Goal: Task Accomplishment & Management: Manage account settings

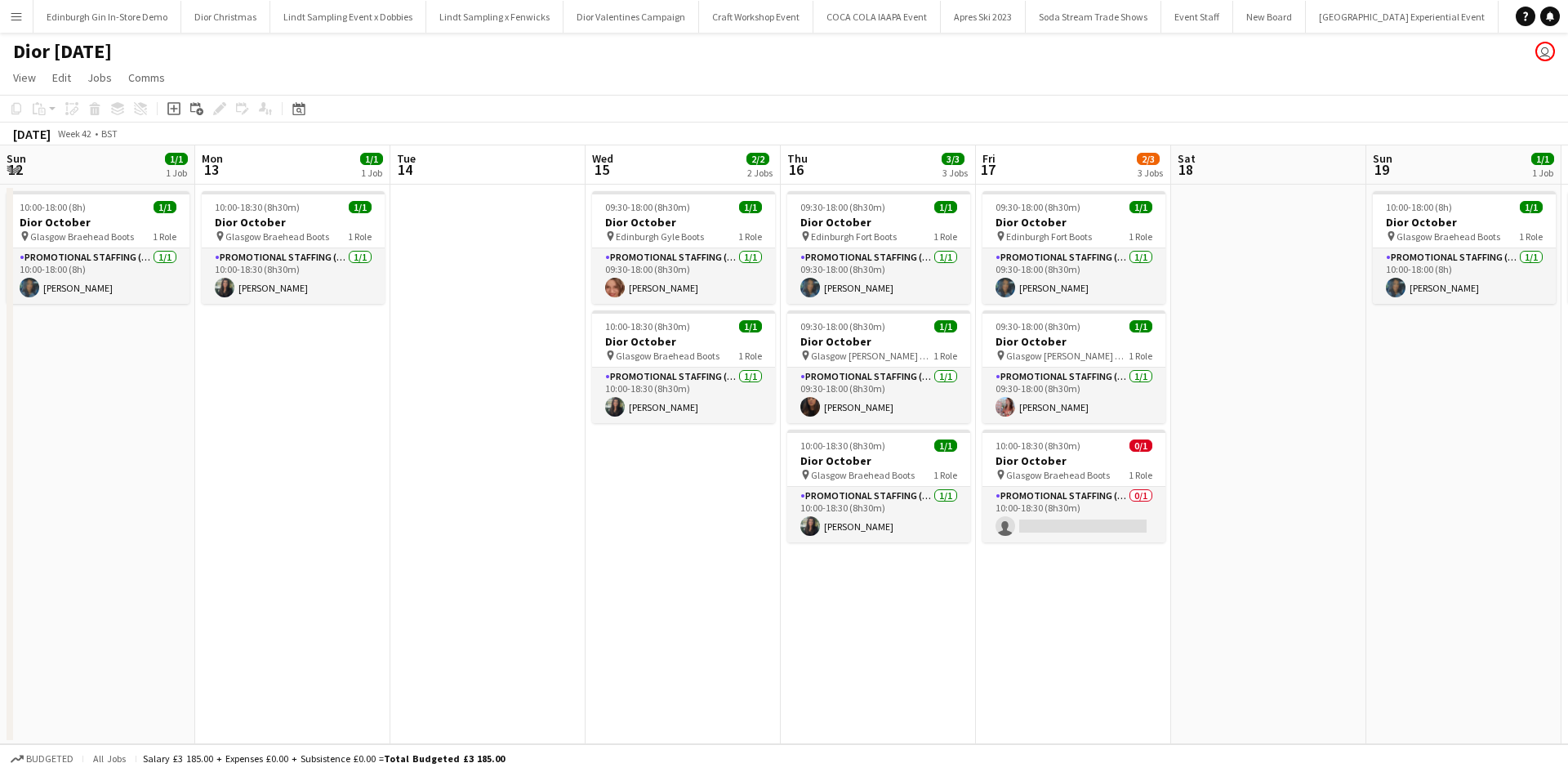
scroll to position [0, 507]
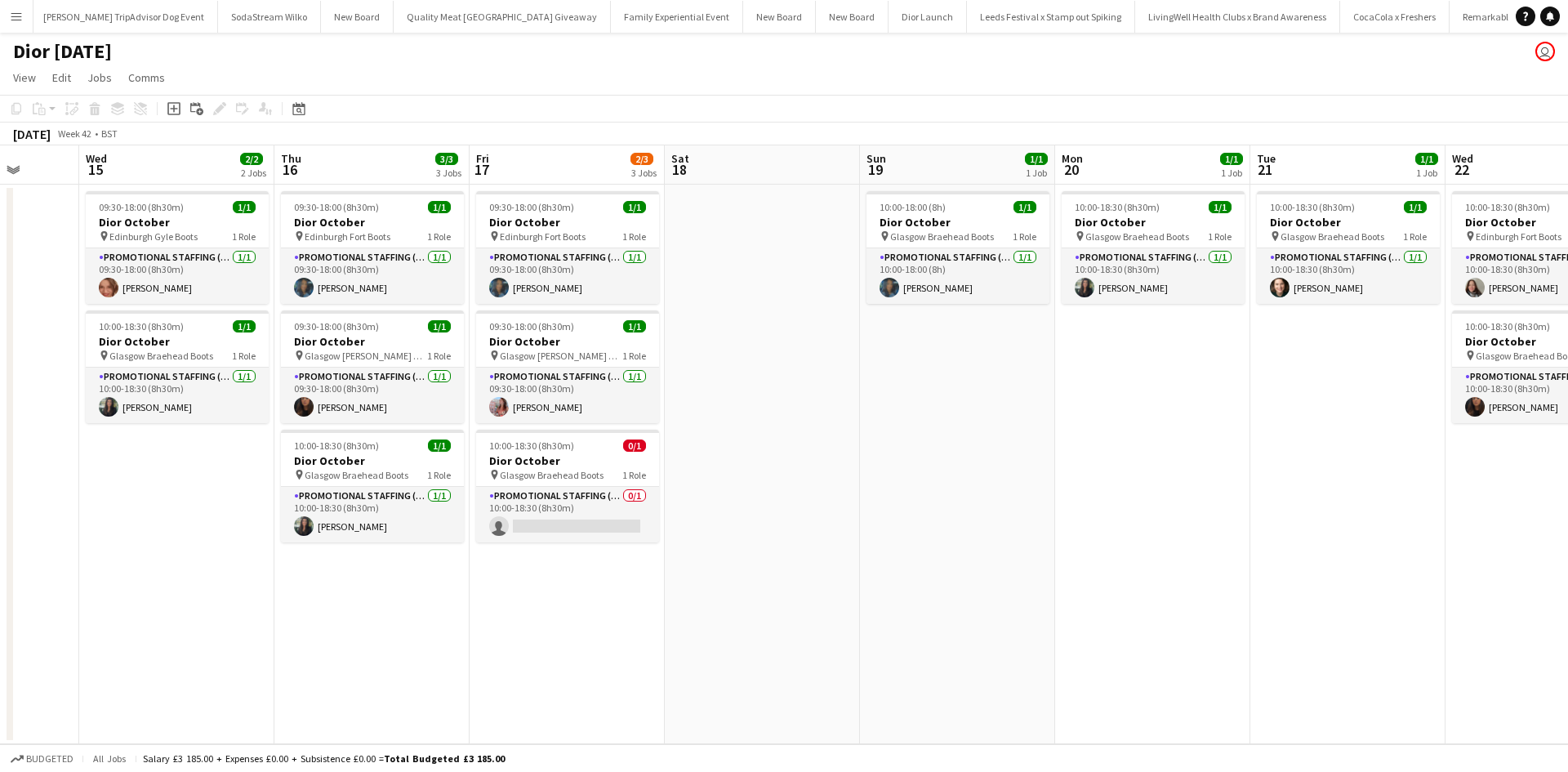
click at [13, 16] on app-icon "Menu" at bounding box center [16, 16] width 13 height 13
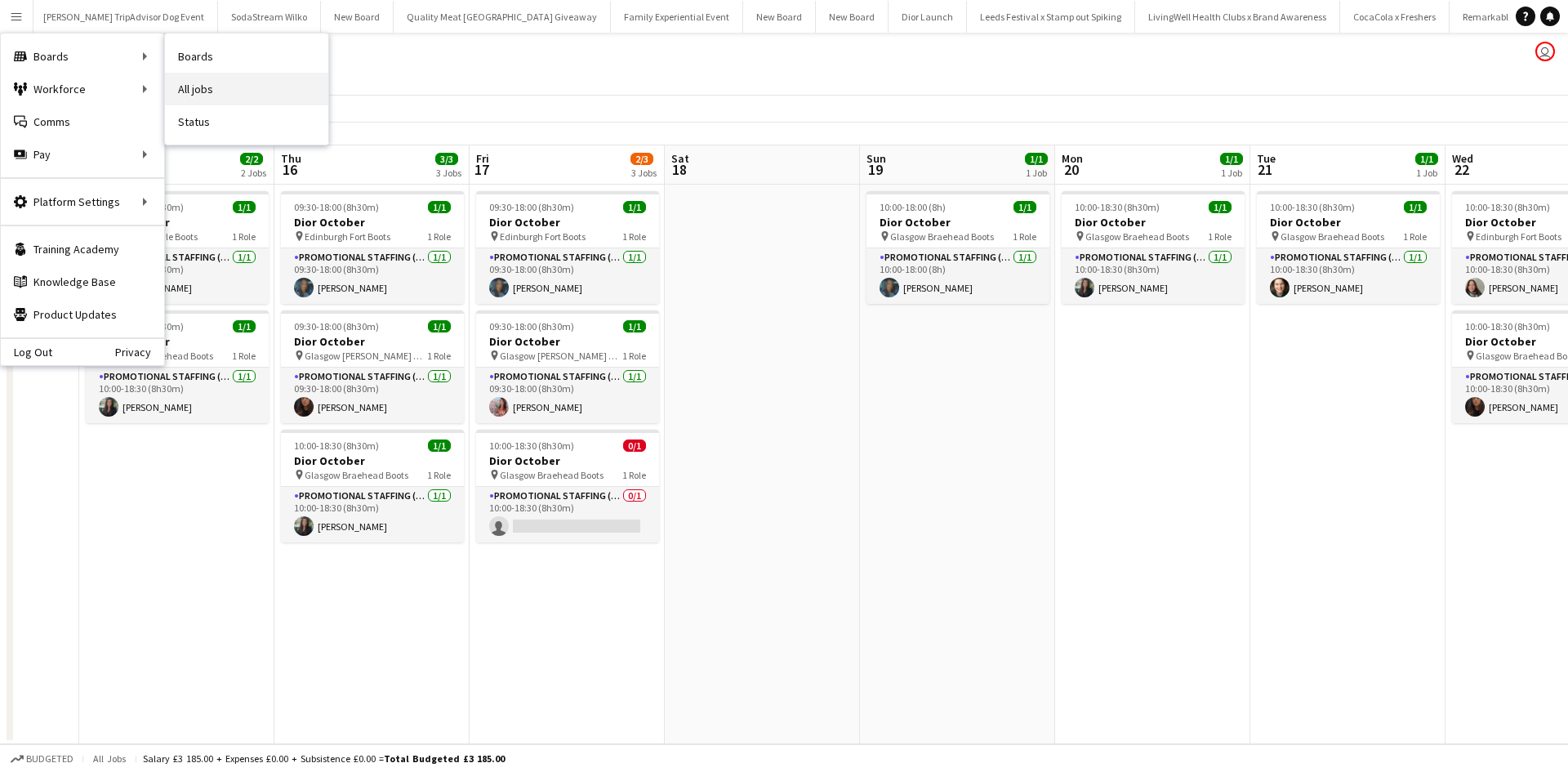
click at [208, 76] on link "All jobs" at bounding box center [246, 88] width 163 height 32
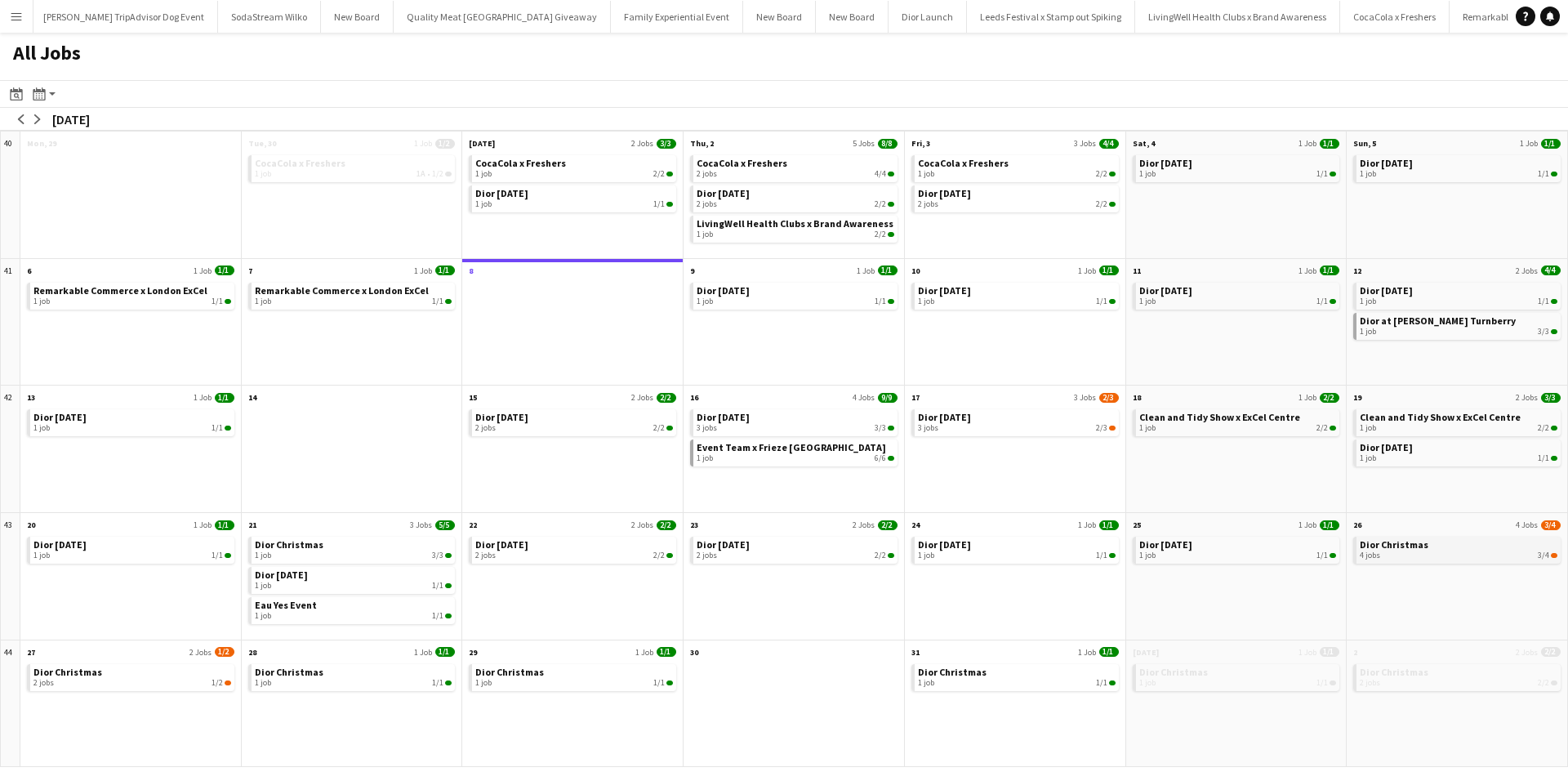
click at [1490, 555] on div "4 jobs 3/4" at bounding box center [1459, 555] width 198 height 10
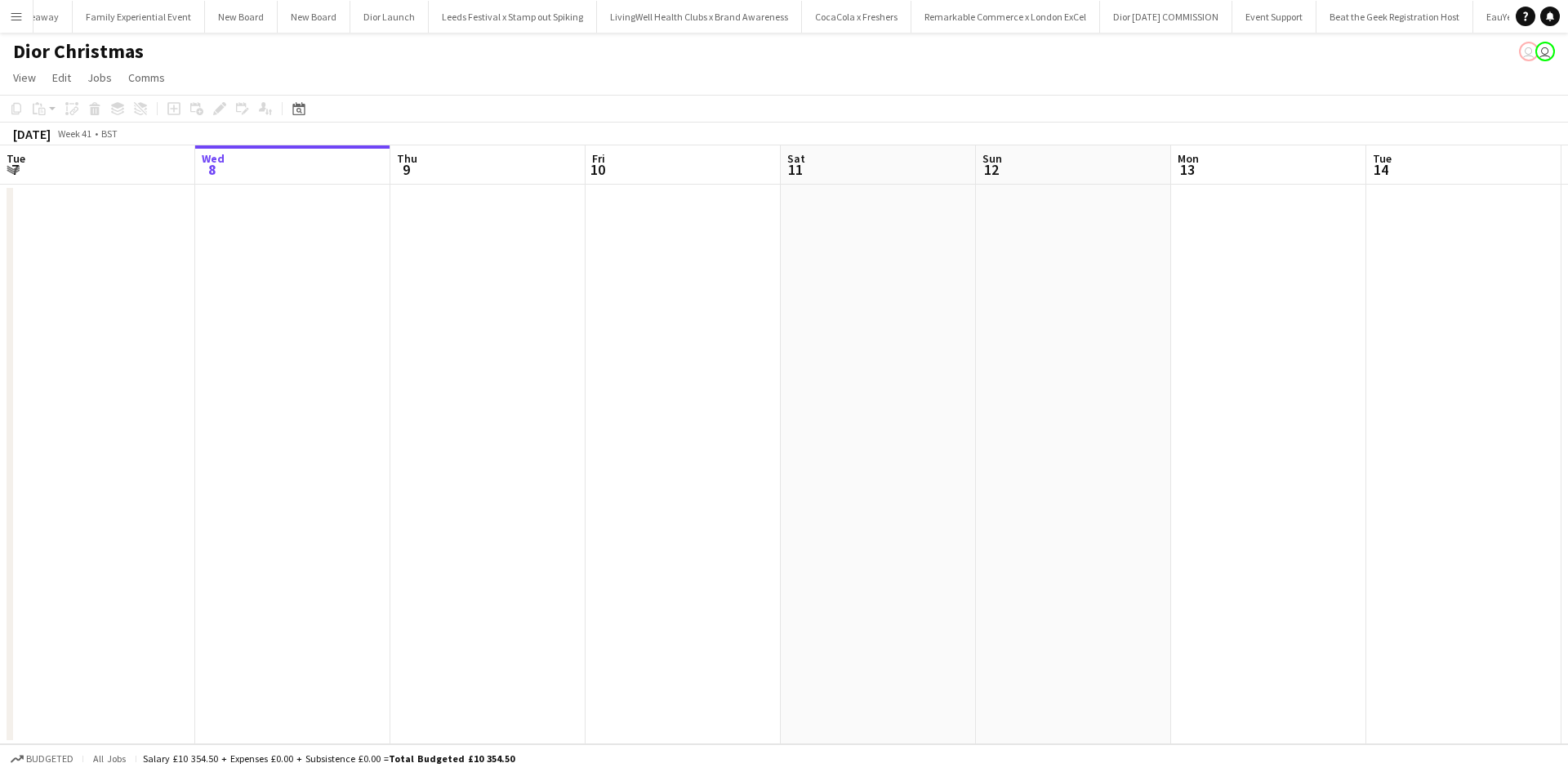
scroll to position [0, 18090]
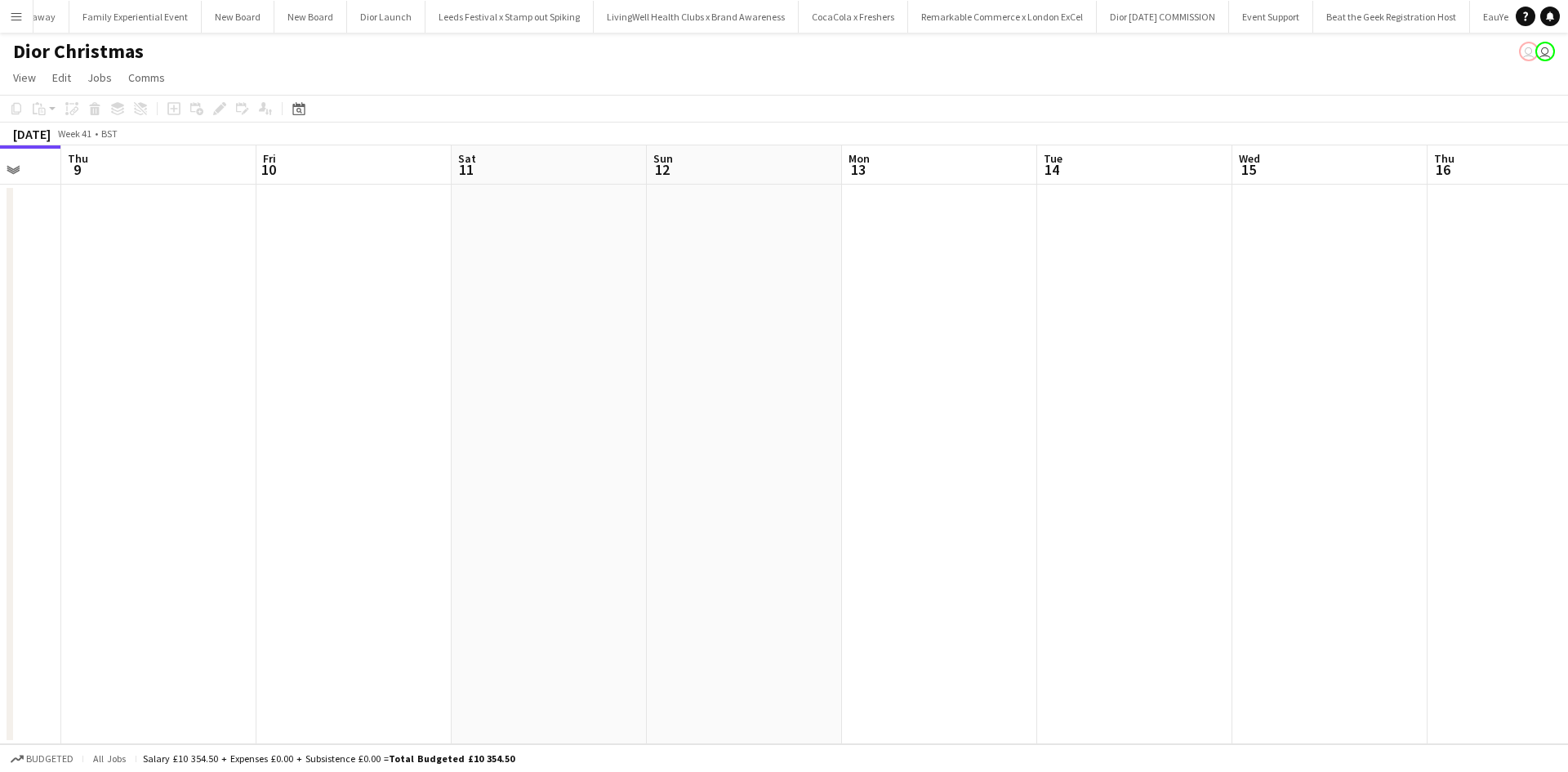
drag, startPoint x: 1147, startPoint y: 534, endPoint x: 426, endPoint y: 506, distance: 721.5
click at [426, 506] on app-calendar-viewport "Sun 5 Mon 6 Tue 7 Wed 8 Thu 9 Fri 10 Sat 11 Sun 12 Mon 13 Tue 14 Wed 15 Thu 16 …" at bounding box center [784, 445] width 1568 height 599
drag, startPoint x: 985, startPoint y: 525, endPoint x: 3, endPoint y: 472, distance: 983.4
click at [0, 472] on app-calendar-viewport "Tue 7 Wed 8 Thu 9 Fri 10 Sat 11 Sun 12 Mon 13 Tue 14 Wed 15 Thu 16 Fri 17 Sat 1…" at bounding box center [784, 445] width 1568 height 599
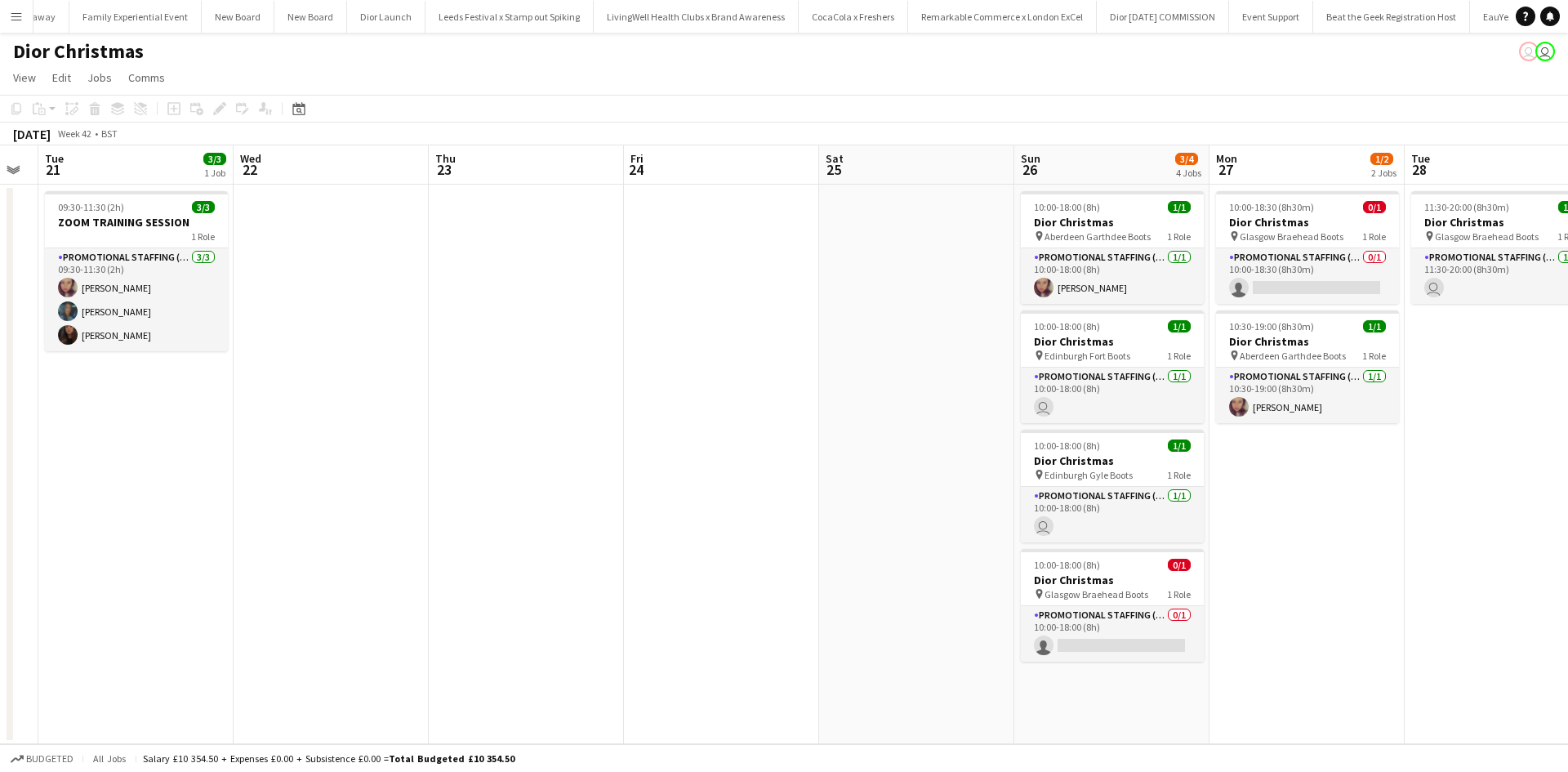
drag, startPoint x: 474, startPoint y: 484, endPoint x: 162, endPoint y: 454, distance: 313.4
click at [117, 454] on app-calendar-viewport "Fri 17 Sat 18 Sun 19 Mon 20 Tue 21 3/3 1 Job Wed 22 Thu 23 Fri 24 Sat 25 Sun 26…" at bounding box center [784, 445] width 1568 height 599
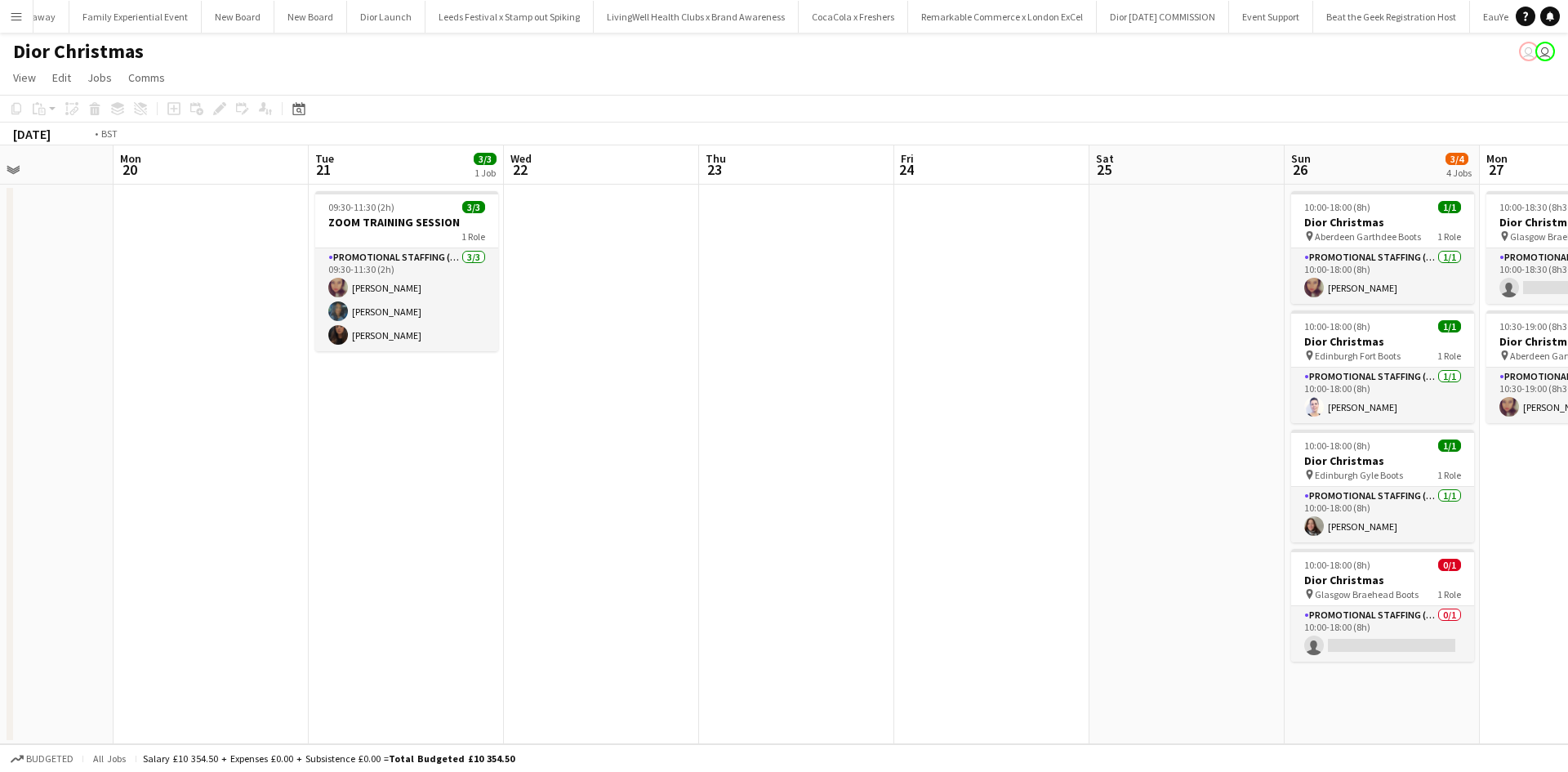
drag, startPoint x: 860, startPoint y: 565, endPoint x: 299, endPoint y: 500, distance: 564.8
click at [290, 503] on app-calendar-viewport "Fri 17 Sat 18 Sun 19 Mon 20 Tue 21 3/3 1 Job Wed 22 Thu 23 Fri 24 Sat 25 Sun 26…" at bounding box center [784, 445] width 1568 height 599
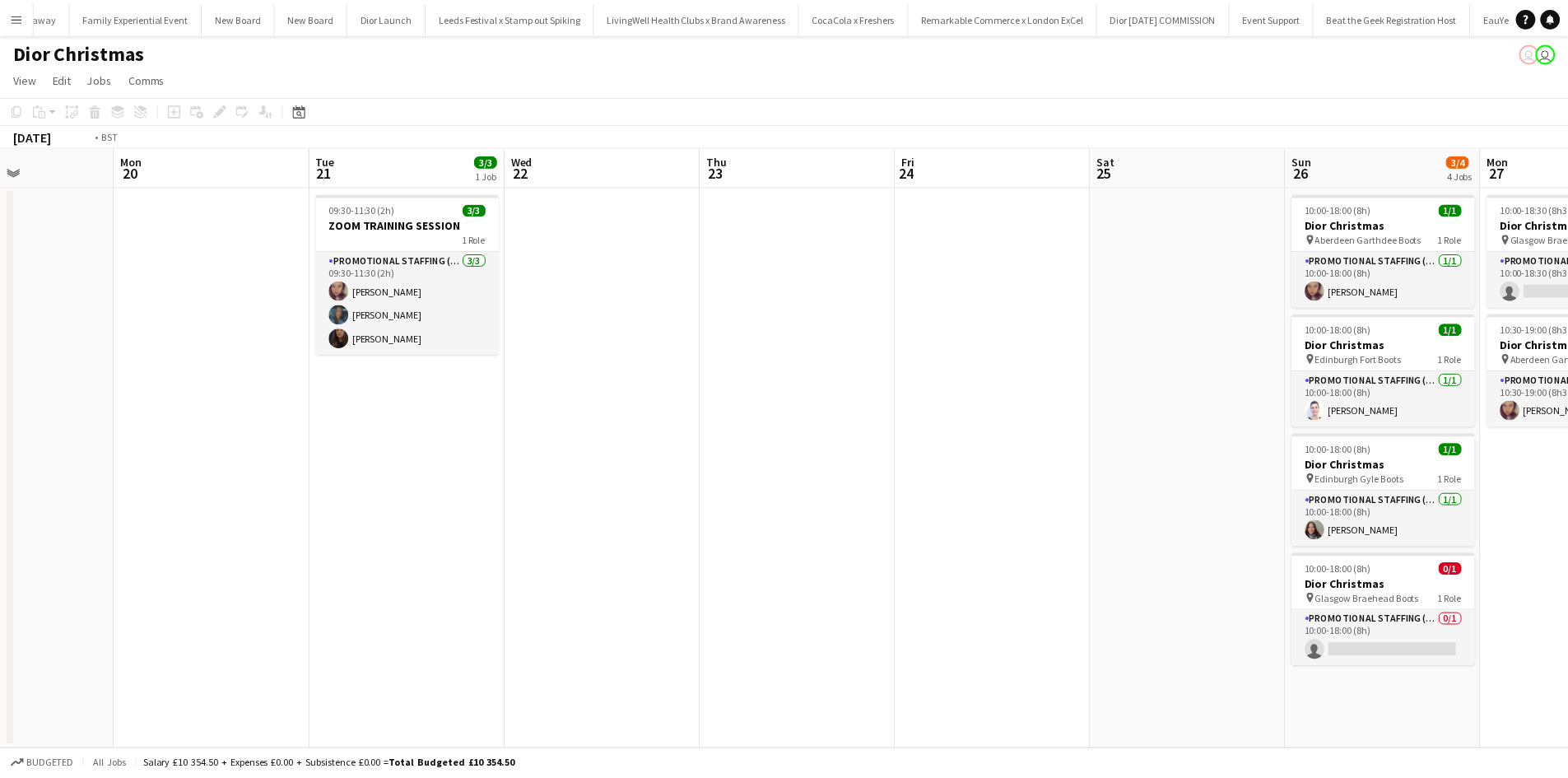
scroll to position [0, 697]
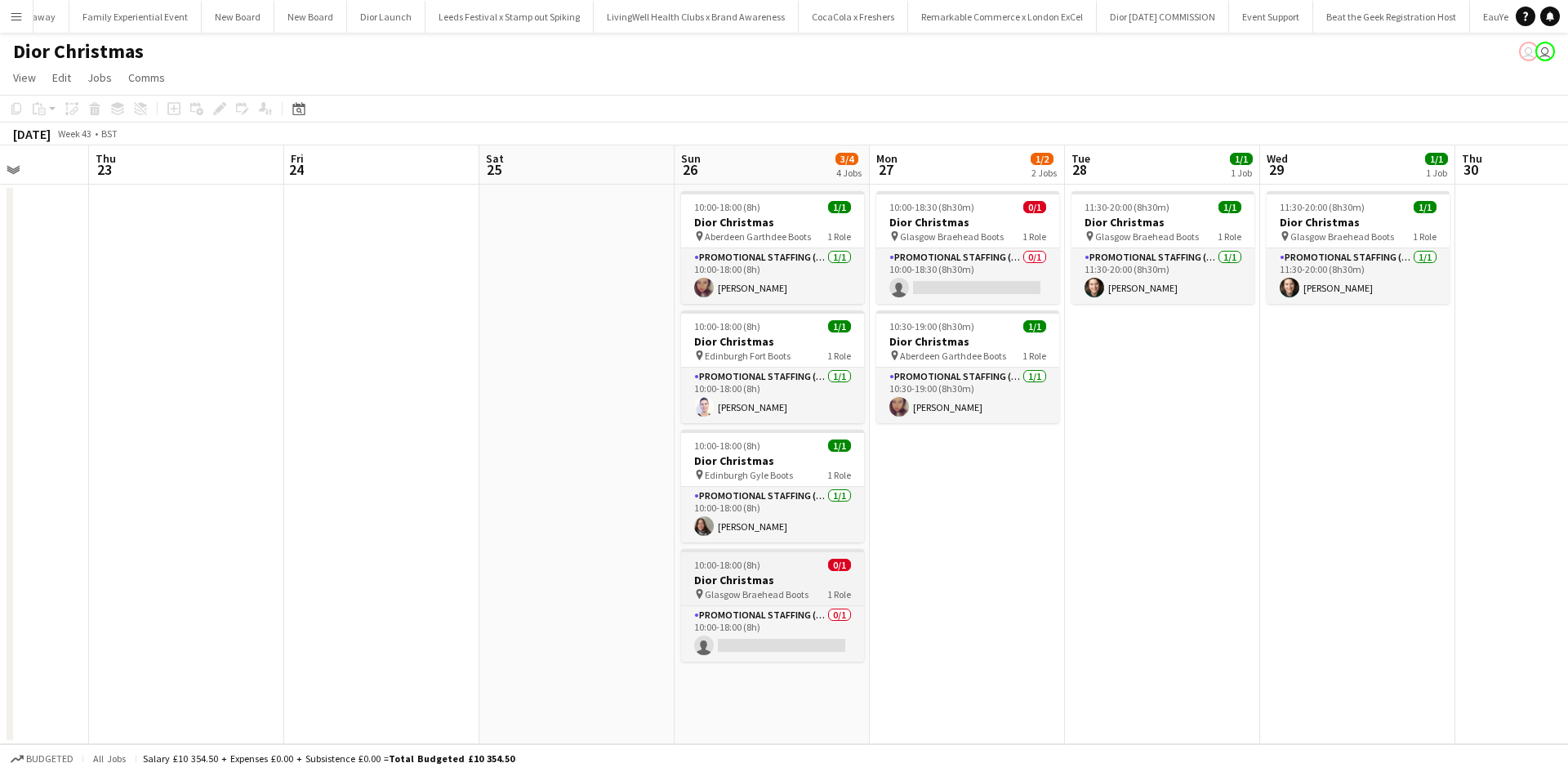
click at [800, 565] on div "10:00-18:00 (8h) 0/1" at bounding box center [773, 565] width 183 height 12
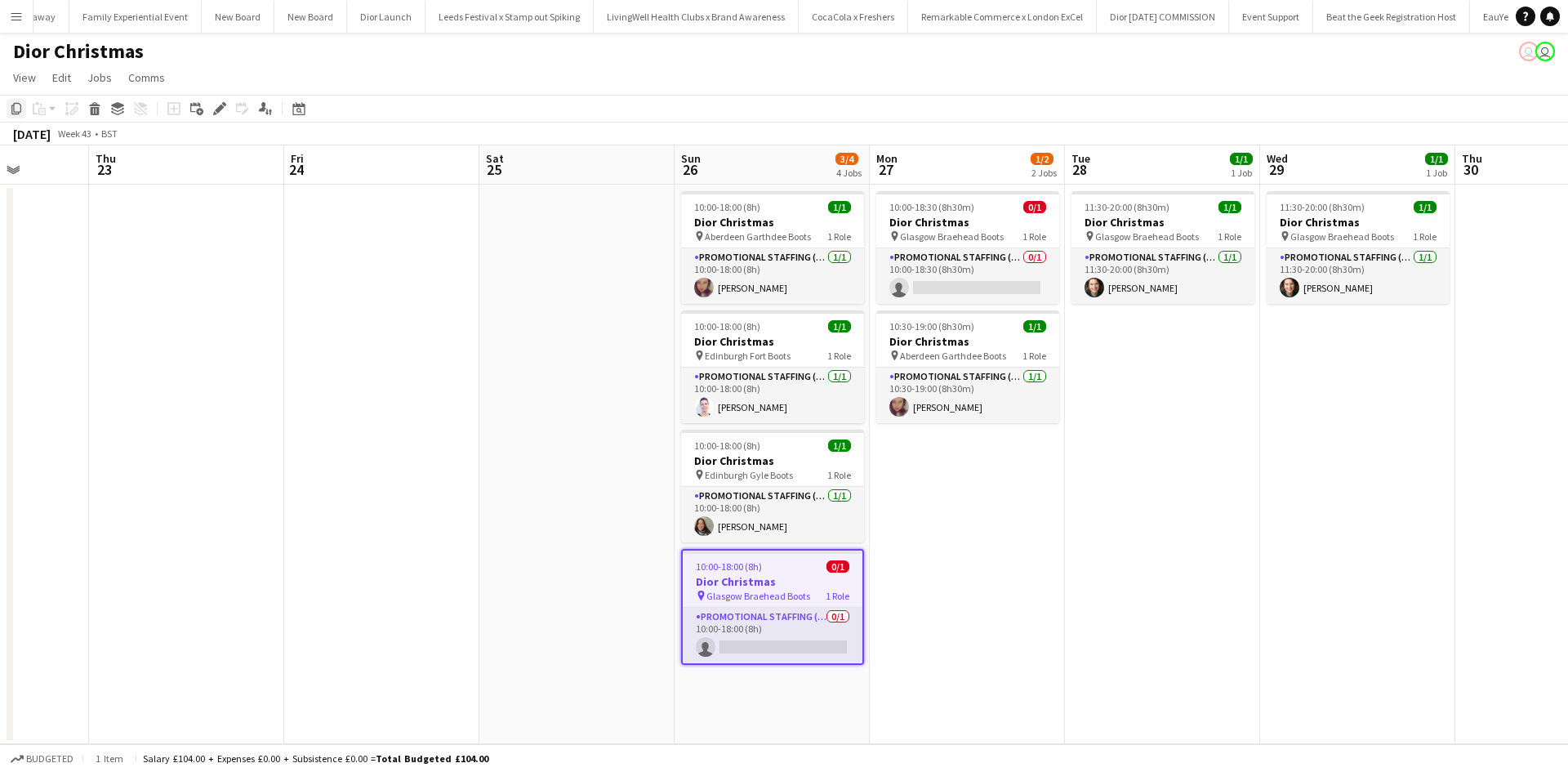
click at [17, 104] on icon at bounding box center [16, 108] width 10 height 11
click at [738, 702] on app-date-cell "10:00-18:00 (8h) 1/1 Dior Christmas pin Aberdeen Garthdee Boots 1 Role Promotio…" at bounding box center [773, 465] width 195 height 560
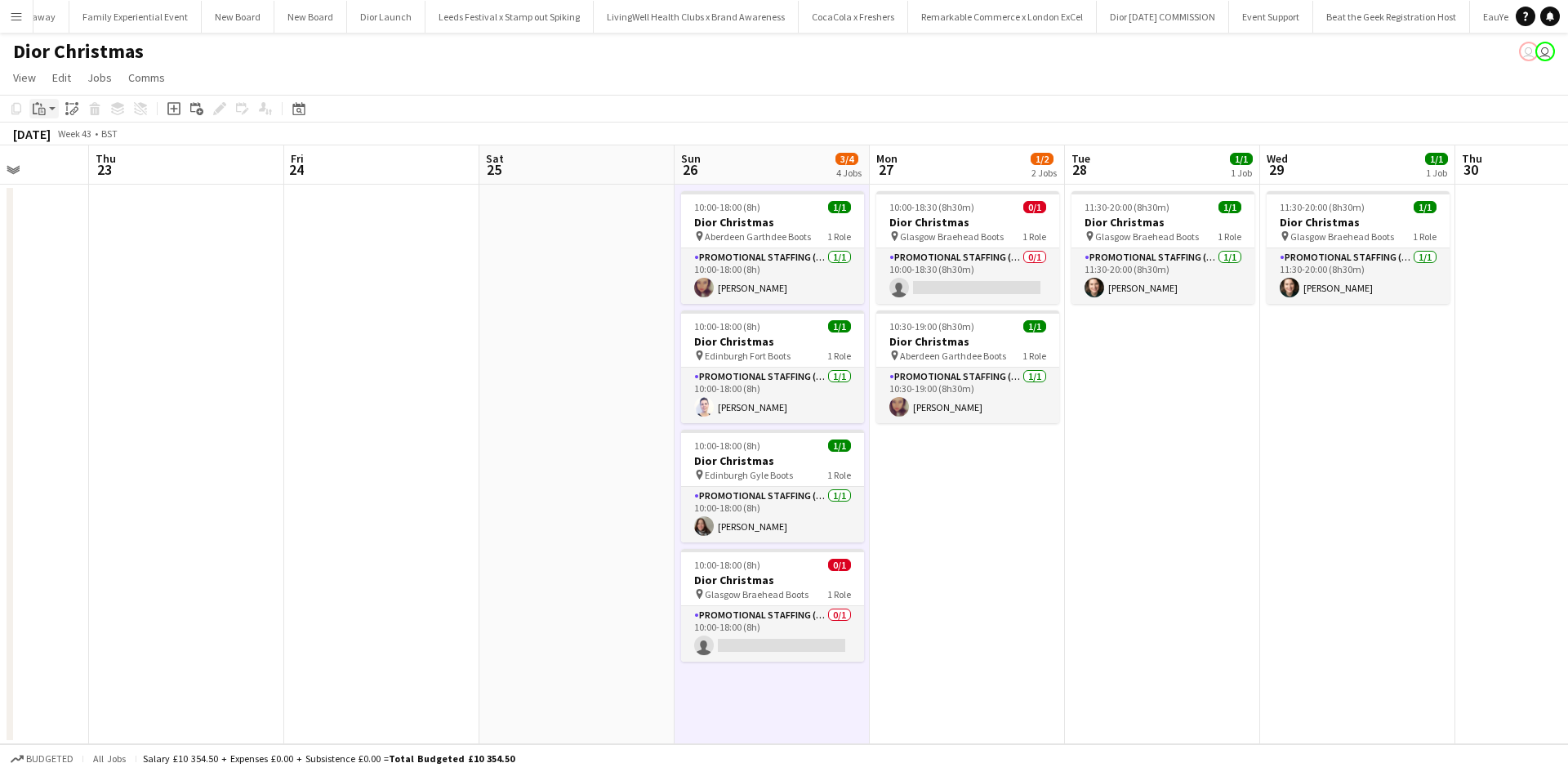
click at [42, 102] on icon "Paste" at bounding box center [38, 108] width 13 height 13
click at [64, 138] on link "Paste Ctrl+V" at bounding box center [120, 140] width 153 height 15
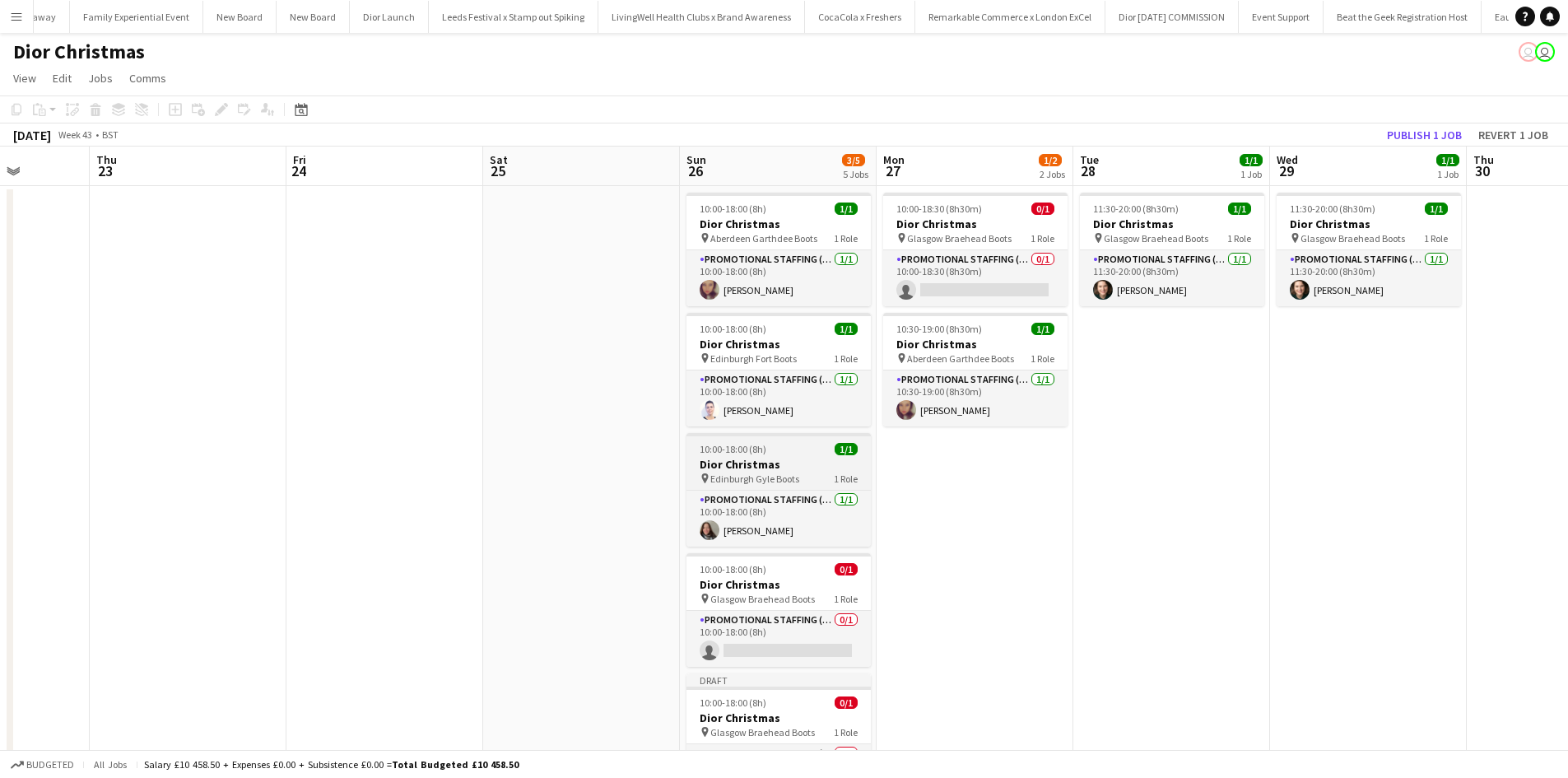
scroll to position [88, 0]
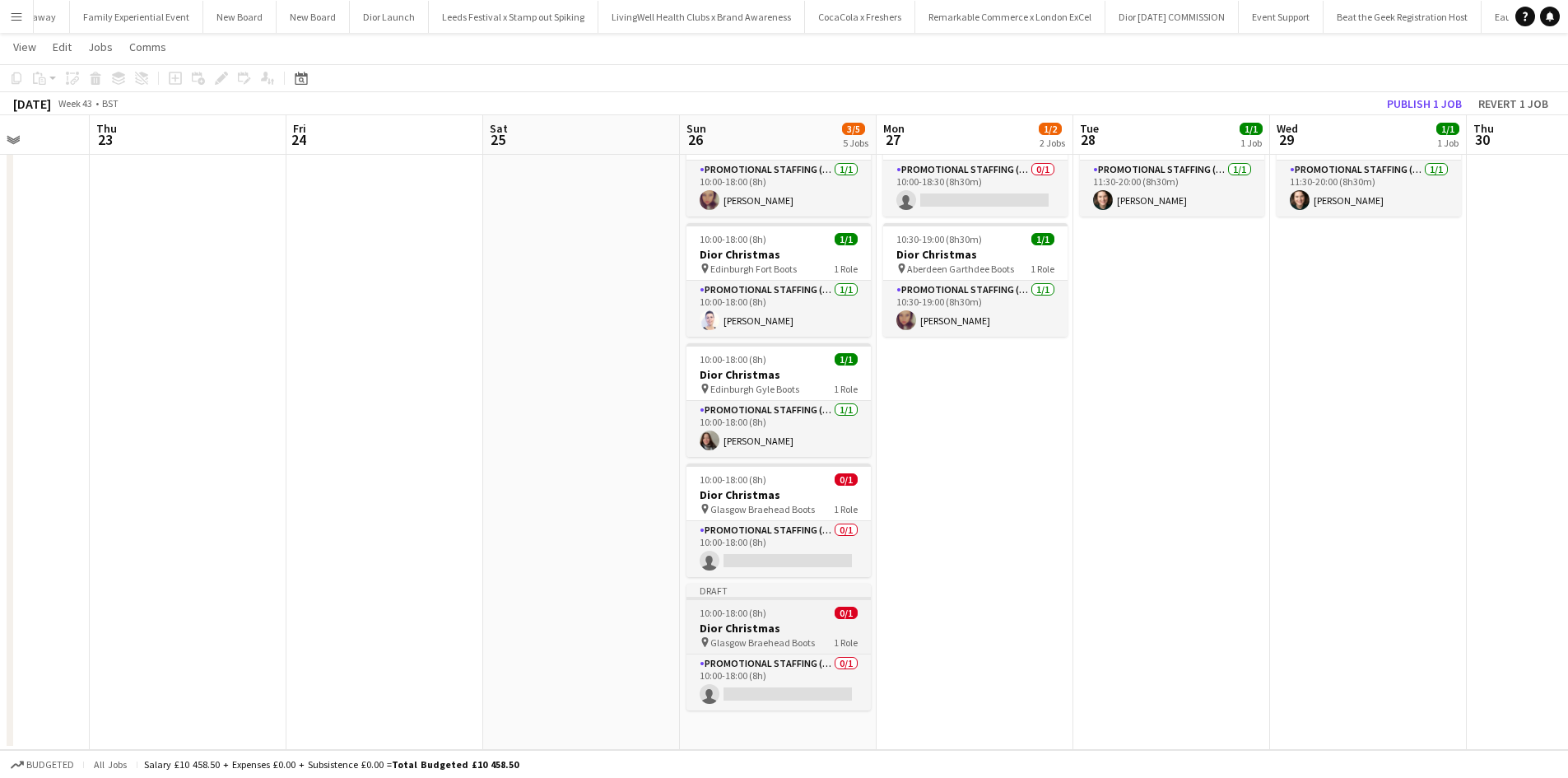
click at [796, 620] on app-job-card "Draft 10:00-18:00 (8h) 0/1 Dior Christmas pin Glasgow Braehead Boots 1 Role Pro…" at bounding box center [779, 647] width 185 height 127
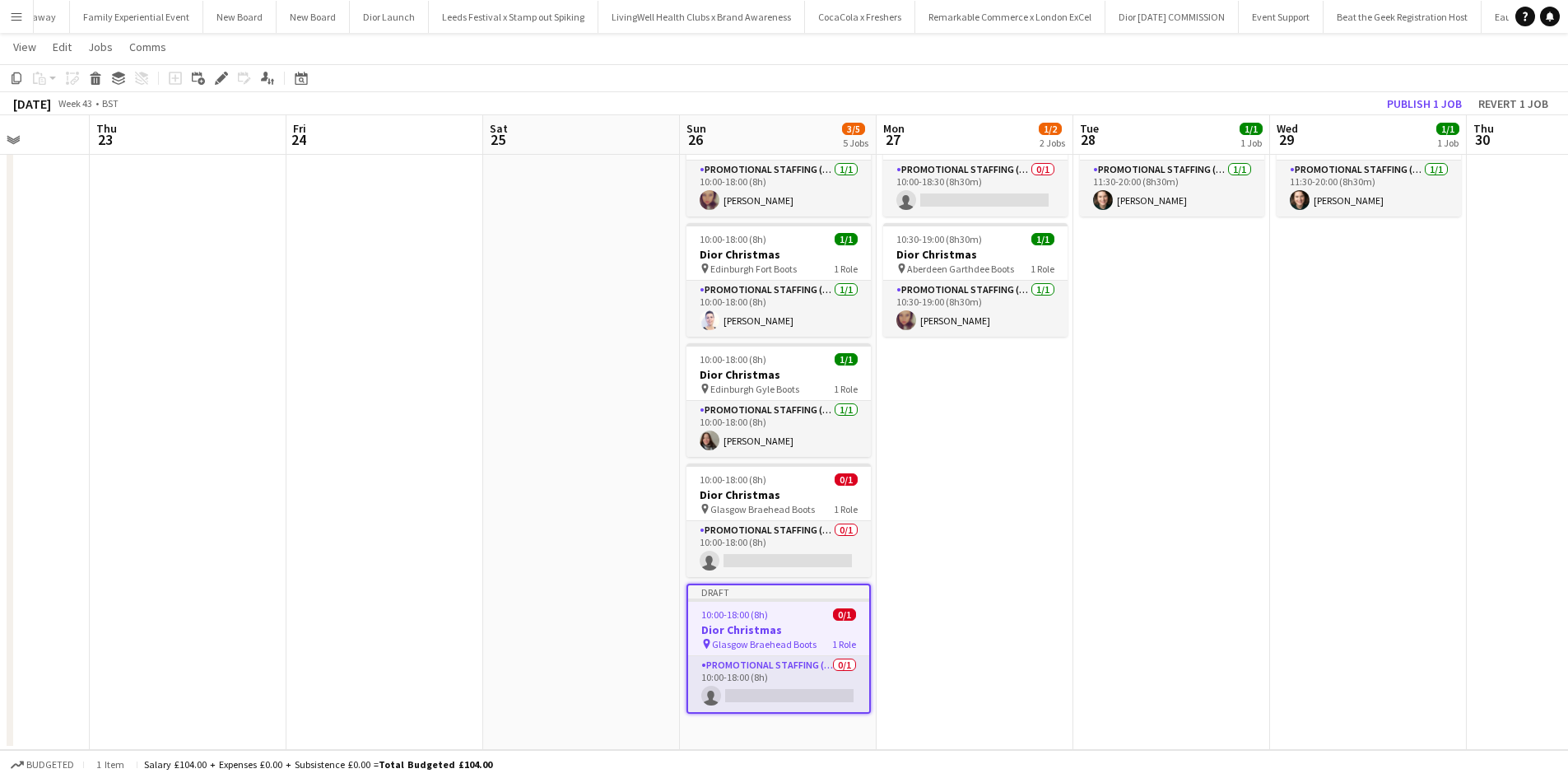
click at [221, 65] on app-toolbar "Copy Paste Paste Ctrl+V Paste with crew Ctrl+Shift+V Paste linked Job Delete Gr…" at bounding box center [784, 78] width 1568 height 28
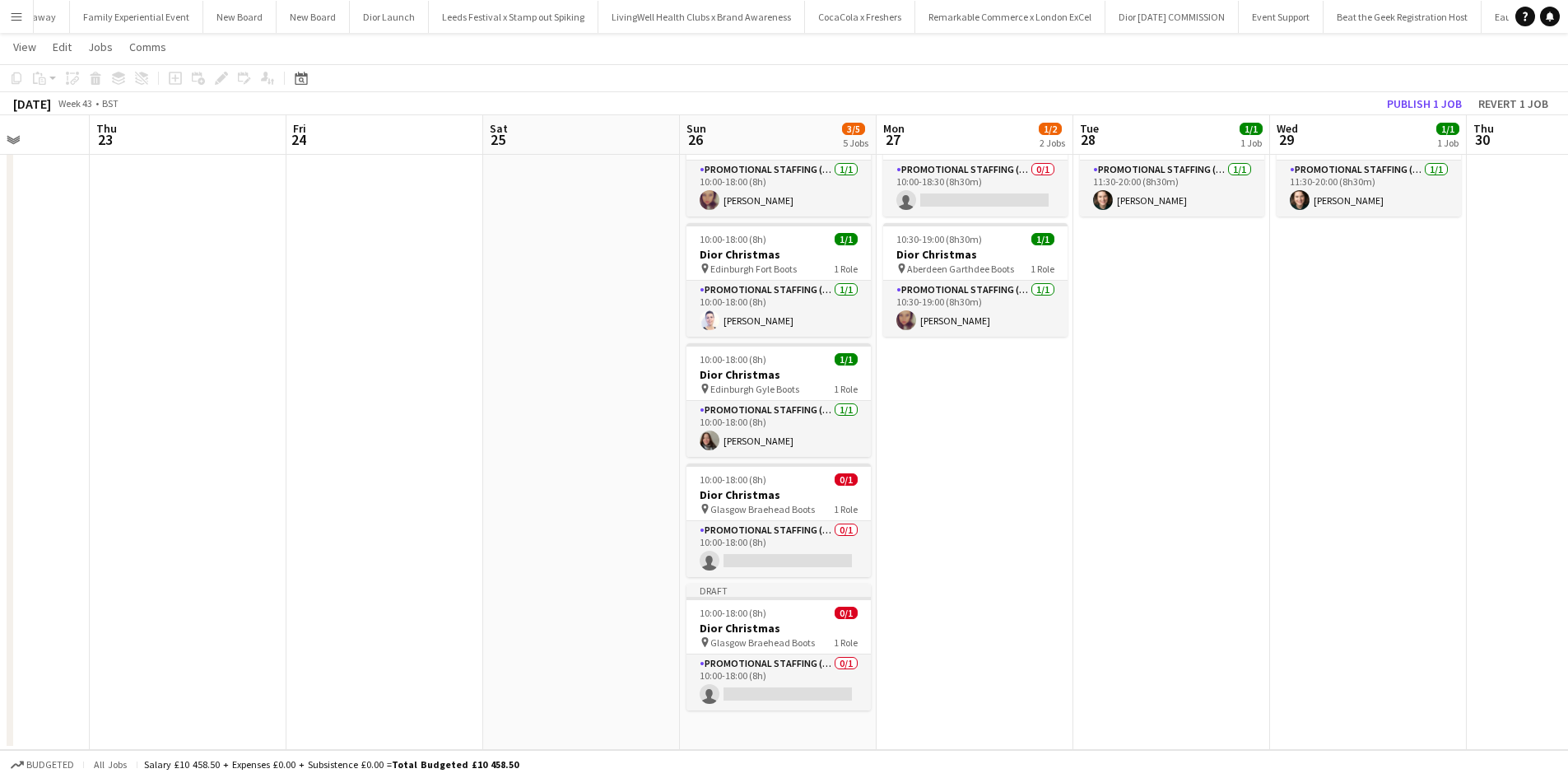
click at [231, 80] on div "Add job Add linked Job Edit Edit linked Job Applicants" at bounding box center [214, 78] width 126 height 19
click at [807, 625] on h3 "Dior Christmas" at bounding box center [779, 628] width 185 height 15
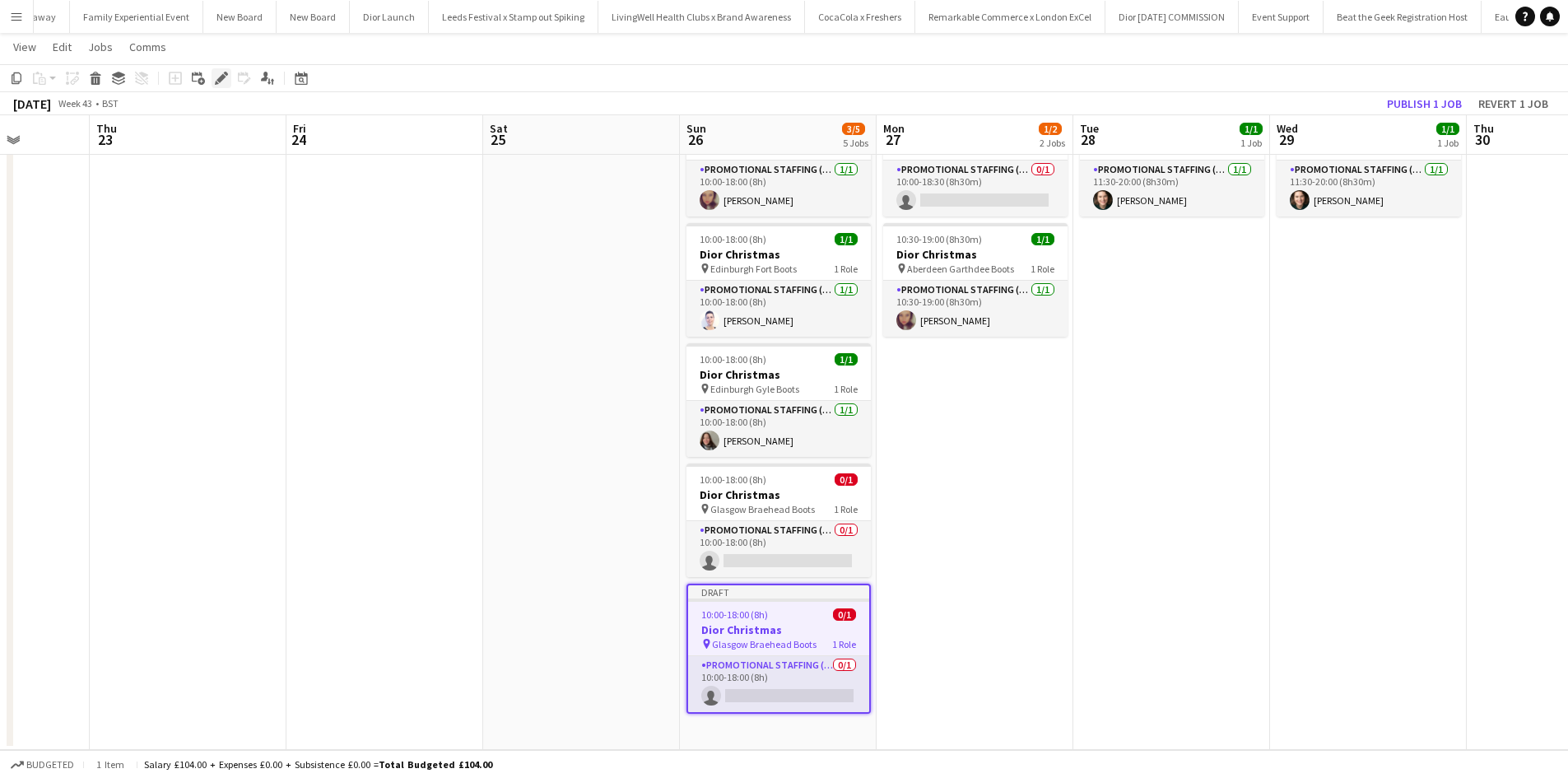
click at [218, 78] on icon "Edit" at bounding box center [221, 77] width 13 height 13
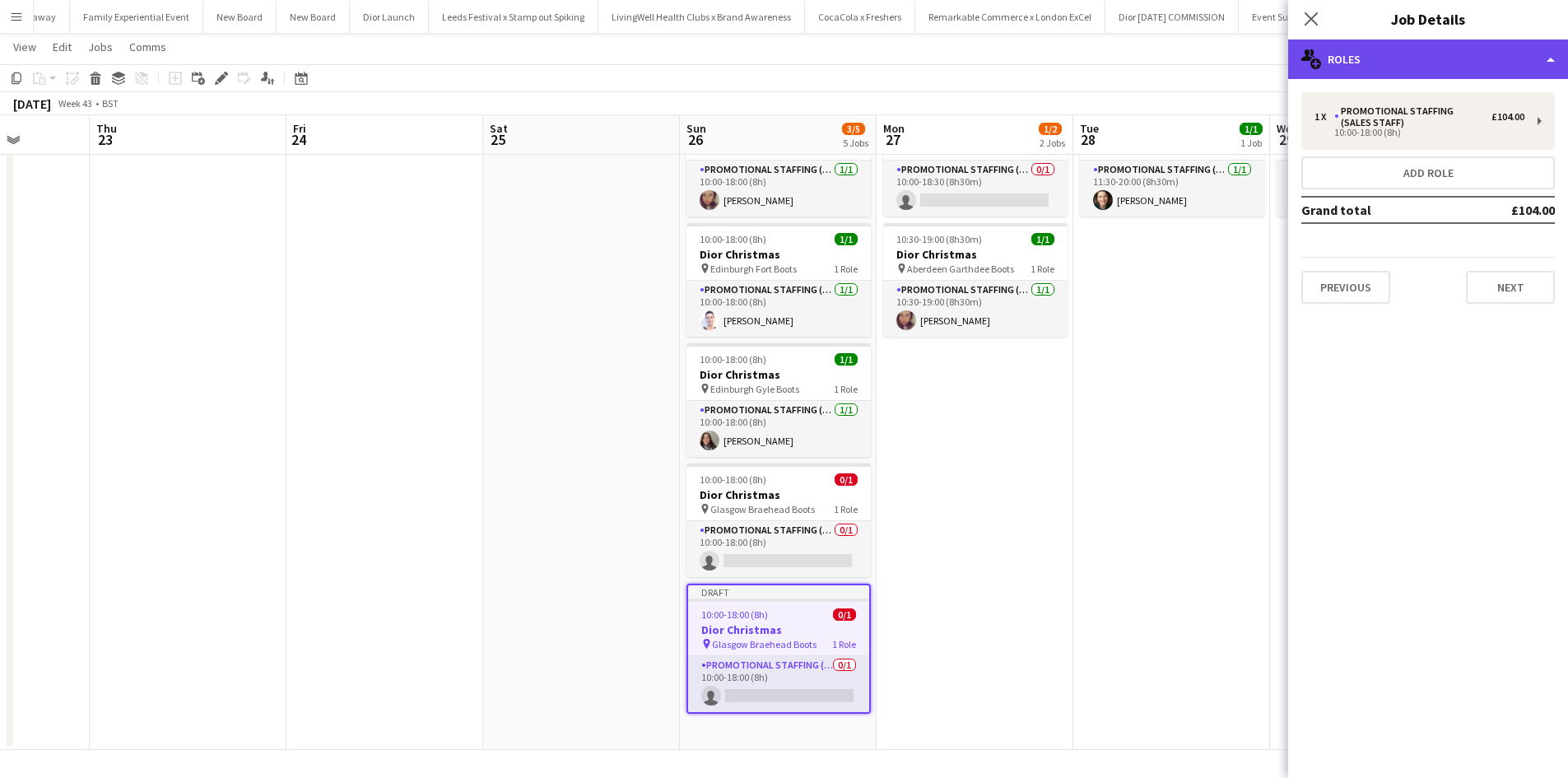
click at [1382, 65] on div "multiple-users-add Roles" at bounding box center [1428, 59] width 279 height 40
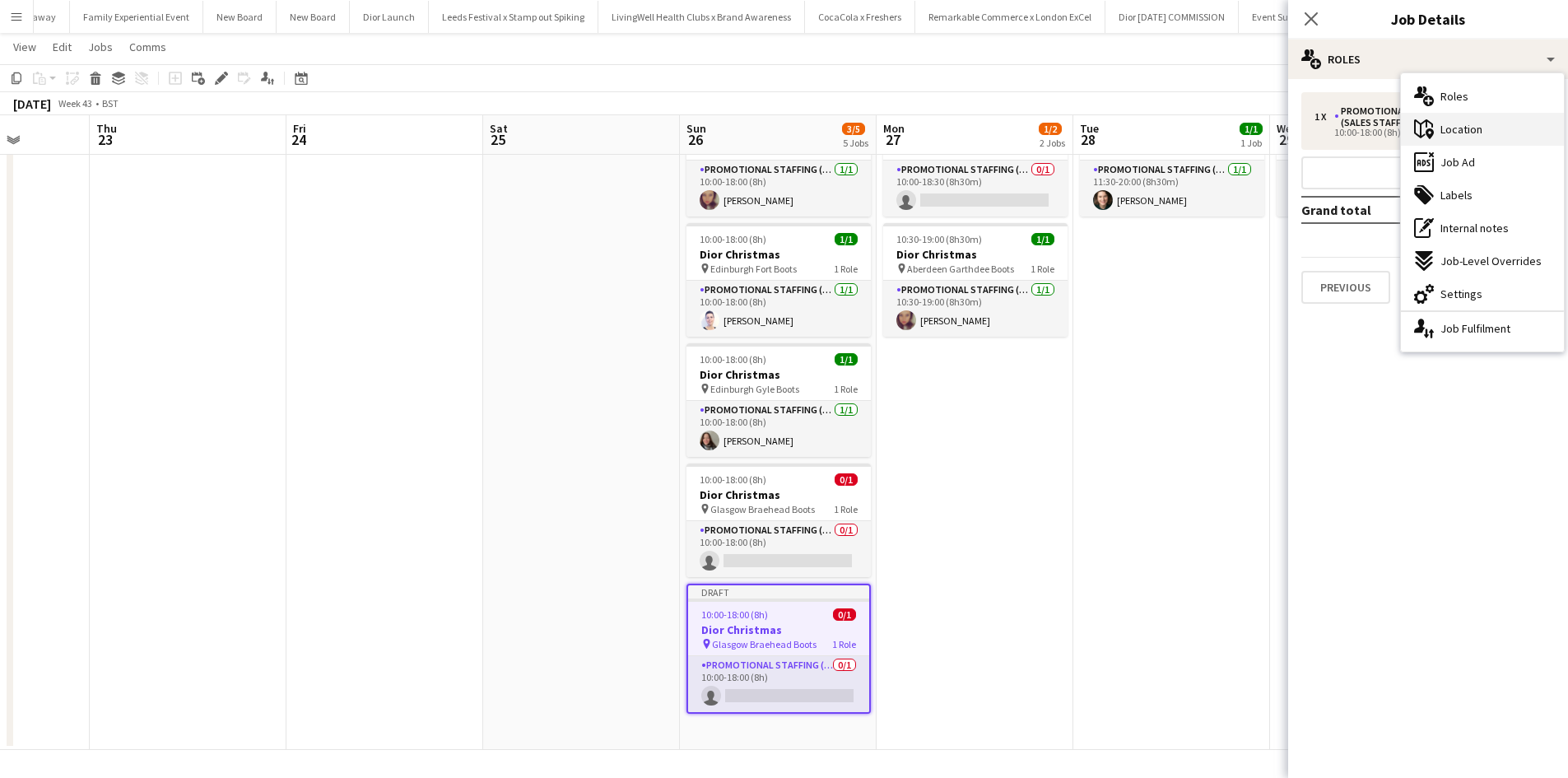
click at [1463, 138] on div "maps-pin-1 Location" at bounding box center [1482, 128] width 163 height 33
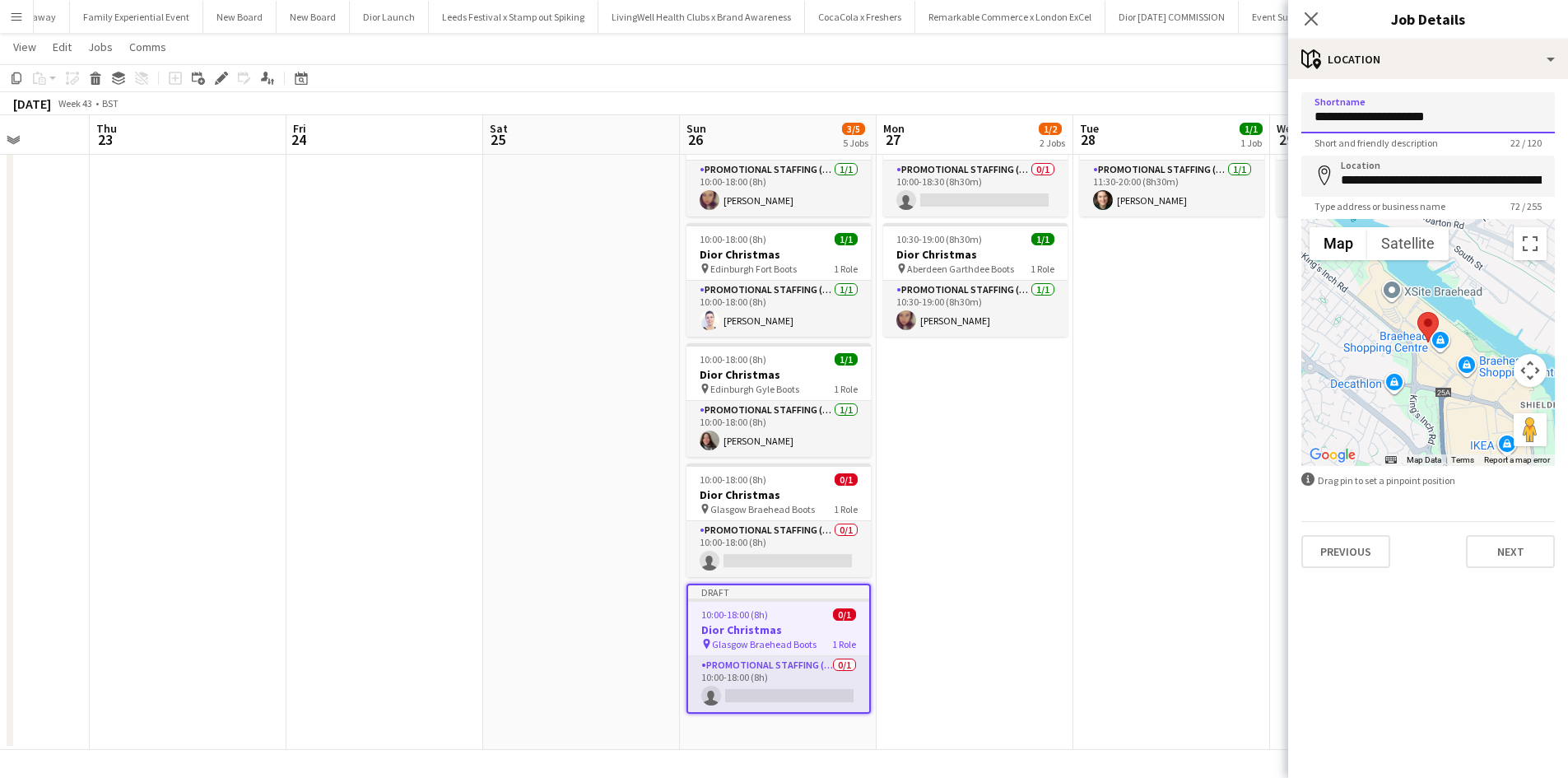
drag, startPoint x: 1419, startPoint y: 117, endPoint x: 1366, endPoint y: 117, distance: 53.0
click at [1366, 117] on input "**********" at bounding box center [1428, 113] width 254 height 41
type input "**********"
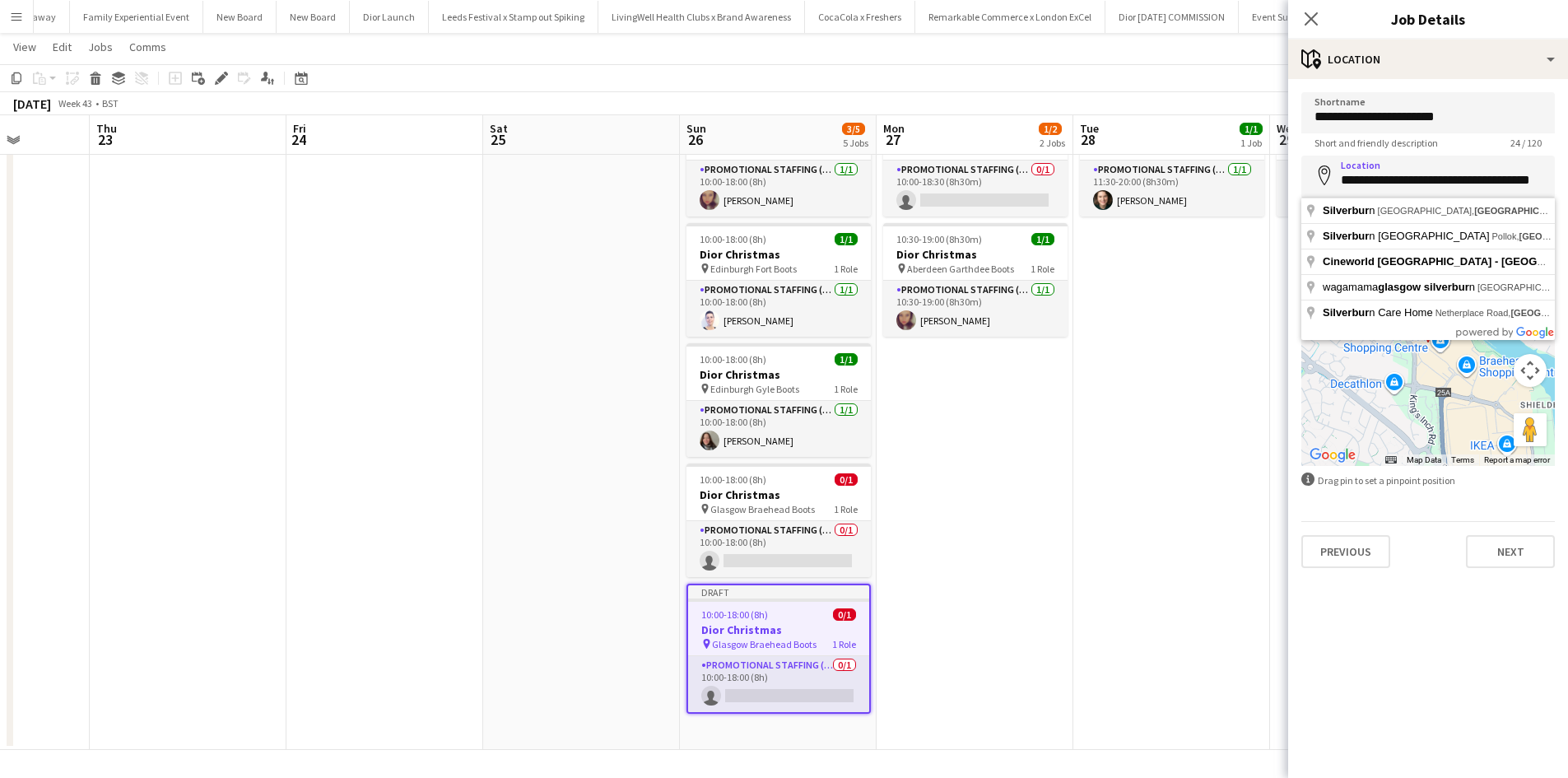
type input "**********"
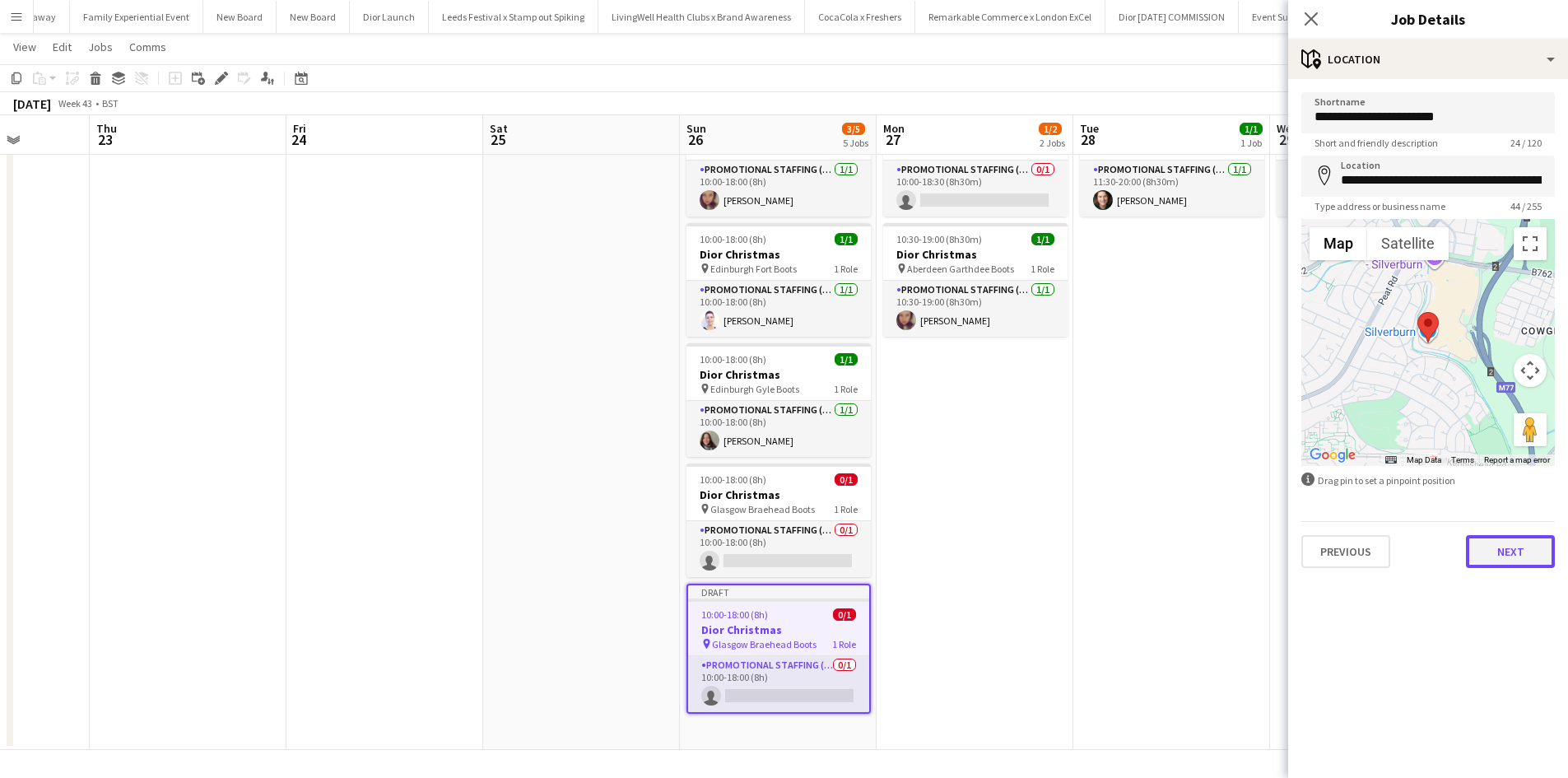
click at [1534, 553] on button "Next" at bounding box center [1510, 551] width 89 height 33
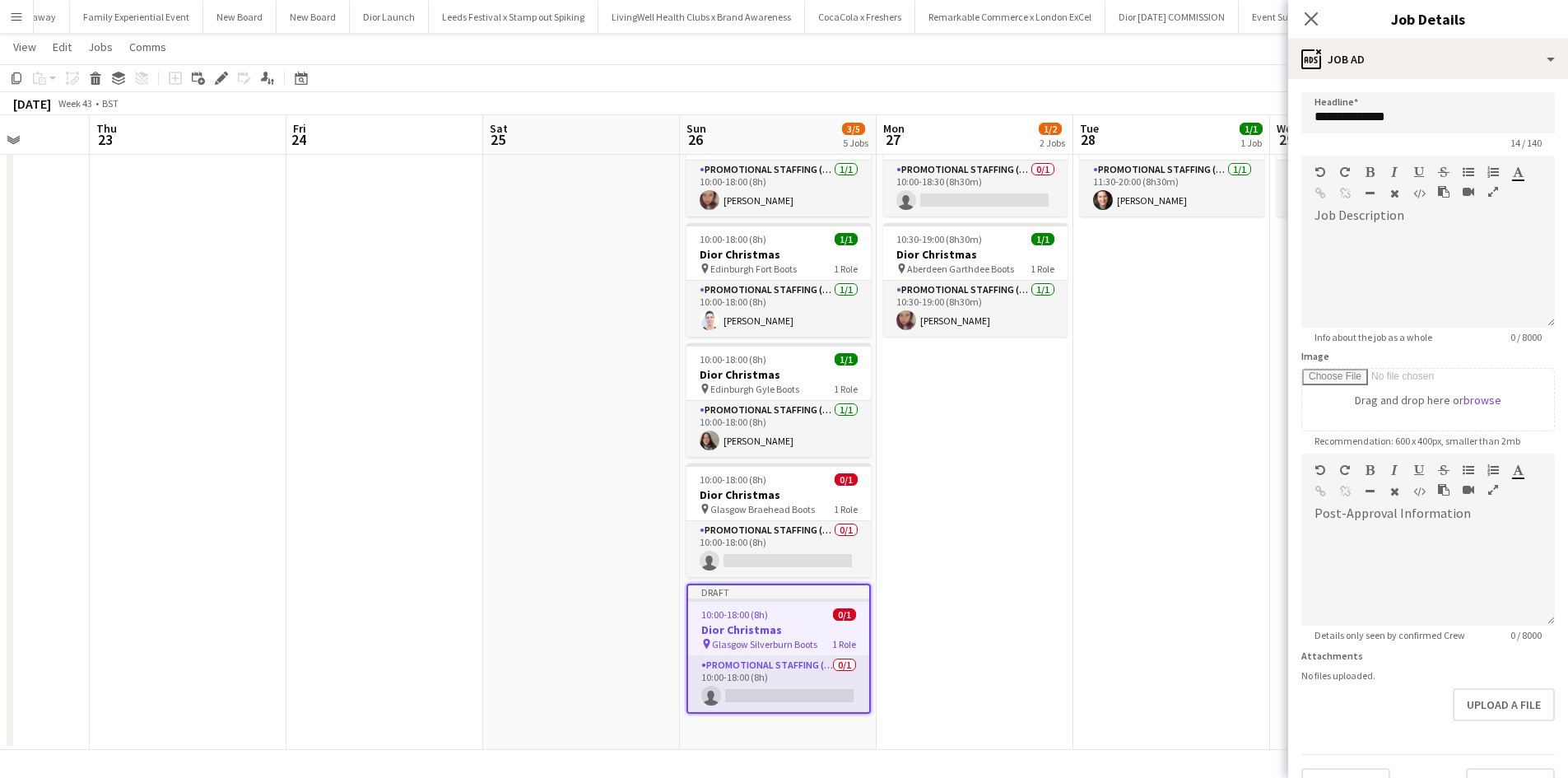
click at [1196, 520] on app-date-cell "11:30-20:00 (8h30m) 1/1 Dior Christmas pin Glasgow Braehead Boots 1 Role Promot…" at bounding box center [1172, 424] width 197 height 654
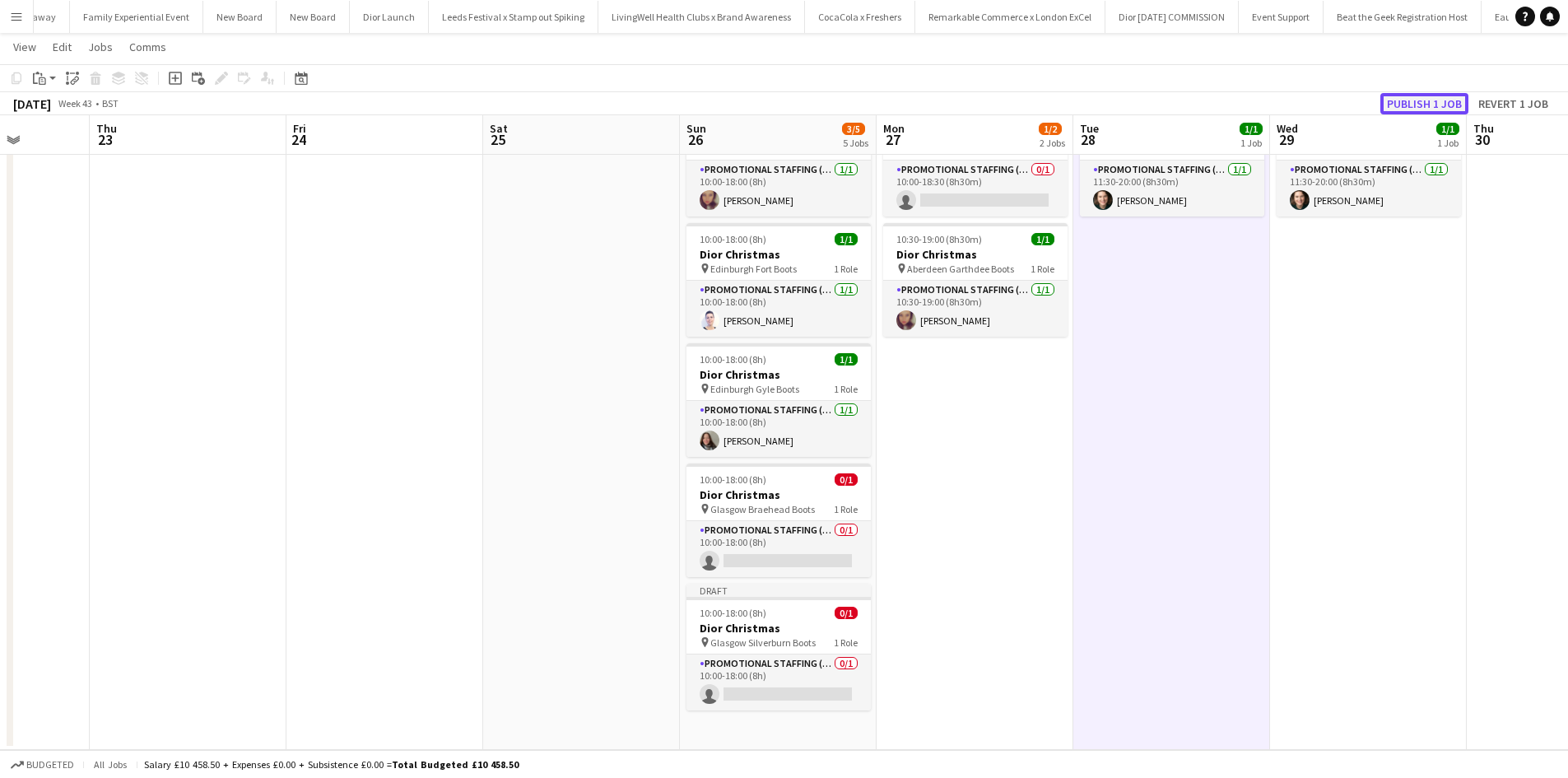
click at [1405, 98] on button "Publish 1 job" at bounding box center [1425, 104] width 88 height 21
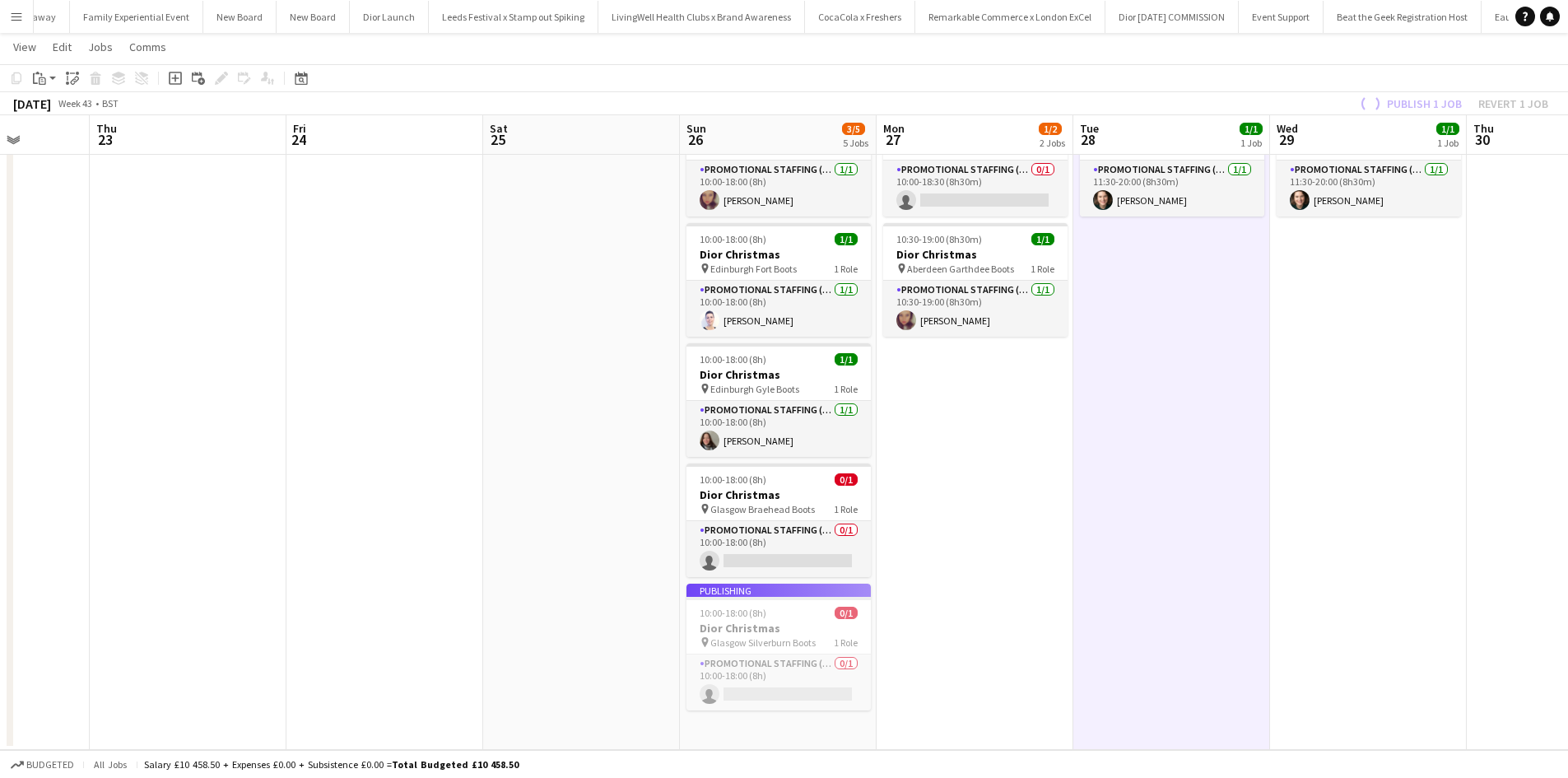
scroll to position [75, 0]
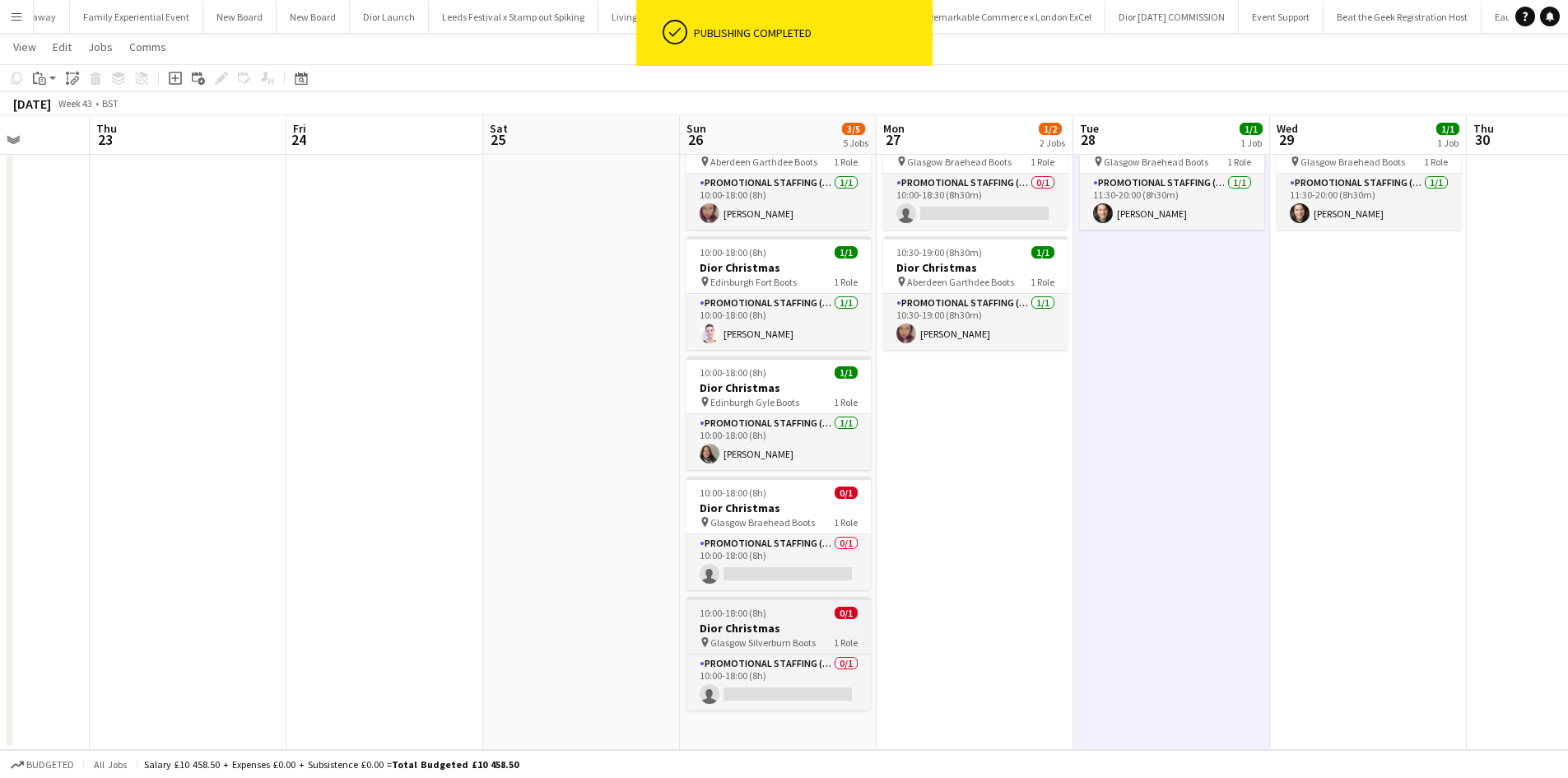
click at [808, 614] on div "10:00-18:00 (8h) 0/1" at bounding box center [779, 613] width 185 height 12
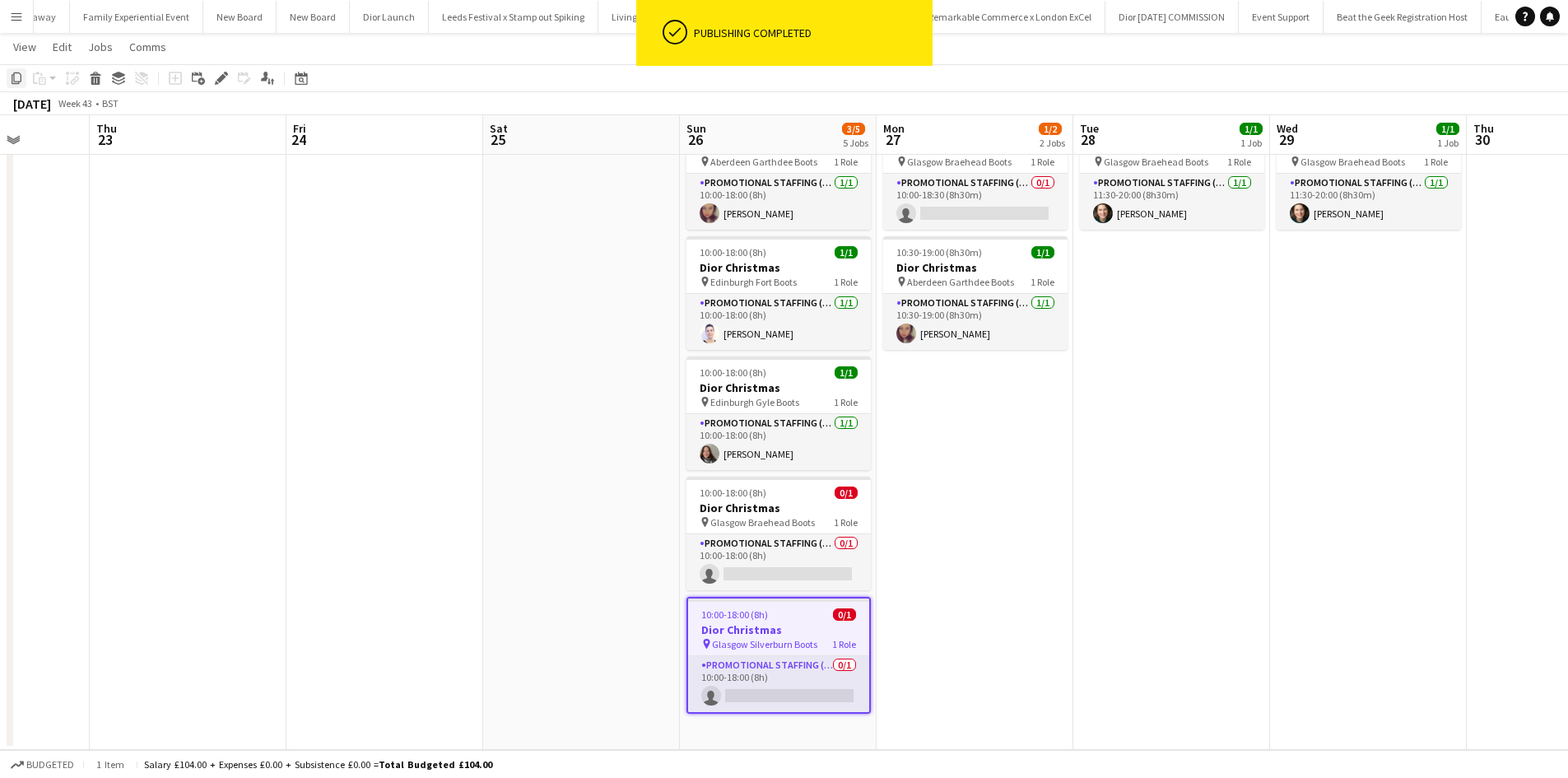
click at [18, 80] on icon "Copy" at bounding box center [16, 77] width 13 height 13
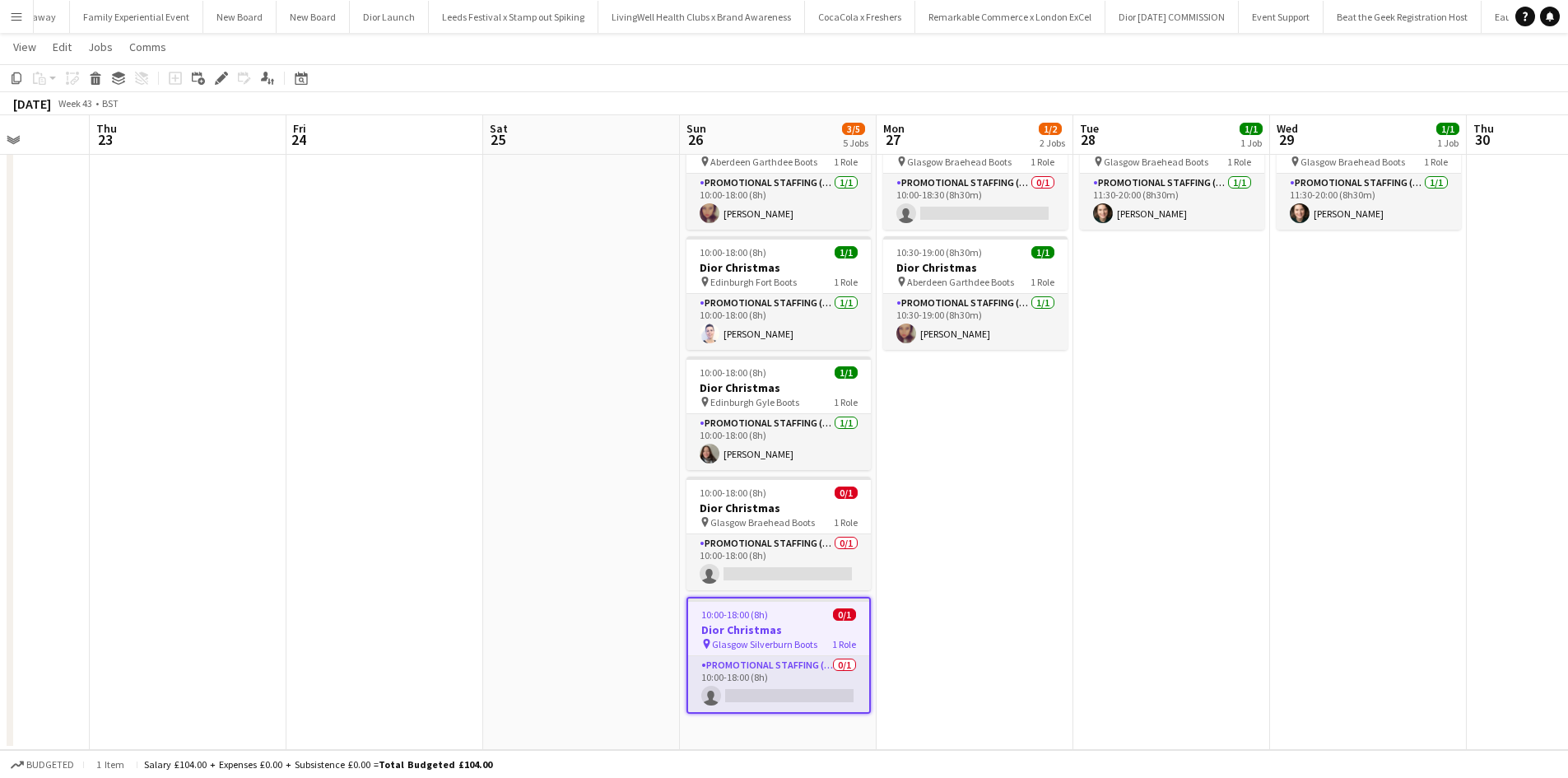
click at [957, 397] on app-date-cell "10:00-18:30 (8h30m) 0/1 Dior Christmas pin Glasgow Braehead Boots 1 Role Promot…" at bounding box center [976, 430] width 197 height 641
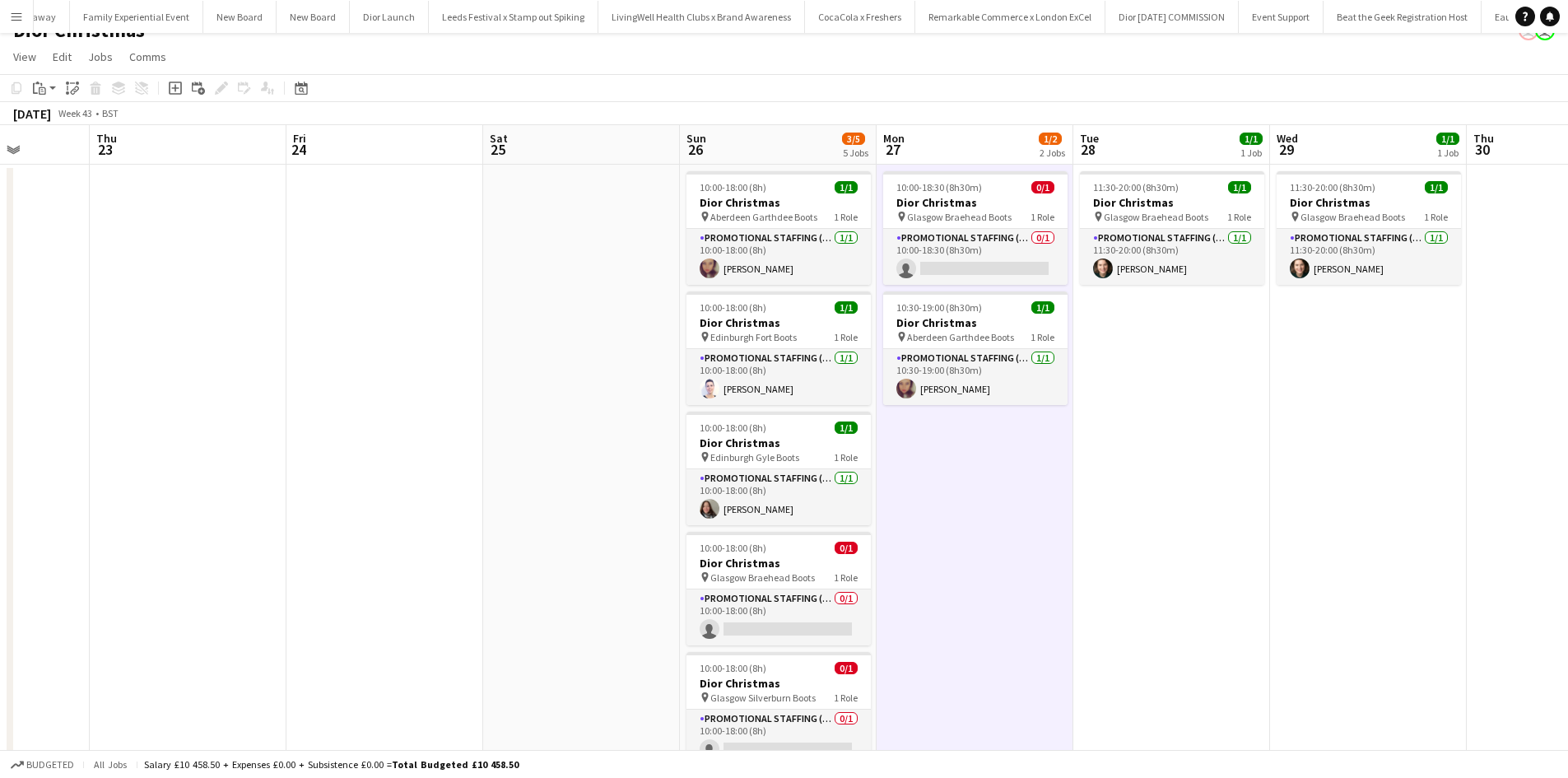
scroll to position [0, 0]
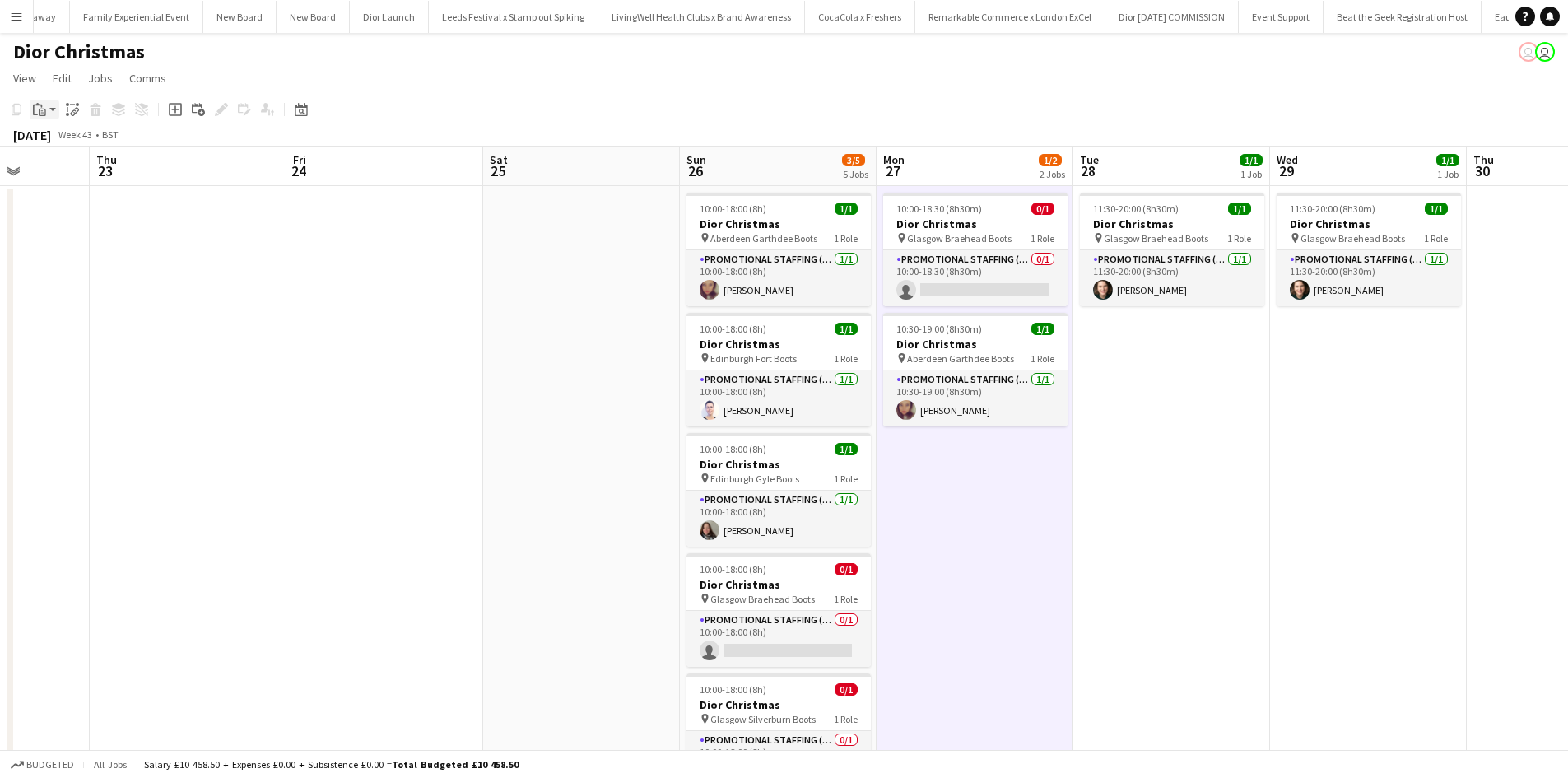
click at [42, 112] on icon "Paste" at bounding box center [39, 109] width 13 height 13
click at [53, 137] on link "Paste Ctrl+V" at bounding box center [121, 141] width 155 height 15
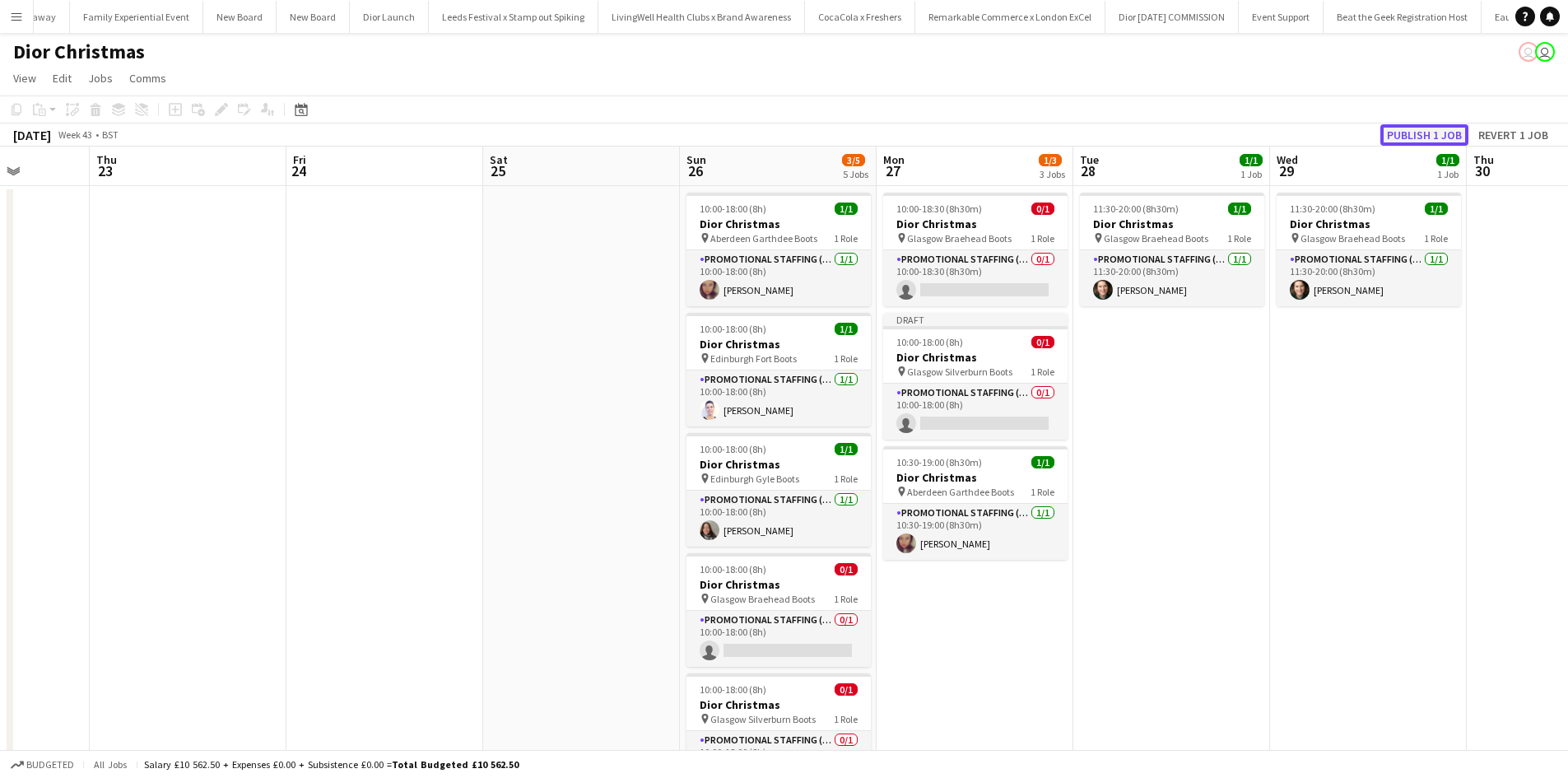
click at [1420, 139] on button "Publish 1 job" at bounding box center [1425, 135] width 88 height 21
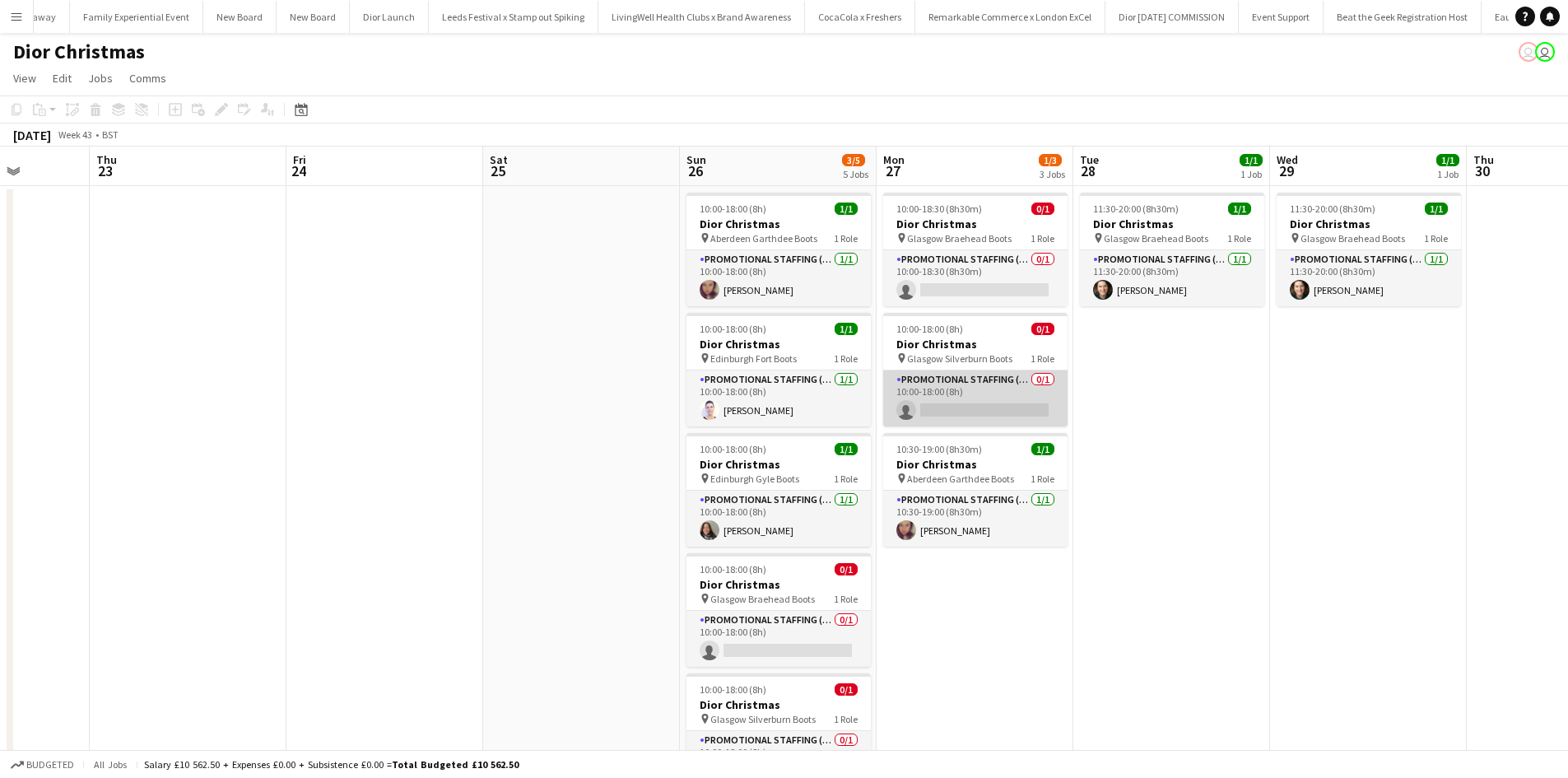
click at [985, 396] on app-card-role "Promotional Staffing (Sales Staff) 0/1 10:00-18:00 (8h) single-neutral-actions" at bounding box center [976, 399] width 185 height 56
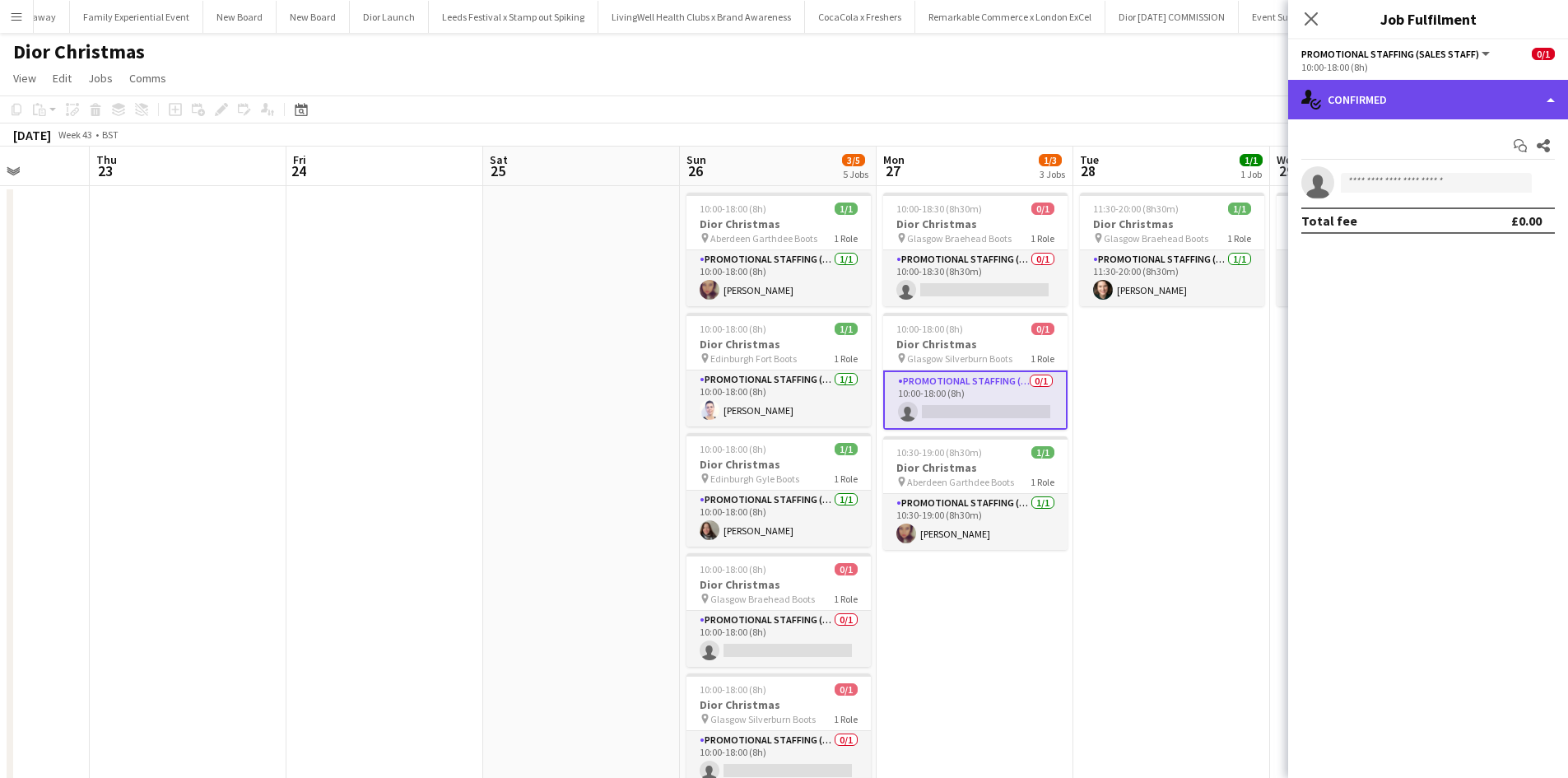
click at [1409, 108] on div "single-neutral-actions-check-2 Confirmed" at bounding box center [1428, 99] width 279 height 40
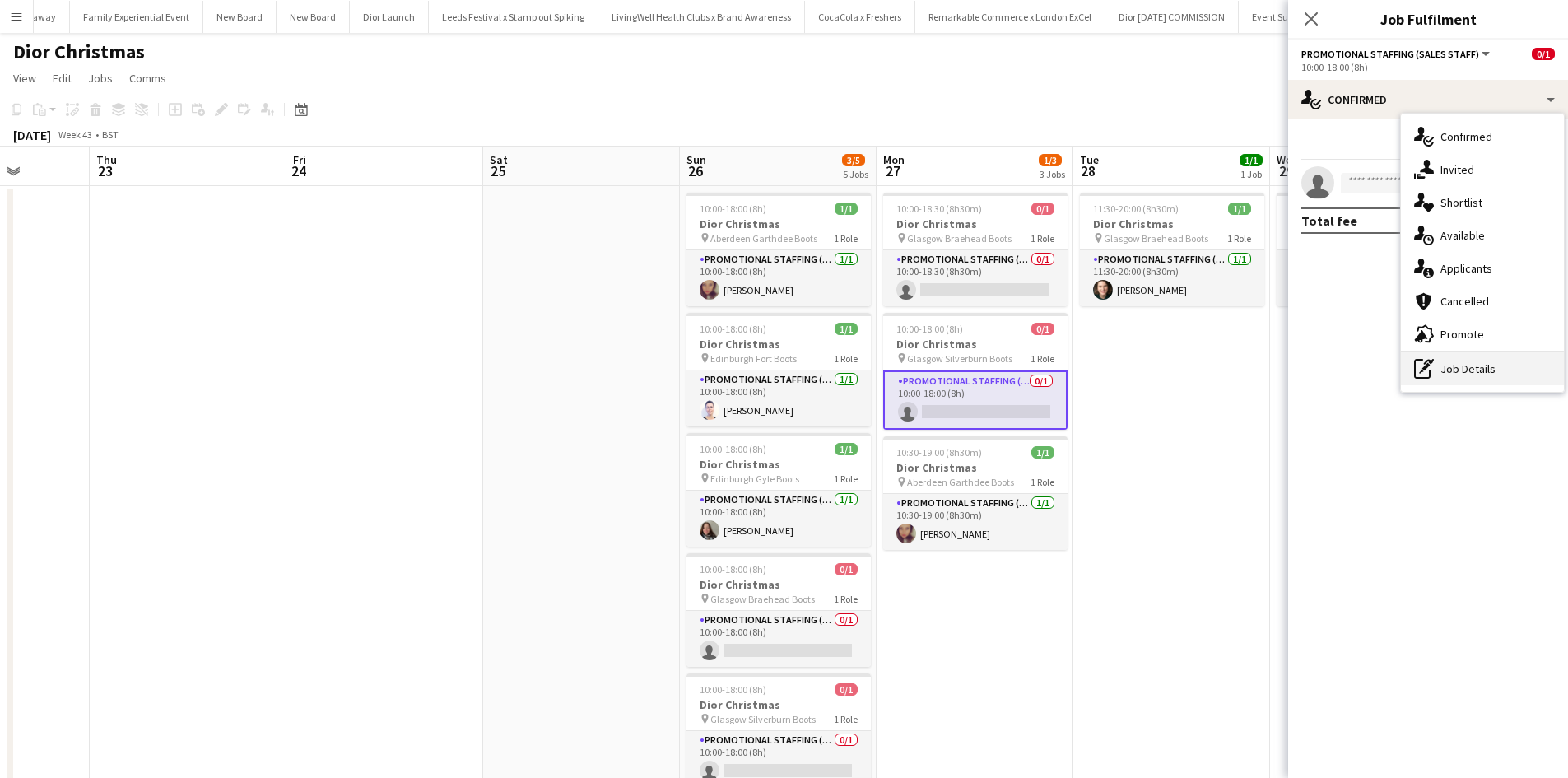
click at [1463, 365] on div "pen-write Job Details" at bounding box center [1482, 368] width 163 height 33
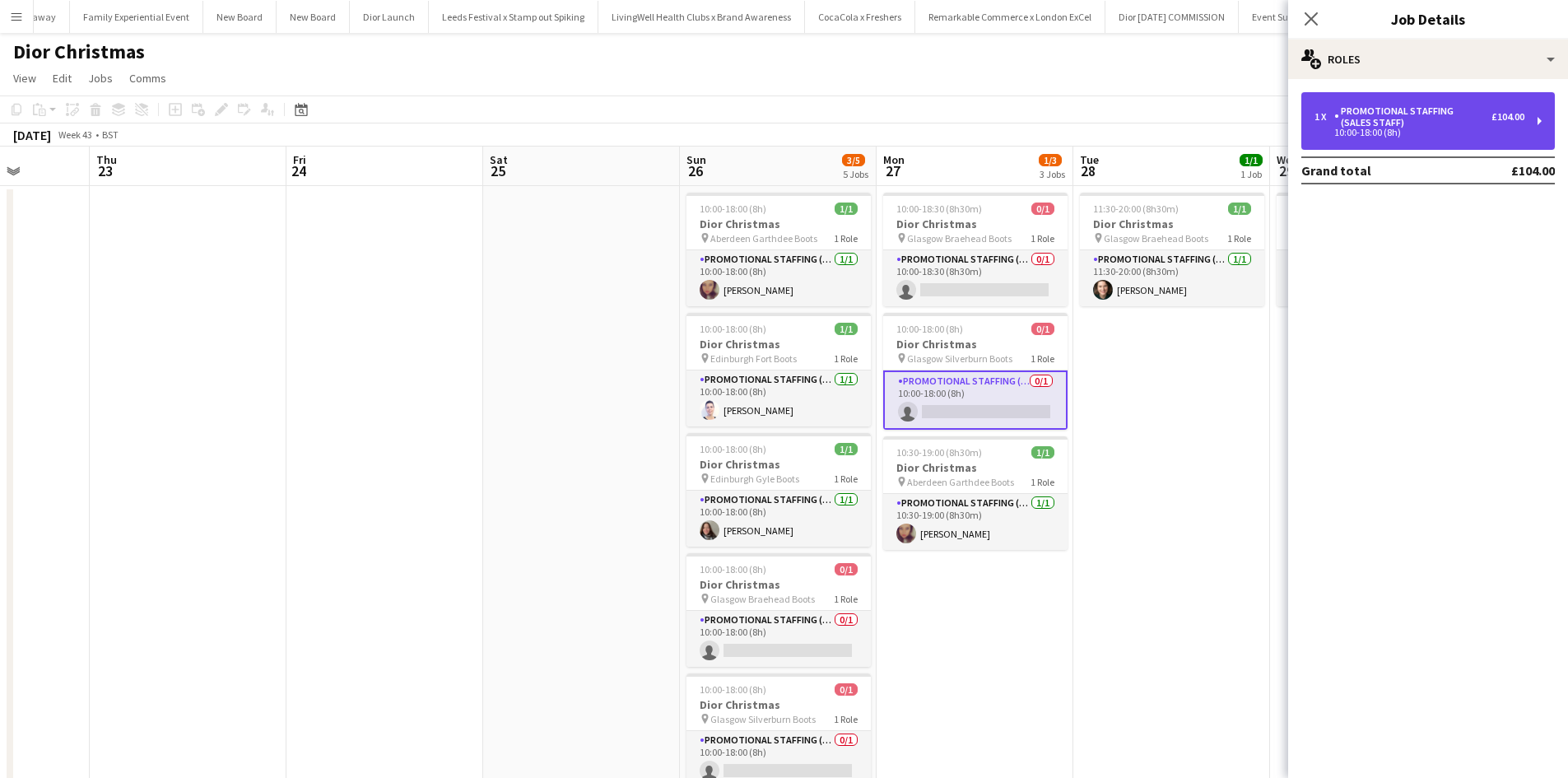
click at [1426, 128] on div "10:00-18:00 (8h)" at bounding box center [1419, 132] width 210 height 8
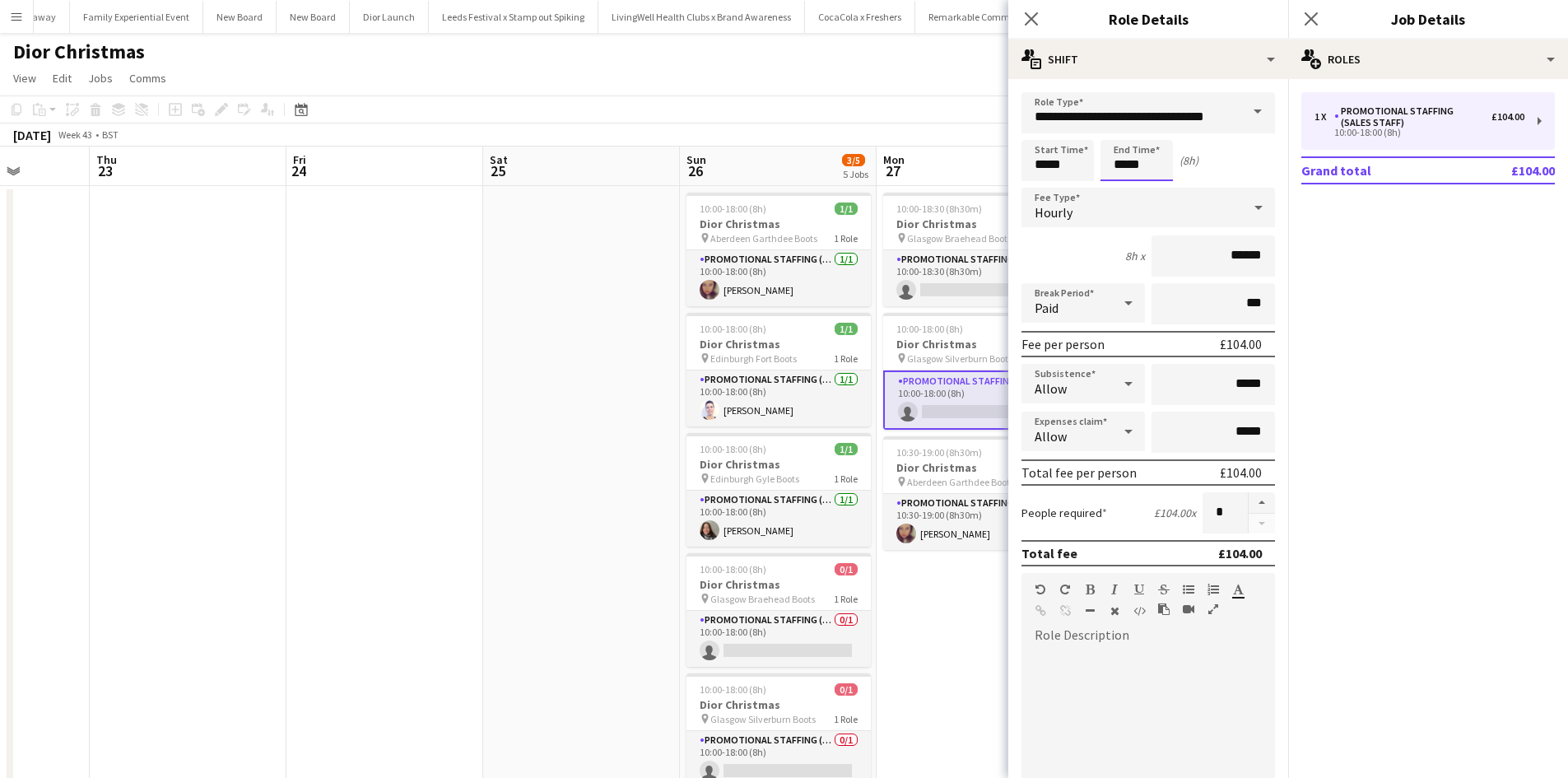
click at [1136, 161] on input "*****" at bounding box center [1136, 160] width 72 height 41
type input "*****"
click at [544, 448] on app-date-cell at bounding box center [582, 506] width 197 height 641
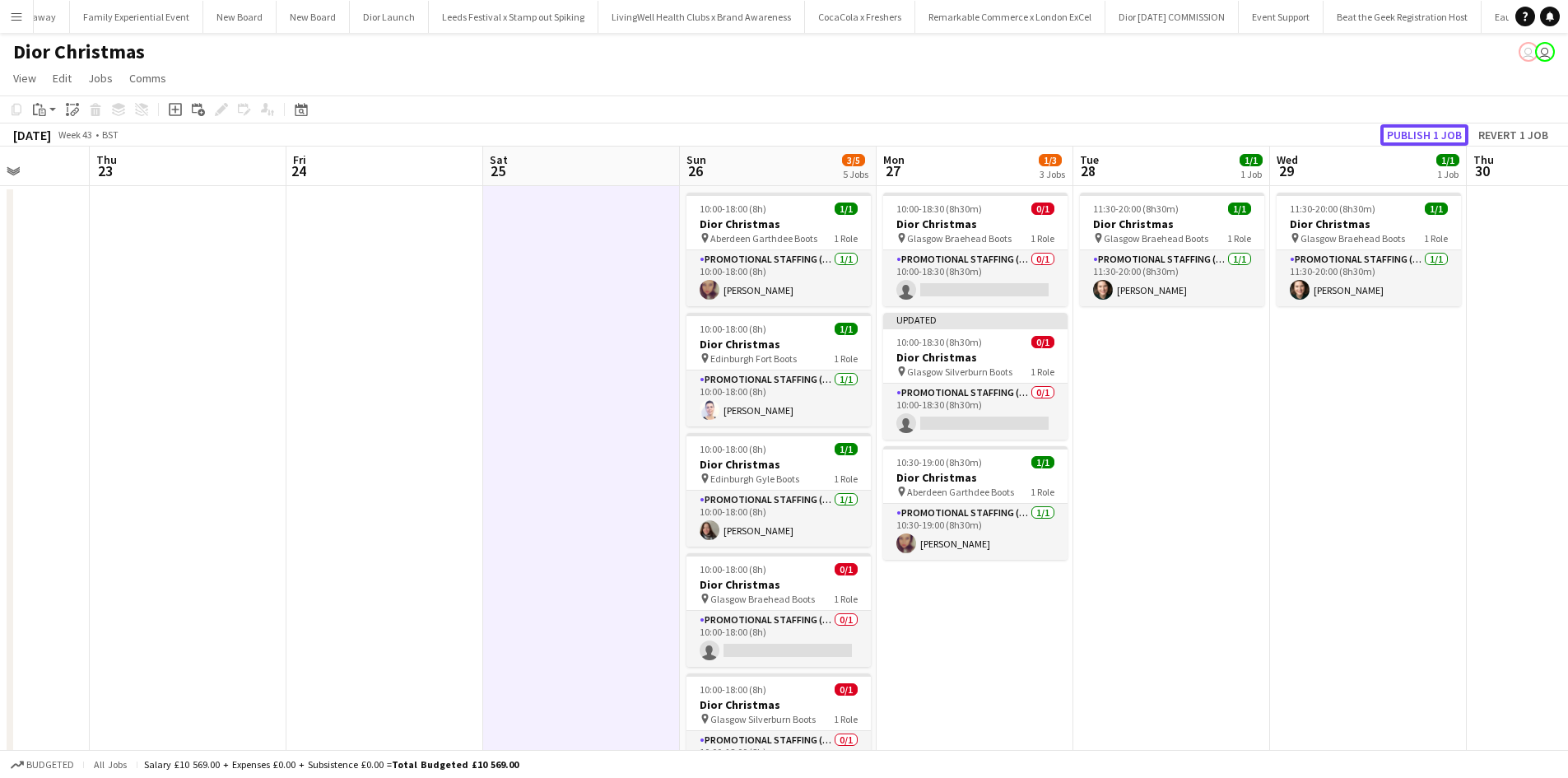
click at [1429, 129] on button "Publish 1 job" at bounding box center [1425, 135] width 88 height 21
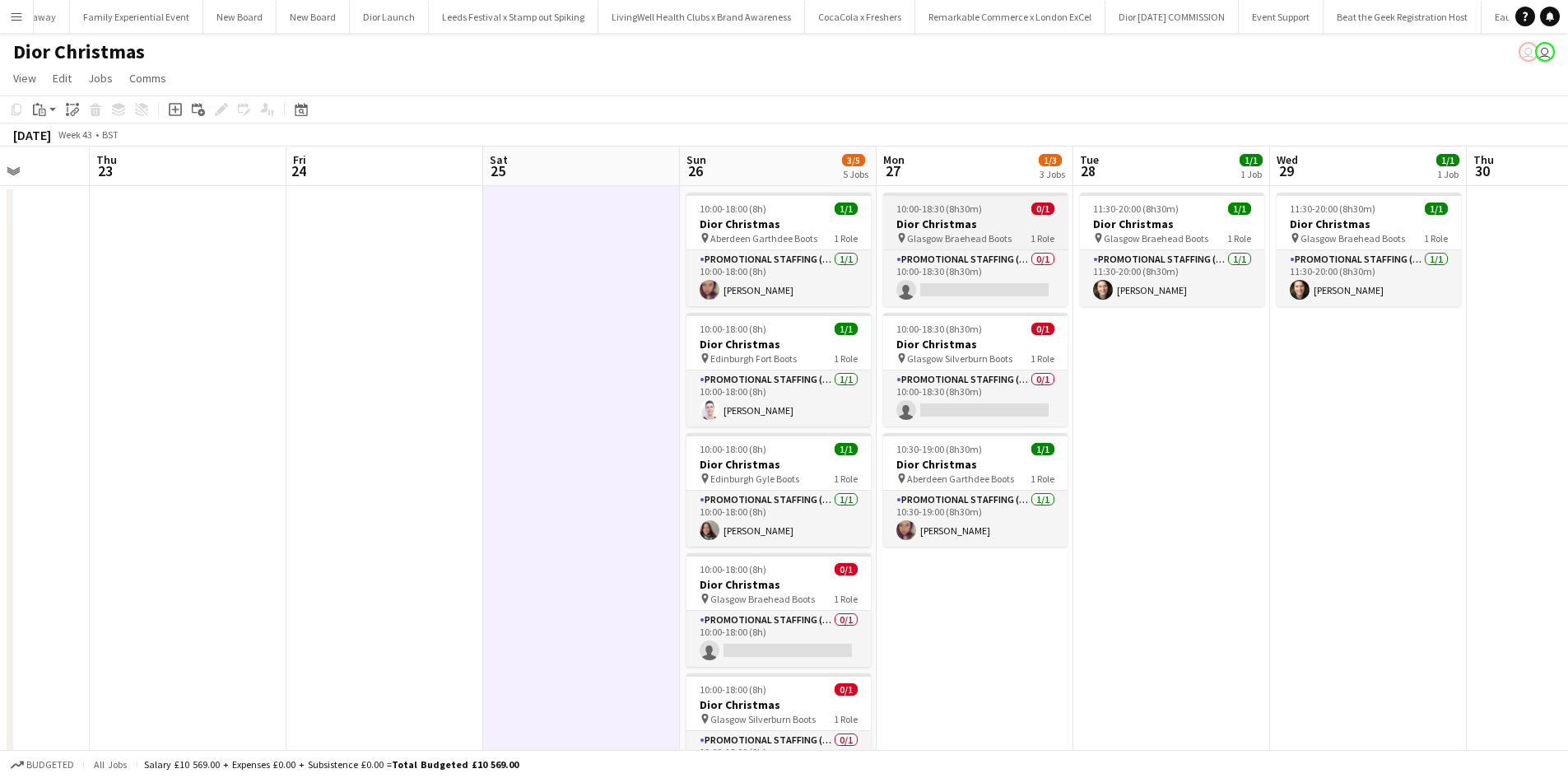
click at [1004, 208] on div "10:00-18:30 (8h30m) 0/1" at bounding box center [976, 208] width 185 height 12
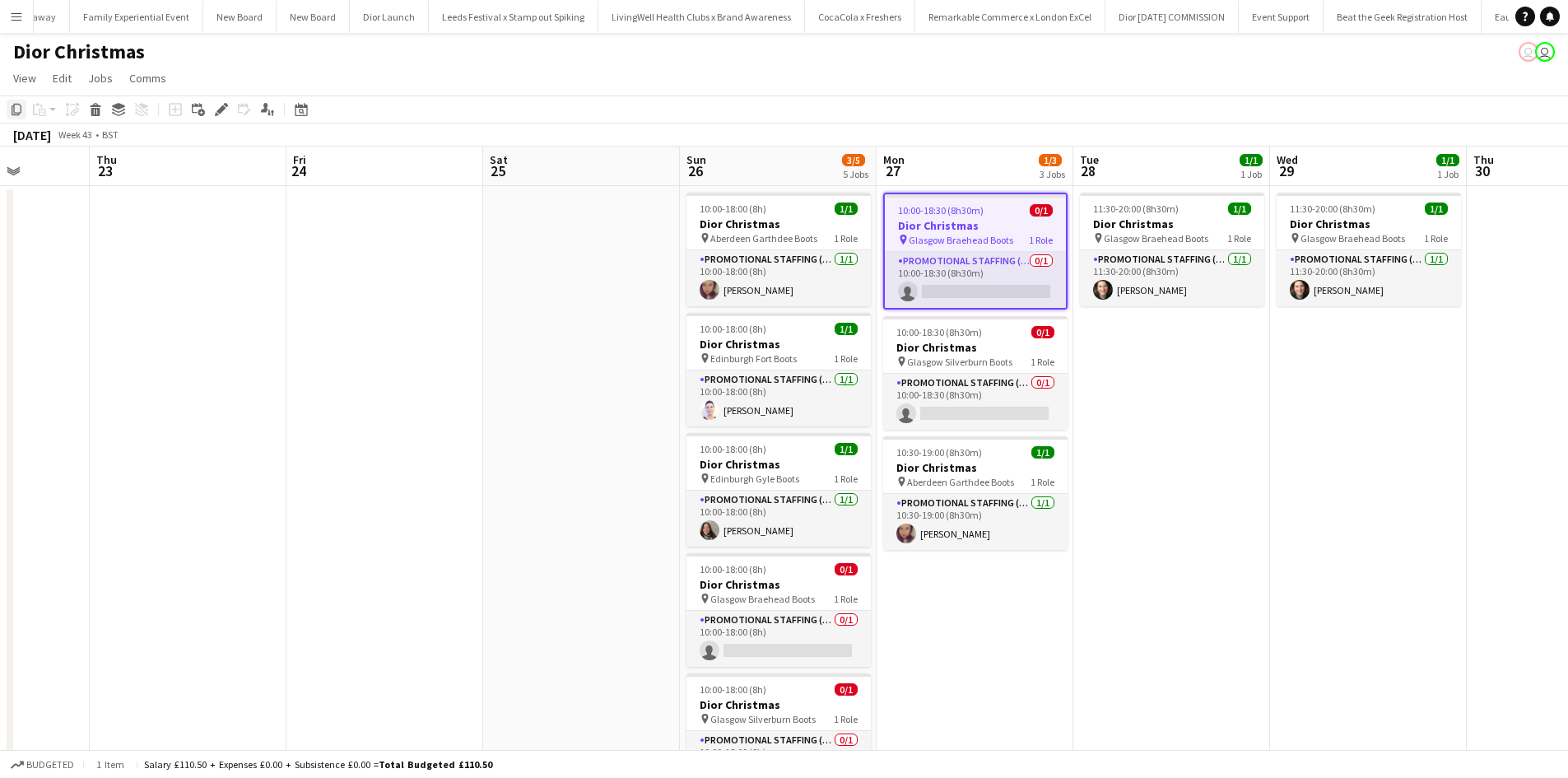
click at [17, 103] on icon "Copy" at bounding box center [16, 109] width 13 height 13
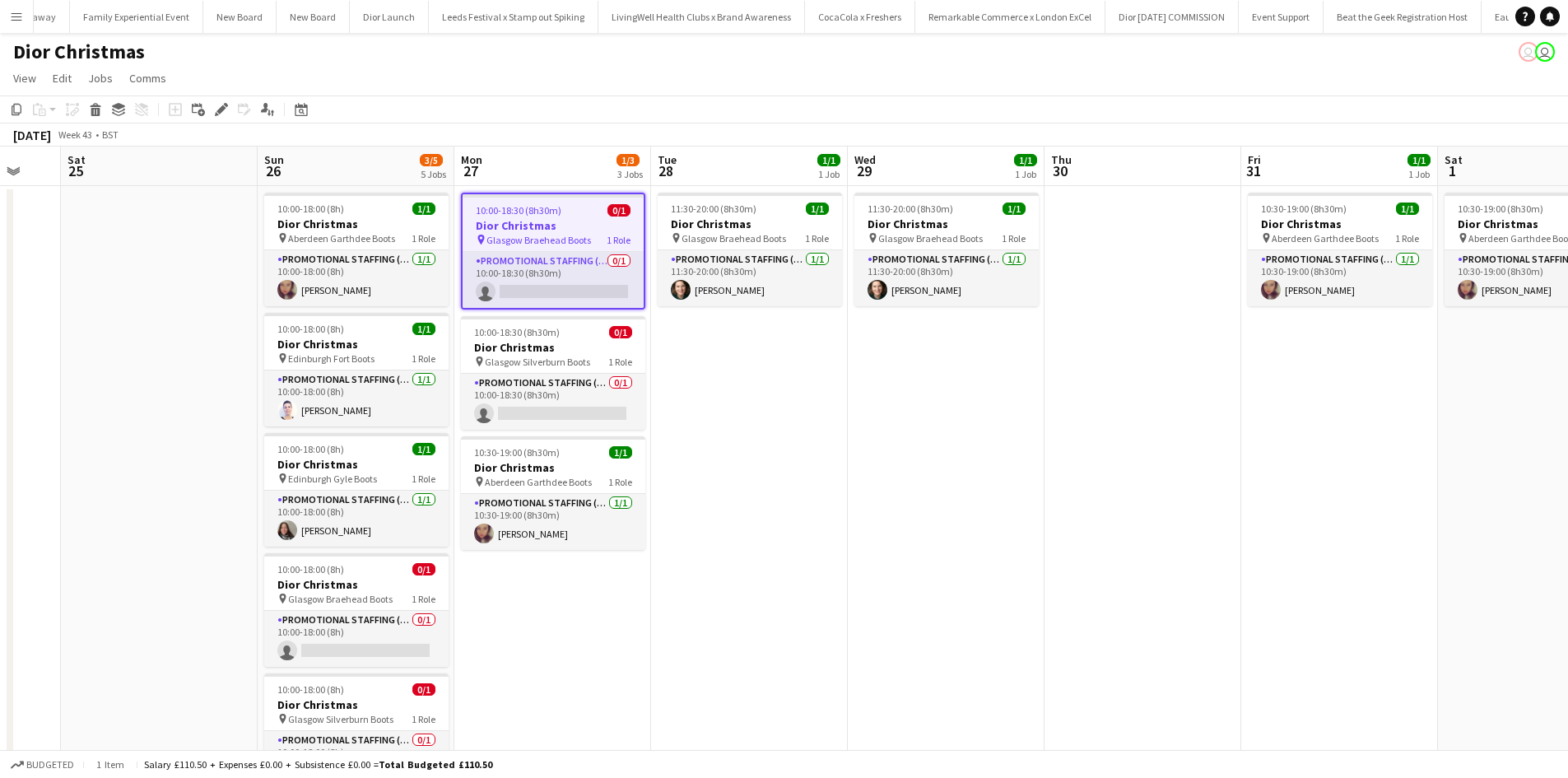
drag, startPoint x: 1266, startPoint y: 454, endPoint x: 842, endPoint y: 462, distance: 424.1
click at [842, 462] on app-calendar-viewport "Tue 21 3/3 1 Job Wed 22 Thu 23 Fri 24 Sat 25 Sun 26 3/5 5 Jobs Mon 27 1/3 3 Job…" at bounding box center [784, 487] width 1568 height 680
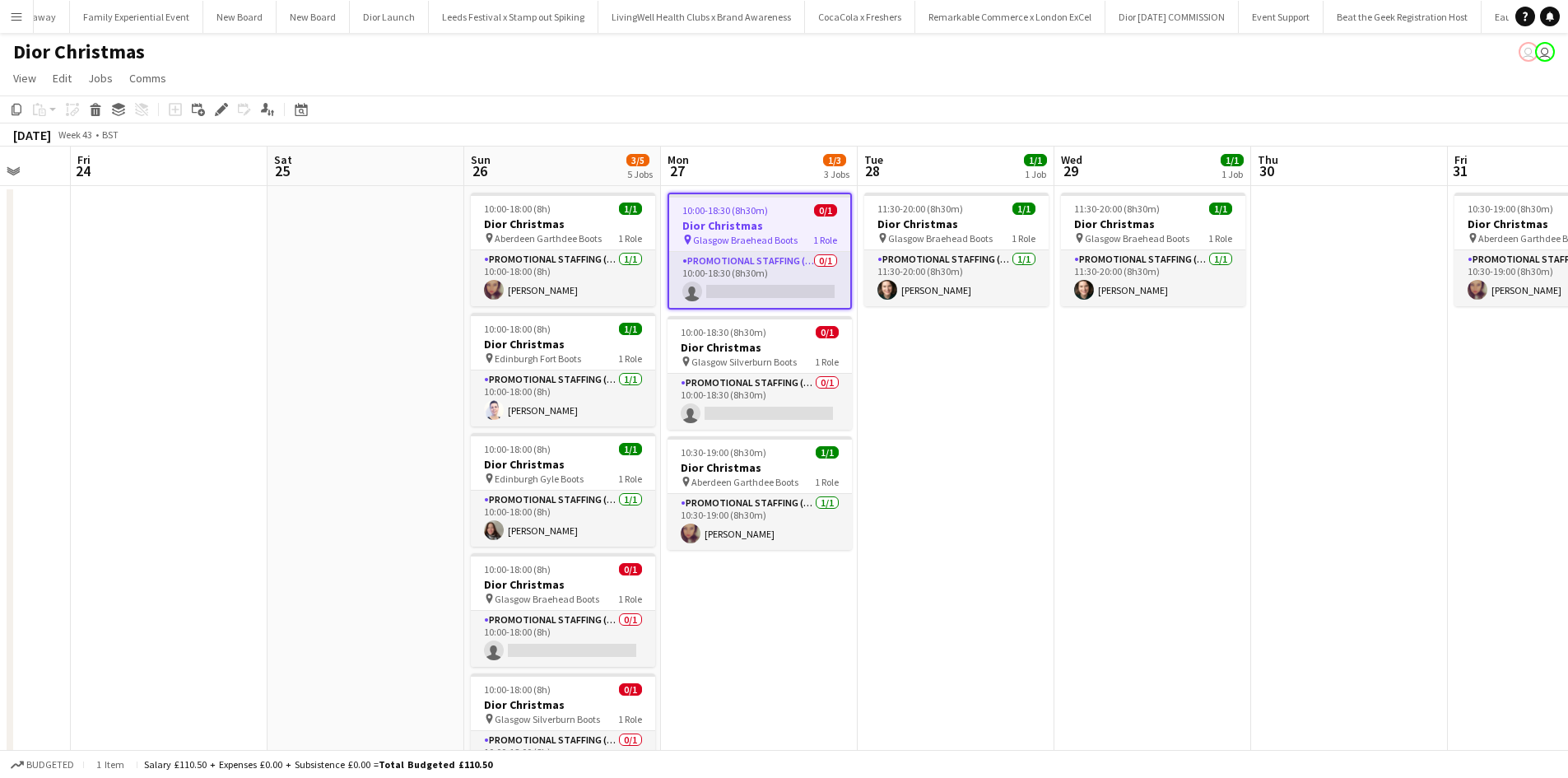
drag, startPoint x: 1085, startPoint y: 469, endPoint x: 876, endPoint y: 455, distance: 209.5
click at [876, 455] on app-calendar-viewport "Tue 21 3/3 1 Job Wed 22 Thu 23 Fri 24 Sat 25 Sun 26 3/5 5 Jobs Mon 27 1/3 3 Job…" at bounding box center [784, 487] width 1568 height 680
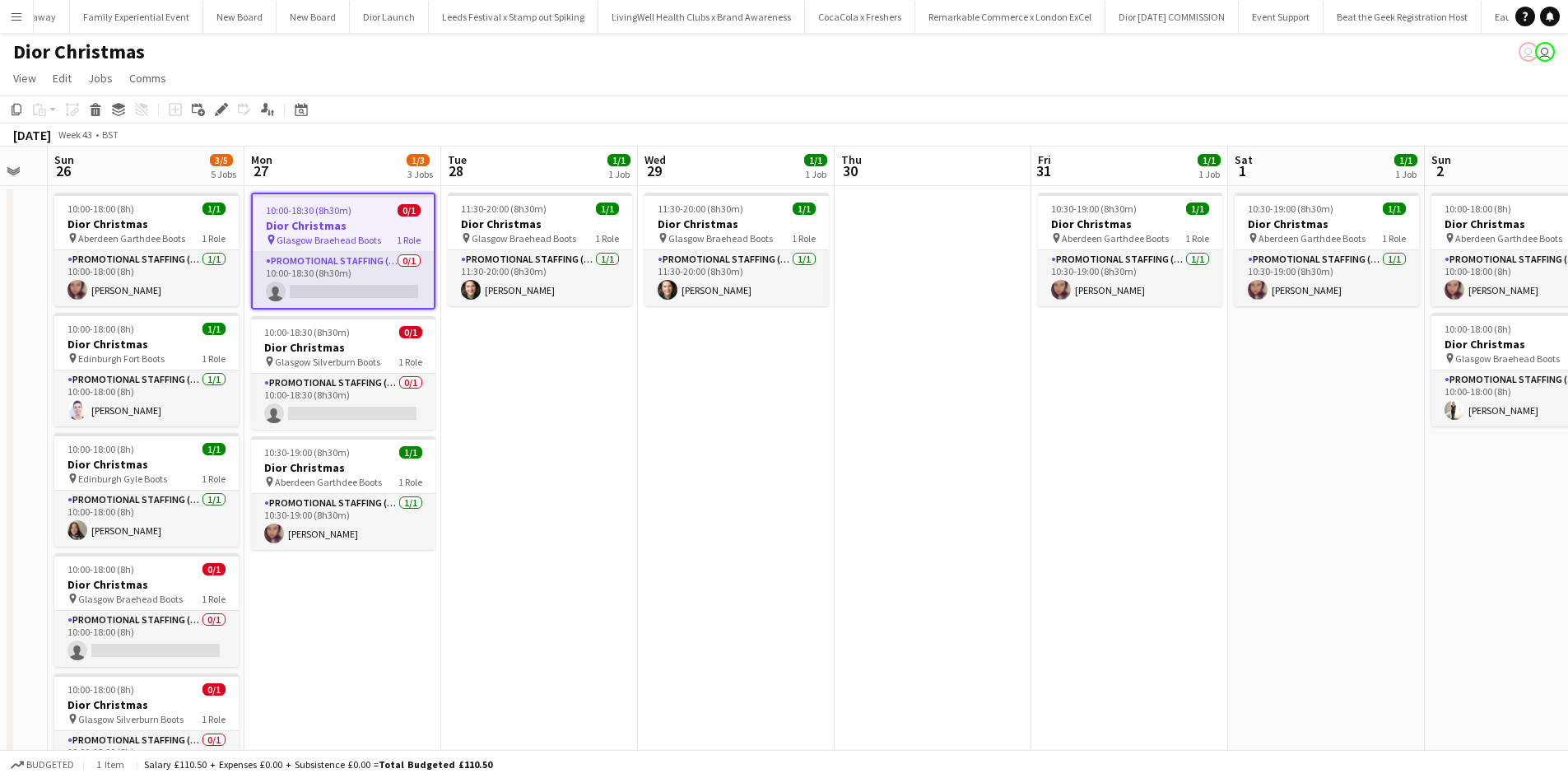
click at [1098, 341] on app-date-cell "10:30-19:00 (8h30m) 1/1 Dior Christmas pin Aberdeen Garthdee Boots 1 Role Promo…" at bounding box center [1130, 506] width 197 height 641
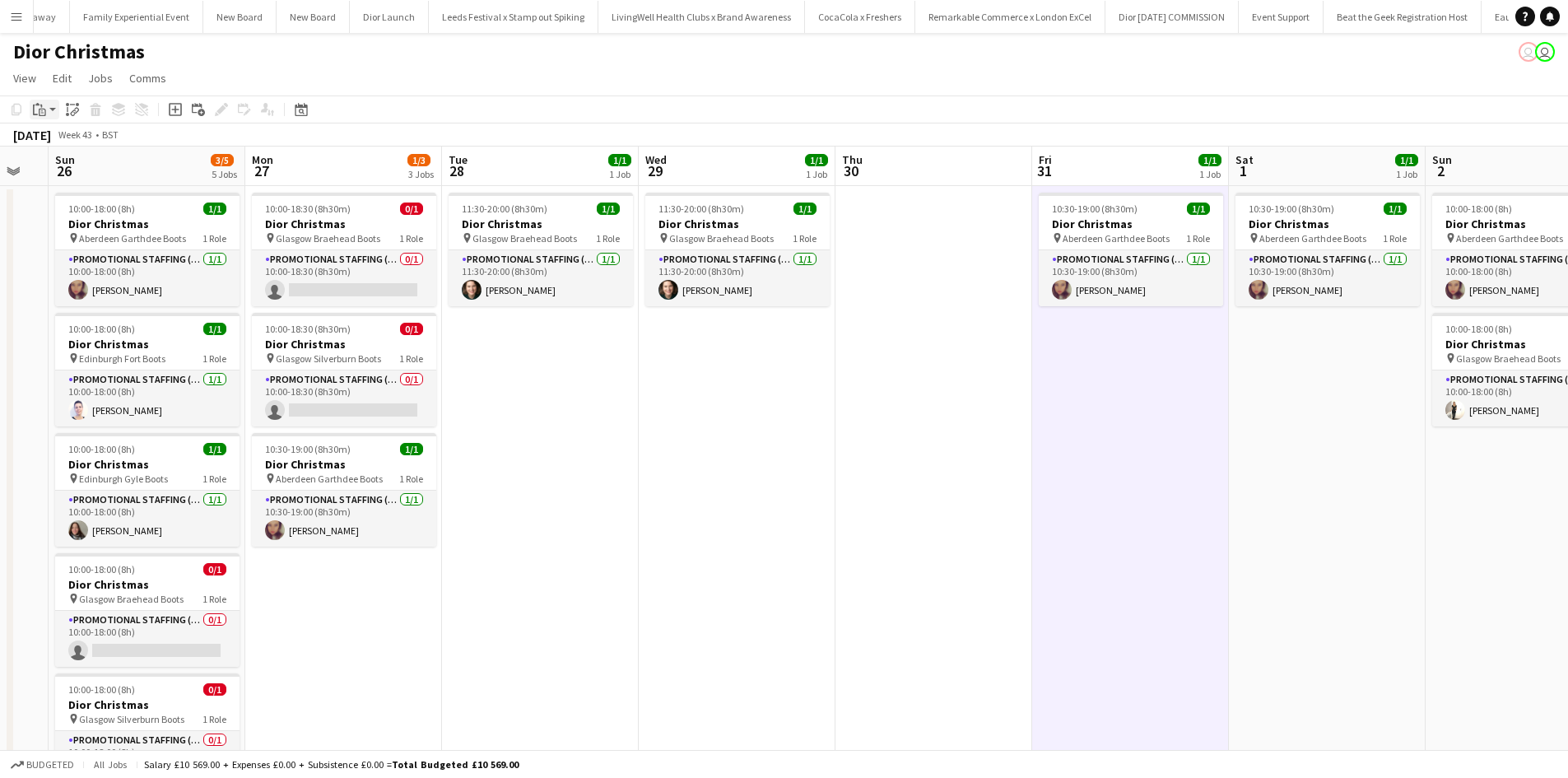
click at [47, 116] on div "Paste" at bounding box center [40, 109] width 19 height 19
click at [61, 148] on link "Paste Ctrl+V" at bounding box center [121, 141] width 155 height 15
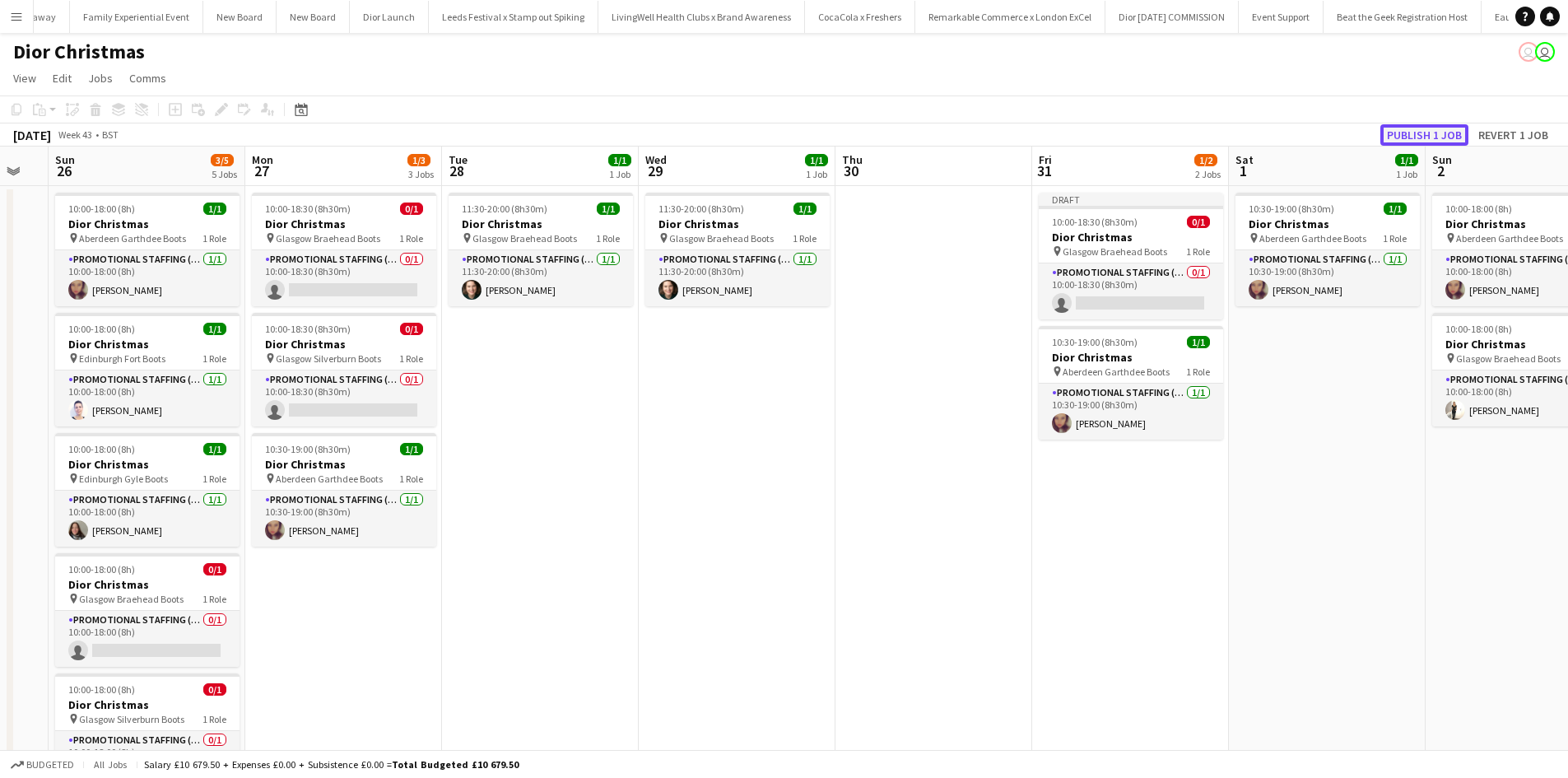
click at [1428, 131] on button "Publish 1 job" at bounding box center [1425, 135] width 88 height 21
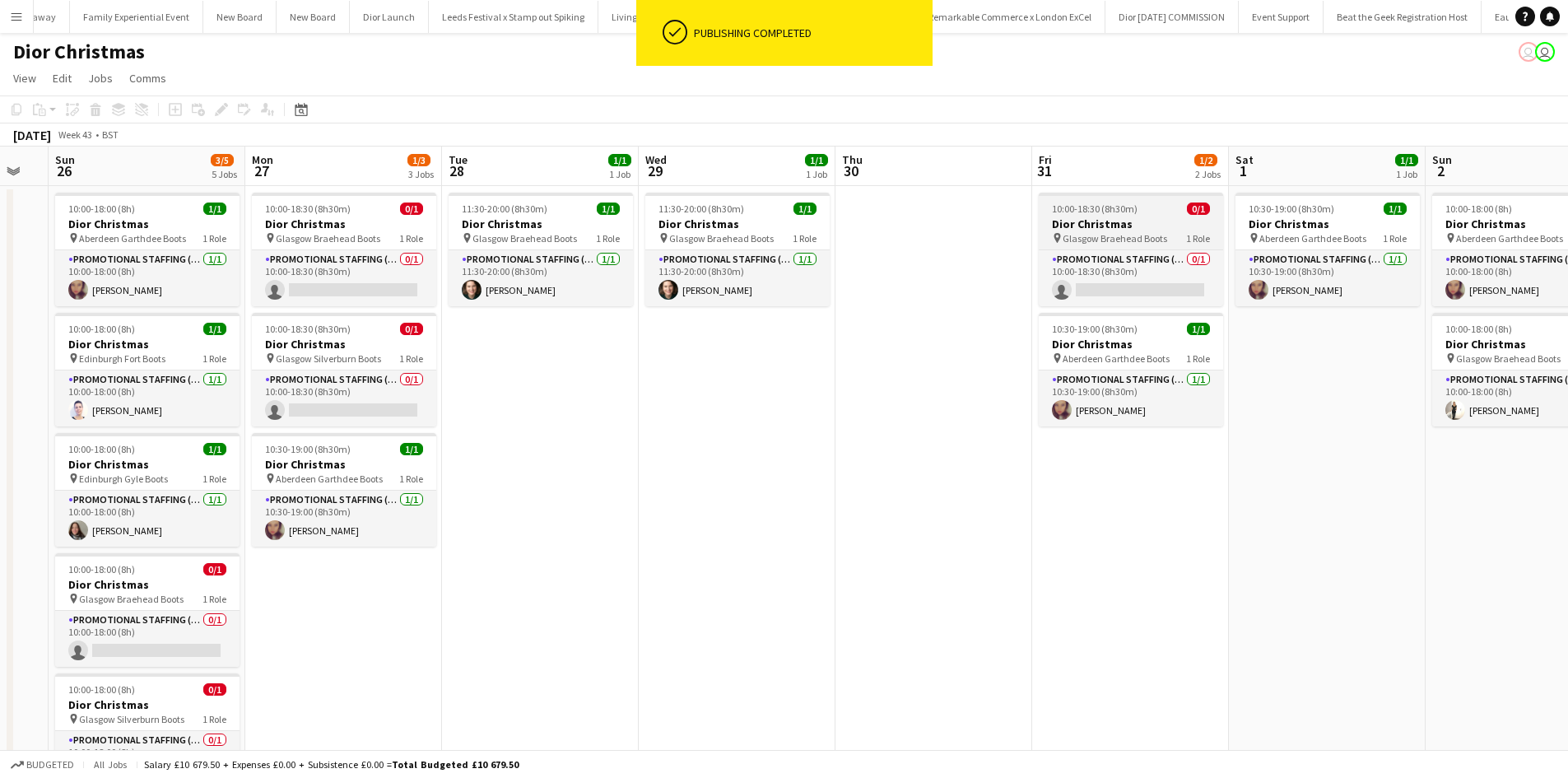
click at [1140, 215] on app-job-card "10:00-18:30 (8h30m) 0/1 Dior Christmas pin Glasgow Braehead Boots 1 Role Promot…" at bounding box center [1131, 249] width 185 height 113
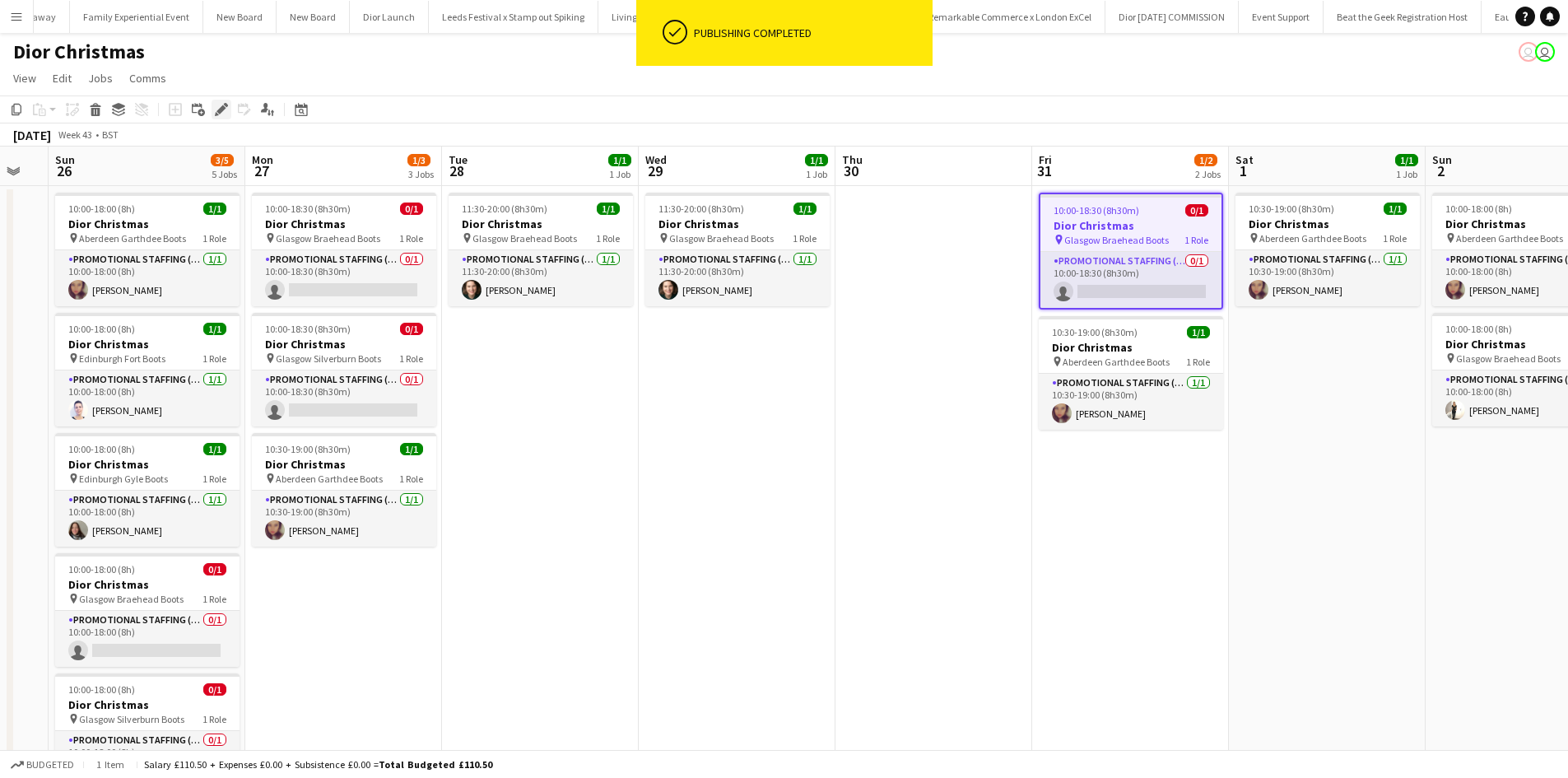
click at [214, 113] on div "Edit" at bounding box center [221, 109] width 19 height 19
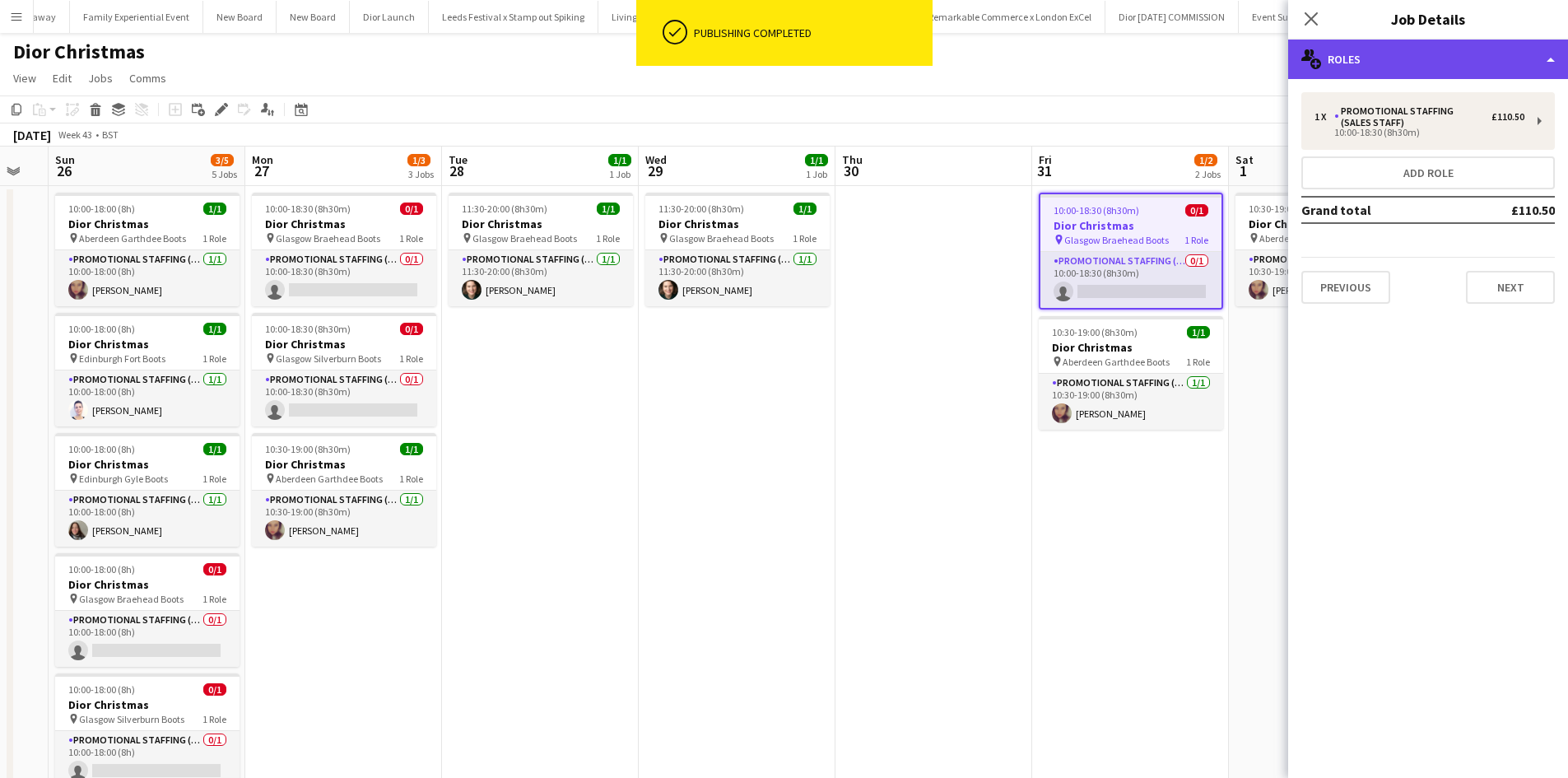
click at [1385, 74] on div "multiple-users-add Roles" at bounding box center [1428, 59] width 279 height 40
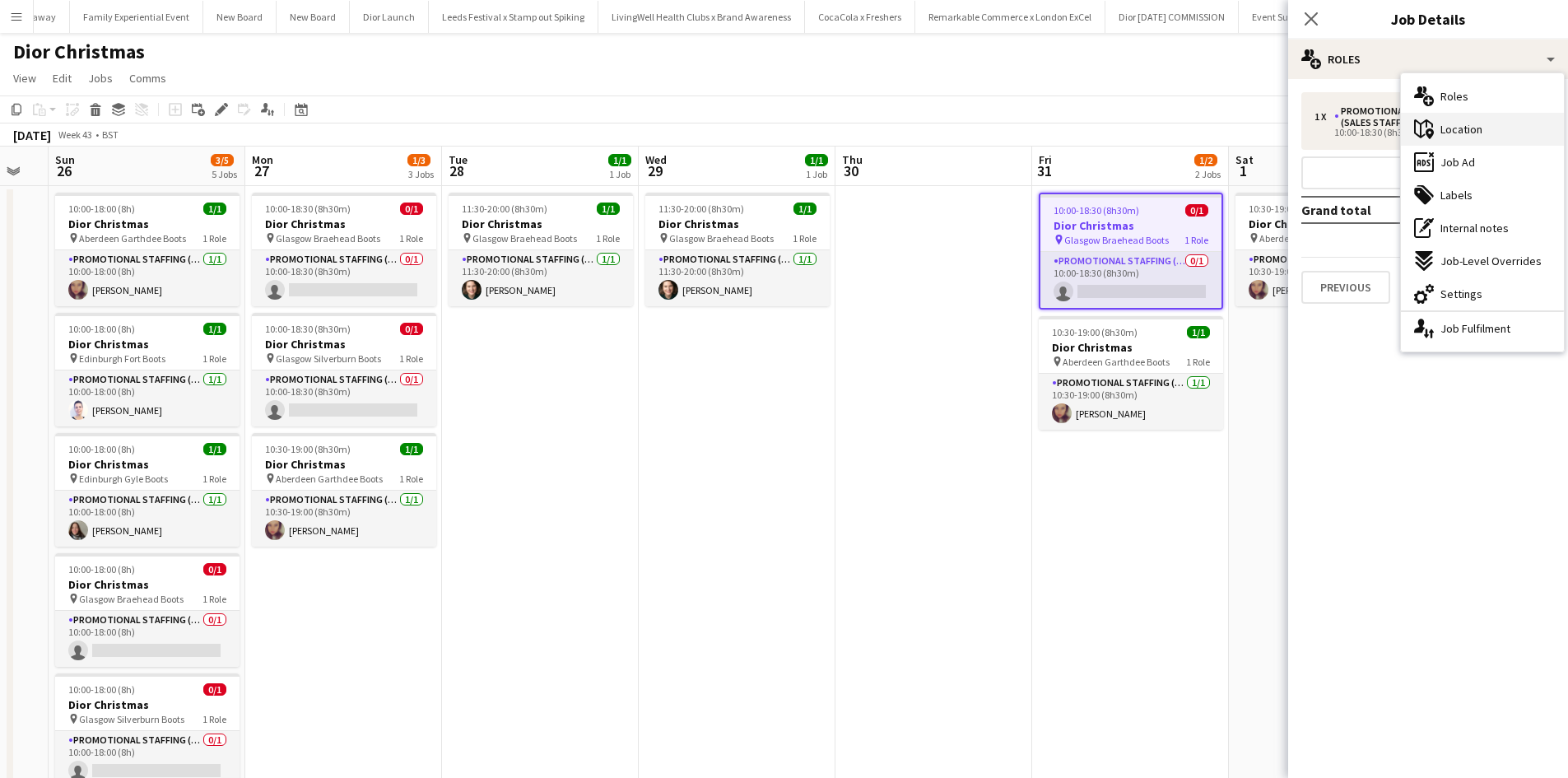
click at [1475, 132] on span "Location" at bounding box center [1462, 129] width 42 height 15
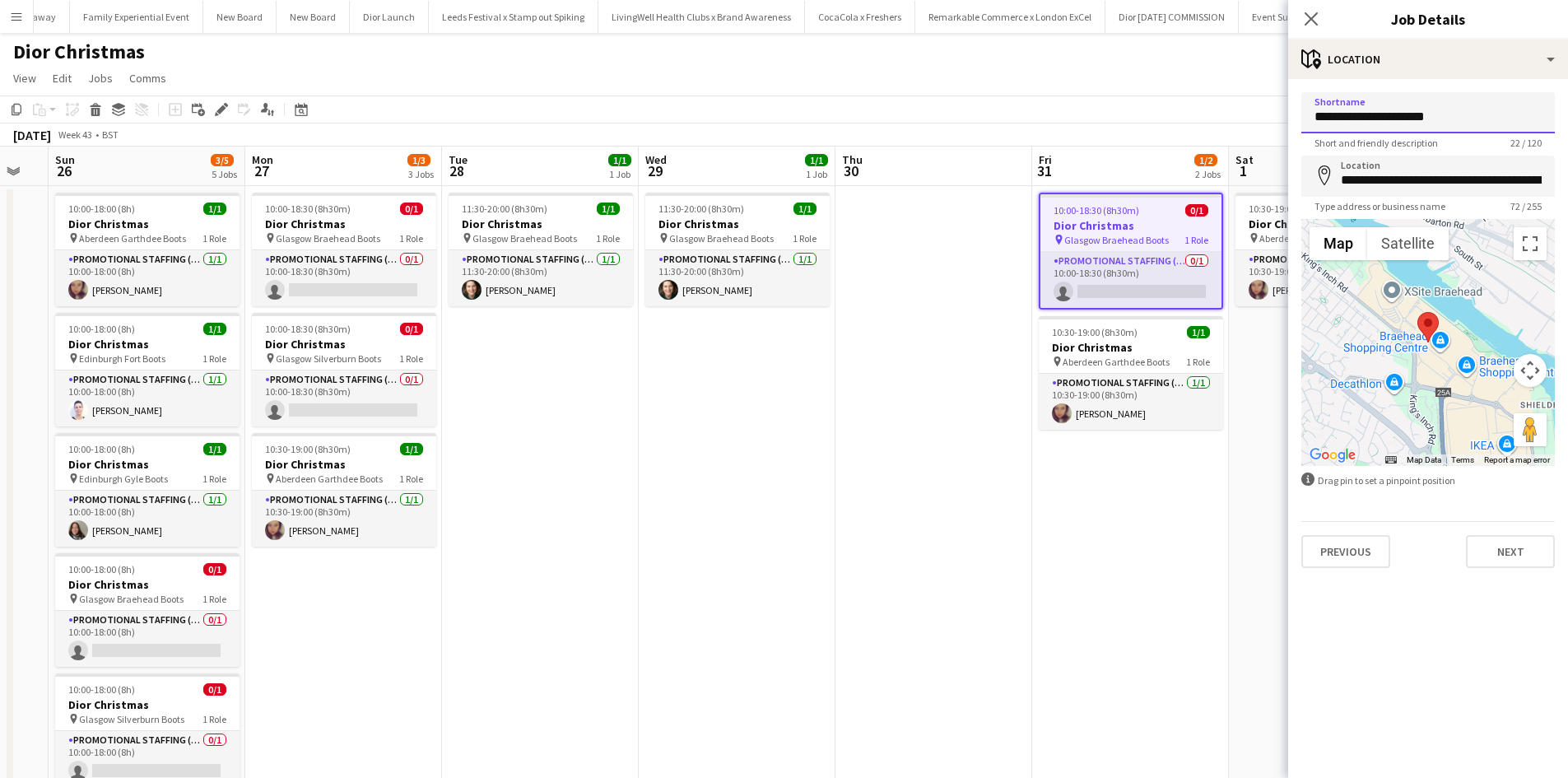
drag, startPoint x: 1414, startPoint y: 118, endPoint x: 1363, endPoint y: 118, distance: 51.0
click at [1363, 118] on input "**********" at bounding box center [1428, 113] width 254 height 41
type input "**********"
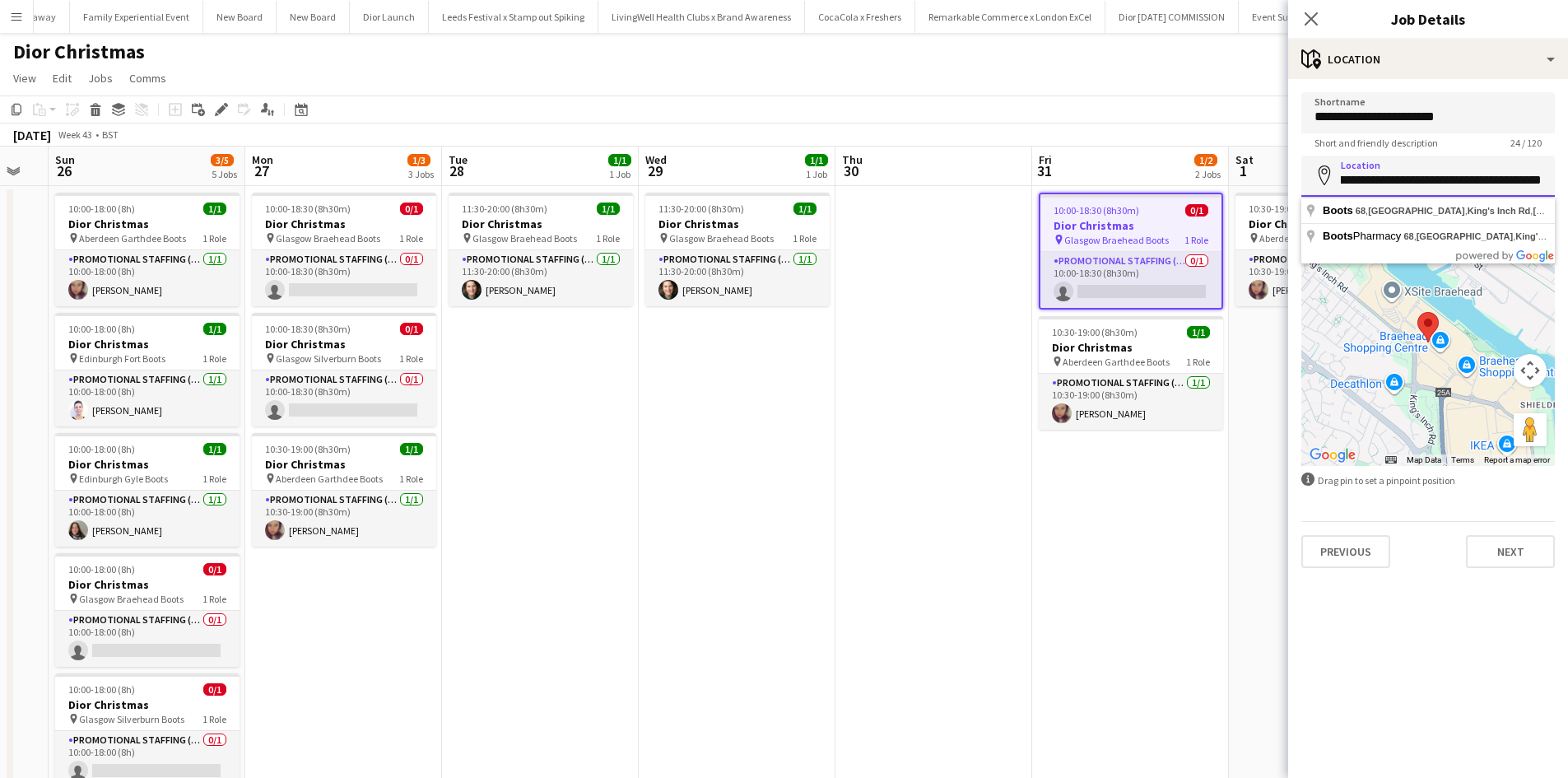
scroll to position [0, 207]
drag, startPoint x: 1343, startPoint y: 182, endPoint x: 1580, endPoint y: 179, distance: 237.0
click at [1568, 179] on html "Menu Boards Boards Boards All jobs Status Workforce Workforce My Workforce Recr…" at bounding box center [784, 427] width 1568 height 854
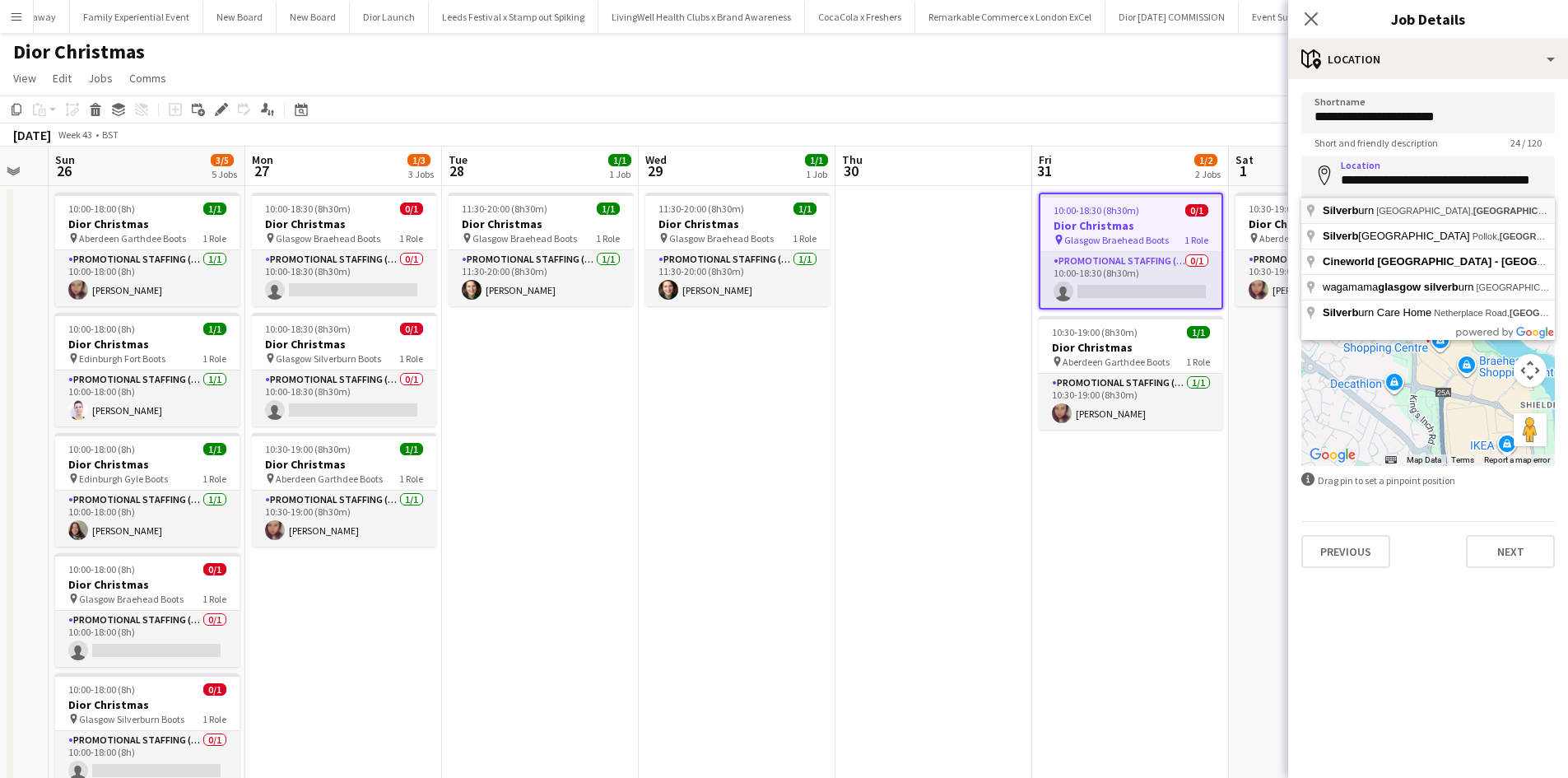
type input "**********"
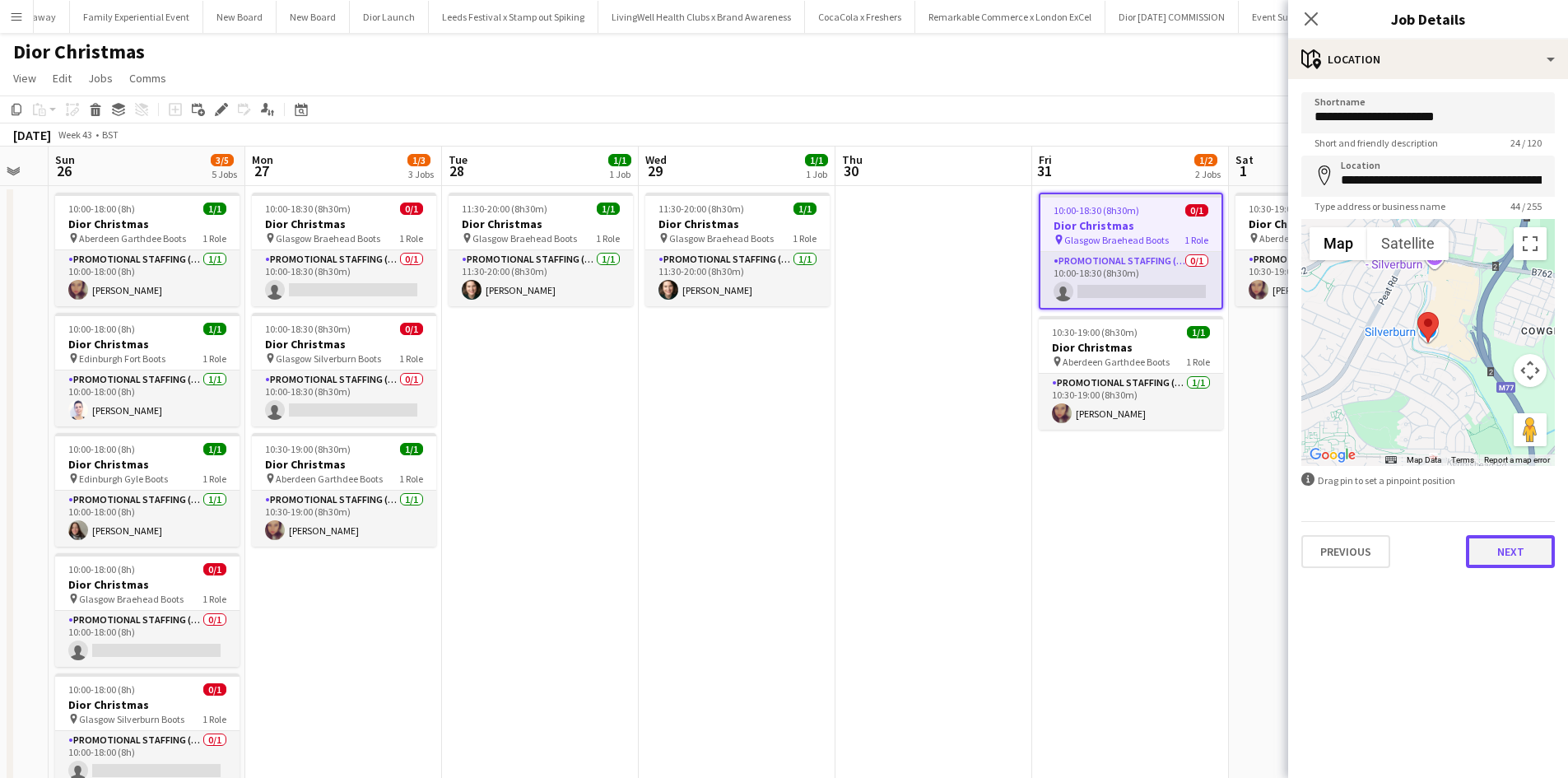
click at [1484, 541] on button "Next" at bounding box center [1510, 551] width 89 height 33
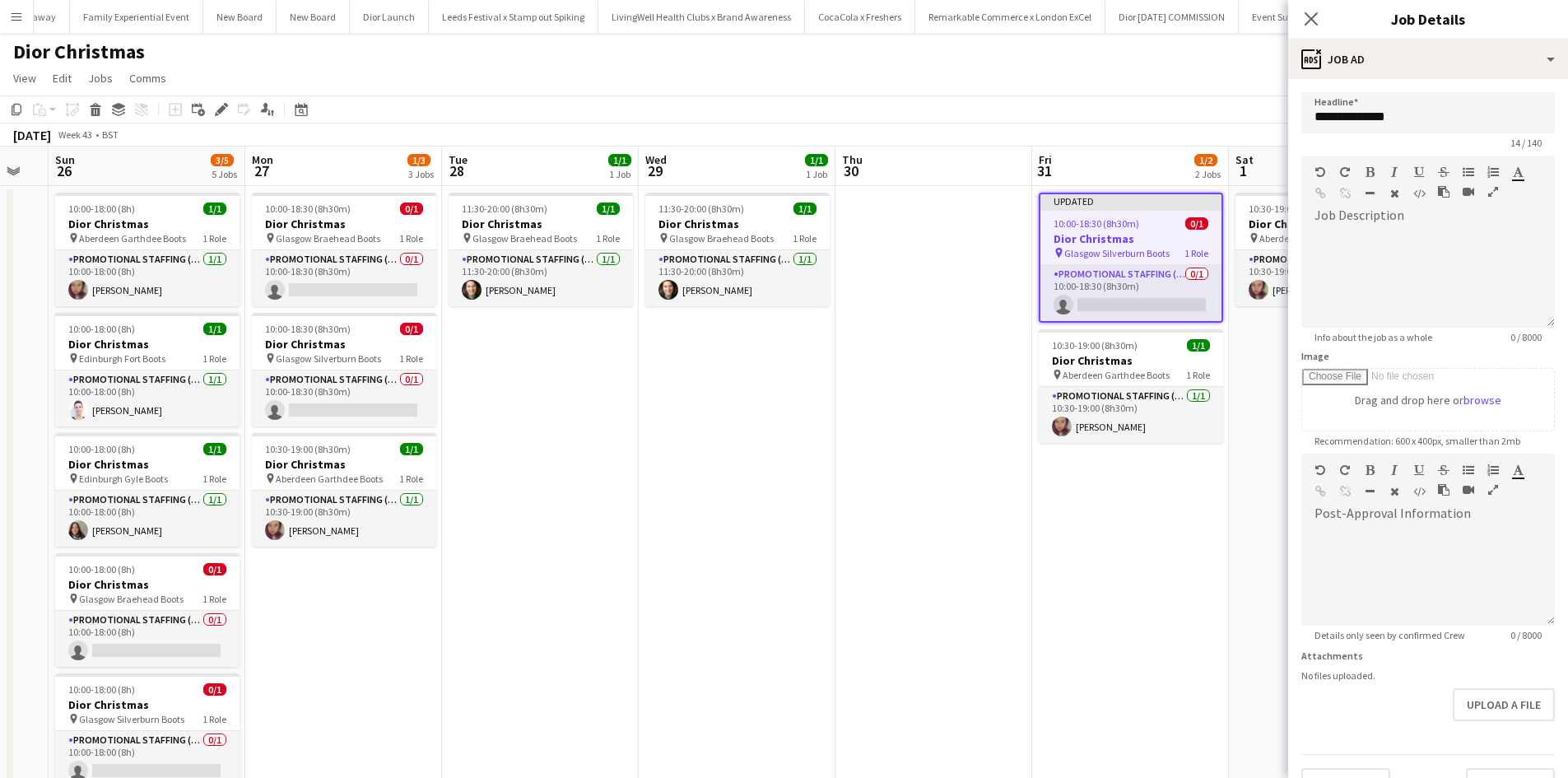
click at [1191, 532] on app-date-cell "Updated 10:00-18:30 (8h30m) 0/1 Dior Christmas pin Glasgow Silverburn Boots 1 R…" at bounding box center [1131, 506] width 197 height 641
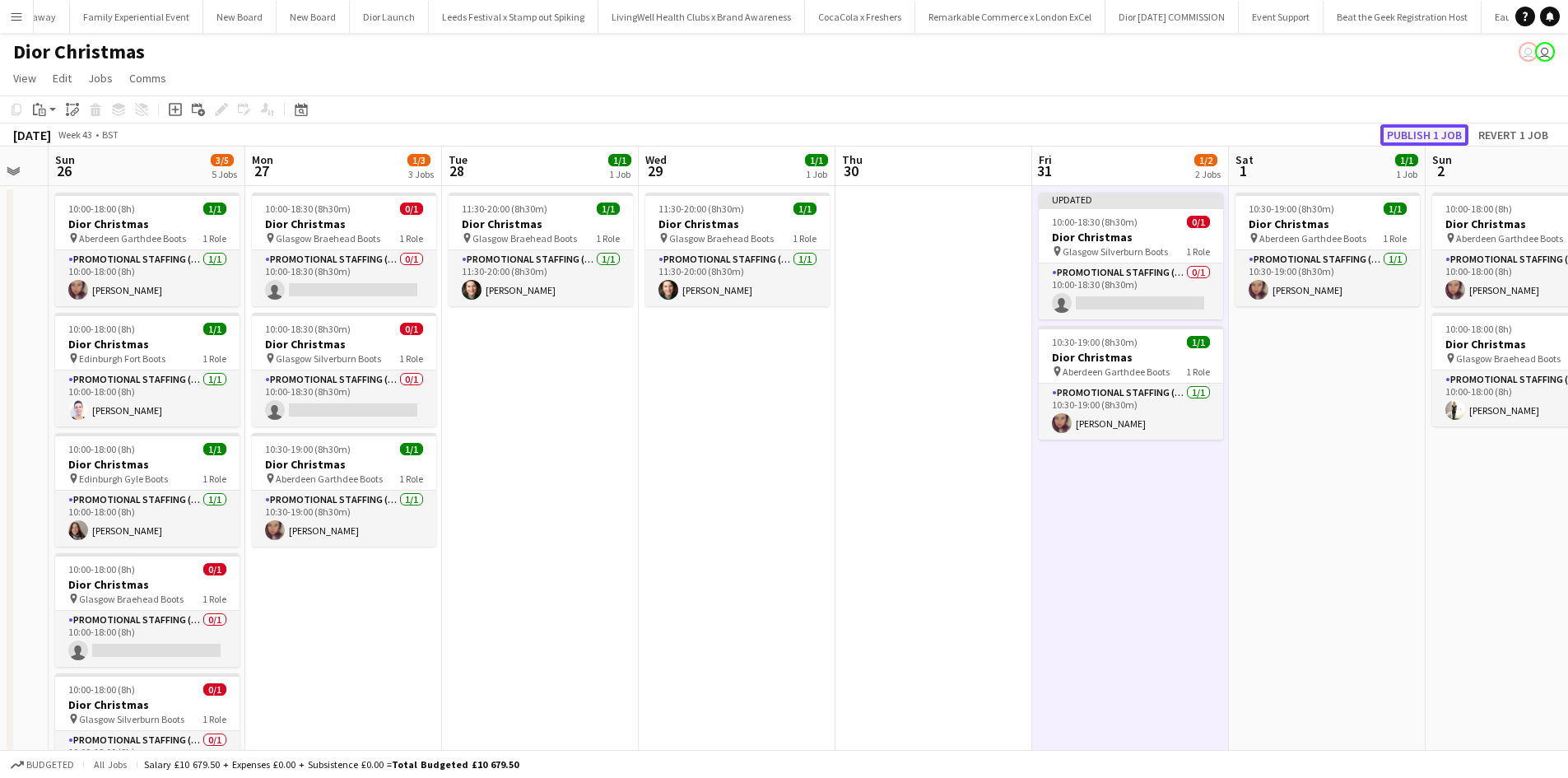
click at [1424, 127] on button "Publish 1 job" at bounding box center [1425, 135] width 88 height 21
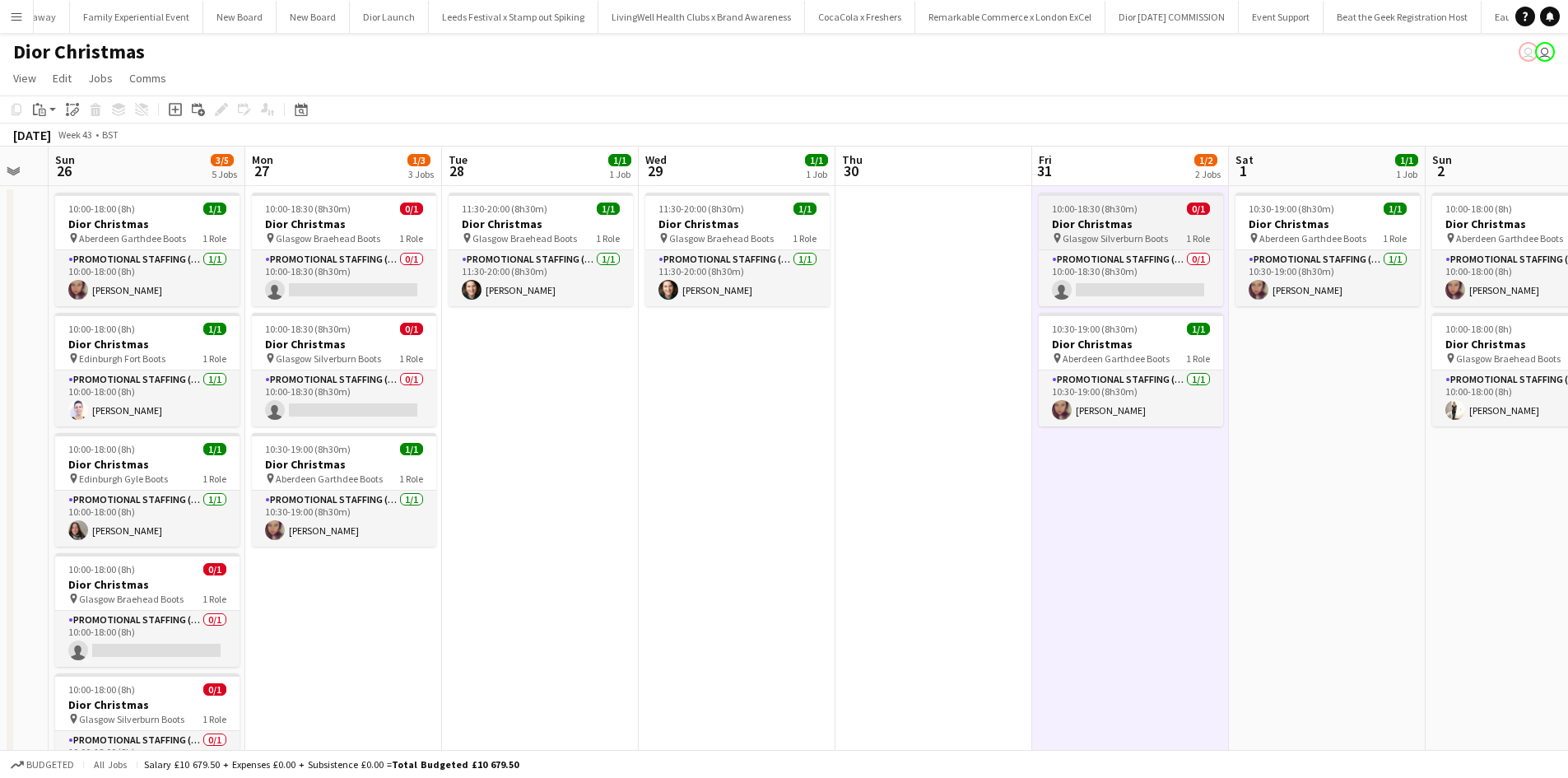
click at [1164, 215] on app-job-card "10:00-18:30 (8h30m) 0/1 Dior Christmas pin Glasgow Silverburn Boots 1 Role Prom…" at bounding box center [1131, 249] width 185 height 113
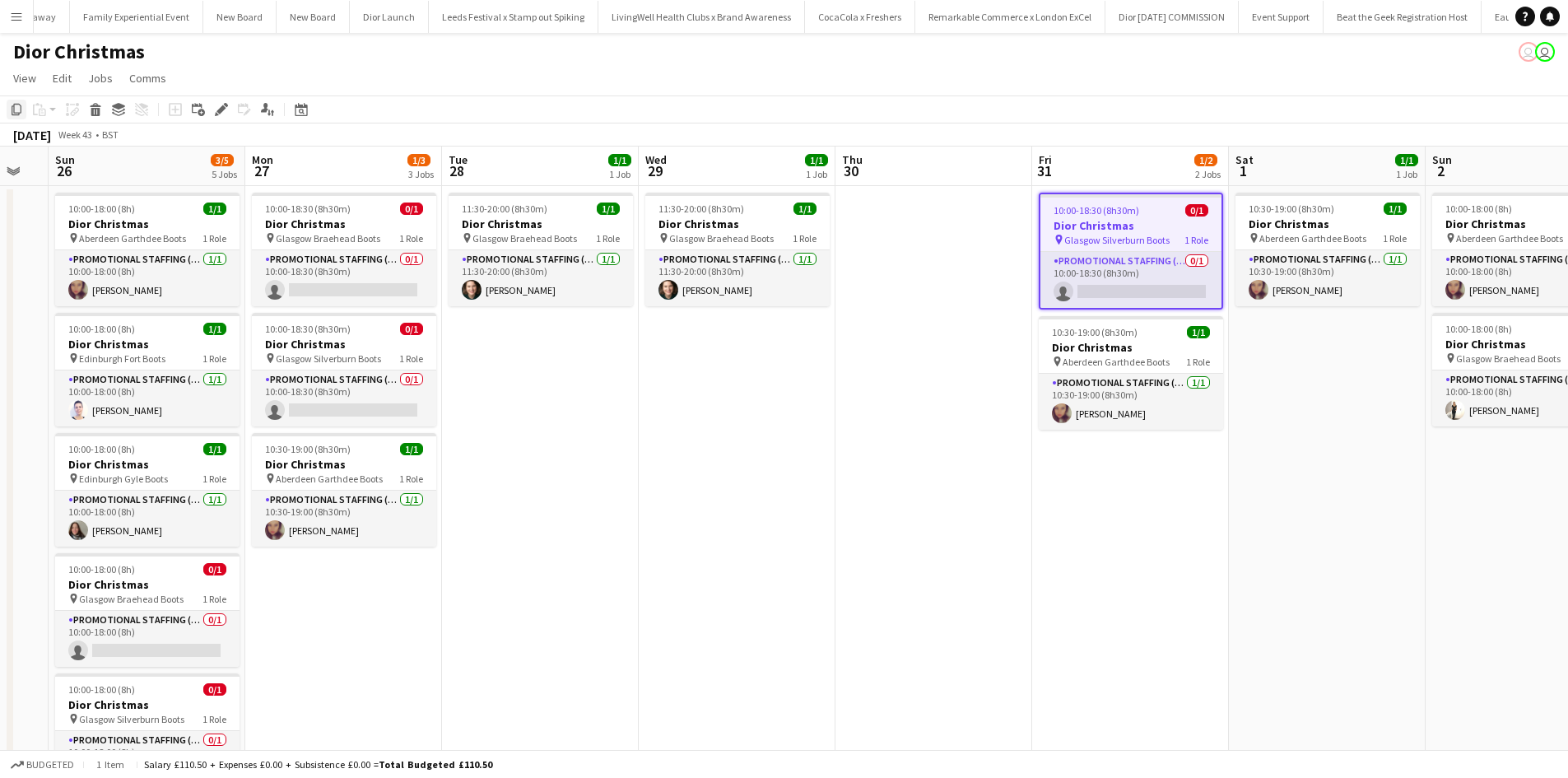
click at [17, 113] on icon at bounding box center [16, 109] width 10 height 11
click at [1340, 374] on app-date-cell "10:30-19:00 (8h30m) 1/1 Dior Christmas pin Aberdeen Garthdee Boots 1 Role Promo…" at bounding box center [1327, 506] width 197 height 641
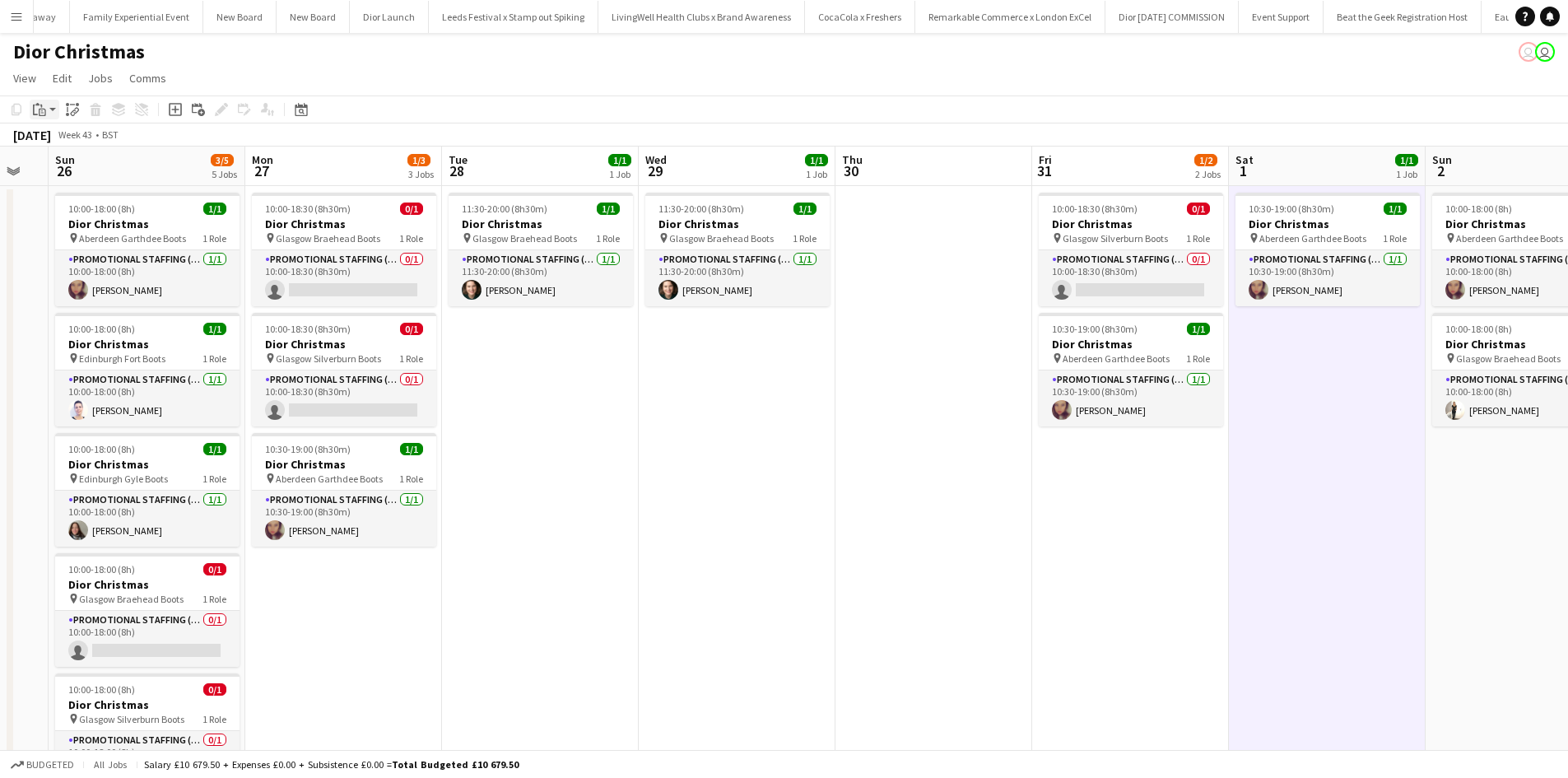
click at [46, 109] on icon "Paste" at bounding box center [39, 109] width 13 height 13
click at [59, 144] on link "Paste Ctrl+V" at bounding box center [121, 141] width 155 height 15
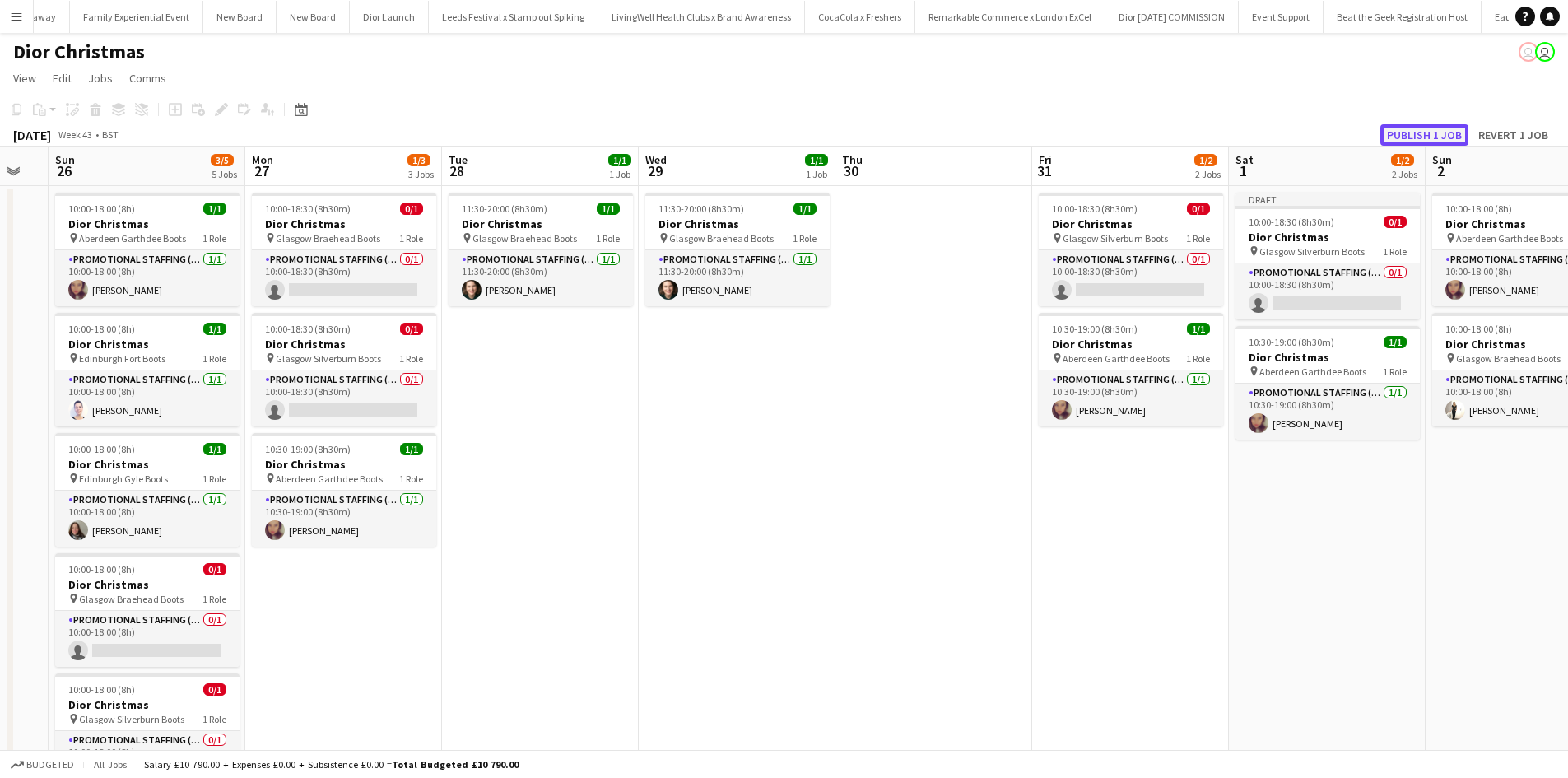
click at [1418, 135] on button "Publish 1 job" at bounding box center [1425, 135] width 88 height 21
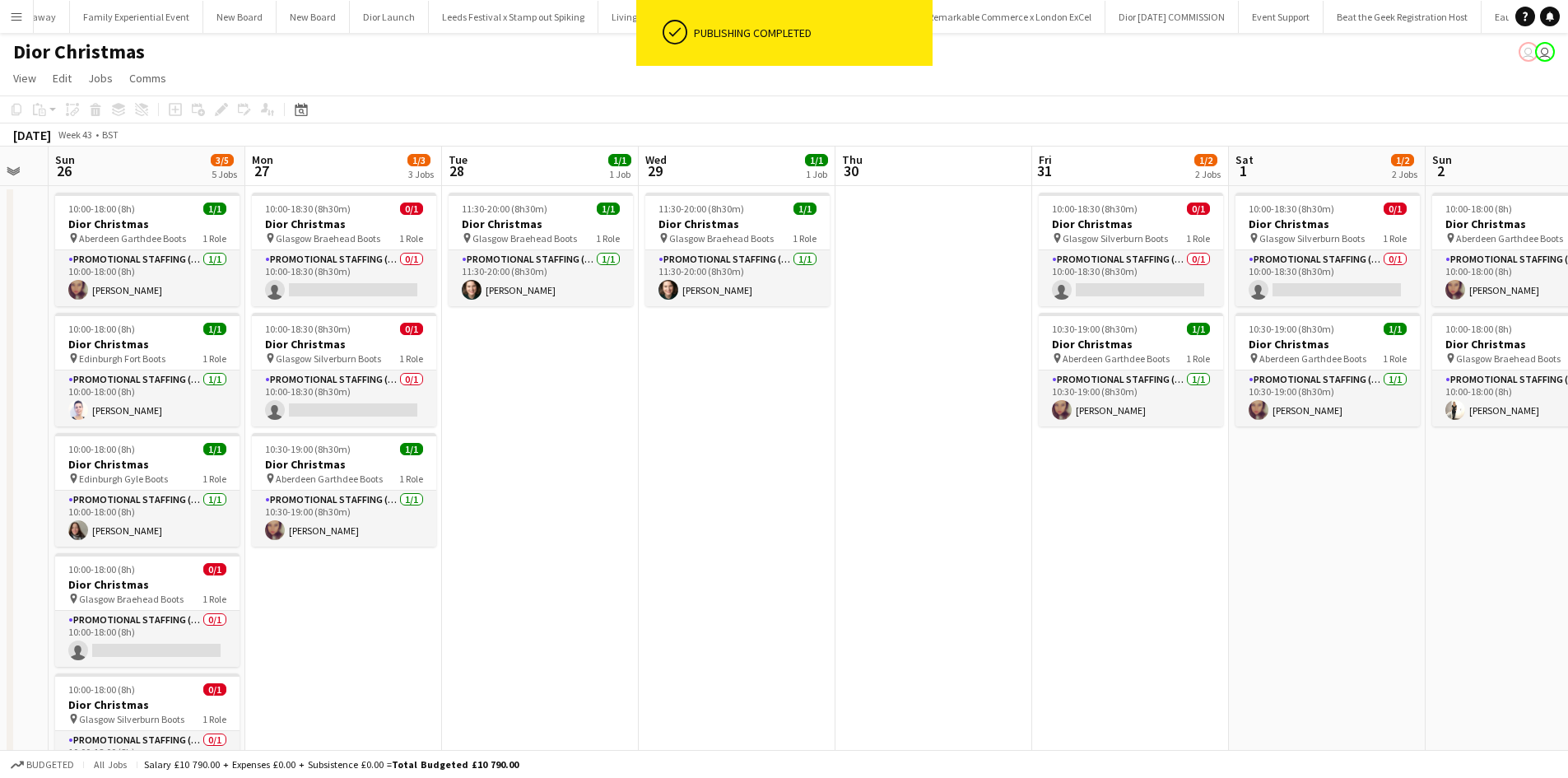
click at [1331, 488] on app-date-cell "10:00-18:30 (8h30m) 0/1 Dior Christmas pin Glasgow Silverburn Boots 1 Role Prom…" at bounding box center [1327, 506] width 197 height 641
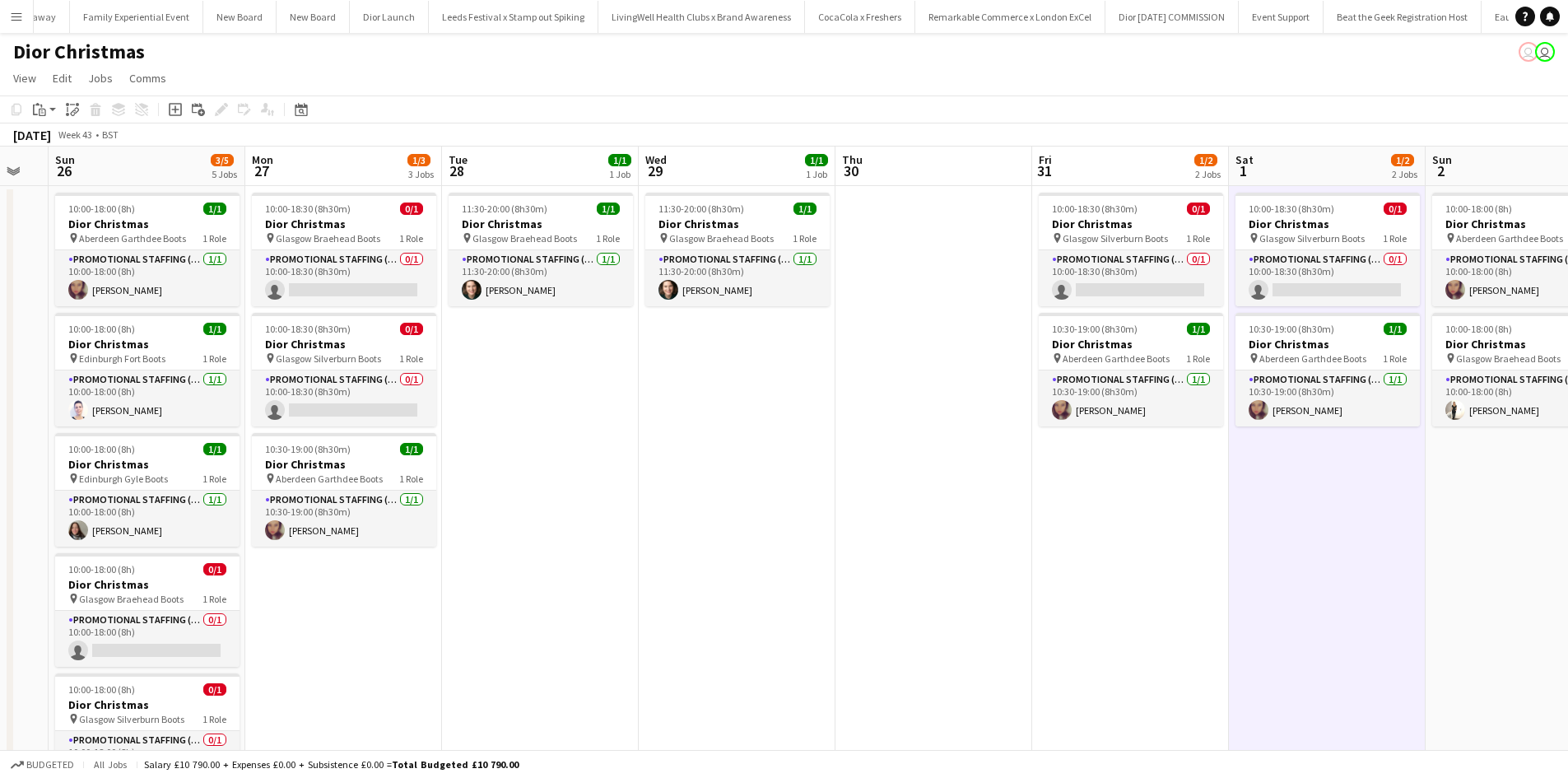
click at [1487, 470] on app-date-cell "10:00-18:00 (8h) 1/1 Dior Christmas pin Aberdeen Garthdee Boots 1 Role Promotio…" at bounding box center [1524, 506] width 197 height 641
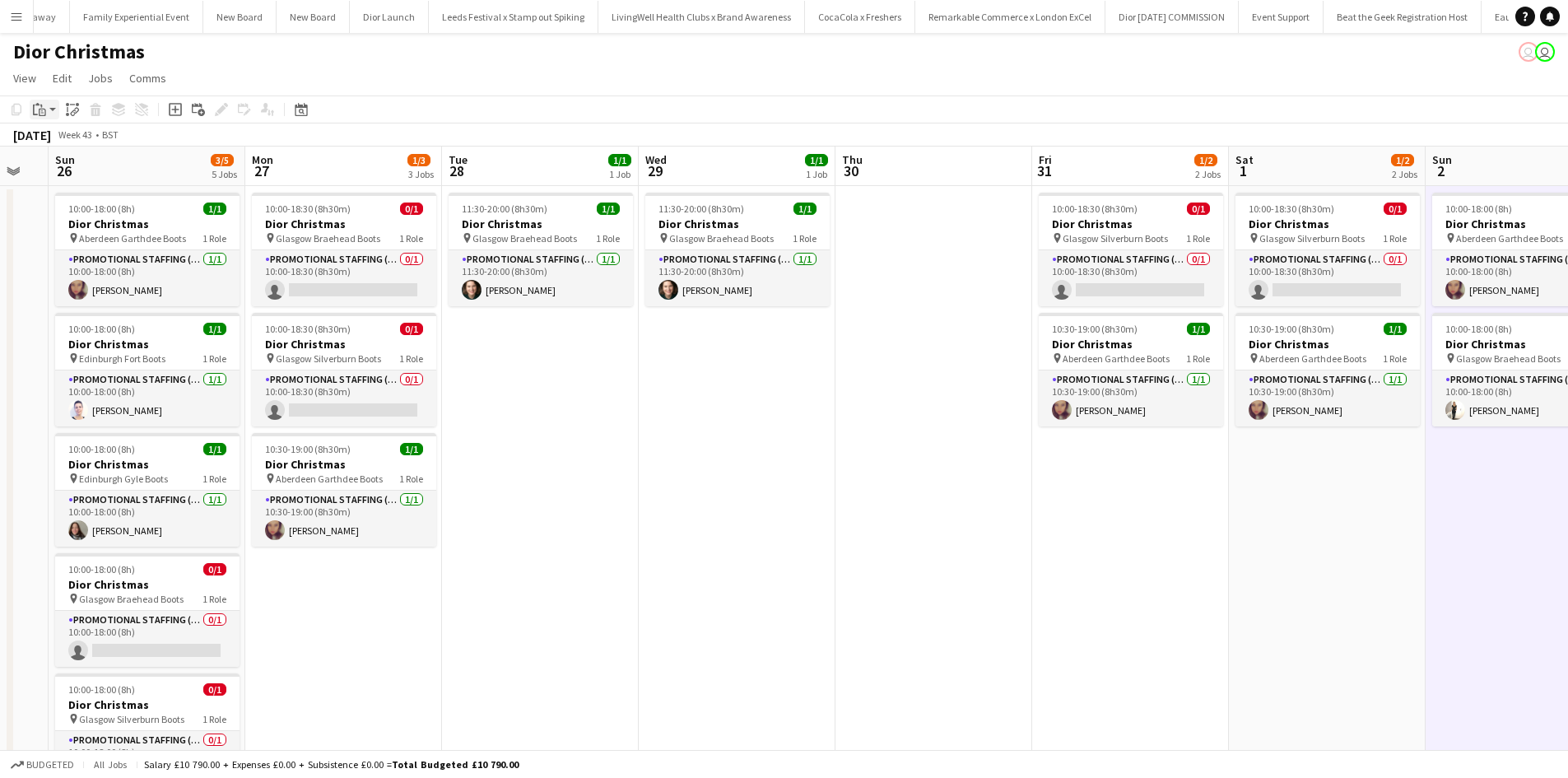
click at [35, 111] on icon "Paste" at bounding box center [39, 109] width 13 height 13
click at [60, 142] on link "Paste Ctrl+V" at bounding box center [121, 141] width 155 height 15
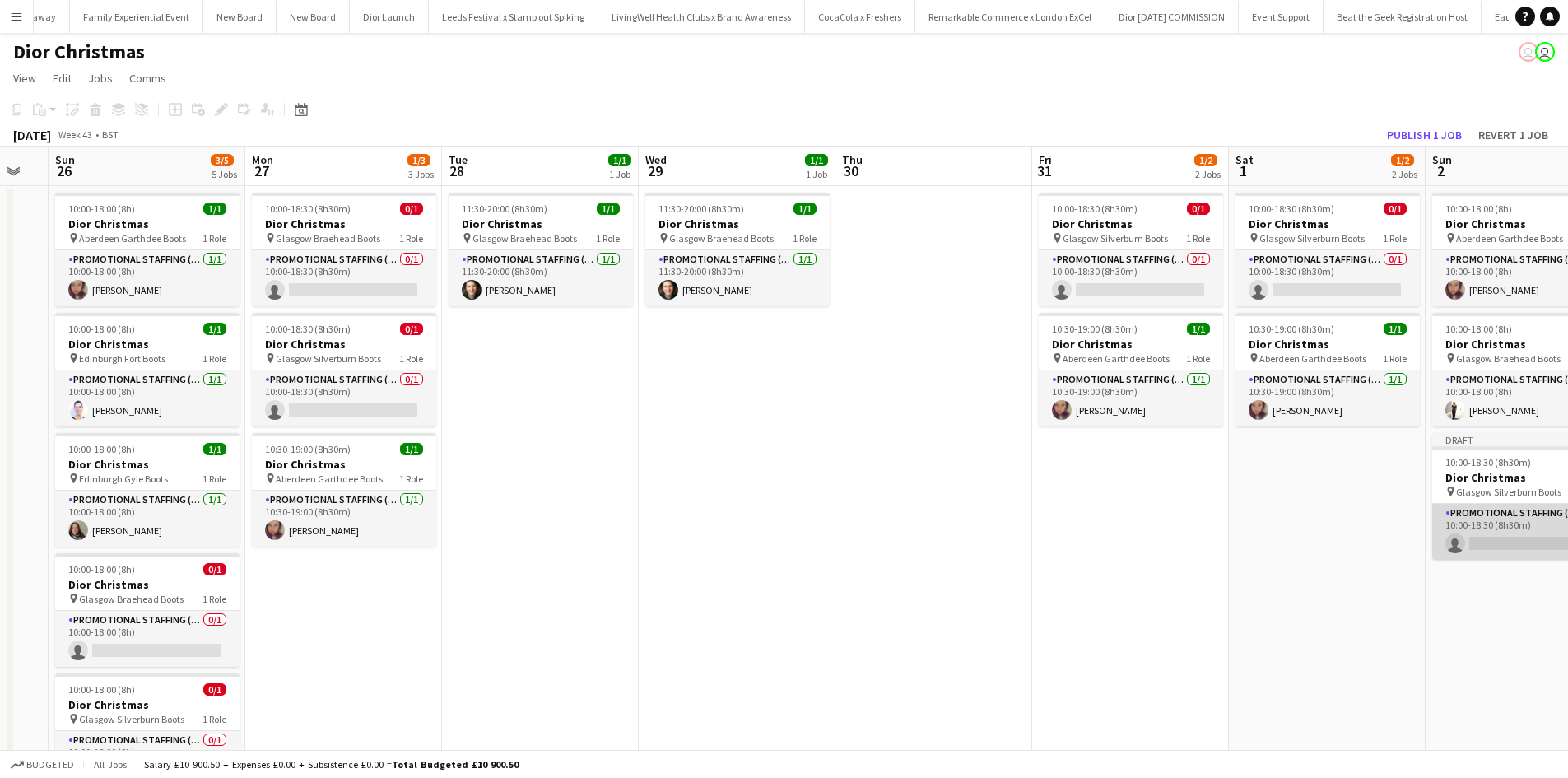
click at [1522, 519] on app-card-role "Promotional Staffing (Sales Staff) 0/1 10:00-18:30 (8h30m) single-neutral-actio…" at bounding box center [1525, 532] width 185 height 56
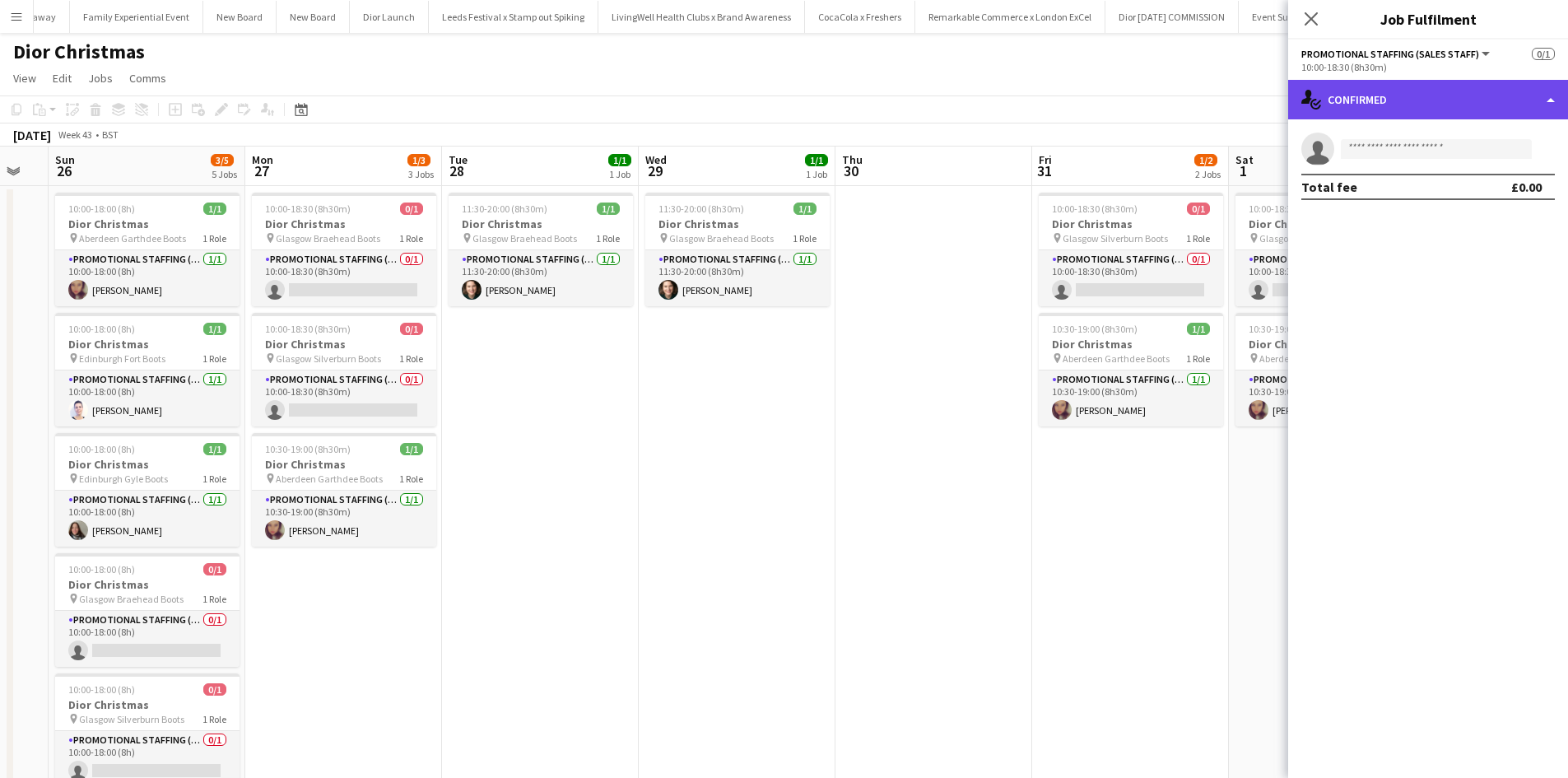
click at [1448, 95] on div "single-neutral-actions-check-2 Confirmed" at bounding box center [1428, 99] width 279 height 40
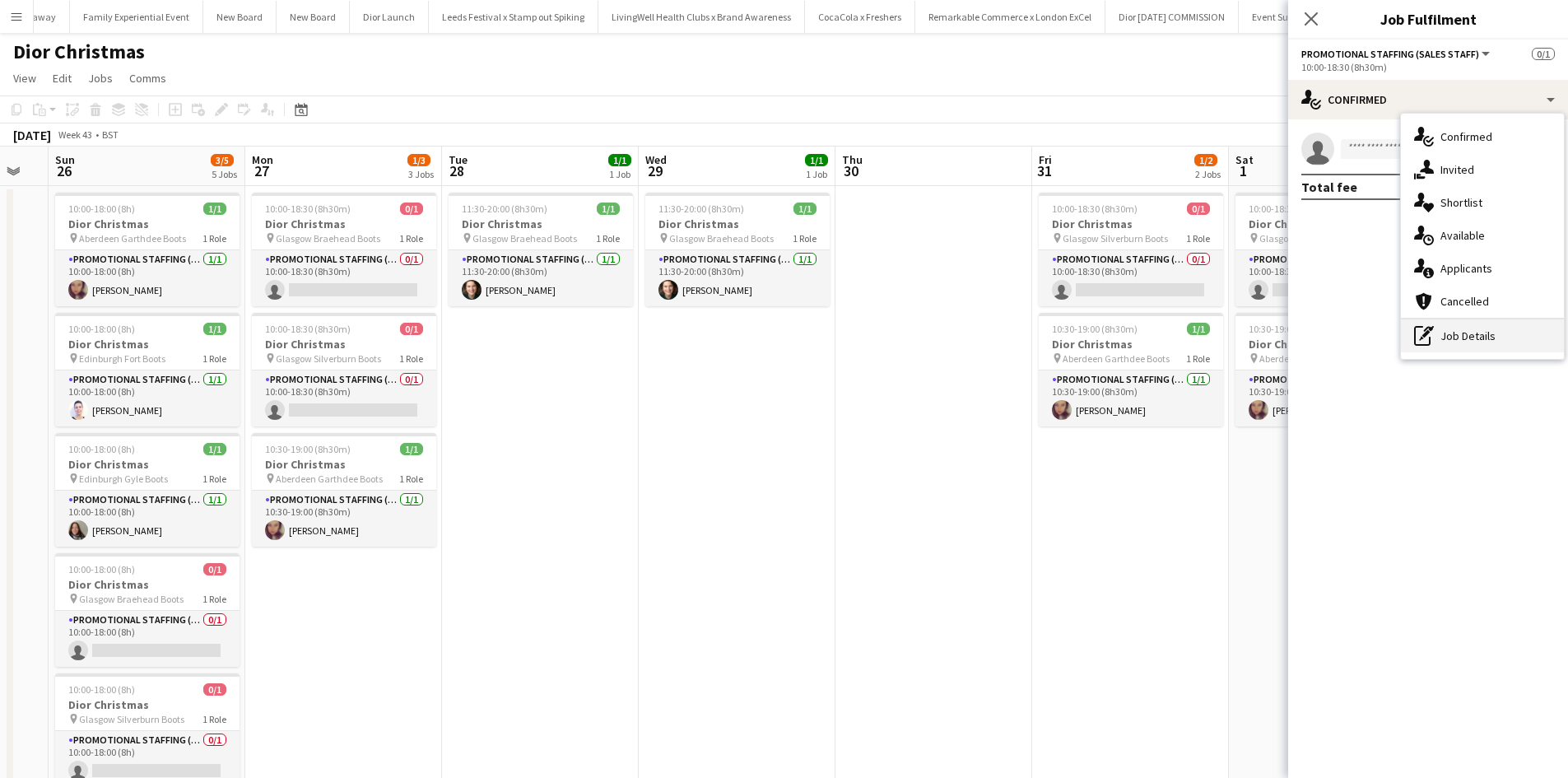
click at [1477, 341] on div "pen-write Job Details" at bounding box center [1482, 335] width 163 height 33
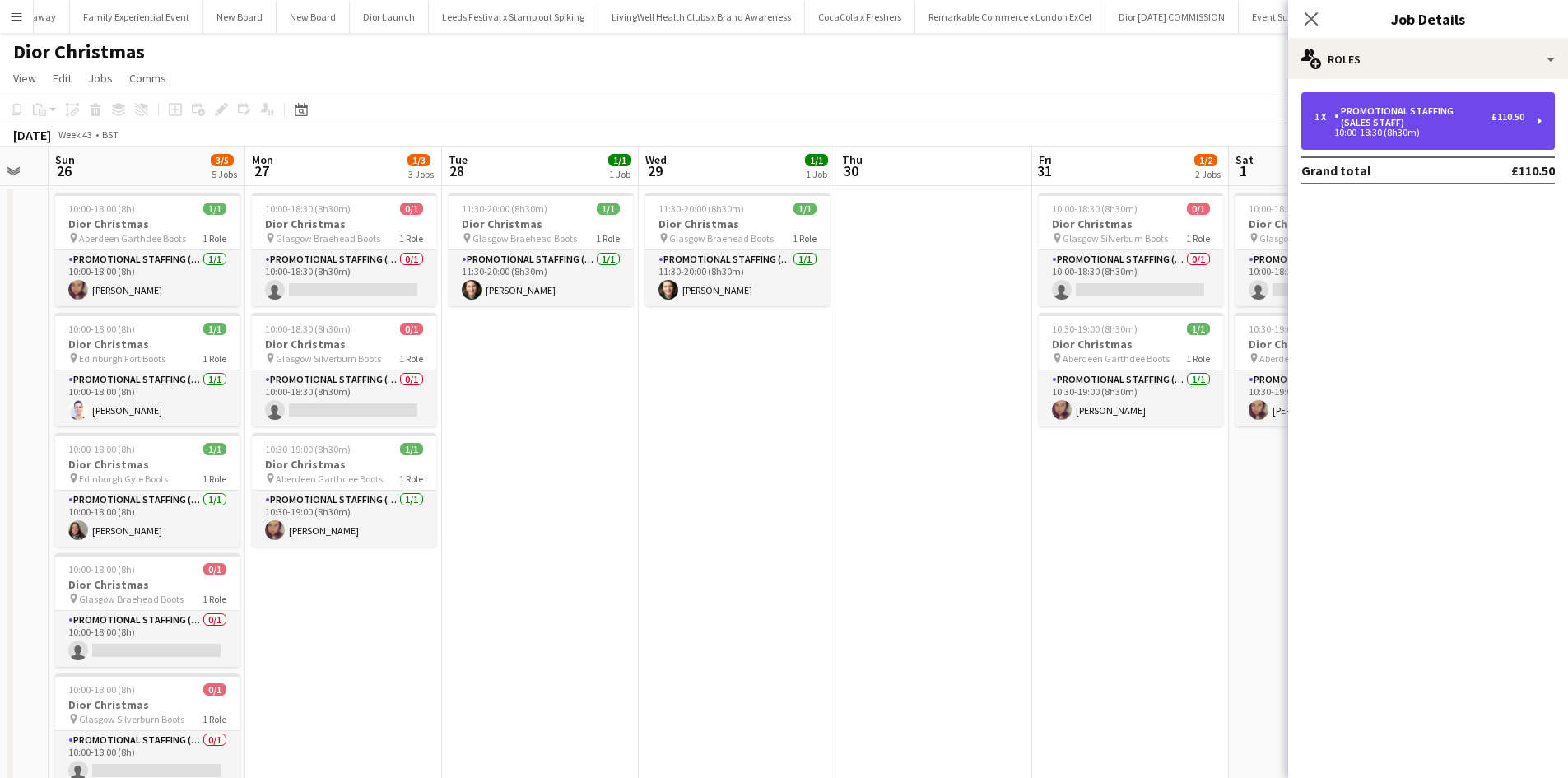
click at [1389, 118] on div "Promotional Staffing (Sales Staff)" at bounding box center [1412, 117] width 157 height 23
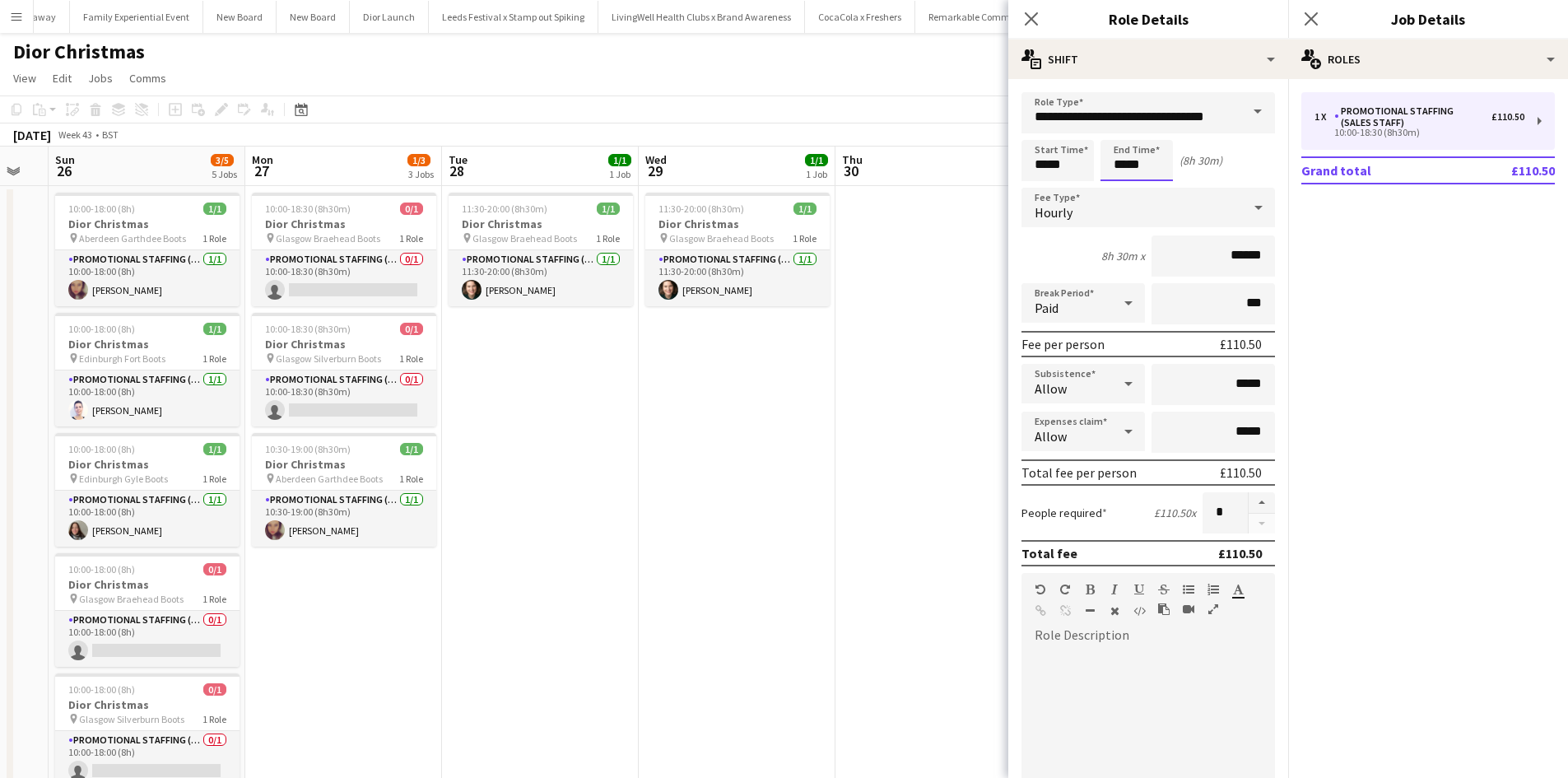
click at [1136, 167] on input "*****" at bounding box center [1136, 160] width 72 height 41
type input "*****"
click at [917, 423] on app-date-cell at bounding box center [934, 506] width 197 height 641
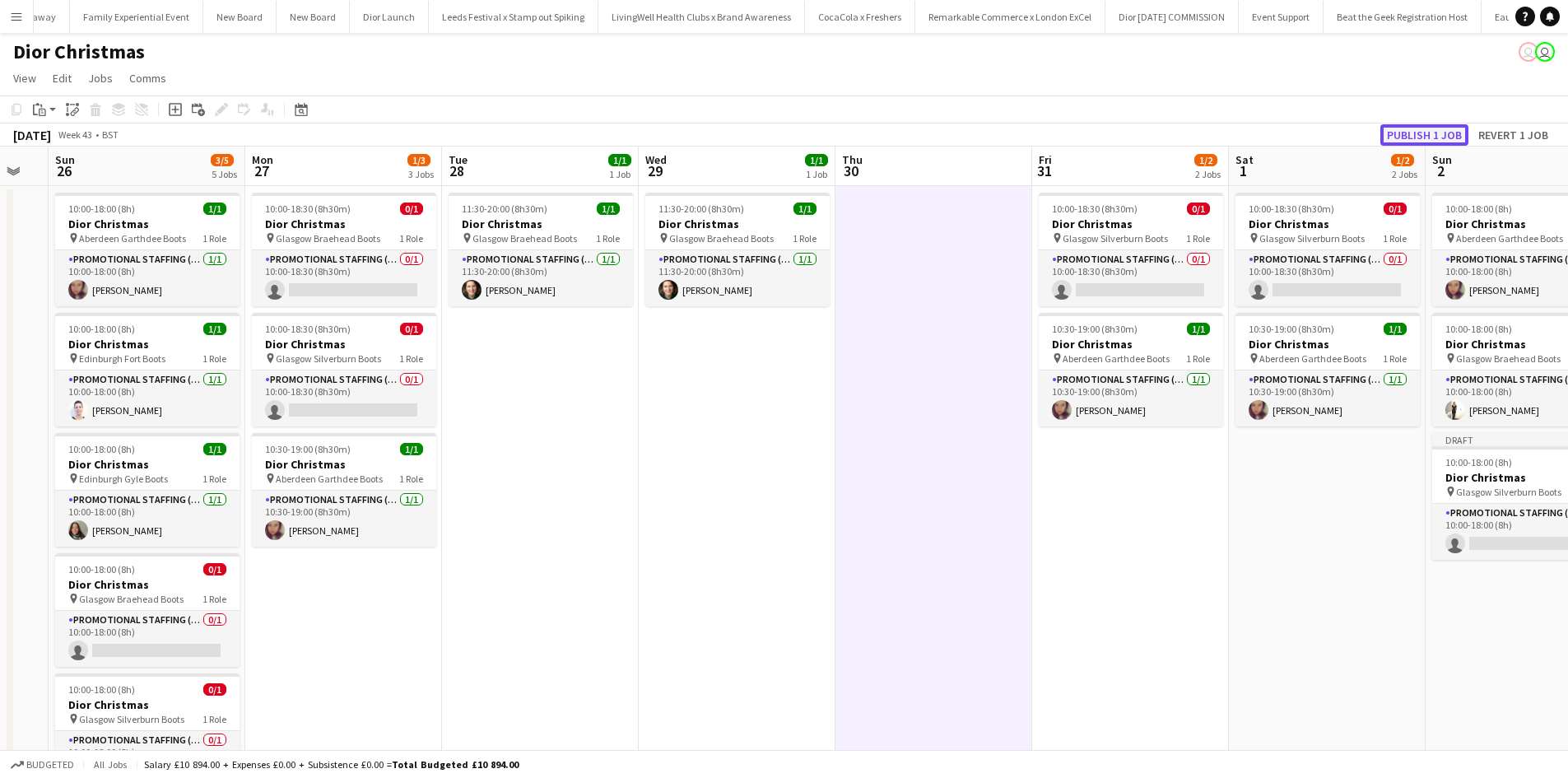
click at [1419, 135] on button "Publish 1 job" at bounding box center [1425, 135] width 88 height 21
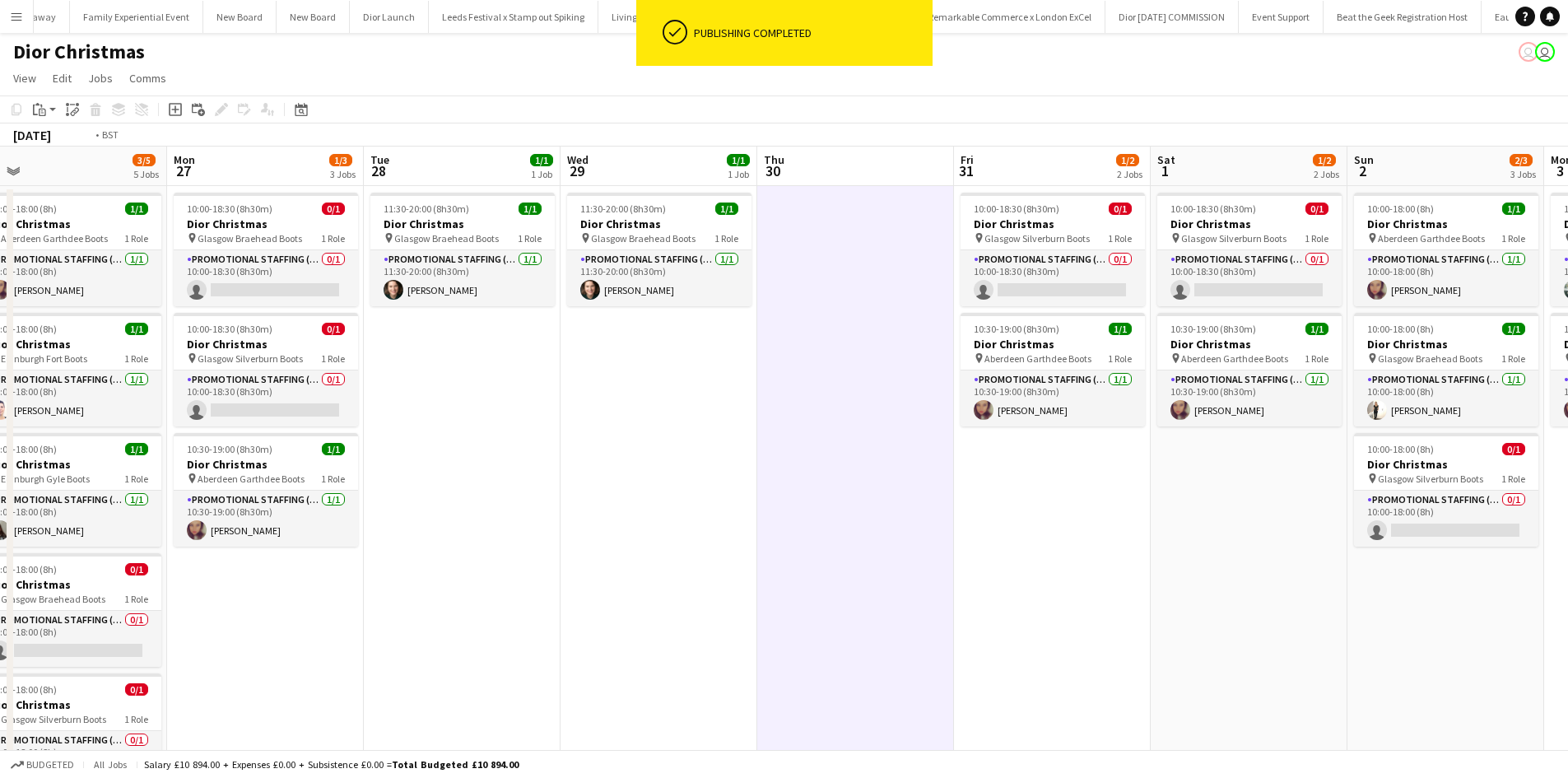
drag, startPoint x: 1412, startPoint y: 632, endPoint x: 914, endPoint y: 577, distance: 501.0
click at [914, 577] on app-calendar-viewport "Thu 23 Fri 24 Sat 25 Sun 26 3/5 5 Jobs Mon 27 1/3 3 Jobs Tue 28 1/1 1 Job Wed 2…" at bounding box center [784, 487] width 1568 height 680
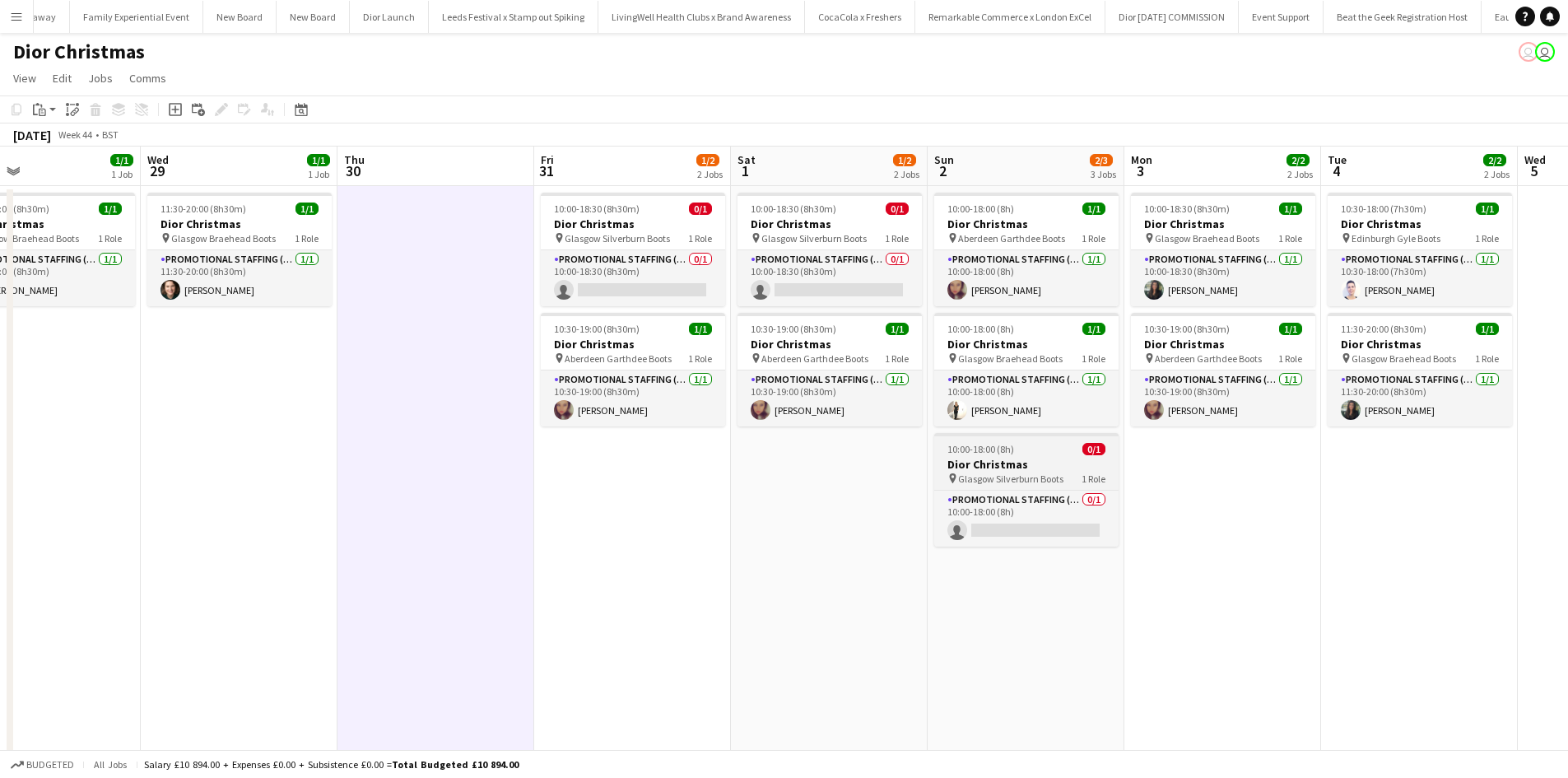
click at [1046, 454] on div "10:00-18:00 (8h) 0/1" at bounding box center [1027, 449] width 185 height 12
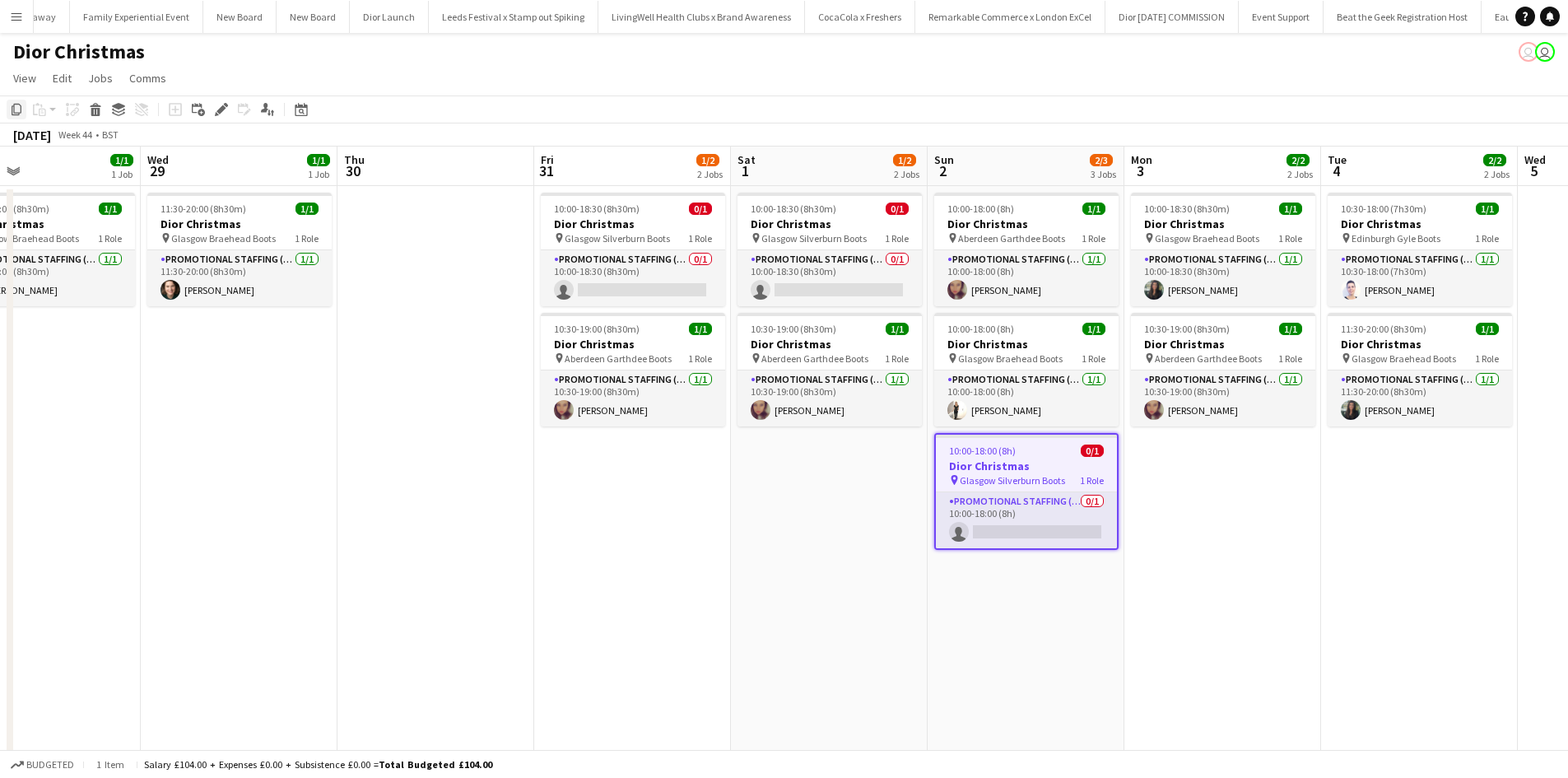
click at [14, 106] on icon at bounding box center [16, 109] width 10 height 11
click at [1281, 488] on app-date-cell "10:00-18:30 (8h30m) 1/1 Dior Christmas pin Glasgow Braehead Boots 1 Role Promot…" at bounding box center [1223, 506] width 197 height 641
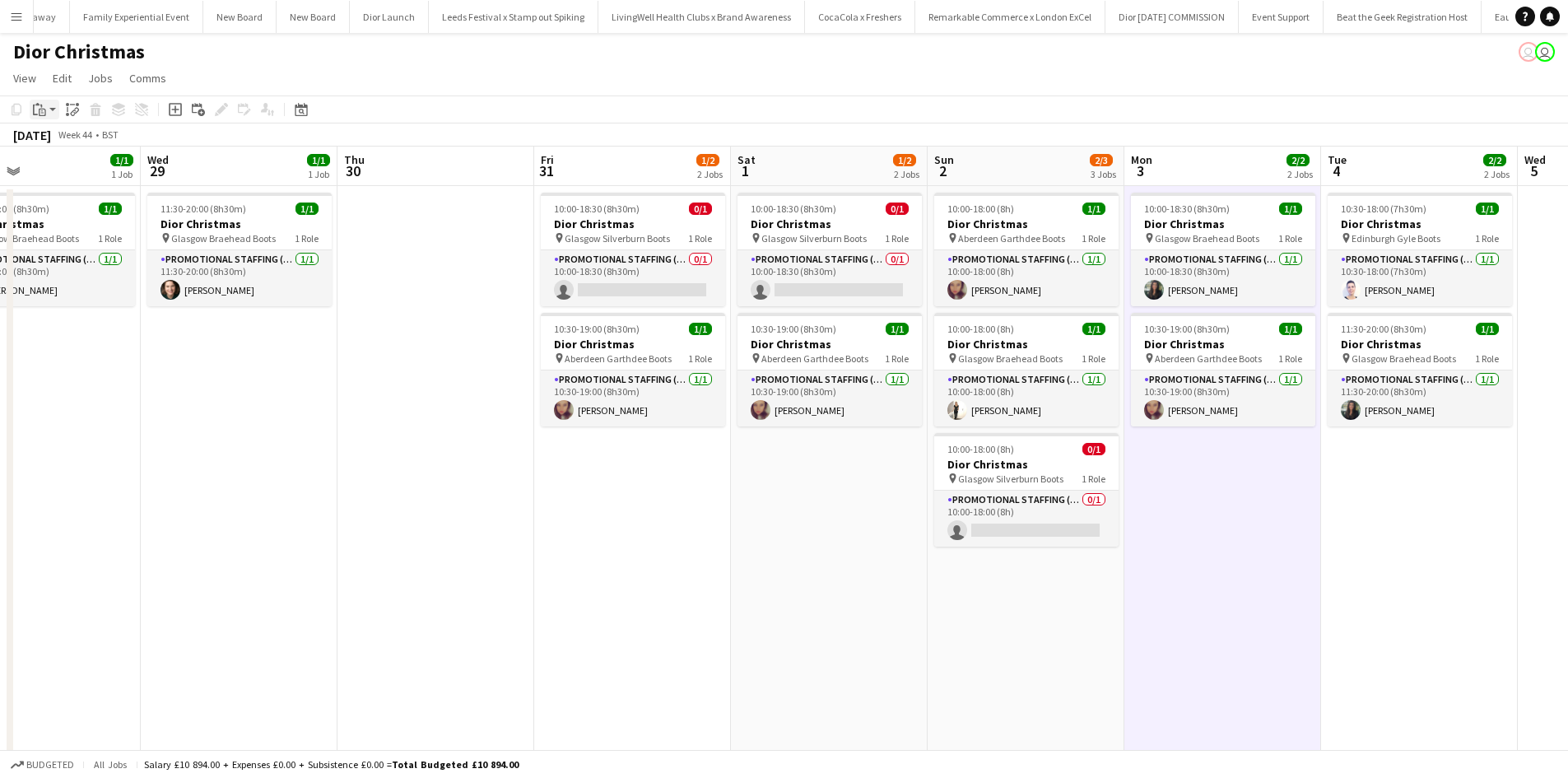
click at [43, 109] on icon at bounding box center [42, 113] width 7 height 7
click at [60, 136] on link "Paste Ctrl+V" at bounding box center [121, 141] width 155 height 15
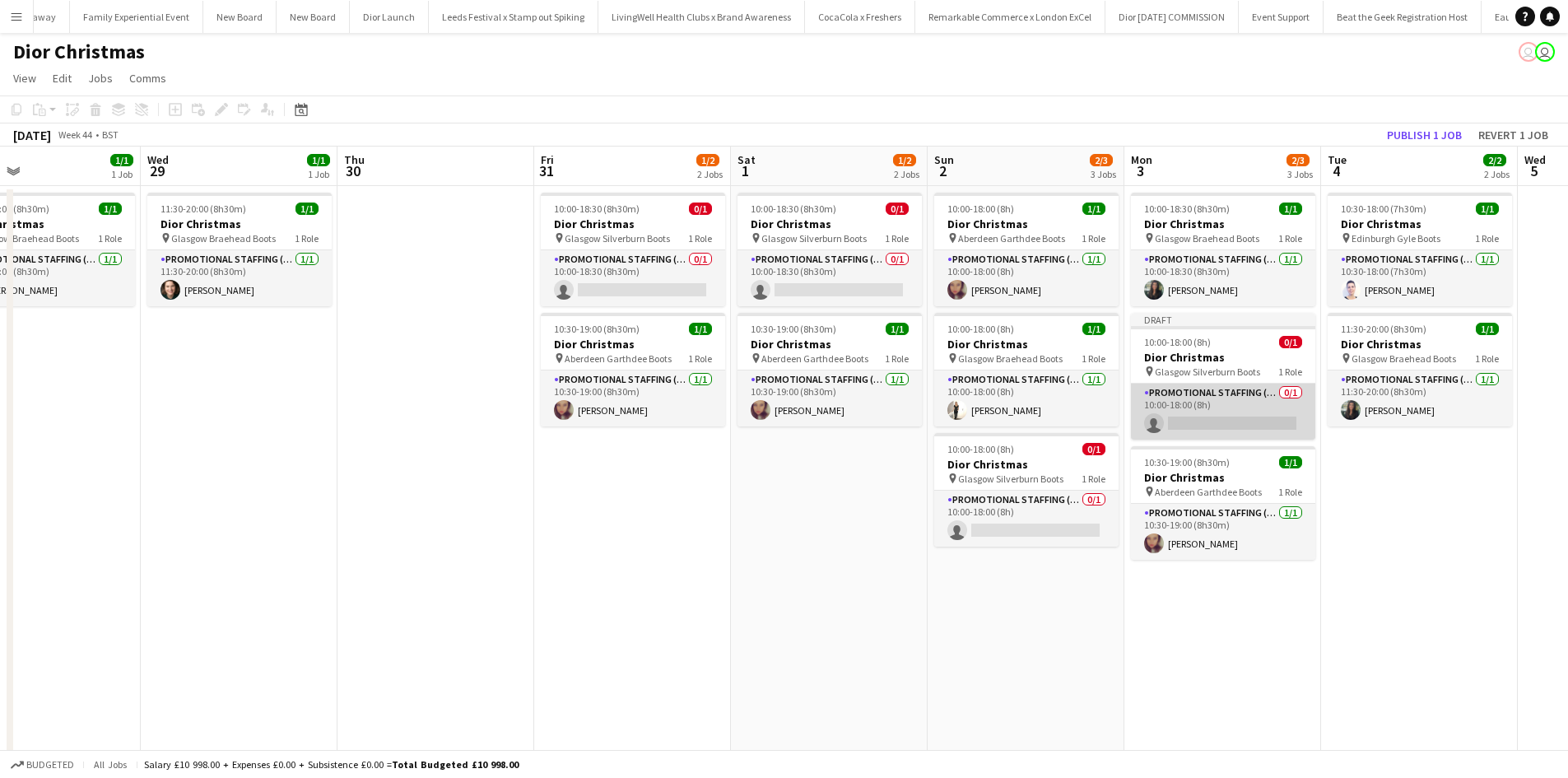
click at [1238, 402] on app-card-role "Promotional Staffing (Sales Staff) 0/1 10:00-18:00 (8h) single-neutral-actions" at bounding box center [1223, 412] width 185 height 56
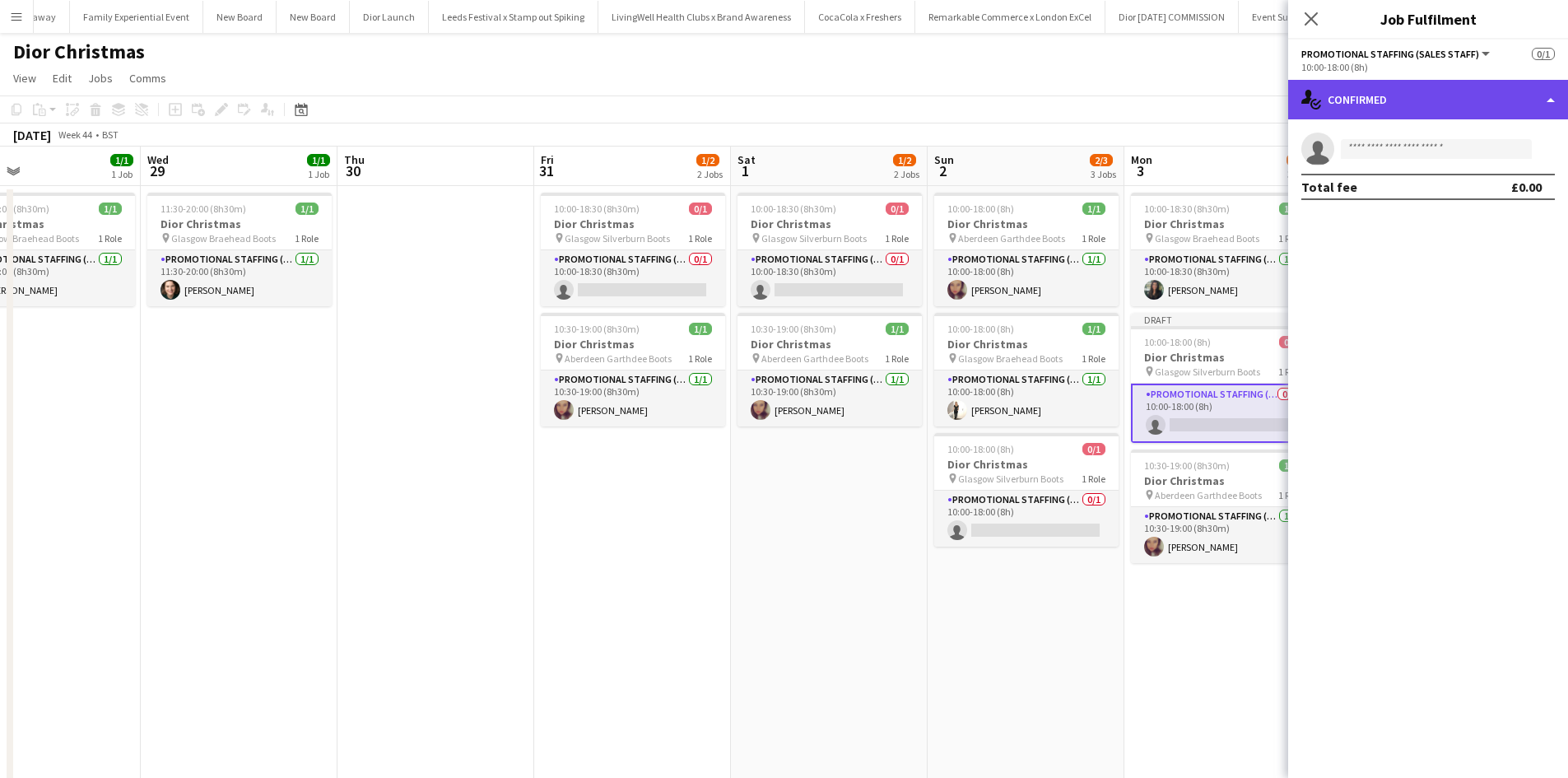
click at [1413, 111] on div "single-neutral-actions-check-2 Confirmed" at bounding box center [1428, 99] width 279 height 40
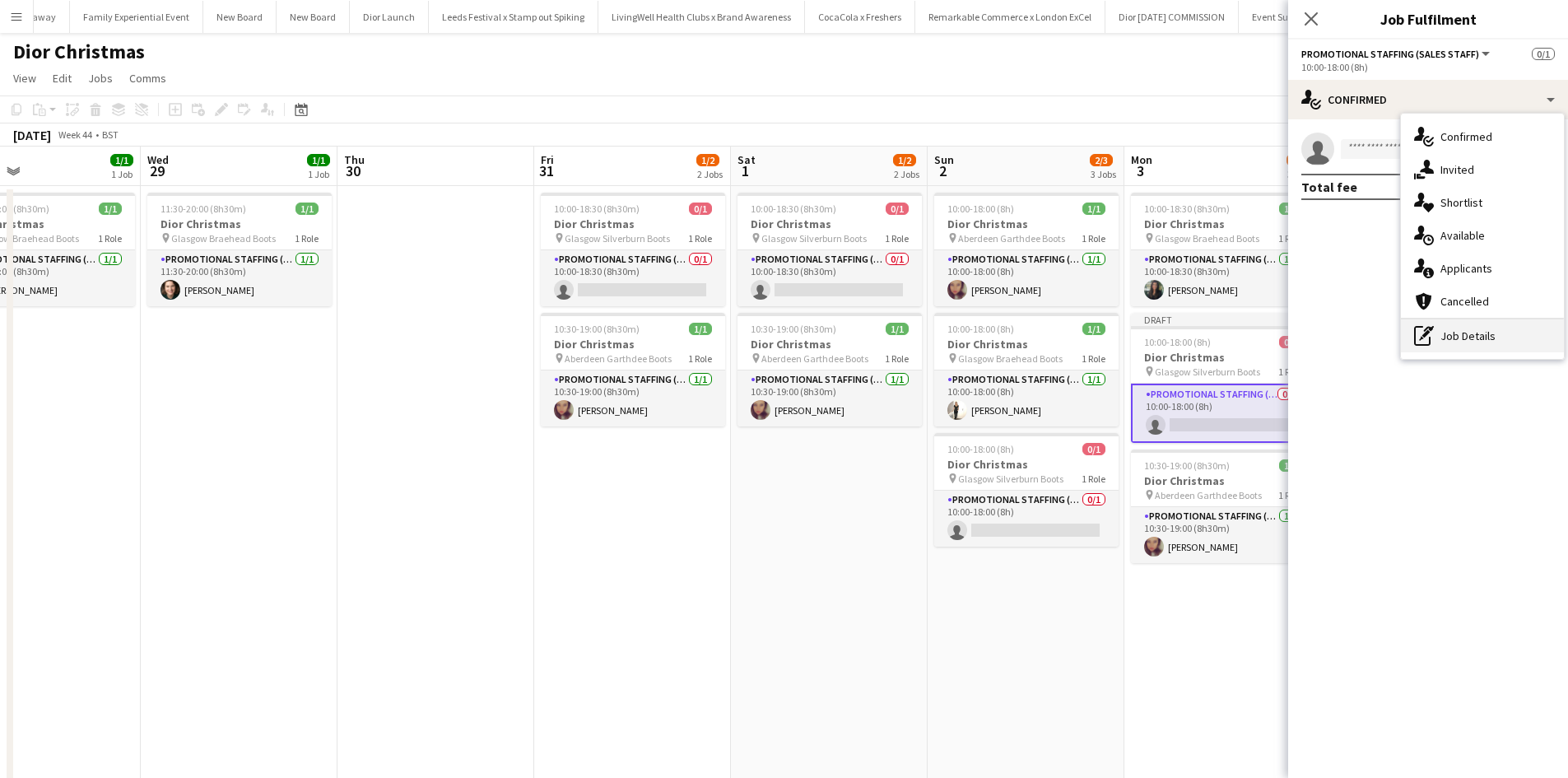
click at [1449, 348] on div "pen-write Job Details" at bounding box center [1482, 335] width 163 height 33
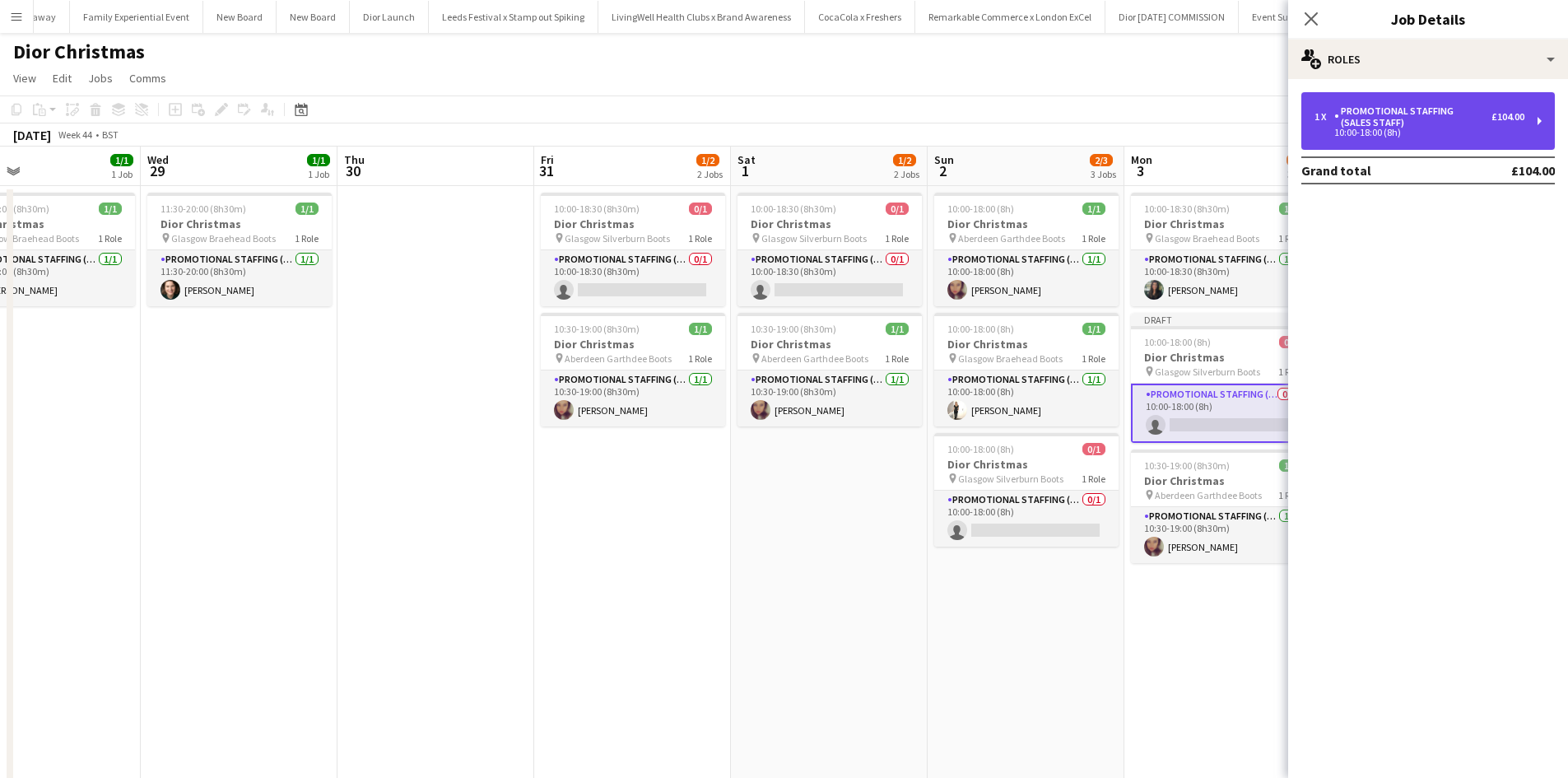
click at [1345, 130] on div "10:00-18:00 (8h)" at bounding box center [1419, 132] width 210 height 8
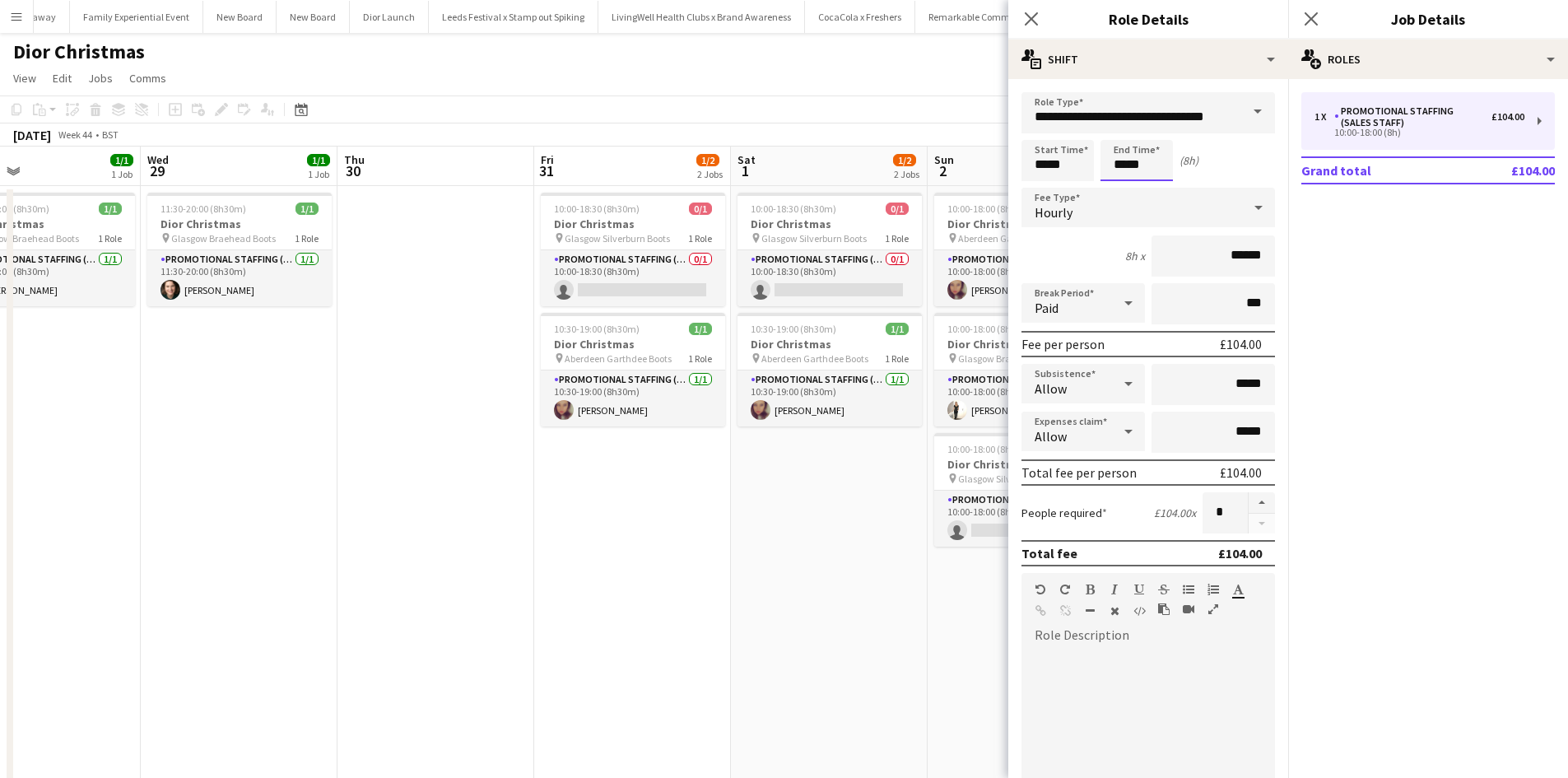
click at [1136, 168] on input "*****" at bounding box center [1136, 160] width 72 height 41
type input "*****"
click at [839, 539] on app-date-cell "10:00-18:30 (8h30m) 0/1 Dior Christmas pin Glasgow Silverburn Boots 1 Role Prom…" at bounding box center [830, 506] width 197 height 641
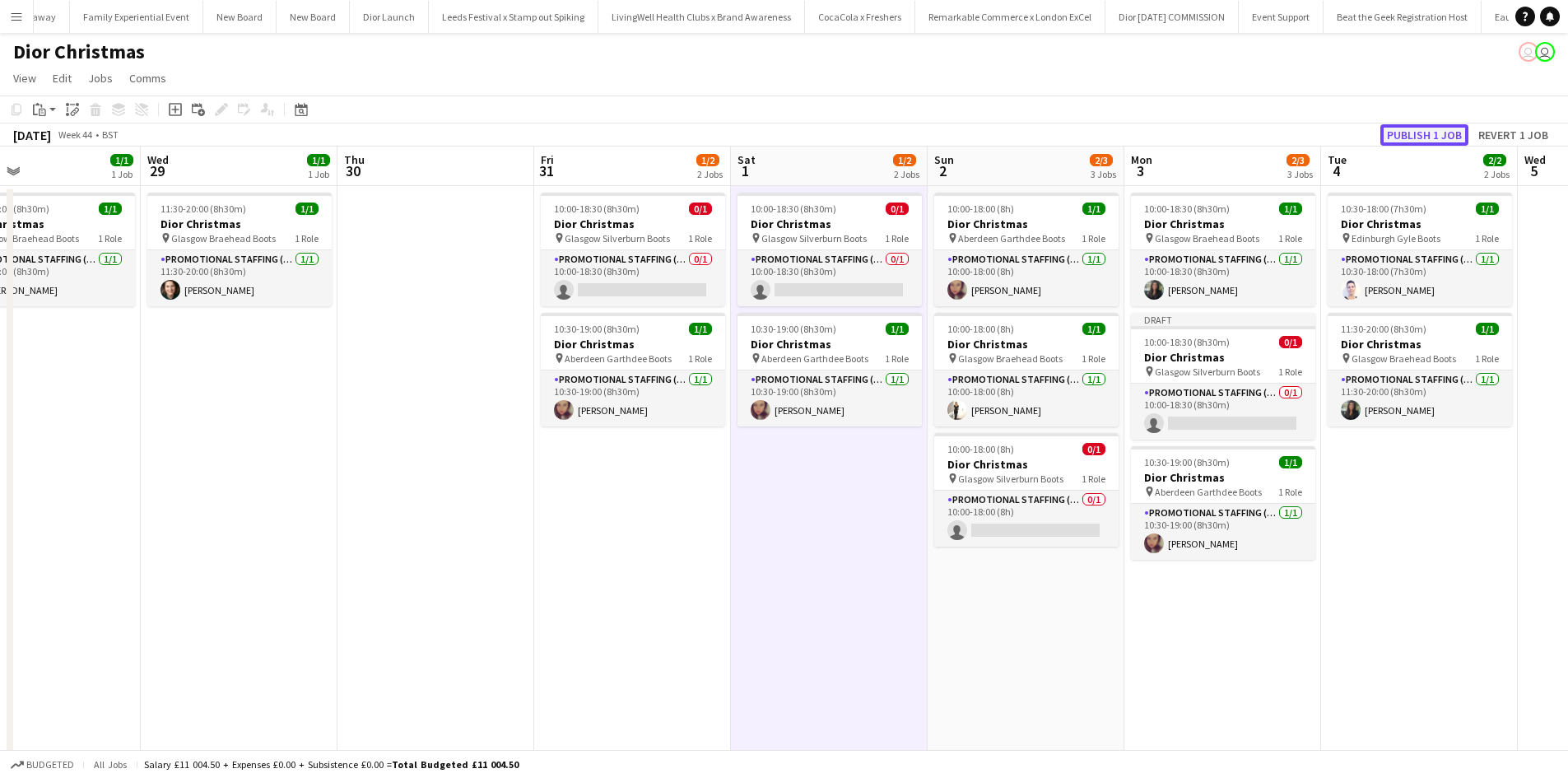
click at [1428, 130] on button "Publish 1 job" at bounding box center [1425, 135] width 88 height 21
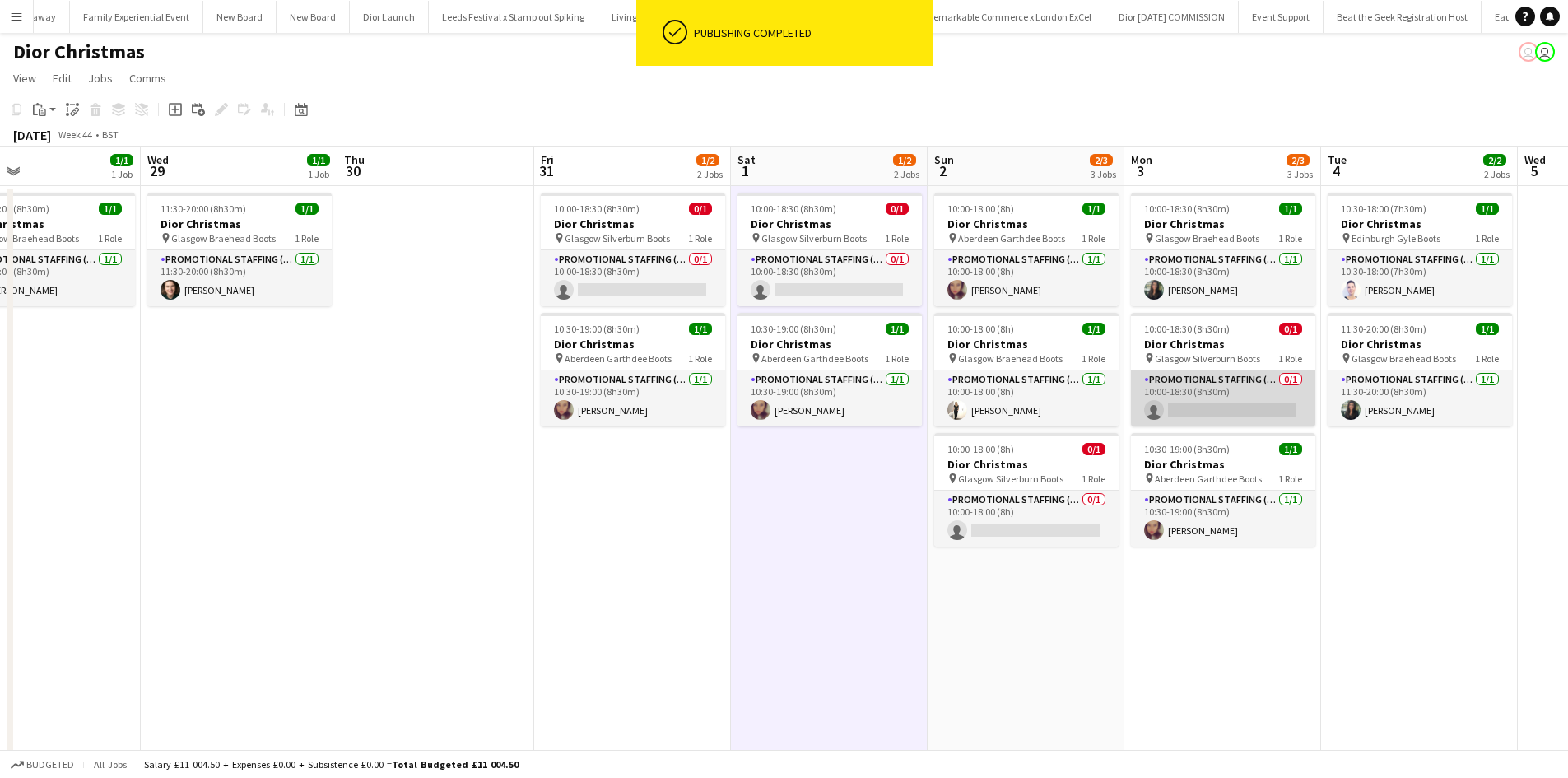
click at [1226, 402] on app-card-role "Promotional Staffing (Sales Staff) 0/1 10:00-18:30 (8h30m) single-neutral-actio…" at bounding box center [1223, 399] width 185 height 56
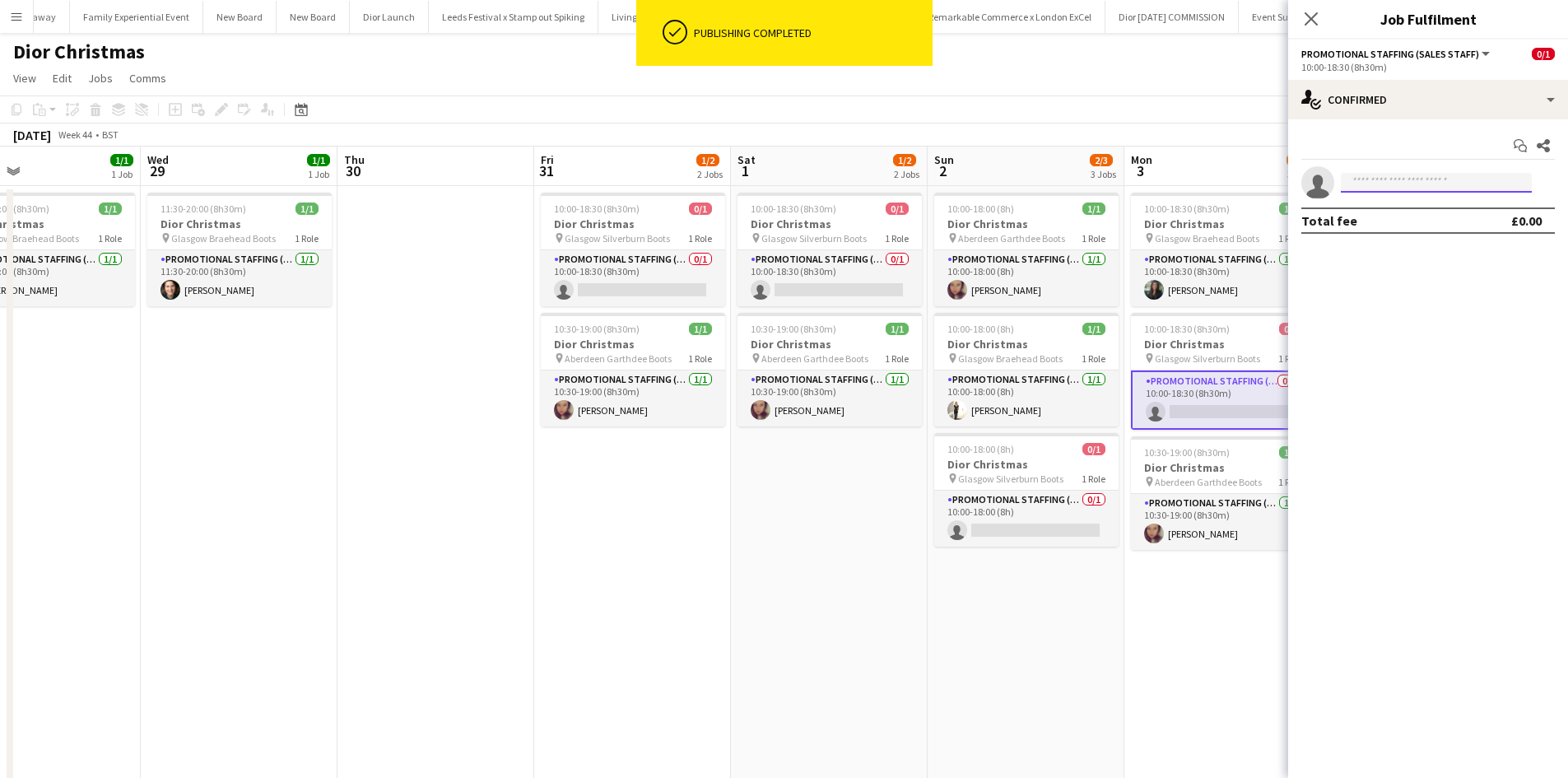
click at [1422, 193] on body "ok-circled Publishing completed Menu Boards Boards Boards All jobs Status Workf…" at bounding box center [784, 427] width 1568 height 854
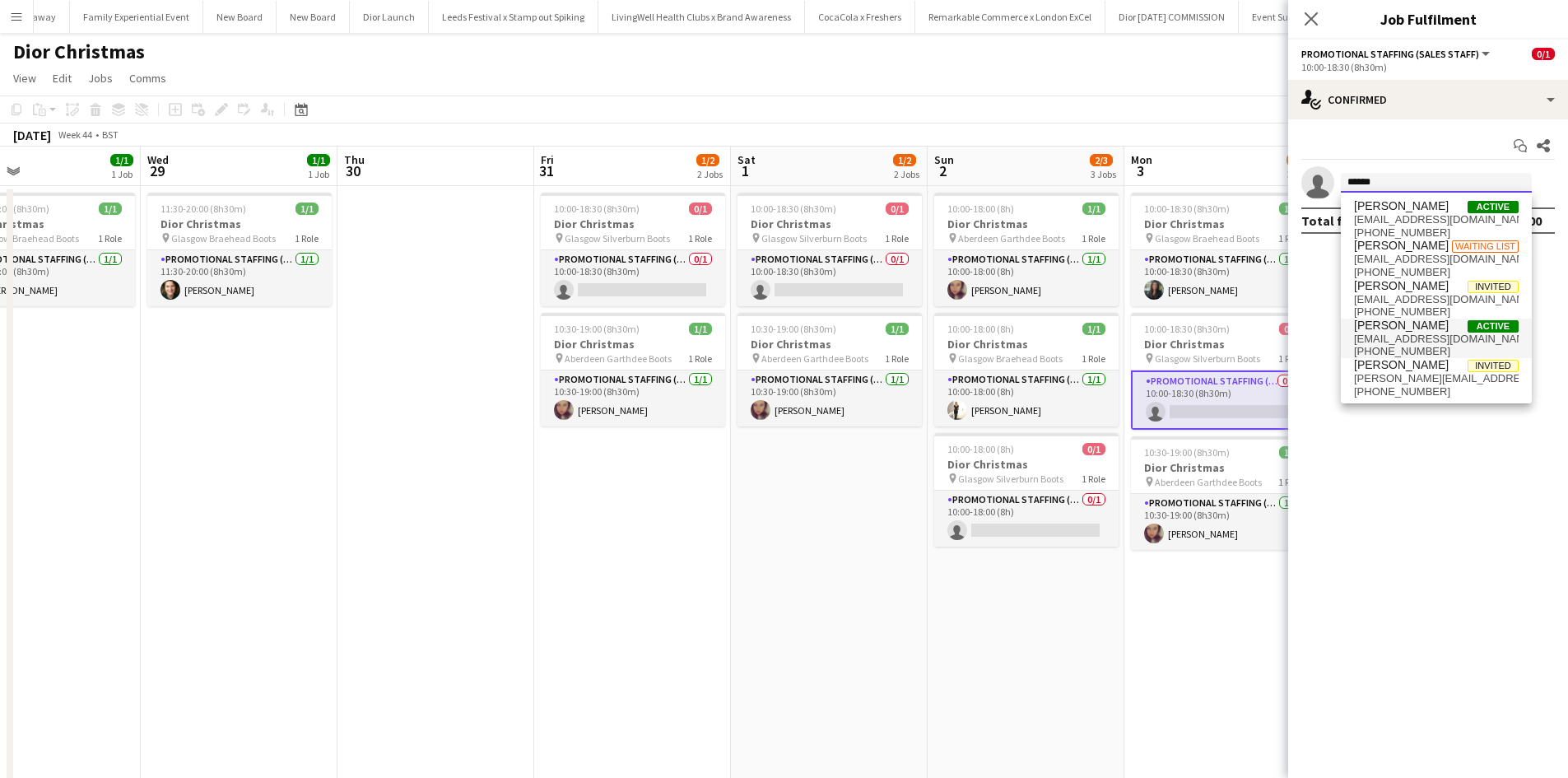
type input "******"
click at [1398, 326] on span "[PERSON_NAME]" at bounding box center [1402, 326] width 95 height 14
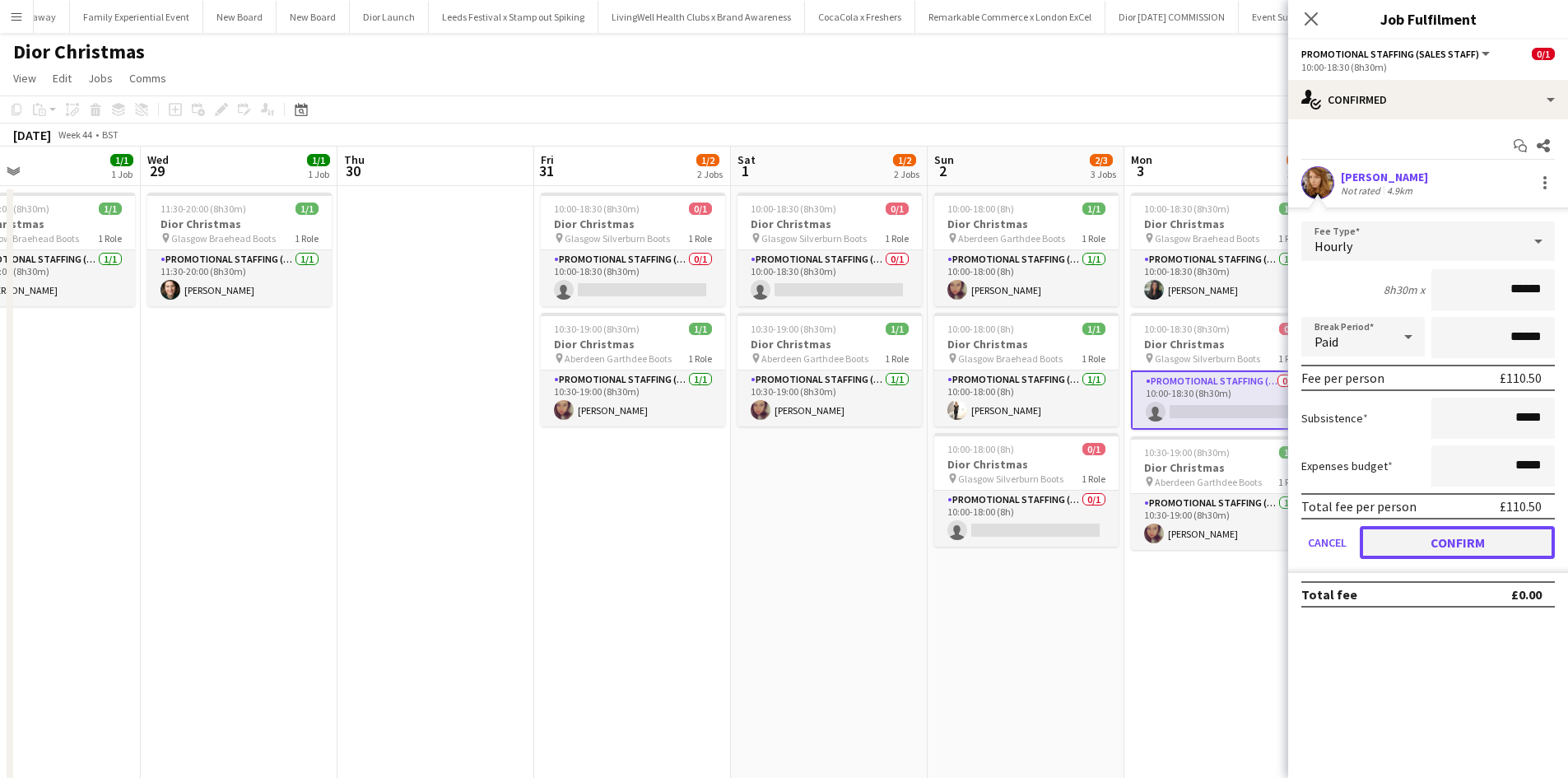
click at [1473, 534] on button "Confirm" at bounding box center [1457, 542] width 195 height 33
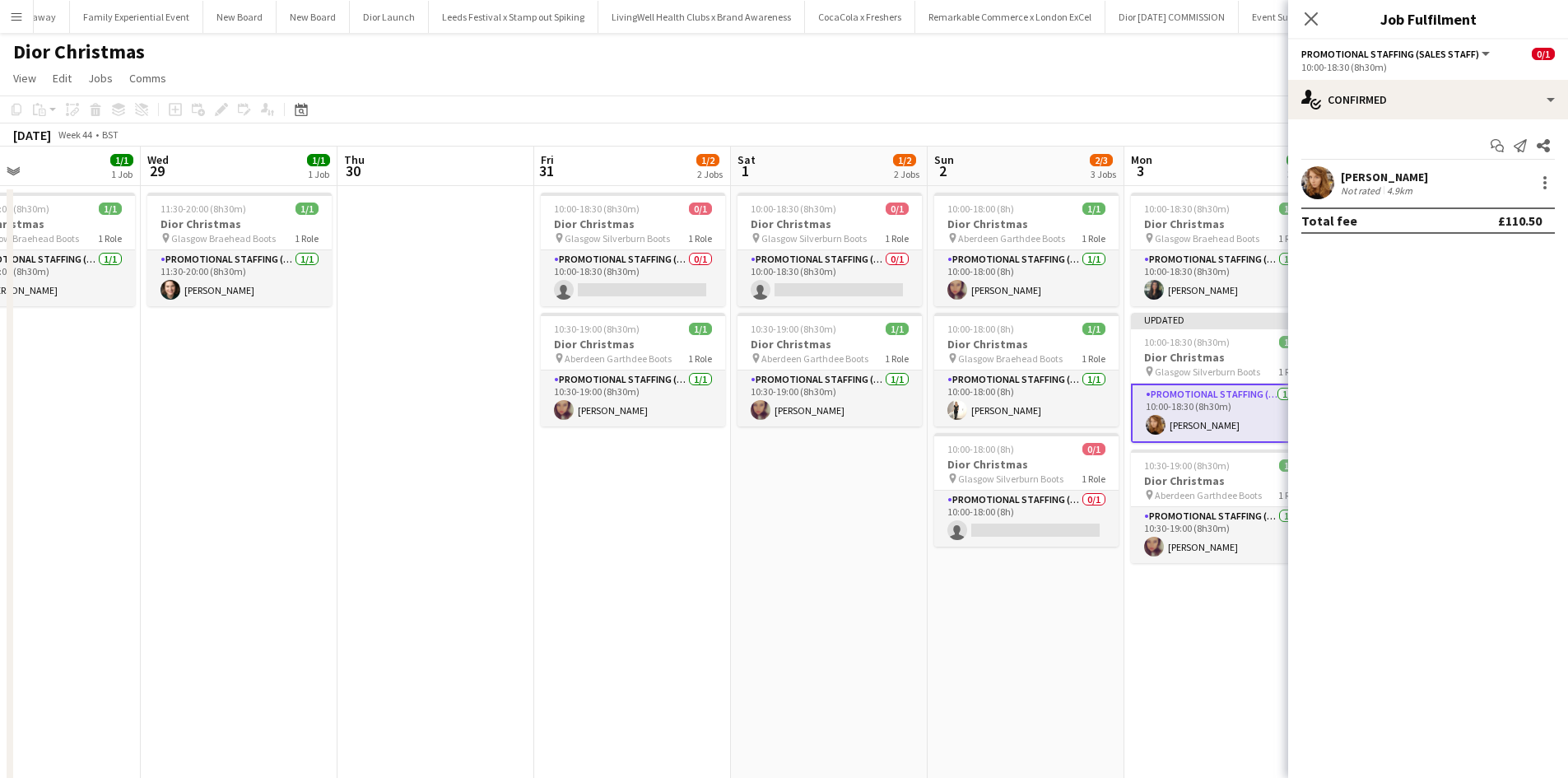
click at [1210, 628] on app-date-cell "10:00-18:30 (8h30m) 1/1 Dior Christmas pin Glasgow Braehead Boots 1 Role Promot…" at bounding box center [1223, 506] width 197 height 641
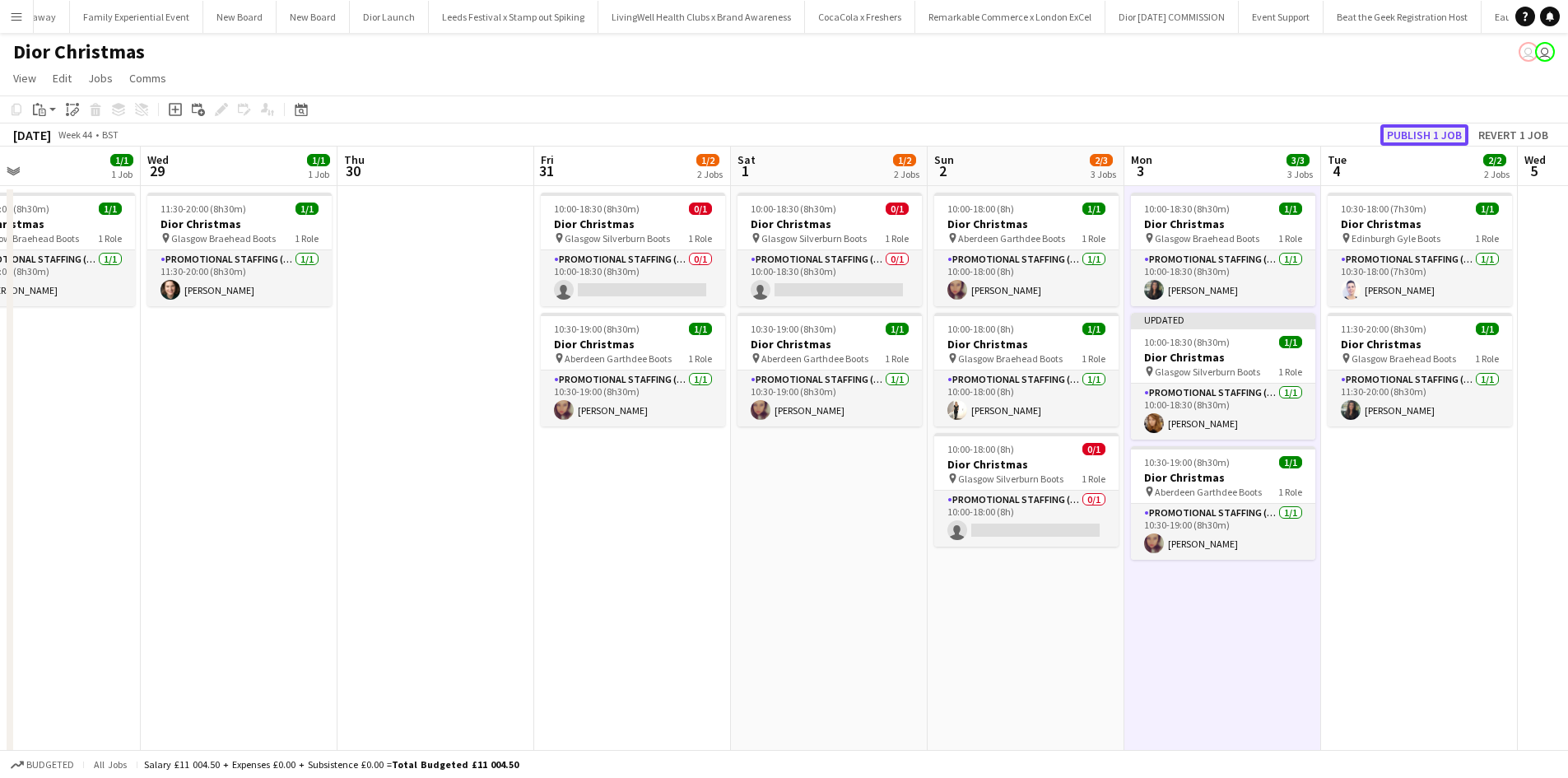
click at [1449, 132] on button "Publish 1 job" at bounding box center [1425, 135] width 88 height 21
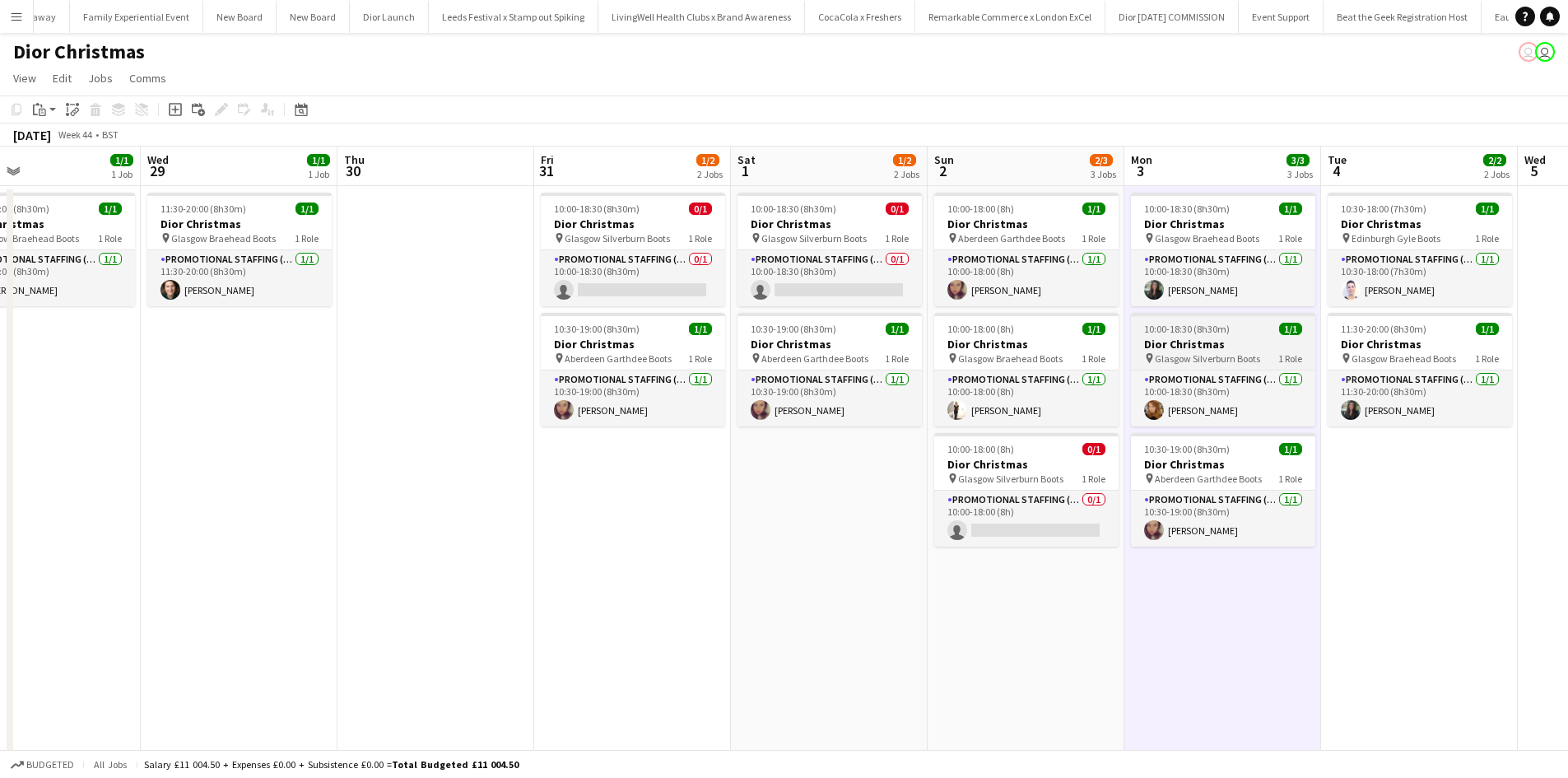
click at [1241, 339] on h3 "Dior Christmas" at bounding box center [1223, 344] width 185 height 15
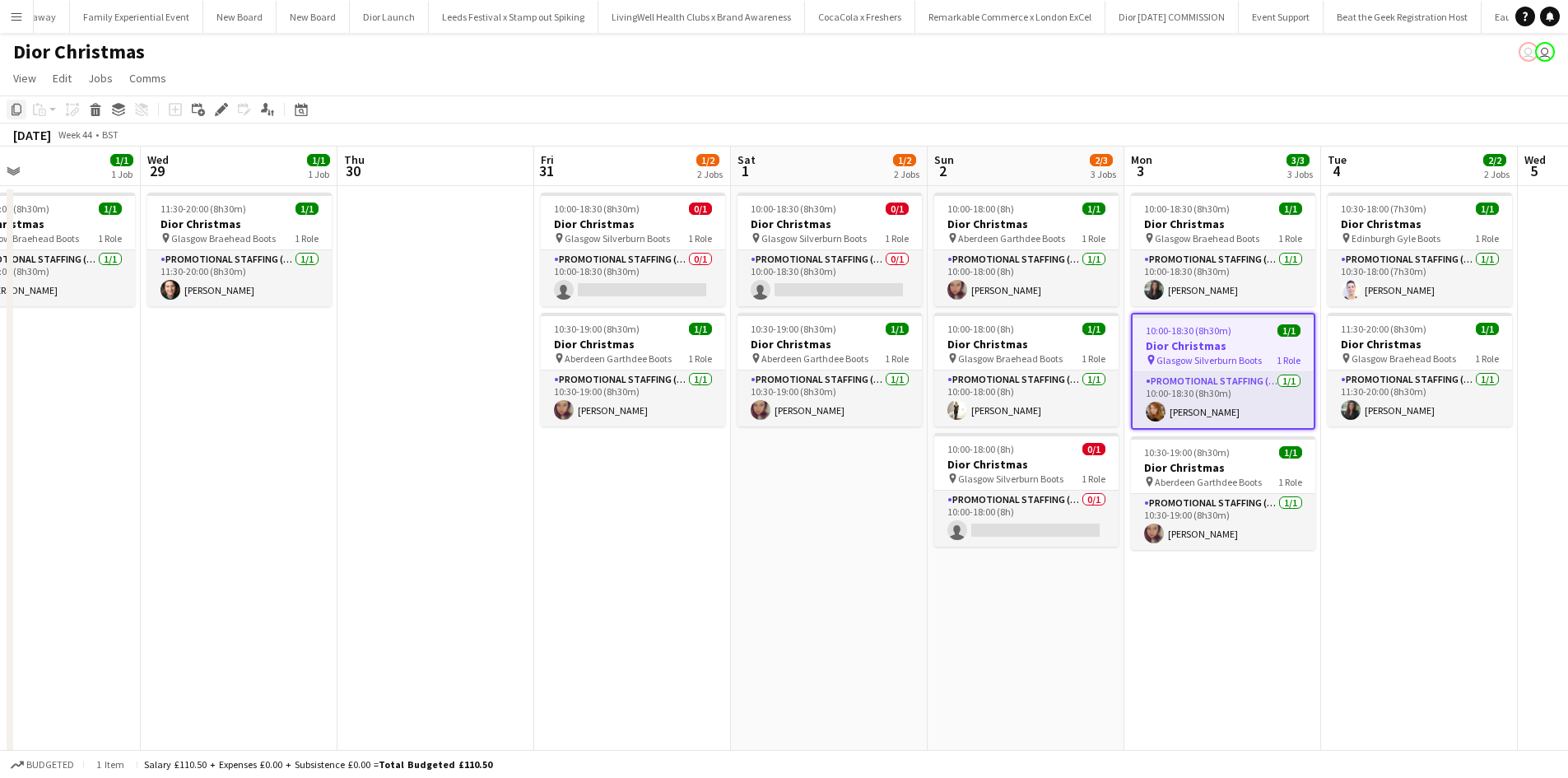
click at [18, 108] on icon "Copy" at bounding box center [16, 109] width 13 height 13
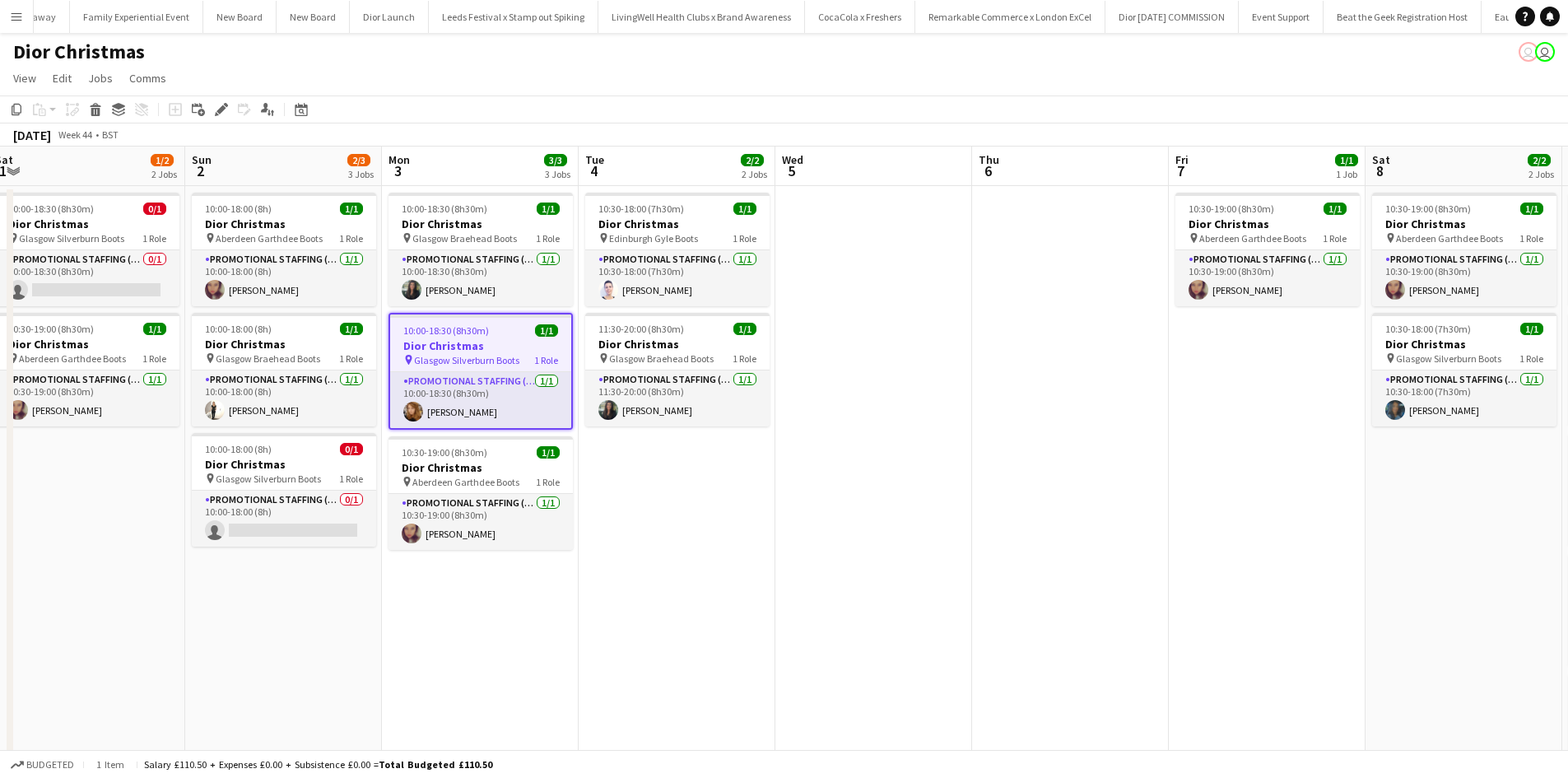
drag, startPoint x: 1310, startPoint y: 626, endPoint x: 480, endPoint y: 499, distance: 839.7
click at [480, 499] on app-calendar-viewport "Wed 29 1/1 1 Job Thu 30 Fri 31 1/2 2 Jobs Sat 1 1/2 2 Jobs Sun 2 2/3 3 Jobs Mon…" at bounding box center [784, 487] width 1568 height 680
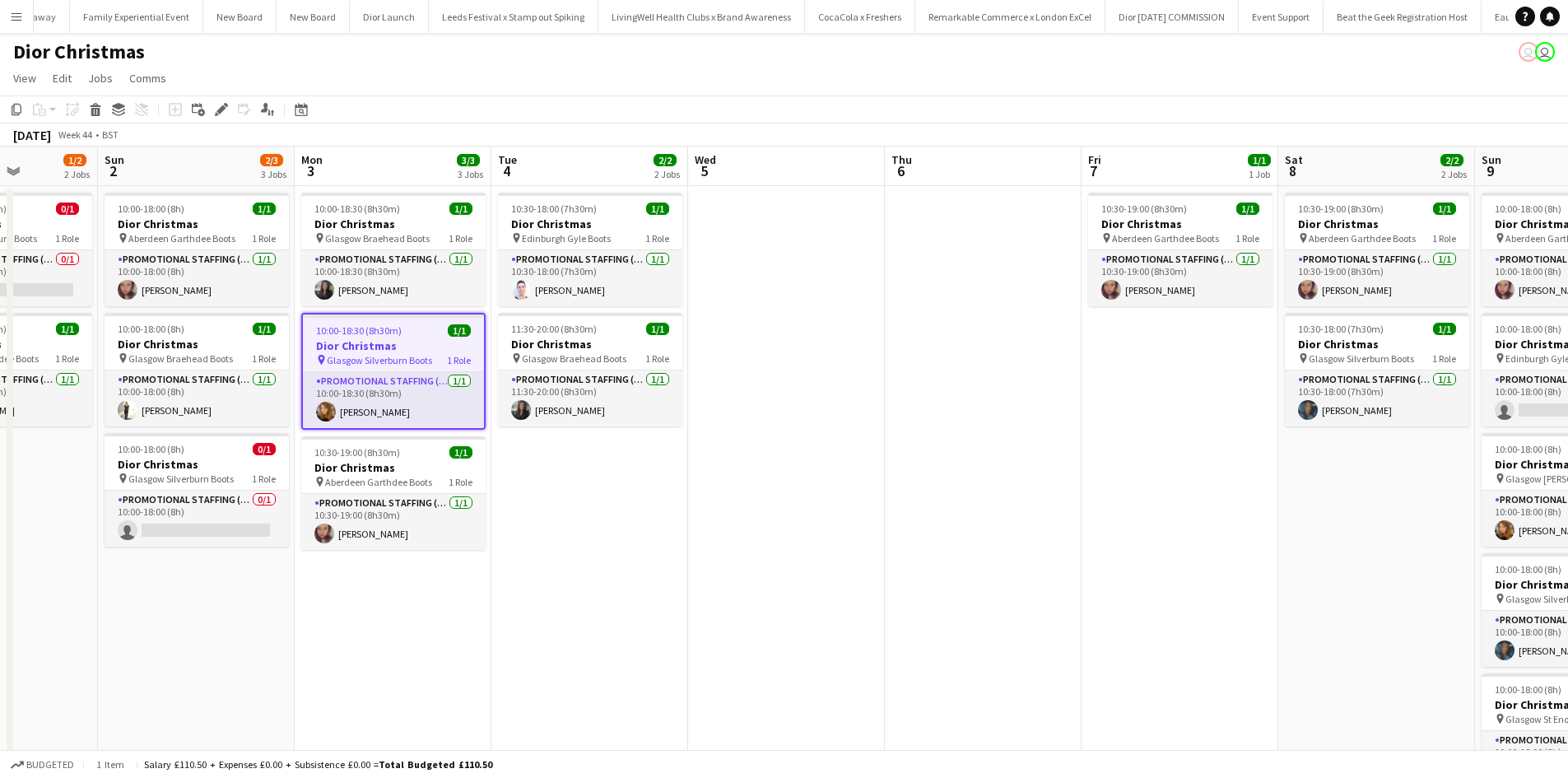
click at [1203, 345] on app-date-cell "10:30-19:00 (8h30m) 1/1 Dior Christmas pin Aberdeen Garthdee Boots 1 Role Promo…" at bounding box center [1180, 506] width 197 height 641
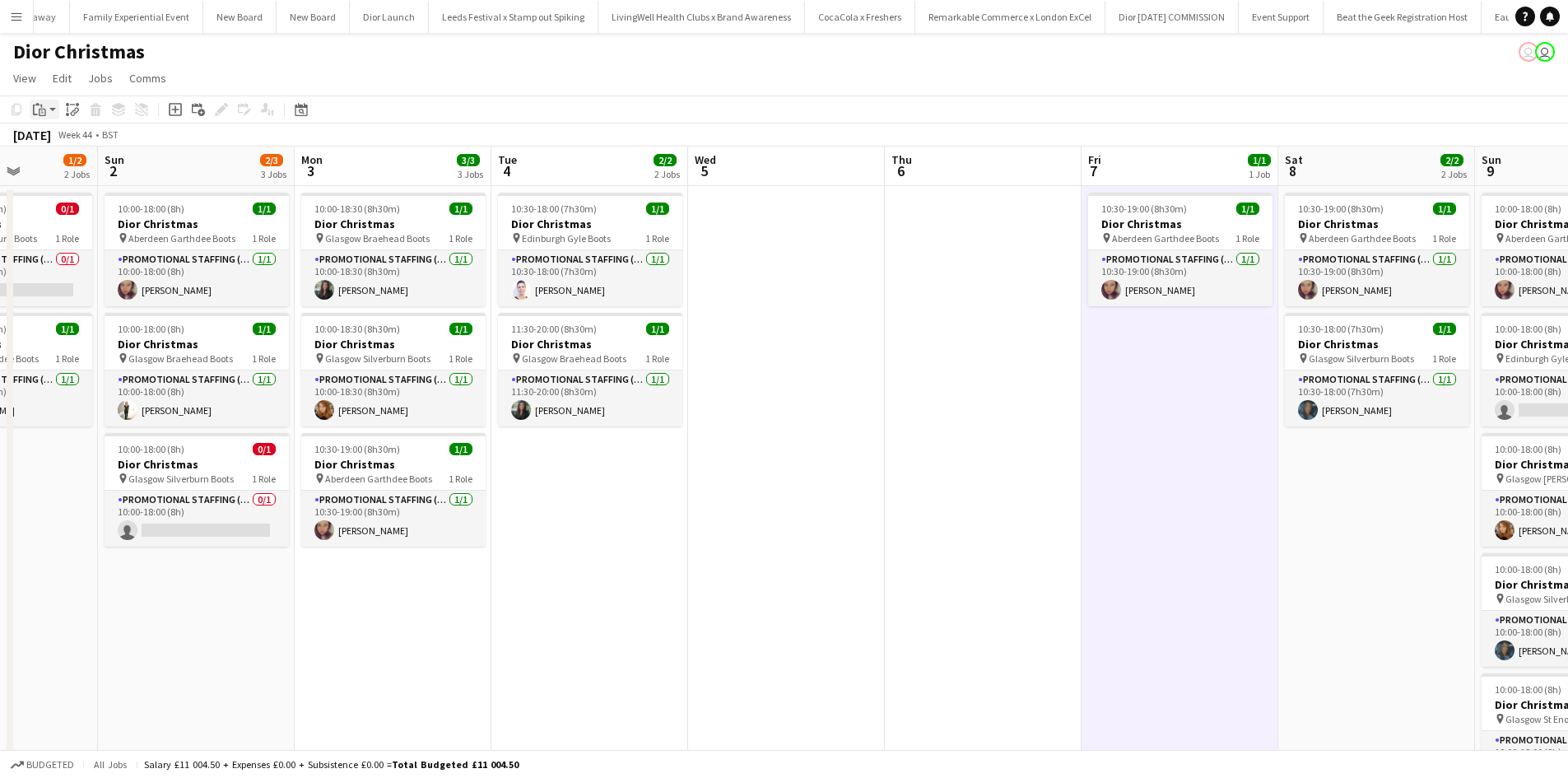
click at [46, 111] on div "Paste" at bounding box center [40, 109] width 19 height 19
click at [56, 141] on link "Paste Ctrl+V" at bounding box center [121, 141] width 155 height 15
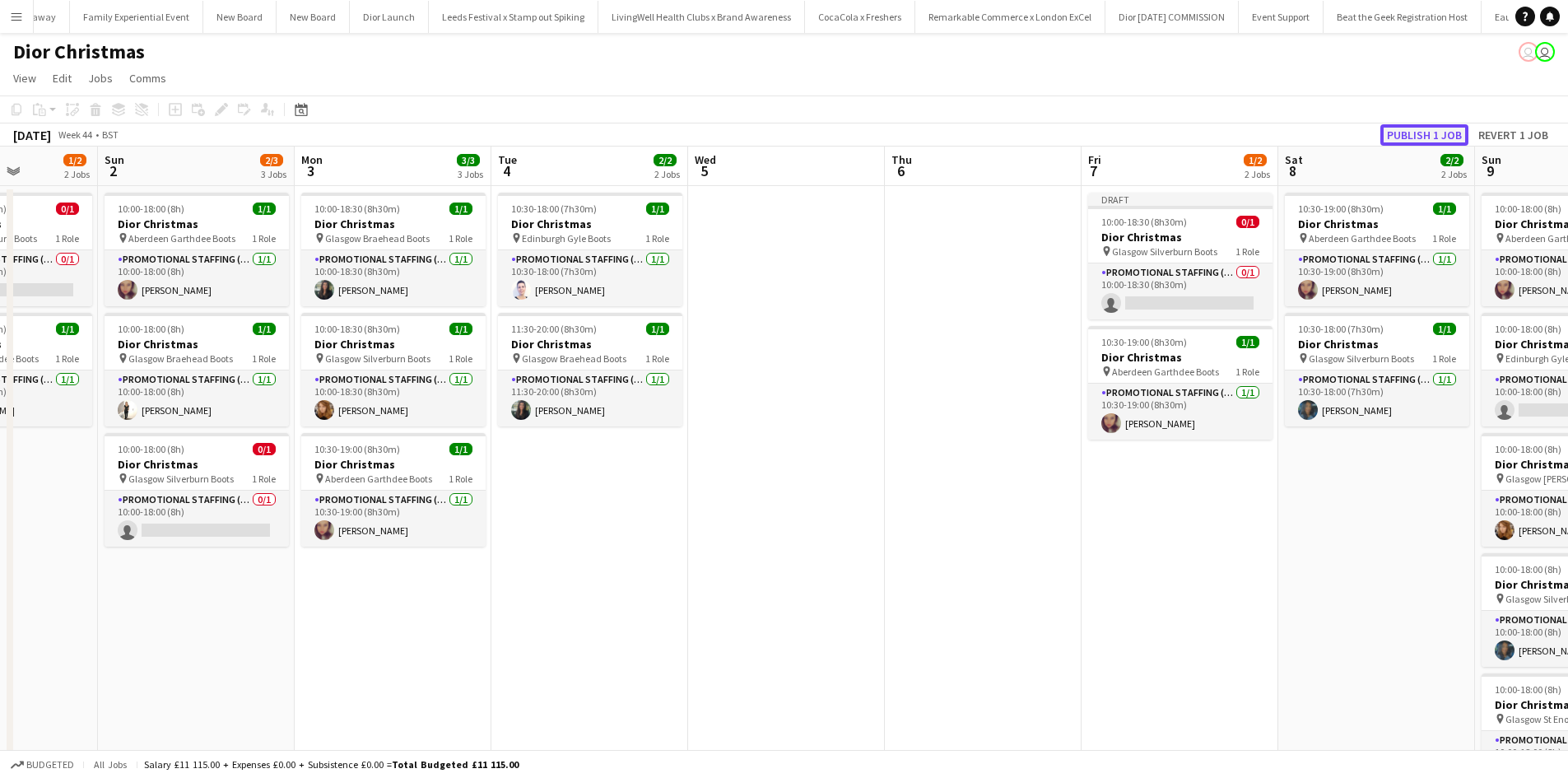
click at [1411, 137] on button "Publish 1 job" at bounding box center [1425, 135] width 88 height 21
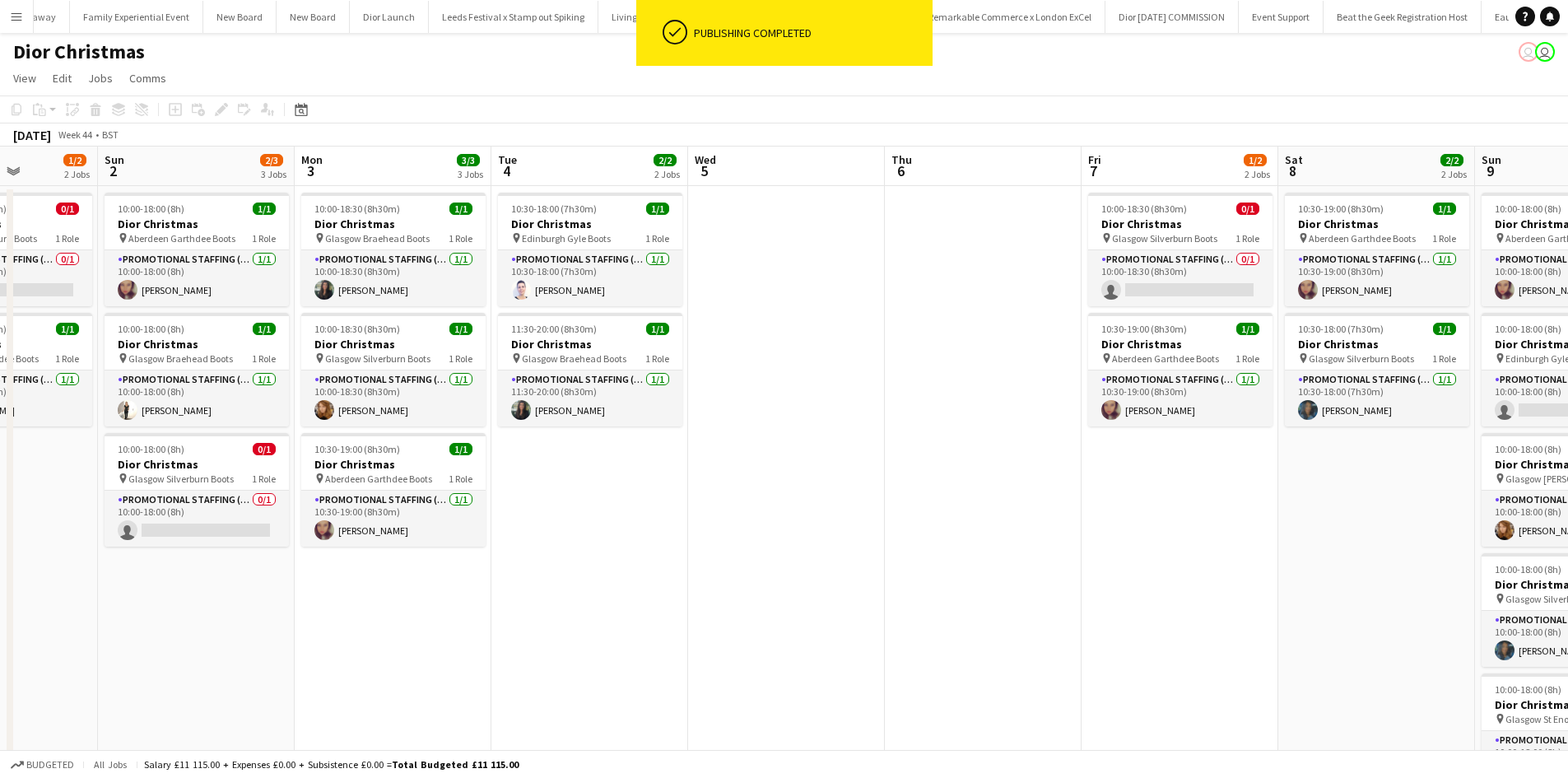
drag, startPoint x: 1338, startPoint y: 514, endPoint x: 1273, endPoint y: 485, distance: 71.2
click at [1339, 514] on app-date-cell "10:30-19:00 (8h30m) 1/1 Dior Christmas pin Aberdeen Garthdee Boots 1 Role Promo…" at bounding box center [1377, 506] width 197 height 641
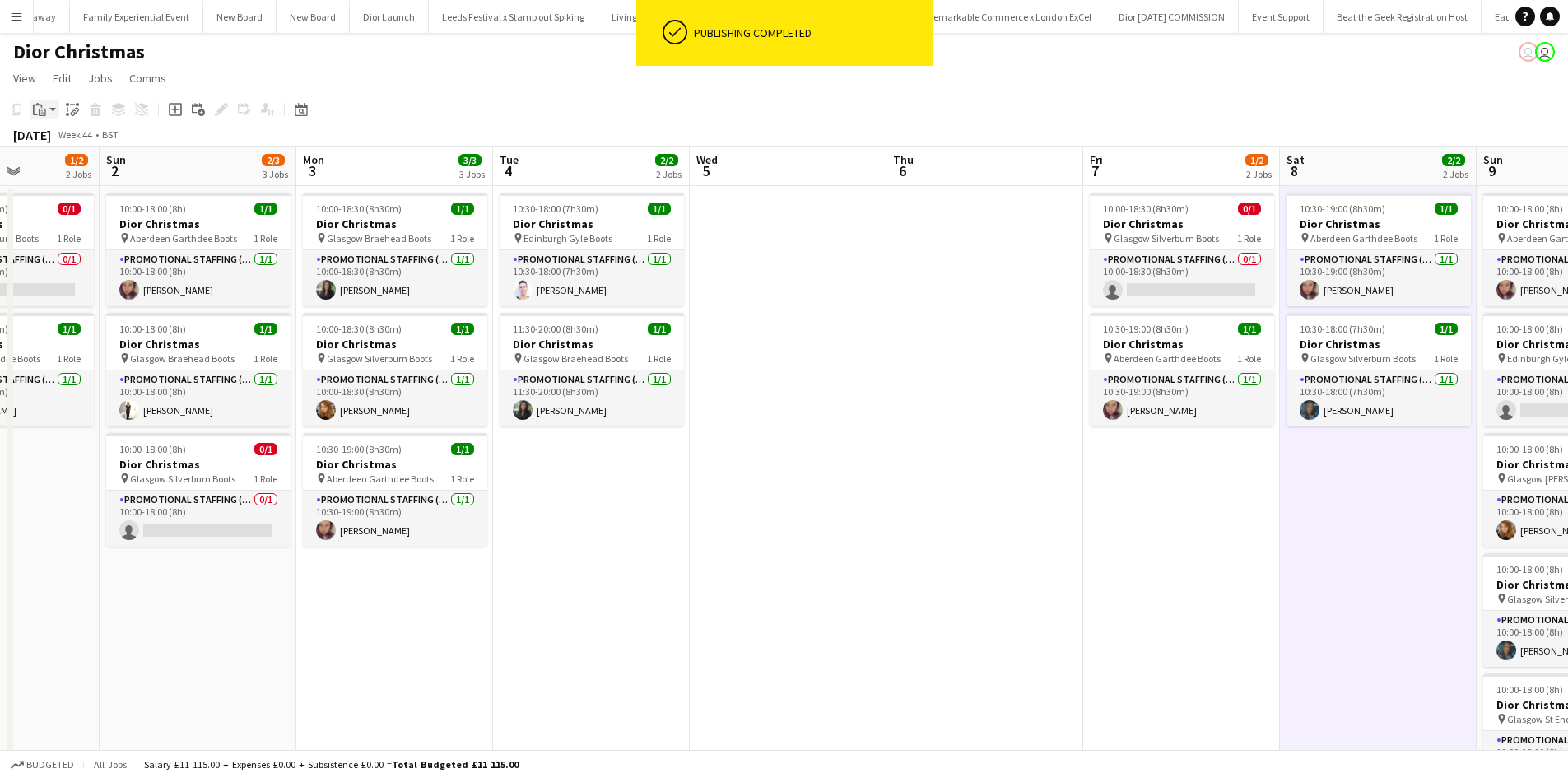
click at [43, 106] on icon "Paste" at bounding box center [39, 109] width 13 height 13
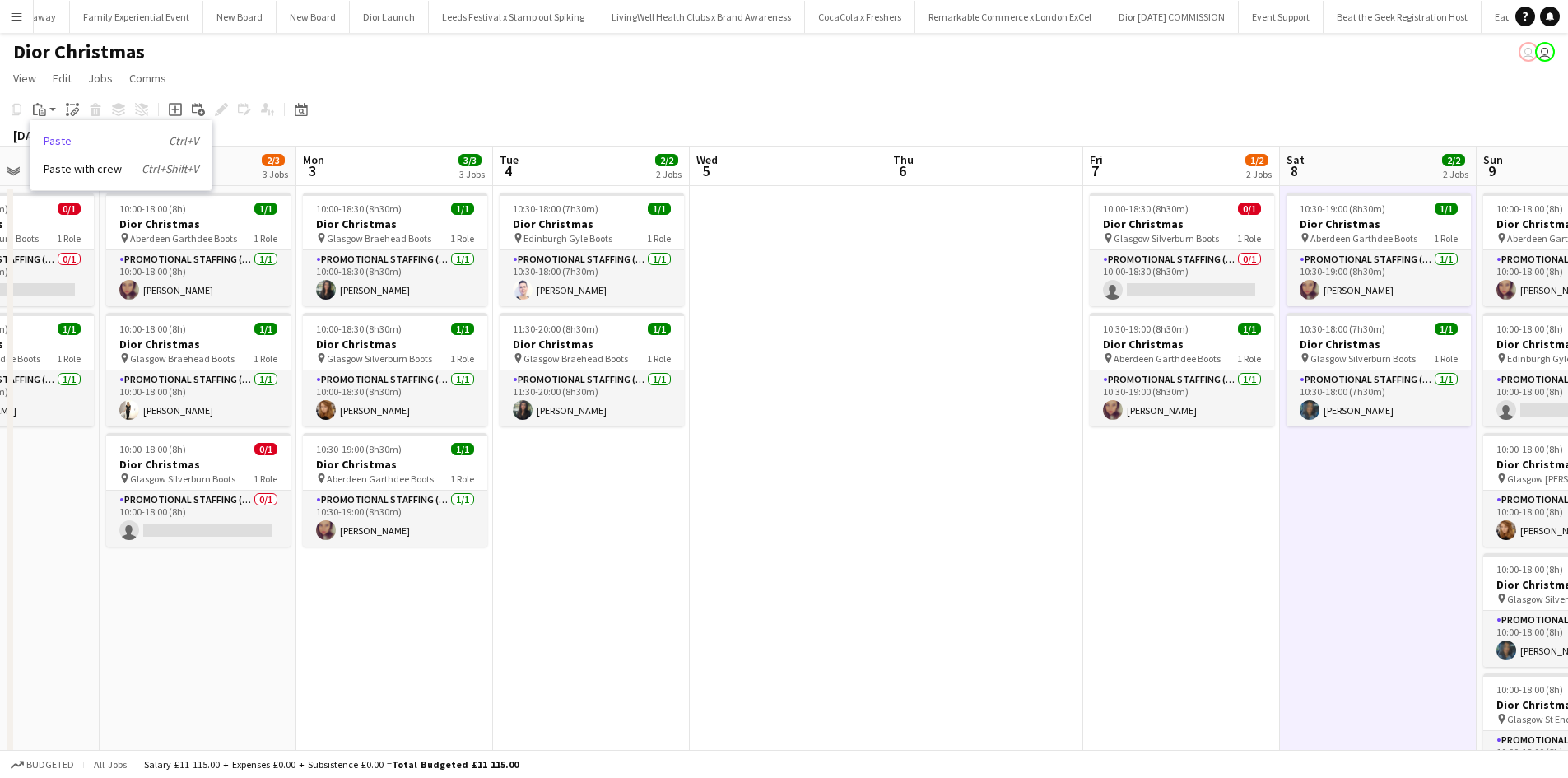
click at [59, 139] on link "Paste Ctrl+V" at bounding box center [121, 141] width 155 height 15
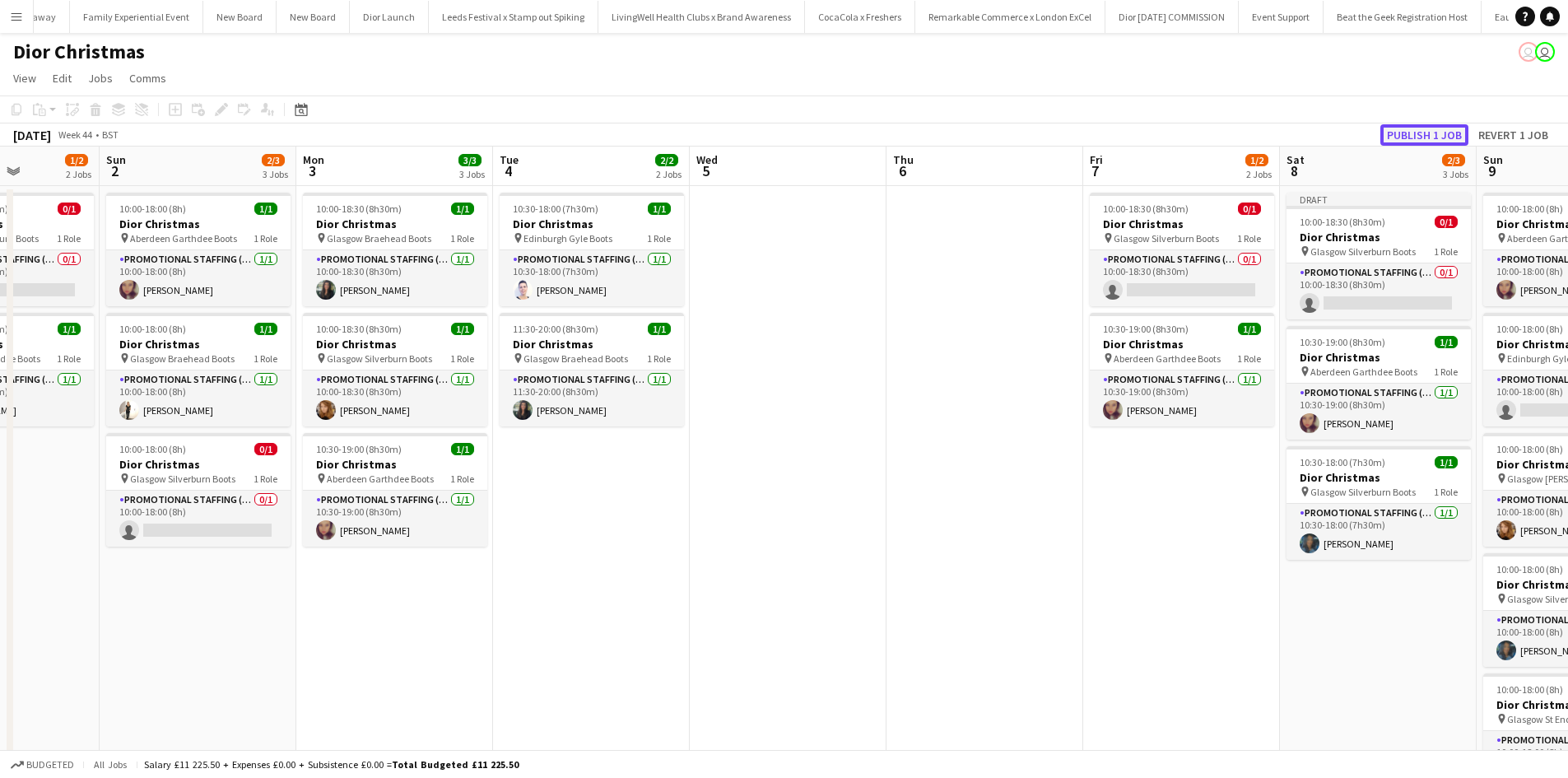
click at [1444, 134] on button "Publish 1 job" at bounding box center [1425, 135] width 88 height 21
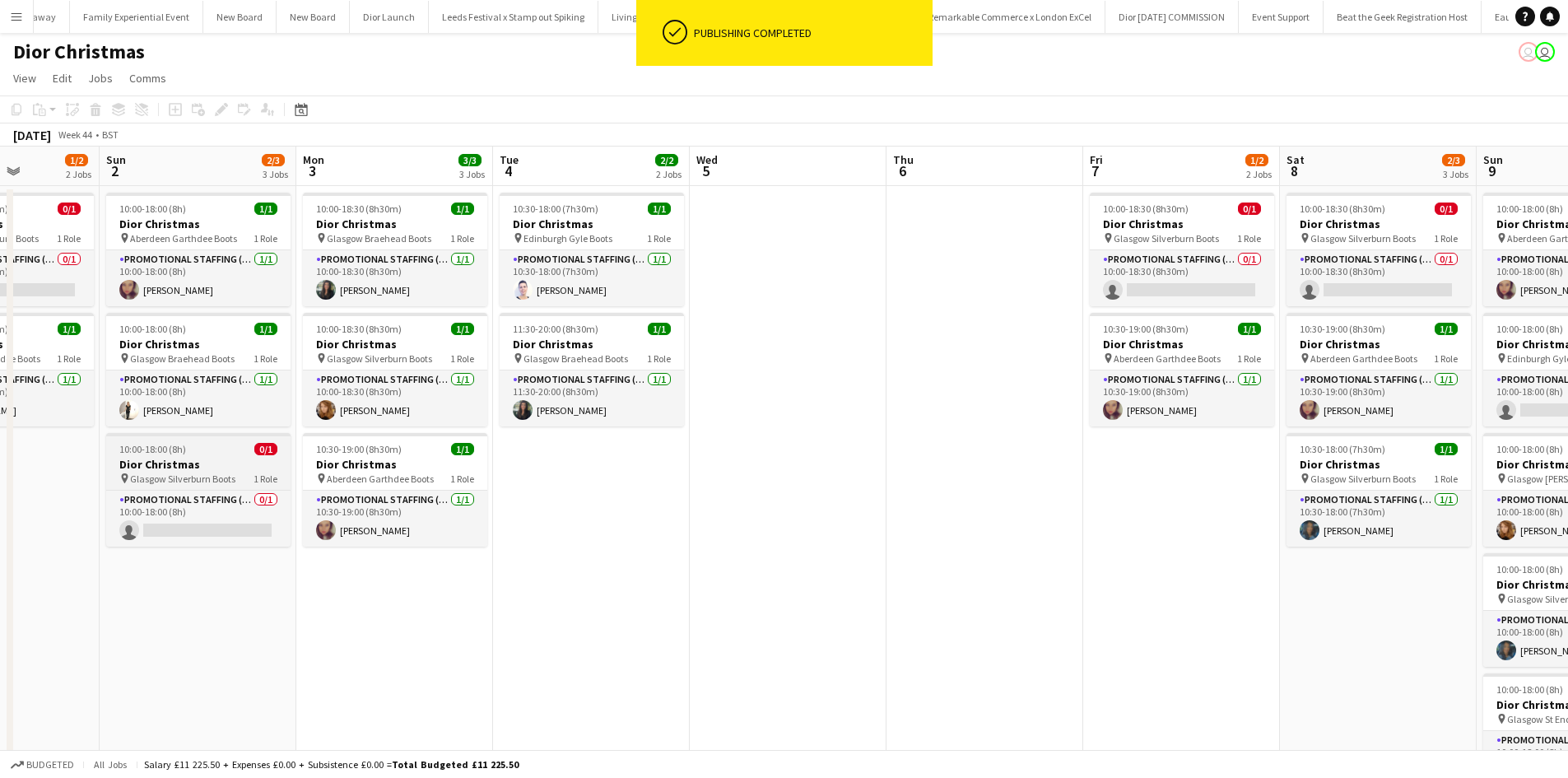
click at [207, 461] on h3 "Dior Christmas" at bounding box center [199, 464] width 185 height 15
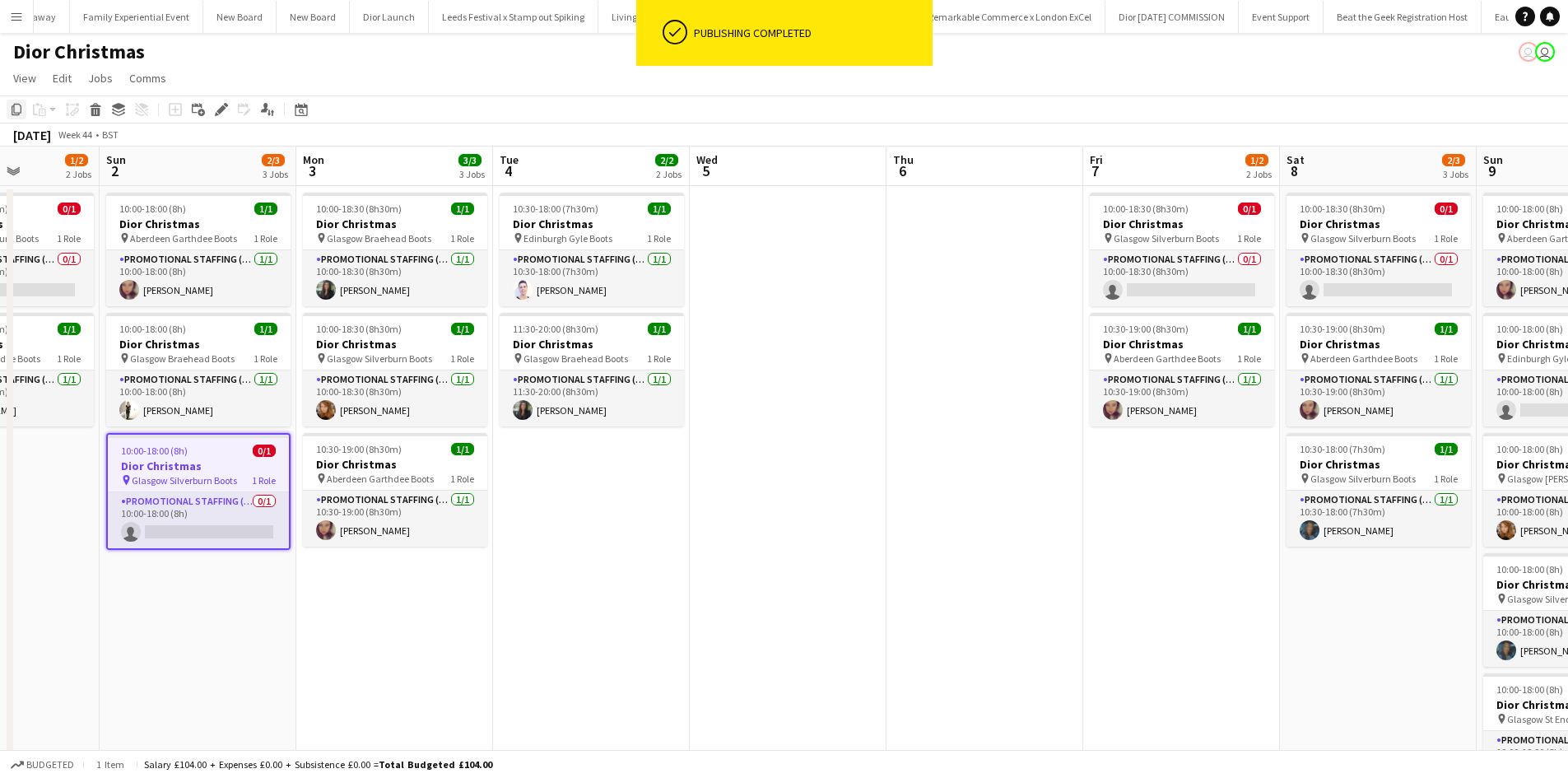
click at [18, 108] on icon "Copy" at bounding box center [16, 109] width 13 height 13
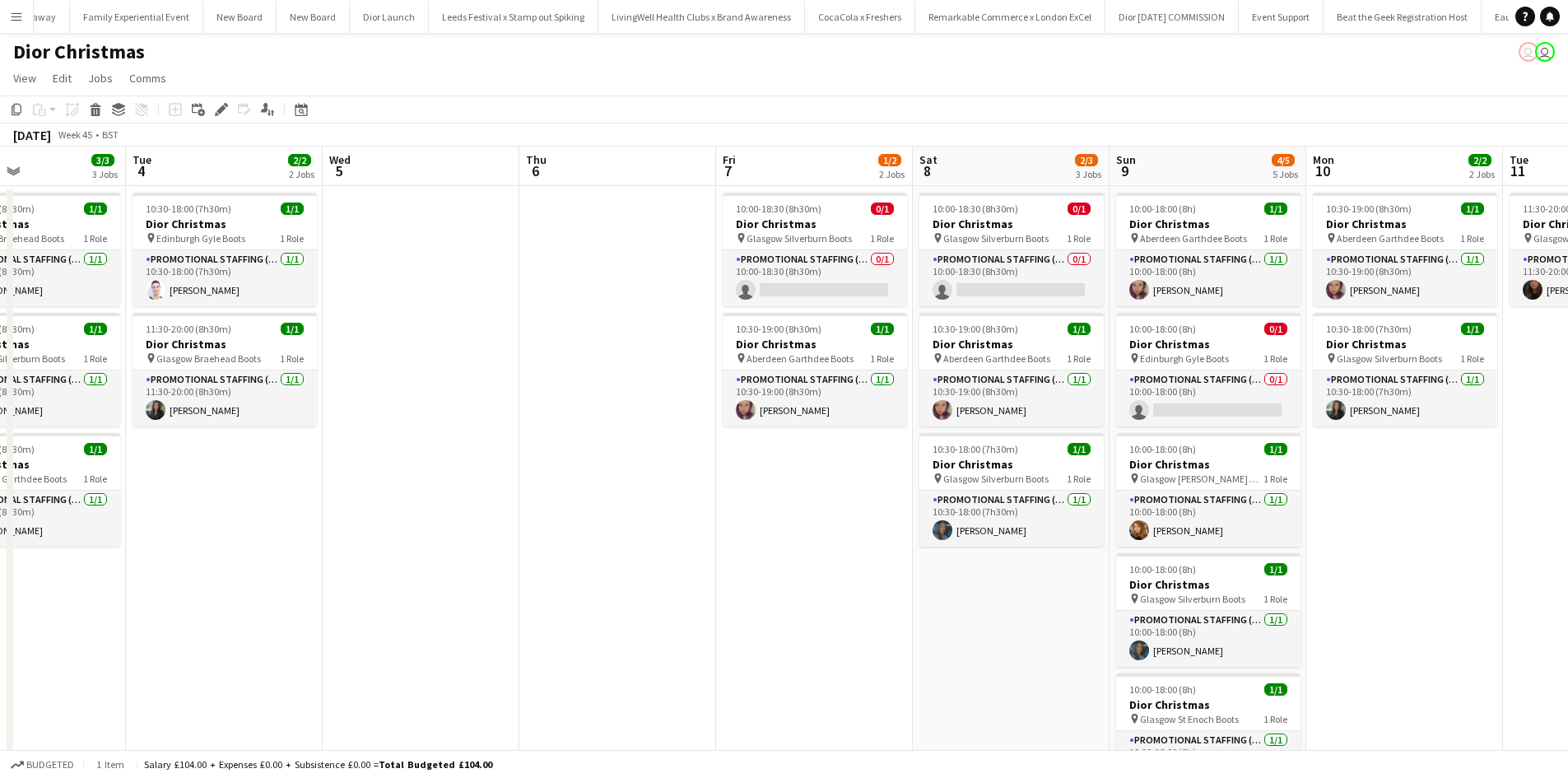
scroll to position [0, 742]
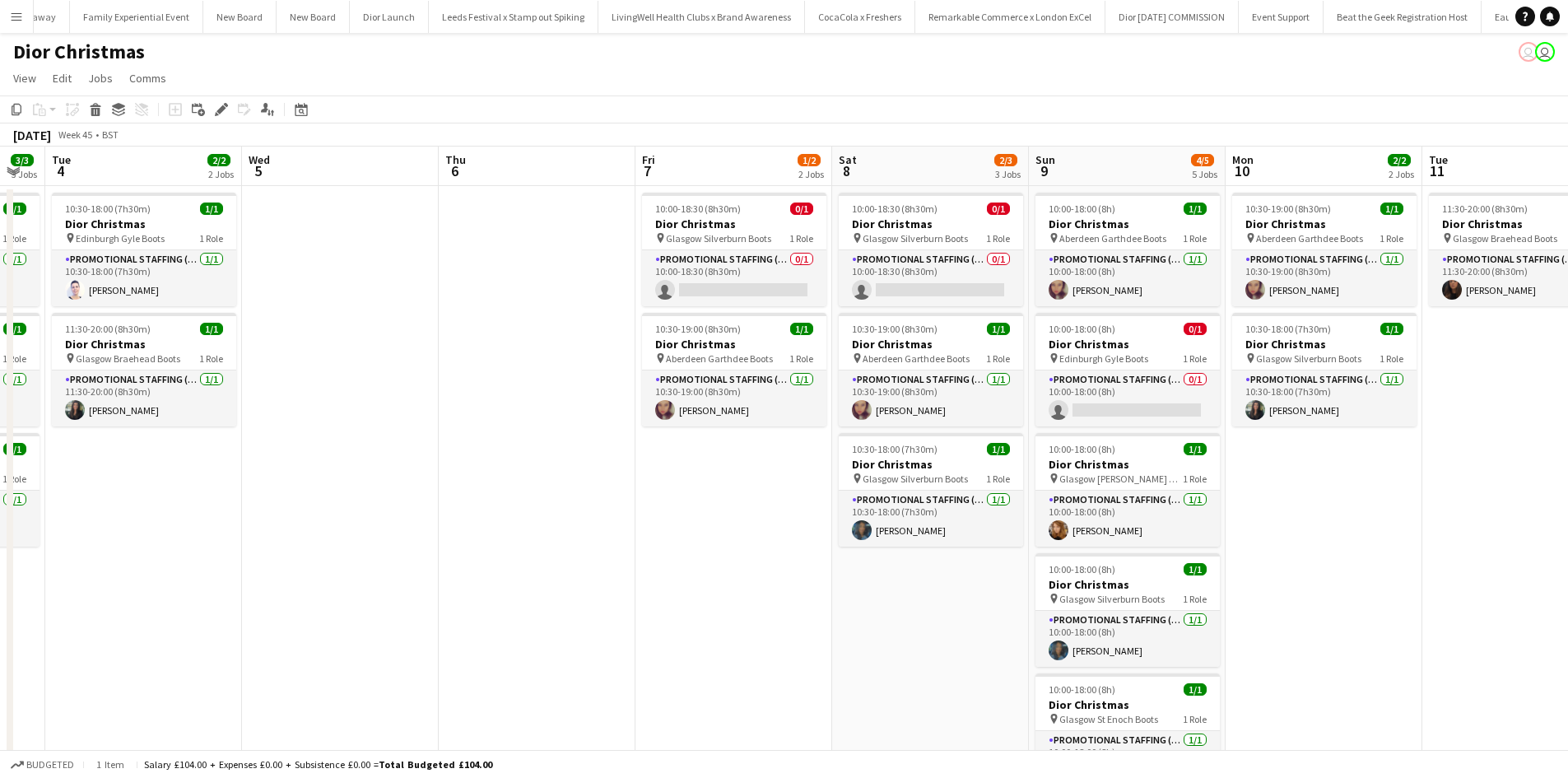
drag, startPoint x: 1073, startPoint y: 552, endPoint x: 628, endPoint y: 467, distance: 453.0
click at [626, 469] on app-calendar-viewport "Fri 31 1/2 2 Jobs Sat 1 1/2 2 Jobs Sun 2 2/3 3 Jobs Mon 3 3/3 3 Jobs Tue 4 2/2 …" at bounding box center [784, 487] width 1568 height 680
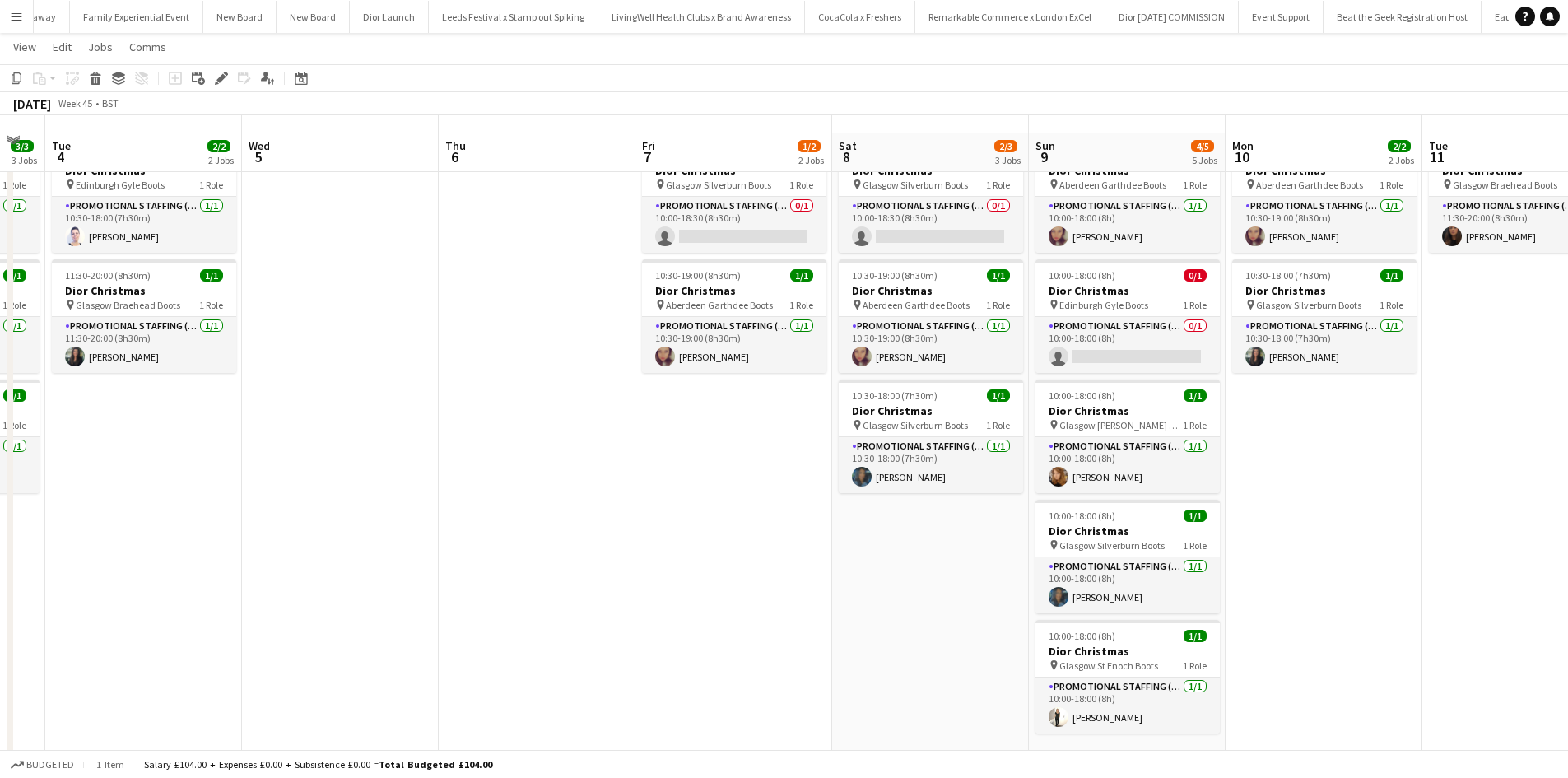
scroll to position [75, 0]
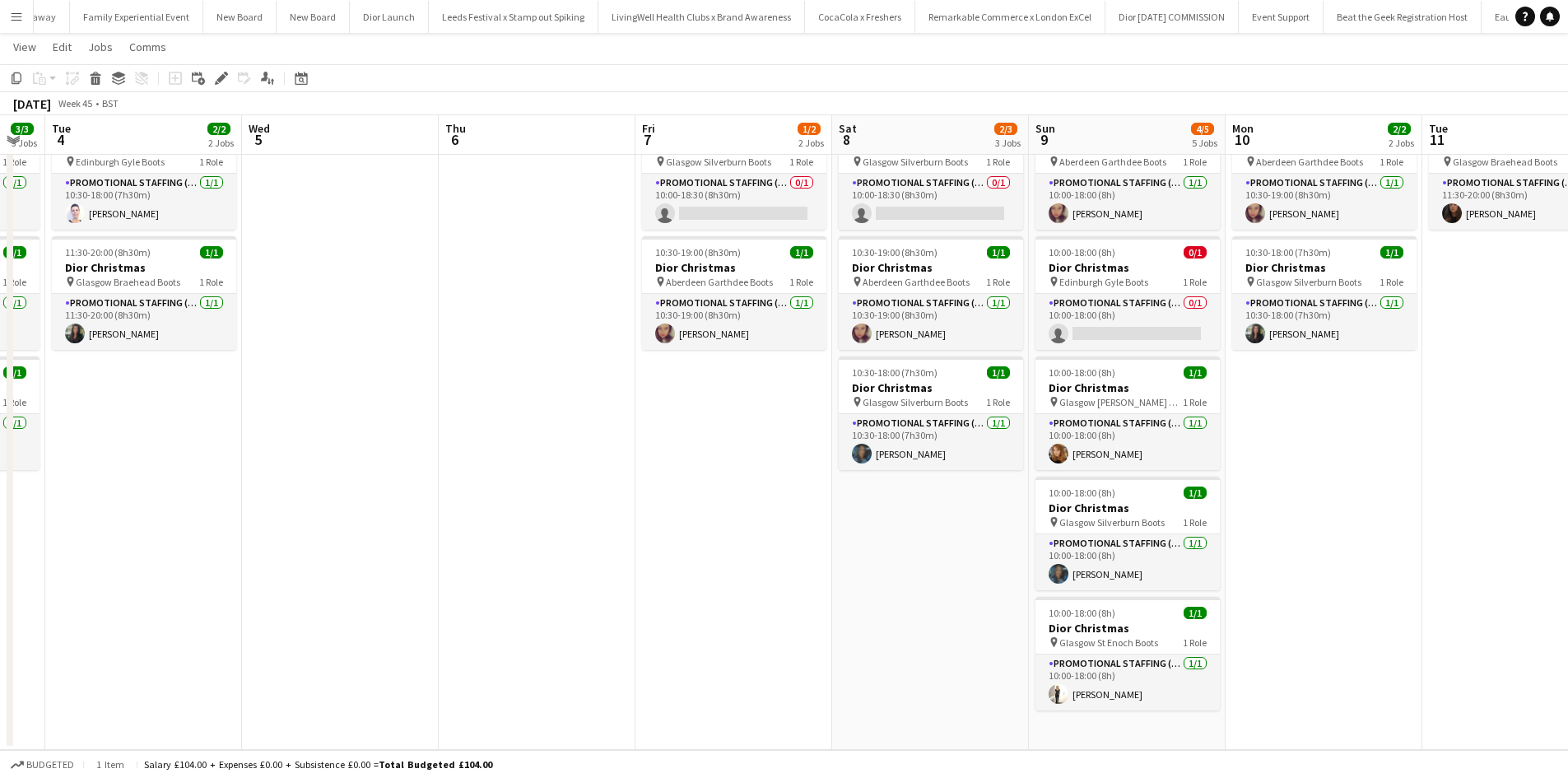
click at [1120, 725] on app-date-cell "10:00-18:00 (8h) 1/1 Dior Christmas pin Aberdeen Garthdee Boots 1 Role Promotio…" at bounding box center [1128, 430] width 197 height 641
click at [39, 83] on icon "Paste" at bounding box center [39, 77] width 13 height 13
click at [58, 109] on link "Paste Ctrl+V" at bounding box center [121, 109] width 155 height 15
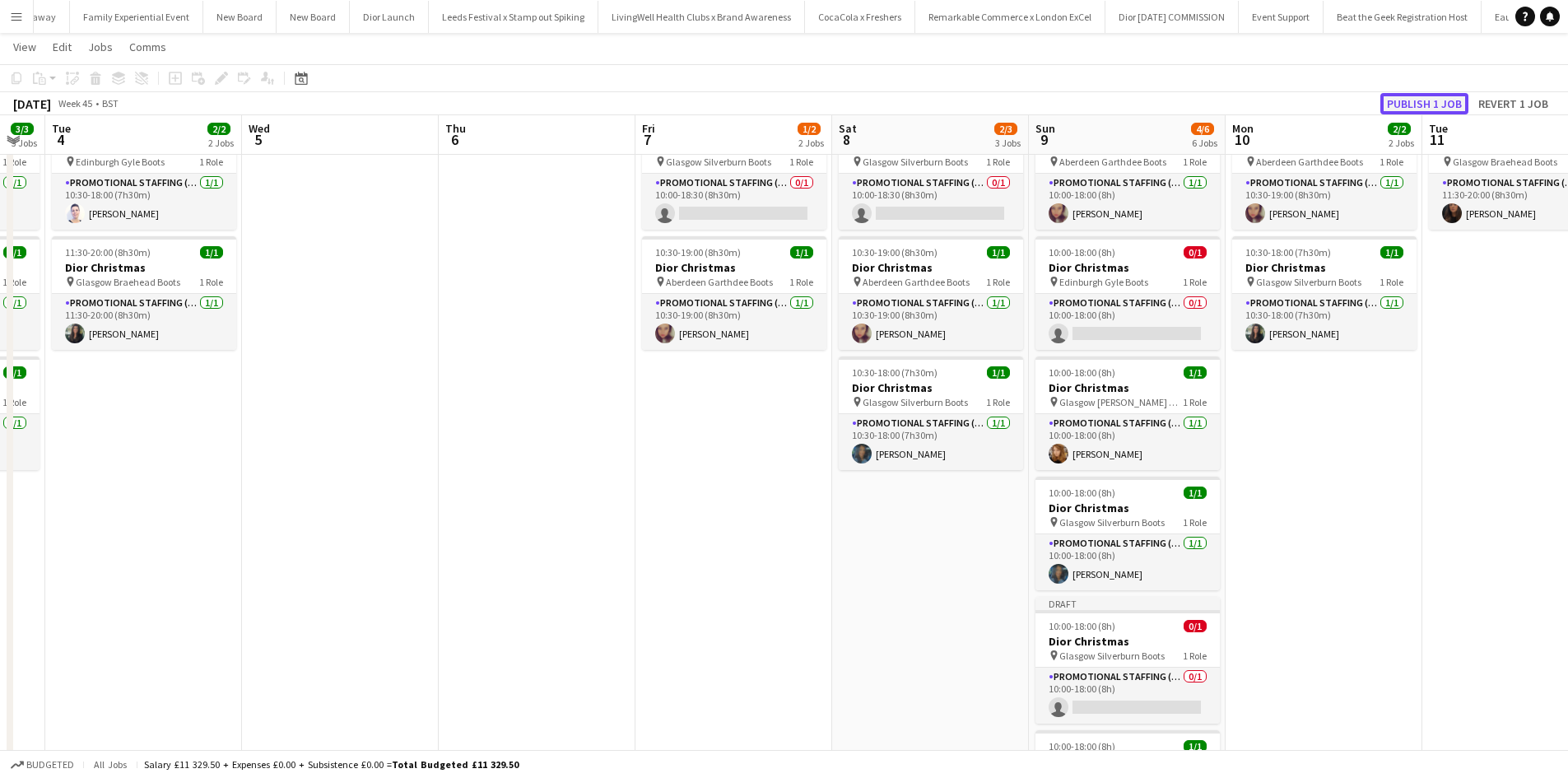
click at [1439, 112] on button "Publish 1 job" at bounding box center [1425, 104] width 88 height 21
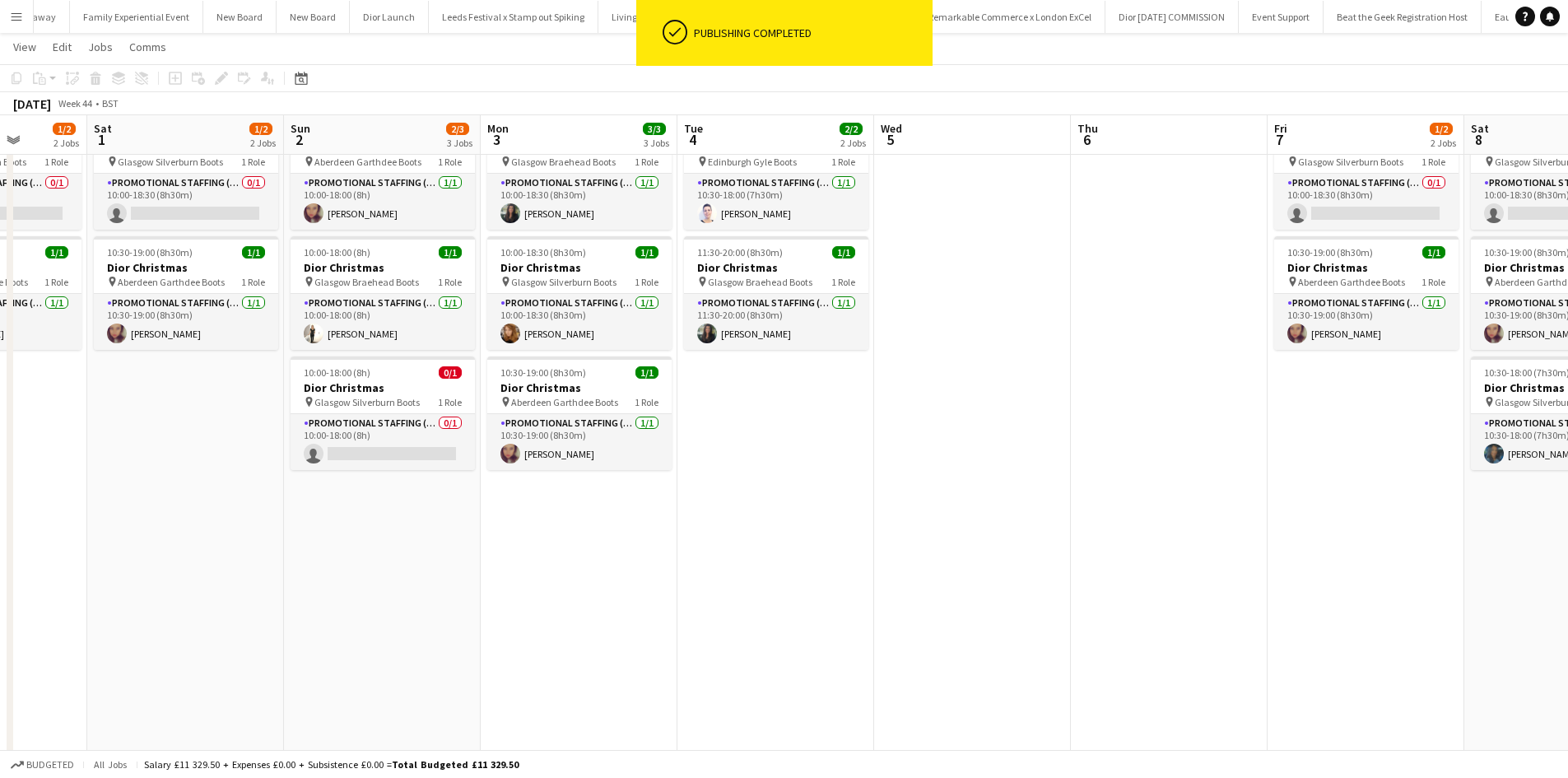
scroll to position [0, 480]
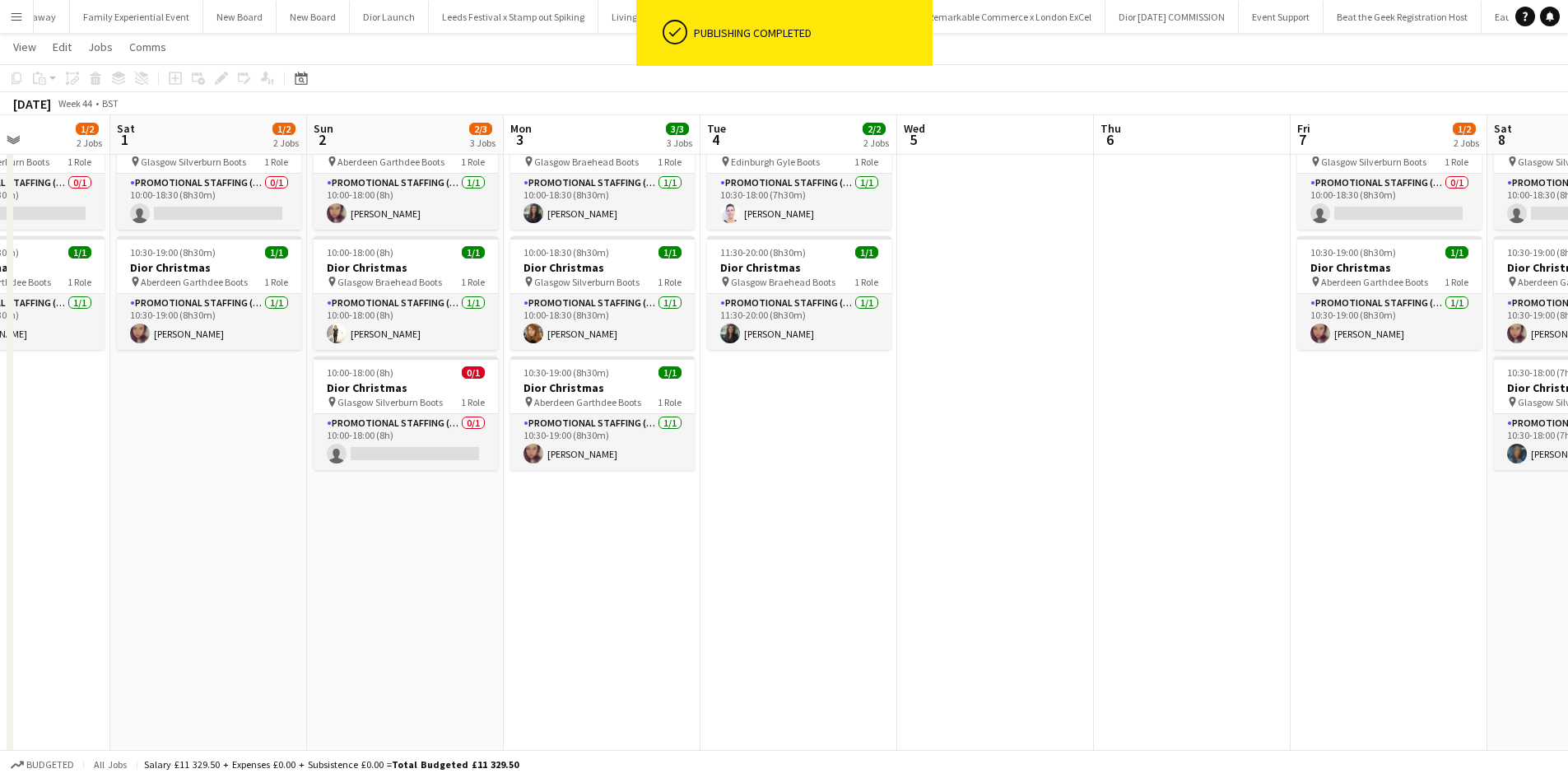
drag, startPoint x: 385, startPoint y: 493, endPoint x: 1041, endPoint y: 527, distance: 656.9
click at [1041, 527] on app-calendar-viewport "Wed 29 1/1 1 Job Thu 30 Fri 31 1/2 2 Jobs Sat 1 1/2 2 Jobs Sun 2 2/3 3 Jobs Mon…" at bounding box center [784, 430] width 1568 height 882
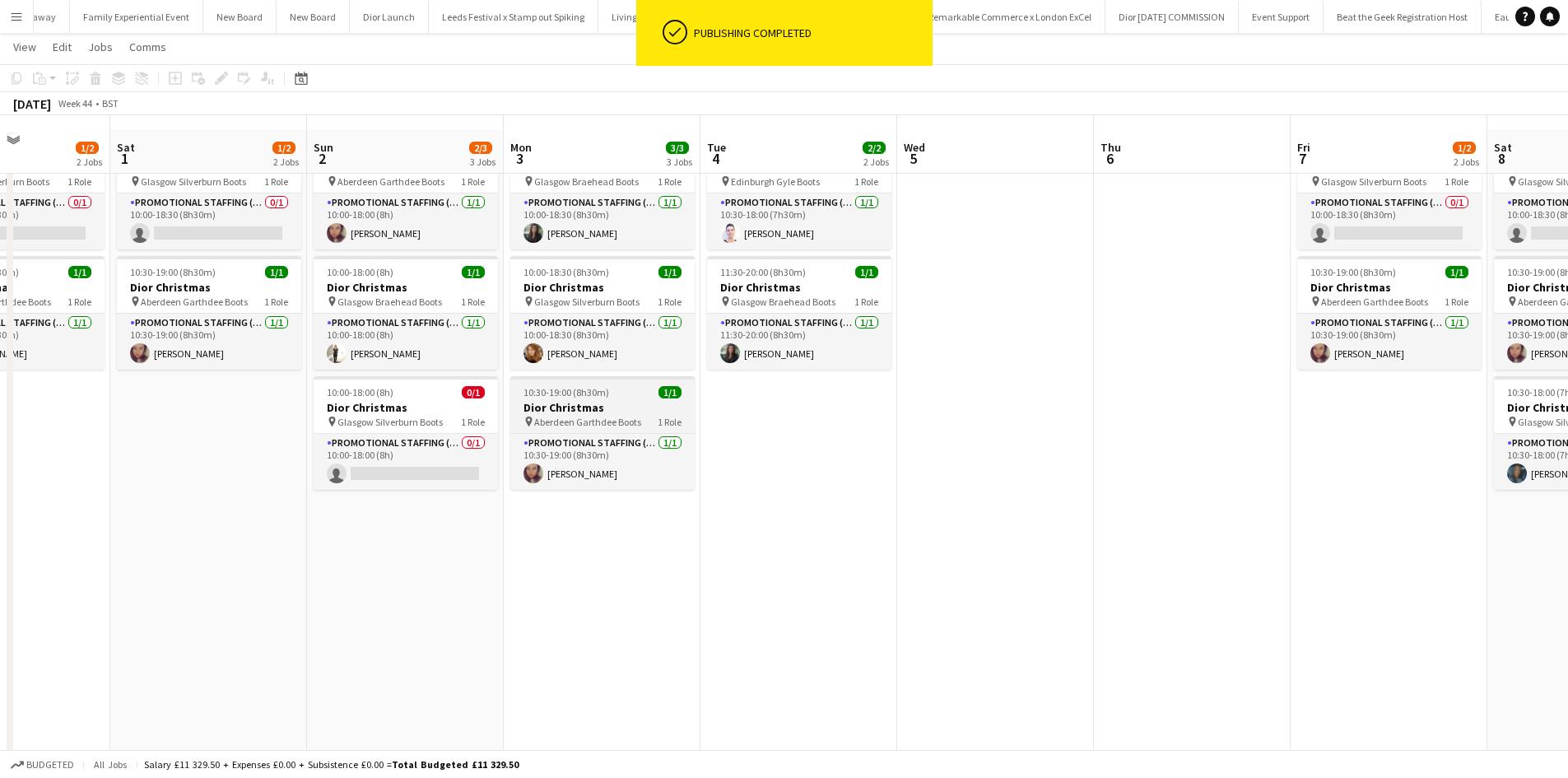
scroll to position [0, 0]
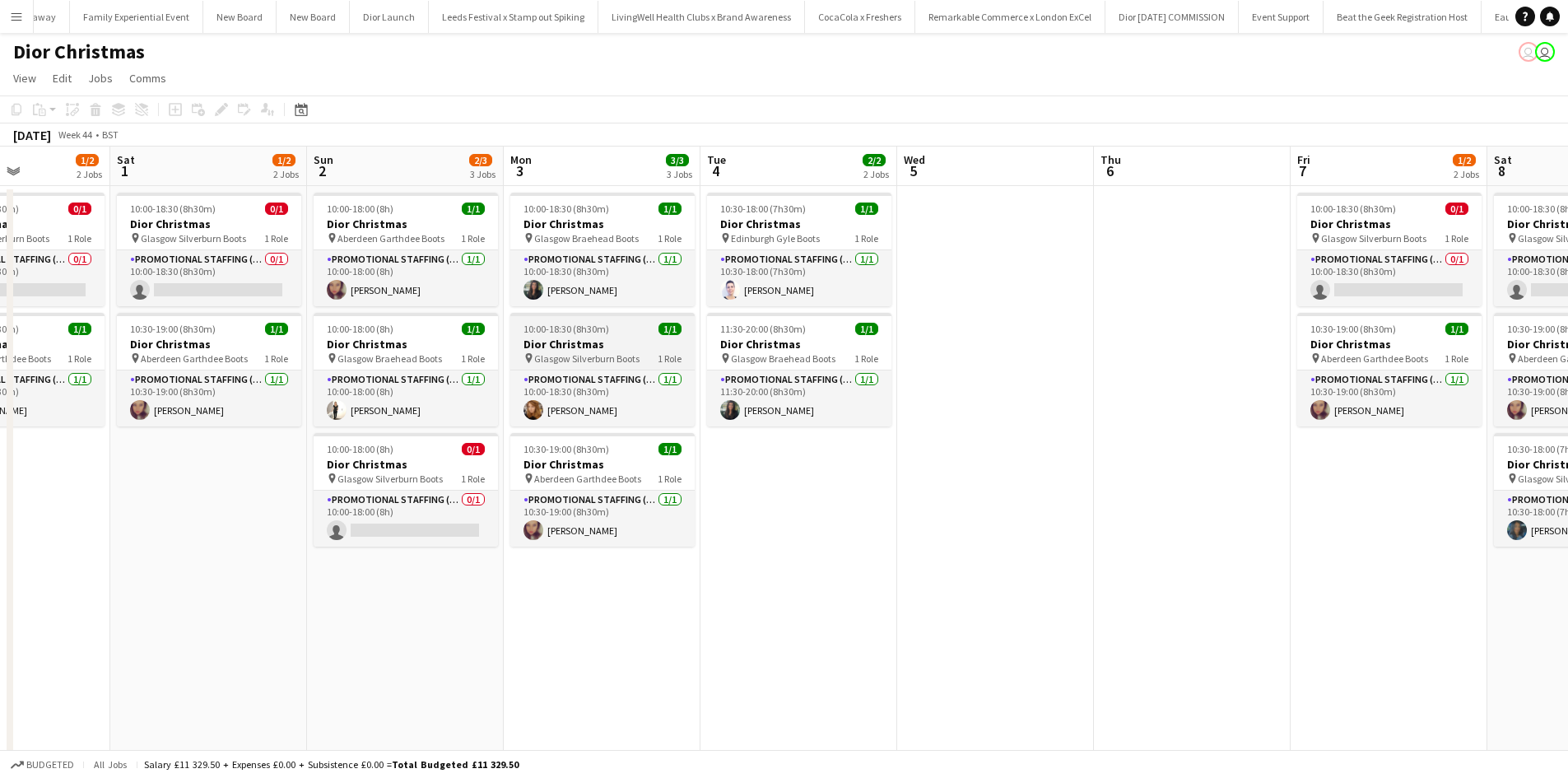
click at [620, 335] on app-job-card "10:00-18:30 (8h30m) 1/1 Dior Christmas pin Glasgow Silverburn Boots 1 Role Prom…" at bounding box center [603, 369] width 185 height 113
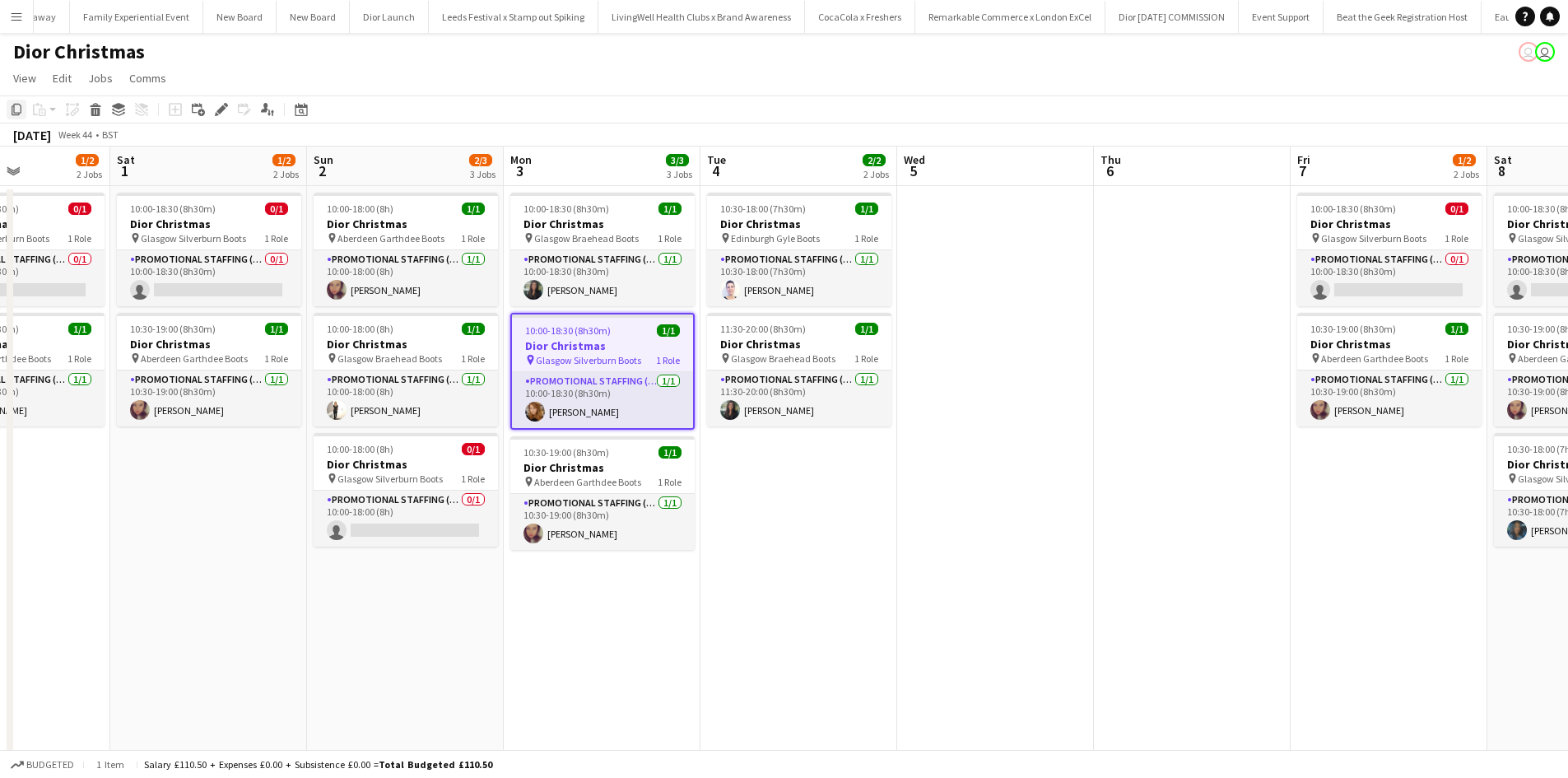
click at [18, 111] on icon "Copy" at bounding box center [16, 109] width 13 height 13
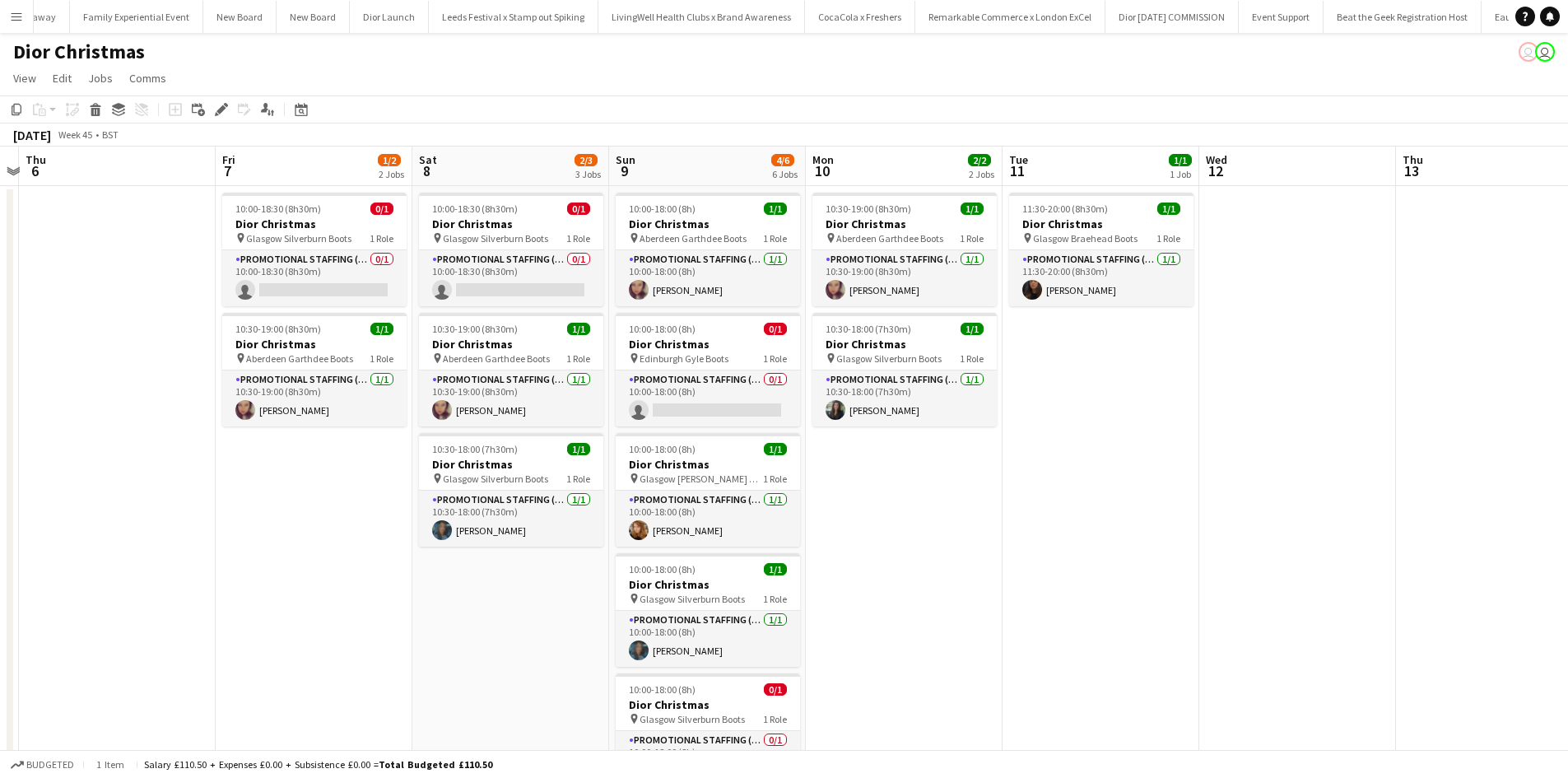
scroll to position [0, 537]
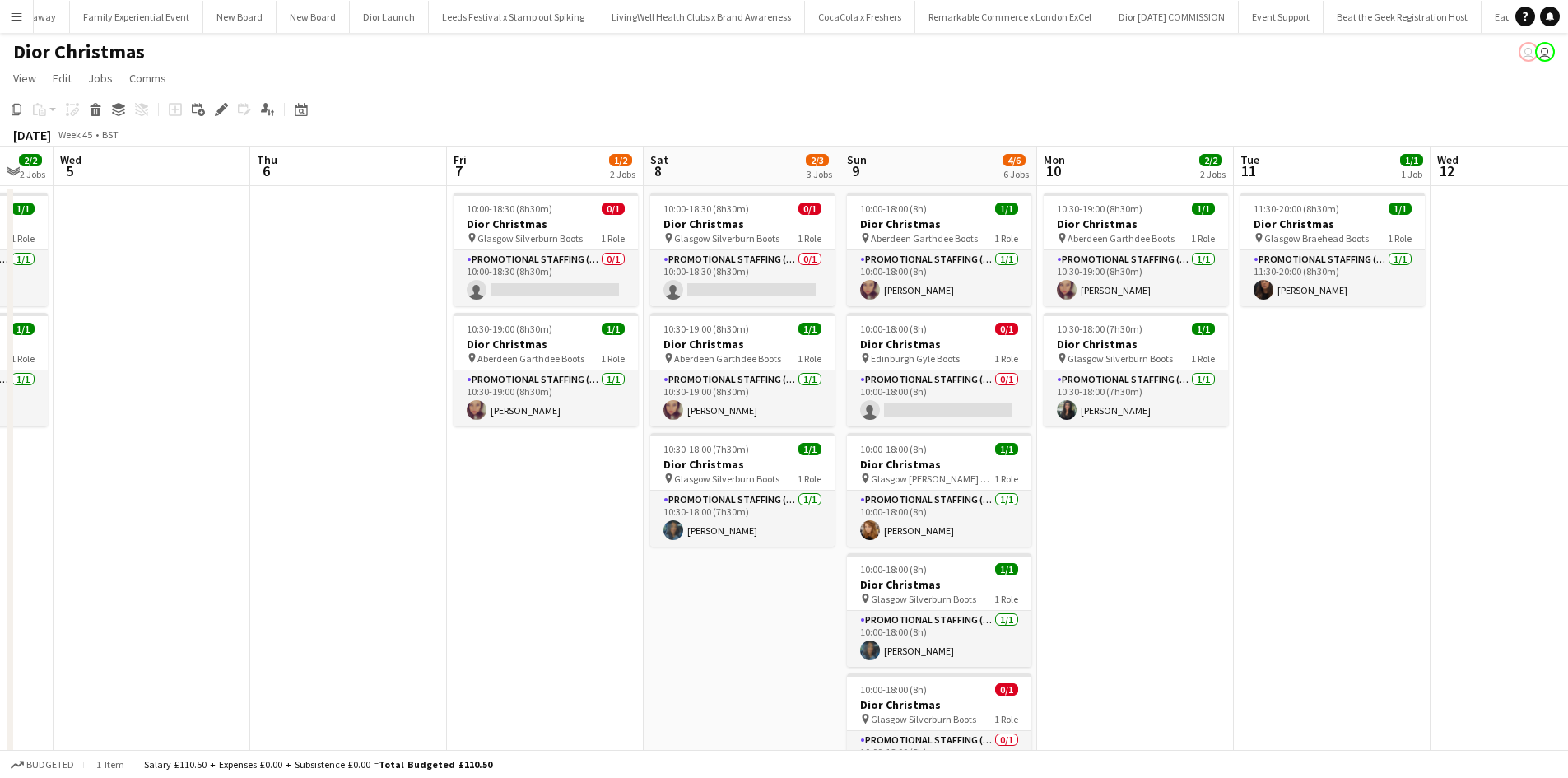
drag, startPoint x: 1259, startPoint y: 583, endPoint x: 472, endPoint y: 458, distance: 796.9
click at [416, 455] on app-calendar-viewport "Sun 2 2/3 3 Jobs Mon 3 3/3 3 Jobs Tue 4 2/2 2 Jobs Wed 5 Thu 6 Fri 7 1/2 2 Jobs…" at bounding box center [784, 547] width 1568 height 801
click at [1112, 491] on app-date-cell "10:30-19:00 (8h30m) 1/1 Dior Christmas pin Aberdeen Garthdee Boots 1 Role Promo…" at bounding box center [1136, 567] width 197 height 761
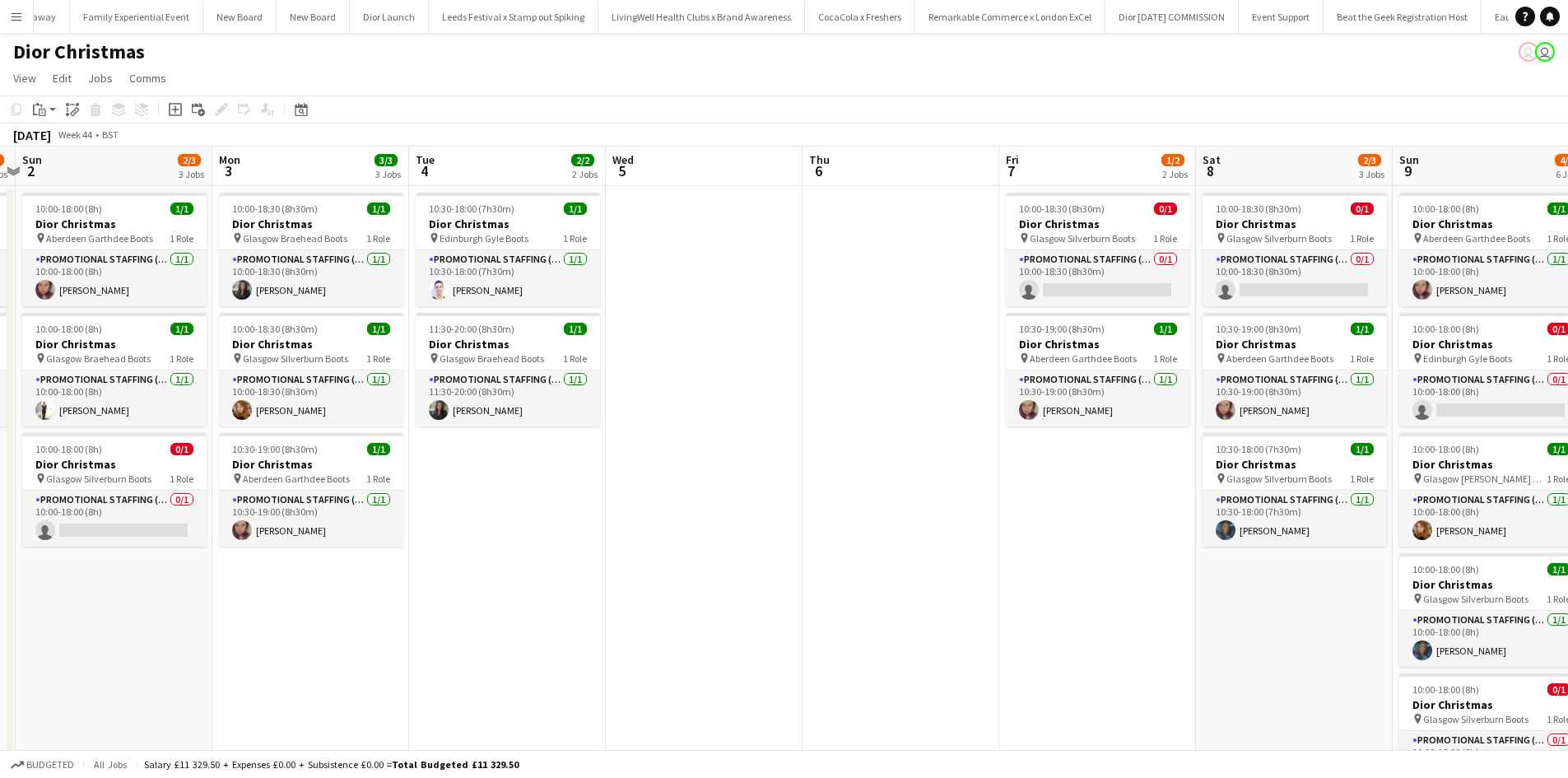
scroll to position [0, 507]
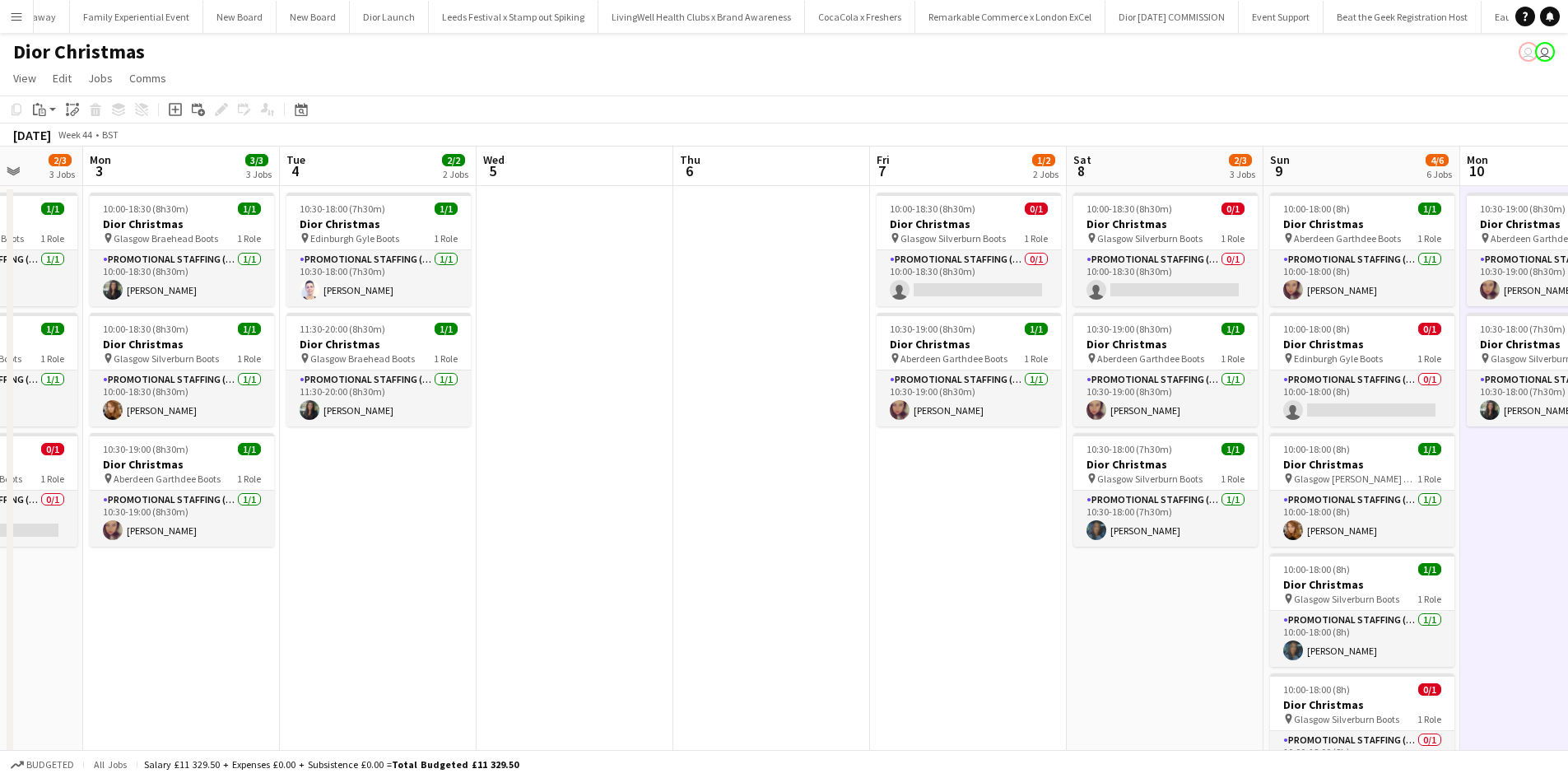
drag, startPoint x: 384, startPoint y: 583, endPoint x: 1005, endPoint y: 537, distance: 622.7
click at [1005, 537] on app-calendar-viewport "Fri 31 1/2 2 Jobs Sat 1 1/2 2 Jobs Sun 2 2/3 3 Jobs Mon 3 3/3 3 Jobs Tue 4 2/2 …" at bounding box center [784, 547] width 1568 height 801
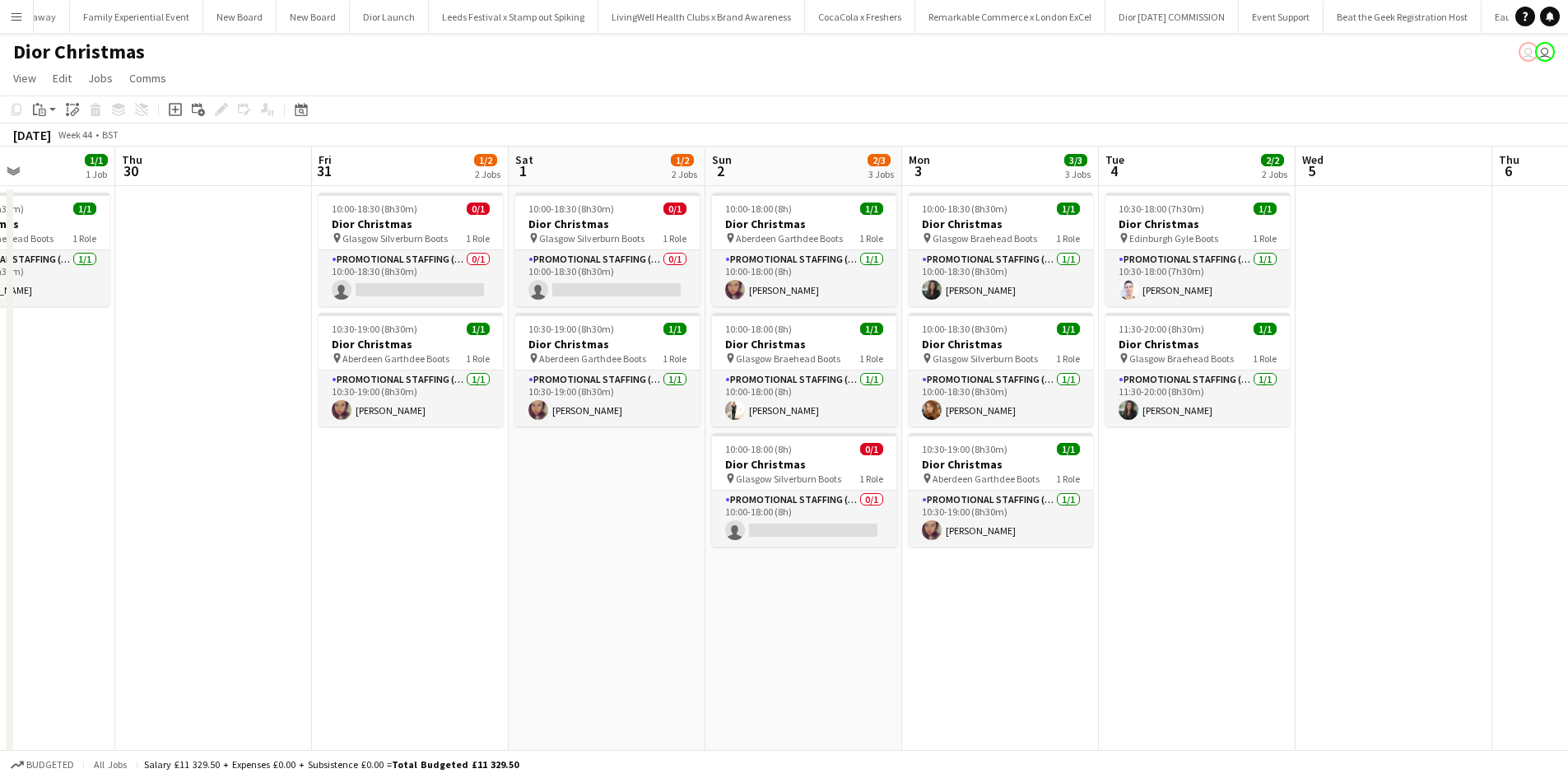
drag, startPoint x: 345, startPoint y: 651, endPoint x: 781, endPoint y: 629, distance: 436.6
click at [1009, 631] on app-calendar-viewport "Mon 27 1/3 3 Jobs Tue 28 1/1 1 Job Wed 29 1/1 1 Job Thu 30 Fri 31 1/2 2 Jobs Sa…" at bounding box center [784, 547] width 1568 height 801
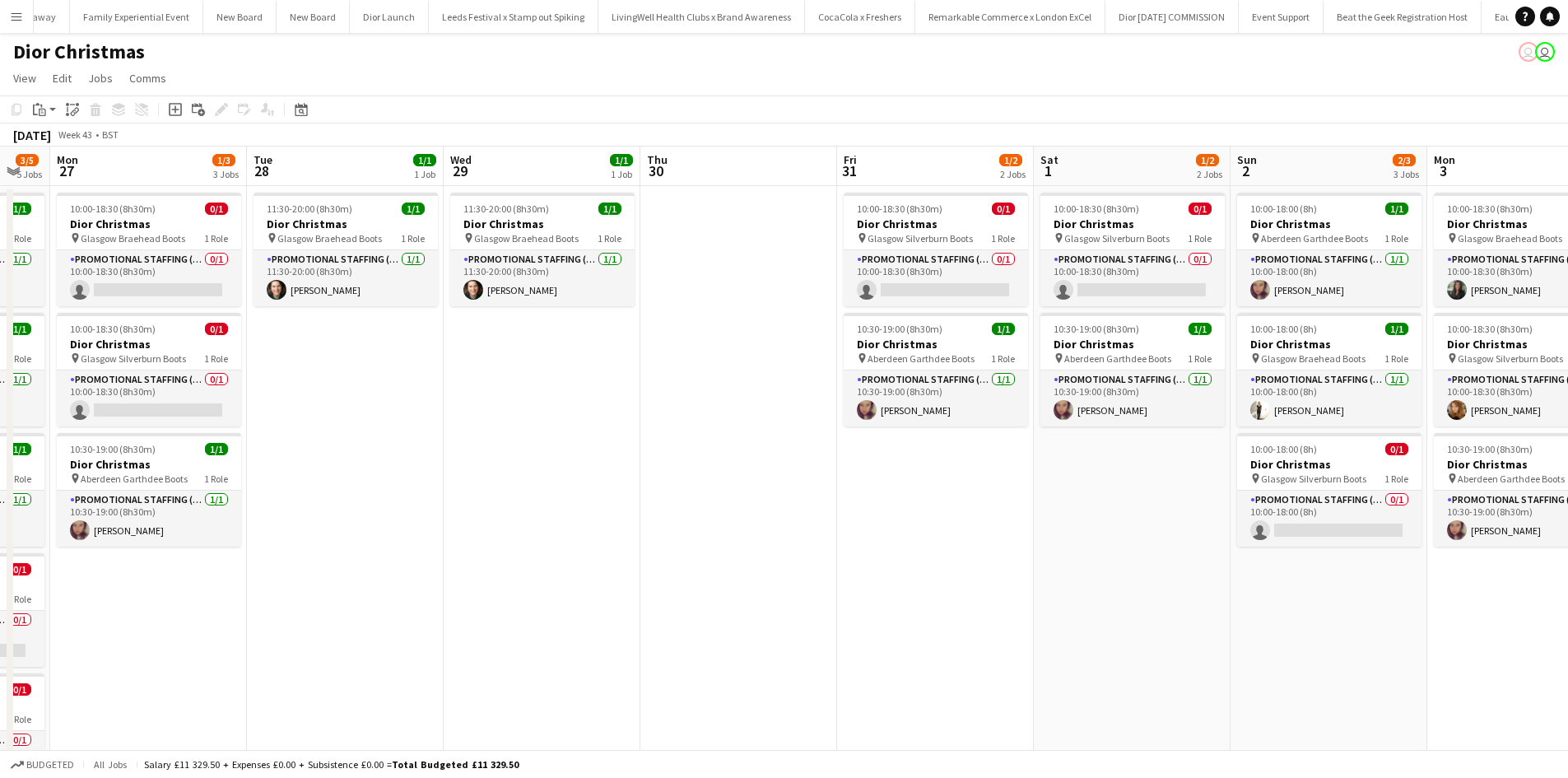
drag, startPoint x: 913, startPoint y: 620, endPoint x: 1114, endPoint y: 624, distance: 201.0
click at [1114, 624] on app-calendar-viewport "Sat 25 Sun 26 3/5 5 Jobs Mon 27 1/3 3 Jobs Tue 28 1/1 1 Job Wed 29 1/1 1 Job Th…" at bounding box center [784, 547] width 1568 height 801
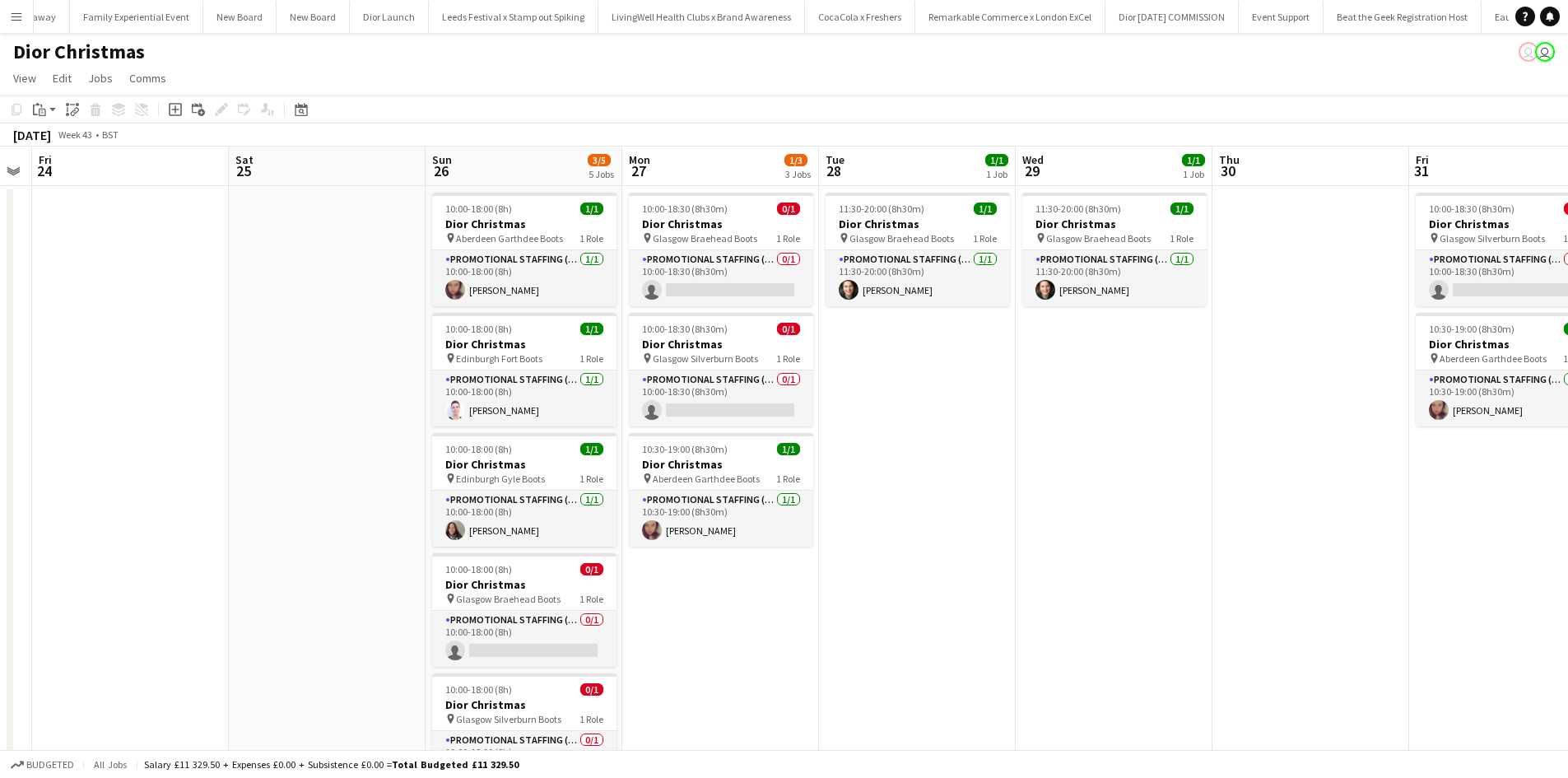
drag, startPoint x: 613, startPoint y: 623, endPoint x: 853, endPoint y: 620, distance: 240.0
click at [860, 618] on app-calendar-viewport "Wed 22 Thu 23 Fri 24 Sat 25 Sun 26 3/5 5 Jobs Mon 27 1/3 3 Jobs Tue 28 1/1 1 Jo…" at bounding box center [784, 547] width 1568 height 801
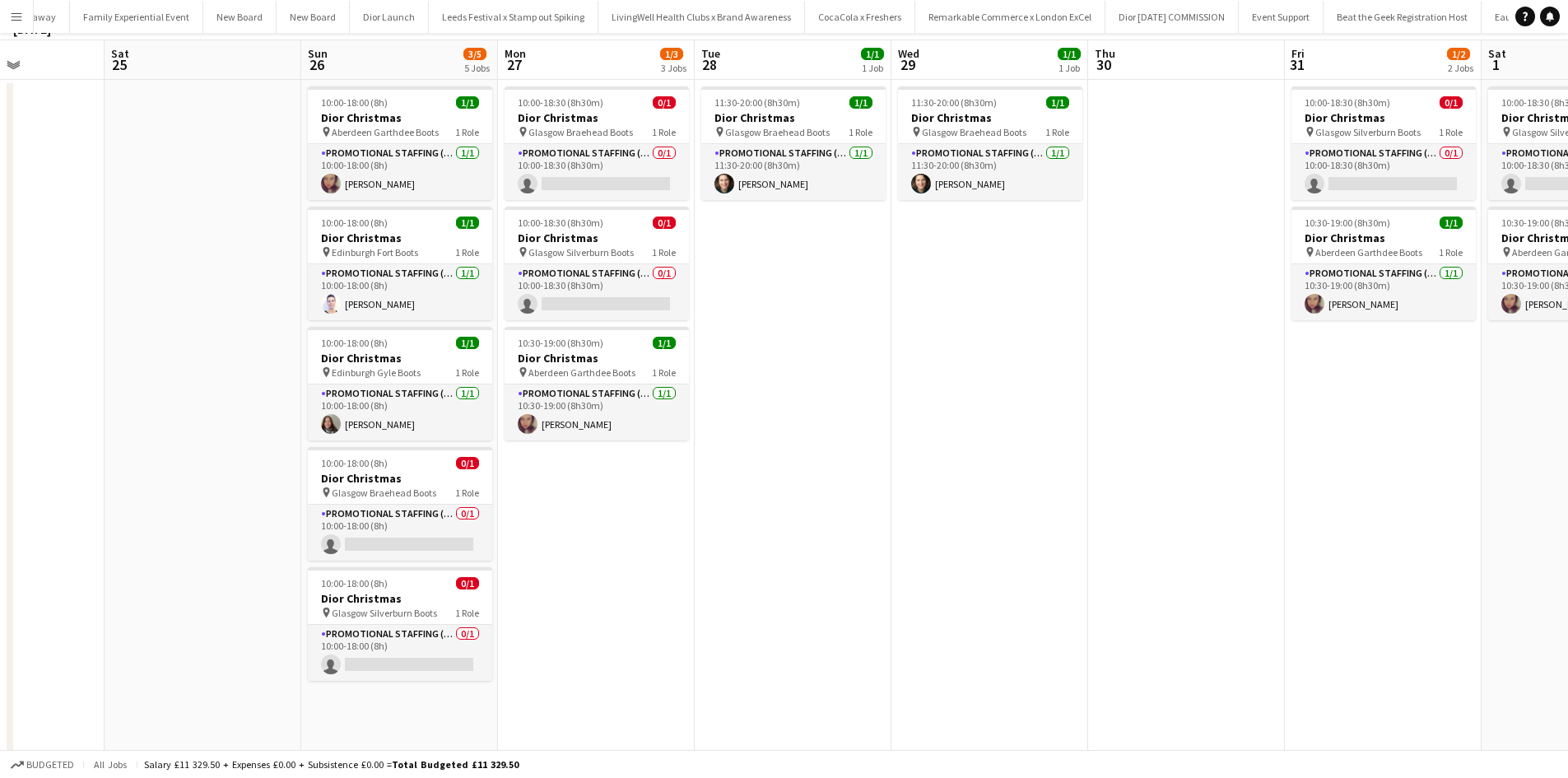
scroll to position [0, 0]
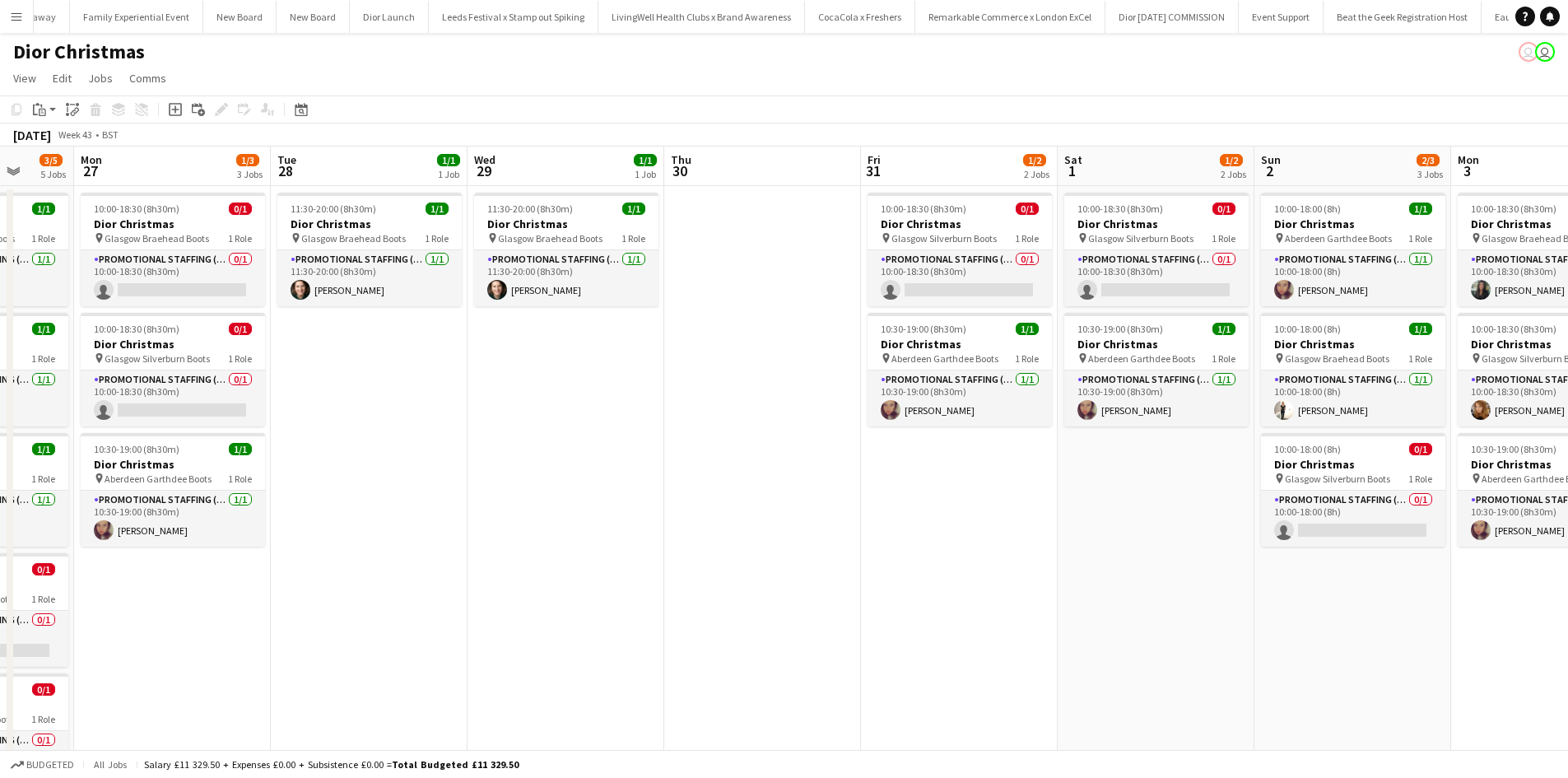
drag, startPoint x: 1280, startPoint y: 569, endPoint x: 852, endPoint y: 567, distance: 428.0
click at [852, 567] on app-calendar-viewport "Fri 24 Sat 25 Sun 26 3/5 5 Jobs Mon 27 1/3 3 Jobs Tue 28 1/1 1 Job Wed 29 1/1 1…" at bounding box center [784, 547] width 1568 height 801
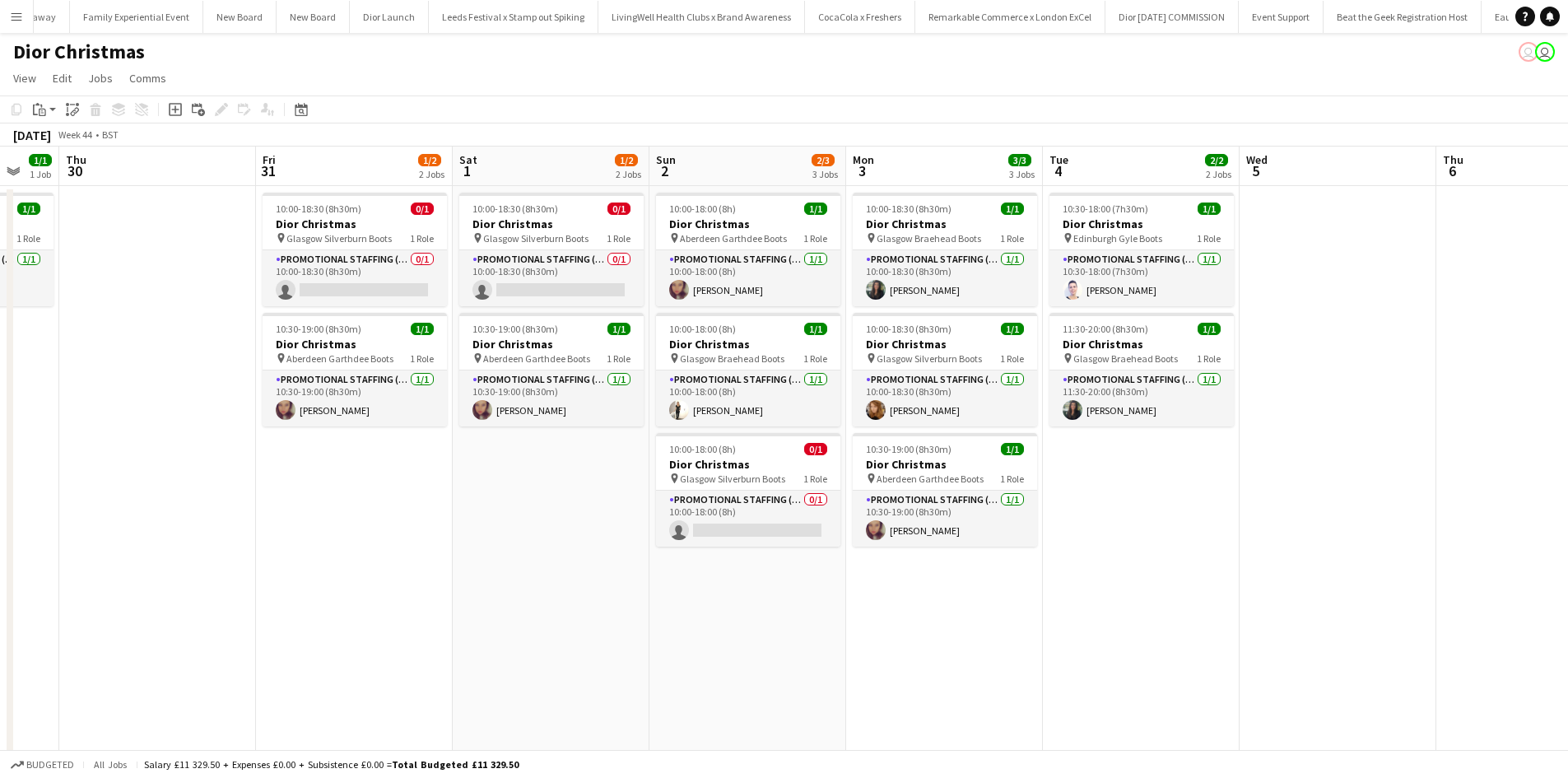
scroll to position [0, 734]
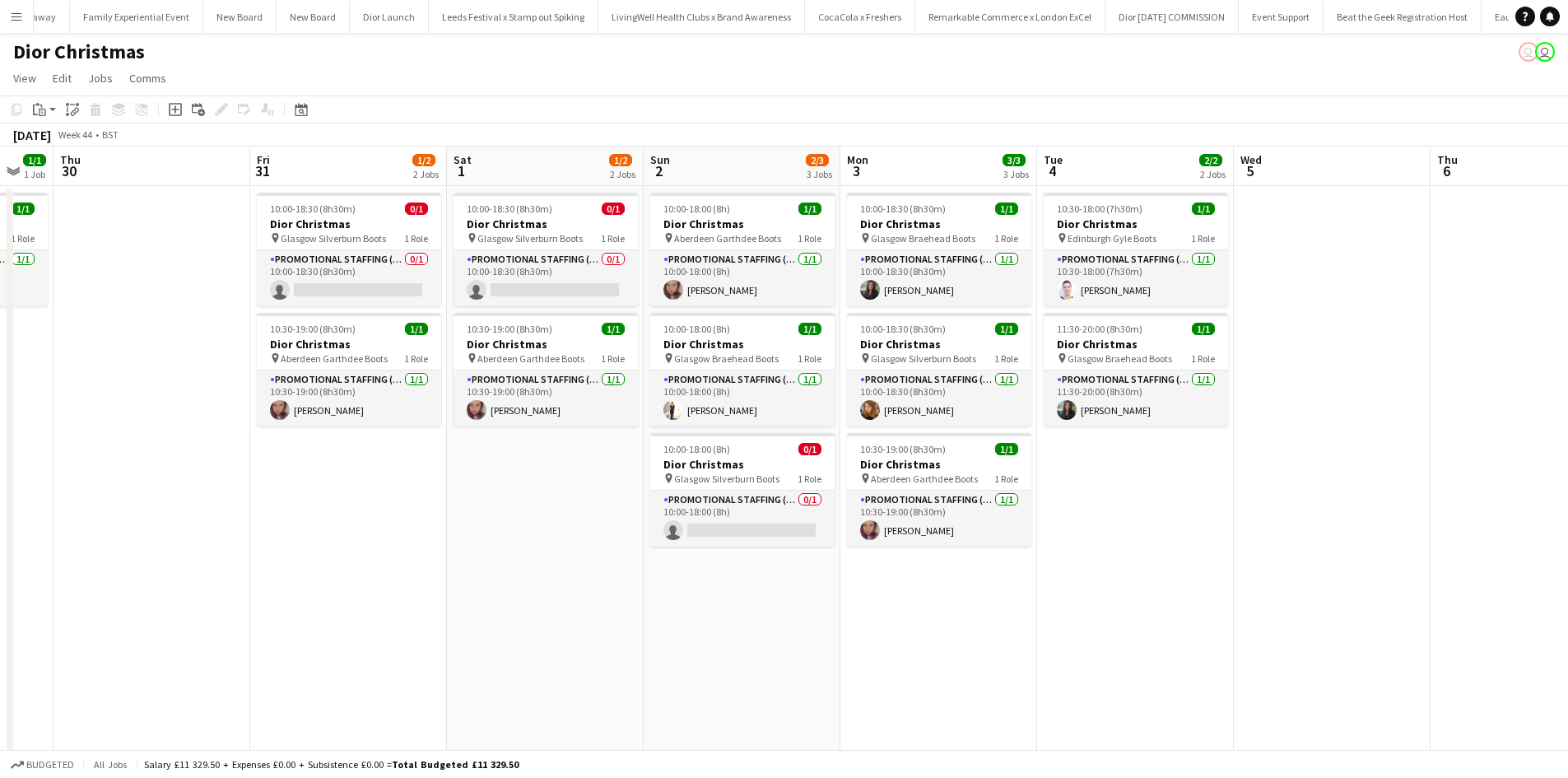
drag, startPoint x: 1297, startPoint y: 644, endPoint x: 689, endPoint y: 615, distance: 608.7
click at [690, 615] on app-calendar-viewport "Sun 26 3/5 5 Jobs Mon 27 1/3 3 Jobs Tue 28 1/1 1 Job Wed 29 1/1 1 Job Thu 30 Fr…" at bounding box center [784, 547] width 1568 height 801
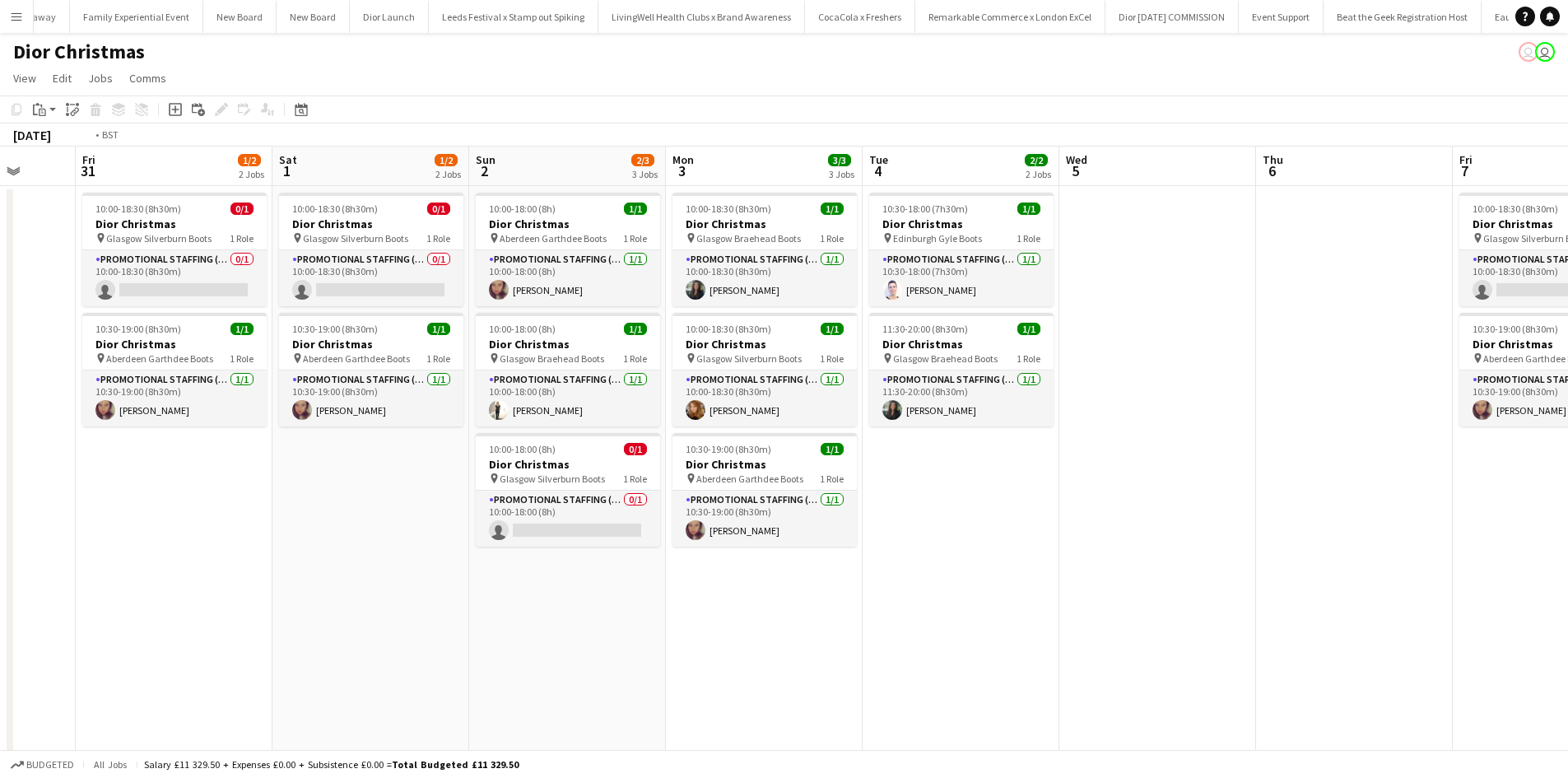
drag, startPoint x: 1257, startPoint y: 582, endPoint x: 264, endPoint y: 535, distance: 994.1
click at [266, 535] on app-calendar-viewport "Tue 28 1/1 1 Job Wed 29 1/1 1 Job Thu 30 Fri 31 1/2 2 Jobs Sat 1 1/2 2 Jobs Sun…" at bounding box center [784, 547] width 1568 height 801
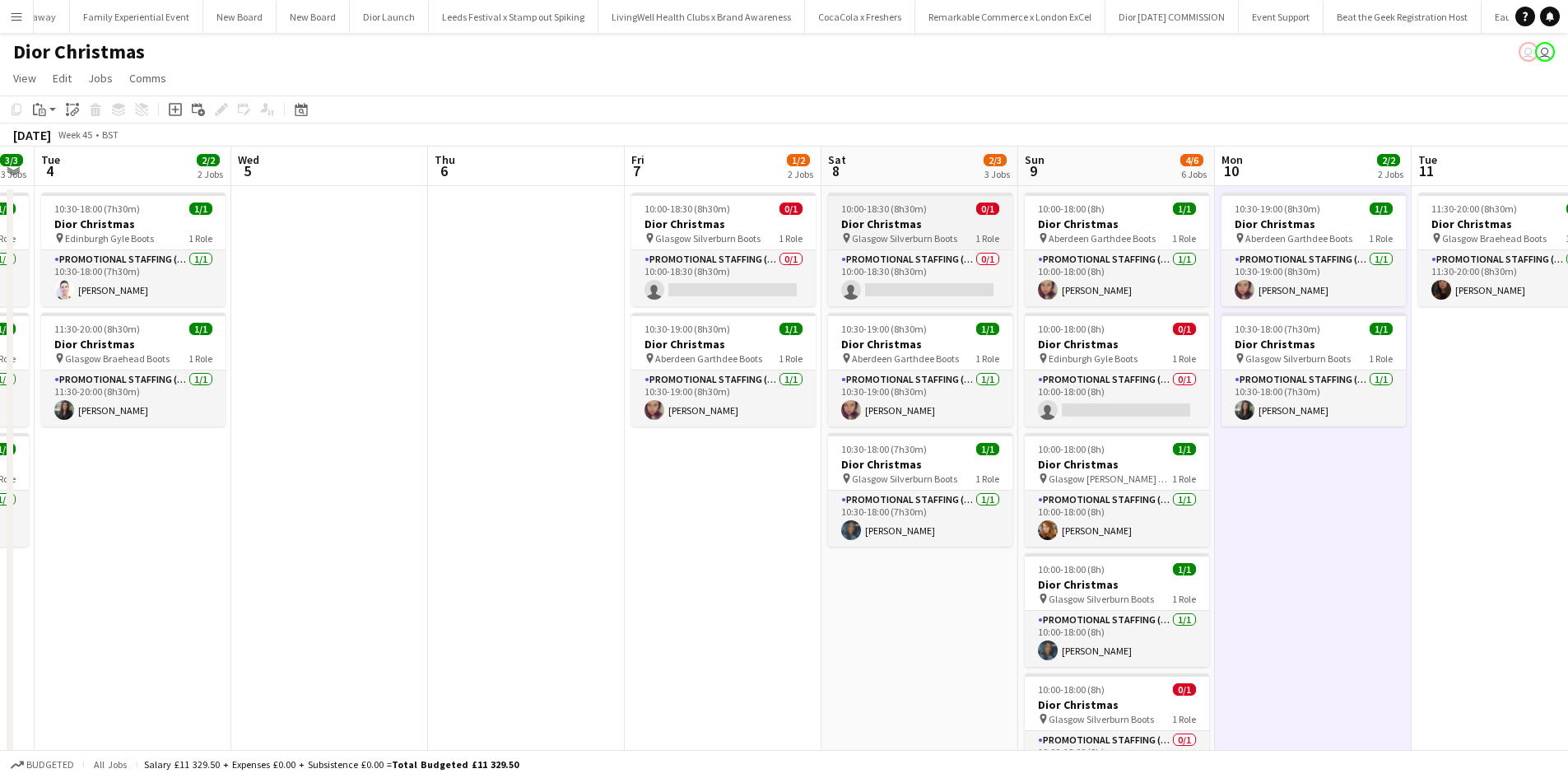
click at [947, 217] on h3 "Dior Christmas" at bounding box center [920, 223] width 185 height 15
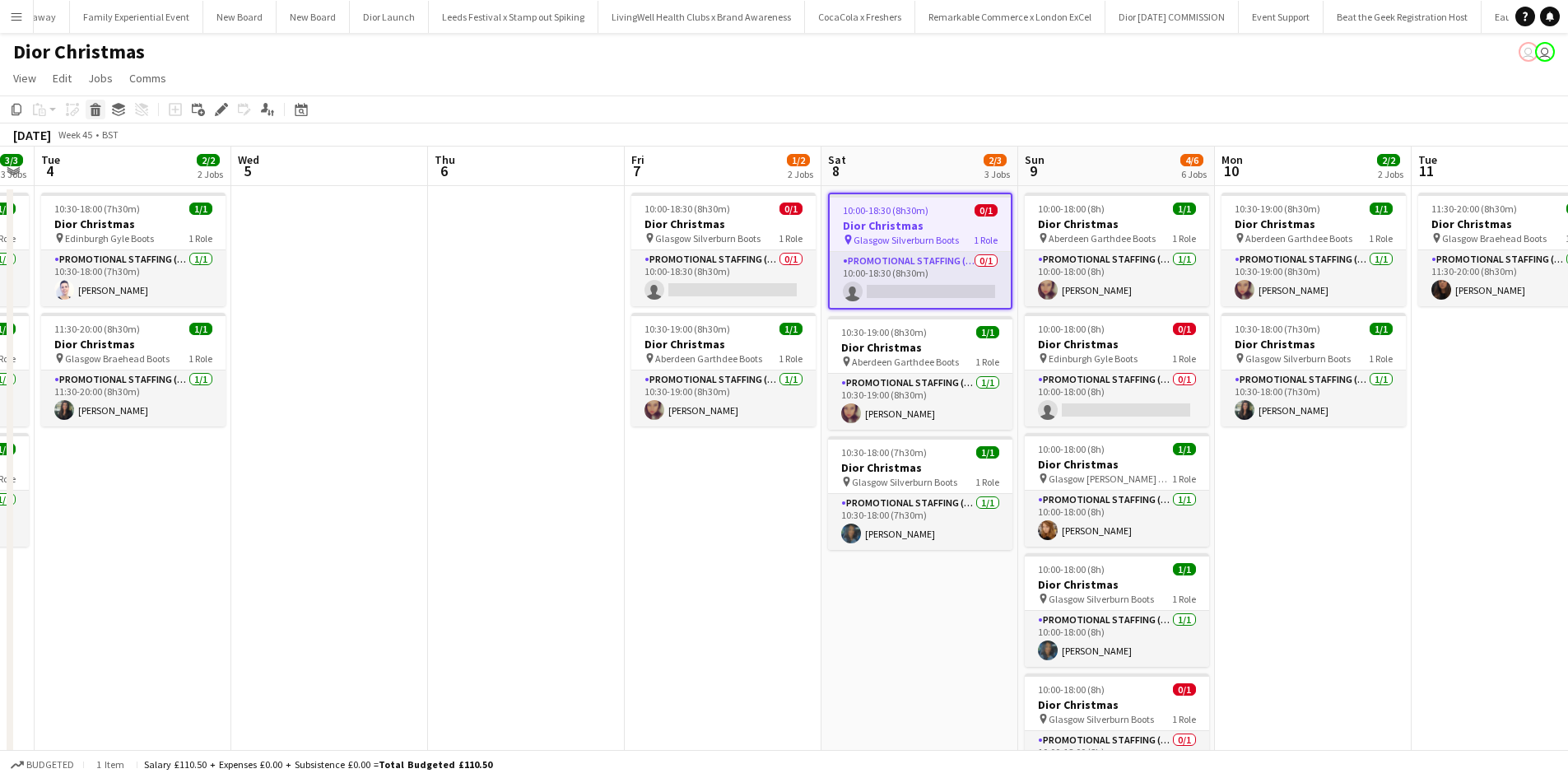
click at [98, 113] on icon at bounding box center [96, 112] width 9 height 8
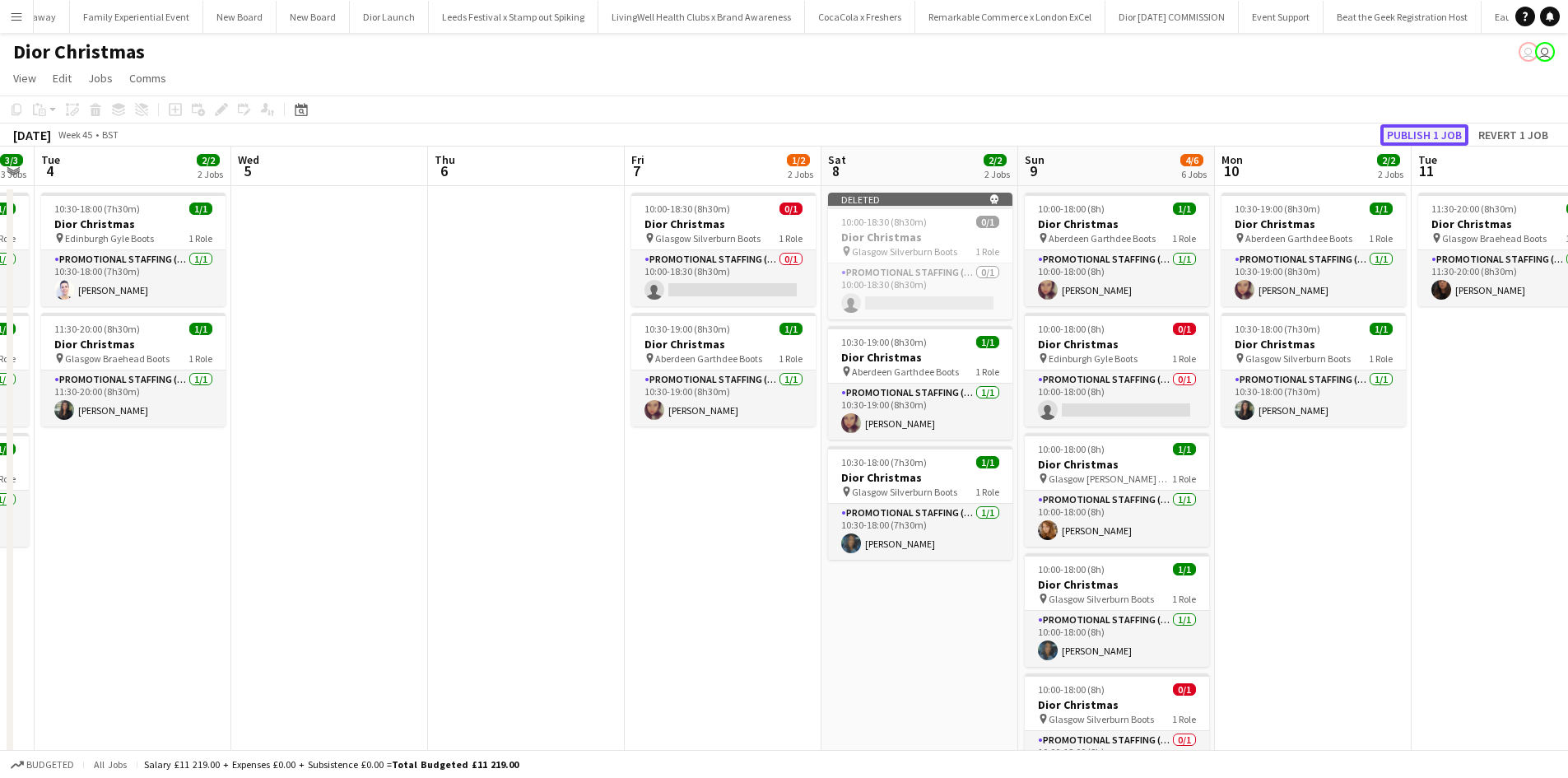
click at [1400, 135] on button "Publish 1 job" at bounding box center [1425, 135] width 88 height 21
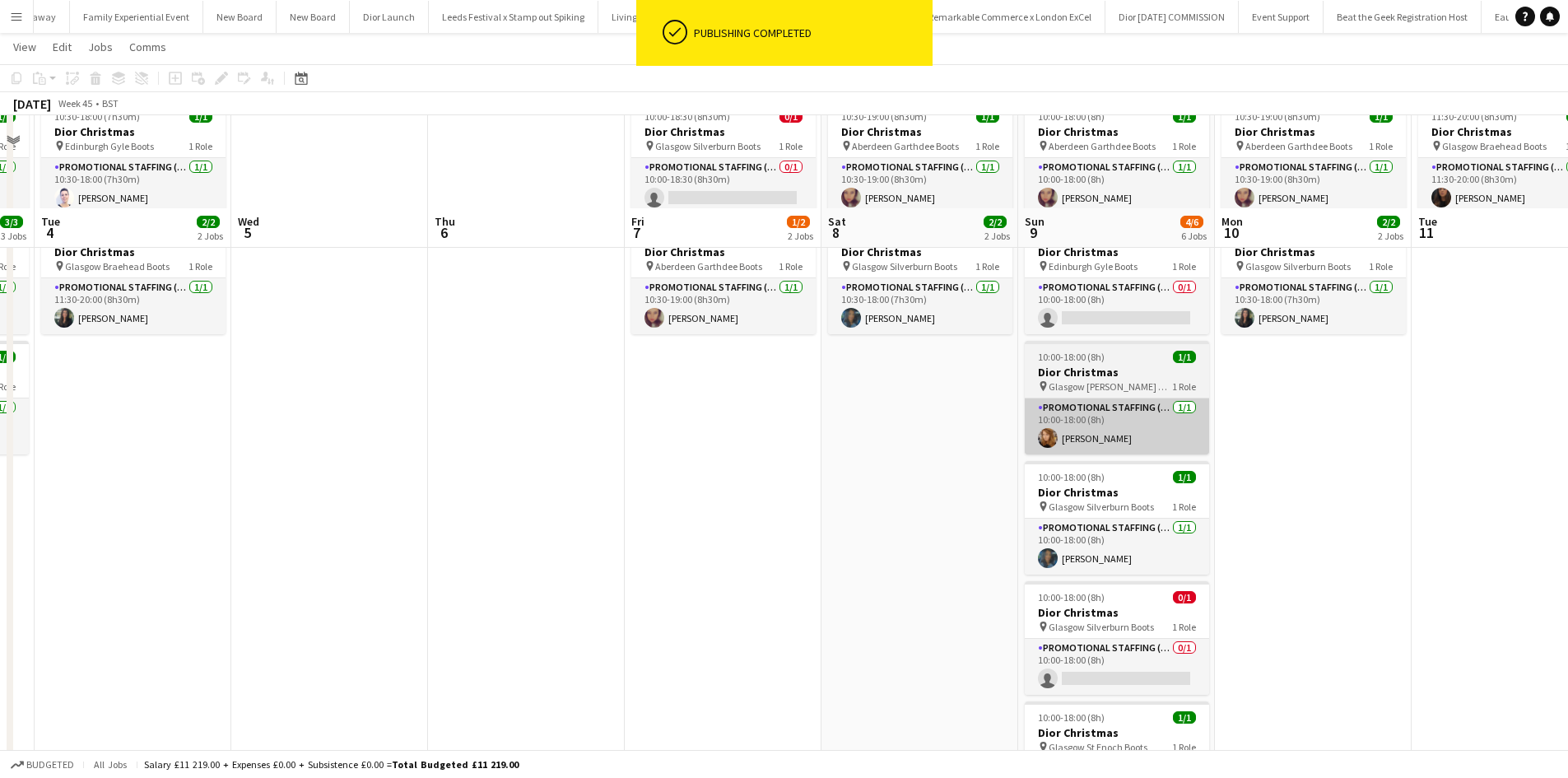
scroll to position [196, 0]
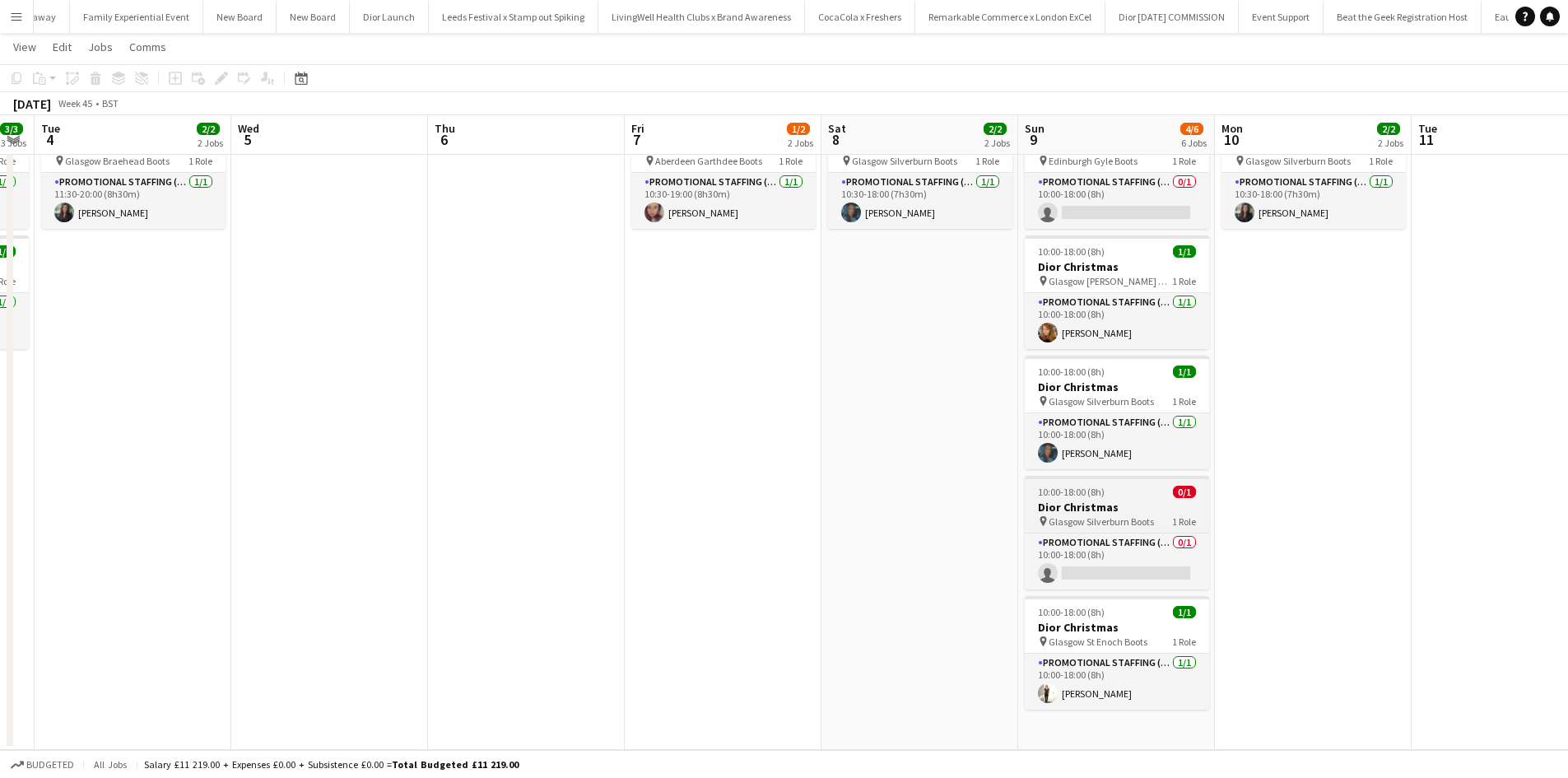
click at [1144, 501] on h3 "Dior Christmas" at bounding box center [1117, 507] width 185 height 15
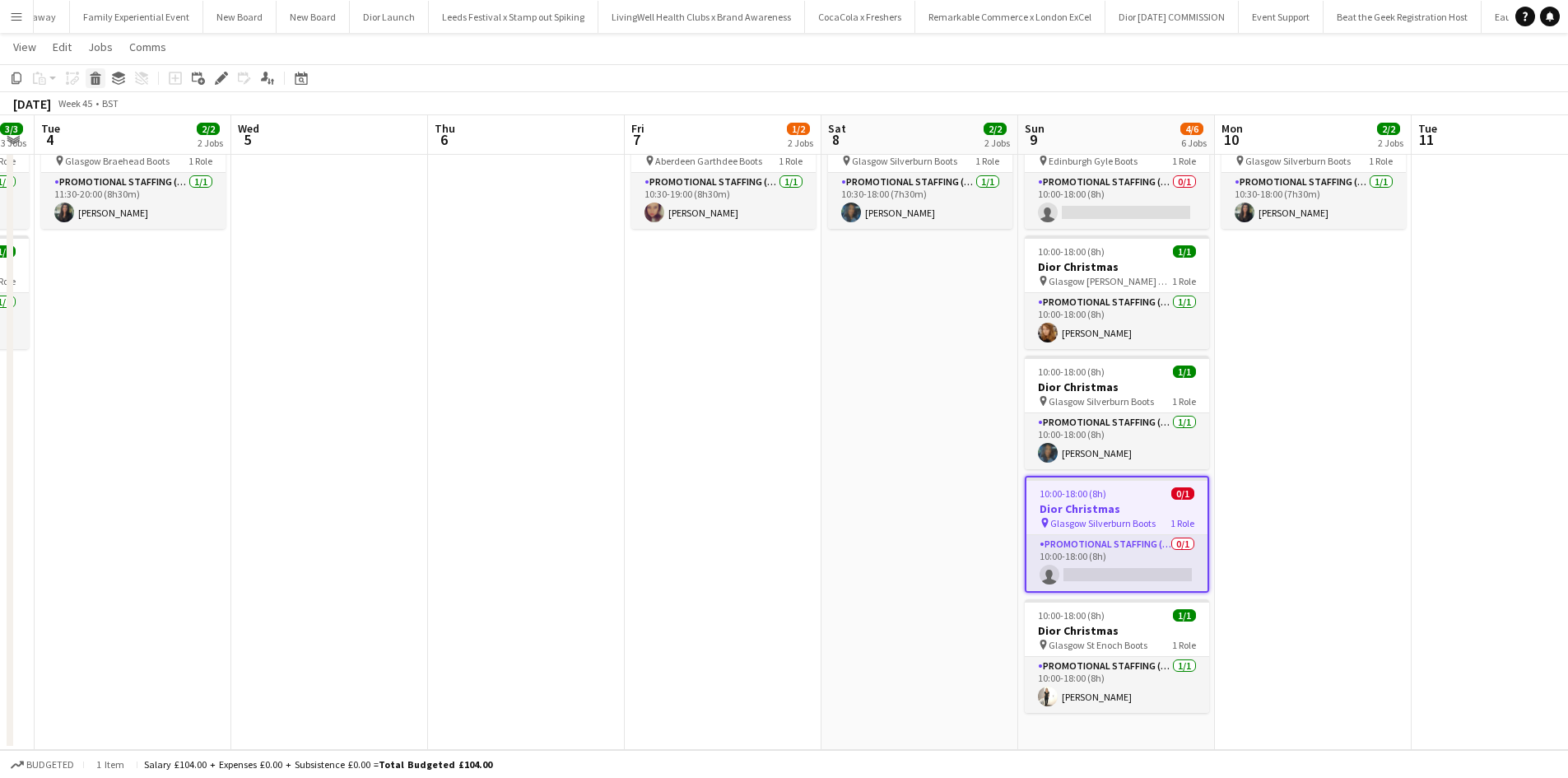
click at [98, 76] on icon at bounding box center [96, 80] width 9 height 8
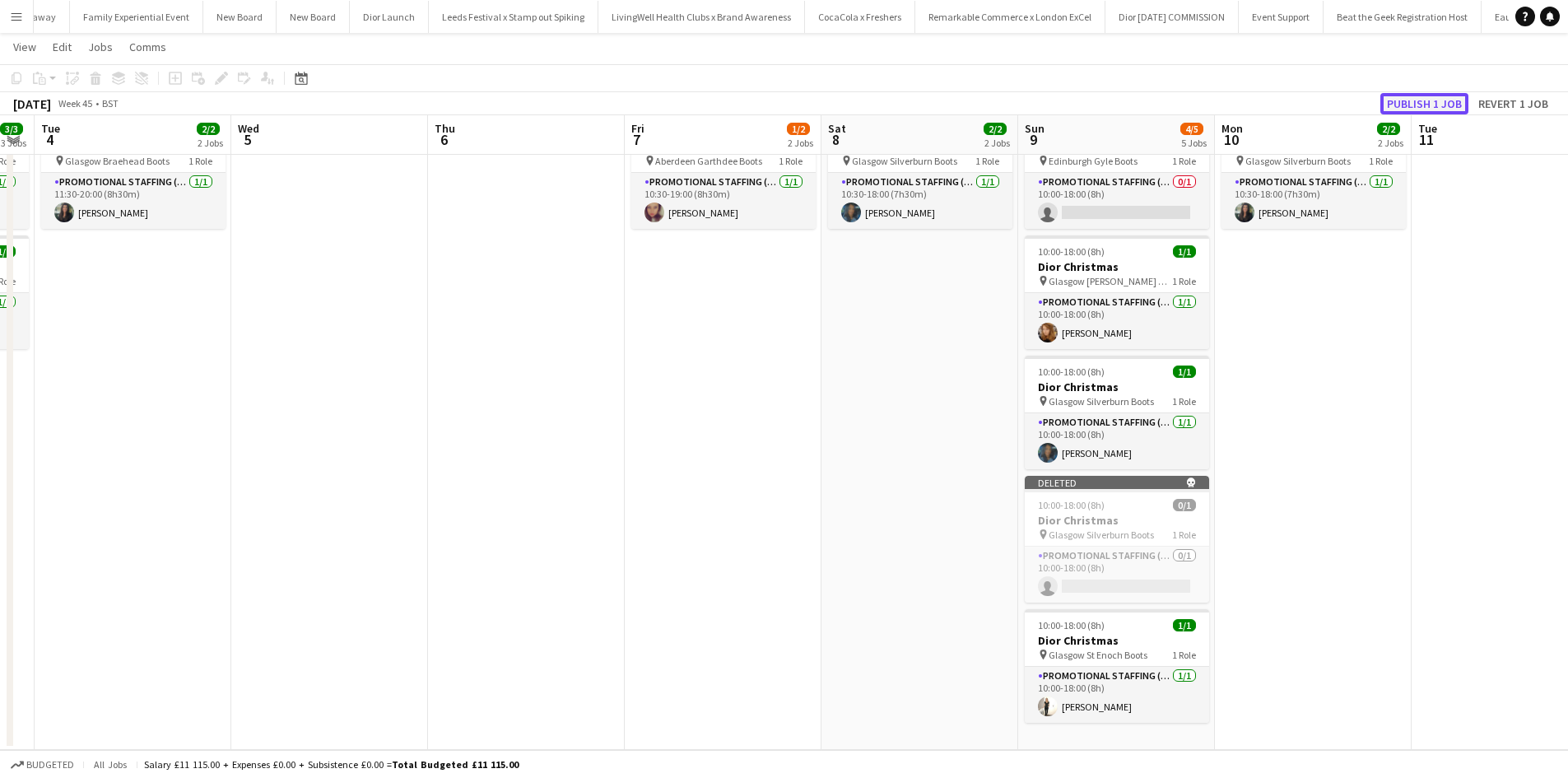
click at [1412, 108] on button "Publish 1 job" at bounding box center [1425, 104] width 88 height 21
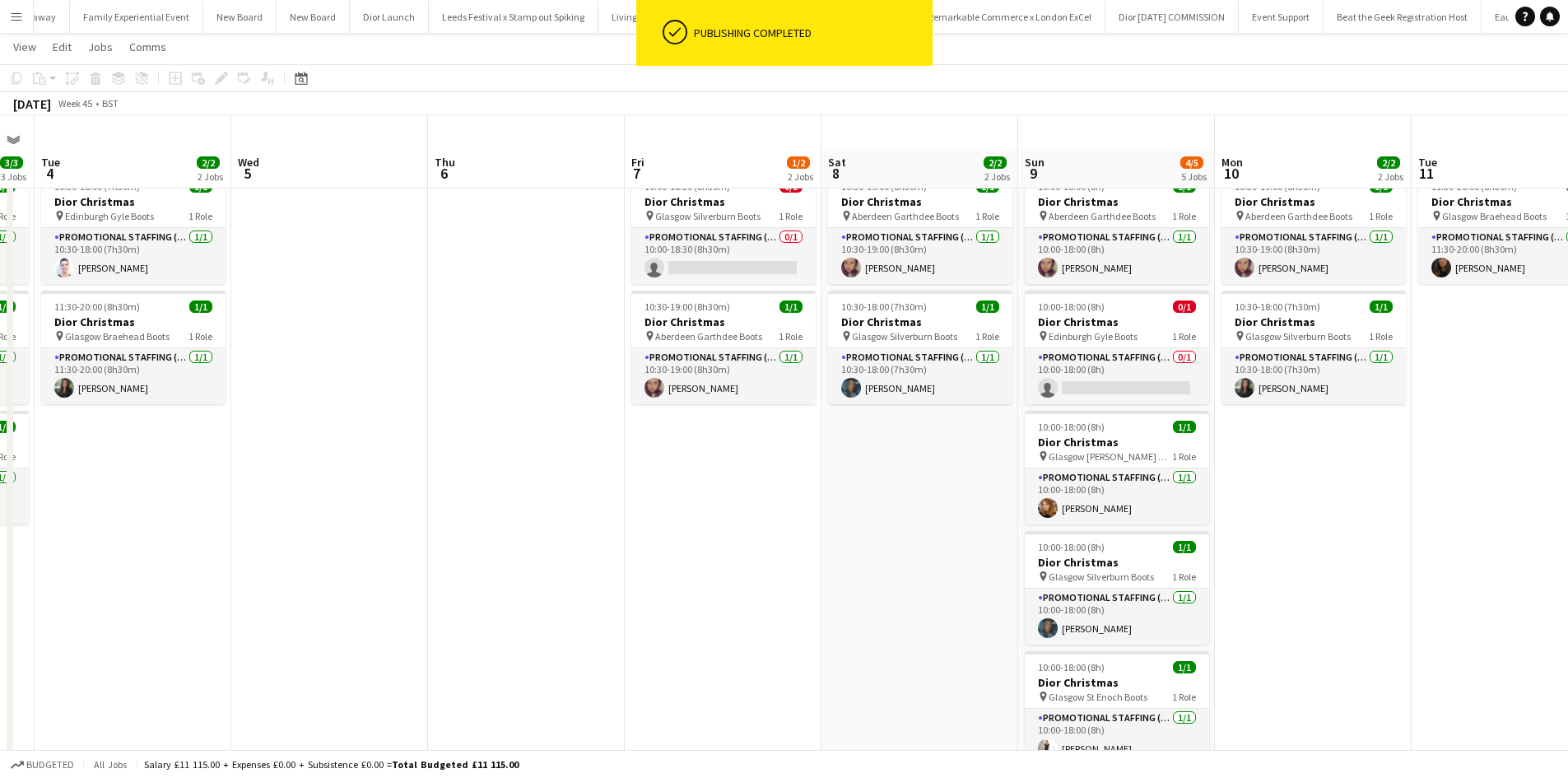
scroll to position [0, 0]
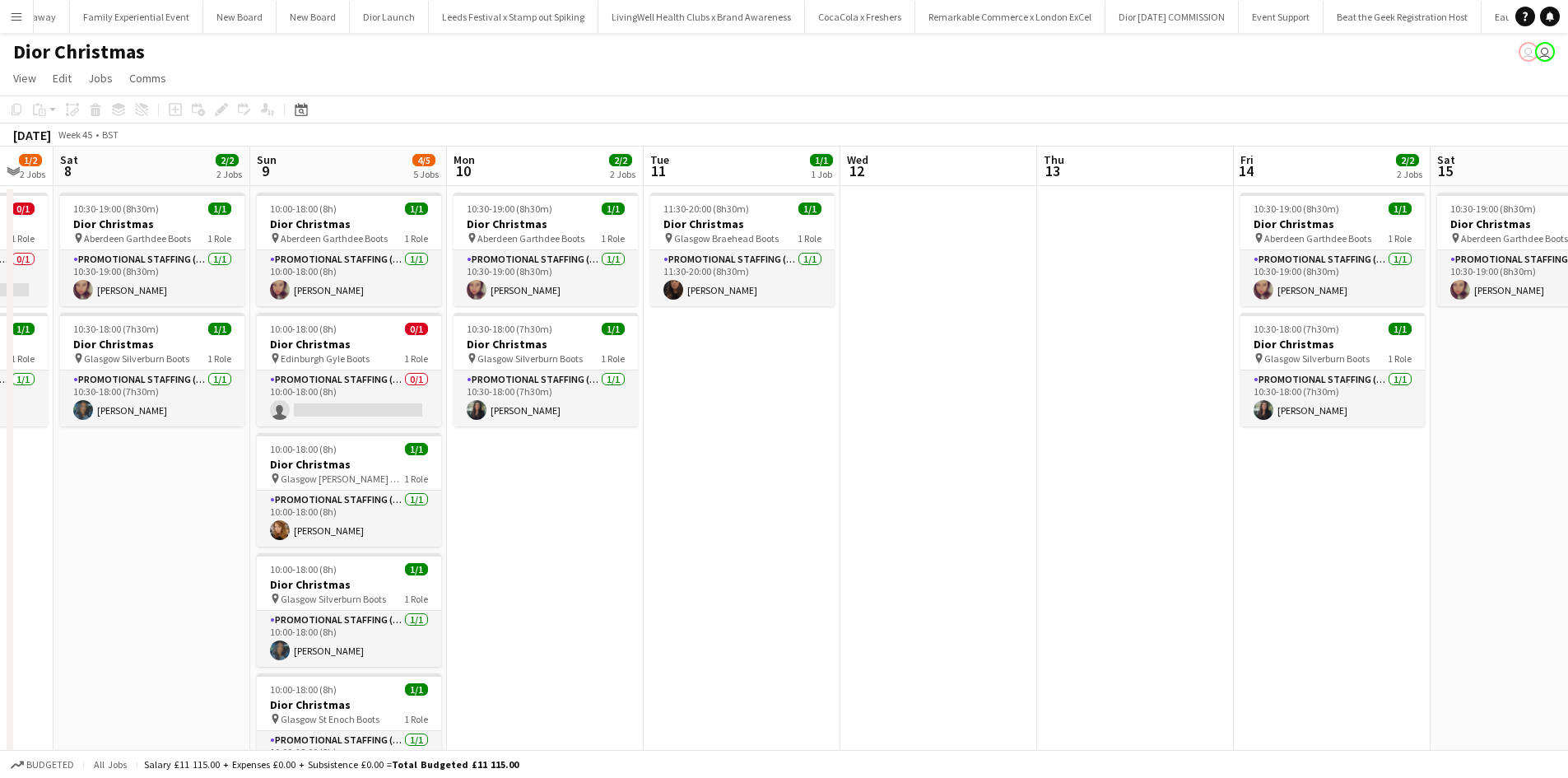
drag, startPoint x: 1415, startPoint y: 569, endPoint x: 552, endPoint y: 529, distance: 863.9
click at [556, 529] on app-calendar-viewport "Wed 5 Thu 6 Fri 7 1/2 2 Jobs Sat 8 2/2 2 Jobs Sun 9 4/5 5 Jobs Mon 10 2/2 2 Job…" at bounding box center [784, 487] width 1568 height 680
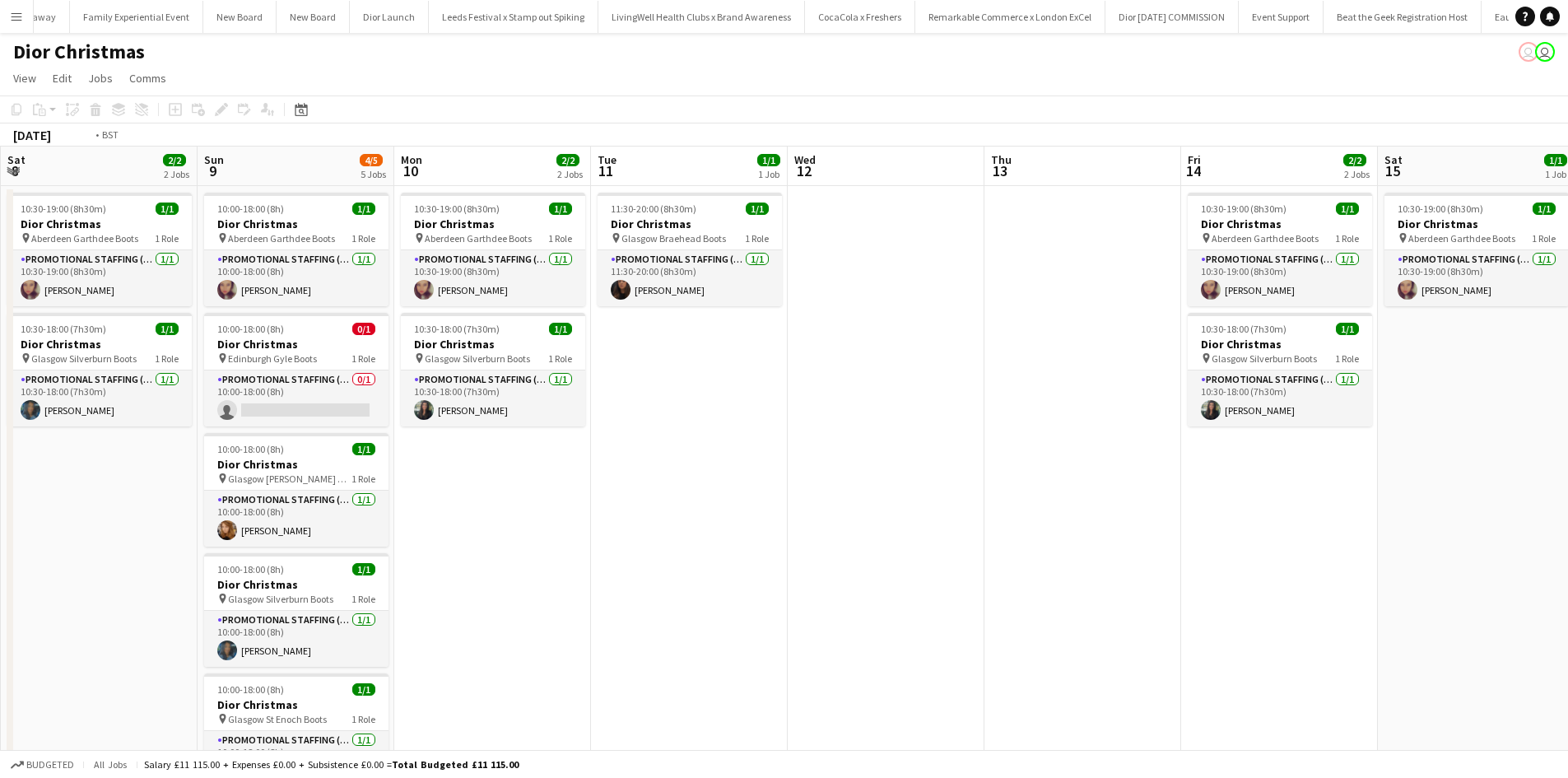
drag, startPoint x: 1226, startPoint y: 558, endPoint x: 867, endPoint y: 528, distance: 360.3
click at [869, 529] on app-calendar-viewport "Wed 5 Thu 6 Fri 7 1/2 2 Jobs Sat 8 2/2 2 Jobs Sun 9 4/5 5 Jobs Mon 10 2/2 2 Job…" at bounding box center [784, 487] width 1568 height 680
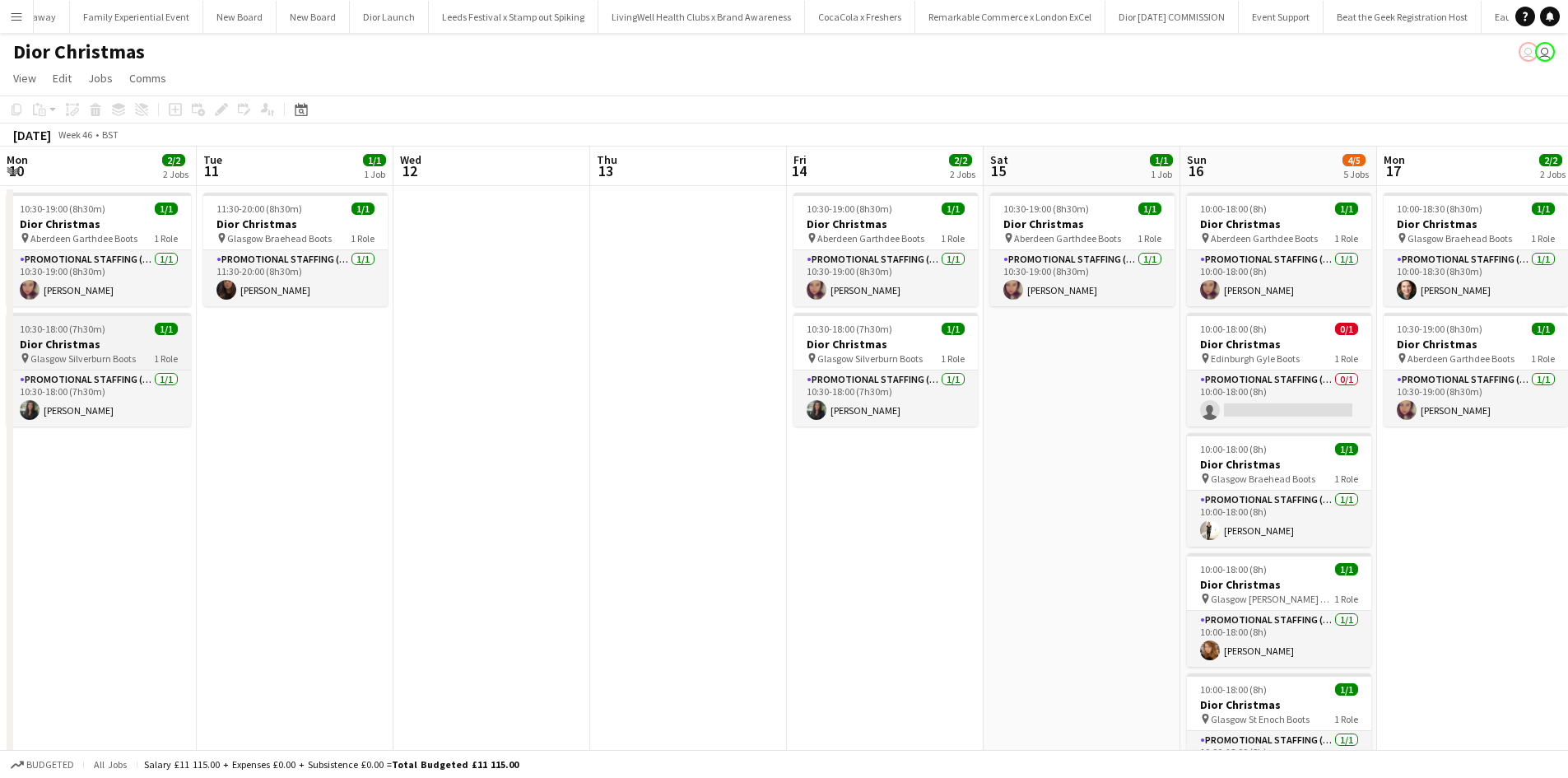
click at [127, 336] on app-job-card "10:30-18:00 (7h30m) 1/1 Dior Christmas pin Glasgow Silverburn Boots 1 Role Prom…" at bounding box center [98, 369] width 185 height 113
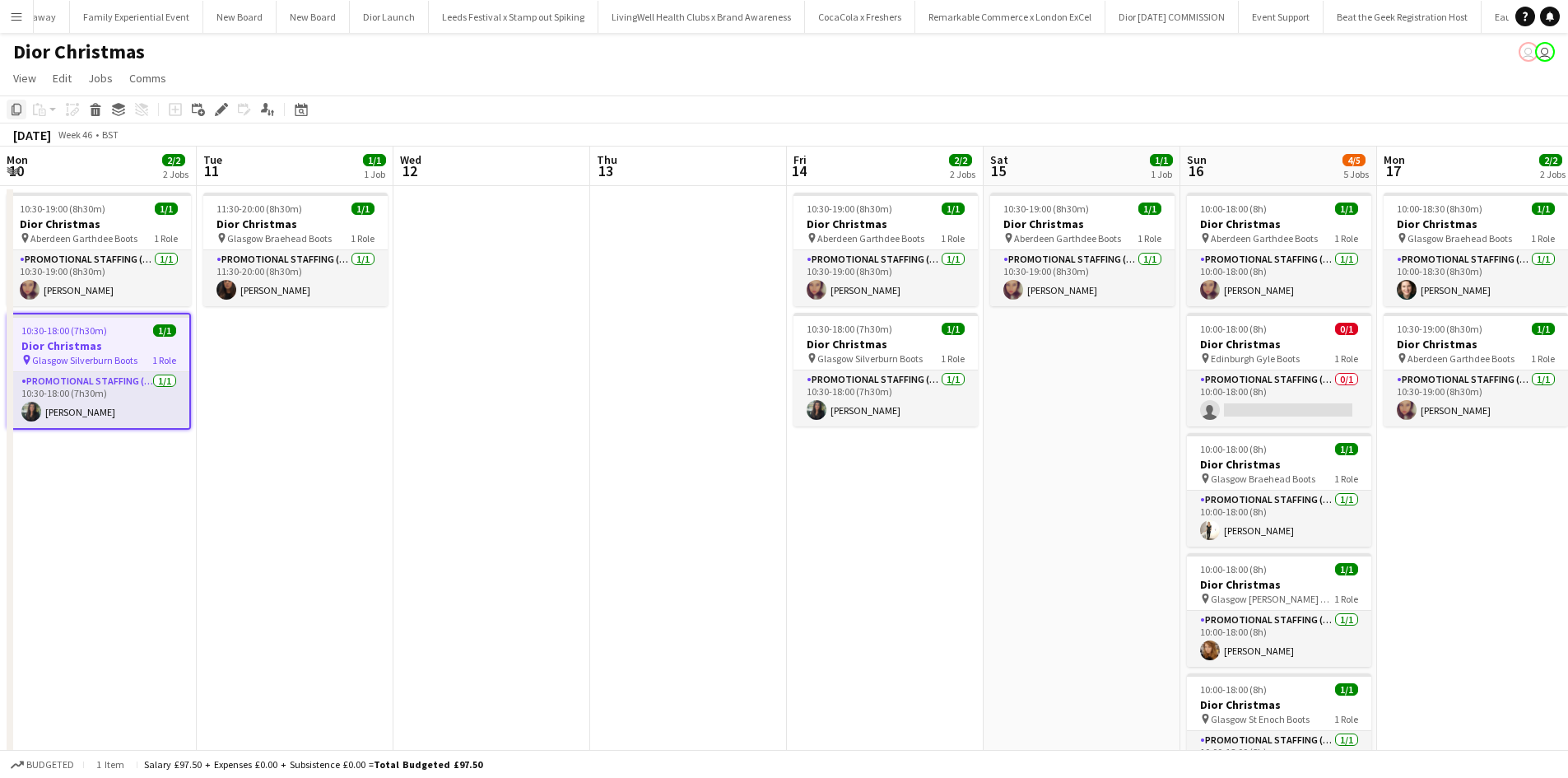
click at [18, 109] on icon "Copy" at bounding box center [16, 109] width 13 height 13
click at [1060, 364] on app-date-cell "10:30-19:00 (8h30m) 1/1 Dior Christmas pin Aberdeen Garthdee Boots 1 Role Promo…" at bounding box center [1082, 506] width 197 height 641
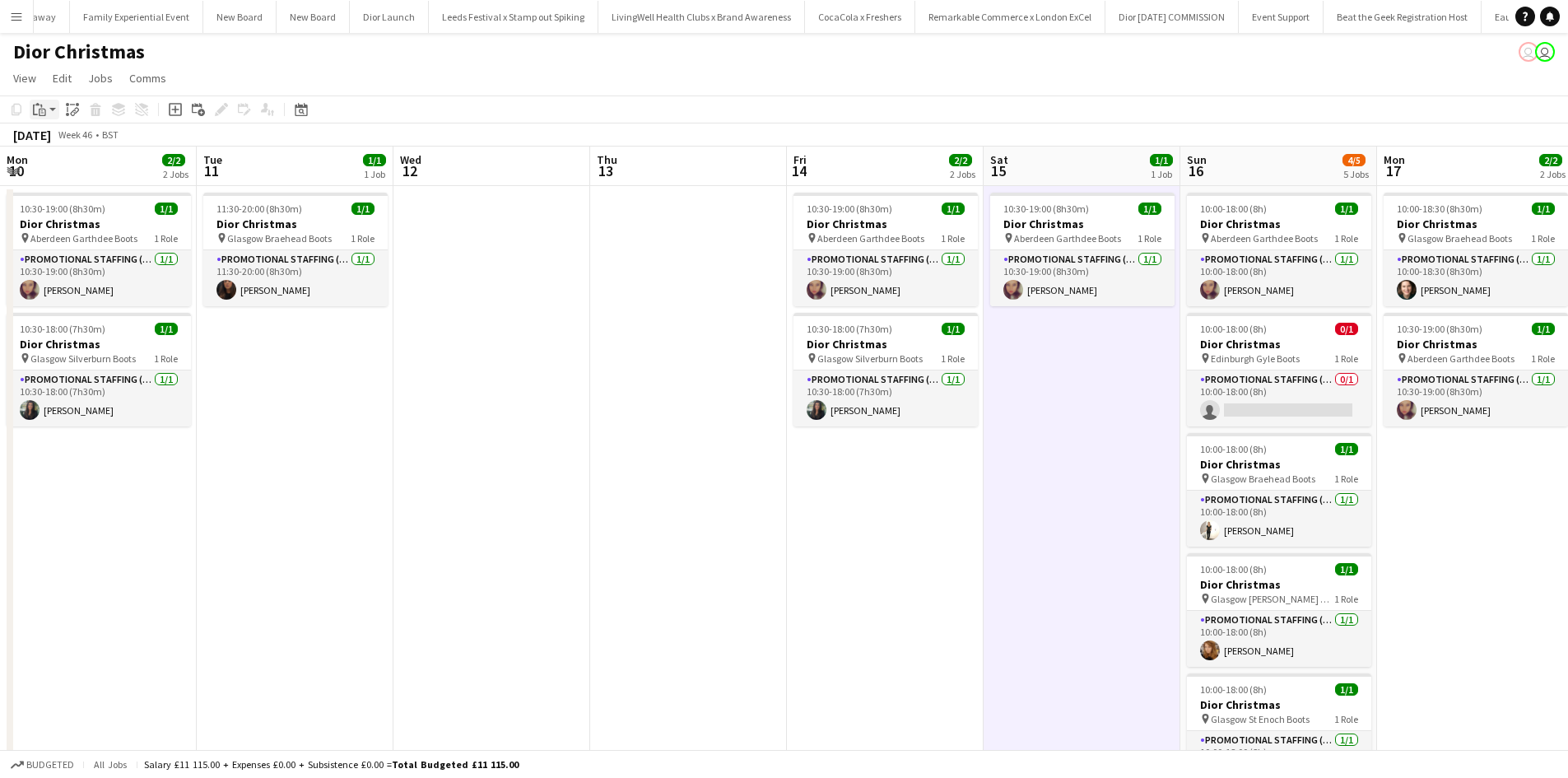
click at [41, 108] on icon "Paste" at bounding box center [39, 109] width 13 height 13
click at [57, 139] on link "Paste Ctrl+V" at bounding box center [121, 141] width 155 height 15
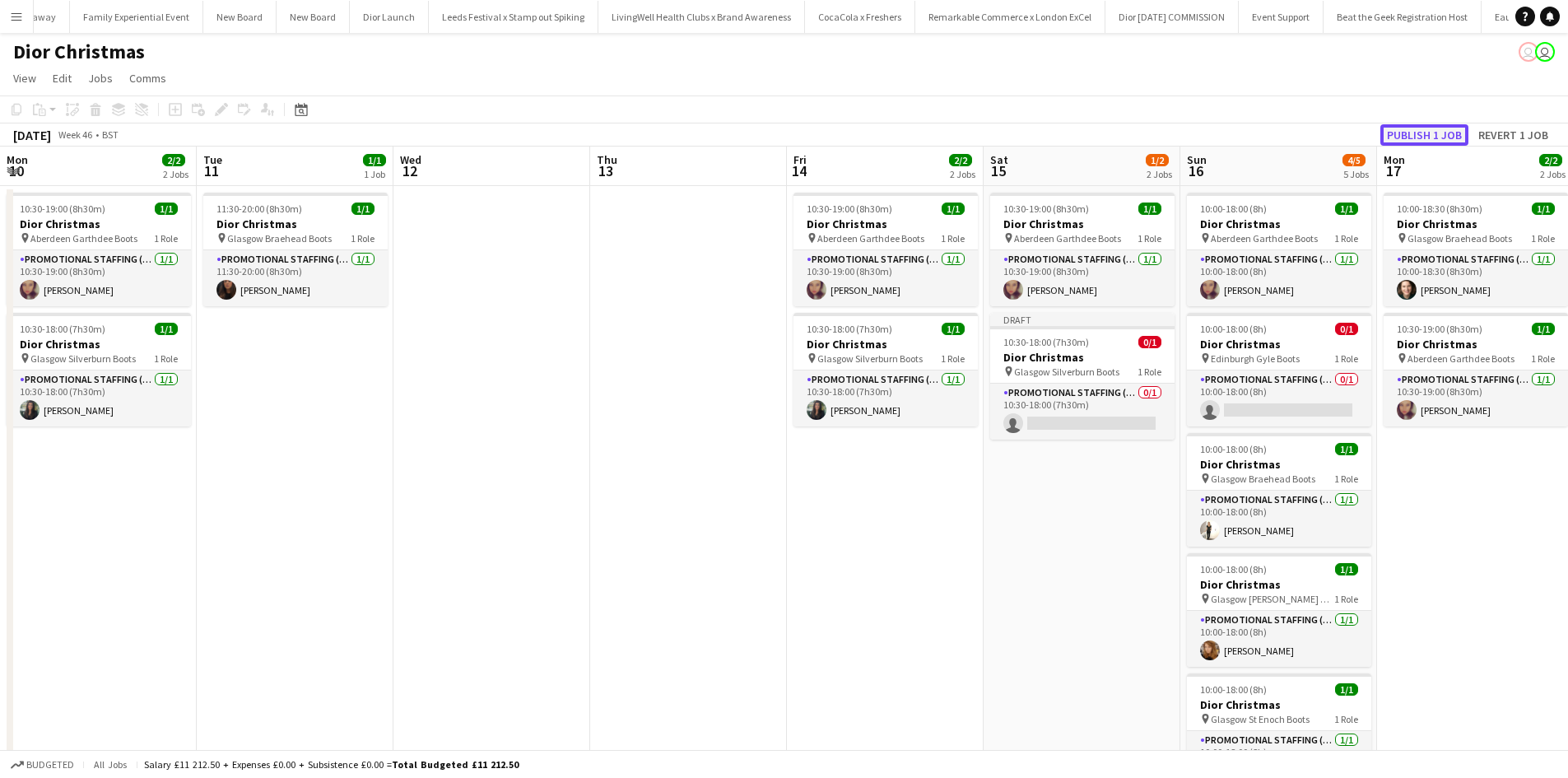
click at [1412, 138] on button "Publish 1 job" at bounding box center [1425, 135] width 88 height 21
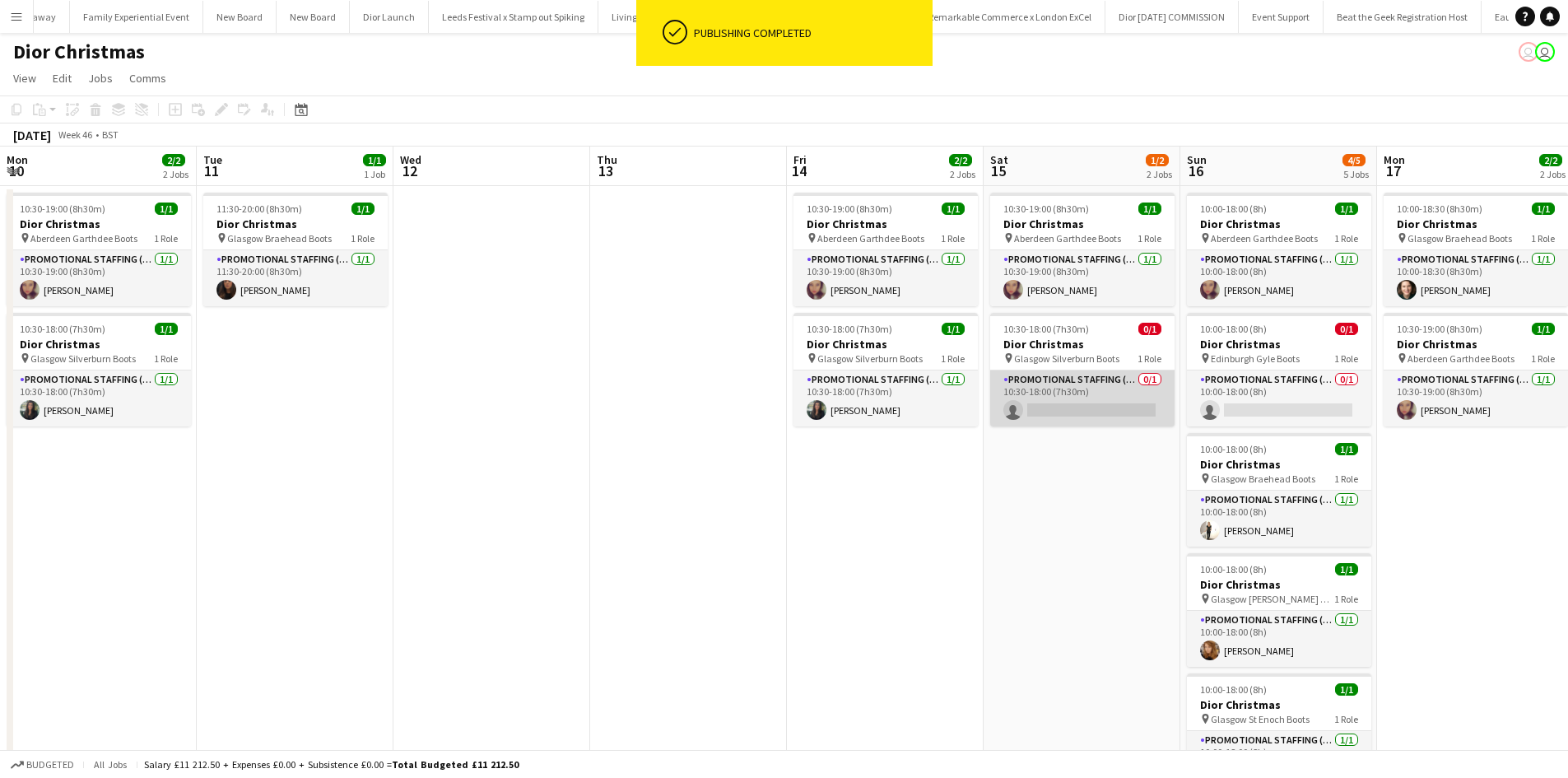
click at [1077, 410] on app-card-role "Promotional Staffing (Sales Staff) 0/1 10:30-18:00 (7h30m) single-neutral-actio…" at bounding box center [1083, 399] width 185 height 56
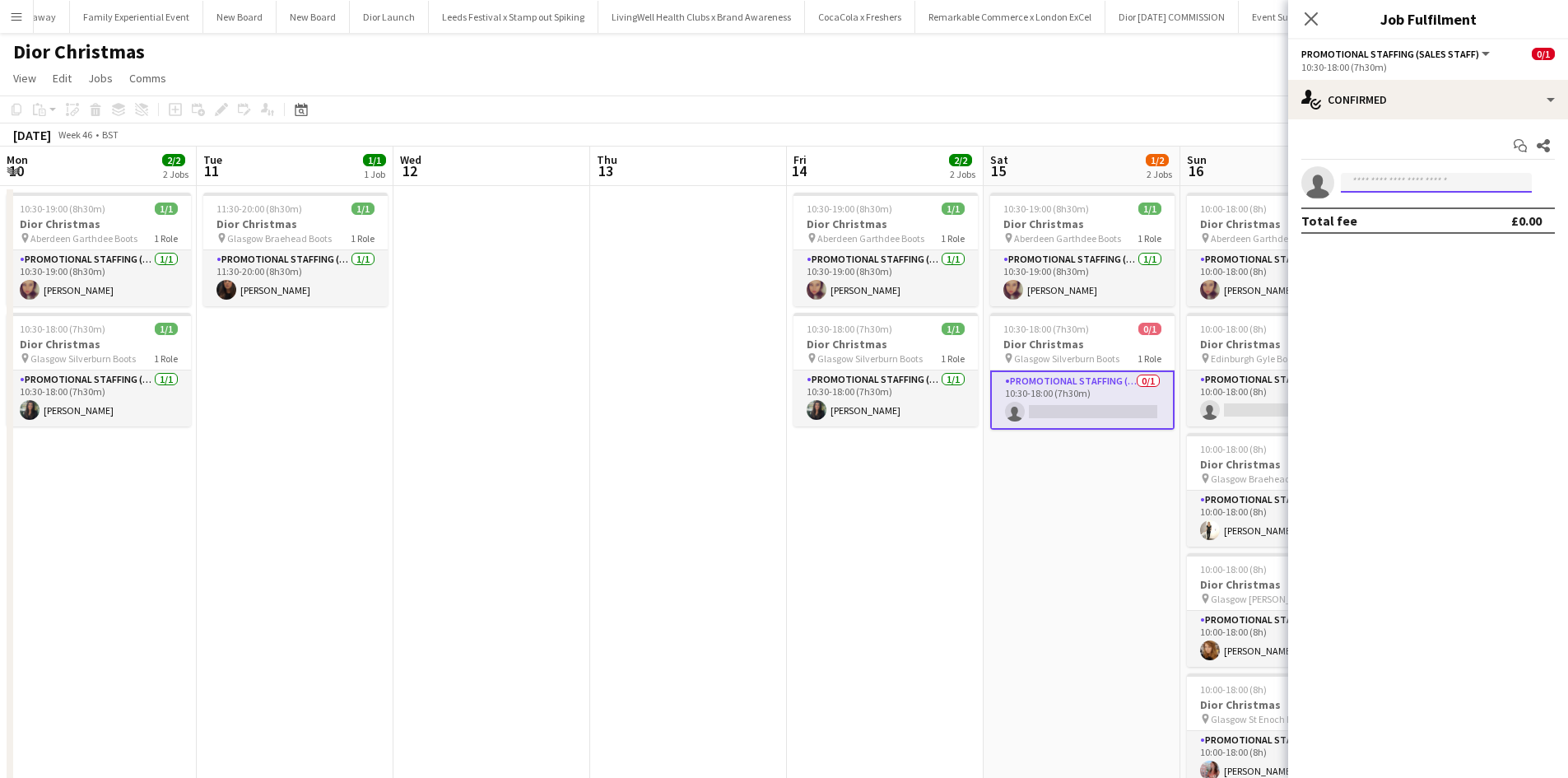
click at [1443, 183] on input at bounding box center [1436, 183] width 191 height 19
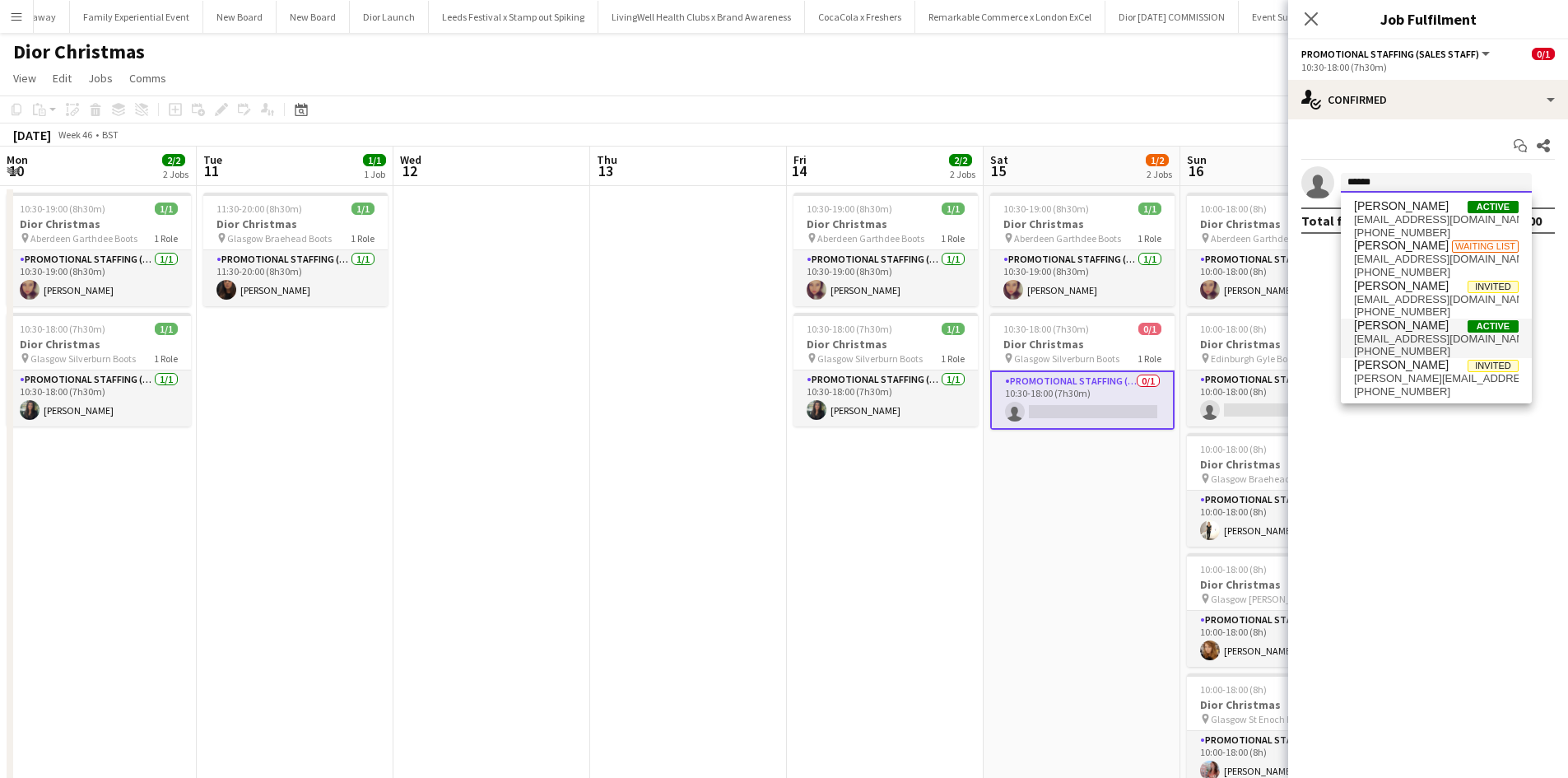
type input "******"
click at [1392, 329] on span "[PERSON_NAME]" at bounding box center [1402, 326] width 95 height 14
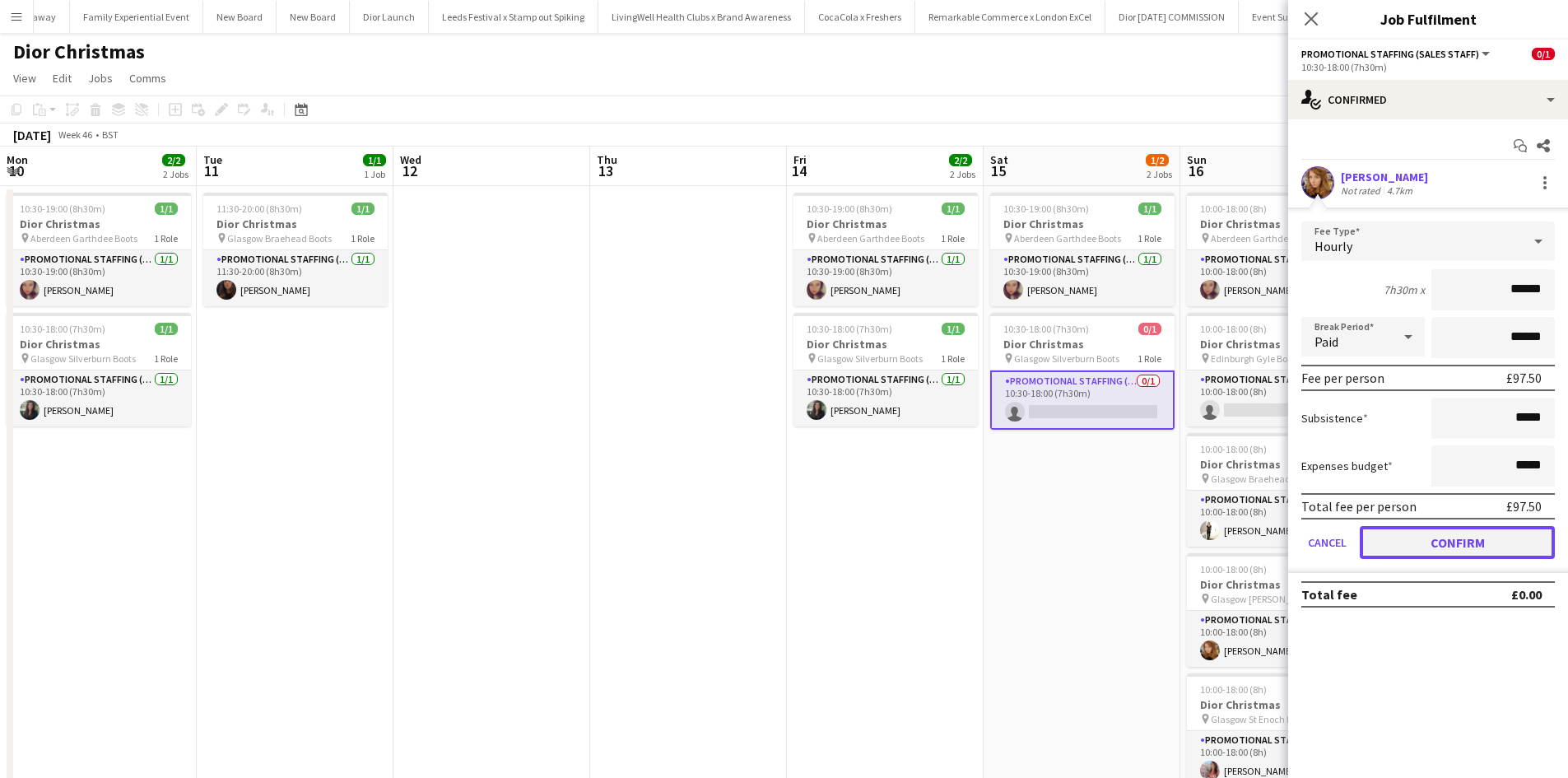
click at [1460, 553] on button "Confirm" at bounding box center [1457, 542] width 195 height 33
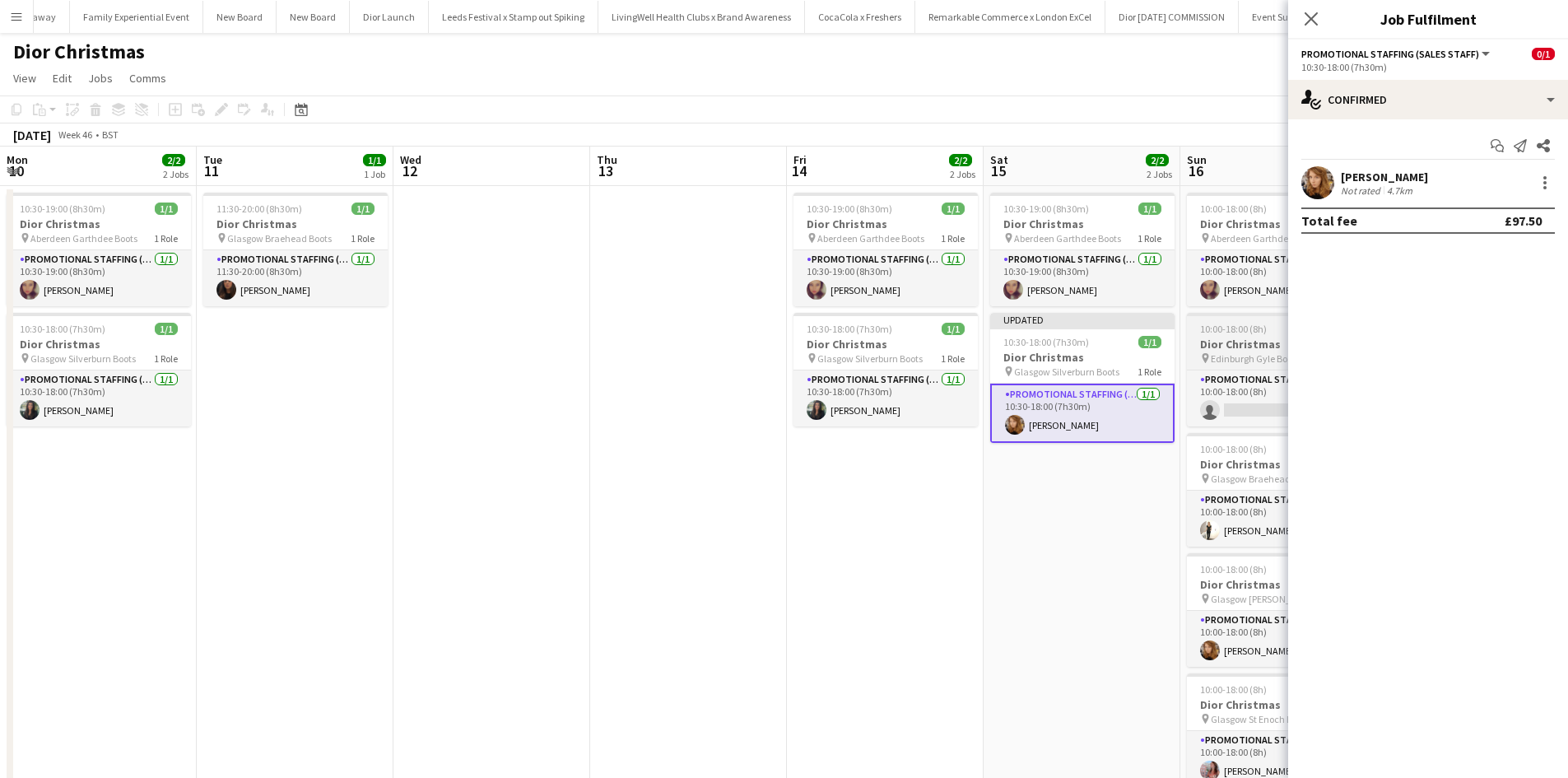
drag, startPoint x: 1070, startPoint y: 567, endPoint x: 1205, endPoint y: 363, distance: 244.6
click at [1069, 567] on app-date-cell "10:30-19:00 (8h30m) 1/1 Dior Christmas pin Aberdeen Garthdee Boots 1 Role Promo…" at bounding box center [1082, 506] width 197 height 641
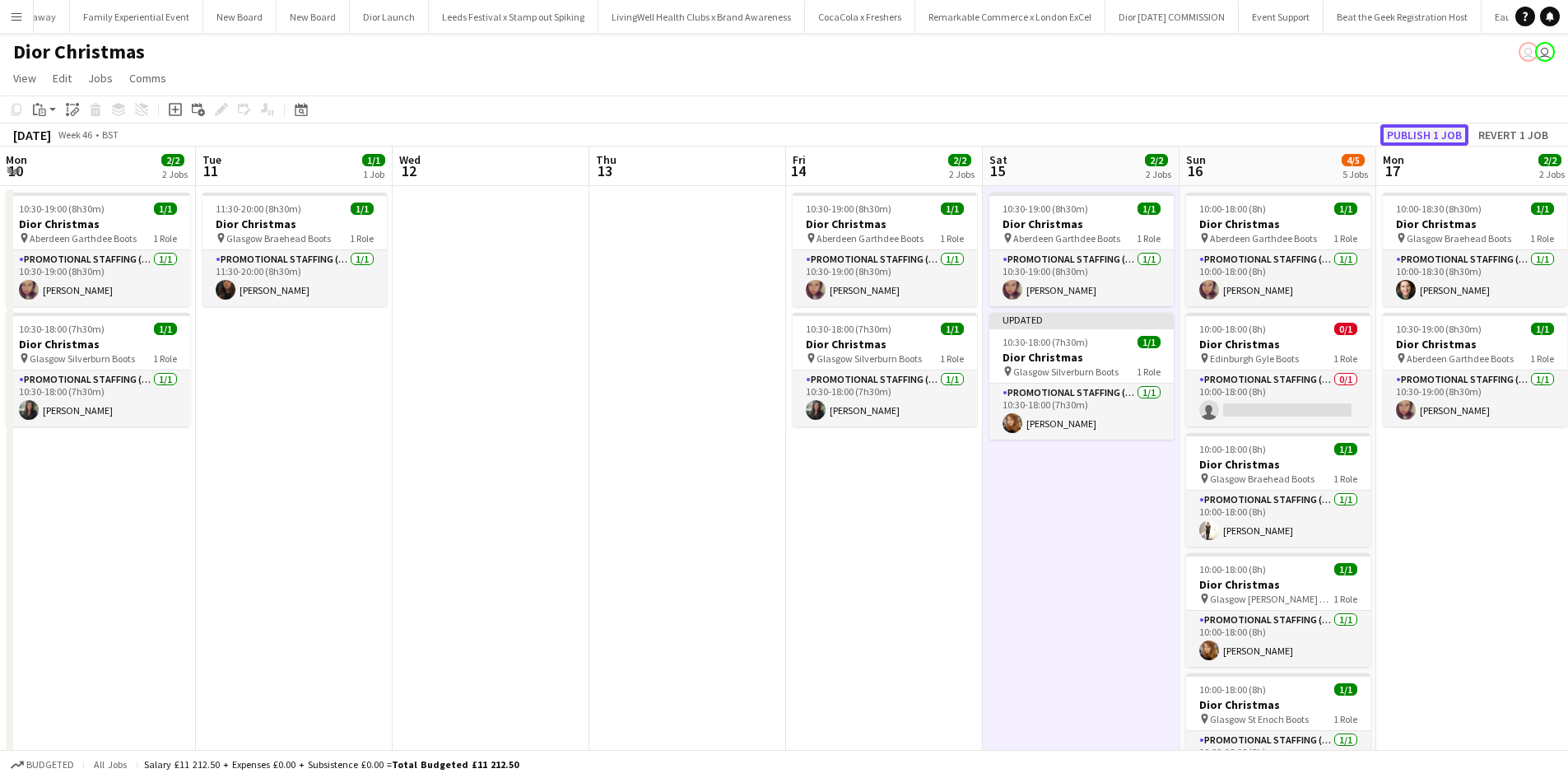
click at [1408, 134] on button "Publish 1 job" at bounding box center [1425, 135] width 88 height 21
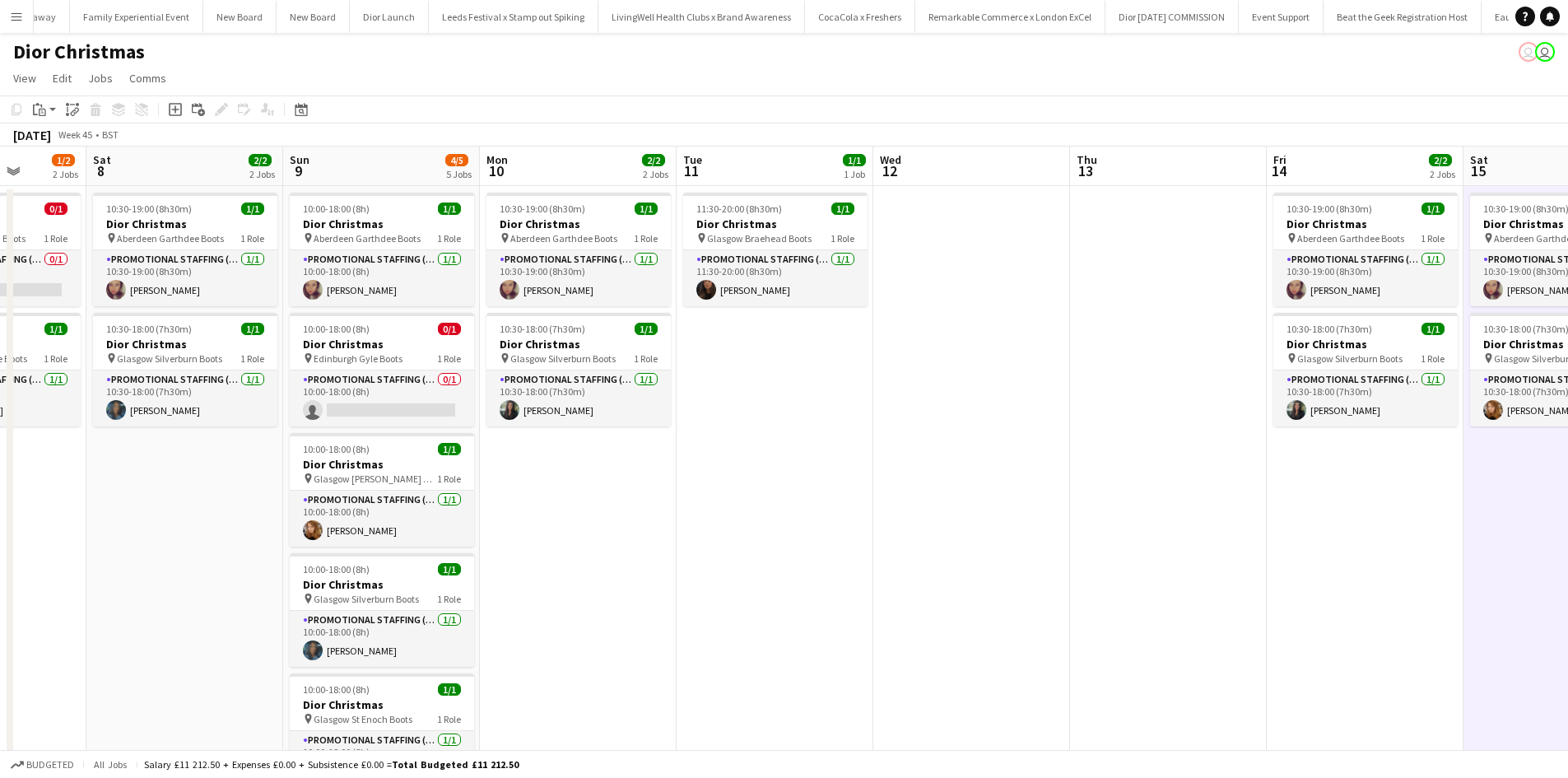
drag, startPoint x: 423, startPoint y: 611, endPoint x: 908, endPoint y: 542, distance: 489.9
click at [907, 542] on app-calendar-viewport "Wed 5 Thu 6 Fri 7 1/2 2 Jobs Sat 8 2/2 2 Jobs Sun 9 4/5 5 Jobs Mon 10 2/2 2 Job…" at bounding box center [784, 487] width 1568 height 680
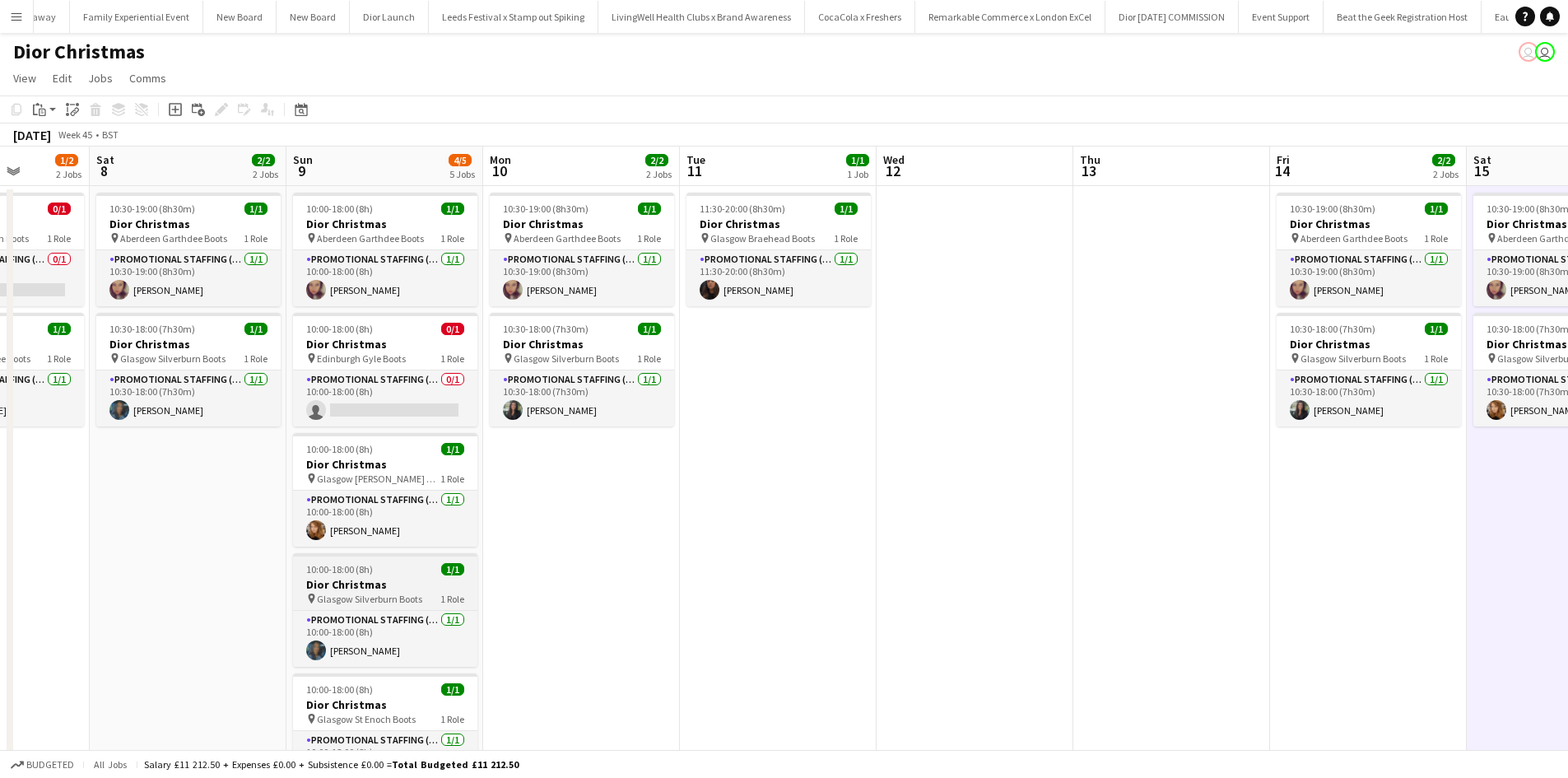
click at [396, 579] on h3 "Dior Christmas" at bounding box center [385, 585] width 185 height 15
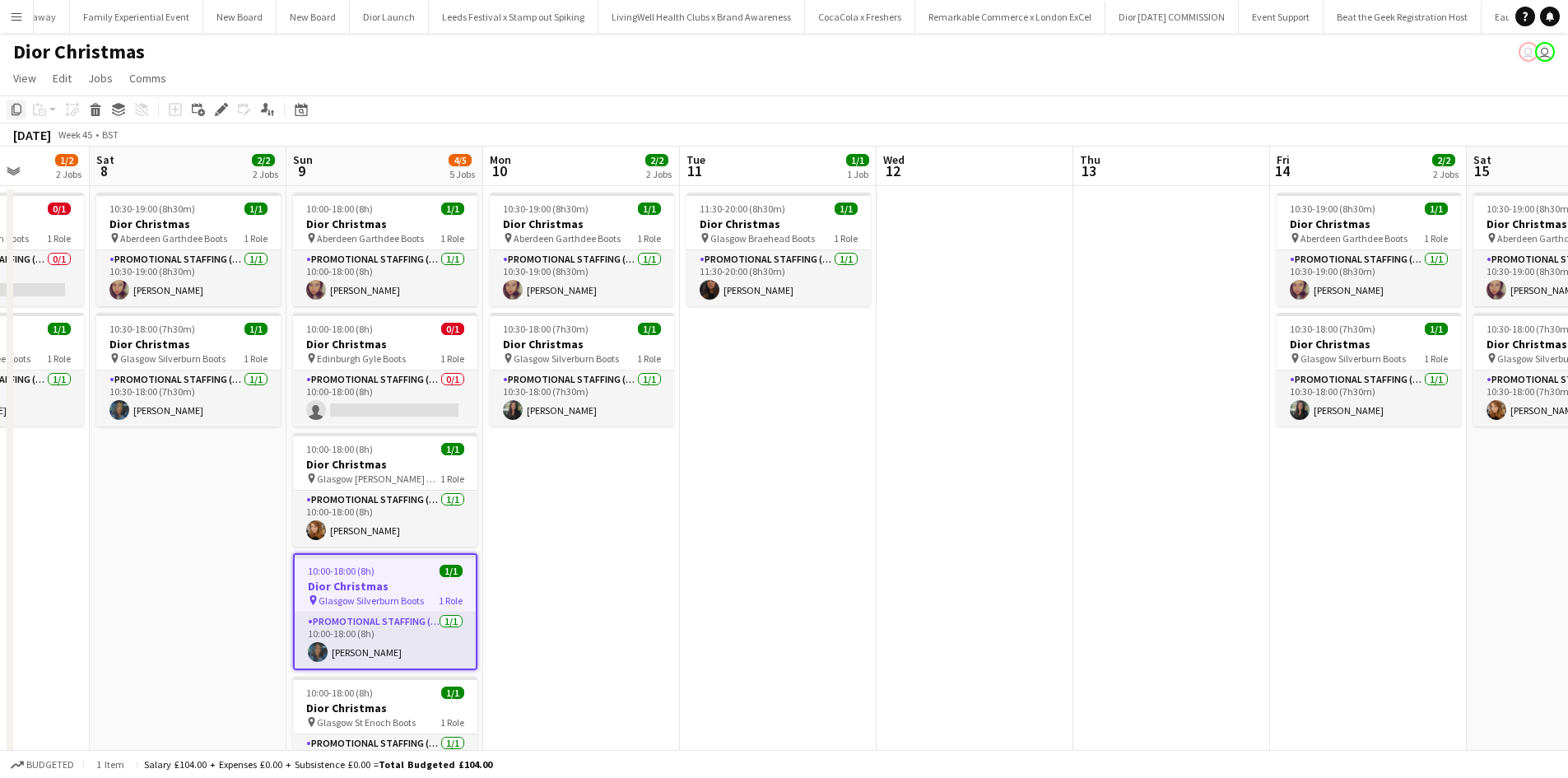
click at [18, 109] on icon "Copy" at bounding box center [16, 109] width 13 height 13
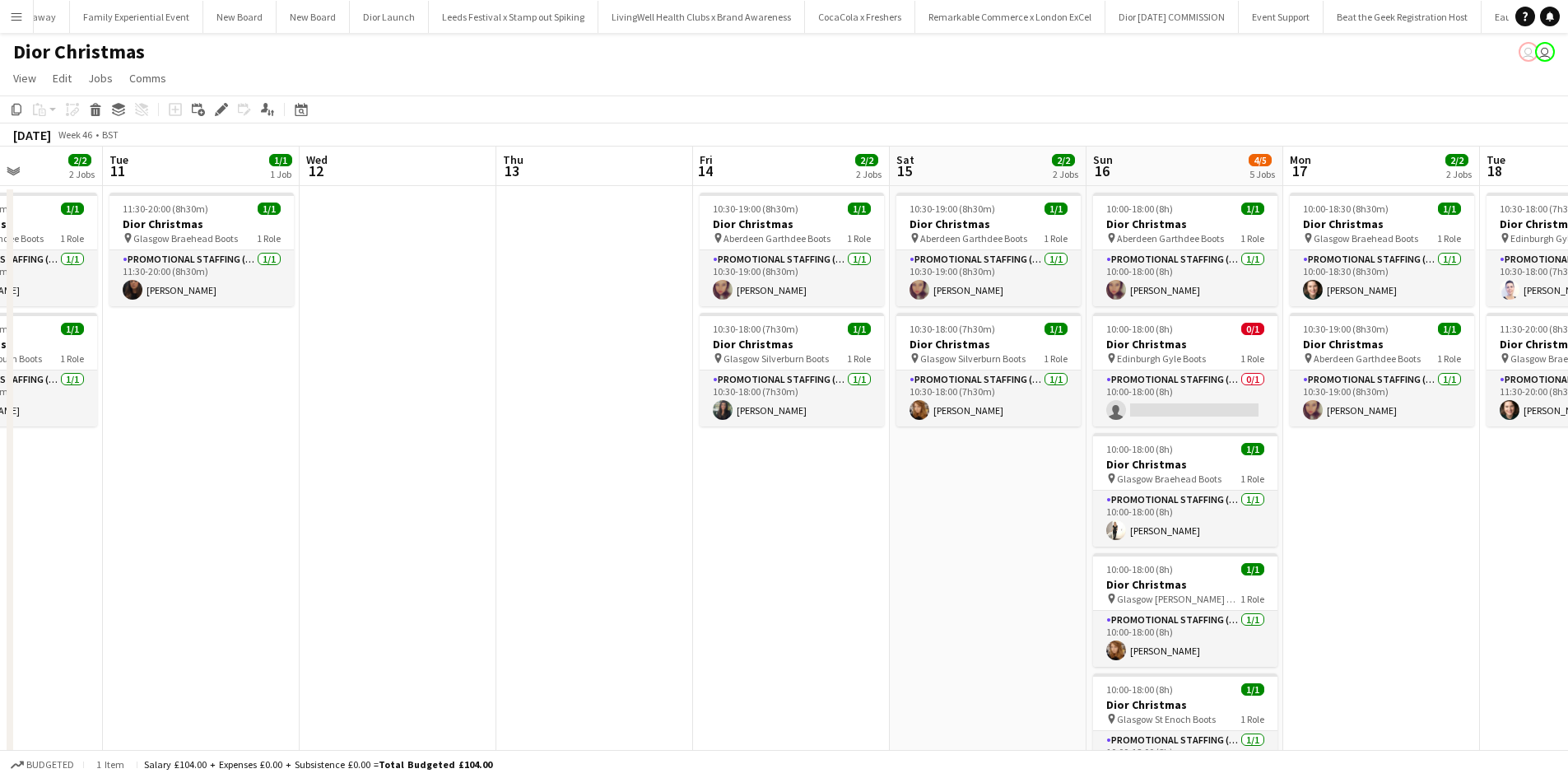
drag, startPoint x: 1255, startPoint y: 559, endPoint x: 639, endPoint y: 472, distance: 622.1
click at [631, 476] on app-calendar-viewport "Fri 7 1/2 2 Jobs Sat 8 2/2 2 Jobs Sun 9 4/5 5 Jobs Mon 10 2/2 2 Jobs Tue 11 1/1…" at bounding box center [784, 487] width 1568 height 680
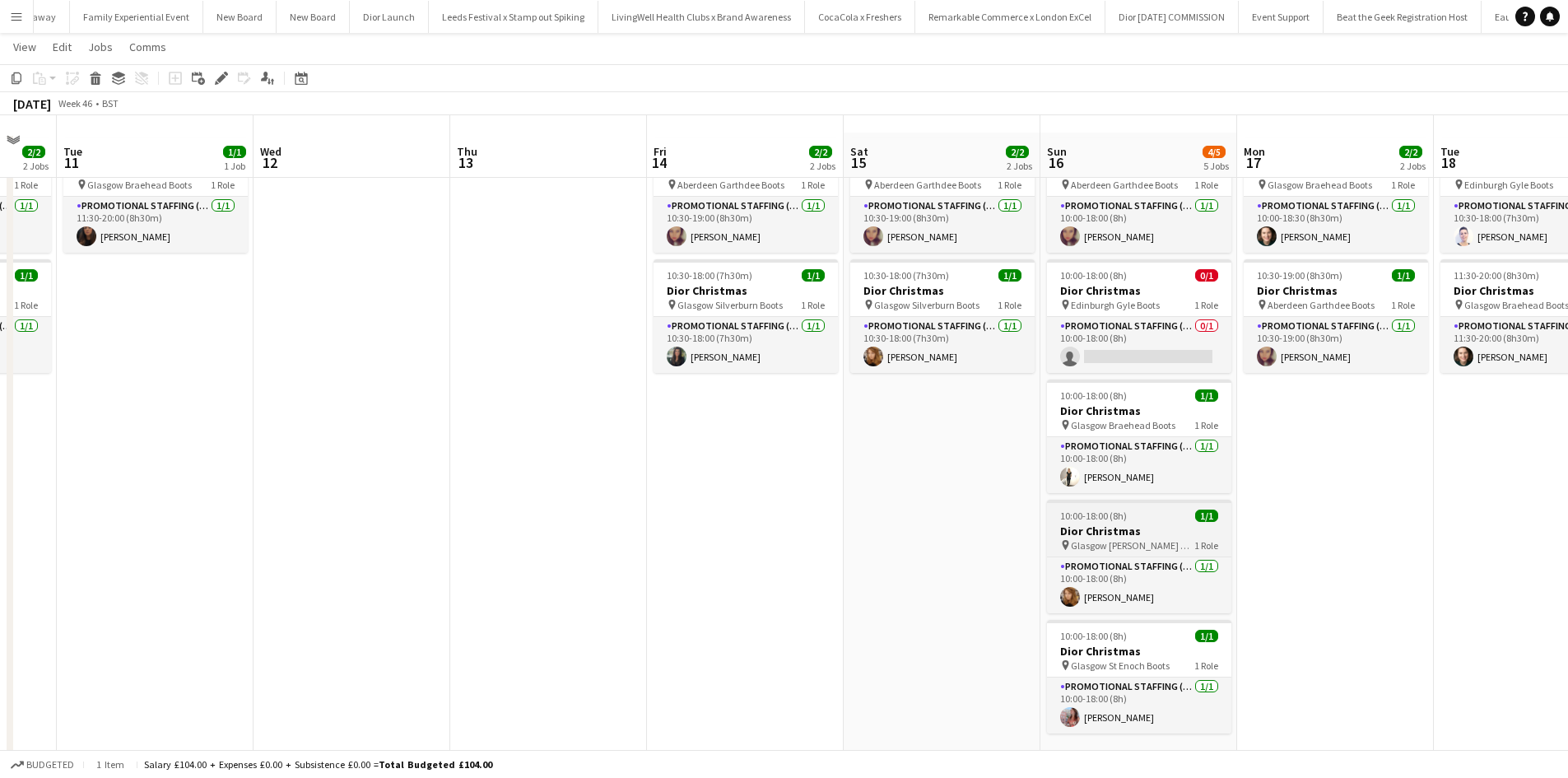
scroll to position [75, 0]
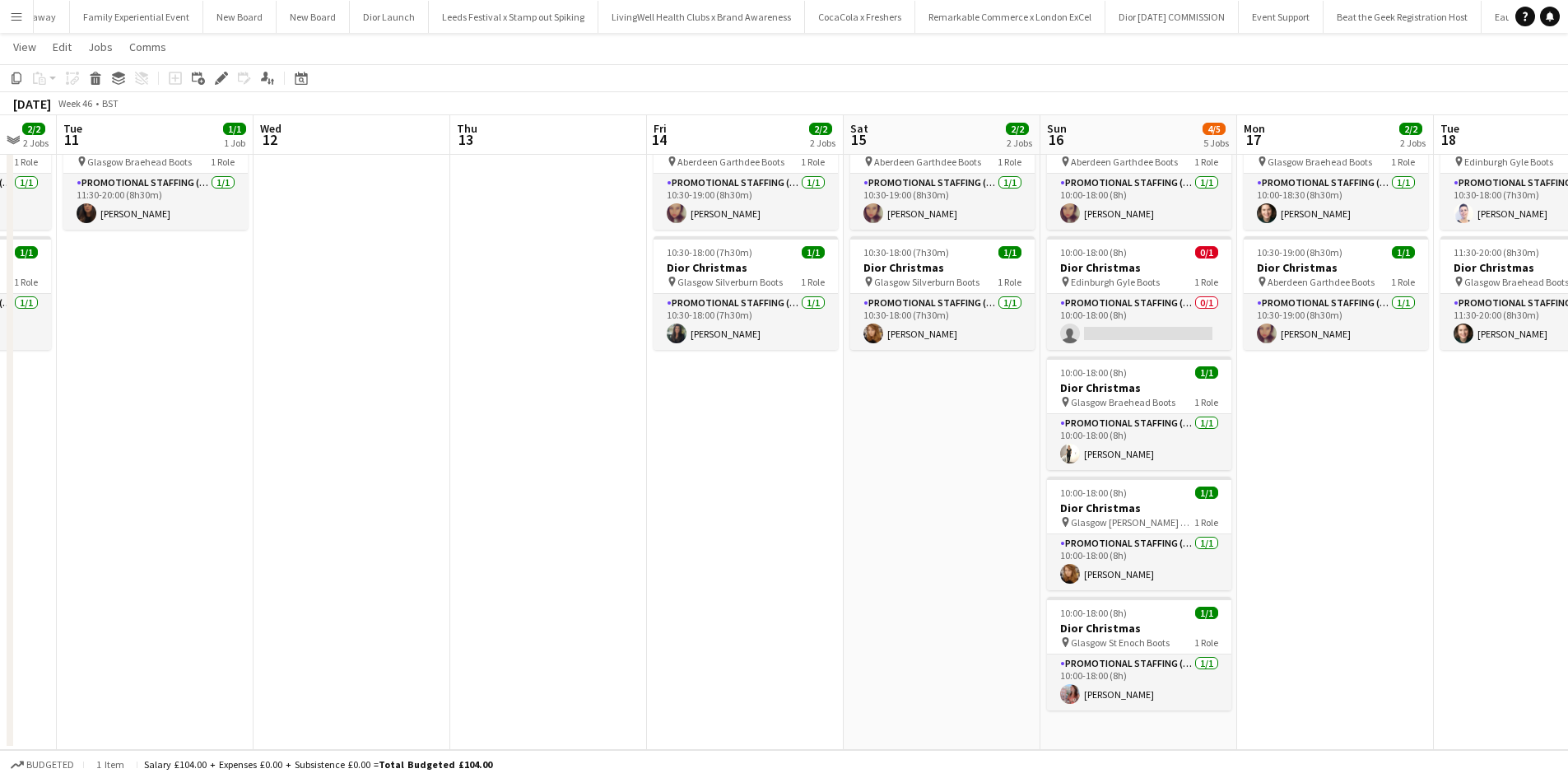
click at [1155, 723] on app-date-cell "10:00-18:00 (8h) 1/1 Dior Christmas pin Aberdeen Garthdee Boots 1 Role Promotio…" at bounding box center [1139, 430] width 197 height 641
click at [42, 80] on icon at bounding box center [42, 79] width 3 height 1
click at [69, 107] on link "Paste Ctrl+V" at bounding box center [121, 109] width 155 height 15
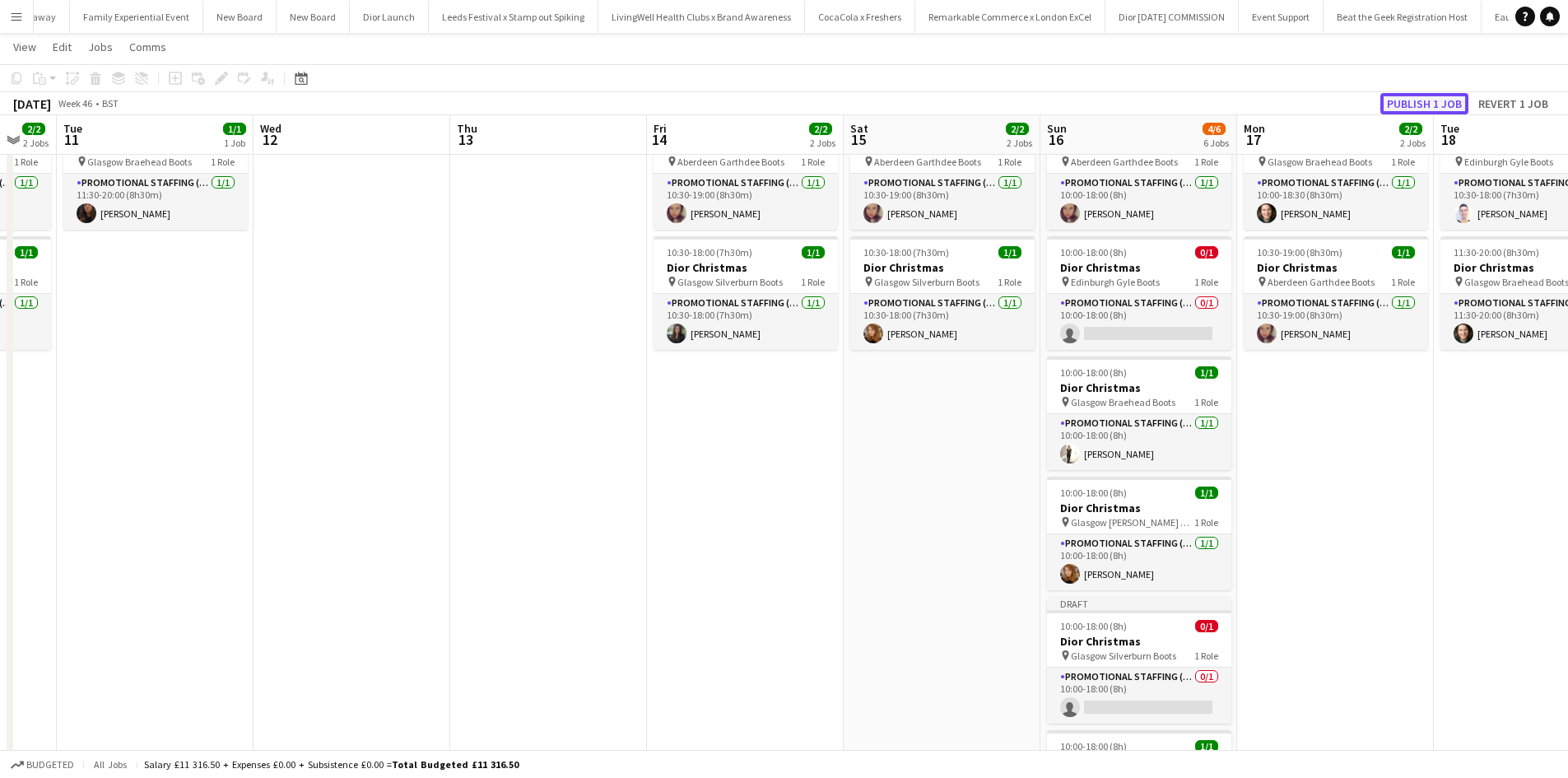
click at [1409, 98] on button "Publish 1 job" at bounding box center [1425, 104] width 88 height 21
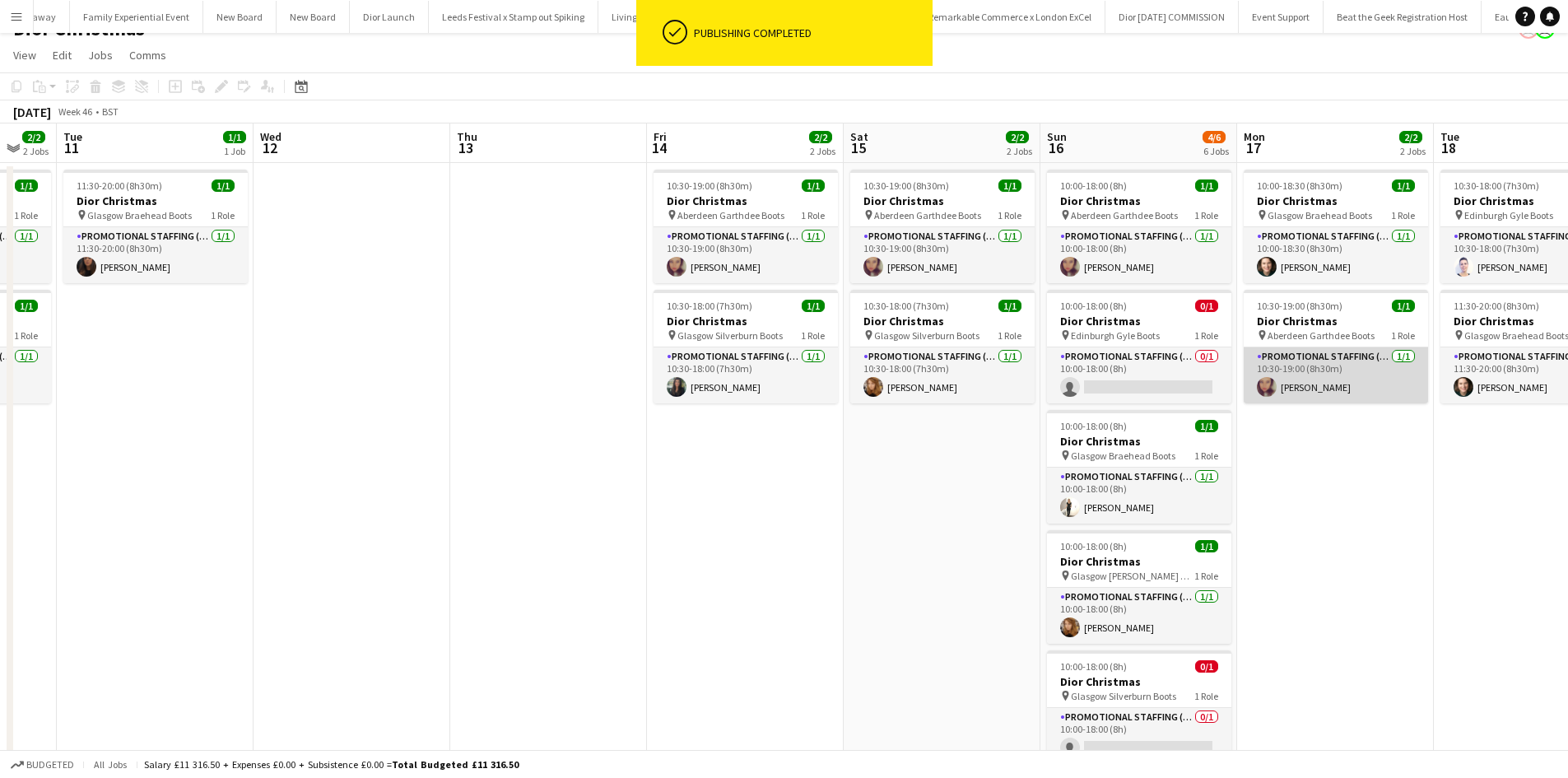
scroll to position [0, 0]
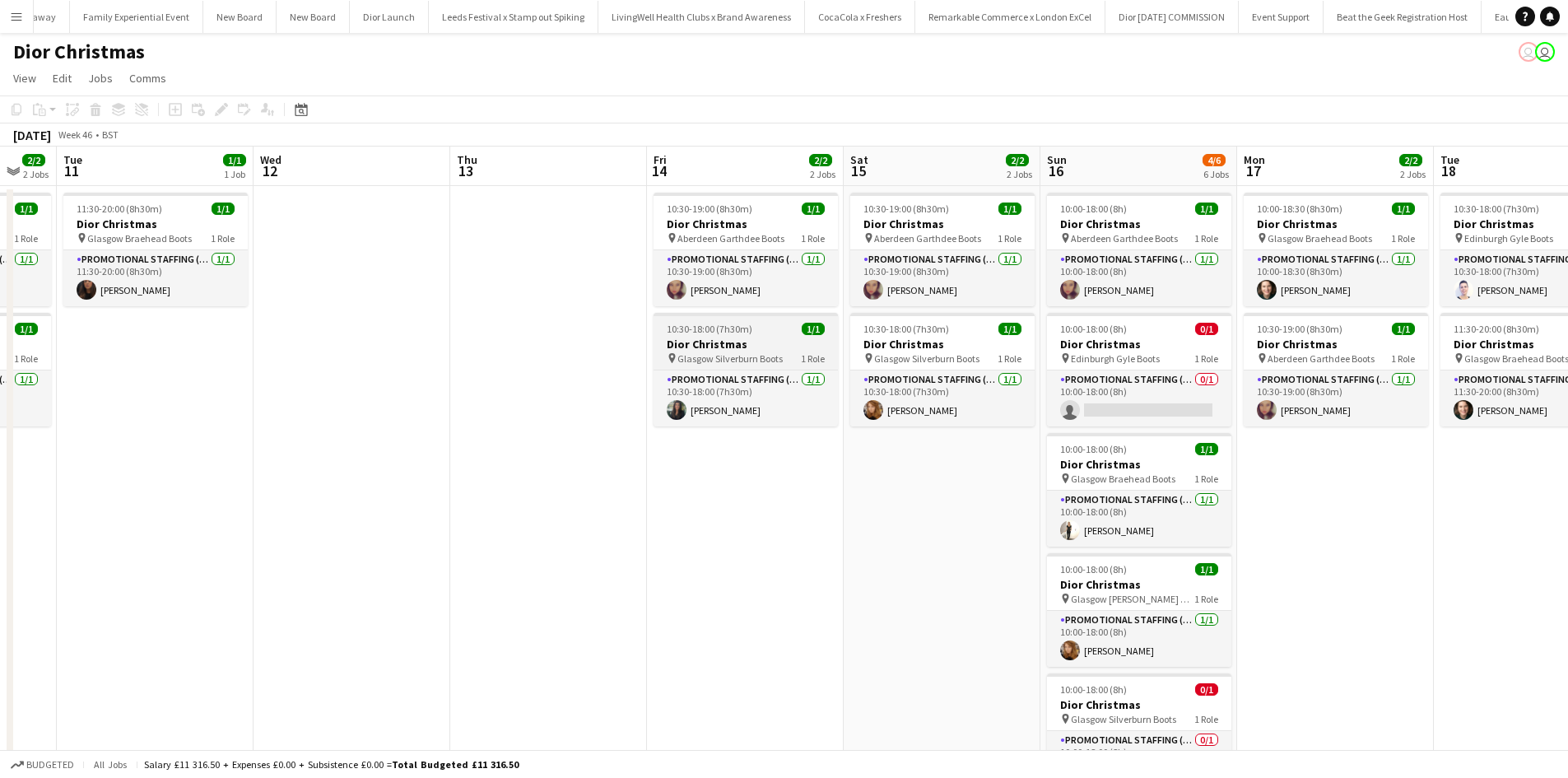
click at [757, 332] on div "10:30-18:00 (7h30m) 1/1" at bounding box center [746, 329] width 185 height 12
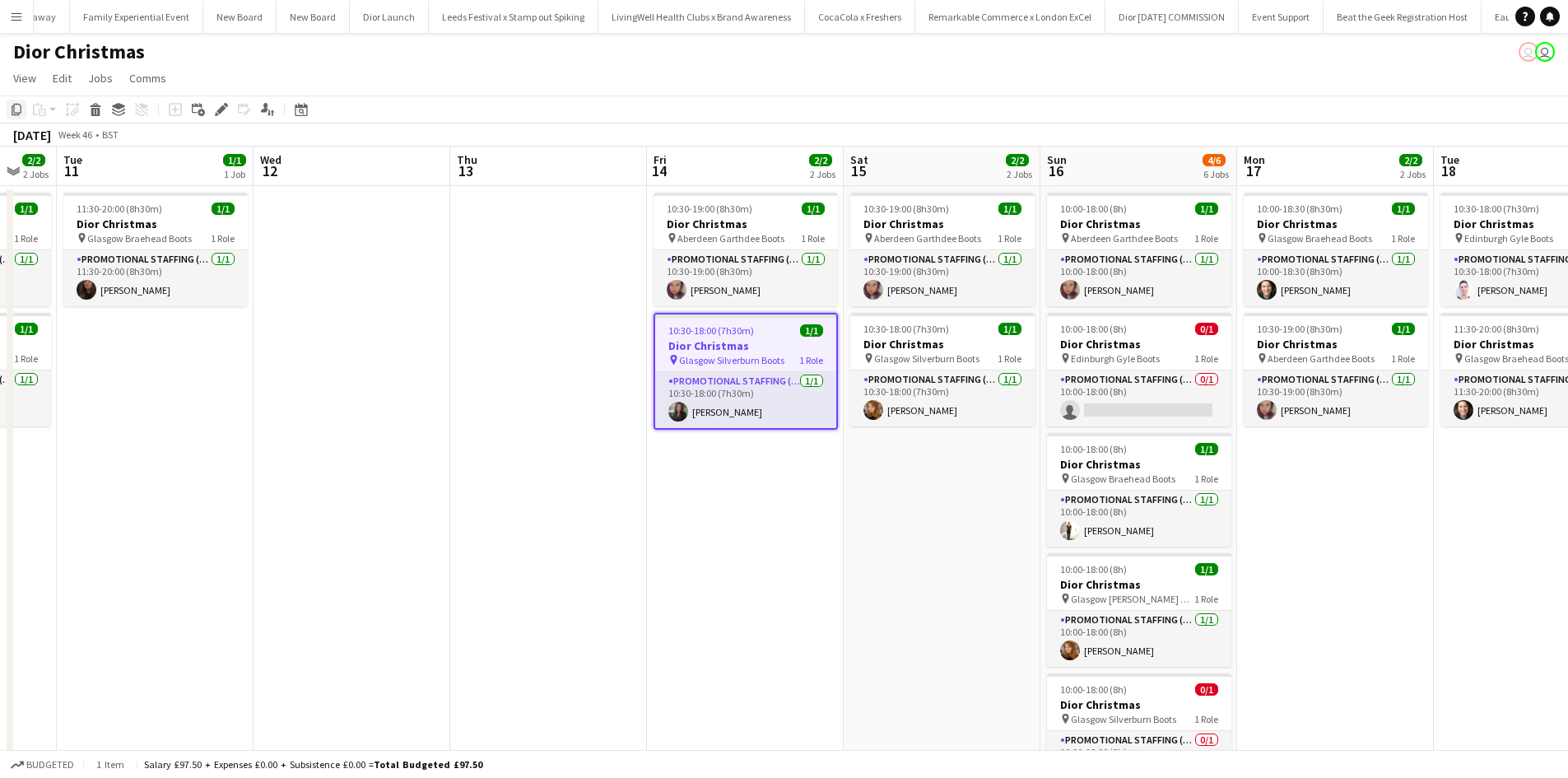
click at [19, 110] on icon "Copy" at bounding box center [16, 109] width 13 height 13
click at [1363, 476] on app-date-cell "10:00-18:30 (8h30m) 1/1 Dior Christmas pin Glasgow Braehead Boots 1 Role Promot…" at bounding box center [1336, 567] width 197 height 761
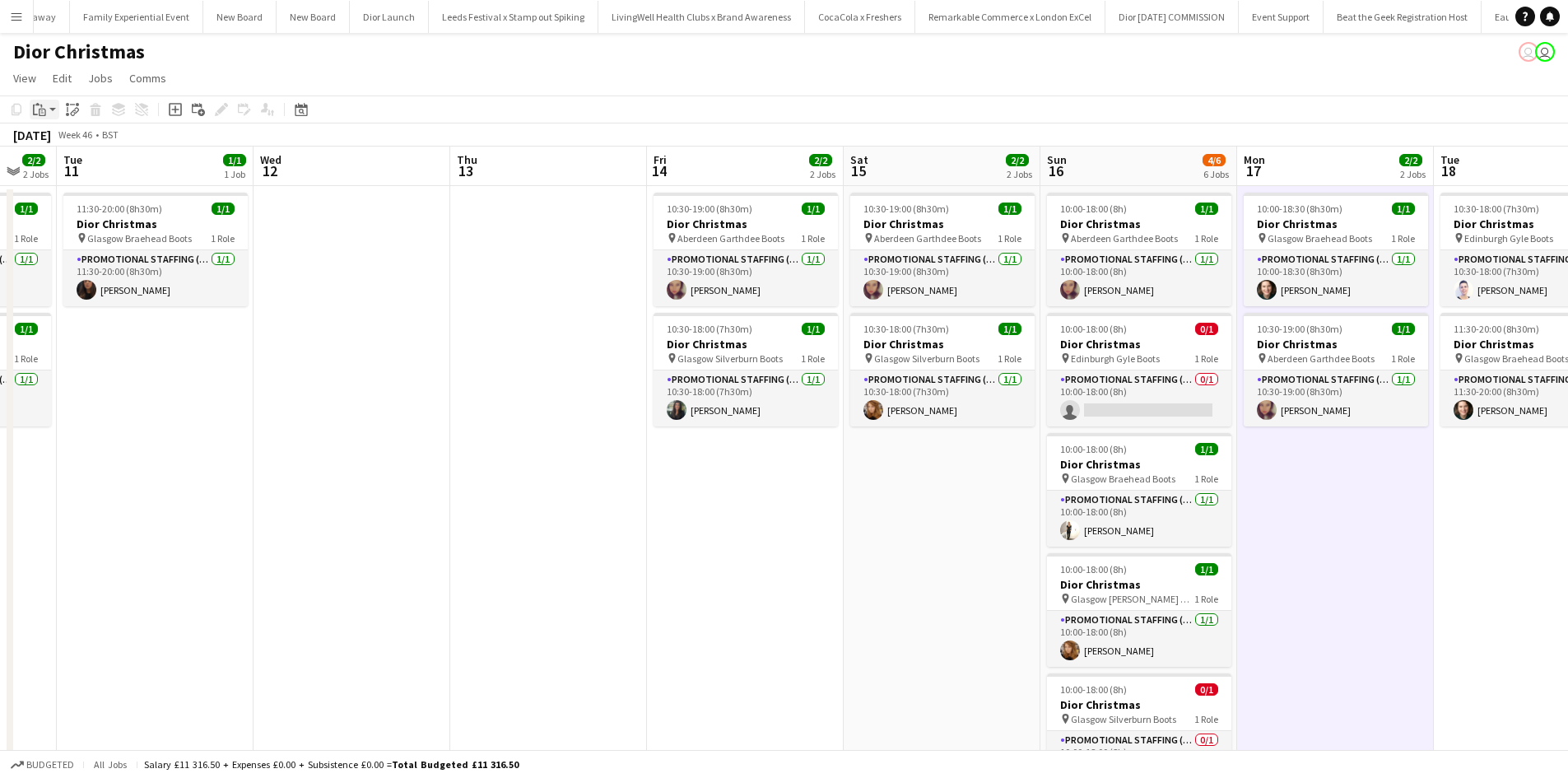
click at [40, 109] on icon at bounding box center [42, 113] width 7 height 7
click at [62, 136] on link "Paste Ctrl+V" at bounding box center [121, 141] width 155 height 15
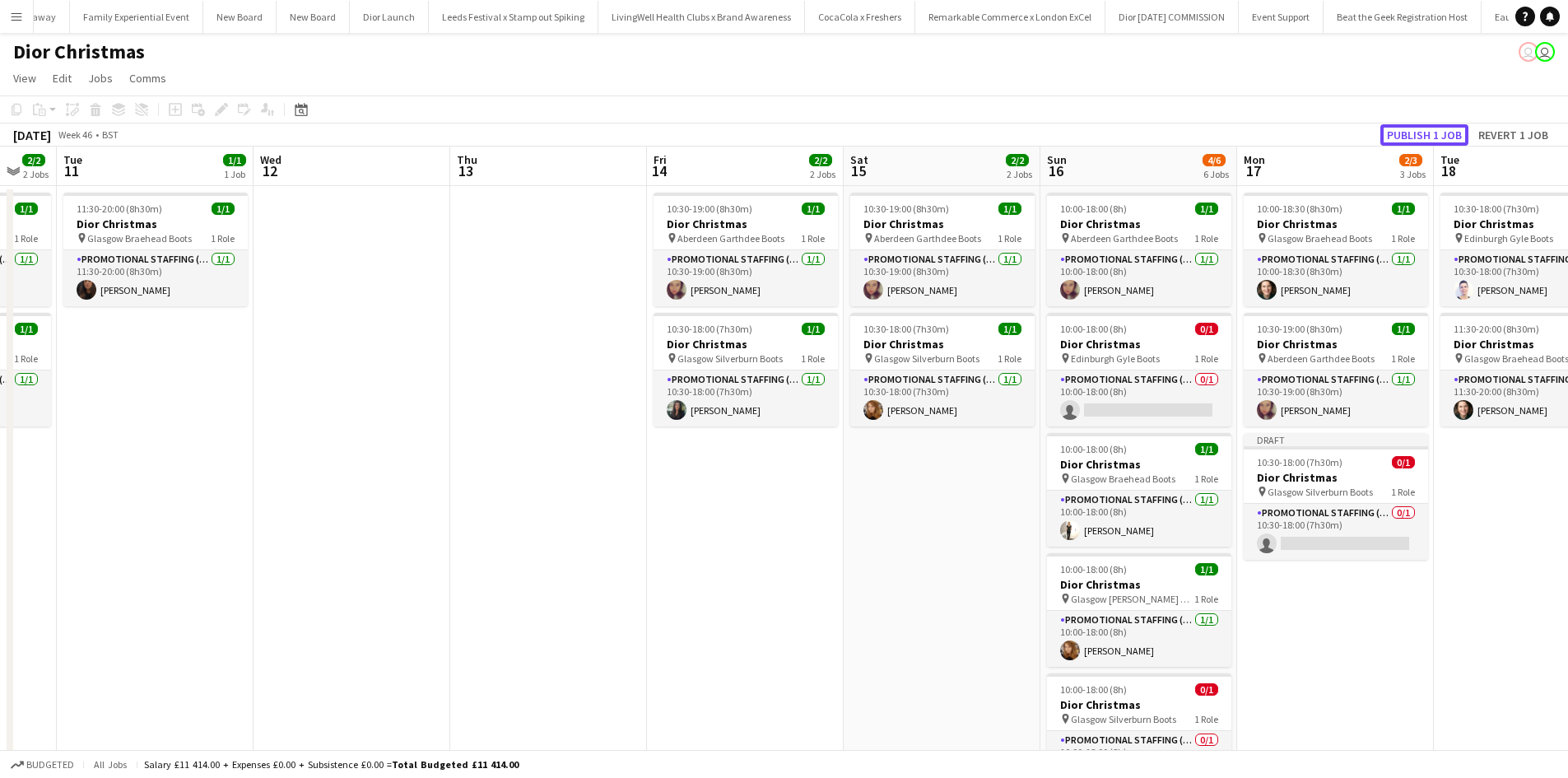
click at [1406, 135] on button "Publish 1 job" at bounding box center [1425, 135] width 88 height 21
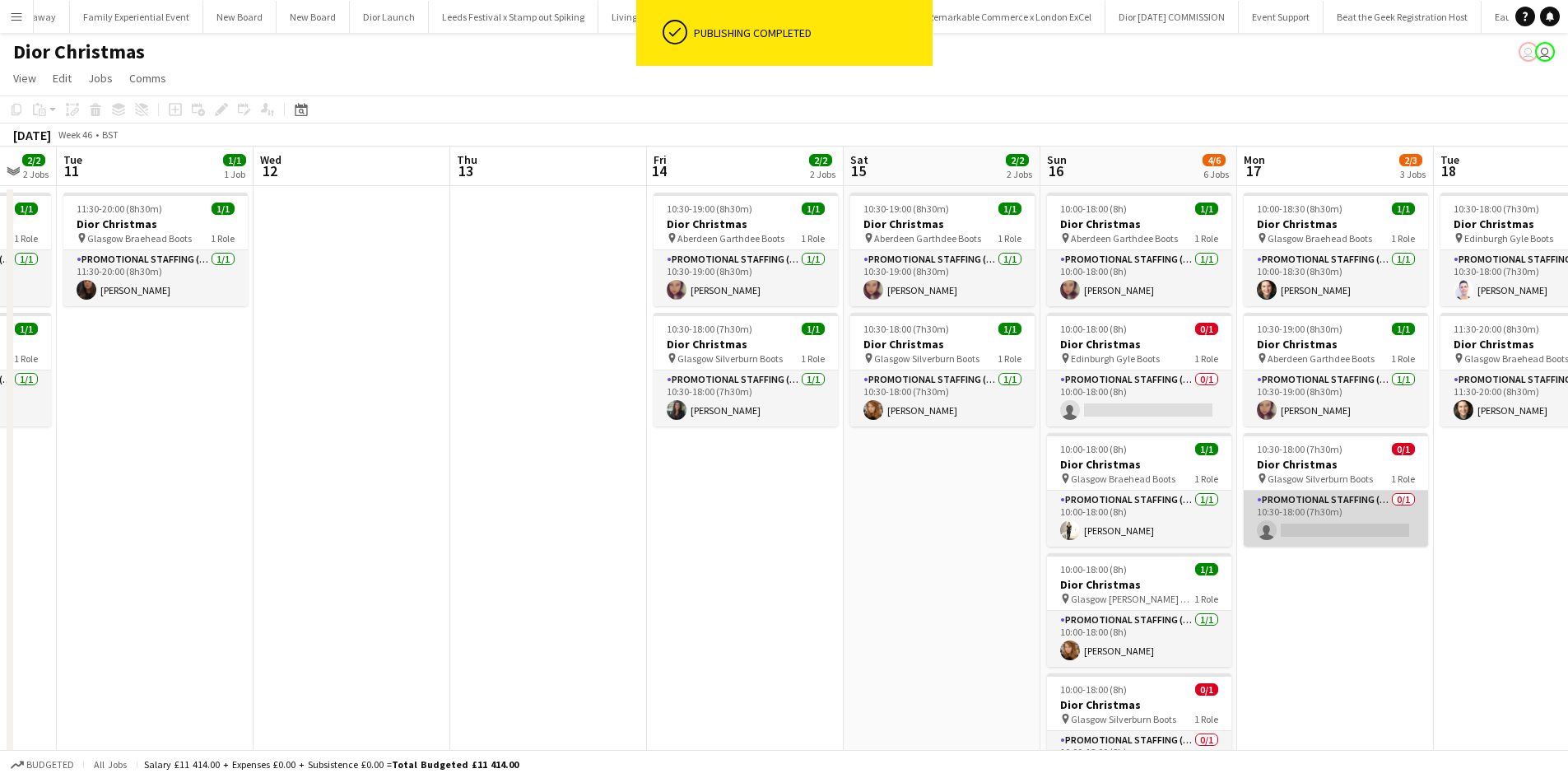
click at [1314, 531] on app-card-role "Promotional Staffing (Sales Staff) 0/1 10:30-18:00 (7h30m) single-neutral-actio…" at bounding box center [1336, 519] width 185 height 56
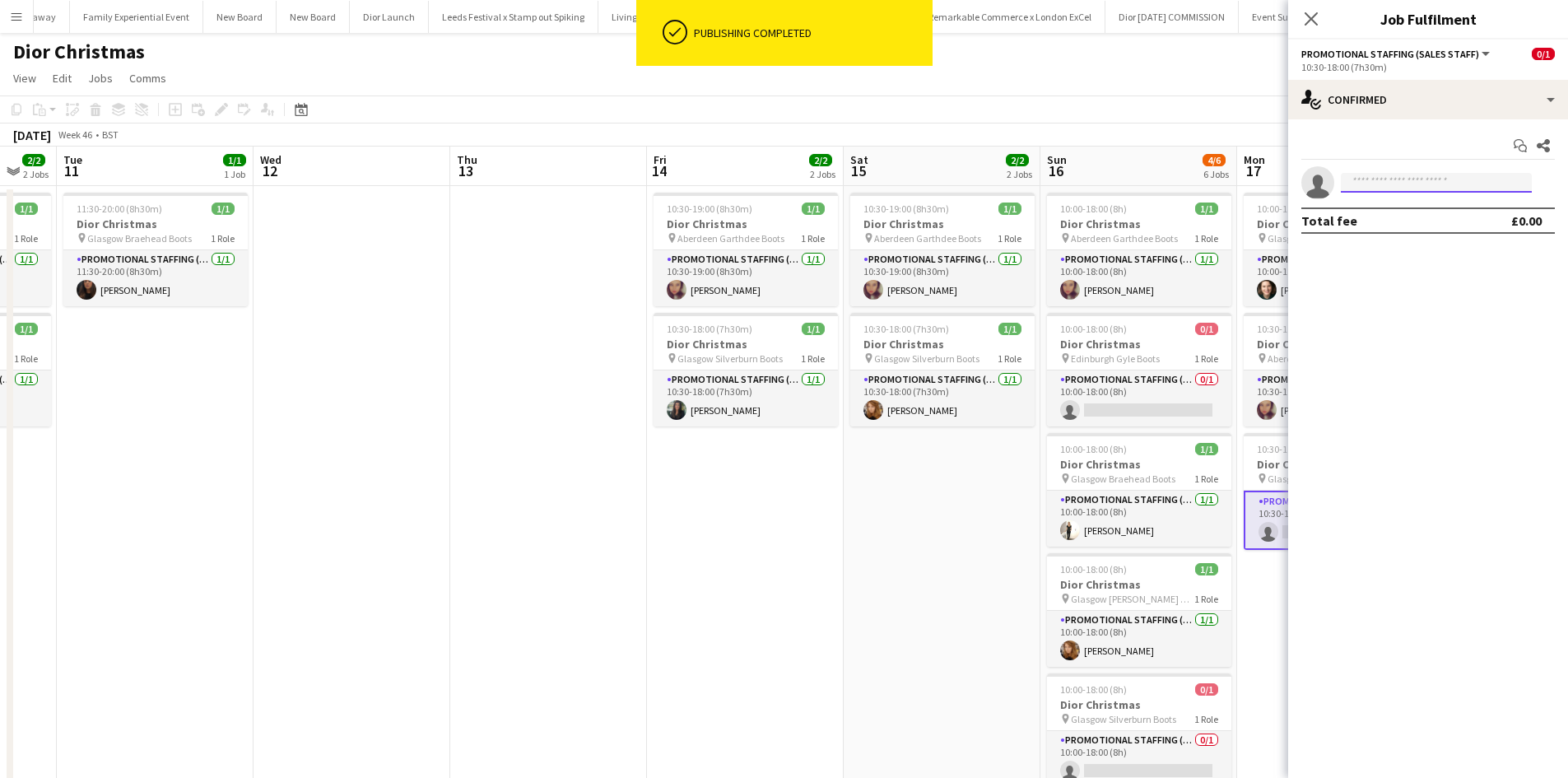
click at [1428, 183] on input at bounding box center [1436, 183] width 191 height 19
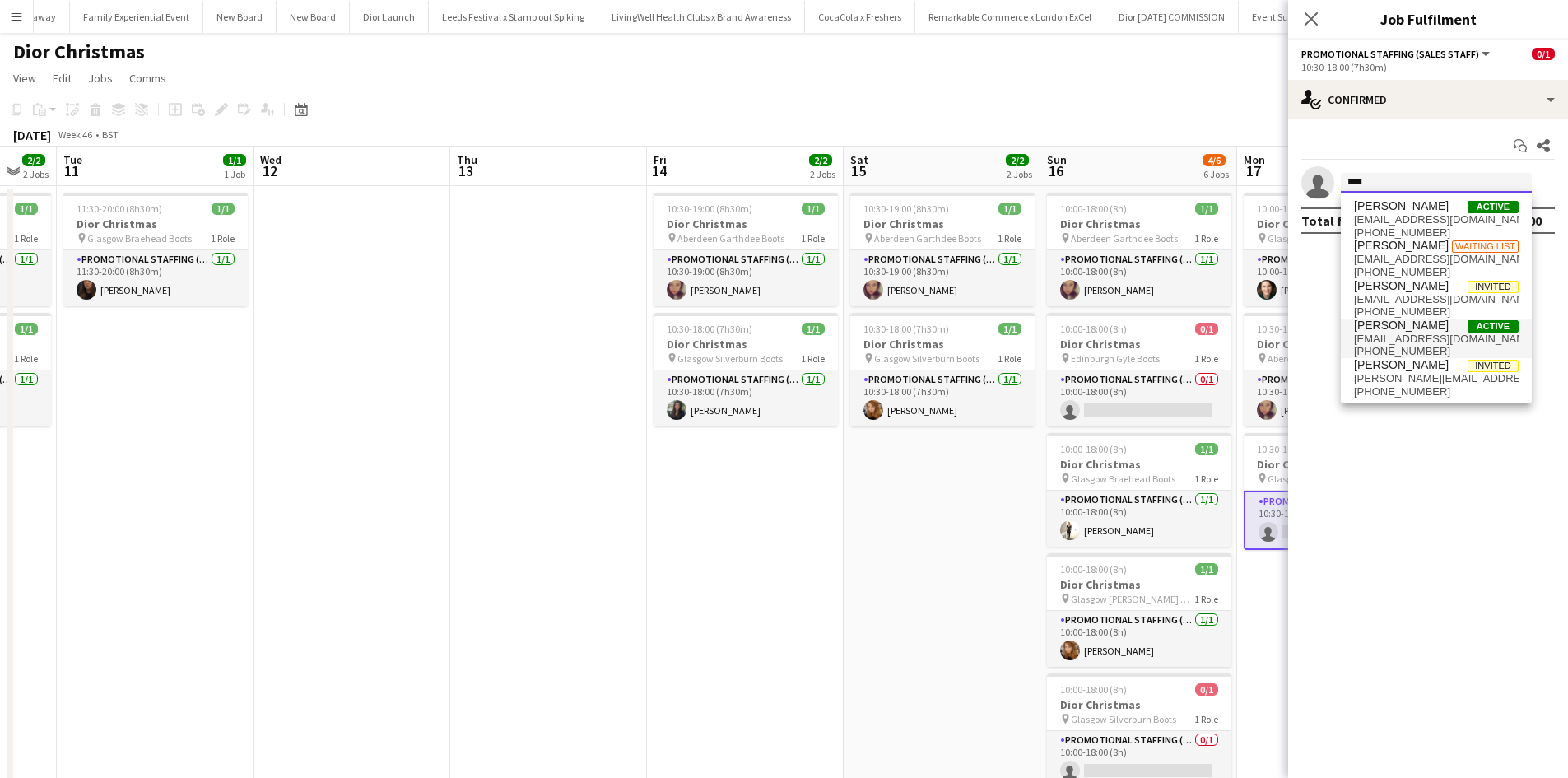
type input "****"
click at [1403, 327] on span "[PERSON_NAME]" at bounding box center [1402, 326] width 95 height 14
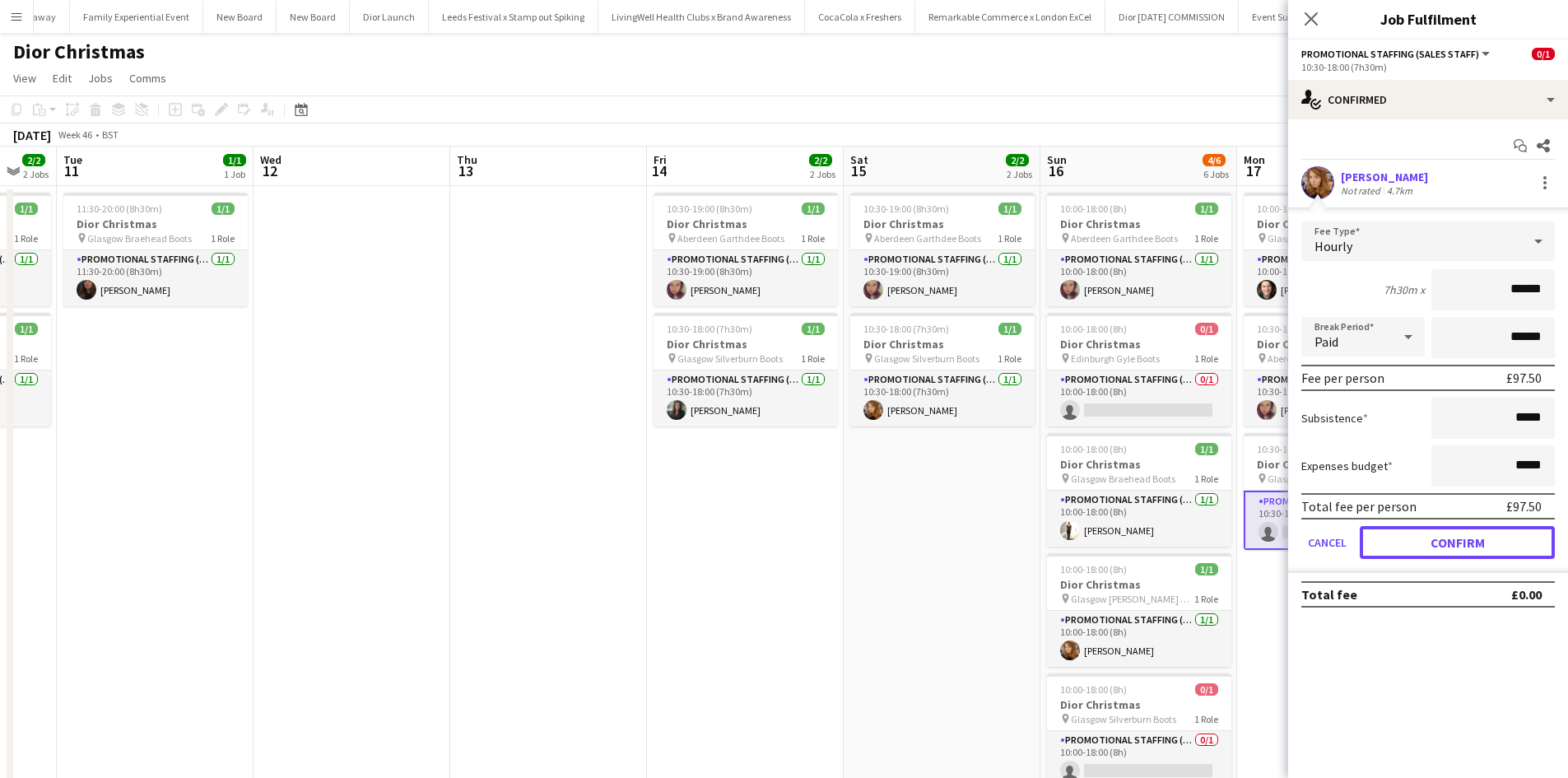
click at [1463, 535] on button "Confirm" at bounding box center [1457, 542] width 195 height 33
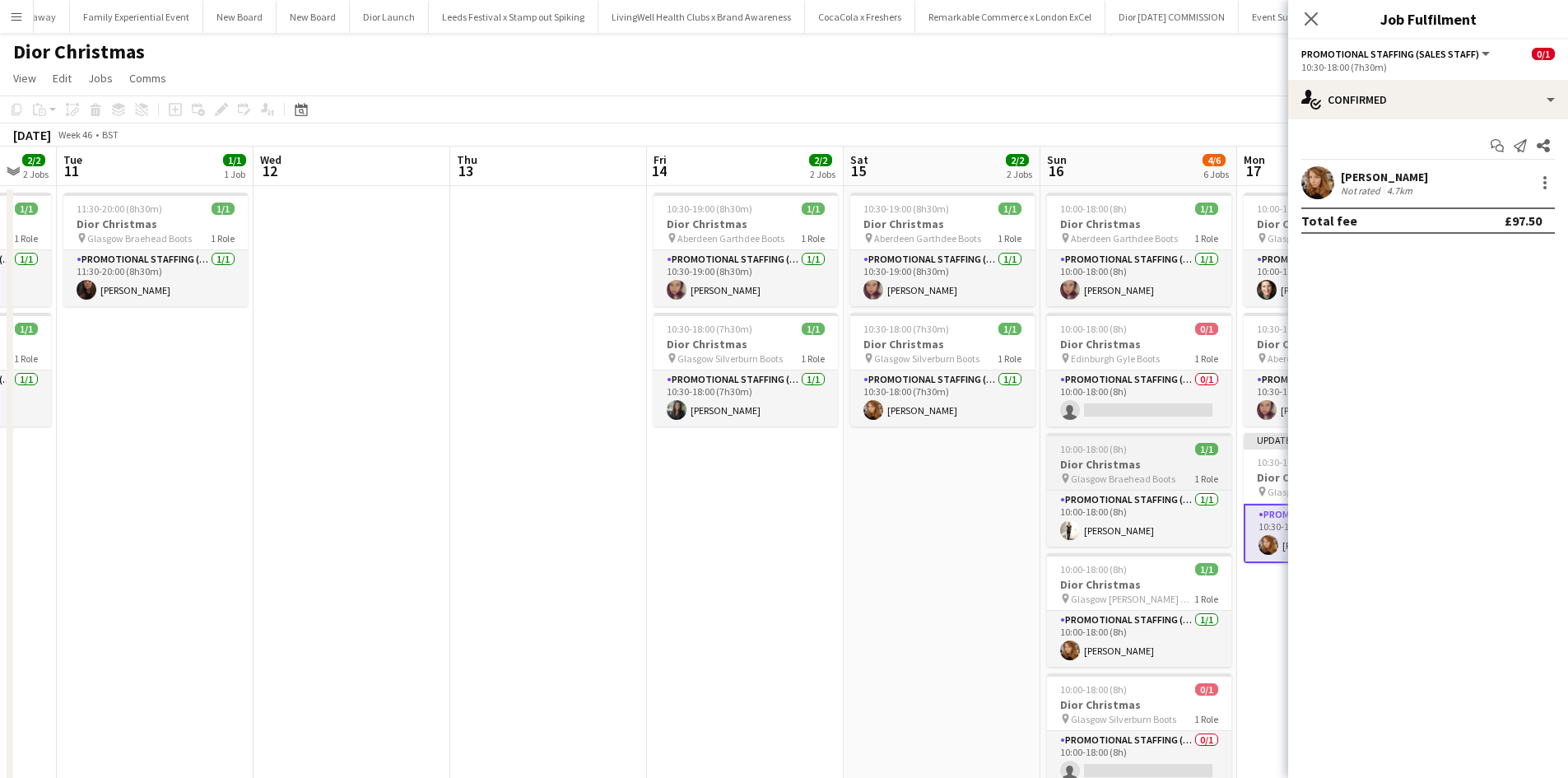
drag, startPoint x: 991, startPoint y: 517, endPoint x: 1053, endPoint y: 471, distance: 77.2
click at [986, 514] on app-date-cell "10:30-19:00 (8h30m) 1/1 Dior Christmas pin Aberdeen Garthdee Boots 1 Role Promo…" at bounding box center [942, 567] width 197 height 761
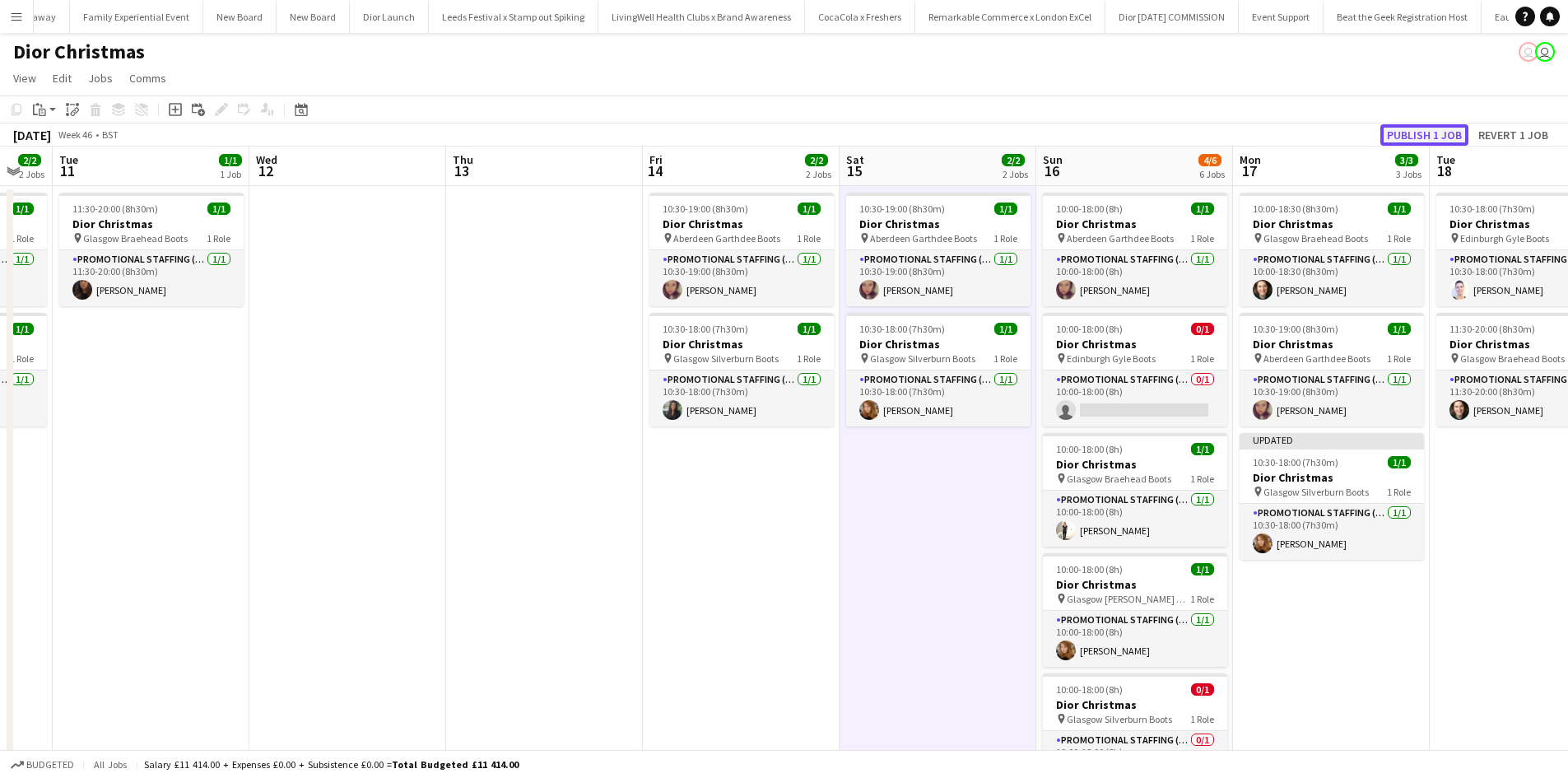
click at [1416, 139] on button "Publish 1 job" at bounding box center [1425, 135] width 88 height 21
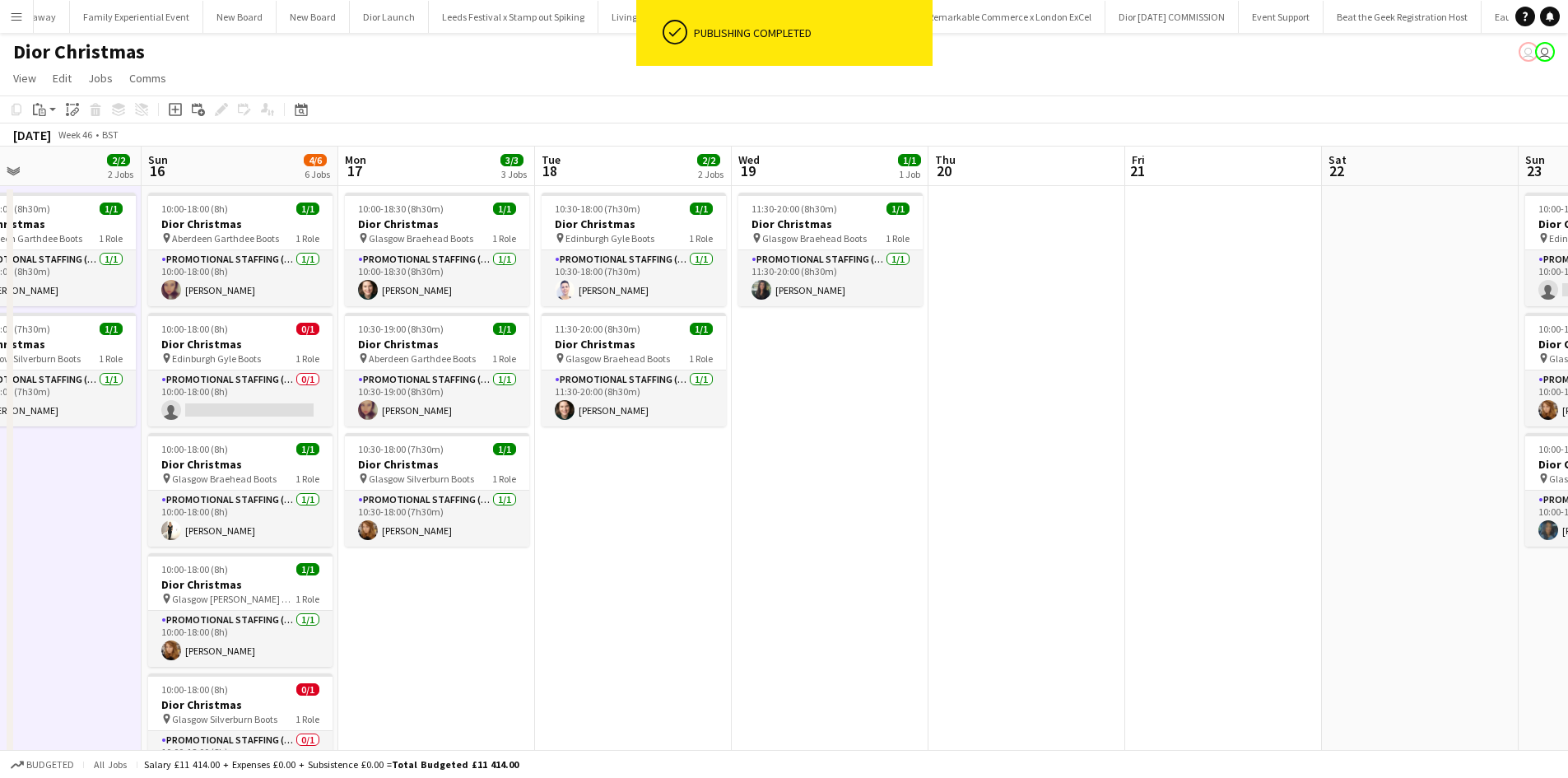
drag, startPoint x: 1480, startPoint y: 521, endPoint x: 584, endPoint y: 425, distance: 901.1
click at [584, 425] on app-calendar-viewport "Tue 11 1/1 1 Job Wed 12 Thu 13 Fri 14 2/2 2 Jobs Sat 15 2/2 2 Jobs Sun 16 4/6 6…" at bounding box center [784, 547] width 1568 height 801
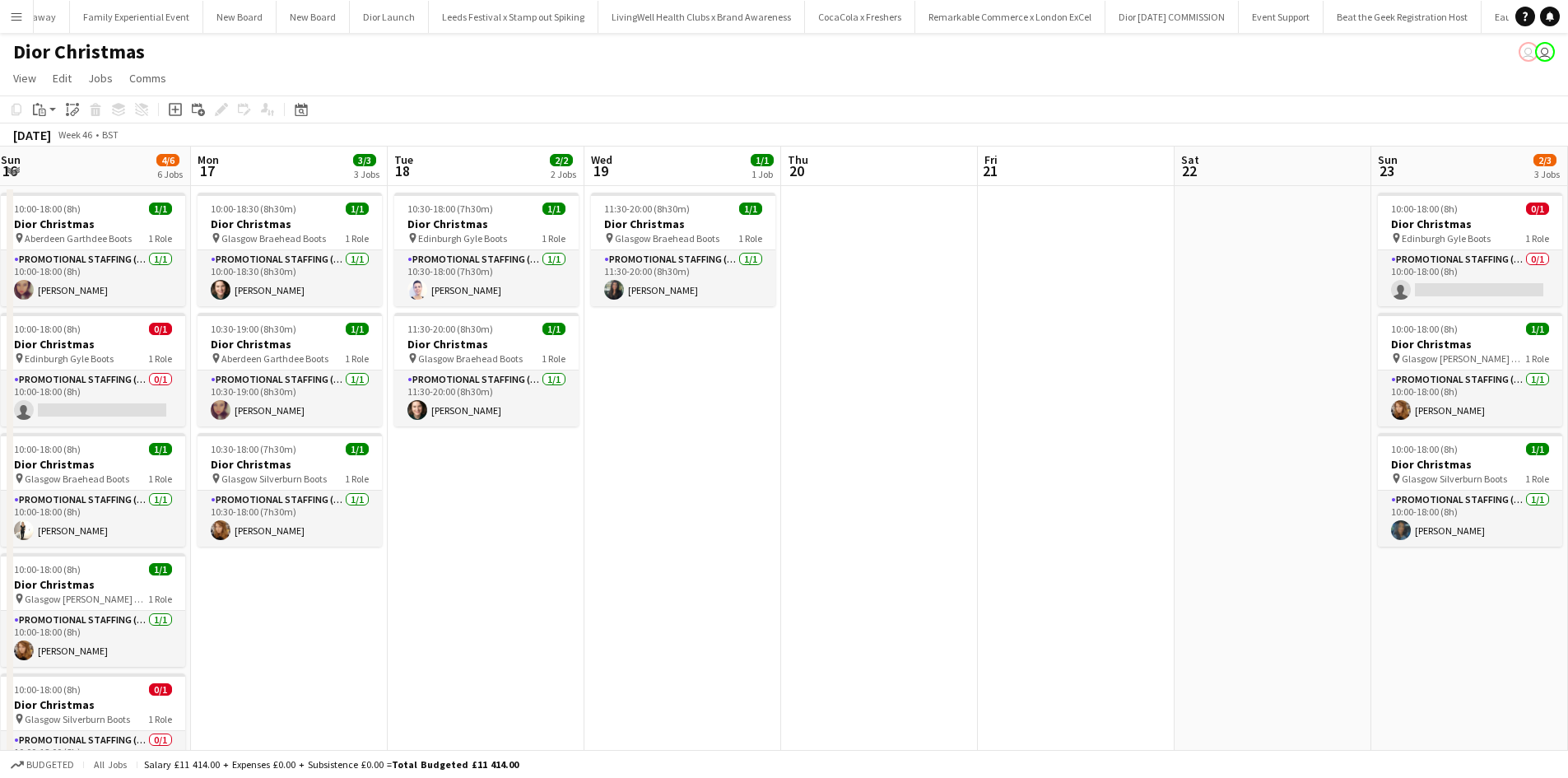
drag, startPoint x: 943, startPoint y: 498, endPoint x: 805, endPoint y: 481, distance: 139.0
click at [794, 484] on app-calendar-viewport "Thu 13 Fri 14 2/2 2 Jobs Sat 15 2/2 2 Jobs Sun 16 4/6 6 Jobs Mon 17 3/3 3 Jobs …" at bounding box center [784, 547] width 1568 height 801
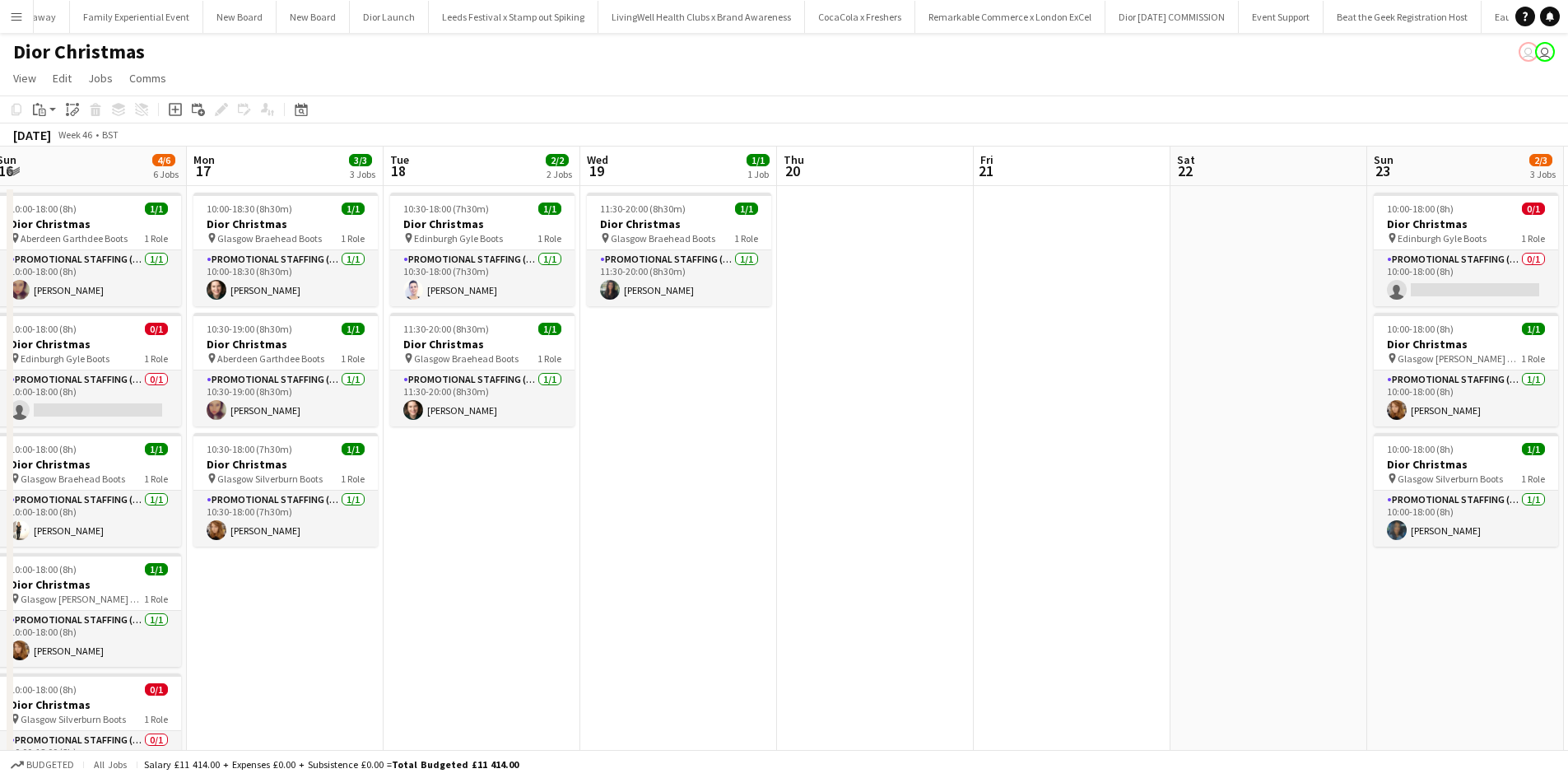
click at [1048, 254] on app-date-cell at bounding box center [1072, 567] width 197 height 761
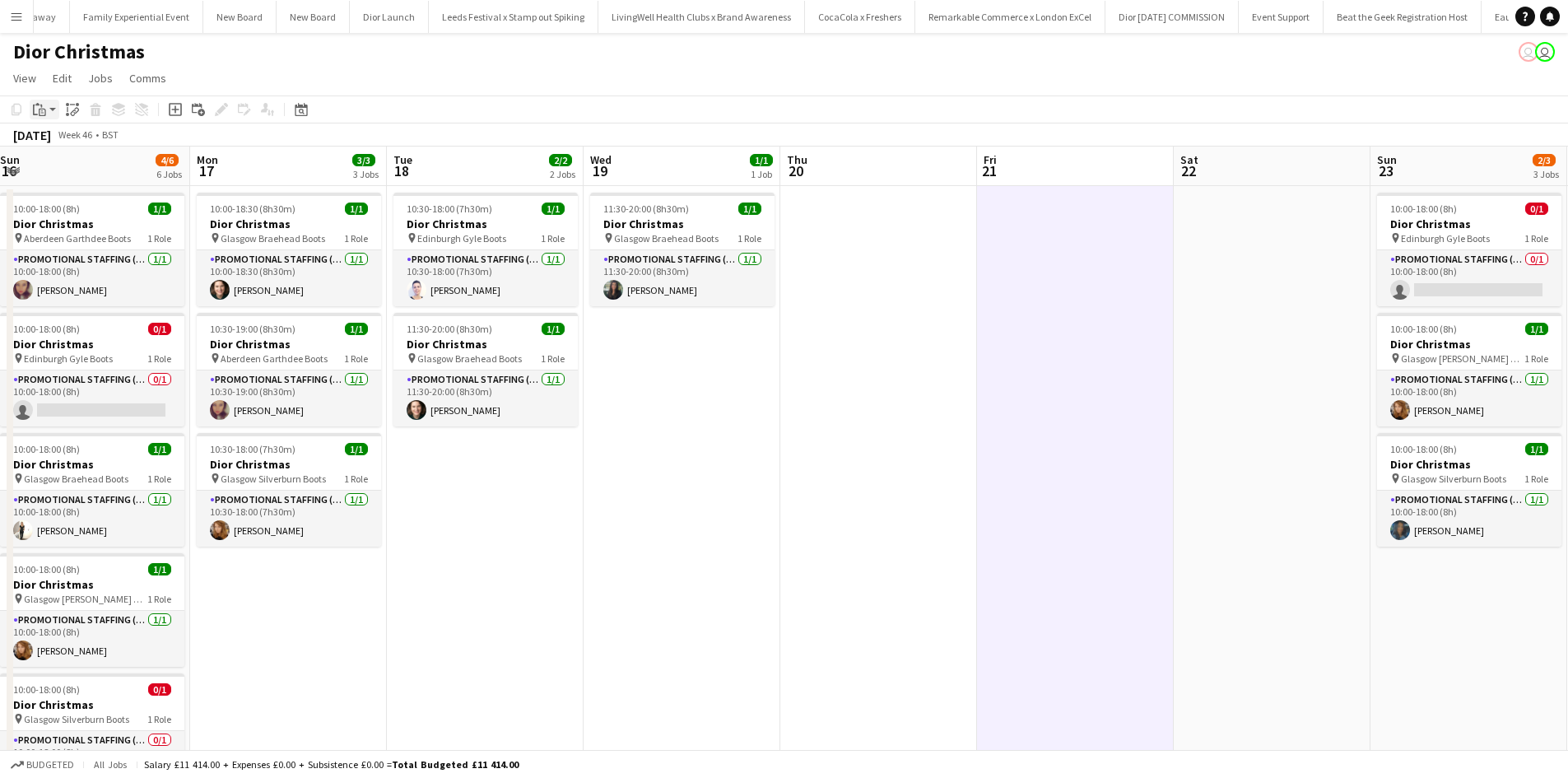
click at [44, 109] on icon at bounding box center [42, 113] width 7 height 7
click at [69, 140] on link "Paste Ctrl+V" at bounding box center [121, 141] width 155 height 15
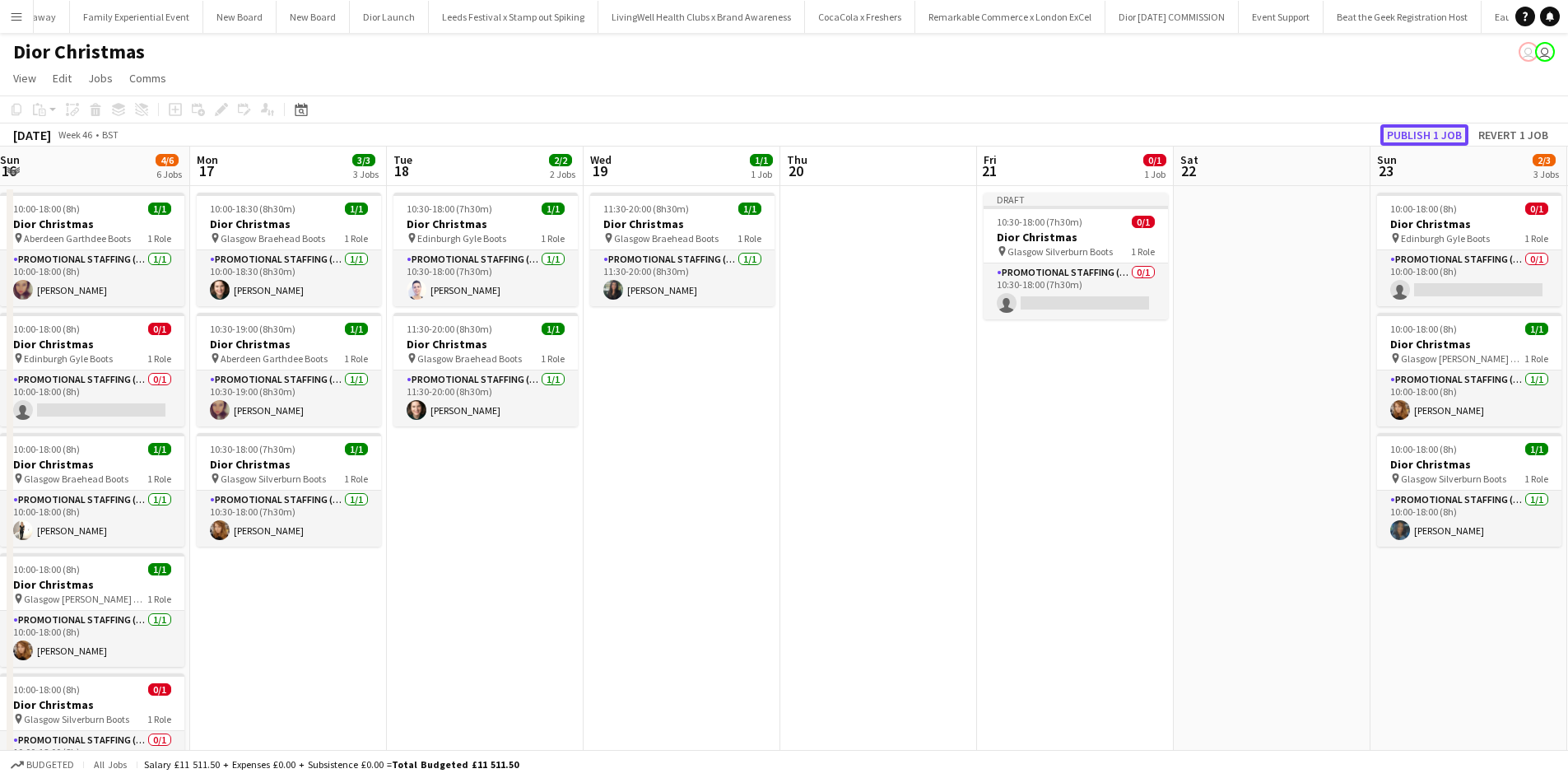
click at [1439, 134] on button "Publish 1 job" at bounding box center [1425, 135] width 88 height 21
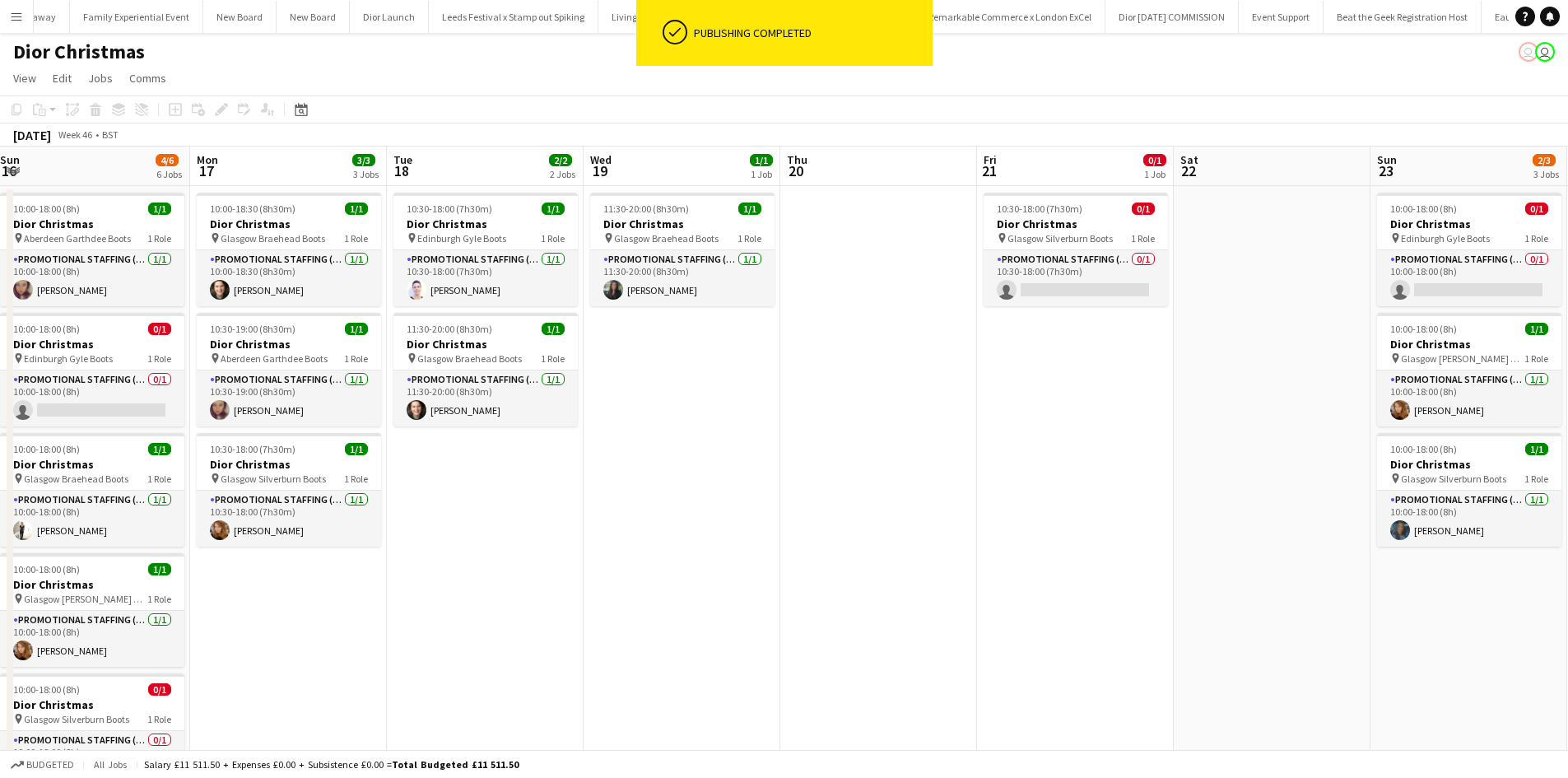
click at [1271, 255] on app-date-cell at bounding box center [1273, 567] width 197 height 761
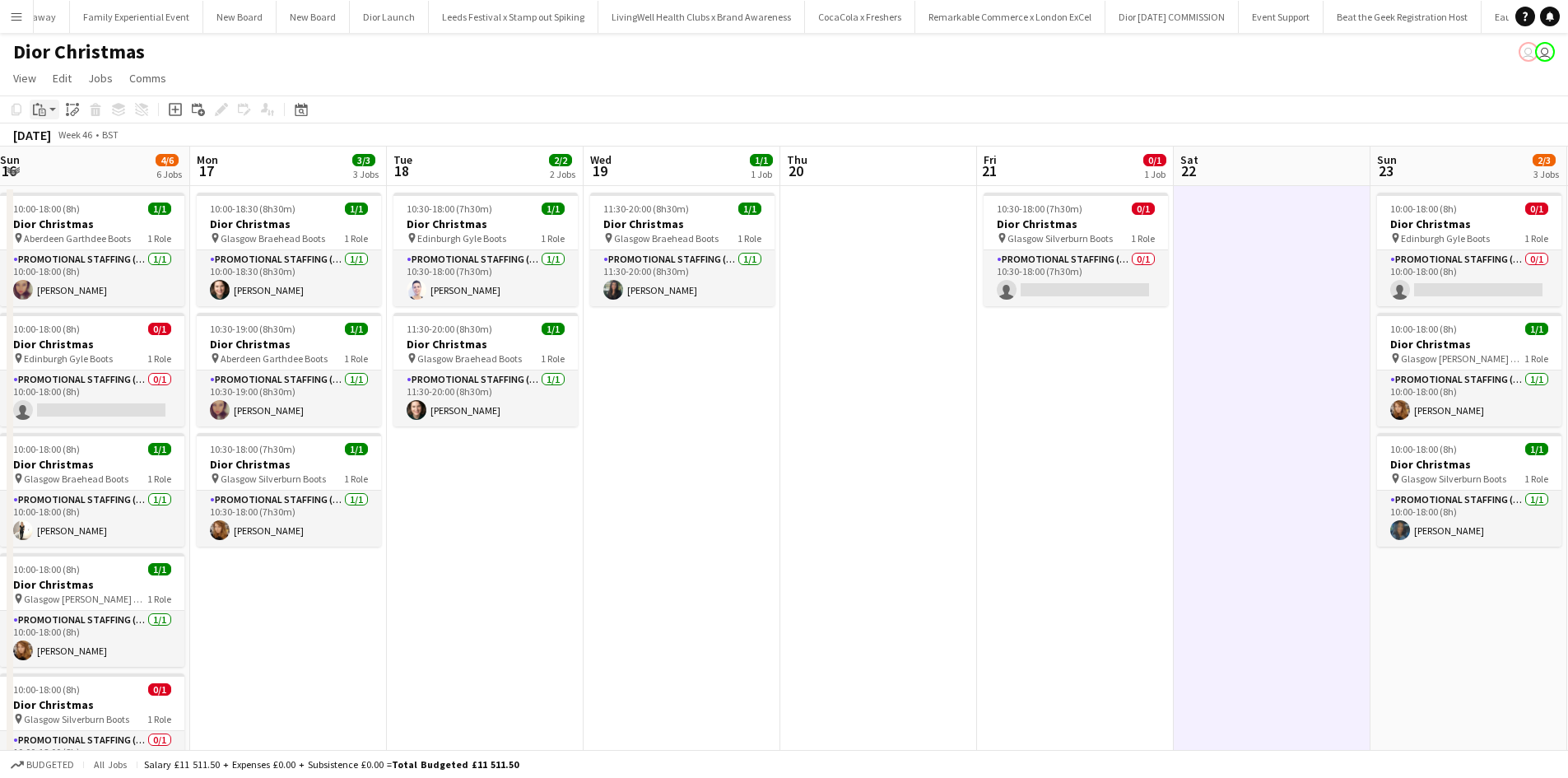
click at [42, 111] on icon at bounding box center [42, 111] width 3 height 1
click at [59, 141] on link "Paste Ctrl+V" at bounding box center [121, 141] width 155 height 15
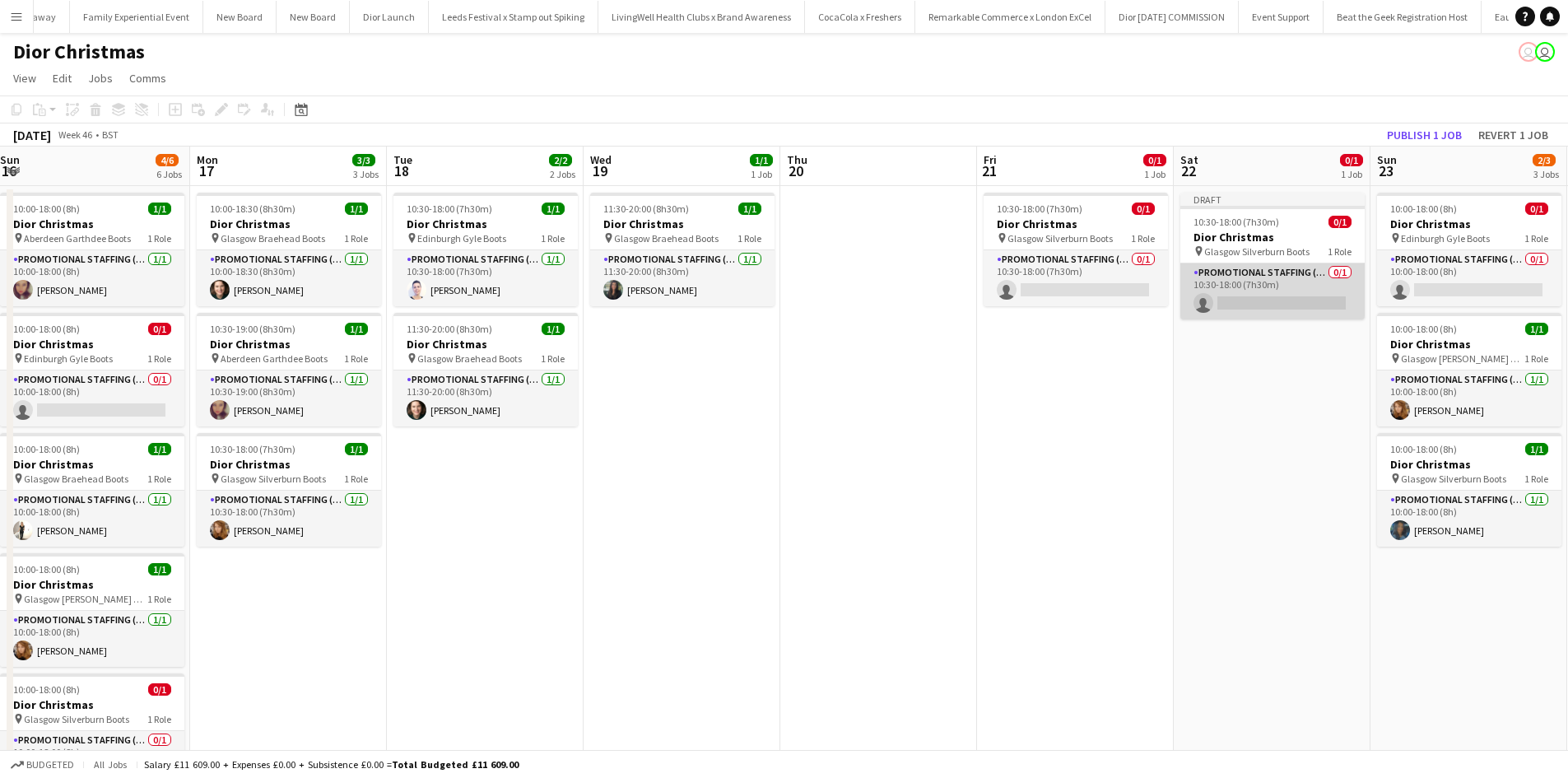
click at [1291, 305] on app-card-role "Promotional Staffing (Sales Staff) 0/1 10:30-18:00 (7h30m) single-neutral-actio…" at bounding box center [1273, 292] width 185 height 56
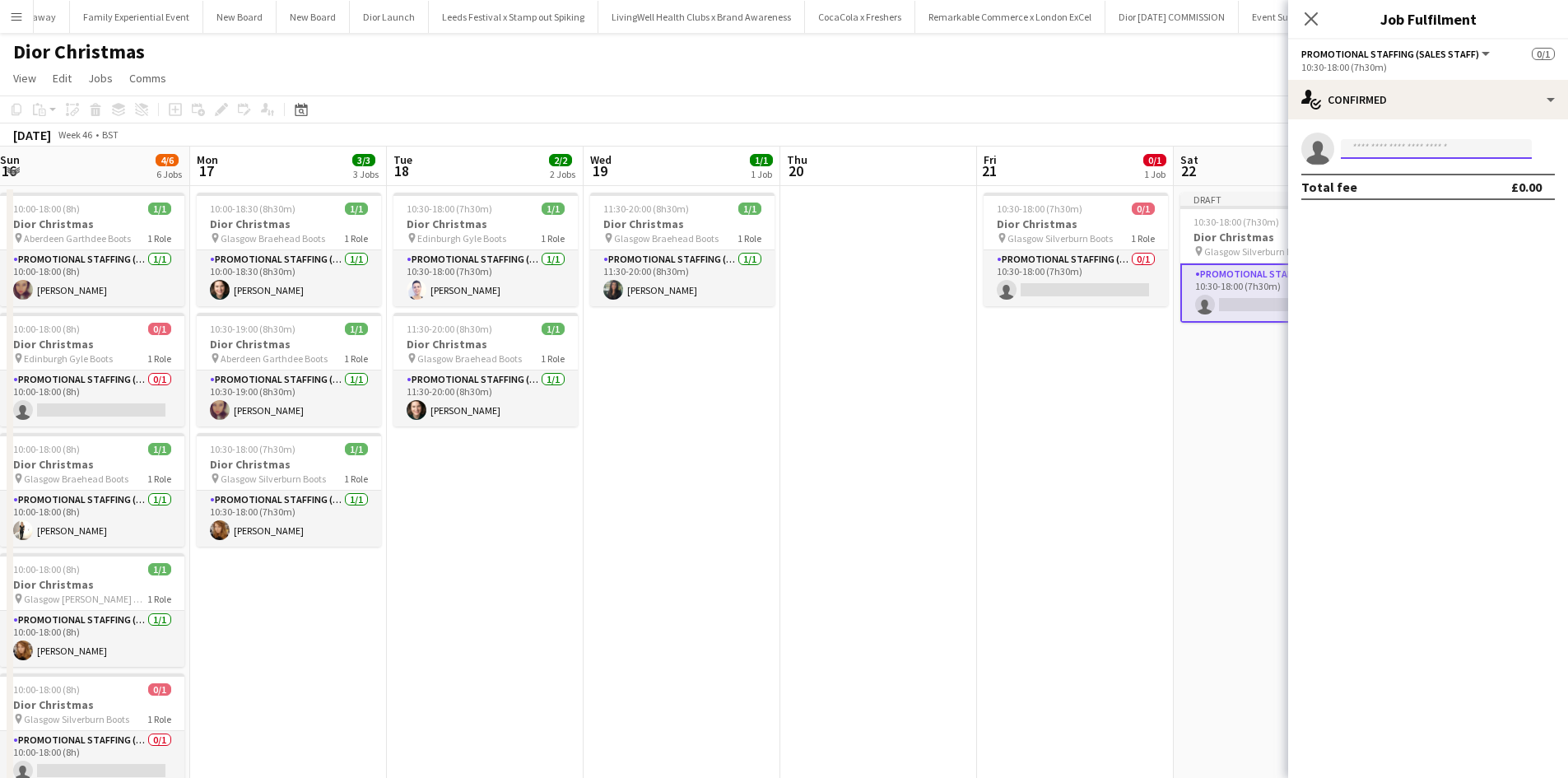
click at [1441, 153] on input at bounding box center [1436, 149] width 191 height 19
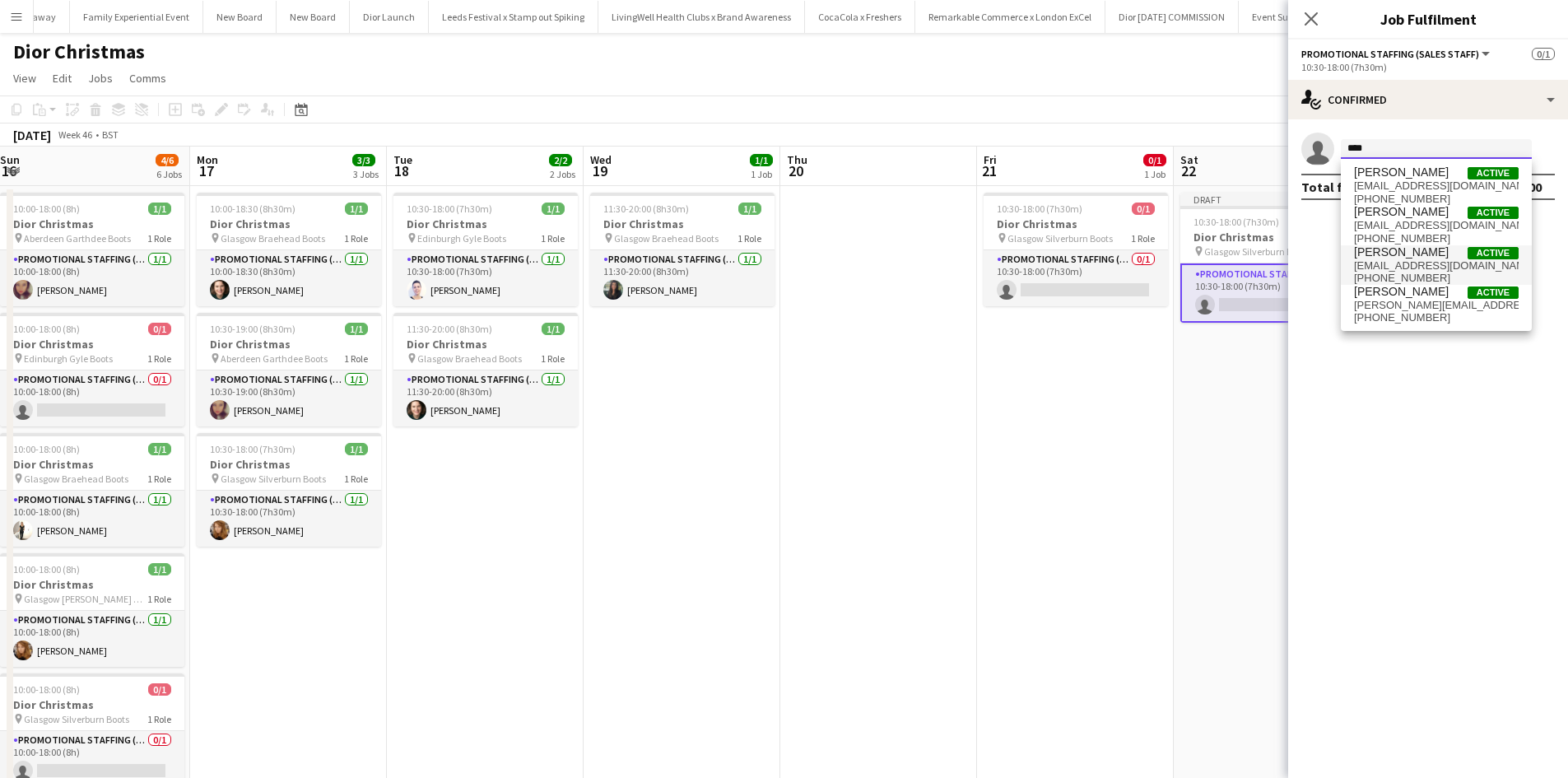
type input "****"
click at [1418, 257] on span "[PERSON_NAME]" at bounding box center [1402, 252] width 95 height 14
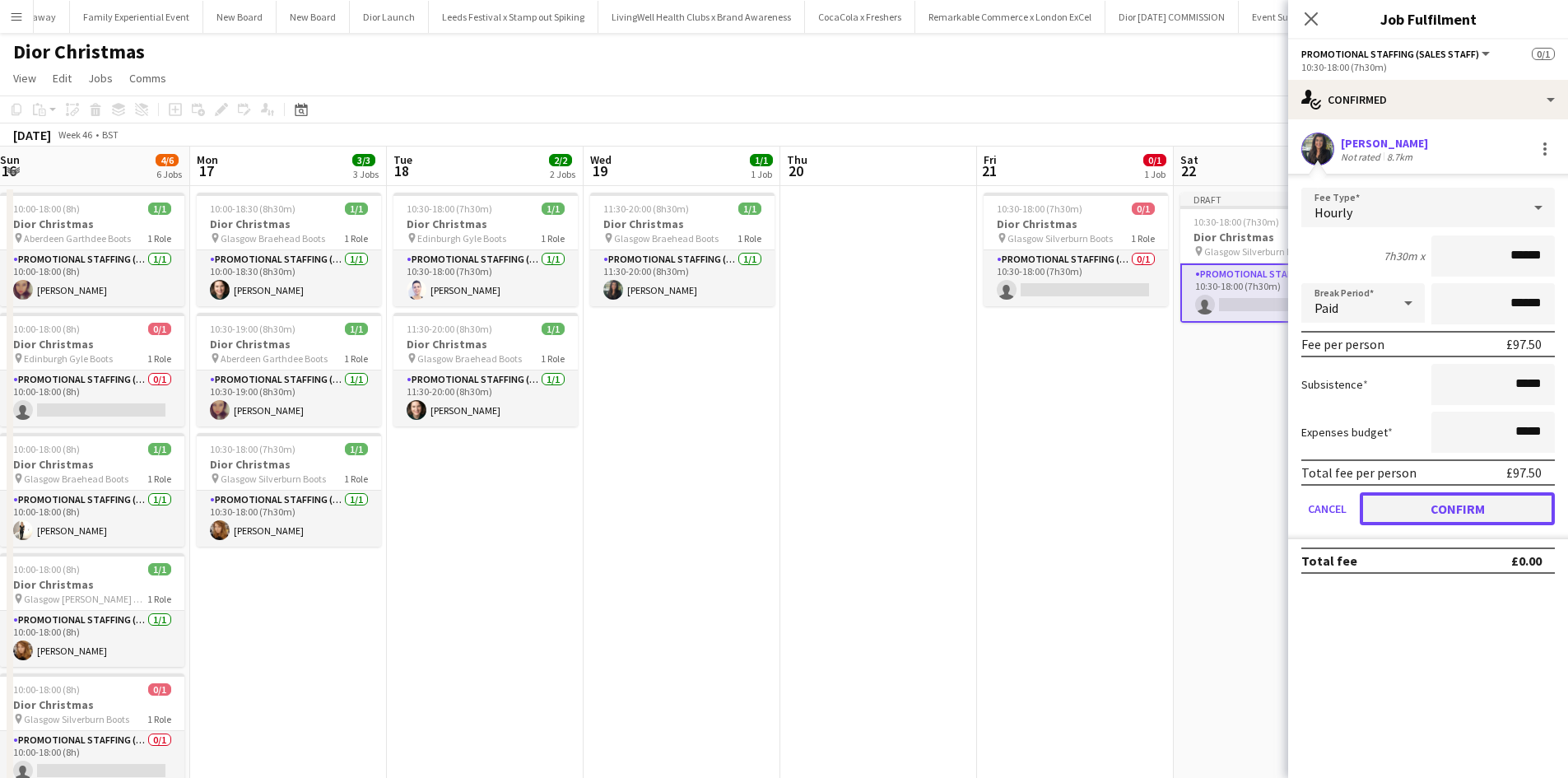
click at [1466, 511] on button "Confirm" at bounding box center [1457, 508] width 195 height 33
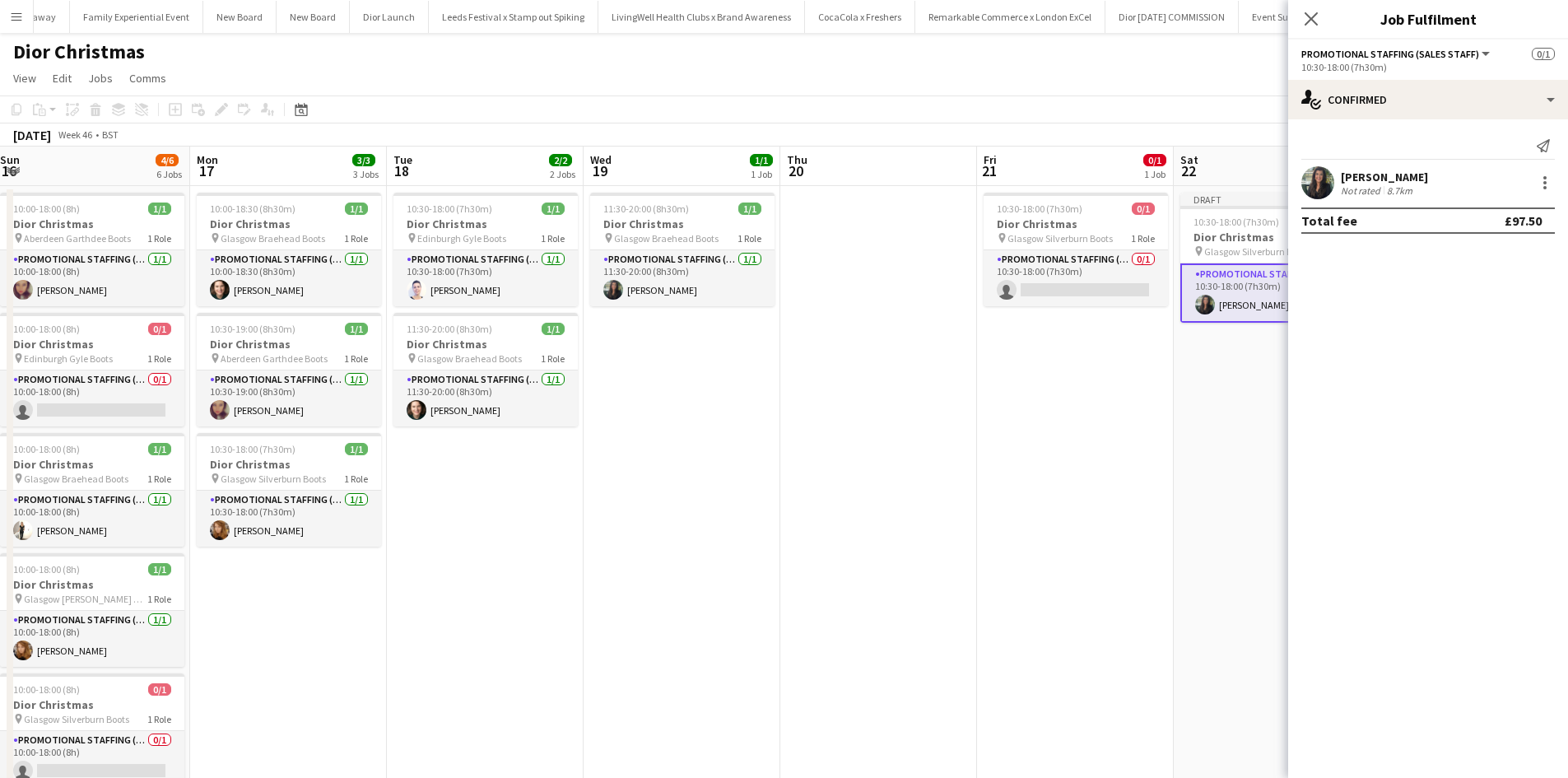
click at [1125, 475] on app-date-cell "10:30-18:00 (7h30m) 0/1 Dior Christmas pin Glasgow Silverburn Boots 1 Role Prom…" at bounding box center [1076, 567] width 197 height 761
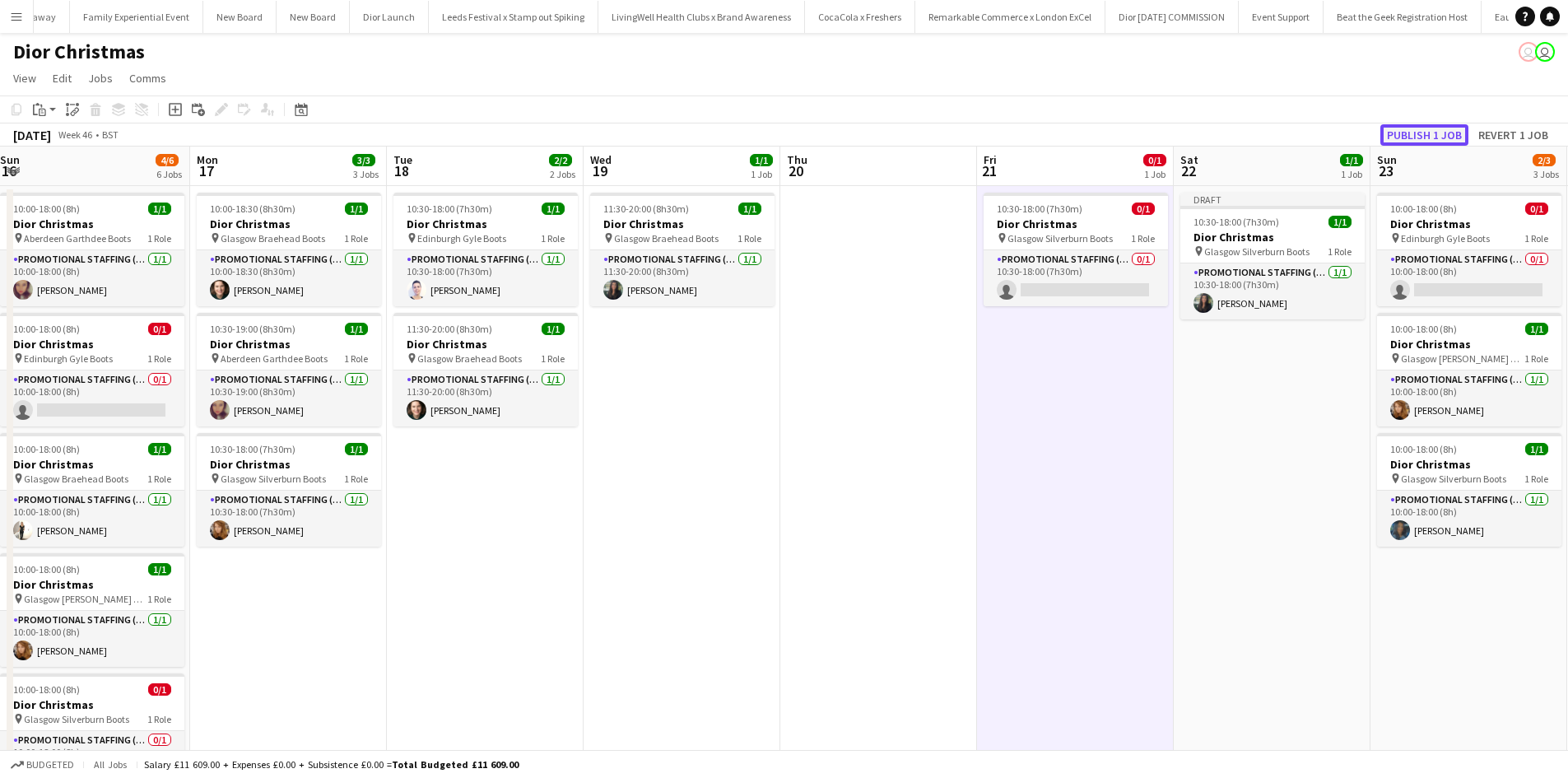
click at [1418, 130] on button "Publish 1 job" at bounding box center [1425, 135] width 88 height 21
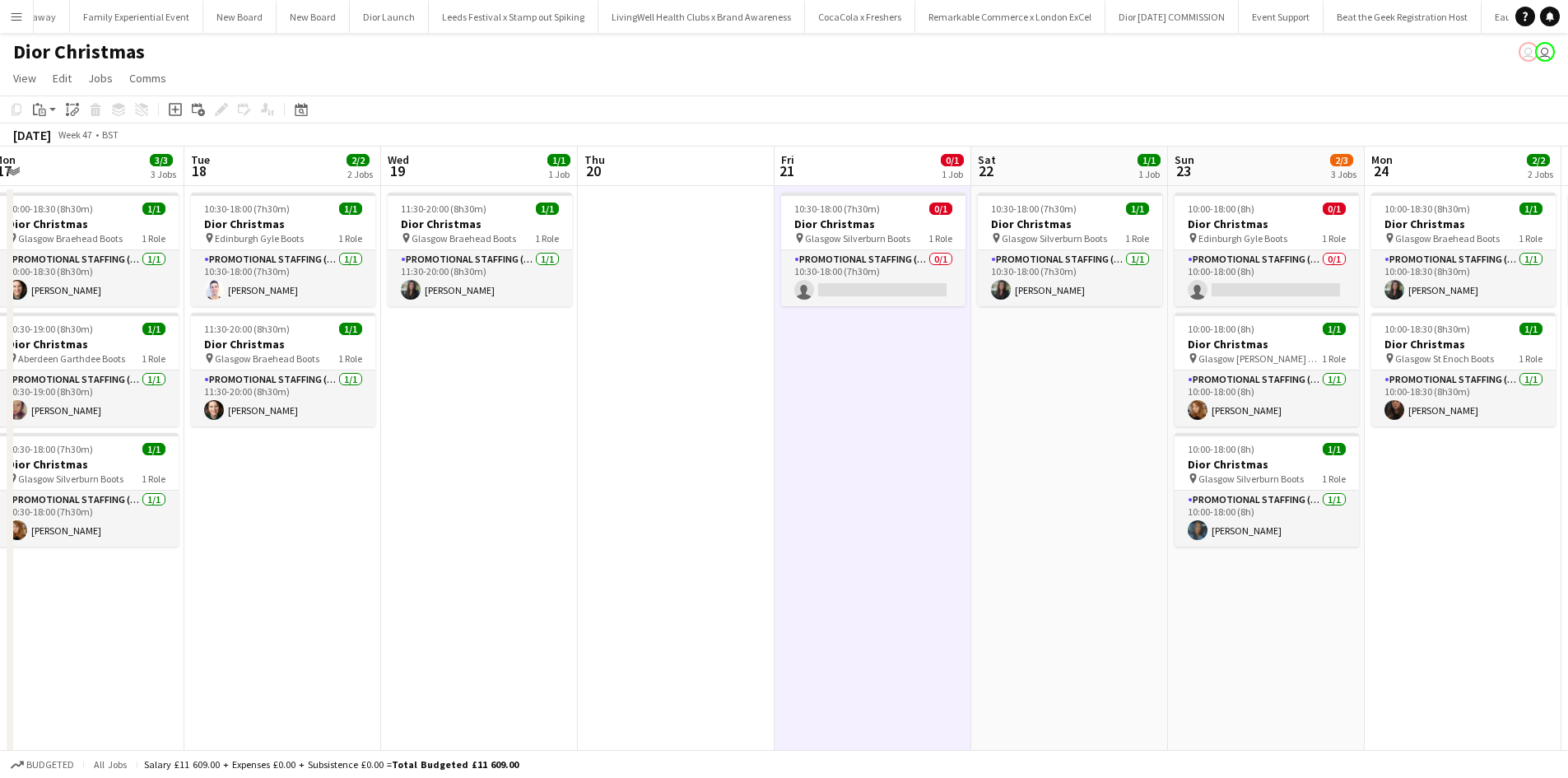
drag, startPoint x: 1260, startPoint y: 485, endPoint x: 1029, endPoint y: 475, distance: 231.2
click at [1029, 475] on app-calendar-viewport "Thu 13 Fri 14 2/2 2 Jobs Sat 15 2/2 2 Jobs Sun 16 4/6 6 Jobs Mon 17 3/3 3 Jobs …" at bounding box center [784, 547] width 1568 height 801
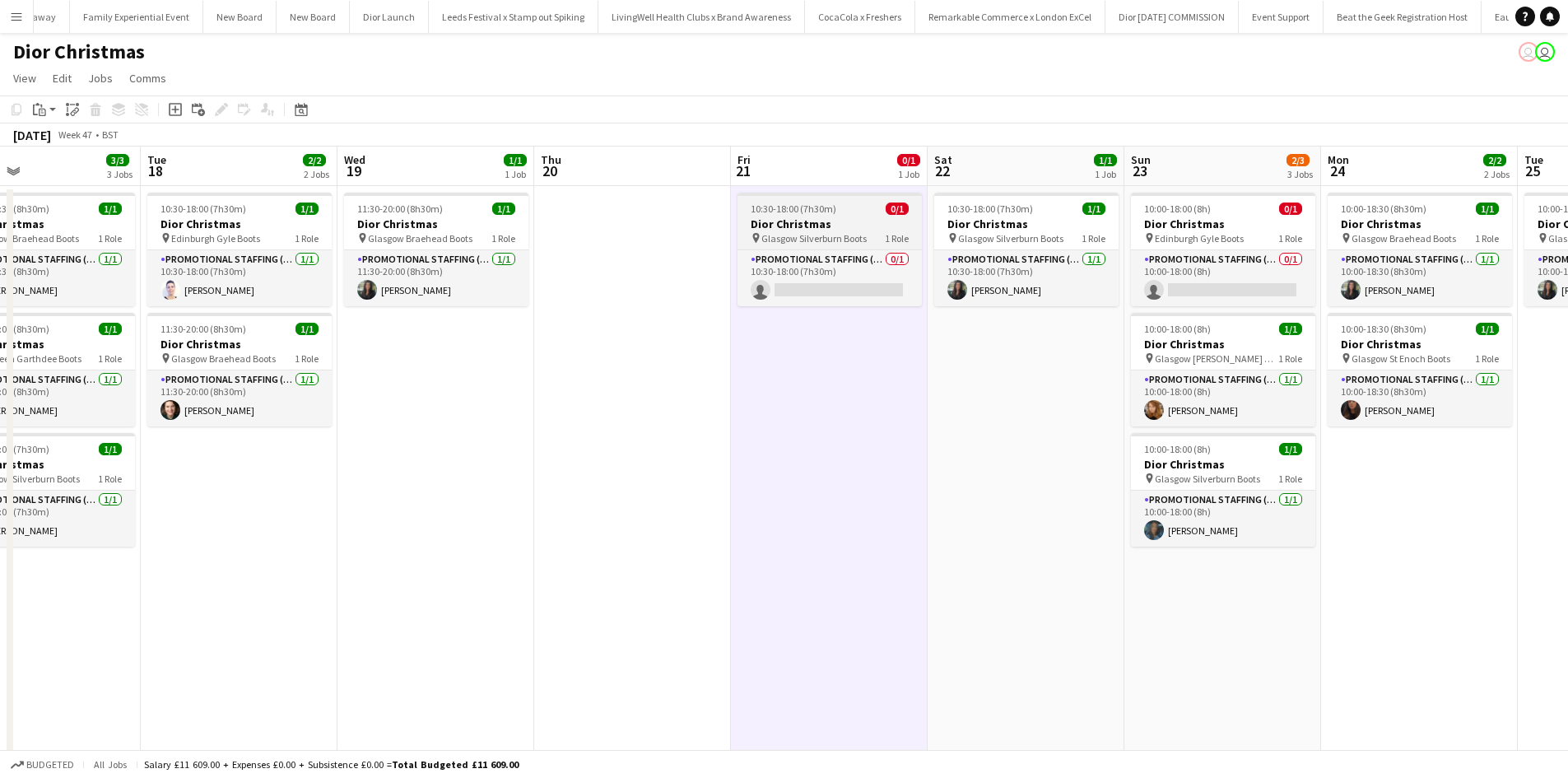
click at [859, 209] on div "10:30-18:00 (7h30m) 0/1" at bounding box center [830, 208] width 185 height 12
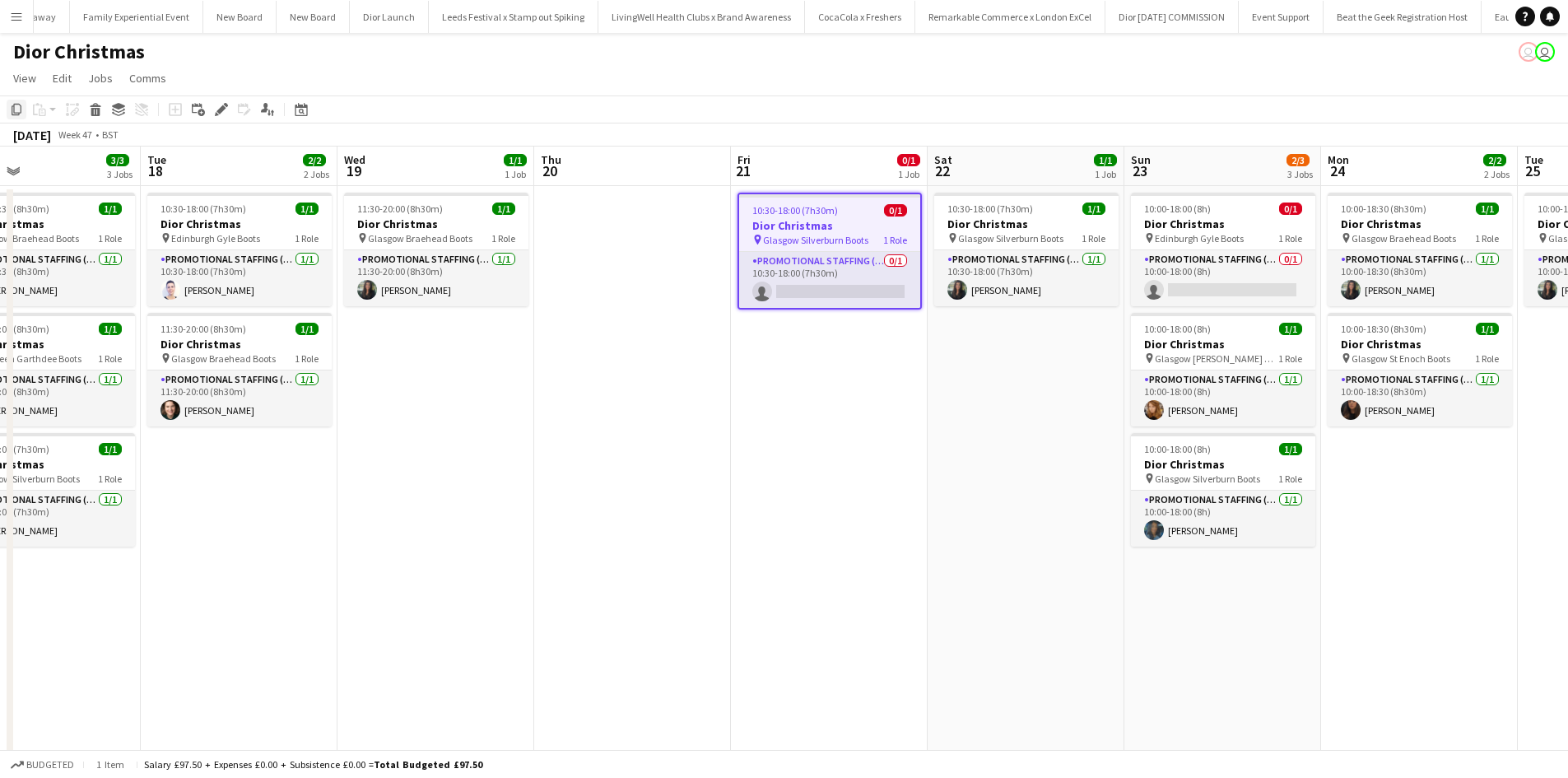
click at [19, 102] on div "Copy" at bounding box center [16, 109] width 19 height 19
click at [1437, 467] on app-date-cell "10:00-18:30 (8h30m) 1/1 Dior Christmas pin Glasgow Braehead Boots 1 Role Promot…" at bounding box center [1419, 567] width 197 height 761
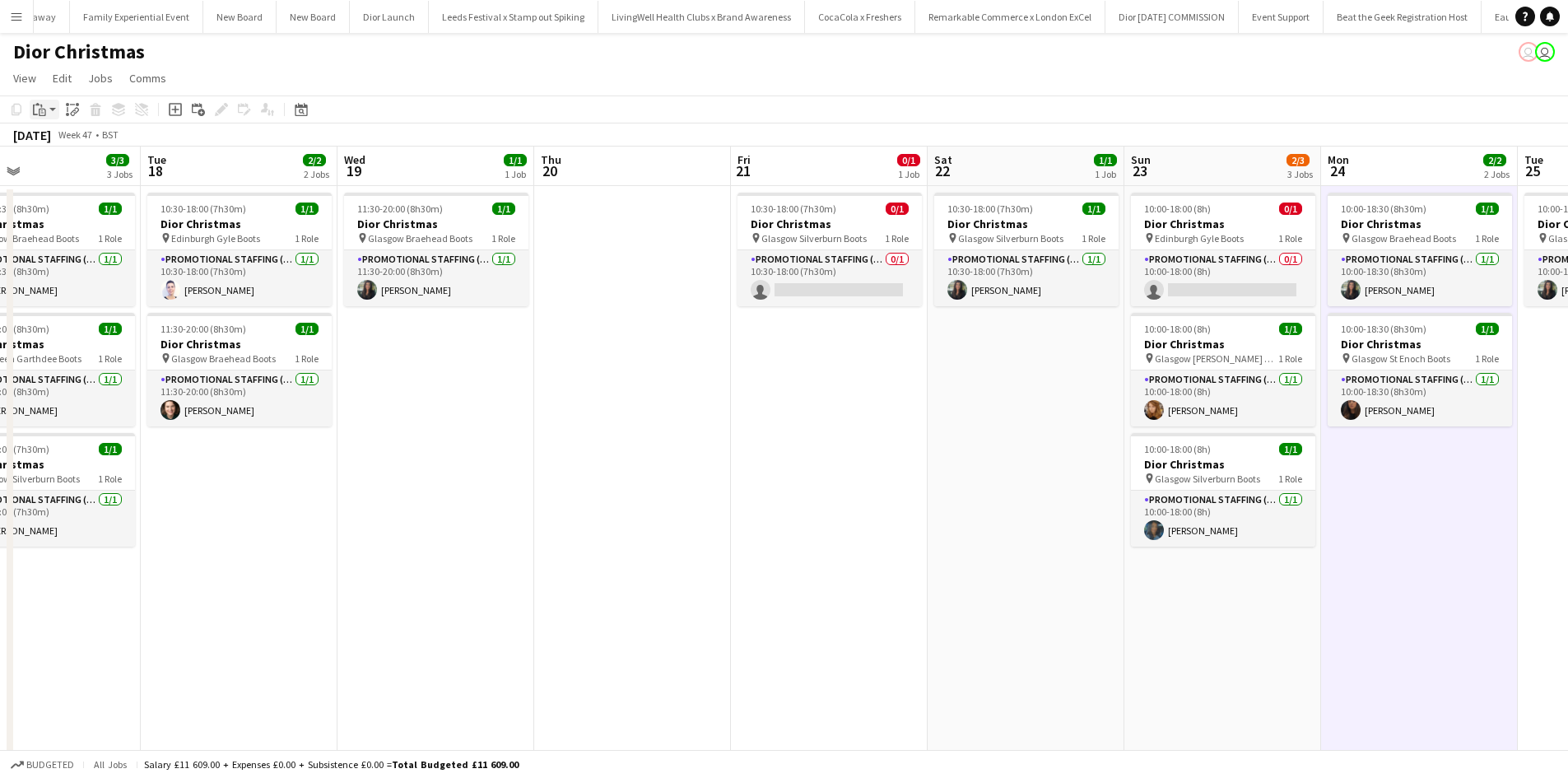
click at [45, 109] on icon "Paste" at bounding box center [39, 109] width 13 height 13
click at [73, 142] on link "Paste Ctrl+V" at bounding box center [121, 141] width 155 height 15
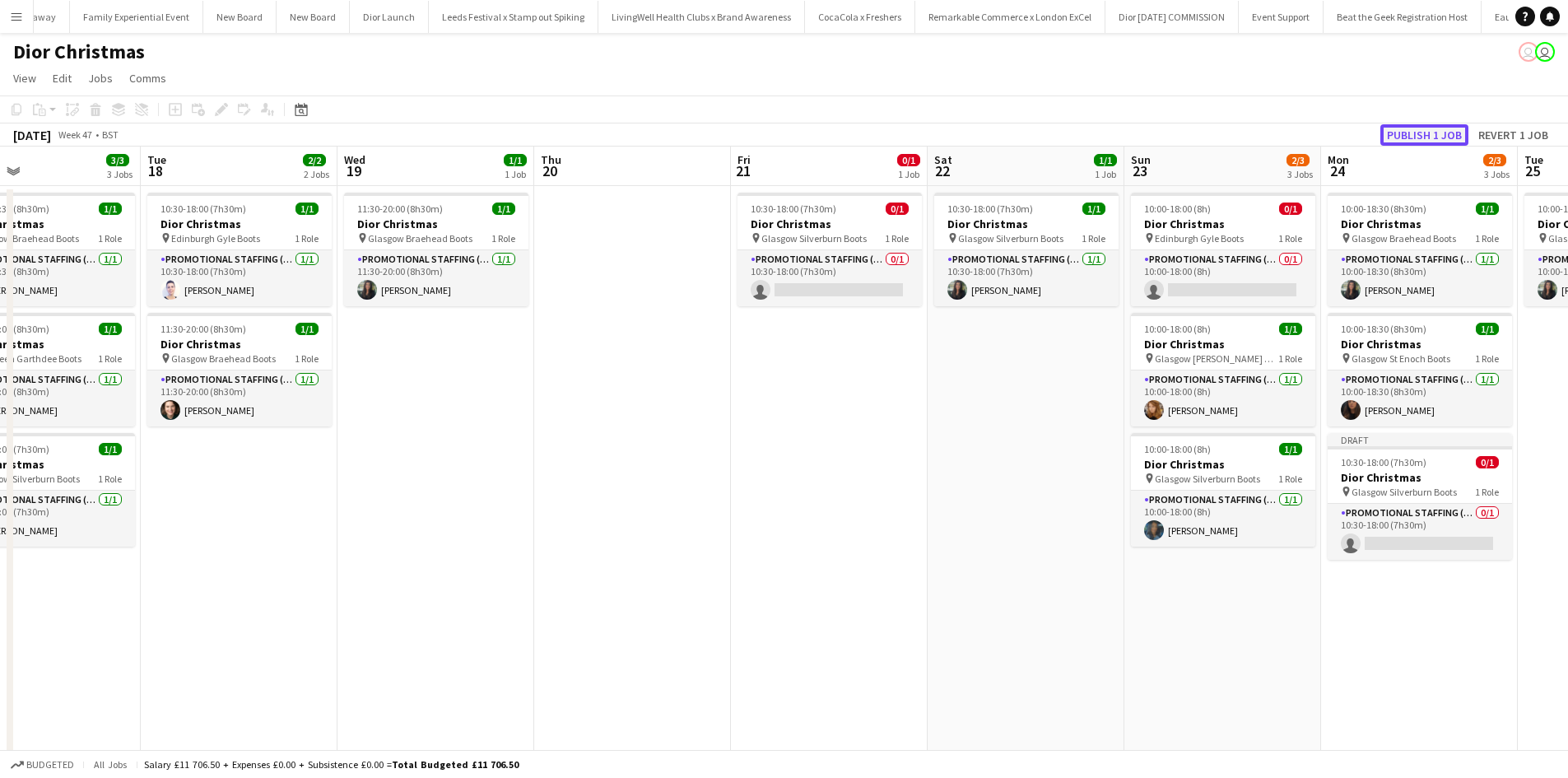
click at [1417, 133] on button "Publish 1 job" at bounding box center [1425, 135] width 88 height 21
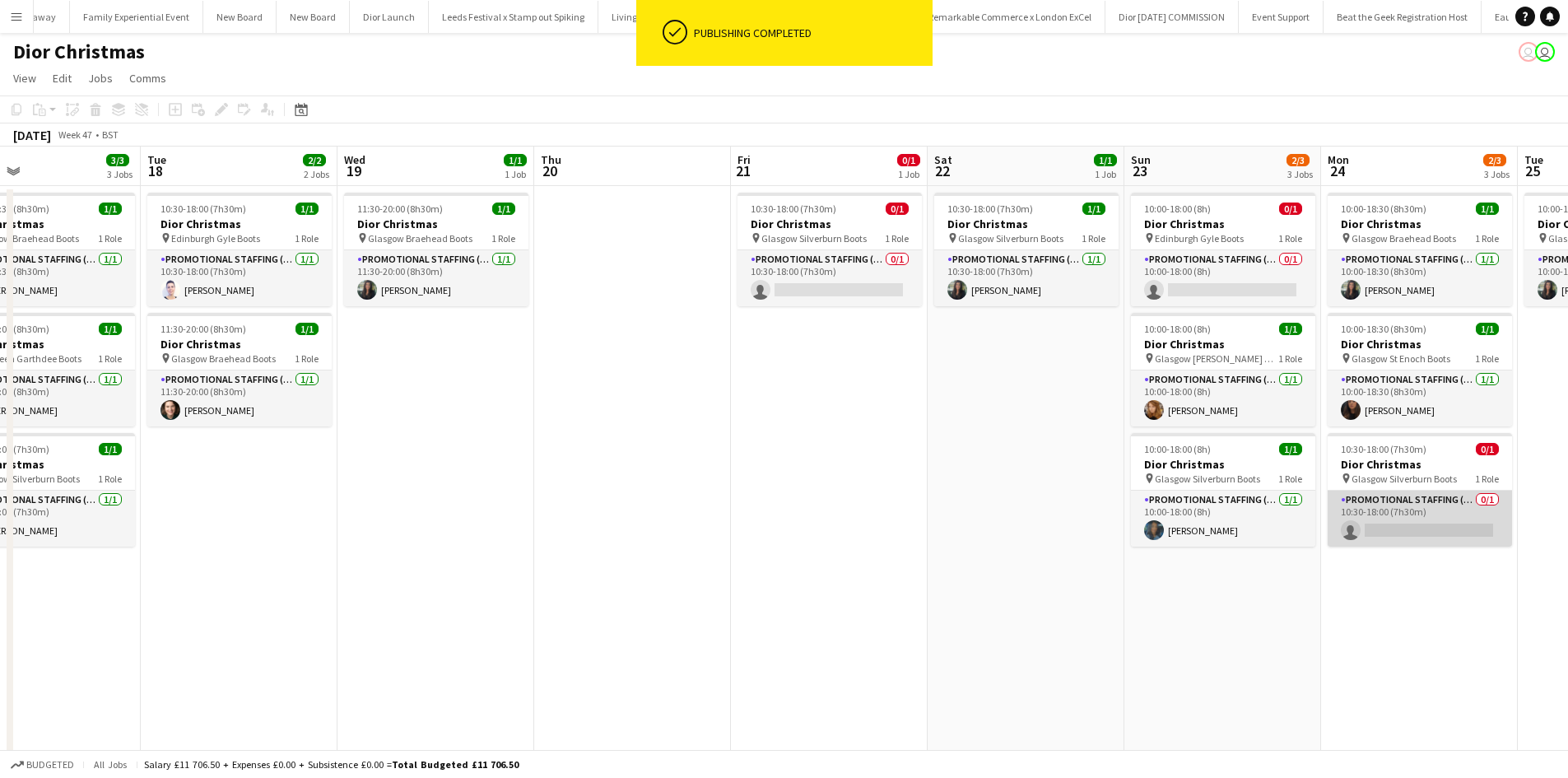
click at [1404, 529] on app-card-role "Promotional Staffing (Sales Staff) 0/1 10:30-18:00 (7h30m) single-neutral-actio…" at bounding box center [1420, 519] width 185 height 56
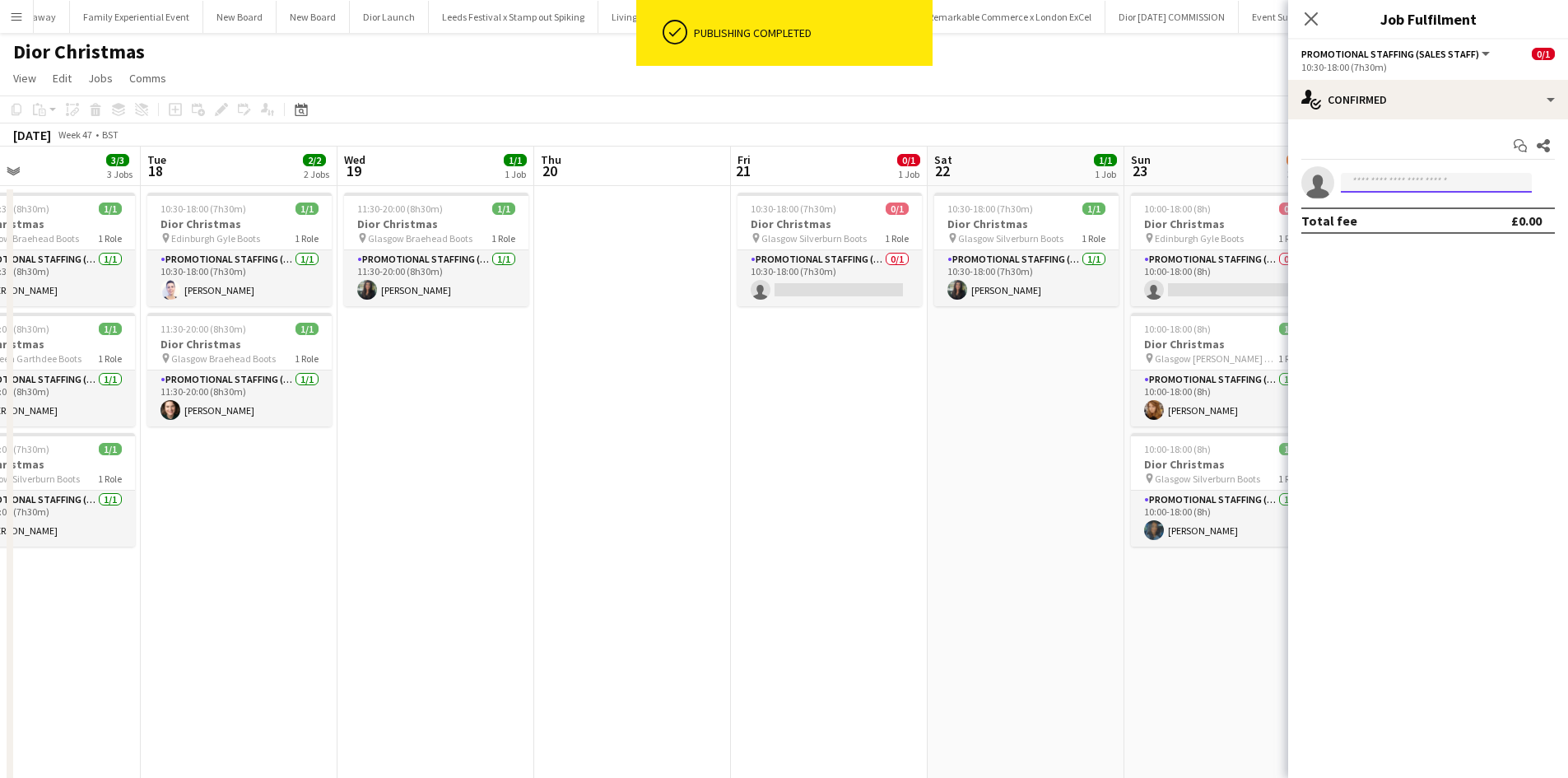
click at [1393, 178] on input at bounding box center [1436, 183] width 191 height 19
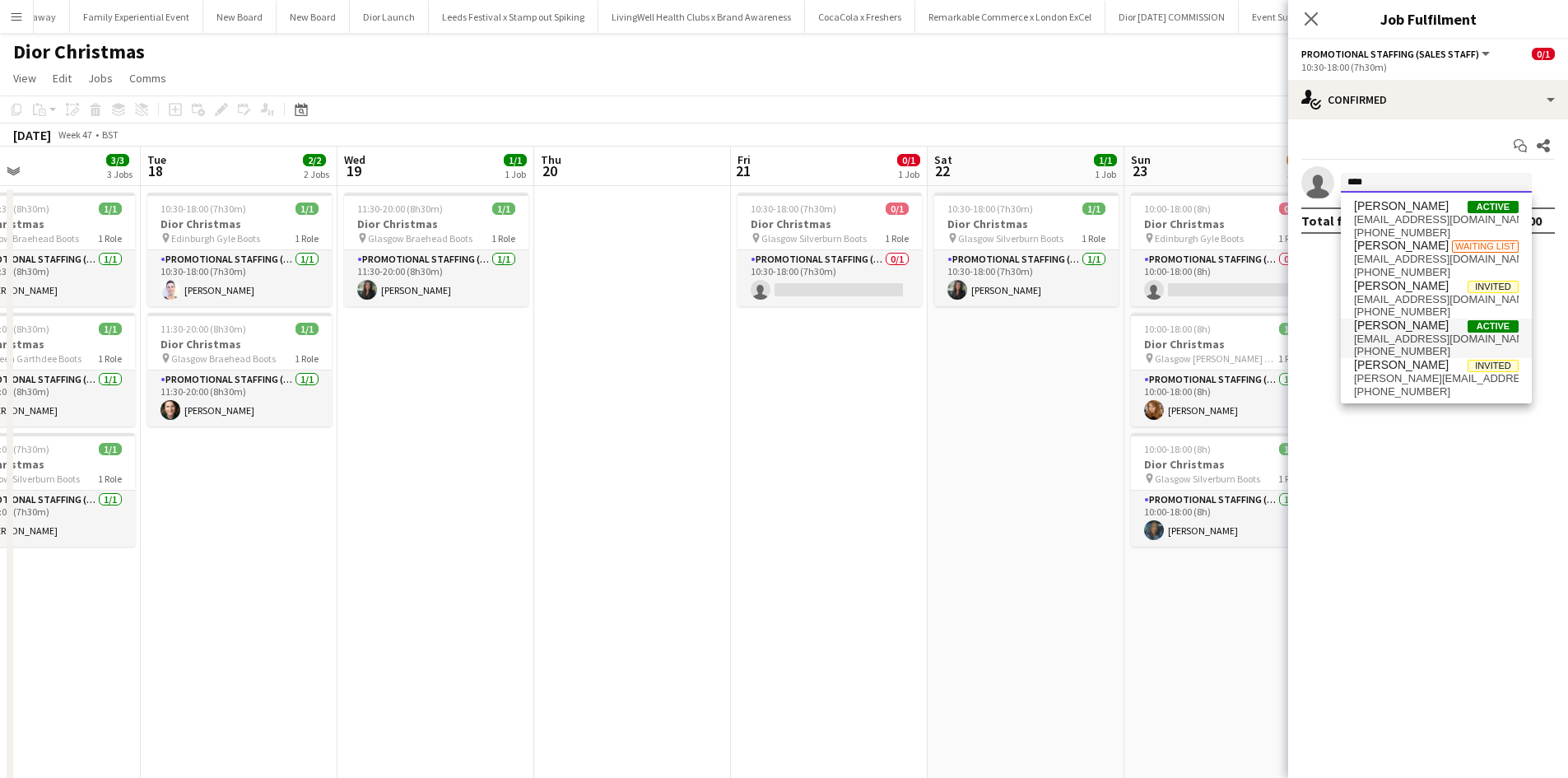
type input "****"
click at [1396, 336] on span "rebeccasarahmoore@gmail.com" at bounding box center [1436, 338] width 164 height 13
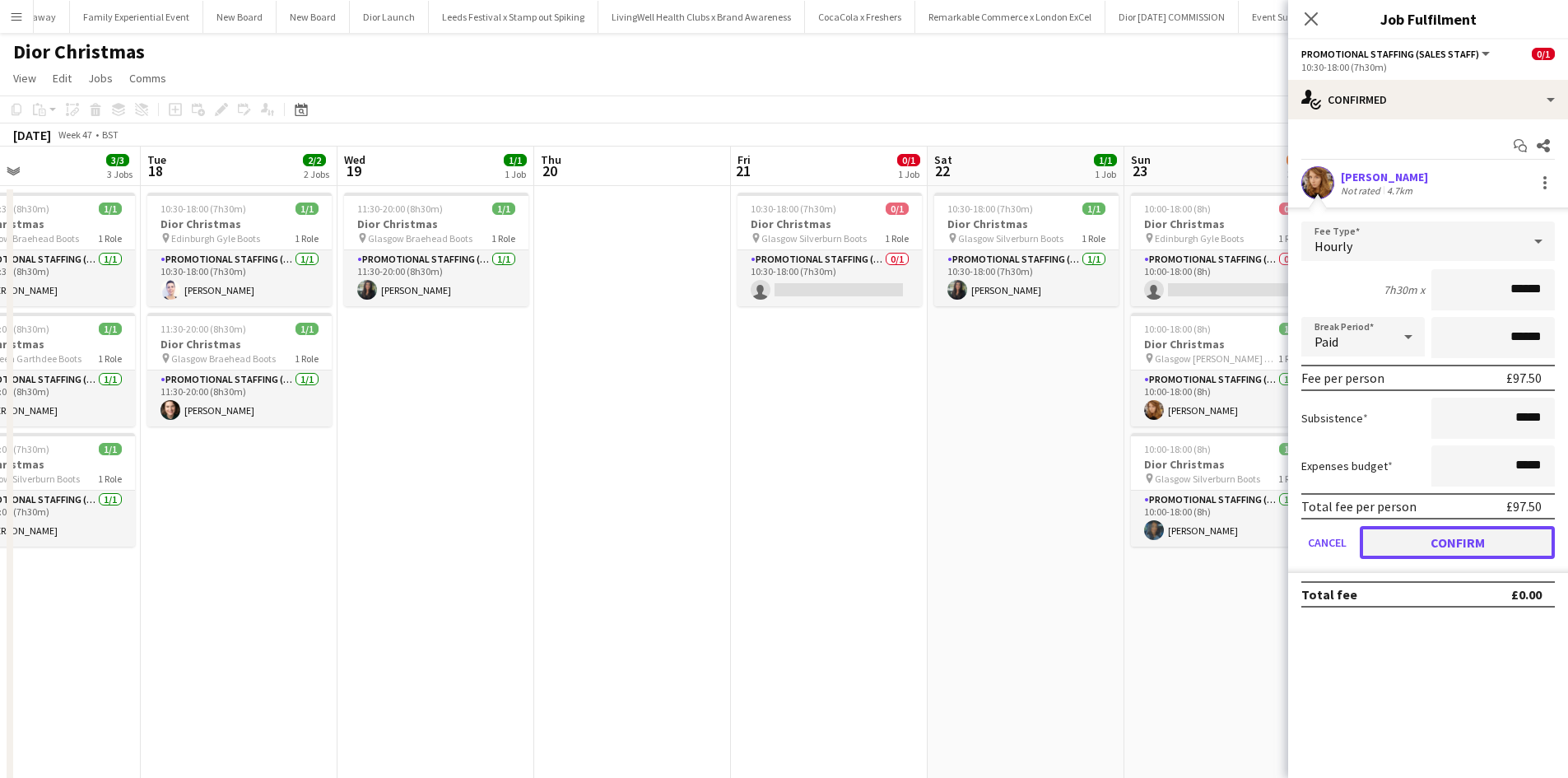
click at [1469, 540] on button "Confirm" at bounding box center [1457, 542] width 195 height 33
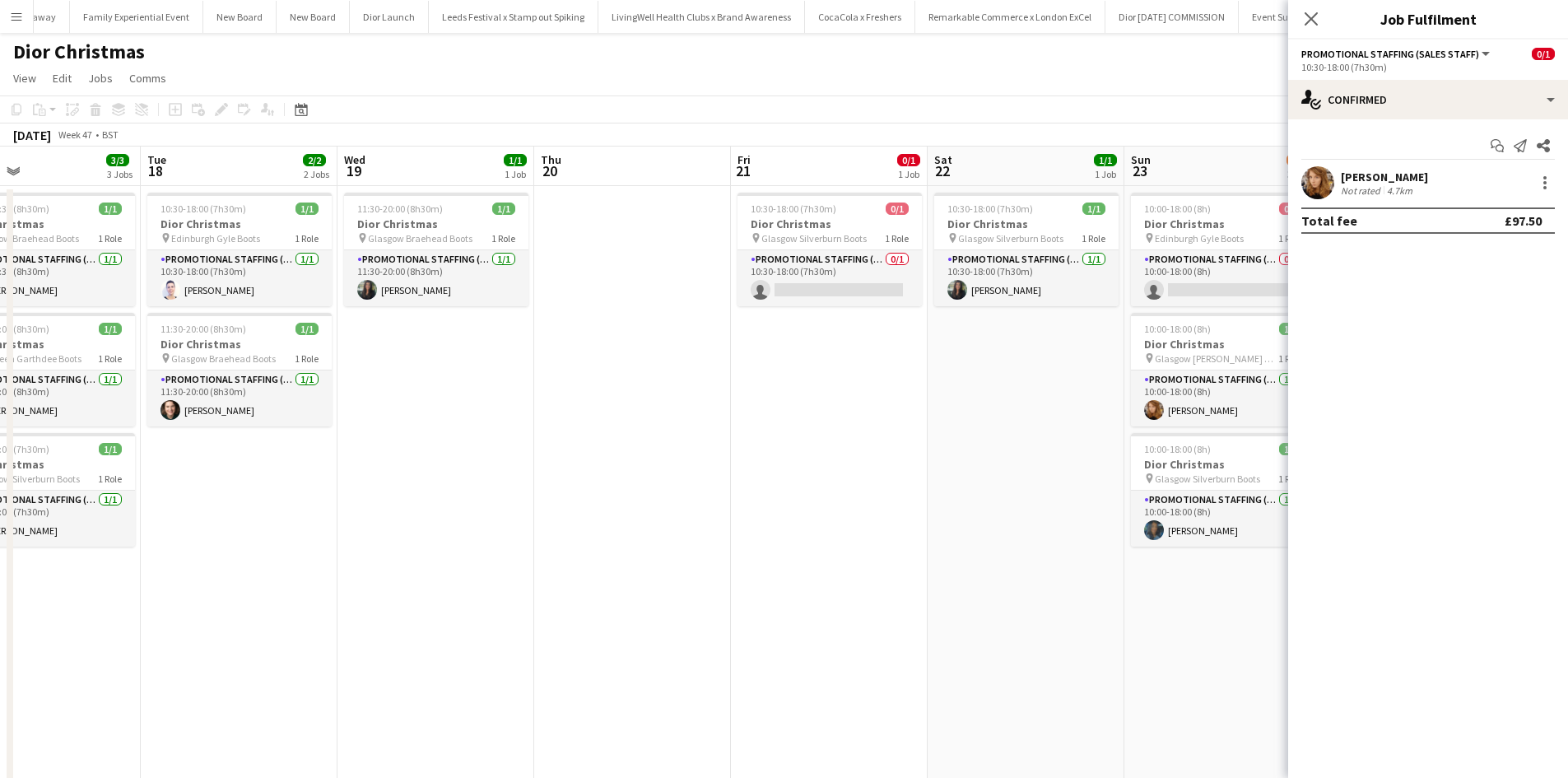
click at [1038, 557] on app-date-cell "10:30-18:00 (7h30m) 1/1 Dior Christmas pin Glasgow Silverburn Boots 1 Role Prom…" at bounding box center [1027, 567] width 197 height 761
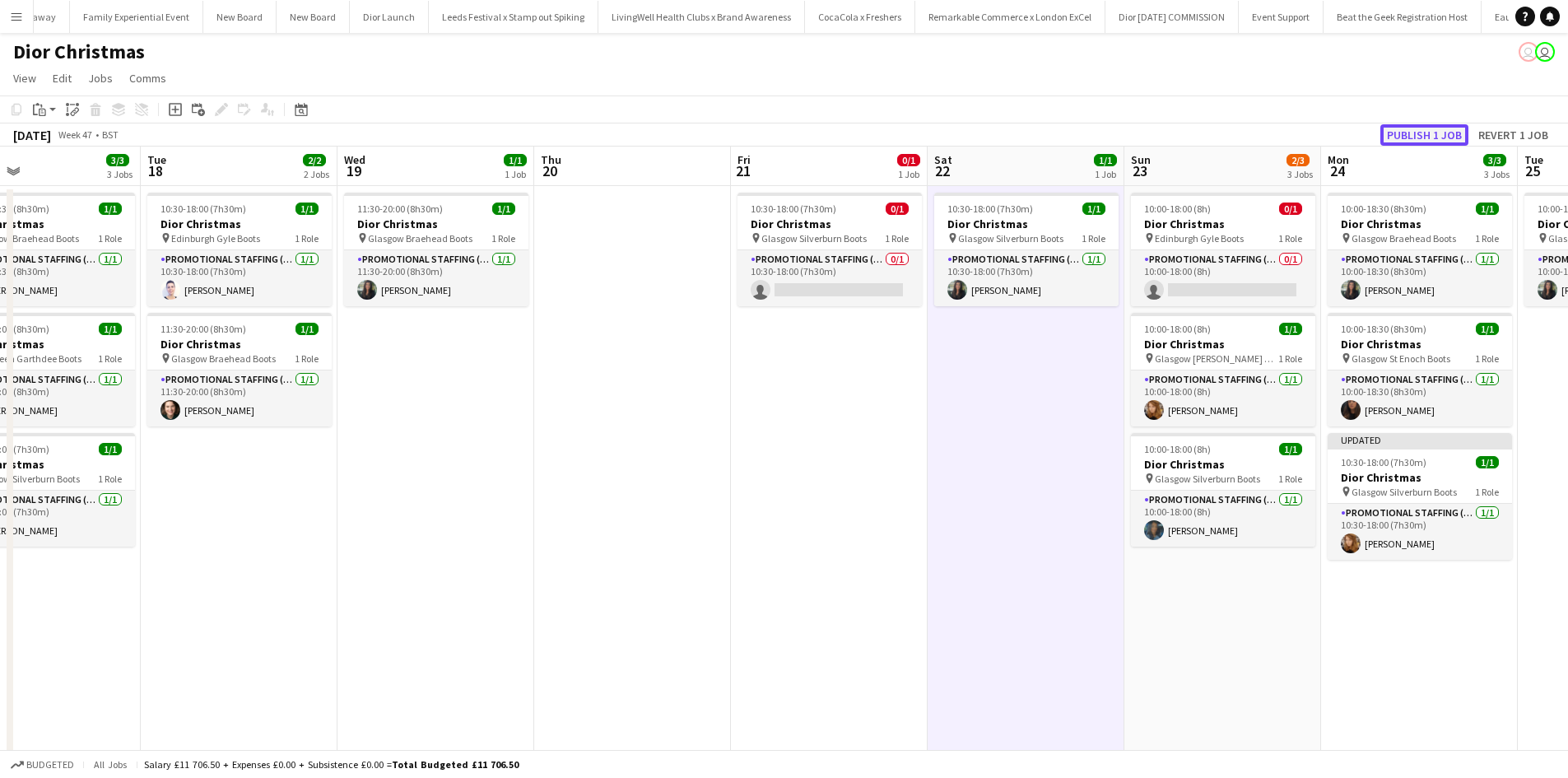
click at [1426, 125] on button "Publish 1 job" at bounding box center [1425, 135] width 88 height 21
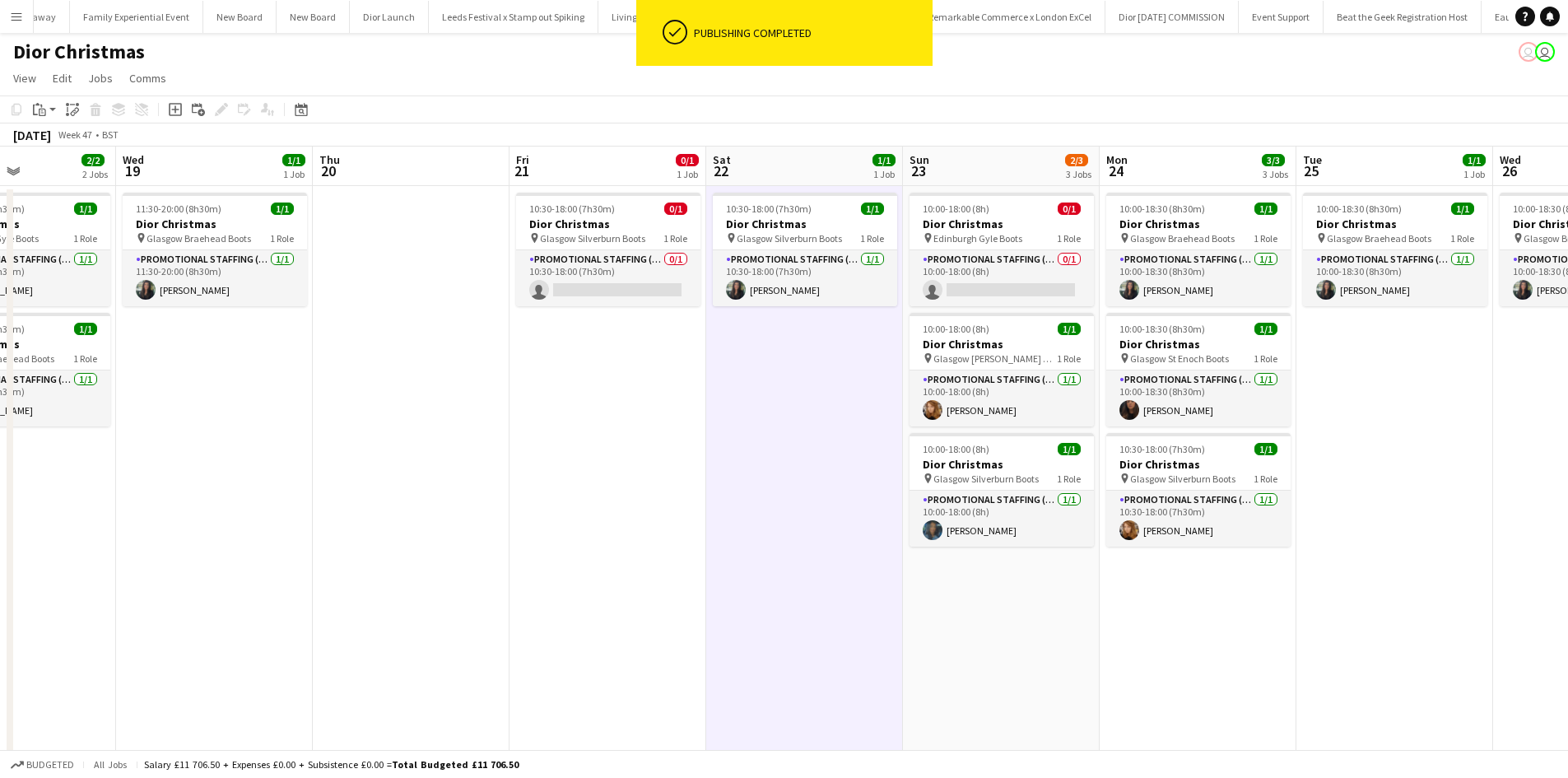
drag, startPoint x: 1380, startPoint y: 601, endPoint x: 559, endPoint y: 503, distance: 826.8
click at [559, 504] on app-calendar-viewport "Sat 15 2/2 2 Jobs Sun 16 4/6 6 Jobs Mon 17 3/3 3 Jobs Tue 18 2/2 2 Jobs Wed 19 …" at bounding box center [784, 547] width 1568 height 801
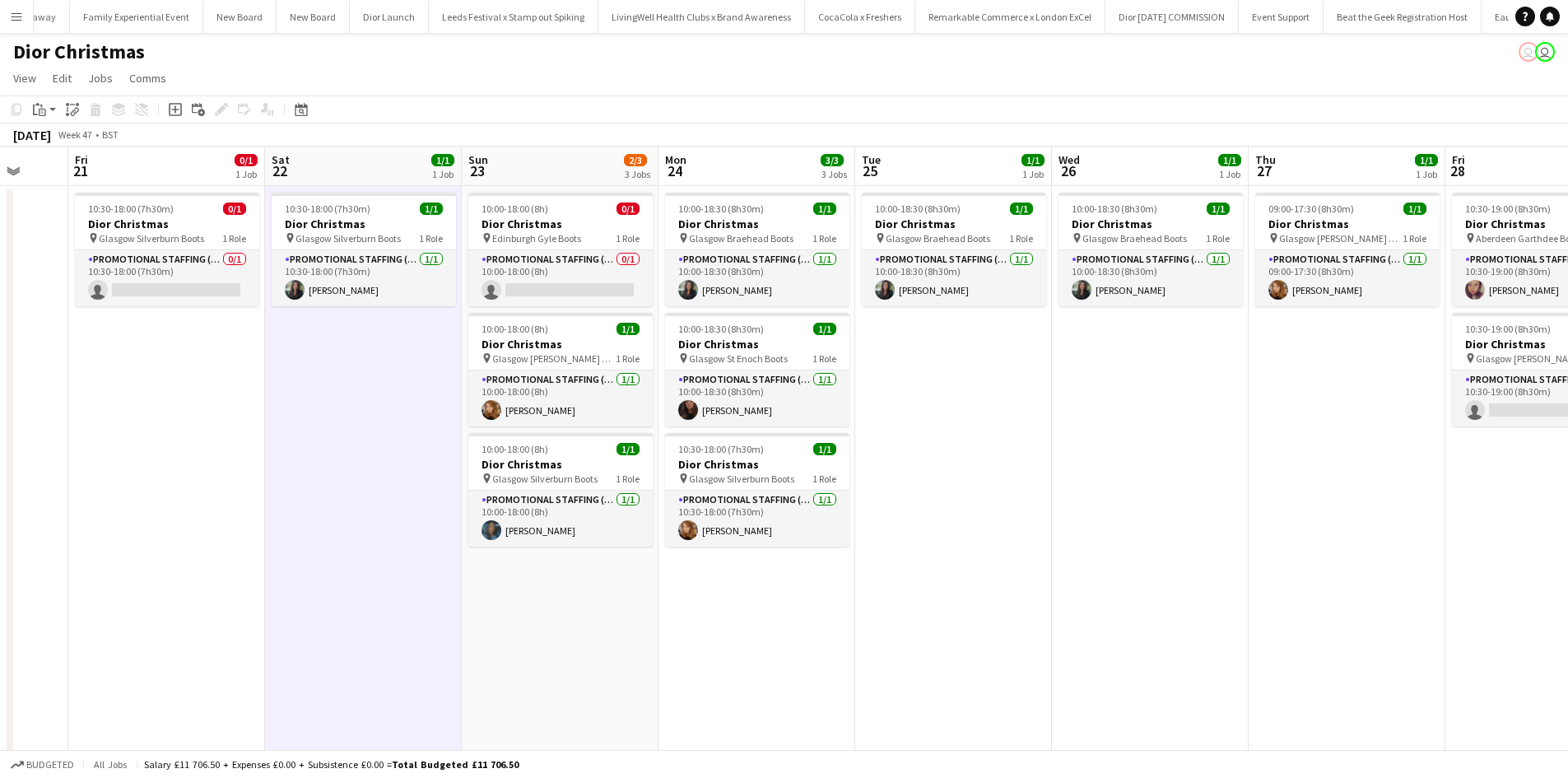
drag, startPoint x: 1070, startPoint y: 537, endPoint x: 744, endPoint y: 504, distance: 327.7
click at [744, 504] on app-calendar-viewport "Tue 18 2/2 2 Jobs Wed 19 1/1 1 Job Thu 20 Fri 21 0/1 1 Job Sat 22 1/1 1 Job Sun…" at bounding box center [784, 547] width 1568 height 801
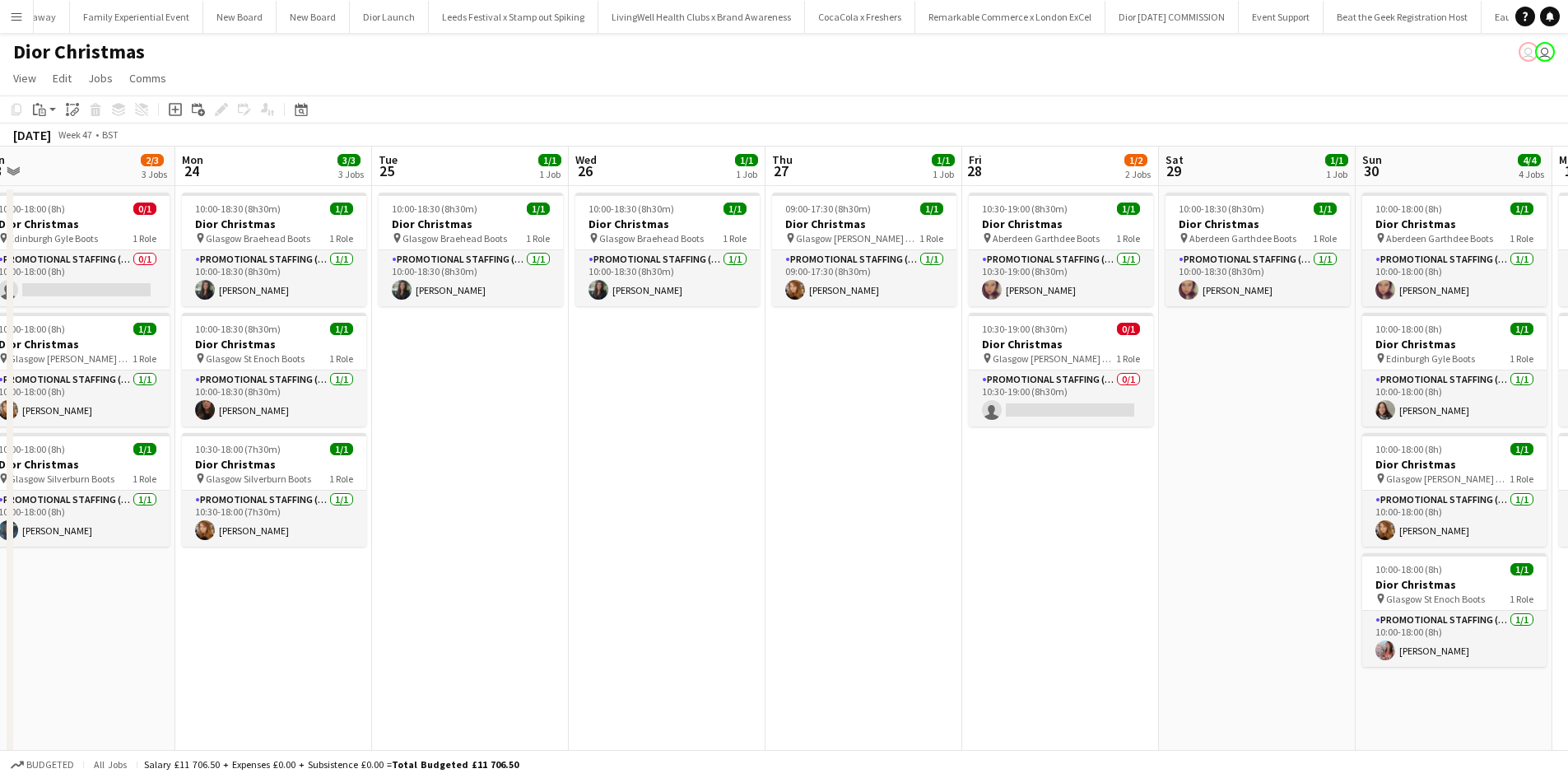
click at [1255, 375] on app-date-cell "10:00-18:30 (8h30m) 1/1 Dior Christmas pin Aberdeen Garthdee Boots 1 Role Promo…" at bounding box center [1258, 567] width 197 height 761
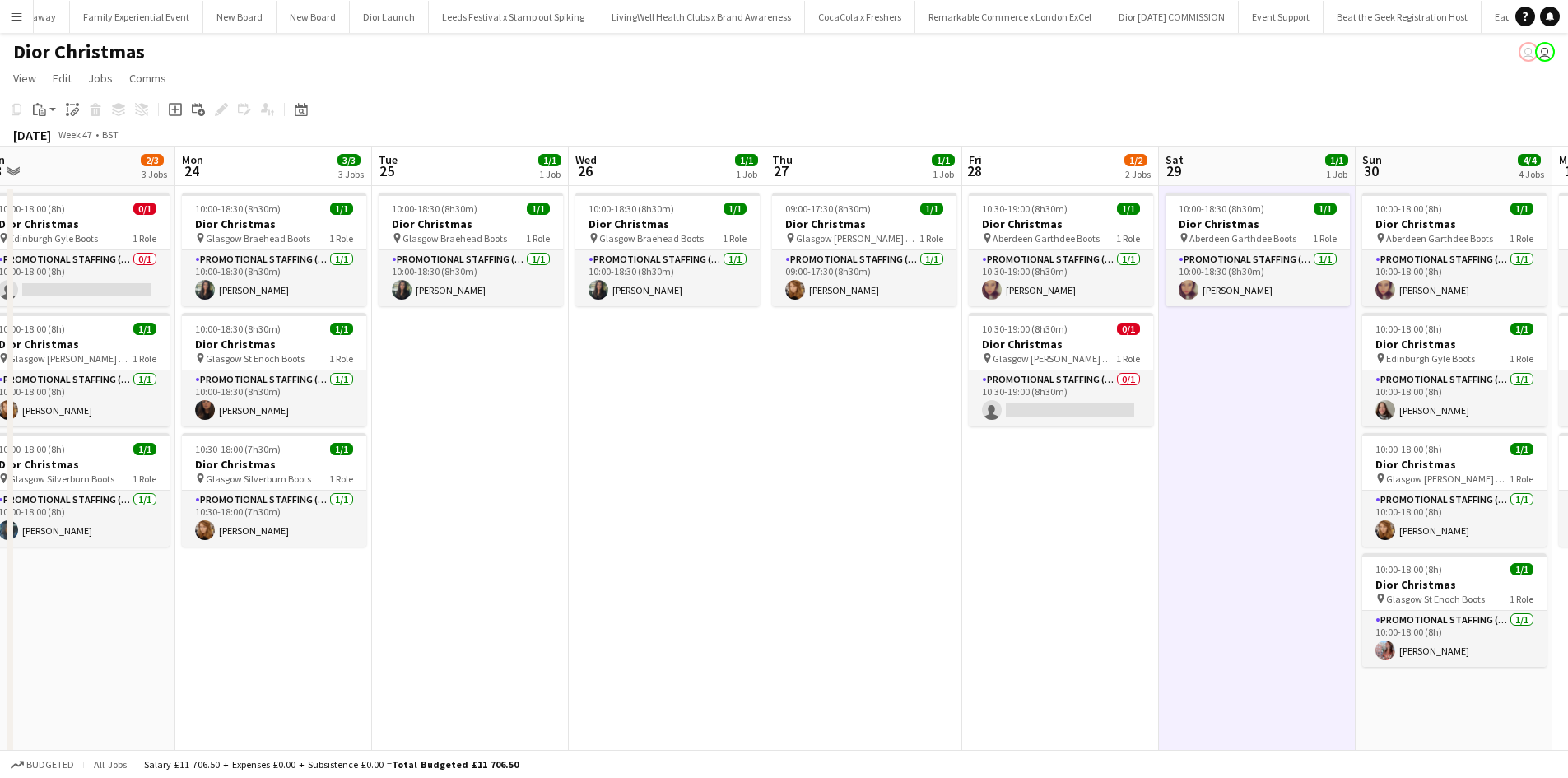
scroll to position [0, 611]
click at [44, 110] on icon at bounding box center [42, 113] width 7 height 7
click at [52, 138] on link "Paste Ctrl+V" at bounding box center [121, 141] width 155 height 15
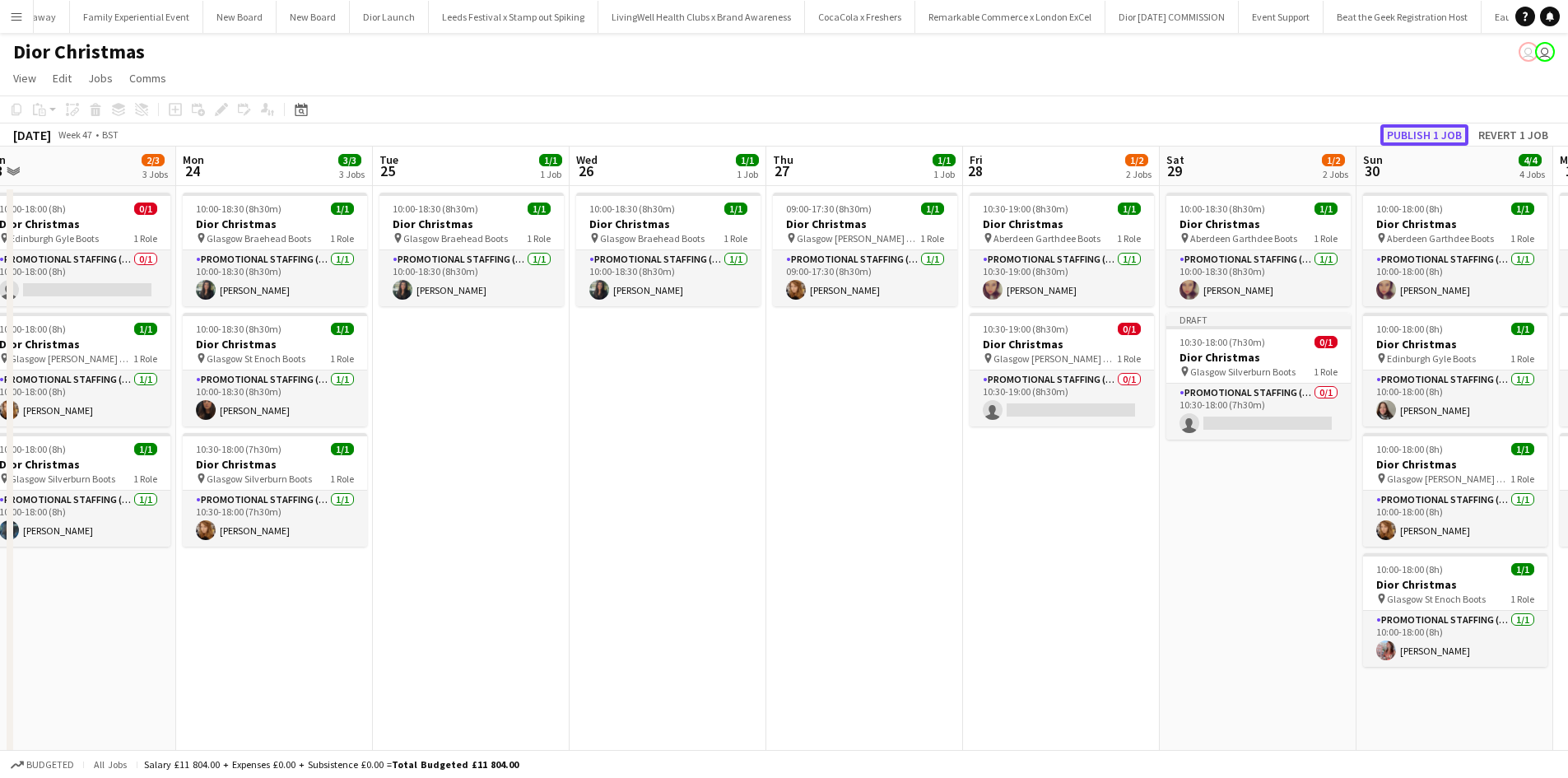
click at [1450, 133] on button "Publish 1 job" at bounding box center [1425, 135] width 88 height 21
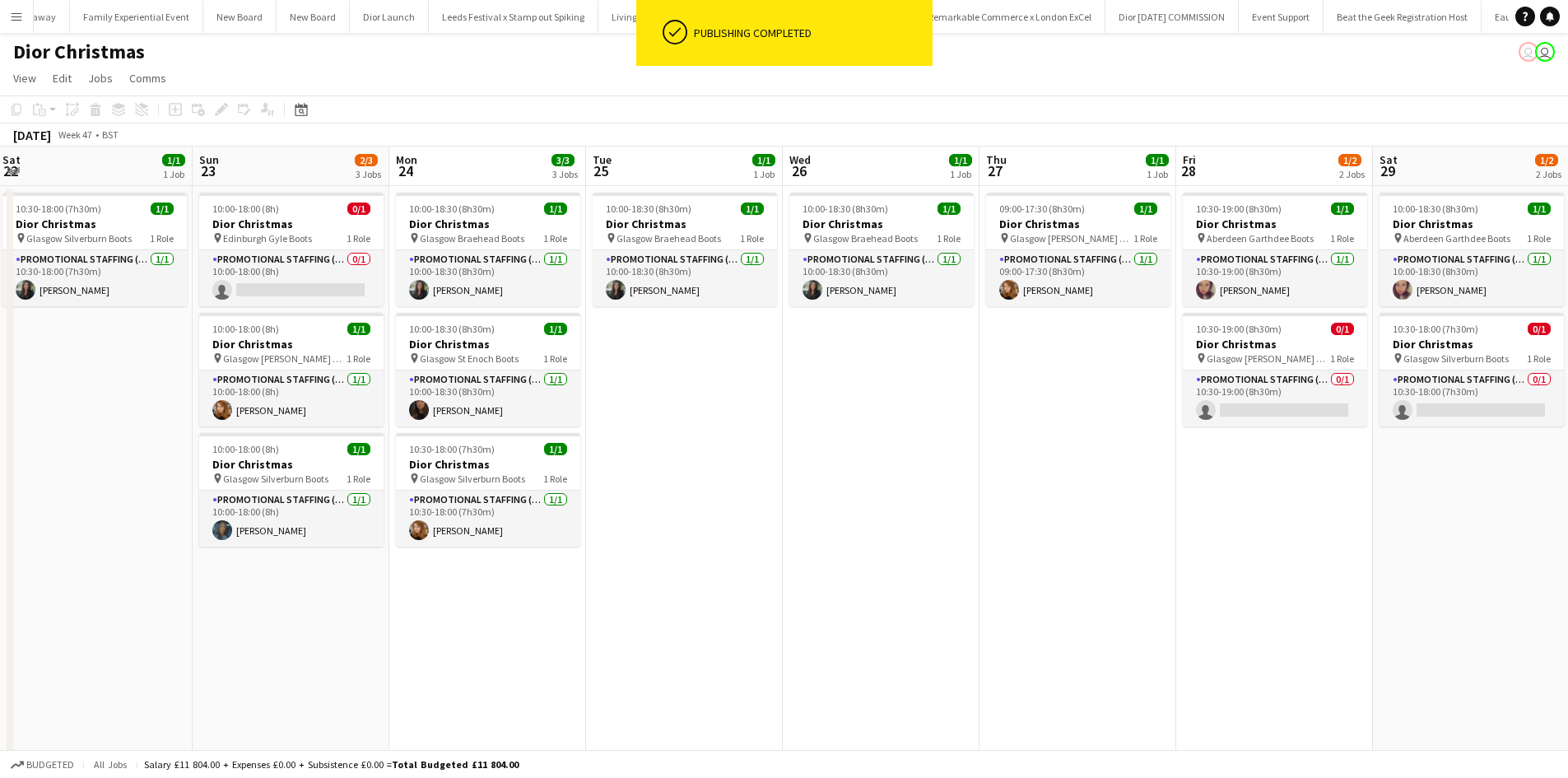
scroll to position [0, 366]
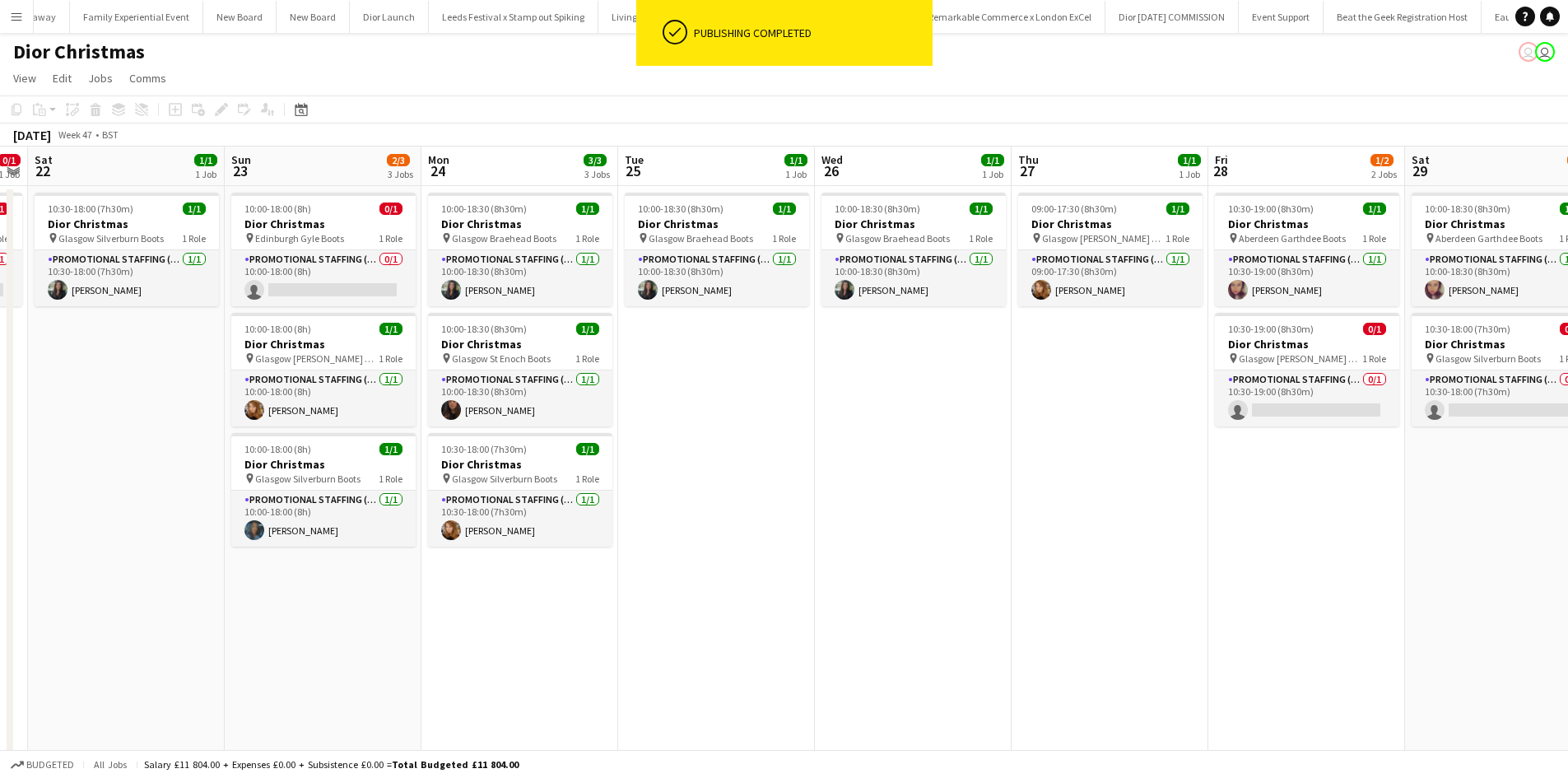
drag, startPoint x: 561, startPoint y: 513, endPoint x: 806, endPoint y: 494, distance: 245.7
click at [806, 494] on app-calendar-viewport "Thu 20 Fri 21 0/1 1 Job Sat 22 1/1 1 Job Sun 23 2/3 3 Jobs Mon 24 3/3 3 Jobs Tu…" at bounding box center [784, 547] width 1568 height 801
drag, startPoint x: 327, startPoint y: 462, endPoint x: 239, endPoint y: 360, distance: 134.7
click at [326, 462] on h3 "Dior Christmas" at bounding box center [323, 464] width 185 height 15
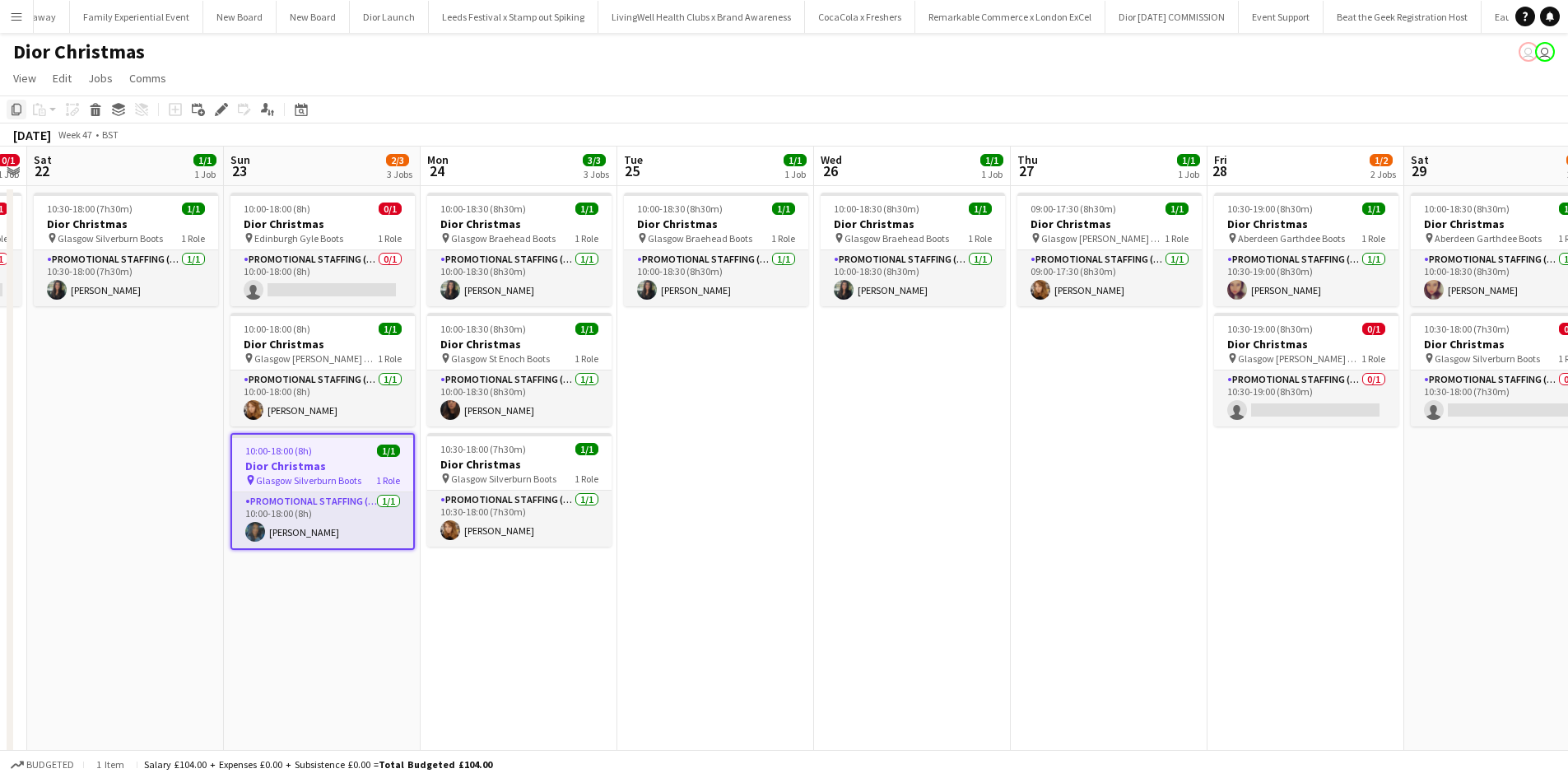
click at [18, 109] on icon "Copy" at bounding box center [16, 109] width 13 height 13
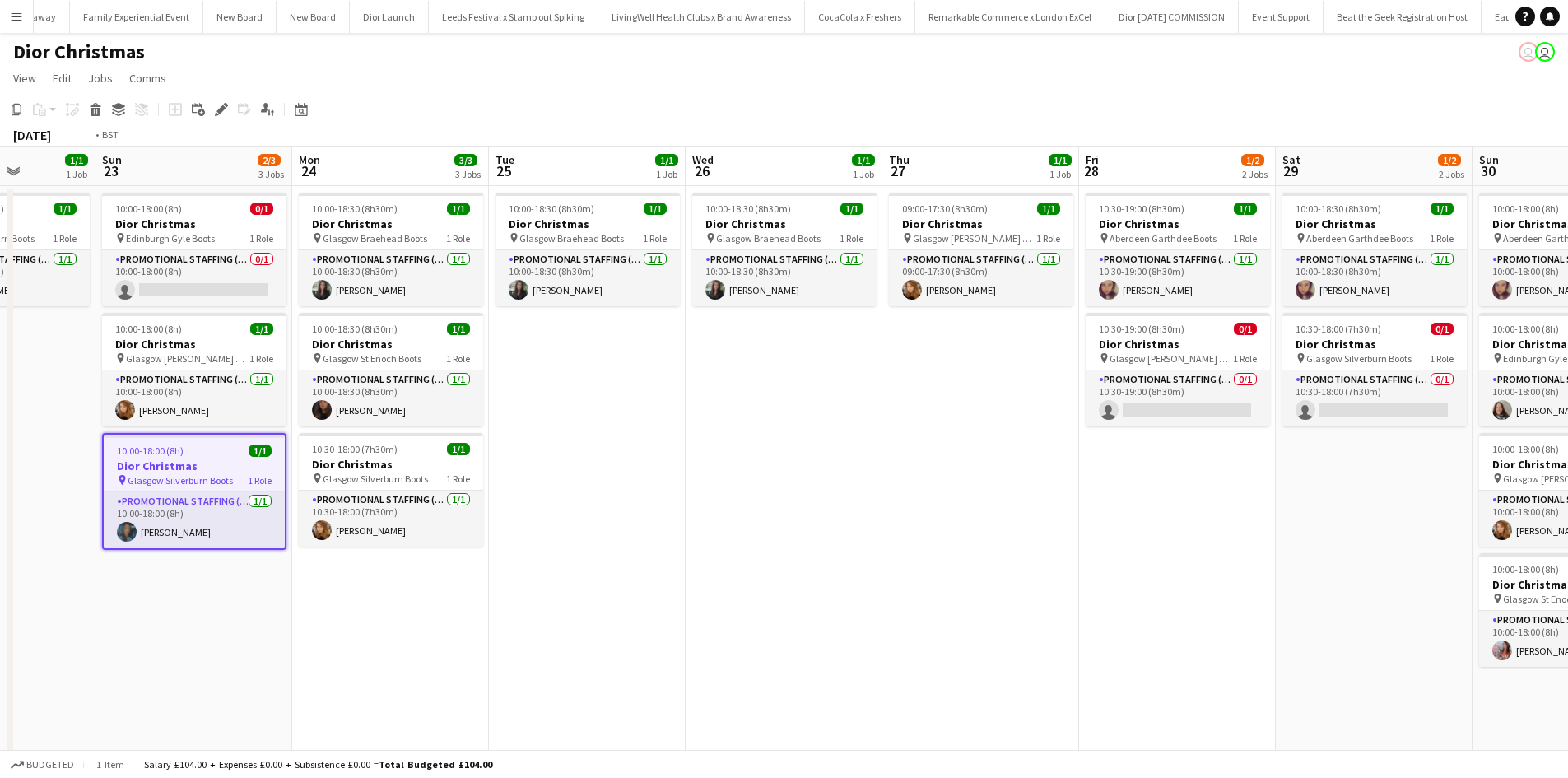
drag, startPoint x: 970, startPoint y: 527, endPoint x: 473, endPoint y: 450, distance: 502.9
click at [474, 450] on app-calendar-viewport "Thu 20 Fri 21 0/1 1 Job Sat 22 1/1 1 Job Sun 23 2/3 3 Jobs Mon 24 3/3 3 Jobs Tu…" at bounding box center [784, 547] width 1568 height 801
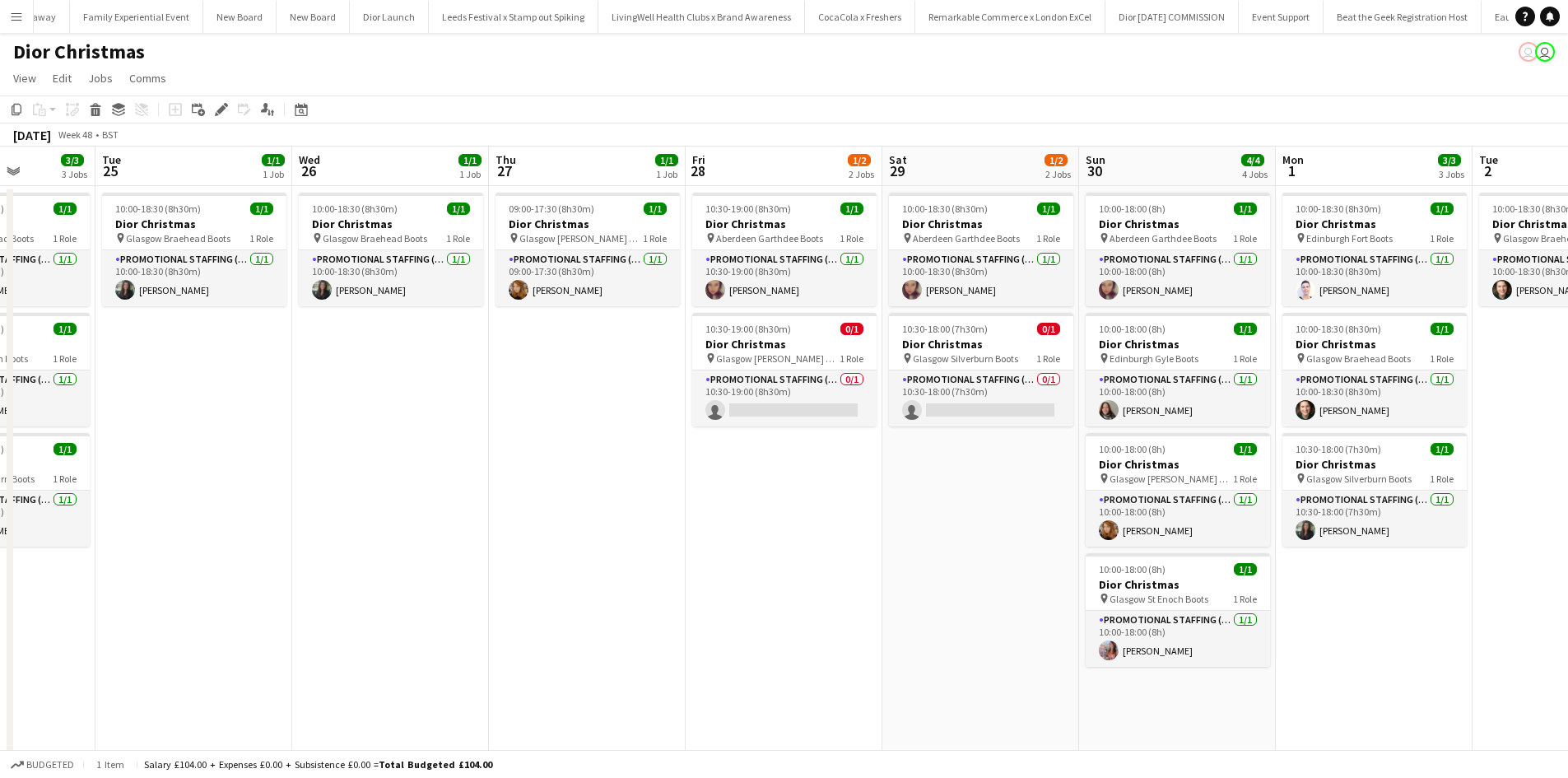
scroll to position [0, 502]
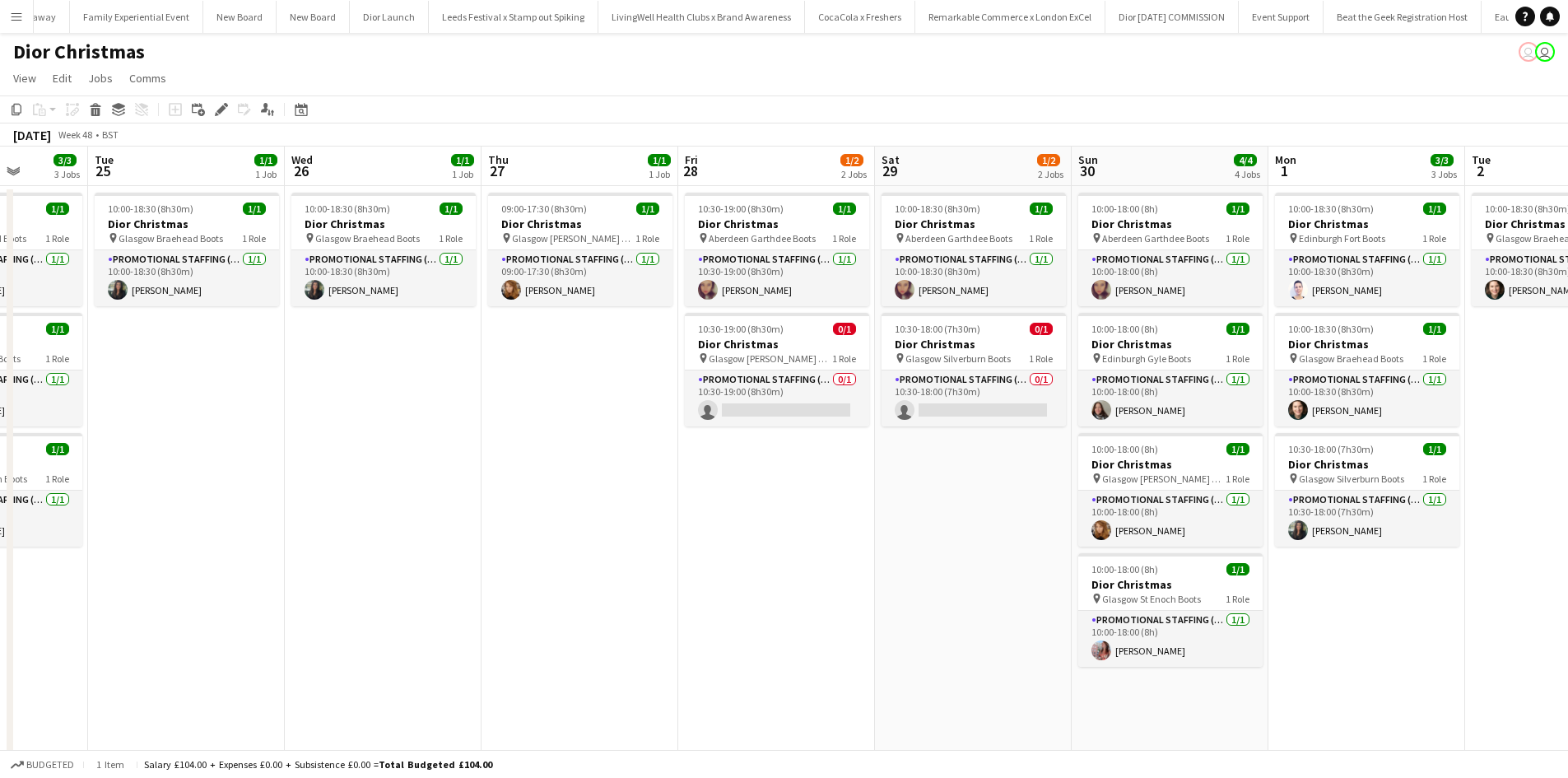
click at [1162, 690] on app-date-cell "10:00-18:00 (8h) 1/1 Dior Christmas pin Aberdeen Garthdee Boots 1 Role Promotio…" at bounding box center [1171, 567] width 197 height 761
click at [43, 110] on icon at bounding box center [42, 113] width 7 height 7
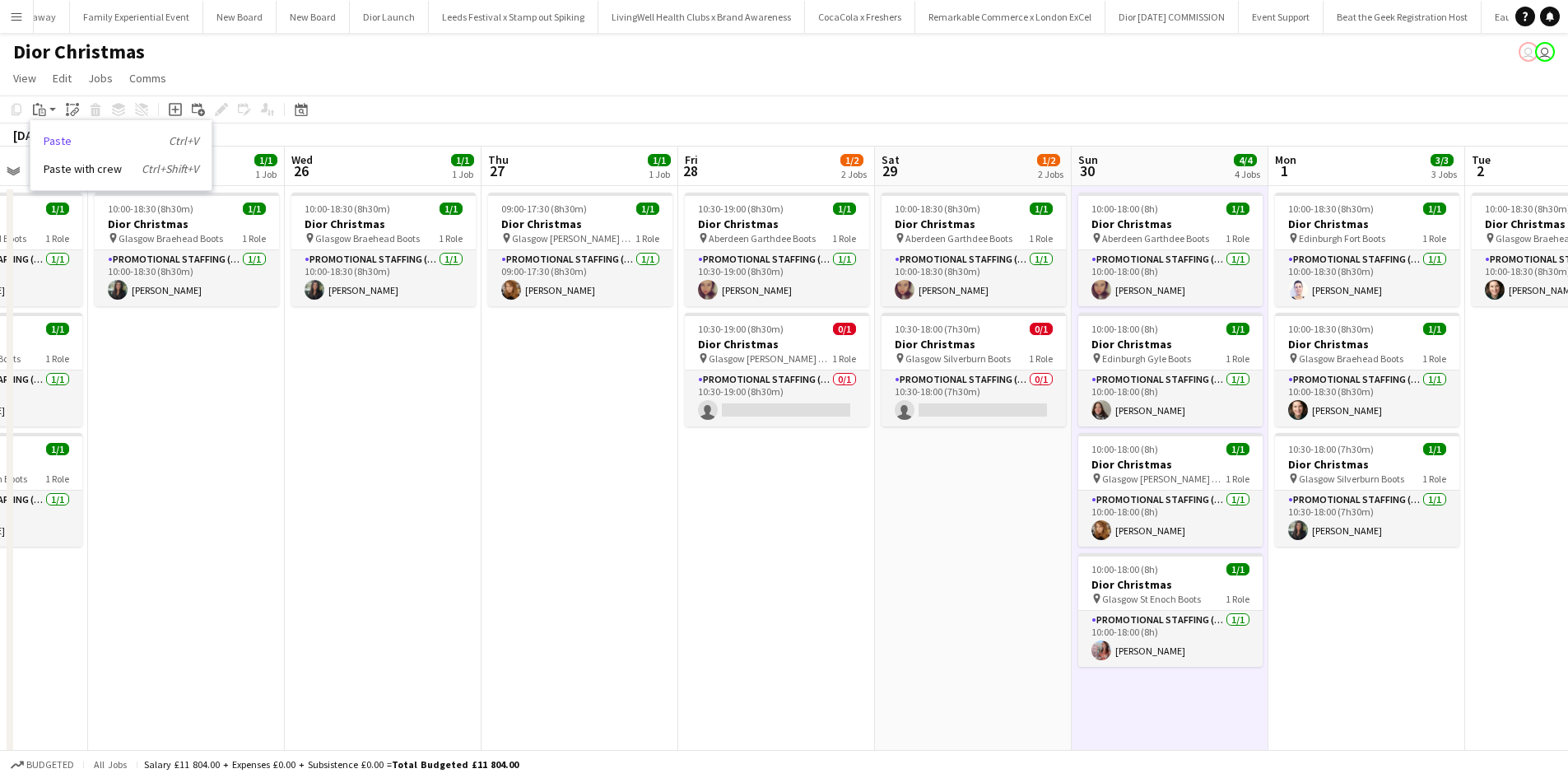
click at [69, 138] on link "Paste Ctrl+V" at bounding box center [121, 141] width 155 height 15
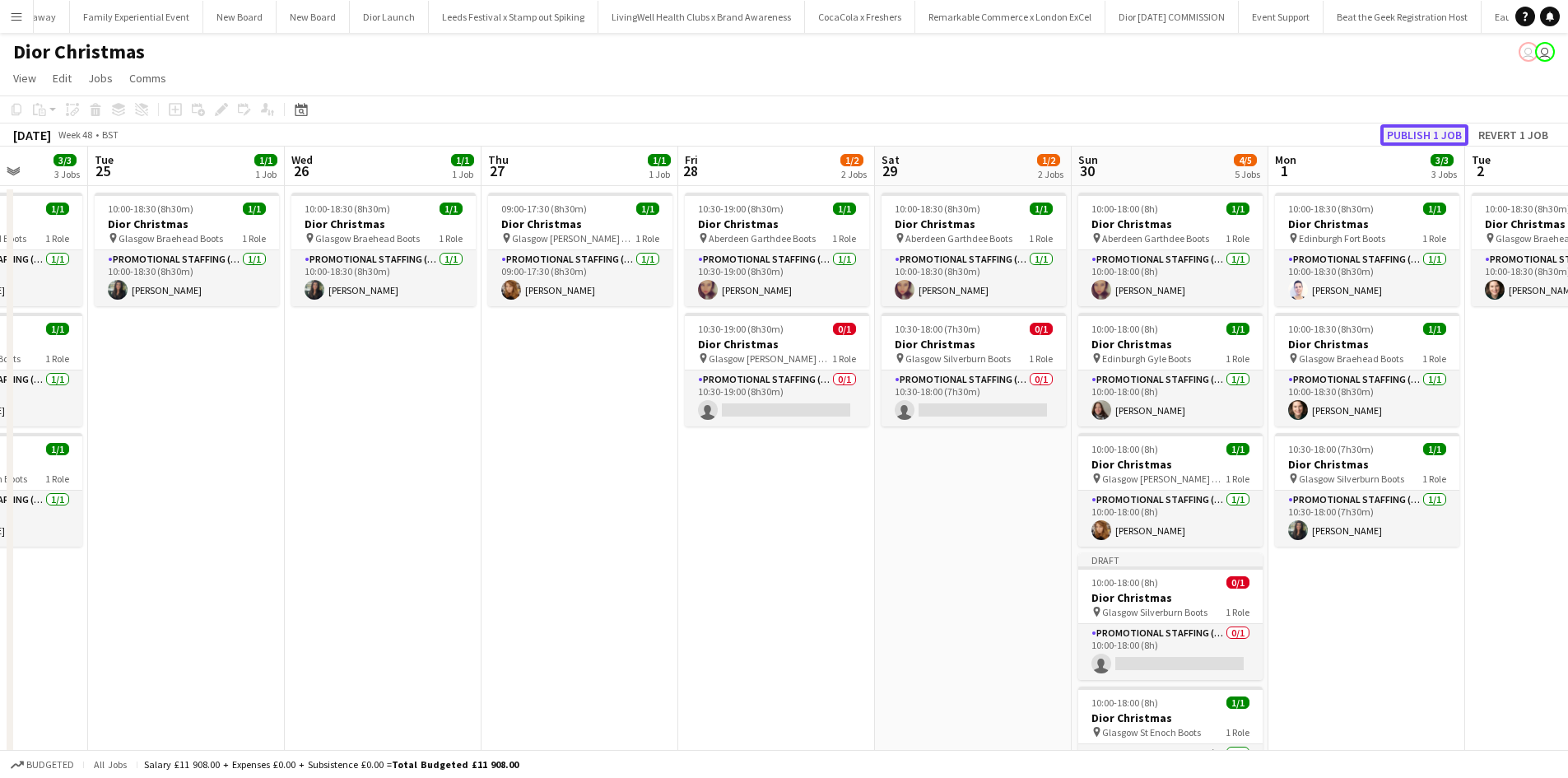
click at [1445, 139] on button "Publish 1 job" at bounding box center [1425, 135] width 88 height 21
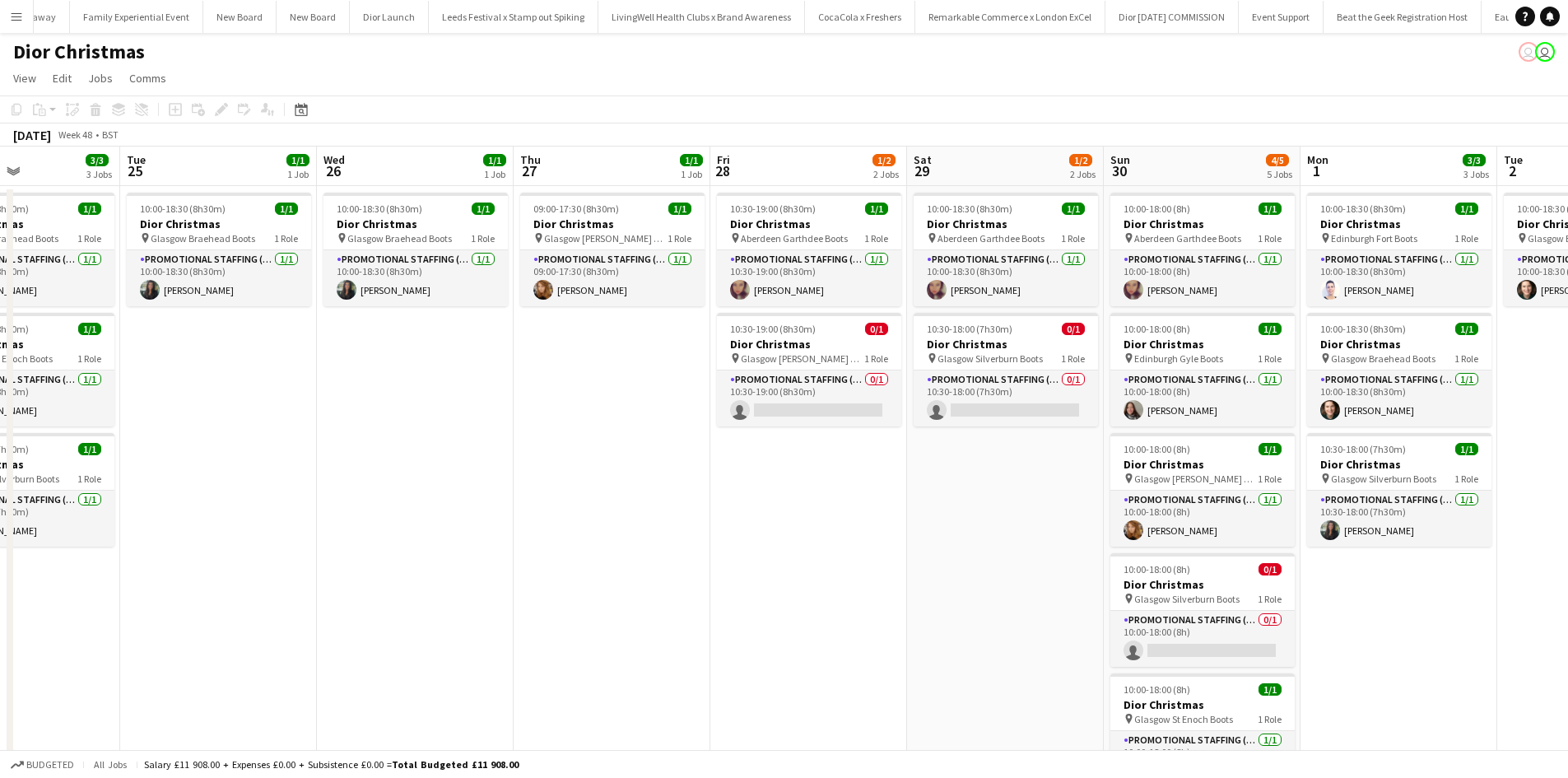
drag, startPoint x: 1281, startPoint y: 625, endPoint x: 629, endPoint y: 540, distance: 657.5
click at [629, 540] on app-calendar-viewport "Sat 22 1/1 1 Job Sun 23 2/3 3 Jobs Mon 24 3/3 3 Jobs Tue 25 1/1 1 Job Wed 26 1/…" at bounding box center [784, 547] width 1568 height 801
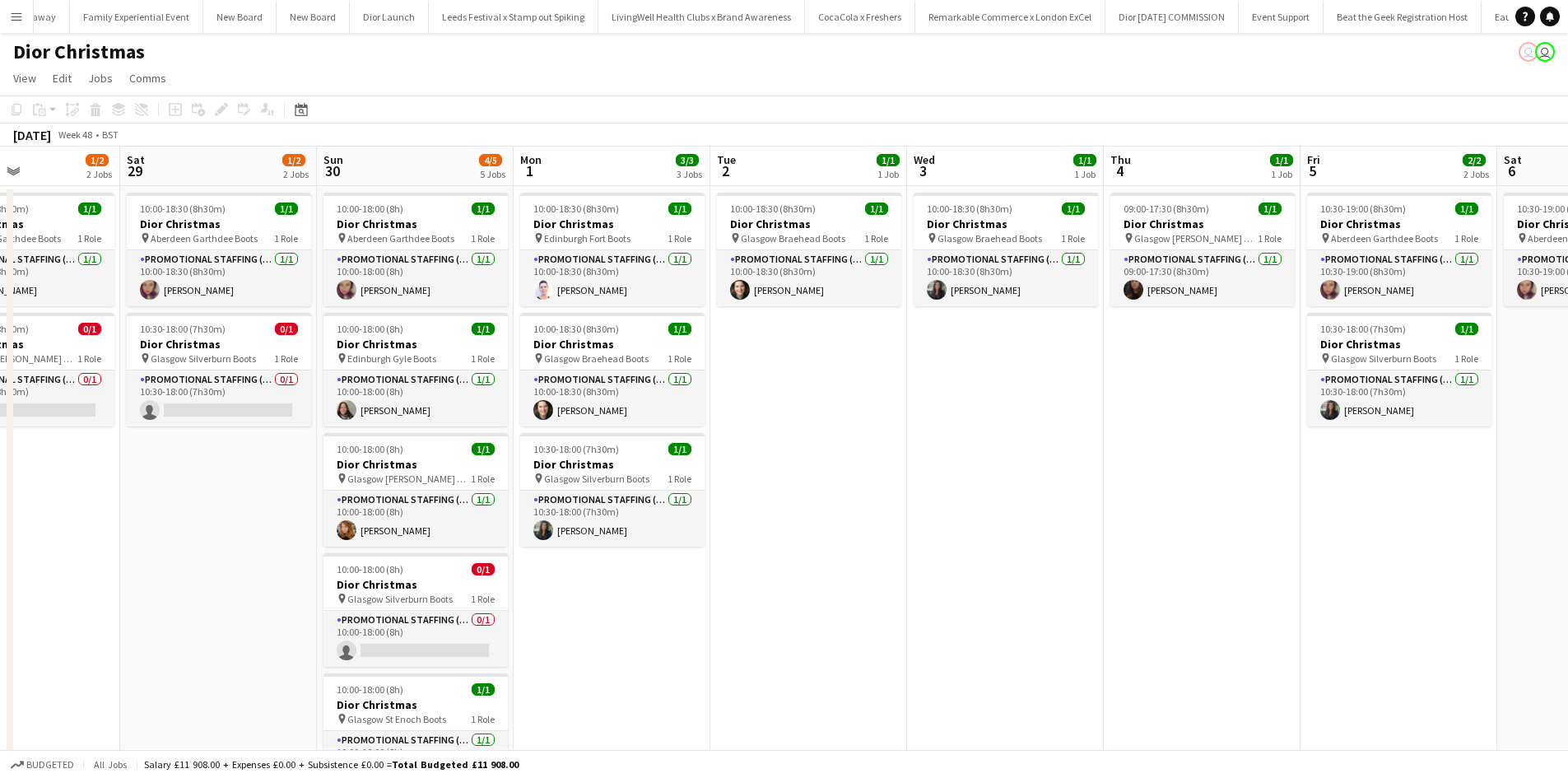
scroll to position [0, 472]
click at [1415, 330] on div "10:30-18:00 (7h30m) 1/1" at bounding box center [1398, 329] width 185 height 12
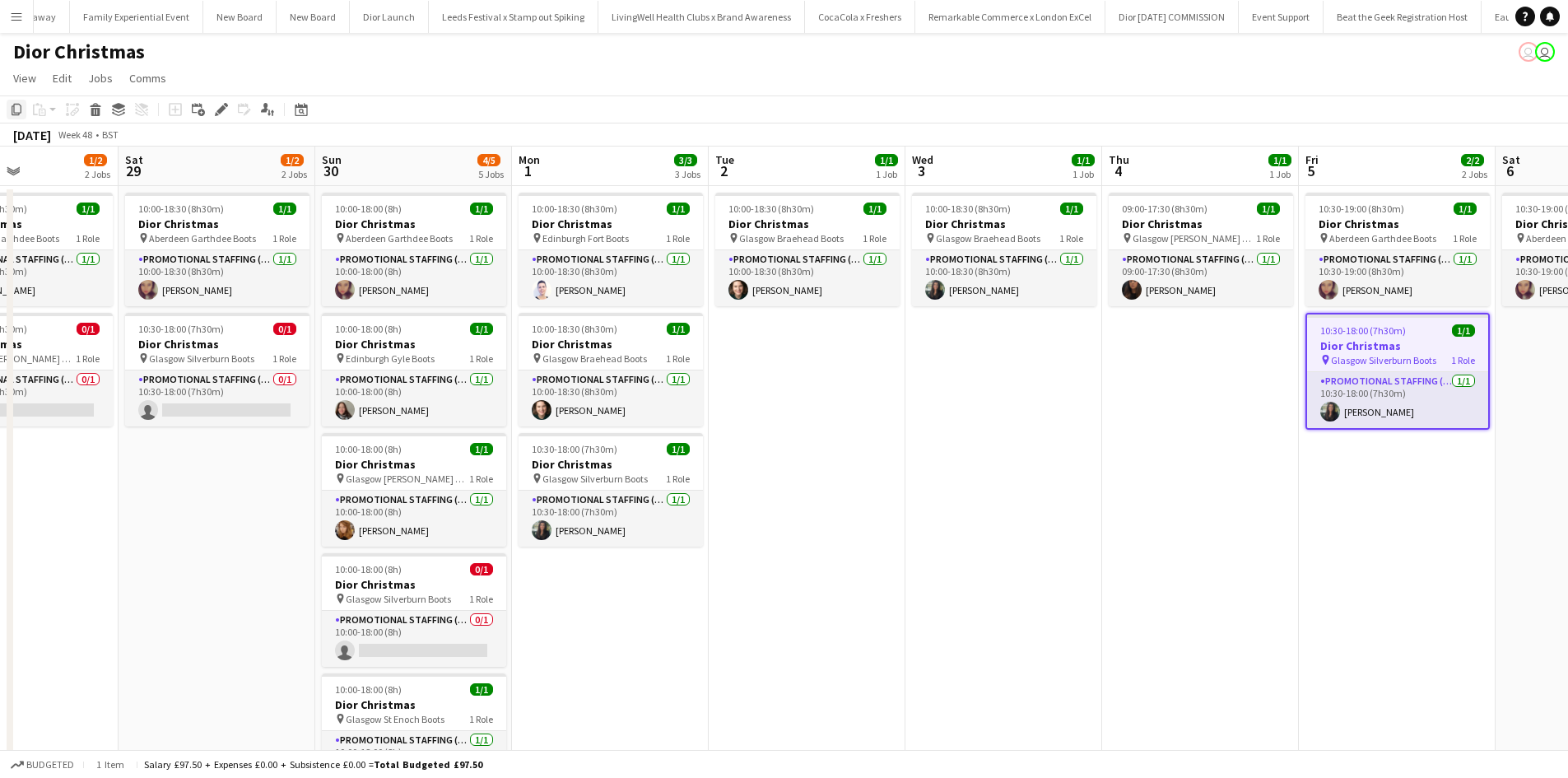
click at [16, 105] on icon "Copy" at bounding box center [16, 109] width 13 height 13
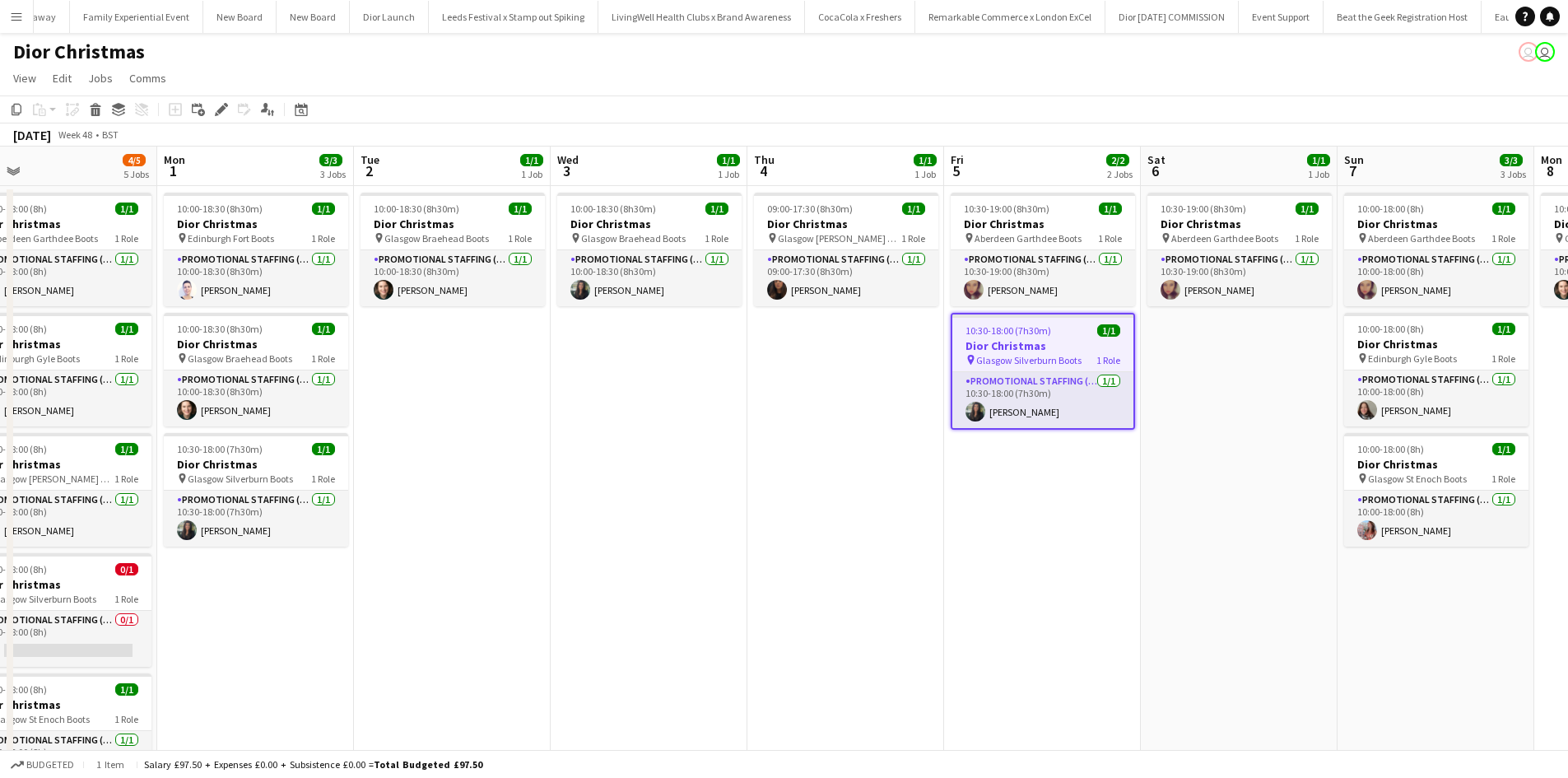
drag, startPoint x: 1035, startPoint y: 553, endPoint x: 670, endPoint y: 482, distance: 371.8
click at [671, 484] on app-calendar-viewport "Wed 26 1/1 1 Job Thu 27 1/1 1 Job Fri 28 1/2 2 Jobs Sat 29 1/2 2 Jobs Sun 30 4/…" at bounding box center [784, 547] width 1568 height 801
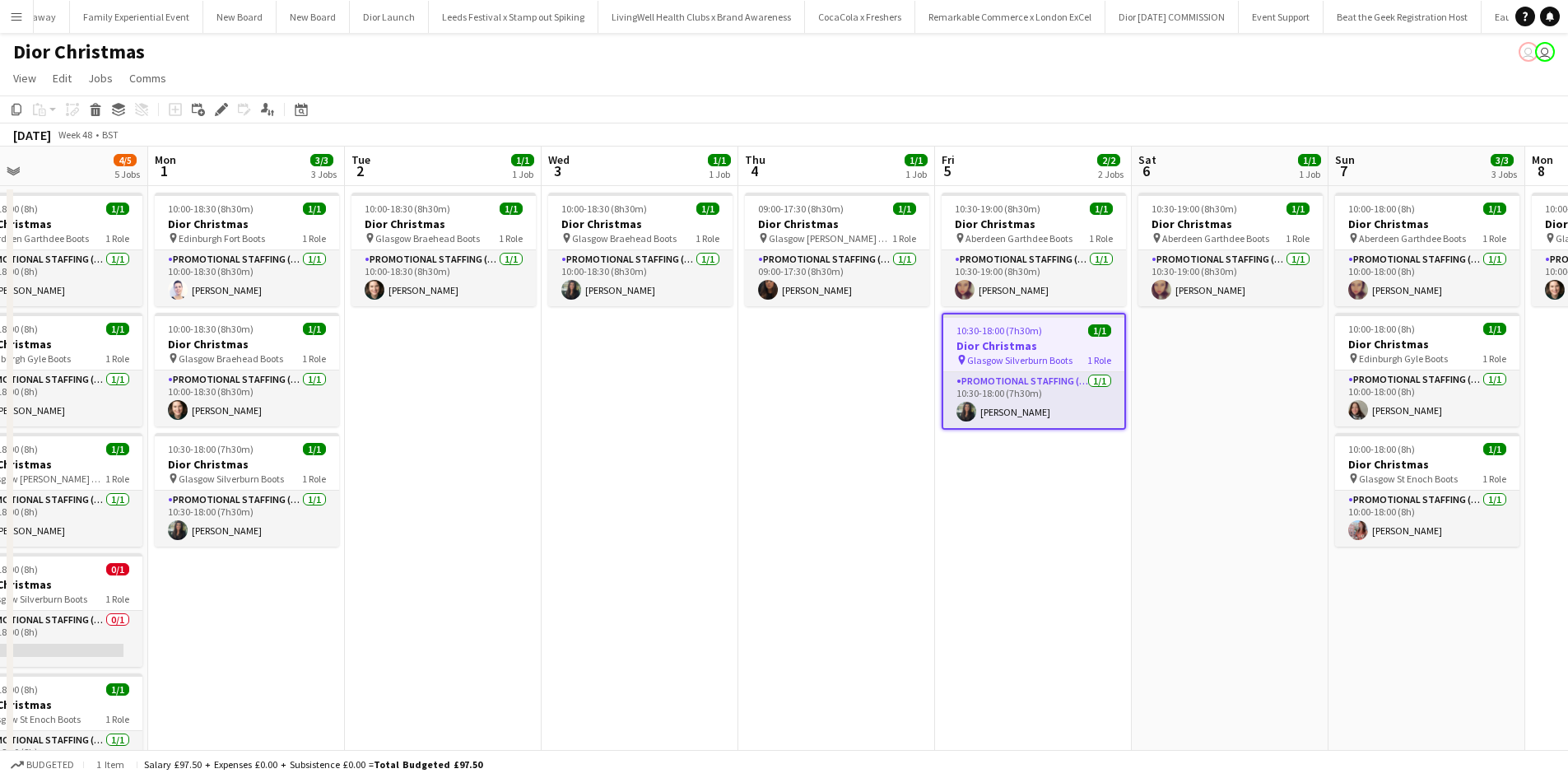
drag, startPoint x: 1199, startPoint y: 382, endPoint x: 943, endPoint y: 349, distance: 258.1
click at [1201, 382] on app-date-cell "10:30-19:00 (8h30m) 1/1 Dior Christmas pin Aberdeen Garthdee Boots 1 Role Promo…" at bounding box center [1230, 567] width 197 height 761
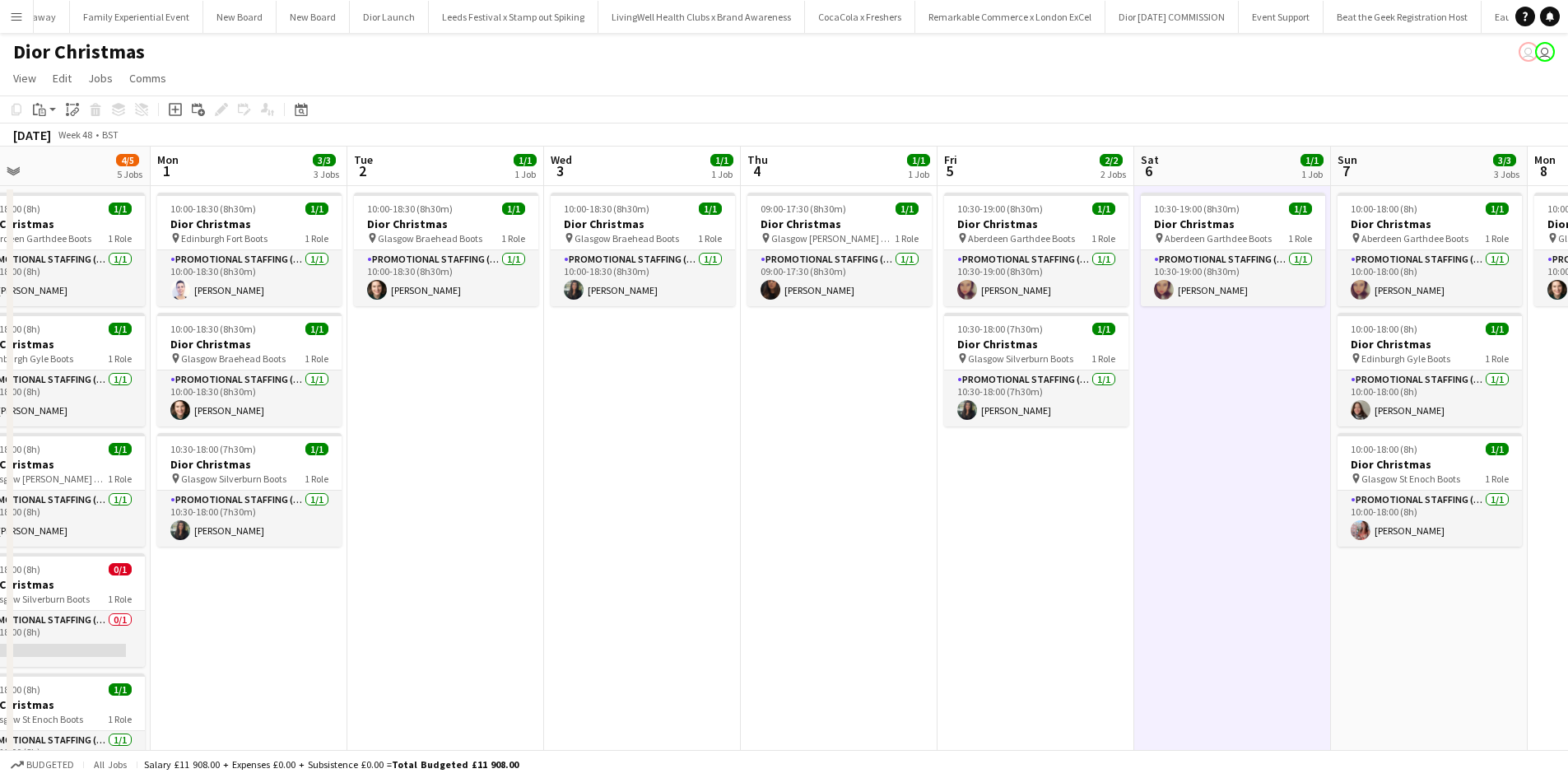
drag, startPoint x: 40, startPoint y: 109, endPoint x: 51, endPoint y: 123, distance: 17.8
click at [40, 109] on icon at bounding box center [42, 113] width 7 height 7
click at [55, 139] on link "Paste Ctrl+V" at bounding box center [121, 141] width 155 height 15
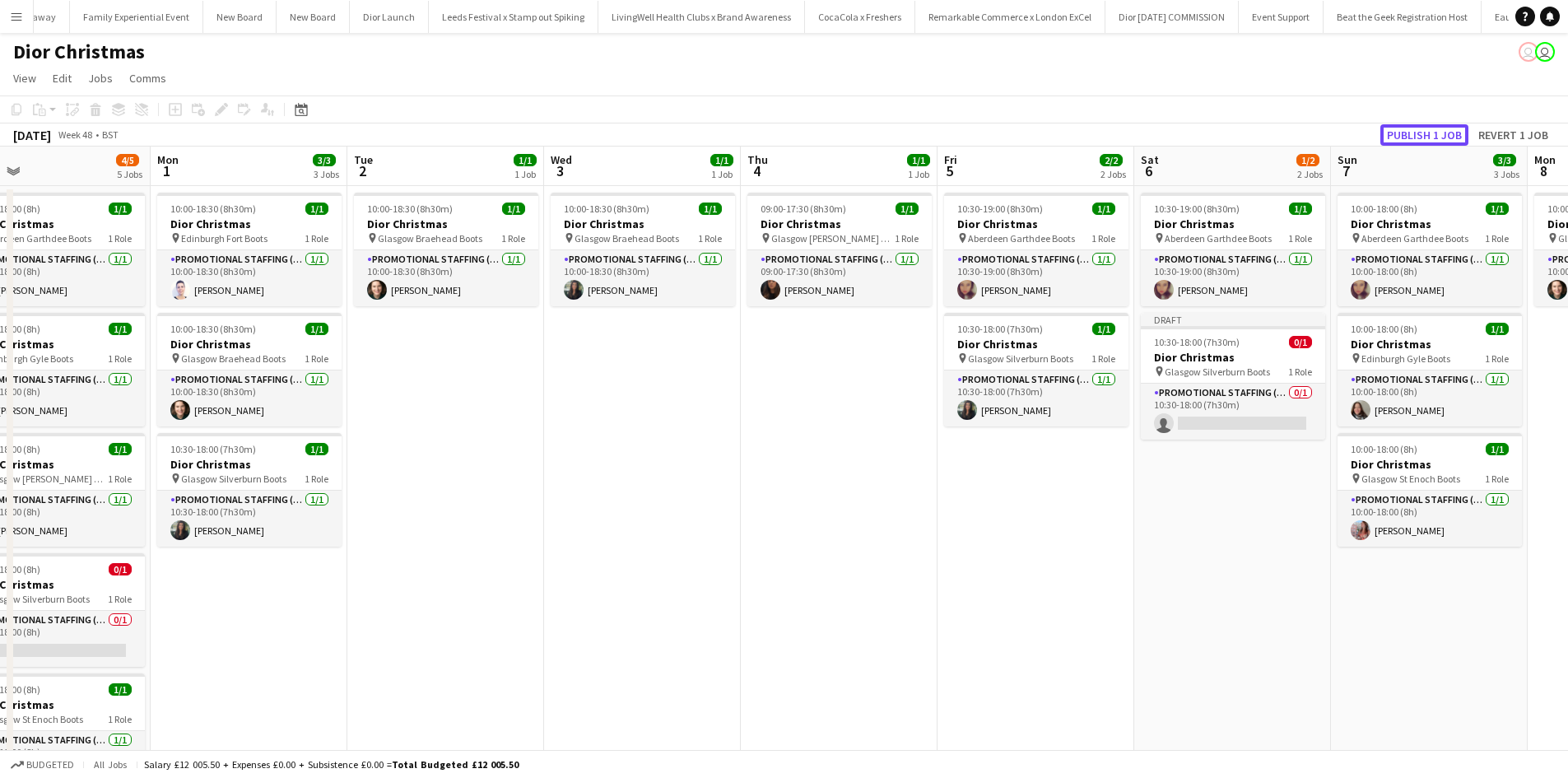
click at [1415, 131] on button "Publish 1 job" at bounding box center [1425, 135] width 88 height 21
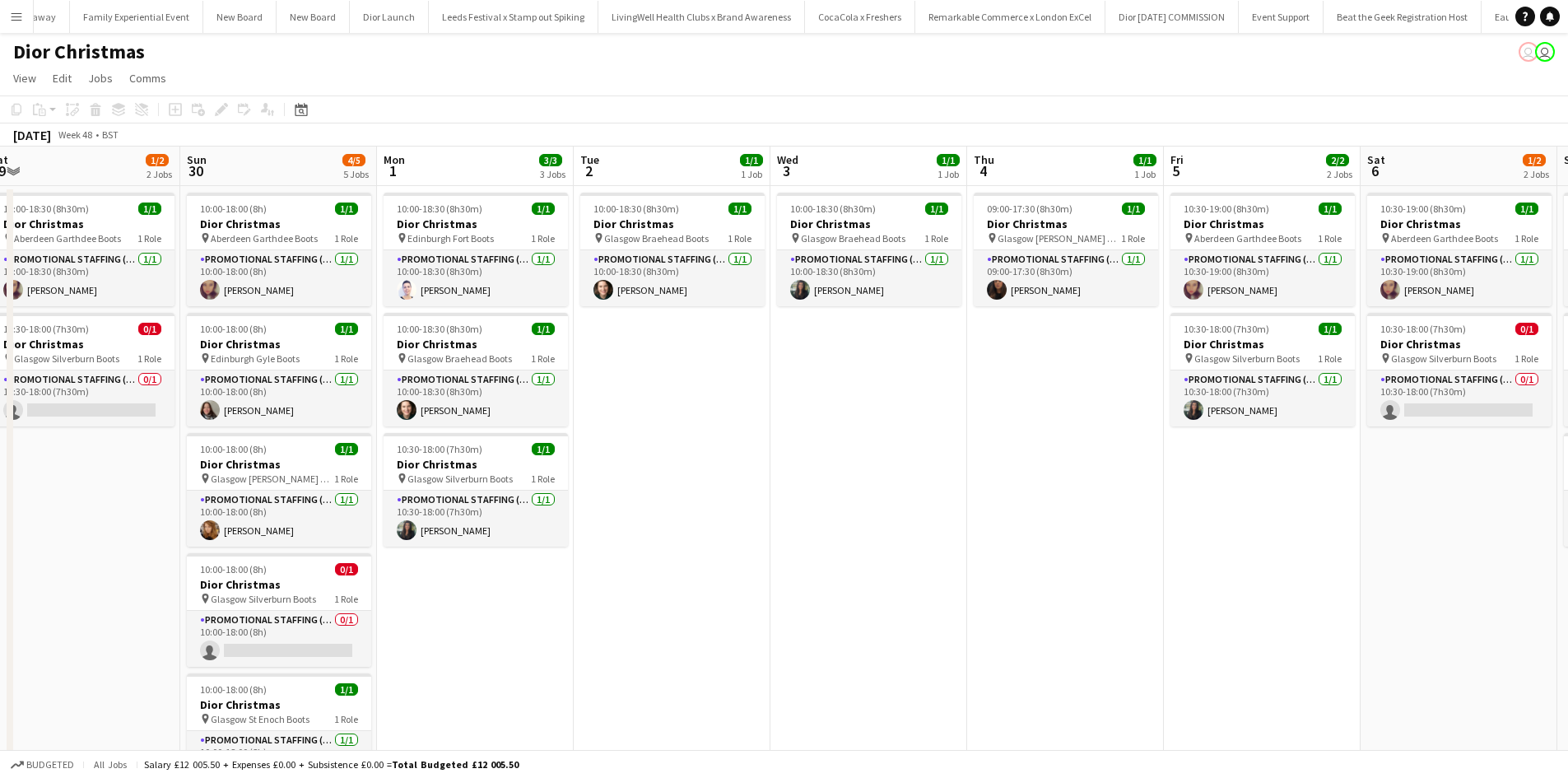
drag, startPoint x: 608, startPoint y: 576, endPoint x: 868, endPoint y: 545, distance: 261.8
click at [868, 545] on app-calendar-viewport "Wed 26 1/1 1 Job Thu 27 1/1 1 Job Fri 28 1/2 2 Jobs Sat 29 1/2 2 Jobs Sun 30 4/…" at bounding box center [784, 547] width 1568 height 801
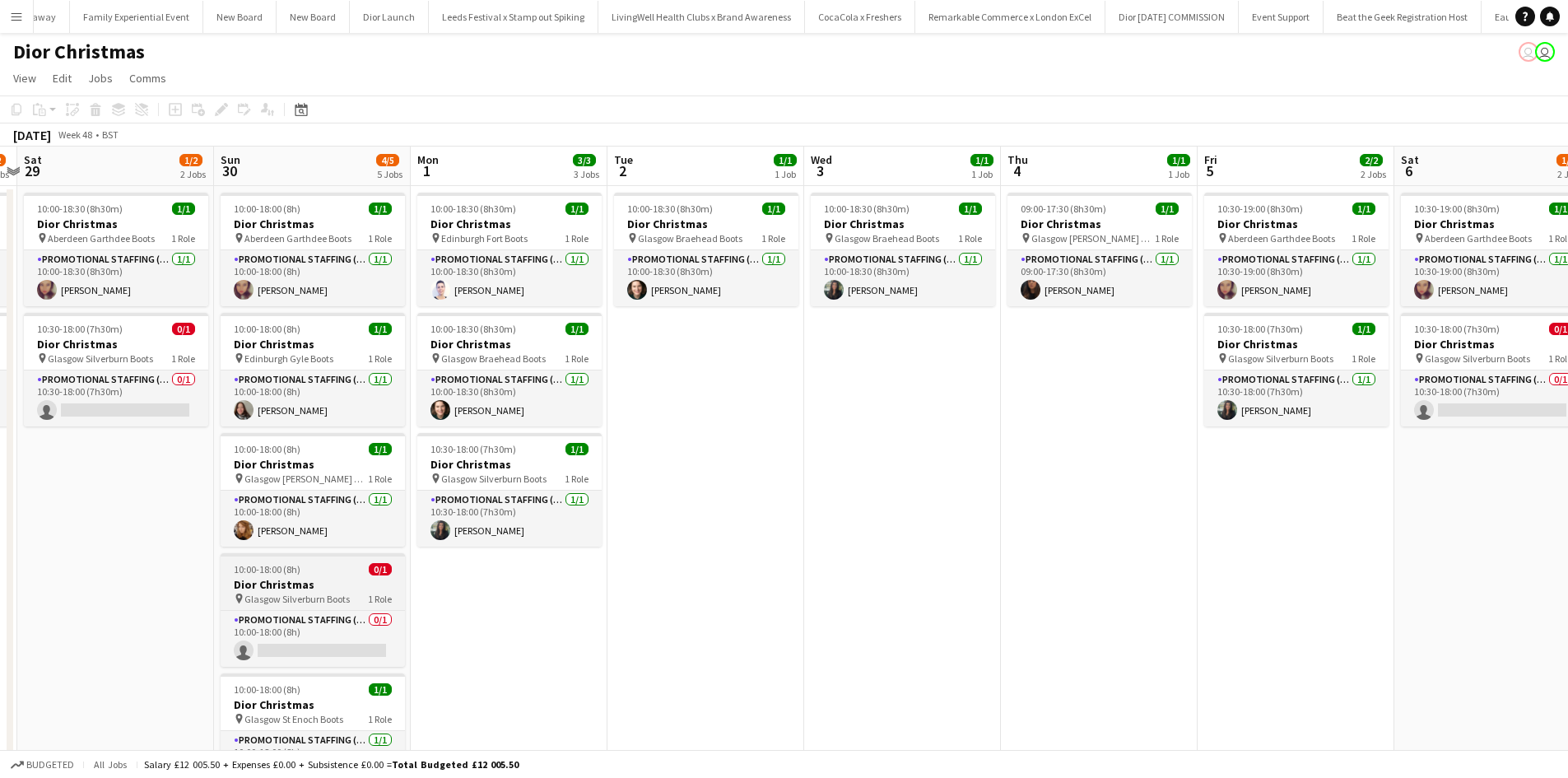
click at [316, 573] on div "10:00-18:00 (8h) 0/1" at bounding box center [313, 570] width 185 height 12
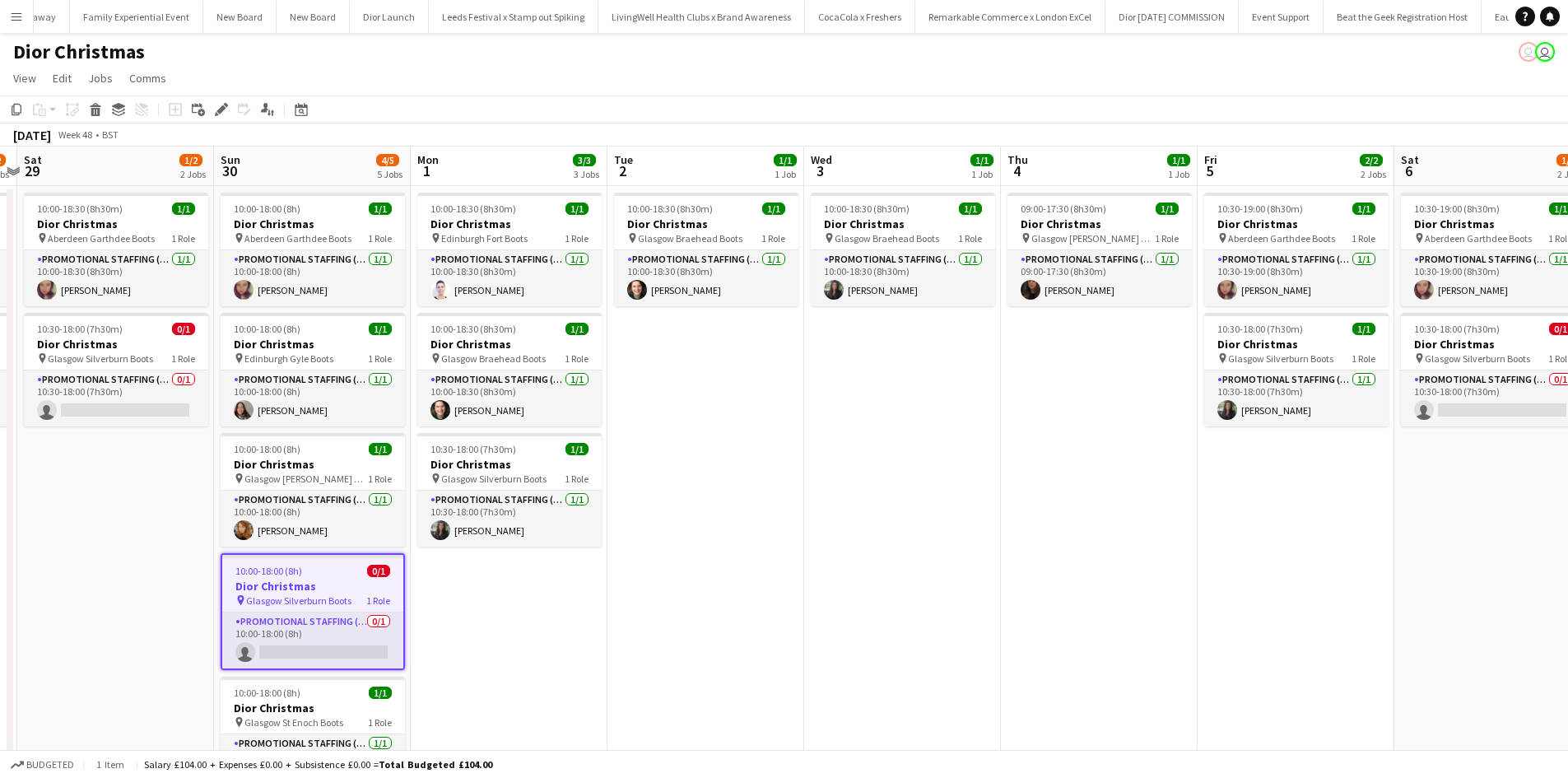
drag, startPoint x: 17, startPoint y: 110, endPoint x: 50, endPoint y: 117, distance: 33.7
click at [18, 110] on icon "Copy" at bounding box center [16, 109] width 13 height 13
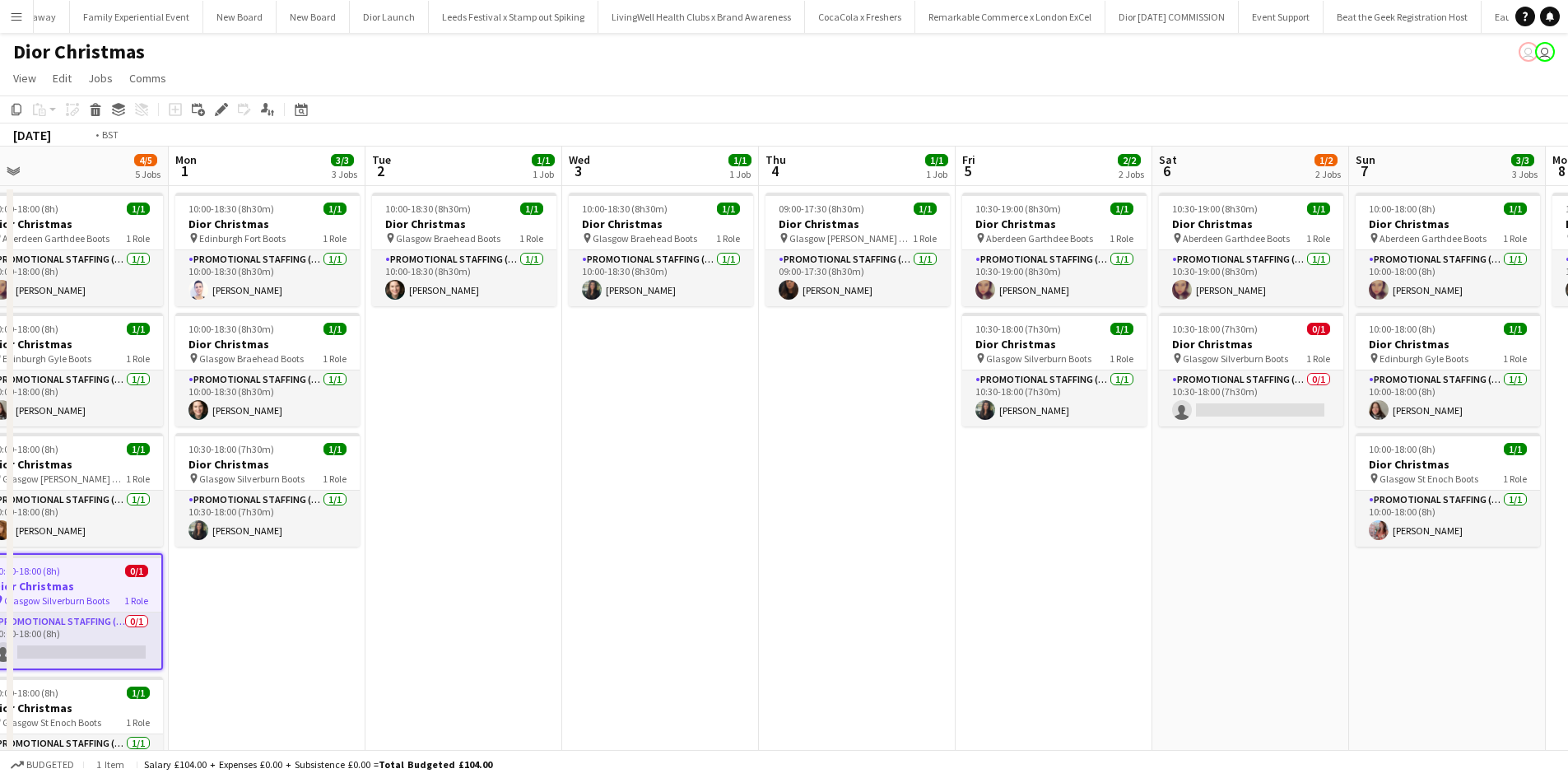
scroll to position [0, 694]
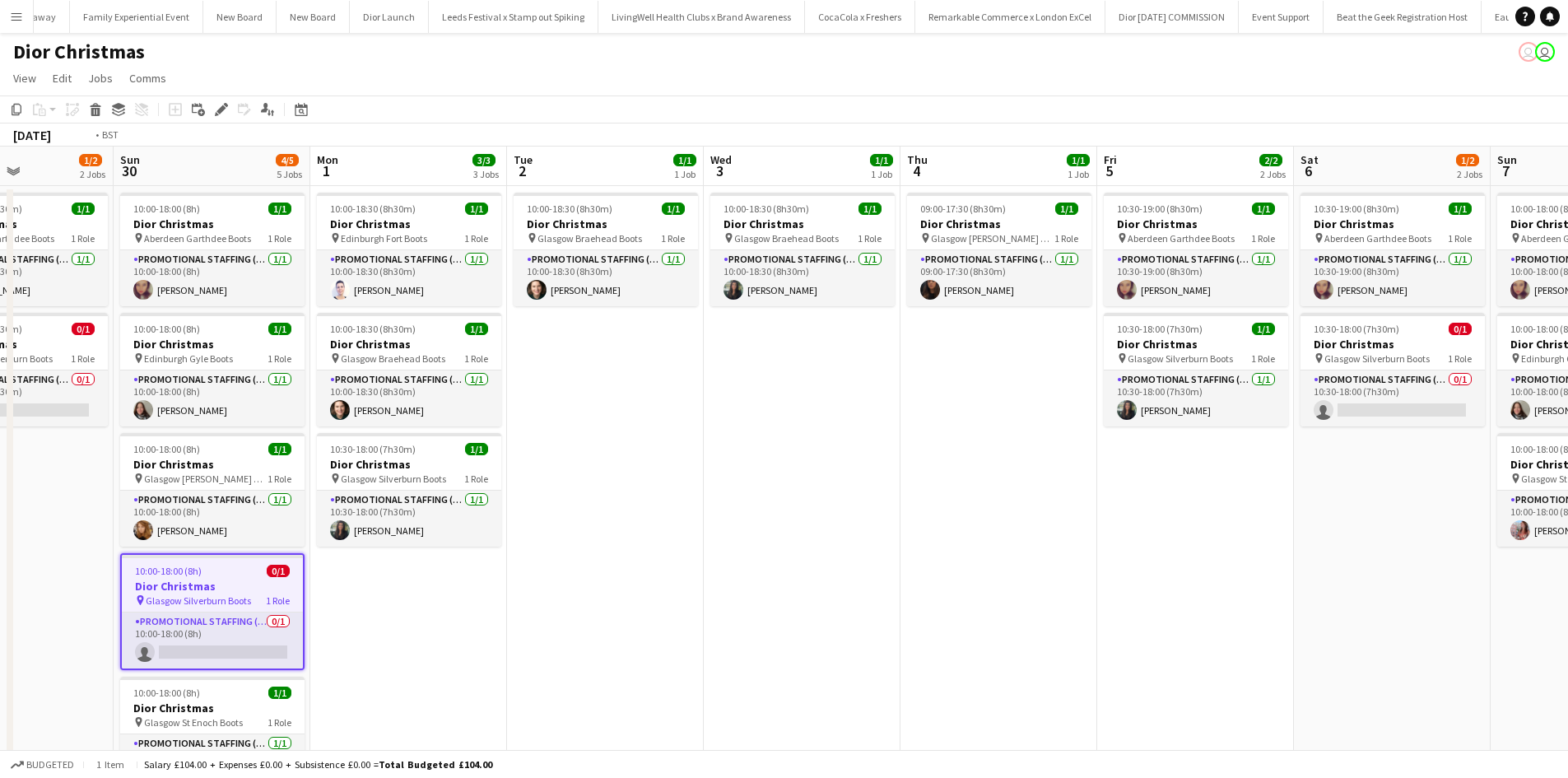
drag, startPoint x: 1073, startPoint y: 581, endPoint x: 565, endPoint y: 491, distance: 515.9
click at [565, 491] on app-calendar-viewport "Wed 26 1/1 1 Job Thu 27 1/1 1 Job Fri 28 1/2 2 Jobs Sat 29 1/2 2 Jobs Sun 30 4/…" at bounding box center [784, 547] width 1568 height 801
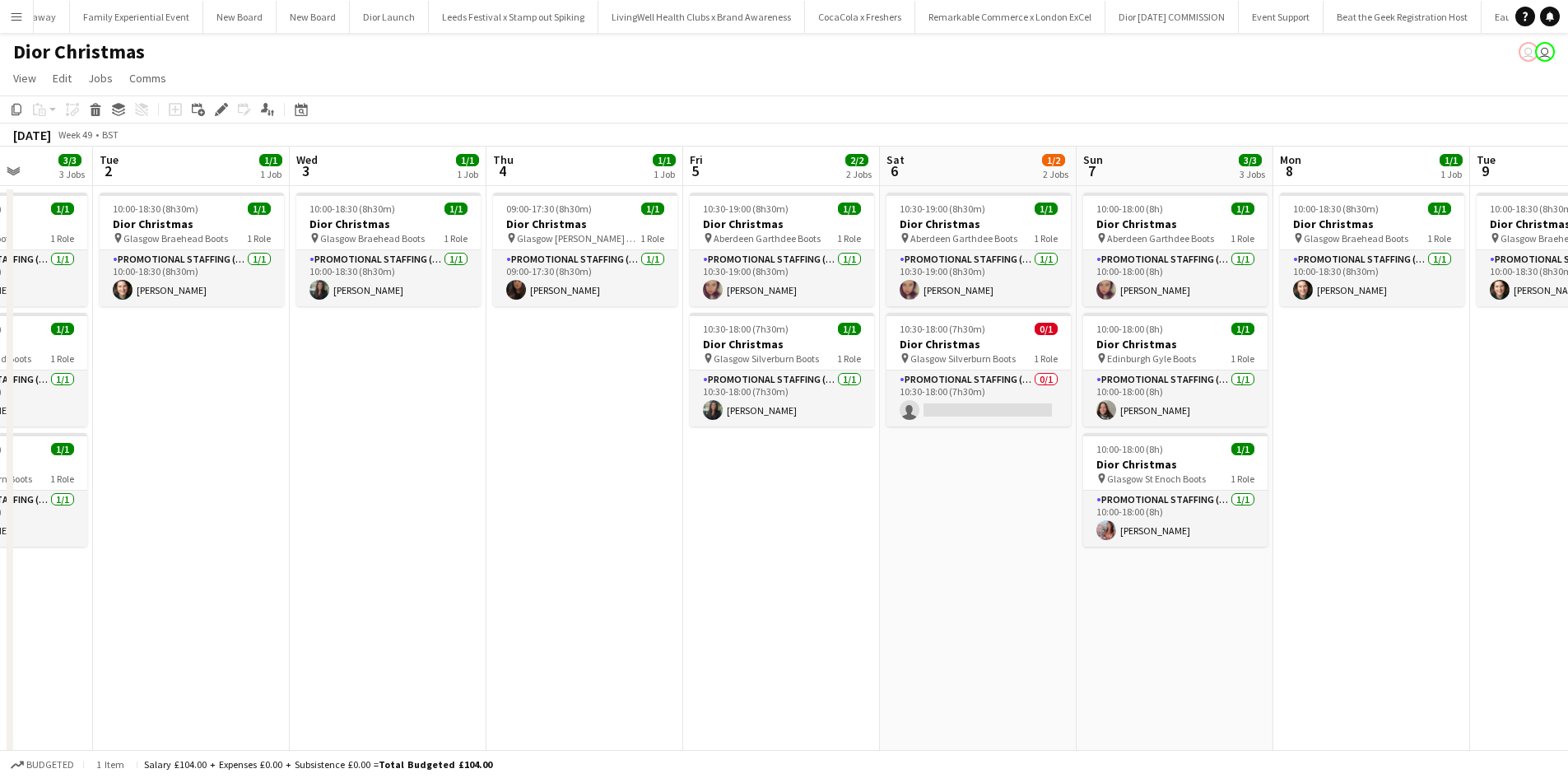
click at [1155, 590] on app-date-cell "10:00-18:00 (8h) 1/1 Dior Christmas pin Aberdeen Garthdee Boots 1 Role Promotio…" at bounding box center [1175, 567] width 197 height 761
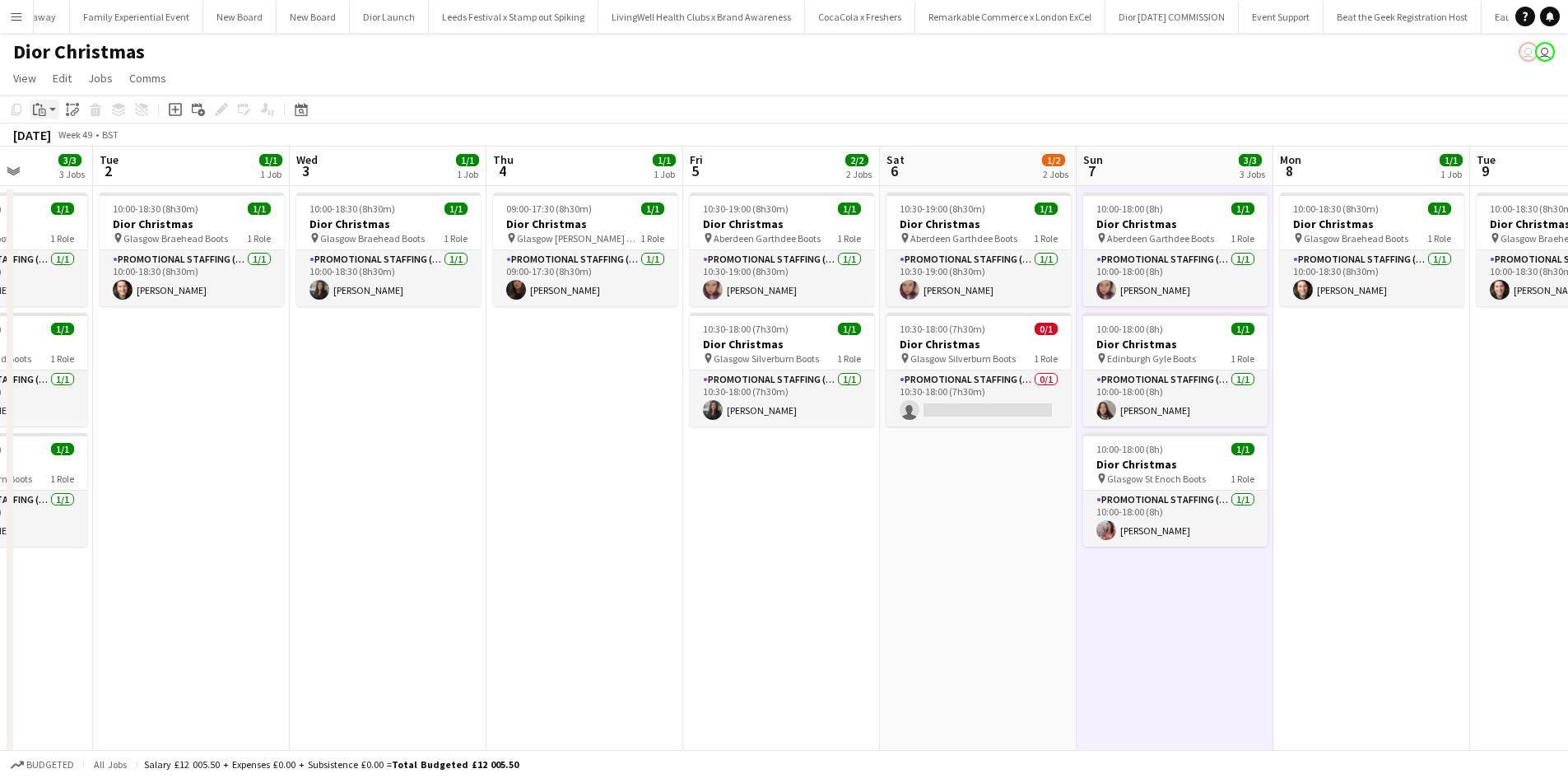
click at [43, 111] on icon at bounding box center [42, 111] width 3 height 1
click at [60, 136] on link "Paste Ctrl+V" at bounding box center [121, 141] width 155 height 15
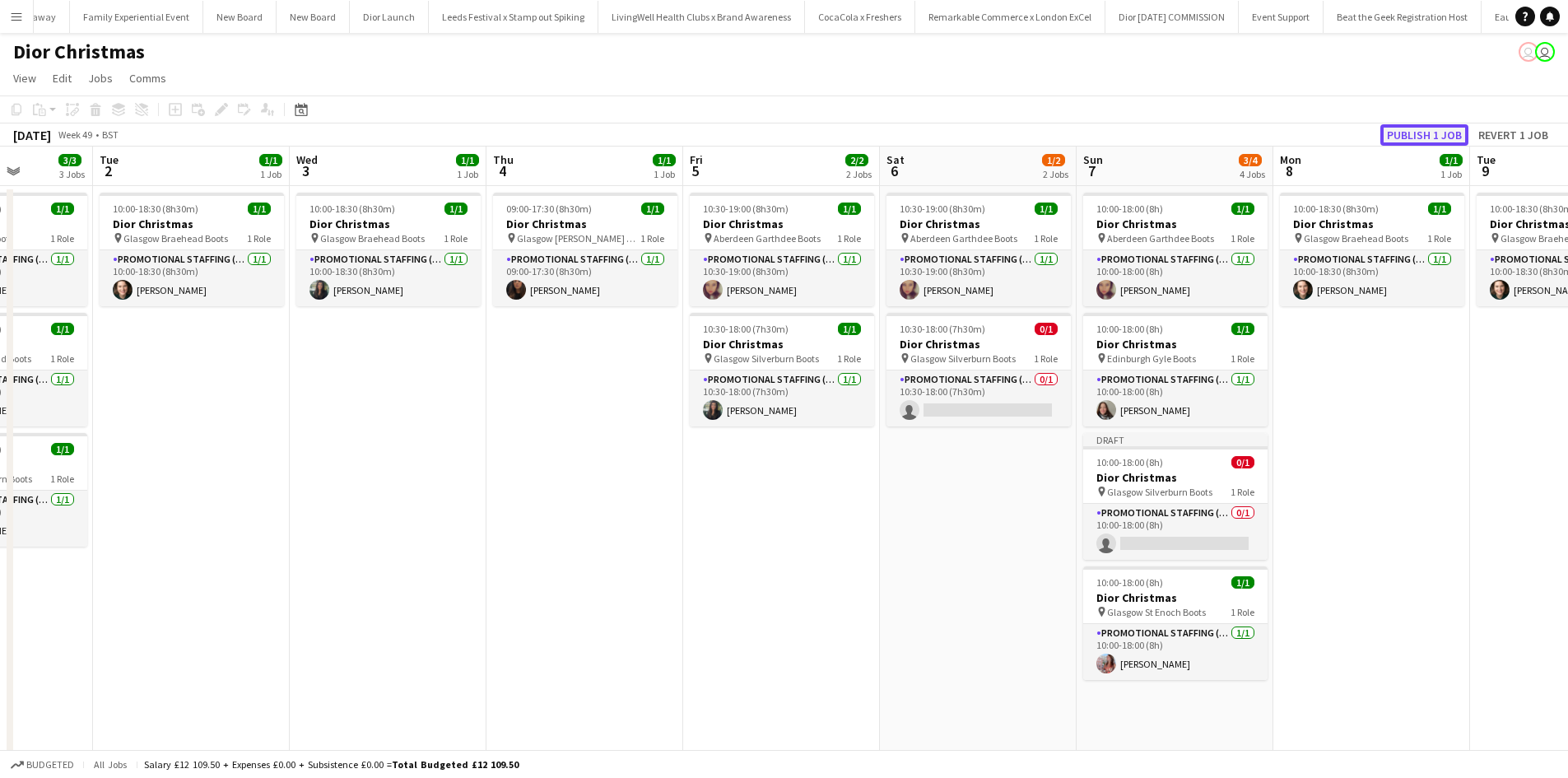
click at [1419, 131] on button "Publish 1 job" at bounding box center [1425, 135] width 88 height 21
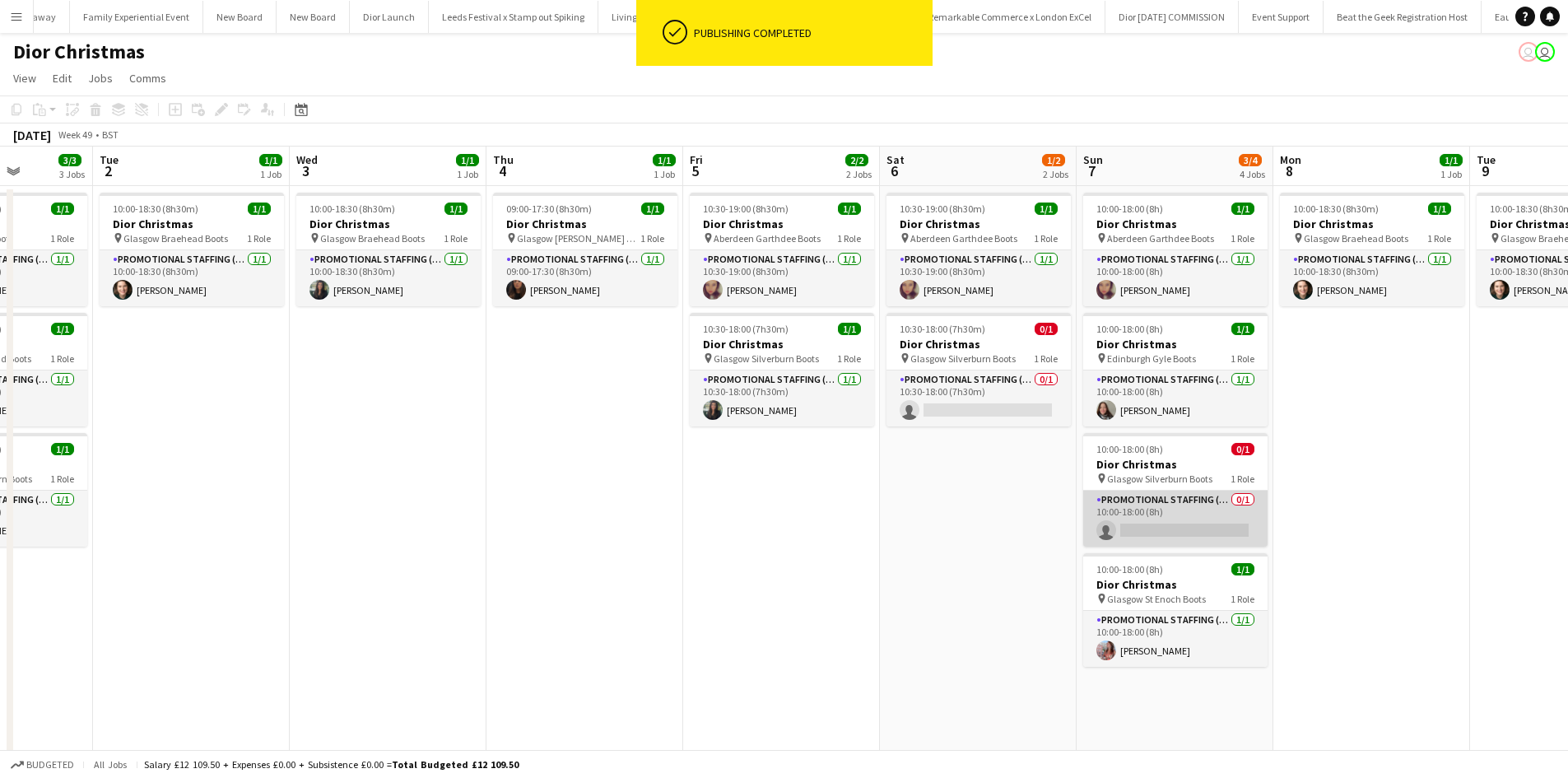
click at [1155, 529] on app-card-role "Promotional Staffing (Sales Staff) 0/1 10:00-18:00 (8h) single-neutral-actions" at bounding box center [1176, 519] width 185 height 56
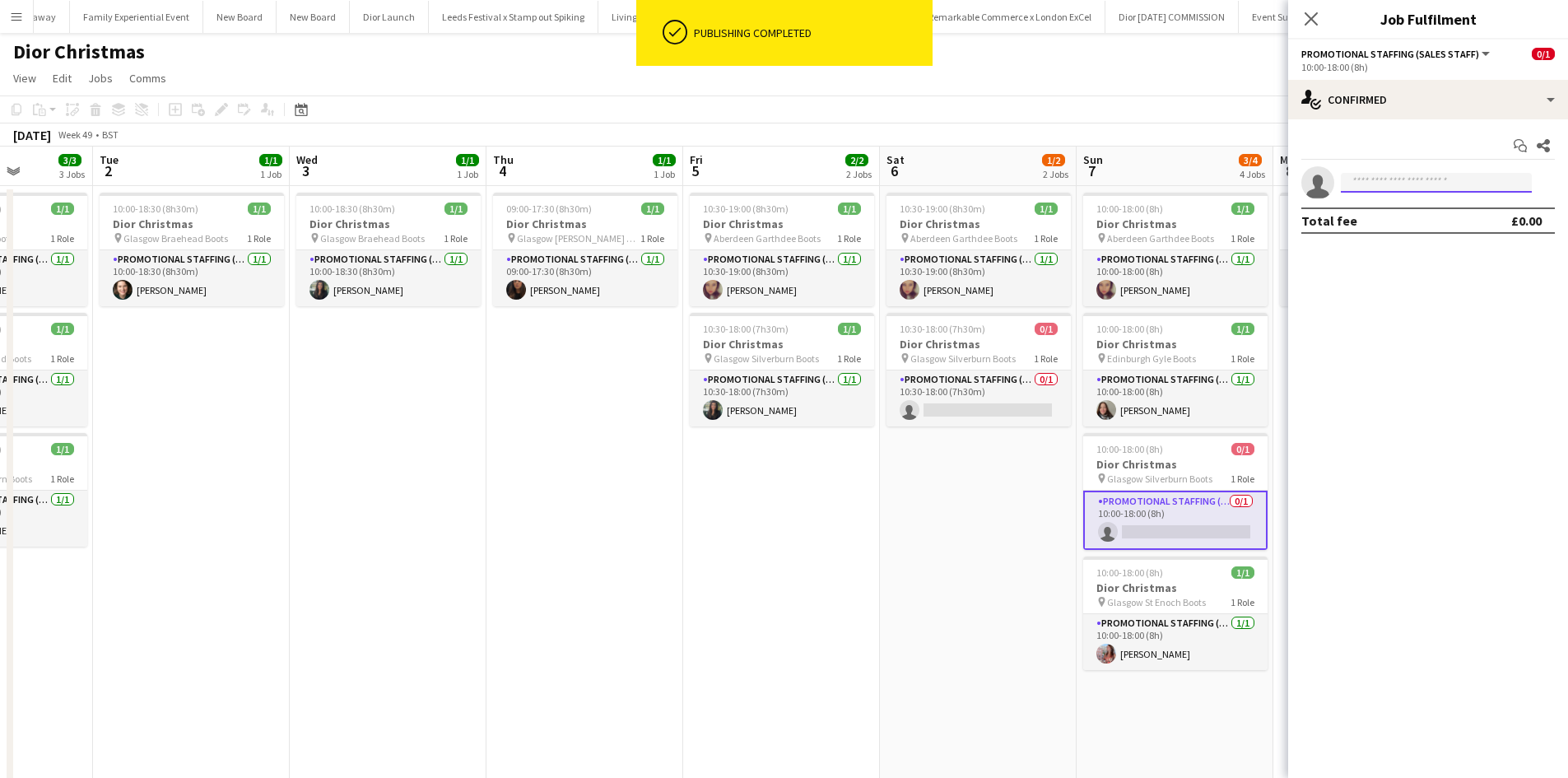
click at [1441, 177] on input at bounding box center [1436, 183] width 191 height 19
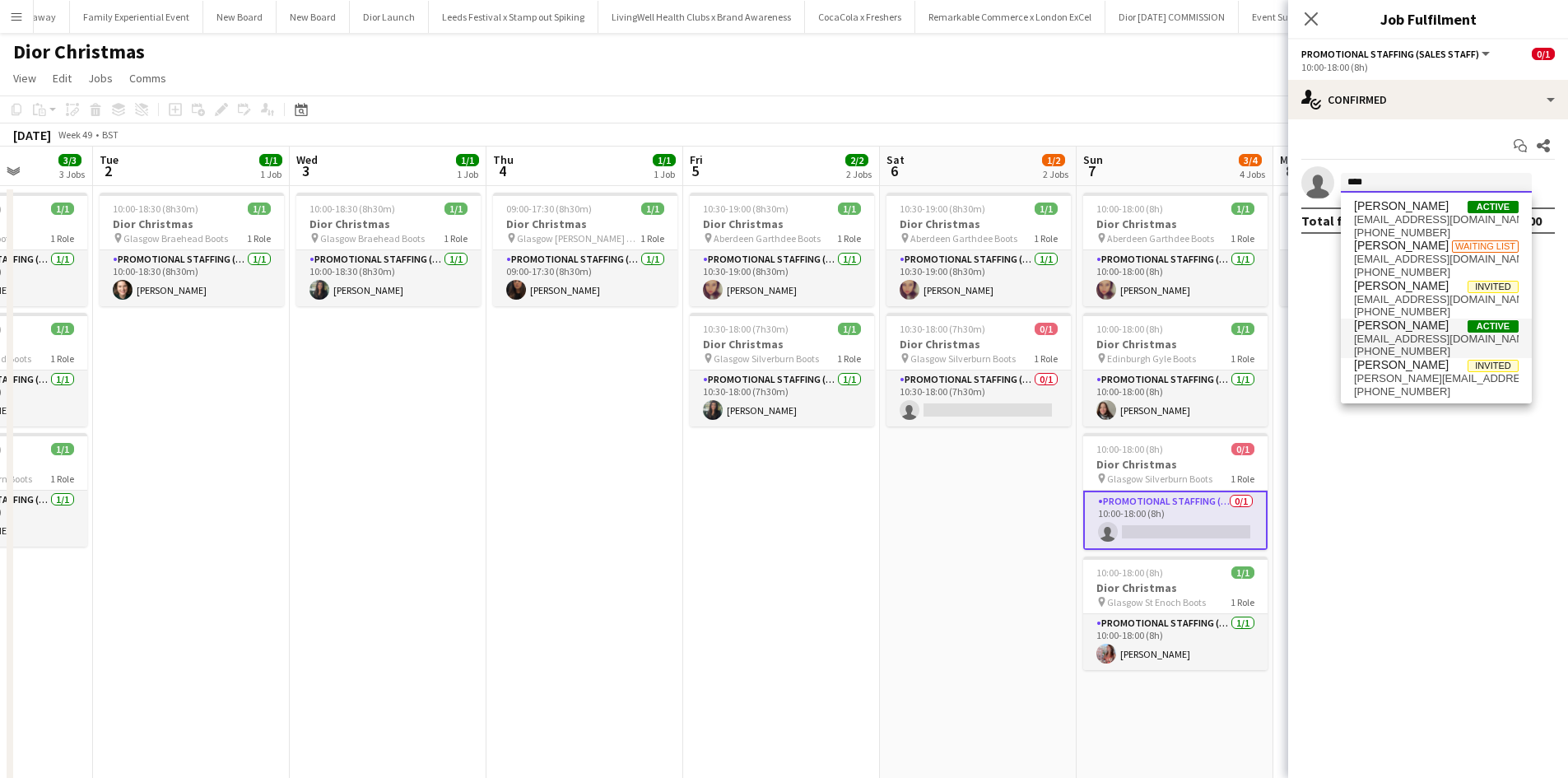
type input "****"
click at [1399, 330] on span "[PERSON_NAME]" at bounding box center [1402, 326] width 95 height 14
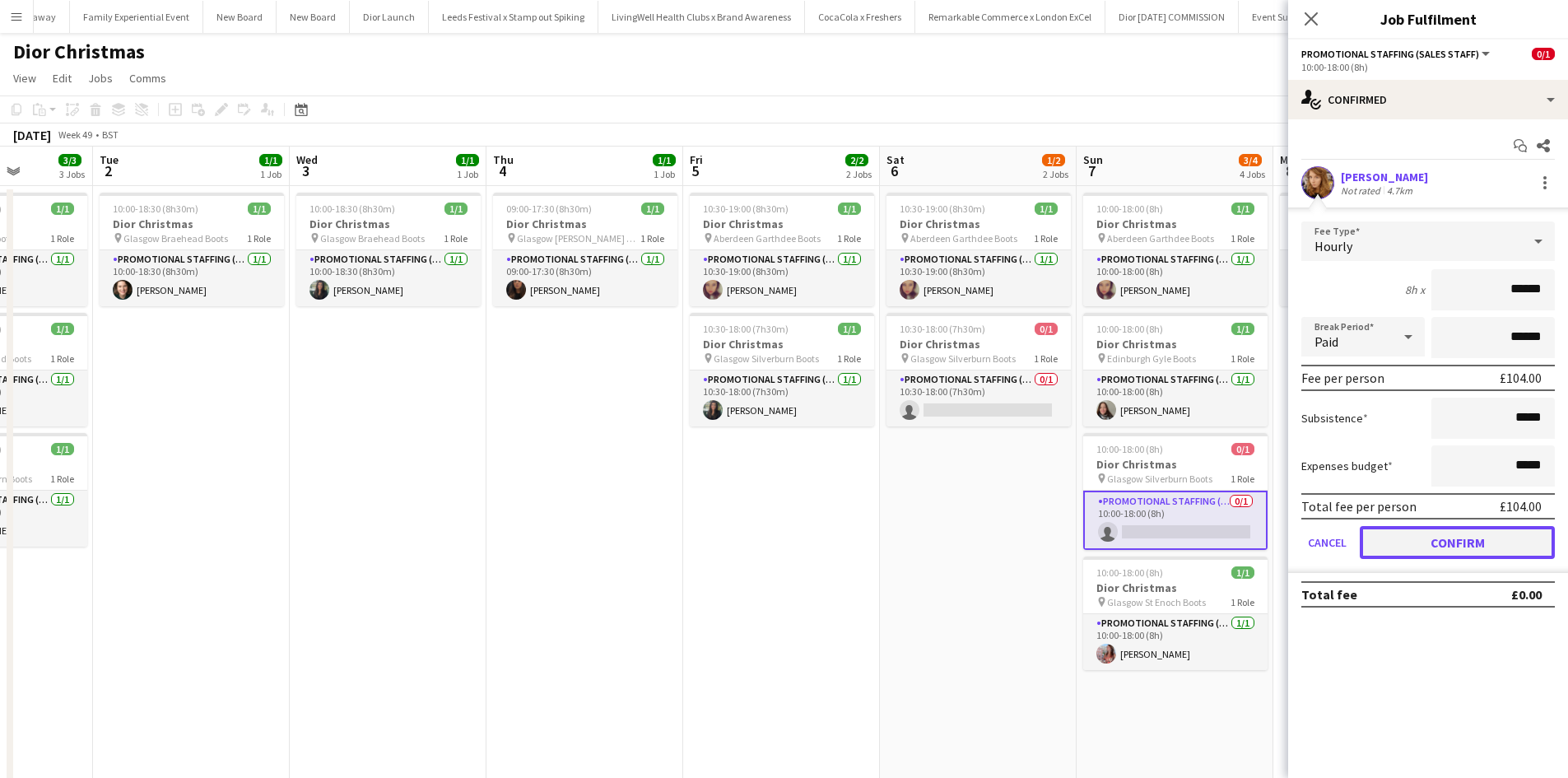
click at [1457, 548] on button "Confirm" at bounding box center [1457, 542] width 195 height 33
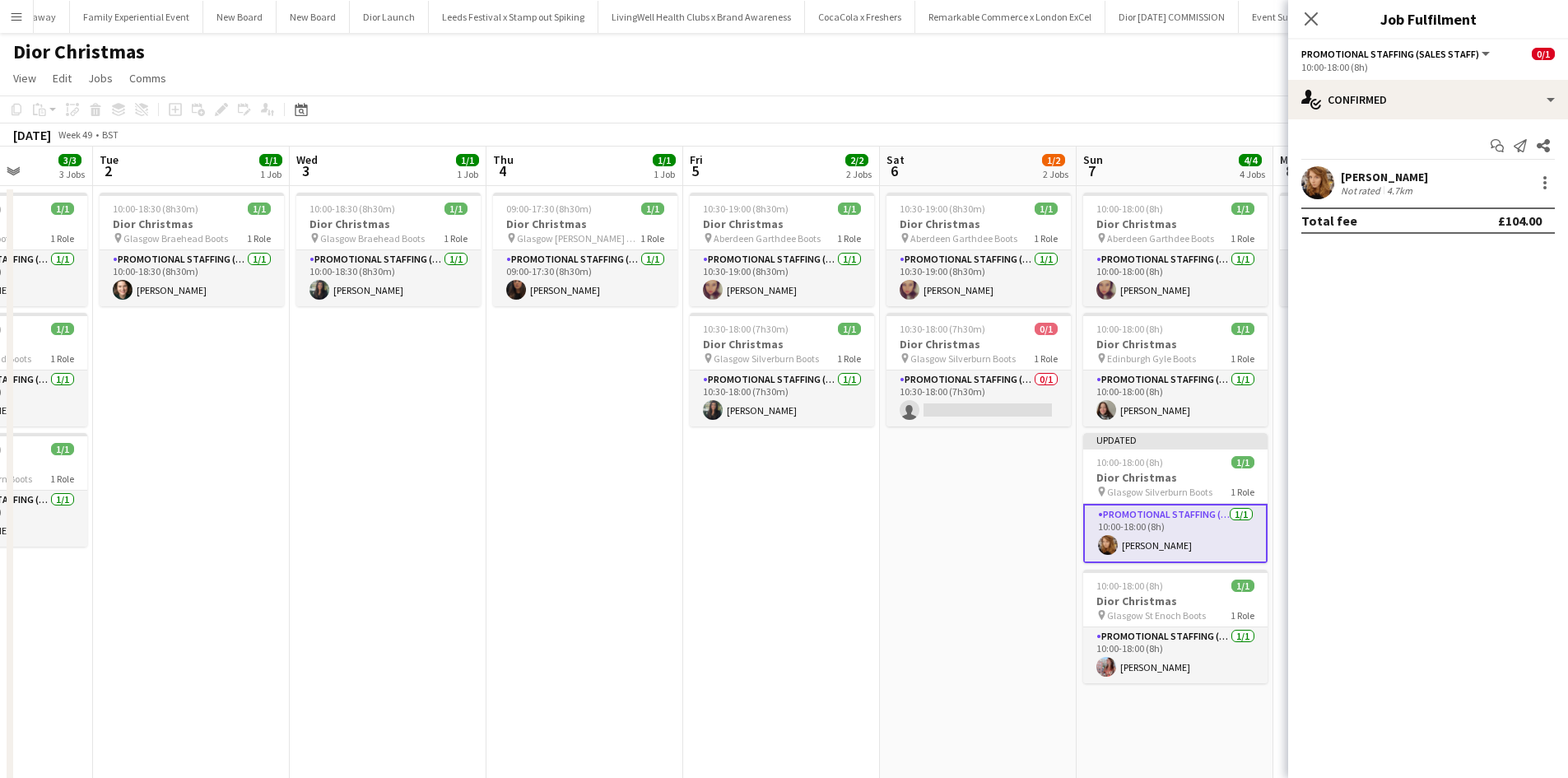
click at [856, 579] on app-date-cell "10:30-19:00 (8h30m) 1/1 Dior Christmas pin Aberdeen Garthdee Boots 1 Role Promo…" at bounding box center [781, 567] width 197 height 761
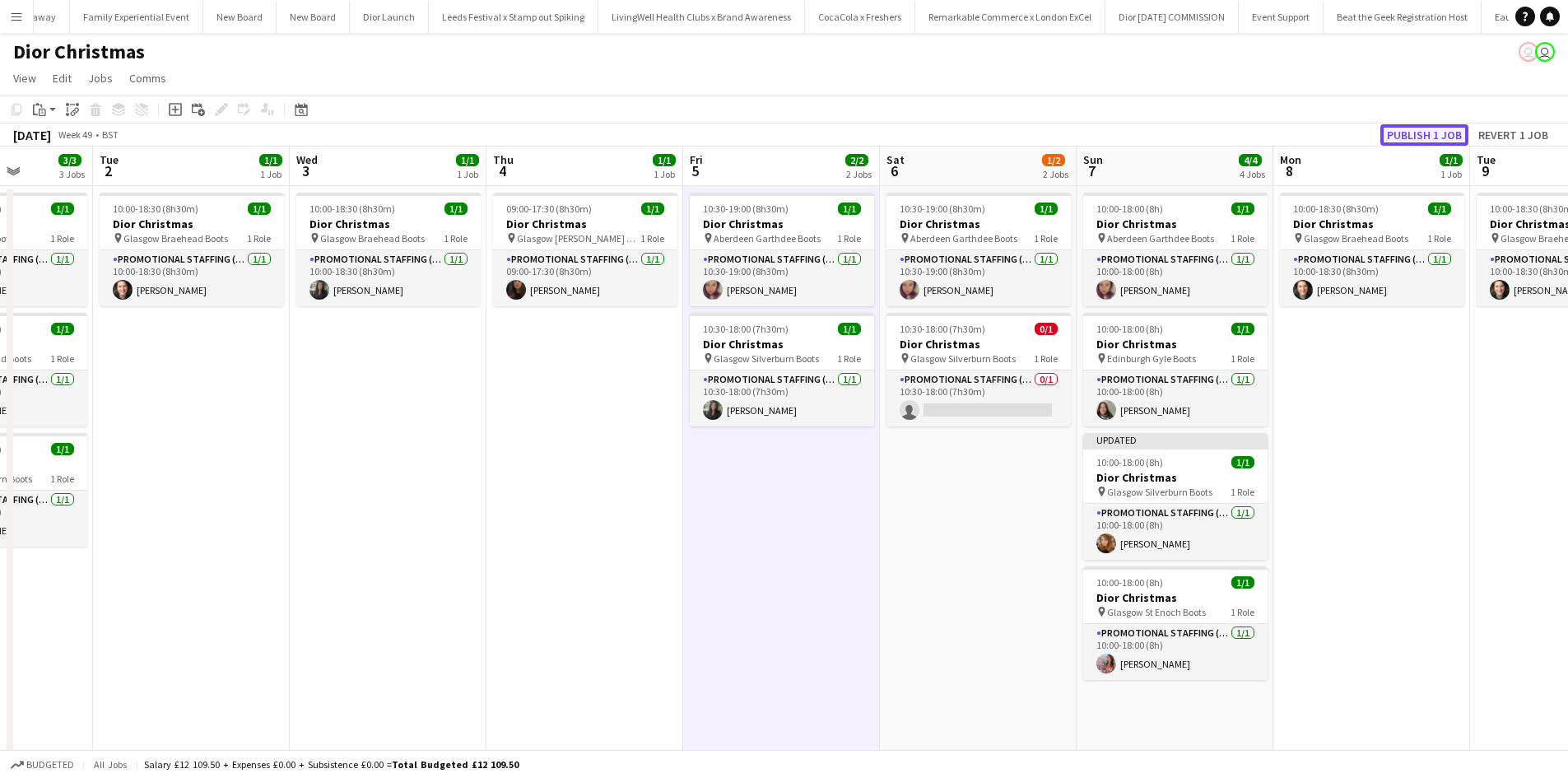
click at [1447, 135] on button "Publish 1 job" at bounding box center [1425, 135] width 88 height 21
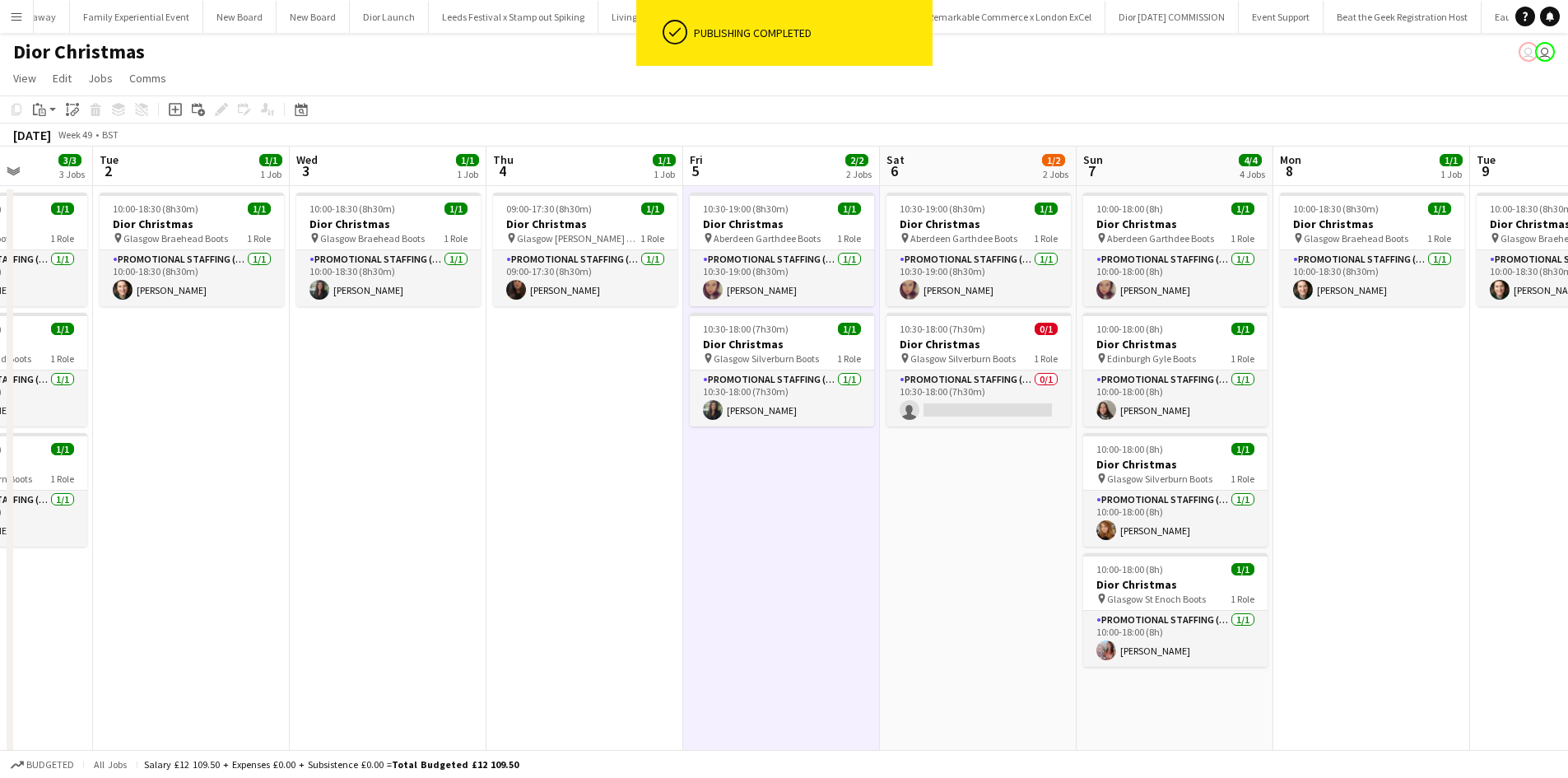
click at [1390, 376] on app-date-cell "10:00-18:30 (8h30m) 1/1 Dior Christmas pin Glasgow Braehead Boots 1 Role Promot…" at bounding box center [1372, 567] width 197 height 761
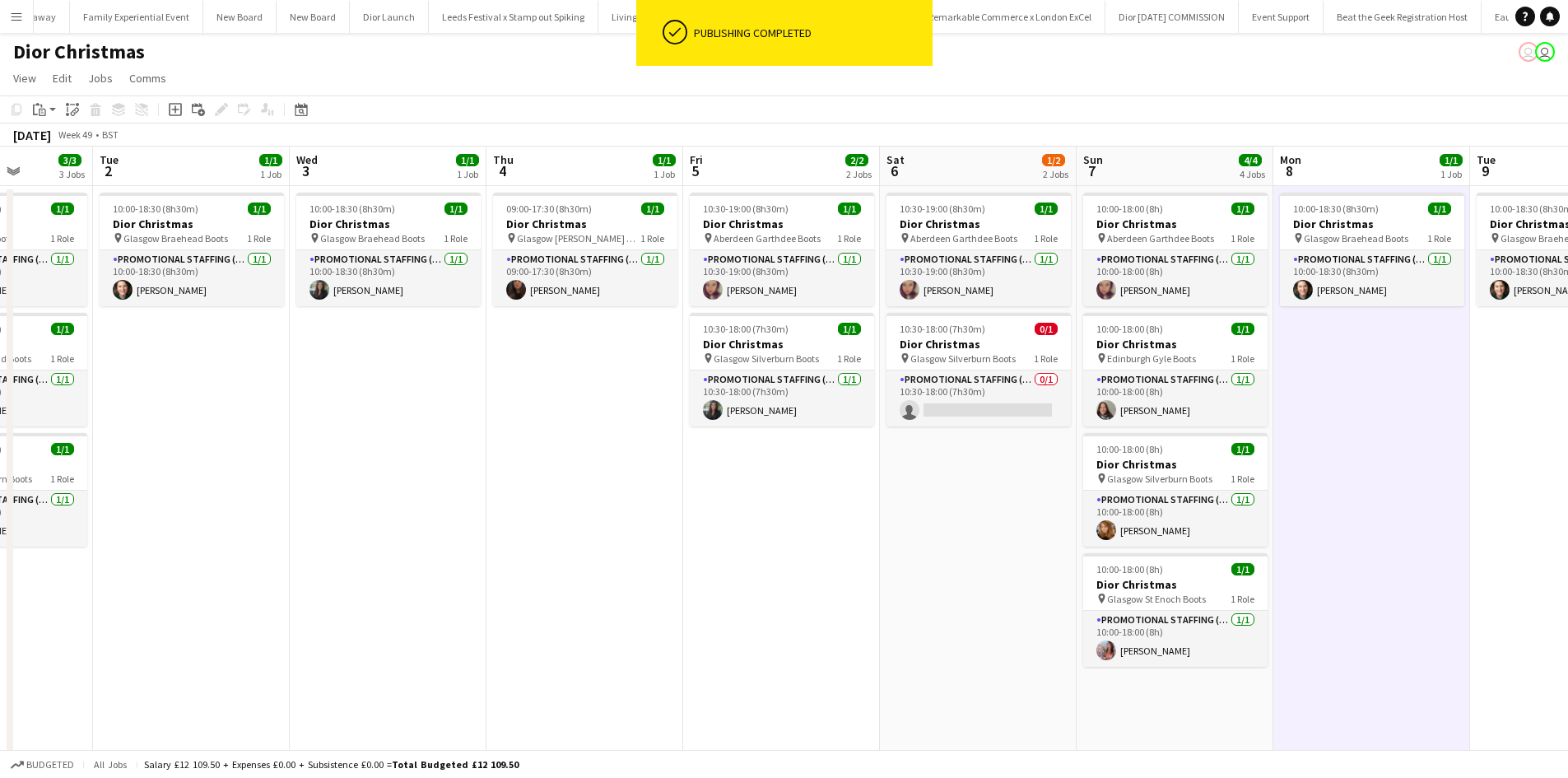
scroll to position [0, 693]
click at [41, 114] on icon "Paste" at bounding box center [39, 109] width 13 height 13
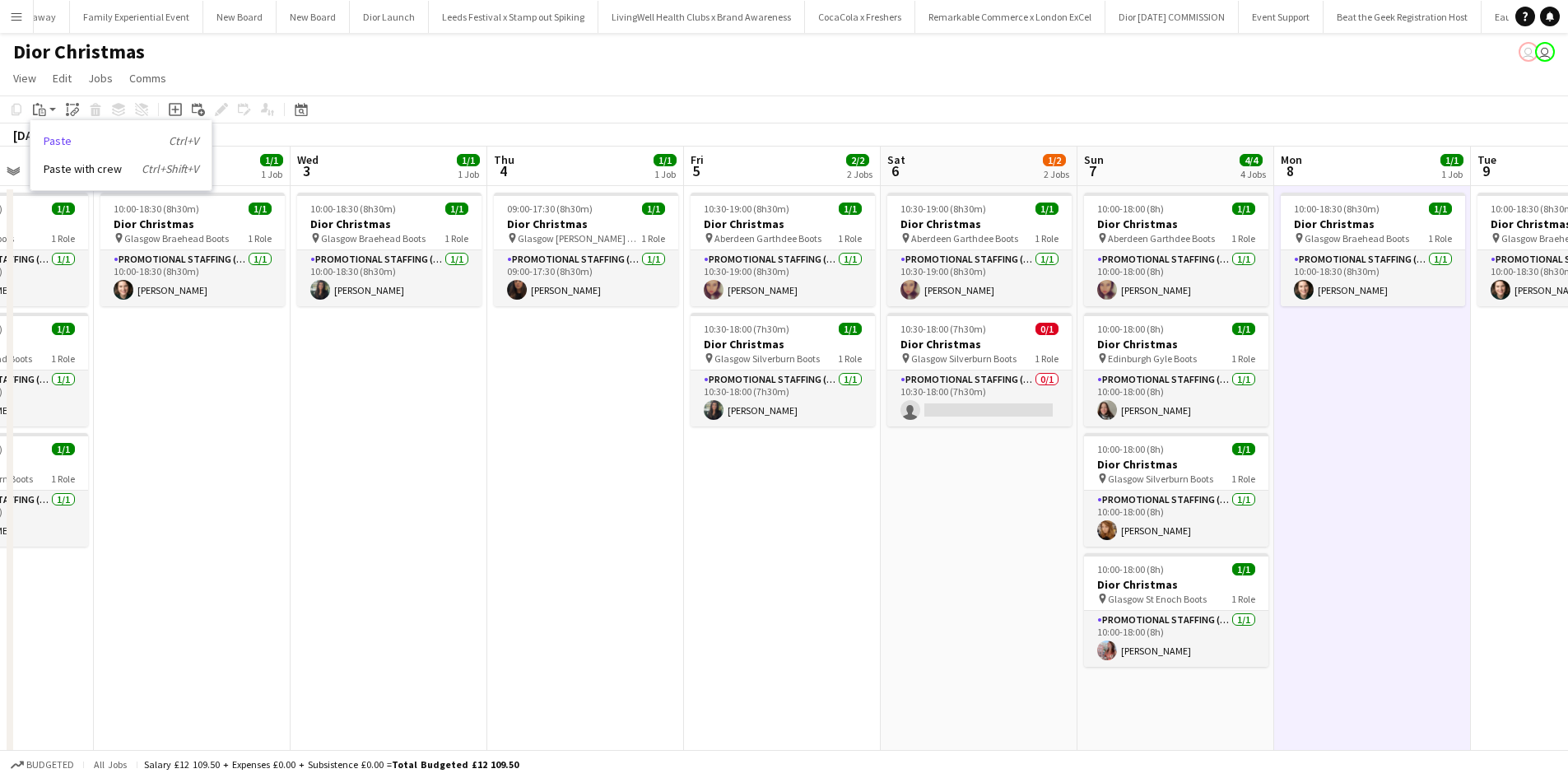
click at [56, 139] on link "Paste Ctrl+V" at bounding box center [121, 141] width 155 height 15
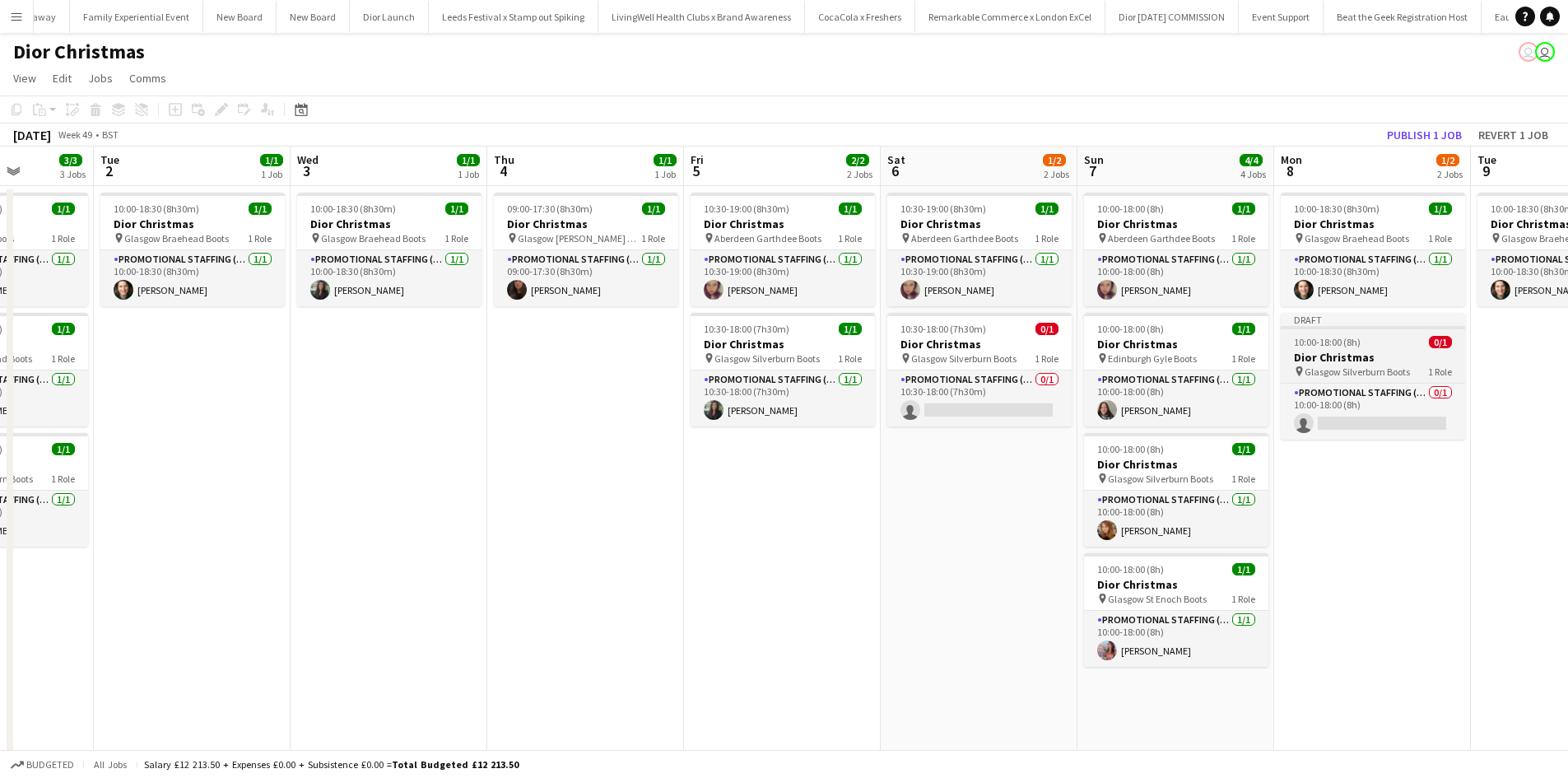
click at [1390, 353] on h3 "Dior Christmas" at bounding box center [1374, 357] width 185 height 15
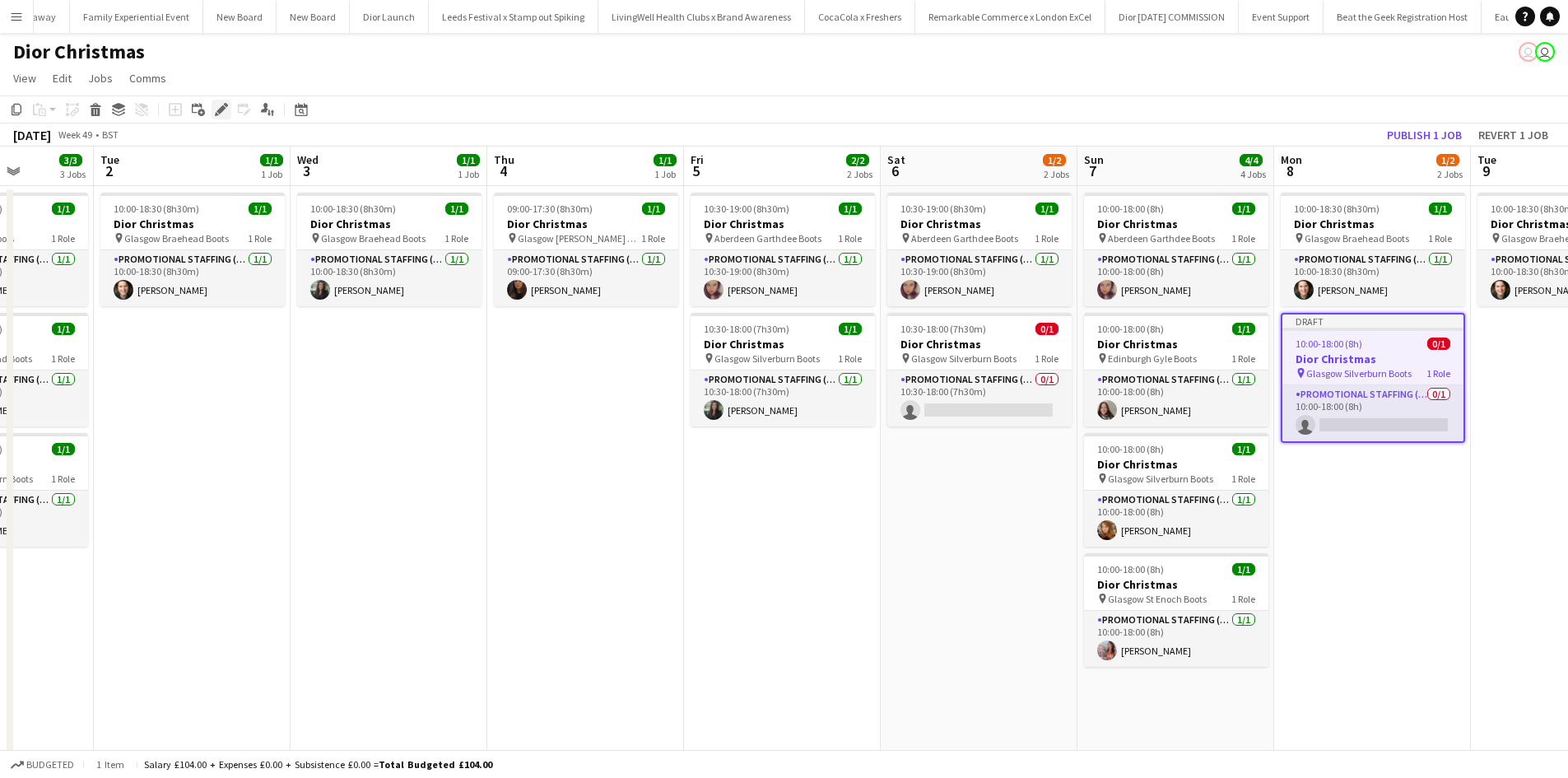
click at [214, 113] on div "Edit" at bounding box center [221, 109] width 19 height 19
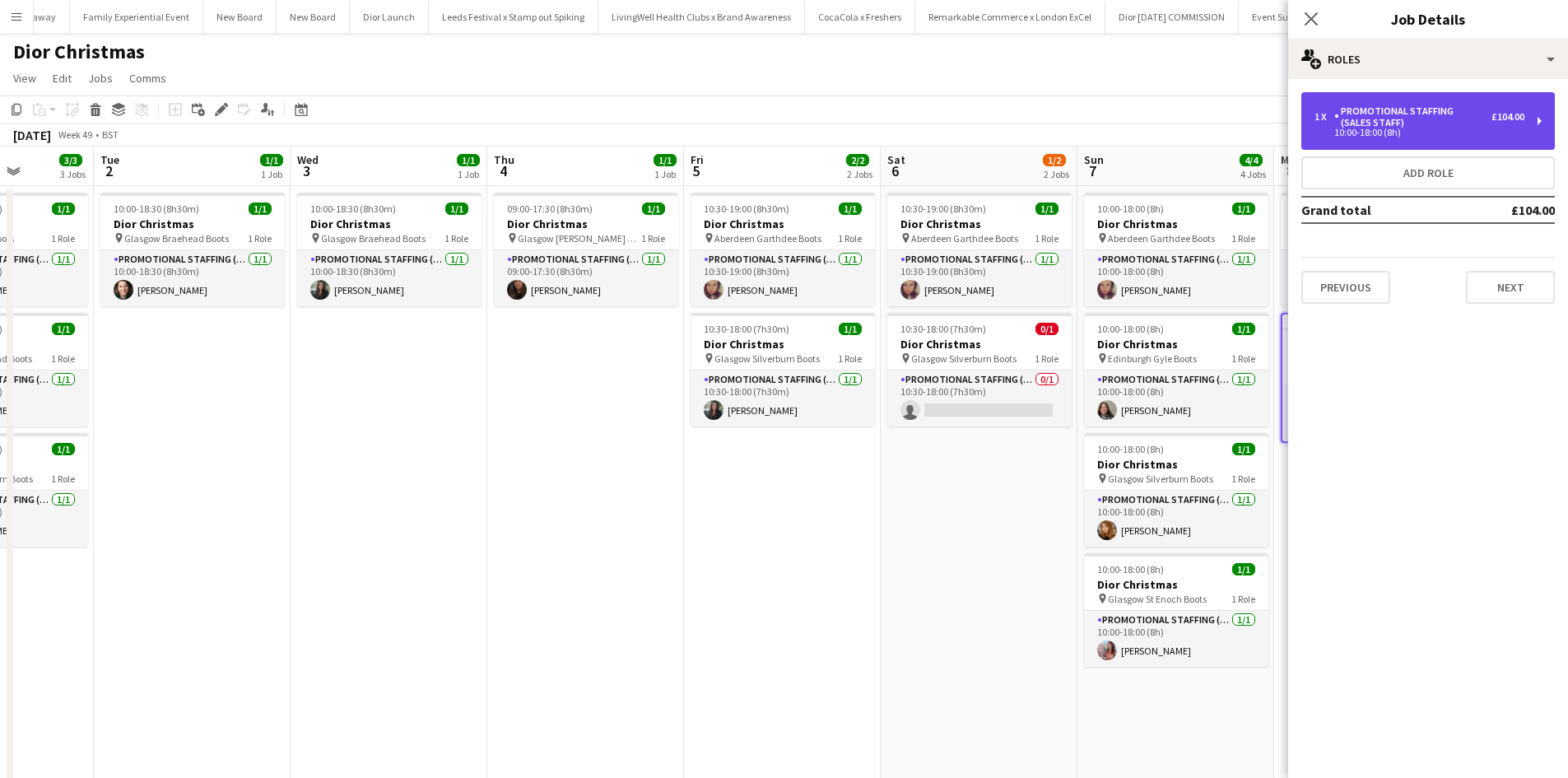
click at [1383, 118] on div "Promotional Staffing (Sales Staff)" at bounding box center [1412, 117] width 157 height 23
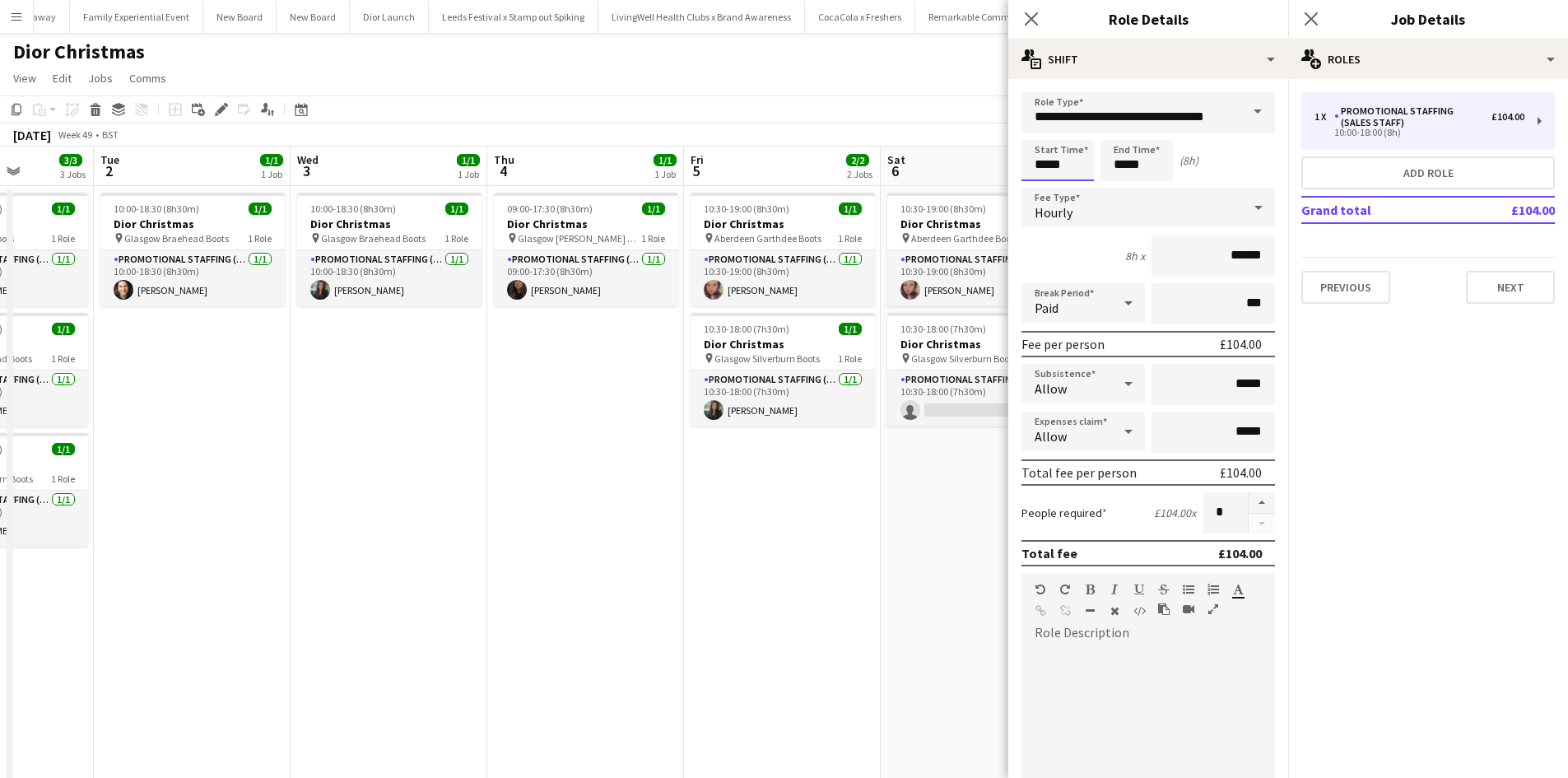
click at [1057, 165] on input "*****" at bounding box center [1057, 160] width 72 height 41
type input "*****"
click at [906, 544] on app-date-cell "10:30-19:00 (8h30m) 1/1 Dior Christmas pin Aberdeen Garthdee Boots 1 Role Promo…" at bounding box center [979, 567] width 197 height 761
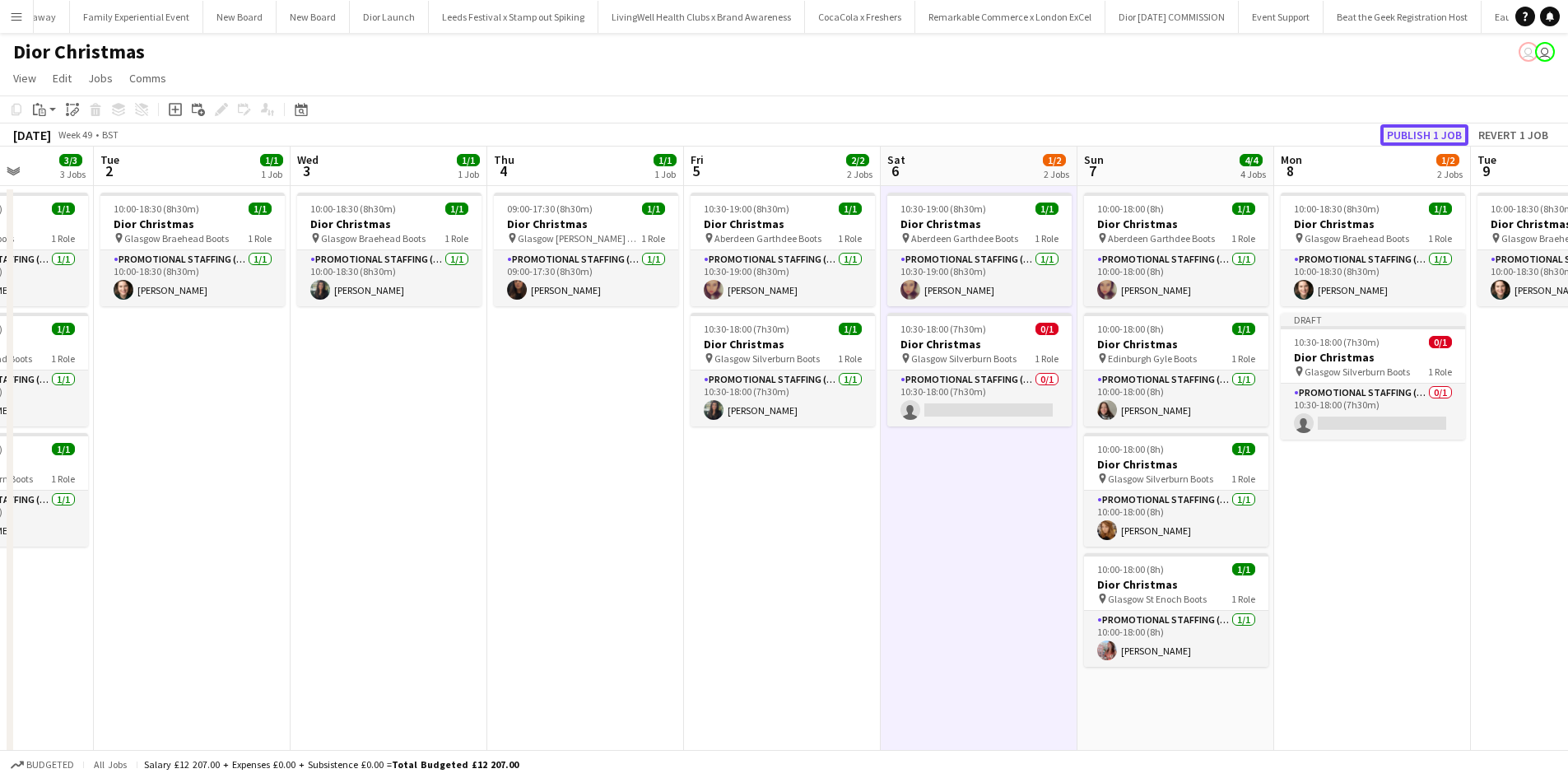
click at [1439, 131] on button "Publish 1 job" at bounding box center [1425, 135] width 88 height 21
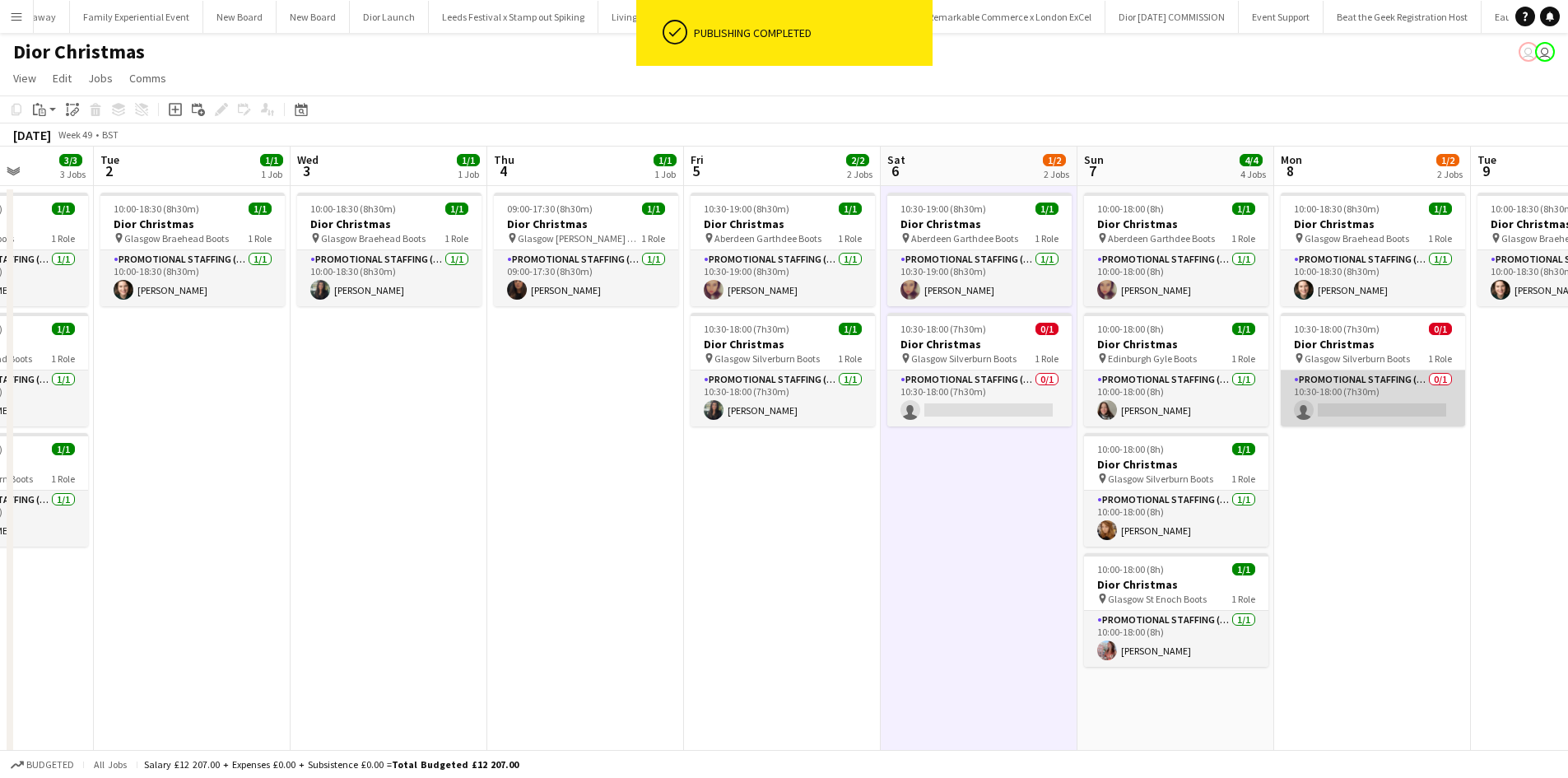
click at [1365, 408] on app-card-role "Promotional Staffing (Sales Staff) 0/1 10:30-18:00 (7h30m) single-neutral-actio…" at bounding box center [1374, 399] width 185 height 56
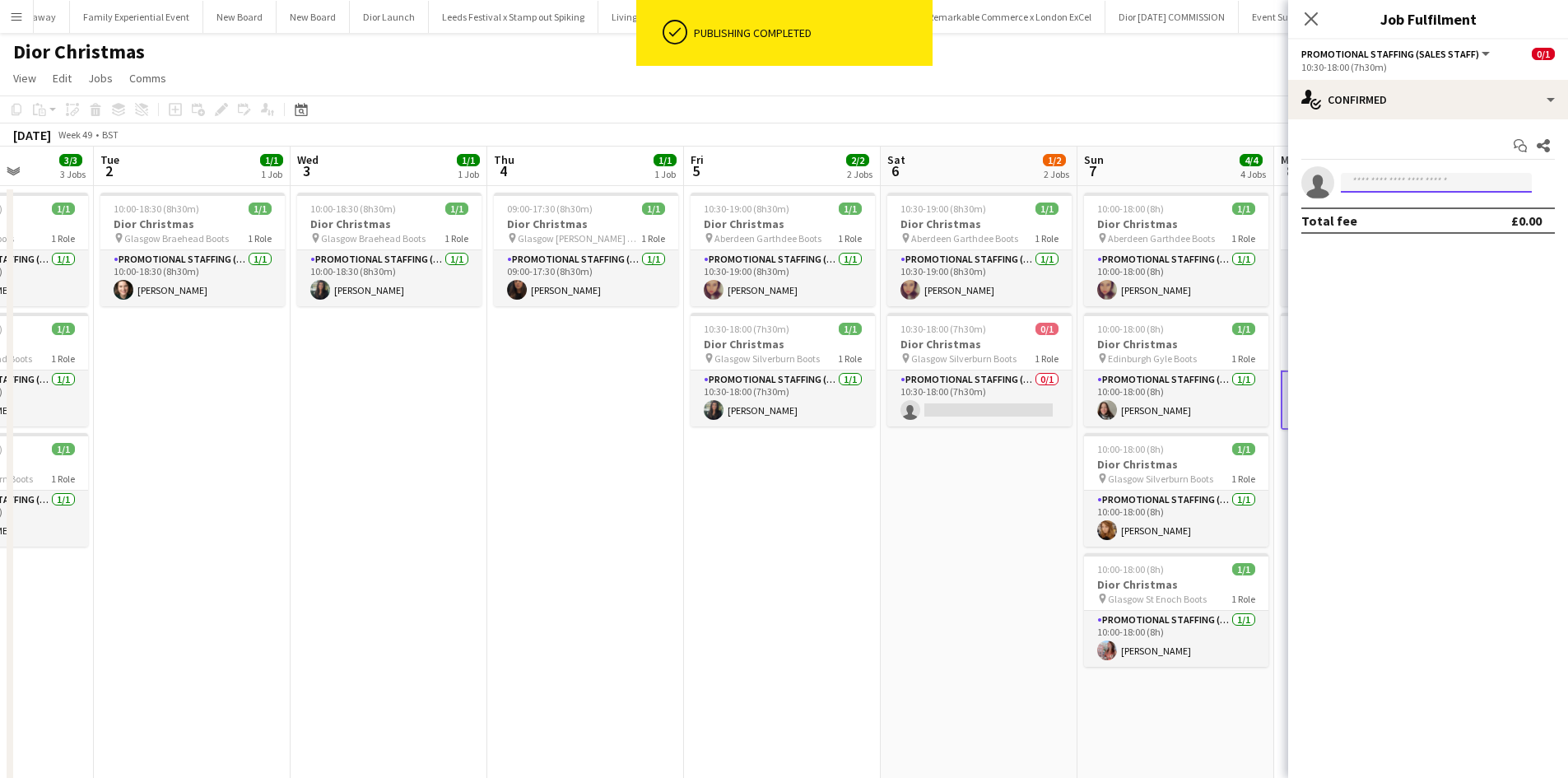
click at [1405, 183] on input at bounding box center [1436, 183] width 191 height 19
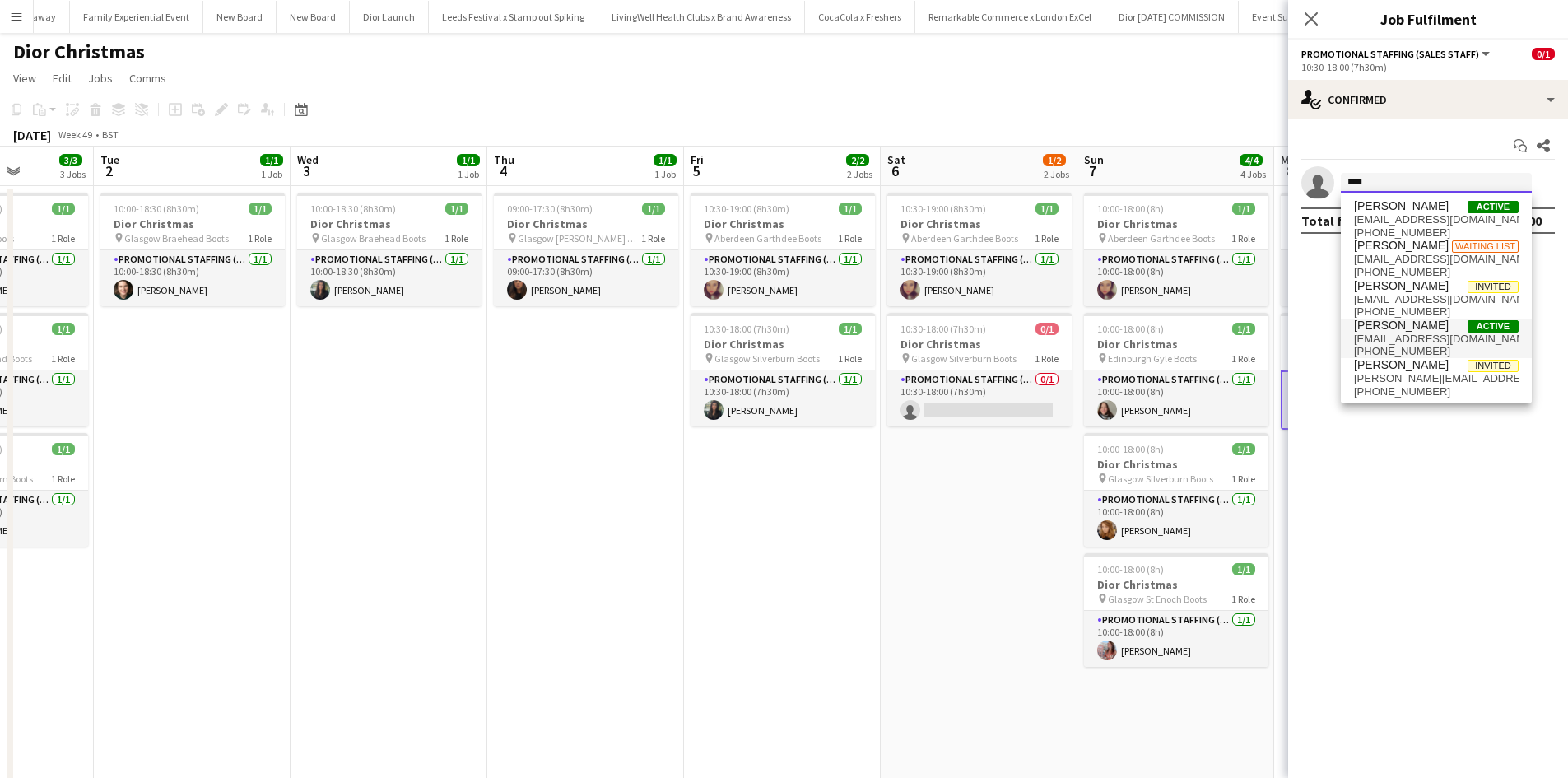
type input "****"
click at [1405, 325] on span "[PERSON_NAME]" at bounding box center [1402, 326] width 95 height 14
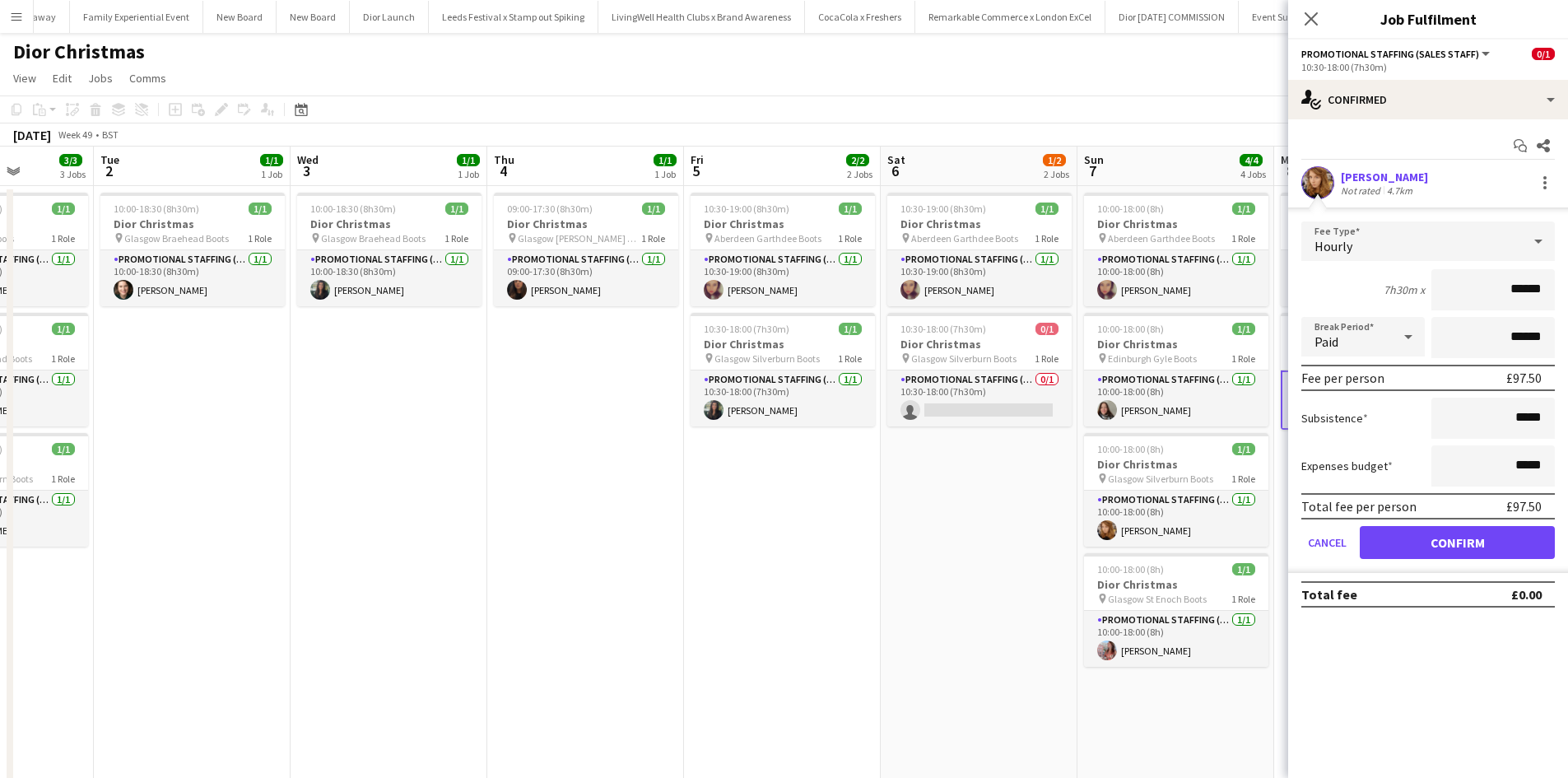
click at [1463, 514] on div "Total fee per person £97.50" at bounding box center [1428, 506] width 254 height 26
click at [1462, 538] on button "Confirm" at bounding box center [1457, 542] width 195 height 33
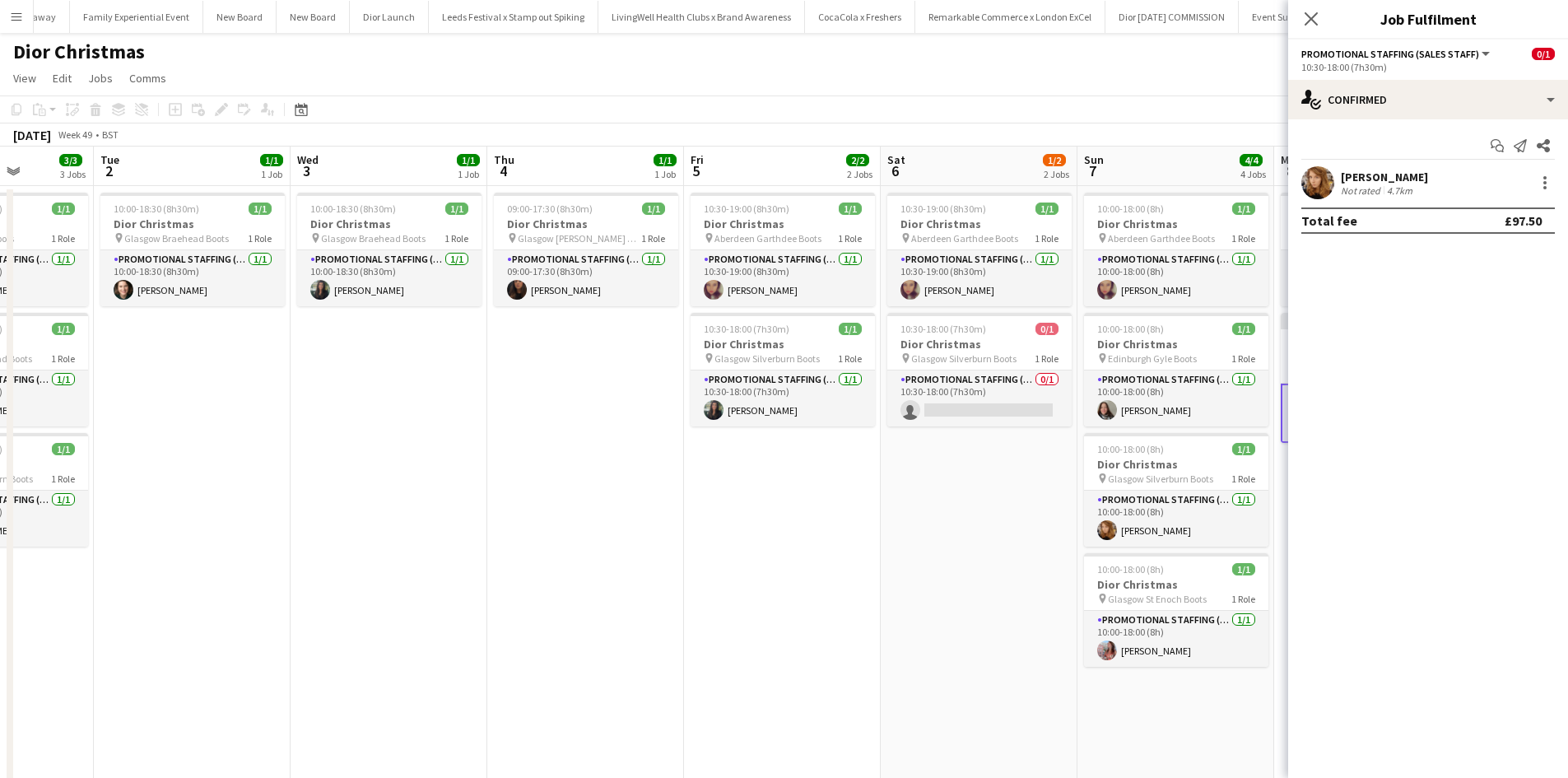
click at [858, 564] on app-date-cell "10:30-19:00 (8h30m) 1/1 Dior Christmas pin Aberdeen Garthdee Boots 1 Role Promo…" at bounding box center [782, 567] width 197 height 761
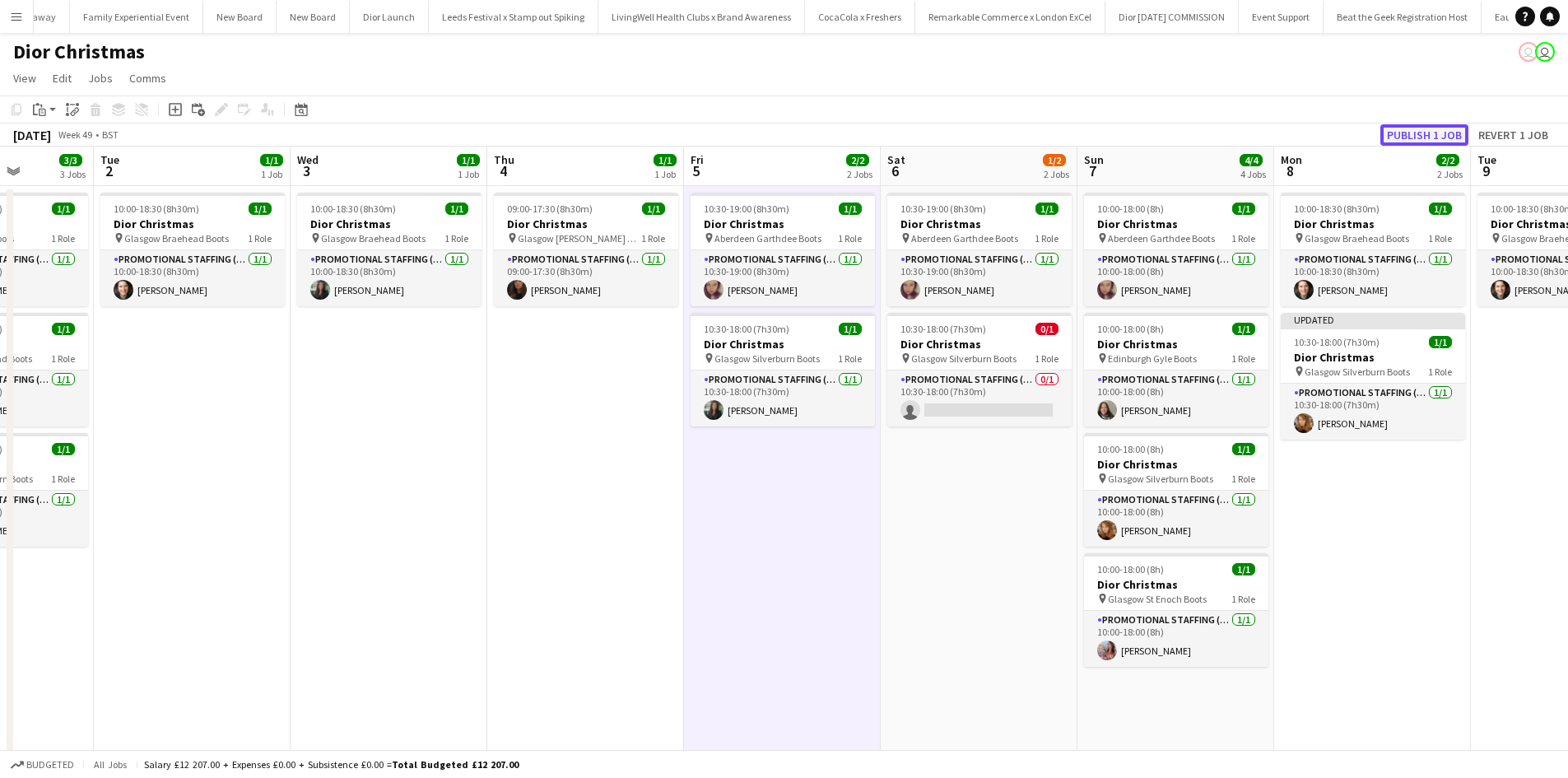
click at [1448, 135] on button "Publish 1 job" at bounding box center [1425, 135] width 88 height 21
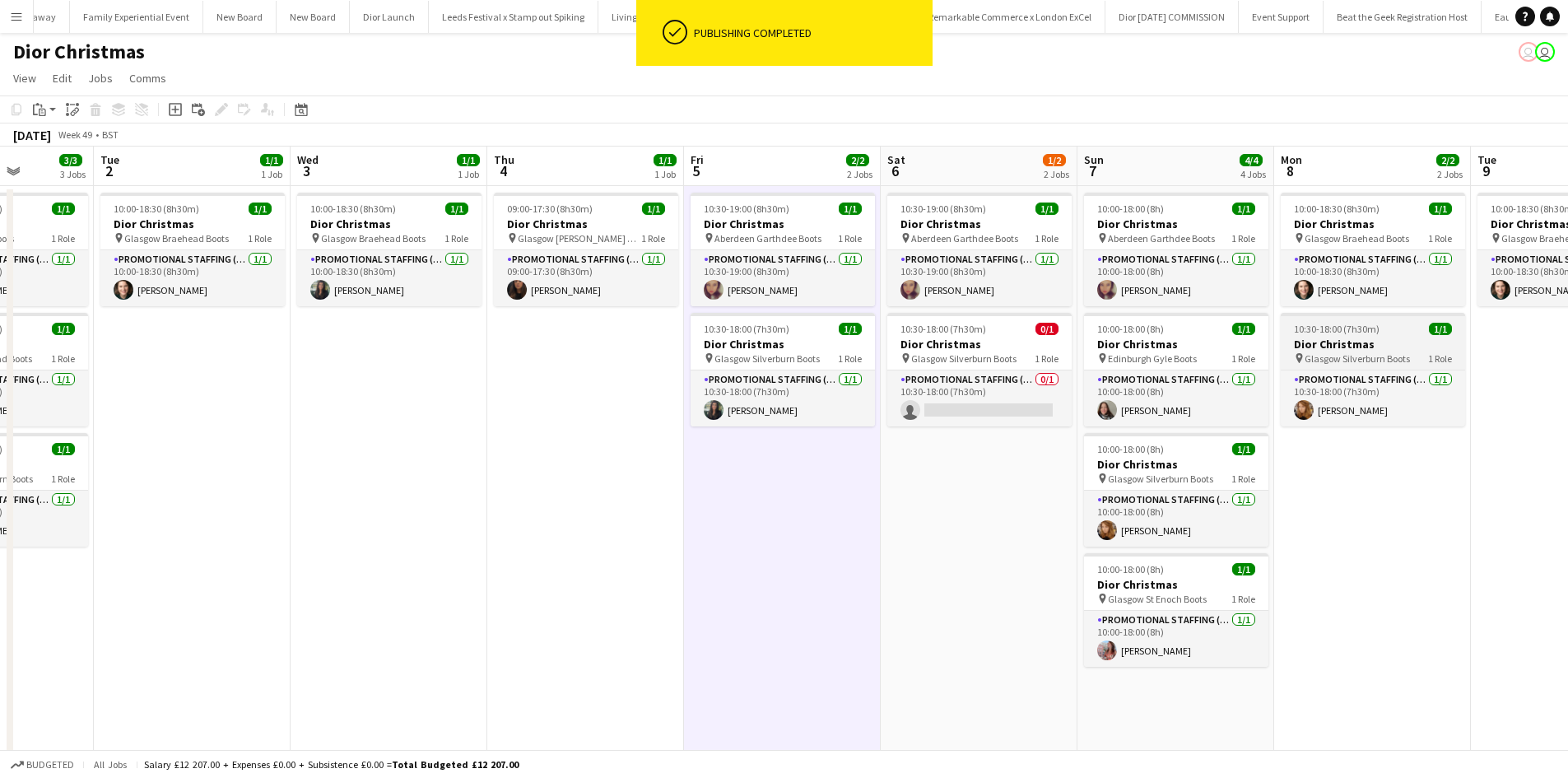
click at [1405, 338] on h3 "Dior Christmas" at bounding box center [1374, 344] width 185 height 15
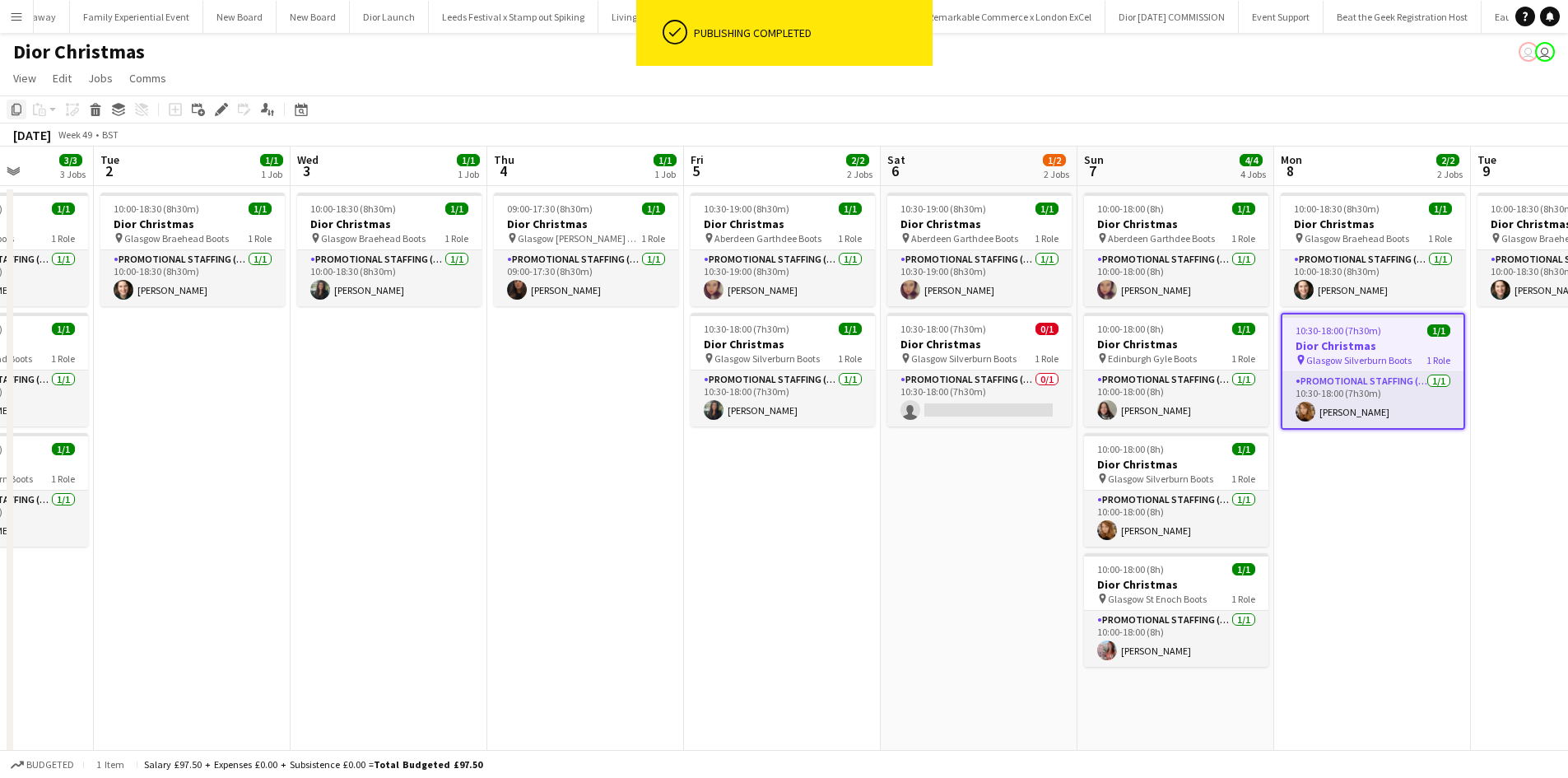
click at [16, 112] on icon "Copy" at bounding box center [16, 109] width 13 height 13
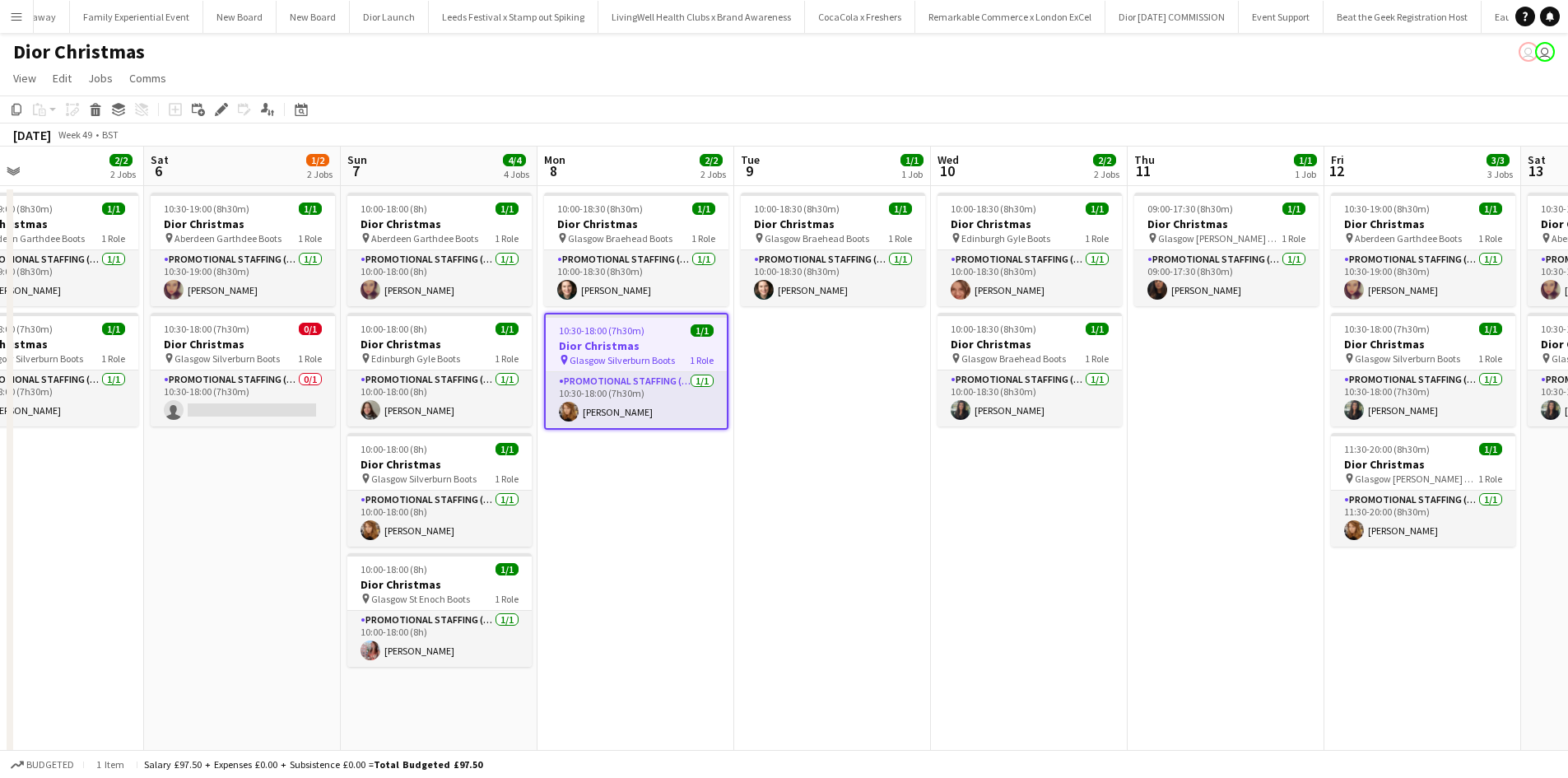
drag, startPoint x: 1374, startPoint y: 518, endPoint x: 555, endPoint y: 432, distance: 823.5
click at [555, 432] on app-calendar-viewport "Tue 2 1/1 1 Job Wed 3 1/1 1 Job Thu 4 1/1 1 Job Fri 5 2/2 2 Jobs Sat 6 1/2 2 Jo…" at bounding box center [784, 547] width 1568 height 801
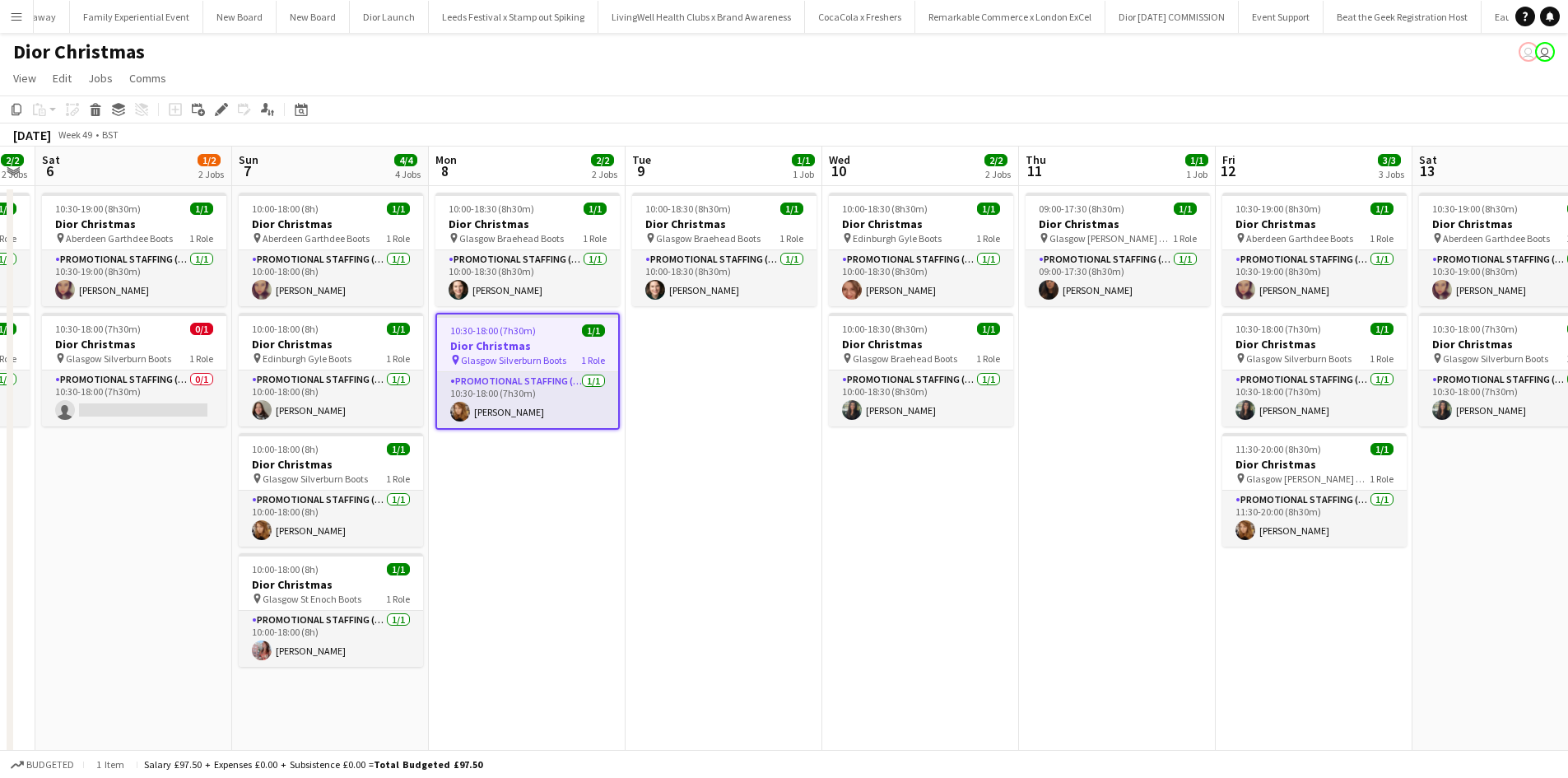
click at [1298, 581] on app-date-cell "10:30-19:00 (8h30m) 1/1 Dior Christmas pin Aberdeen Garthdee Boots 1 Role Promo…" at bounding box center [1315, 567] width 197 height 761
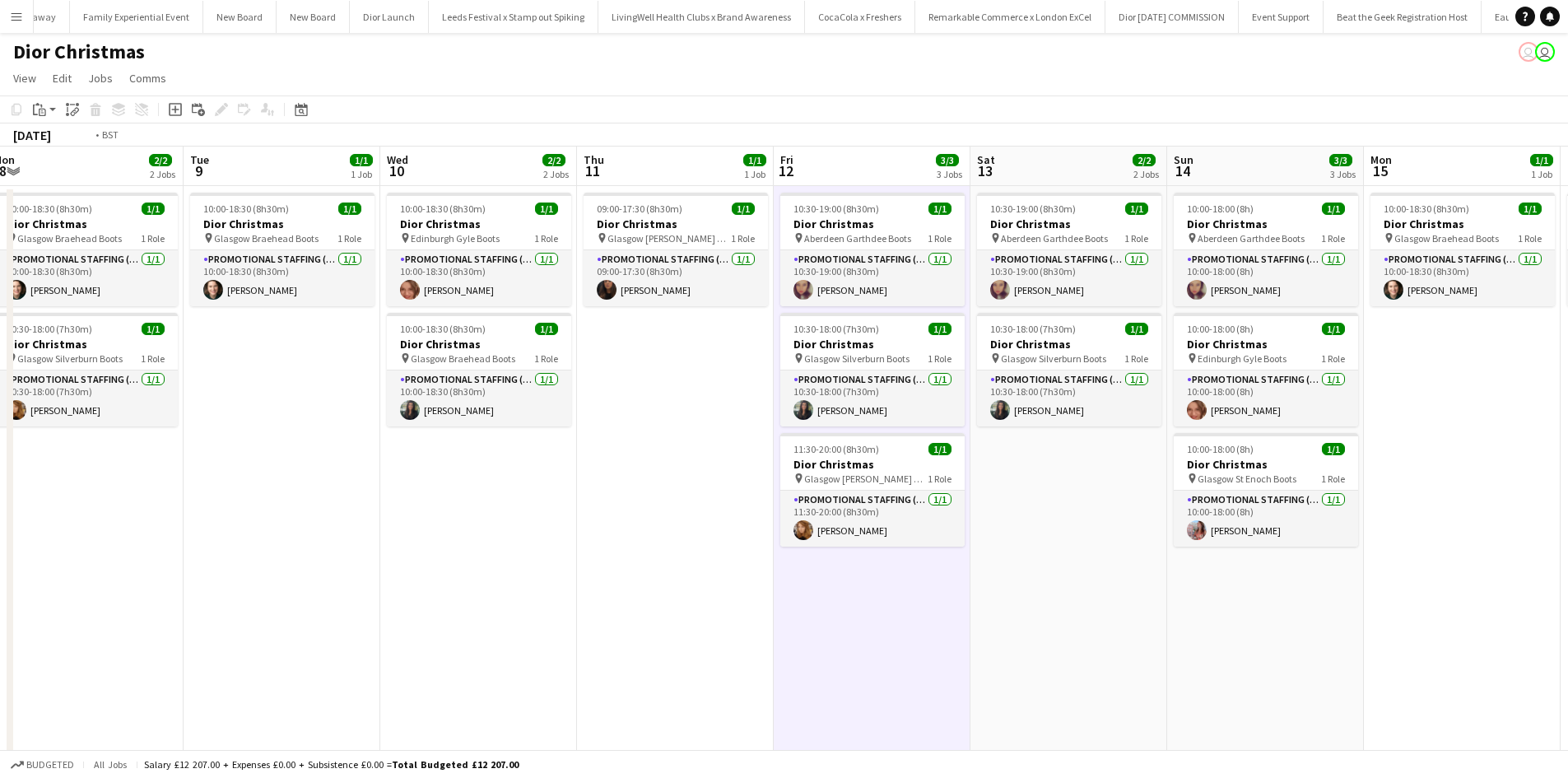
drag, startPoint x: 1476, startPoint y: 588, endPoint x: 1001, endPoint y: 543, distance: 477.1
click at [1003, 545] on app-calendar-viewport "Thu 4 1/1 1 Job Fri 5 2/2 2 Jobs Sat 6 1/2 2 Jobs Sun 7 4/4 4 Jobs Mon 8 2/2 2 …" at bounding box center [784, 547] width 1568 height 801
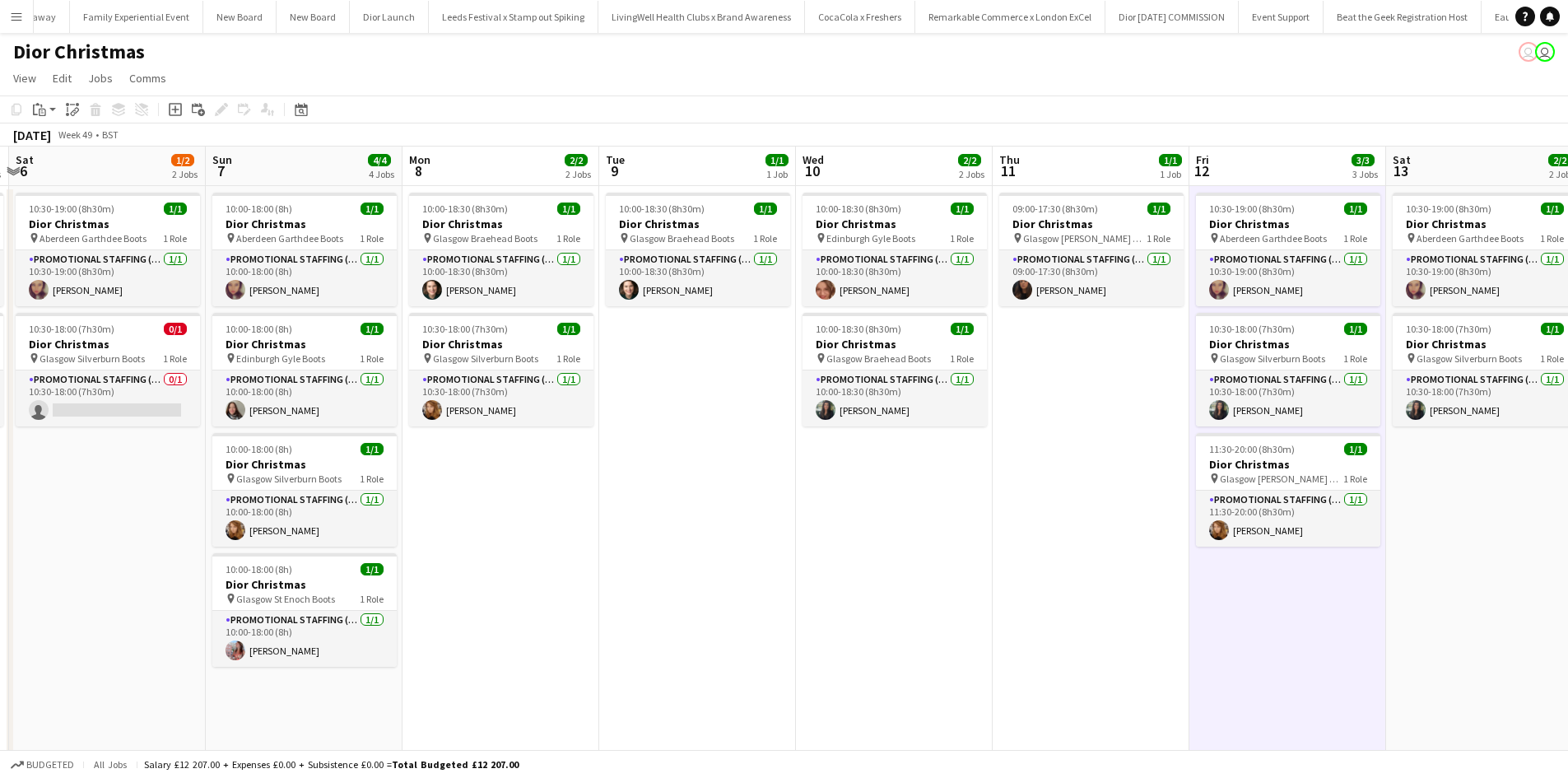
drag, startPoint x: 527, startPoint y: 636, endPoint x: 1192, endPoint y: 553, distance: 670.2
click at [1192, 553] on app-calendar-viewport "Thu 4 1/1 1 Job Fri 5 2/2 2 Jobs Sat 6 1/2 2 Jobs Sun 7 4/4 4 Jobs Mon 8 2/2 2 …" at bounding box center [784, 547] width 1568 height 801
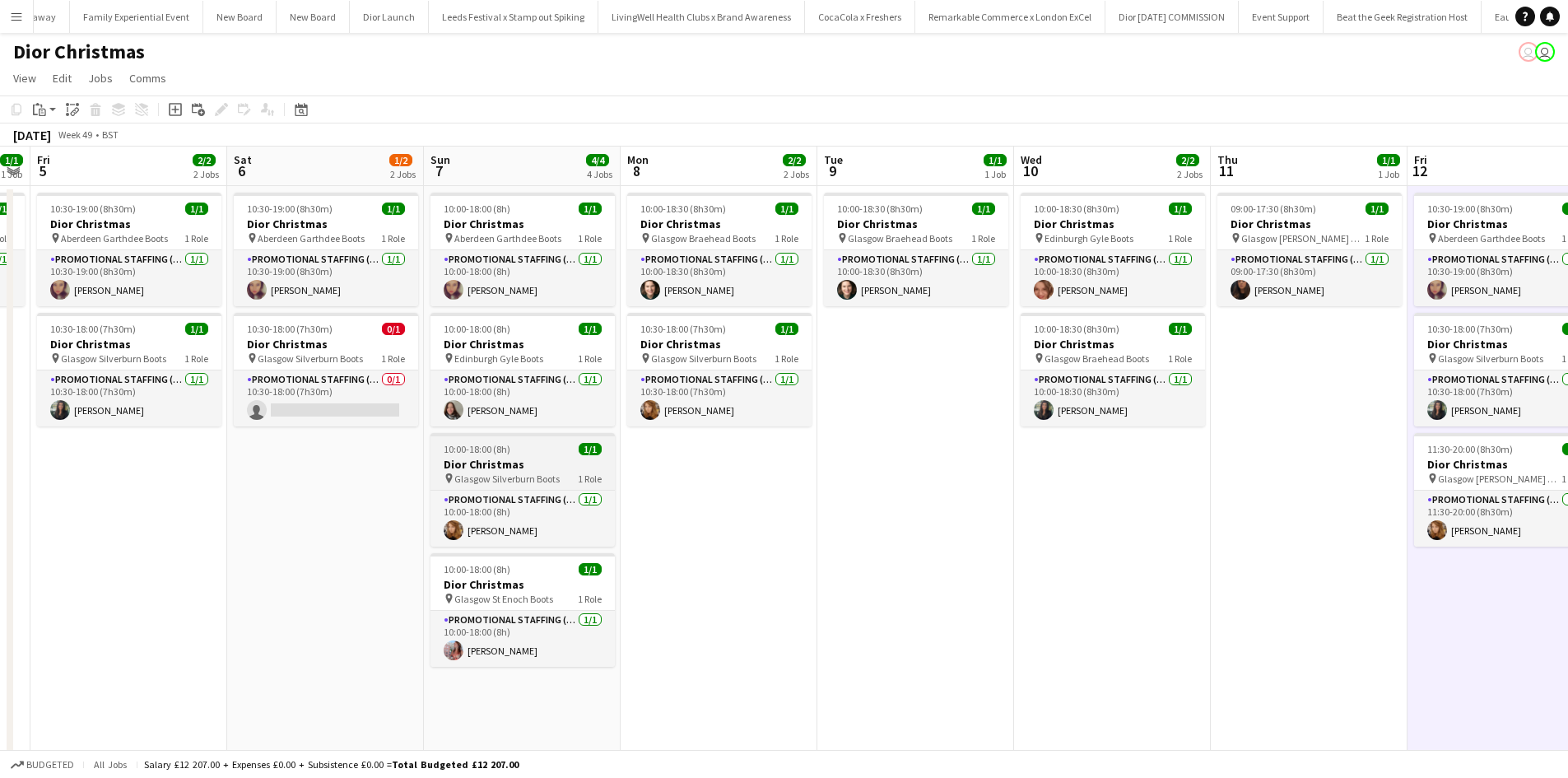
click at [538, 462] on h3 "Dior Christmas" at bounding box center [523, 464] width 185 height 15
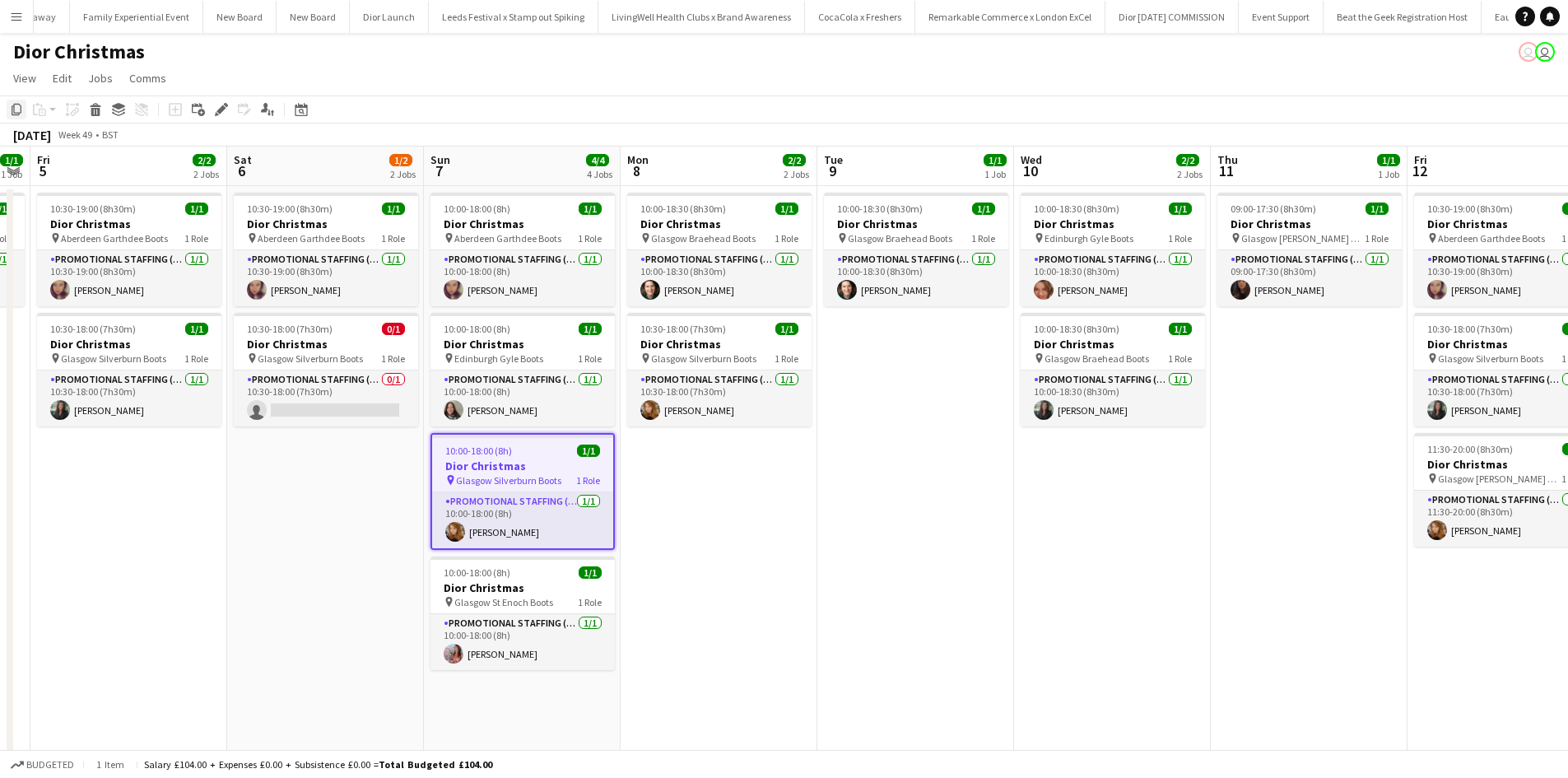
click at [17, 107] on icon "Copy" at bounding box center [16, 109] width 13 height 13
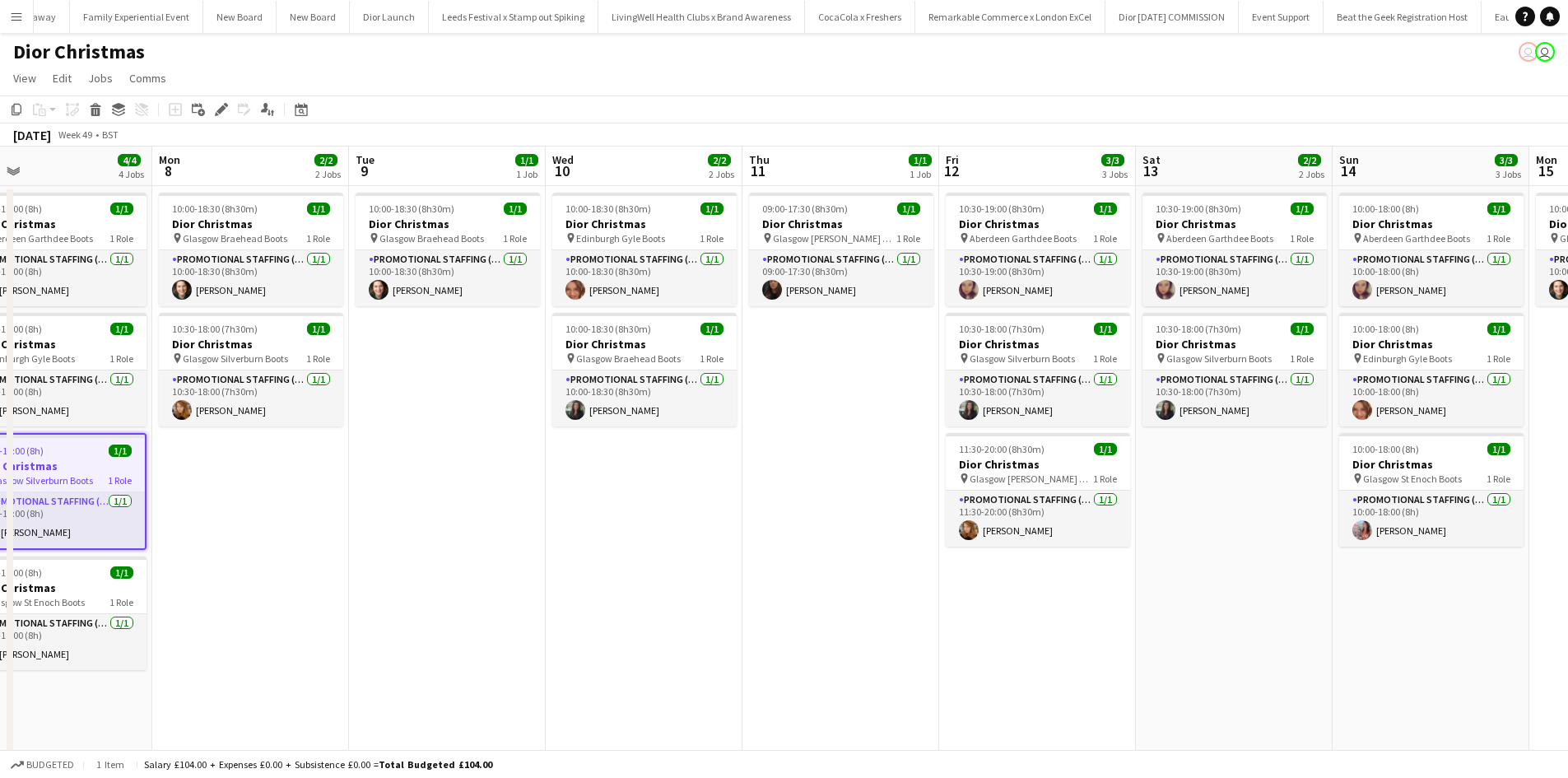
drag, startPoint x: 985, startPoint y: 606, endPoint x: 591, endPoint y: 528, distance: 401.6
click at [592, 531] on app-calendar-viewport "Wed 3 1/1 1 Job Thu 4 1/1 1 Job Fri 5 2/2 2 Jobs Sat 6 1/2 2 Jobs Sun 7 4/4 4 J…" at bounding box center [784, 547] width 1568 height 801
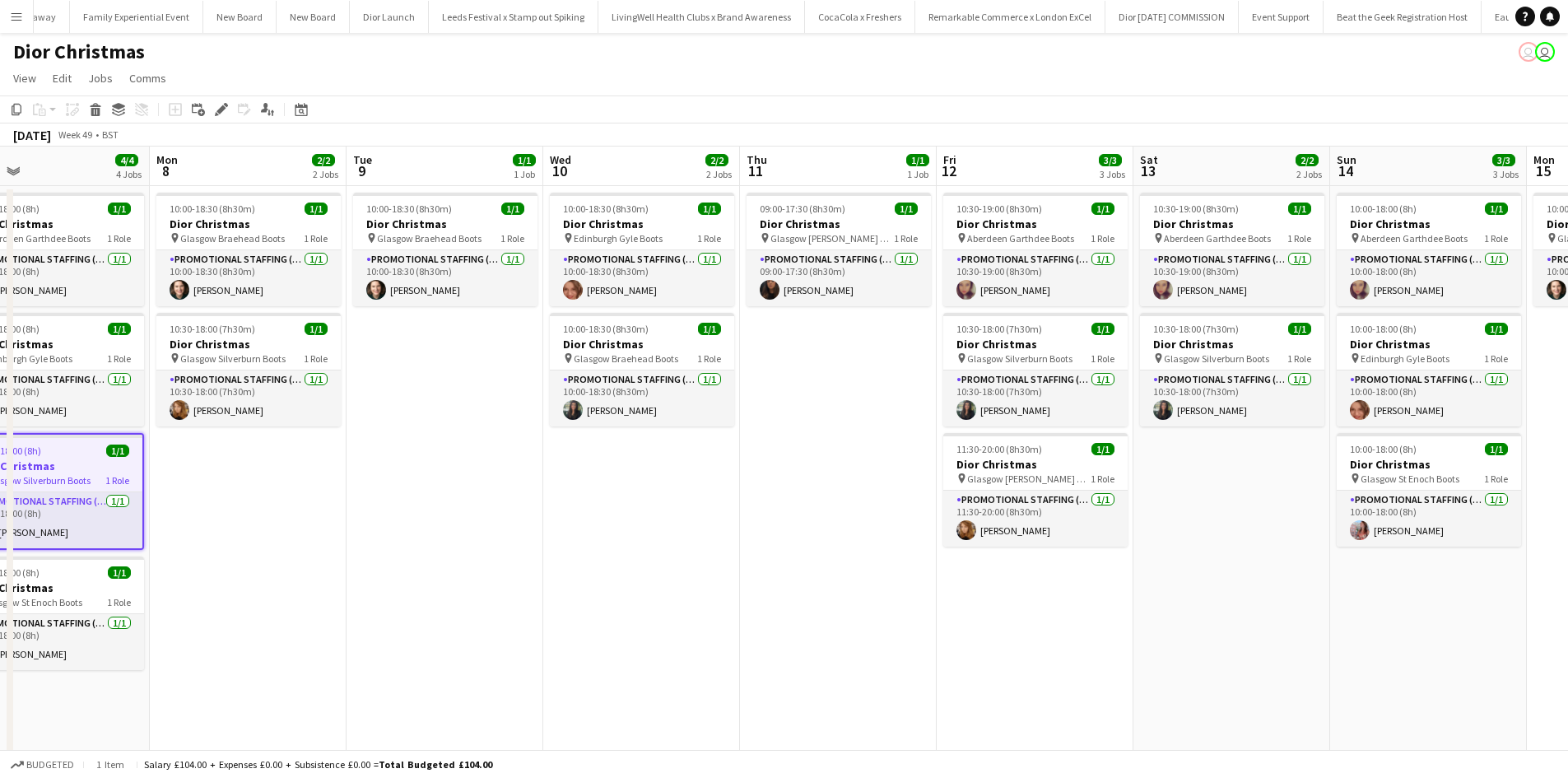
click at [1426, 623] on app-date-cell "10:00-18:00 (8h) 1/1 Dior Christmas pin Aberdeen Garthdee Boots 1 Role Promotio…" at bounding box center [1429, 567] width 197 height 761
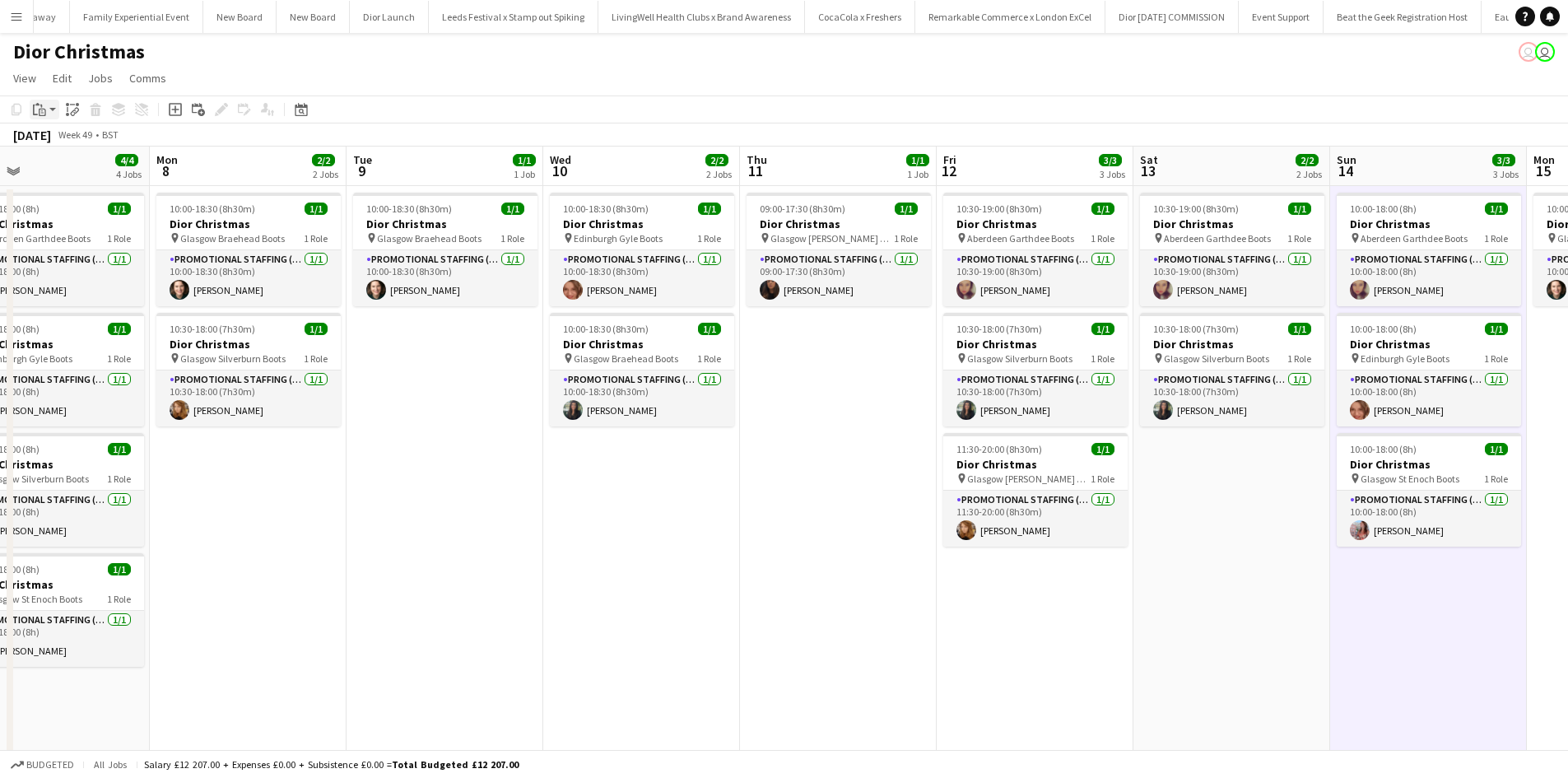
click at [41, 106] on icon at bounding box center [41, 106] width 2 height 4
click at [59, 139] on link "Paste Ctrl+V" at bounding box center [121, 141] width 155 height 15
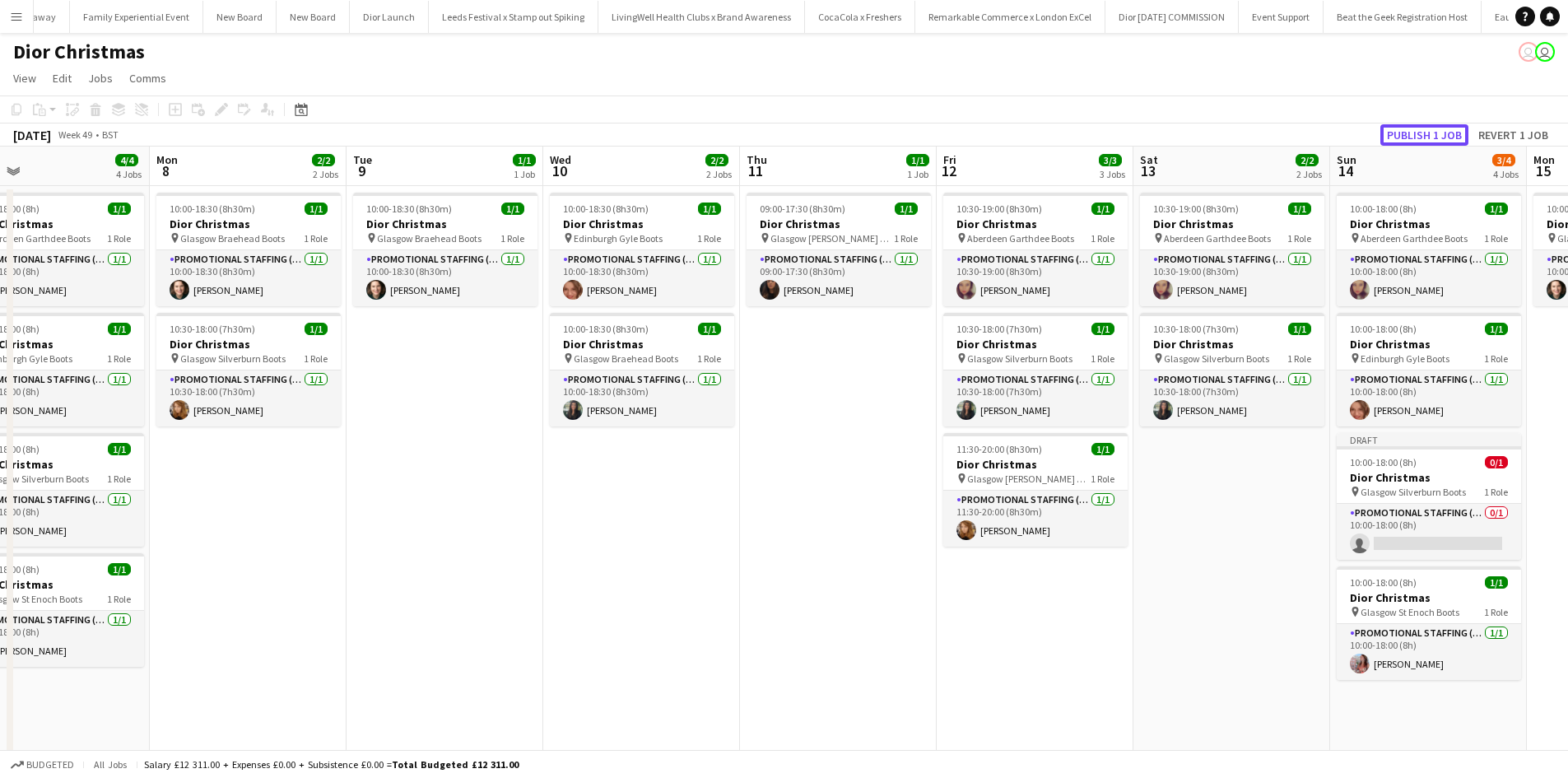
click at [1444, 128] on button "Publish 1 job" at bounding box center [1425, 135] width 88 height 21
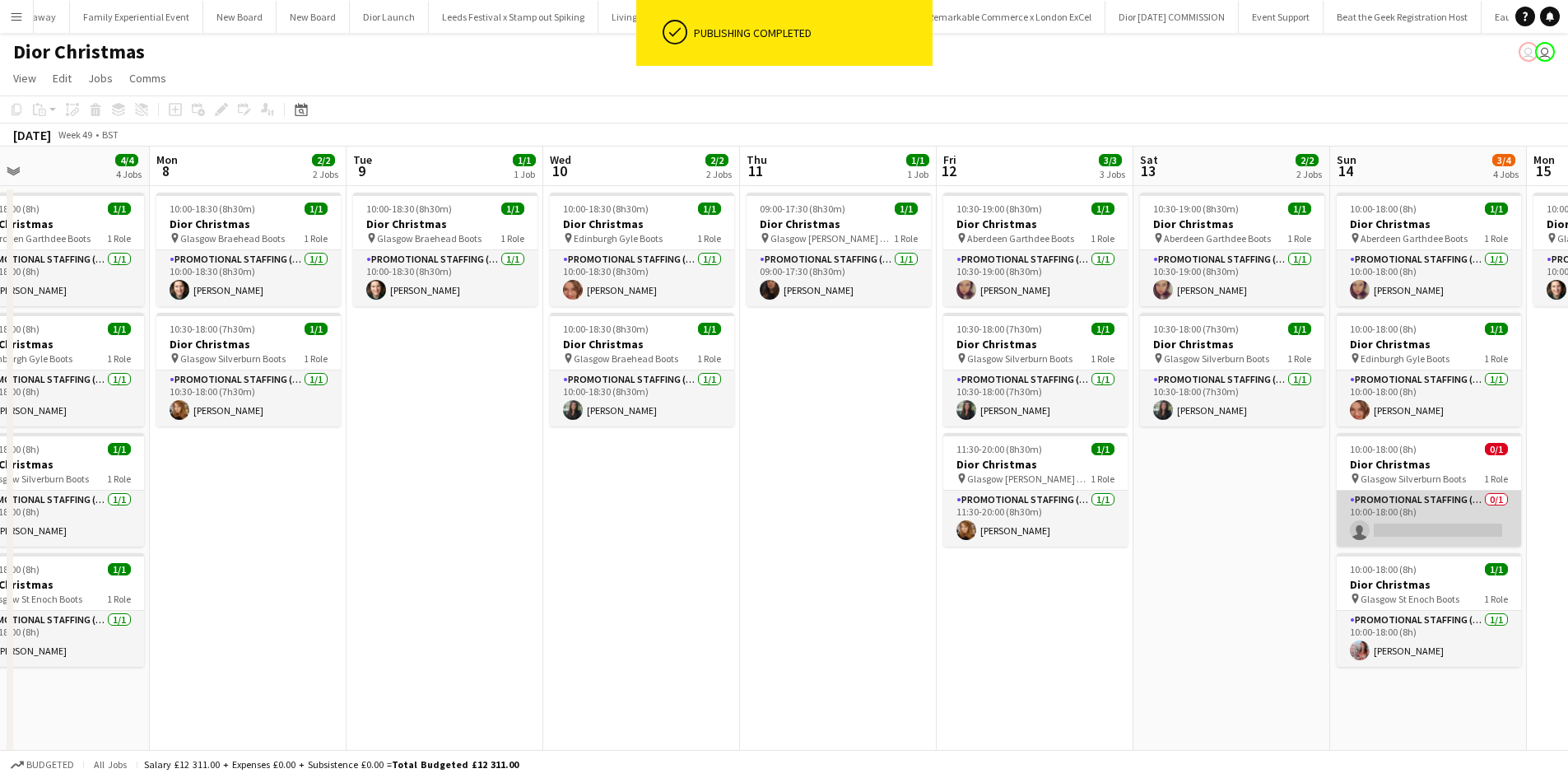
click at [1412, 532] on app-card-role "Promotional Staffing (Sales Staff) 0/1 10:00-18:00 (8h) single-neutral-actions" at bounding box center [1429, 519] width 185 height 56
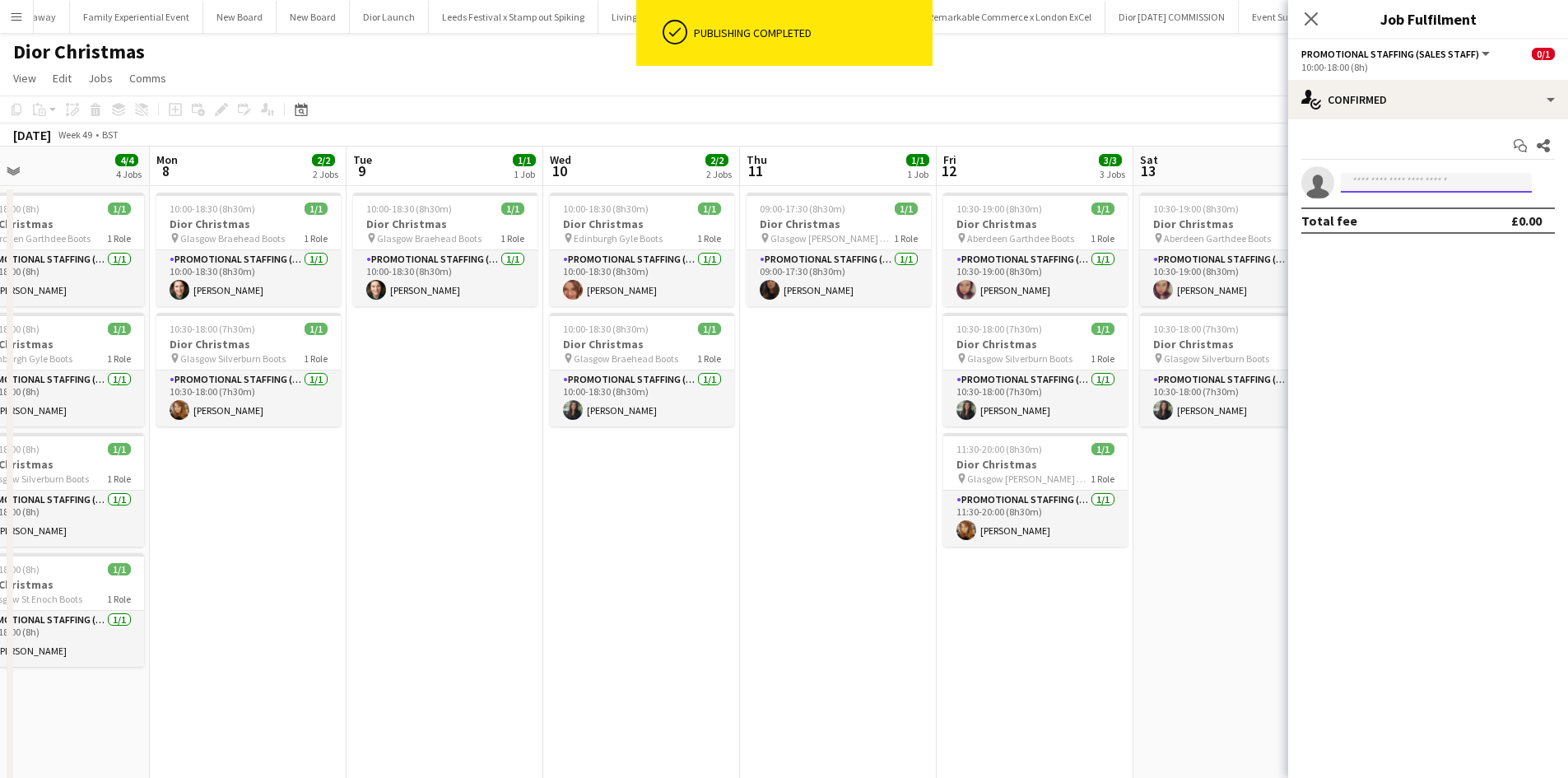
click at [1398, 181] on input at bounding box center [1436, 183] width 191 height 19
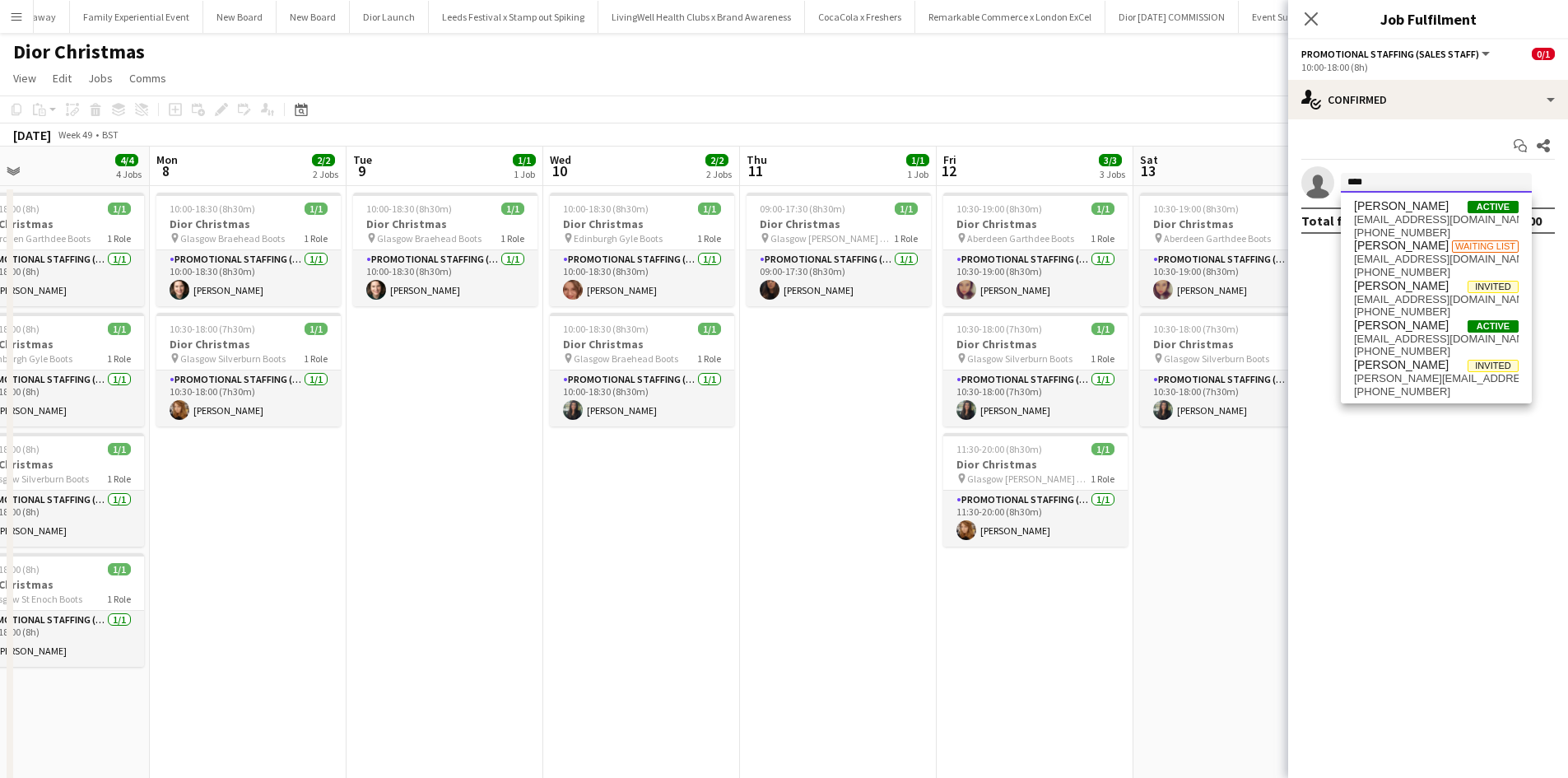
type input "****"
click at [1391, 324] on span "[PERSON_NAME]" at bounding box center [1402, 326] width 95 height 14
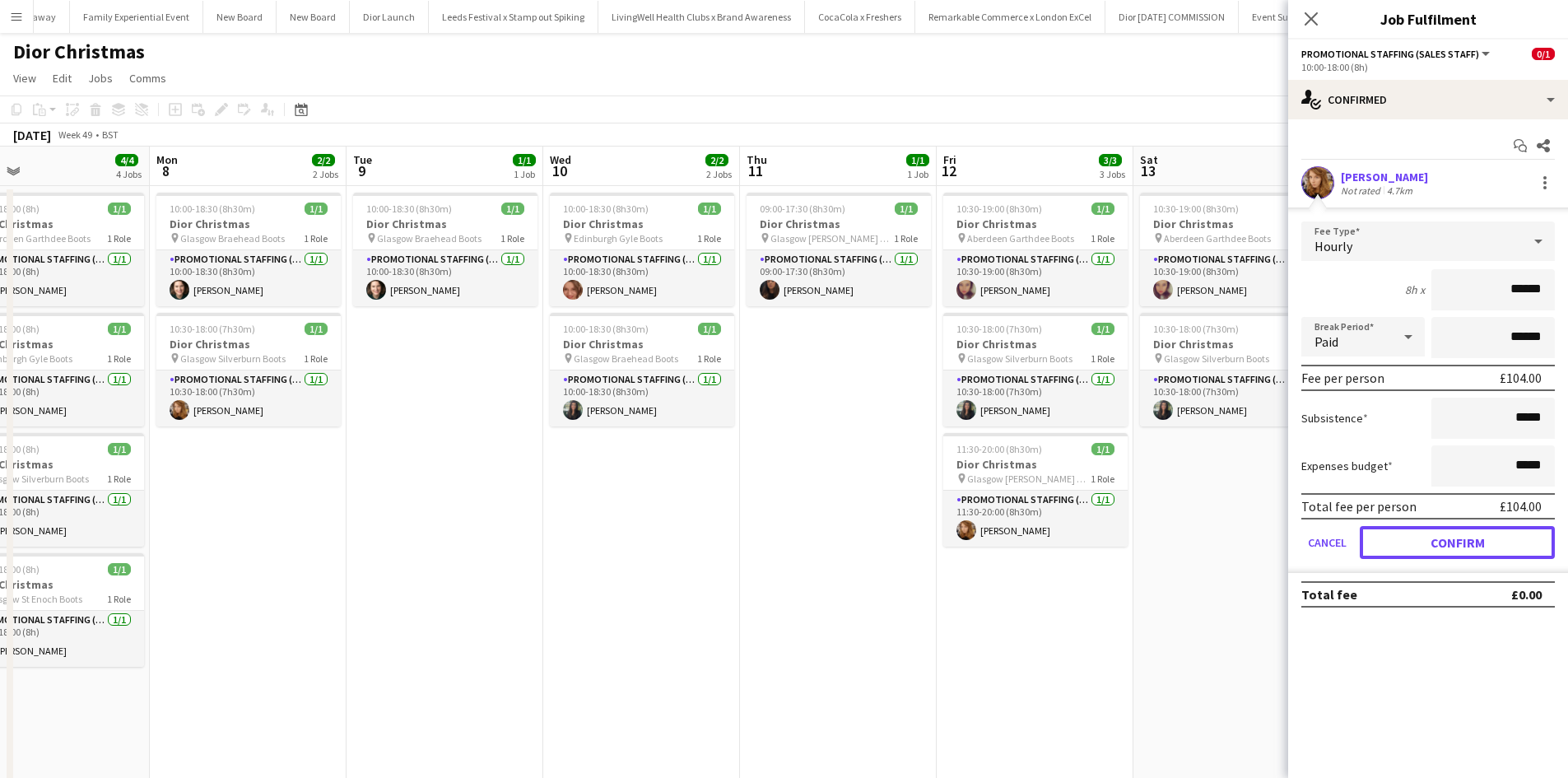
click at [1464, 538] on button "Confirm" at bounding box center [1457, 542] width 195 height 33
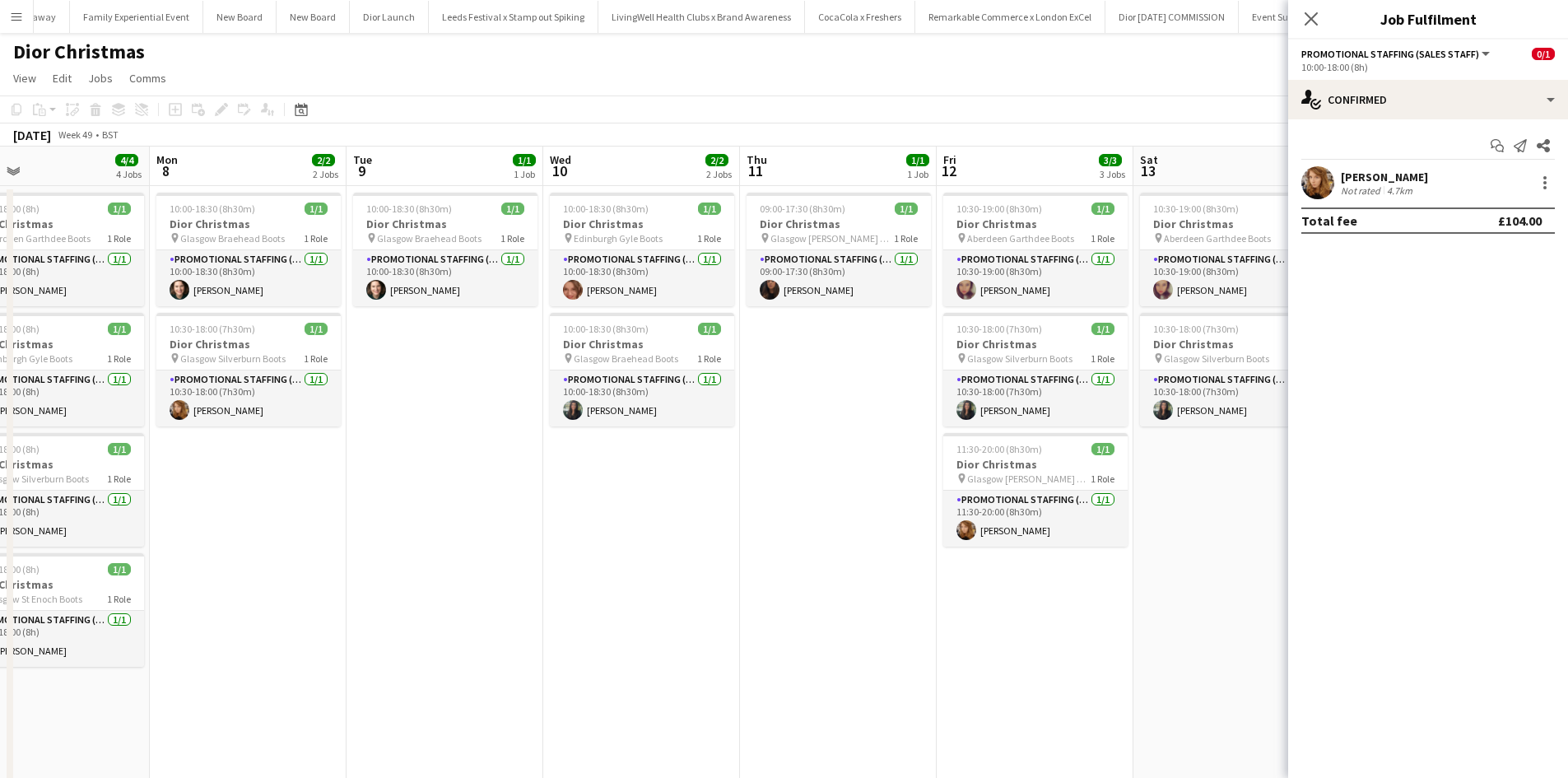
click at [1239, 586] on app-date-cell "10:30-19:00 (8h30m) 1/1 Dior Christmas pin Aberdeen Garthdee Boots 1 Role Promo…" at bounding box center [1232, 567] width 197 height 761
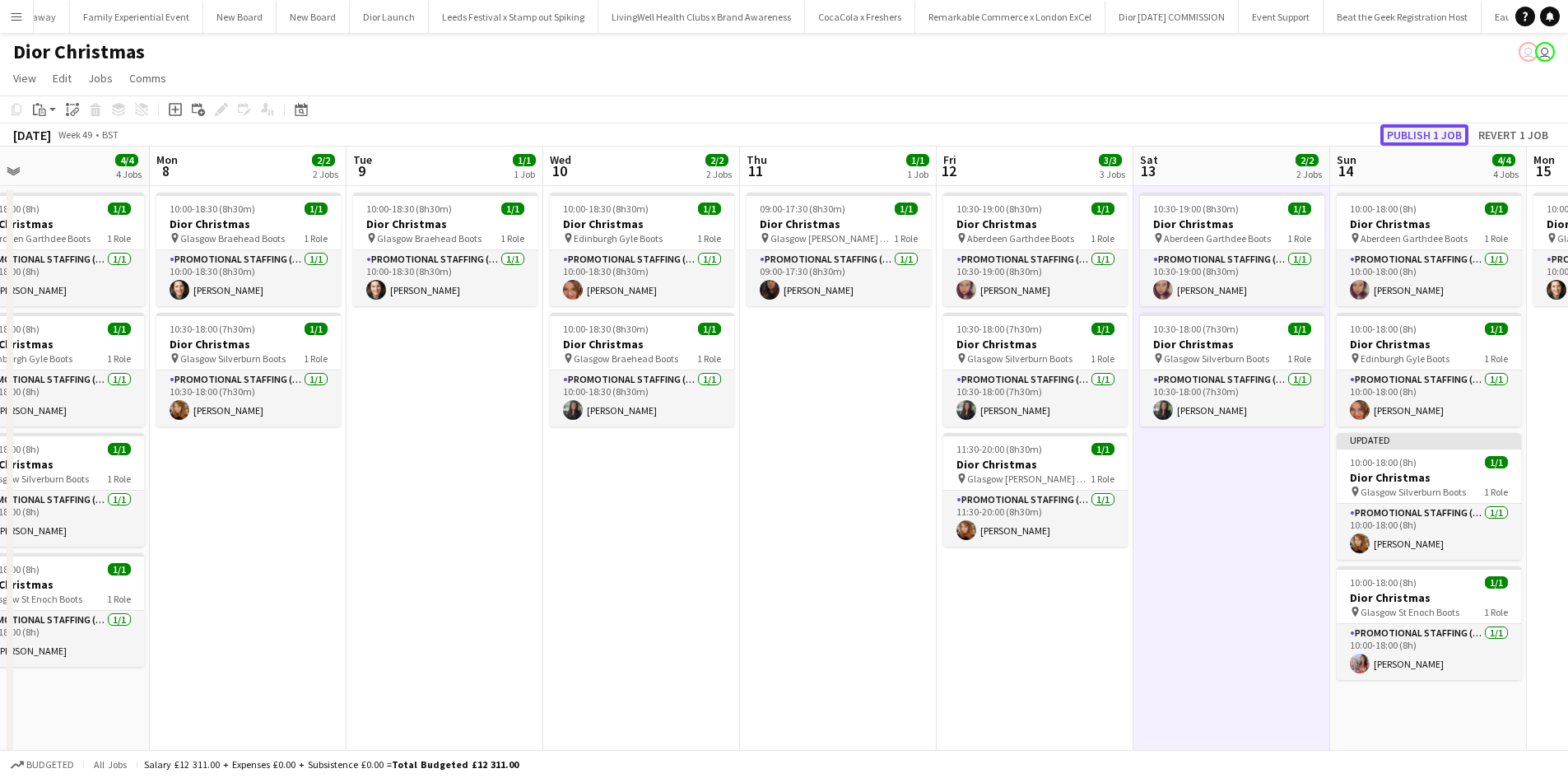
click at [1412, 127] on button "Publish 1 job" at bounding box center [1425, 135] width 88 height 21
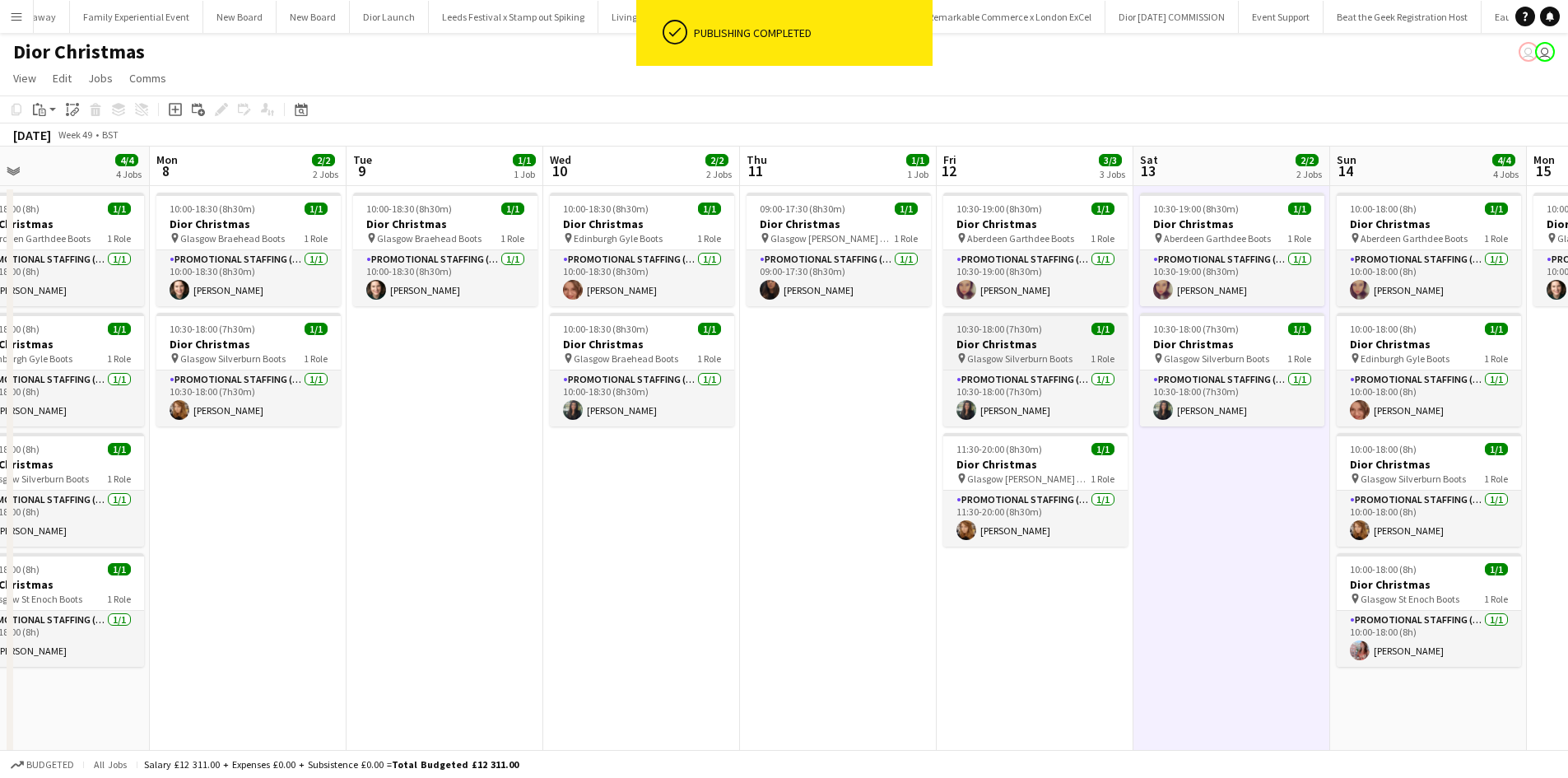
click at [1050, 331] on div "10:30-18:00 (7h30m) 1/1" at bounding box center [1035, 329] width 185 height 12
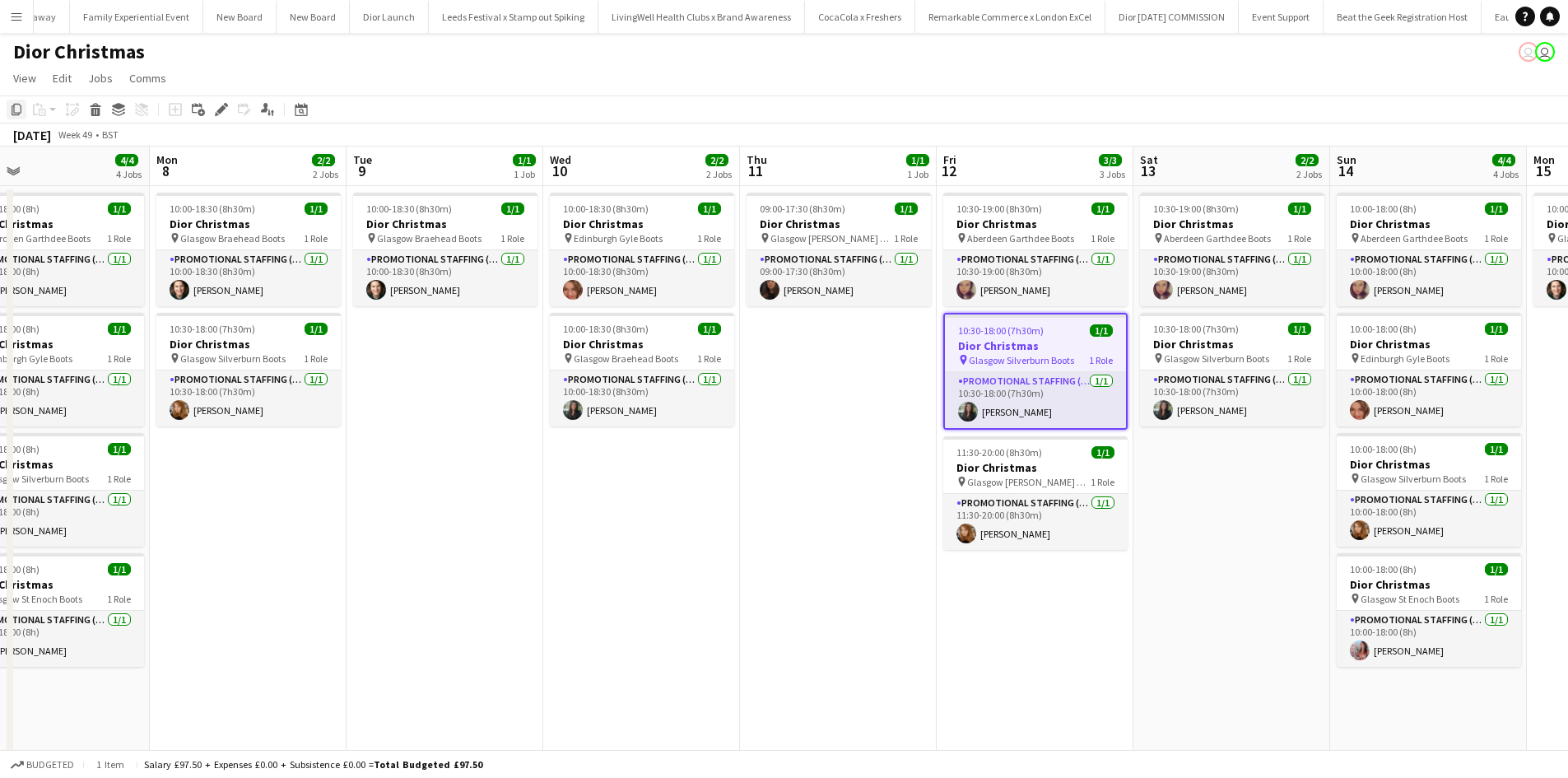
click at [14, 111] on icon at bounding box center [16, 109] width 10 height 11
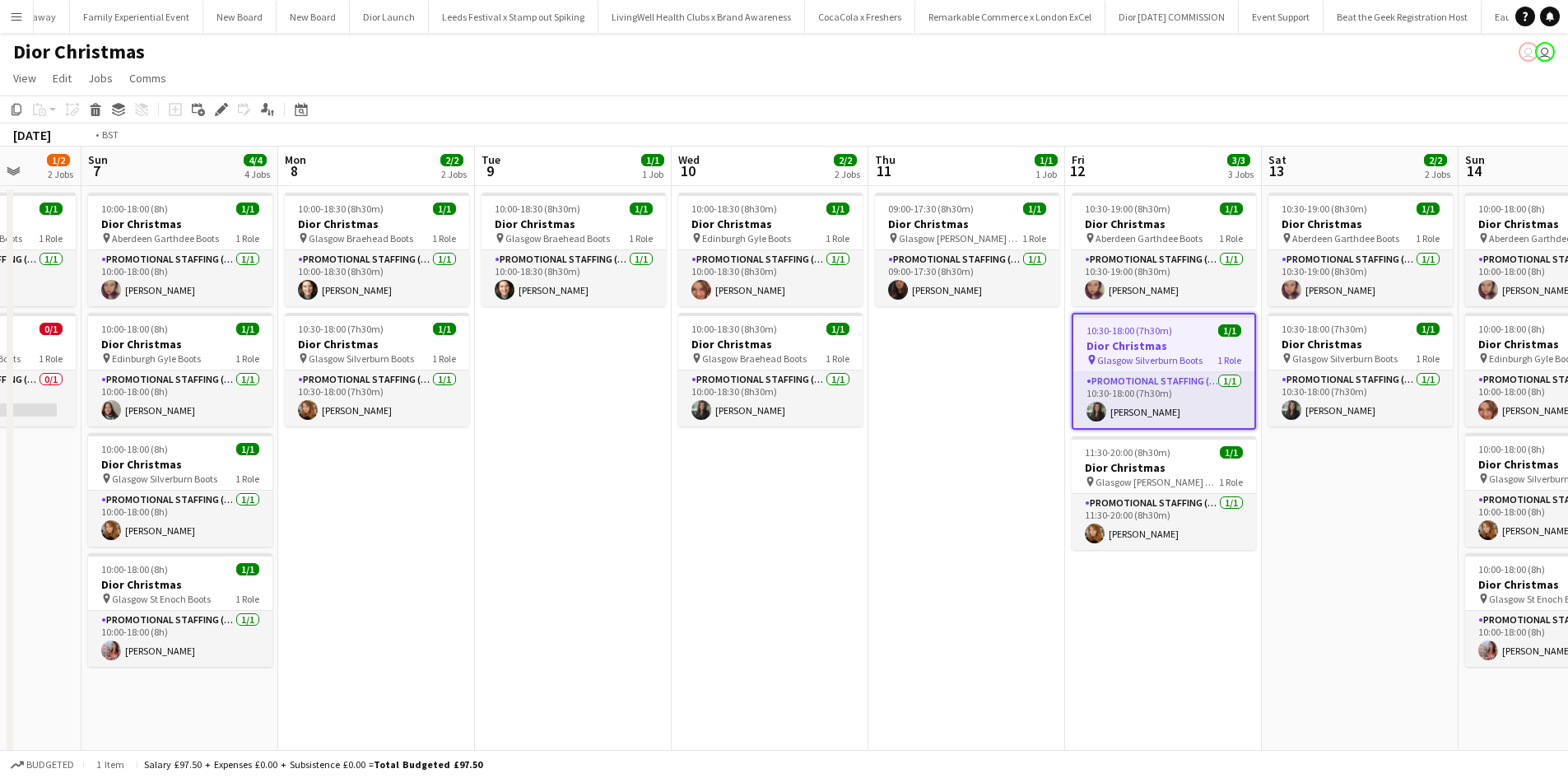
drag, startPoint x: 956, startPoint y: 643, endPoint x: 682, endPoint y: 589, distance: 279.3
click at [669, 592] on app-calendar-viewport "Wed 3 1/1 1 Job Thu 4 1/1 1 Job Fri 5 2/2 2 Jobs Sat 6 1/2 2 Jobs Sun 7 4/4 4 J…" at bounding box center [784, 547] width 1568 height 801
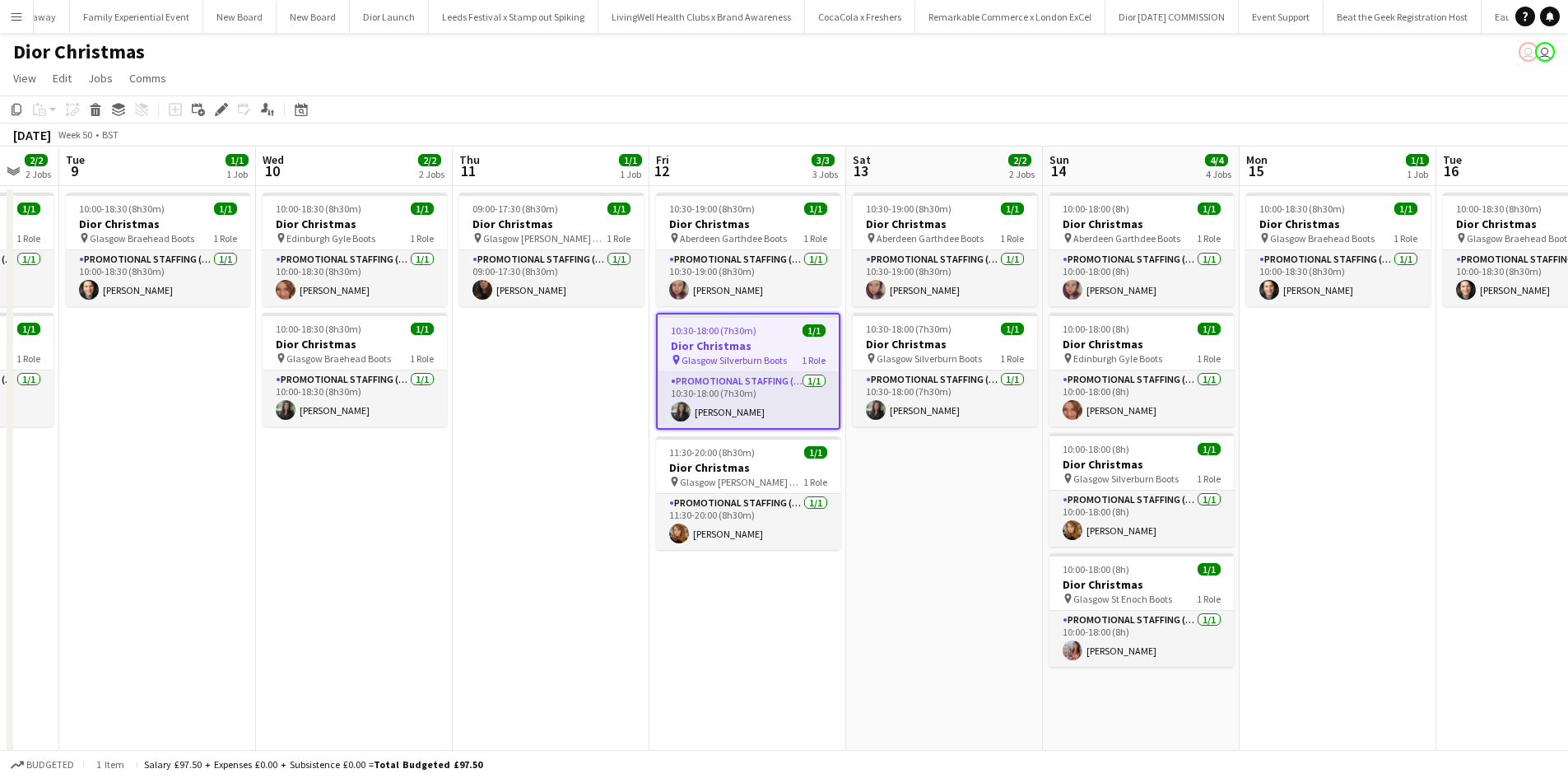
click at [1362, 385] on app-date-cell "10:00-18:30 (8h30m) 1/1 Dior Christmas pin Glasgow Braehead Boots 1 Role Promot…" at bounding box center [1339, 567] width 197 height 761
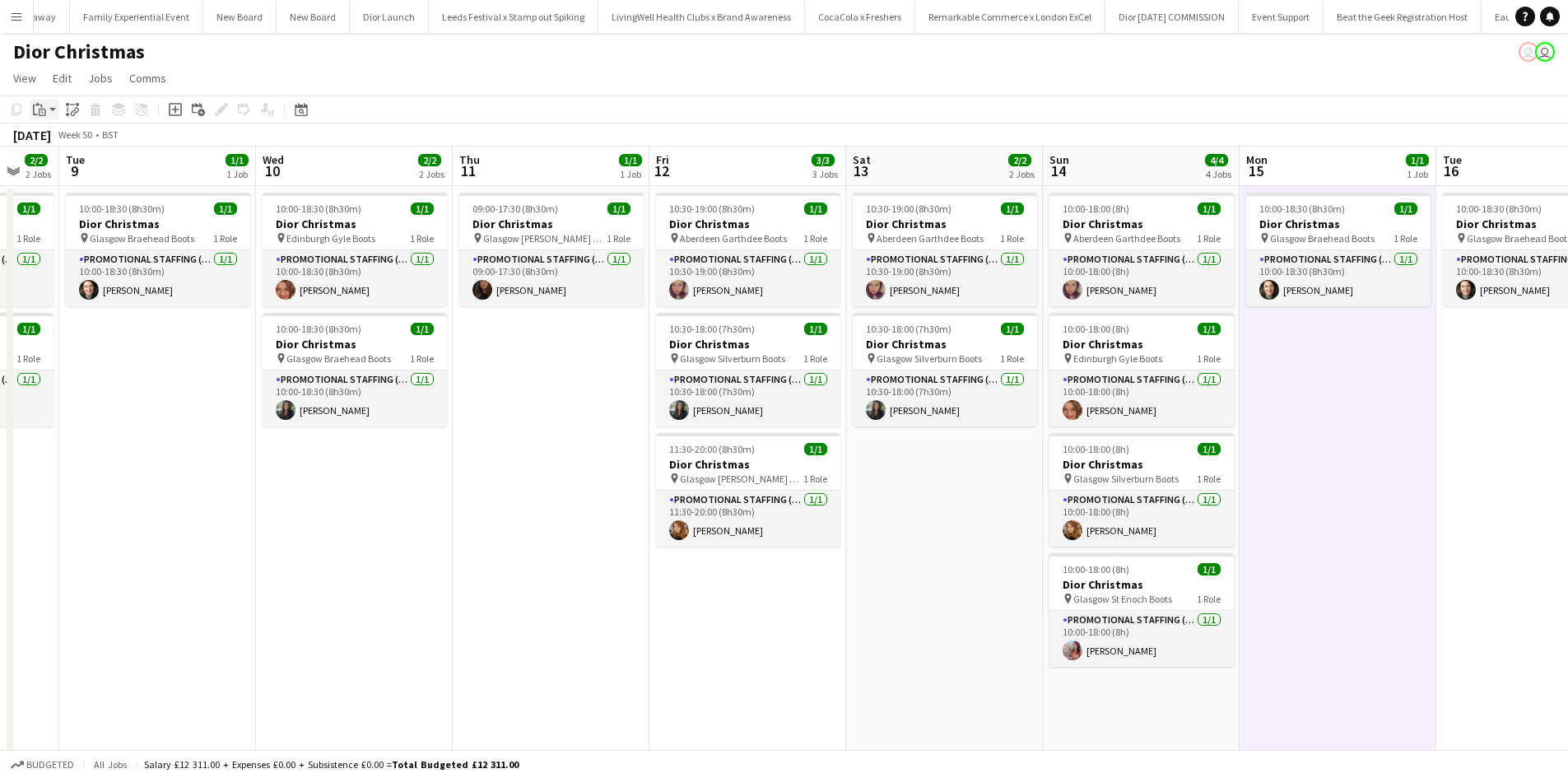
click at [42, 111] on icon "Paste" at bounding box center [39, 109] width 13 height 13
click at [57, 138] on link "Paste Ctrl+V" at bounding box center [121, 141] width 155 height 15
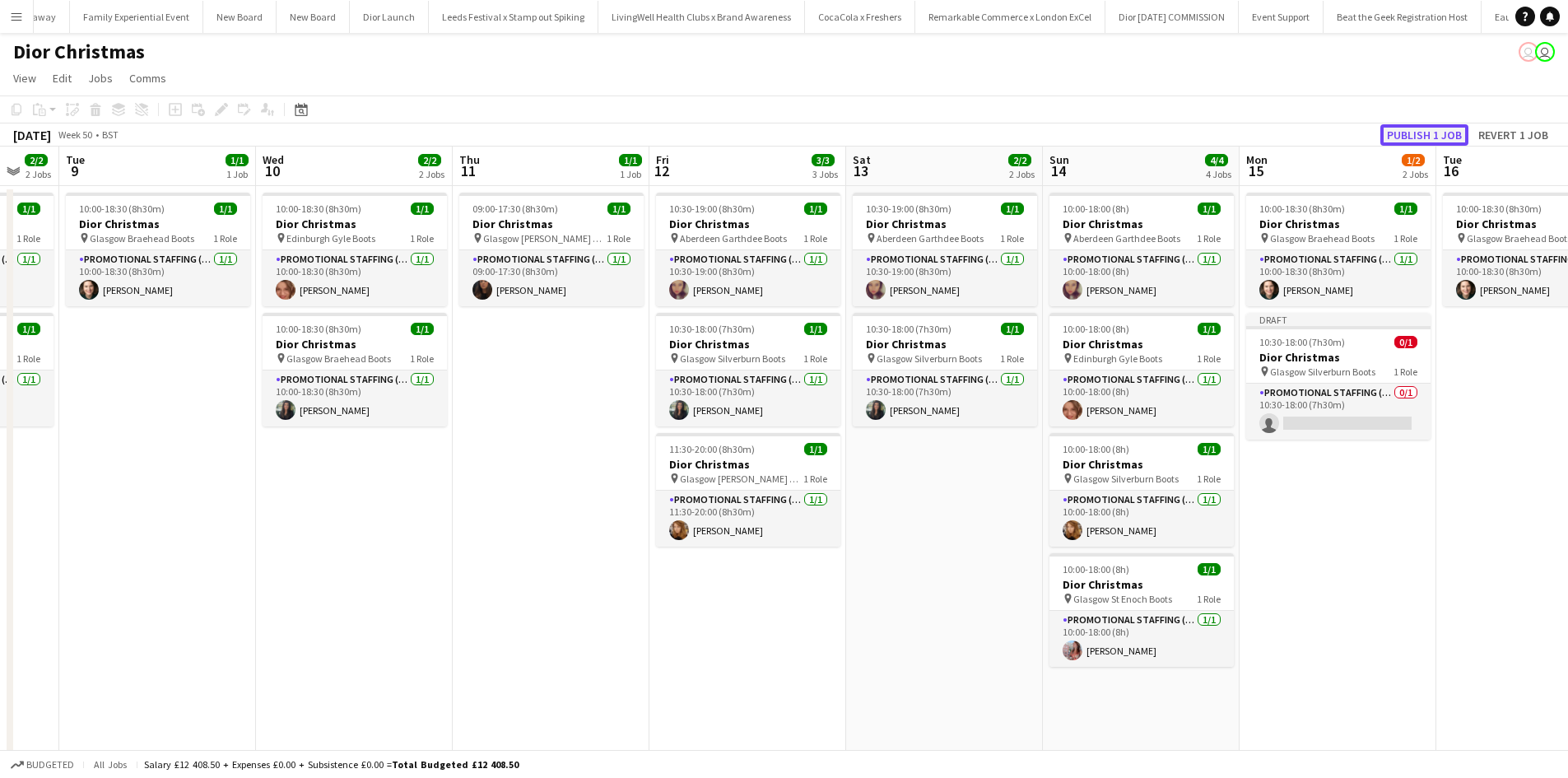
click at [1435, 134] on button "Publish 1 job" at bounding box center [1425, 135] width 88 height 21
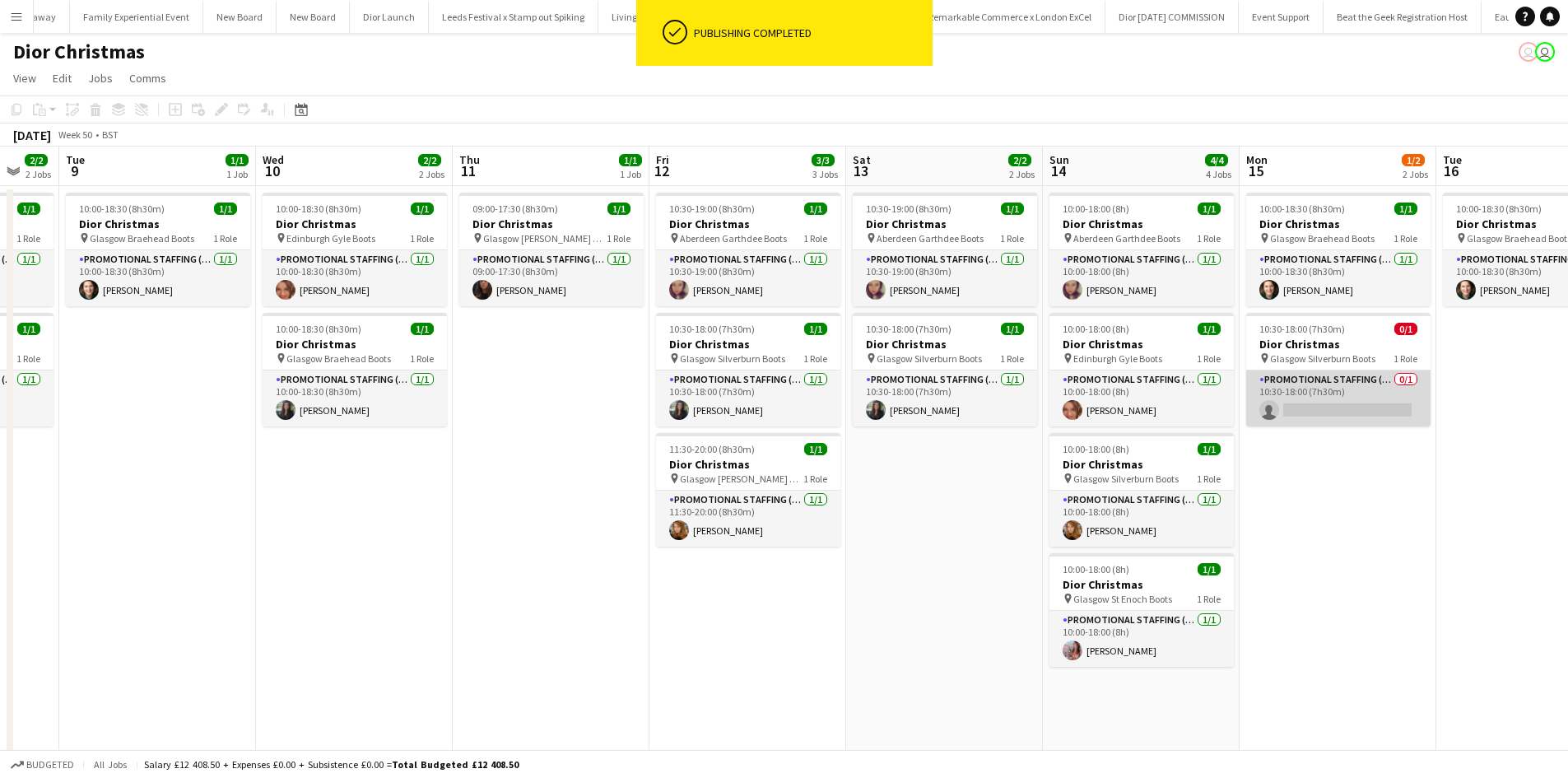
click at [1326, 411] on app-card-role "Promotional Staffing (Sales Staff) 0/1 10:30-18:00 (7h30m) single-neutral-actio…" at bounding box center [1339, 399] width 185 height 56
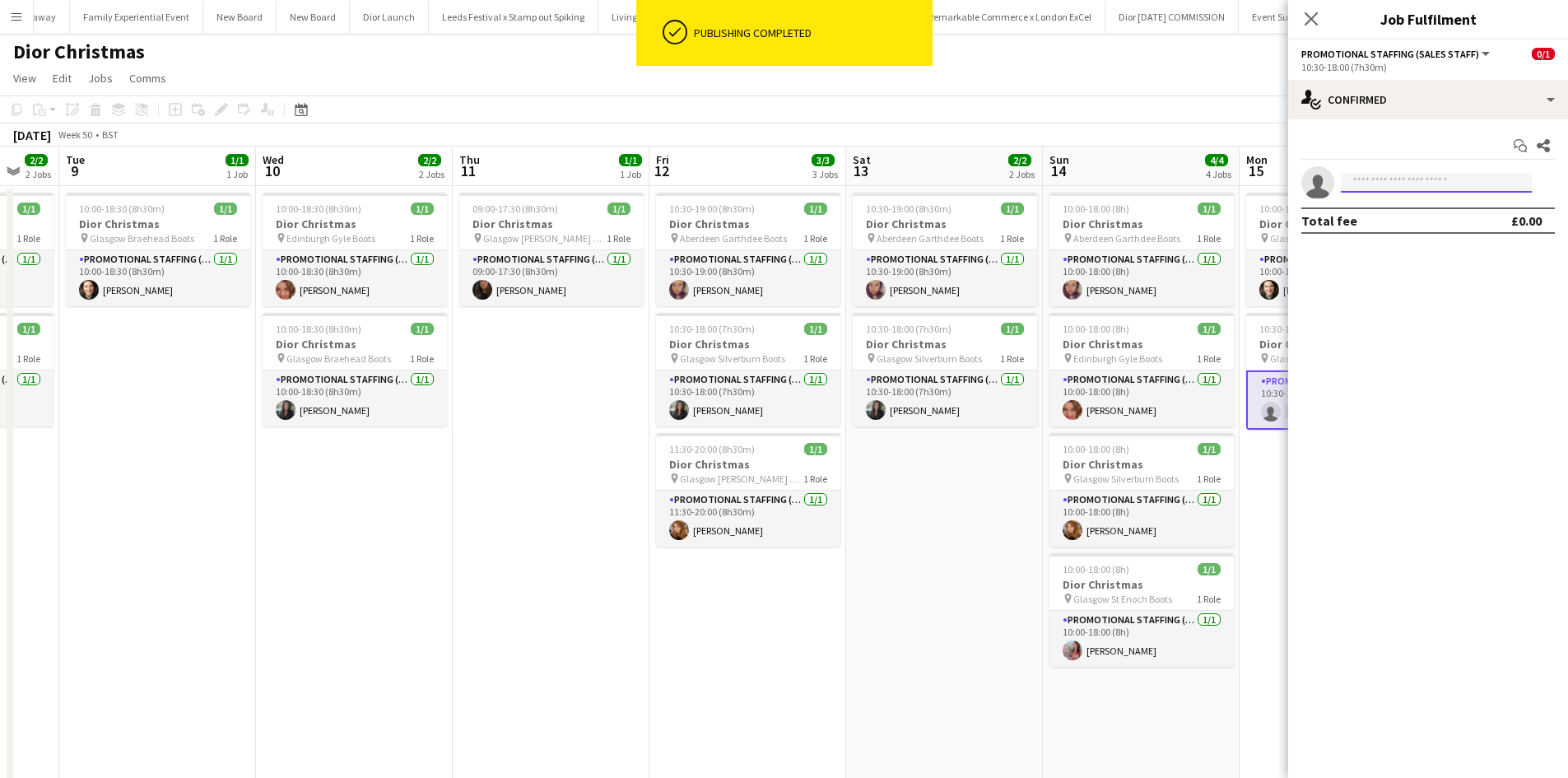
click at [1462, 180] on input at bounding box center [1436, 183] width 191 height 19
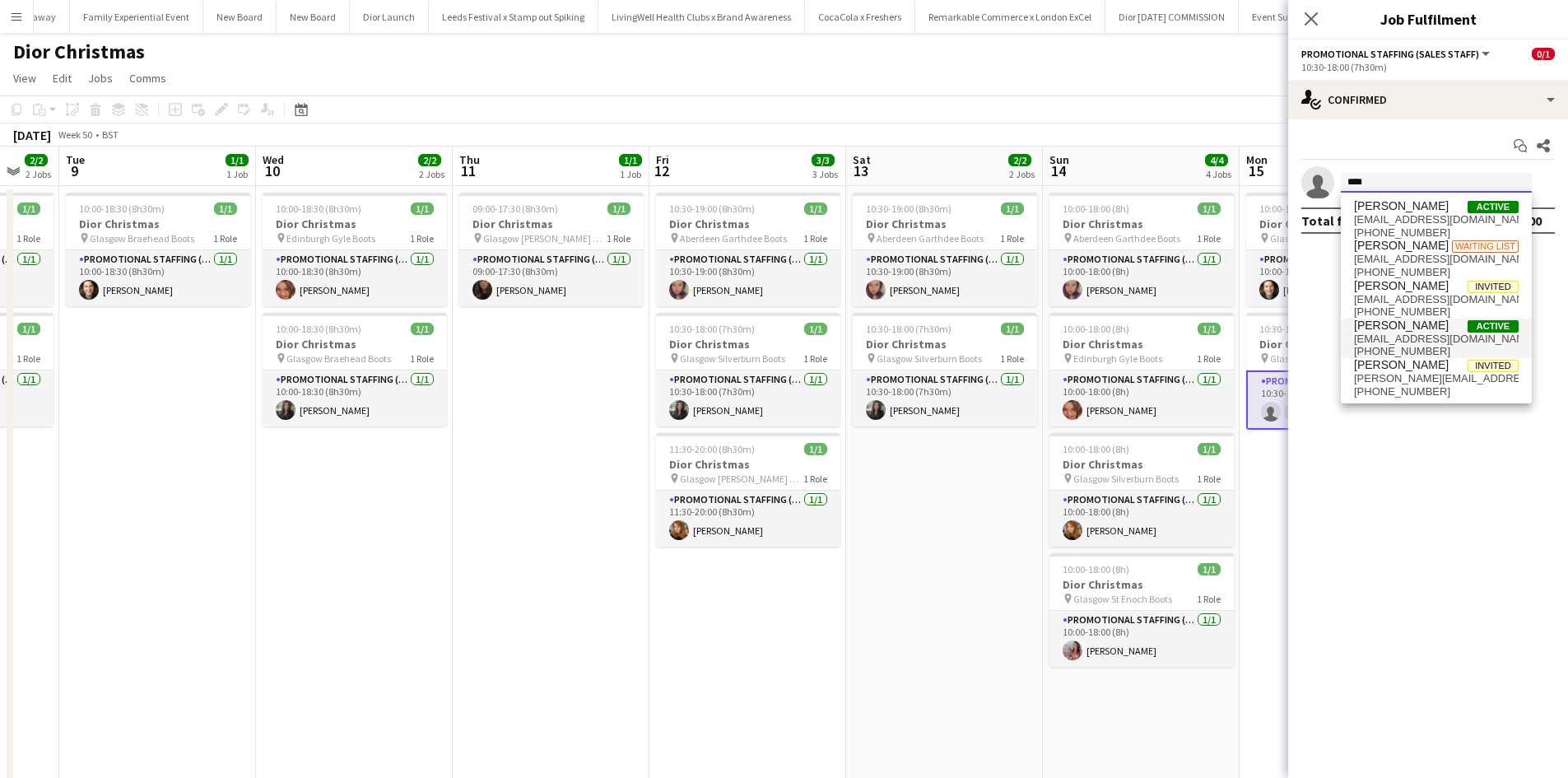
type input "****"
click at [1408, 330] on span "[PERSON_NAME]" at bounding box center [1402, 326] width 95 height 14
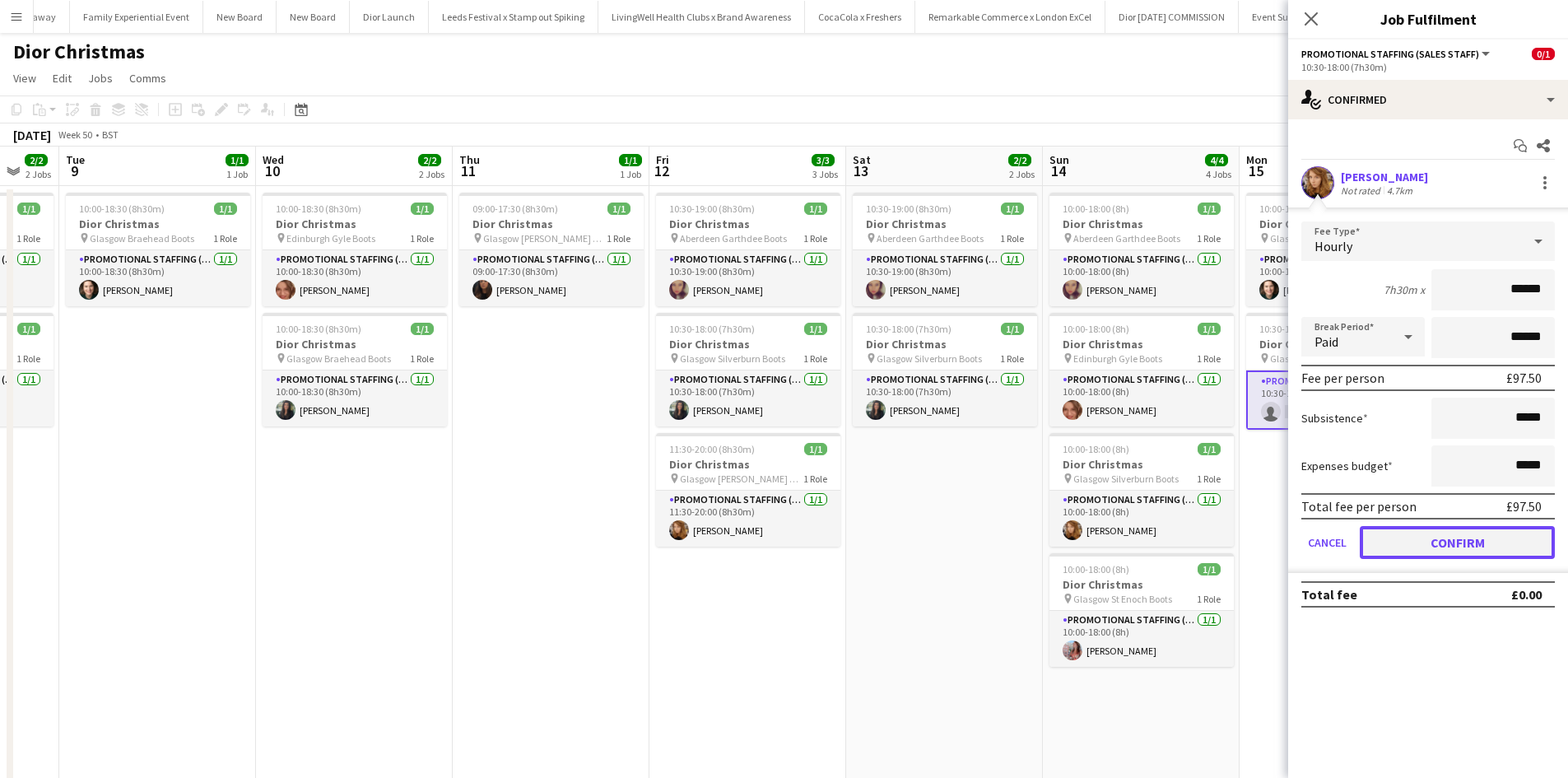
click at [1463, 544] on button "Confirm" at bounding box center [1457, 542] width 195 height 33
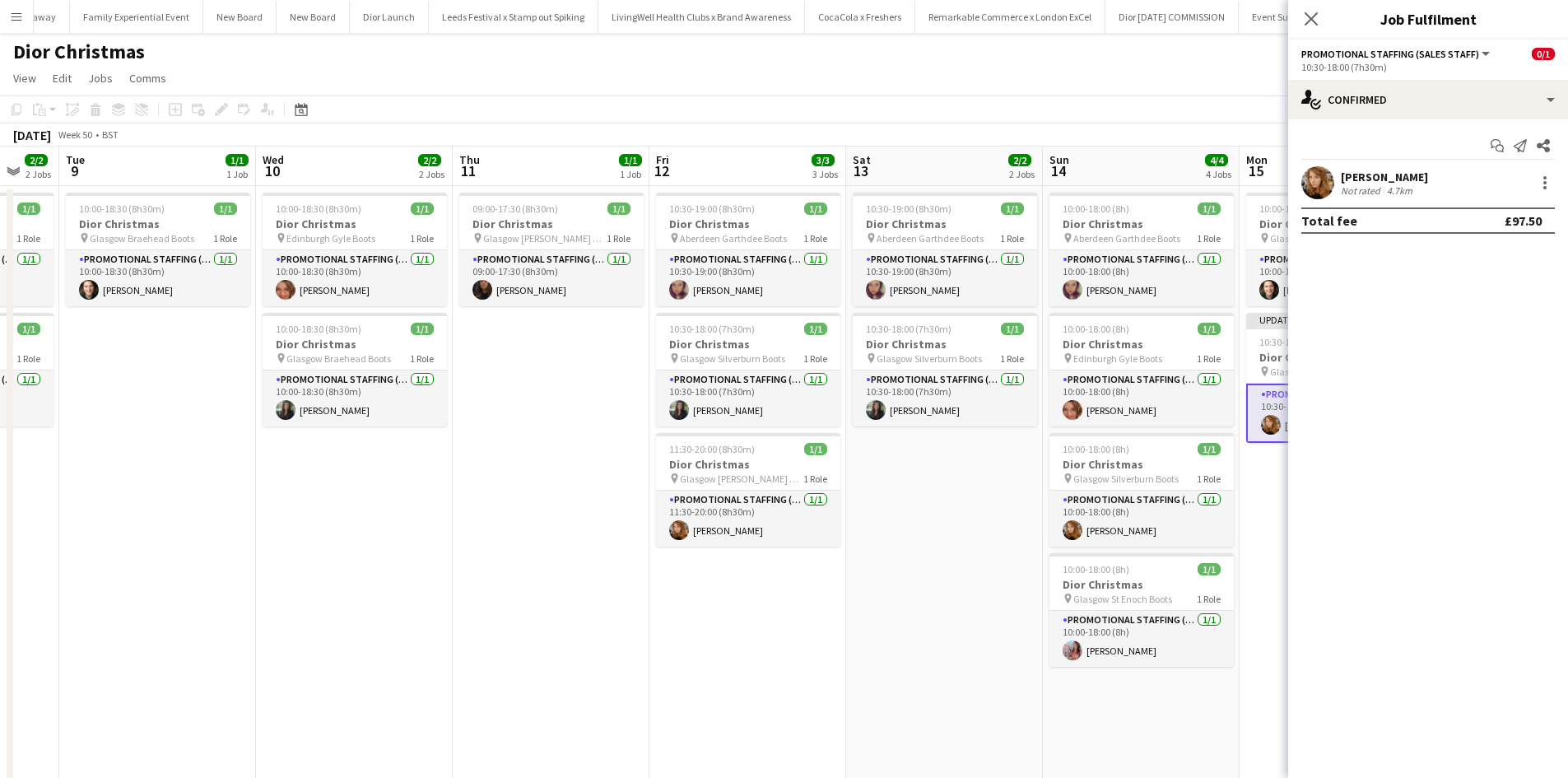
click at [989, 542] on app-date-cell "10:30-19:00 (8h30m) 1/1 Dior Christmas pin Aberdeen Garthdee Boots 1 Role Promo…" at bounding box center [945, 567] width 197 height 761
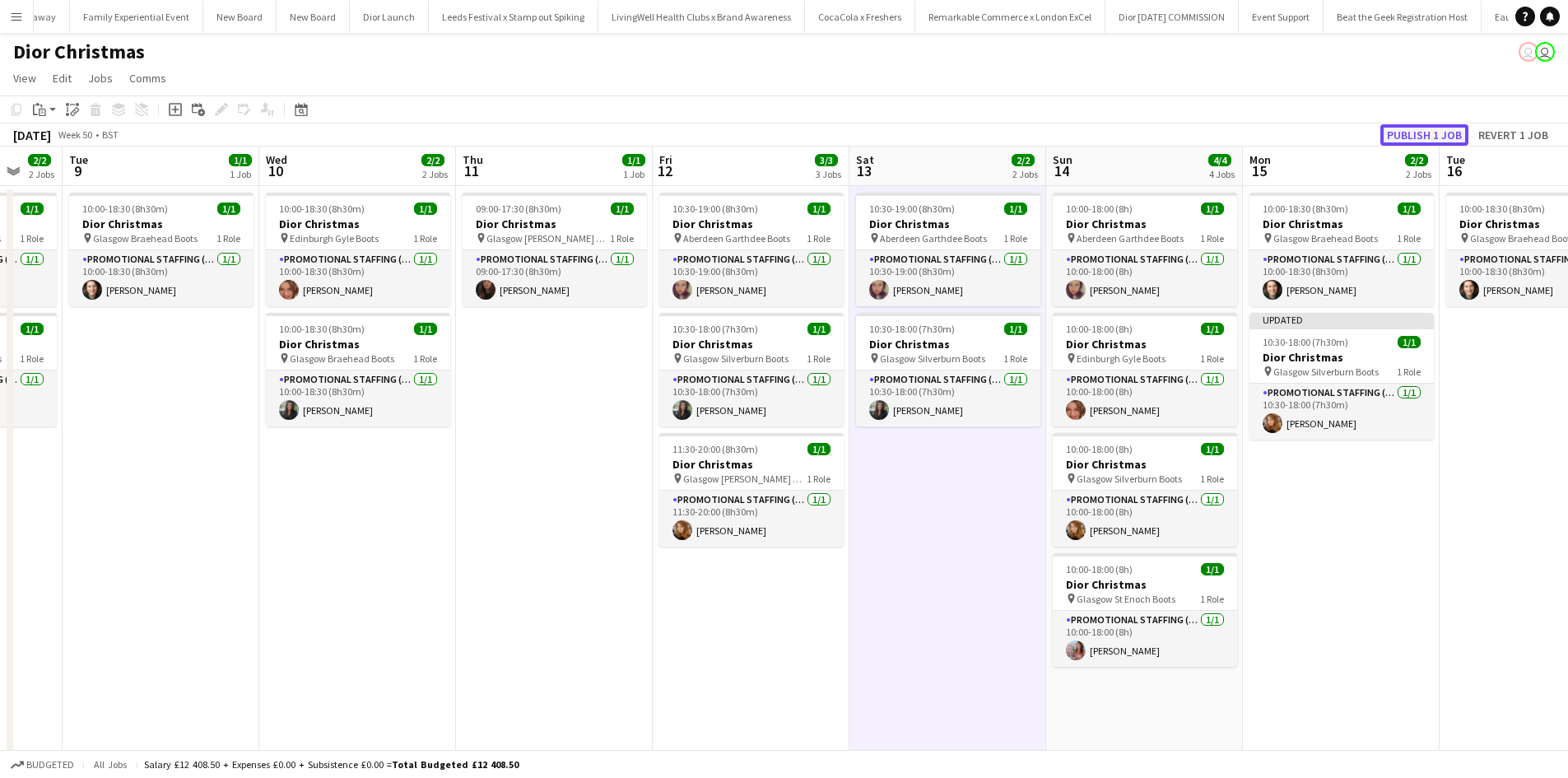
click at [1414, 131] on button "Publish 1 job" at bounding box center [1425, 135] width 88 height 21
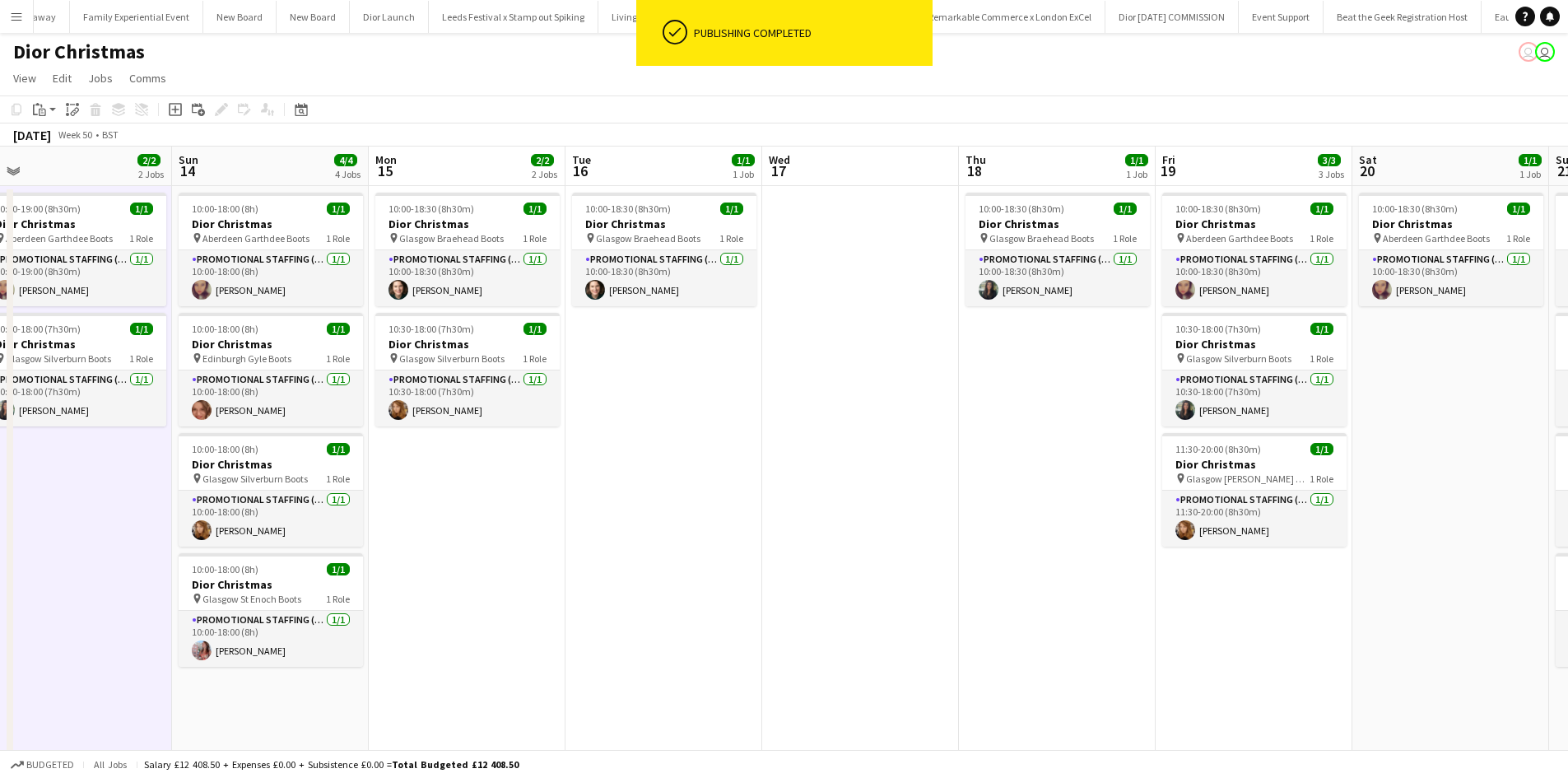
drag, startPoint x: 1441, startPoint y: 483, endPoint x: 532, endPoint y: 408, distance: 912.1
click at [532, 408] on app-calendar-viewport "Tue 9 1/1 1 Job Wed 10 2/2 2 Jobs Thu 11 1/1 1 Job Fri 12 3/3 3 Jobs Sat 13 2/2…" at bounding box center [784, 547] width 1568 height 801
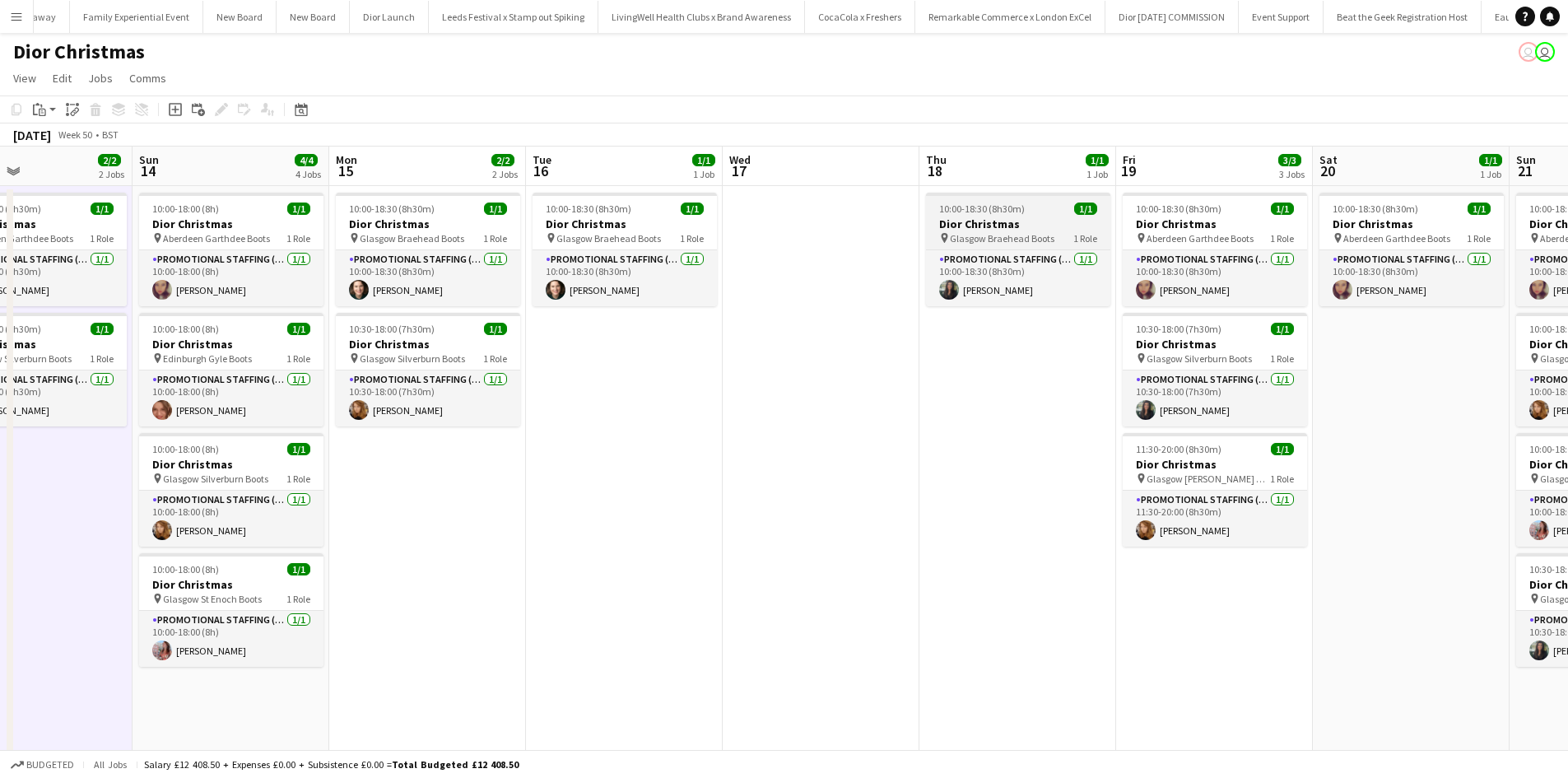
click at [1040, 211] on div "10:00-18:30 (8h30m) 1/1" at bounding box center [1019, 208] width 185 height 12
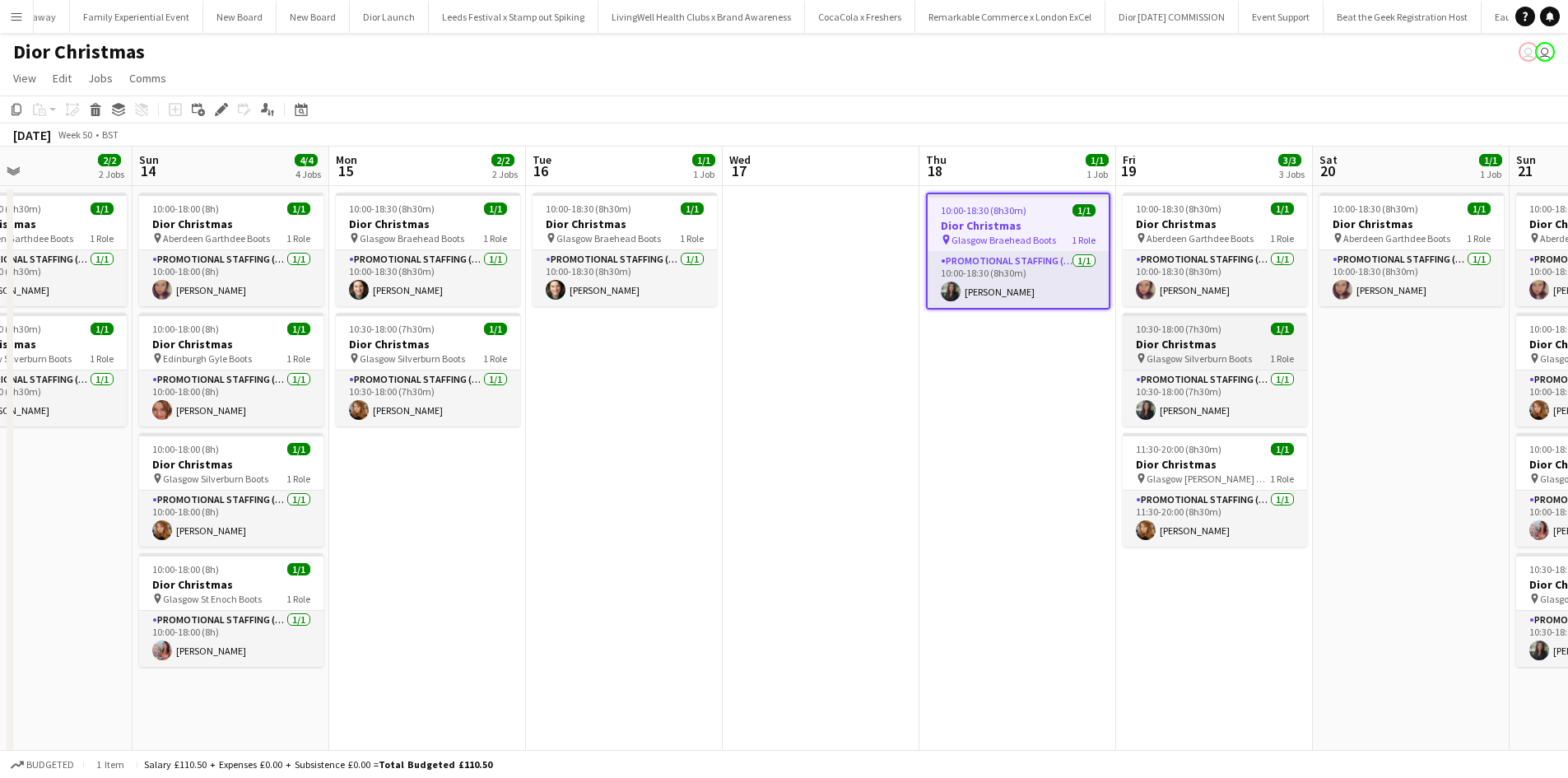
click at [1235, 331] on div "10:30-18:00 (7h30m) 1/1" at bounding box center [1216, 329] width 185 height 12
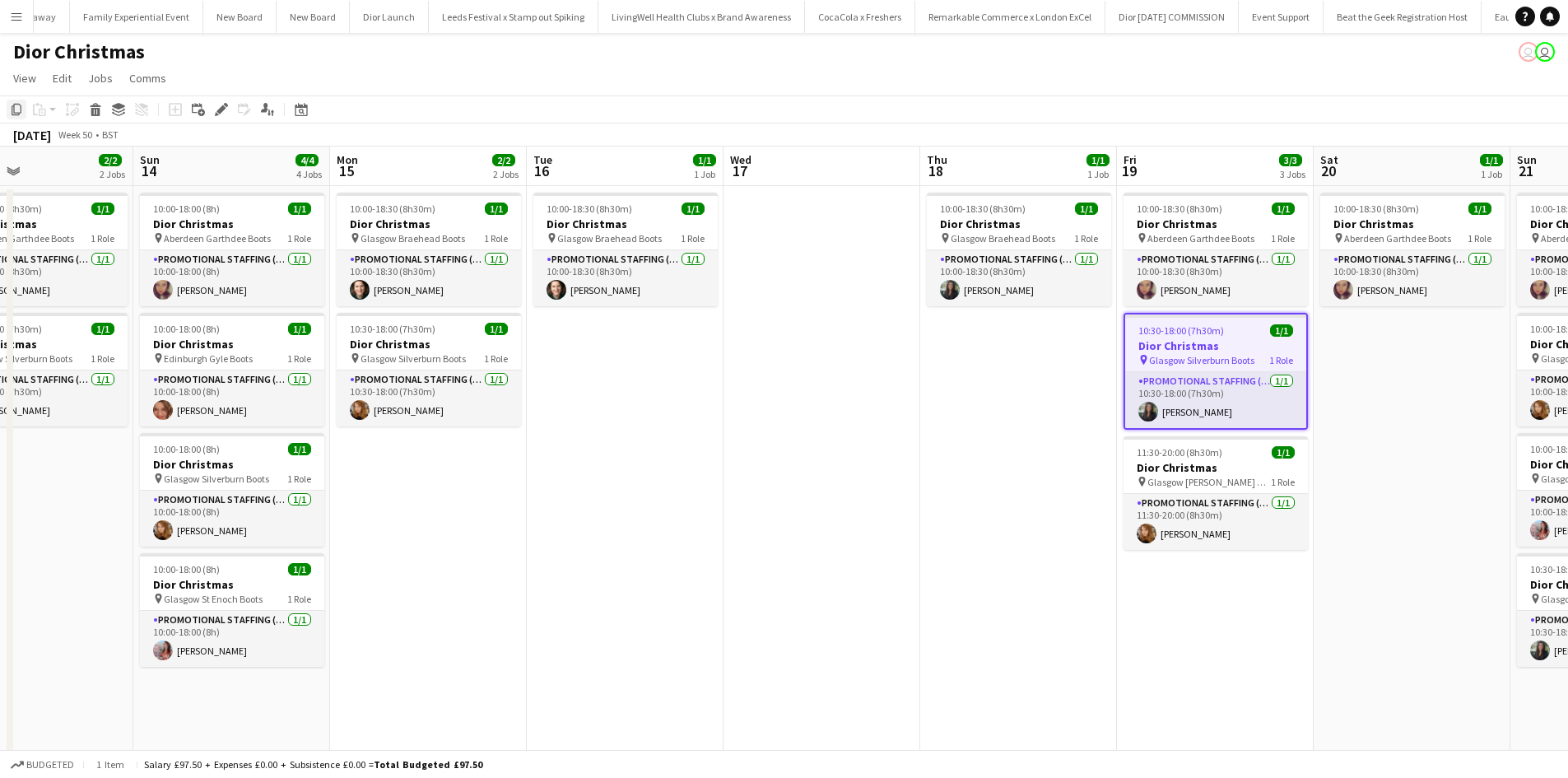
click at [17, 110] on icon "Copy" at bounding box center [16, 109] width 13 height 13
click at [1361, 357] on app-date-cell "10:00-18:30 (8h30m) 1/1 Dior Christmas pin Aberdeen Garthdee Boots 1 Role Promo…" at bounding box center [1412, 567] width 197 height 761
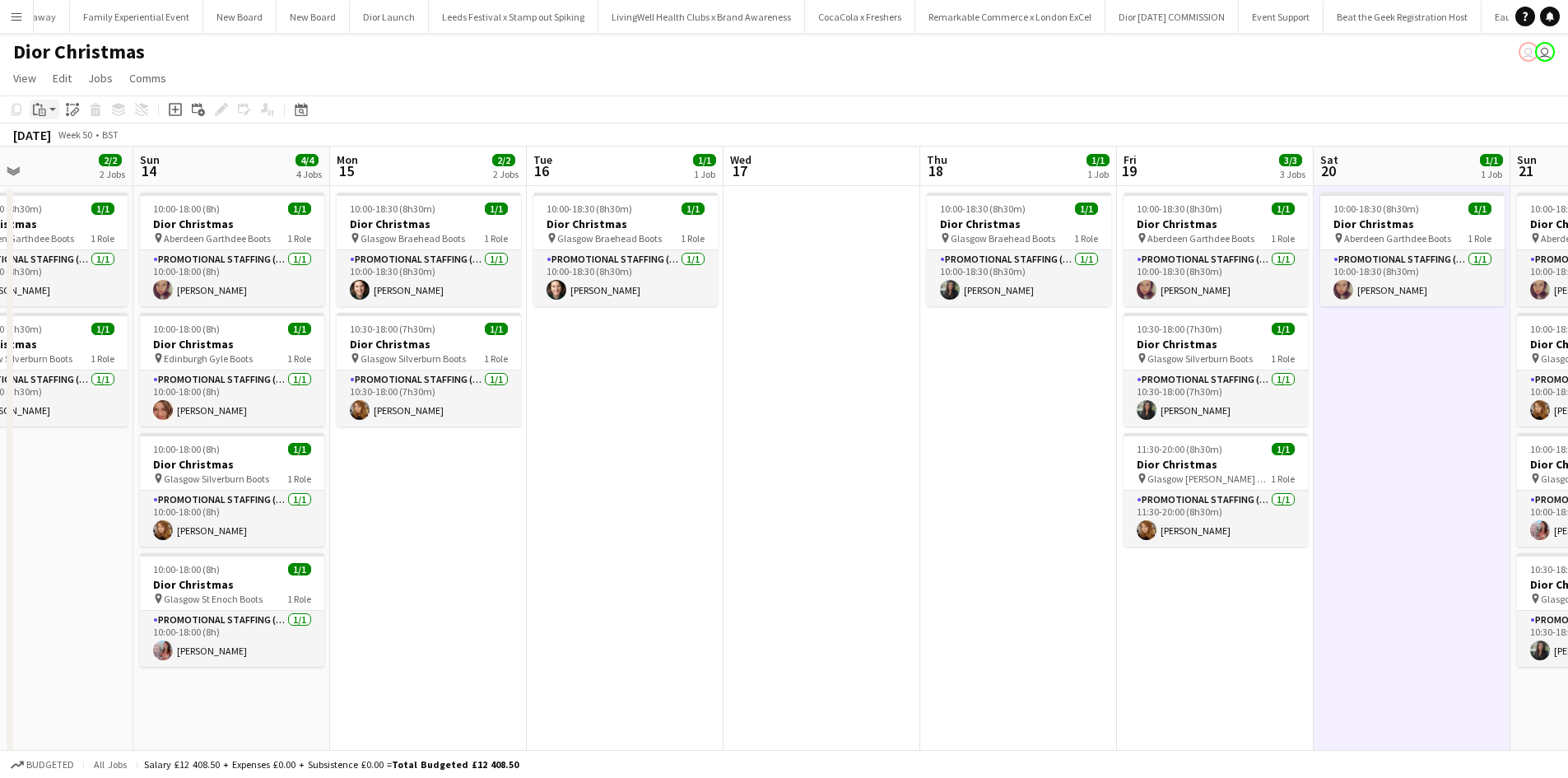
click at [41, 109] on icon "Paste" at bounding box center [39, 109] width 13 height 13
click at [54, 144] on link "Paste Ctrl+V" at bounding box center [121, 141] width 155 height 15
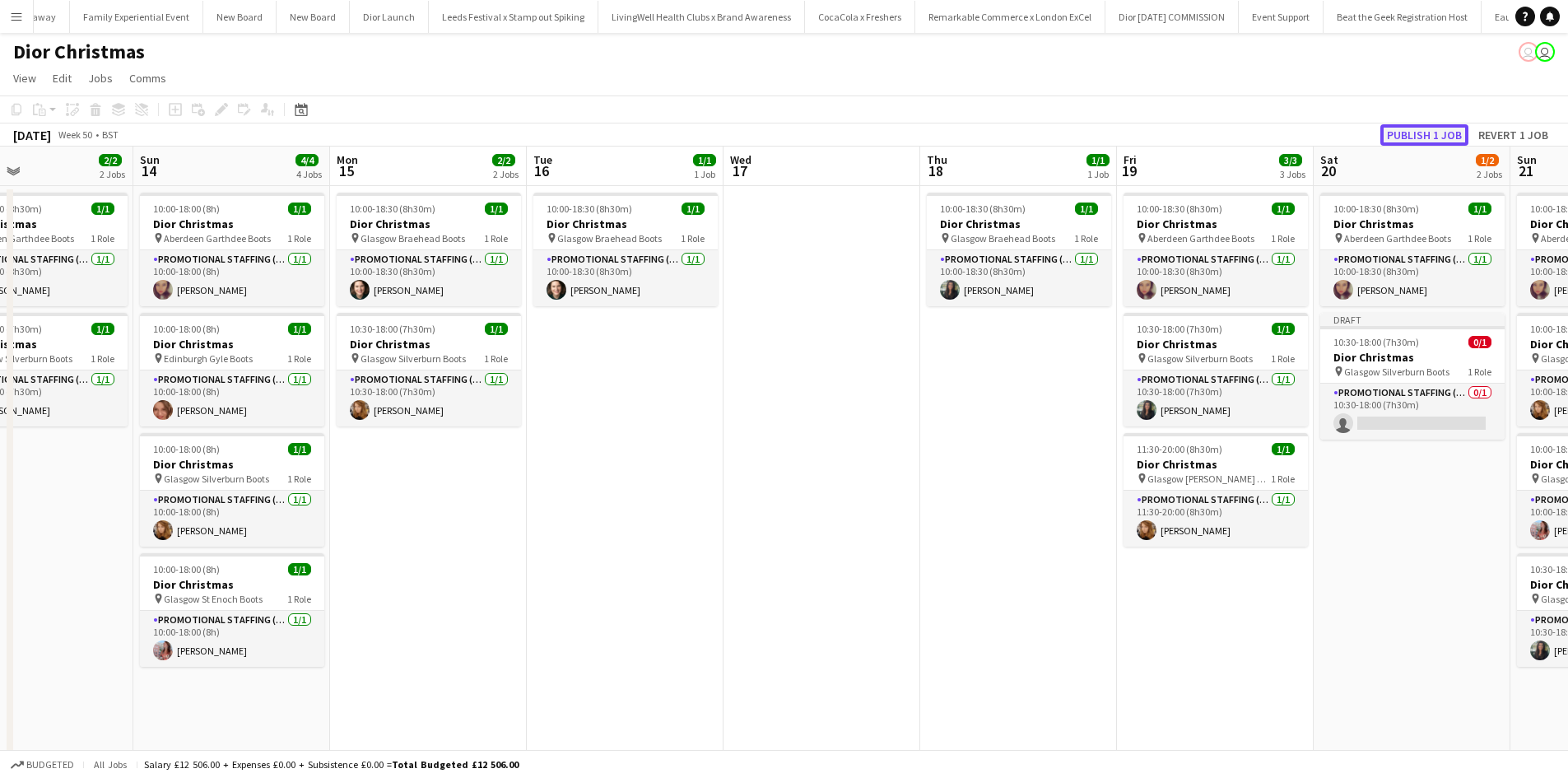
click at [1443, 138] on button "Publish 1 job" at bounding box center [1425, 135] width 88 height 21
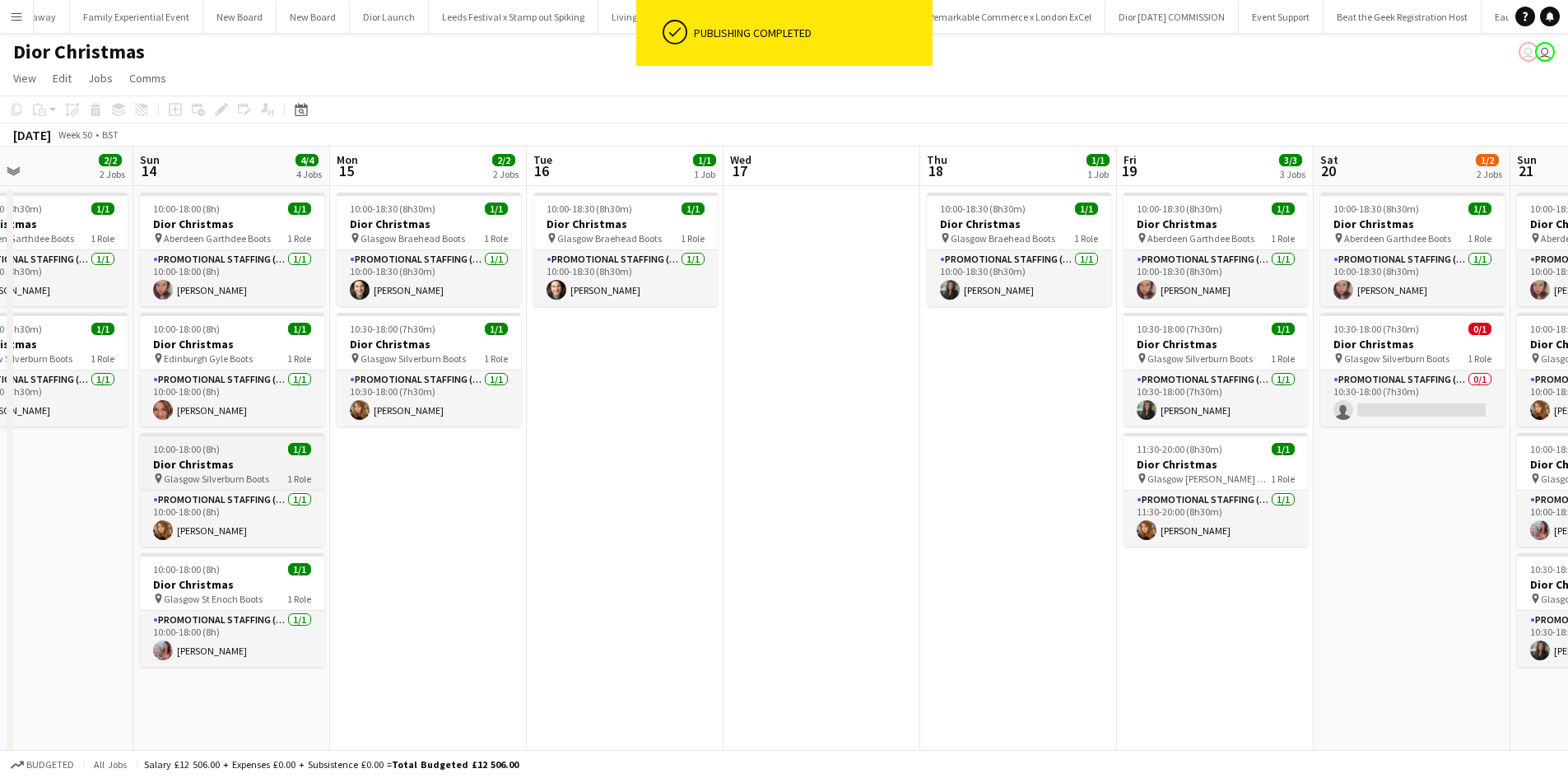
click at [251, 454] on div "10:00-18:00 (8h) 1/1" at bounding box center [232, 449] width 185 height 12
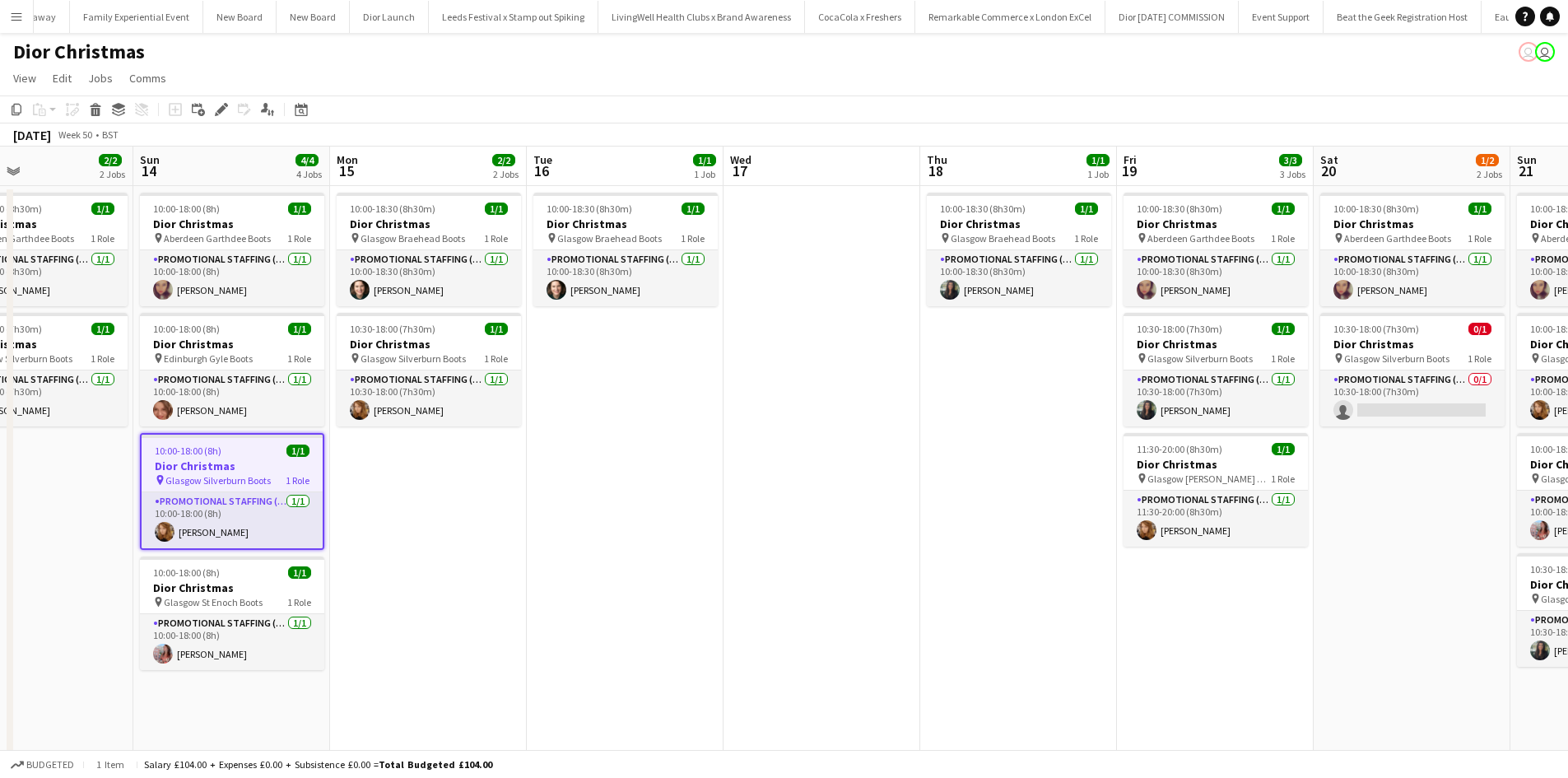
drag, startPoint x: 15, startPoint y: 107, endPoint x: 91, endPoint y: 129, distance: 79.1
click at [17, 107] on icon "Copy" at bounding box center [16, 109] width 13 height 13
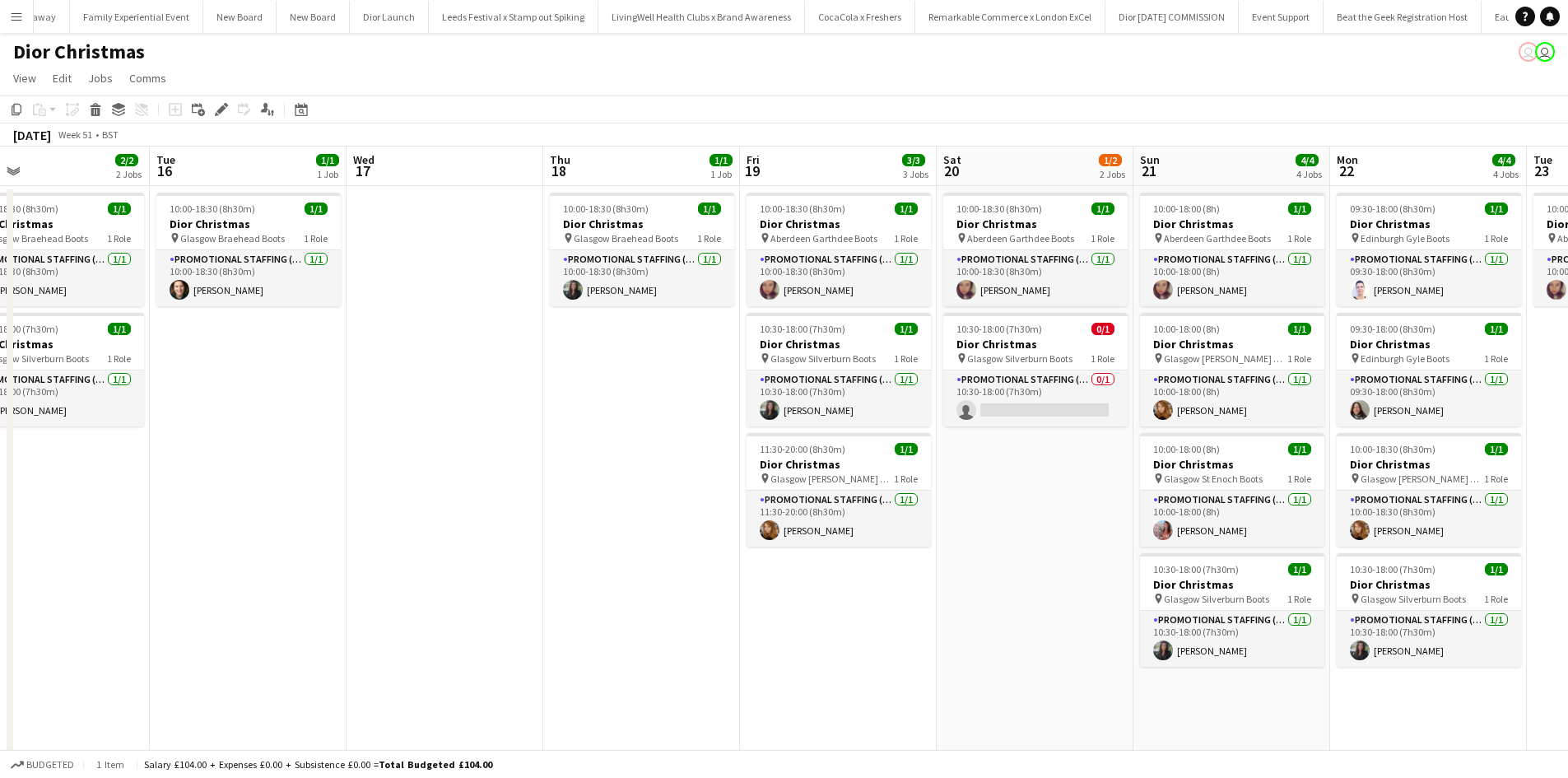
drag, startPoint x: 1037, startPoint y: 600, endPoint x: 584, endPoint y: 476, distance: 469.7
click at [584, 476] on app-calendar-viewport "Thu 11 1/1 1 Job Fri 12 3/3 3 Jobs Sat 13 2/2 2 Jobs Sun 14 4/4 4 Jobs Mon 15 2…" at bounding box center [784, 547] width 1568 height 801
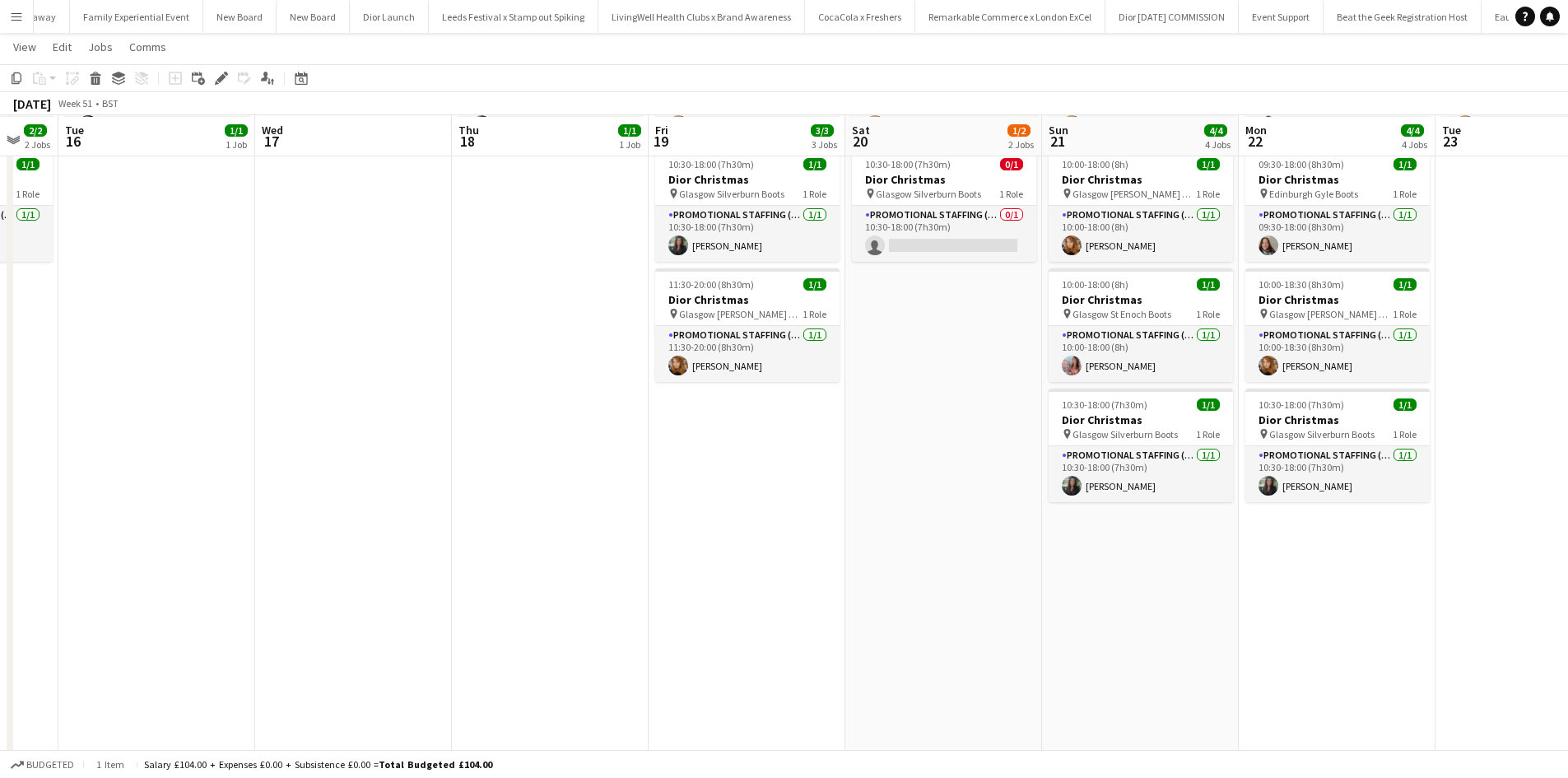
scroll to position [164, 0]
click at [1097, 527] on app-date-cell "10:00-18:00 (8h) 1/1 Dior Christmas pin Aberdeen Garthdee Boots 1 Role Promotio…" at bounding box center [1141, 400] width 197 height 761
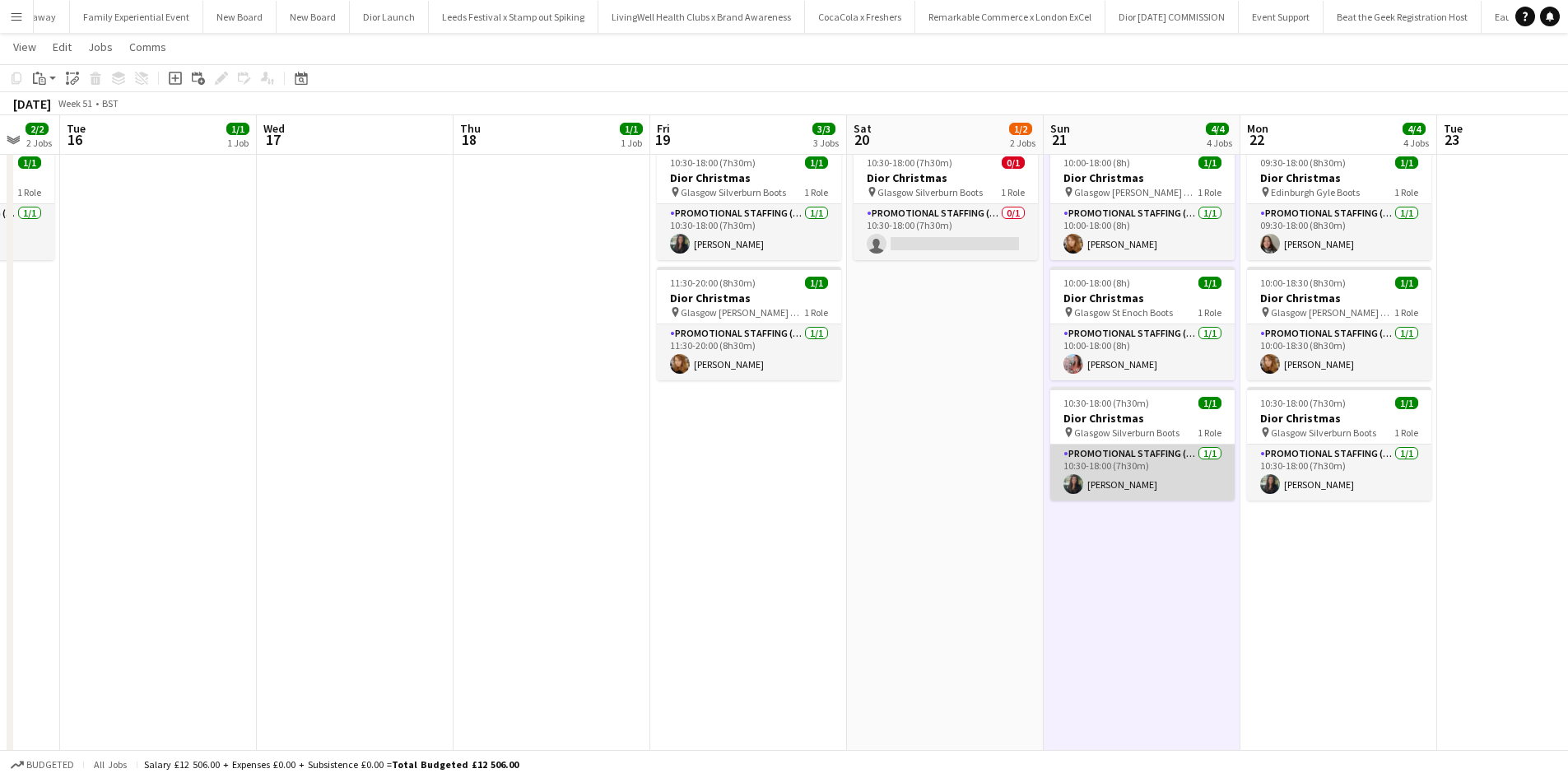
click at [1166, 472] on app-card-role "Promotional Staffing (Sales Staff) 1/1 10:30-18:00 (7h30m) Susannah Reid" at bounding box center [1143, 473] width 185 height 56
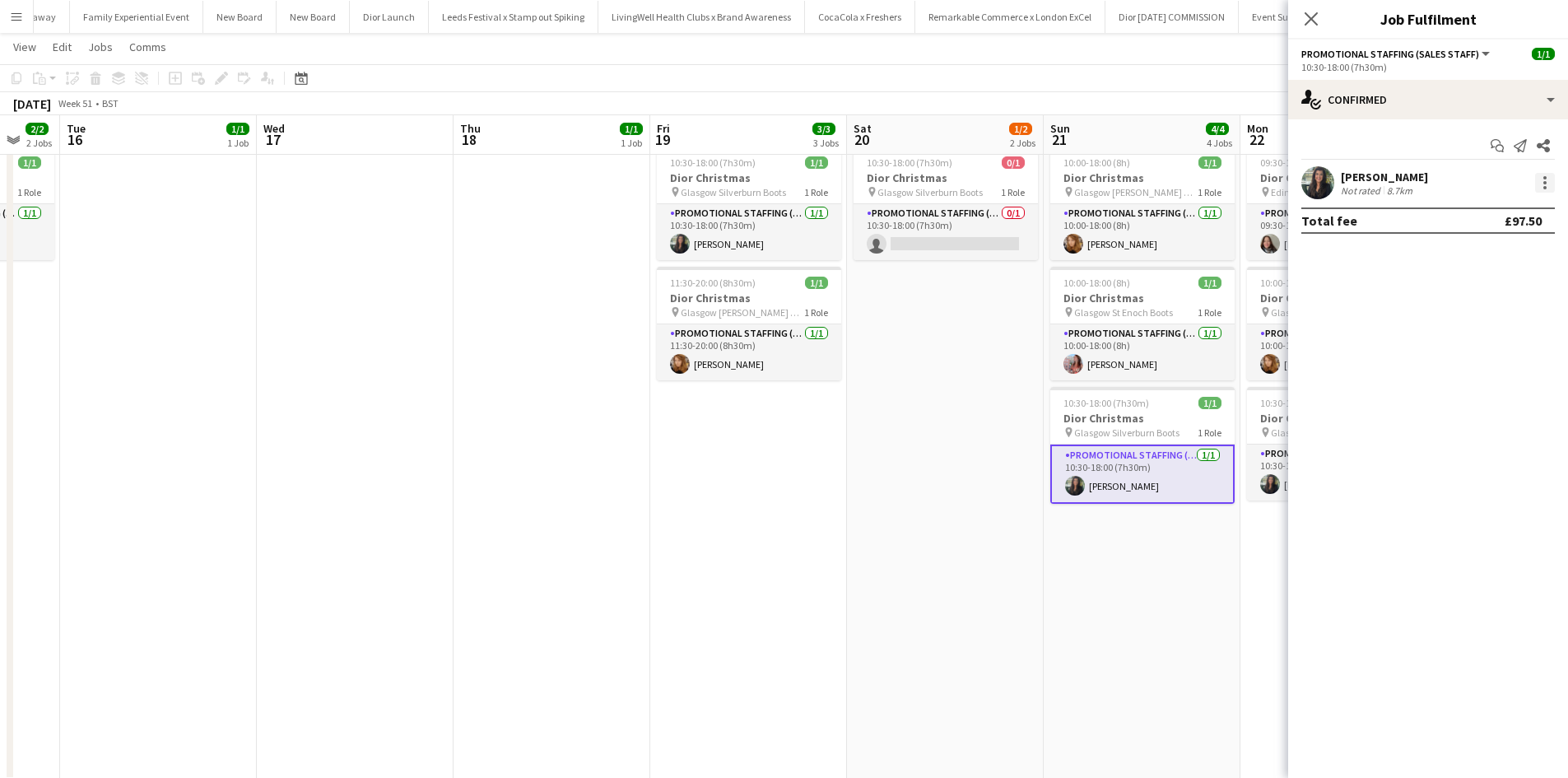
click at [1545, 184] on div at bounding box center [1545, 183] width 4 height 4
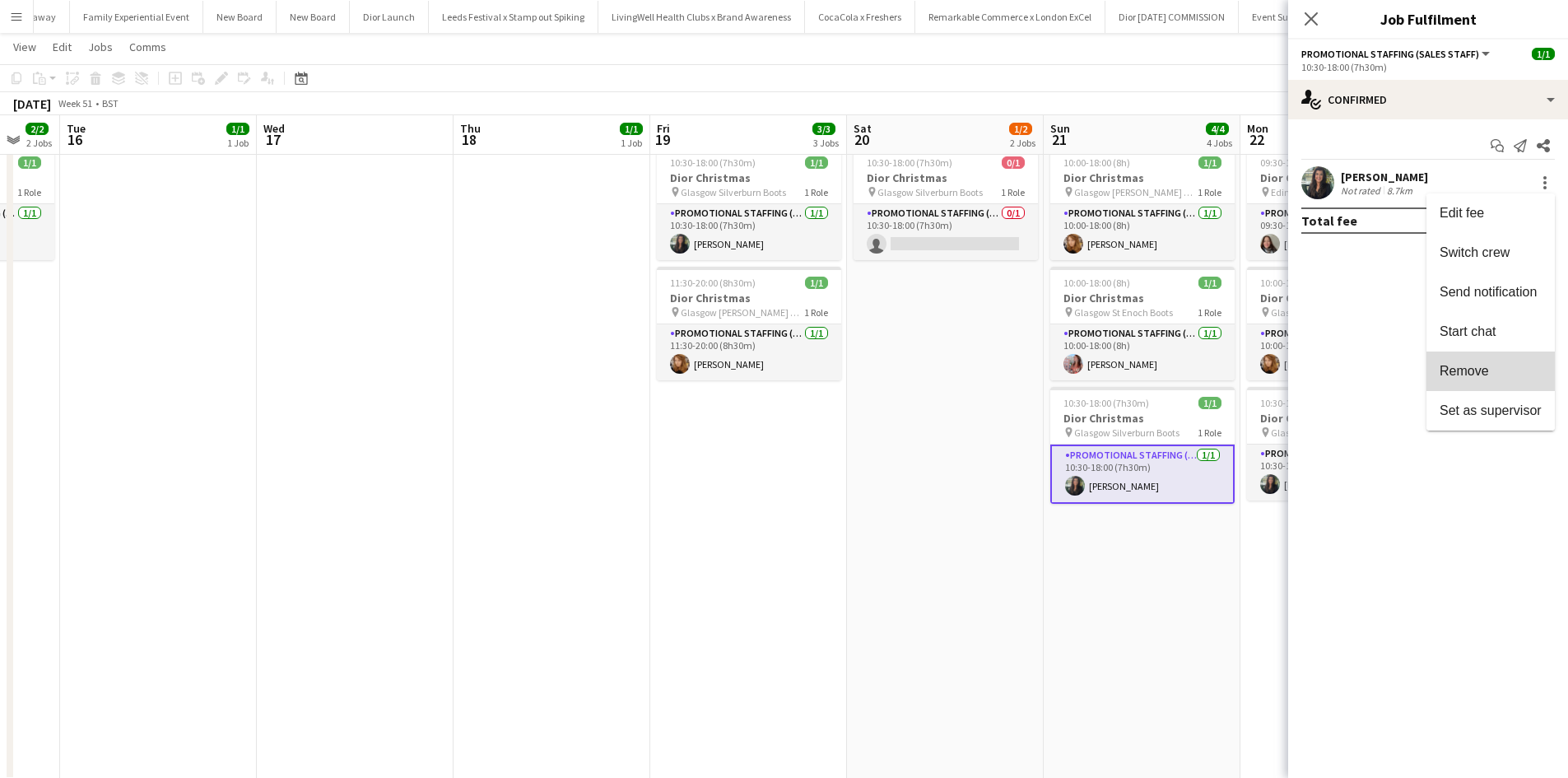
click at [1466, 364] on span "Remove" at bounding box center [1464, 371] width 49 height 14
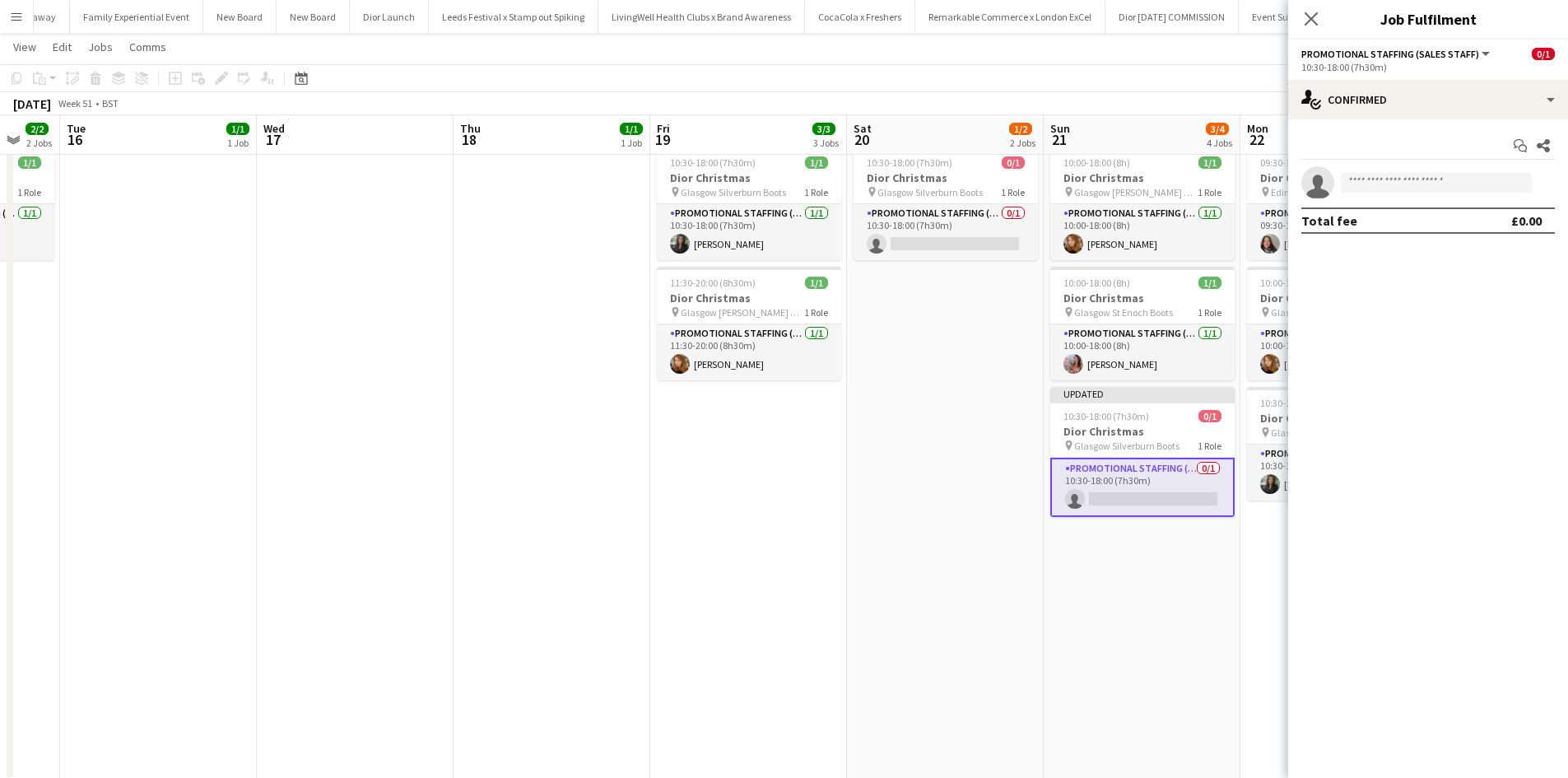
click at [1157, 636] on app-date-cell "10:00-18:00 (8h) 1/1 Dior Christmas pin Aberdeen Garthdee Boots 1 Role Promotio…" at bounding box center [1143, 400] width 197 height 761
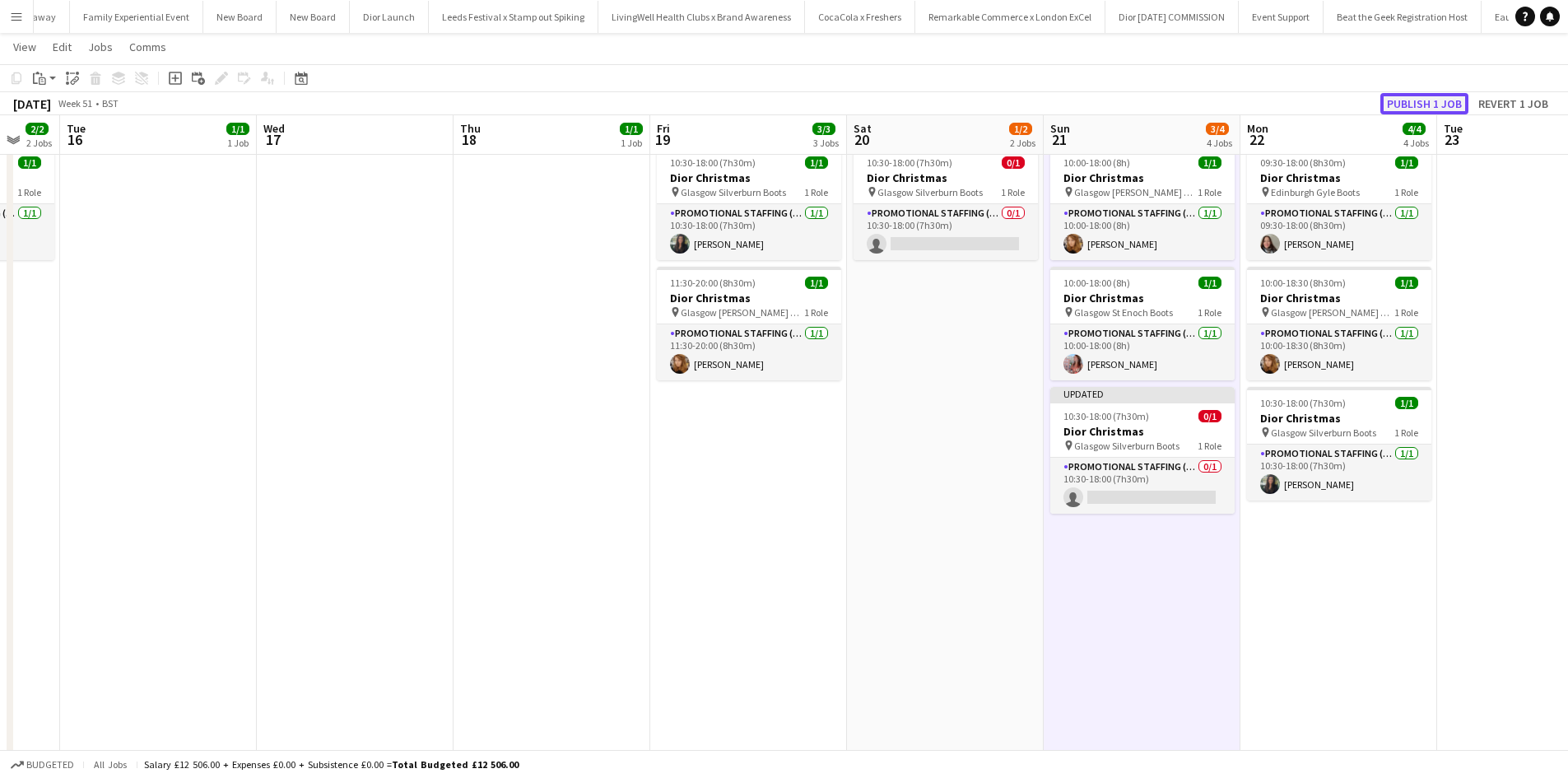
click at [1412, 104] on button "Publish 1 job" at bounding box center [1425, 104] width 88 height 21
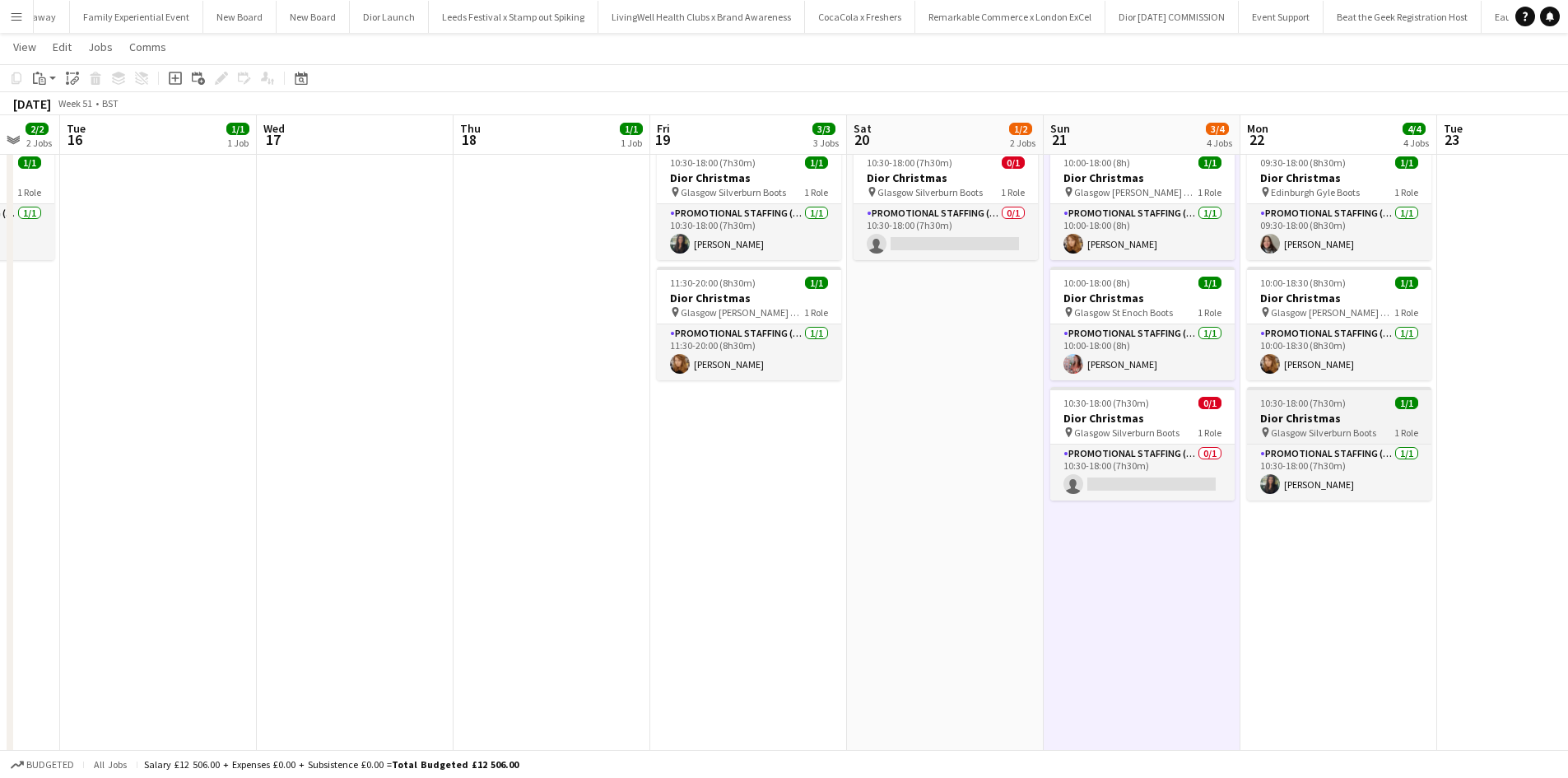
click at [1354, 405] on div "10:30-18:00 (7h30m) 1/1" at bounding box center [1339, 403] width 185 height 12
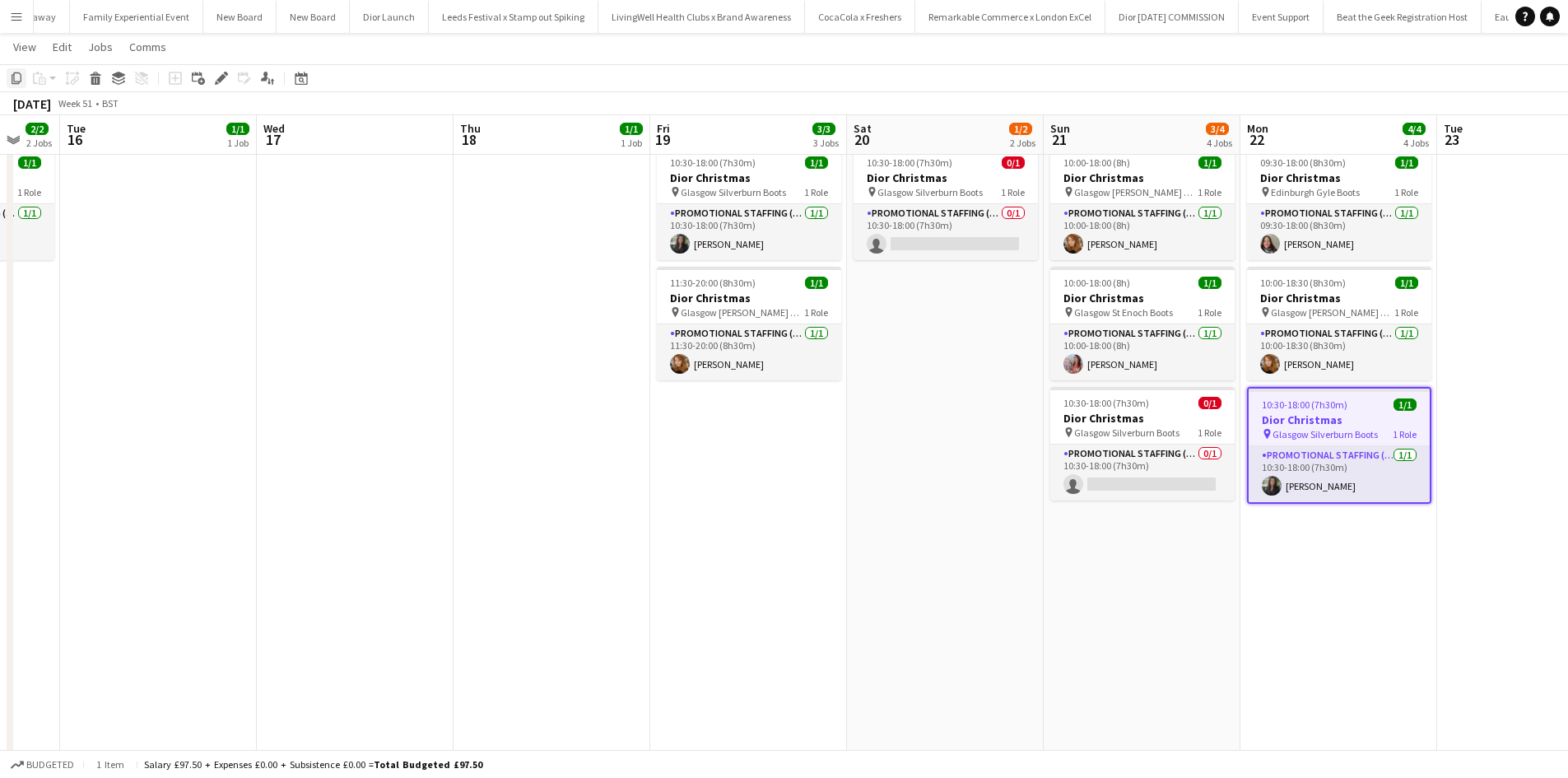
click at [22, 80] on icon "Copy" at bounding box center [16, 77] width 13 height 13
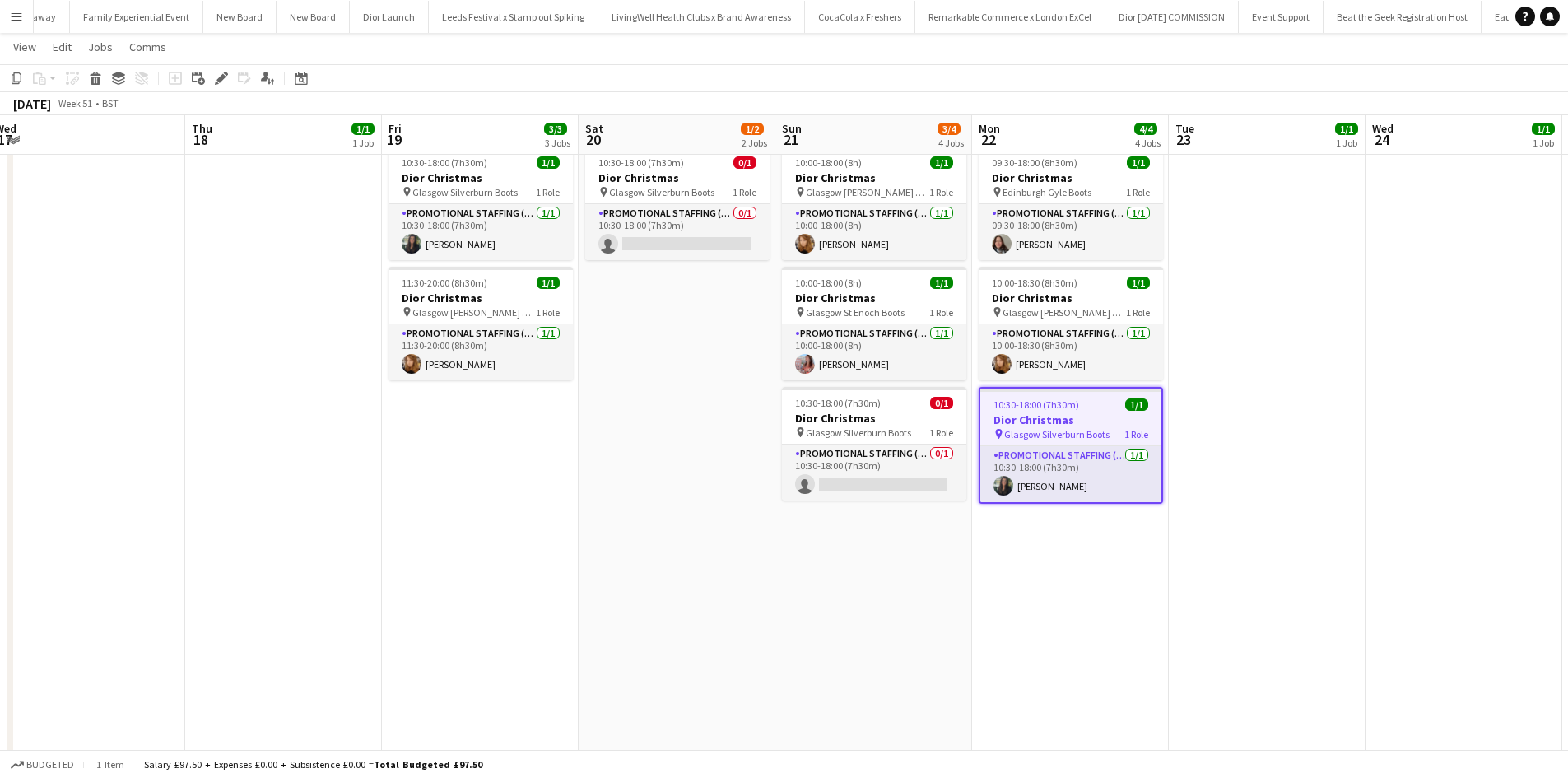
drag, startPoint x: 887, startPoint y: 592, endPoint x: 693, endPoint y: 510, distance: 210.6
click at [615, 528] on app-calendar-viewport "Sat 13 2/2 2 Jobs Sun 14 4/4 4 Jobs Mon 15 2/2 2 Jobs Tue 16 1/1 1 Job Wed 17 T…" at bounding box center [784, 340] width 1568 height 882
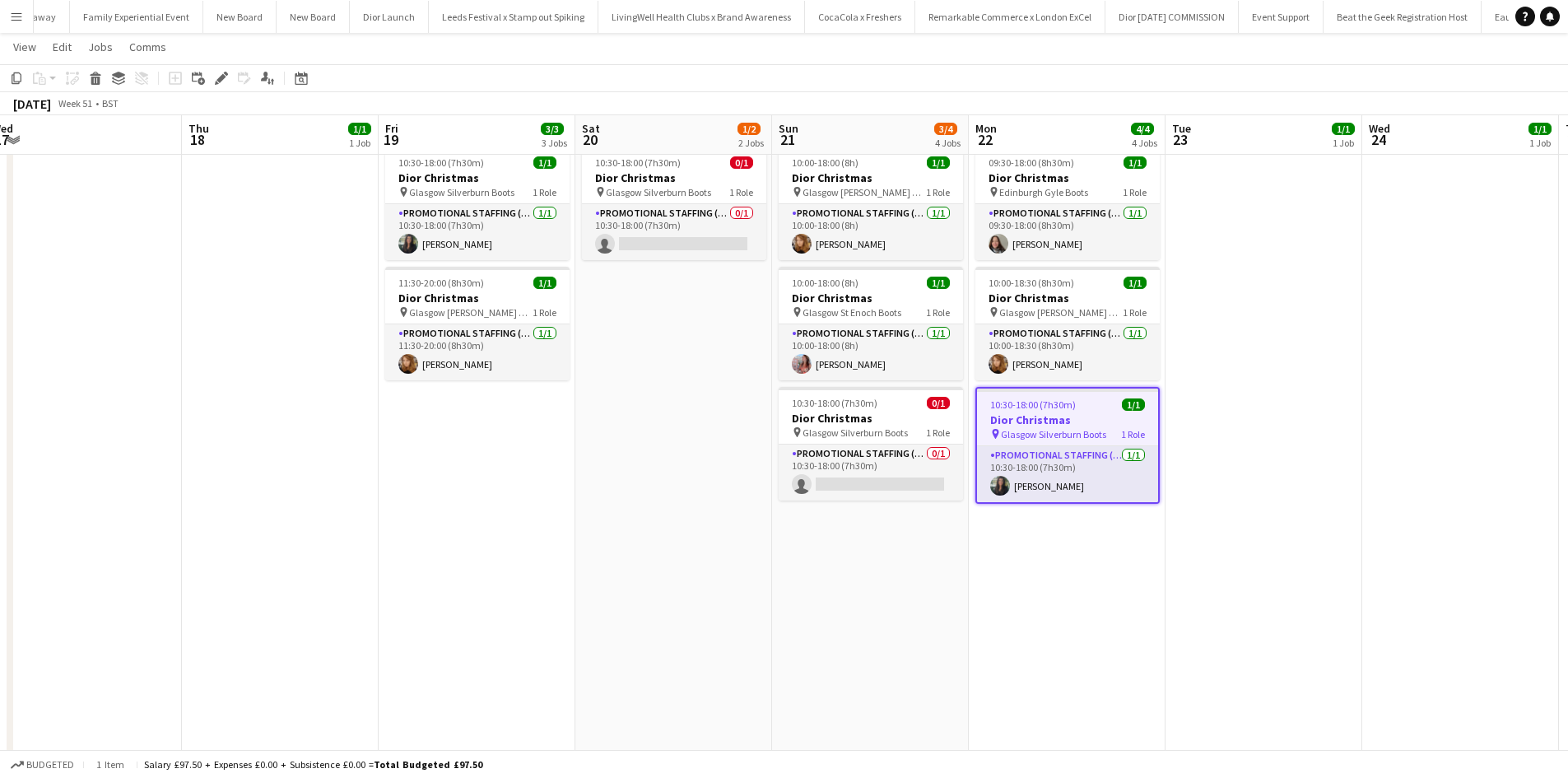
scroll to position [0, 0]
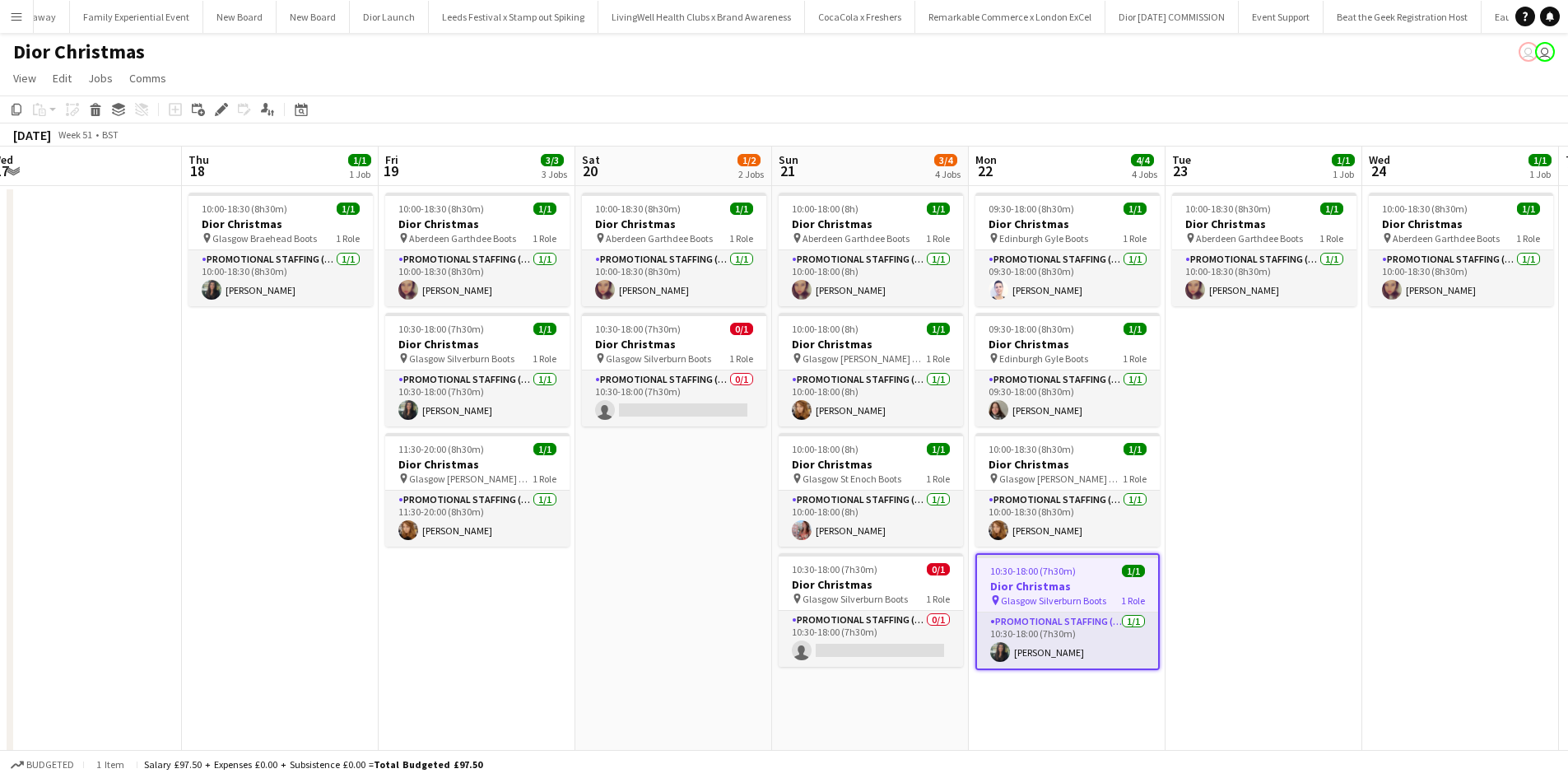
click at [1257, 325] on app-date-cell "10:00-18:30 (8h30m) 1/1 Dior Christmas pin Aberdeen Garthdee Boots 1 Role Promo…" at bounding box center [1264, 567] width 197 height 761
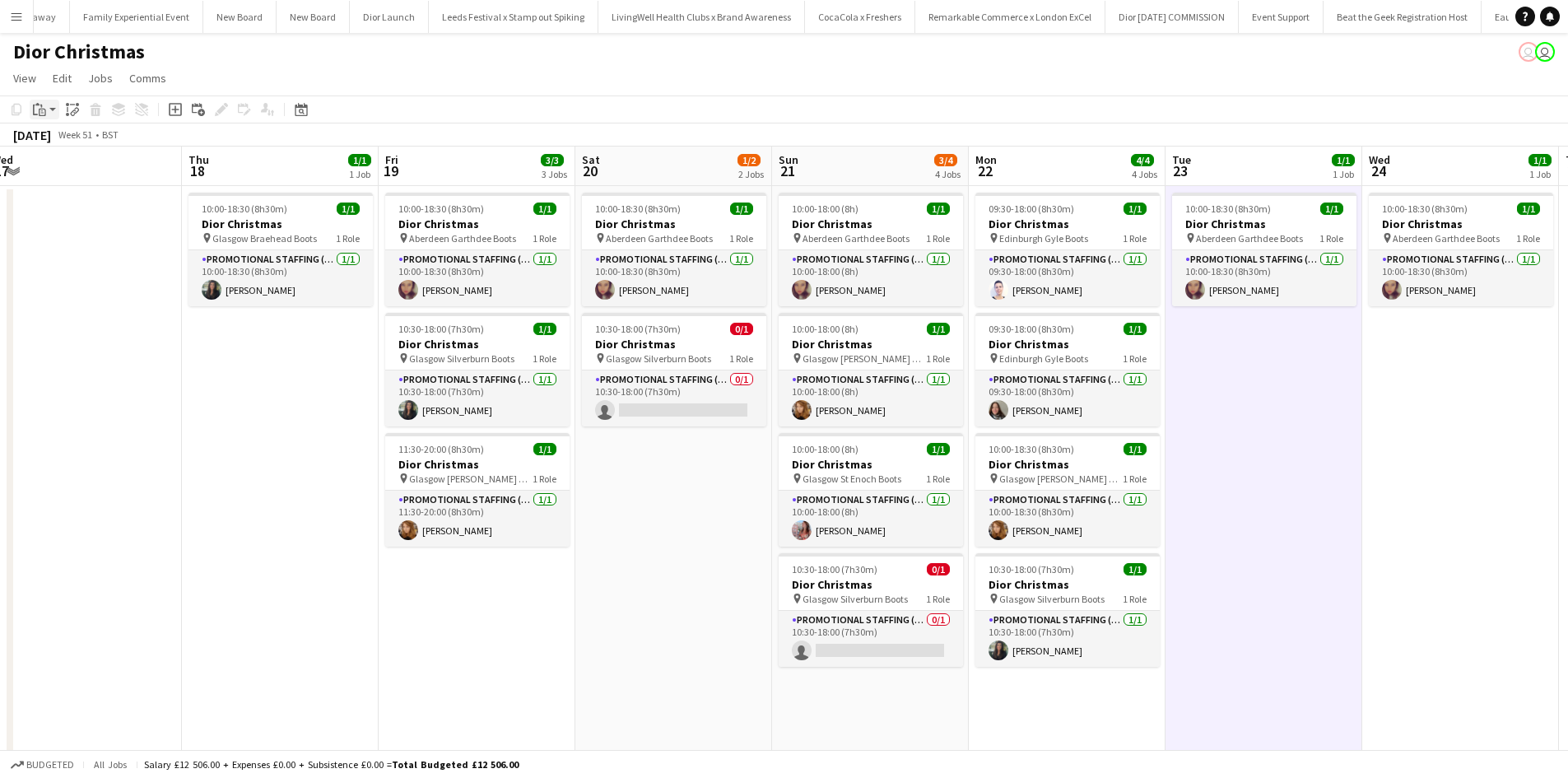
click at [43, 116] on icon at bounding box center [42, 113] width 7 height 7
click at [56, 139] on link "Paste Ctrl+V" at bounding box center [121, 141] width 155 height 15
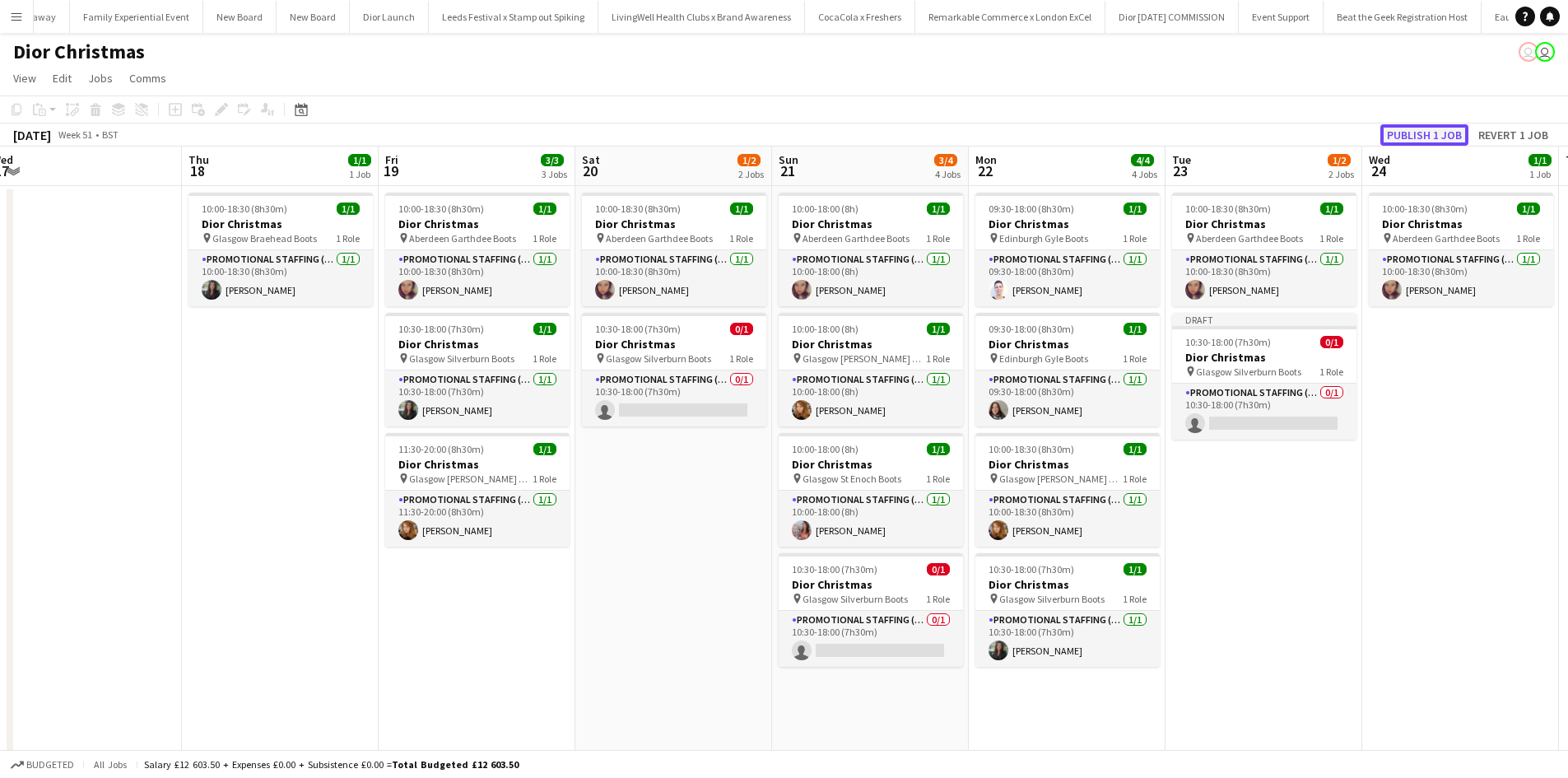
click at [1438, 134] on button "Publish 1 job" at bounding box center [1425, 135] width 88 height 21
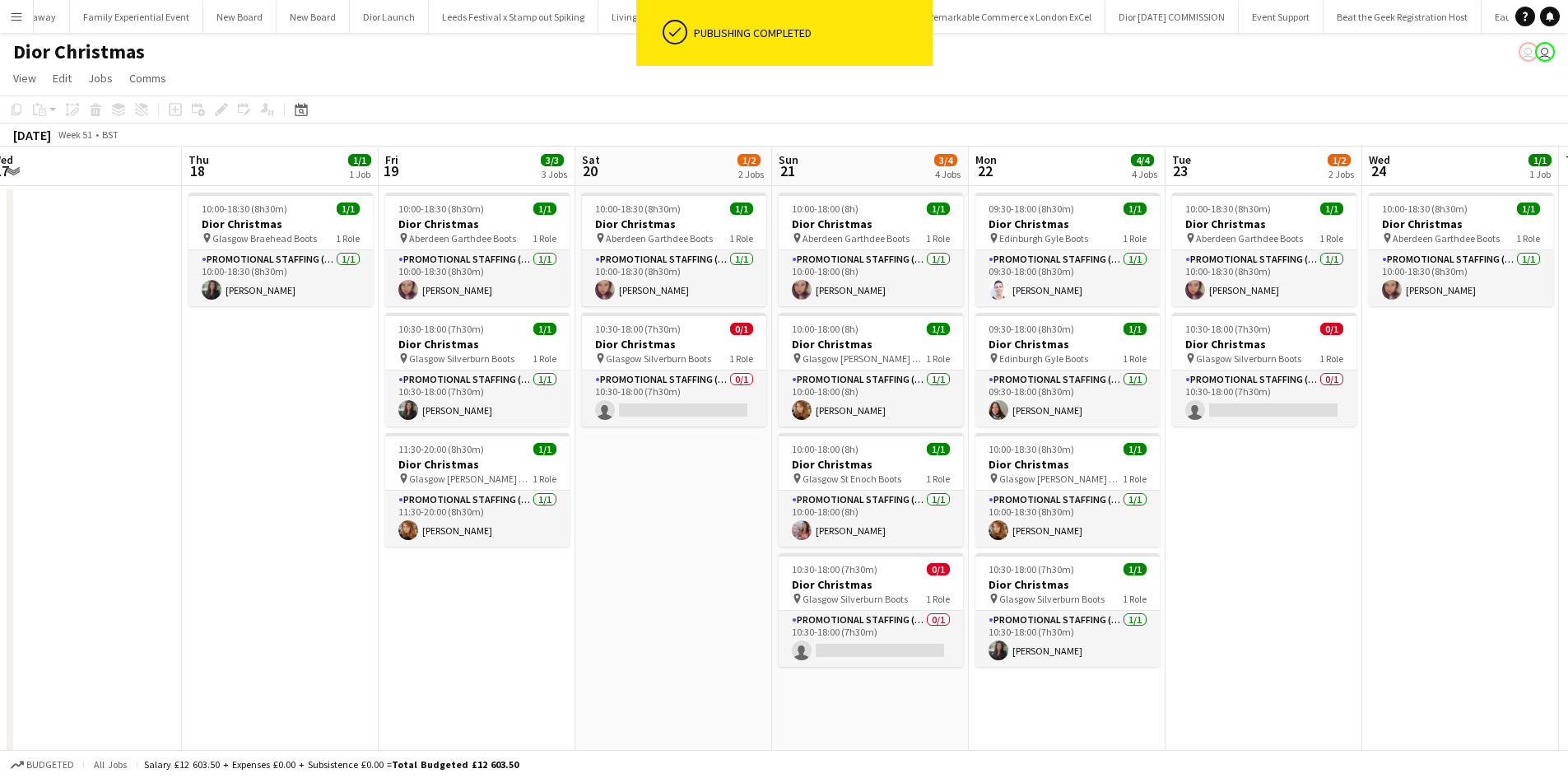
click at [1468, 344] on app-date-cell "10:00-18:30 (8h30m) 1/1 Dior Christmas pin Aberdeen Garthdee Boots 1 Role Promo…" at bounding box center [1461, 567] width 197 height 761
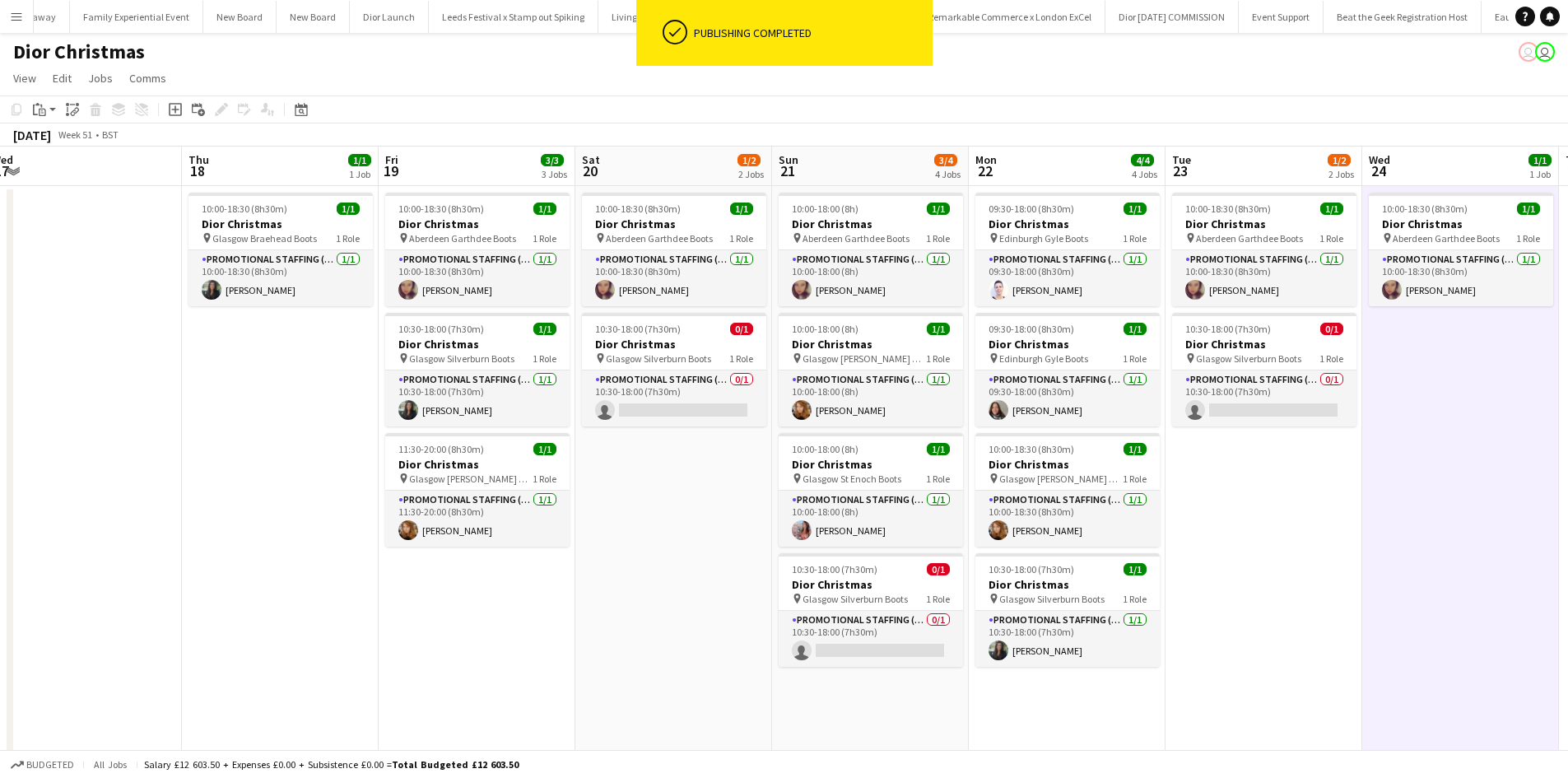
drag, startPoint x: 1242, startPoint y: 553, endPoint x: 1300, endPoint y: 466, distance: 104.6
click at [1243, 553] on app-date-cell "10:00-18:30 (8h30m) 1/1 Dior Christmas pin Aberdeen Garthdee Boots 1 Role Promo…" at bounding box center [1264, 567] width 197 height 761
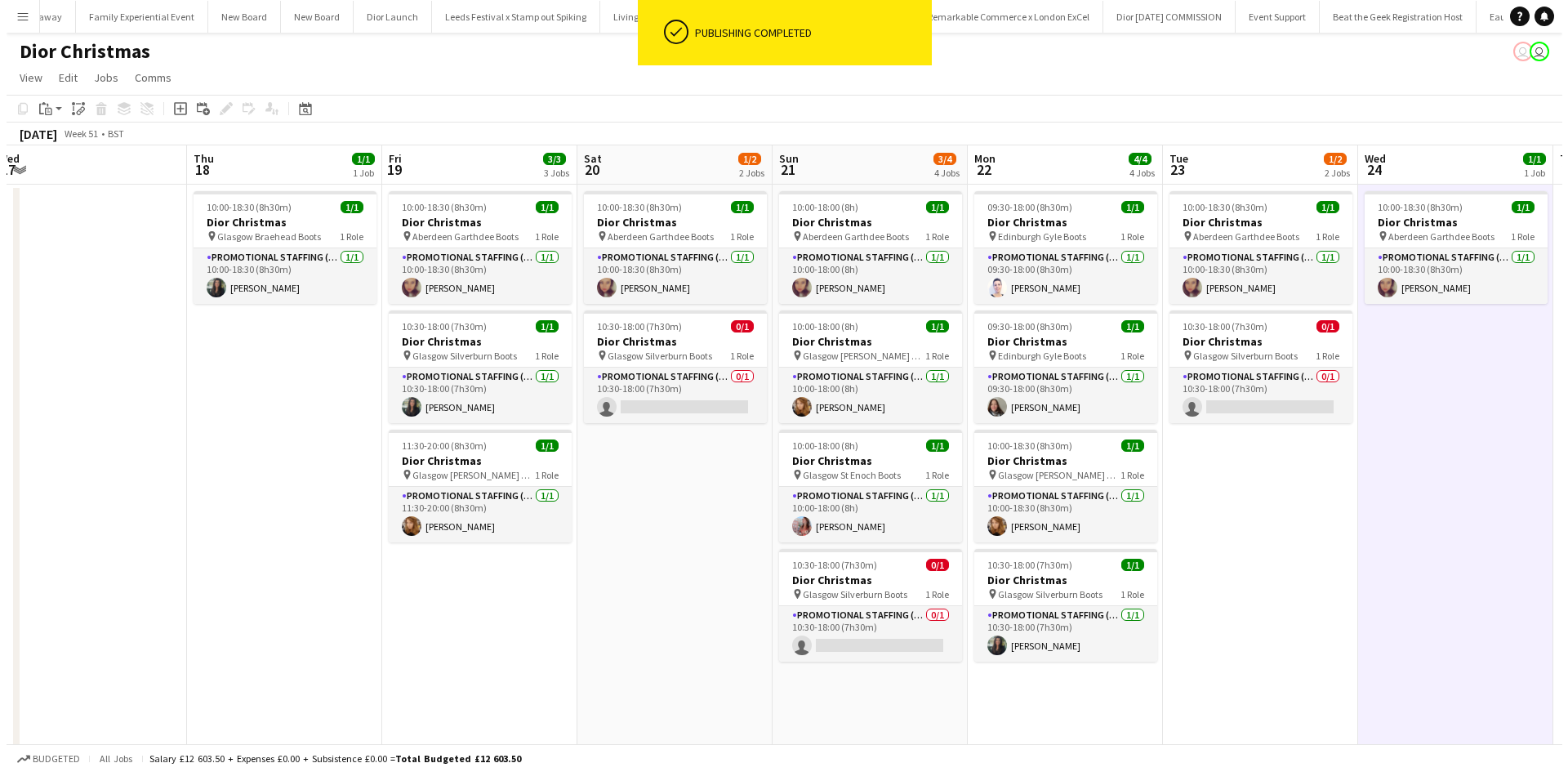
scroll to position [0, 794]
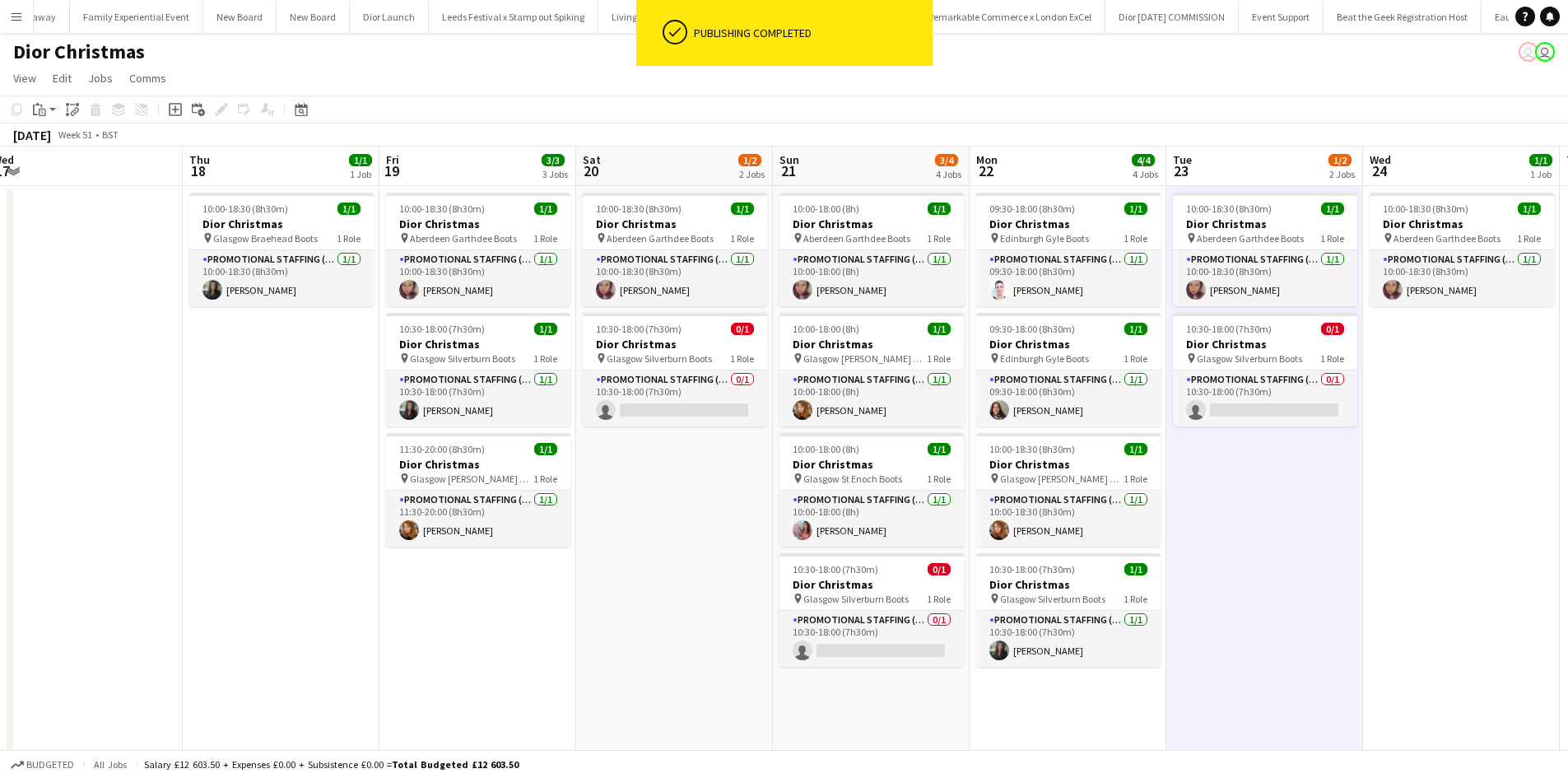
click at [1412, 355] on app-date-cell "10:00-18:30 (8h30m) 1/1 Dior Christmas pin Aberdeen Garthdee Boots 1 Role Promo…" at bounding box center [1462, 567] width 197 height 761
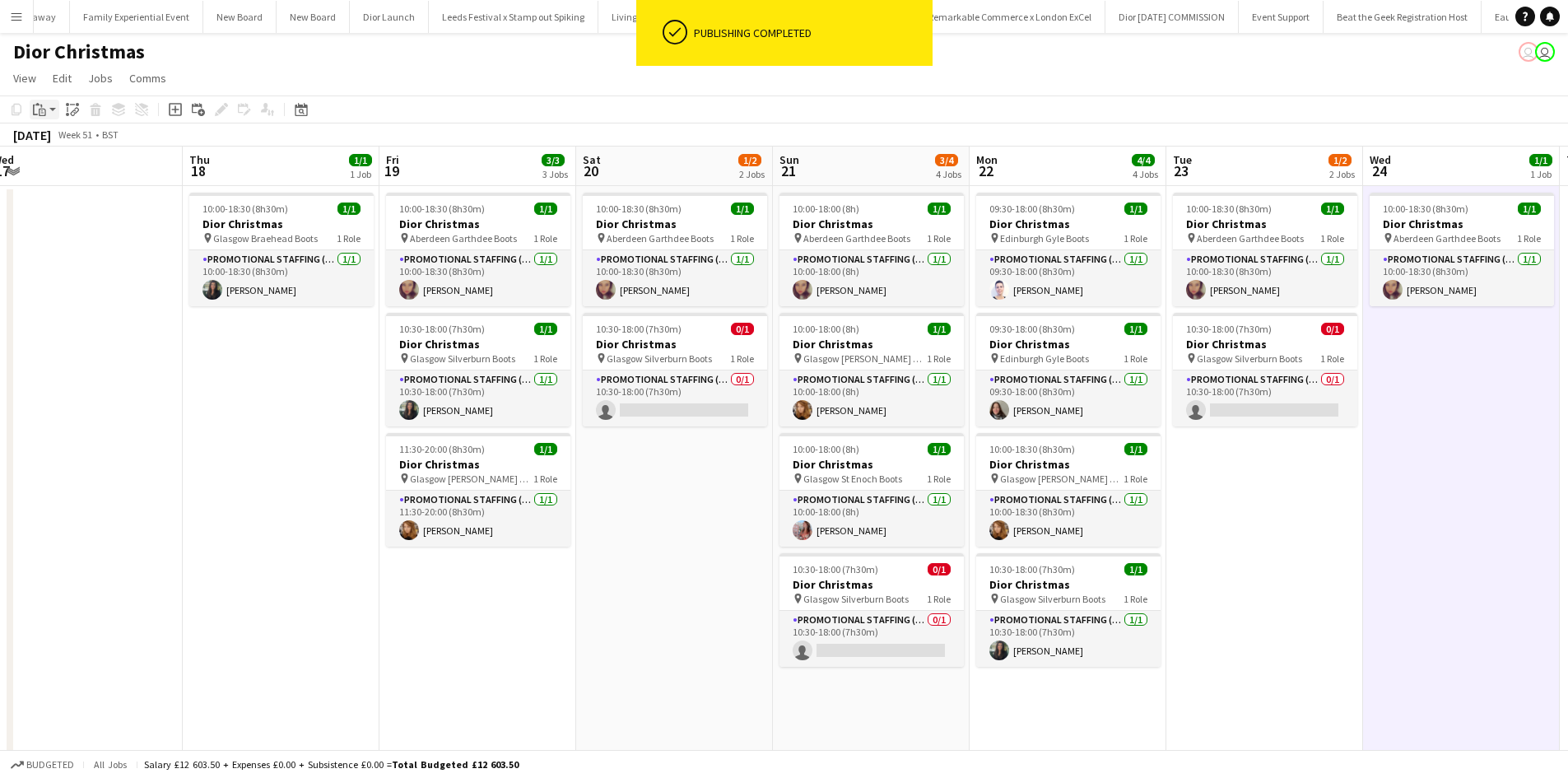
click at [39, 110] on icon "Paste" at bounding box center [39, 109] width 13 height 13
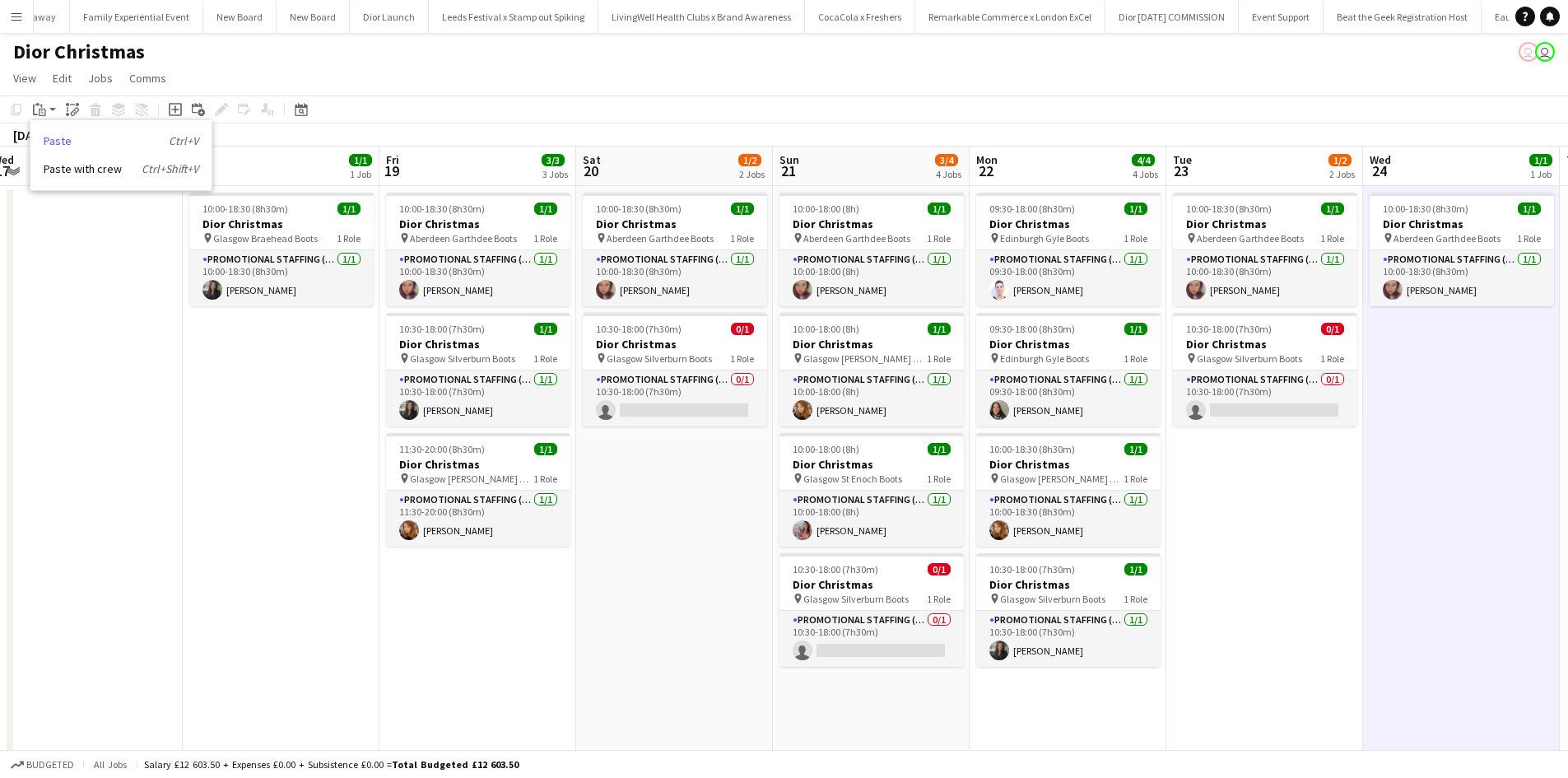
click at [68, 138] on link "Paste Ctrl+V" at bounding box center [121, 141] width 155 height 15
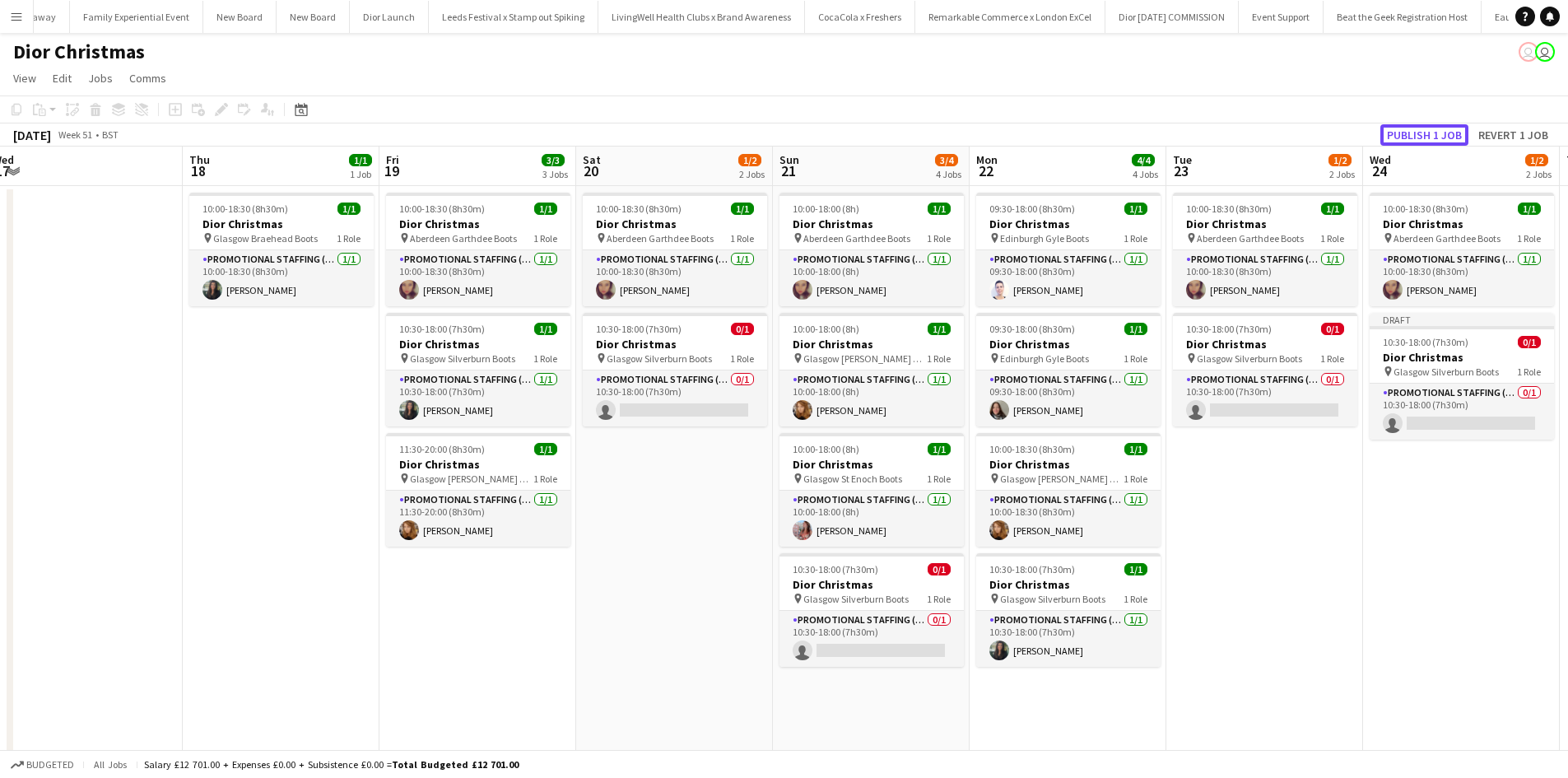
click at [1398, 130] on button "Publish 1 job" at bounding box center [1425, 135] width 88 height 21
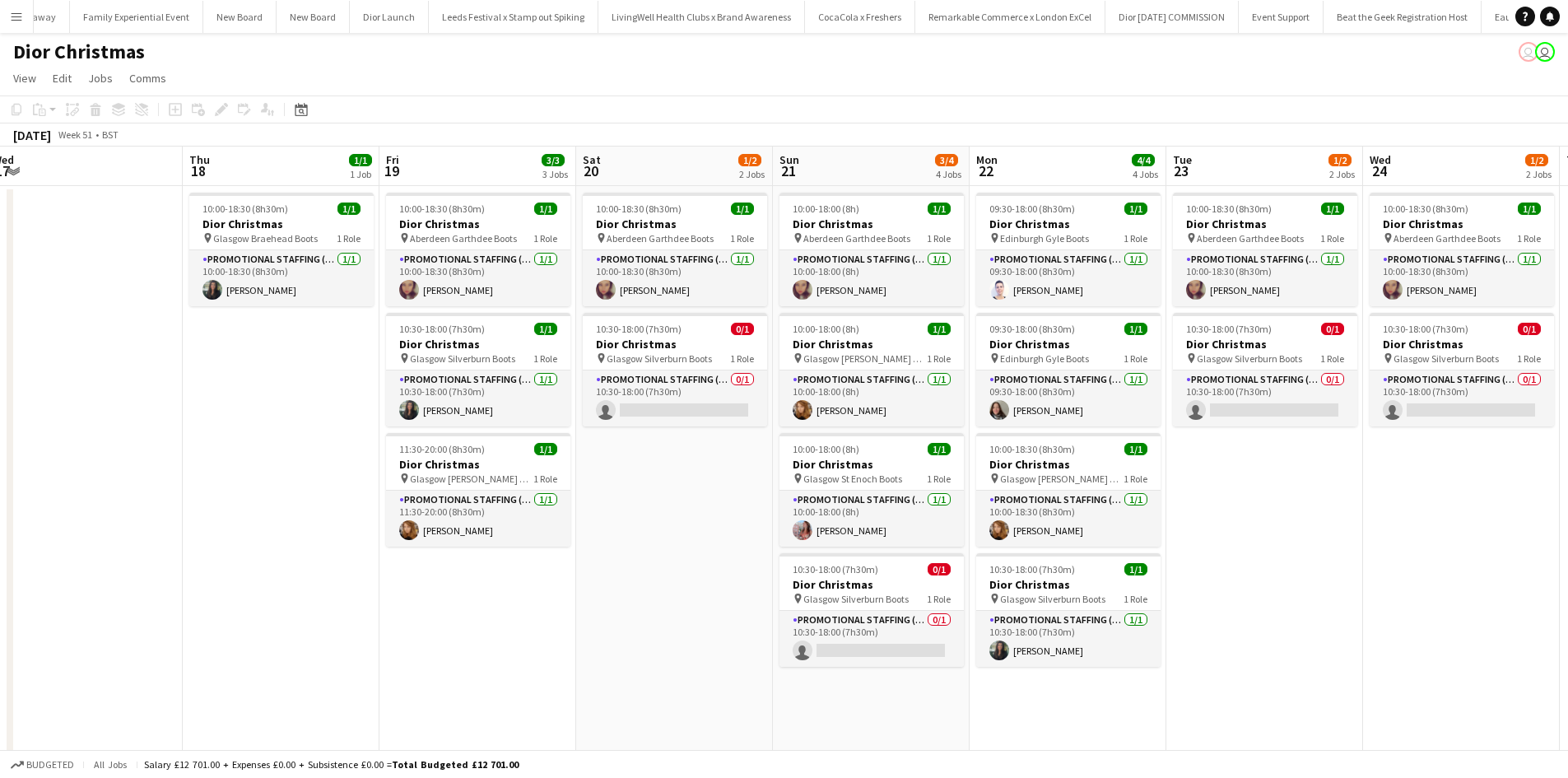
click at [15, 18] on app-icon "Menu" at bounding box center [16, 16] width 13 height 13
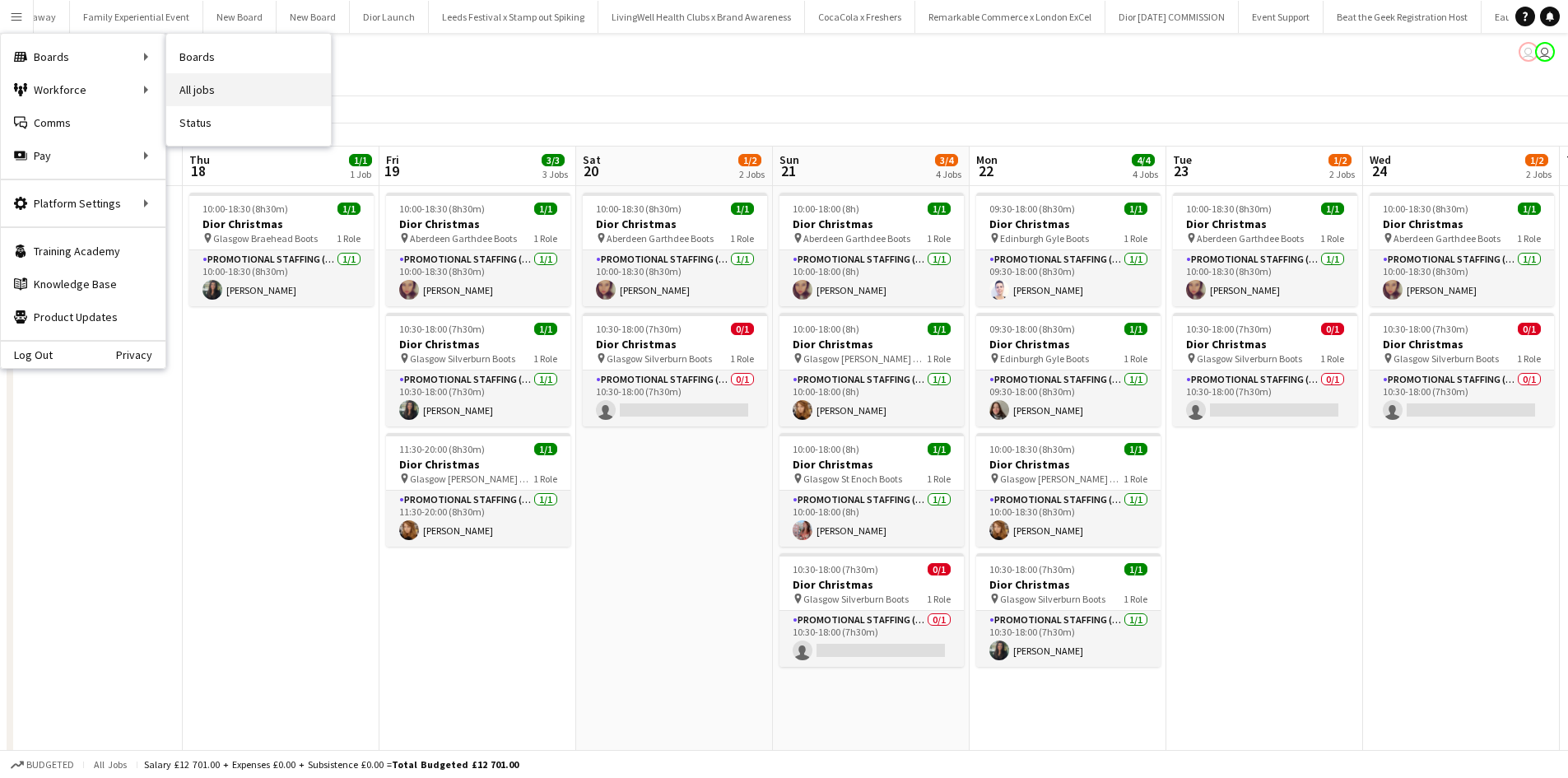
click at [214, 82] on link "All jobs" at bounding box center [248, 89] width 164 height 33
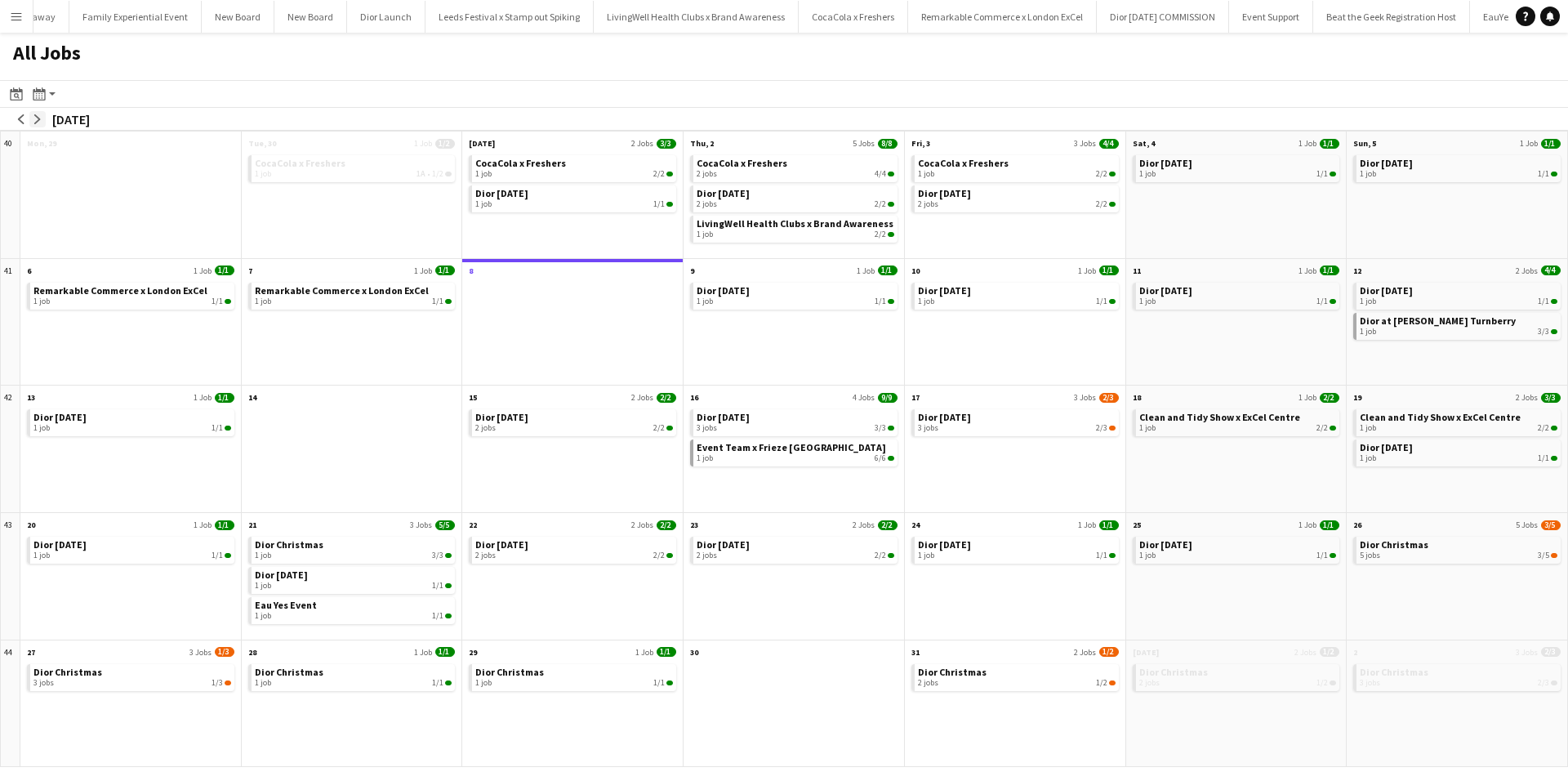
click at [35, 123] on app-icon "arrow-right" at bounding box center [37, 119] width 10 height 10
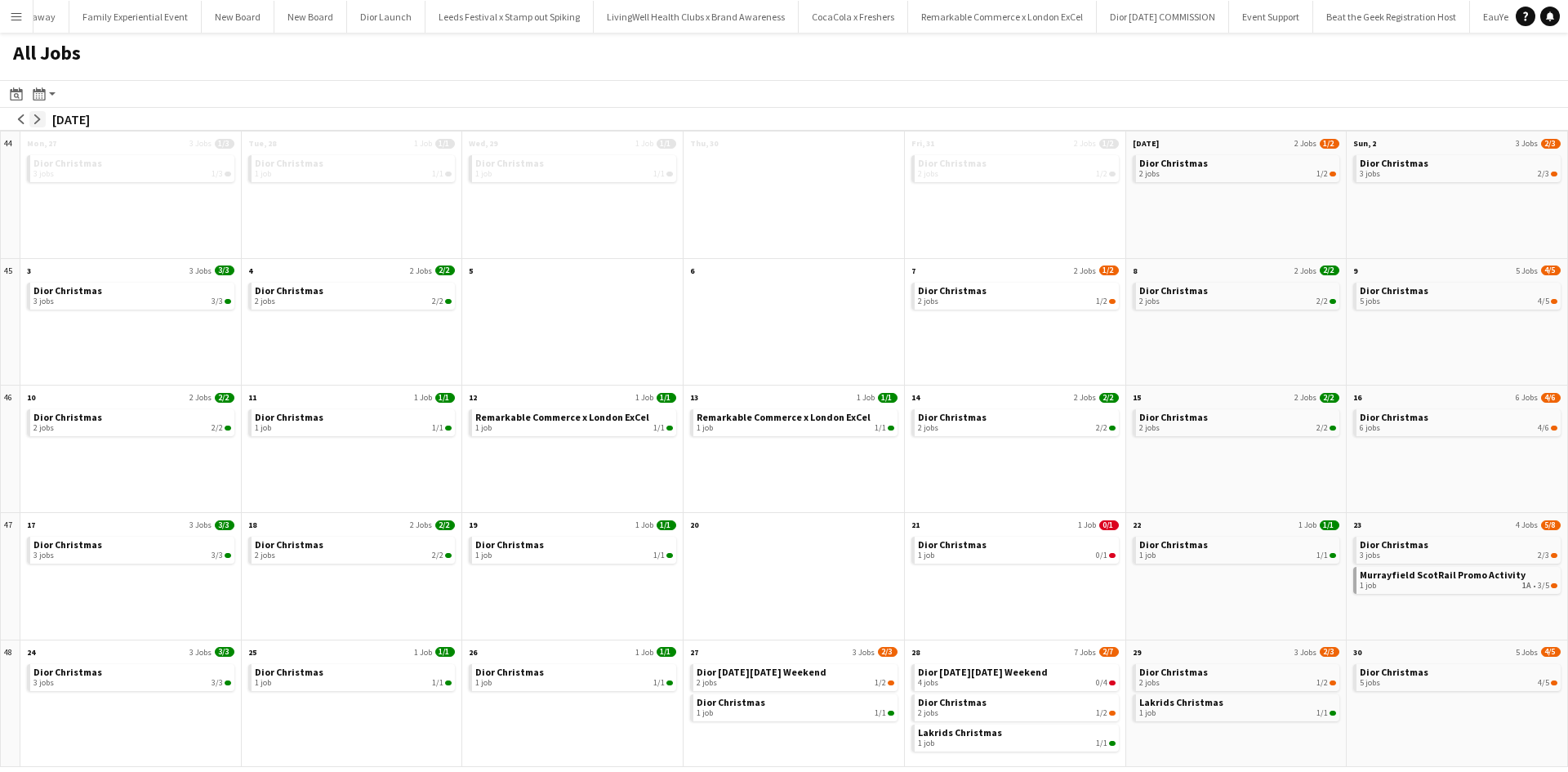
click at [35, 123] on app-icon "arrow-right" at bounding box center [37, 119] width 10 height 10
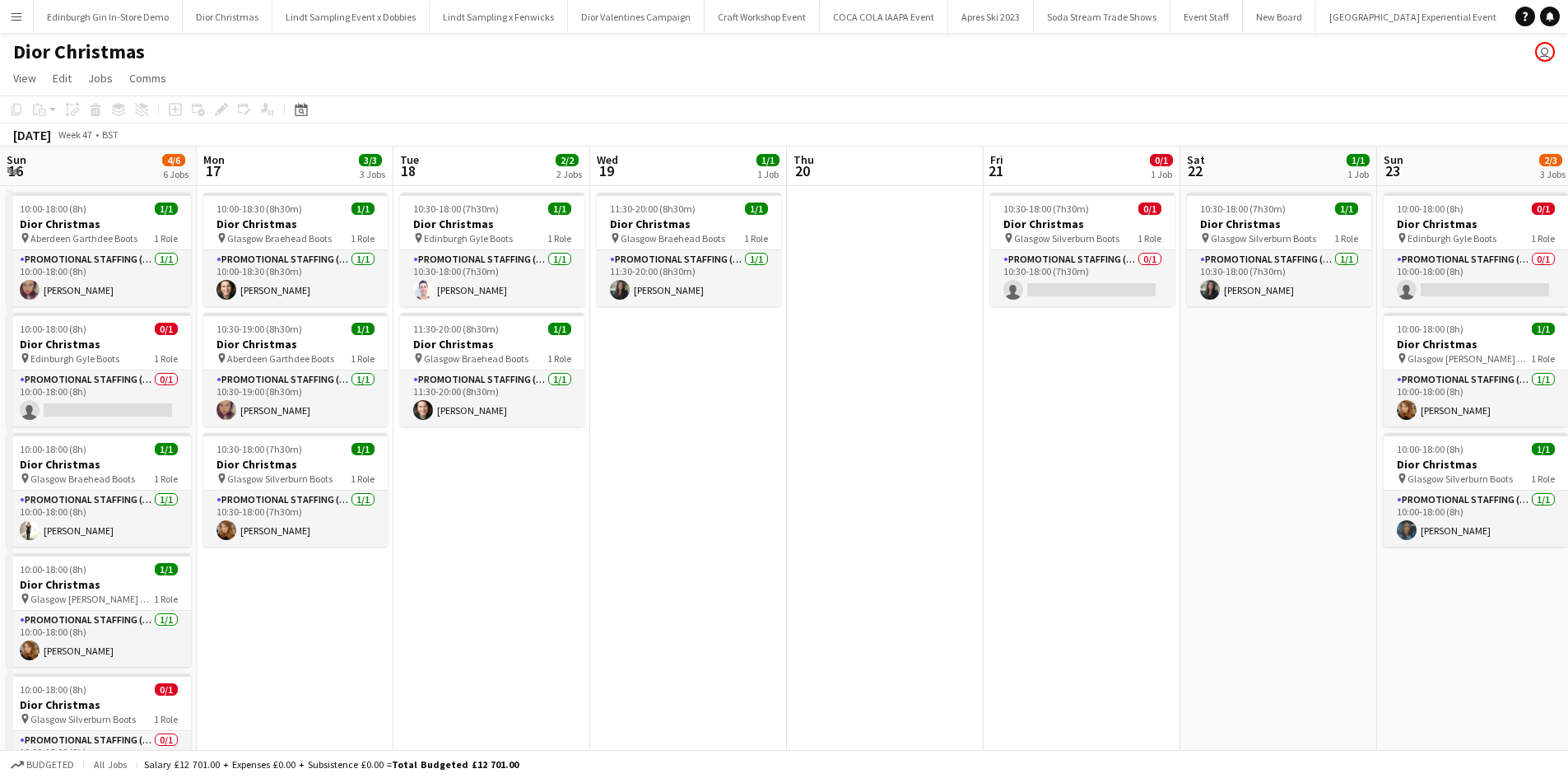
scroll to position [0, 658]
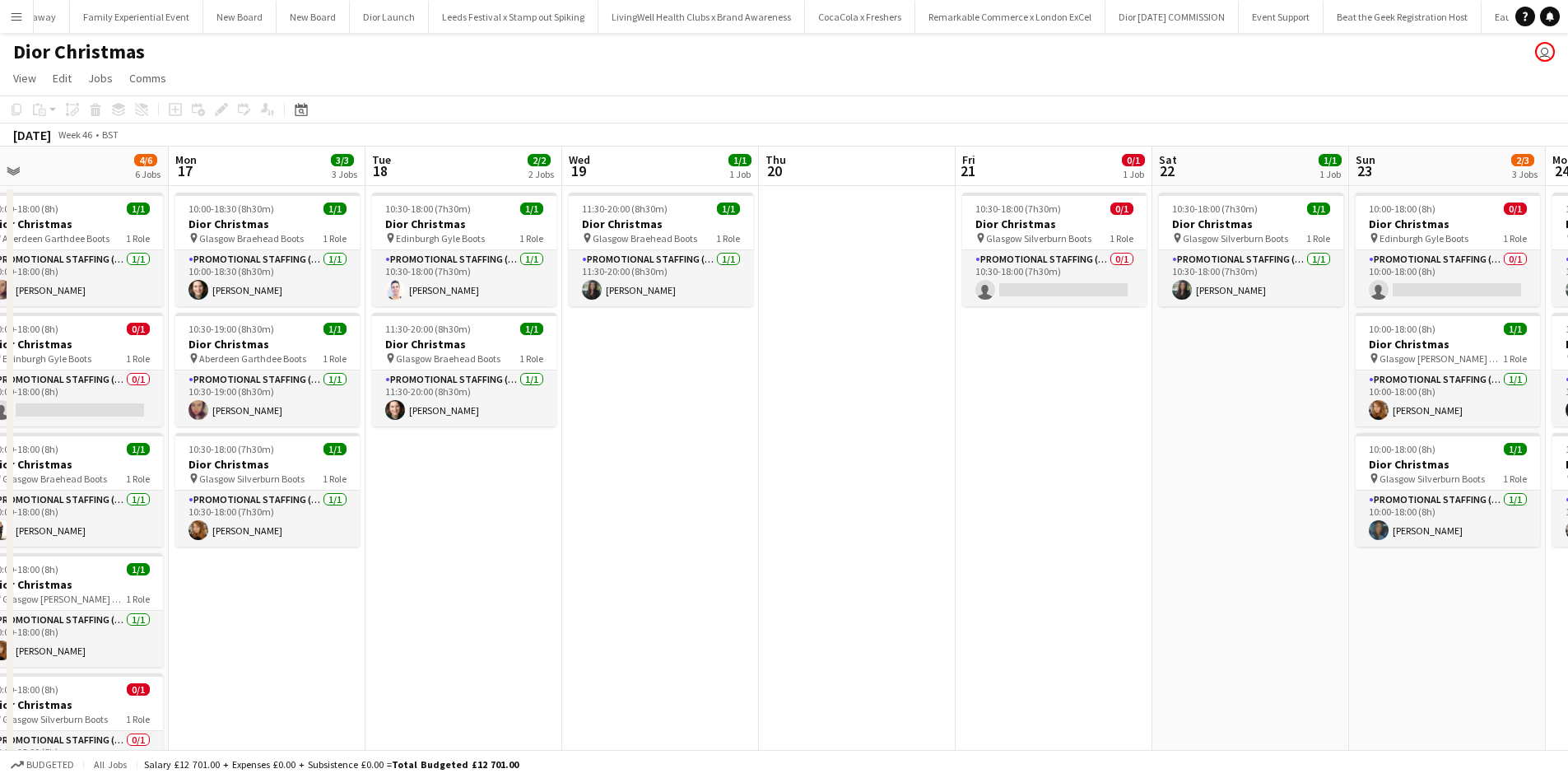
drag, startPoint x: 475, startPoint y: 577, endPoint x: 1249, endPoint y: 524, distance: 775.8
click at [1248, 524] on app-calendar-viewport "Fri 14 Sat 15 1/1 1 Job Sun 16 4/6 6 Jobs Mon 17 3/3 3 Jobs Tue 18 2/2 2 Jobs W…" at bounding box center [784, 547] width 1568 height 801
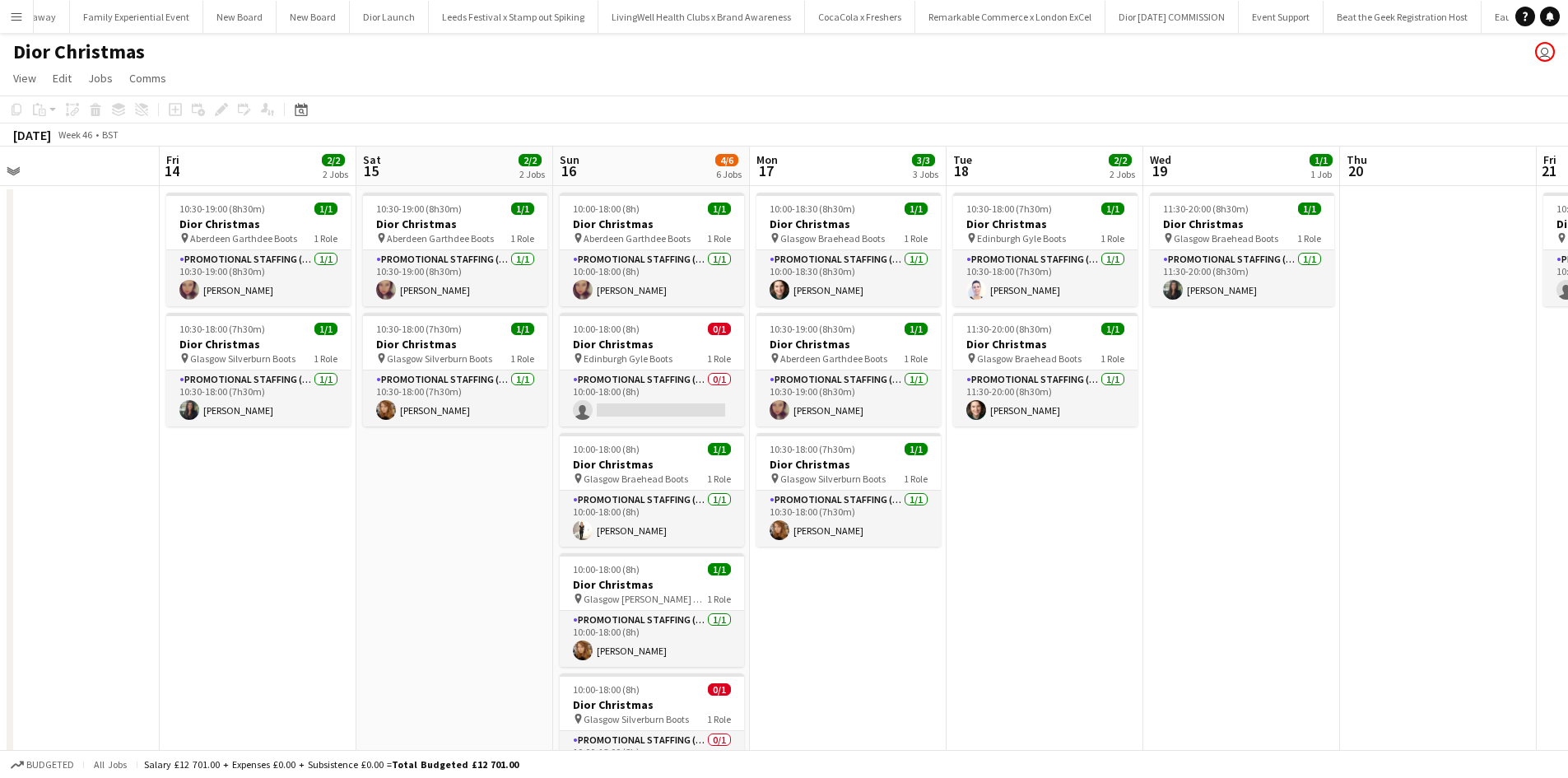
drag, startPoint x: 678, startPoint y: 566, endPoint x: 1230, endPoint y: 566, distance: 552.0
click at [1347, 552] on app-calendar-viewport "Tue 11 1/1 1 Job Wed 12 Thu 13 Fri 14 2/2 2 Jobs Sat 15 2/2 2 Jobs Sun 16 4/6 6…" at bounding box center [784, 547] width 1568 height 801
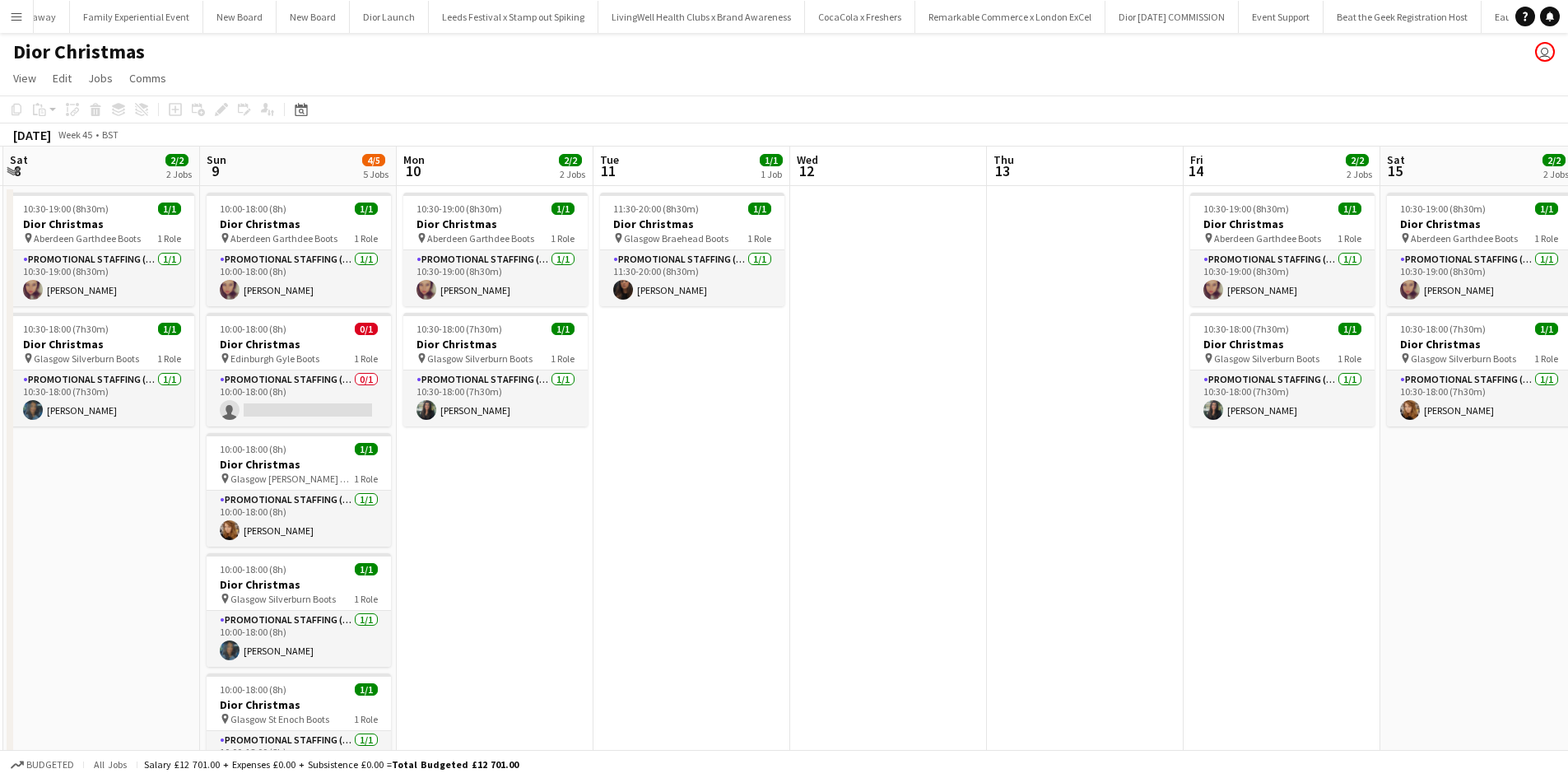
drag, startPoint x: 409, startPoint y: 597, endPoint x: 1248, endPoint y: 522, distance: 842.3
click at [1228, 526] on app-calendar-viewport "Thu 6 Fri 7 1/2 2 Jobs Sat 8 2/2 2 Jobs Sun 9 4/5 5 Jobs Mon 10 2/2 2 Jobs Tue …" at bounding box center [784, 547] width 1568 height 801
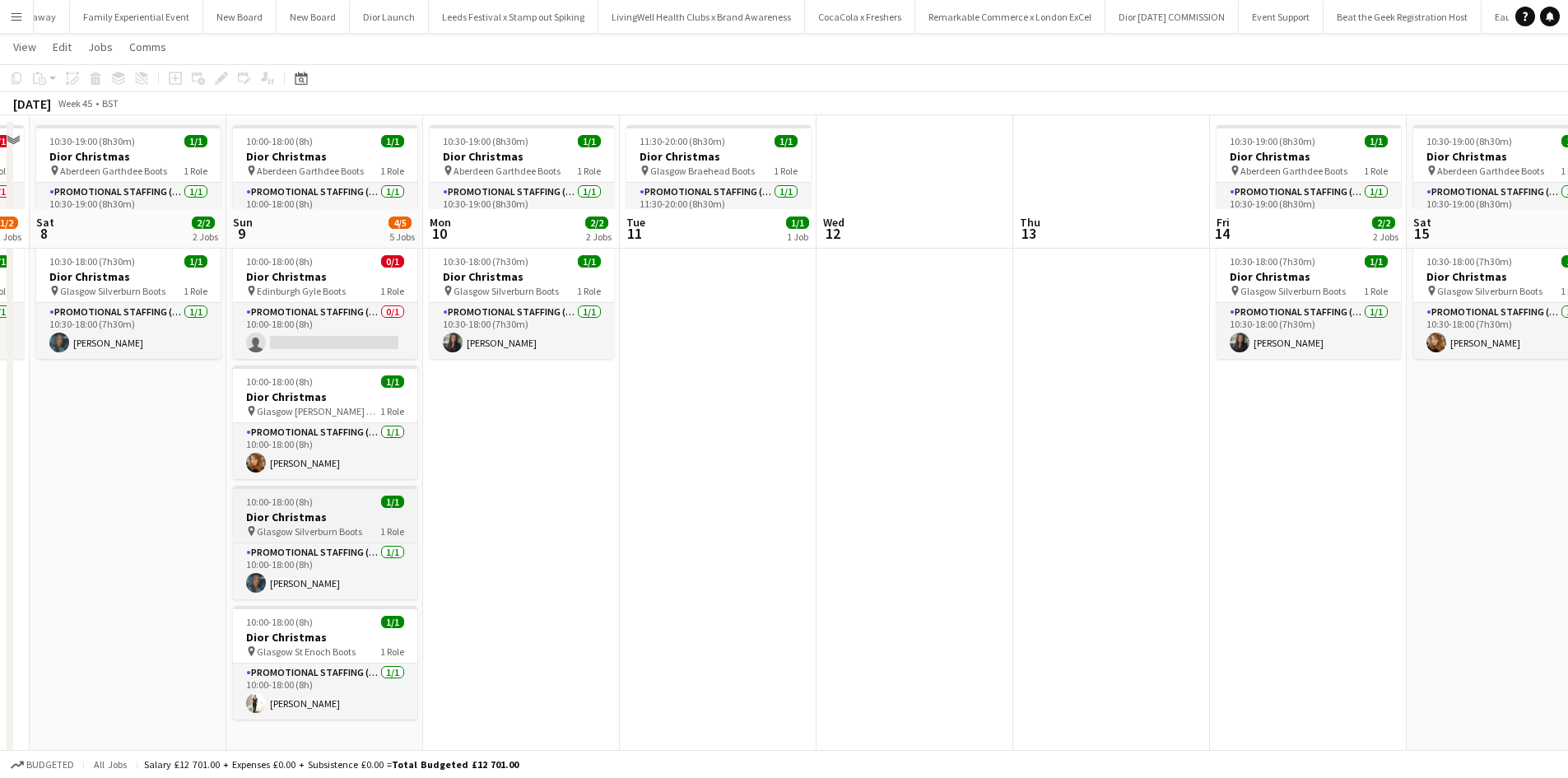
scroll to position [164, 0]
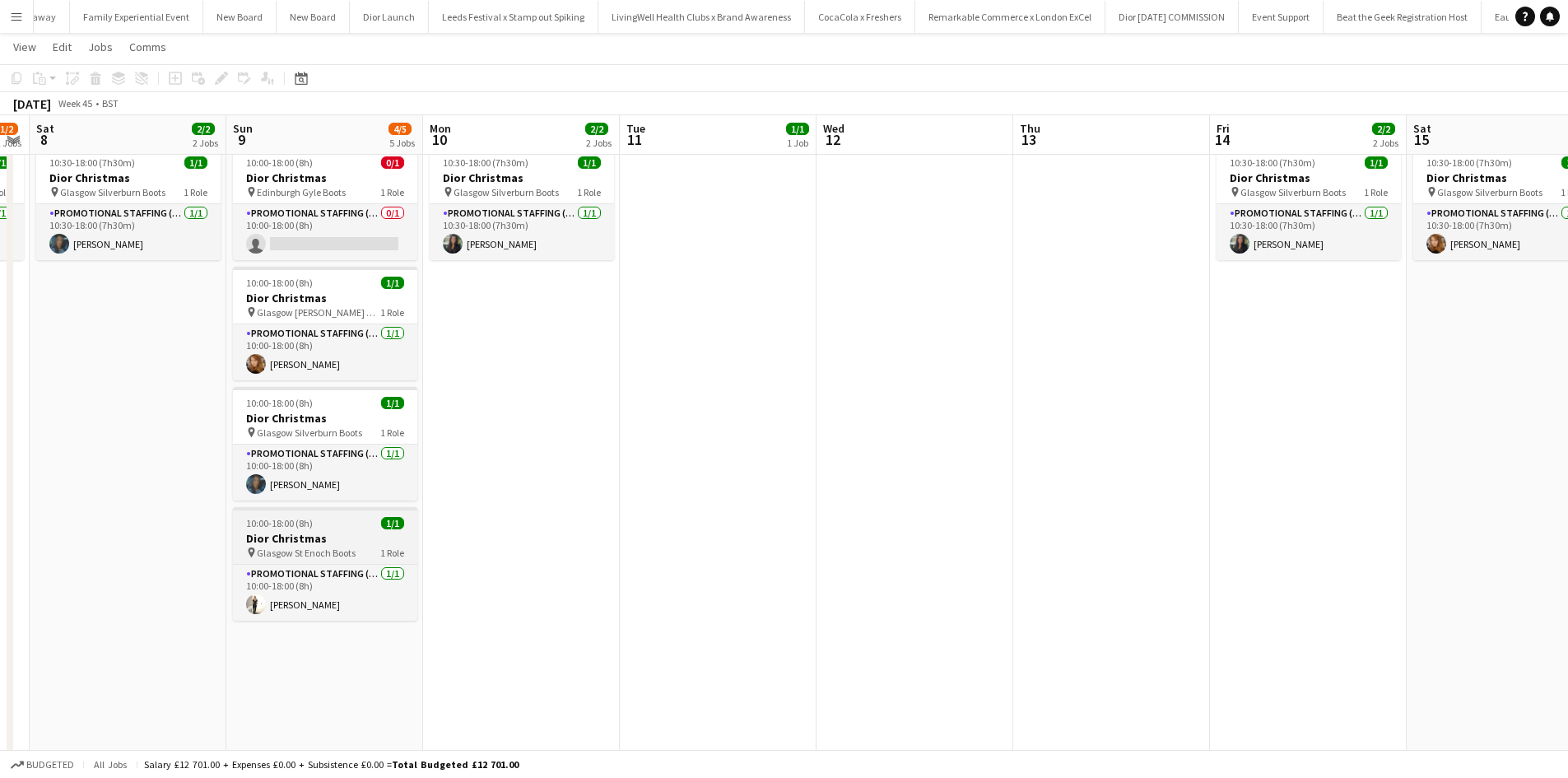
click at [338, 532] on h3 "Dior Christmas" at bounding box center [325, 538] width 185 height 15
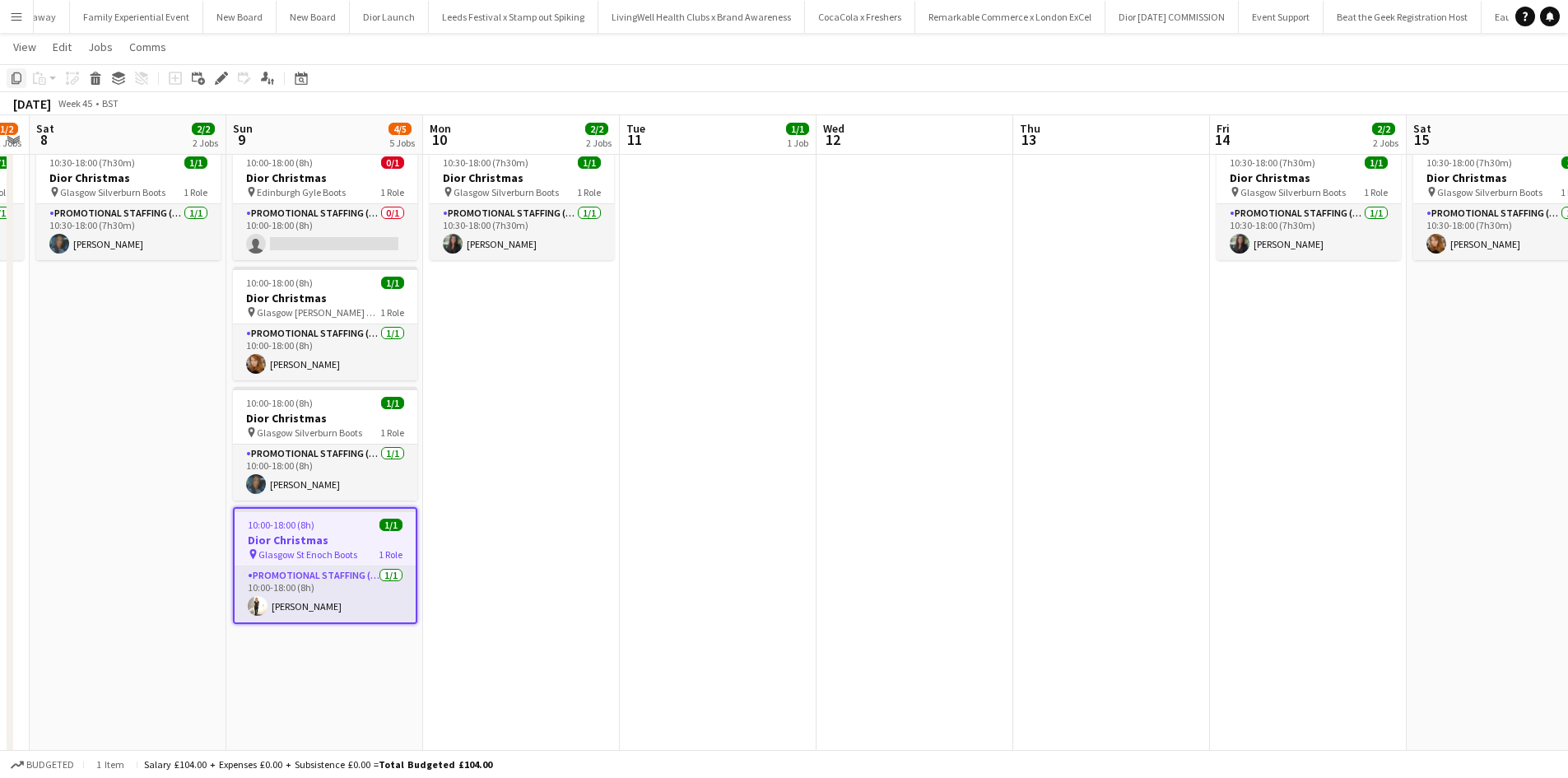
click at [21, 76] on icon at bounding box center [16, 77] width 10 height 11
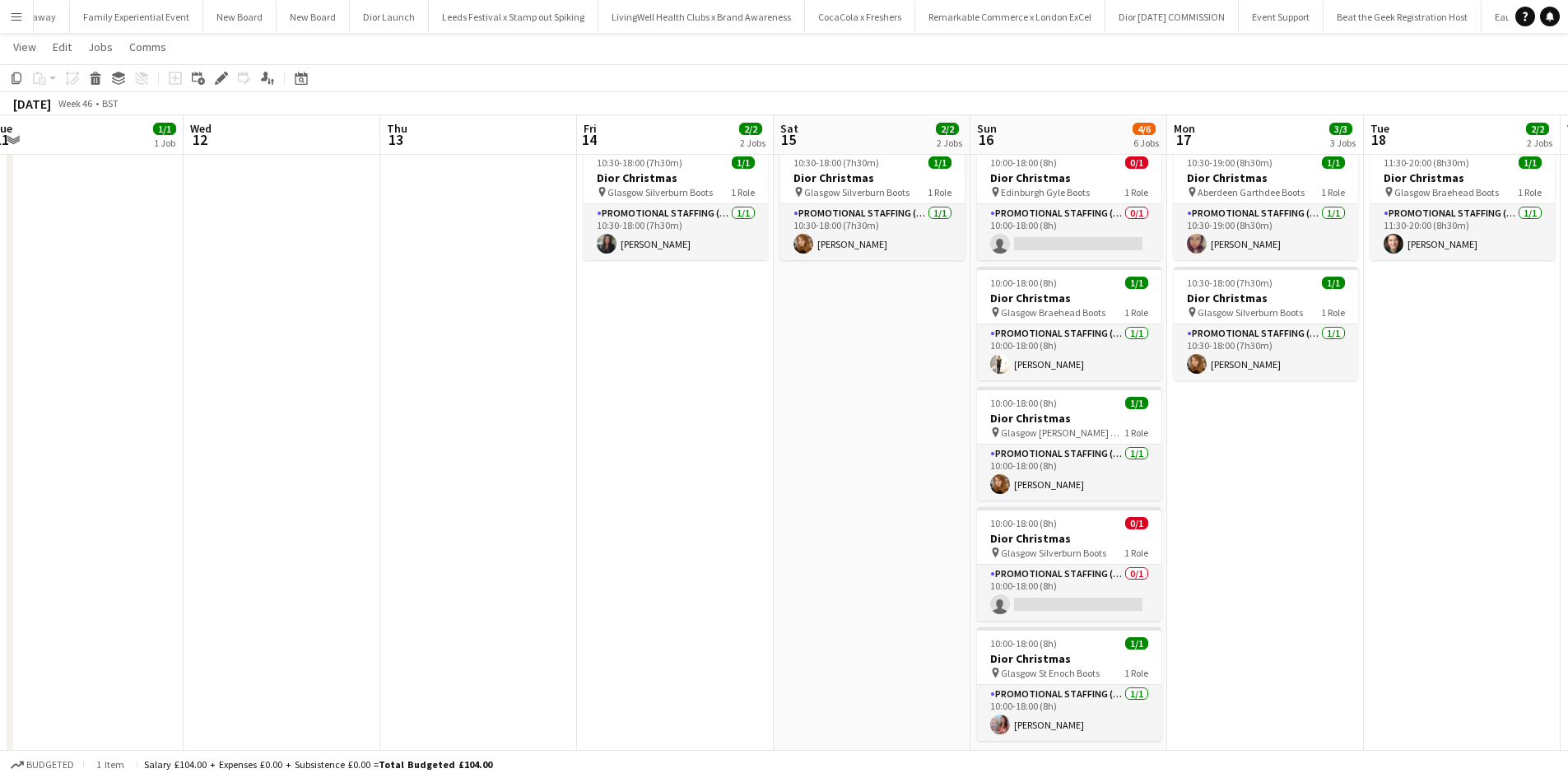
drag, startPoint x: 1013, startPoint y: 538, endPoint x: 286, endPoint y: 475, distance: 729.7
click at [306, 476] on app-calendar-viewport "Sat 8 2/2 2 Jobs Sun 9 4/5 5 Jobs Mon 10 2/2 2 Jobs Tue 11 1/1 1 Job Wed 12 Thu…" at bounding box center [784, 340] width 1568 height 882
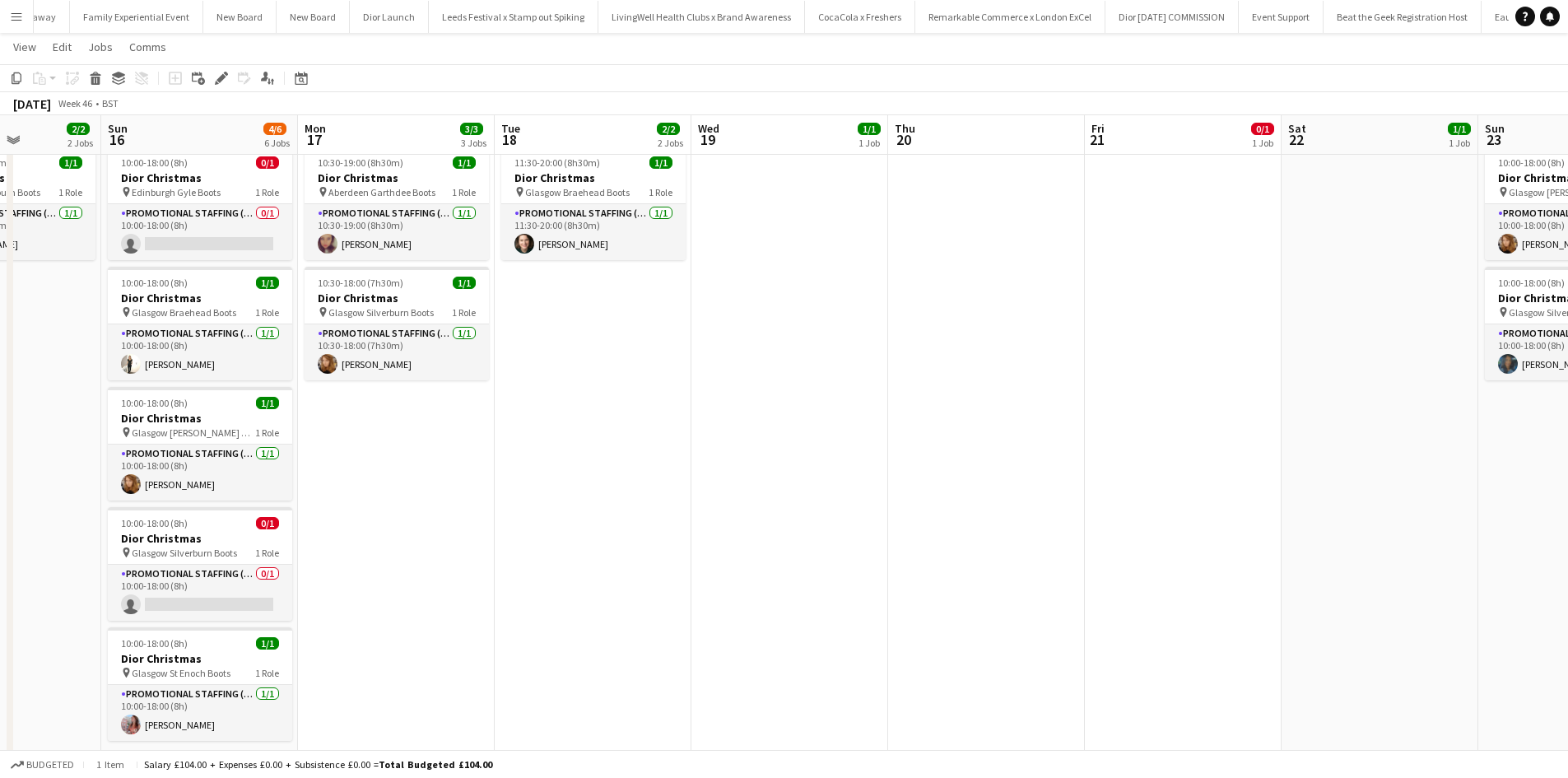
drag, startPoint x: 1299, startPoint y: 673, endPoint x: 435, endPoint y: 601, distance: 867.0
click at [436, 603] on app-calendar-viewport "Tue 11 1/1 1 Job Wed 12 Thu 13 Fri 14 2/2 2 Jobs Sat 15 2/2 2 Jobs Sun 16 4/6 6…" at bounding box center [784, 340] width 1568 height 882
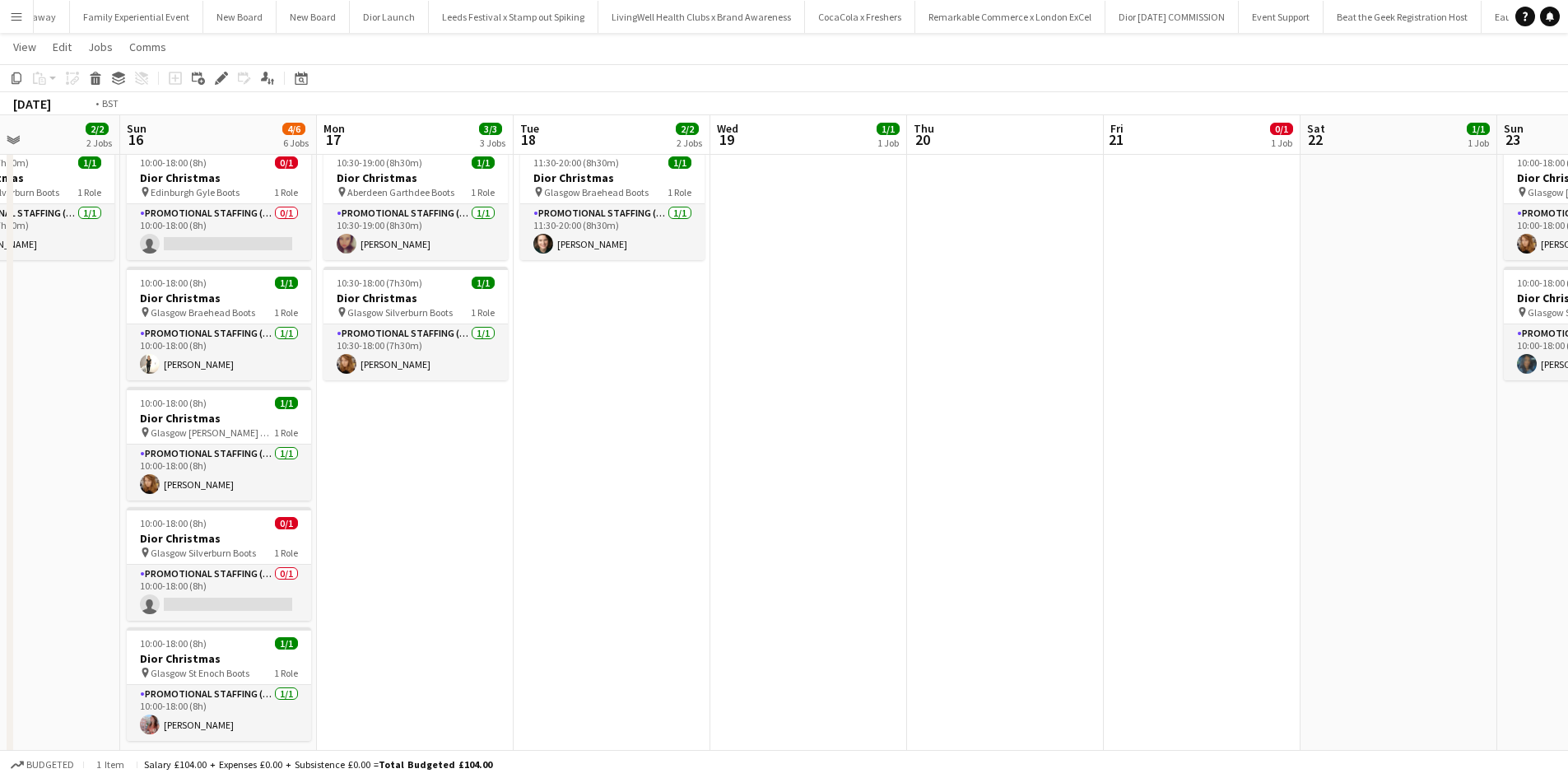
drag, startPoint x: 1298, startPoint y: 562, endPoint x: 976, endPoint y: 548, distance: 322.3
click at [976, 548] on app-calendar-viewport "Thu 13 Fri 14 2/2 2 Jobs Sat 15 2/2 2 Jobs Sun 16 4/6 6 Jobs Mon 17 3/3 3 Jobs …" at bounding box center [784, 340] width 1568 height 882
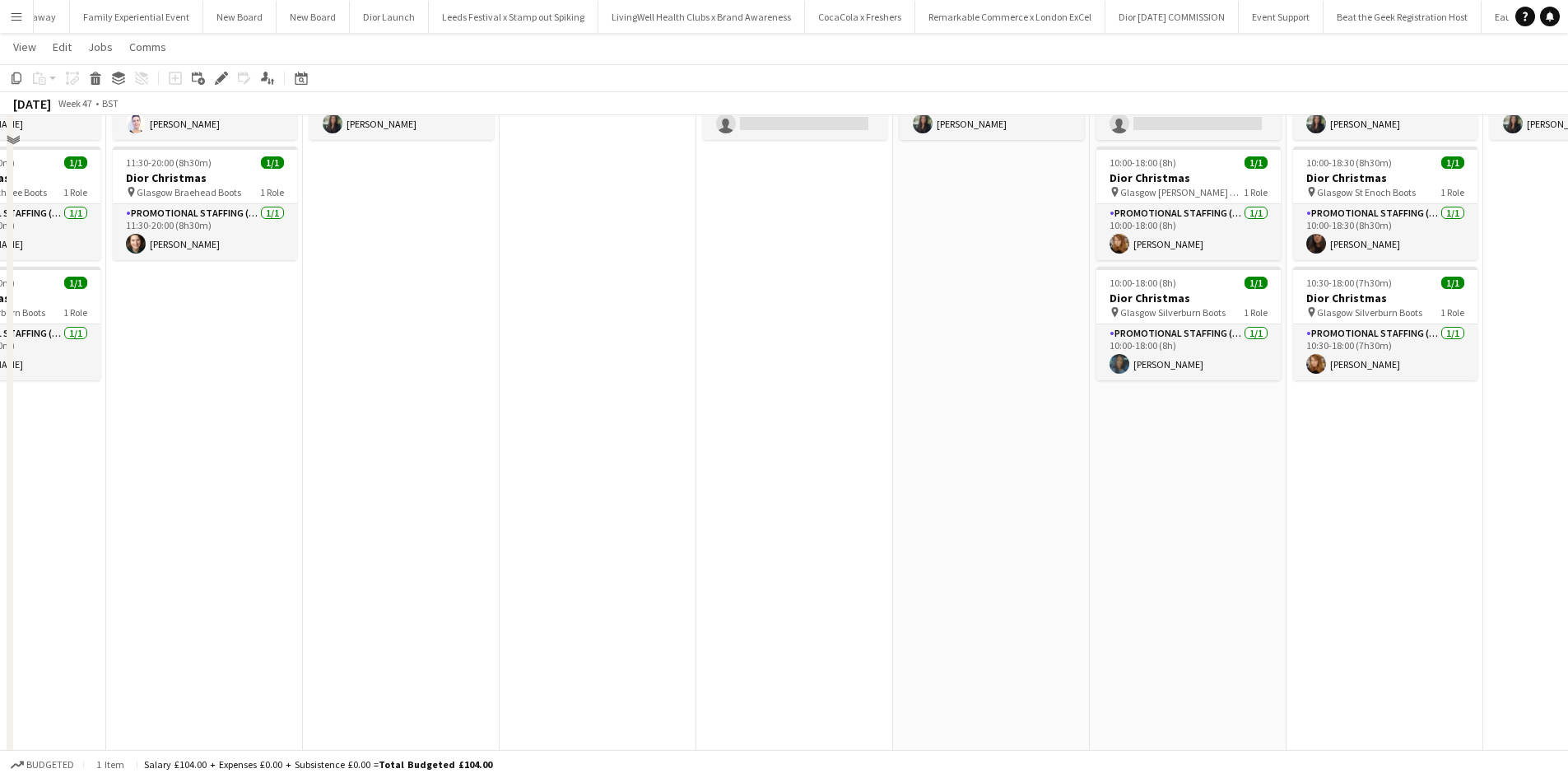
scroll to position [0, 0]
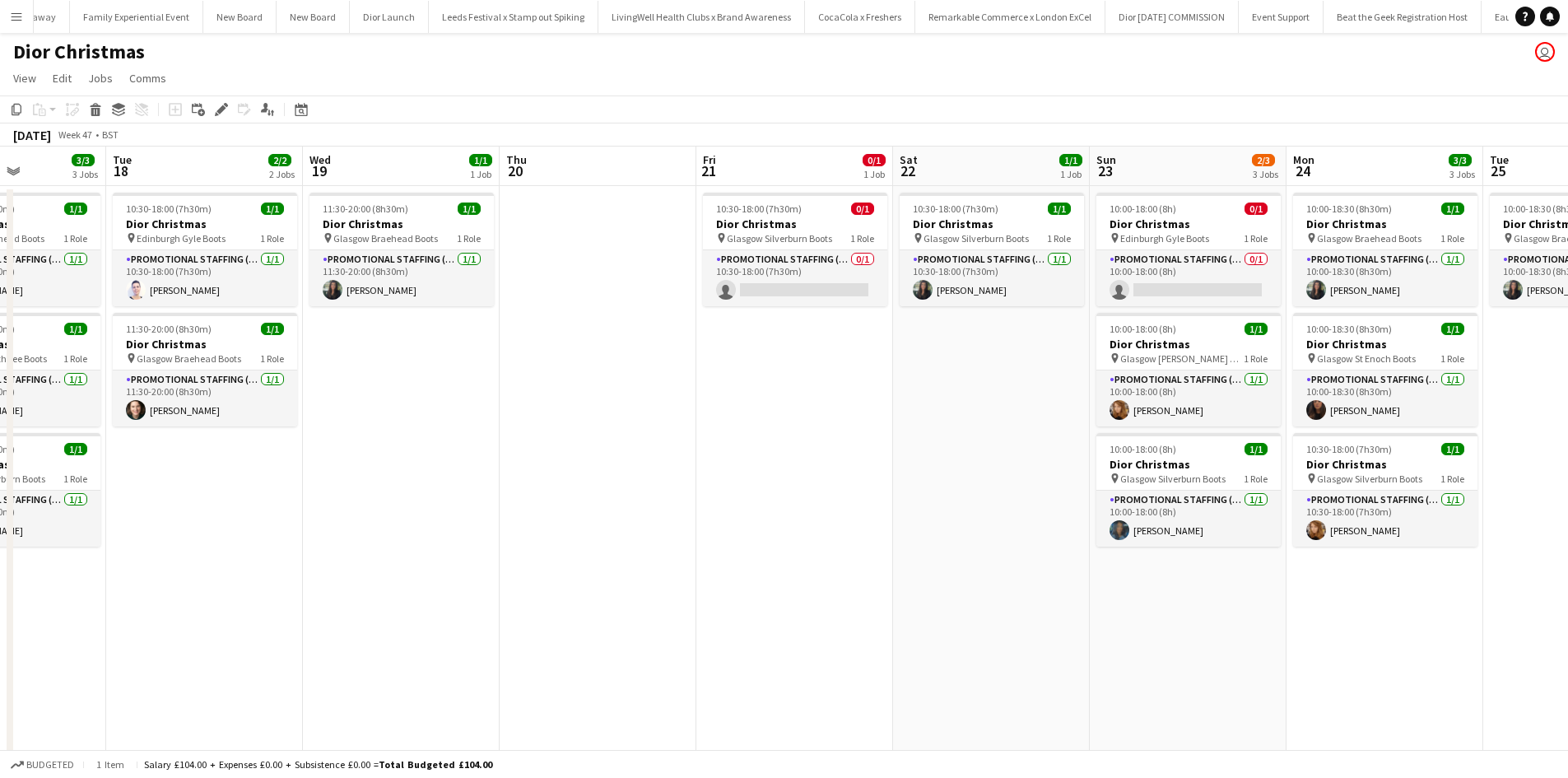
click at [1151, 598] on app-date-cell "10:00-18:00 (8h) 0/1 Dior Christmas pin Edinburgh Gyle Boots 1 Role Promotional…" at bounding box center [1188, 567] width 197 height 761
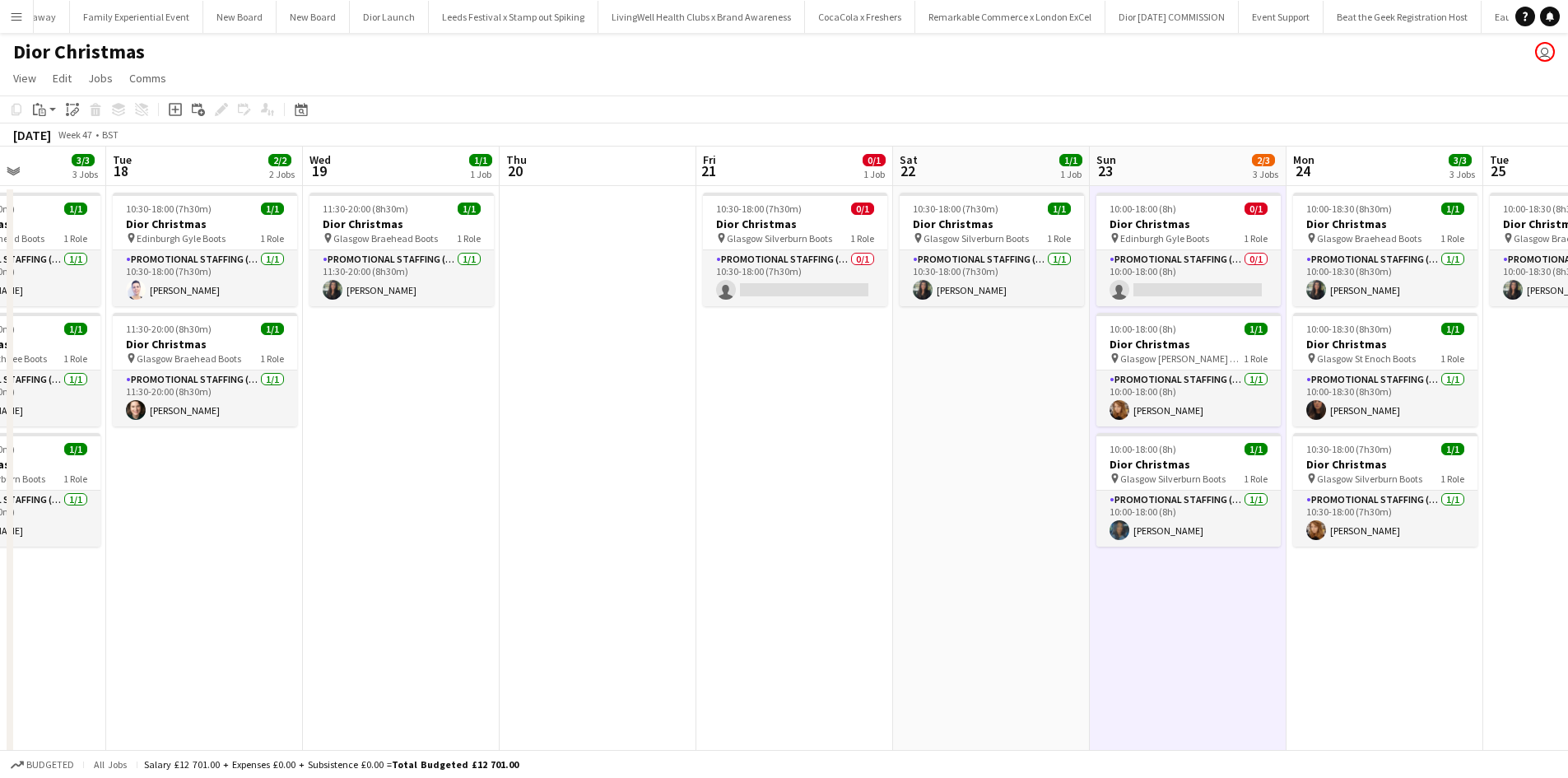
drag, startPoint x: 1151, startPoint y: 598, endPoint x: 1125, endPoint y: 592, distance: 26.7
click at [1125, 589] on app-date-cell "10:00-18:00 (8h) 0/1 Dior Christmas pin Edinburgh Gyle Boots 1 Role Promotional…" at bounding box center [1188, 567] width 197 height 761
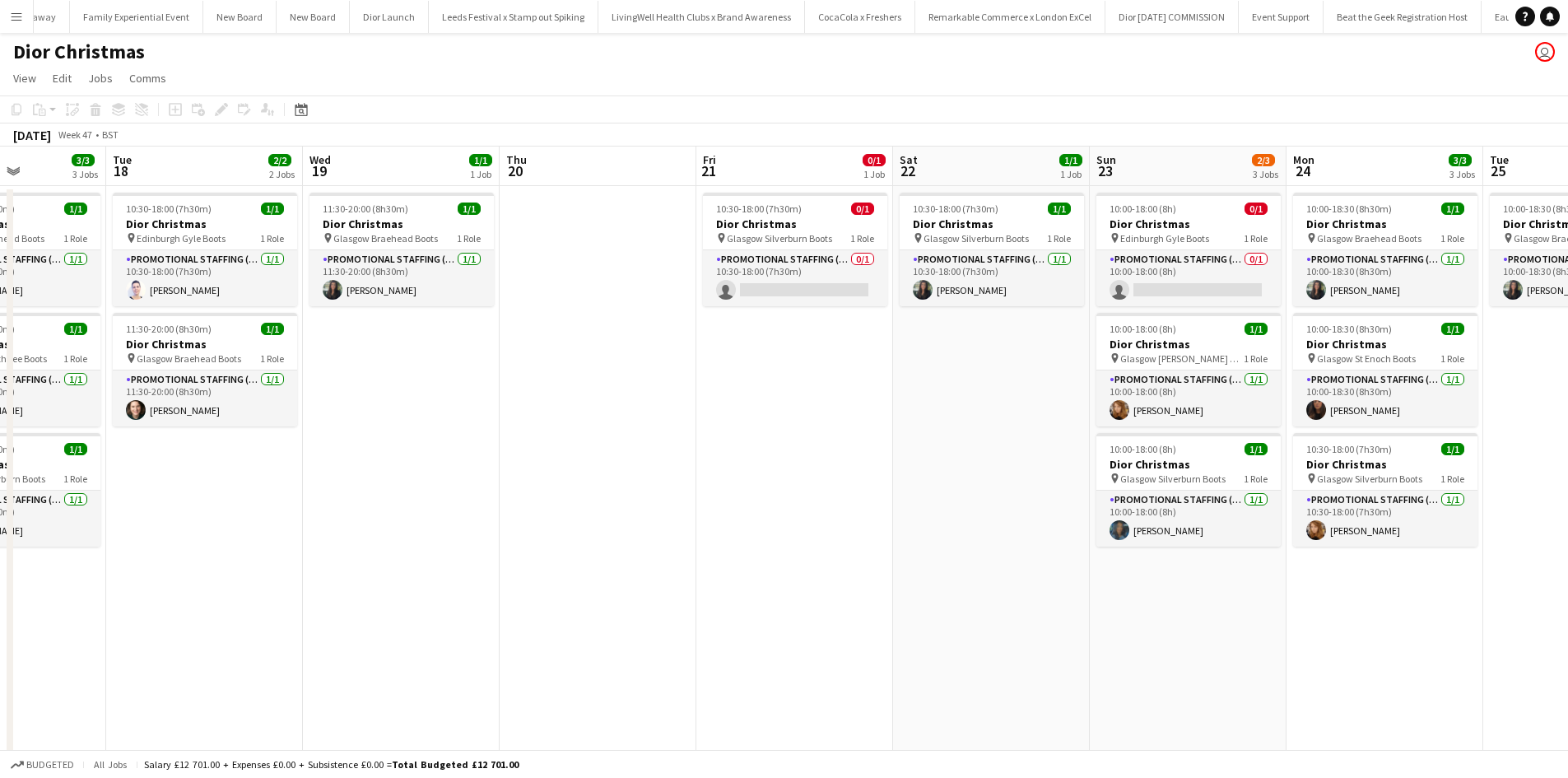
click at [1125, 590] on app-date-cell "10:00-18:00 (8h) 0/1 Dior Christmas pin Edinburgh Gyle Boots 1 Role Promotional…" at bounding box center [1188, 567] width 197 height 761
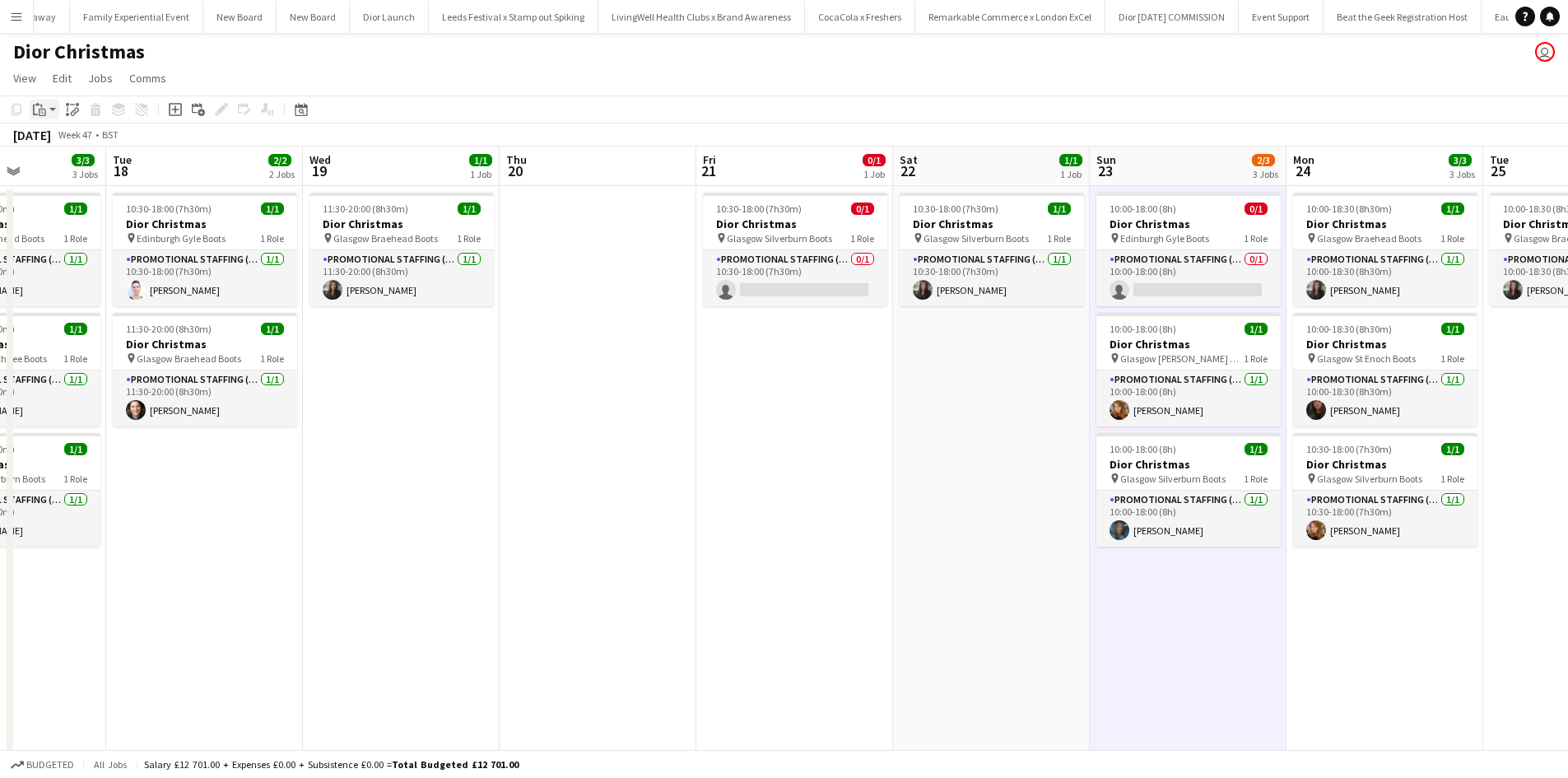
click at [44, 109] on icon at bounding box center [42, 113] width 7 height 7
click at [61, 144] on link "Paste Ctrl+V" at bounding box center [121, 141] width 155 height 15
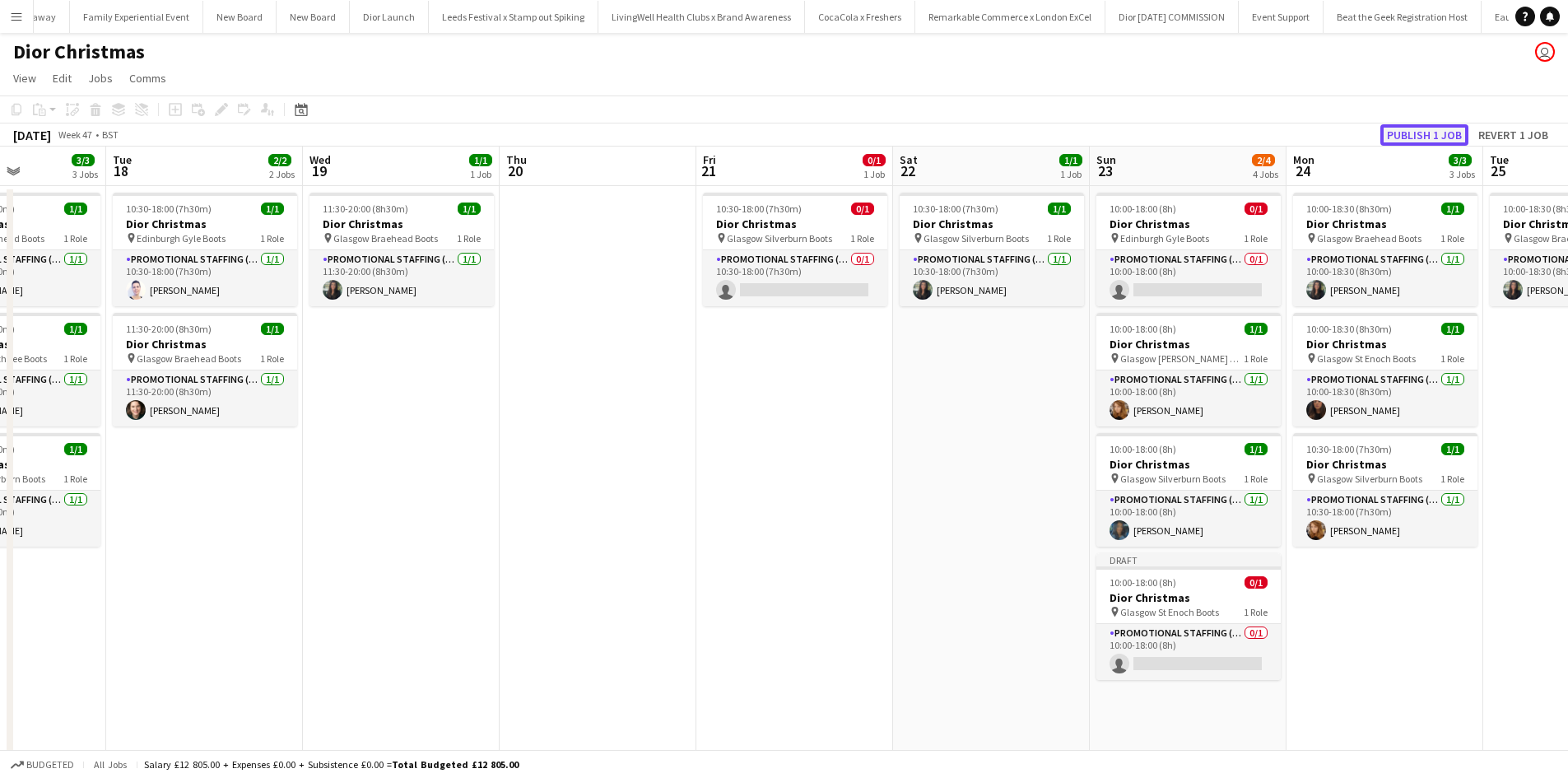
click at [1419, 136] on button "Publish 1 job" at bounding box center [1425, 135] width 88 height 21
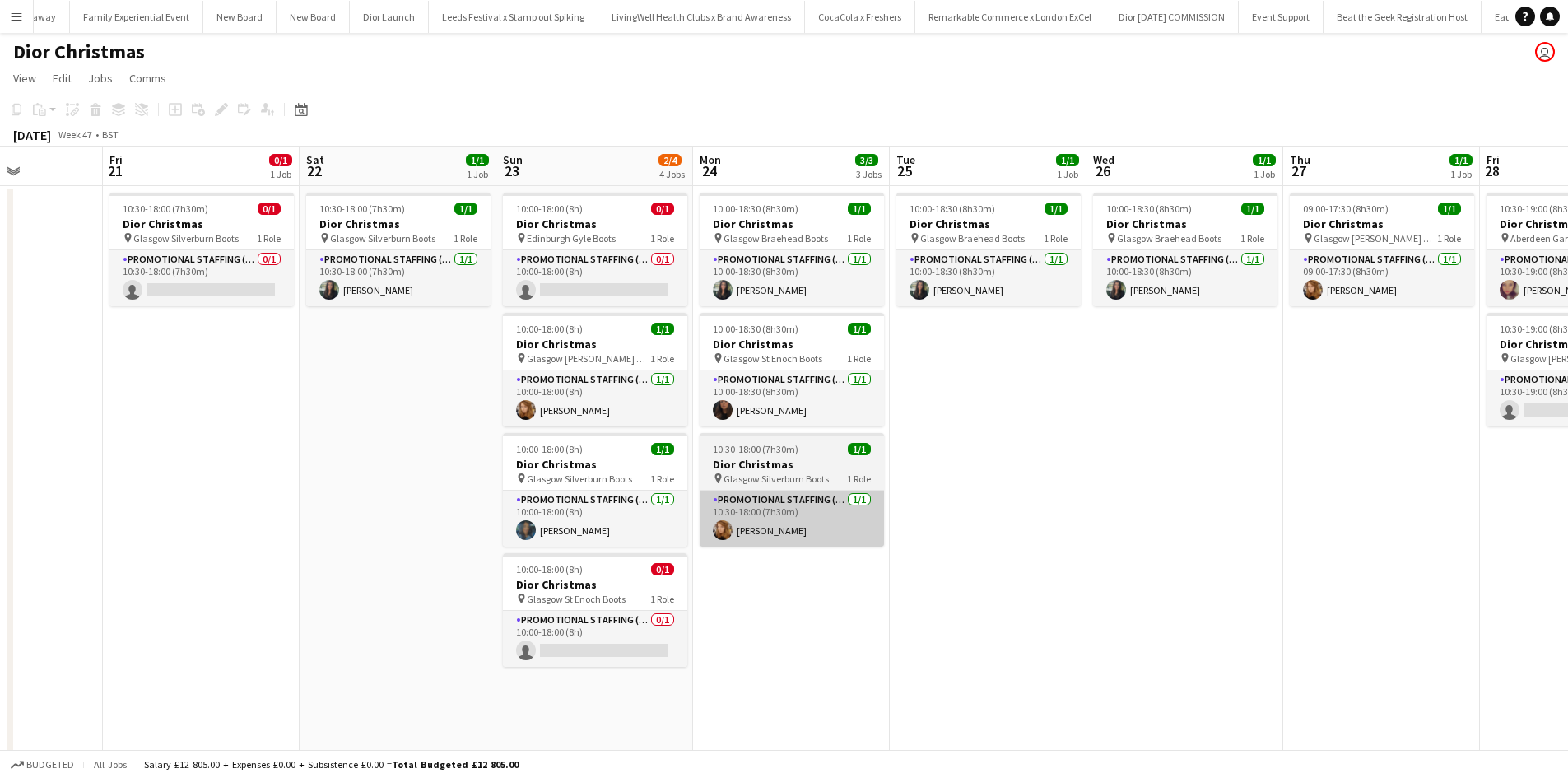
drag, startPoint x: 1412, startPoint y: 641, endPoint x: 783, endPoint y: 541, distance: 636.9
click at [798, 544] on app-calendar-viewport "Mon 17 3/3 3 Jobs Tue 18 2/2 2 Jobs Wed 19 1/1 1 Job Thu 20 Fri 21 0/1 1 Job Sa…" at bounding box center [784, 547] width 1568 height 801
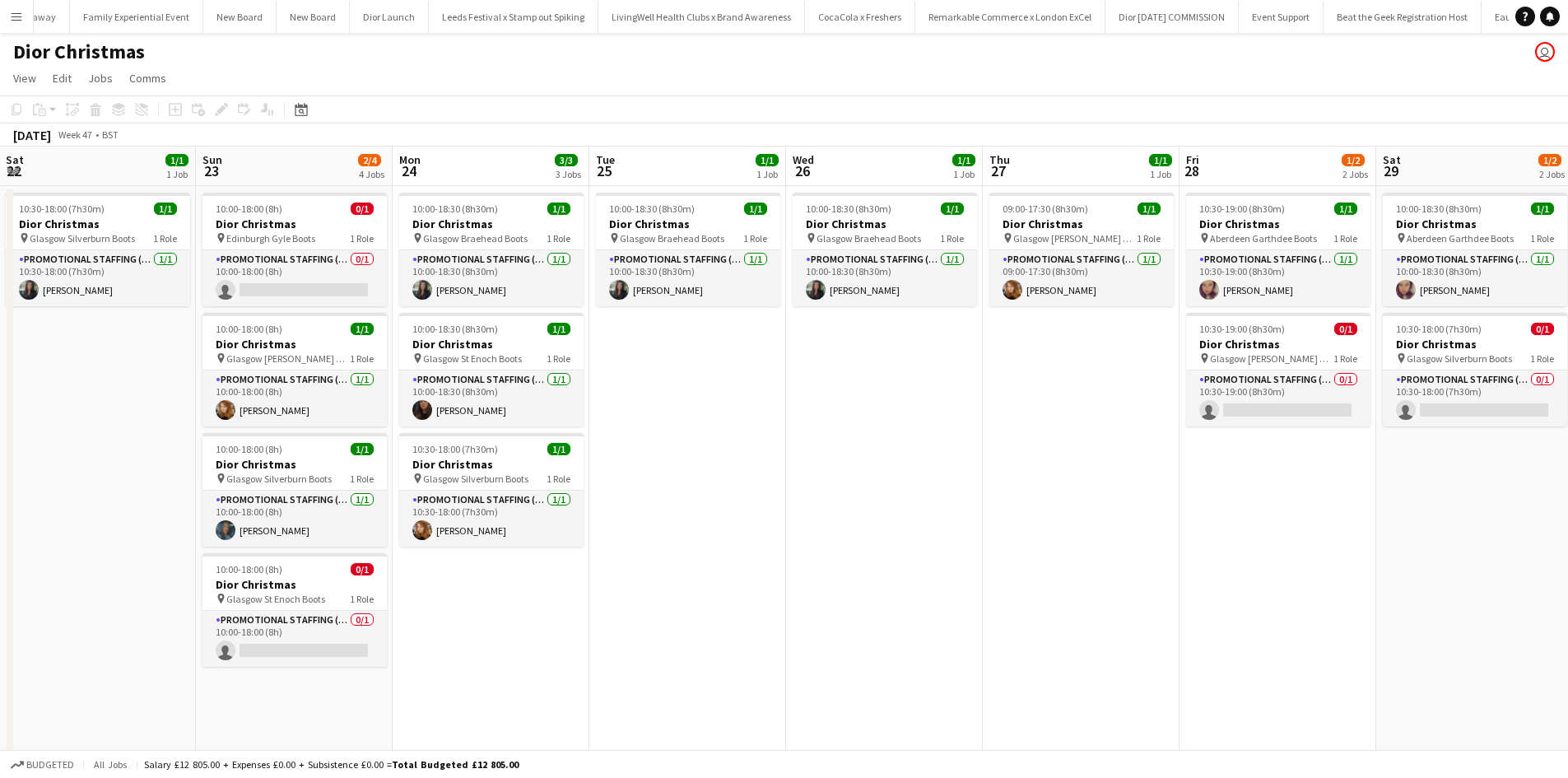
scroll to position [0, 759]
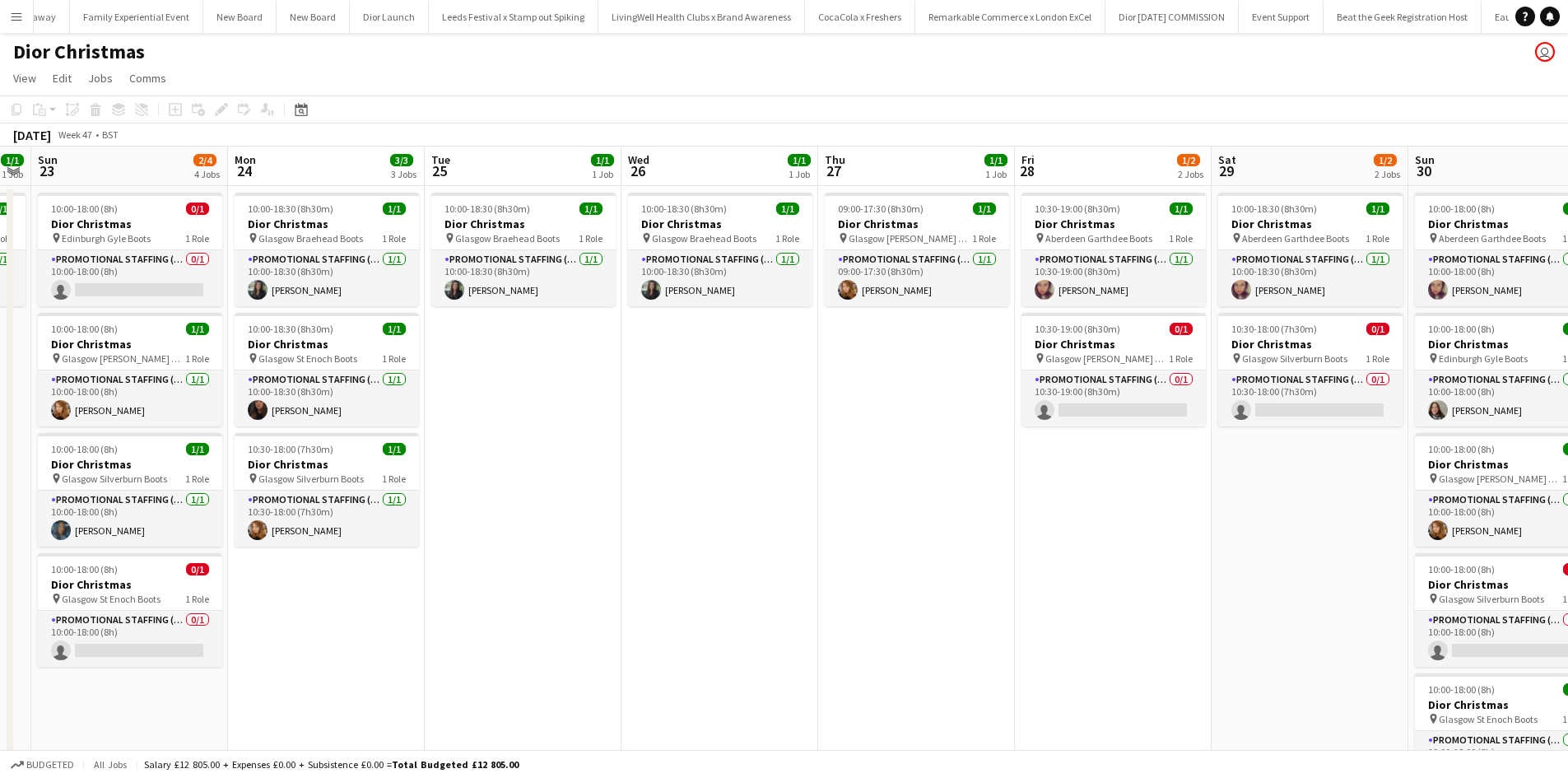
drag, startPoint x: 1143, startPoint y: 471, endPoint x: 695, endPoint y: 396, distance: 454.2
click at [695, 396] on app-calendar-viewport "Wed 19 1/1 1 Job Thu 20 Fri 21 0/1 1 Job Sat 22 1/1 1 Job Sun 23 2/4 4 Jobs Mon…" at bounding box center [784, 547] width 1568 height 801
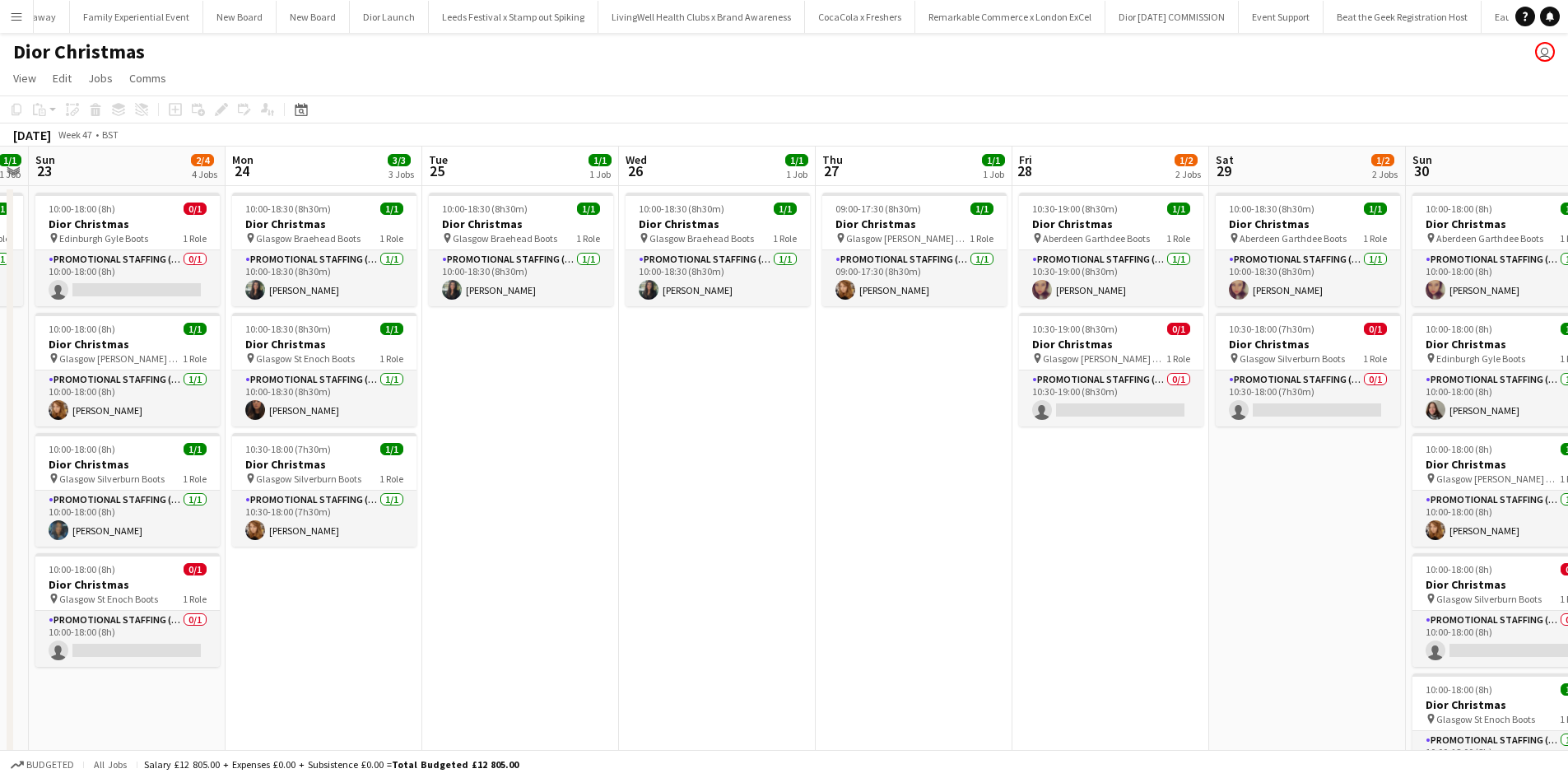
click at [1085, 465] on app-date-cell "10:30-19:00 (8h30m) 1/1 Dior Christmas pin Aberdeen Garthdee Boots 1 Role Promo…" at bounding box center [1111, 567] width 197 height 761
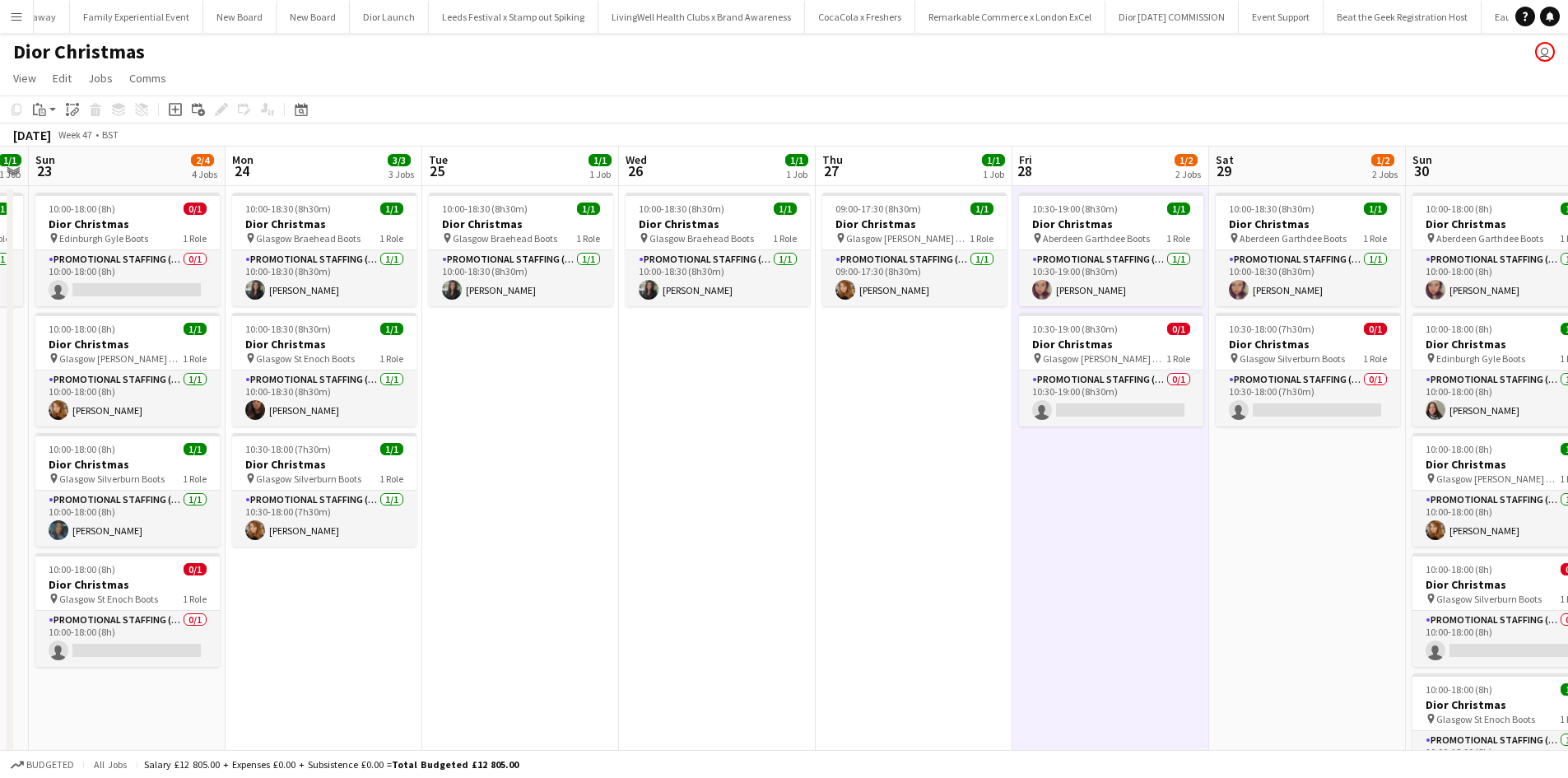
drag, startPoint x: 43, startPoint y: 106, endPoint x: 62, endPoint y: 115, distance: 21.0
click at [45, 106] on icon "Paste" at bounding box center [39, 109] width 13 height 13
click at [68, 138] on link "Paste Ctrl+V" at bounding box center [121, 141] width 155 height 15
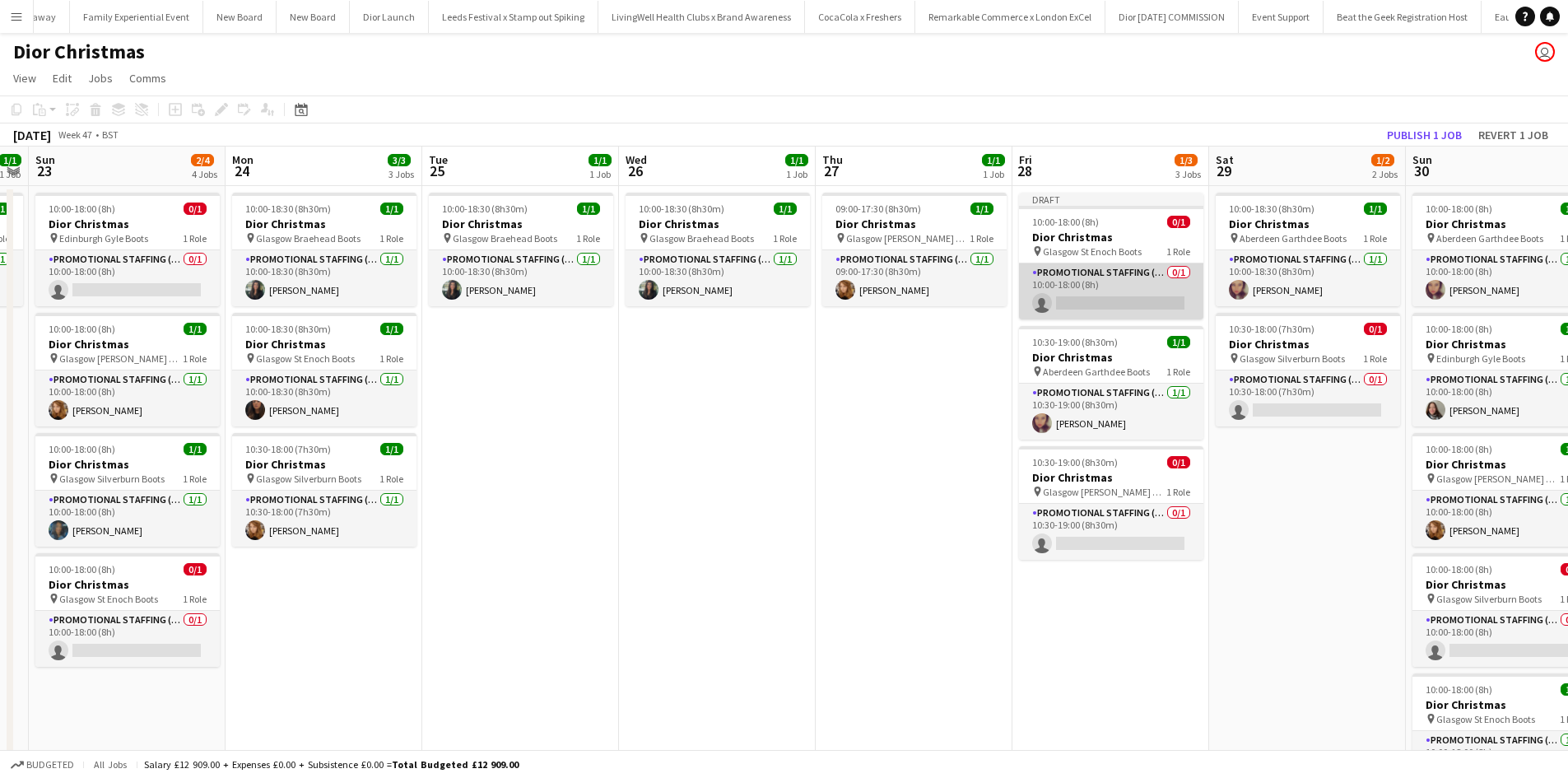
click at [1125, 286] on app-card-role "Promotional Staffing (Sales Staff) 0/1 10:00-18:00 (8h) single-neutral-actions" at bounding box center [1112, 292] width 185 height 56
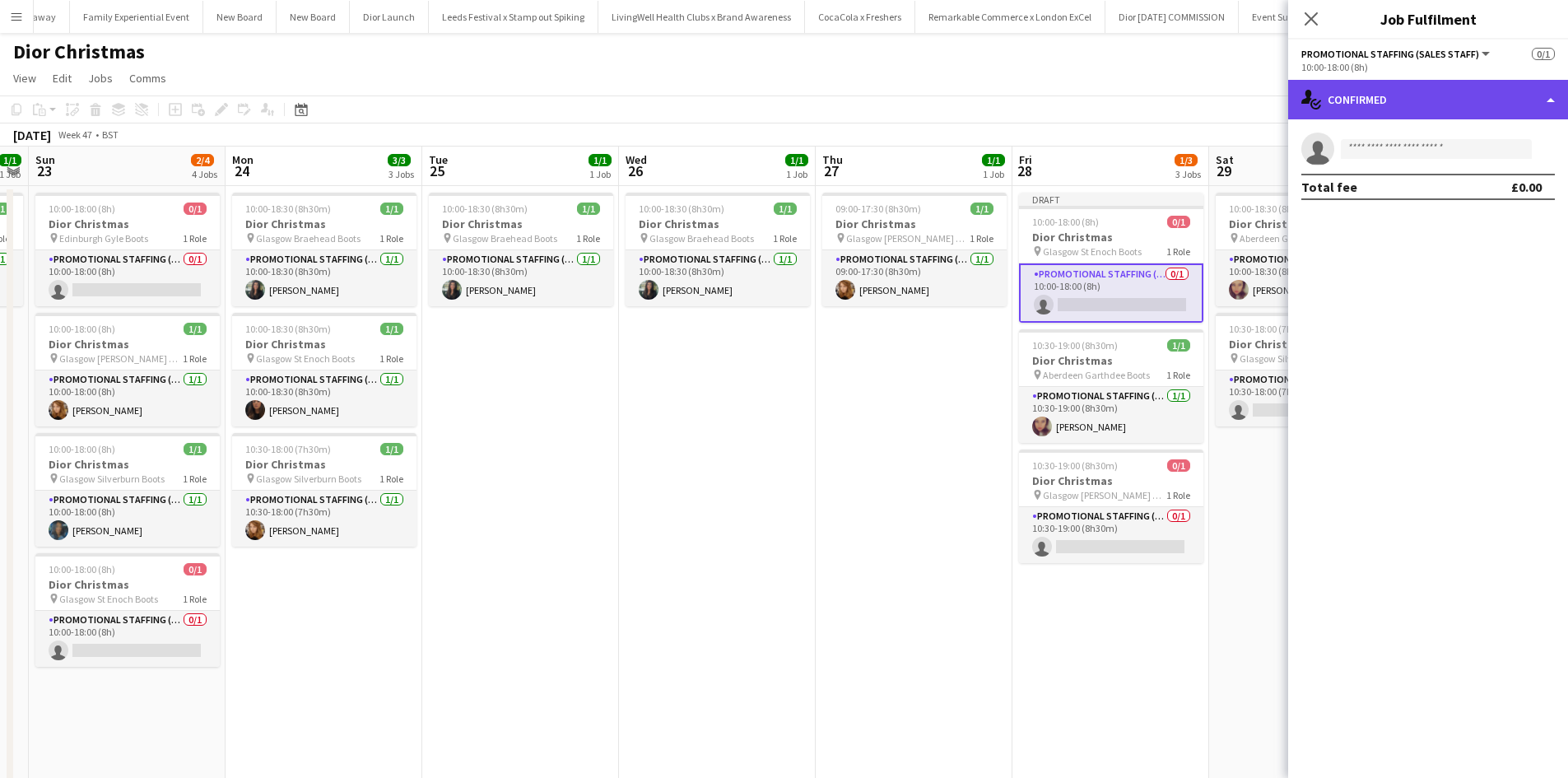
click at [1383, 105] on div "single-neutral-actions-check-2 Confirmed" at bounding box center [1428, 99] width 279 height 40
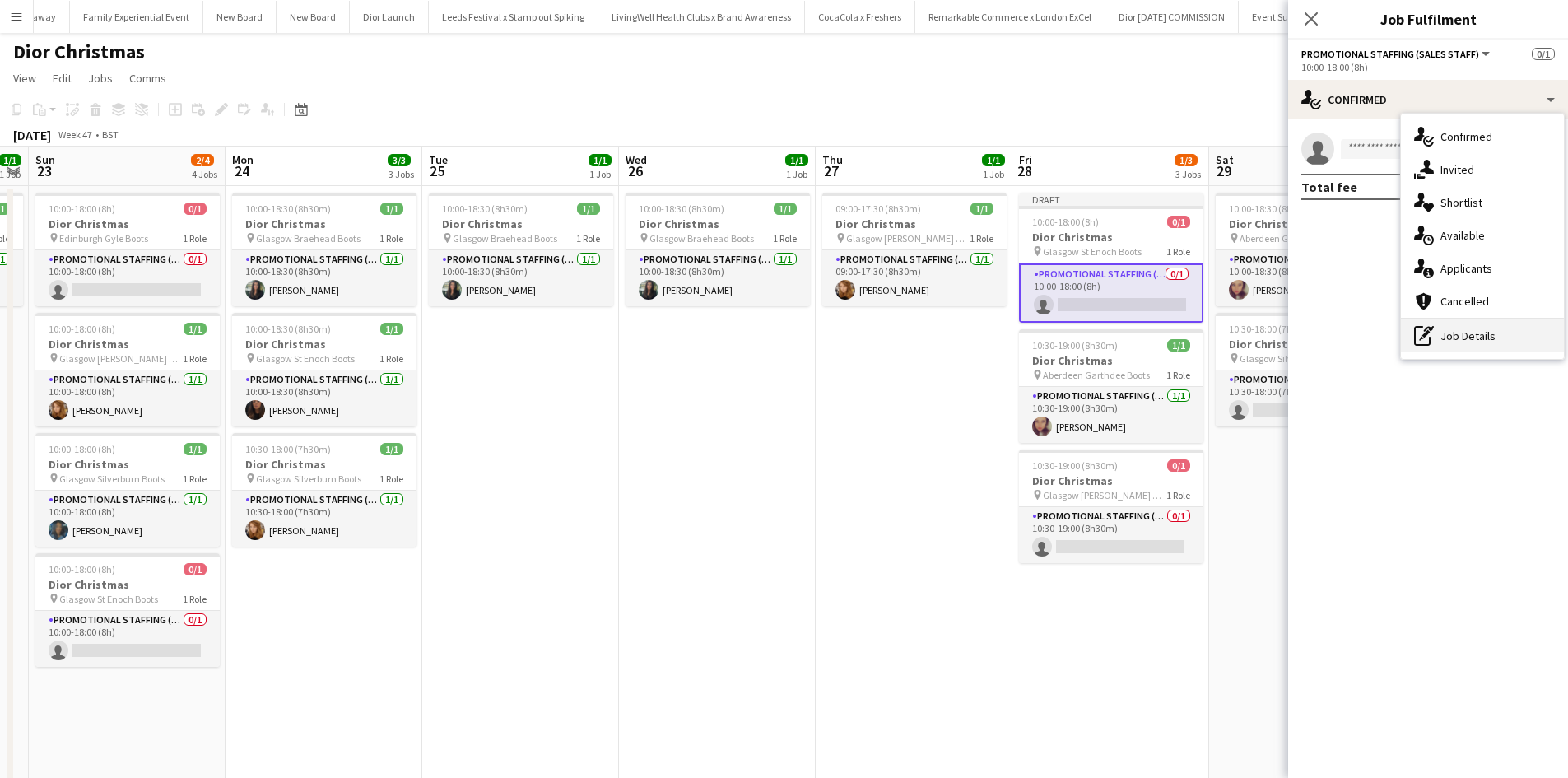
click at [1445, 332] on div "pen-write Job Details" at bounding box center [1482, 335] width 163 height 33
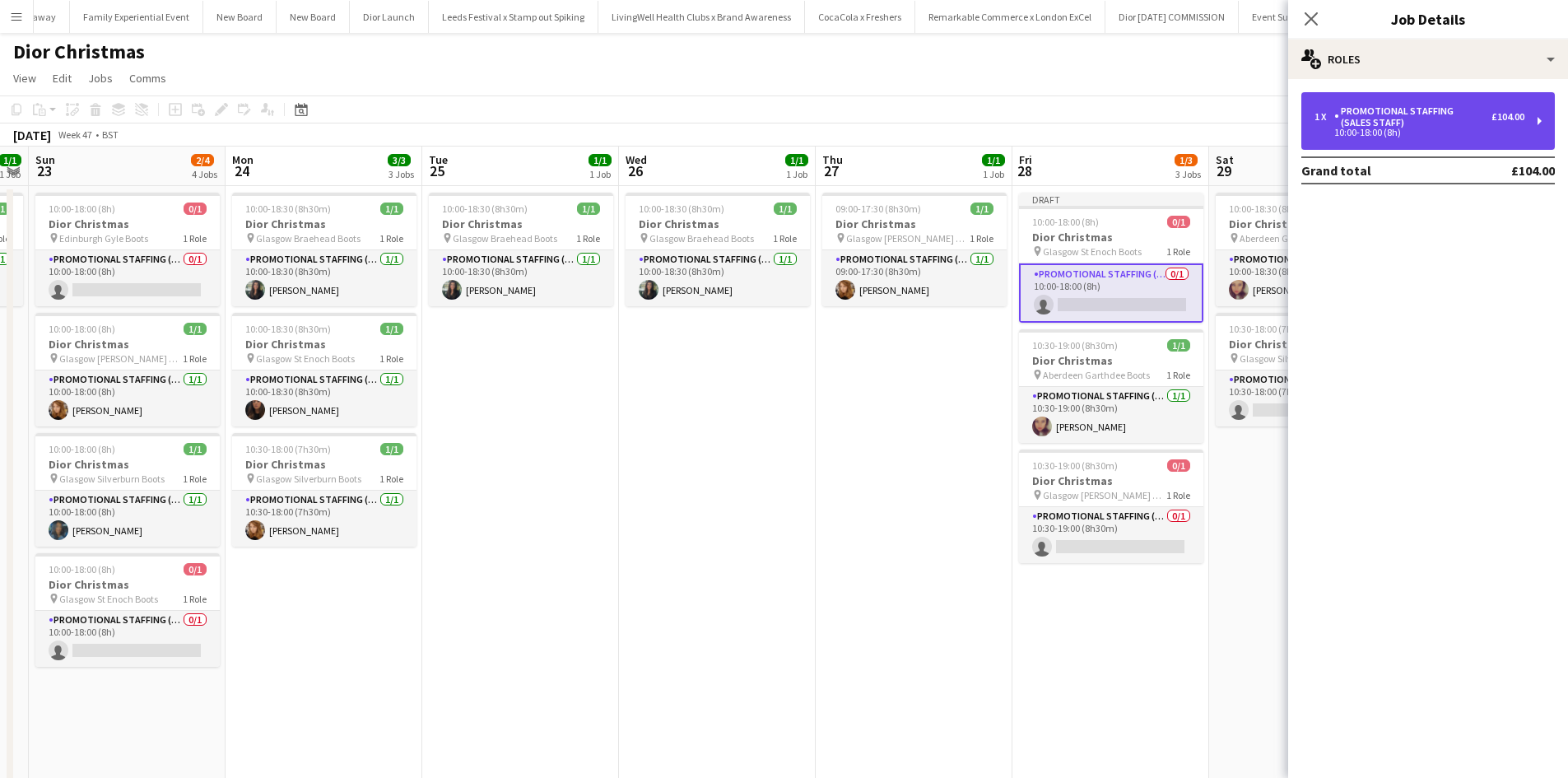
click at [1341, 115] on div "Promotional Staffing (Sales Staff)" at bounding box center [1412, 117] width 157 height 23
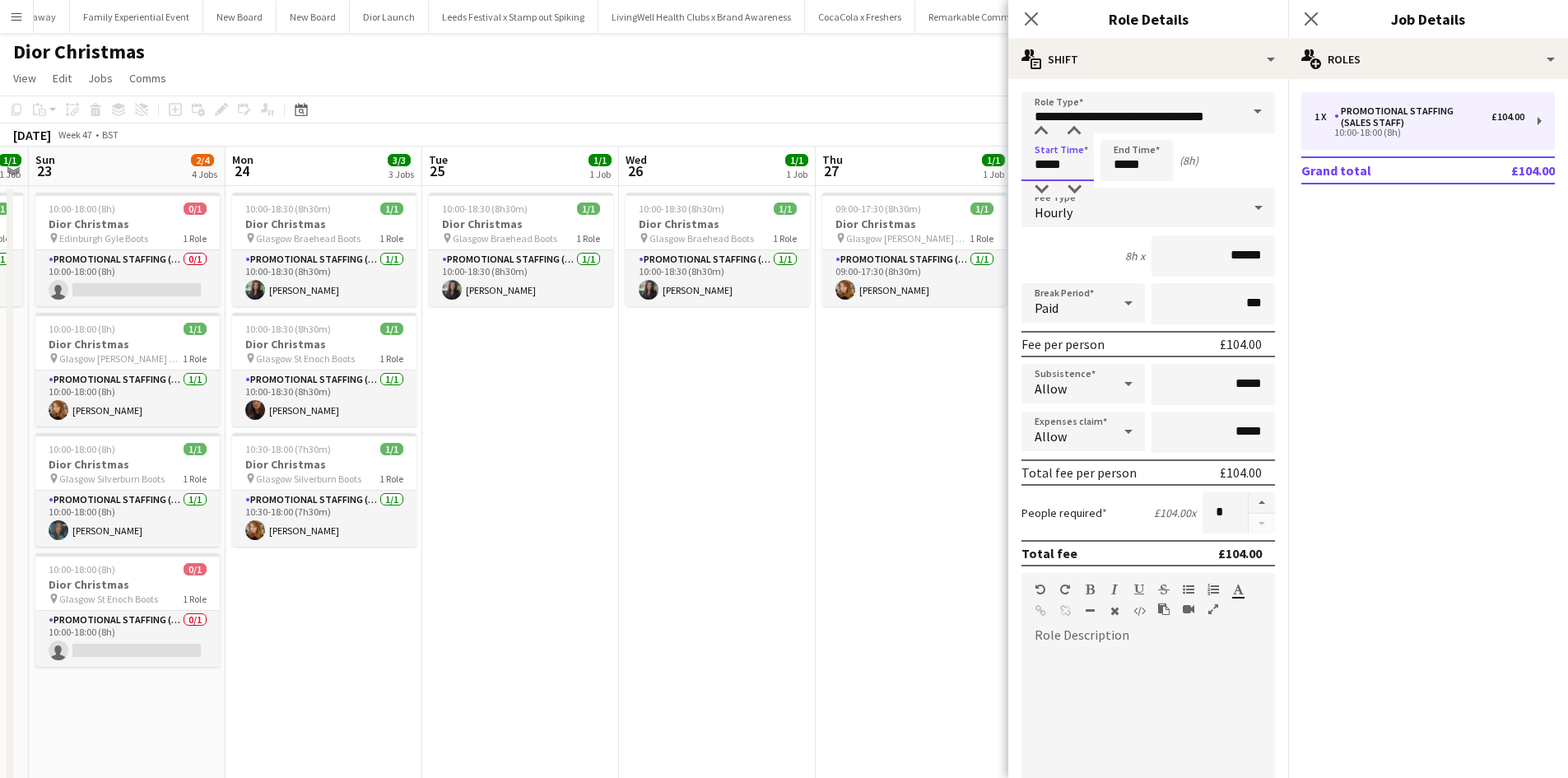
drag, startPoint x: 1064, startPoint y: 168, endPoint x: 1034, endPoint y: 164, distance: 30.3
click at [1034, 164] on input "*****" at bounding box center [1057, 160] width 72 height 41
type input "*****"
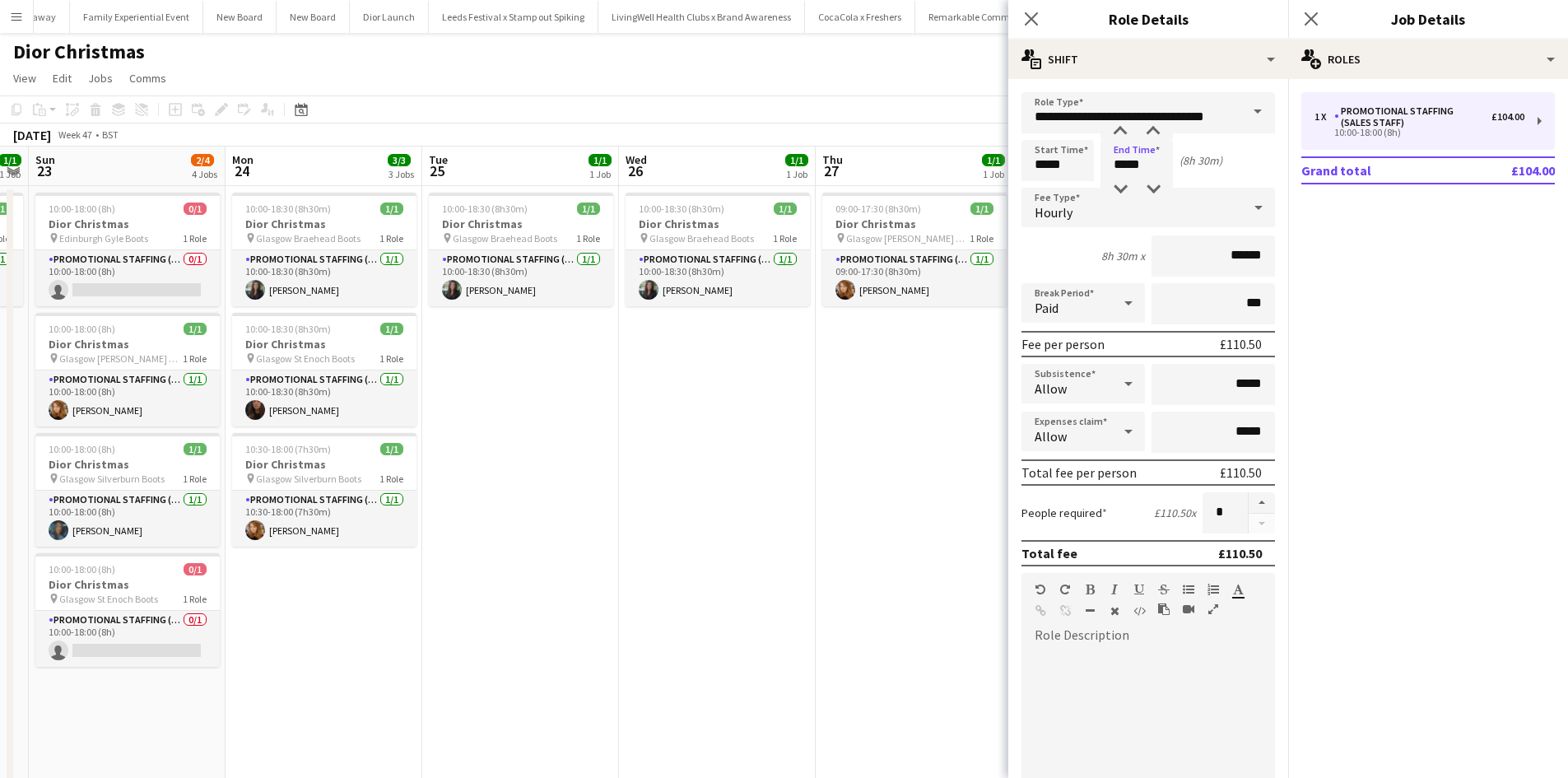
click at [947, 408] on app-date-cell "09:00-17:30 (8h30m) 1/1 Dior Christmas pin Glasgow Buchanan Galleries Boots 1 R…" at bounding box center [914, 567] width 197 height 761
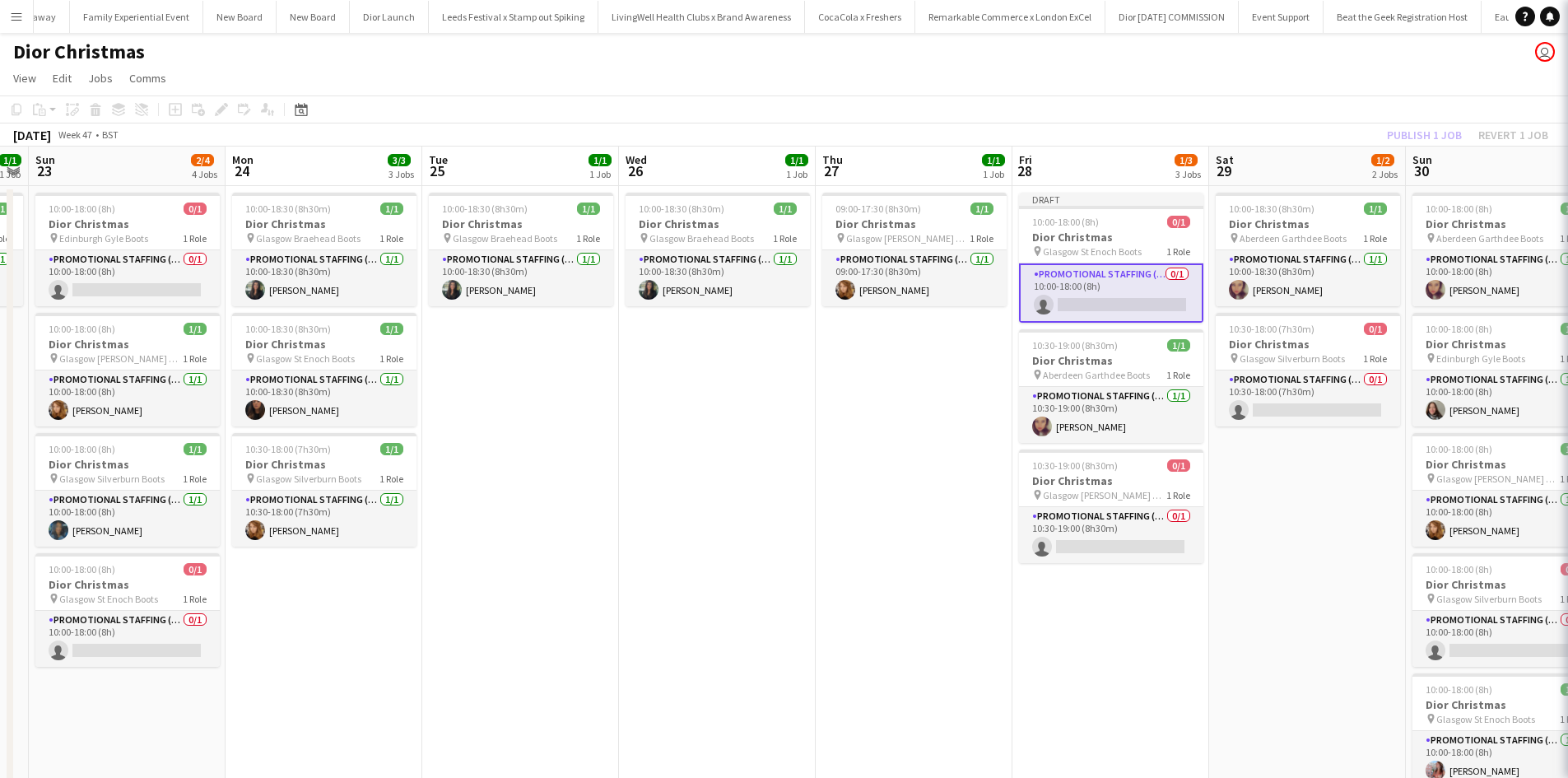
scroll to position [0, 757]
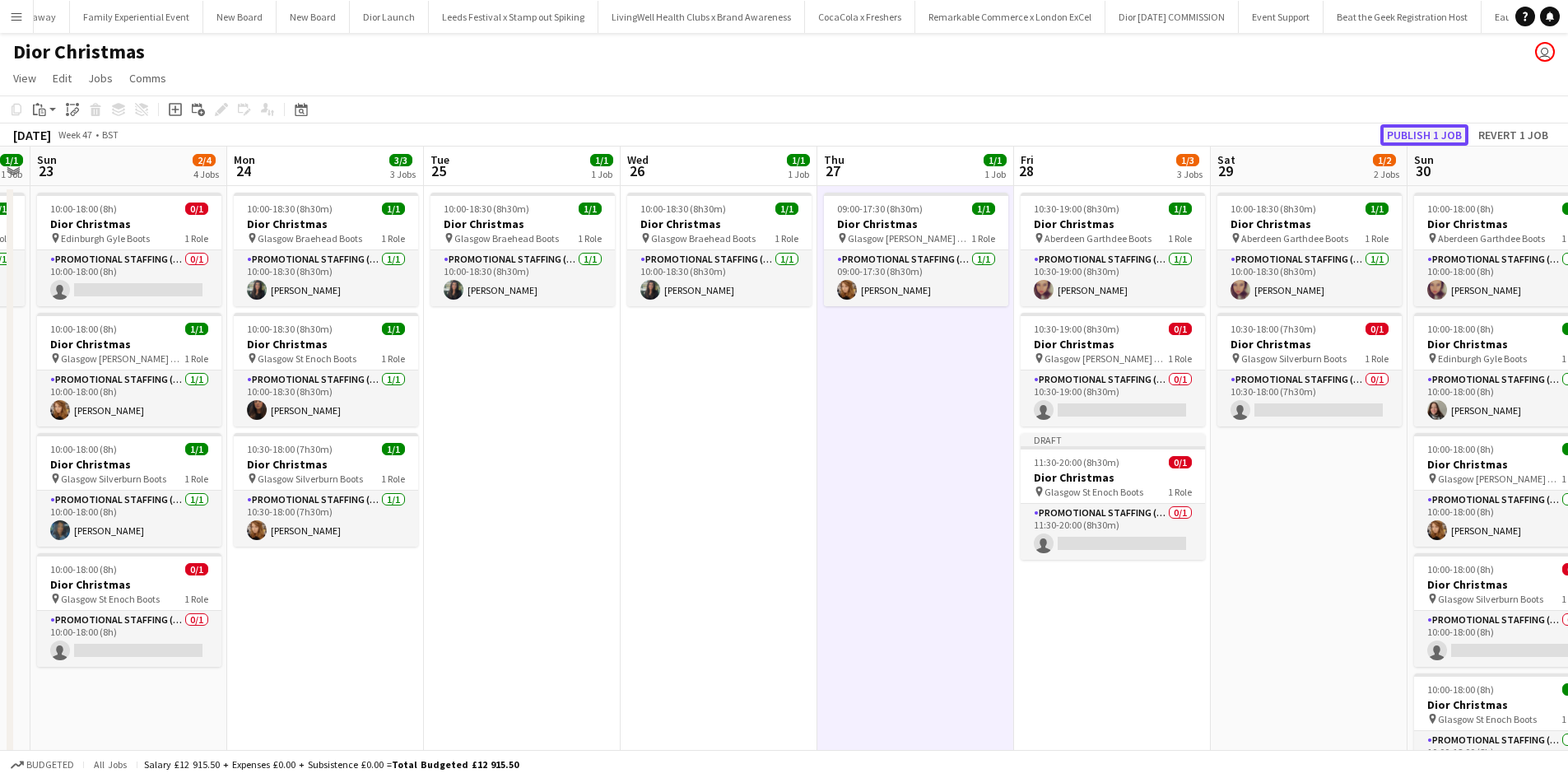
click at [1436, 131] on button "Publish 1 job" at bounding box center [1425, 135] width 88 height 21
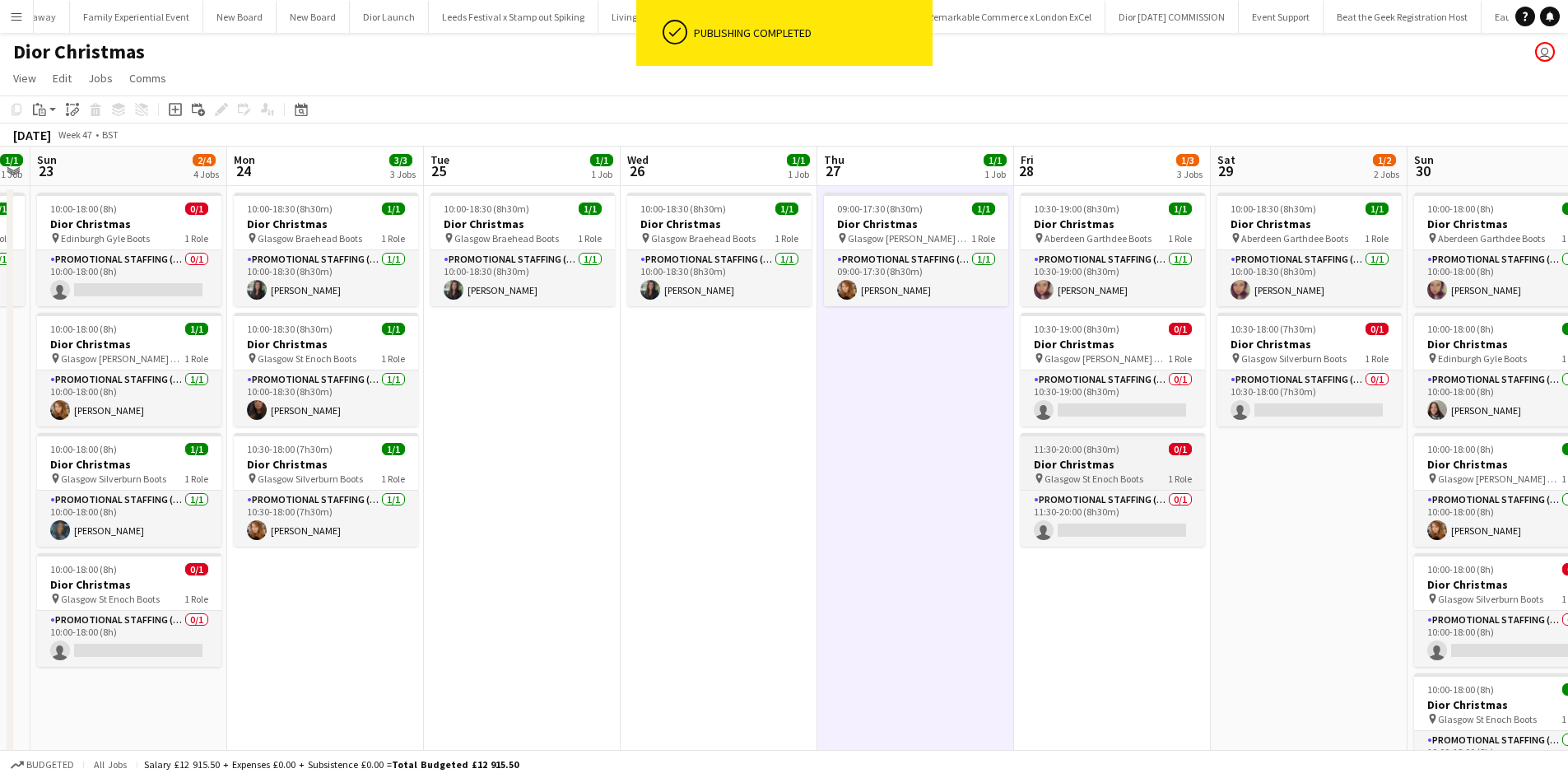
click at [1136, 446] on div "11:30-20:00 (8h30m) 0/1" at bounding box center [1114, 449] width 185 height 12
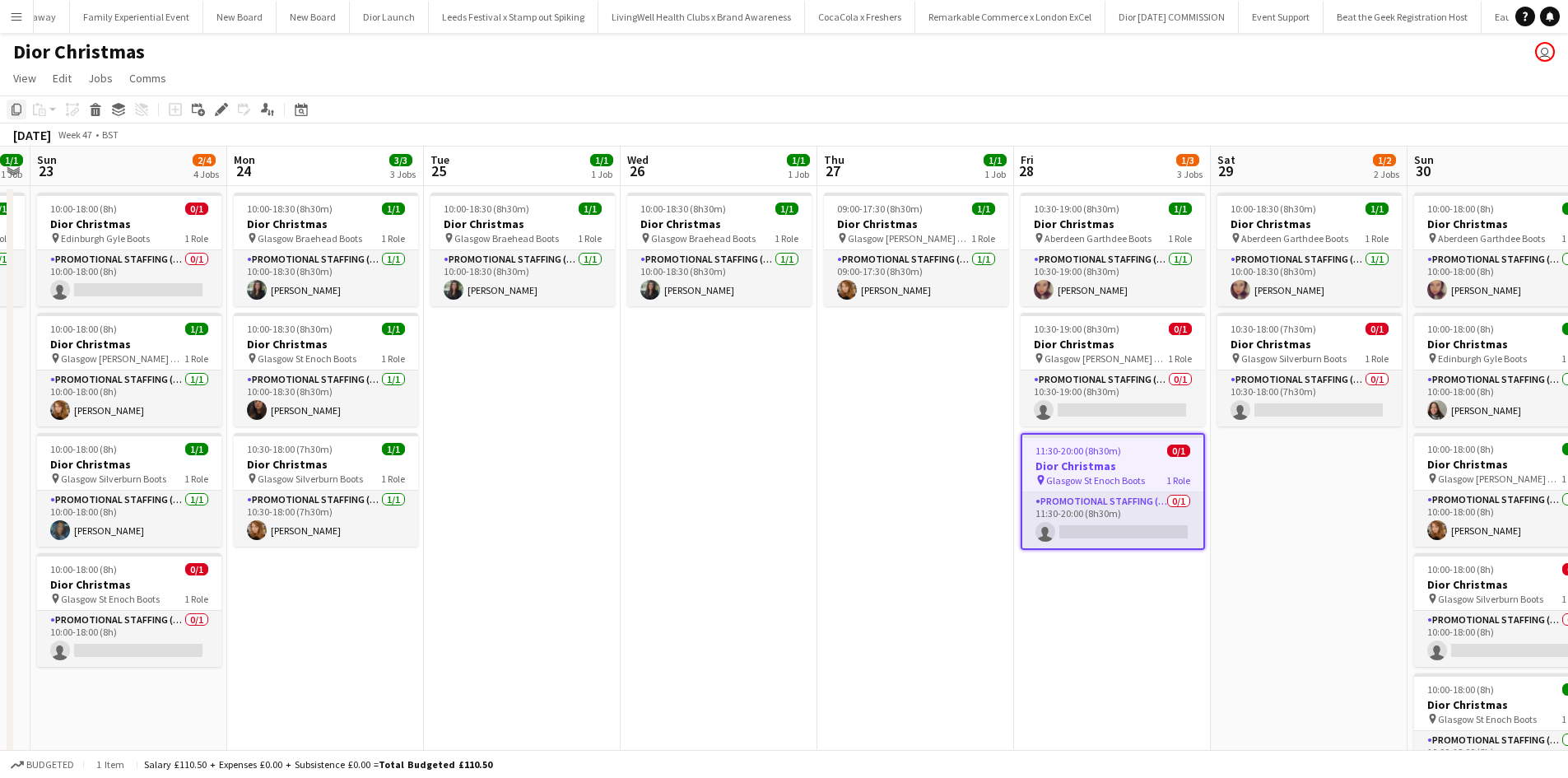
click at [18, 109] on icon "Copy" at bounding box center [16, 109] width 13 height 13
click at [1298, 458] on app-date-cell "10:00-18:30 (8h30m) 1/1 Dior Christmas pin Aberdeen Garthdee Boots 1 Role Promo…" at bounding box center [1310, 567] width 197 height 761
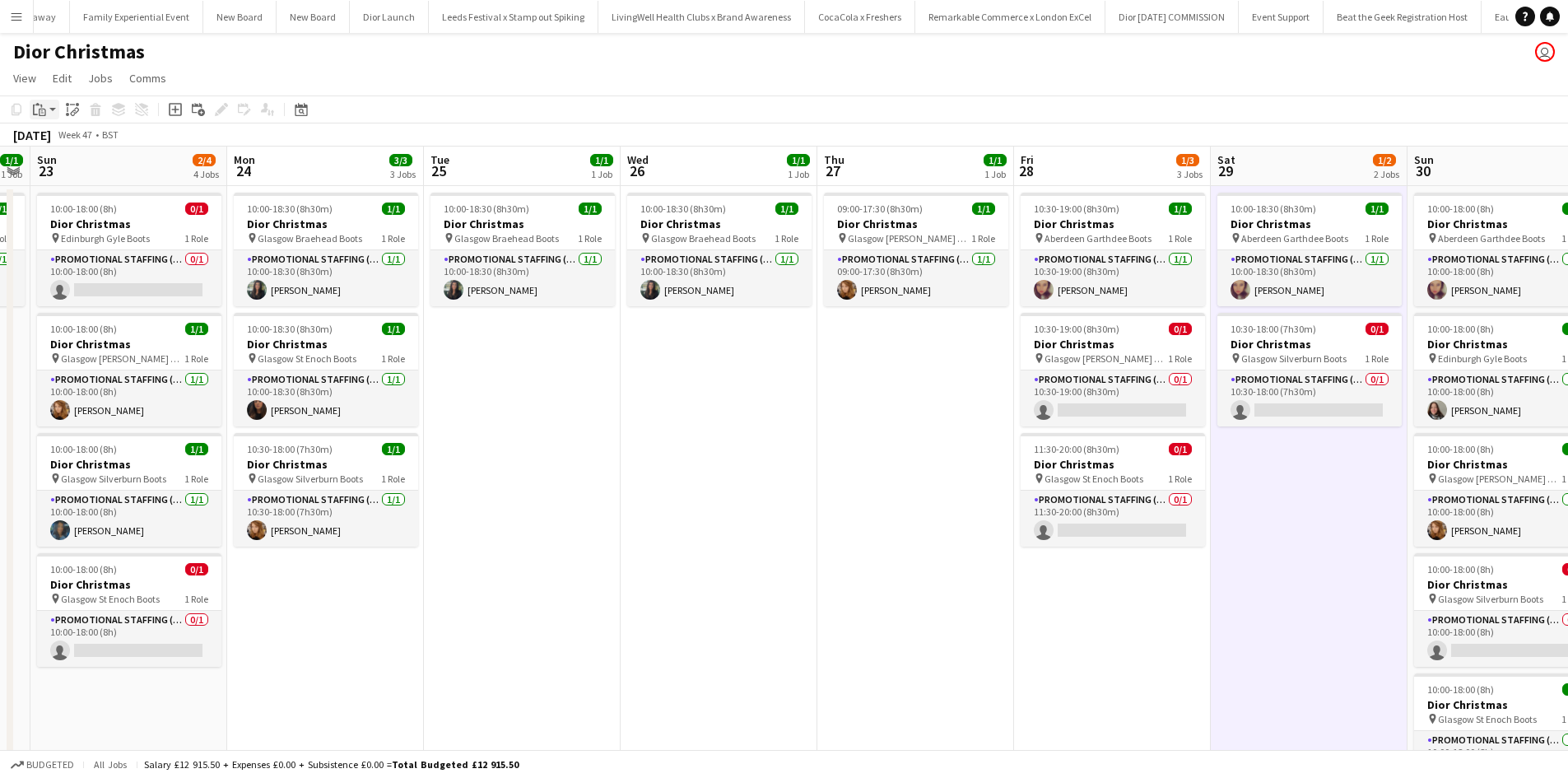
click at [34, 110] on icon "Paste" at bounding box center [39, 109] width 13 height 13
click at [54, 142] on link "Paste Ctrl+V" at bounding box center [121, 141] width 155 height 15
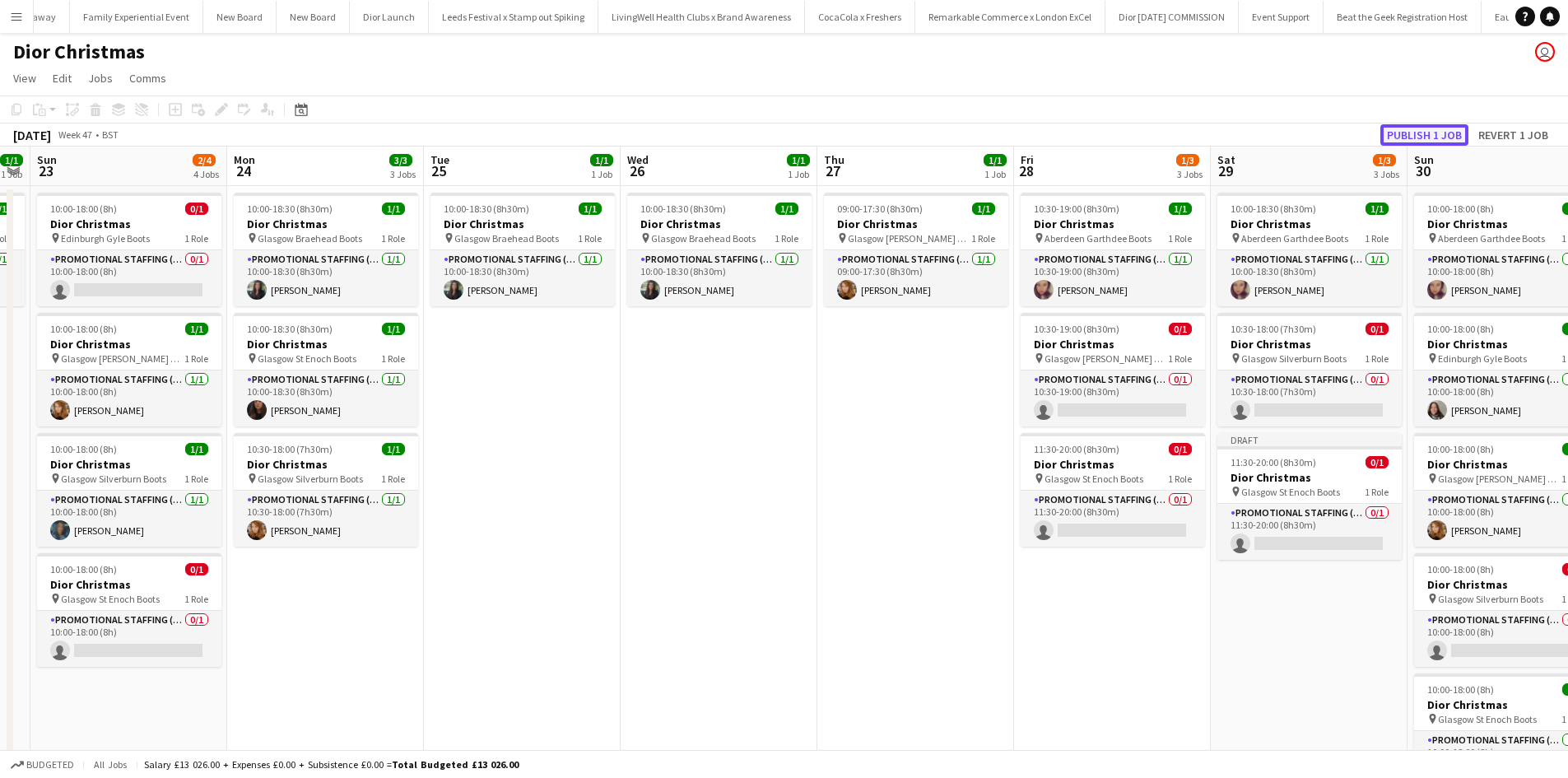
click at [1417, 136] on button "Publish 1 job" at bounding box center [1425, 135] width 88 height 21
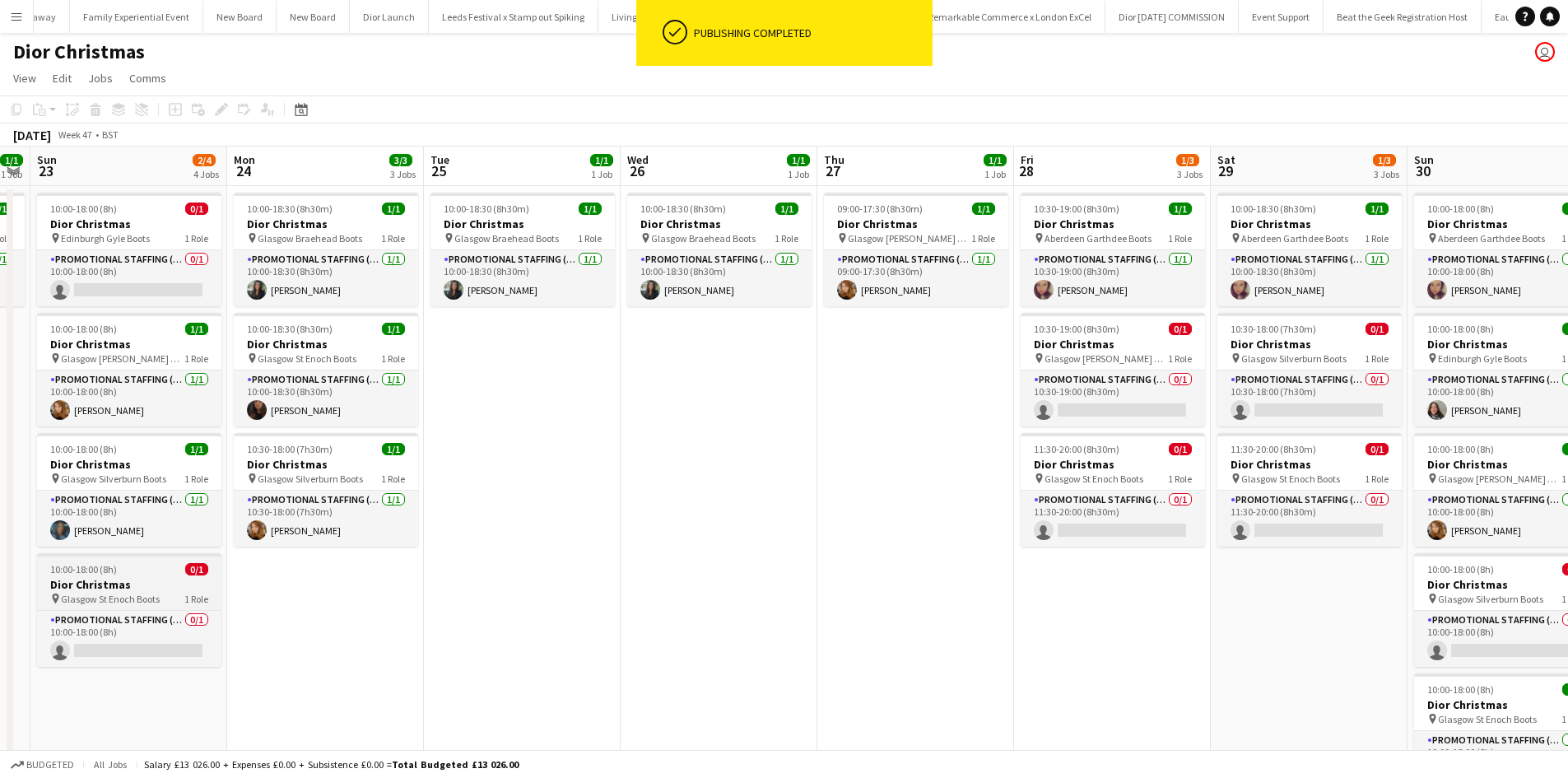
click at [148, 580] on h3 "Dior Christmas" at bounding box center [129, 585] width 185 height 15
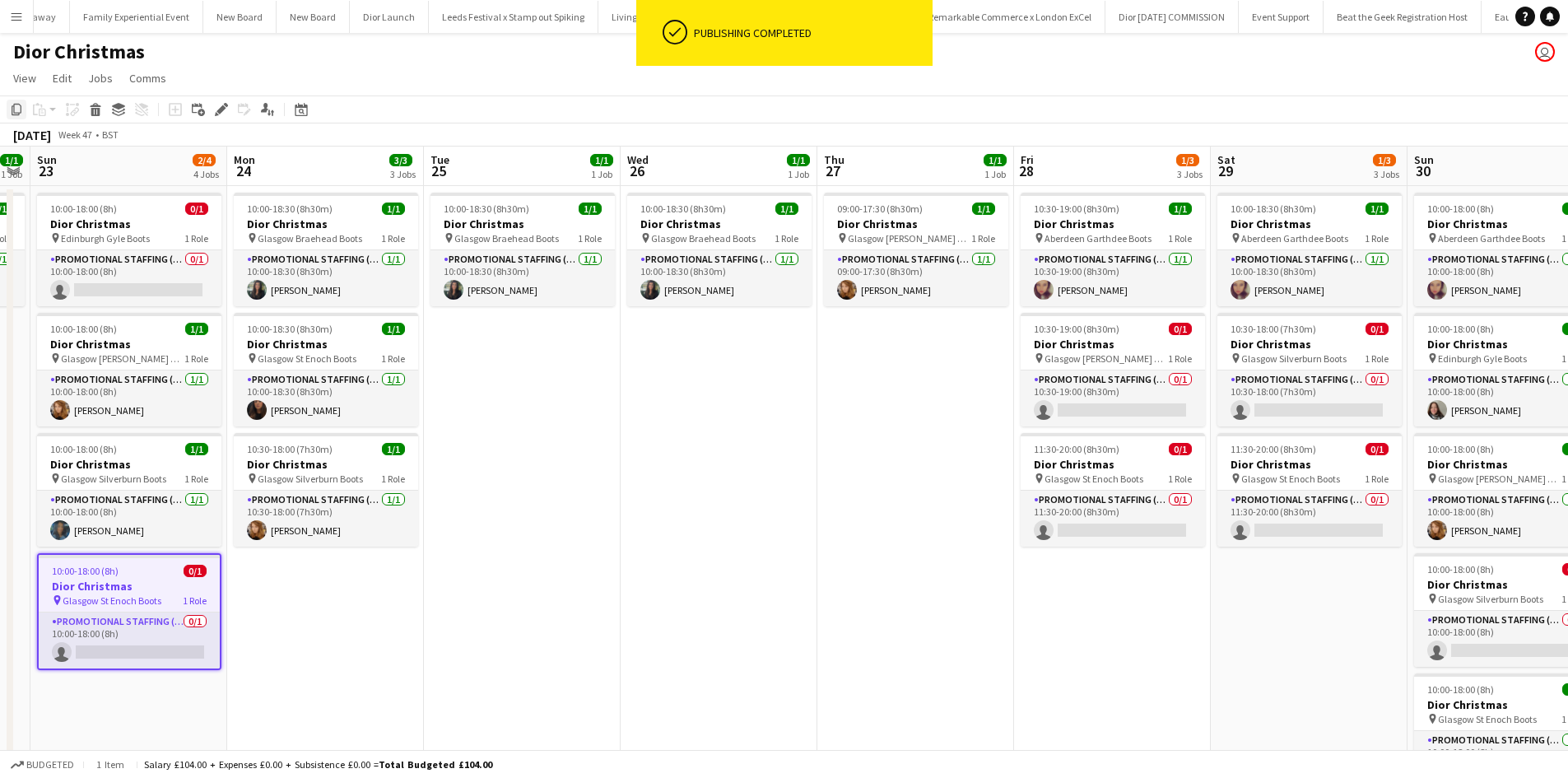
click at [19, 106] on icon "Copy" at bounding box center [16, 109] width 13 height 13
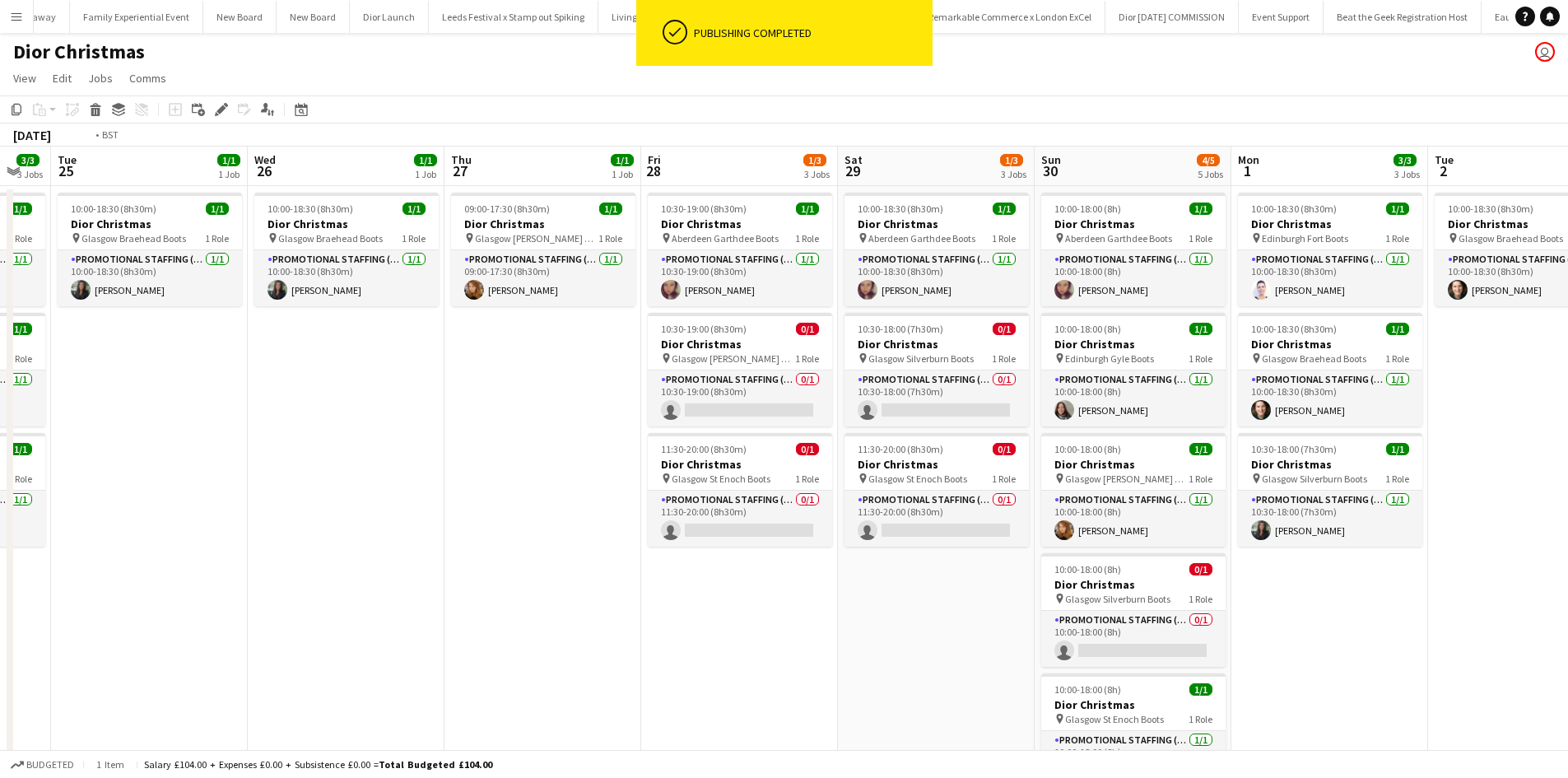
drag, startPoint x: 1042, startPoint y: 674, endPoint x: 669, endPoint y: 624, distance: 376.3
click at [669, 624] on app-calendar-viewport "Fri 21 0/1 1 Job Sat 22 1/1 1 Job Sun 23 2/4 4 Jobs Mon 24 3/3 3 Jobs Tue 25 1/…" at bounding box center [784, 547] width 1568 height 801
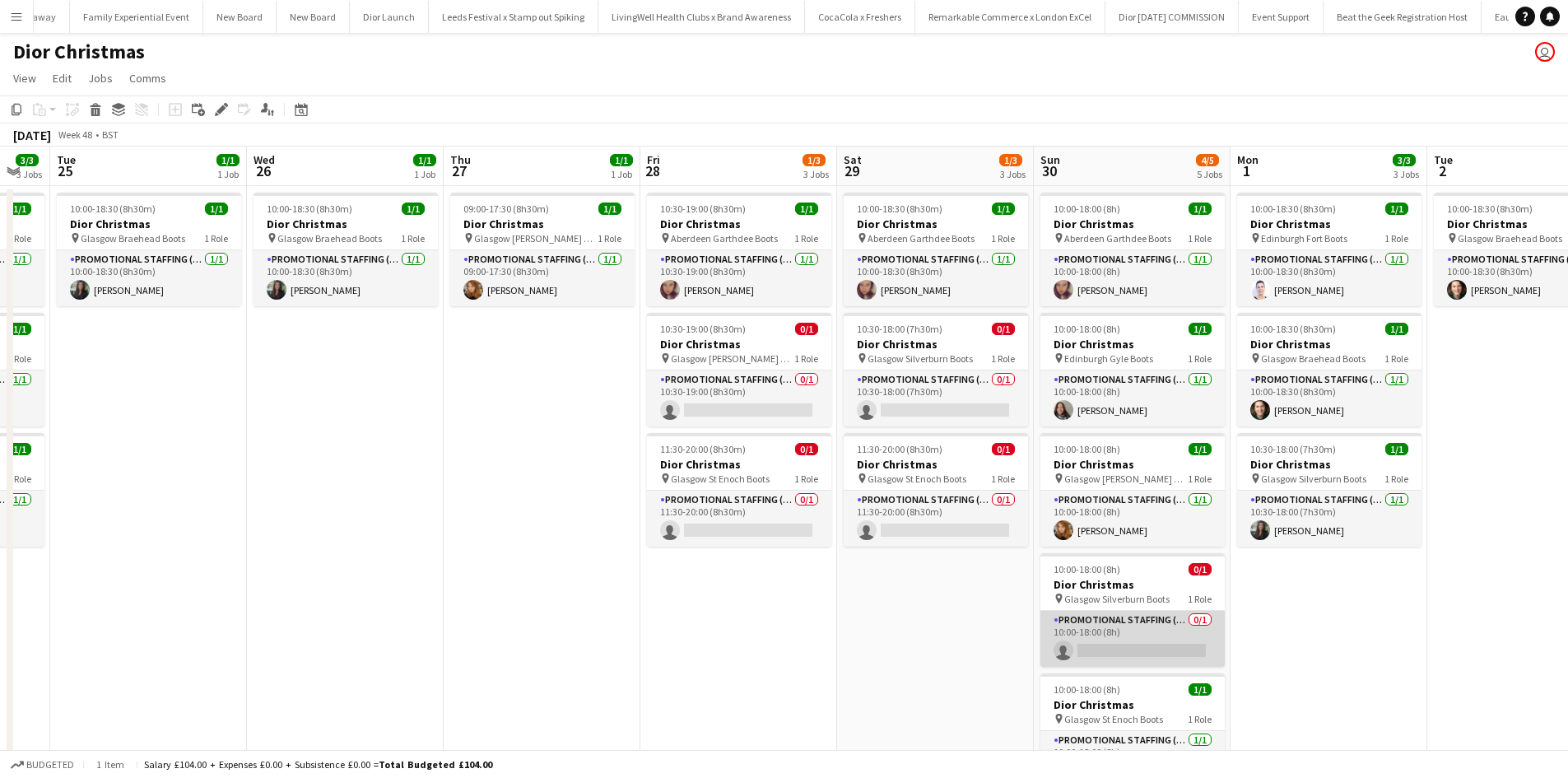
scroll to position [164, 0]
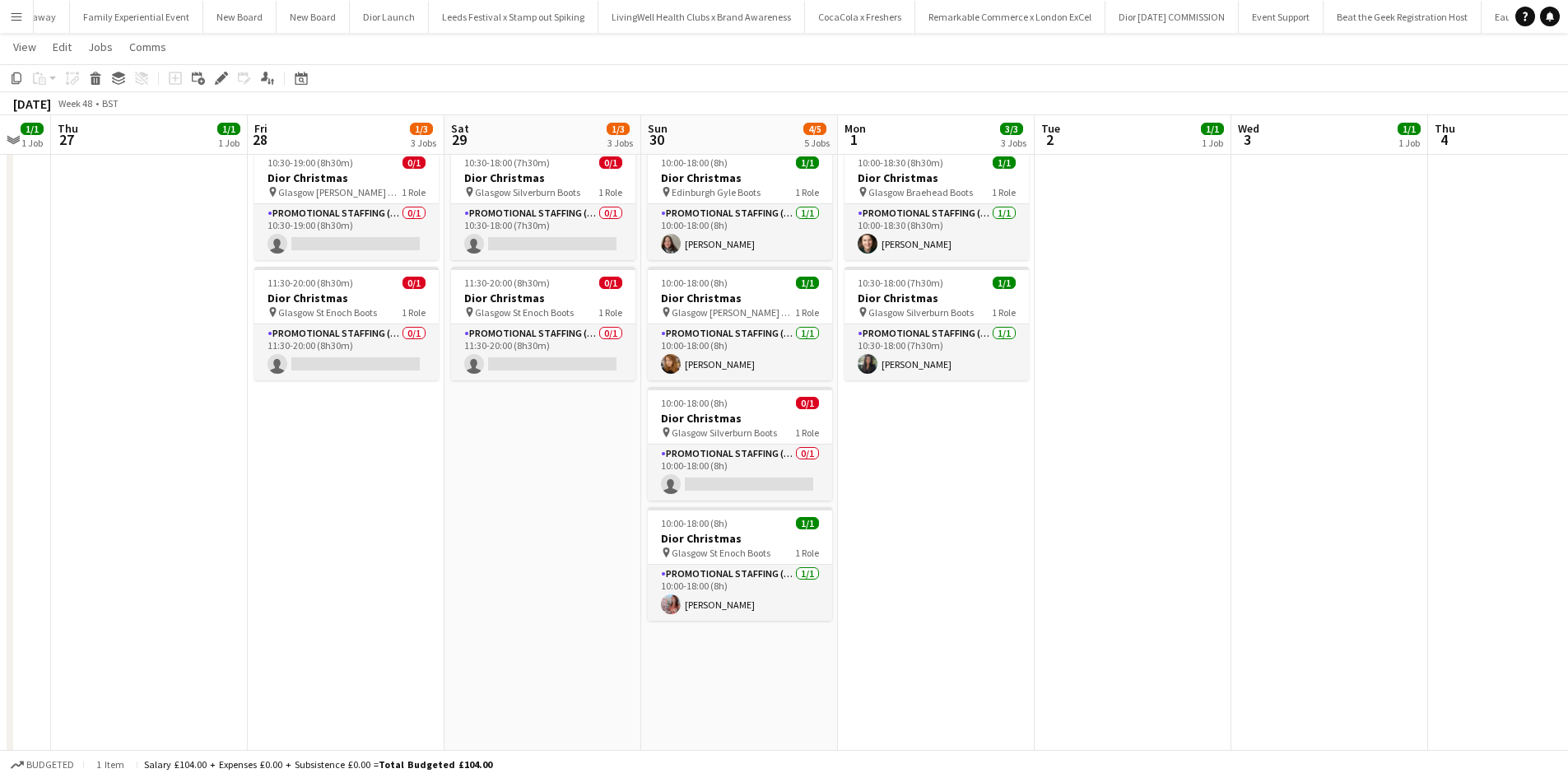
drag, startPoint x: 1303, startPoint y: 591, endPoint x: 450, endPoint y: 464, distance: 862.4
click at [497, 473] on app-calendar-viewport "Mon 24 3/3 3 Jobs Tue 25 1/1 1 Job Wed 26 1/1 1 Job Thu 27 1/1 1 Job Fri 28 1/3…" at bounding box center [784, 340] width 1568 height 882
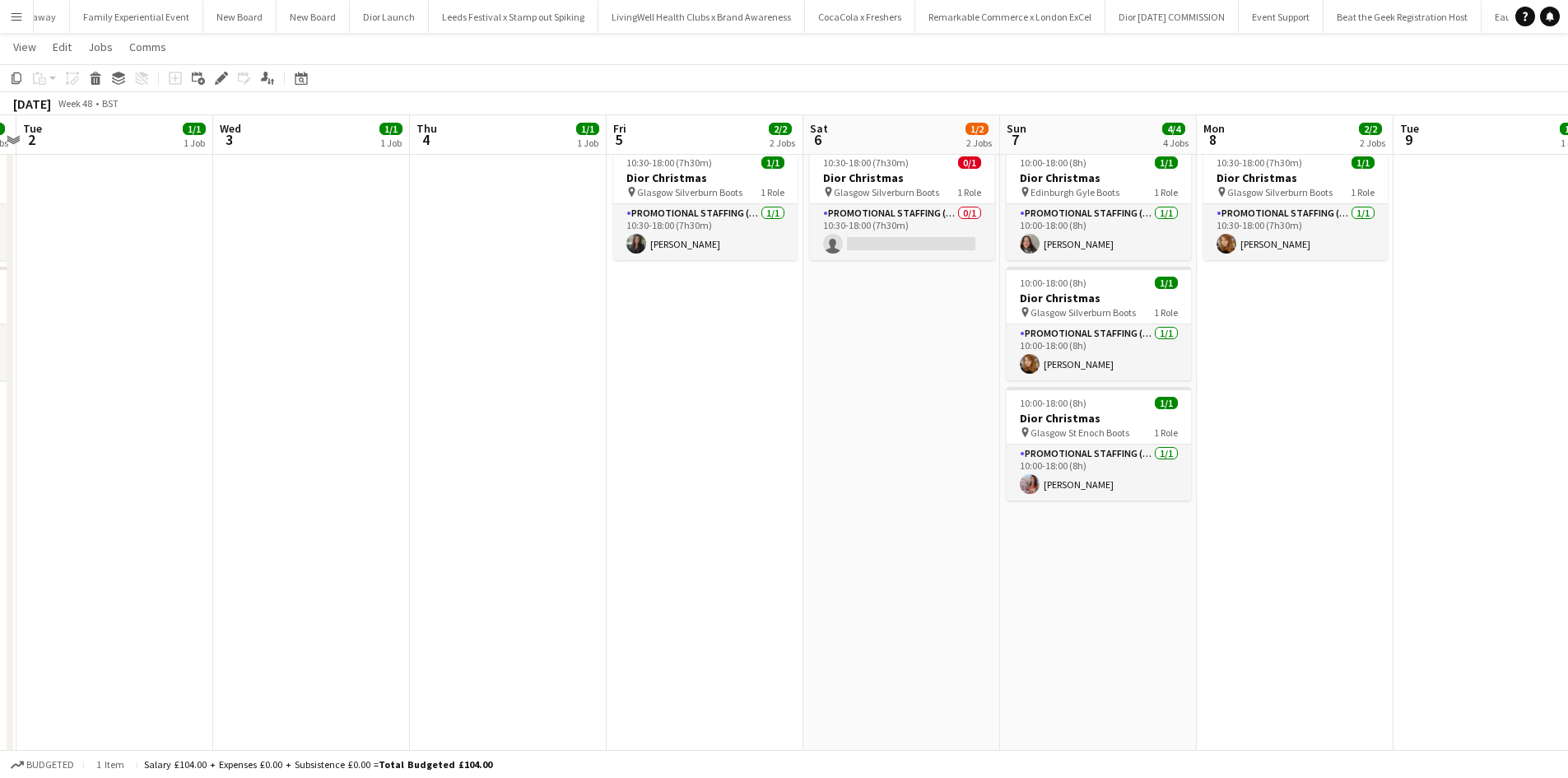
scroll to position [0, 507]
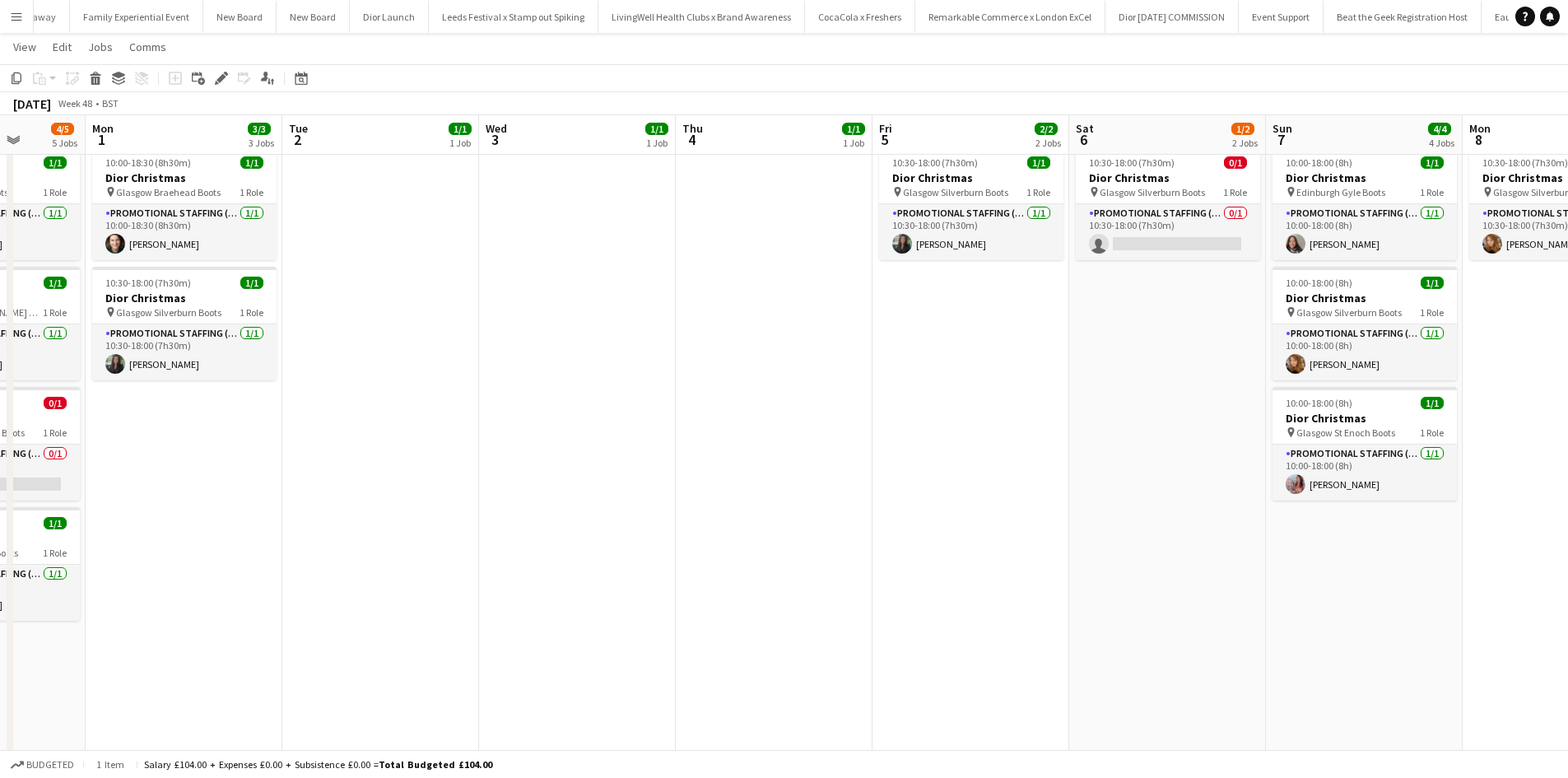
drag, startPoint x: 1079, startPoint y: 499, endPoint x: 736, endPoint y: 480, distance: 343.5
click at [737, 480] on app-calendar-viewport "Fri 28 1/3 3 Jobs Sat 29 1/3 3 Jobs Sun 30 4/5 5 Jobs Mon 1 3/3 3 Jobs Tue 2 1/…" at bounding box center [784, 340] width 1568 height 882
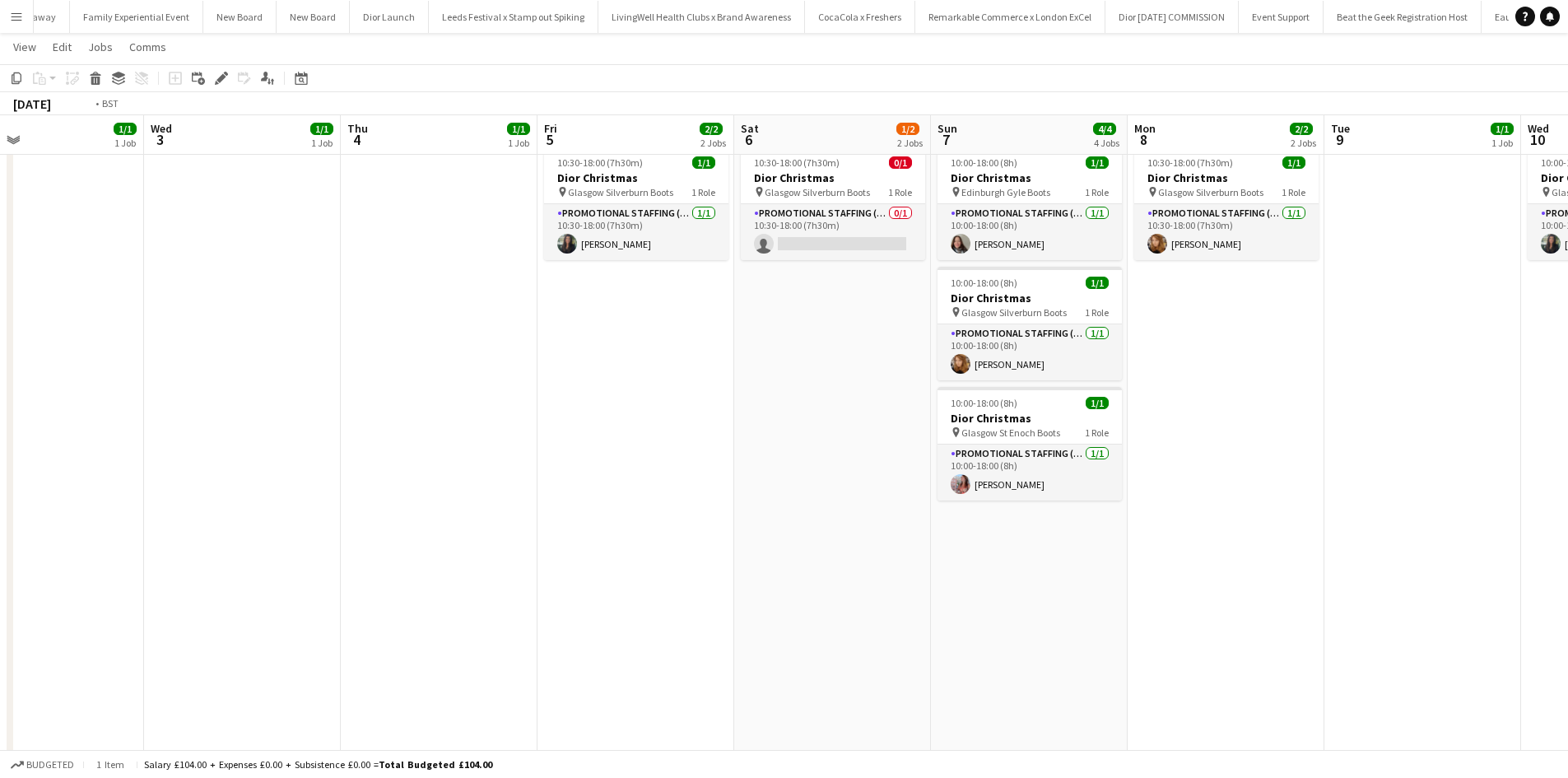
drag, startPoint x: 1343, startPoint y: 583, endPoint x: 1007, endPoint y: 542, distance: 338.5
click at [1008, 543] on app-calendar-viewport "Fri 28 1/3 3 Jobs Sat 29 1/3 3 Jobs Sun 30 4/5 5 Jobs Mon 1 3/3 3 Jobs Tue 2 1/…" at bounding box center [784, 340] width 1568 height 882
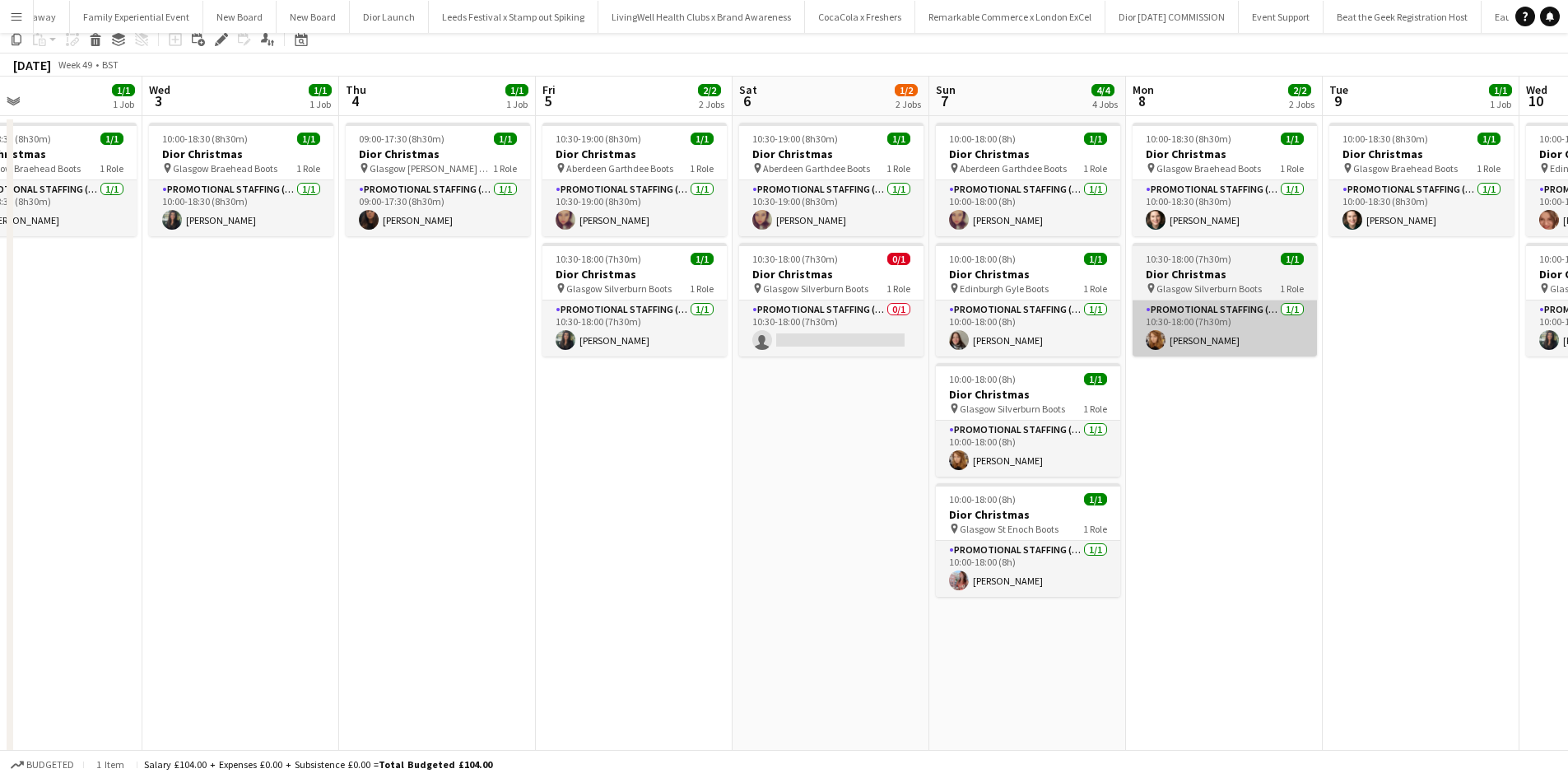
scroll to position [0, 0]
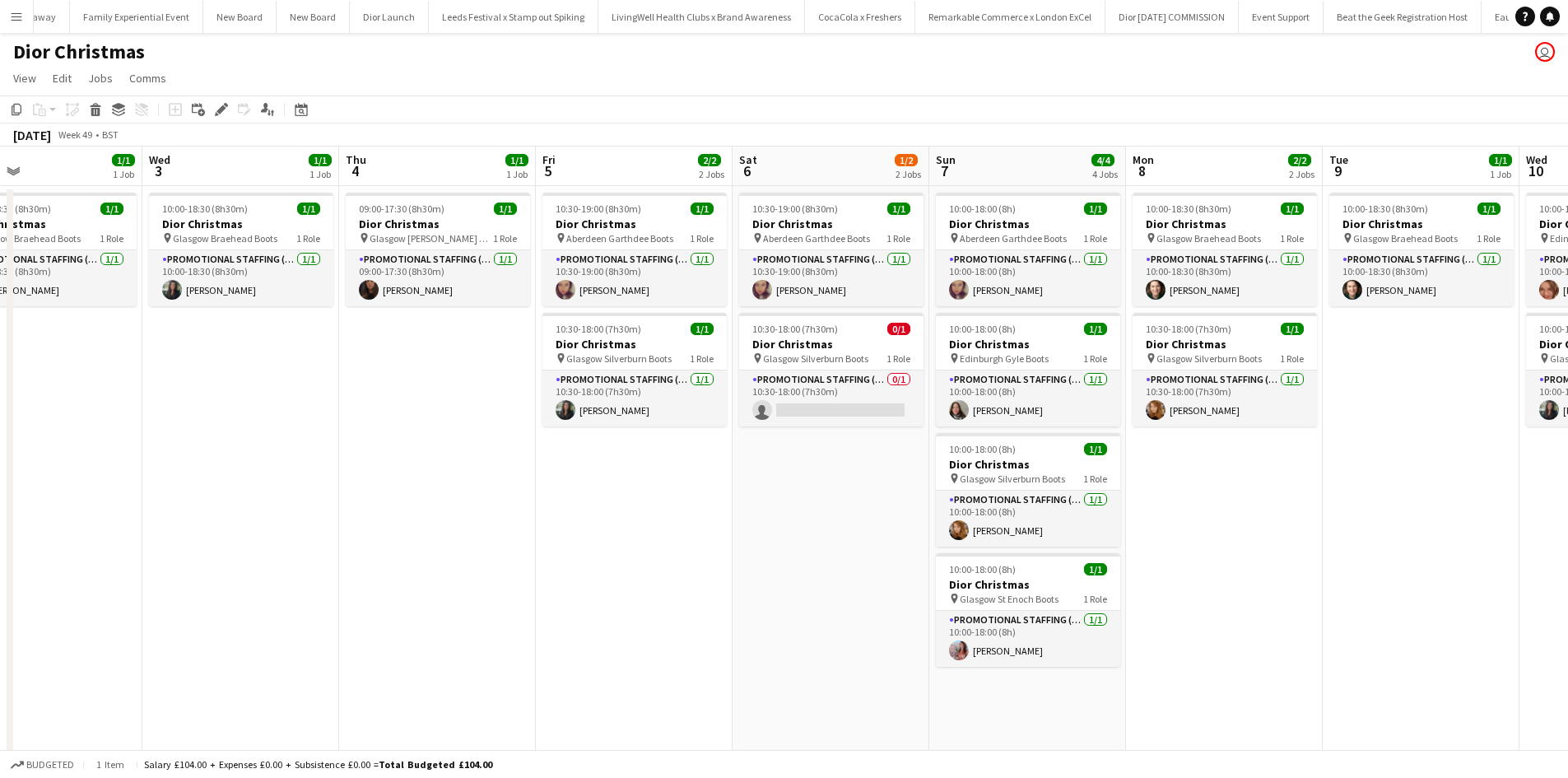
click at [1201, 488] on app-date-cell "10:00-18:30 (8h30m) 1/1 Dior Christmas pin Glasgow Braehead Boots 1 Role Promot…" at bounding box center [1224, 567] width 197 height 761
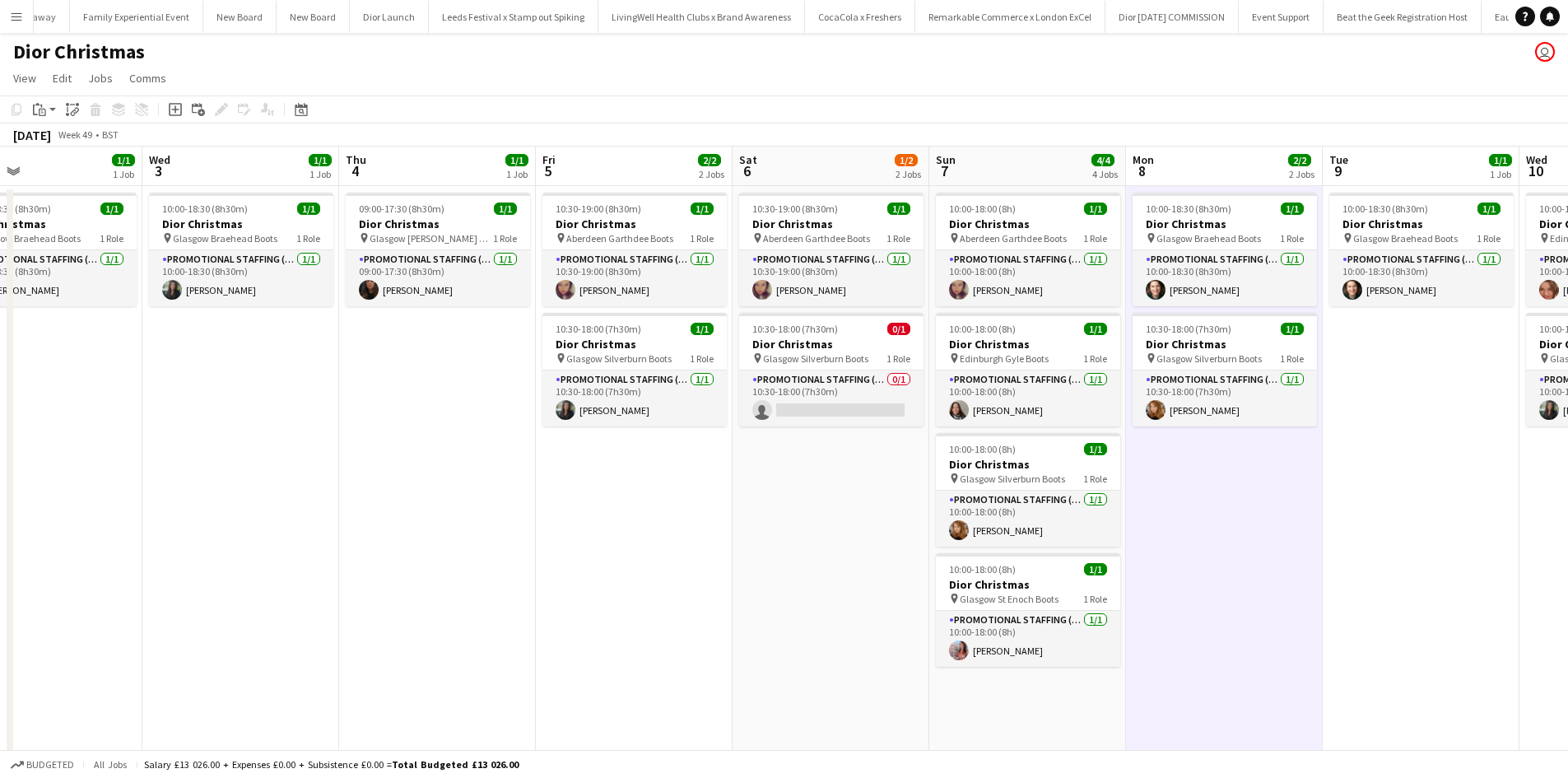
drag, startPoint x: 33, startPoint y: 111, endPoint x: 50, endPoint y: 121, distance: 19.7
click at [36, 111] on icon "Paste" at bounding box center [39, 109] width 13 height 13
click at [73, 140] on link "Paste Ctrl+V" at bounding box center [121, 141] width 155 height 15
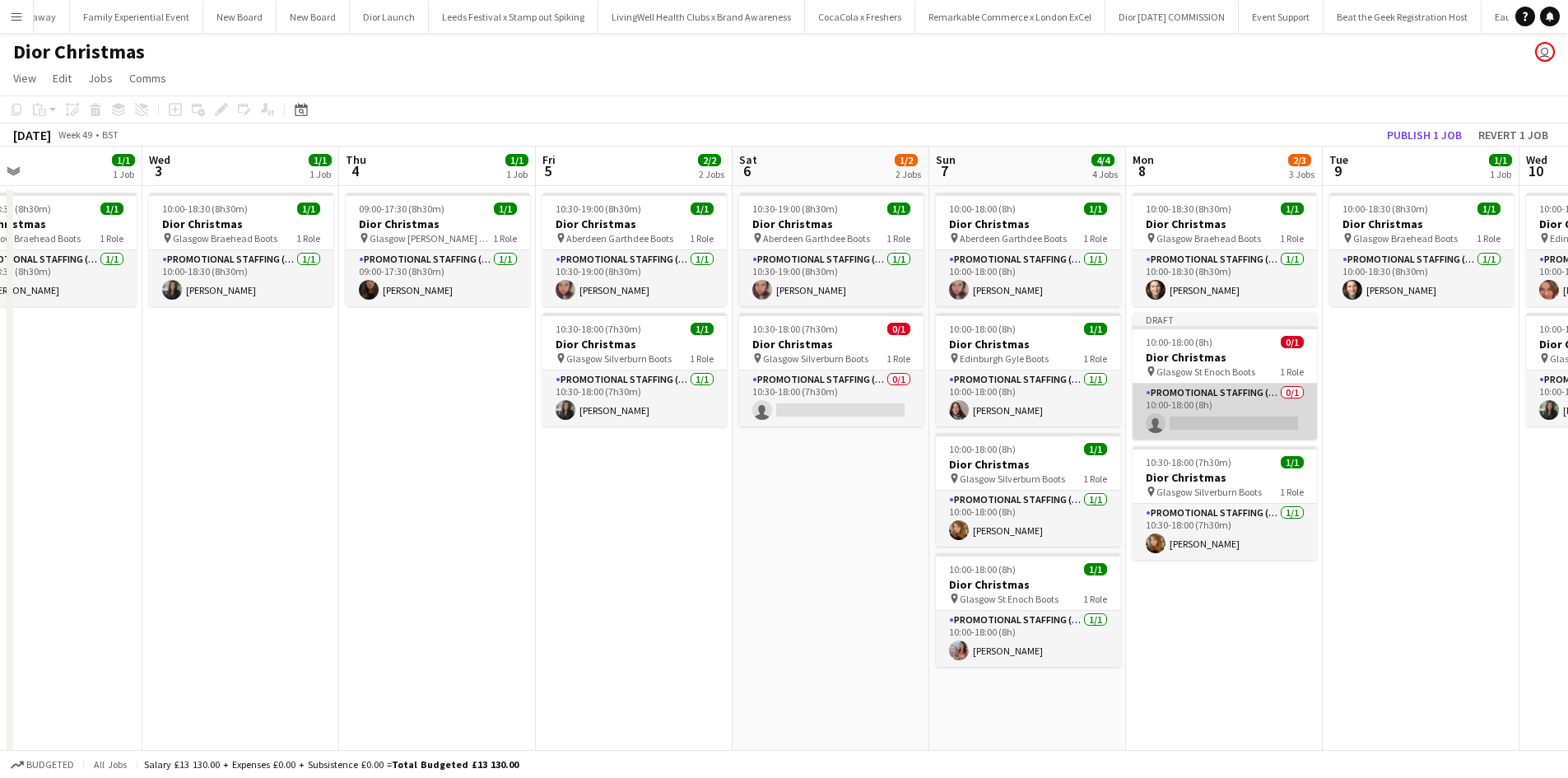
click at [1238, 404] on app-card-role "Promotional Staffing (Sales Staff) 0/1 10:00-18:00 (8h) single-neutral-actions" at bounding box center [1225, 412] width 185 height 56
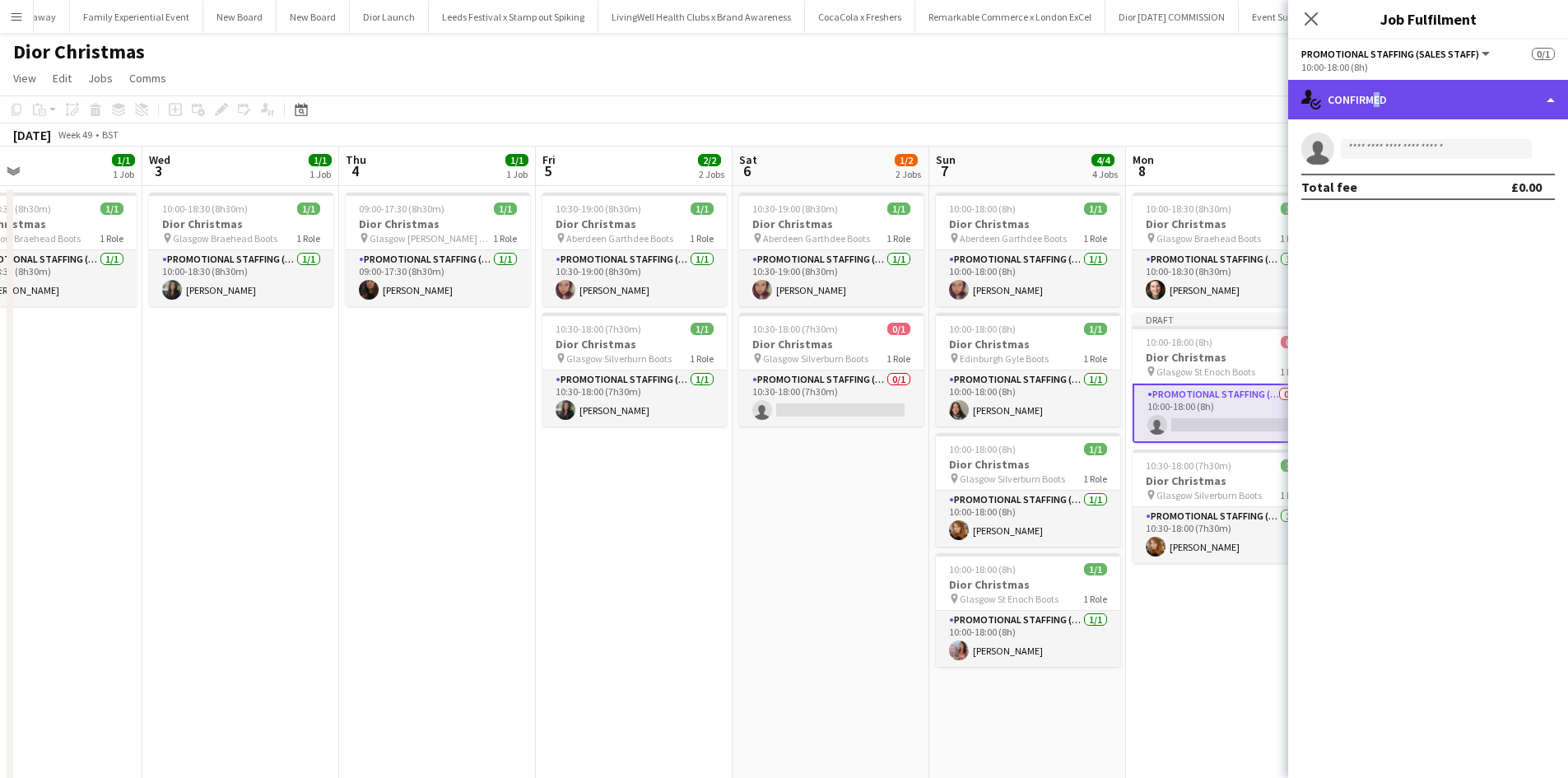
click at [1372, 113] on div "single-neutral-actions-check-2 Confirmed" at bounding box center [1428, 99] width 279 height 40
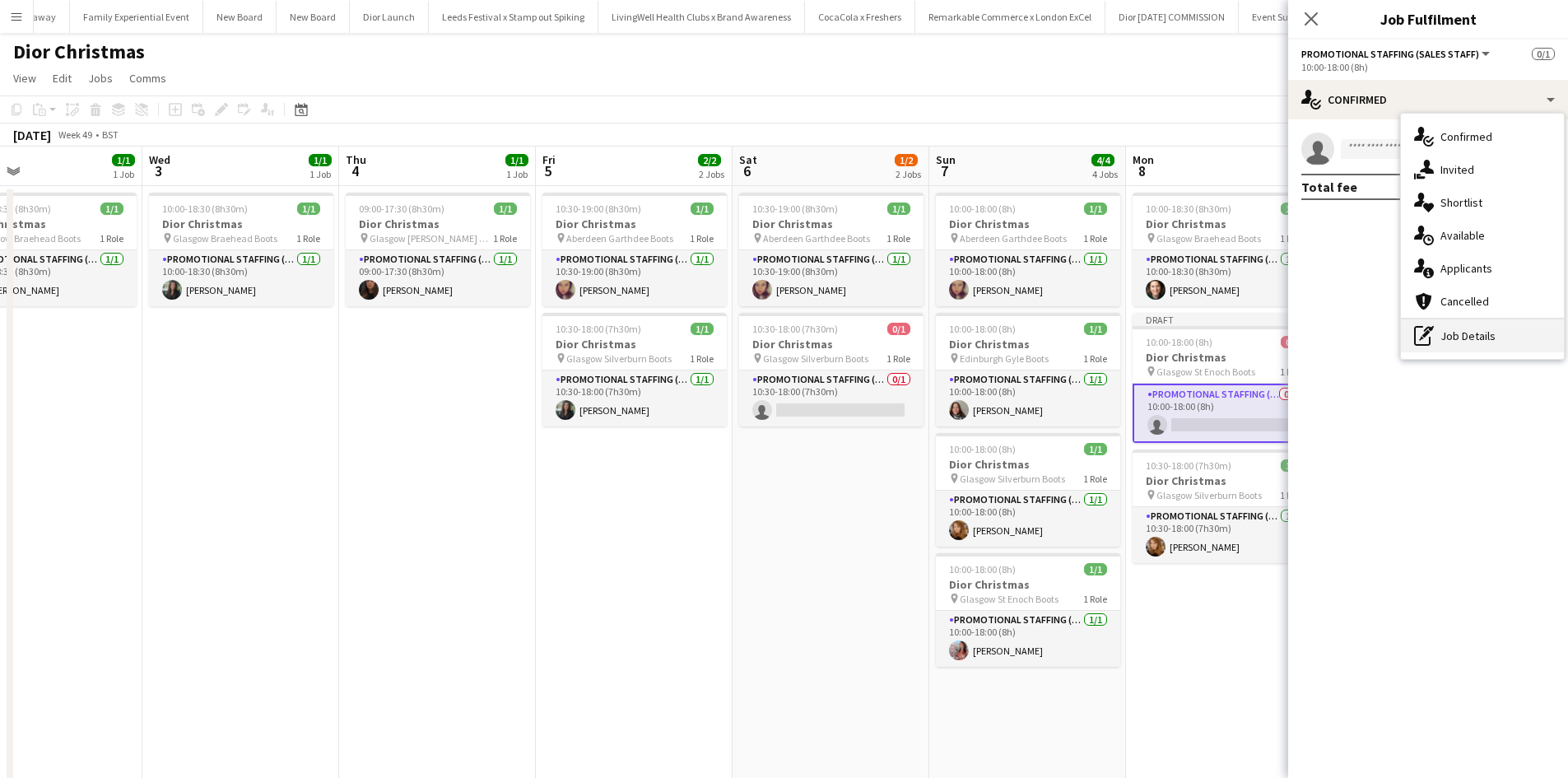
click at [1450, 334] on div "pen-write Job Details" at bounding box center [1482, 335] width 163 height 33
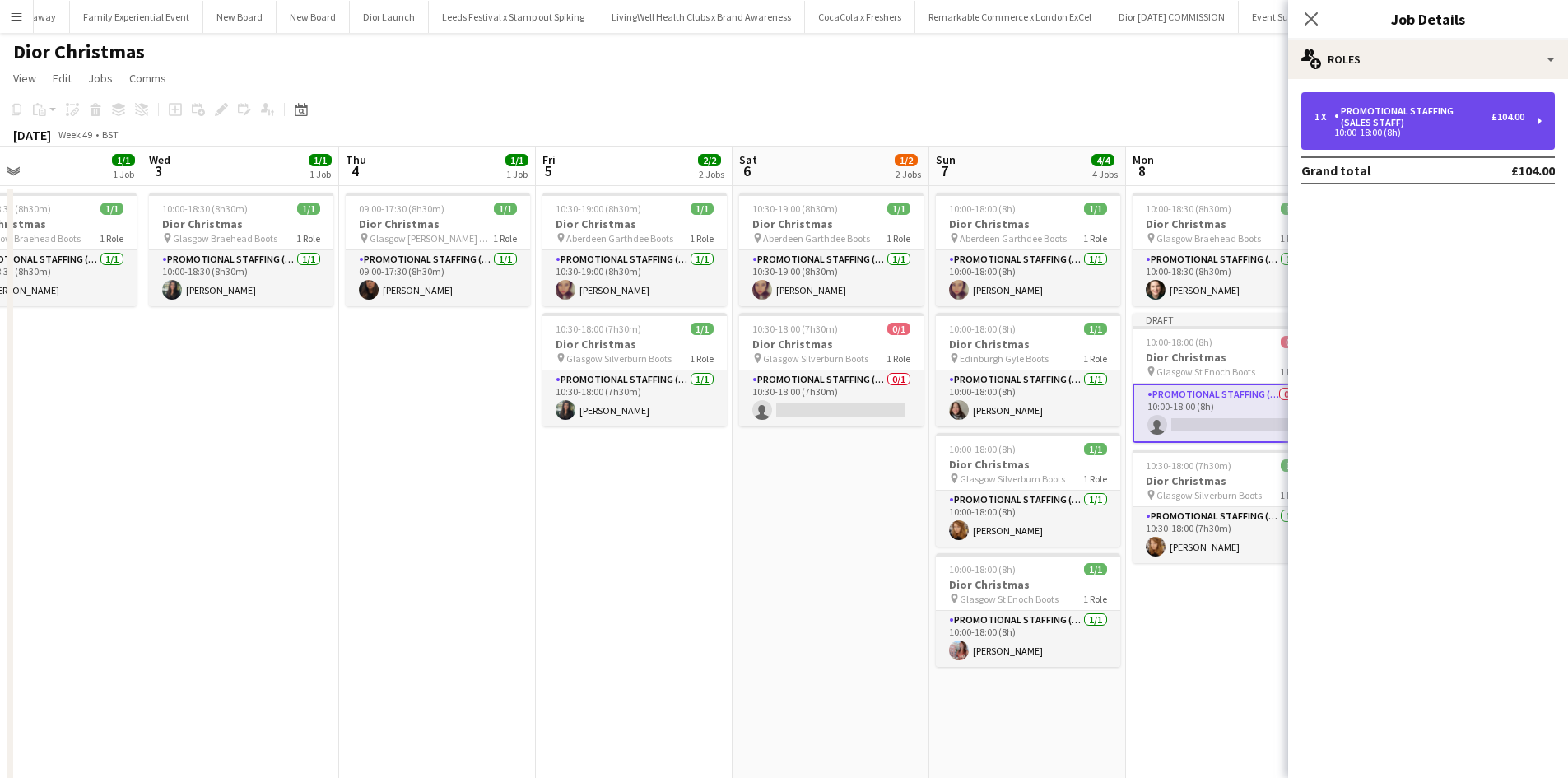
click at [1373, 128] on div "10:00-18:00 (8h)" at bounding box center [1419, 132] width 210 height 8
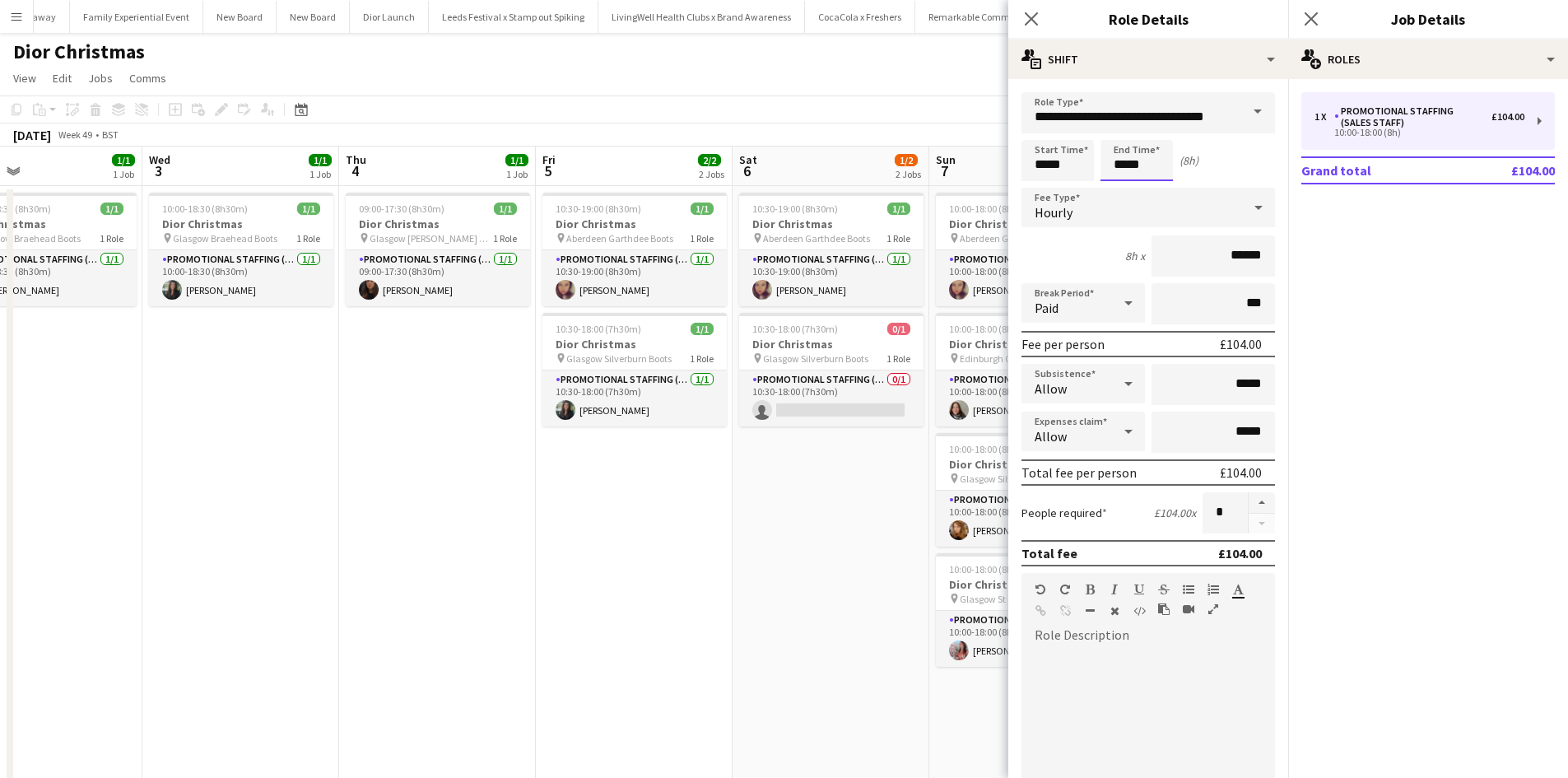
click at [1137, 166] on input "*****" at bounding box center [1136, 160] width 72 height 41
type input "*****"
click at [848, 508] on app-date-cell "10:30-19:00 (8h30m) 1/1 Dior Christmas pin Aberdeen Garthdee Boots 1 Role Promo…" at bounding box center [831, 567] width 197 height 761
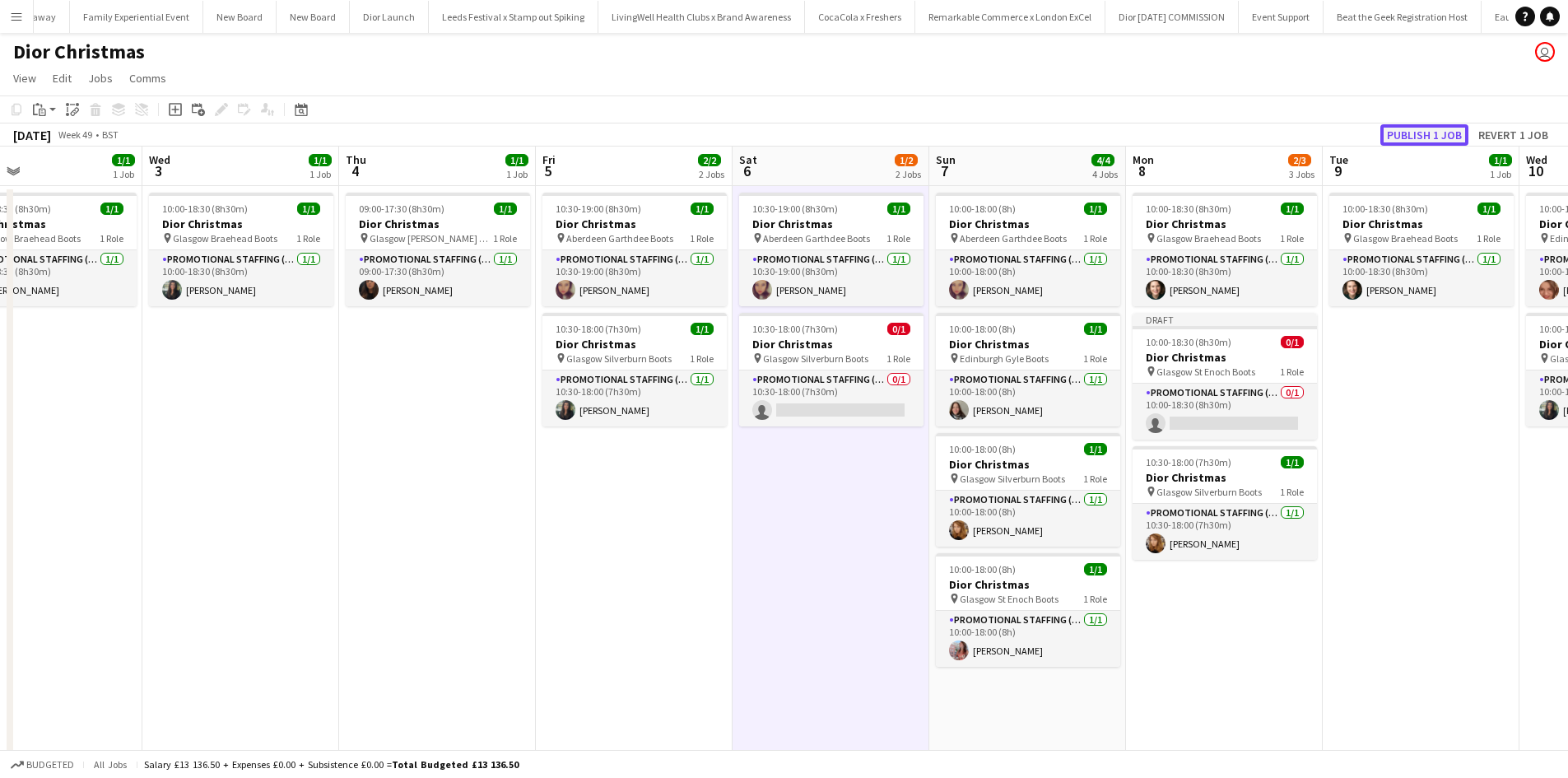
click at [1430, 129] on button "Publish 1 job" at bounding box center [1425, 135] width 88 height 21
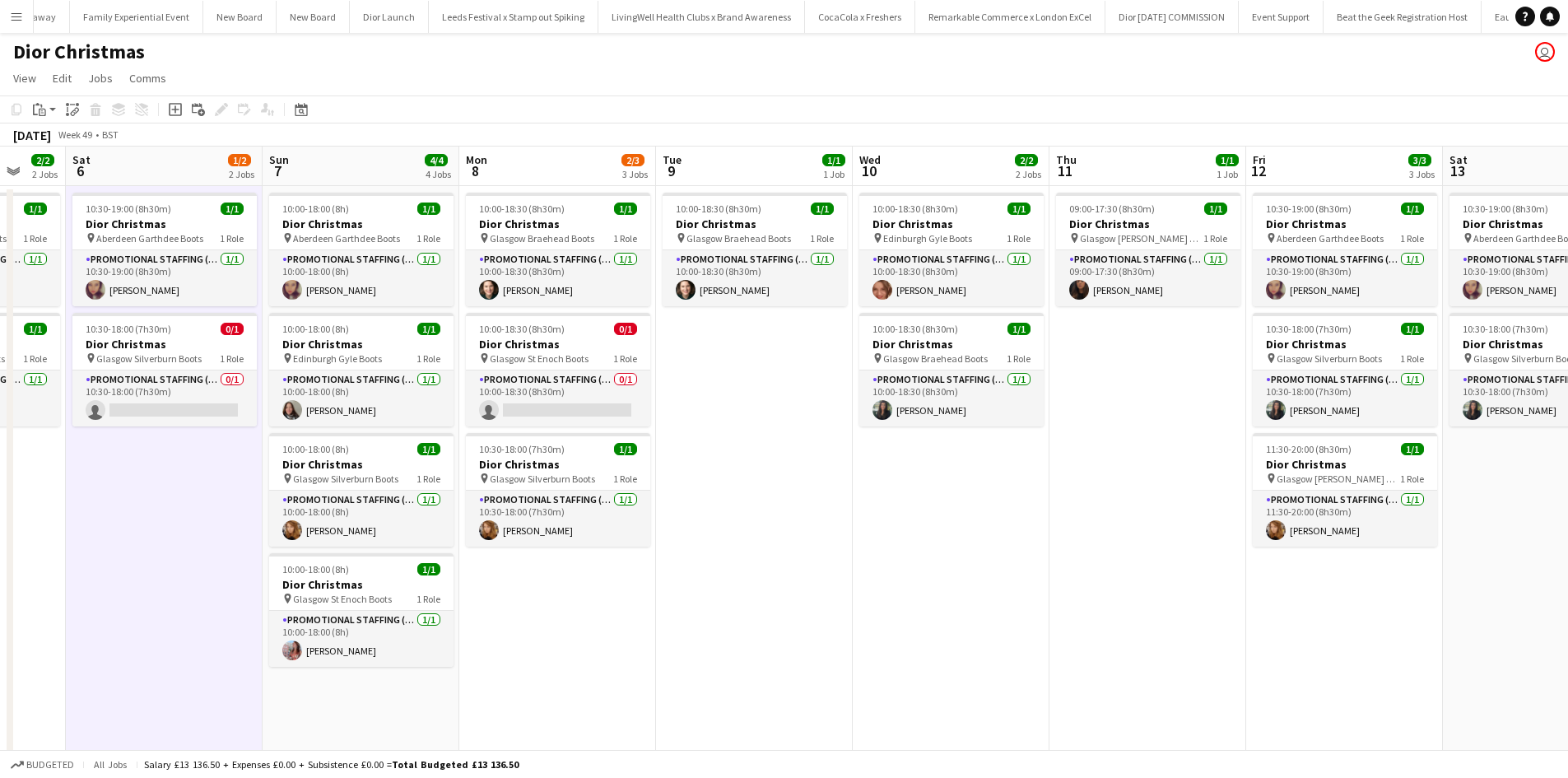
drag, startPoint x: 1283, startPoint y: 657, endPoint x: 561, endPoint y: 574, distance: 726.8
click at [566, 575] on app-calendar-viewport "Tue 2 1/1 1 Job Wed 3 1/1 1 Job Thu 4 1/1 1 Job Fri 5 2/2 2 Jobs Sat 6 1/2 2 Jo…" at bounding box center [784, 547] width 1568 height 801
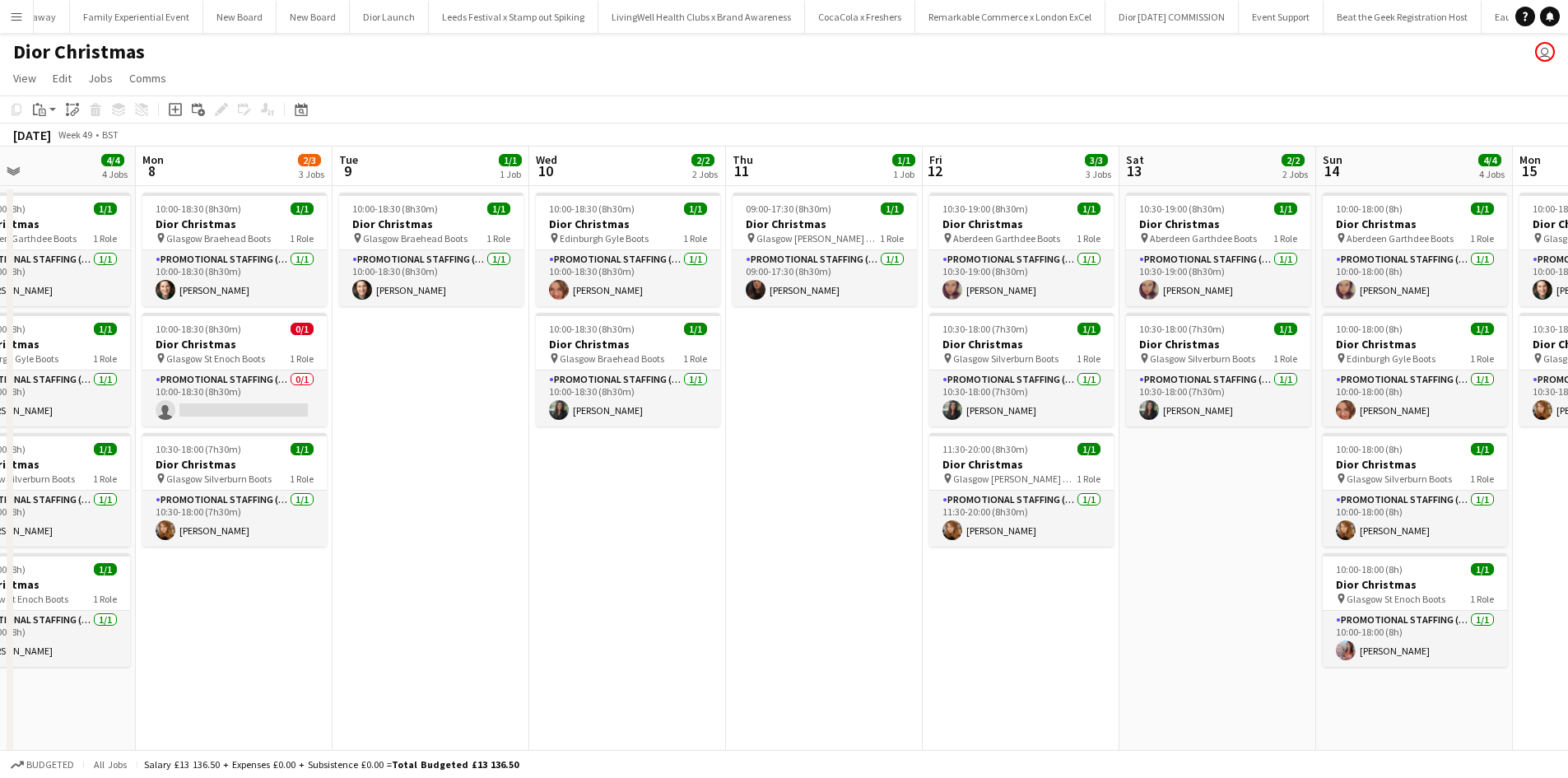
scroll to position [0, 724]
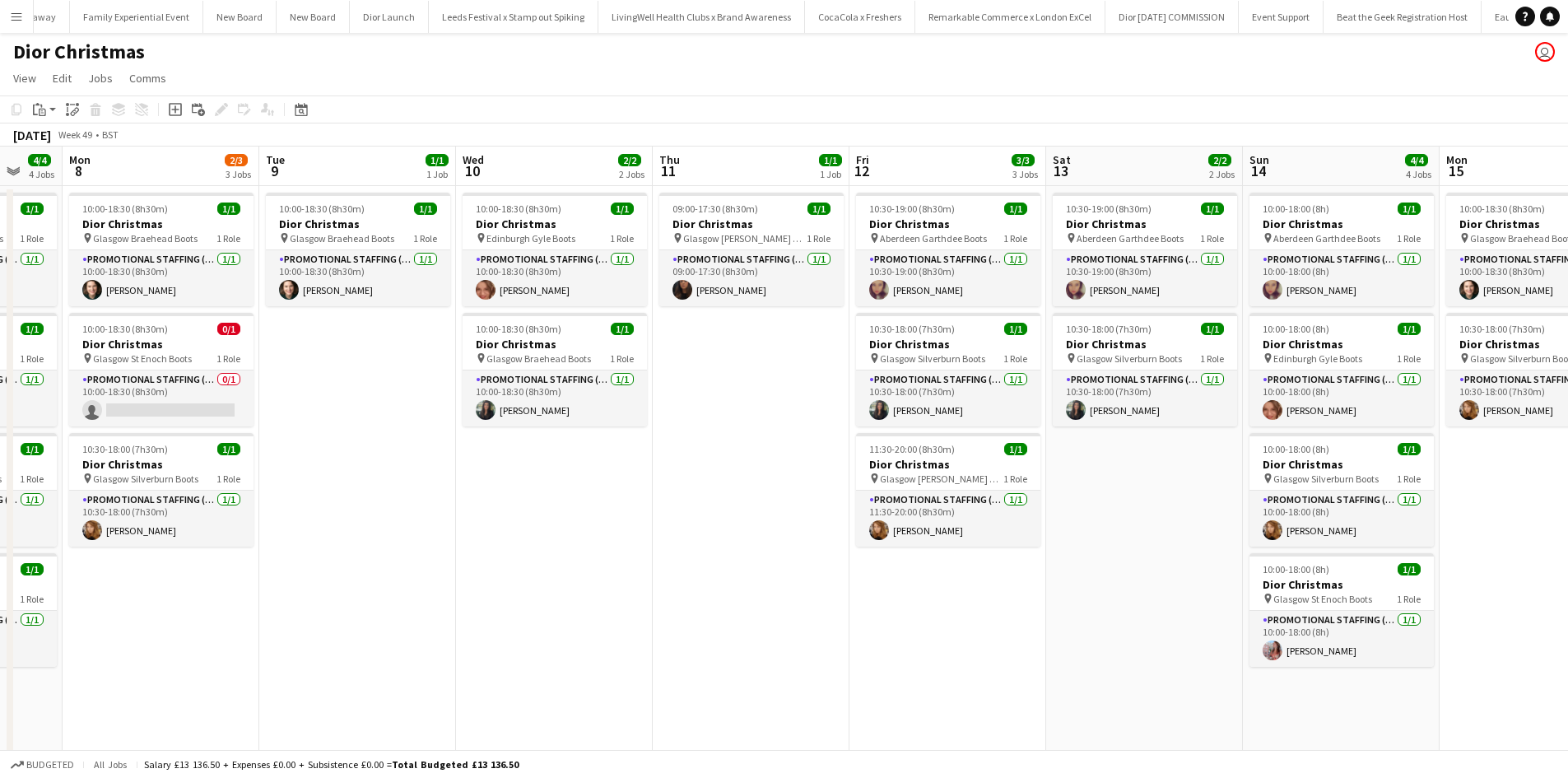
drag, startPoint x: 955, startPoint y: 595, endPoint x: 608, endPoint y: 557, distance: 349.1
click at [608, 557] on app-calendar-viewport "Thu 4 1/1 1 Job Fri 5 2/2 2 Jobs Sat 6 1/2 2 Jobs Sun 7 4/4 4 Jobs Mon 8 2/3 3 …" at bounding box center [784, 547] width 1568 height 801
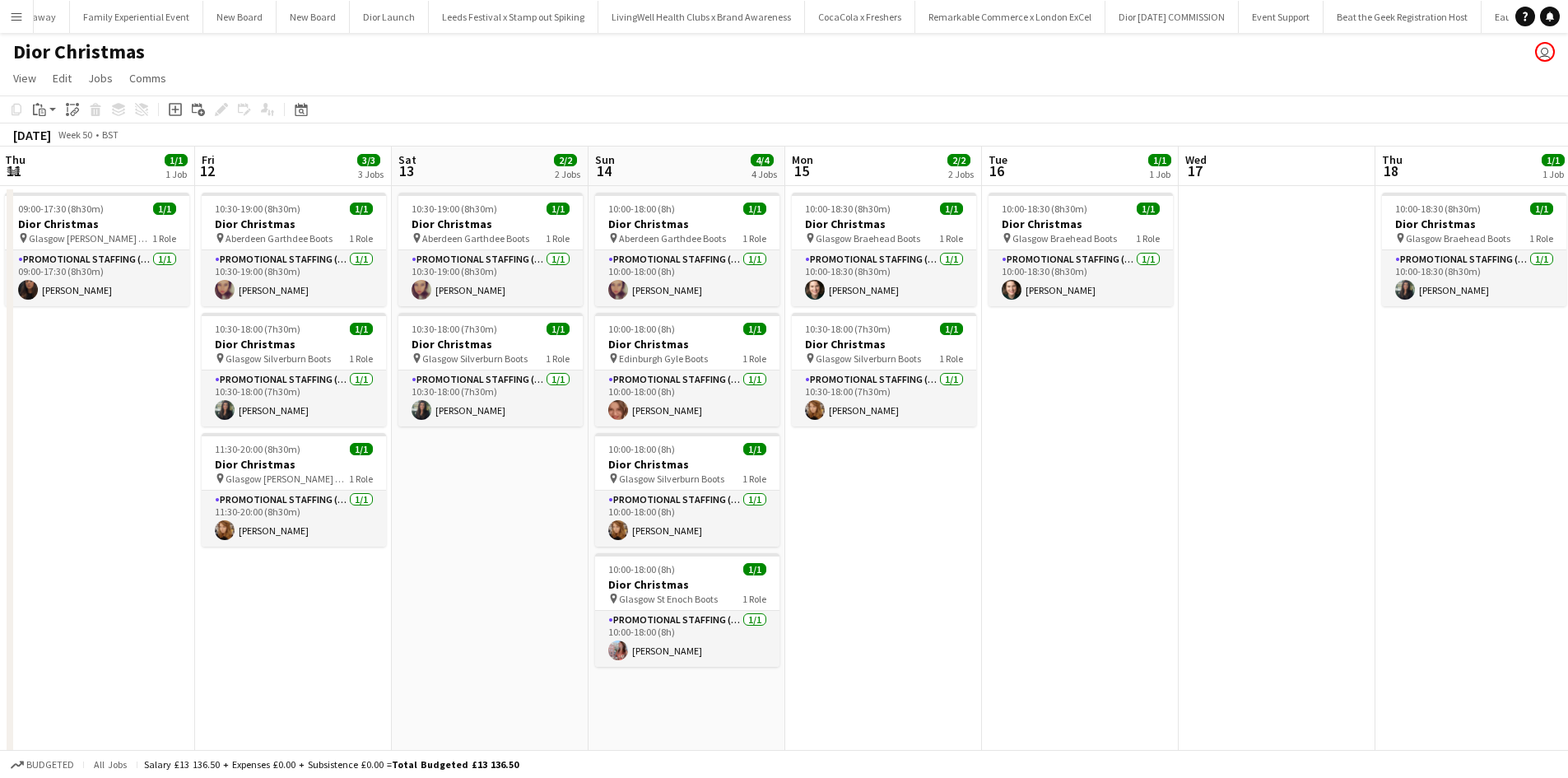
drag, startPoint x: 1333, startPoint y: 707, endPoint x: 684, endPoint y: 550, distance: 667.7
click at [584, 556] on app-calendar-viewport "Mon 8 2/3 3 Jobs Tue 9 1/1 1 Job Wed 10 2/2 2 Jobs Thu 11 1/1 1 Job Fri 12 3/3 …" at bounding box center [784, 547] width 1568 height 801
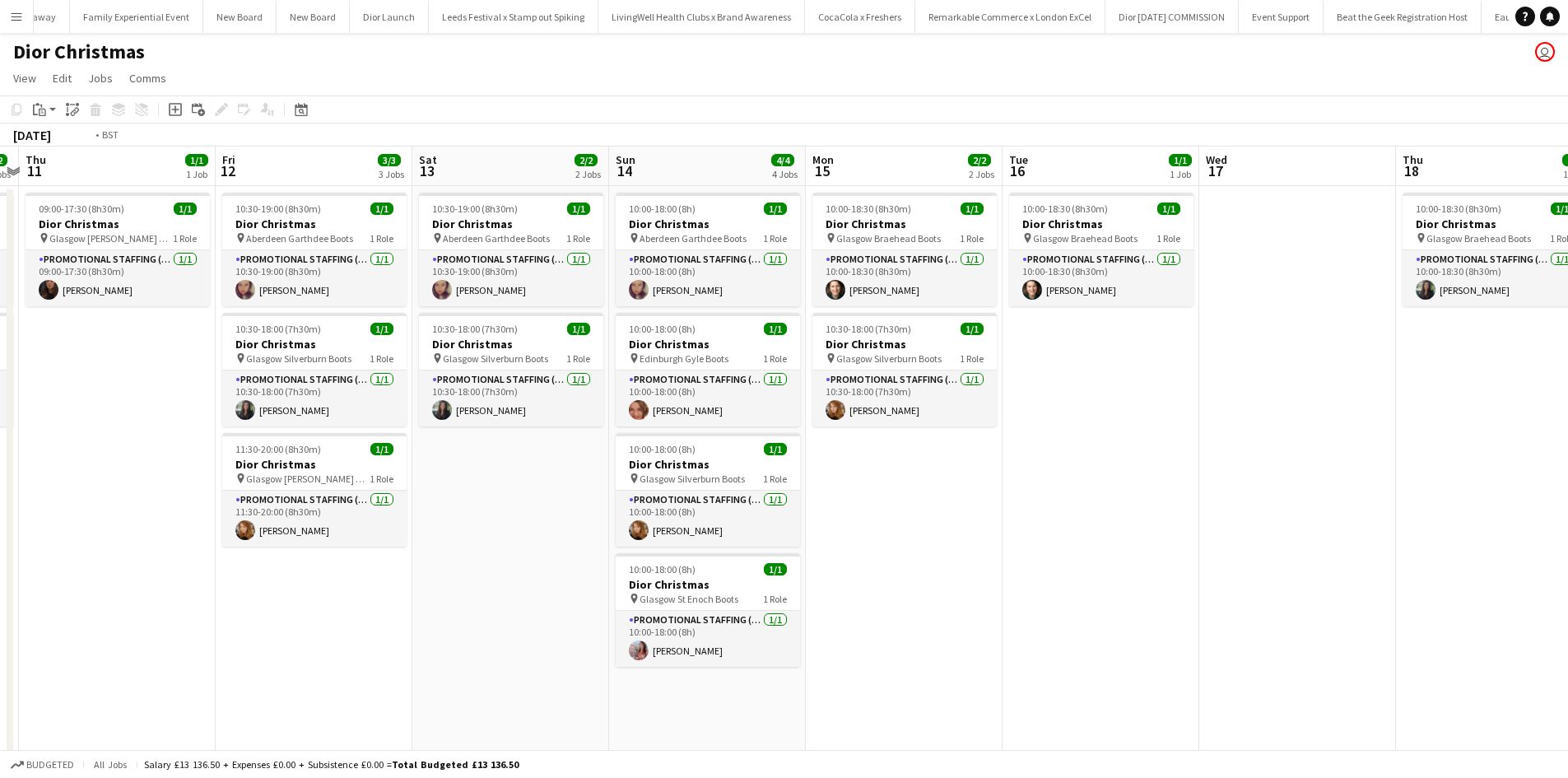
drag, startPoint x: 1156, startPoint y: 545, endPoint x: 561, endPoint y: 475, distance: 599.1
click at [562, 475] on app-calendar-viewport "Mon 8 2/3 3 Jobs Tue 9 1/1 1 Job Wed 10 2/2 2 Jobs Thu 11 1/1 1 Job Fri 12 3/3 …" at bounding box center [784, 547] width 1568 height 801
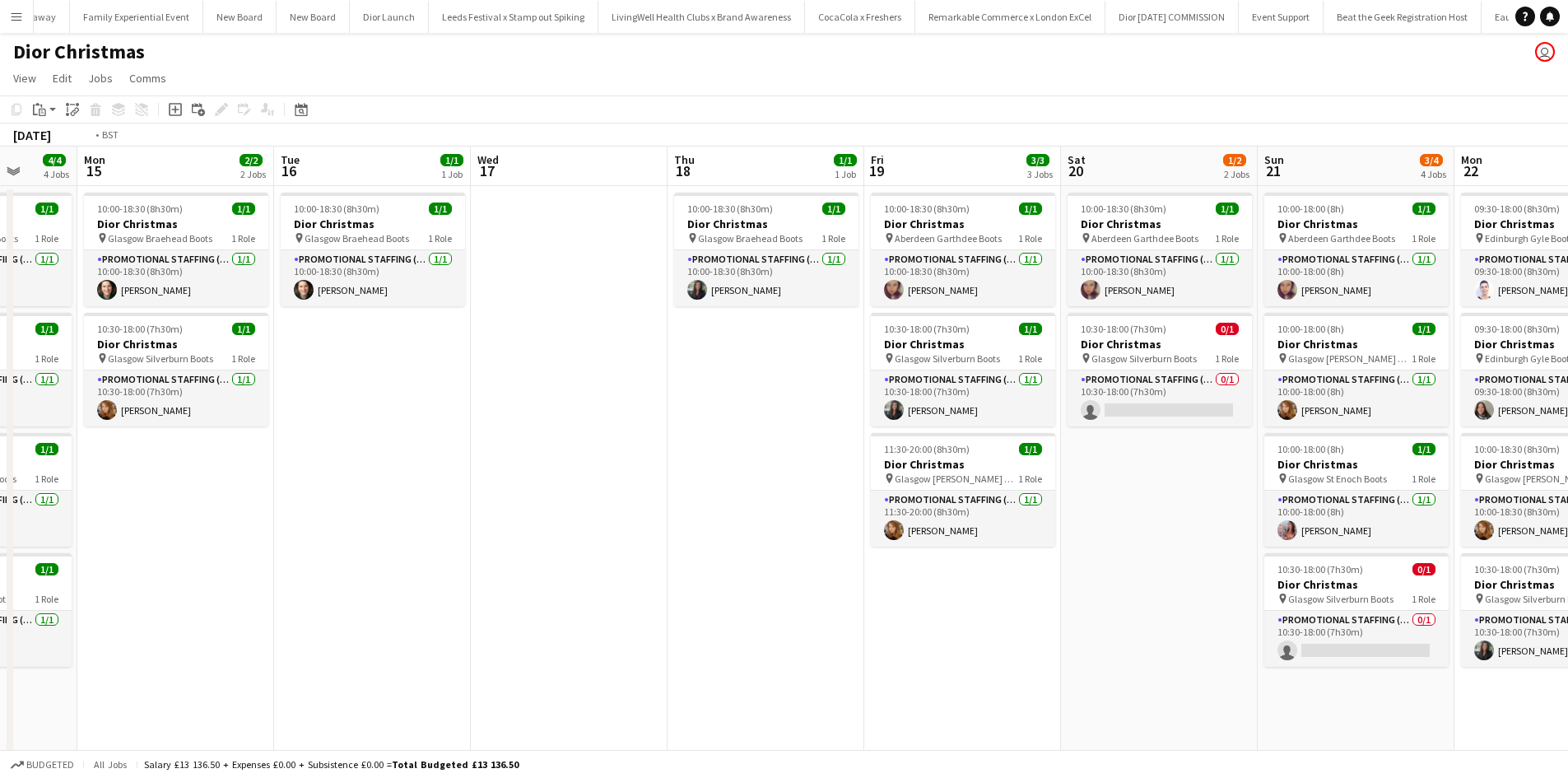
scroll to position [0, 474]
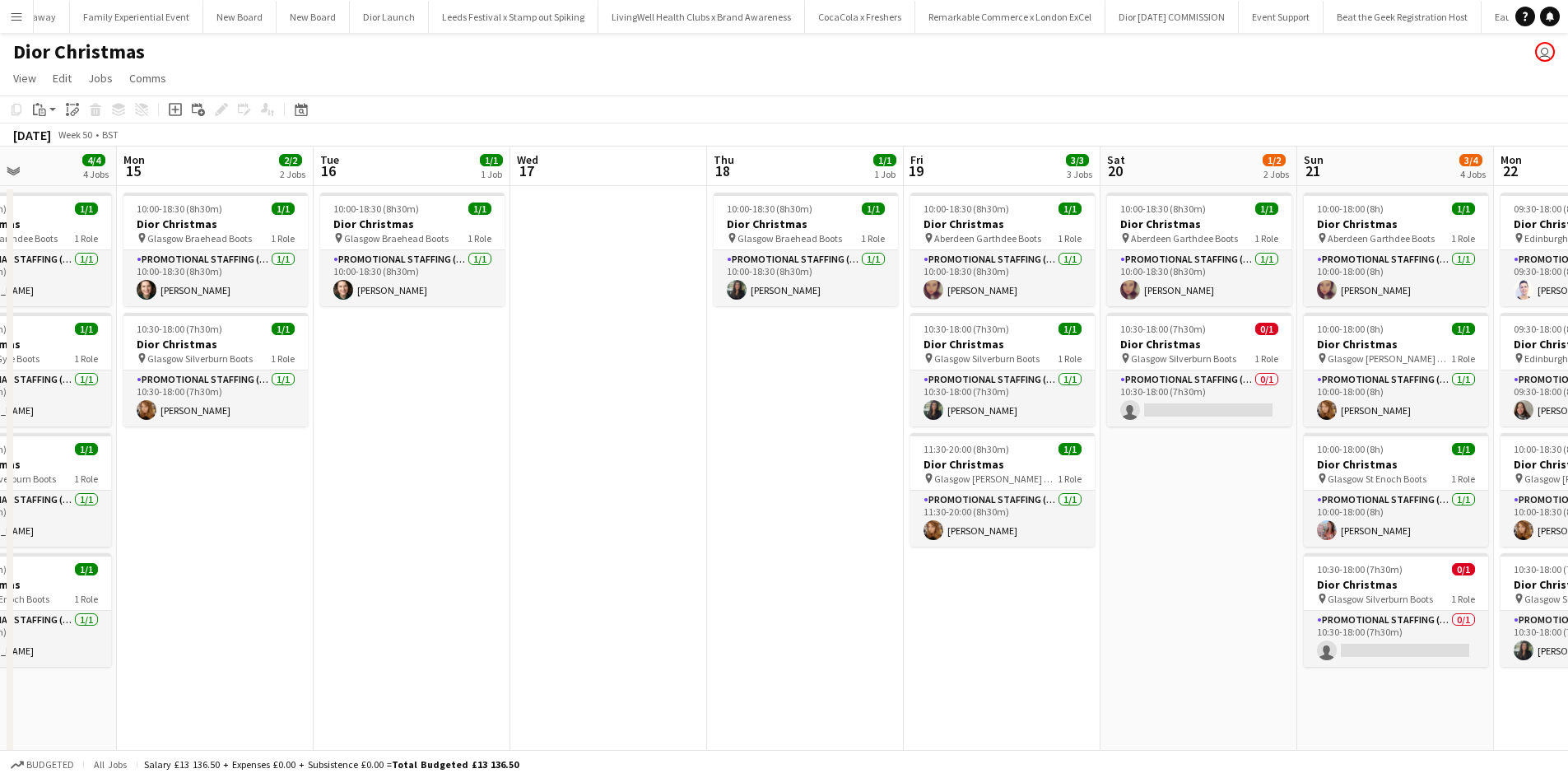
drag, startPoint x: 480, startPoint y: 585, endPoint x: 609, endPoint y: 549, distance: 133.9
click at [609, 549] on app-calendar-viewport "Fri 12 3/3 3 Jobs Sat 13 2/2 2 Jobs Sun 14 4/4 4 Jobs Mon 15 2/2 2 Jobs Tue 16 …" at bounding box center [784, 547] width 1568 height 801
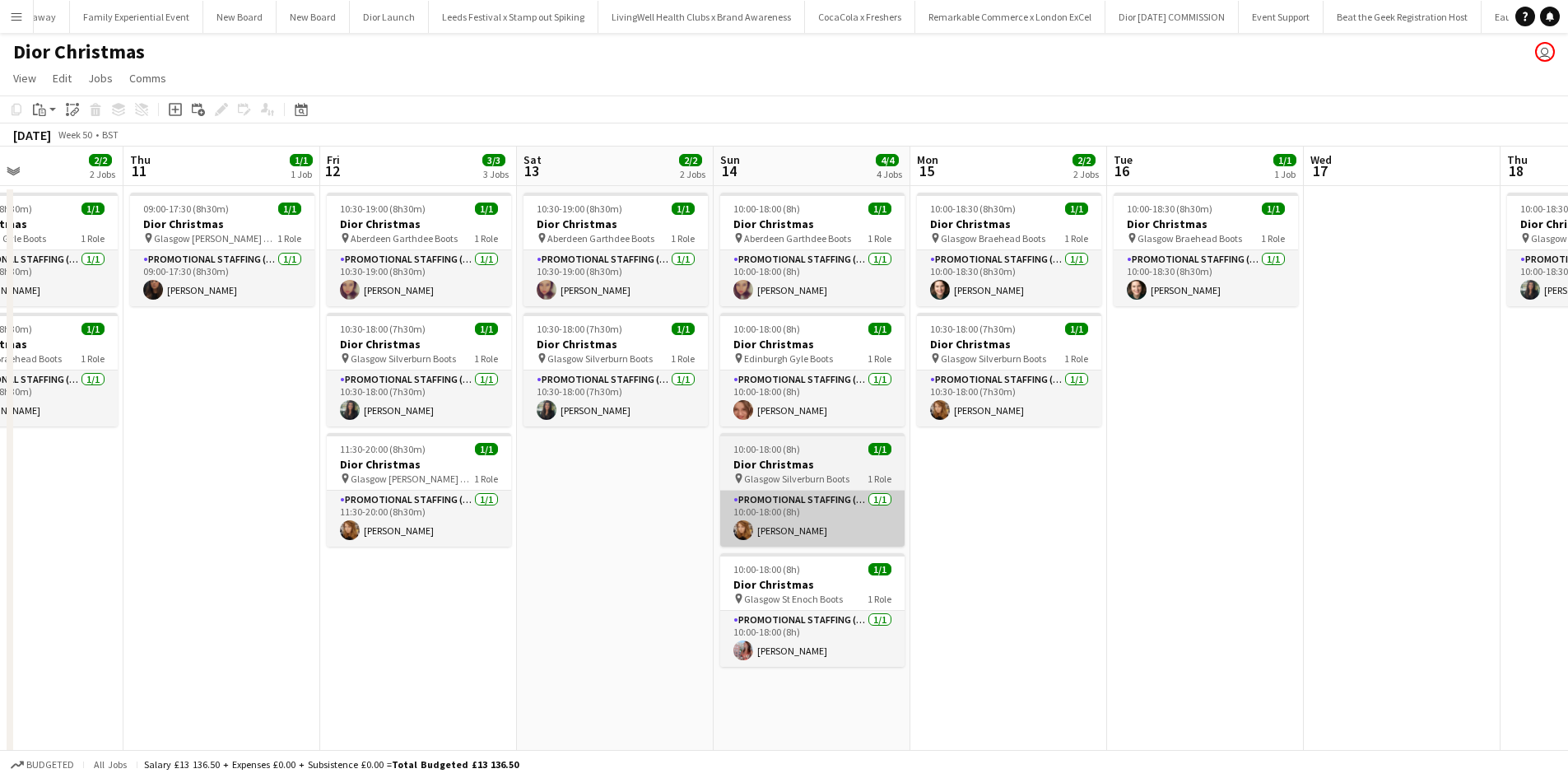
drag, startPoint x: 282, startPoint y: 514, endPoint x: 874, endPoint y: 529, distance: 592.2
click at [1076, 486] on app-calendar-viewport "Mon 8 2/3 3 Jobs Tue 9 1/1 1 Job Wed 10 2/2 2 Jobs Thu 11 1/1 1 Job Fri 12 3/3 …" at bounding box center [784, 547] width 1568 height 801
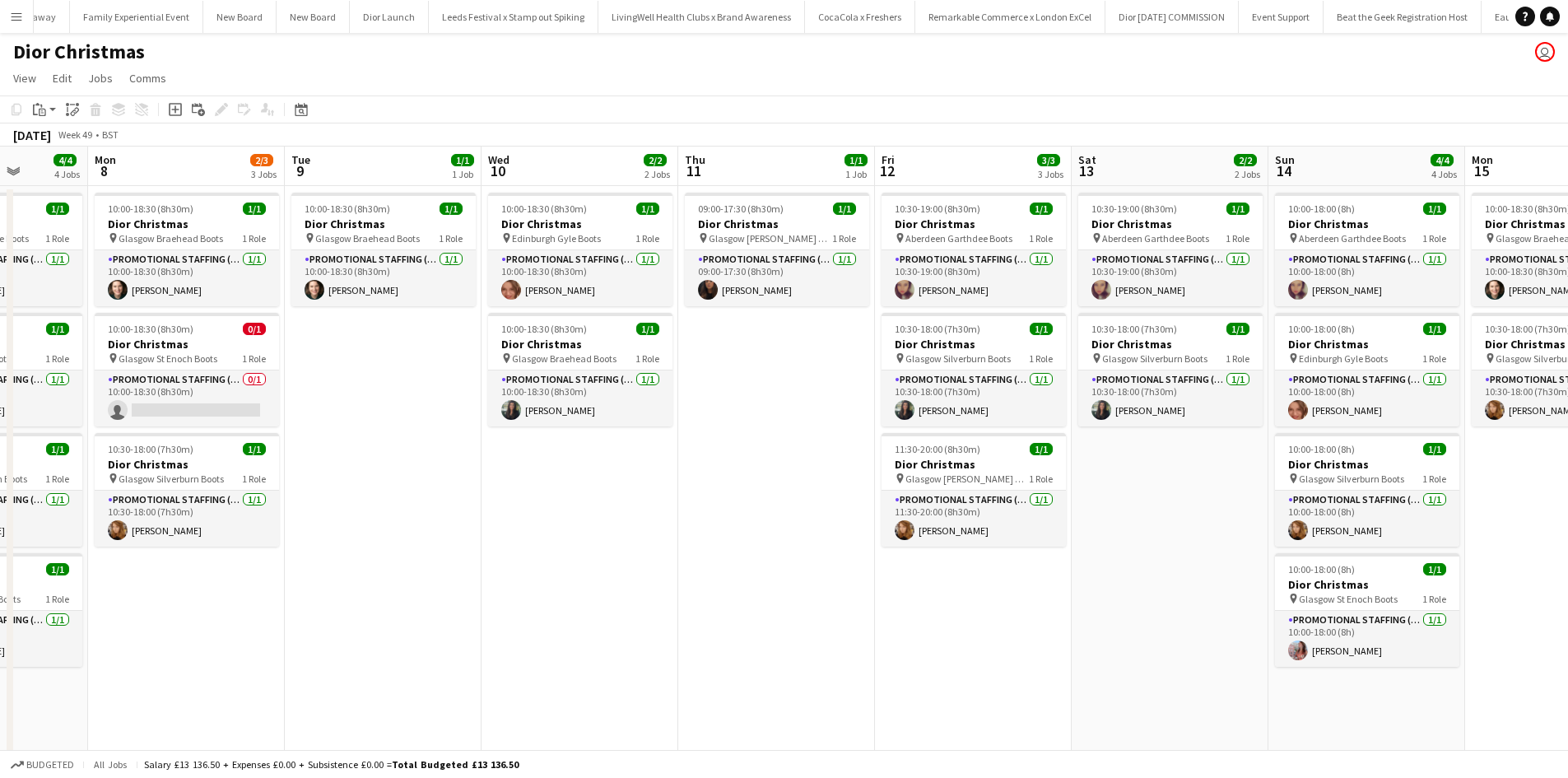
drag, startPoint x: 301, startPoint y: 562, endPoint x: 882, endPoint y: 556, distance: 581.0
click at [883, 555] on app-calendar-viewport "Fri 5 2/2 2 Jobs Sat 6 1/2 2 Jobs Sun 7 4/4 4 Jobs Mon 8 2/3 3 Jobs Tue 9 1/1 1…" at bounding box center [784, 547] width 1568 height 801
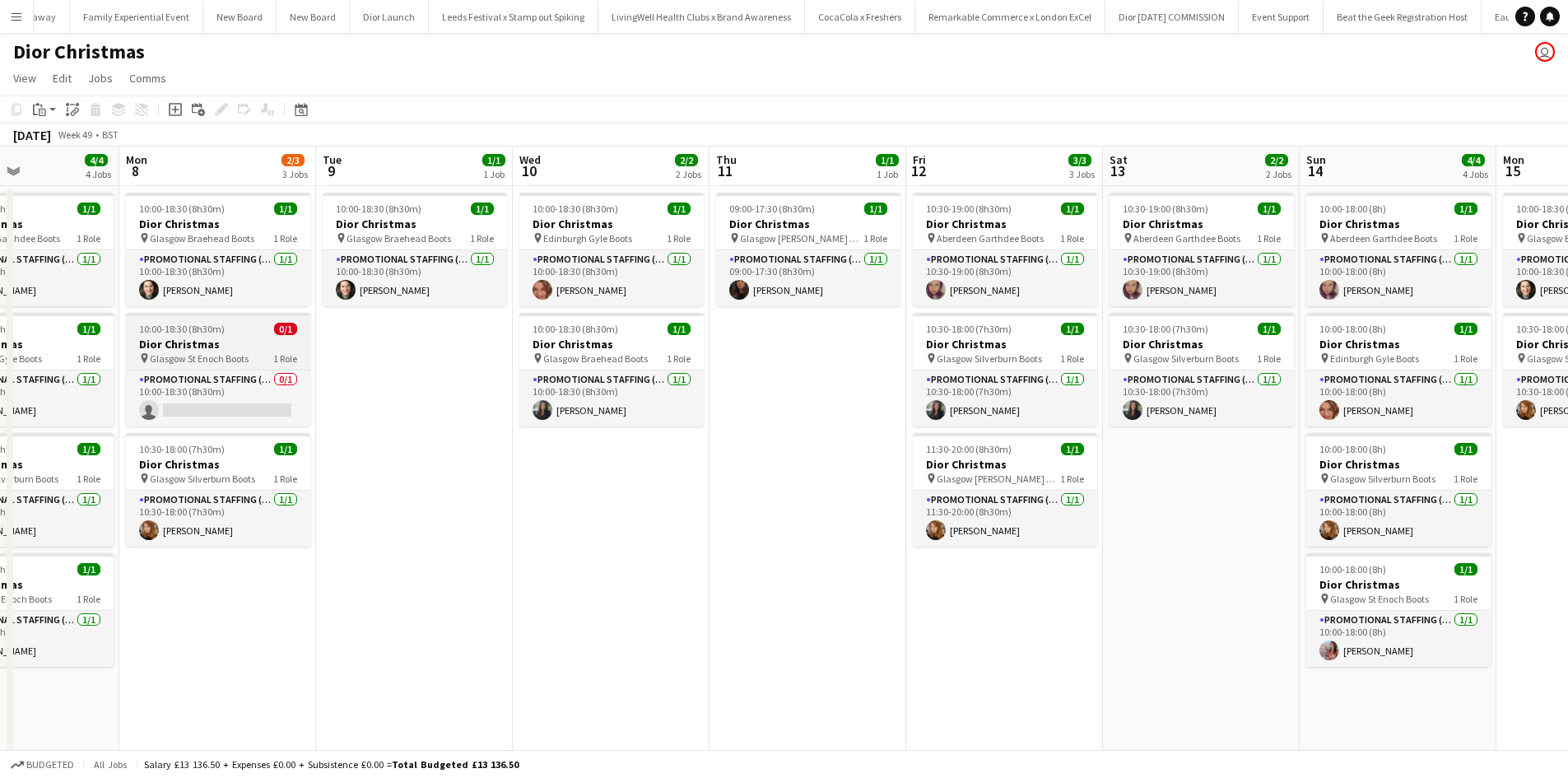
click at [243, 338] on h3 "Dior Christmas" at bounding box center [218, 344] width 185 height 15
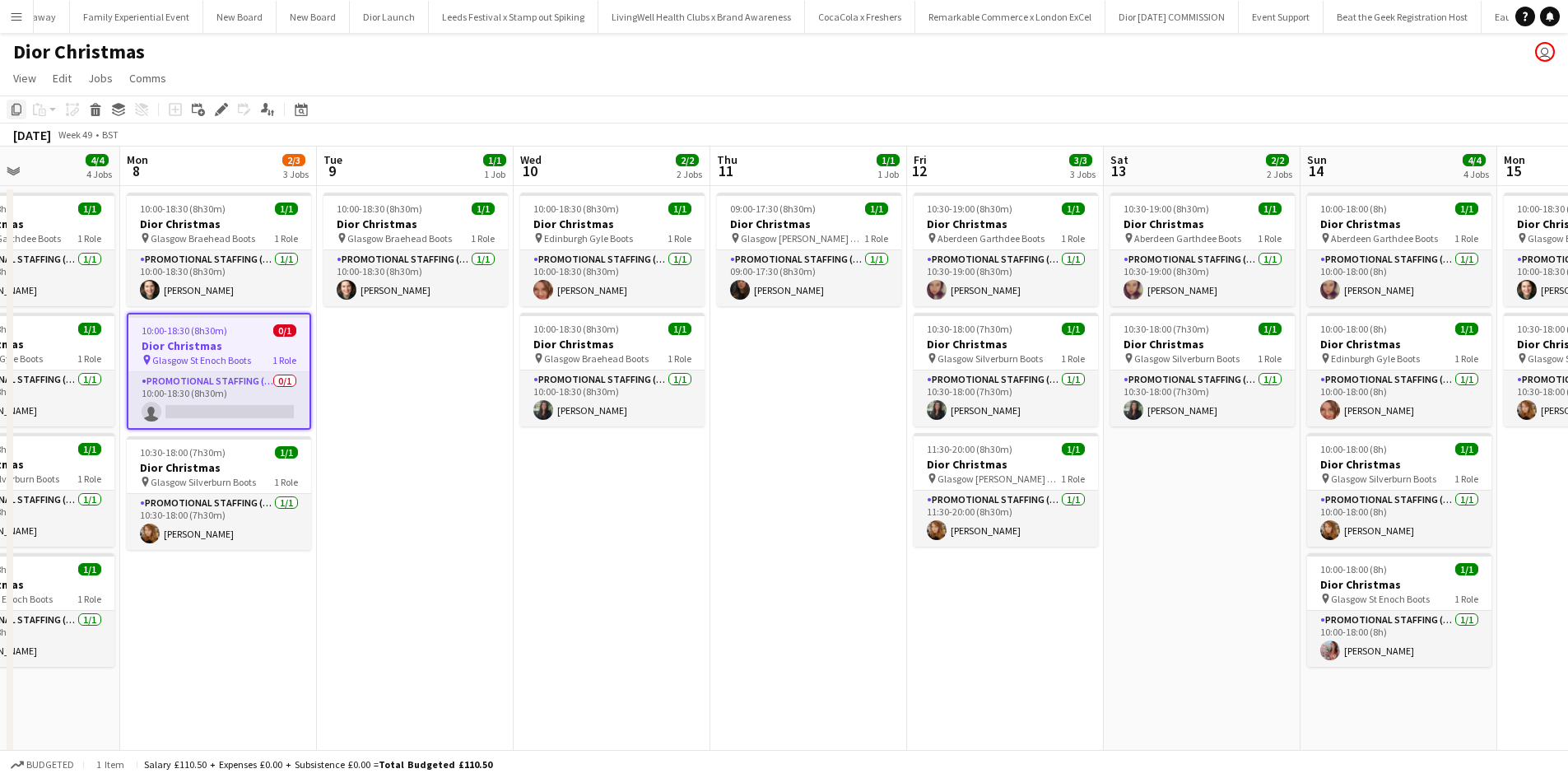
click at [17, 108] on icon "Copy" at bounding box center [16, 109] width 13 height 13
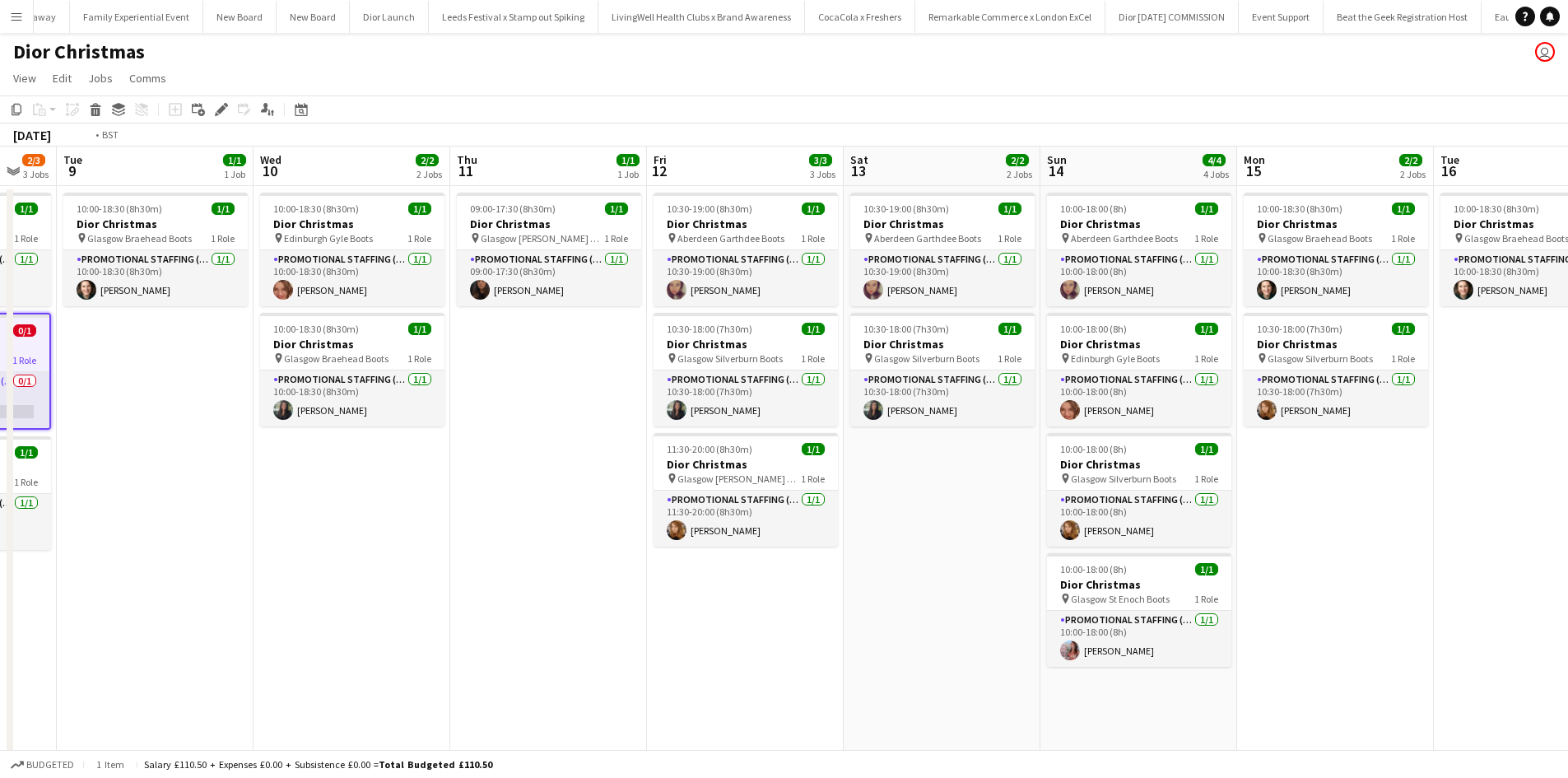
drag, startPoint x: 730, startPoint y: 590, endPoint x: 306, endPoint y: 542, distance: 426.7
click at [260, 542] on app-calendar-viewport "Fri 5 2/2 2 Jobs Sat 6 1/2 2 Jobs Sun 7 4/4 4 Jobs Mon 8 2/3 3 Jobs Tue 9 1/1 1…" at bounding box center [784, 547] width 1568 height 801
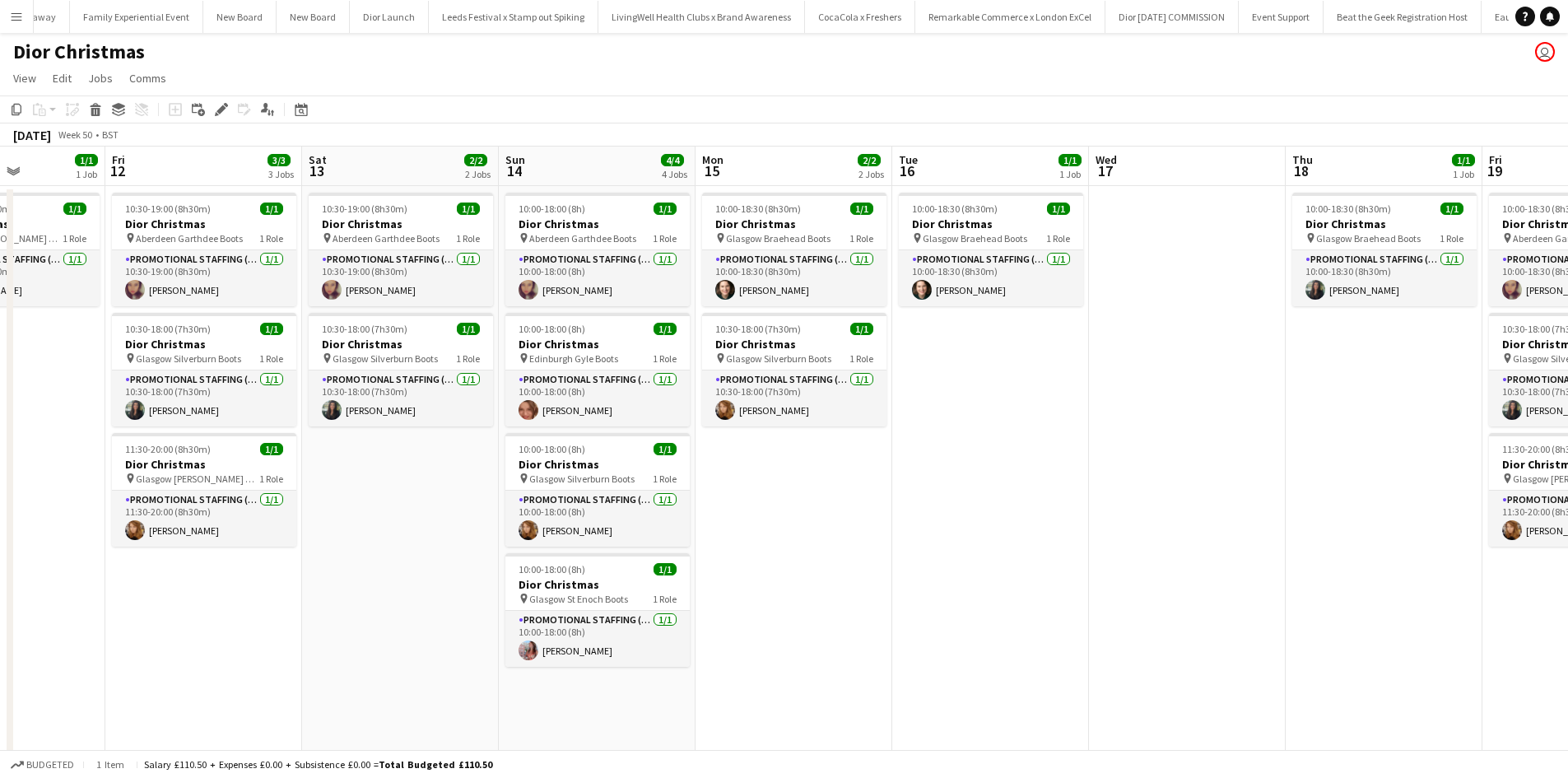
drag, startPoint x: 1336, startPoint y: 638, endPoint x: 594, endPoint y: 530, distance: 749.8
click at [596, 530] on app-calendar-viewport "Tue 9 1/1 1 Job Wed 10 2/2 2 Jobs Thu 11 1/1 1 Job Fri 12 3/3 3 Jobs Sat 13 2/2…" at bounding box center [784, 547] width 1568 height 801
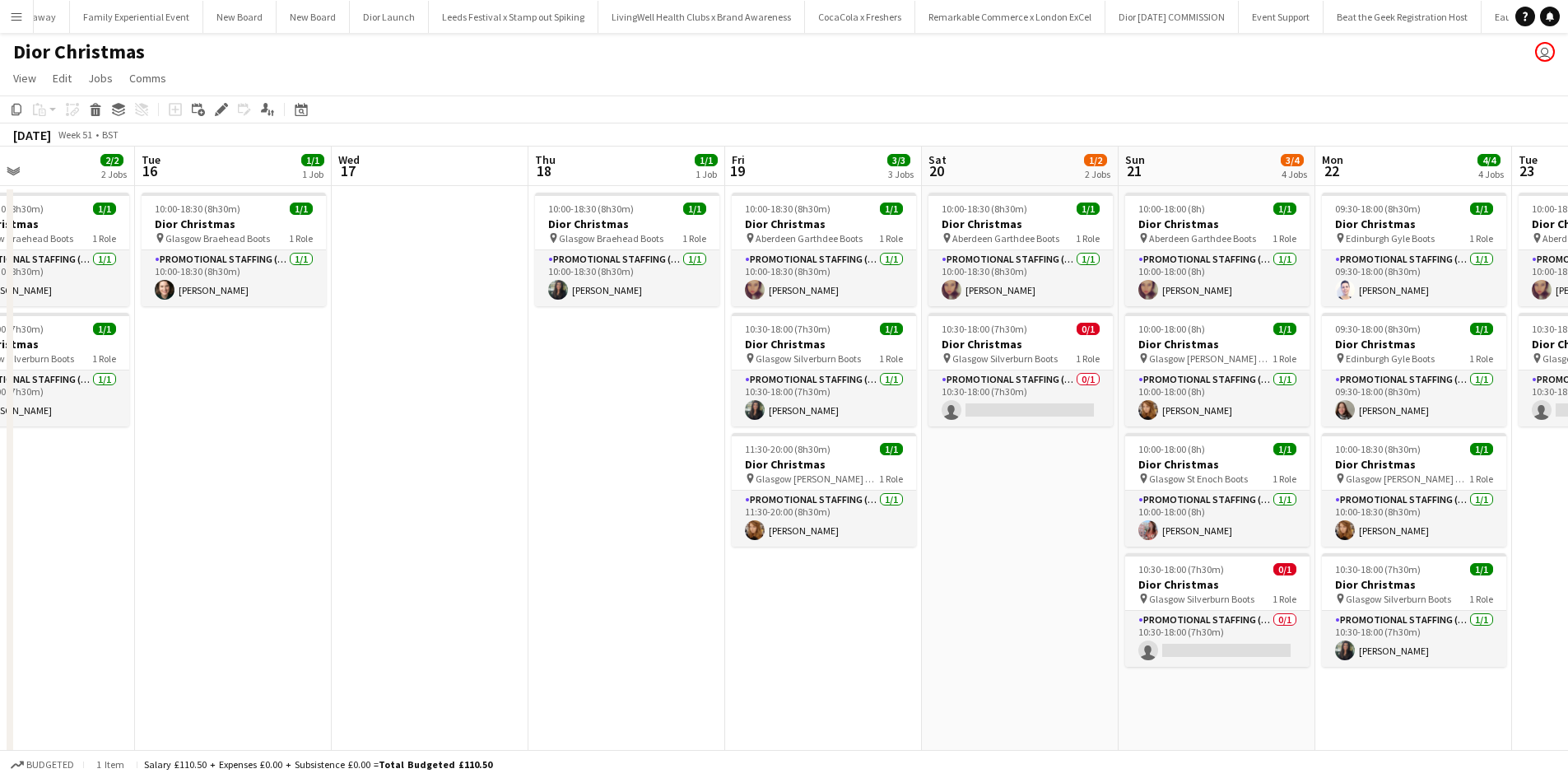
drag, startPoint x: 873, startPoint y: 585, endPoint x: 391, endPoint y: 476, distance: 494.2
click at [402, 480] on app-calendar-viewport "Sat 13 2/2 2 Jobs Sun 14 4/4 4 Jobs Mon 15 2/2 2 Jobs Tue 16 1/1 1 Job Wed 17 T…" at bounding box center [784, 547] width 1568 height 801
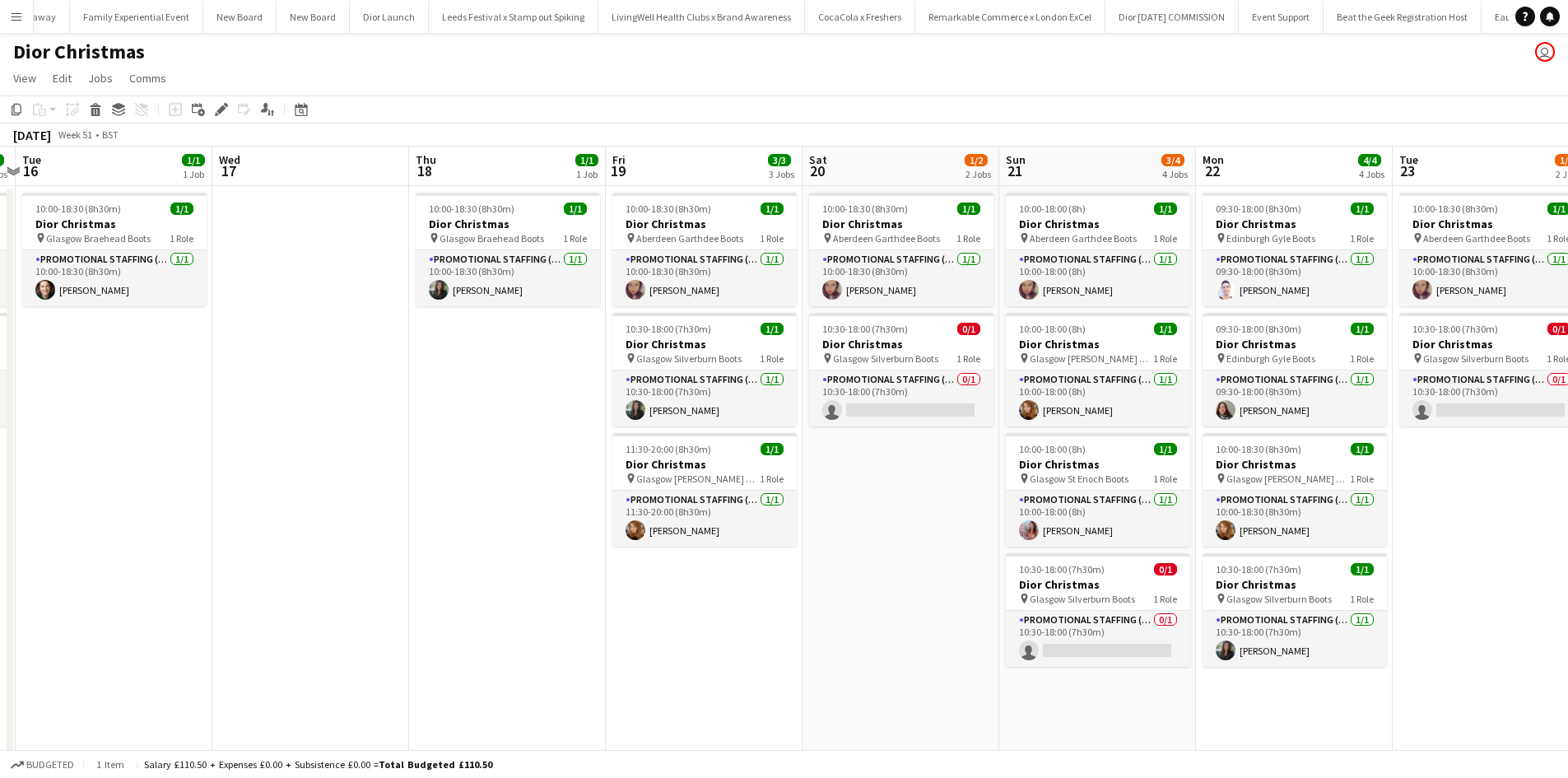
click at [1310, 698] on app-date-cell "09:30-18:00 (8h30m) 1/1 Dior Christmas pin Edinburgh Gyle Boots 1 Role Promotio…" at bounding box center [1295, 567] width 197 height 761
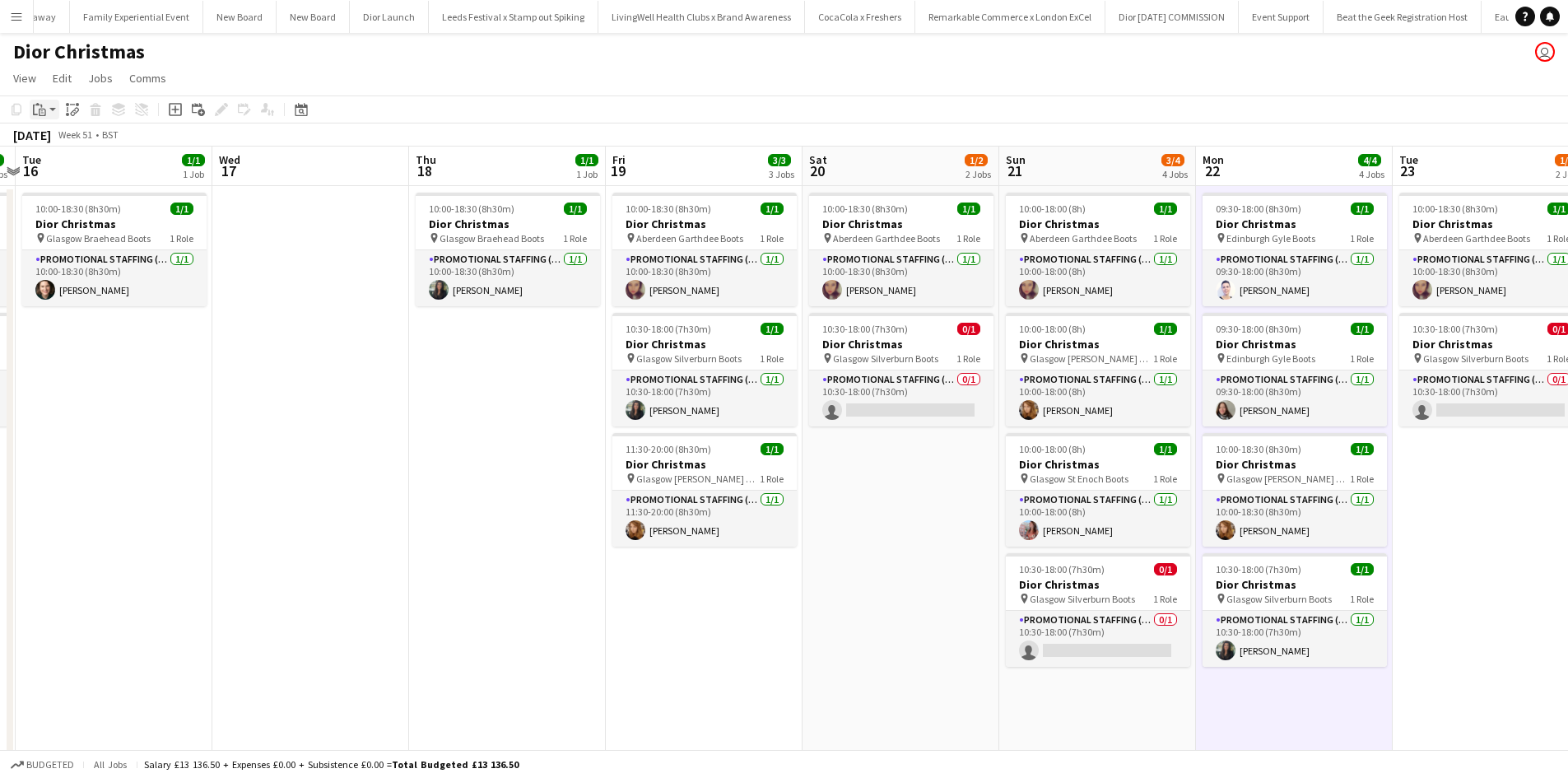
click at [42, 112] on icon "Paste" at bounding box center [39, 109] width 13 height 13
click at [62, 144] on link "Paste Ctrl+V" at bounding box center [121, 141] width 155 height 15
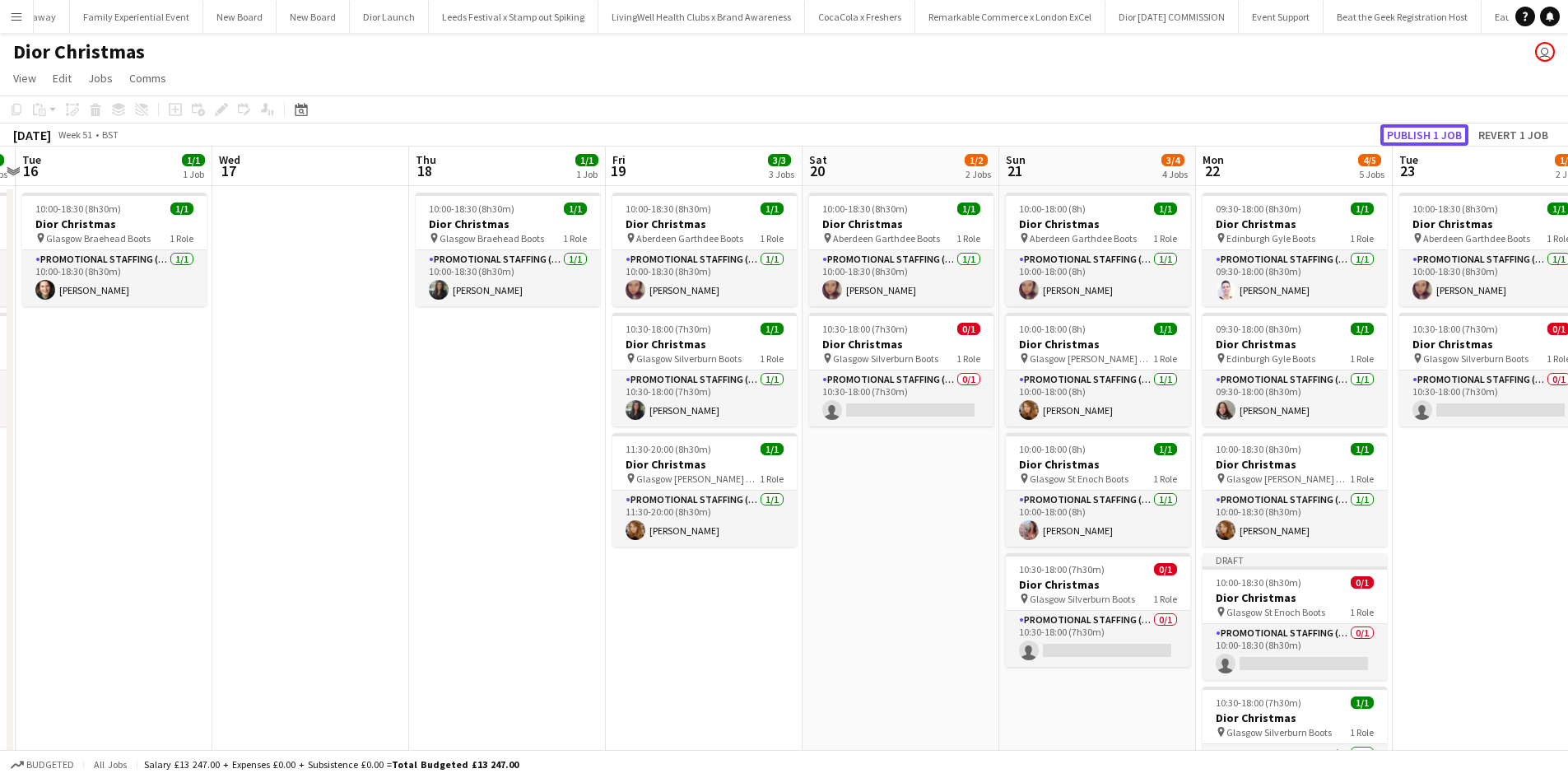
click at [1418, 130] on button "Publish 1 job" at bounding box center [1425, 135] width 88 height 21
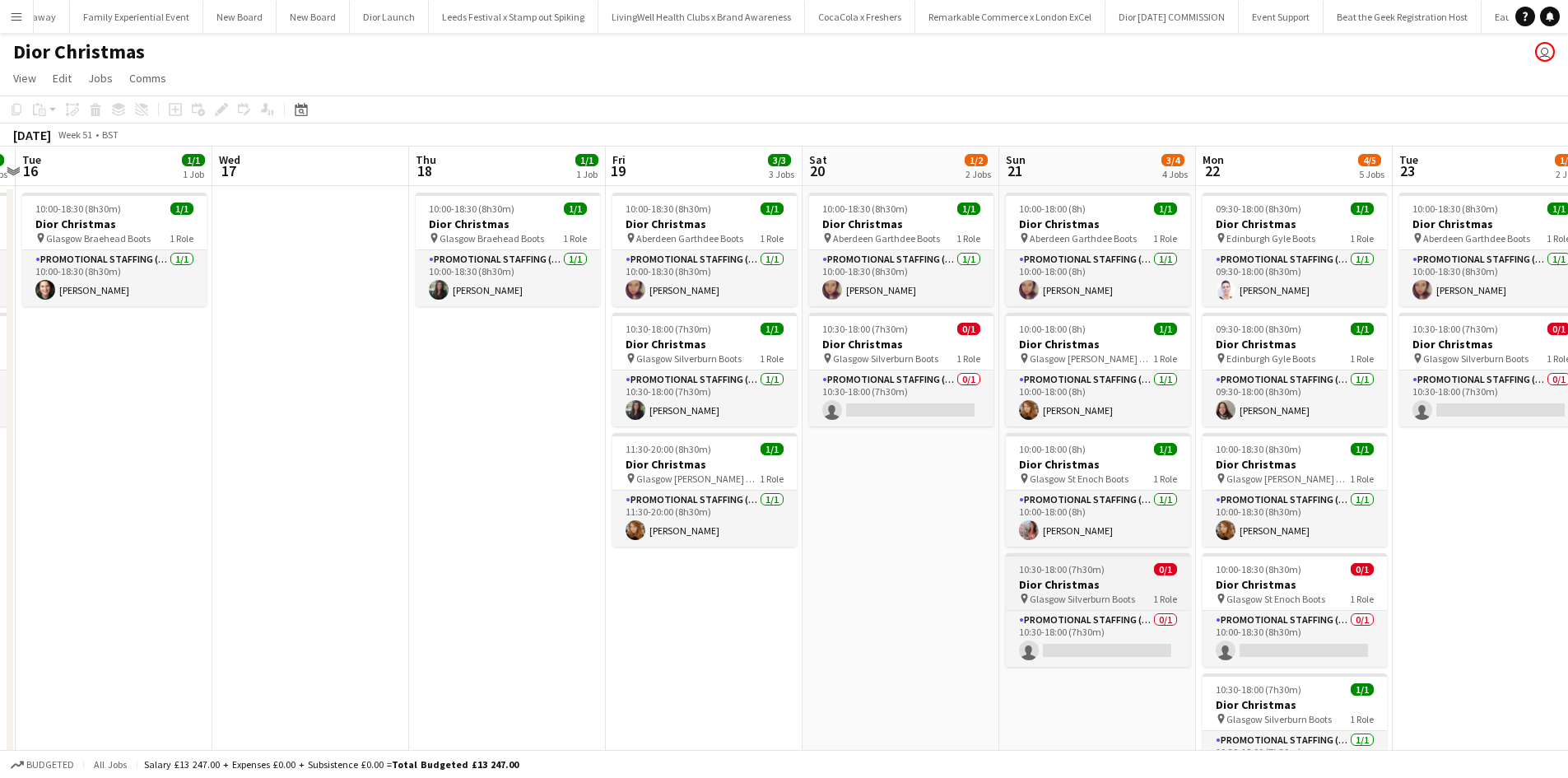
click at [1114, 568] on div "10:30-18:00 (7h30m) 0/1" at bounding box center [1099, 570] width 185 height 12
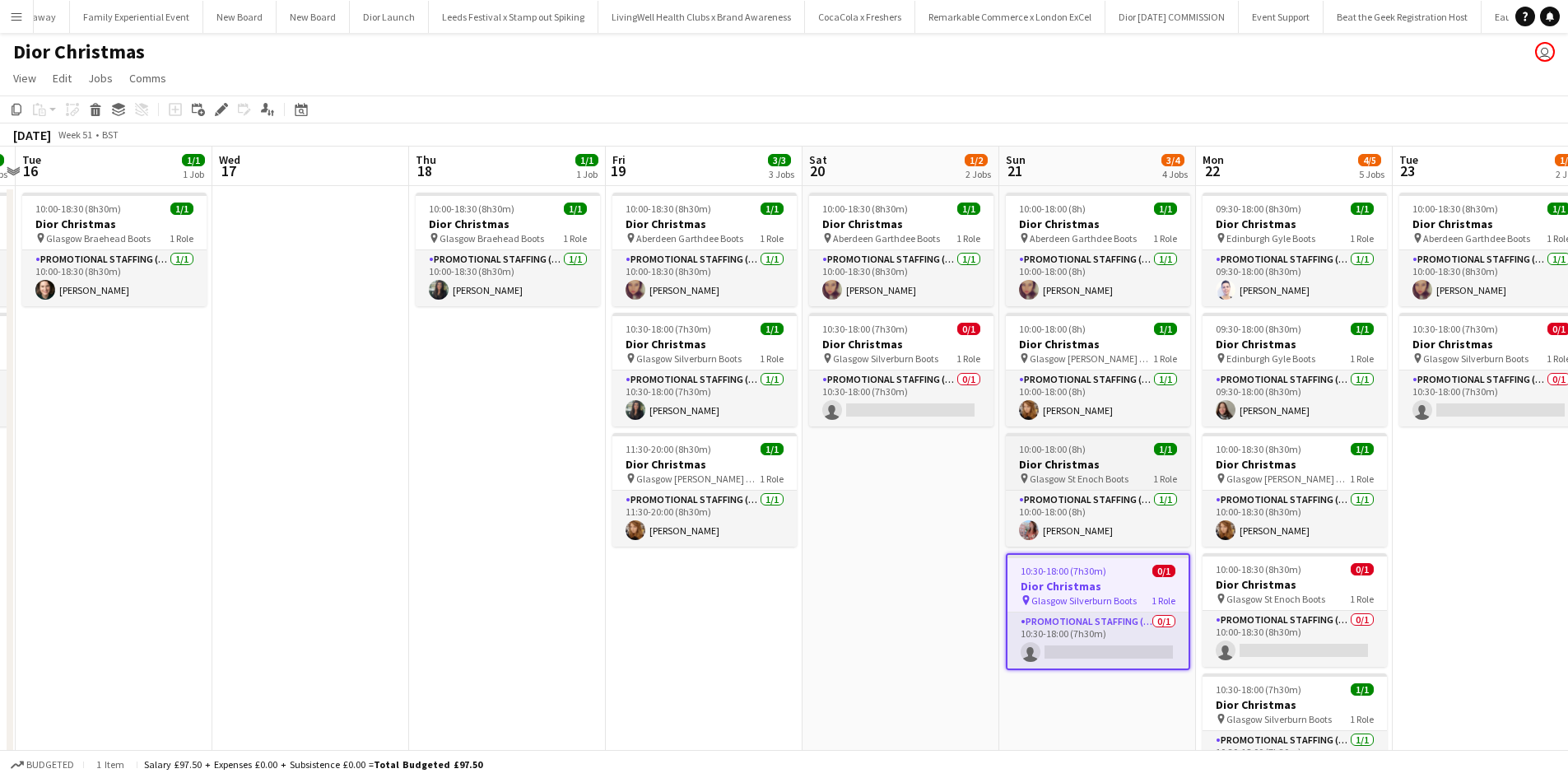
click at [1118, 462] on h3 "Dior Christmas" at bounding box center [1099, 464] width 185 height 15
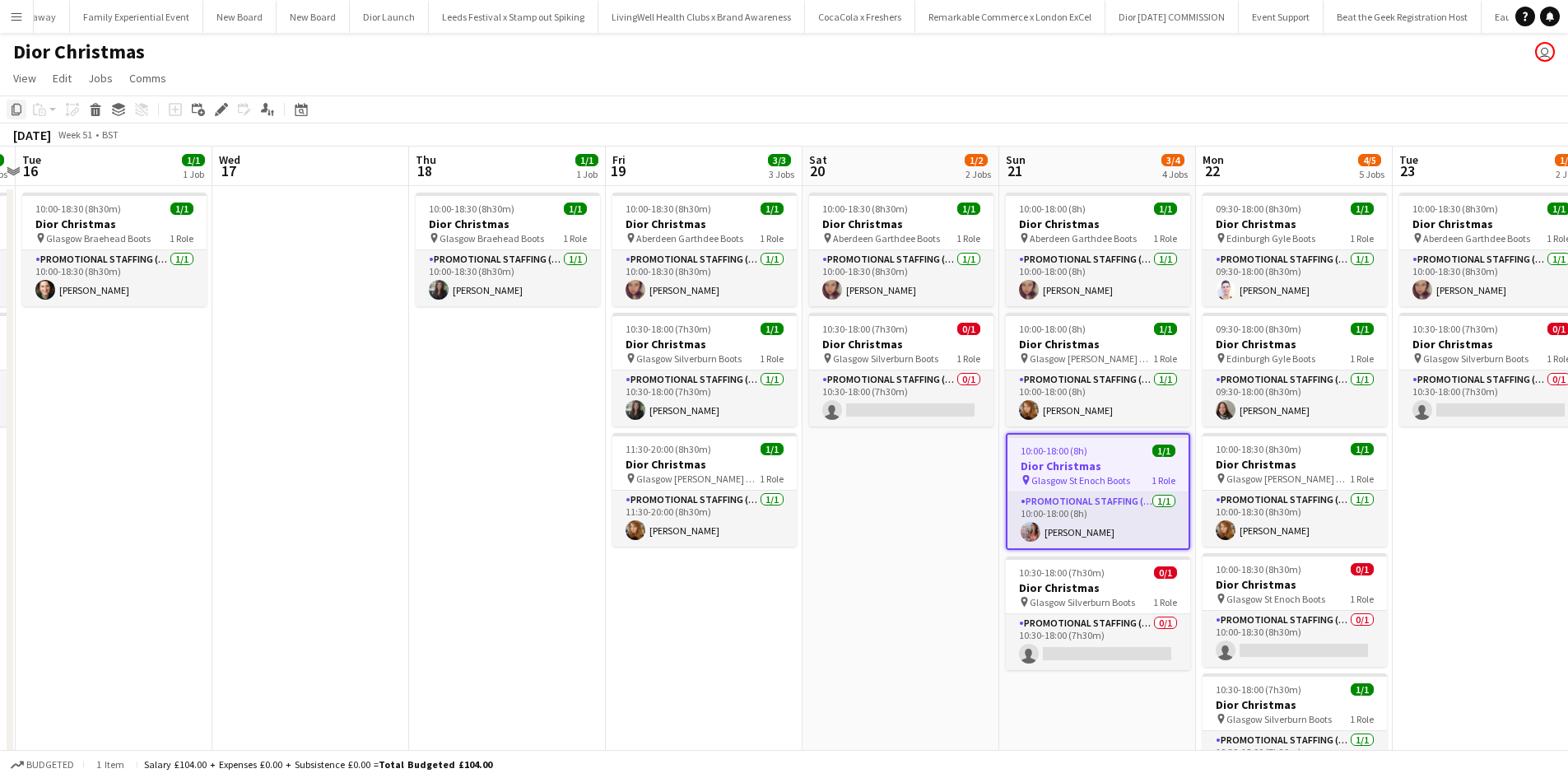
click at [15, 104] on icon "Copy" at bounding box center [16, 109] width 13 height 13
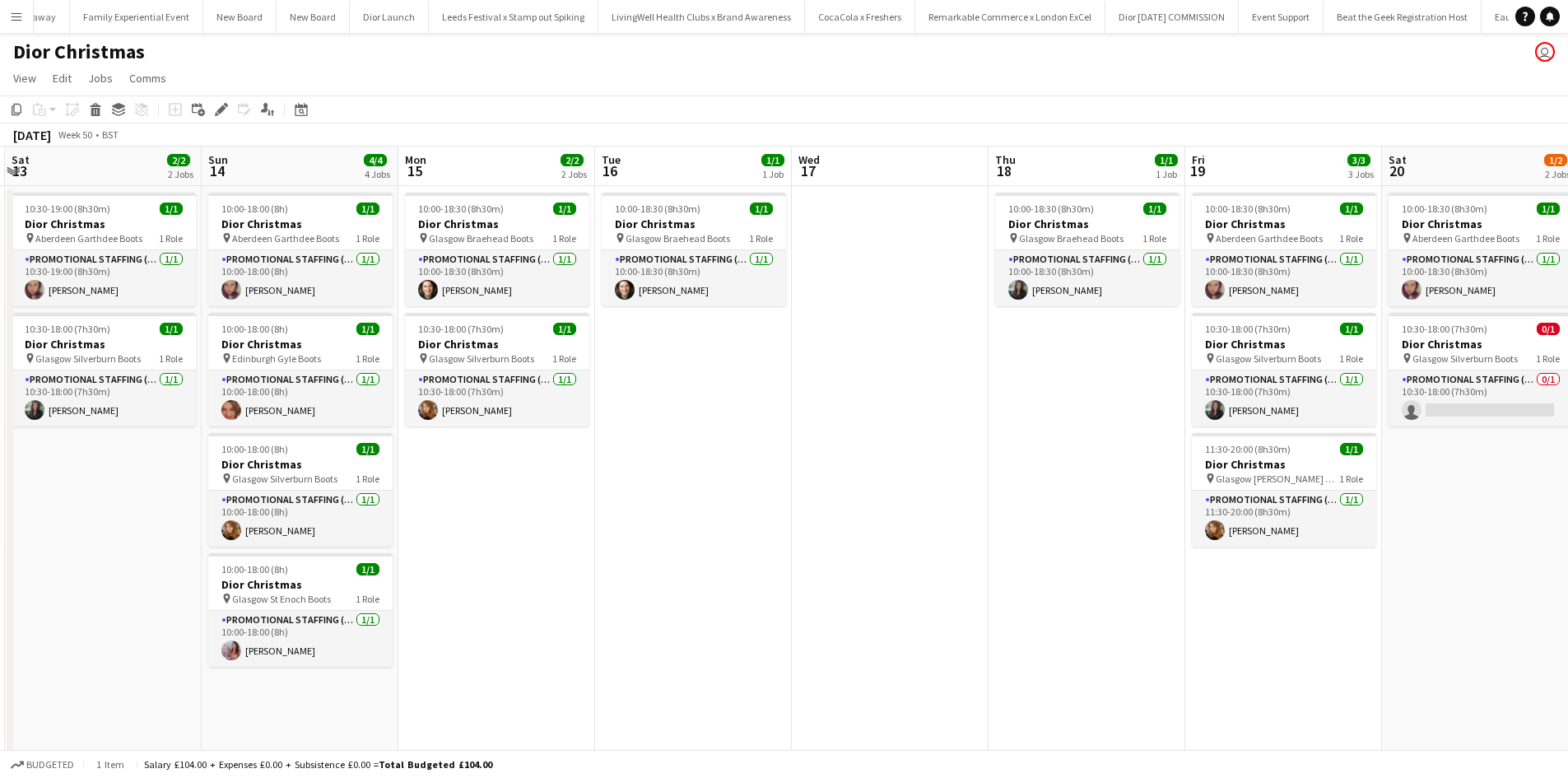
drag, startPoint x: 267, startPoint y: 602, endPoint x: 1367, endPoint y: 583, distance: 1100.2
click at [1412, 572] on app-calendar-viewport "Thu 11 1/1 1 Job Fri 12 3/3 3 Jobs Sat 13 2/2 2 Jobs Sun 14 4/4 4 Jobs Mon 15 2…" at bounding box center [784, 547] width 1568 height 801
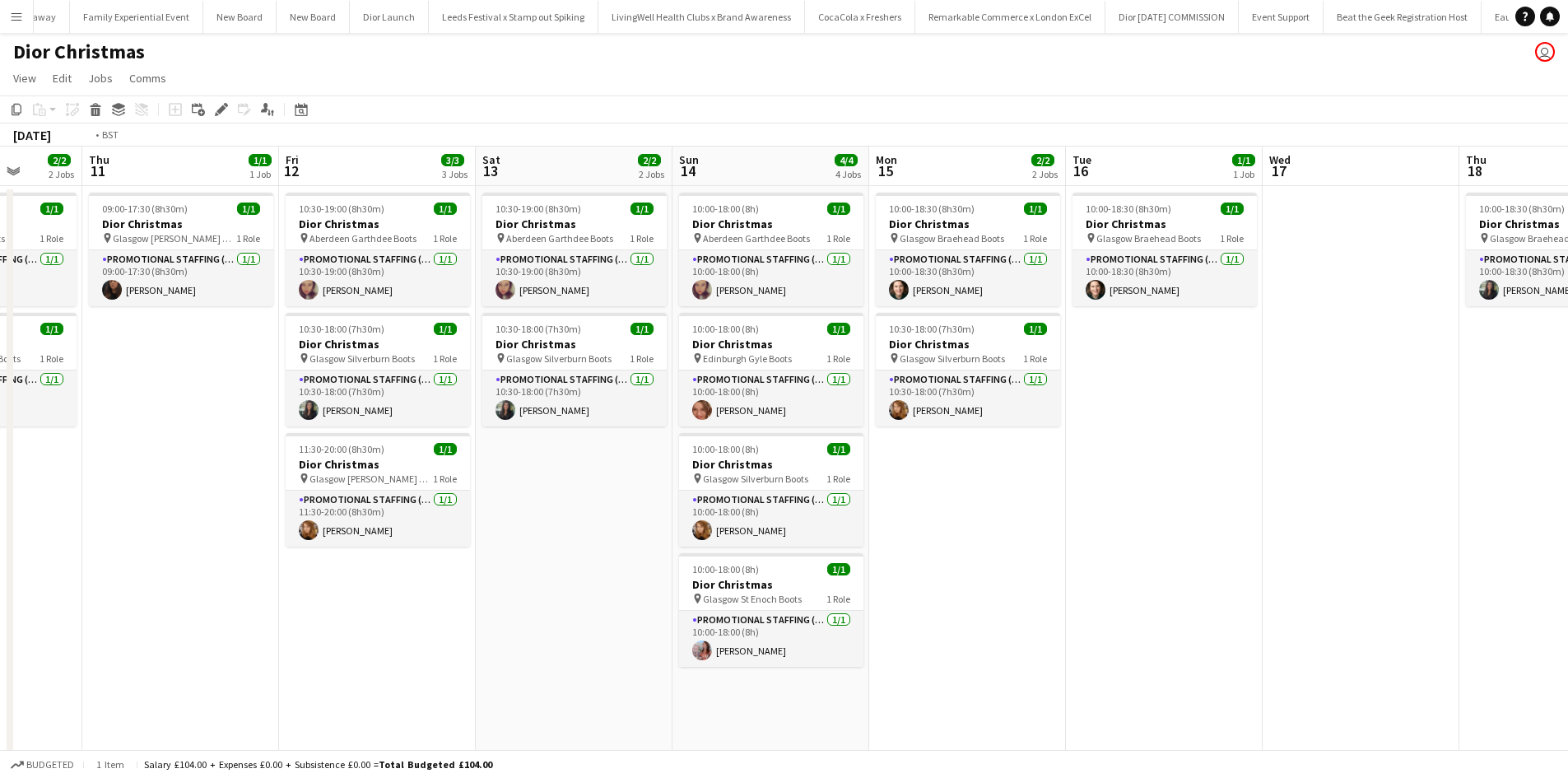
drag, startPoint x: 366, startPoint y: 609, endPoint x: 1320, endPoint y: 592, distance: 954.2
click at [1317, 592] on app-calendar-viewport "Mon 8 2/3 3 Jobs Tue 9 1/1 1 Job Wed 10 2/2 2 Jobs Thu 11 1/1 1 Job Fri 12 3/3 …" at bounding box center [784, 547] width 1568 height 801
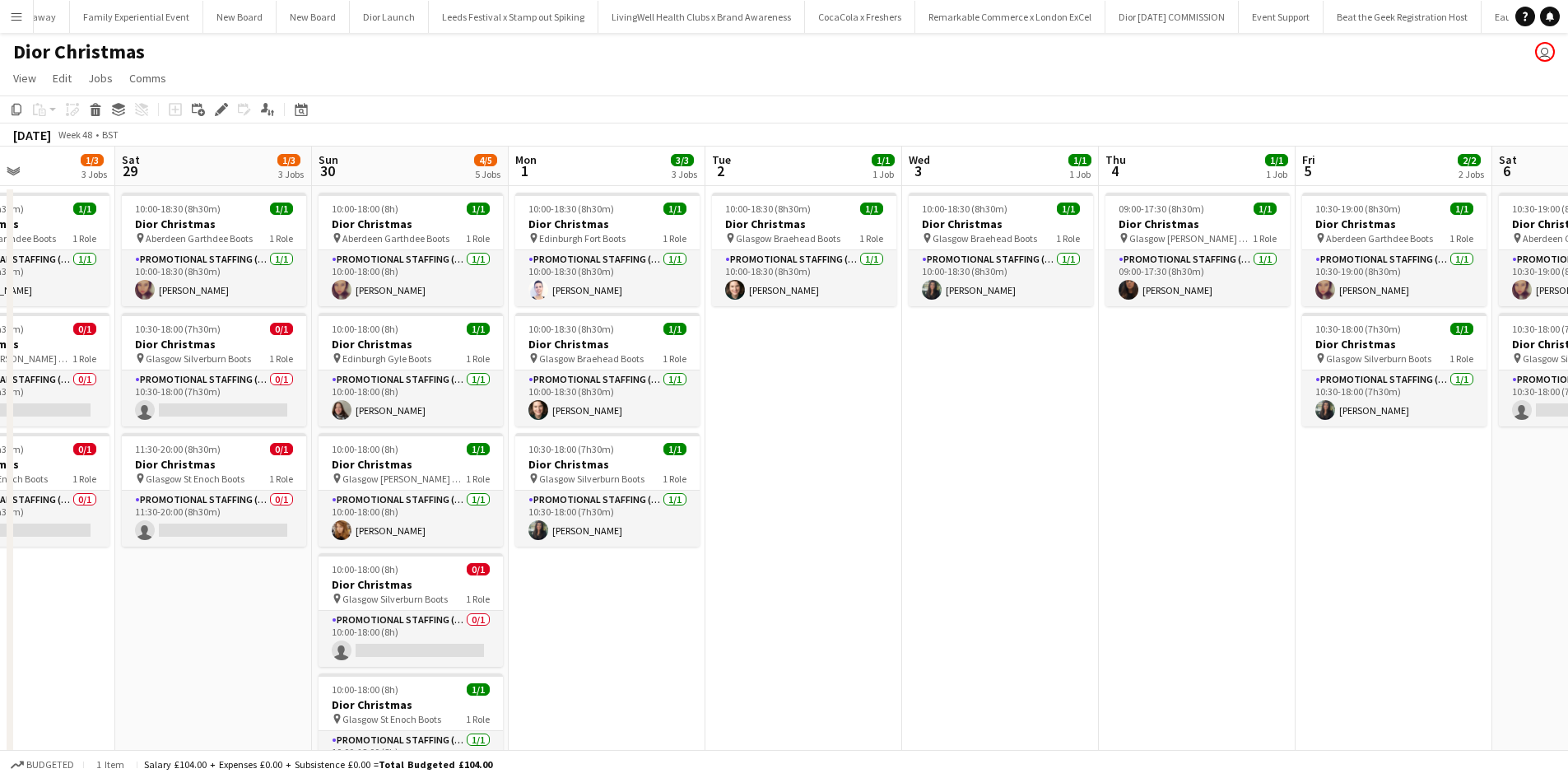
drag, startPoint x: 201, startPoint y: 618, endPoint x: 1580, endPoint y: 569, distance: 1379.9
click at [1567, 569] on html "Menu Boards Boards Boards All jobs Status Workforce Workforce My Workforce Recr…" at bounding box center [784, 488] width 1568 height 976
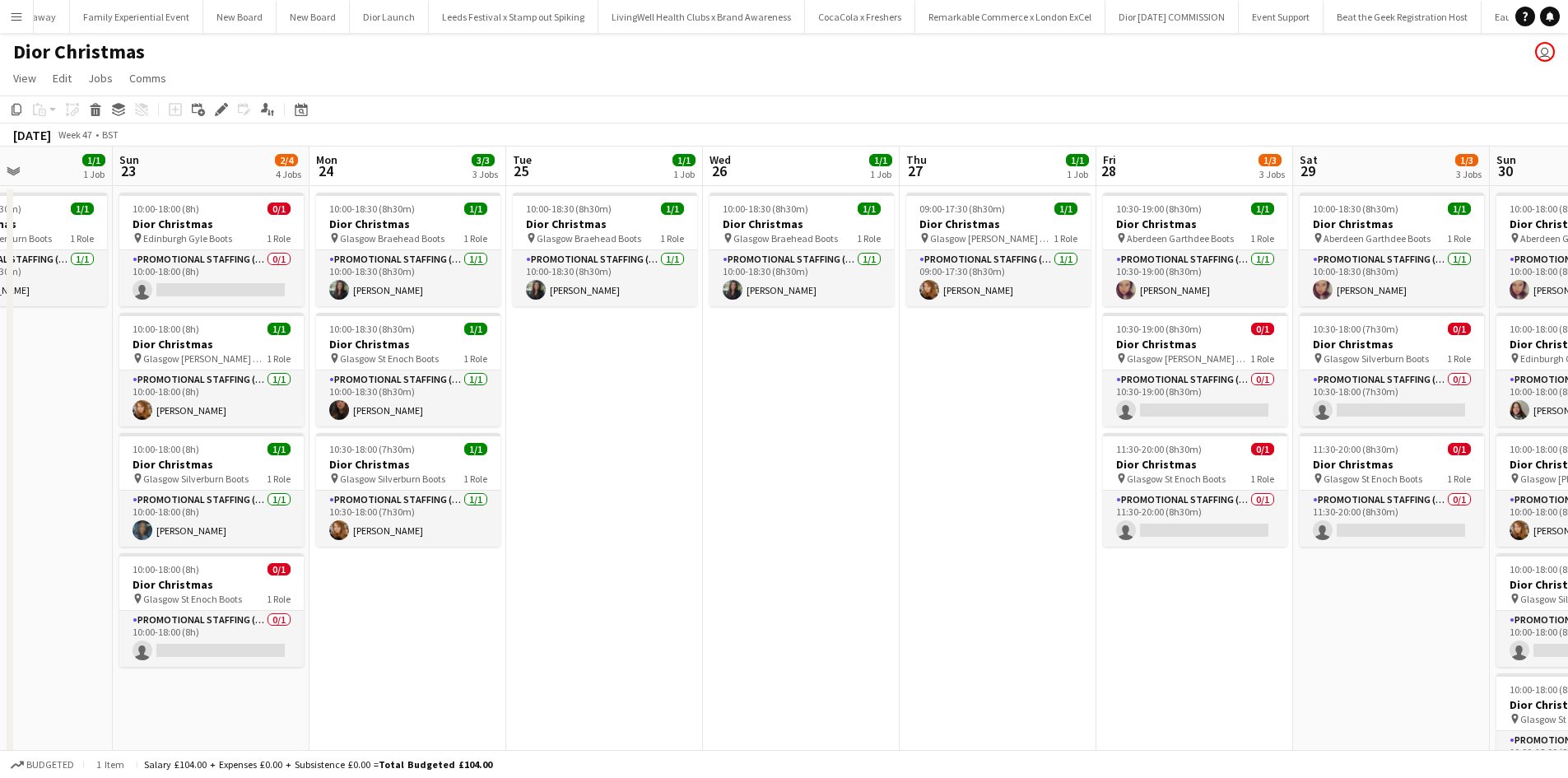
drag, startPoint x: 176, startPoint y: 618, endPoint x: 1234, endPoint y: 606, distance: 1058.1
click at [1567, 588] on html "Menu Boards Boards Boards All jobs Status Workforce Workforce My Workforce Recr…" at bounding box center [784, 488] width 1568 height 976
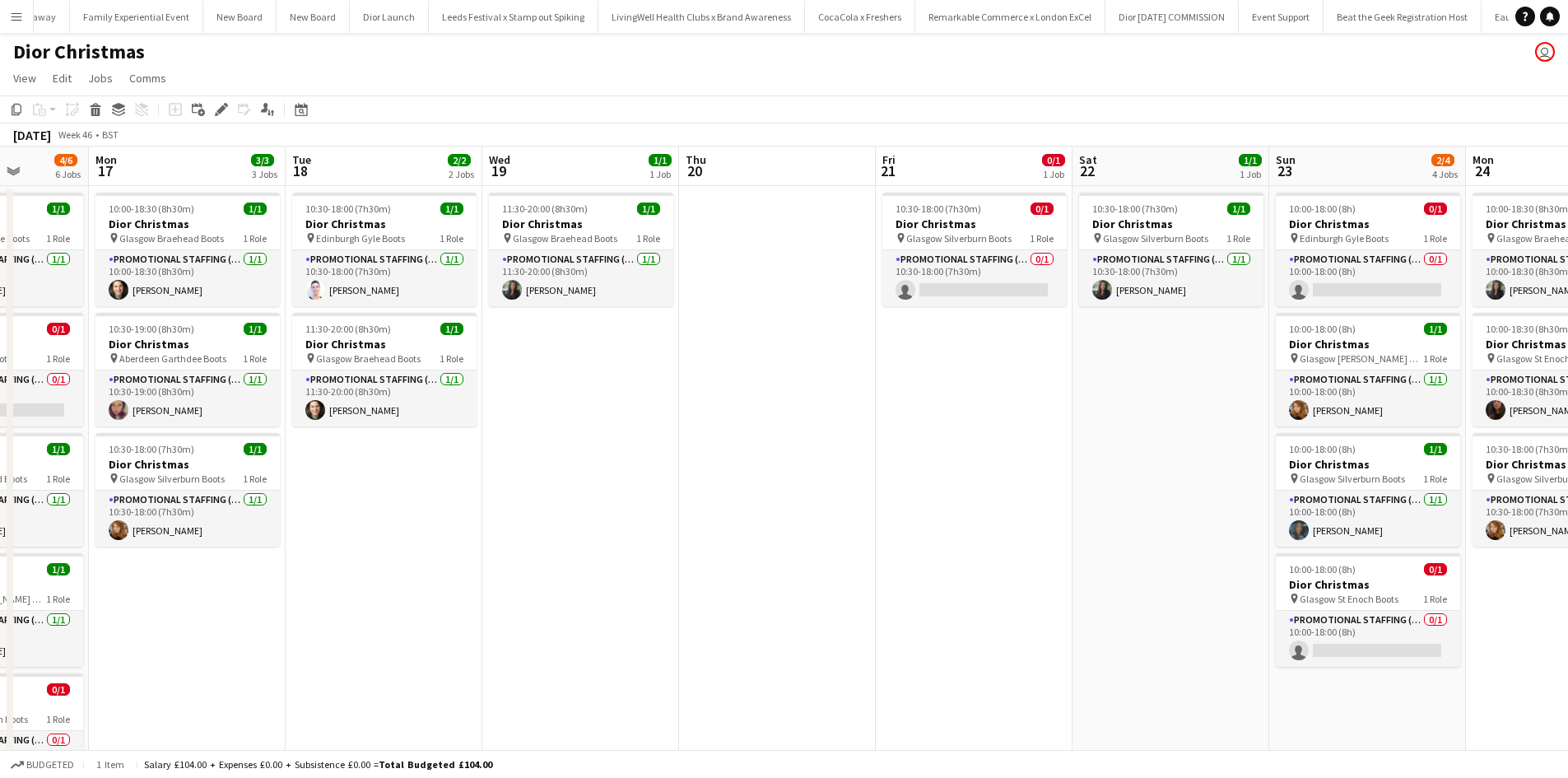
drag, startPoint x: 210, startPoint y: 604, endPoint x: 1463, endPoint y: 564, distance: 1253.6
click at [1562, 556] on app-calendar-viewport "Fri 14 2/2 2 Jobs Sat 15 2/2 2 Jobs Sun 16 4/6 6 Jobs Mon 17 3/3 3 Jobs Tue 18 …" at bounding box center [784, 547] width 1568 height 801
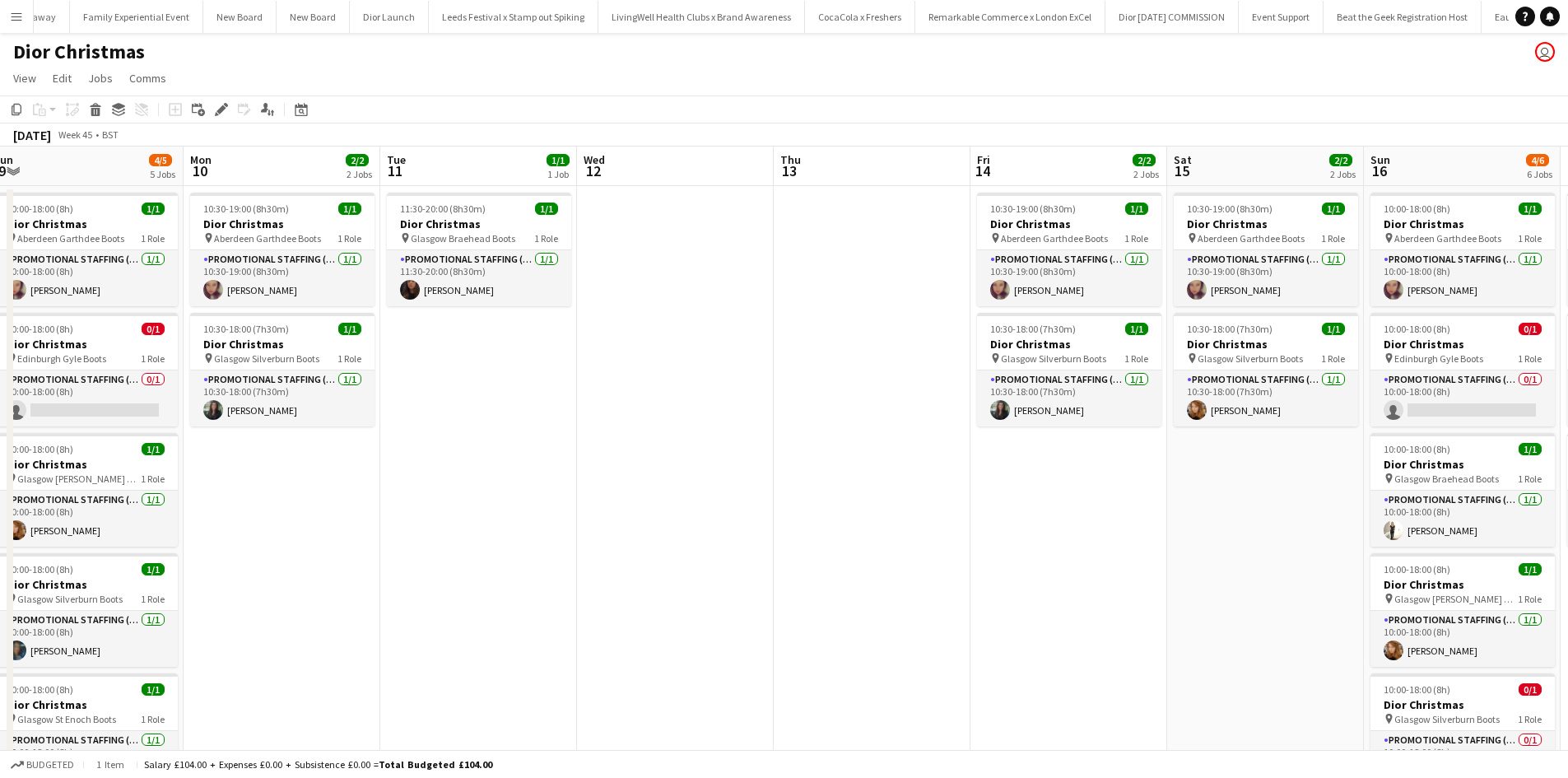
drag, startPoint x: 153, startPoint y: 604, endPoint x: 1565, endPoint y: 593, distance: 1412.0
click at [1541, 593] on app-calendar-viewport "Fri 7 1/2 2 Jobs Sat 8 2/2 2 Jobs Sun 9 4/5 5 Jobs Mon 10 2/2 2 Jobs Tue 11 1/1…" at bounding box center [784, 547] width 1568 height 801
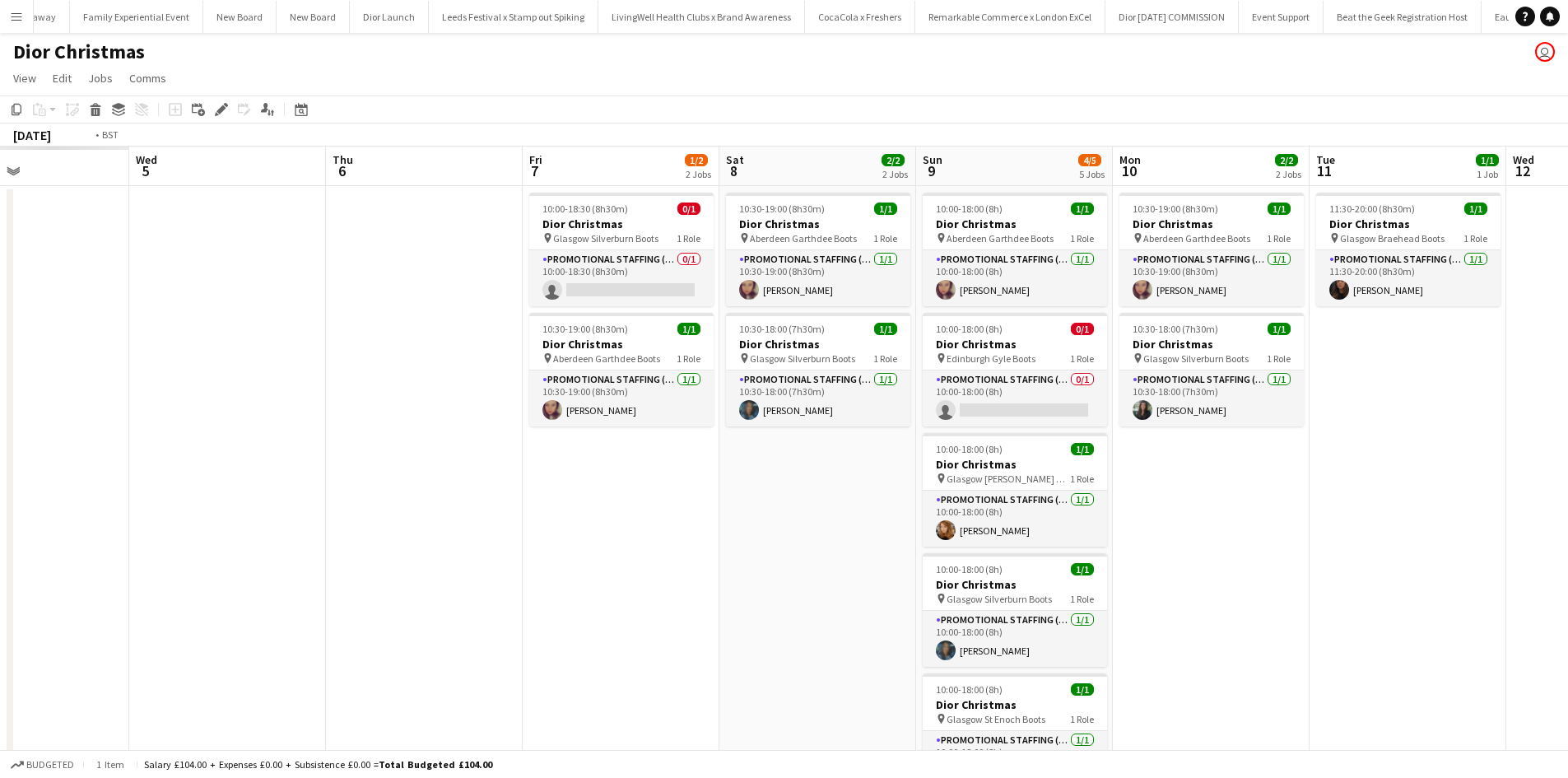
drag, startPoint x: 185, startPoint y: 602, endPoint x: 1580, endPoint y: 569, distance: 1395.4
click at [1457, 571] on app-calendar-viewport "Sun 2 0/1 1 Job Mon 3 1/1 1 Job Tue 4 Wed 5 Thu 6 Fri 7 1/2 2 Jobs Sat 8 2/2 2 …" at bounding box center [784, 547] width 1568 height 801
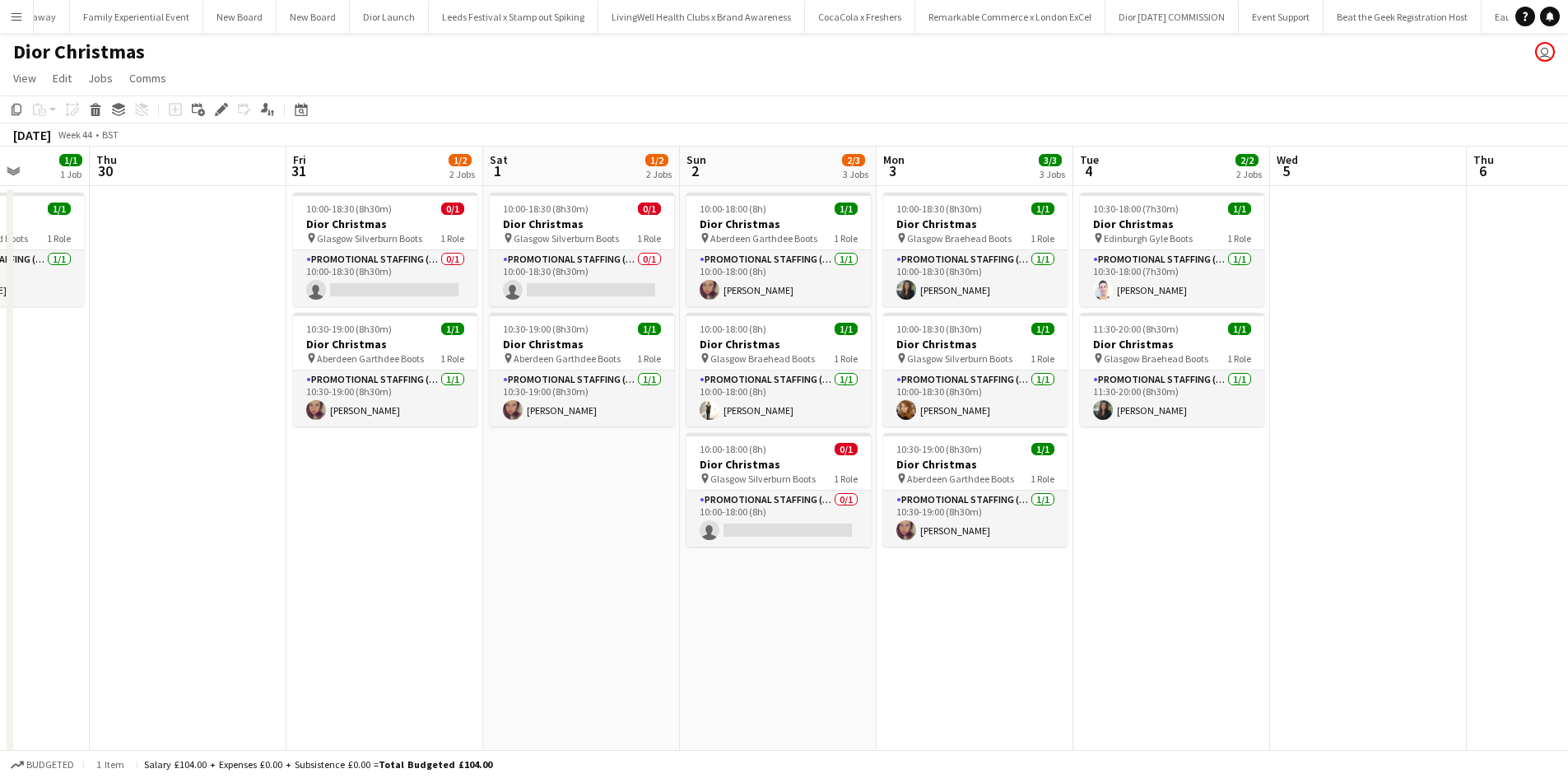
drag, startPoint x: 799, startPoint y: 599, endPoint x: 1580, endPoint y: 605, distance: 781.0
click at [1567, 605] on html "Menu Boards Boards Boards All jobs Status Workforce Workforce My Workforce Recr…" at bounding box center [784, 488] width 1568 height 976
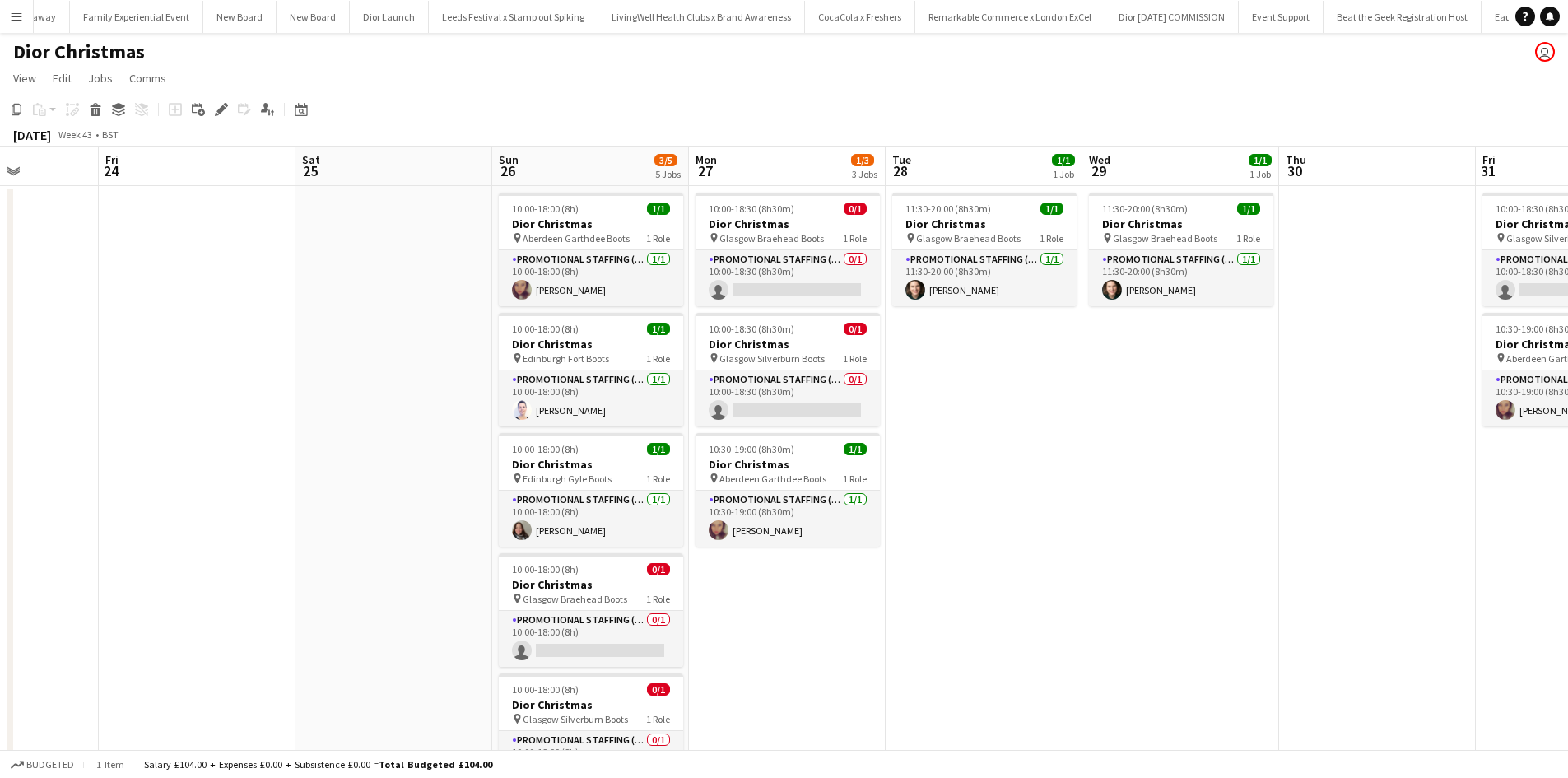
drag, startPoint x: 489, startPoint y: 621, endPoint x: 1169, endPoint y: 607, distance: 680.1
click at [1168, 607] on app-calendar-viewport "Tue 21 Wed 22 Thu 23 Fri 24 Sat 25 Sun 26 3/5 5 Jobs Mon 27 1/3 3 Jobs Tue 28 1…" at bounding box center [784, 547] width 1568 height 801
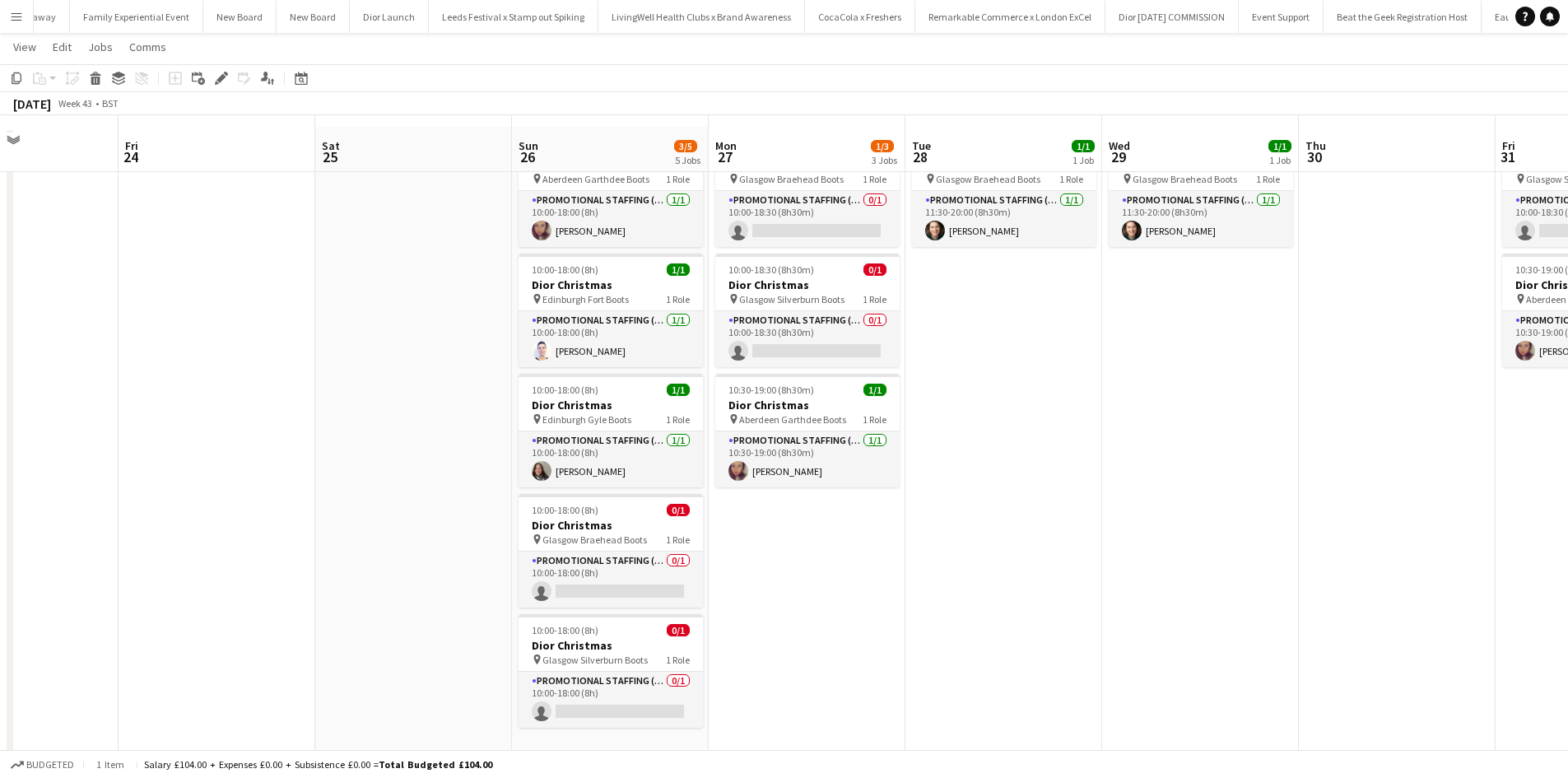
scroll to position [83, 0]
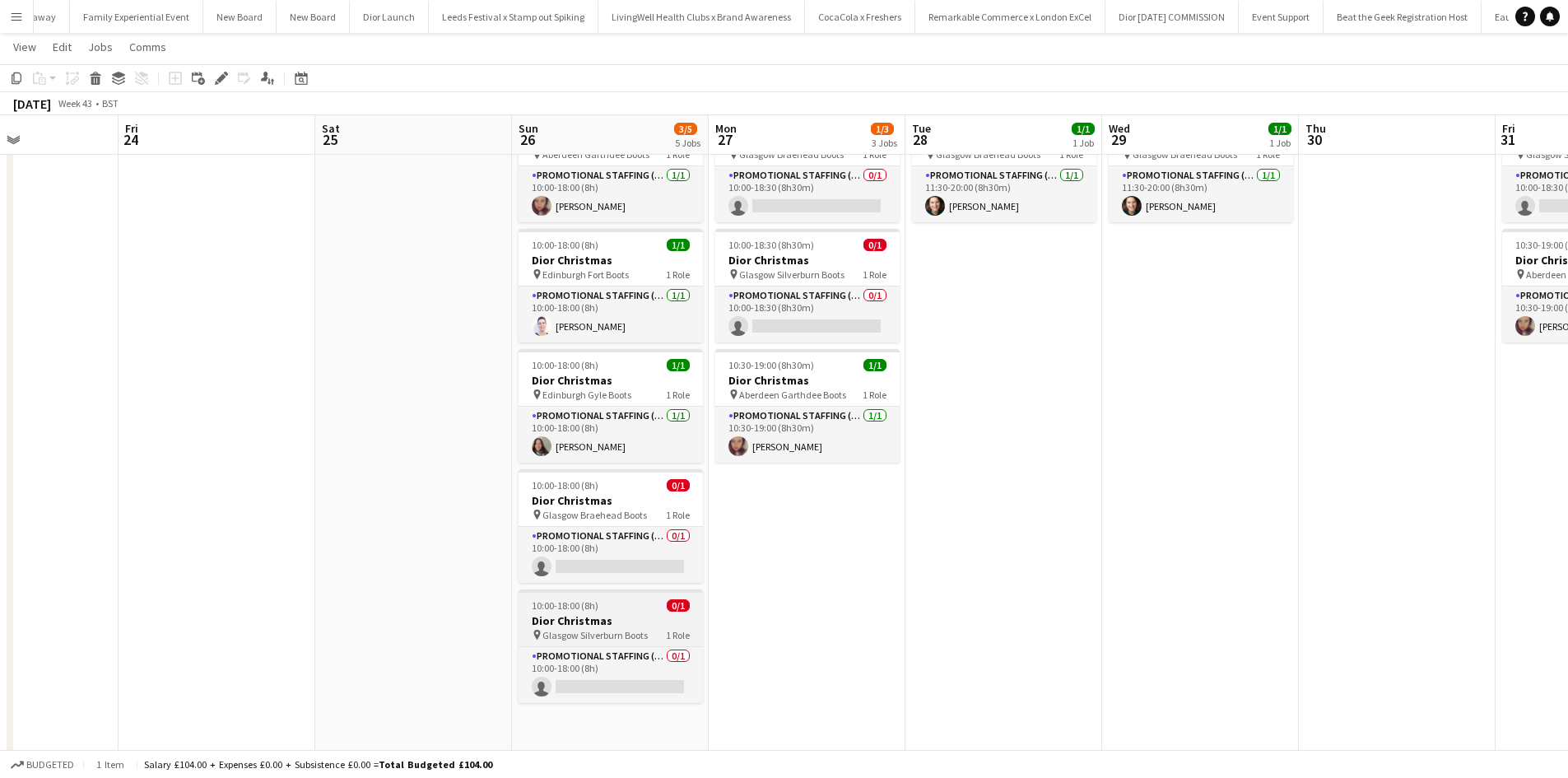
click at [628, 605] on div "10:00-18:00 (8h) 0/1" at bounding box center [611, 606] width 185 height 12
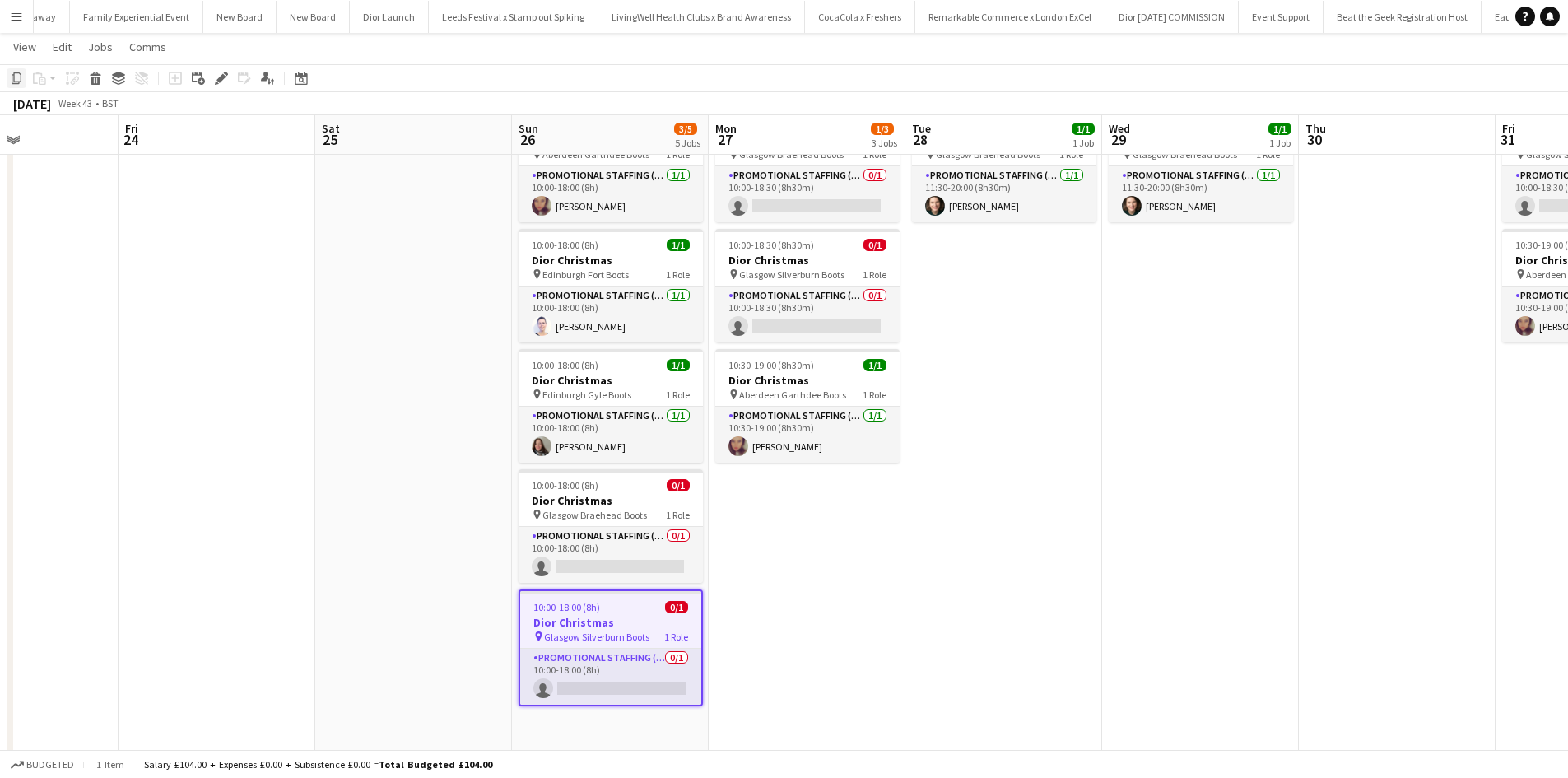
click at [14, 80] on icon at bounding box center [16, 77] width 10 height 11
click at [613, 721] on app-date-cell "10:00-18:00 (8h) 1/1 Dior Christmas pin Aberdeen Garthdee Boots 1 Role Promotio…" at bounding box center [611, 483] width 197 height 761
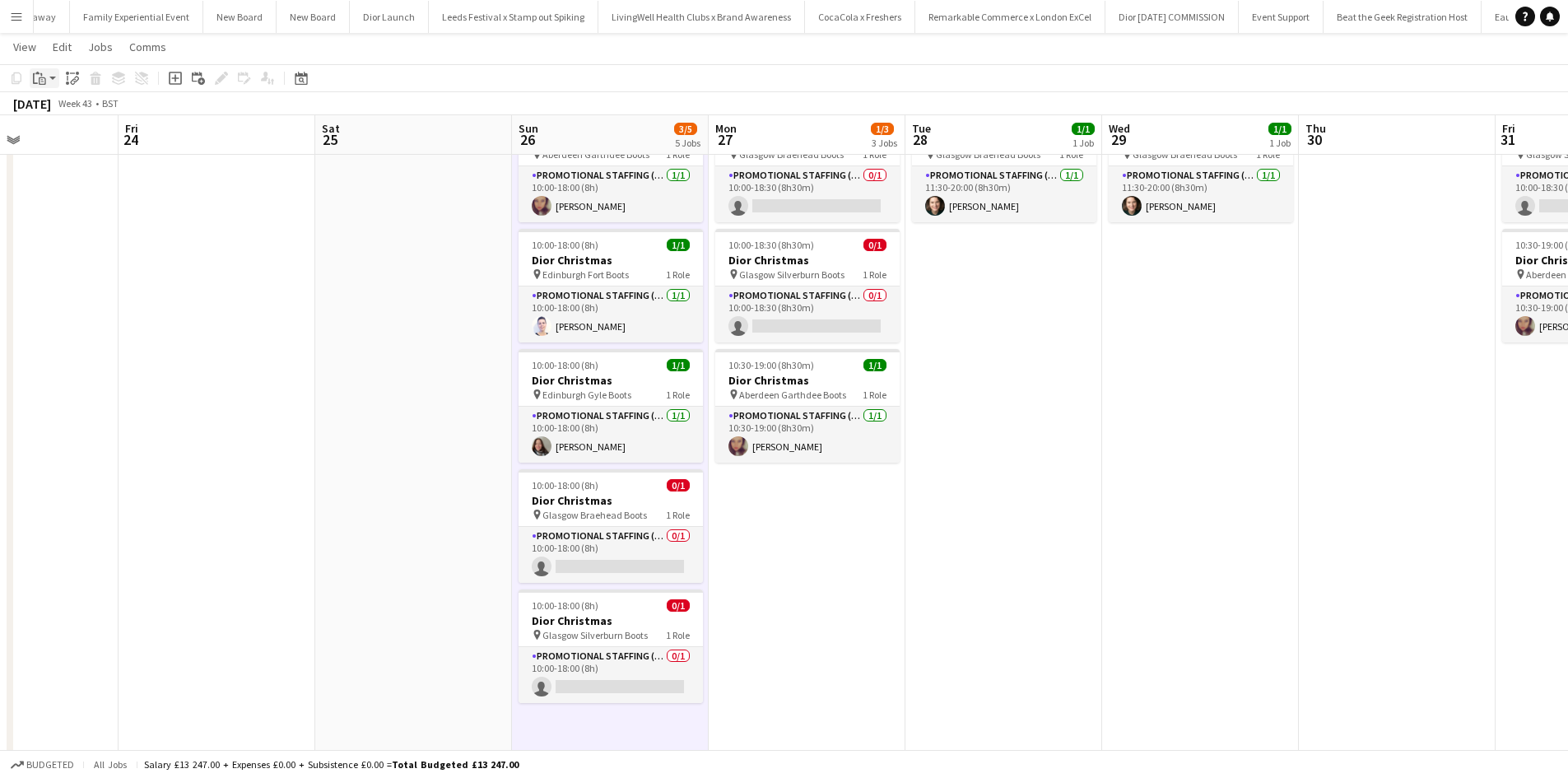
click at [39, 76] on icon "Paste" at bounding box center [39, 77] width 13 height 13
click at [67, 108] on link "Paste Ctrl+V" at bounding box center [121, 109] width 155 height 15
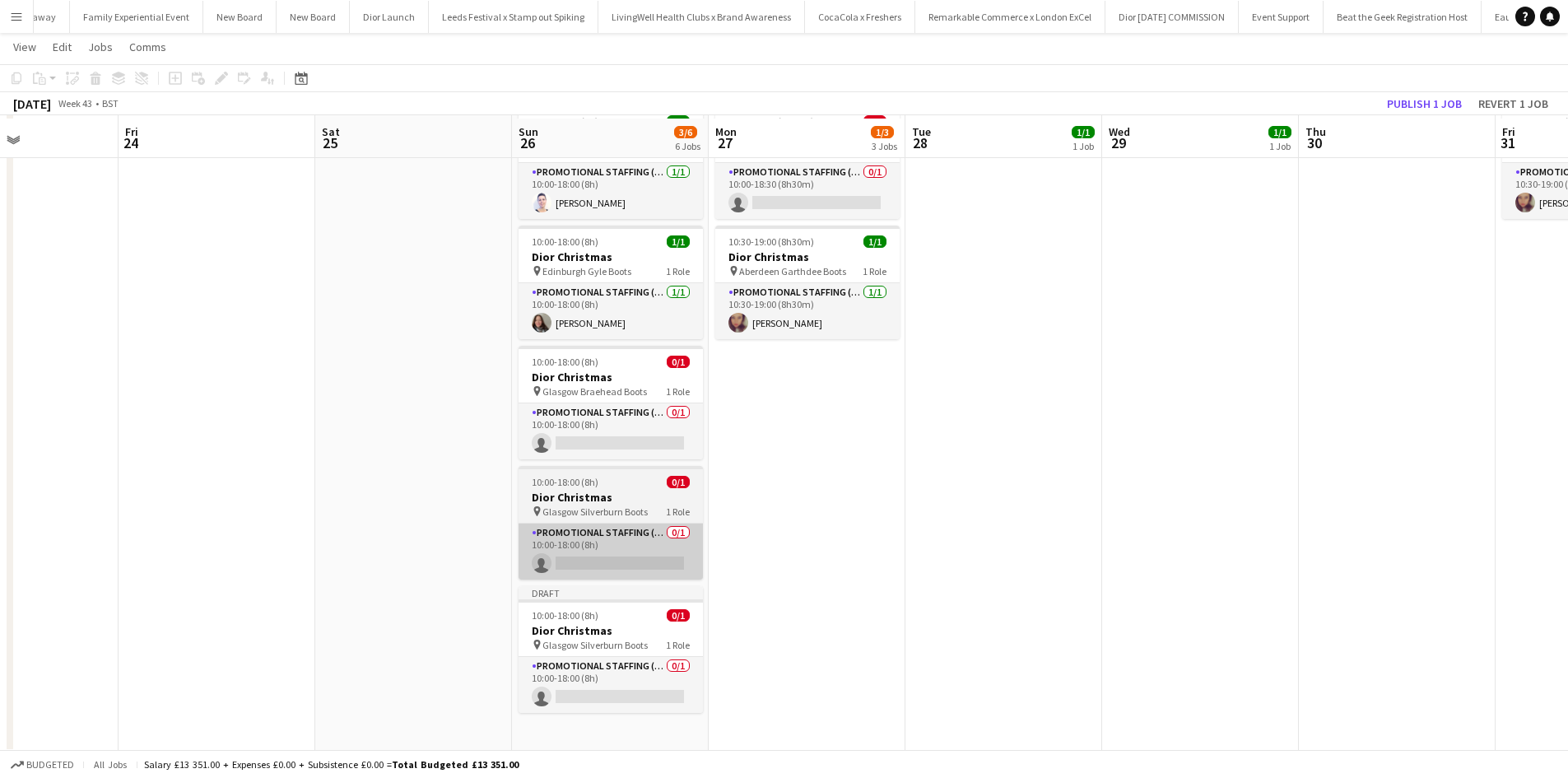
scroll to position [209, 0]
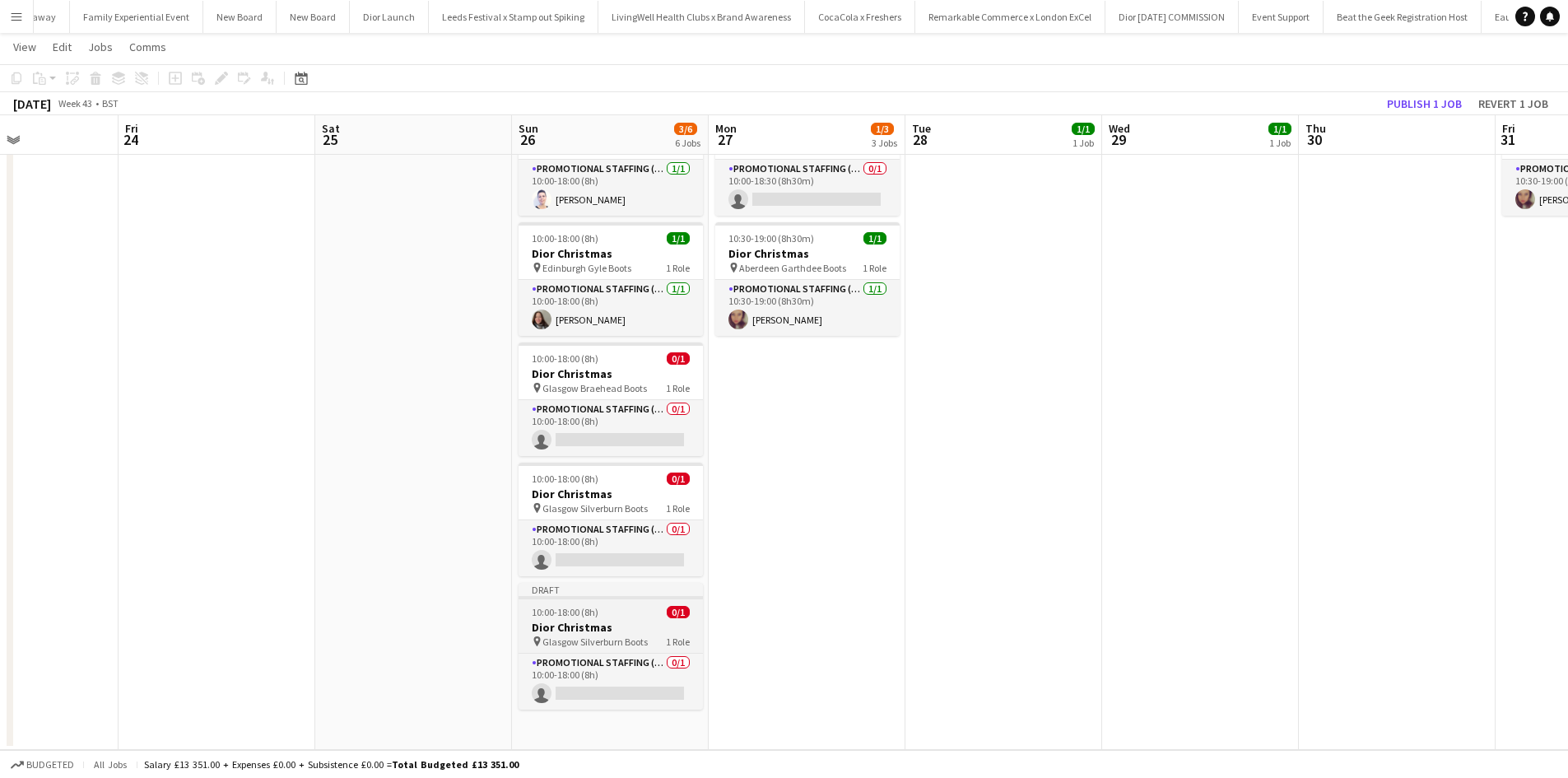
click at [608, 621] on h3 "Dior Christmas" at bounding box center [611, 627] width 185 height 15
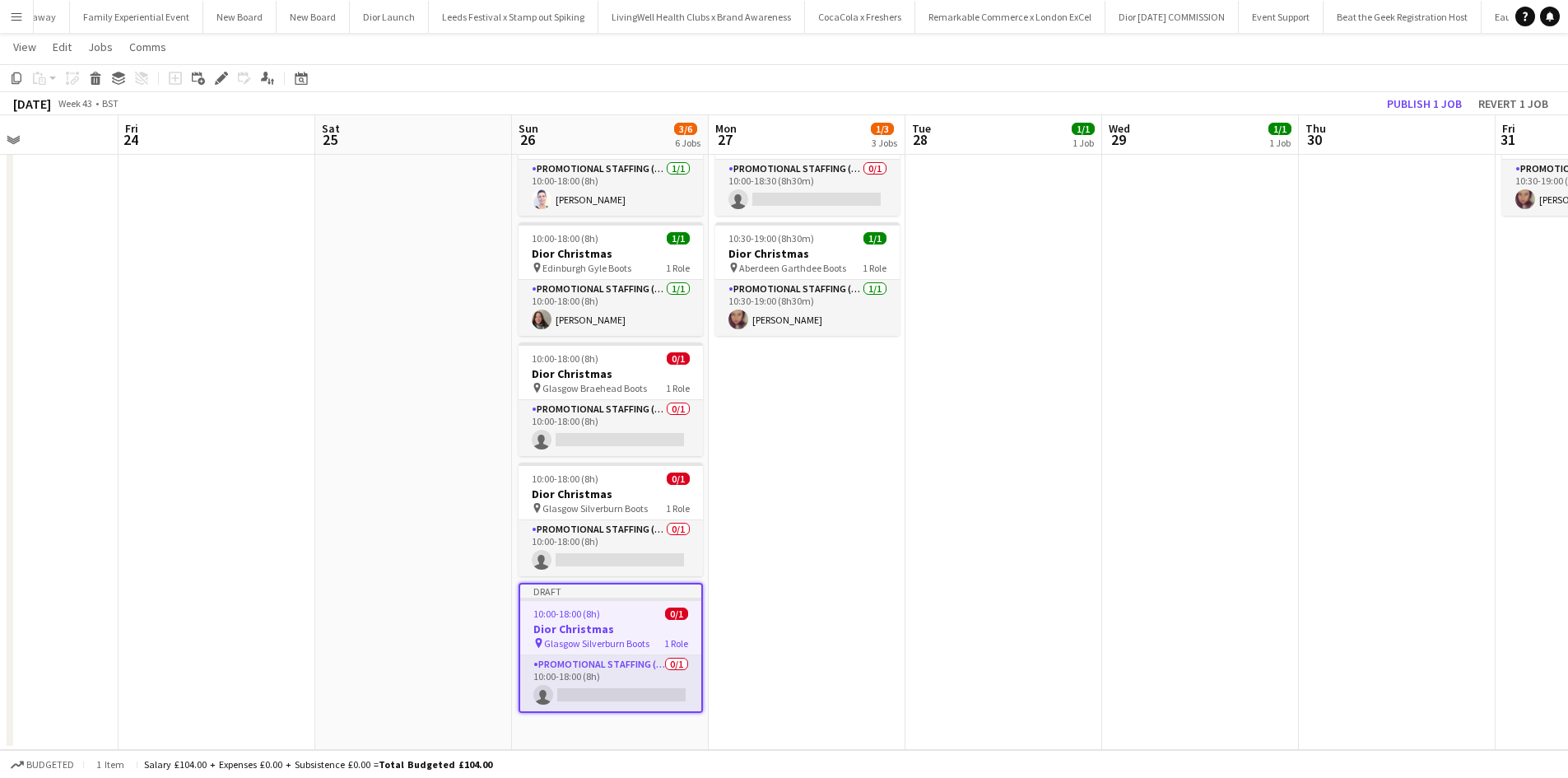
drag, startPoint x: 221, startPoint y: 77, endPoint x: 241, endPoint y: 75, distance: 20.1
click at [222, 77] on icon at bounding box center [221, 78] width 9 height 9
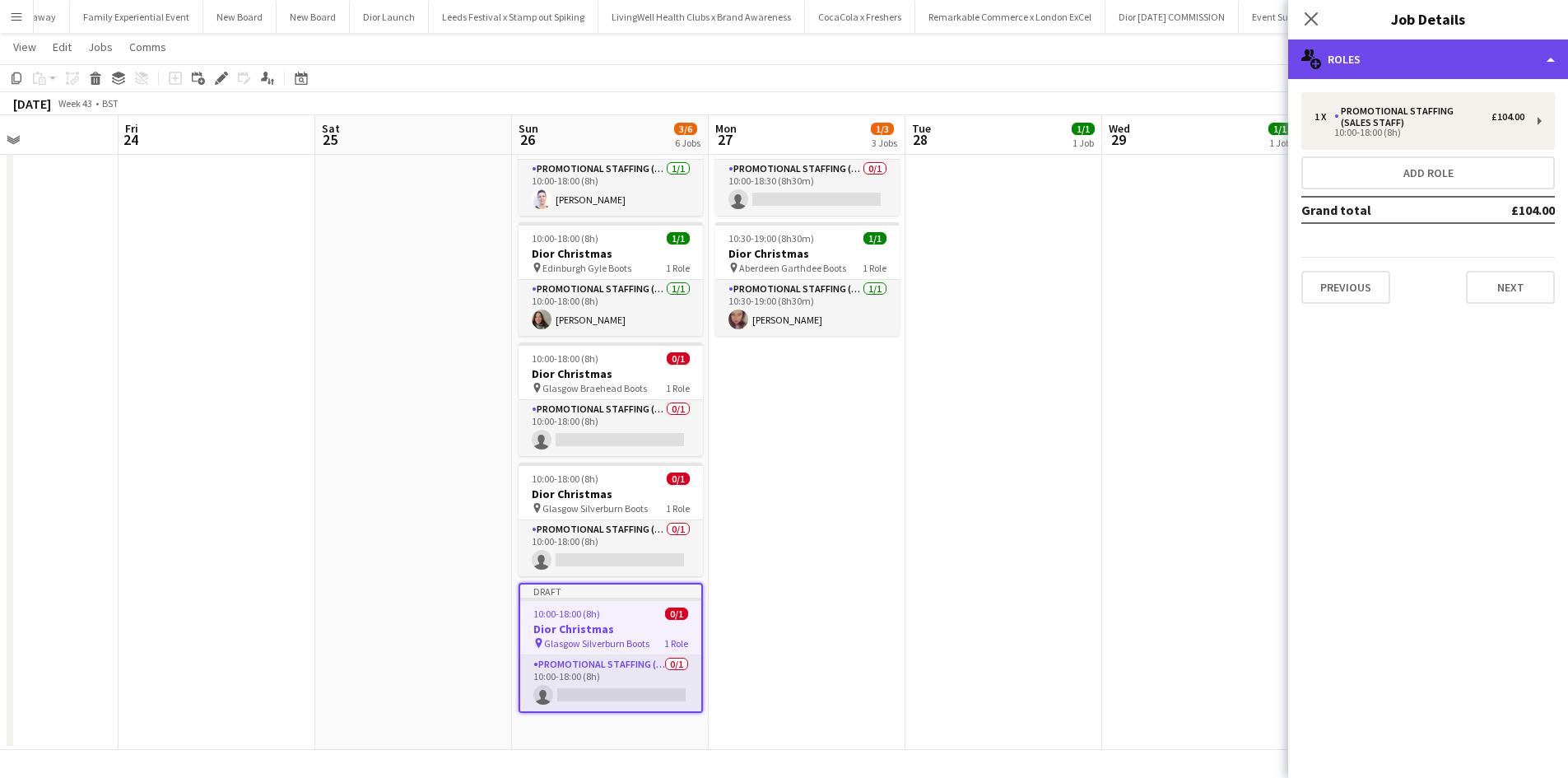
click at [1419, 65] on div "multiple-users-add Roles" at bounding box center [1428, 59] width 279 height 40
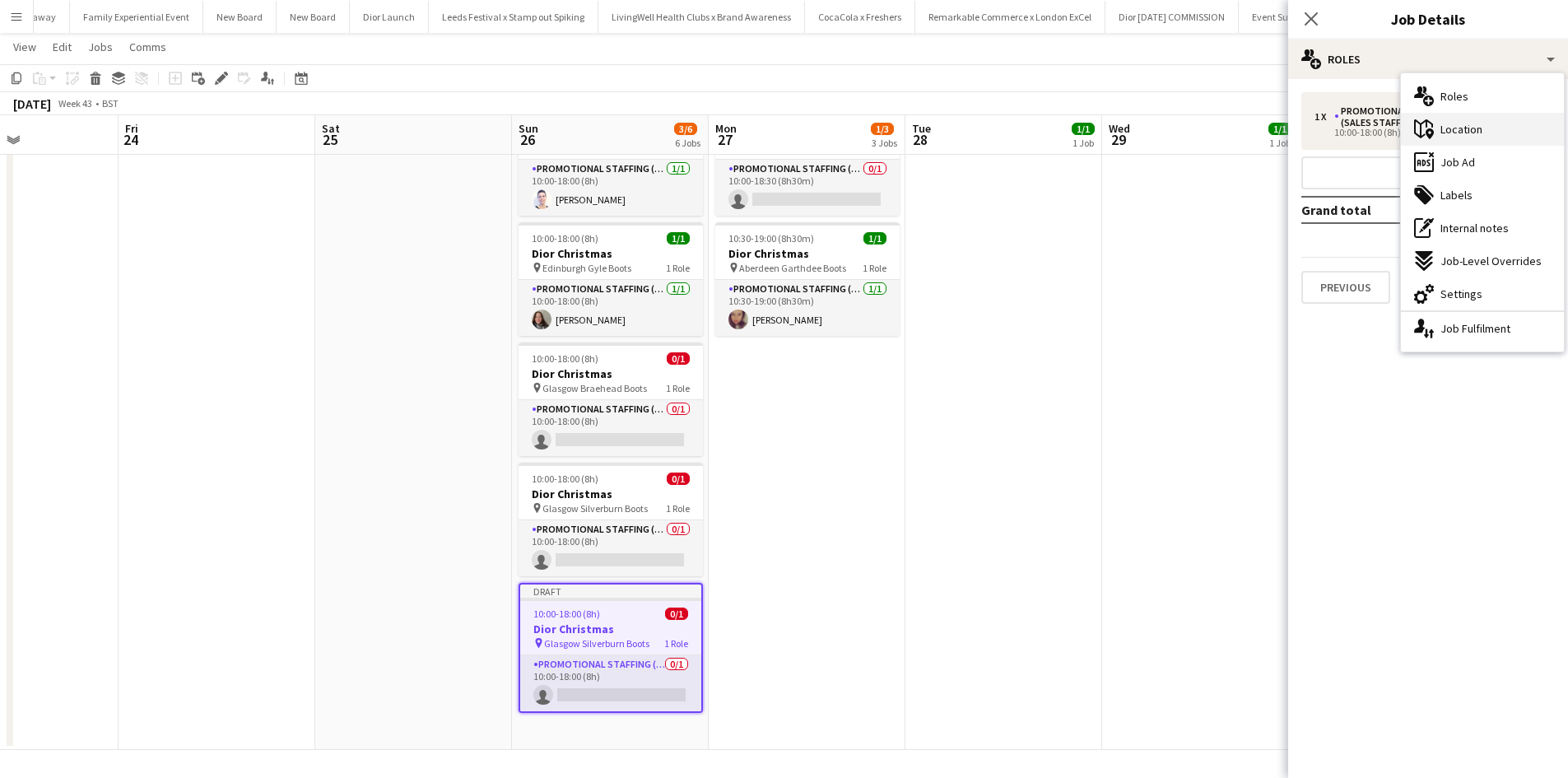
click at [1461, 127] on span "Location" at bounding box center [1462, 129] width 42 height 15
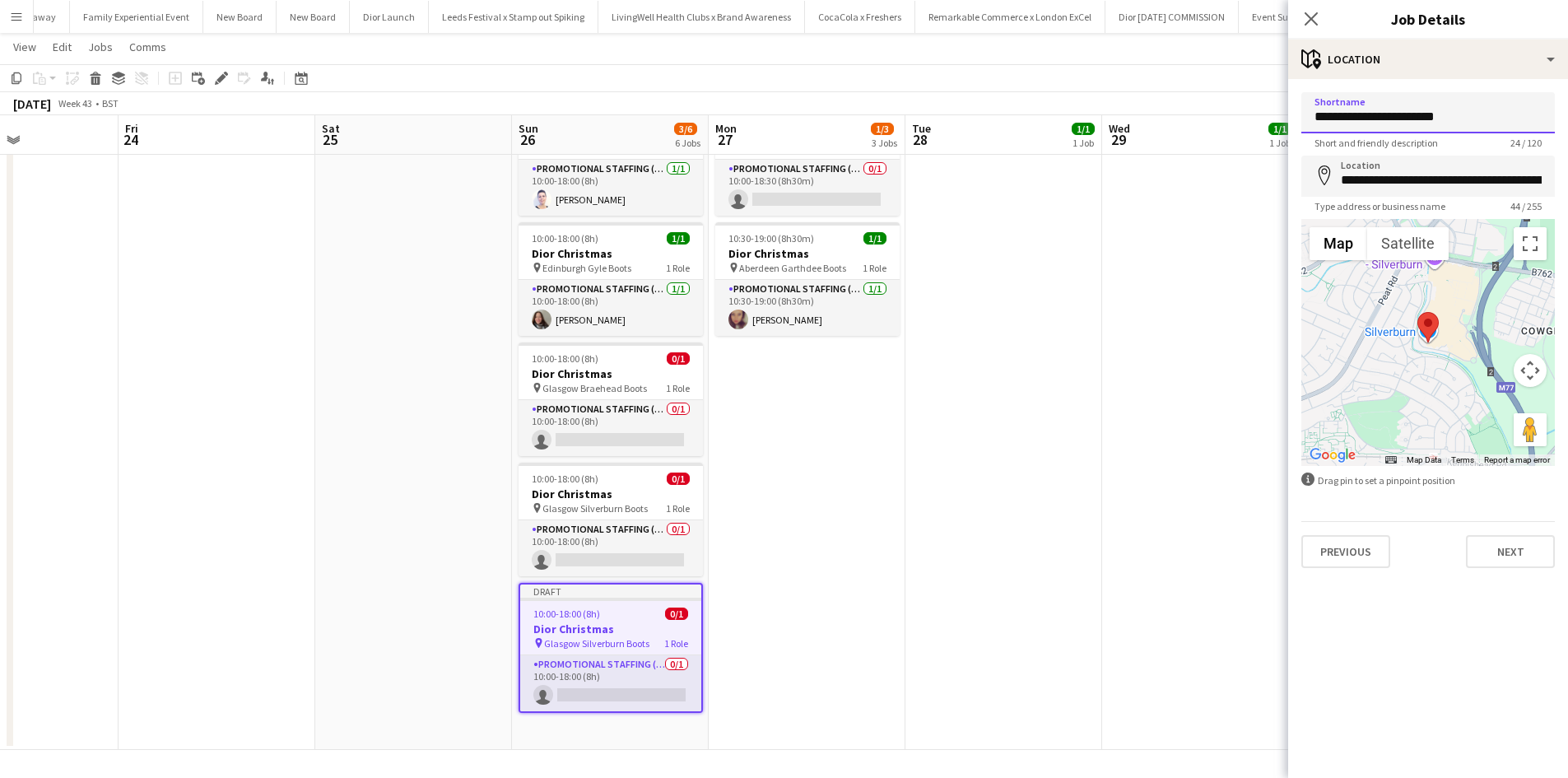
drag, startPoint x: 1421, startPoint y: 114, endPoint x: 1365, endPoint y: 111, distance: 56.1
click at [1365, 111] on input "**********" at bounding box center [1428, 113] width 254 height 41
type input "**********"
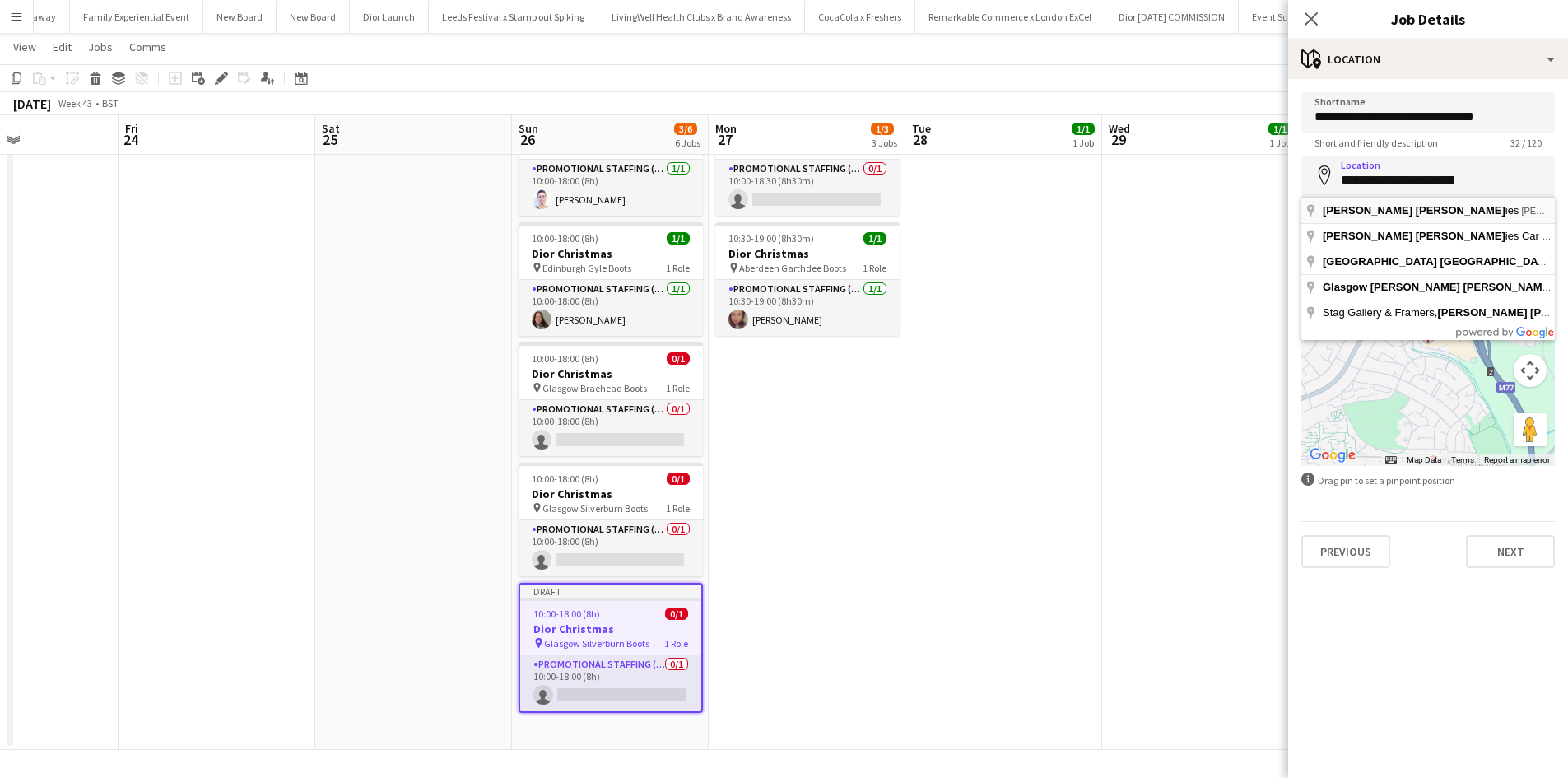
type input "**********"
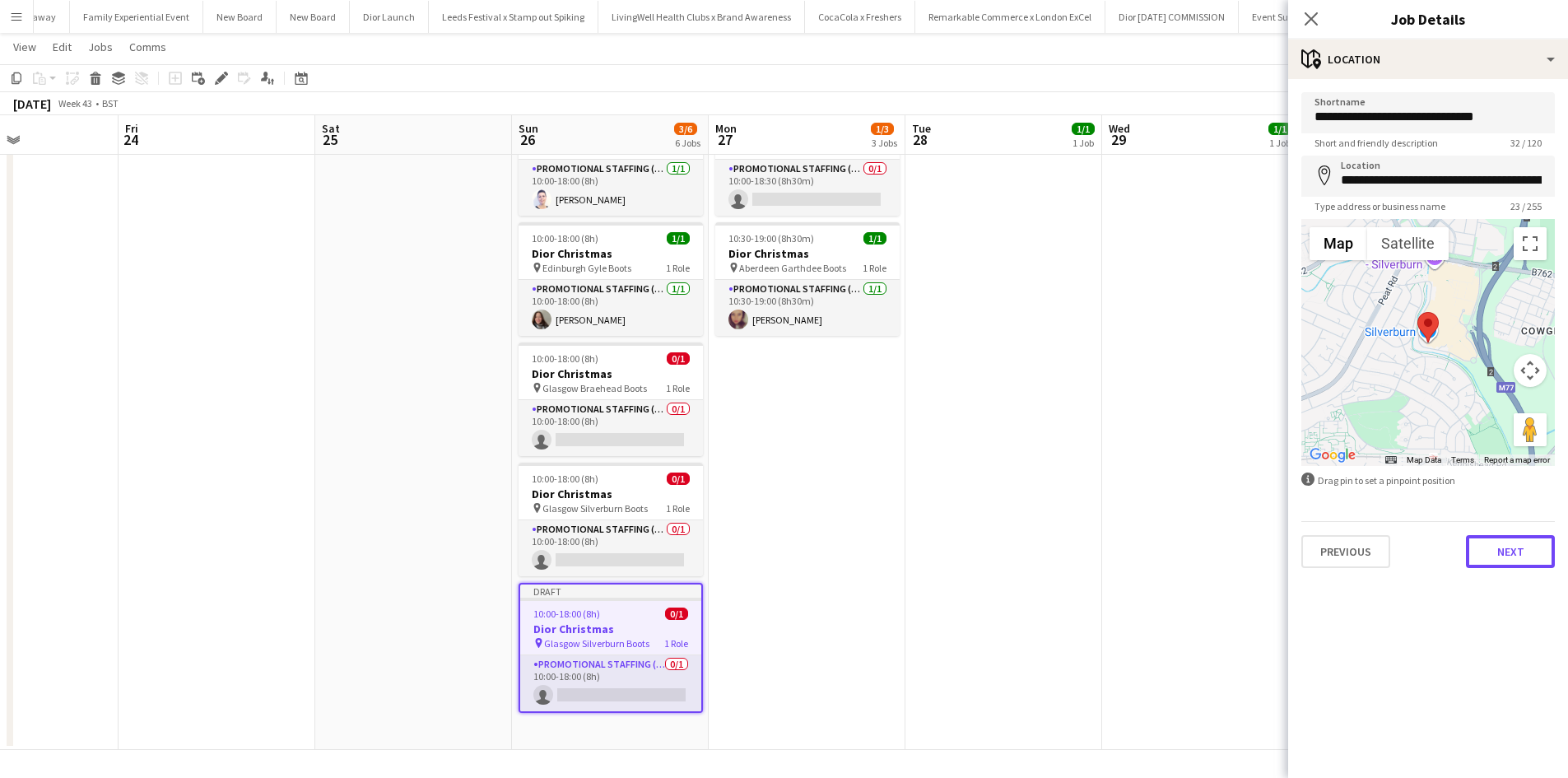
drag, startPoint x: 1511, startPoint y: 545, endPoint x: 1400, endPoint y: 475, distance: 131.2
click at [1511, 545] on button "Next" at bounding box center [1510, 551] width 89 height 33
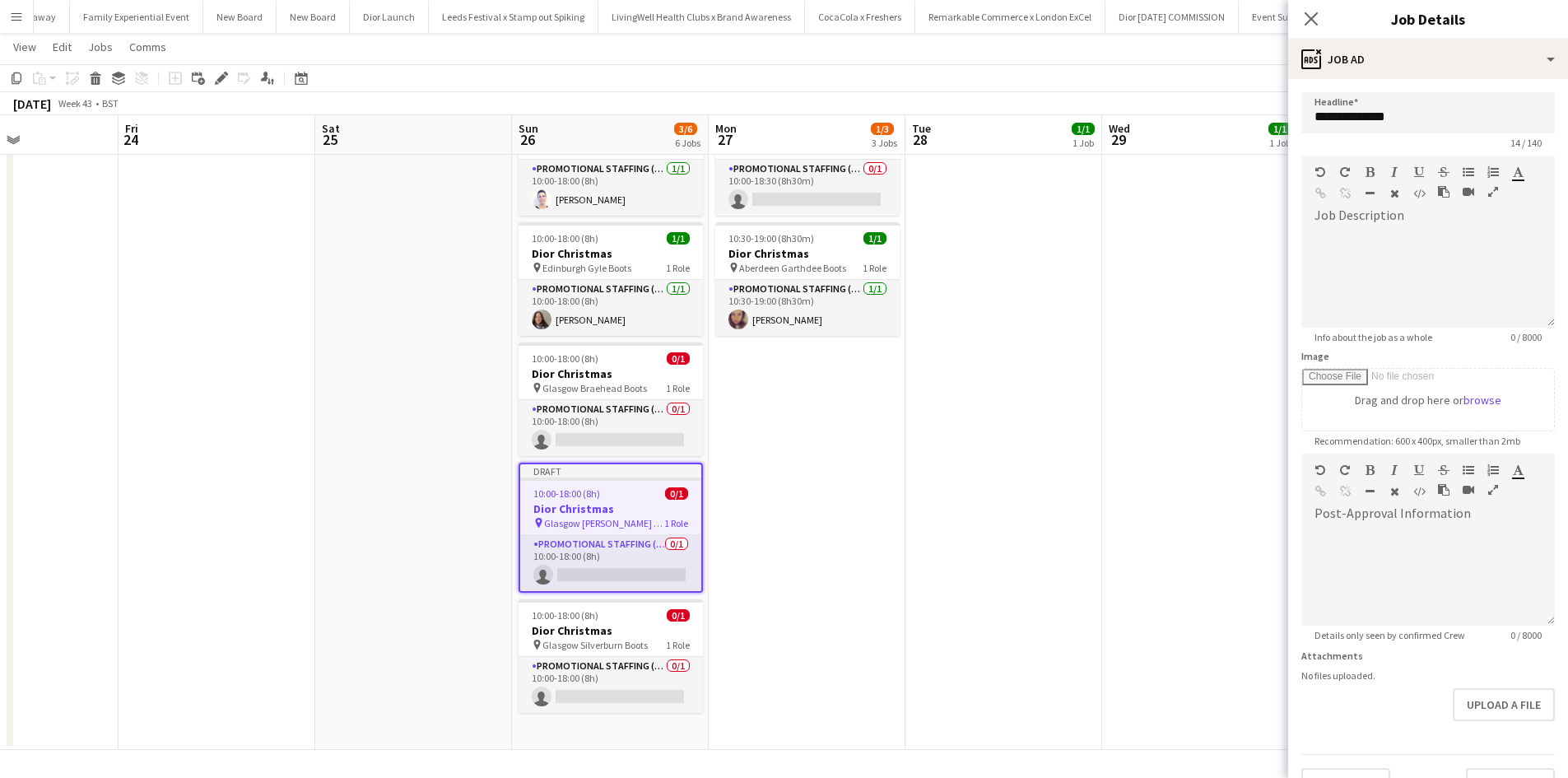
click at [1180, 432] on app-date-cell "11:30-20:00 (8h30m) 1/1 Dior Christmas pin Glasgow Braehead Boots 1 Role Promot…" at bounding box center [1201, 362] width 197 height 774
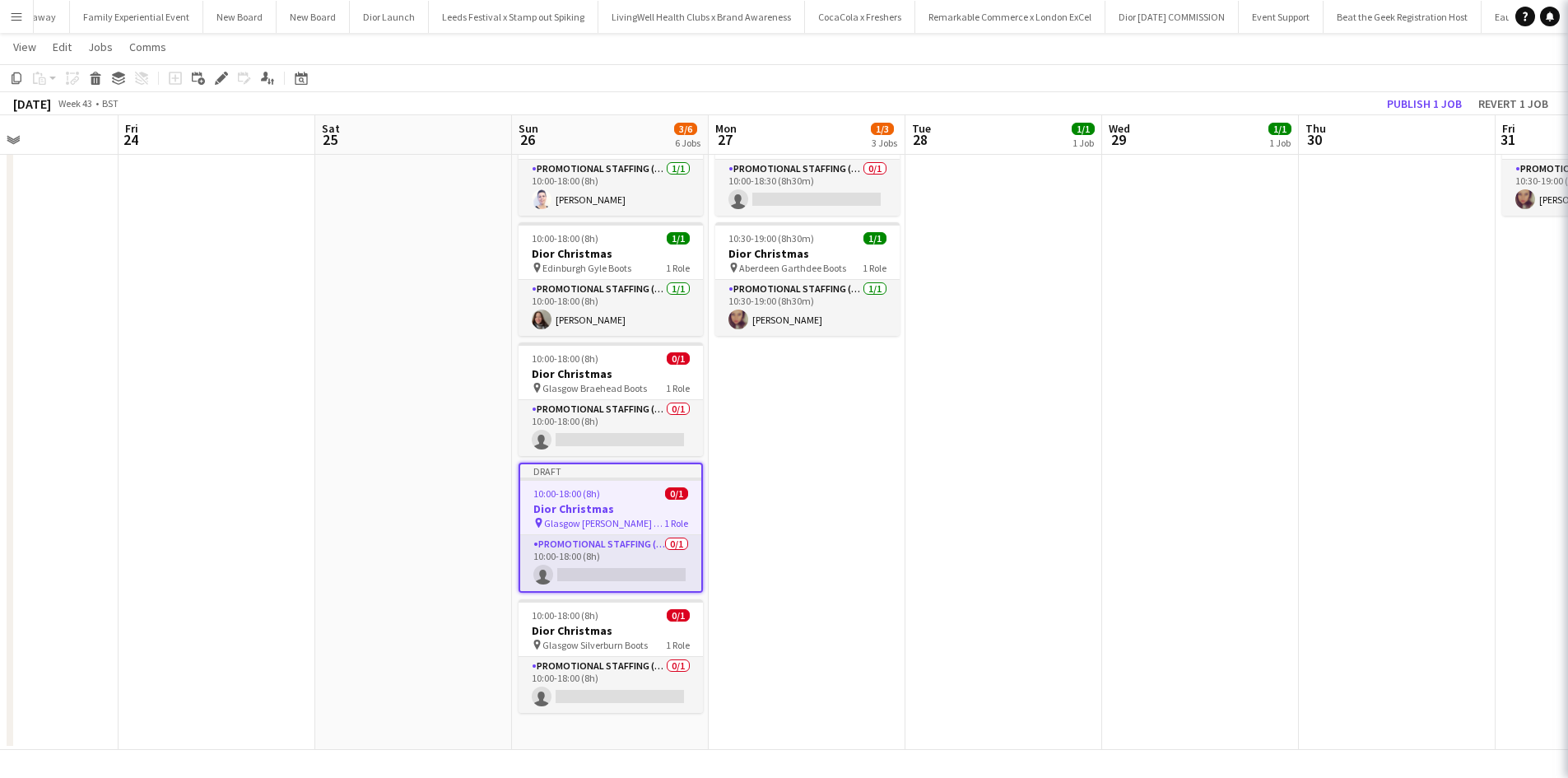
scroll to position [0, 473]
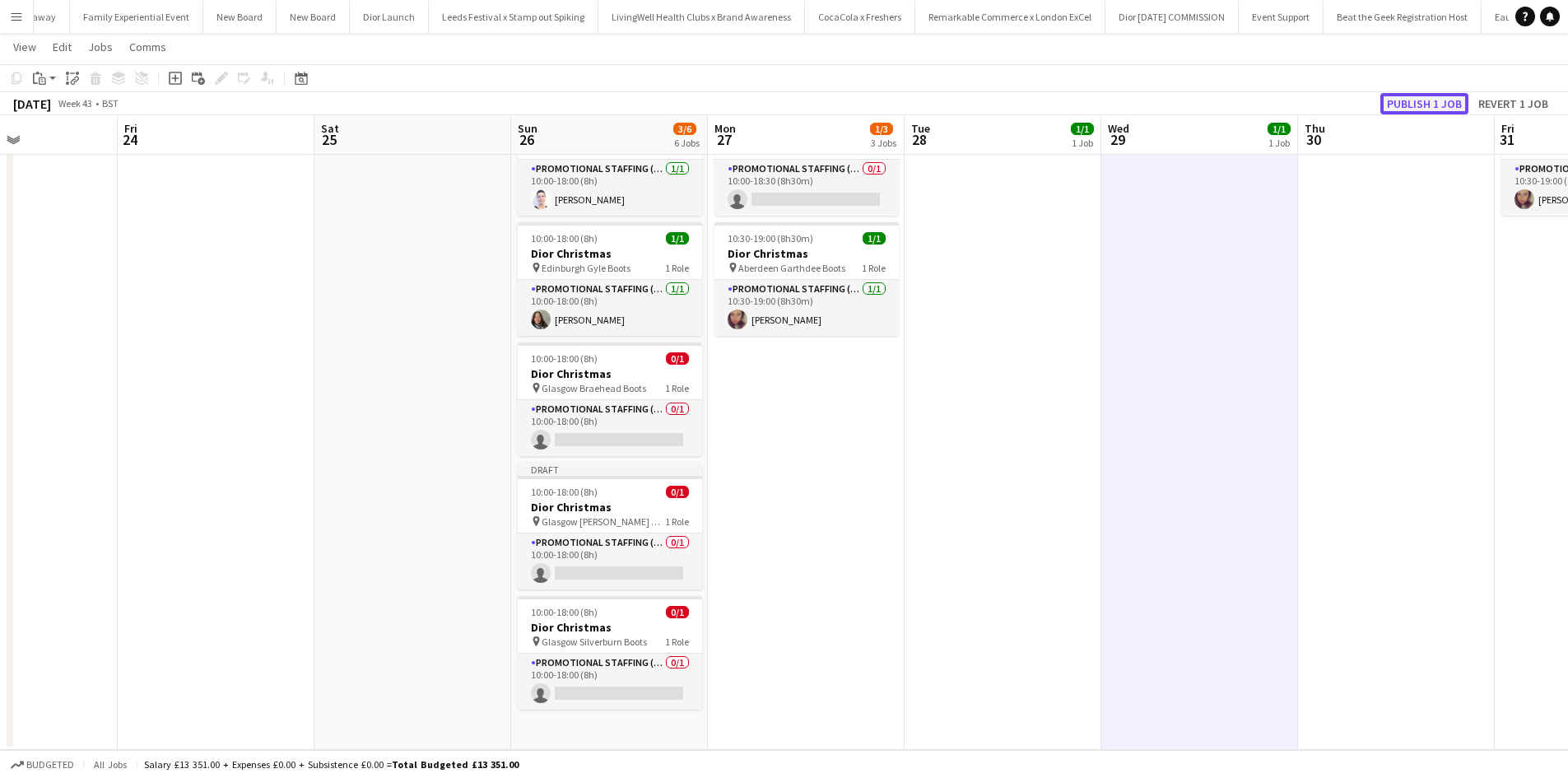
click at [1418, 98] on button "Publish 1 job" at bounding box center [1425, 104] width 88 height 21
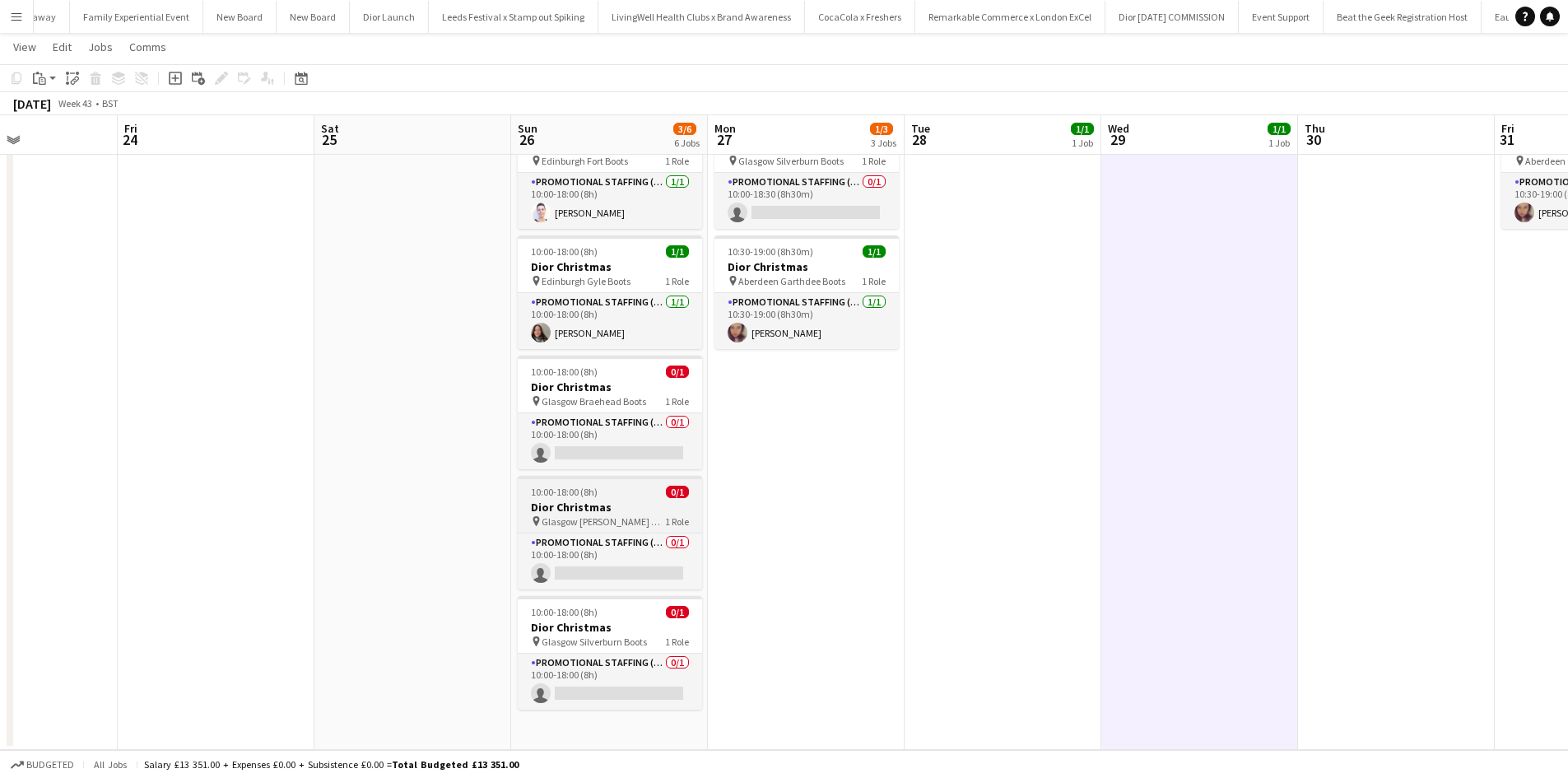
click at [626, 501] on h3 "Dior Christmas" at bounding box center [610, 507] width 185 height 15
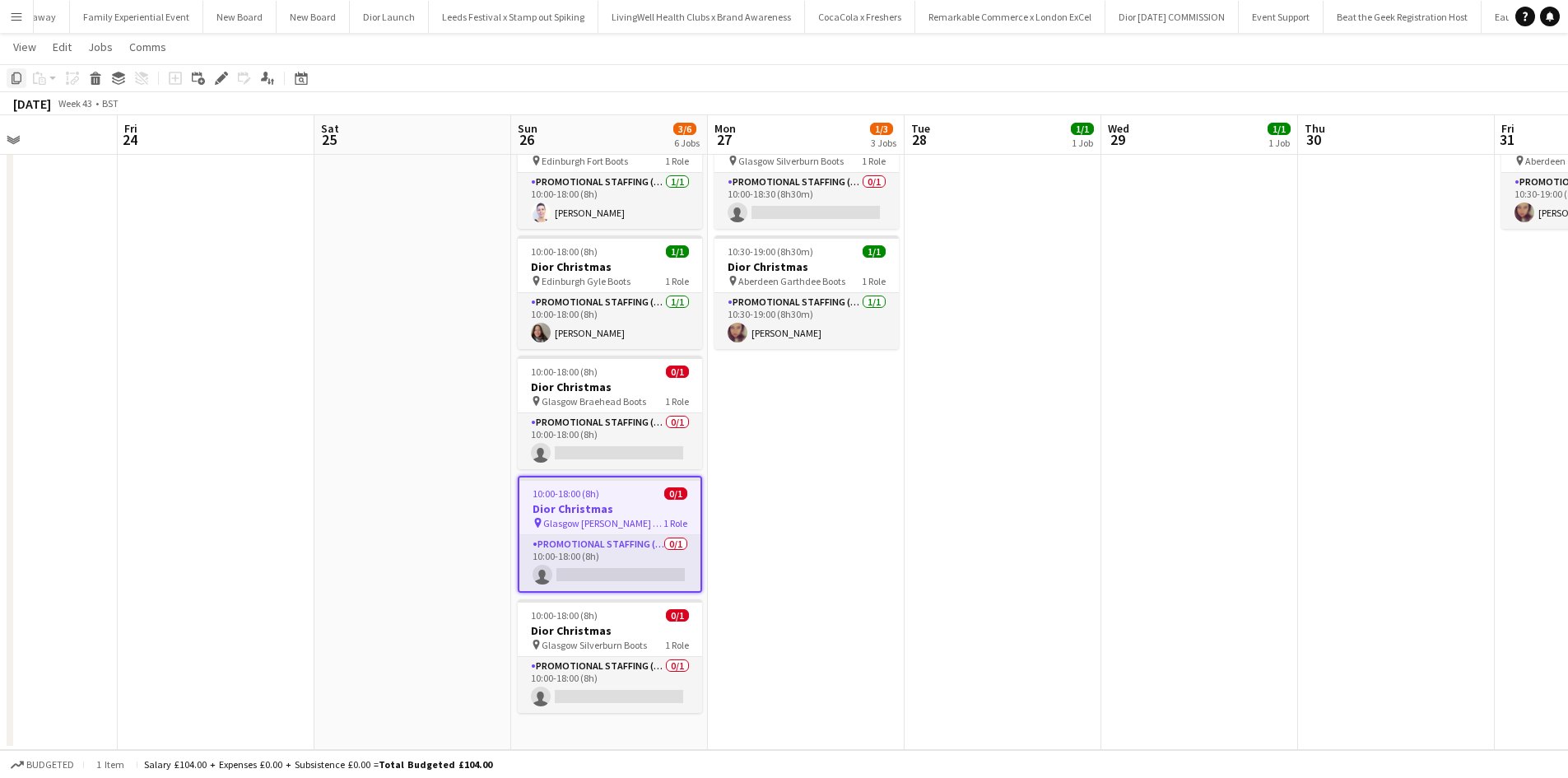
click at [19, 79] on icon "Copy" at bounding box center [16, 77] width 13 height 13
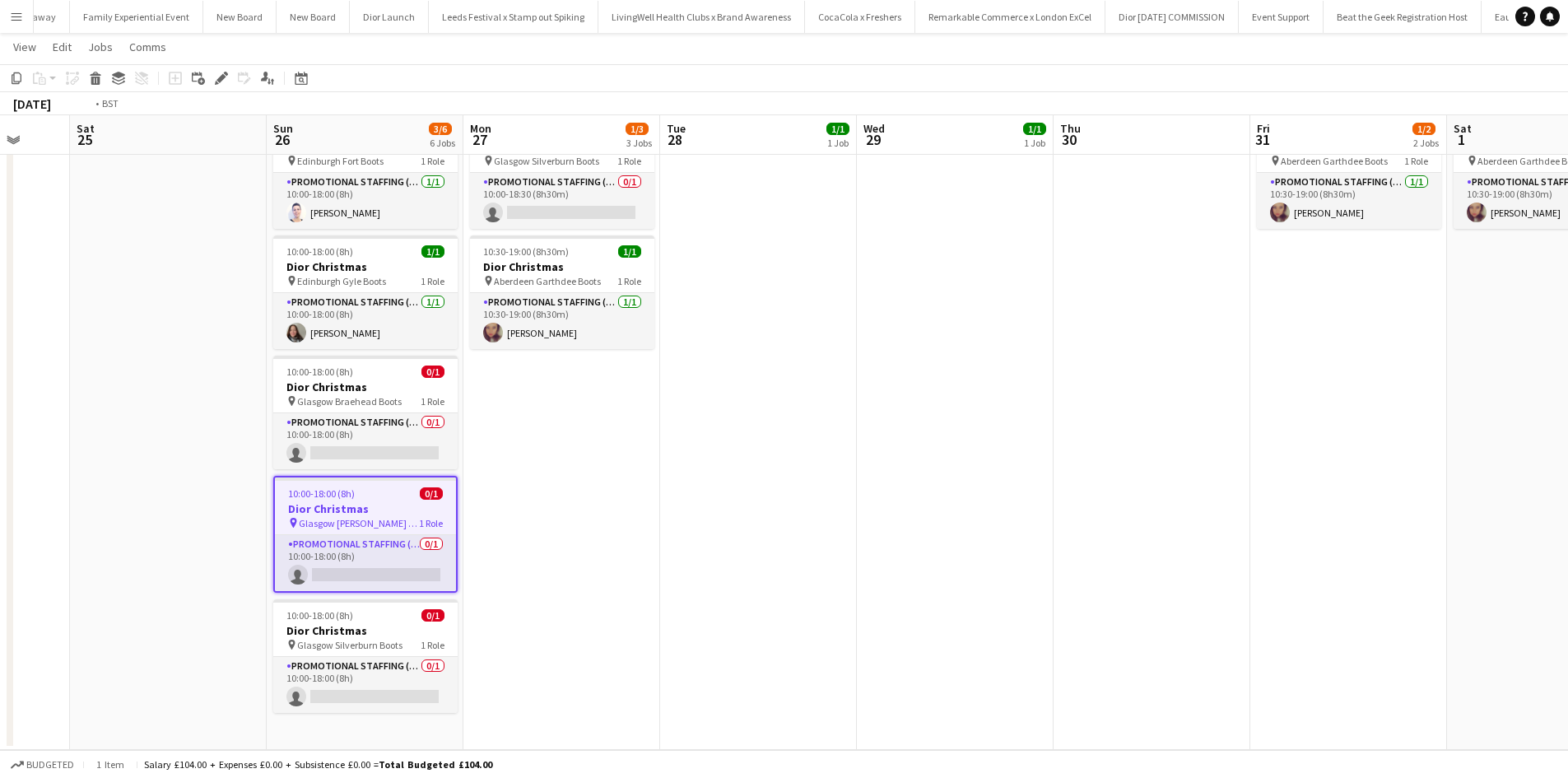
drag, startPoint x: 1162, startPoint y: 393, endPoint x: 89, endPoint y: 276, distance: 1079.4
click at [91, 276] on app-calendar-viewport "Tue 21 3/3 1 Job Wed 22 Thu 23 Fri 24 Sat 25 Sun 26 3/6 6 Jobs Mon 27 1/3 3 Job…" at bounding box center [784, 309] width 1568 height 882
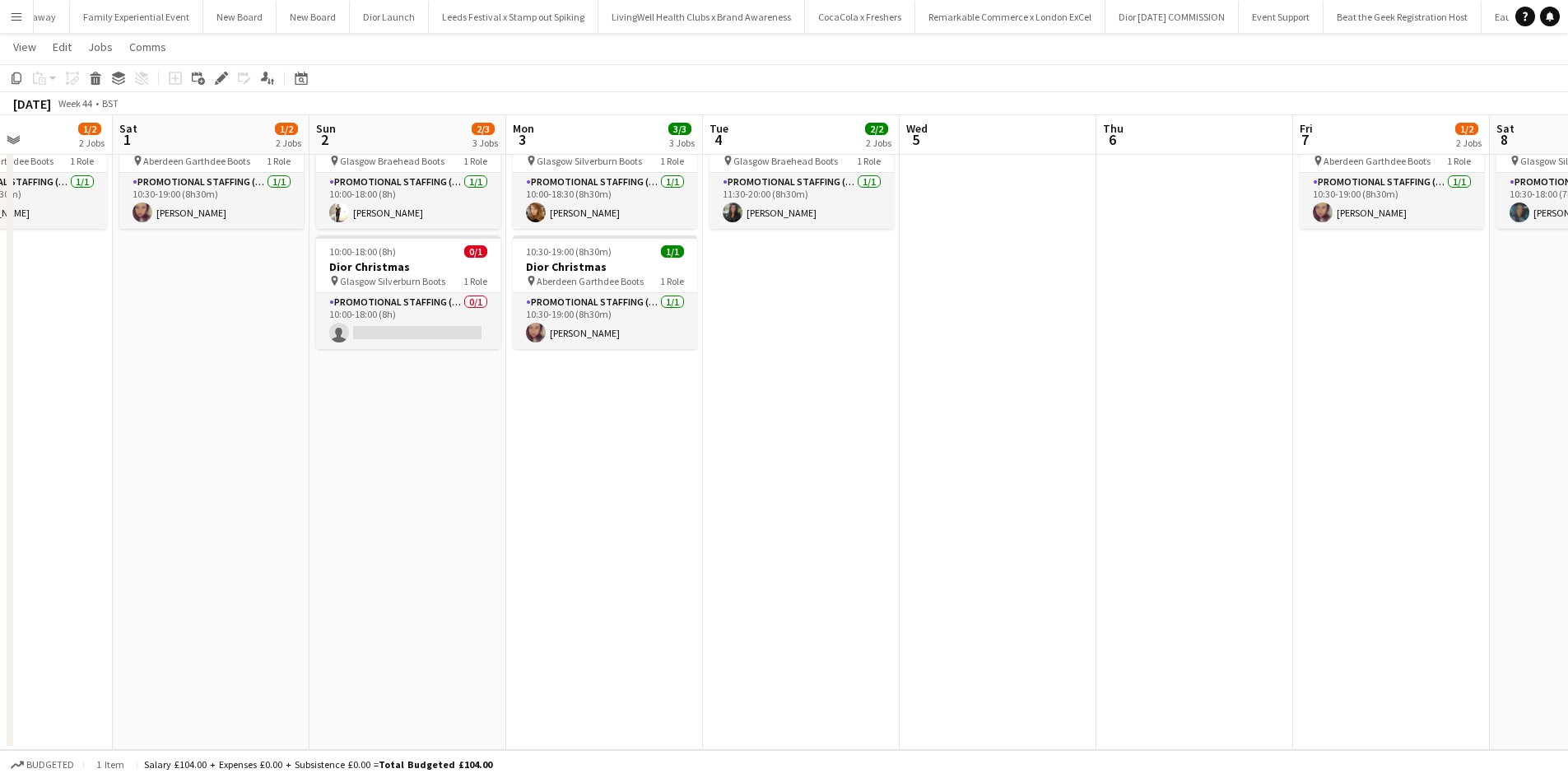
scroll to position [0, 789]
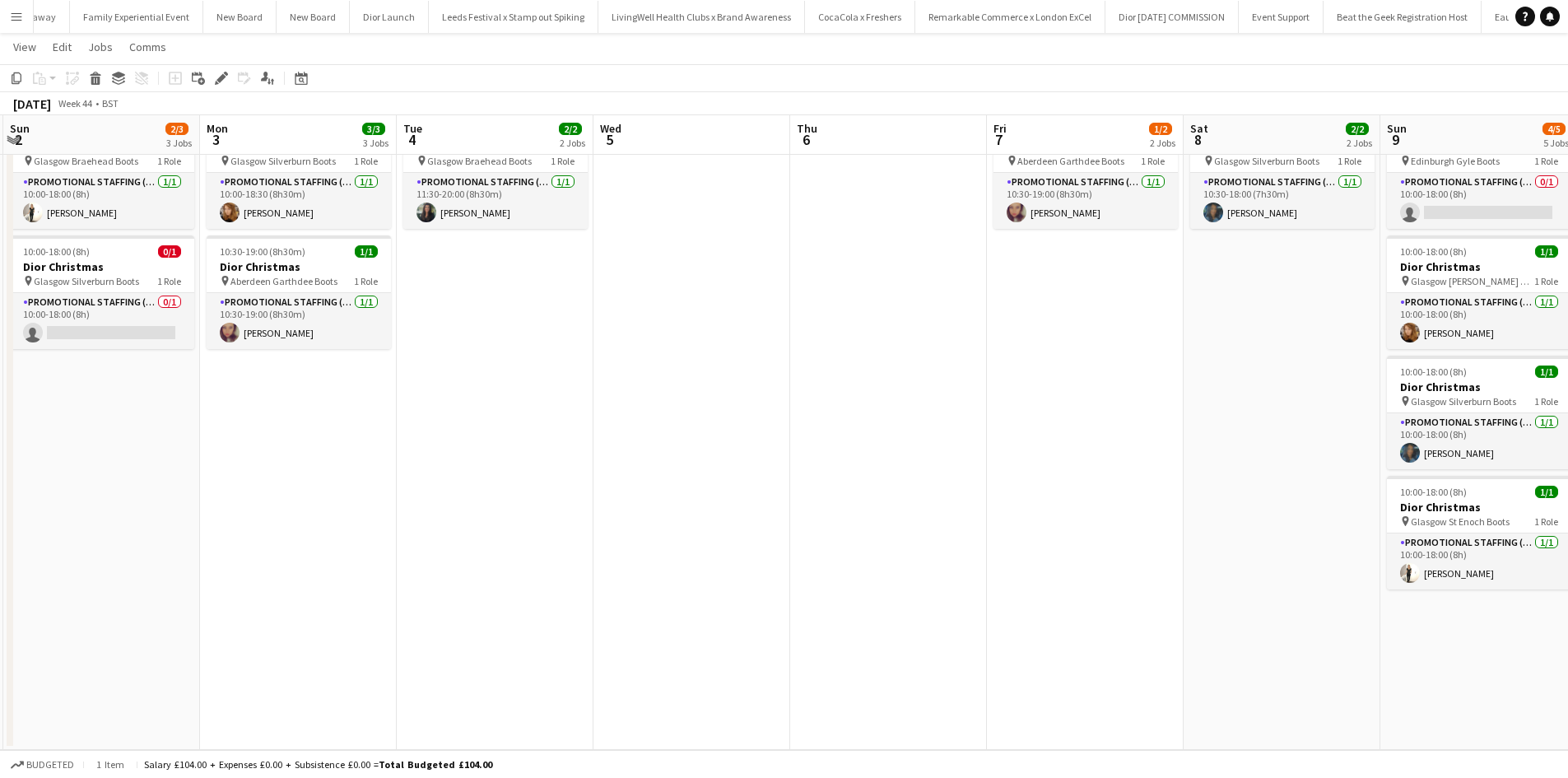
drag, startPoint x: 1046, startPoint y: 523, endPoint x: 248, endPoint y: 410, distance: 806.0
click at [254, 415] on app-calendar-viewport "Wed 29 1/1 1 Job Thu 30 Fri 31 1/2 2 Jobs Sat 1 1/2 2 Jobs Sun 2 2/3 3 Jobs Mon…" at bounding box center [784, 309] width 1568 height 882
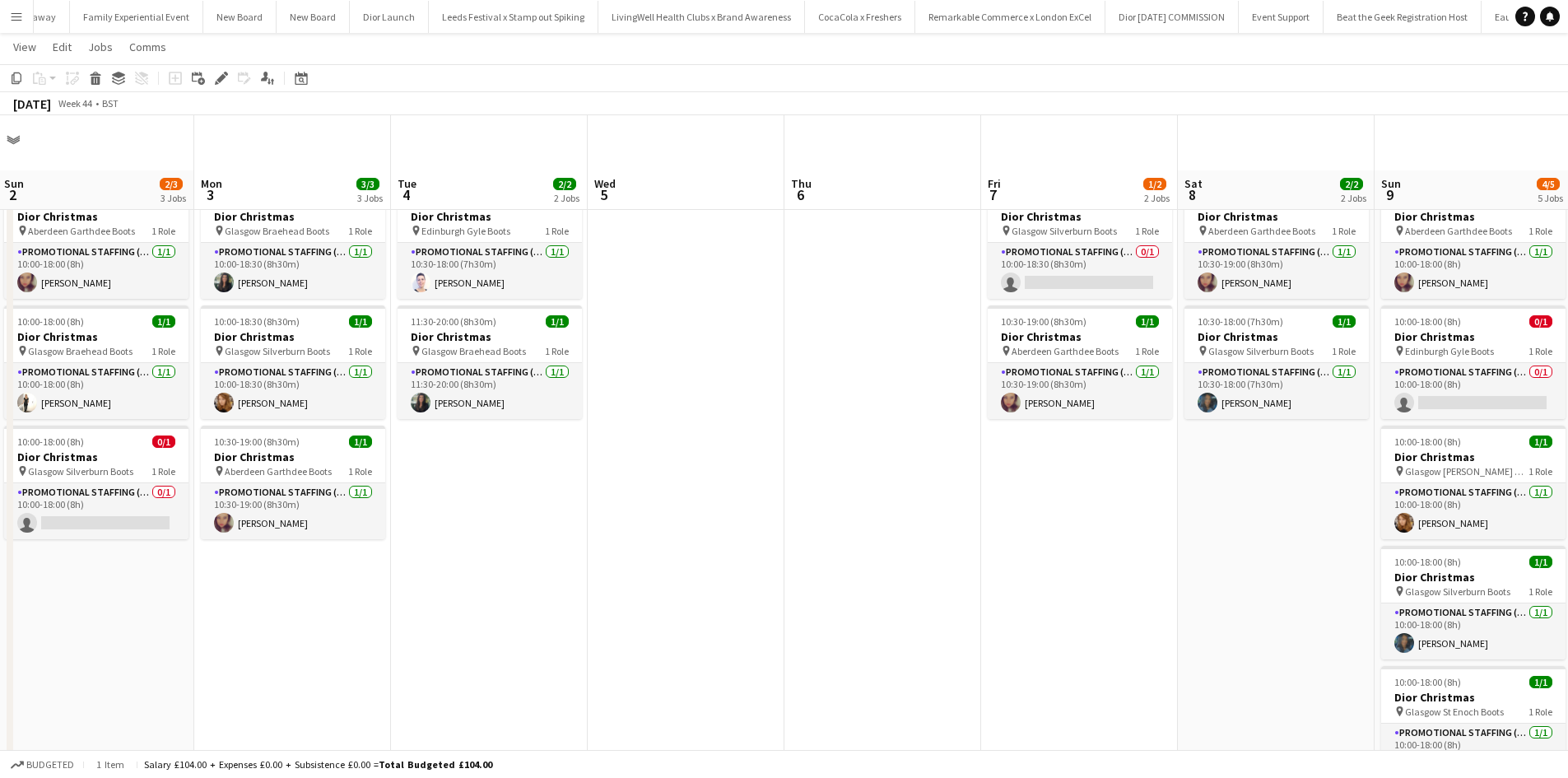
scroll to position [0, 0]
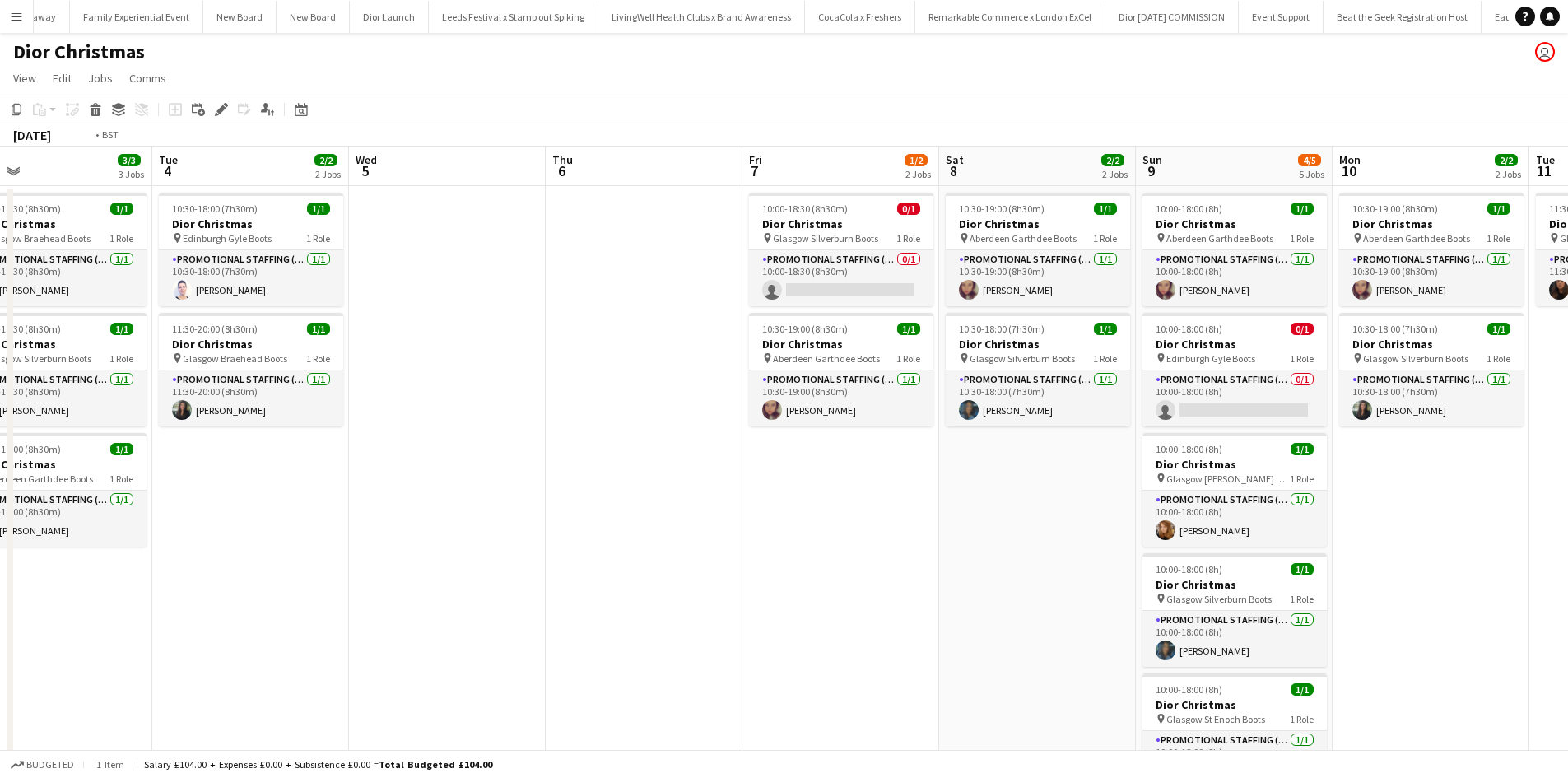
drag, startPoint x: 1013, startPoint y: 604, endPoint x: 584, endPoint y: 540, distance: 433.7
click at [585, 541] on app-calendar-viewport "Fri 31 1/2 2 Jobs Sat 1 1/2 2 Jobs Sun 2 2/3 3 Jobs Mon 3 3/3 3 Jobs Tue 4 2/2 …" at bounding box center [784, 547] width 1568 height 801
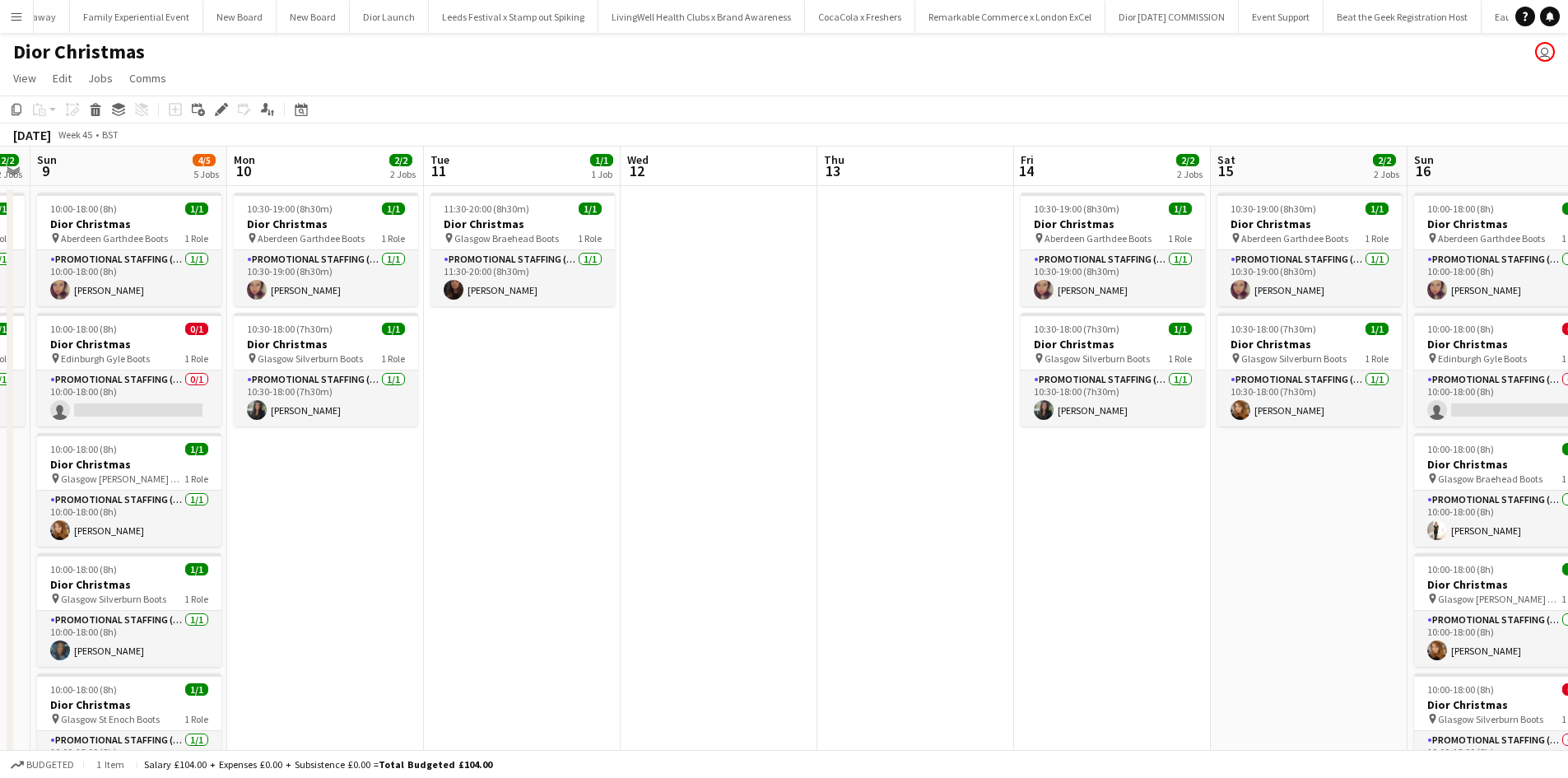
drag, startPoint x: 1377, startPoint y: 648, endPoint x: 425, endPoint y: 570, distance: 955.2
click at [435, 572] on app-calendar-viewport "Thu 6 Fri 7 1/2 2 Jobs Sat 8 2/2 2 Jobs Sun 9 4/5 5 Jobs Mon 10 2/2 2 Jobs Tue …" at bounding box center [784, 547] width 1568 height 801
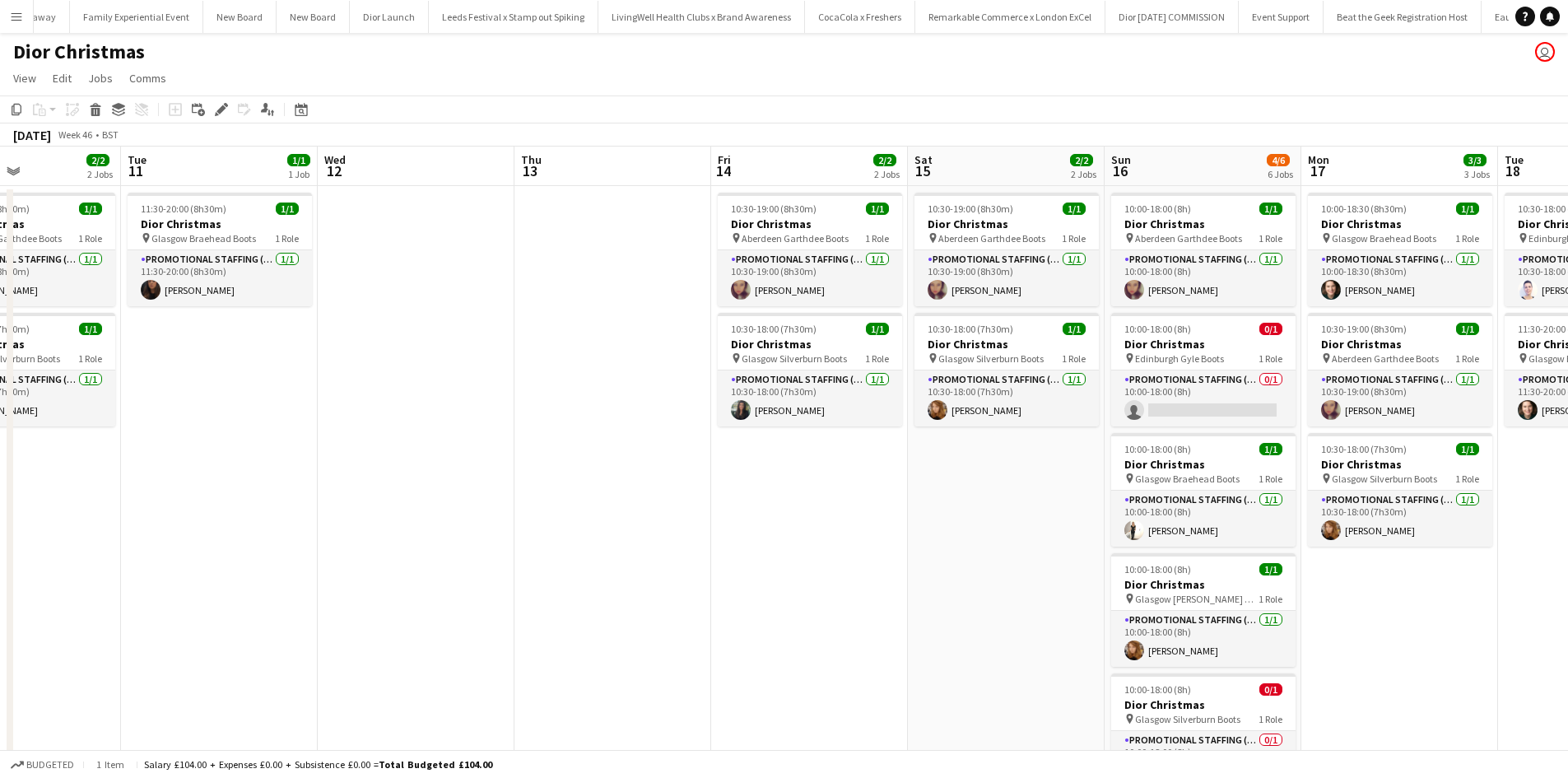
drag, startPoint x: 1017, startPoint y: 606, endPoint x: 738, endPoint y: 585, distance: 279.8
click at [738, 585] on app-calendar-viewport "Sat 8 2/2 2 Jobs Sun 9 4/5 5 Jobs Mon 10 2/2 2 Jobs Tue 11 1/1 1 Job Wed 12 Thu…" at bounding box center [784, 547] width 1568 height 801
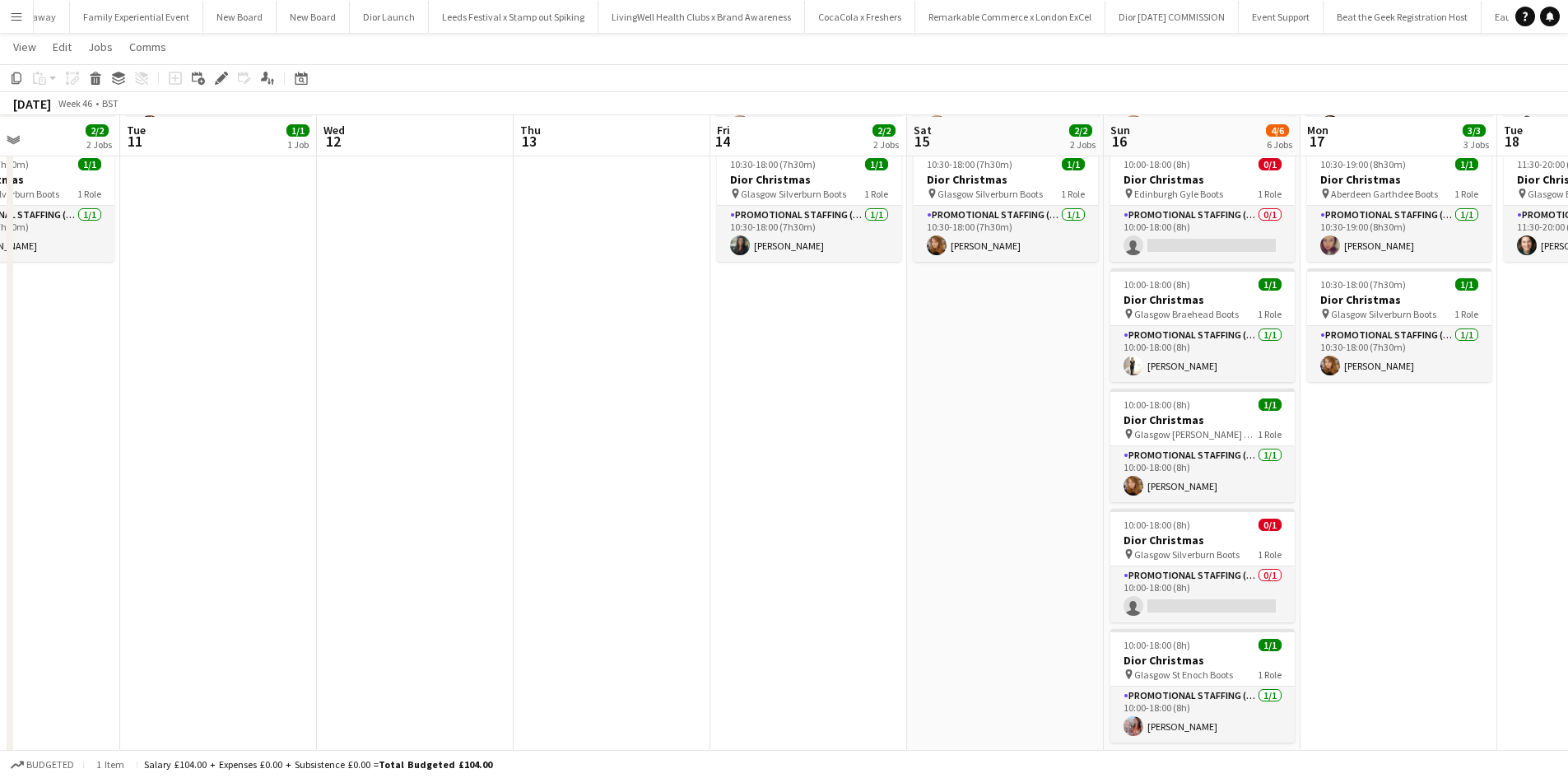
scroll to position [164, 0]
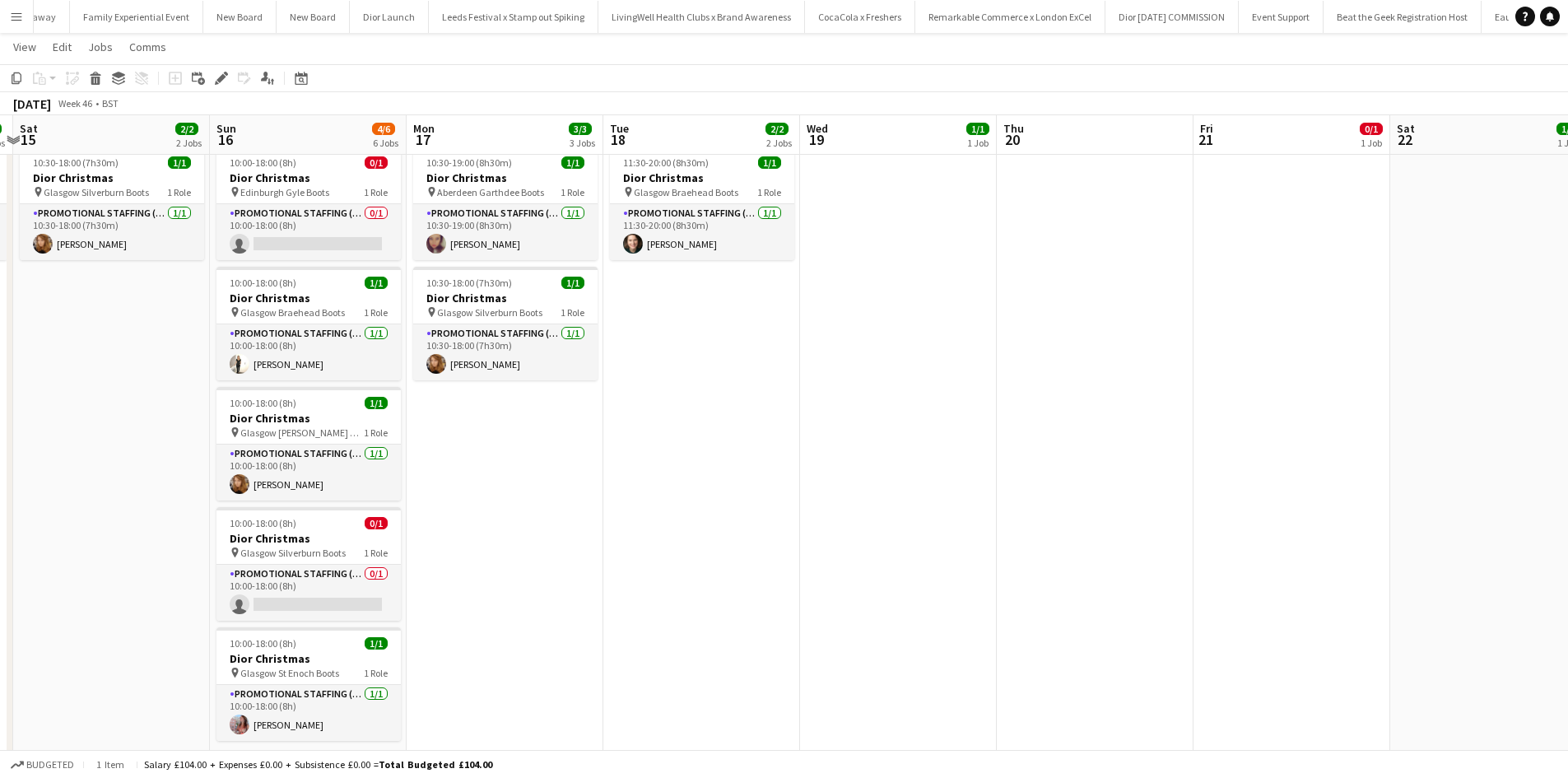
drag, startPoint x: 1426, startPoint y: 514, endPoint x: 361, endPoint y: 404, distance: 1070.7
click at [358, 406] on app-calendar-viewport "Wed 12 Thu 13 Fri 14 2/2 2 Jobs Sat 15 2/2 2 Jobs Sun 16 4/6 6 Jobs Mon 17 3/3 …" at bounding box center [784, 340] width 1568 height 882
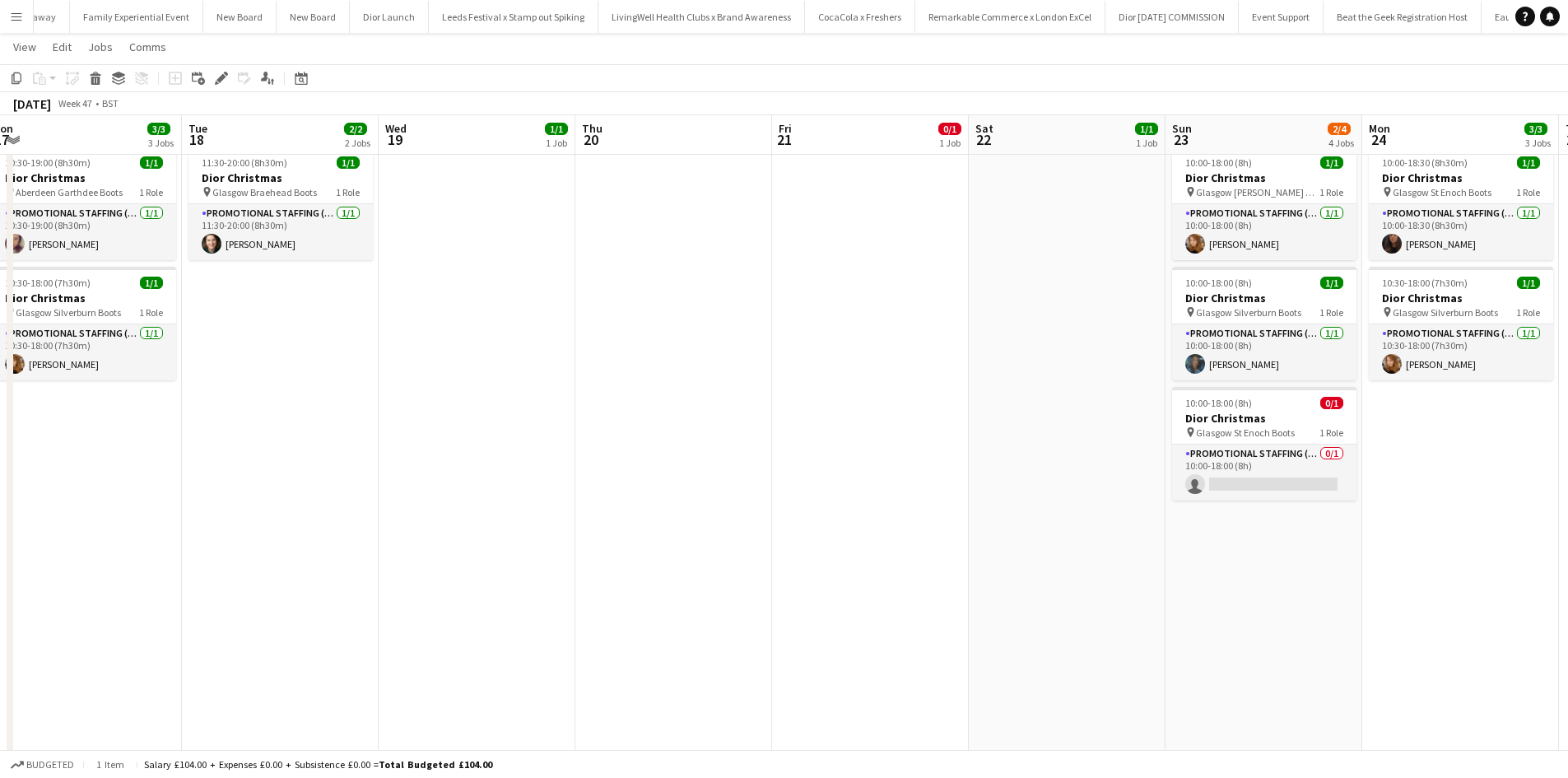
scroll to position [0, 673]
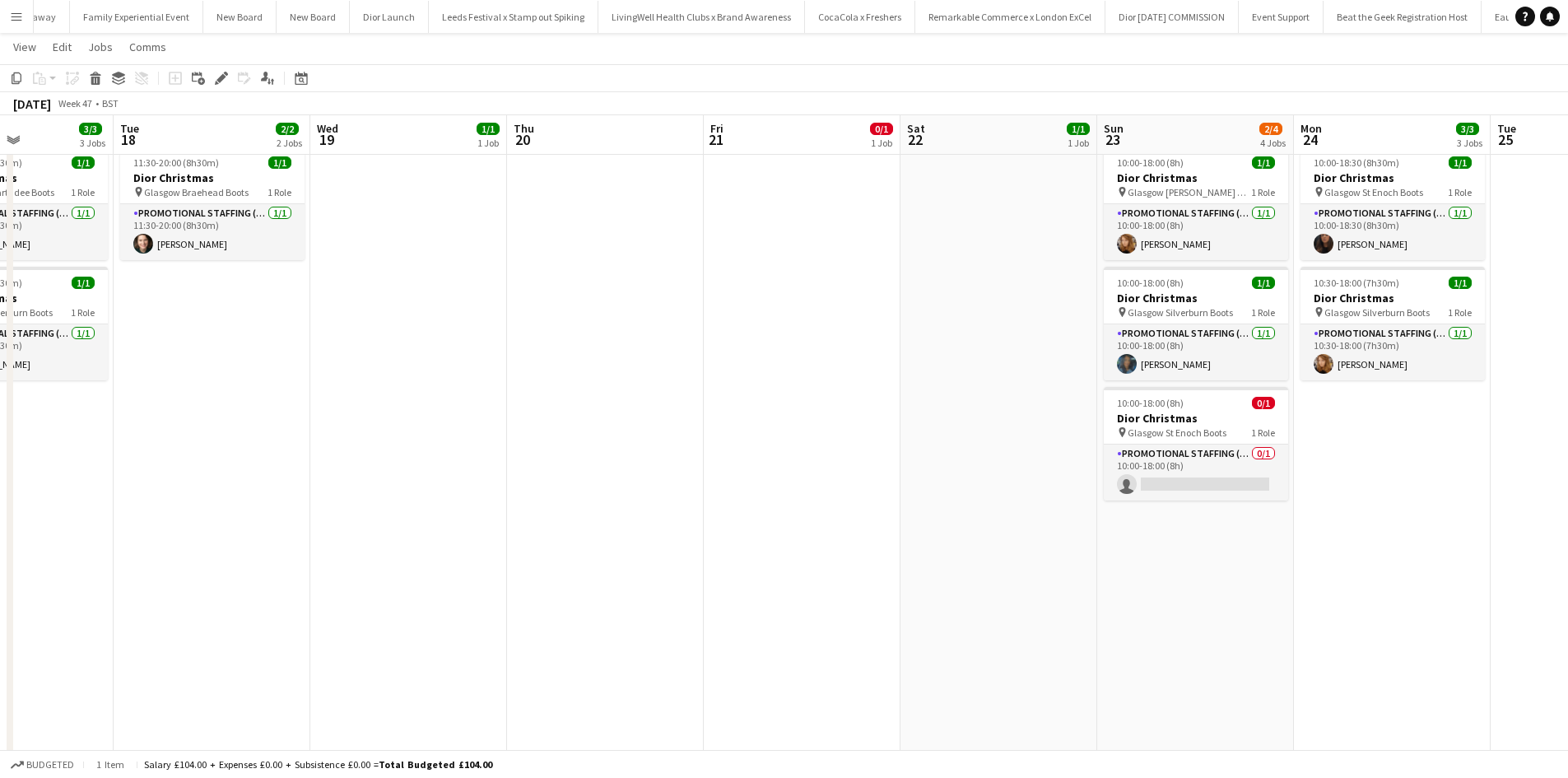
drag, startPoint x: 1034, startPoint y: 518, endPoint x: 720, endPoint y: 505, distance: 314.3
click at [720, 505] on app-calendar-viewport "Fri 14 2/2 2 Jobs Sat 15 2/2 2 Jobs Sun 16 4/6 6 Jobs Mon 17 3/3 3 Jobs Tue 18 …" at bounding box center [784, 340] width 1568 height 882
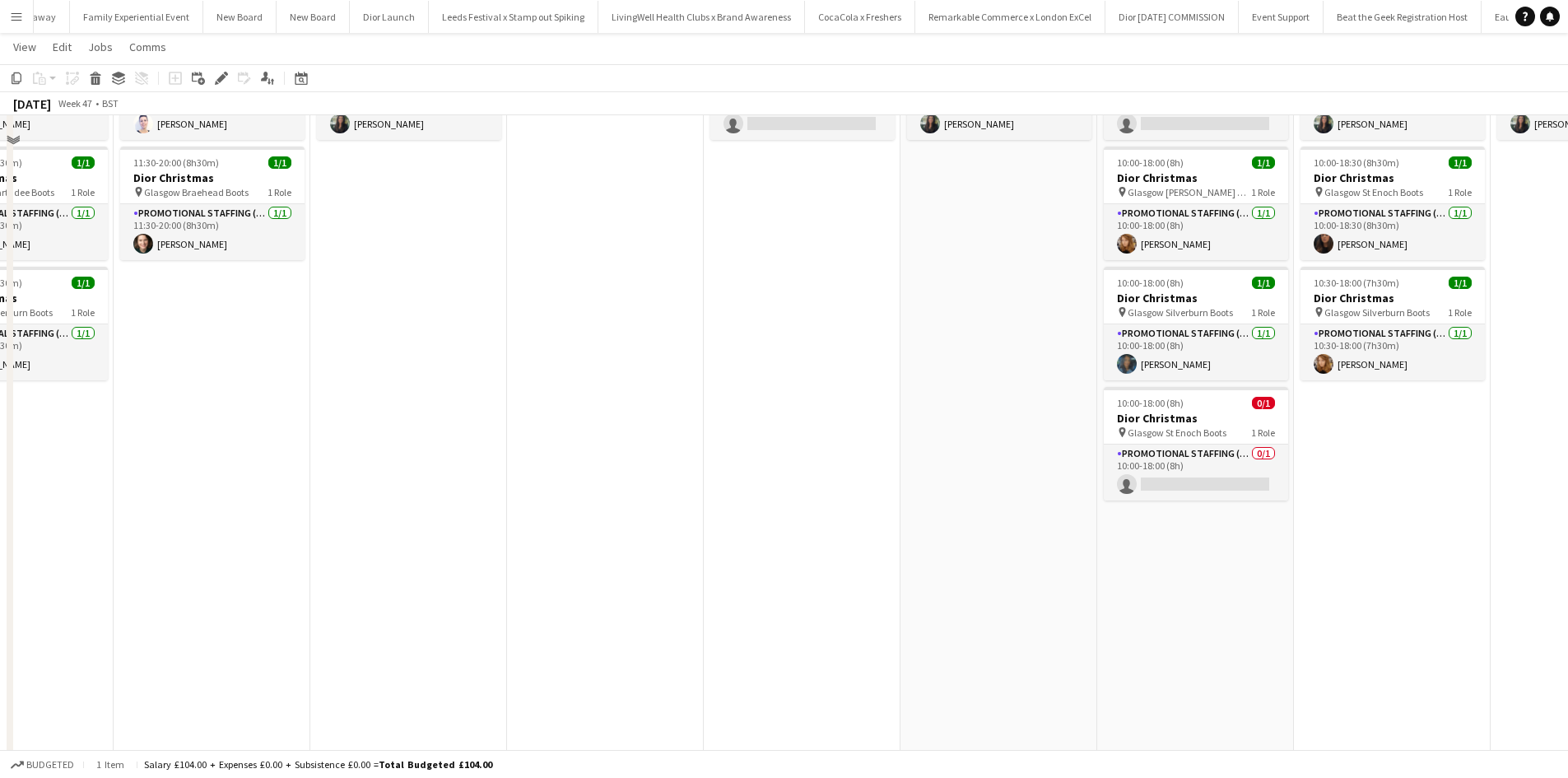
scroll to position [0, 0]
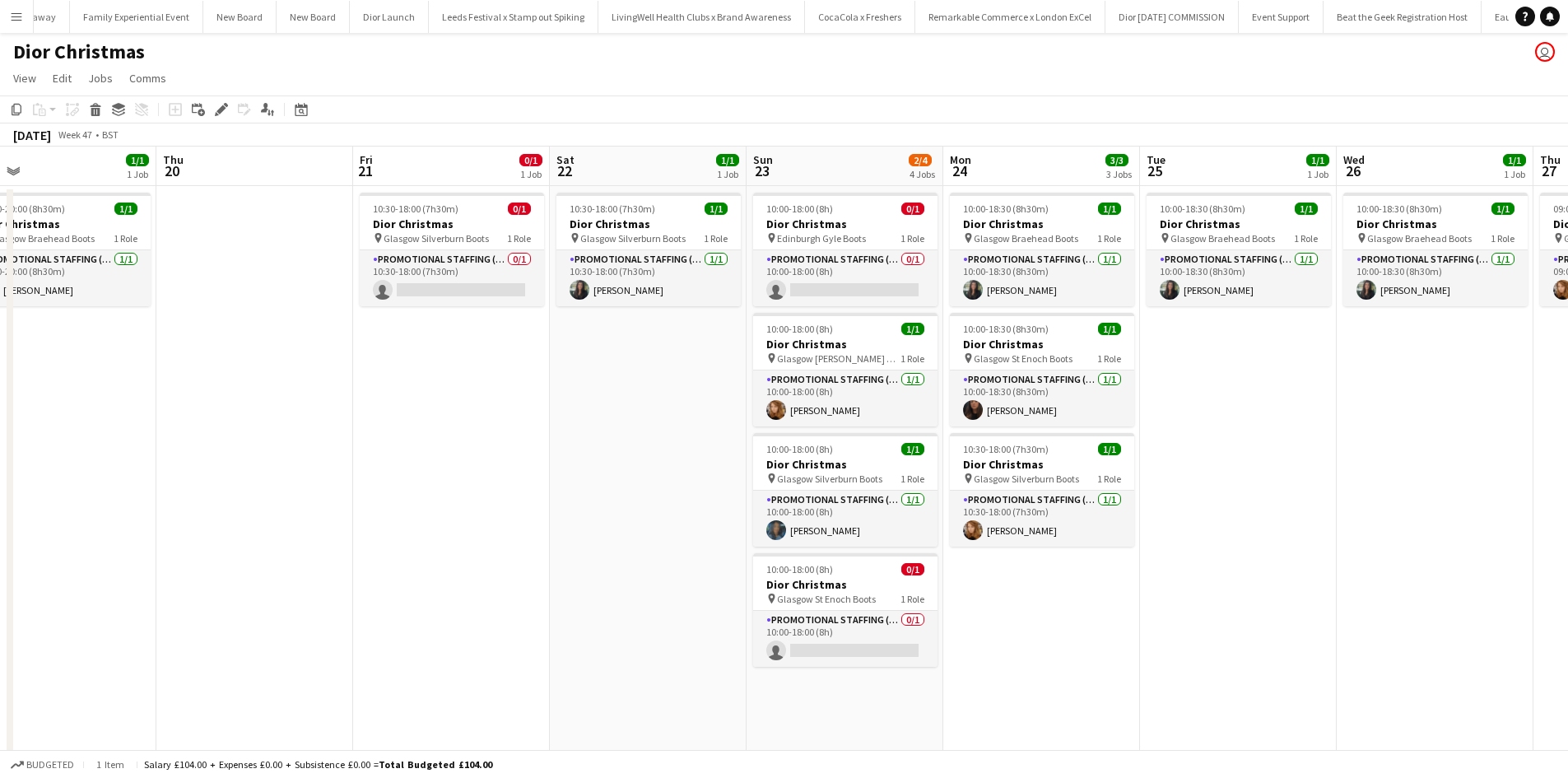
drag, startPoint x: 1372, startPoint y: 645, endPoint x: 627, endPoint y: 579, distance: 747.9
click at [627, 579] on app-calendar-viewport "Sun 16 4/6 6 Jobs Mon 17 3/3 3 Jobs Tue 18 2/2 2 Jobs Wed 19 1/1 1 Job Thu 20 F…" at bounding box center [784, 547] width 1568 height 801
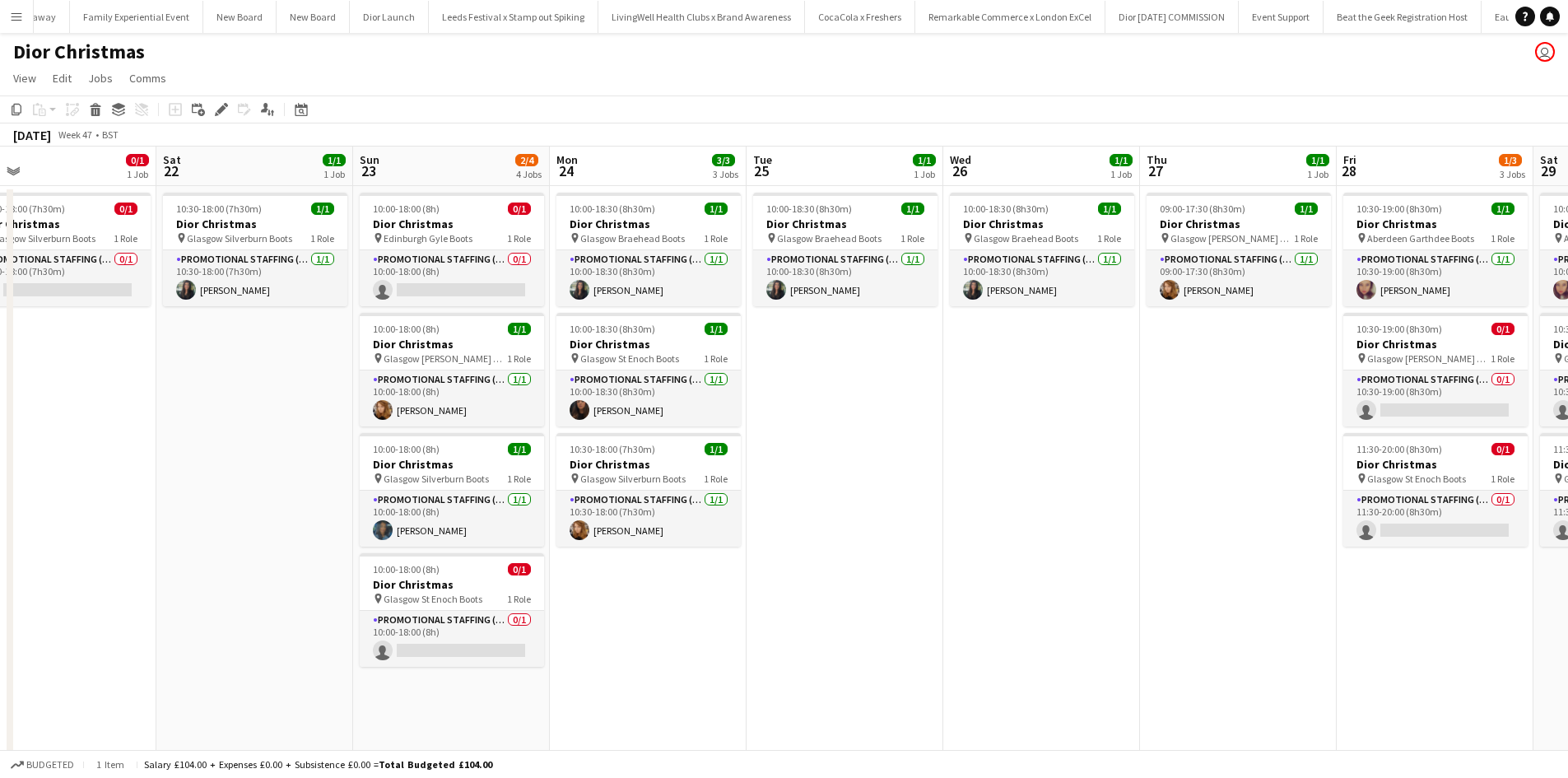
scroll to position [0, 631]
click at [1450, 331] on div "10:30-19:00 (8h30m) 0/1" at bounding box center [1435, 329] width 185 height 12
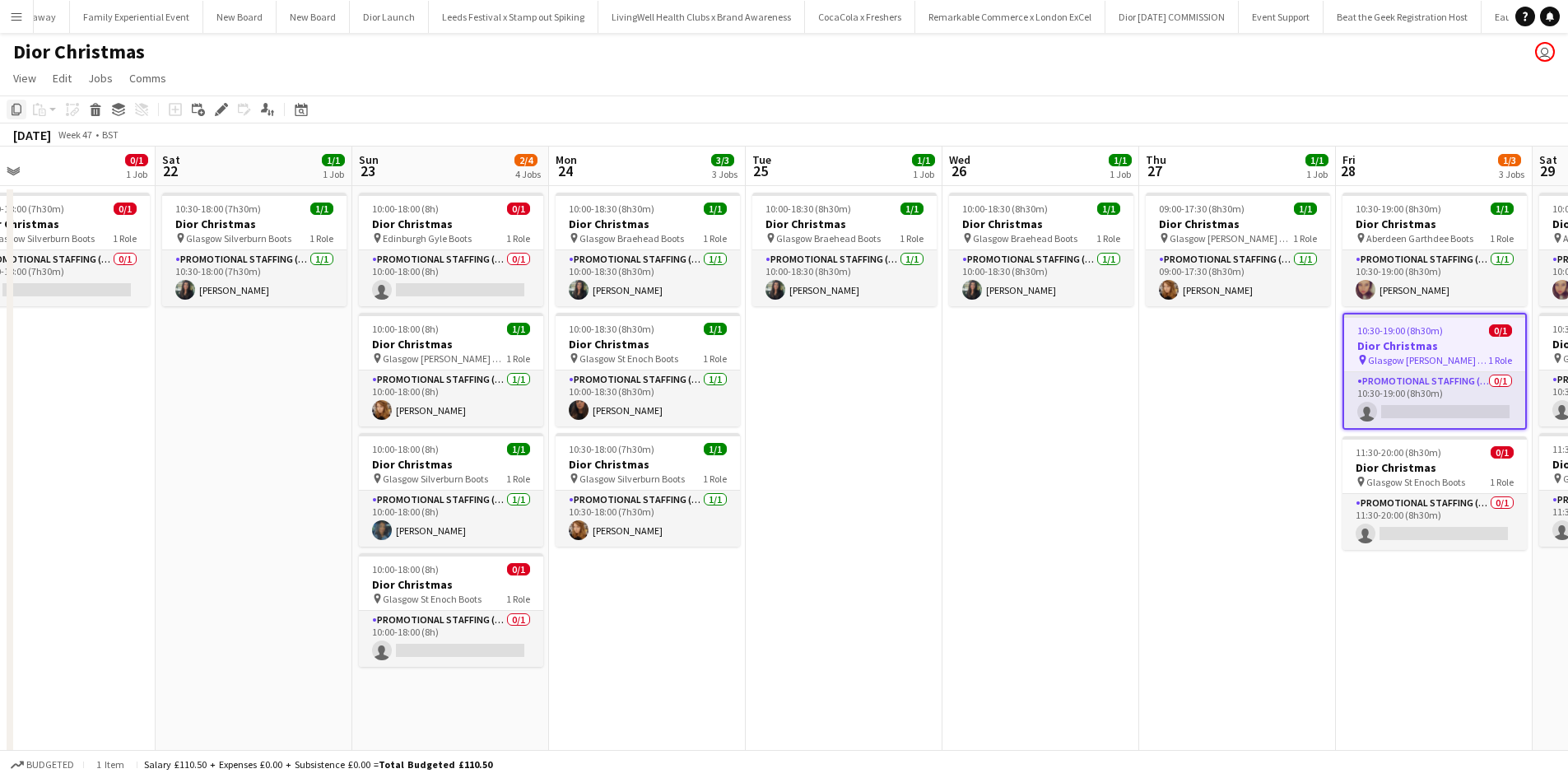
click at [17, 105] on icon "Copy" at bounding box center [16, 109] width 13 height 13
click at [1424, 603] on app-date-cell "10:30-19:00 (8h30m) 1/1 Dior Christmas pin Aberdeen Garthdee Boots 1 Role Promo…" at bounding box center [1434, 567] width 197 height 761
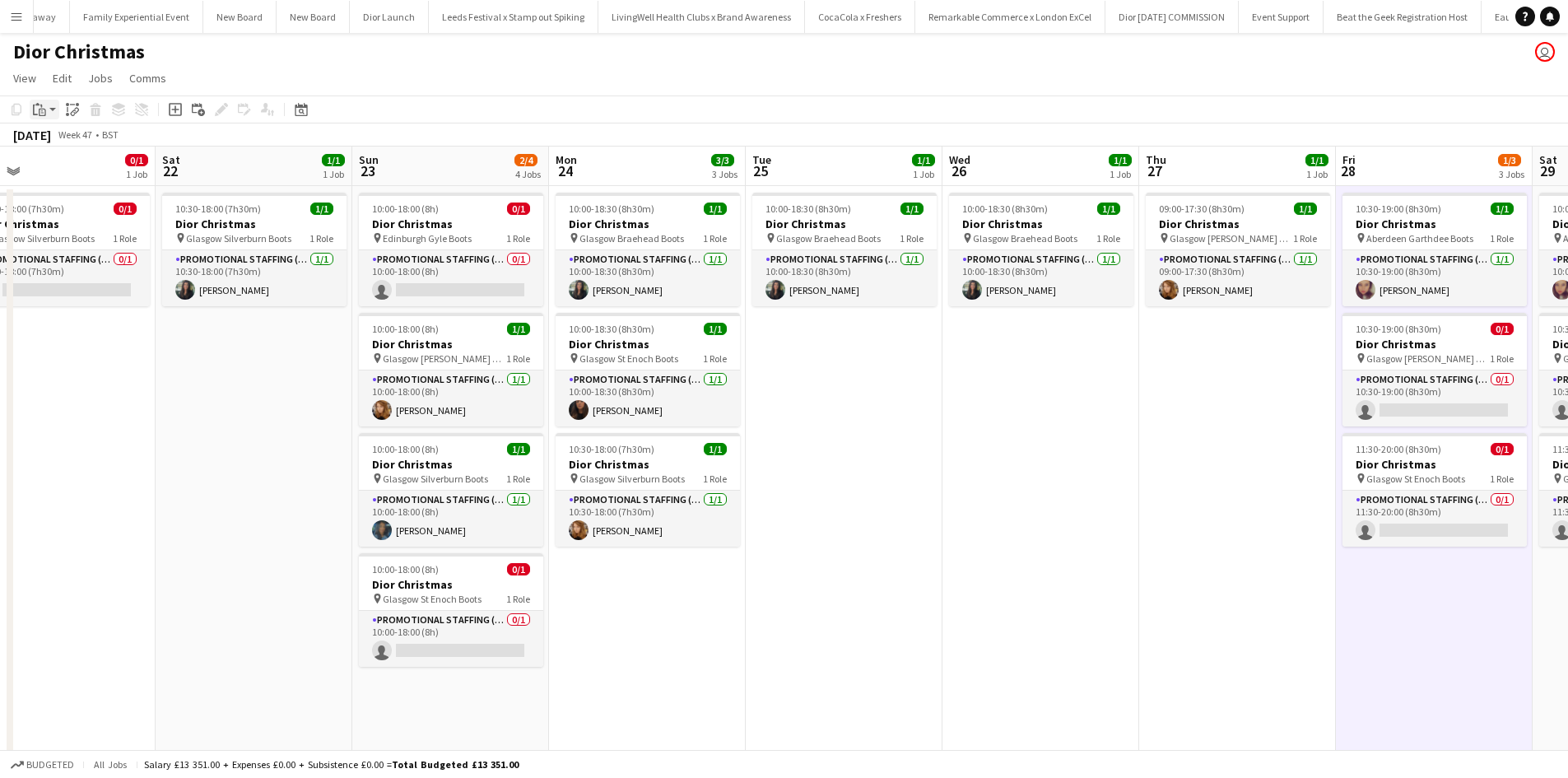
click at [43, 109] on icon at bounding box center [42, 113] width 7 height 7
click at [62, 142] on link "Paste Ctrl+V" at bounding box center [121, 141] width 155 height 15
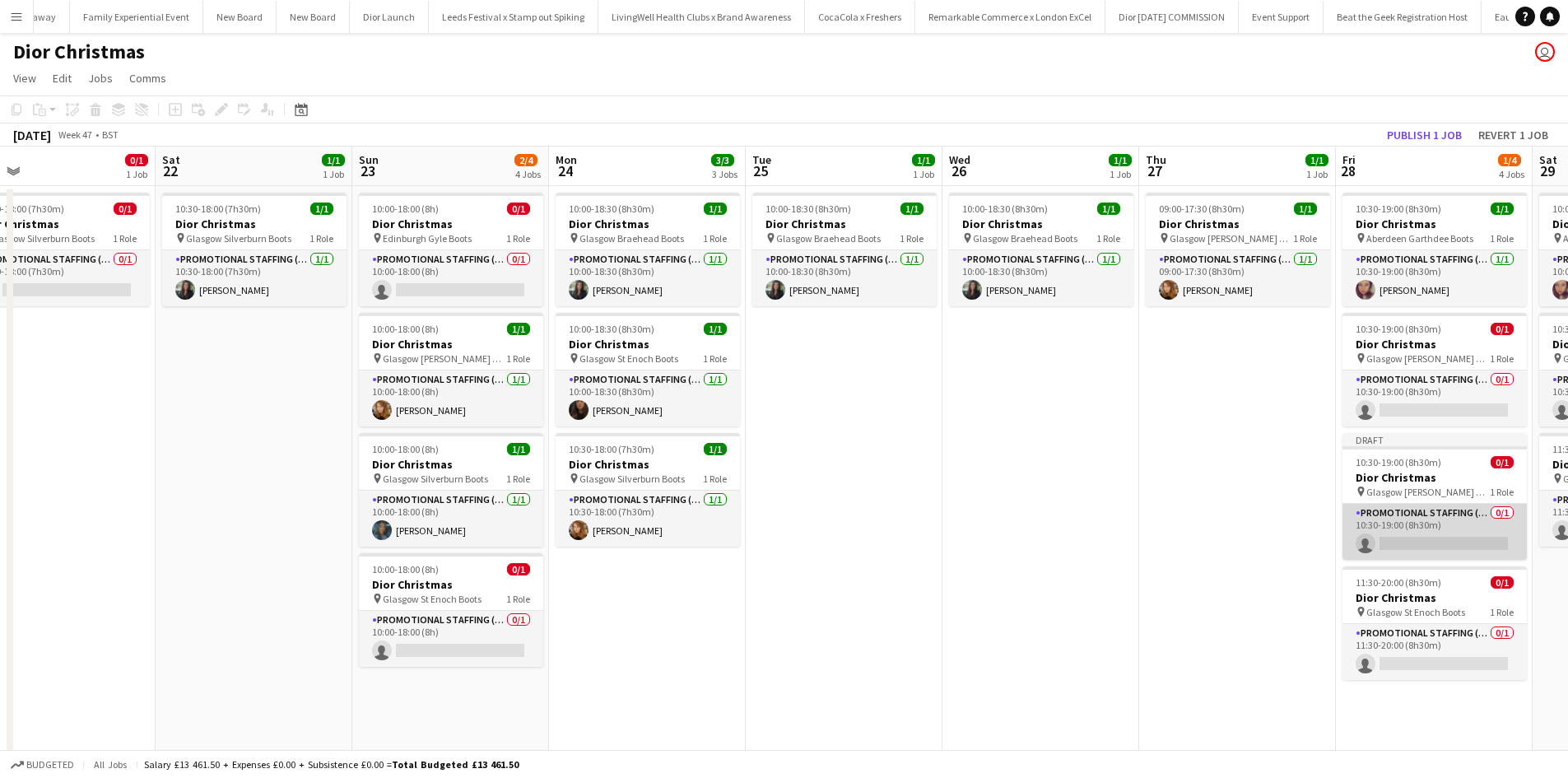
click at [1445, 524] on app-card-role "Promotional Staffing (Sales Staff) 0/1 10:30-19:00 (8h30m) single-neutral-actio…" at bounding box center [1435, 532] width 185 height 56
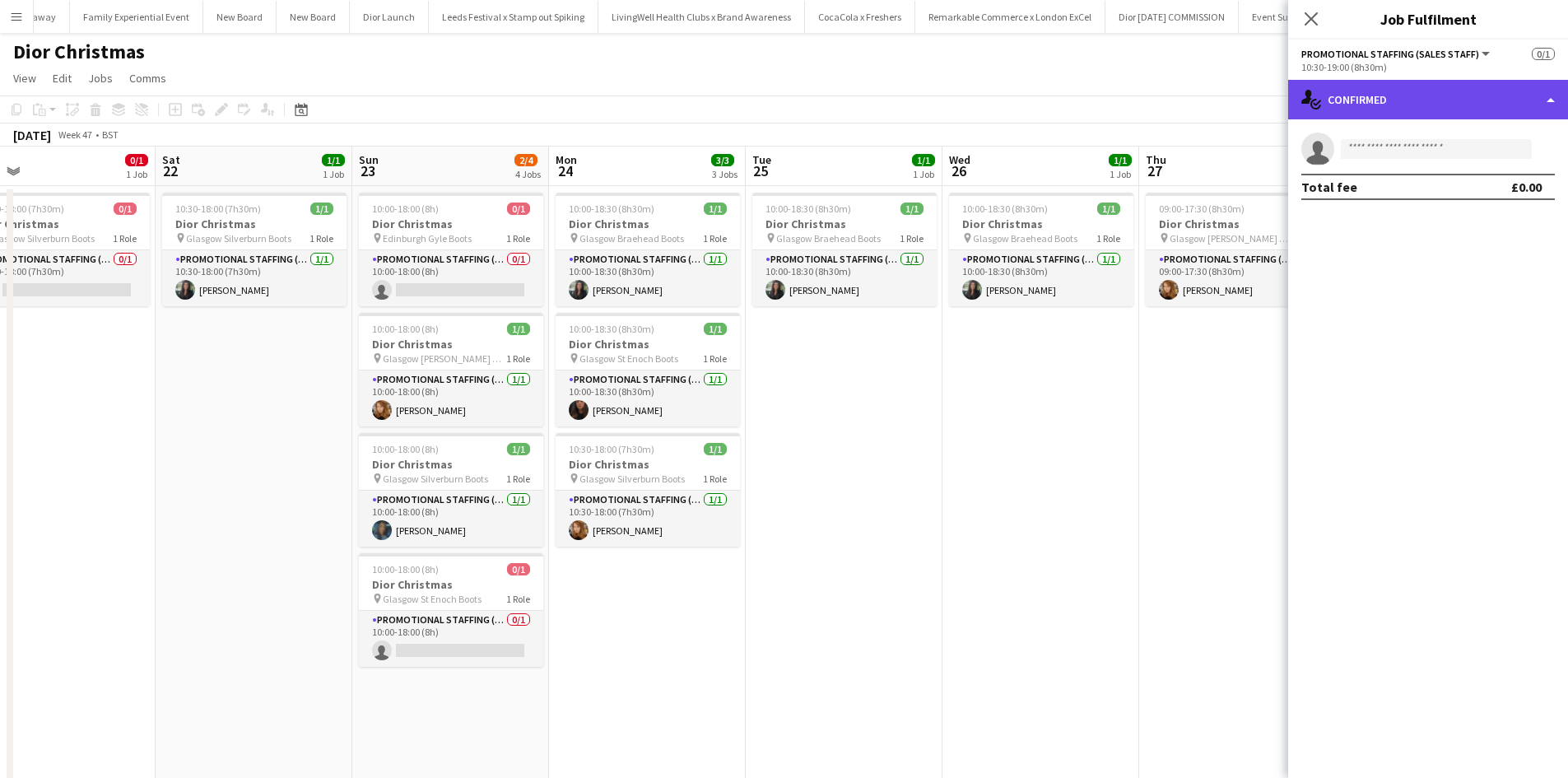
click at [1372, 93] on div "single-neutral-actions-check-2 Confirmed" at bounding box center [1428, 99] width 279 height 40
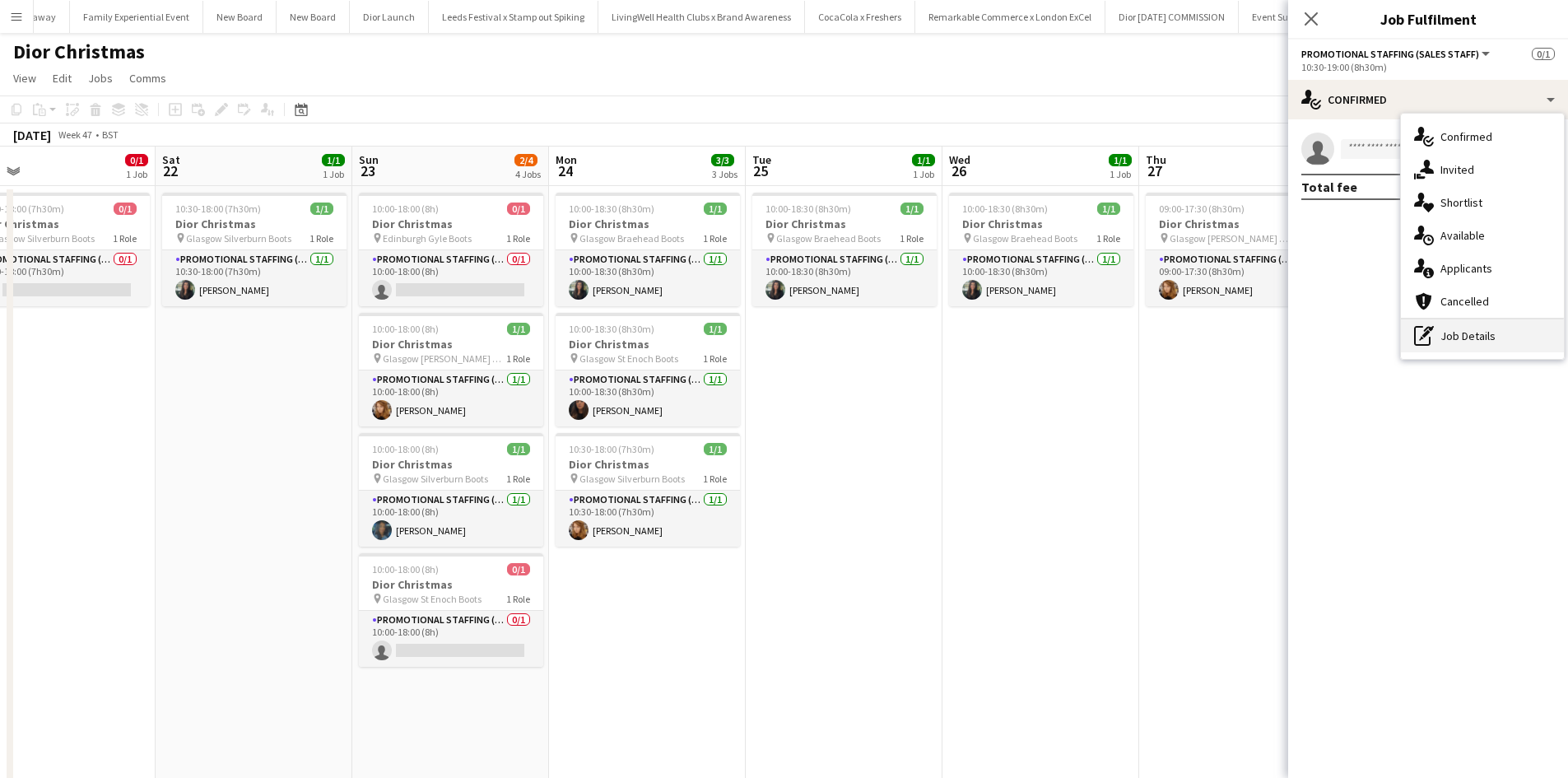
click at [1521, 332] on div "pen-write Job Details" at bounding box center [1482, 335] width 163 height 33
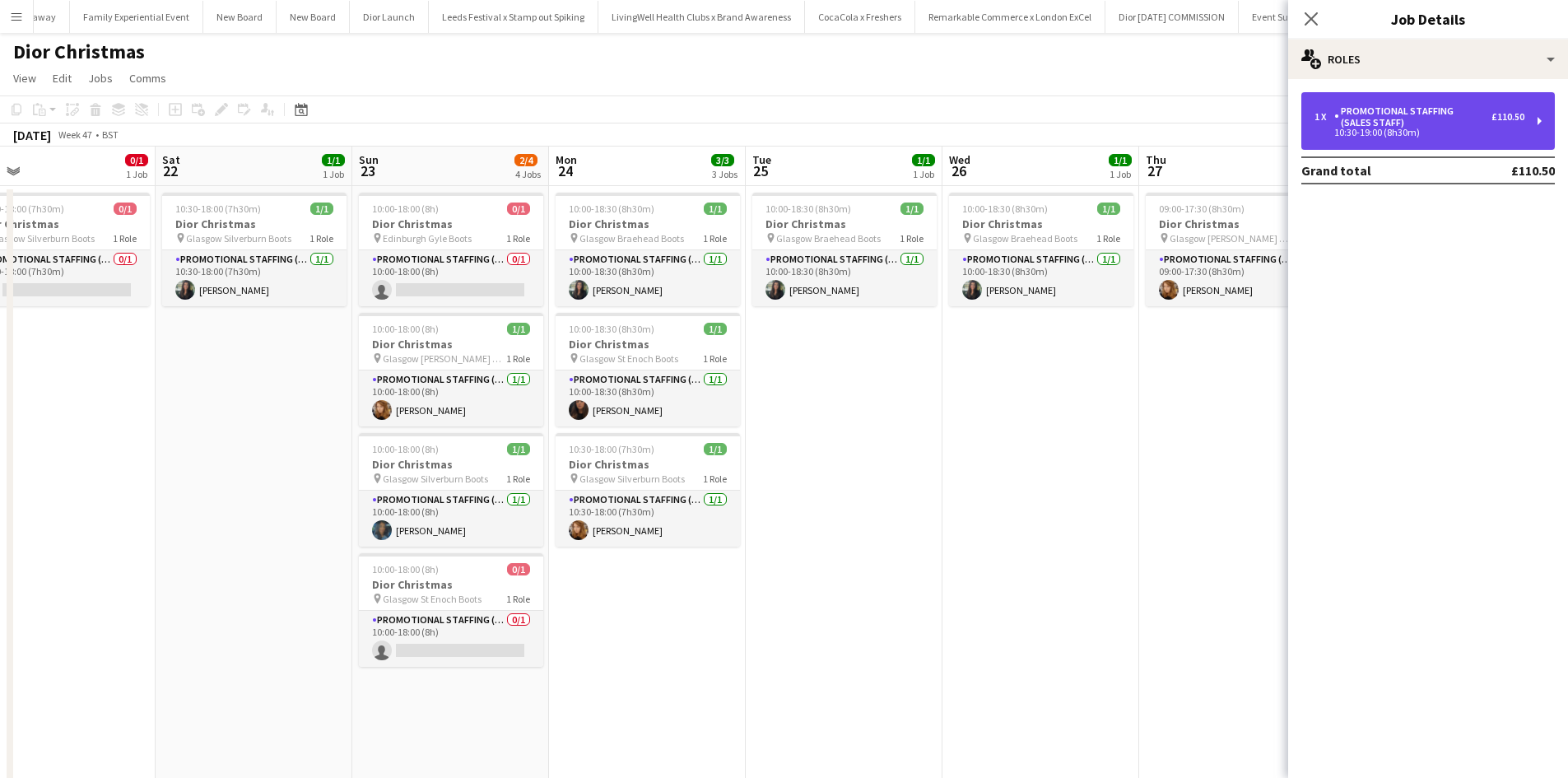
click at [1413, 139] on div "1 x Promotional Staffing (Sales Staff) £110.50 10:30-19:00 (8h30m)" at bounding box center [1428, 121] width 254 height 58
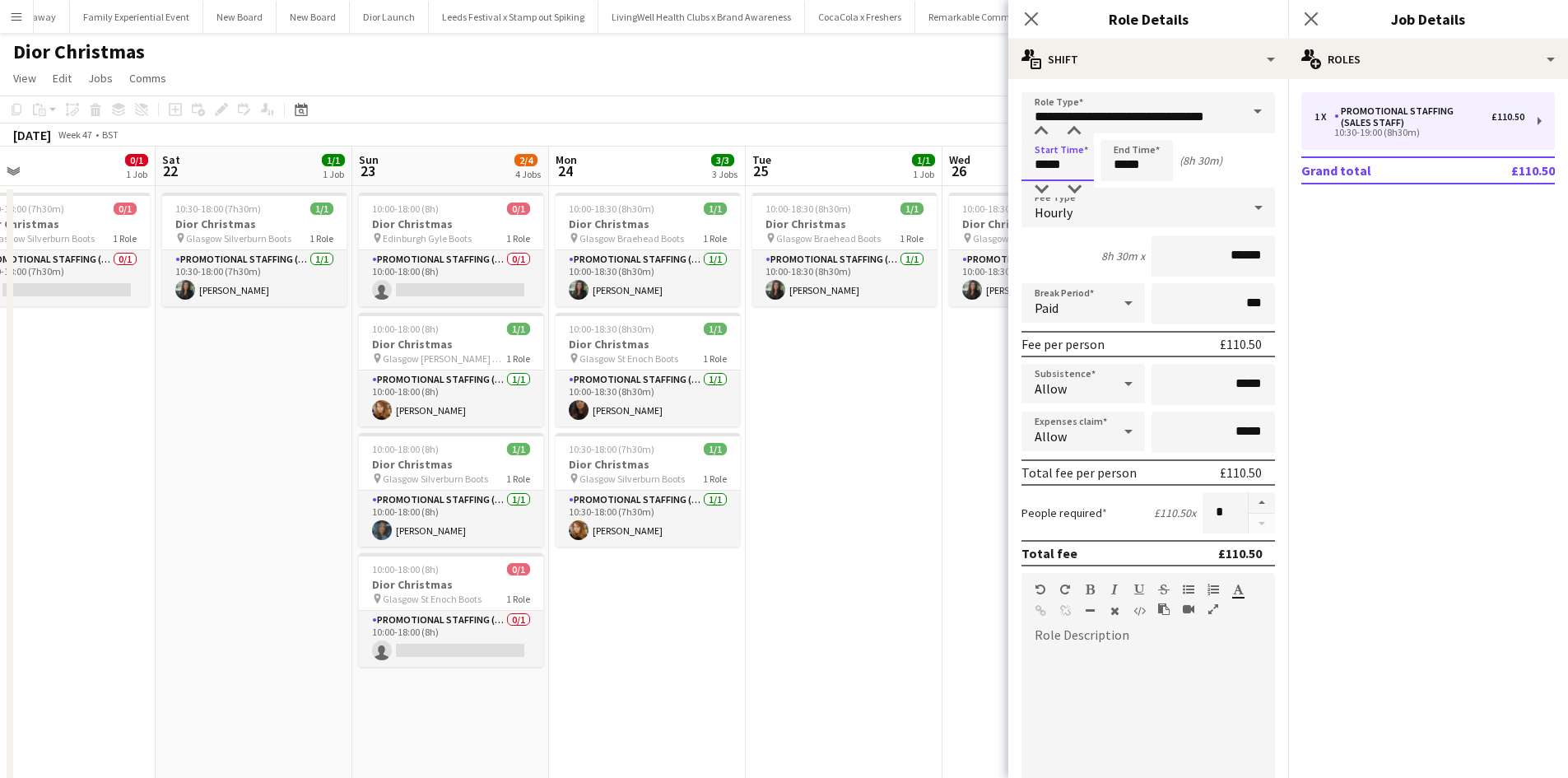
drag, startPoint x: 1047, startPoint y: 161, endPoint x: 1027, endPoint y: 163, distance: 20.1
click at [1027, 163] on input "*****" at bounding box center [1057, 160] width 72 height 41
type input "*****"
drag, startPoint x: 1125, startPoint y: 162, endPoint x: 1111, endPoint y: 161, distance: 14.0
click at [1111, 161] on input "*****" at bounding box center [1136, 160] width 72 height 41
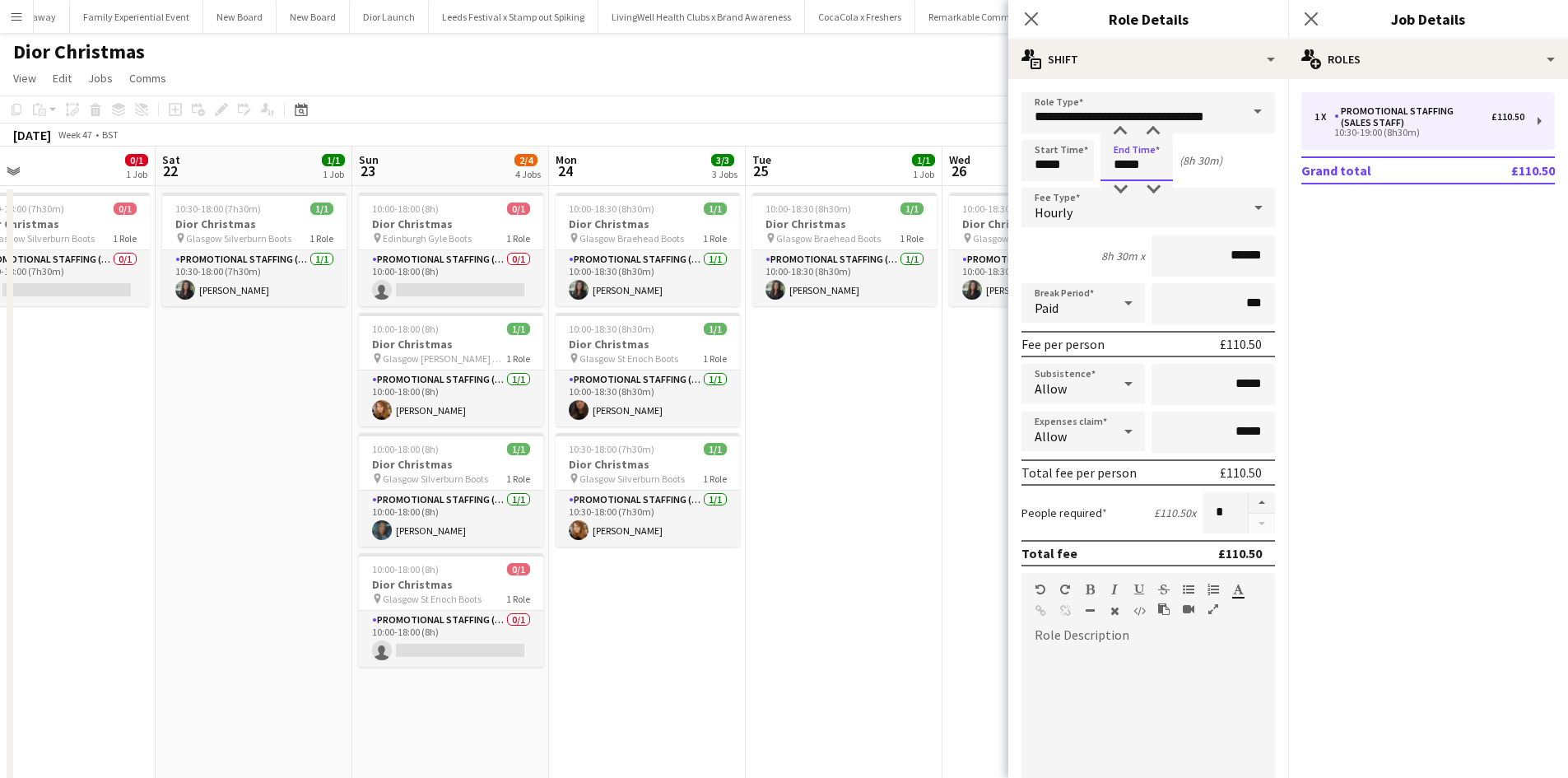
type input "*****"
click at [950, 601] on app-date-cell "10:00-18:30 (8h30m) 1/1 Dior Christmas pin Glasgow Braehead Boots 1 Role Promot…" at bounding box center [1042, 567] width 197 height 761
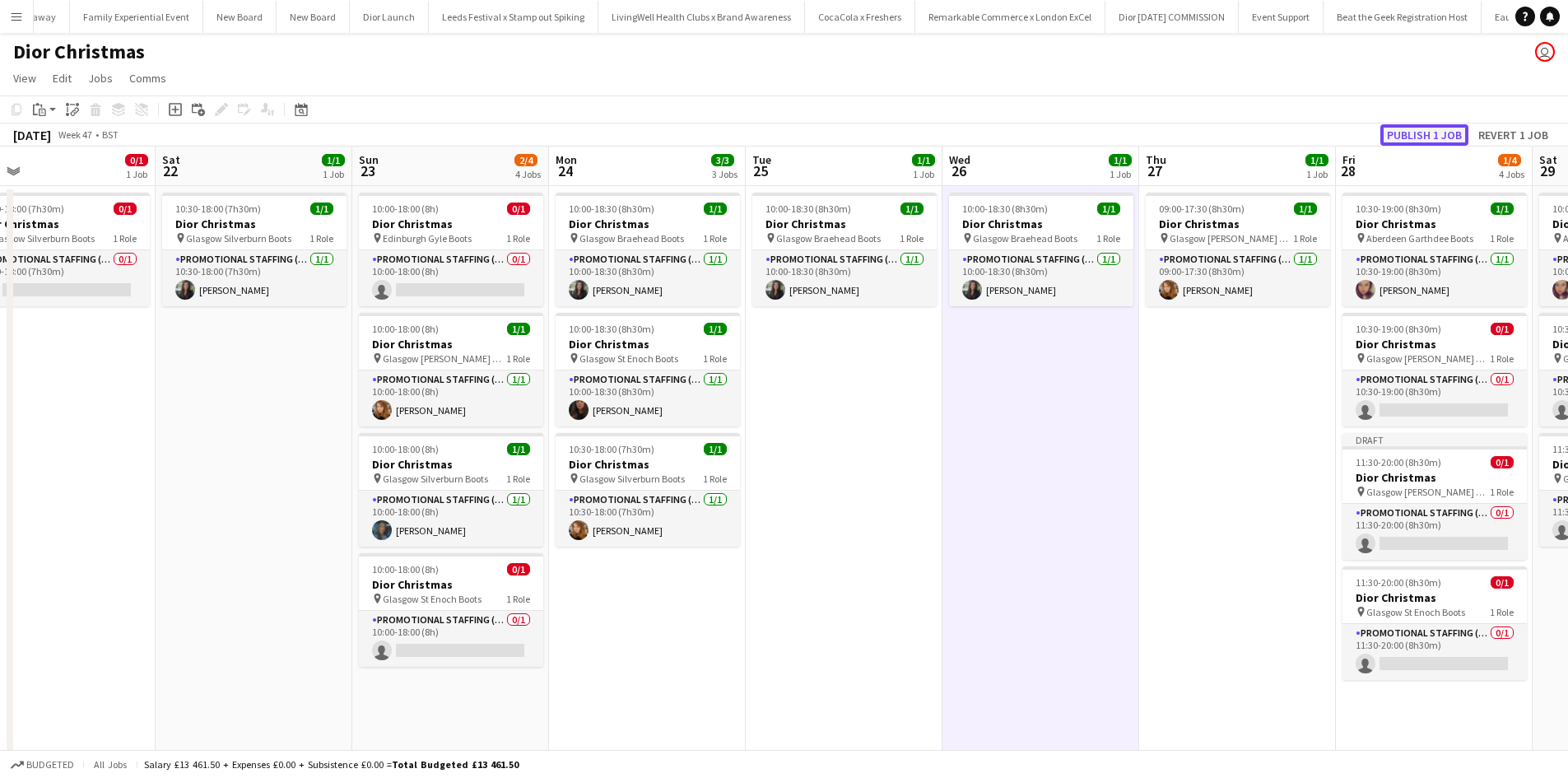
click at [1423, 138] on button "Publish 1 job" at bounding box center [1425, 135] width 88 height 21
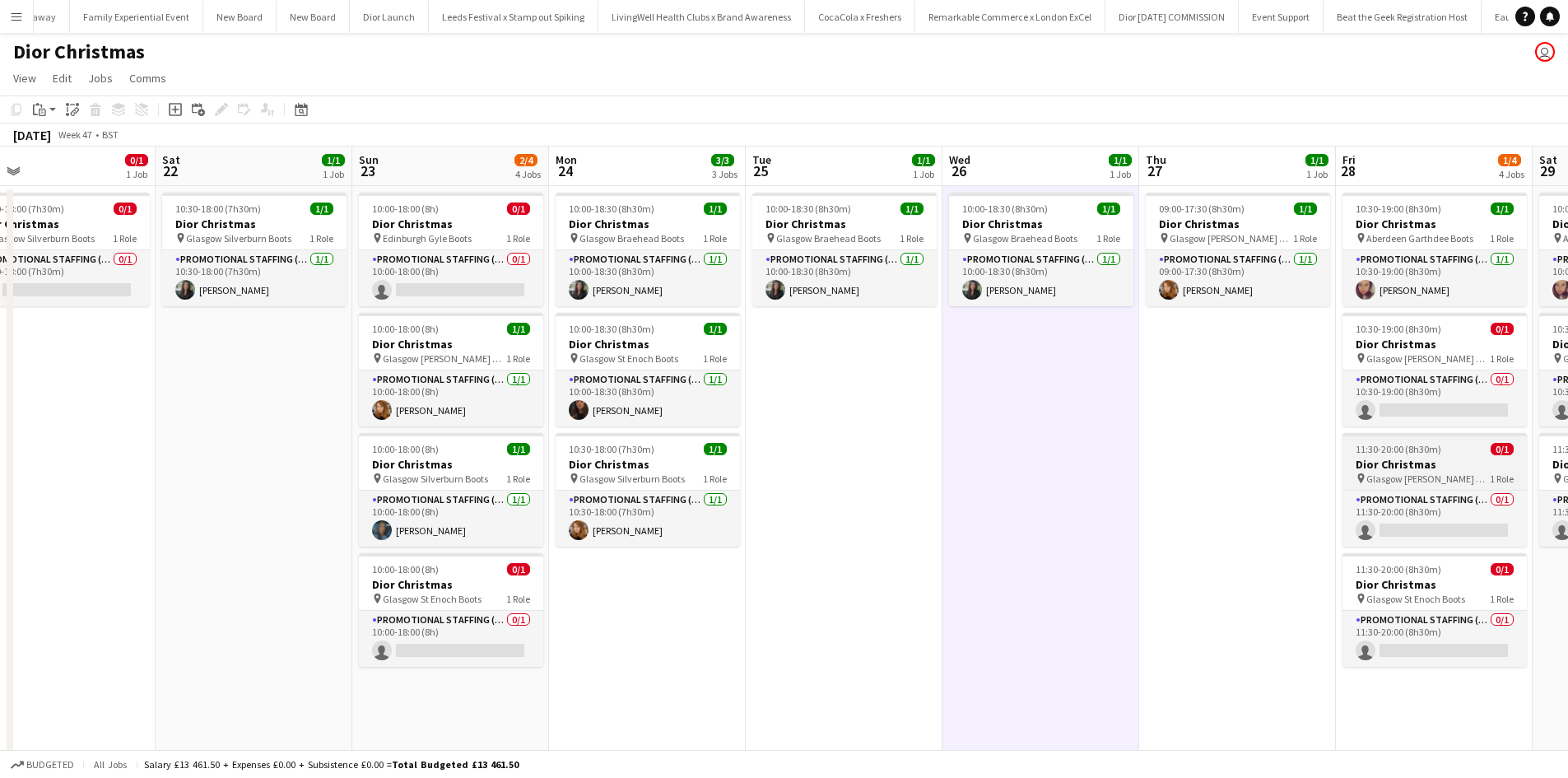
click at [1450, 449] on div "11:30-20:00 (8h30m) 0/1" at bounding box center [1435, 449] width 185 height 12
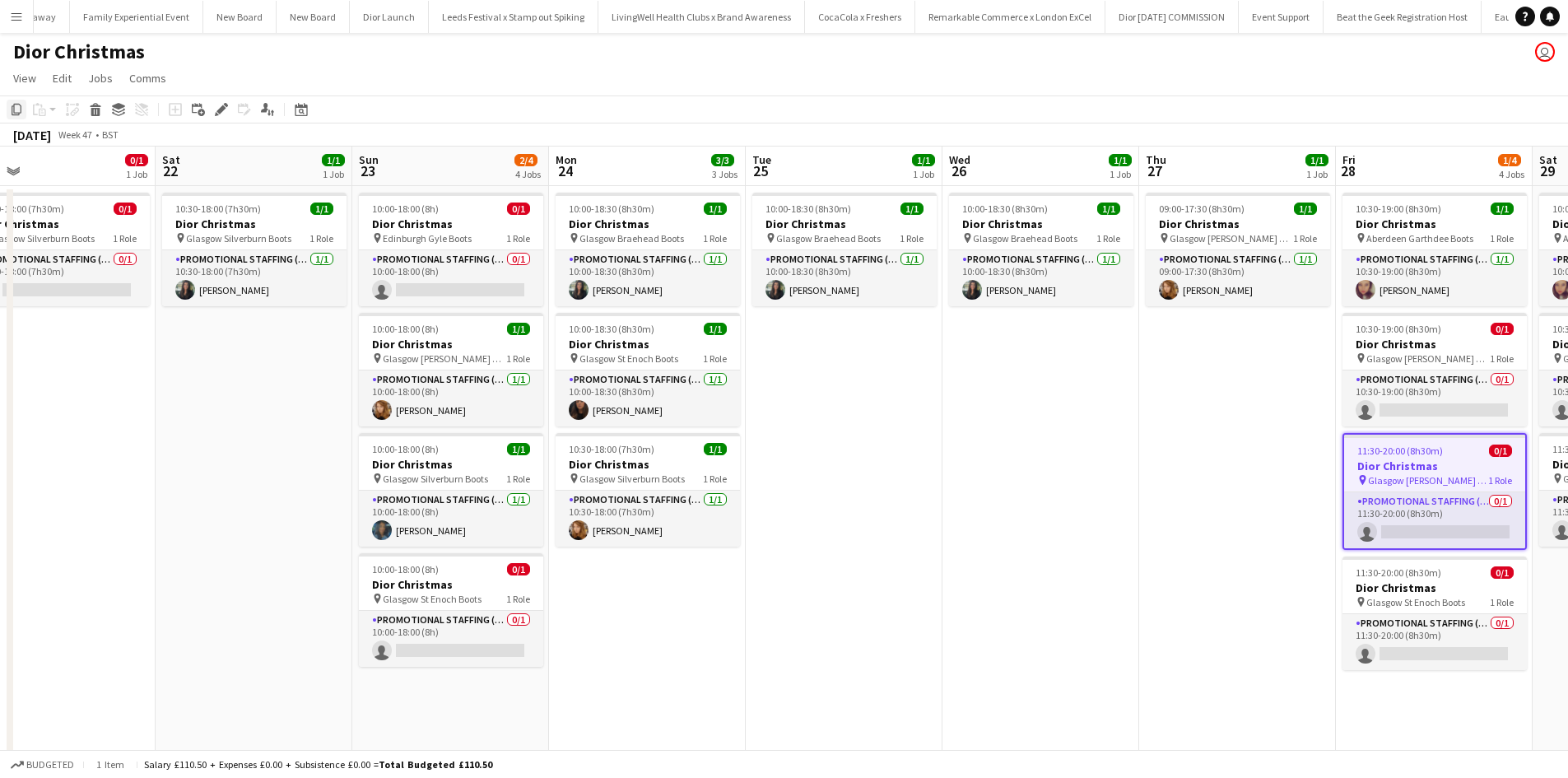
click at [10, 107] on icon "Copy" at bounding box center [16, 109] width 13 height 13
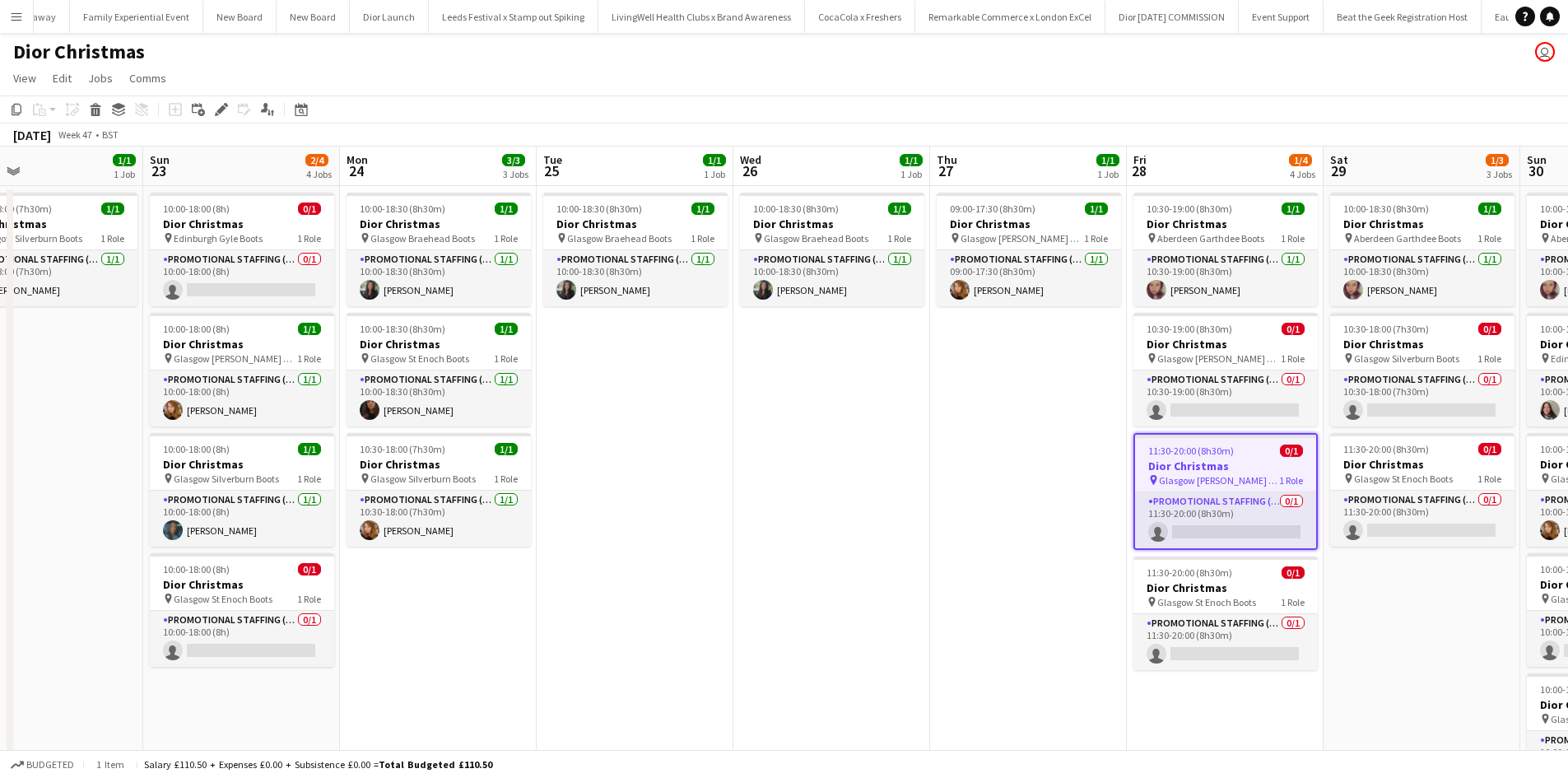
scroll to position [0, 542]
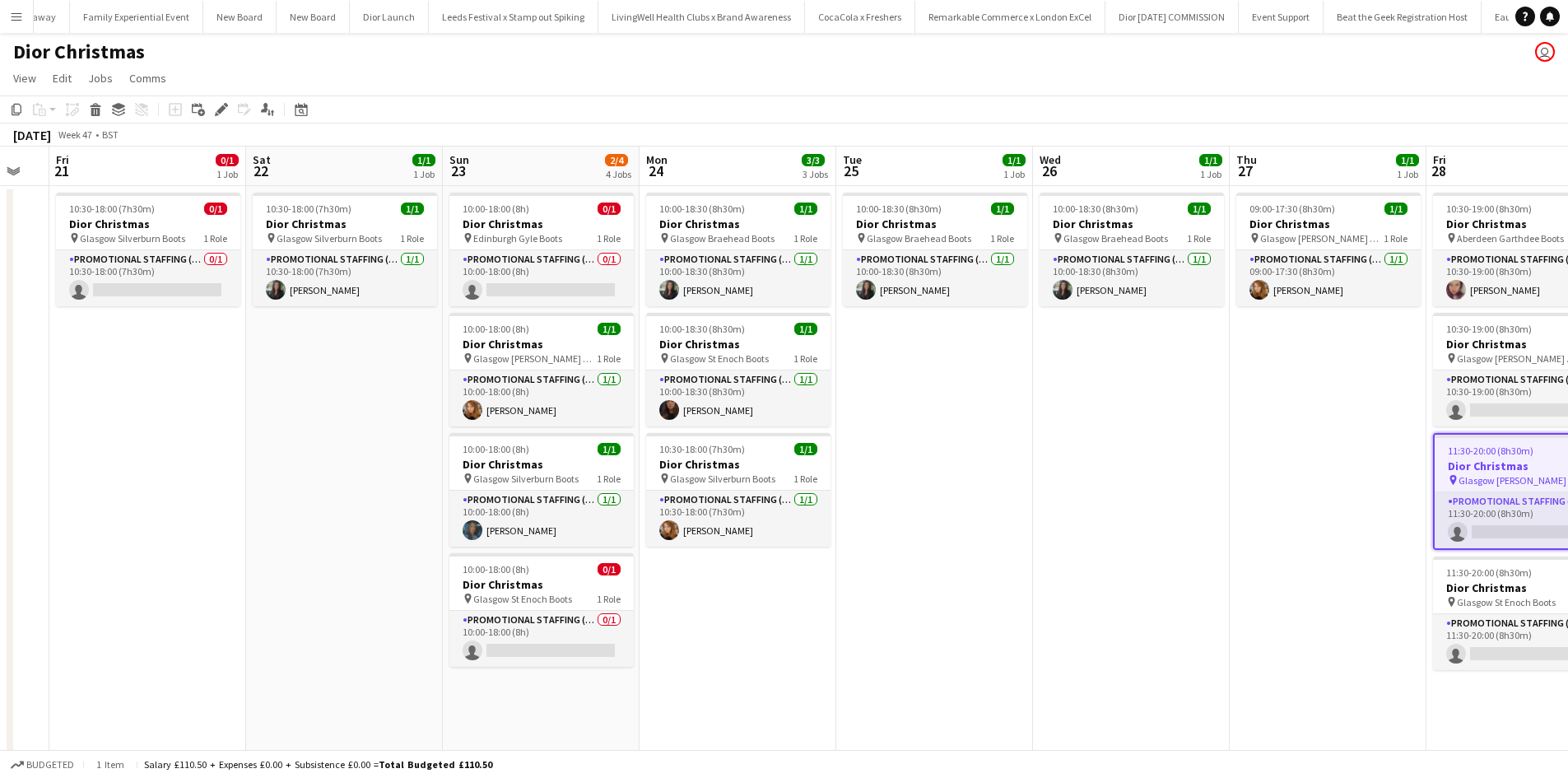
drag, startPoint x: 1078, startPoint y: 575, endPoint x: 772, endPoint y: 535, distance: 308.6
click at [773, 536] on app-calendar-viewport "Tue 18 2/2 2 Jobs Wed 19 1/1 1 Job Thu 20 Fri 21 0/1 1 Job Sat 22 1/1 1 Job Sun…" at bounding box center [784, 547] width 1568 height 801
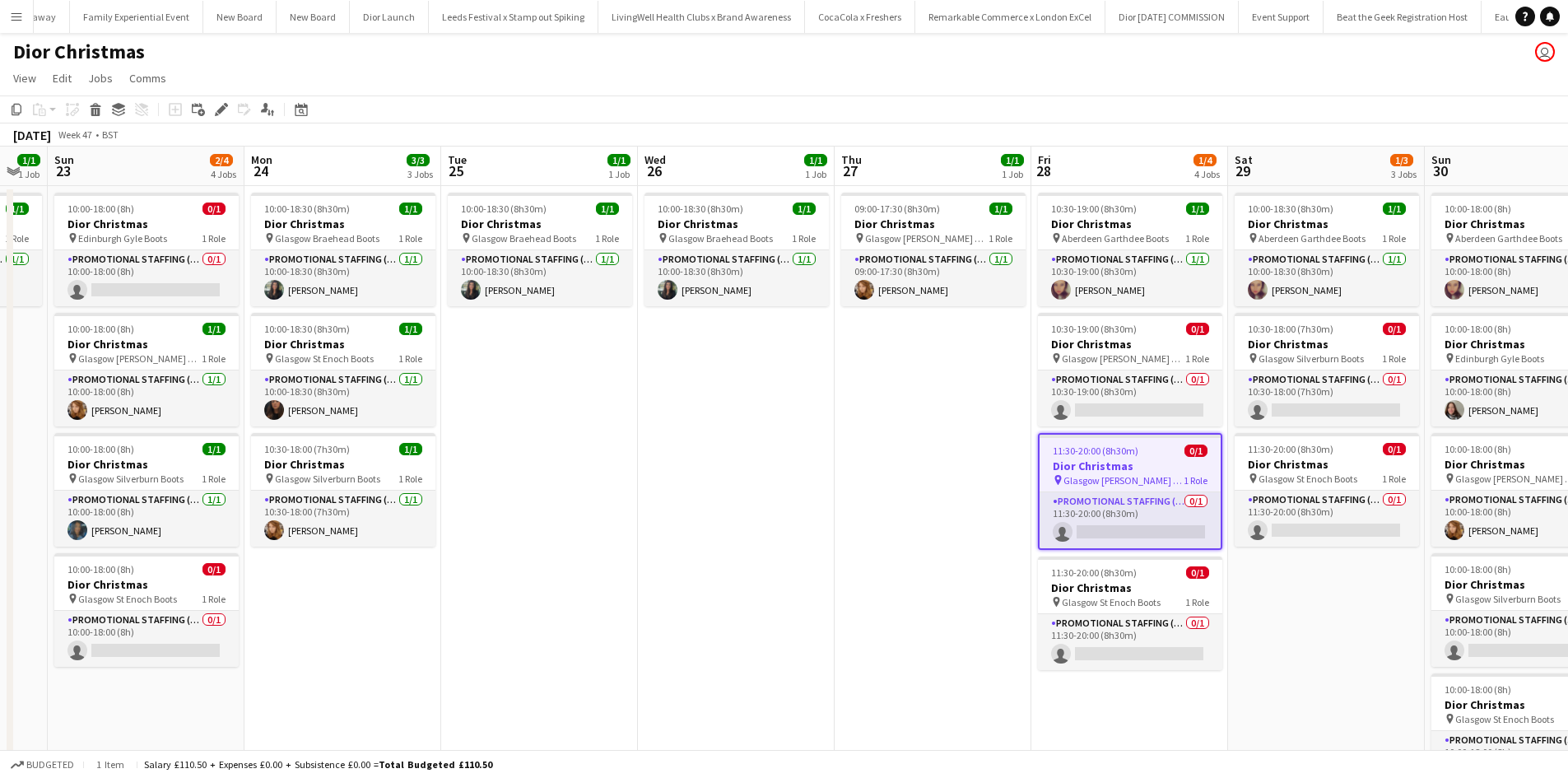
click at [1320, 597] on app-date-cell "10:00-18:30 (8h30m) 1/1 Dior Christmas pin Aberdeen Garthdee Boots 1 Role Promo…" at bounding box center [1327, 567] width 197 height 761
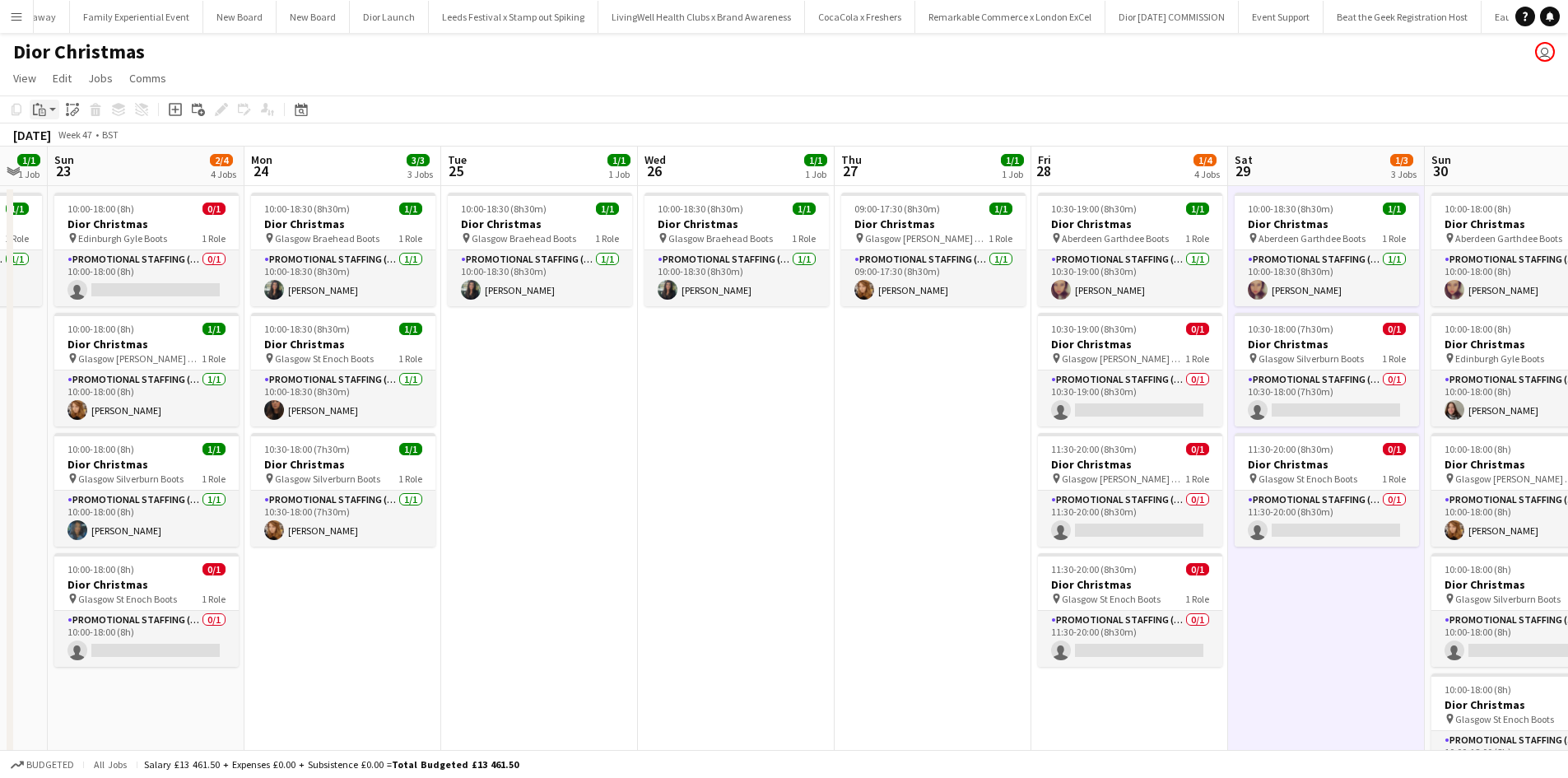
click at [46, 108] on icon "Paste" at bounding box center [39, 109] width 13 height 13
click at [58, 139] on link "Paste Ctrl+V" at bounding box center [121, 141] width 155 height 15
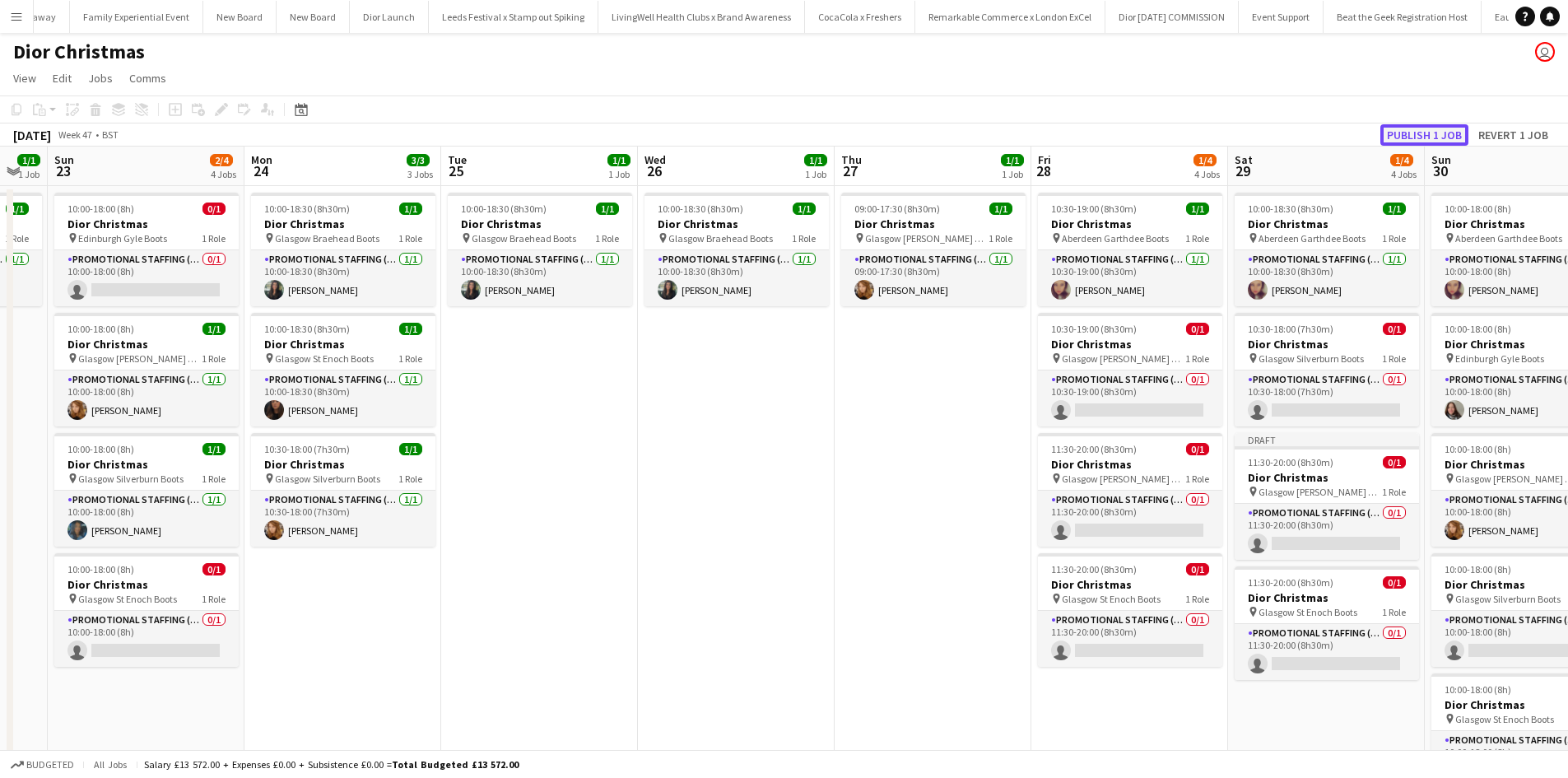
click at [1412, 134] on button "Publish 1 job" at bounding box center [1425, 135] width 88 height 21
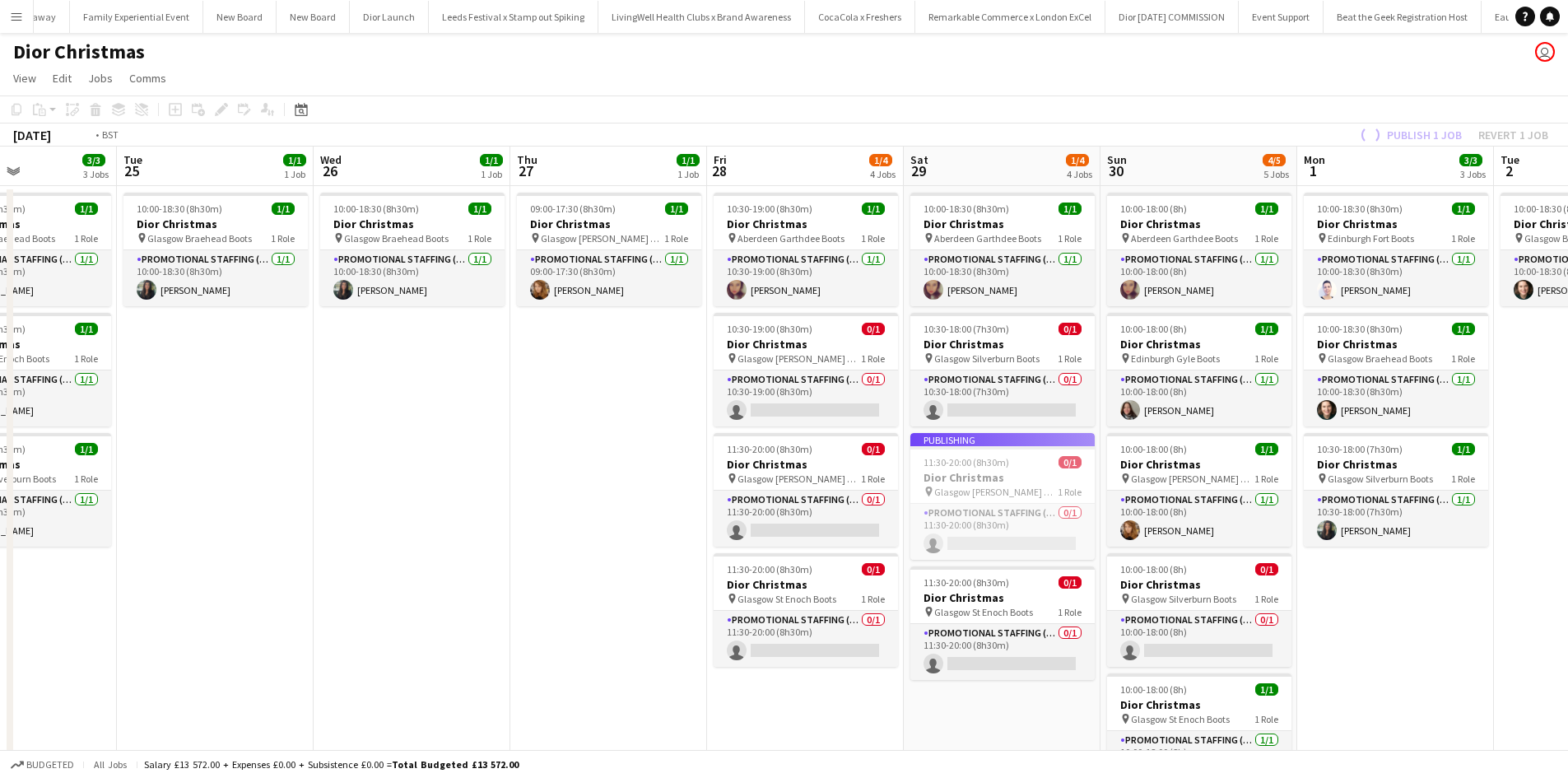
scroll to position [0, 605]
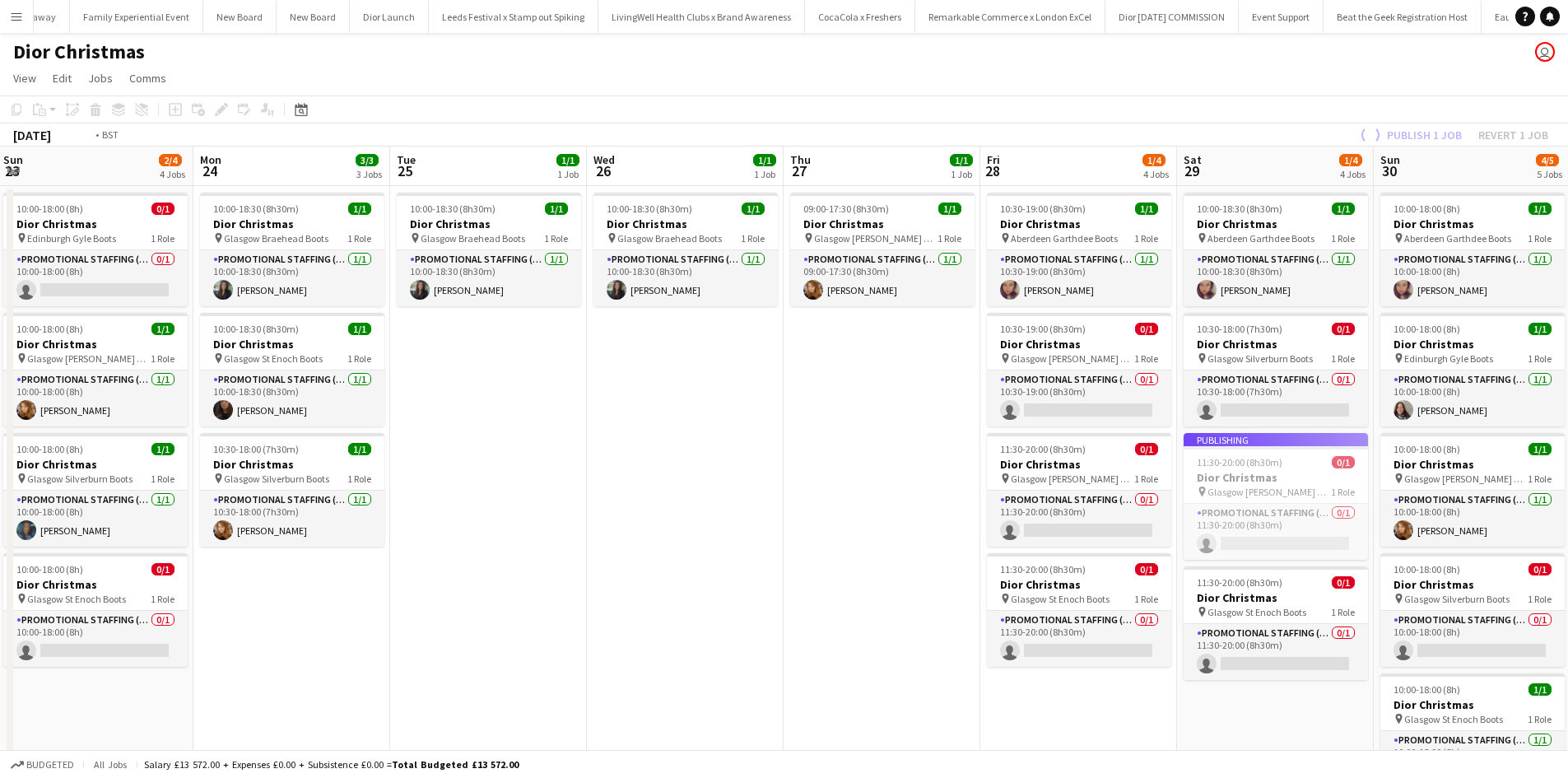
drag, startPoint x: 900, startPoint y: 549, endPoint x: 438, endPoint y: 508, distance: 463.8
click at [445, 510] on app-calendar-viewport "Thu 20 Fri 21 0/1 1 Job Sat 22 1/1 1 Job Sun 23 2/4 4 Jobs Mon 24 3/3 3 Jobs Tu…" at bounding box center [784, 547] width 1568 height 801
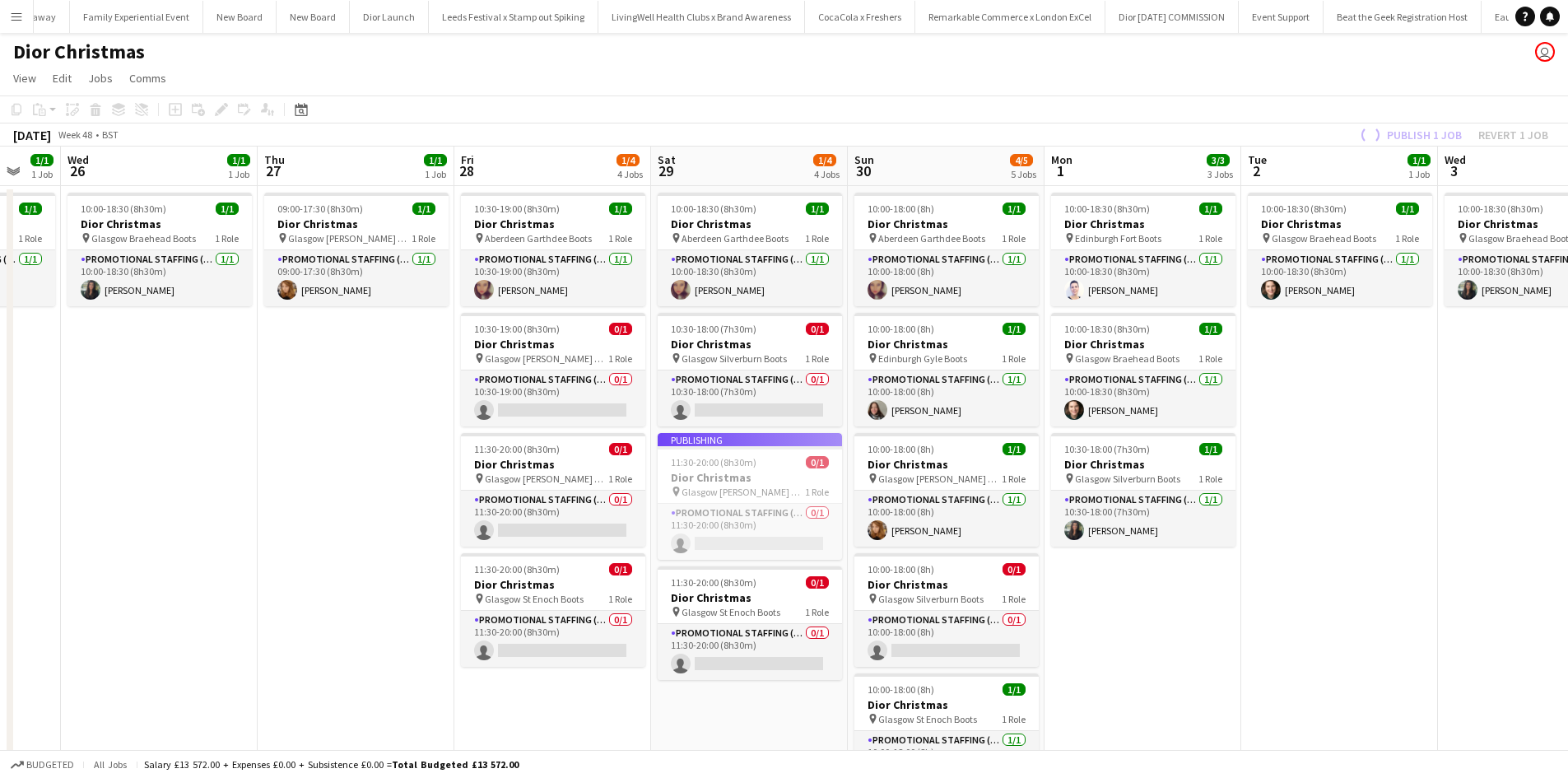
scroll to position [0, 744]
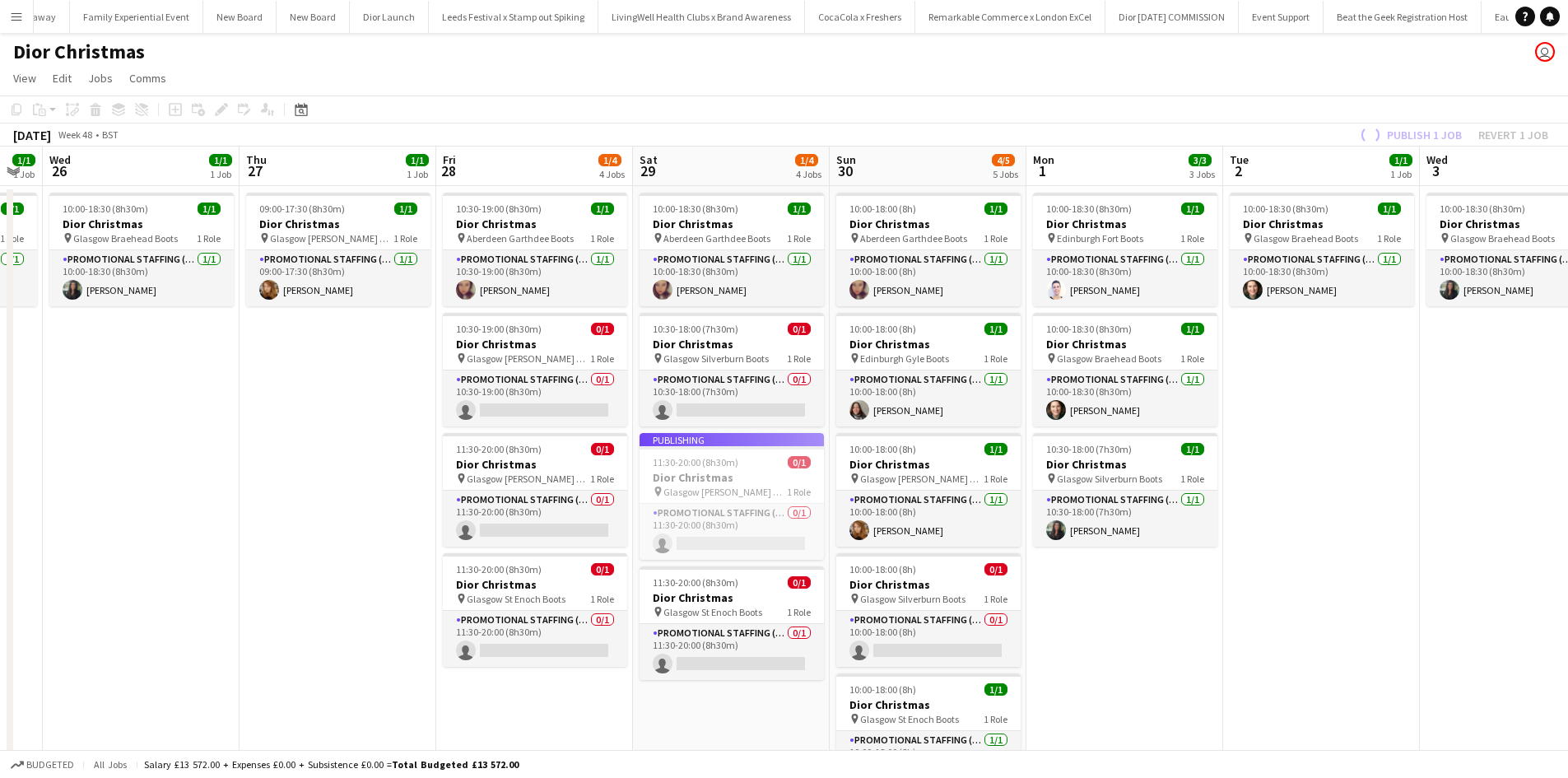
drag, startPoint x: 1246, startPoint y: 625, endPoint x: 1107, endPoint y: 614, distance: 139.4
click at [1107, 614] on app-calendar-viewport "Sat 22 1/1 1 Job Sun 23 2/4 4 Jobs Mon 24 3/3 3 Jobs Tue 25 1/1 1 Job Wed 26 1/…" at bounding box center [784, 547] width 1568 height 801
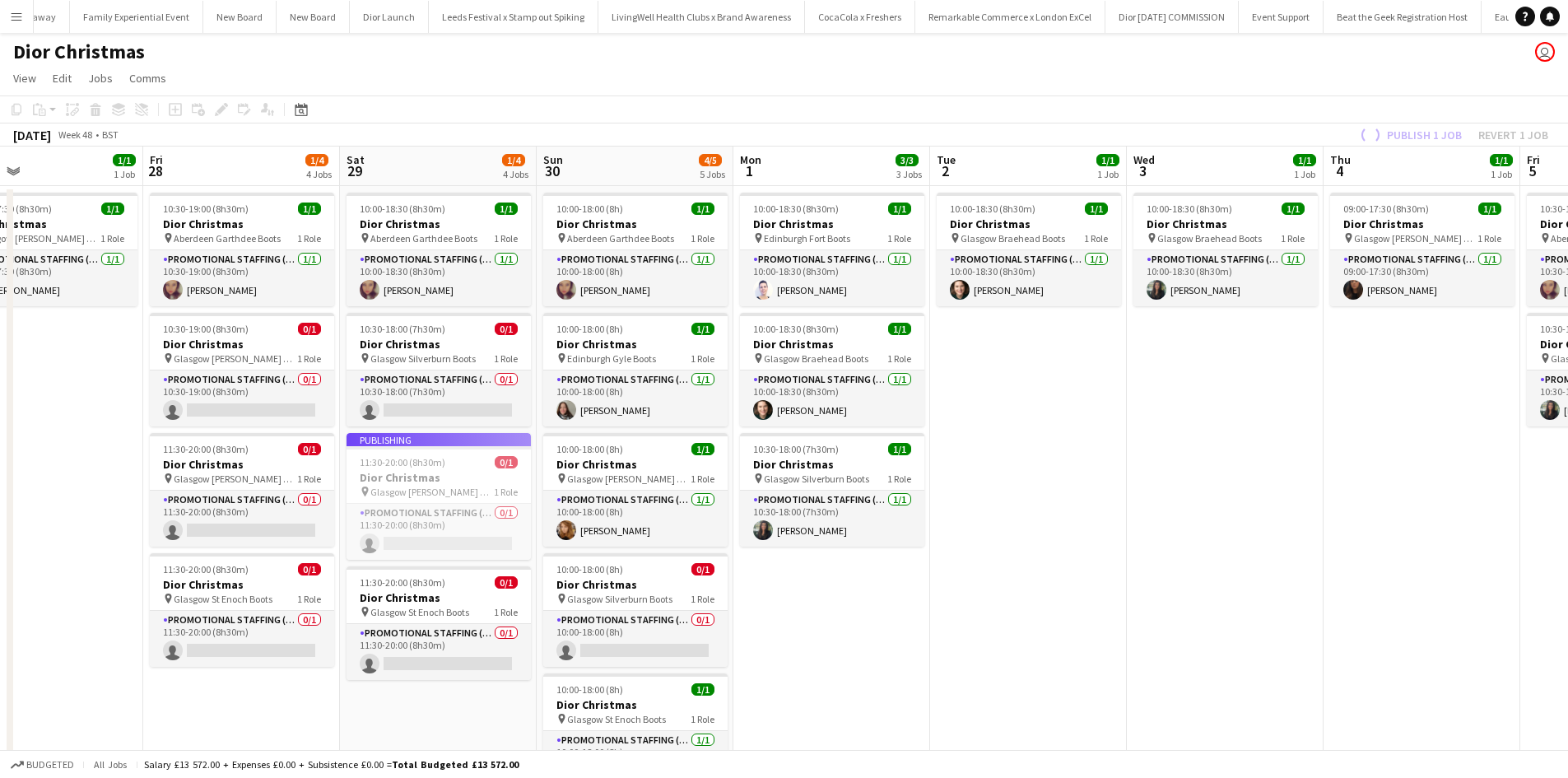
drag, startPoint x: 1268, startPoint y: 572, endPoint x: 882, endPoint y: 527, distance: 388.6
click at [885, 527] on app-calendar-viewport "Mon 24 3/3 3 Jobs Tue 25 1/1 1 Job Wed 26 1/1 1 Job Thu 27 1/1 1 Job Fri 28 1/4…" at bounding box center [784, 547] width 1568 height 801
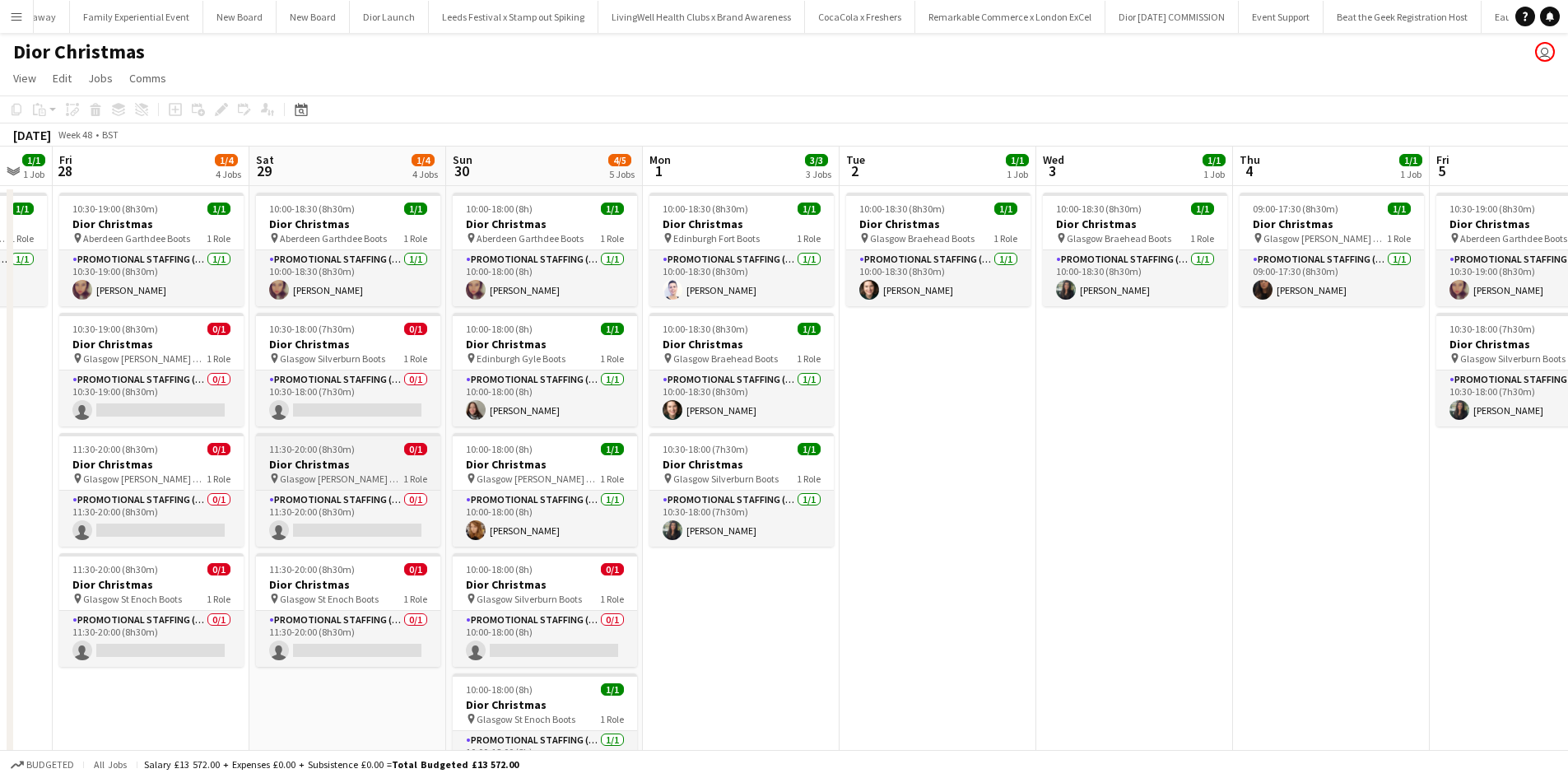
click at [378, 447] on div "11:30-20:00 (8h30m) 0/1" at bounding box center [348, 449] width 185 height 12
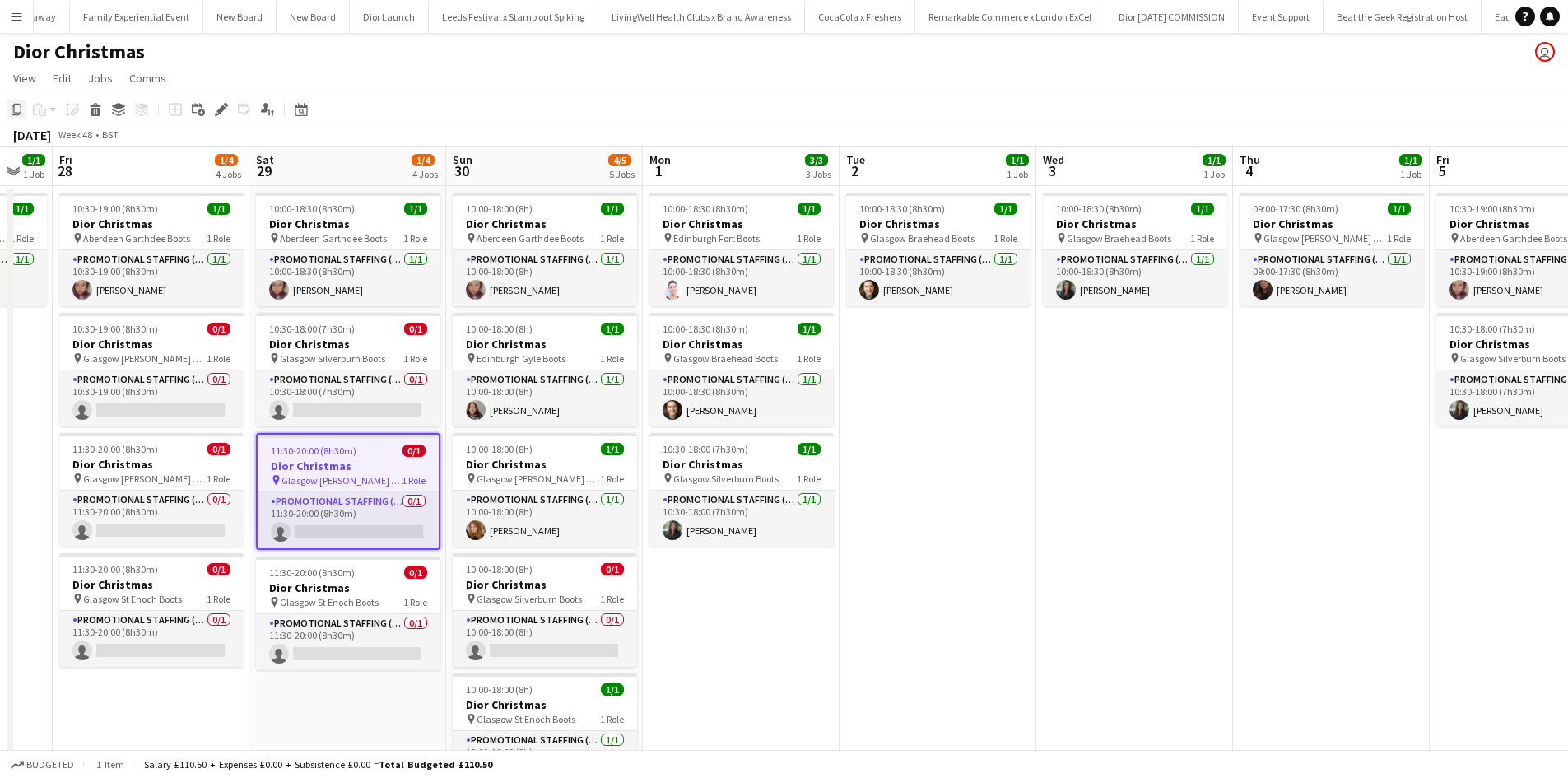
click at [15, 103] on icon "Copy" at bounding box center [16, 109] width 13 height 13
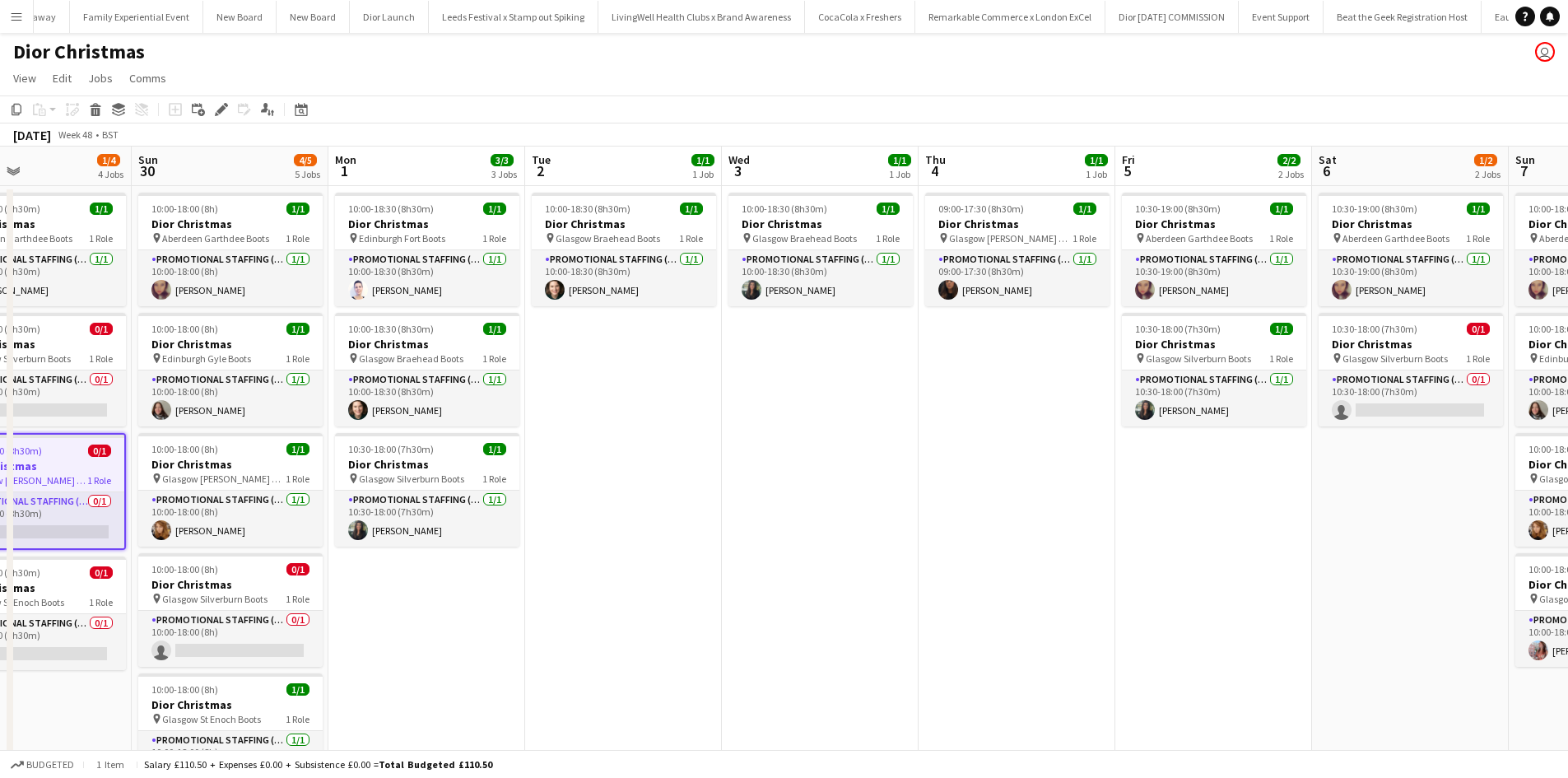
drag, startPoint x: 1110, startPoint y: 457, endPoint x: 793, endPoint y: 420, distance: 319.2
click at [793, 420] on app-calendar-viewport "Wed 26 1/1 1 Job Thu 27 1/1 1 Job Fri 28 1/4 4 Jobs Sat 29 1/4 4 Jobs Sun 30 4/…" at bounding box center [784, 547] width 1568 height 801
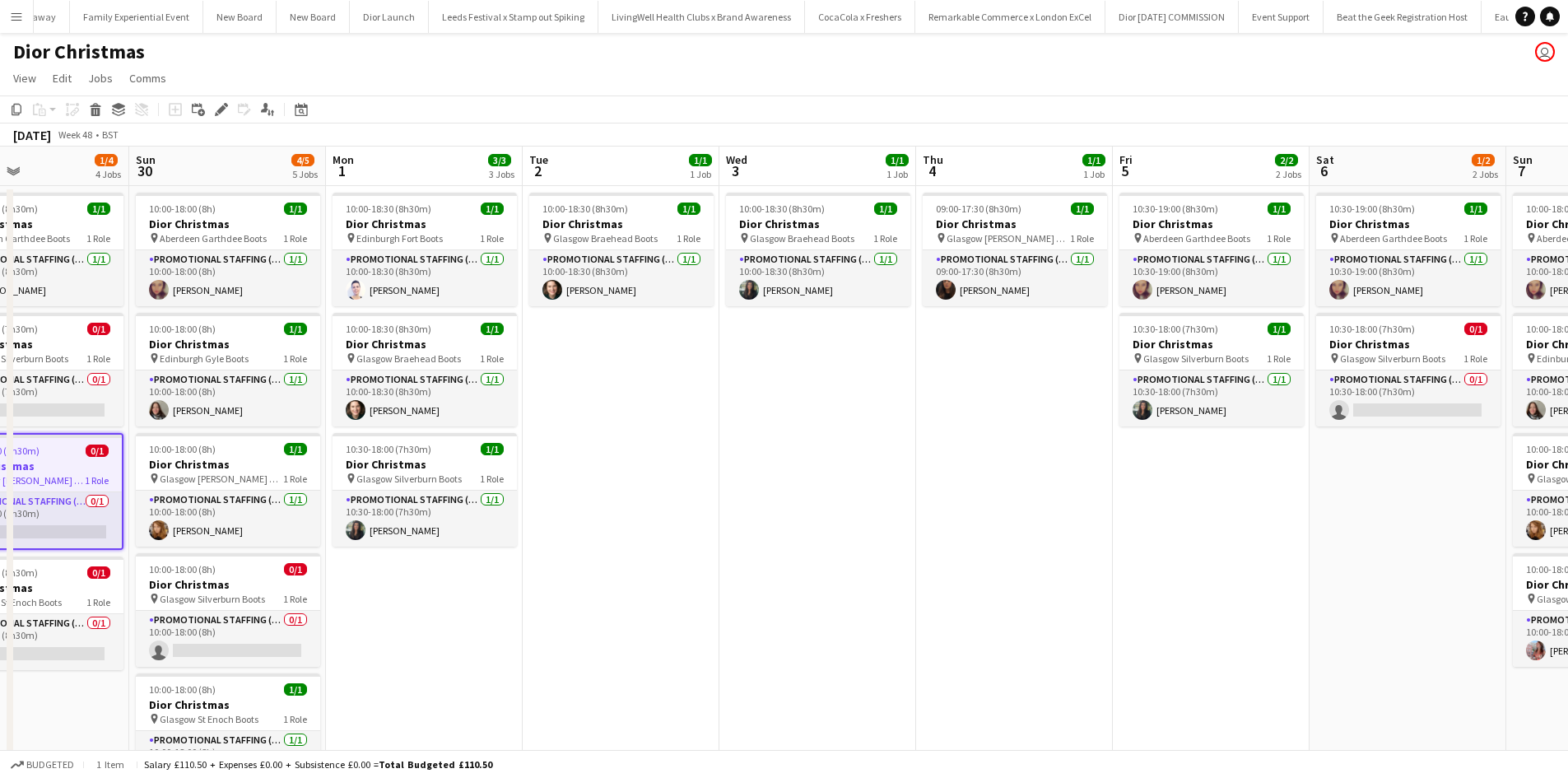
click at [1196, 476] on app-date-cell "10:30-19:00 (8h30m) 1/1 Dior Christmas pin Aberdeen Garthdee Boots 1 Role Promo…" at bounding box center [1211, 567] width 197 height 761
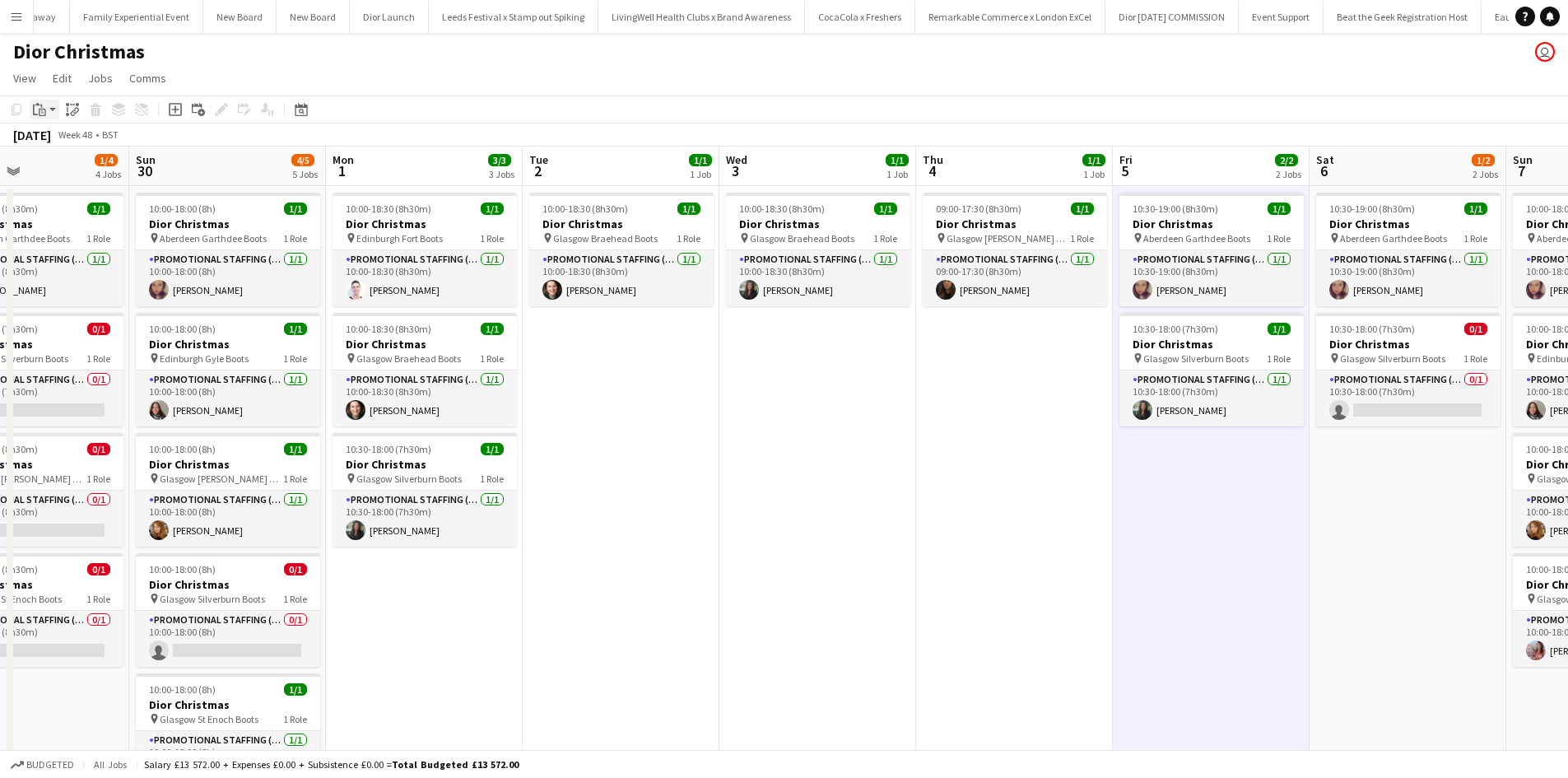
click at [43, 106] on icon "Paste" at bounding box center [39, 109] width 13 height 13
click at [63, 139] on link "Paste Ctrl+V" at bounding box center [121, 141] width 155 height 15
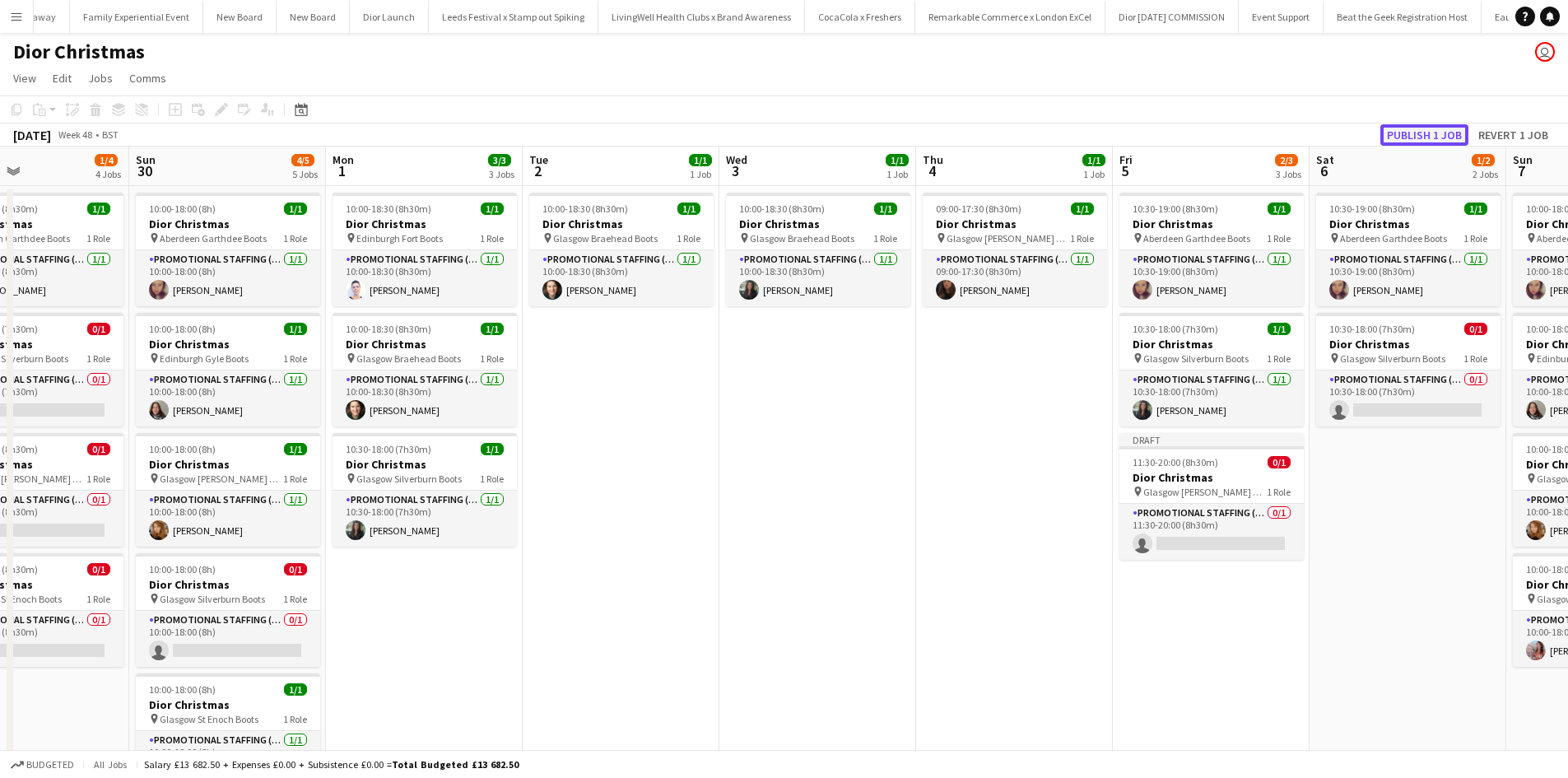
click at [1450, 125] on button "Publish 1 job" at bounding box center [1425, 135] width 88 height 21
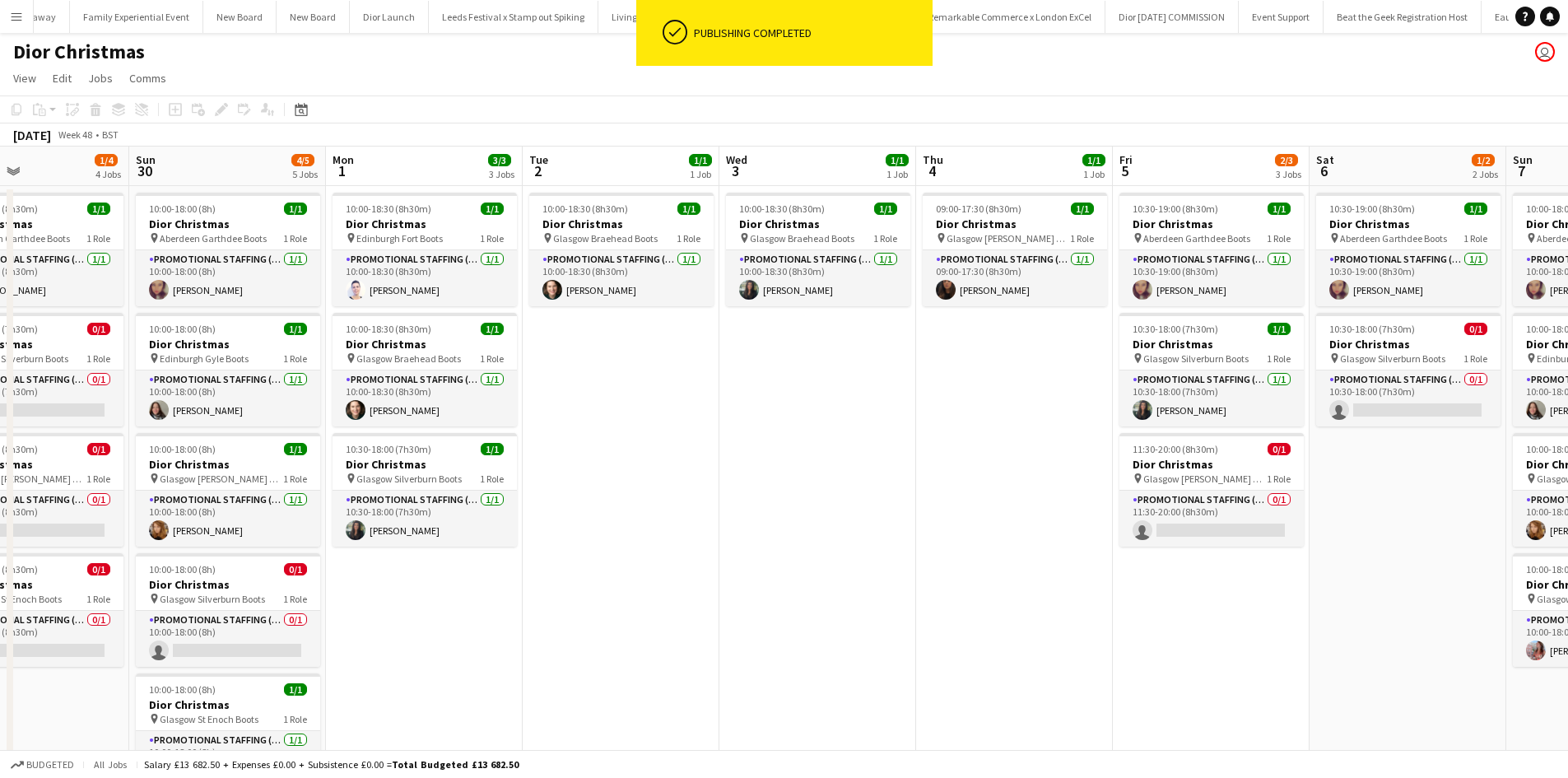
click at [1421, 475] on app-date-cell "10:30-19:00 (8h30m) 1/1 Dior Christmas pin Aberdeen Garthdee Boots 1 Role Promo…" at bounding box center [1408, 567] width 197 height 761
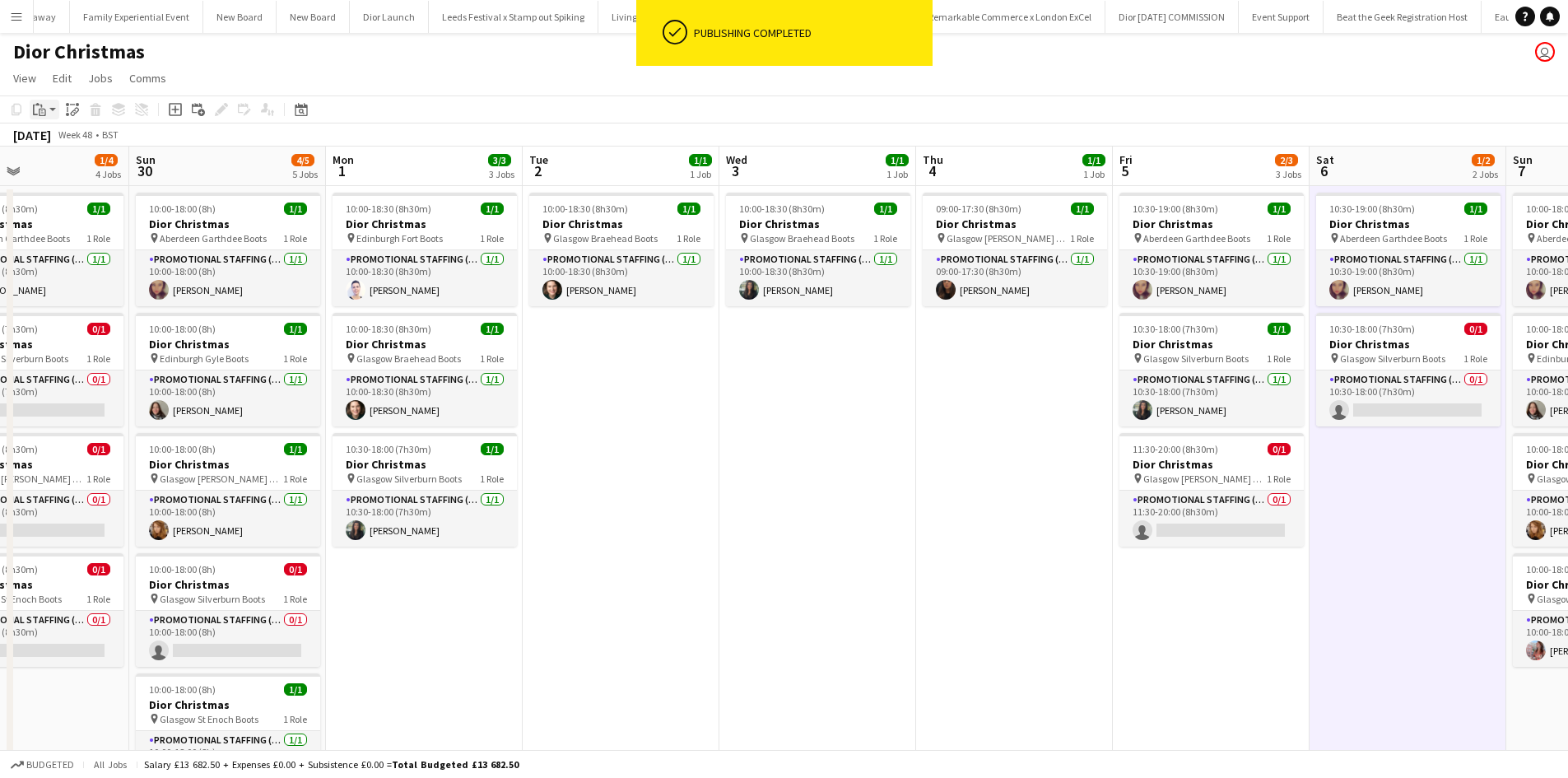
click at [40, 112] on icon at bounding box center [42, 113] width 7 height 7
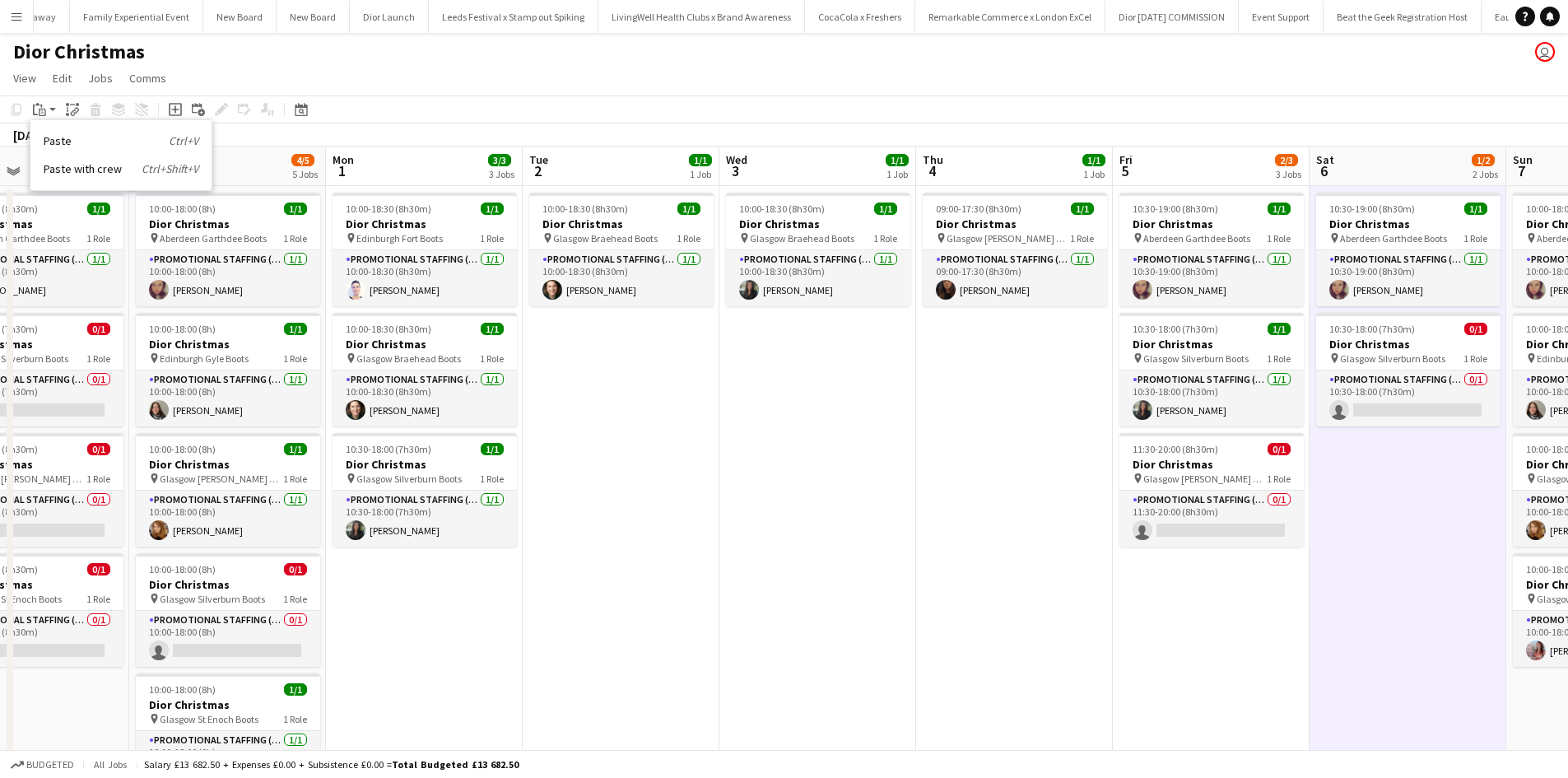
click at [50, 138] on link "Paste Ctrl+V" at bounding box center [121, 141] width 155 height 15
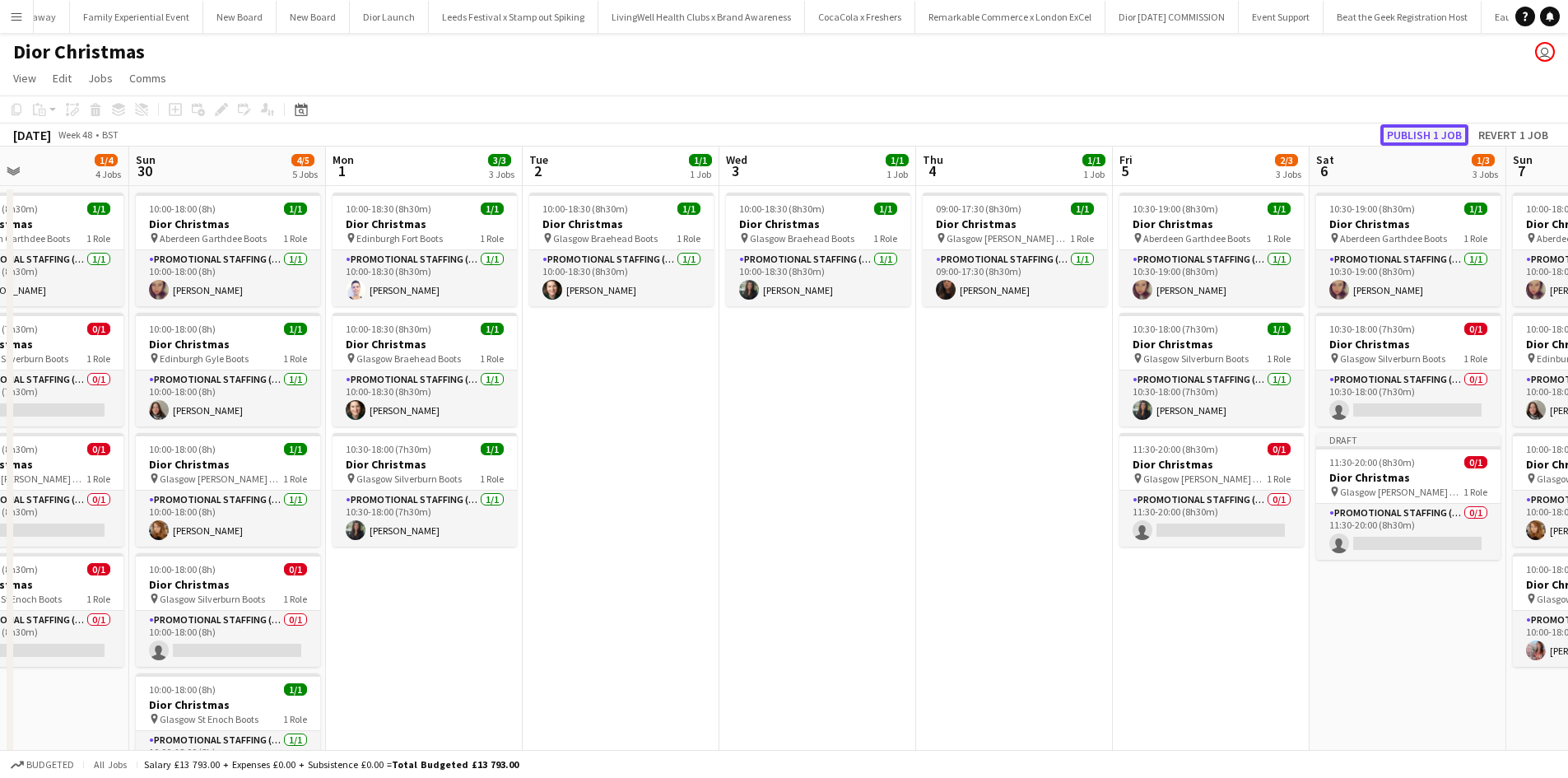
click at [1412, 135] on button "Publish 1 job" at bounding box center [1425, 135] width 88 height 21
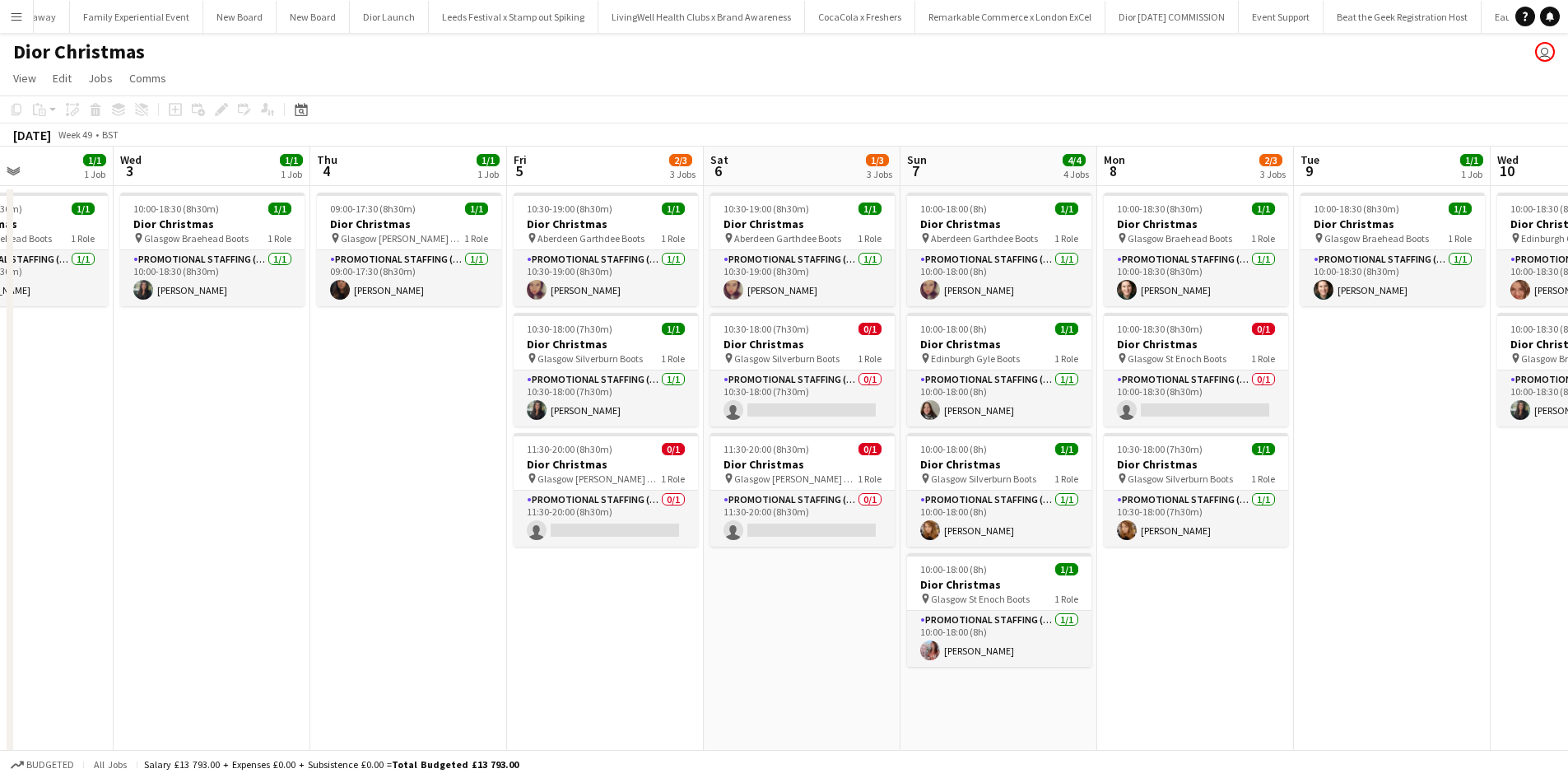
scroll to position [0, 514]
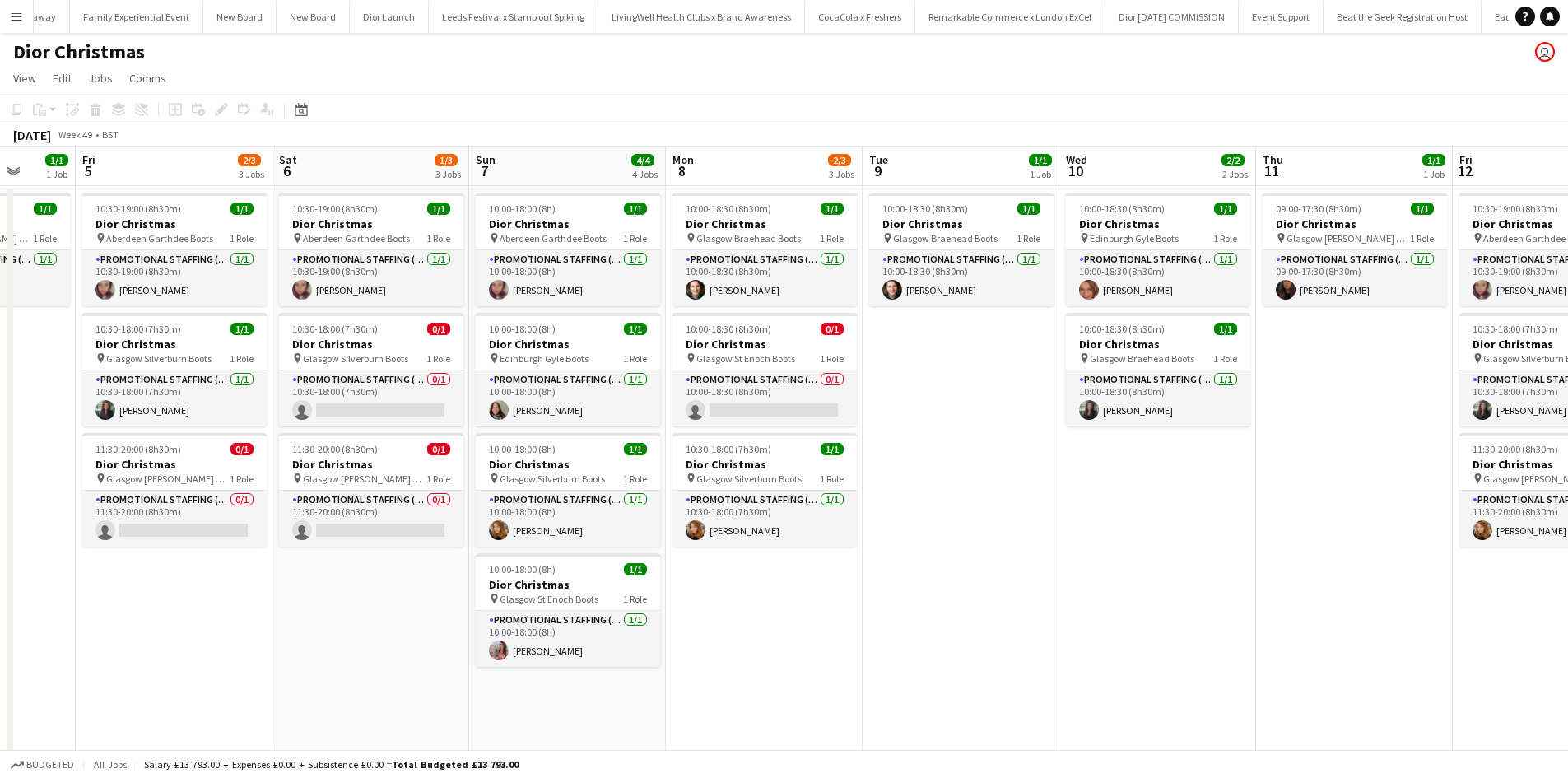
drag, startPoint x: 1347, startPoint y: 624, endPoint x: 310, endPoint y: 469, distance: 1048.5
click at [310, 469] on app-calendar-viewport "Tue 2 1/1 1 Job Wed 3 1/1 1 Job Thu 4 1/1 1 Job Fri 5 2/3 3 Jobs Sat 6 1/3 3 Jo…" at bounding box center [784, 547] width 1568 height 801
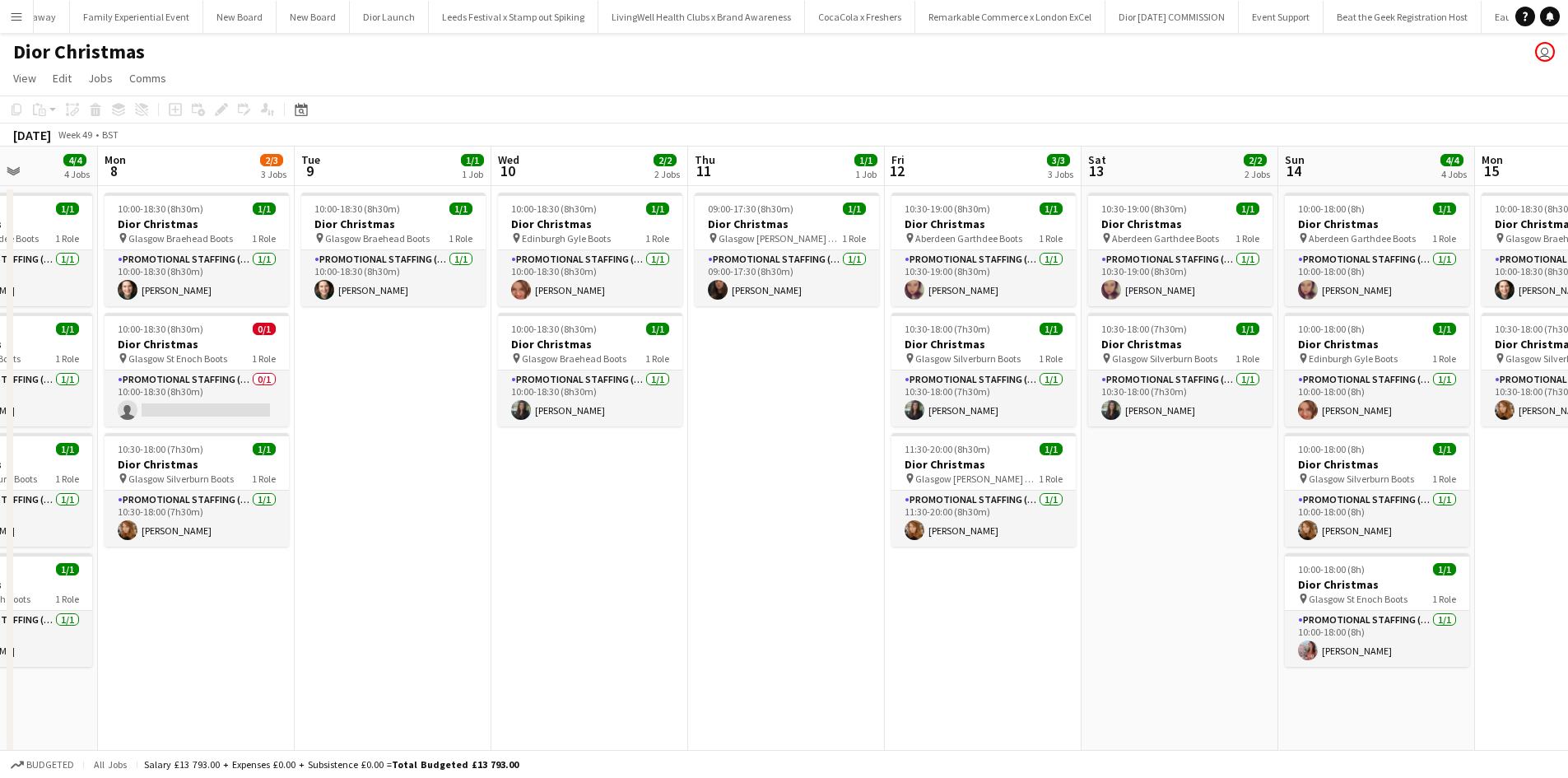
drag, startPoint x: 1281, startPoint y: 507, endPoint x: 712, endPoint y: 463, distance: 570.7
click at [712, 463] on app-calendar-viewport "Thu 4 1/1 1 Job Fri 5 2/3 3 Jobs Sat 6 1/3 3 Jobs Sun 7 4/4 4 Jobs Mon 8 2/3 3 …" at bounding box center [784, 547] width 1568 height 801
click at [1149, 462] on app-date-cell "10:30-19:00 (8h30m) 1/1 Dior Christmas pin Aberdeen Garthdee Boots 1 Role Promo…" at bounding box center [1179, 567] width 197 height 761
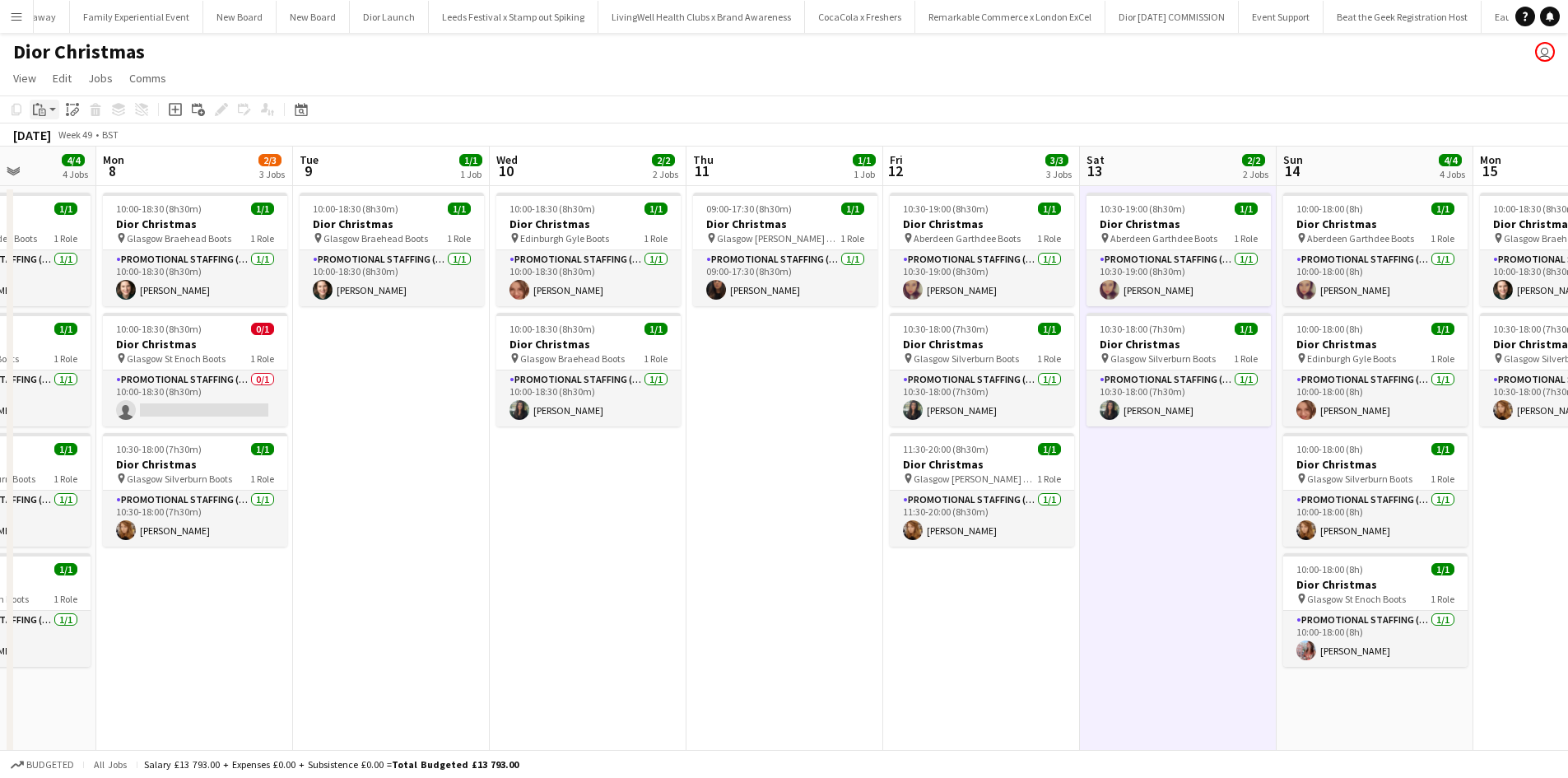
click at [44, 105] on icon "Paste" at bounding box center [39, 109] width 13 height 13
click at [60, 142] on link "Paste Ctrl+V" at bounding box center [121, 141] width 155 height 15
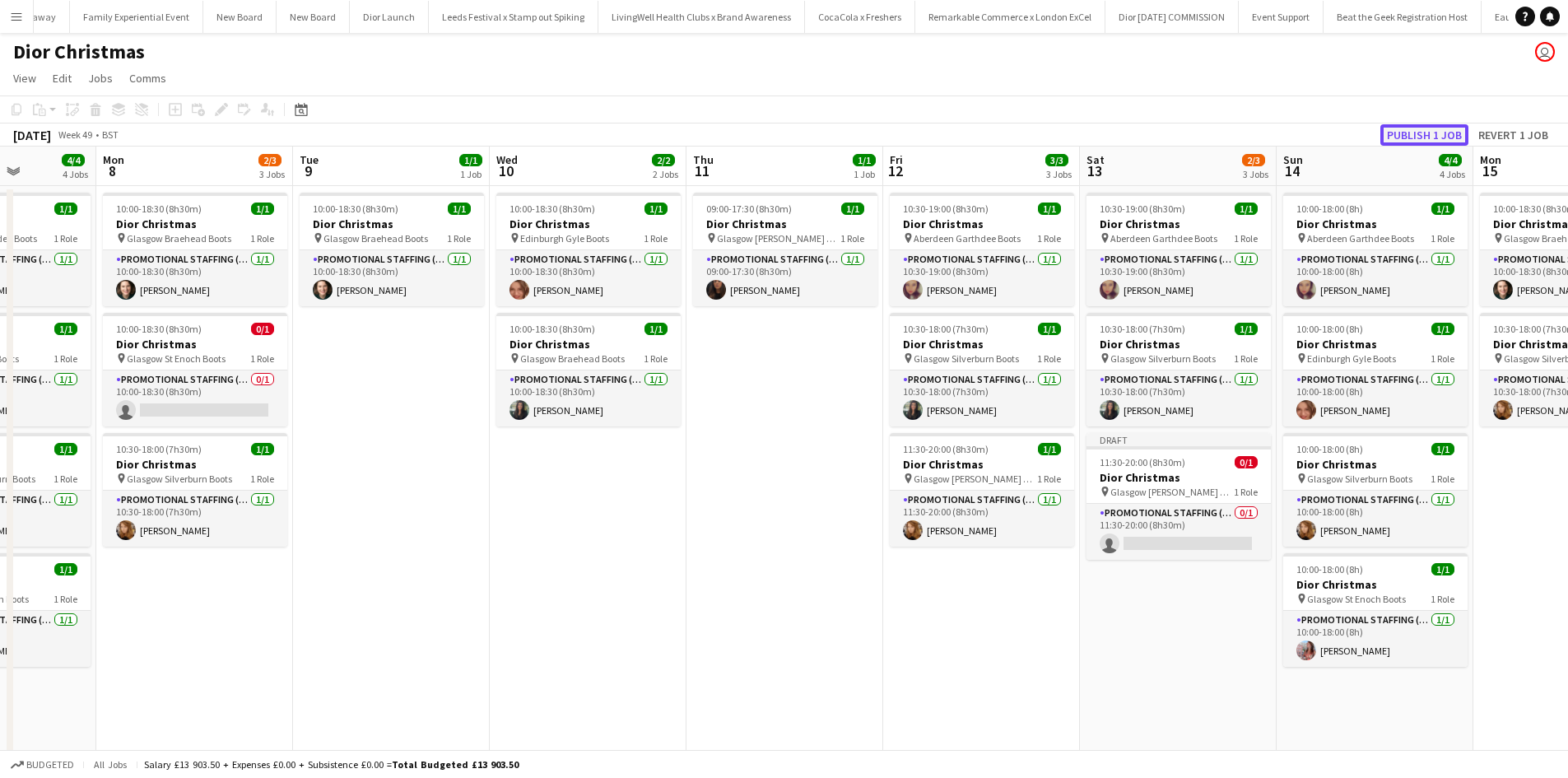
click at [1433, 139] on button "Publish 1 job" at bounding box center [1425, 135] width 88 height 21
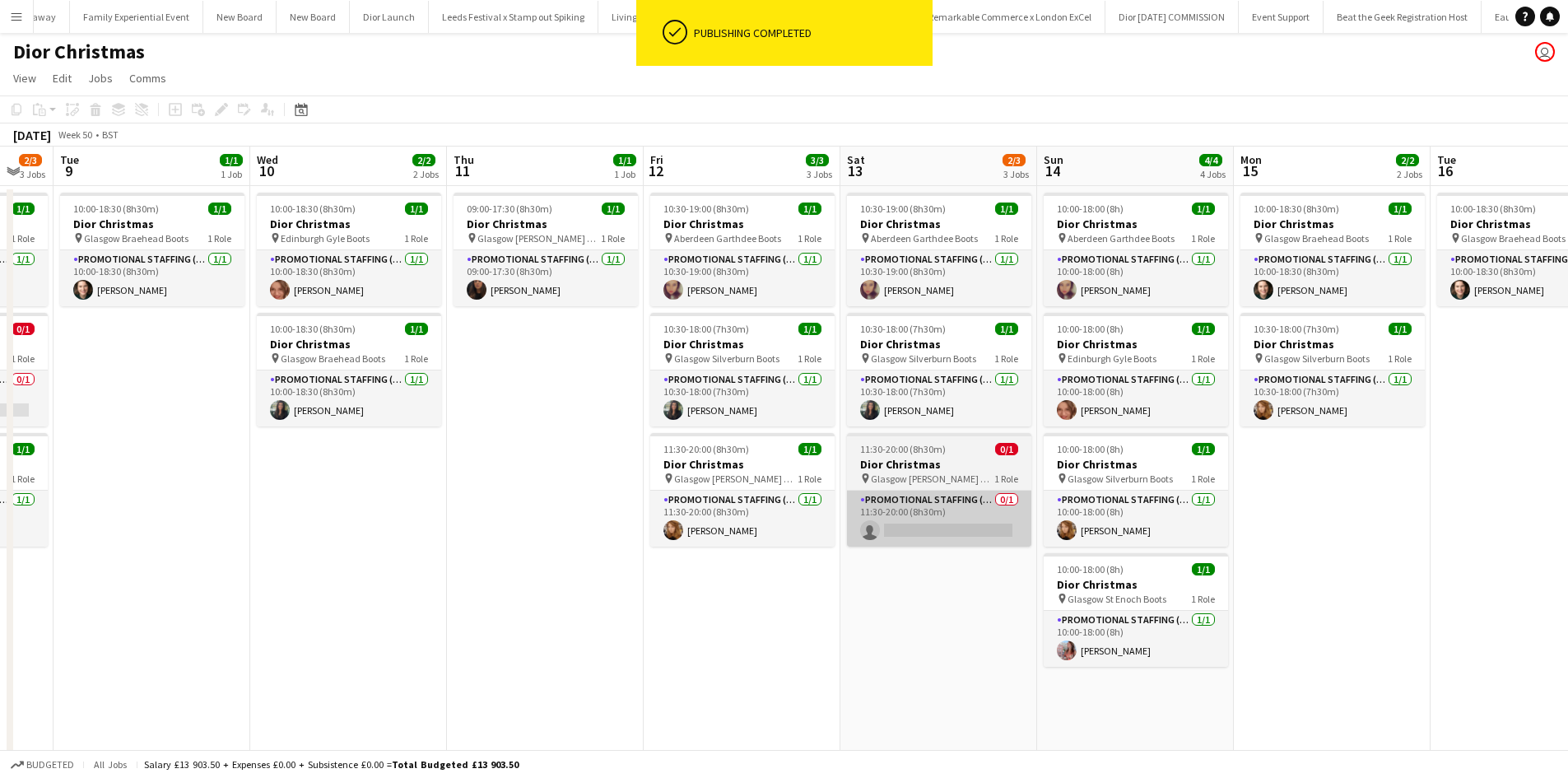
drag, startPoint x: 1197, startPoint y: 605, endPoint x: 550, endPoint y: 529, distance: 651.4
click at [552, 530] on app-calendar-viewport "Sat 6 1/3 3 Jobs Sun 7 4/4 4 Jobs Mon 8 2/3 3 Jobs Tue 9 1/1 1 Job Wed 10 2/2 2…" at bounding box center [784, 547] width 1568 height 801
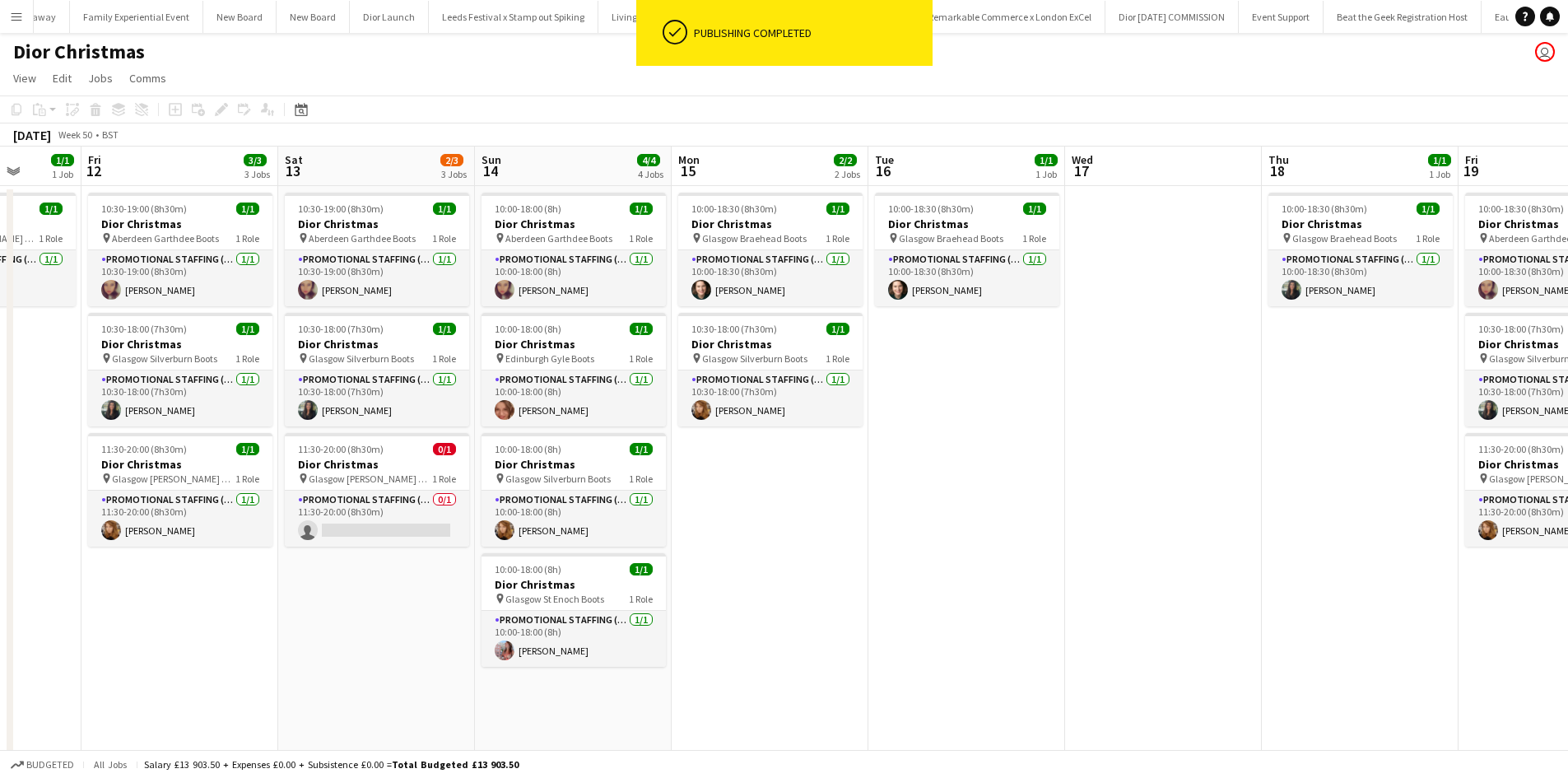
drag, startPoint x: 1130, startPoint y: 541, endPoint x: 1016, endPoint y: 477, distance: 130.7
click at [934, 525] on app-calendar-viewport "Mon 8 2/3 3 Jobs Tue 9 1/1 1 Job Wed 10 2/2 2 Jobs Thu 11 1/1 1 Job Fri 12 3/3 …" at bounding box center [784, 547] width 1568 height 801
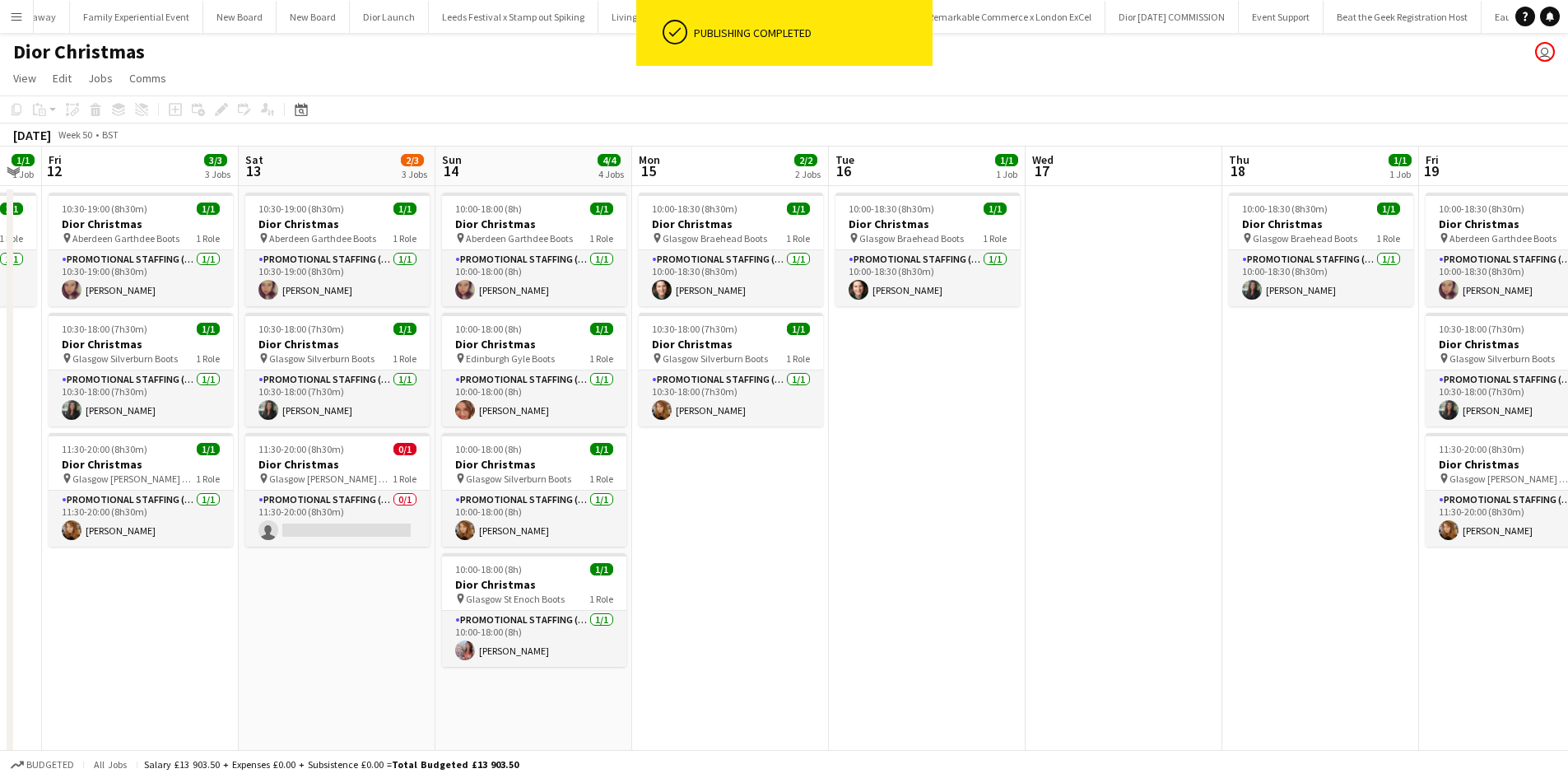
click at [1281, 353] on app-date-cell "10:00-18:30 (8h30m) 1/1 Dior Christmas pin Glasgow Braehead Boots 1 Role Promot…" at bounding box center [1321, 567] width 197 height 761
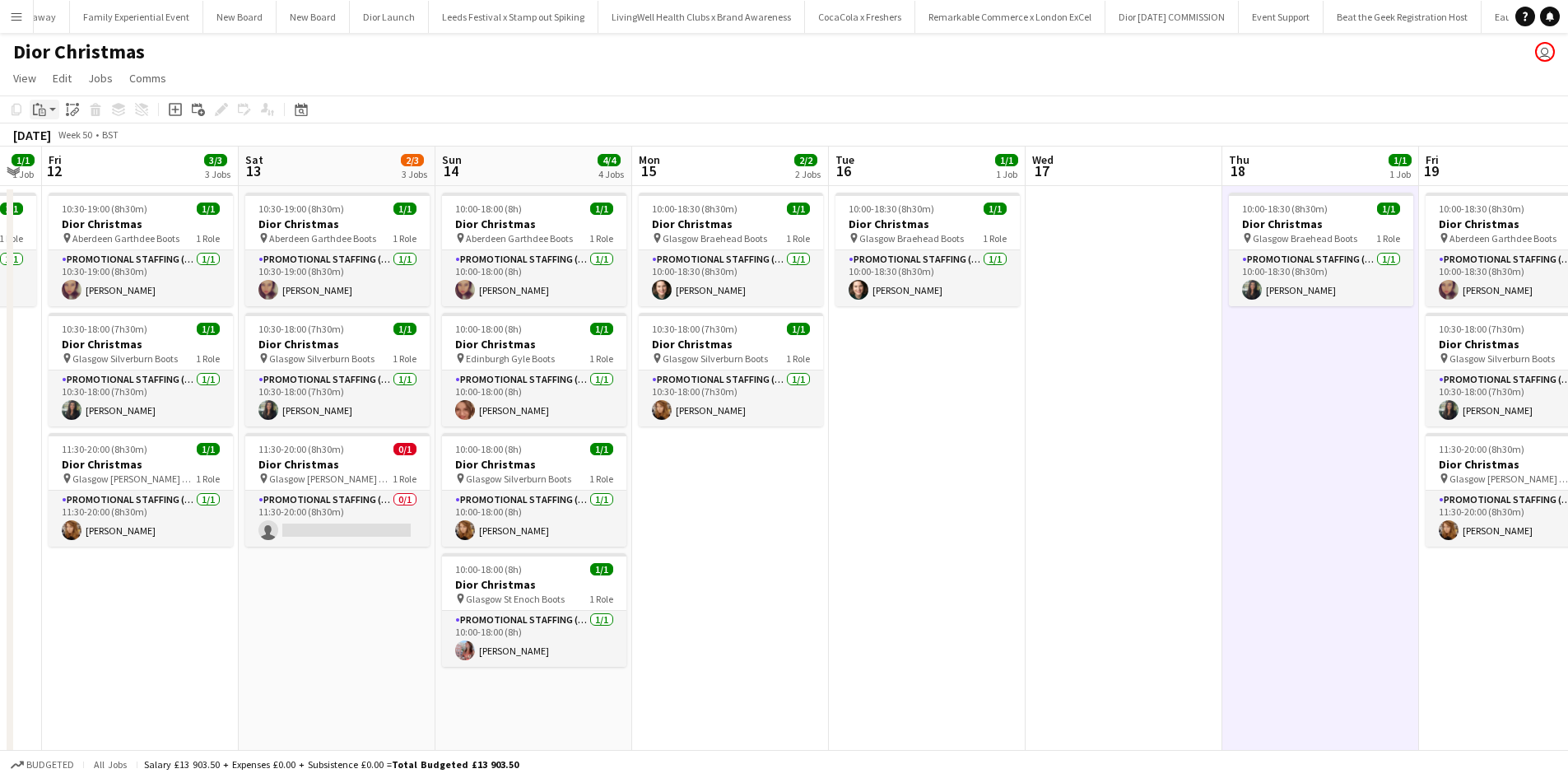
click at [40, 105] on icon "Paste" at bounding box center [39, 109] width 13 height 13
click at [57, 142] on link "Paste Ctrl+V" at bounding box center [121, 141] width 155 height 15
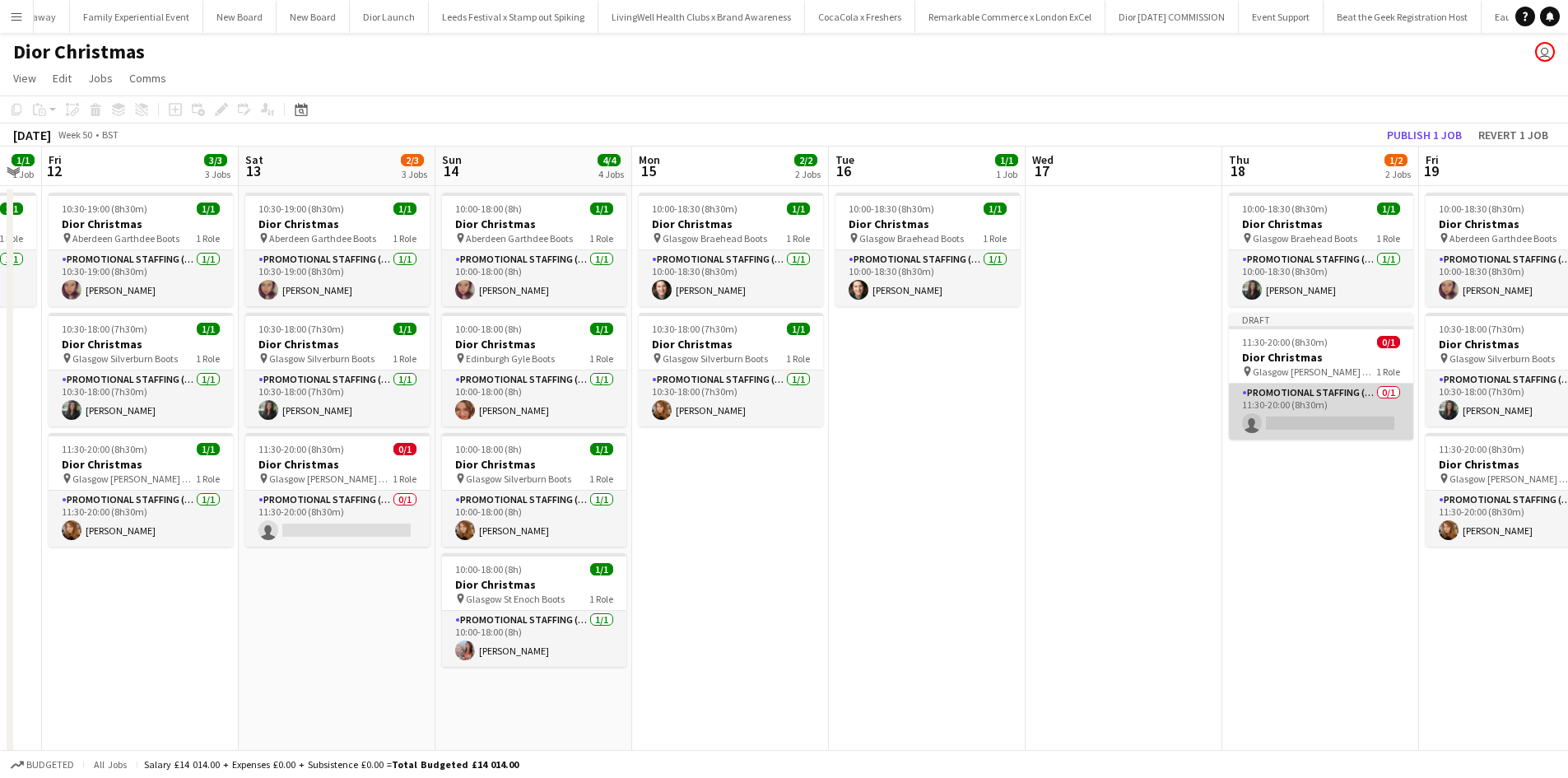
click at [1333, 404] on app-card-role "Promotional Staffing (Sales Staff) 0/1 11:30-20:00 (8h30m) single-neutral-actio…" at bounding box center [1321, 412] width 185 height 56
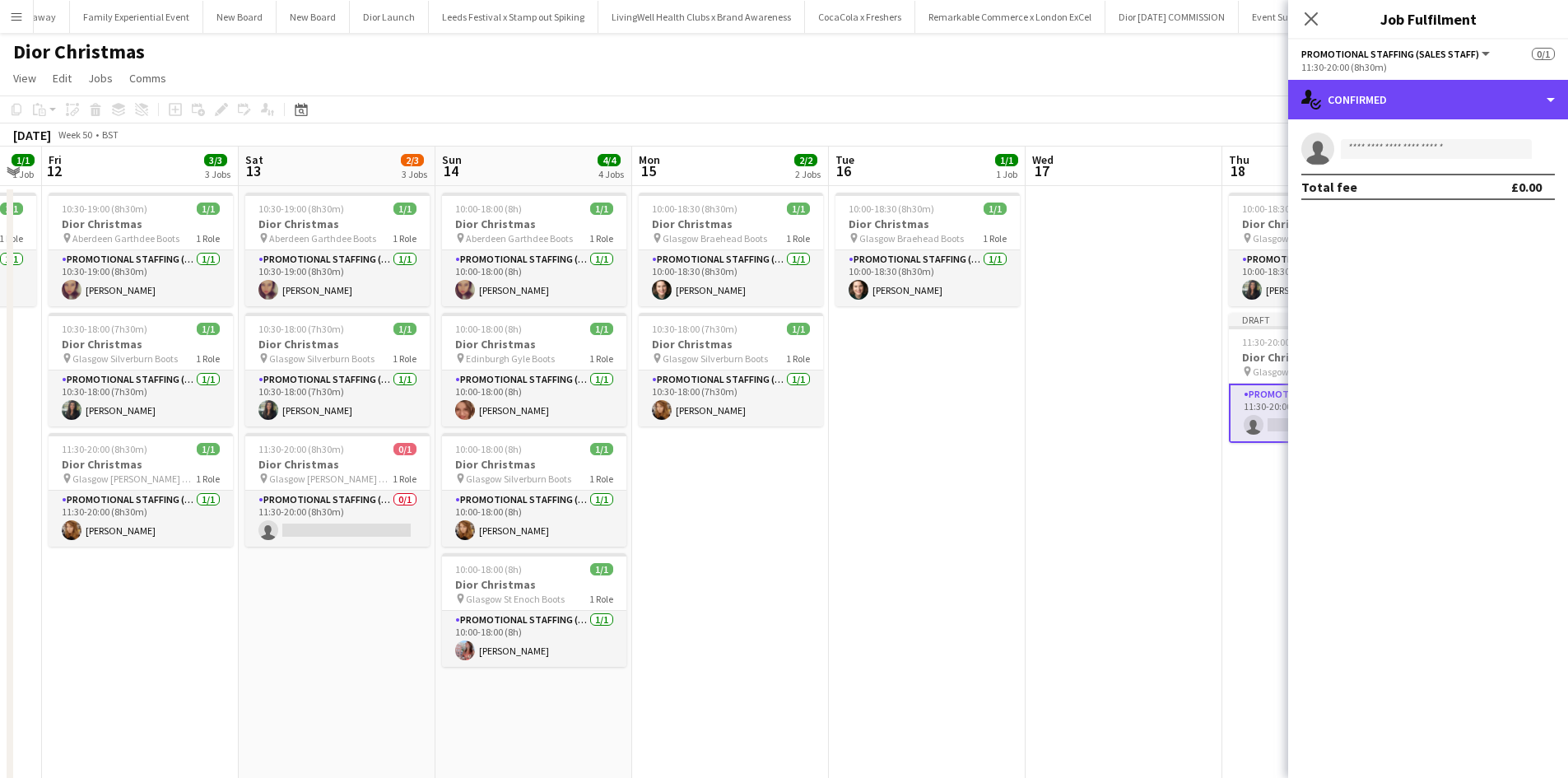
drag, startPoint x: 1395, startPoint y: 97, endPoint x: 1428, endPoint y: 162, distance: 72.9
click at [1396, 97] on div "single-neutral-actions-check-2 Confirmed" at bounding box center [1428, 99] width 279 height 40
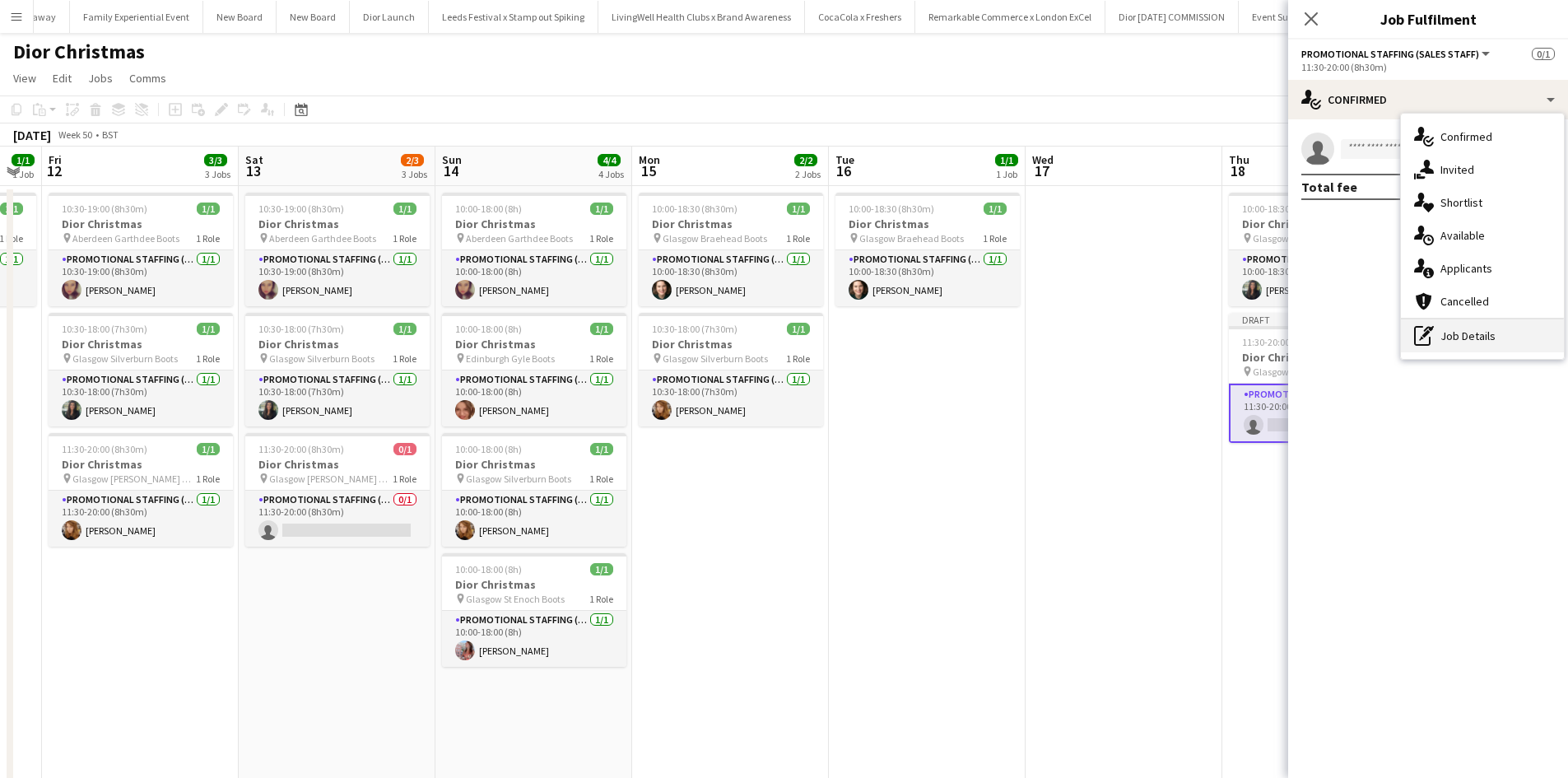
click at [1465, 338] on div "pen-write Job Details" at bounding box center [1482, 335] width 163 height 33
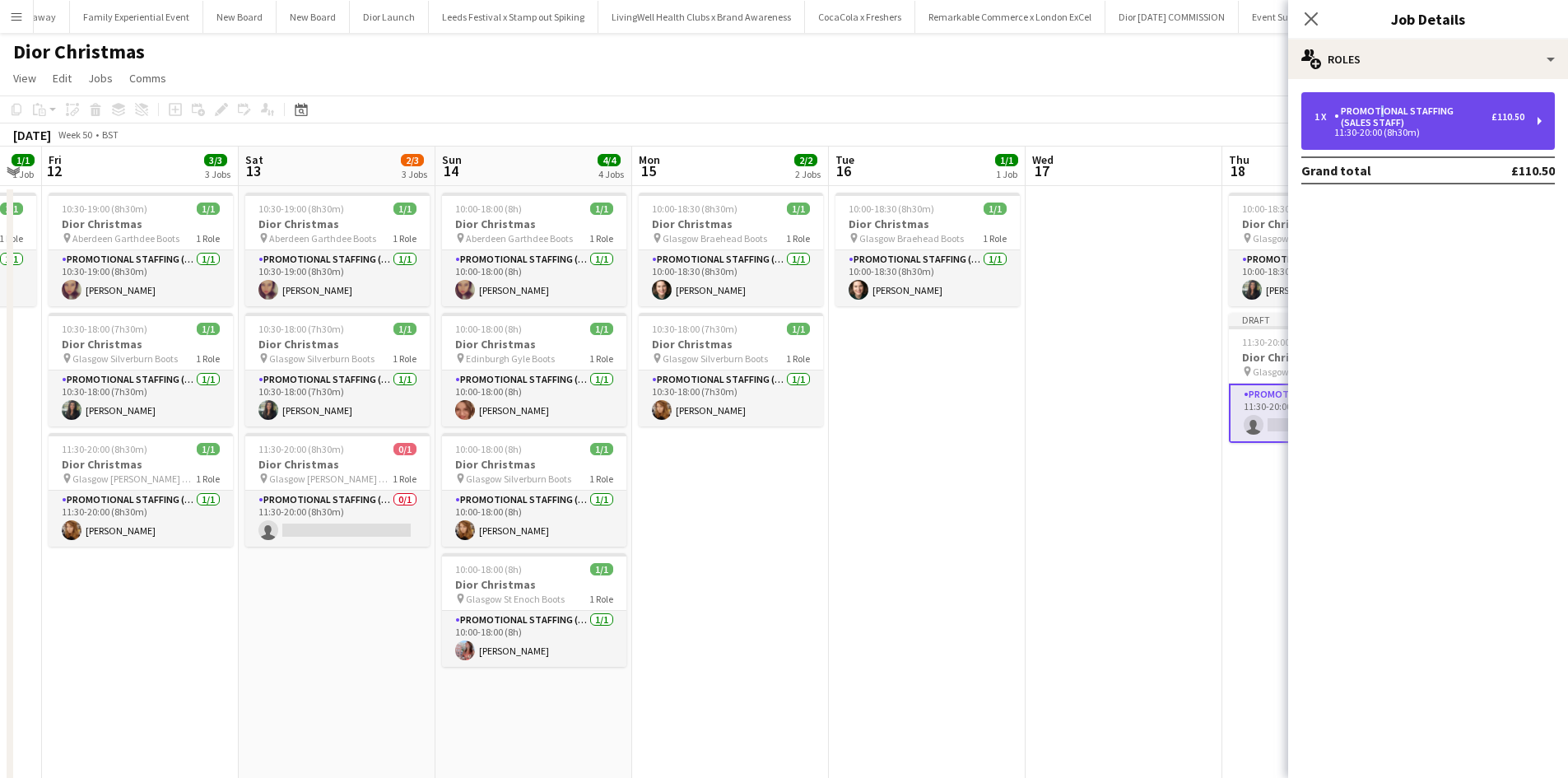
click at [1376, 112] on div "Promotional Staffing (Sales Staff)" at bounding box center [1412, 117] width 157 height 23
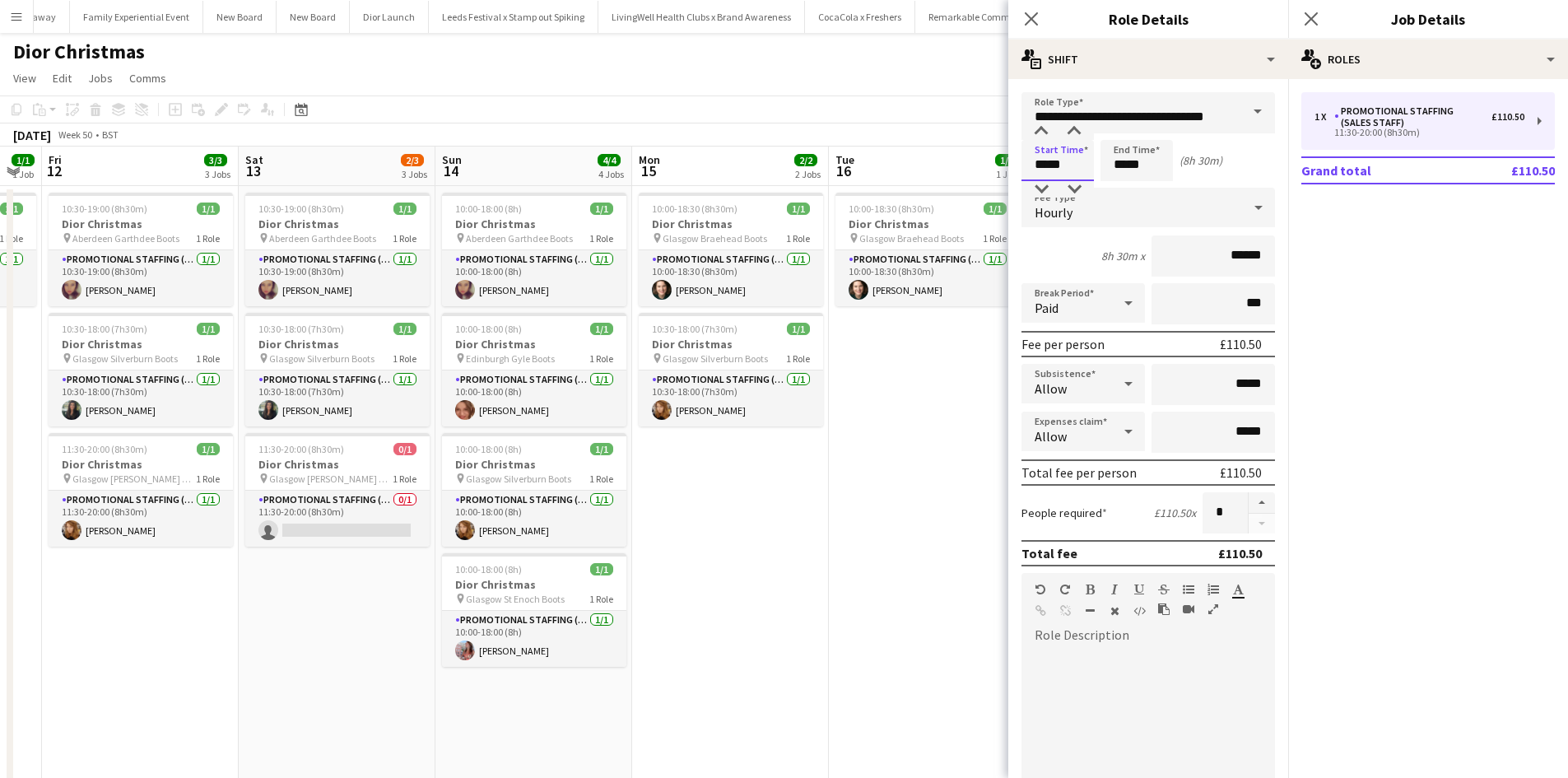
drag, startPoint x: 1077, startPoint y: 166, endPoint x: 1010, endPoint y: 156, distance: 67.7
click at [1010, 156] on form "**********" at bounding box center [1148, 604] width 279 height 1023
type input "*****"
click at [865, 505] on app-date-cell "10:00-18:30 (8h30m) 1/1 Dior Christmas pin Glasgow Braehead Boots 1 Role Promot…" at bounding box center [927, 567] width 197 height 761
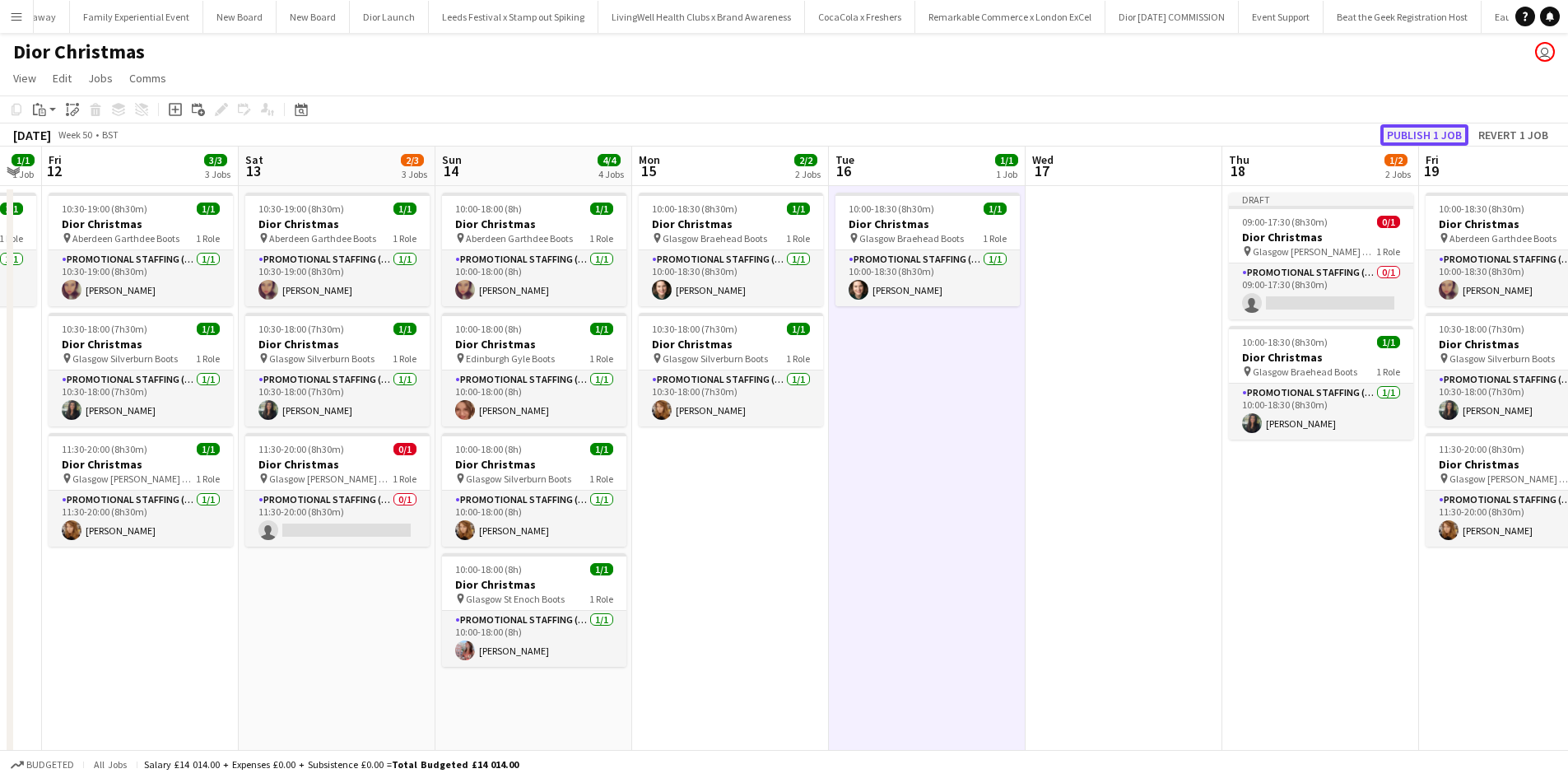
click at [1447, 137] on button "Publish 1 job" at bounding box center [1425, 135] width 88 height 21
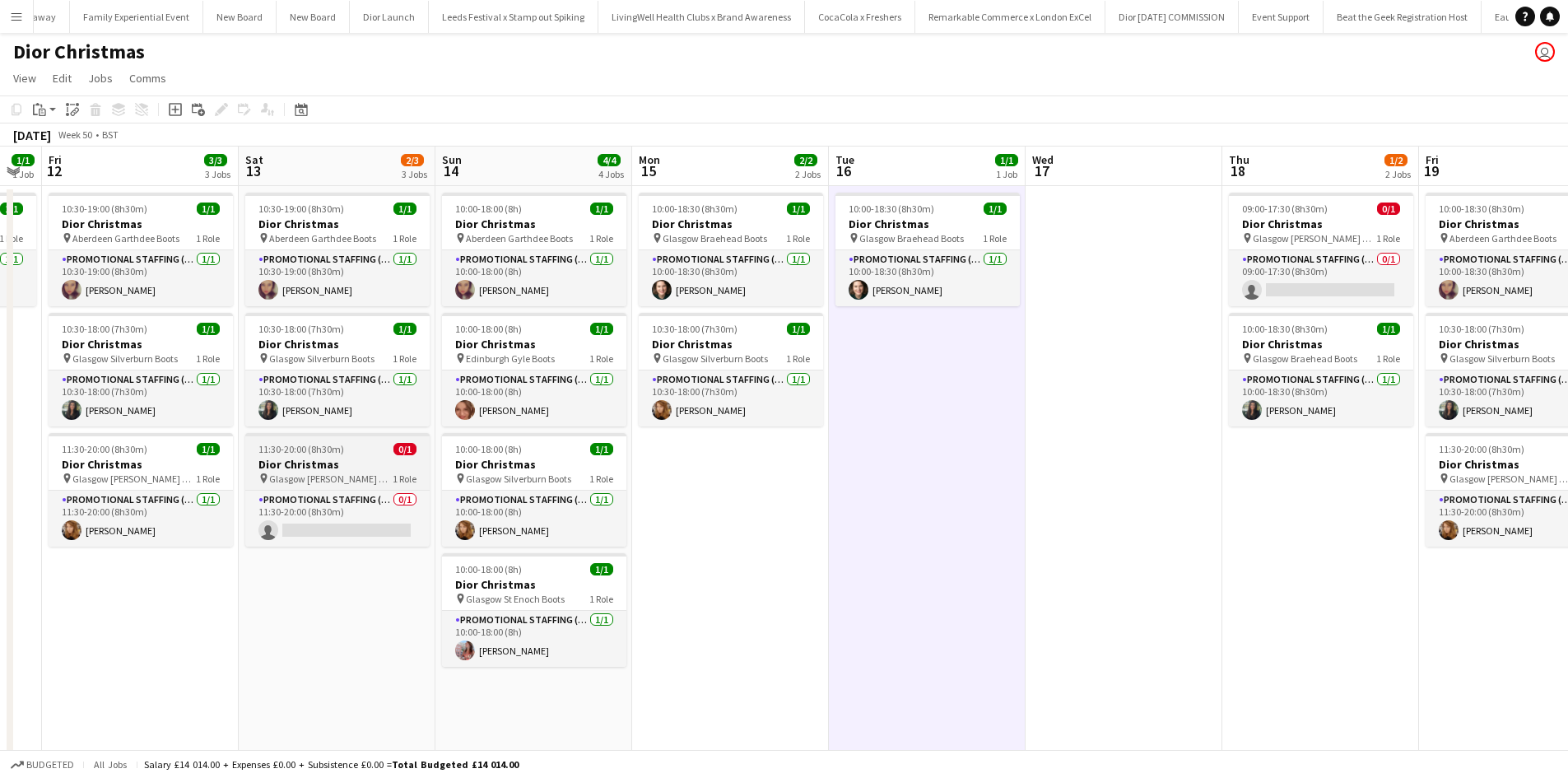
click at [355, 454] on div "11:30-20:00 (8h30m) 0/1" at bounding box center [338, 449] width 185 height 12
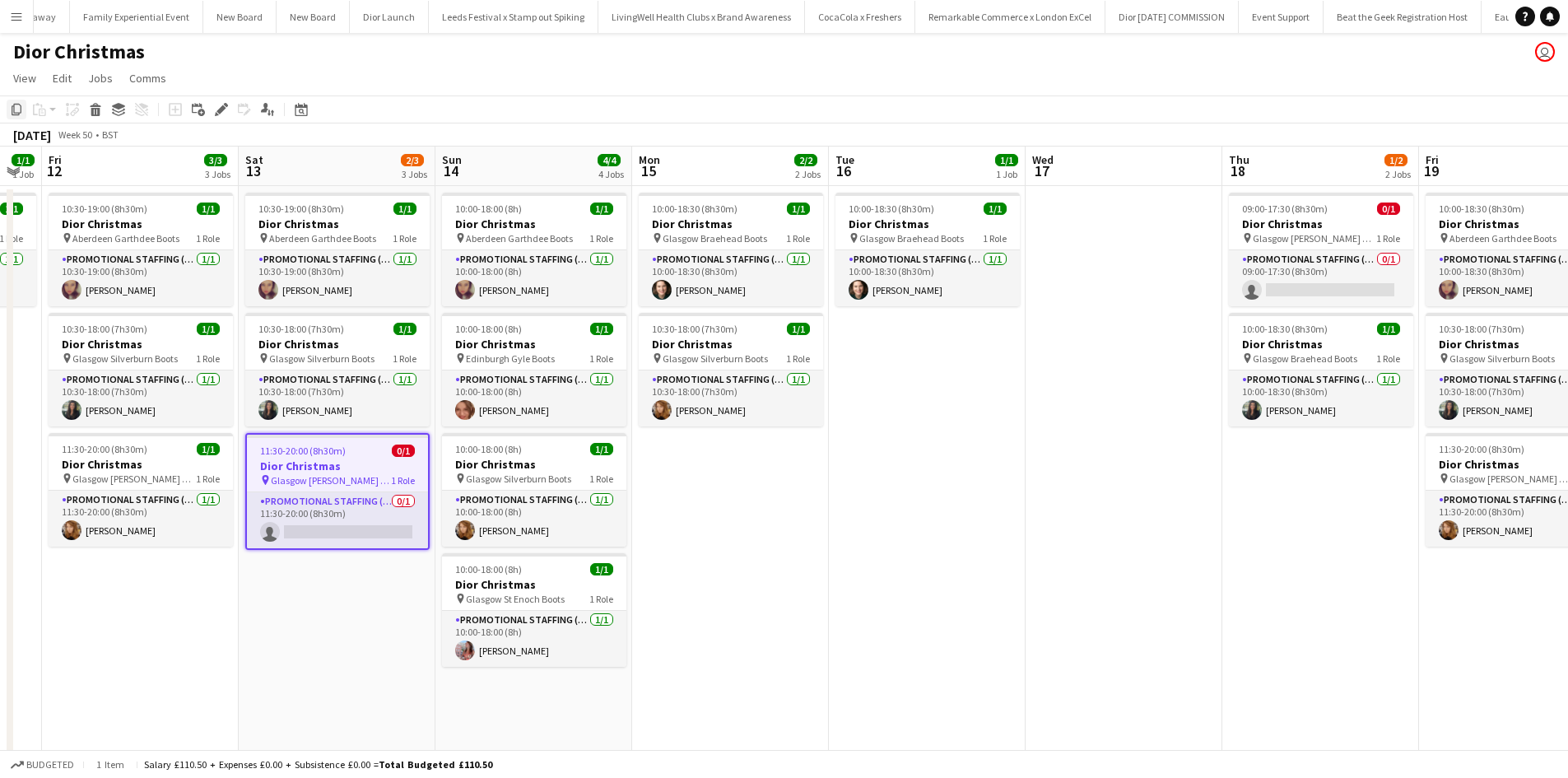
click at [13, 111] on icon "Copy" at bounding box center [16, 109] width 13 height 13
click at [16, 111] on icon "Copy" at bounding box center [16, 109] width 13 height 13
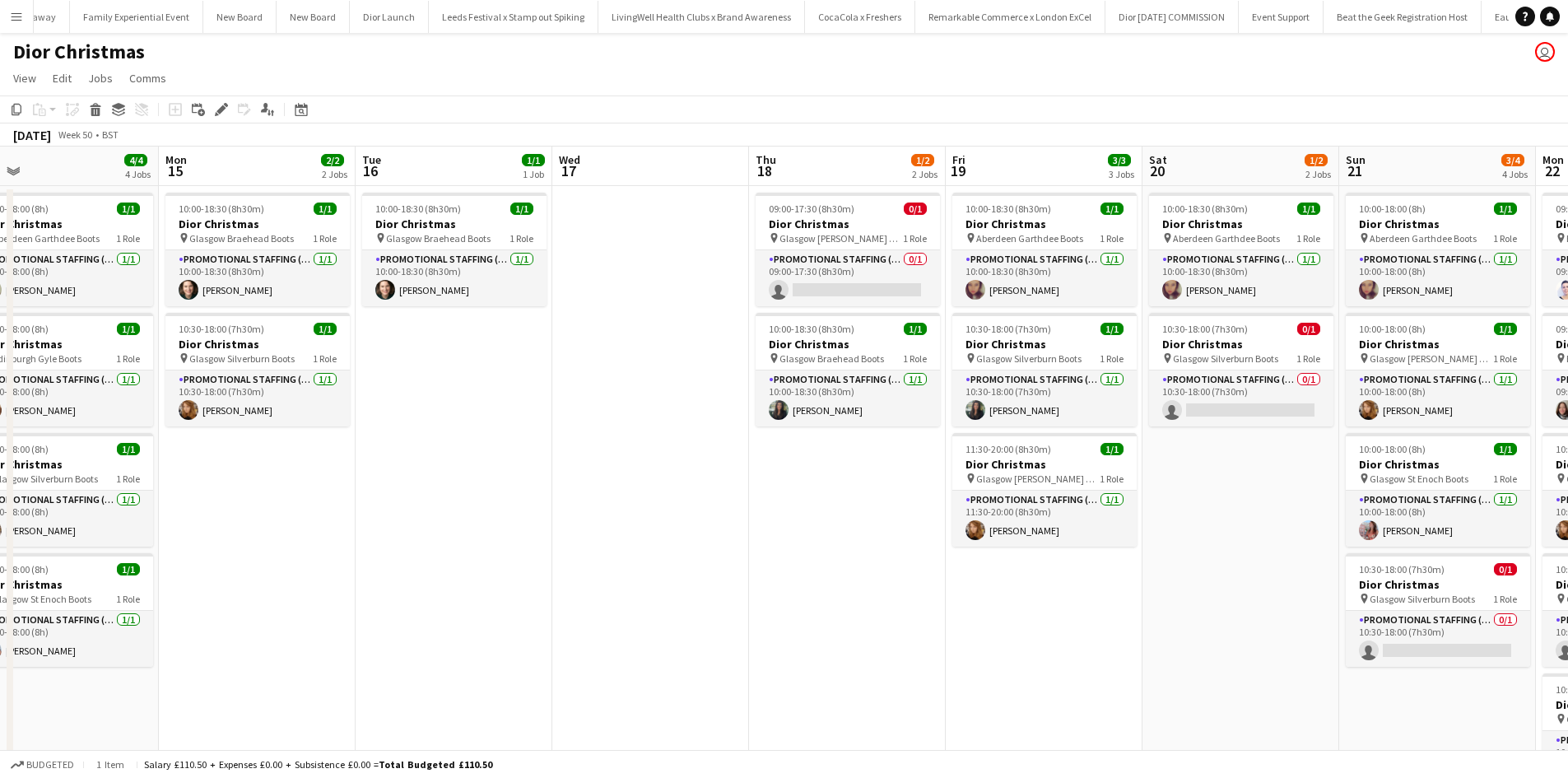
drag, startPoint x: 1001, startPoint y: 538, endPoint x: 499, endPoint y: 496, distance: 503.8
click at [500, 497] on app-calendar-viewport "Wed 10 2/2 2 Jobs Thu 11 1/1 1 Job Fri 12 3/3 3 Jobs Sat 13 2/3 3 Jobs Sun 14 4…" at bounding box center [784, 547] width 1568 height 801
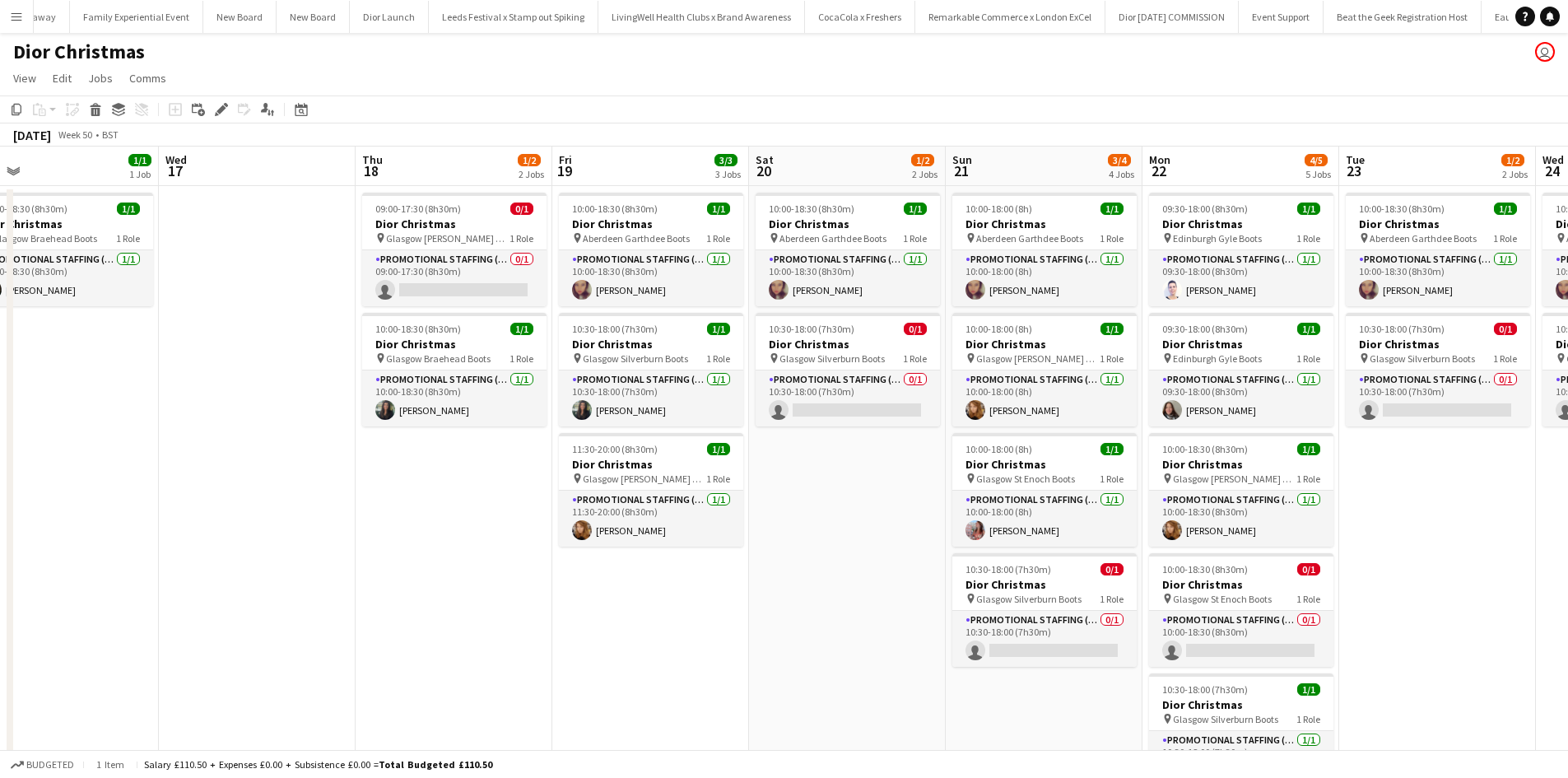
scroll to position [0, 460]
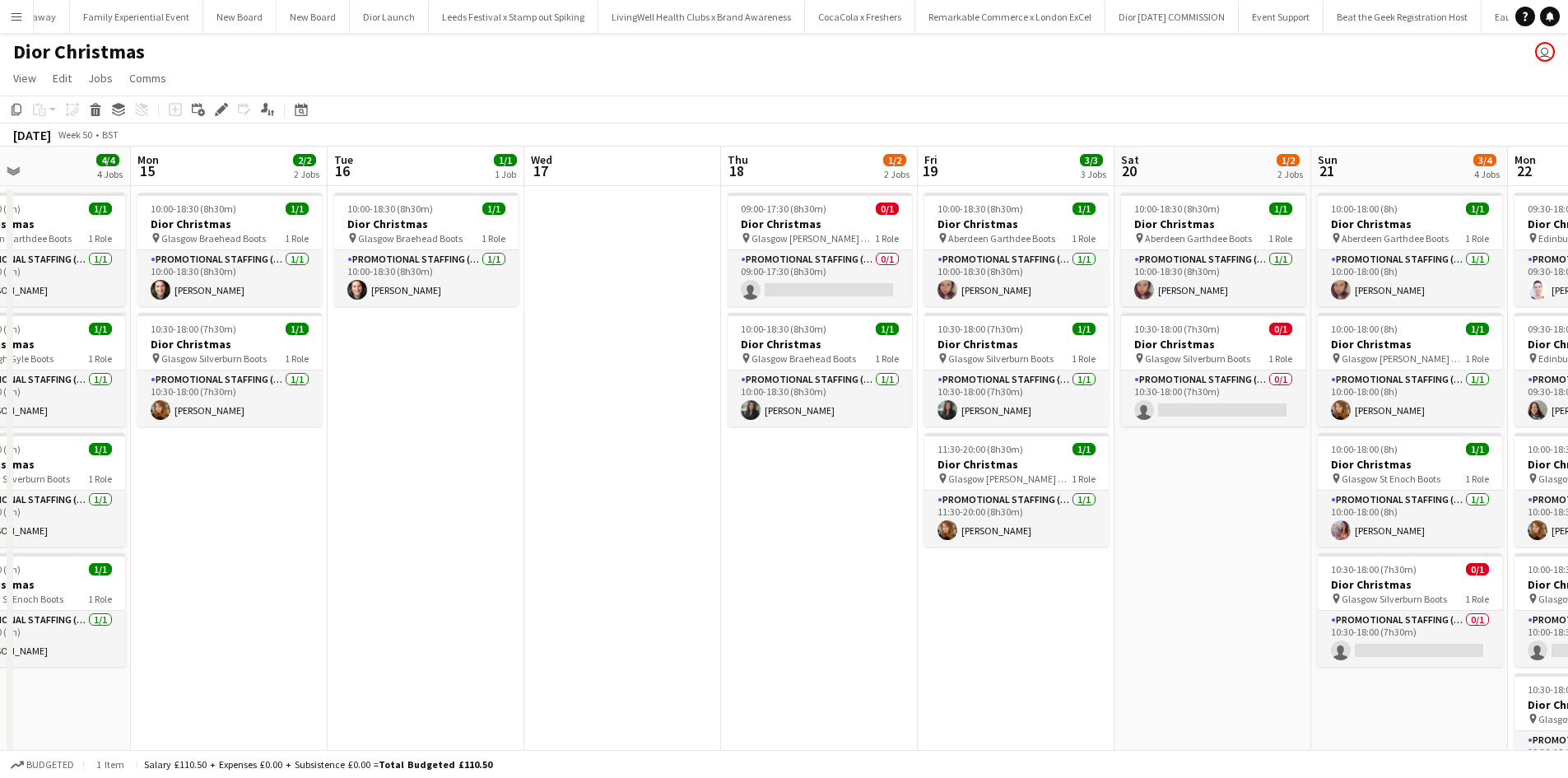
click at [1201, 453] on app-date-cell "10:00-18:30 (8h30m) 1/1 Dior Christmas pin Aberdeen Garthdee Boots 1 Role Promo…" at bounding box center [1213, 567] width 197 height 761
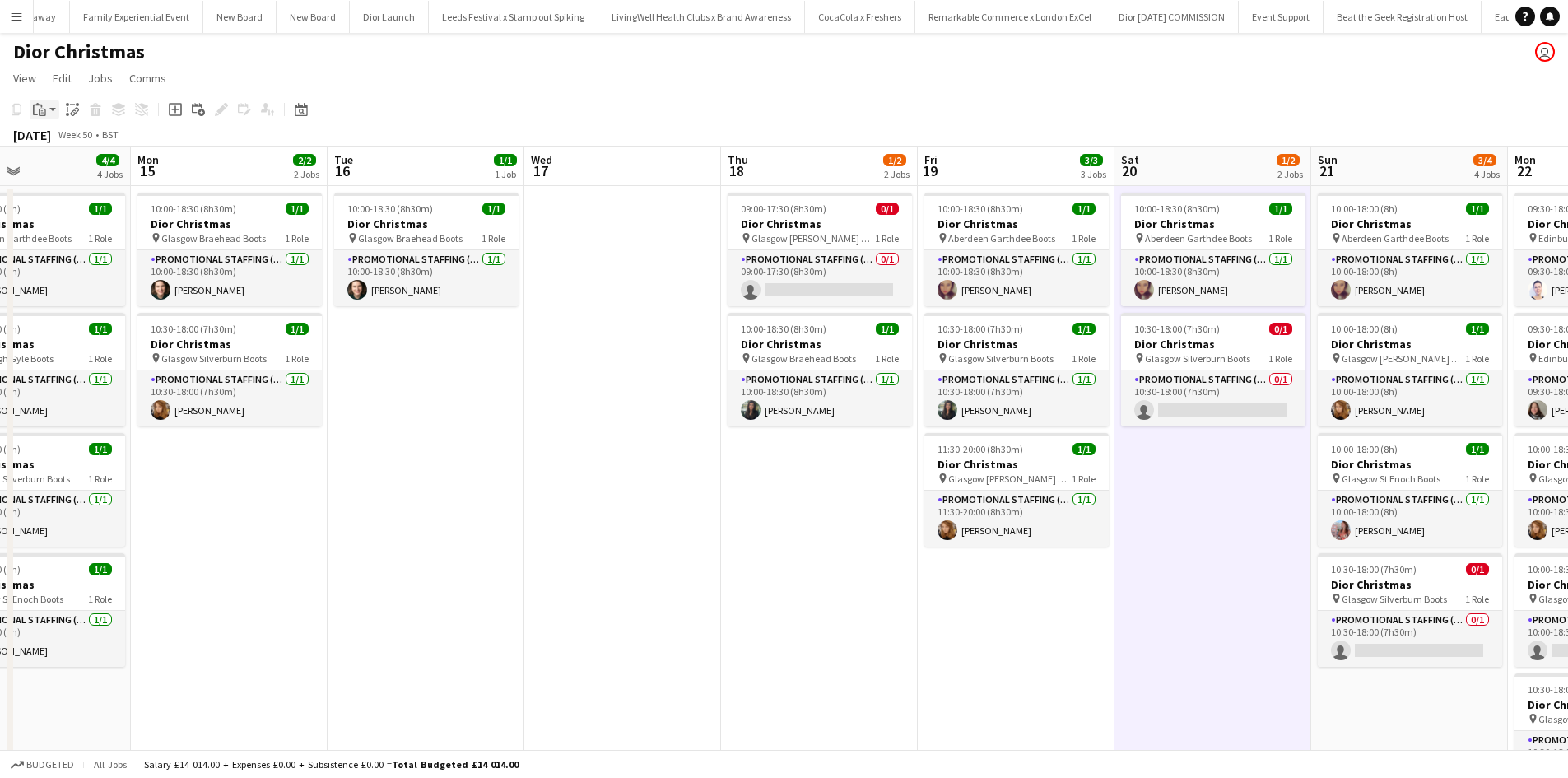
click at [40, 111] on icon "Paste" at bounding box center [39, 109] width 13 height 13
click at [63, 143] on link "Paste Ctrl+V" at bounding box center [121, 141] width 155 height 15
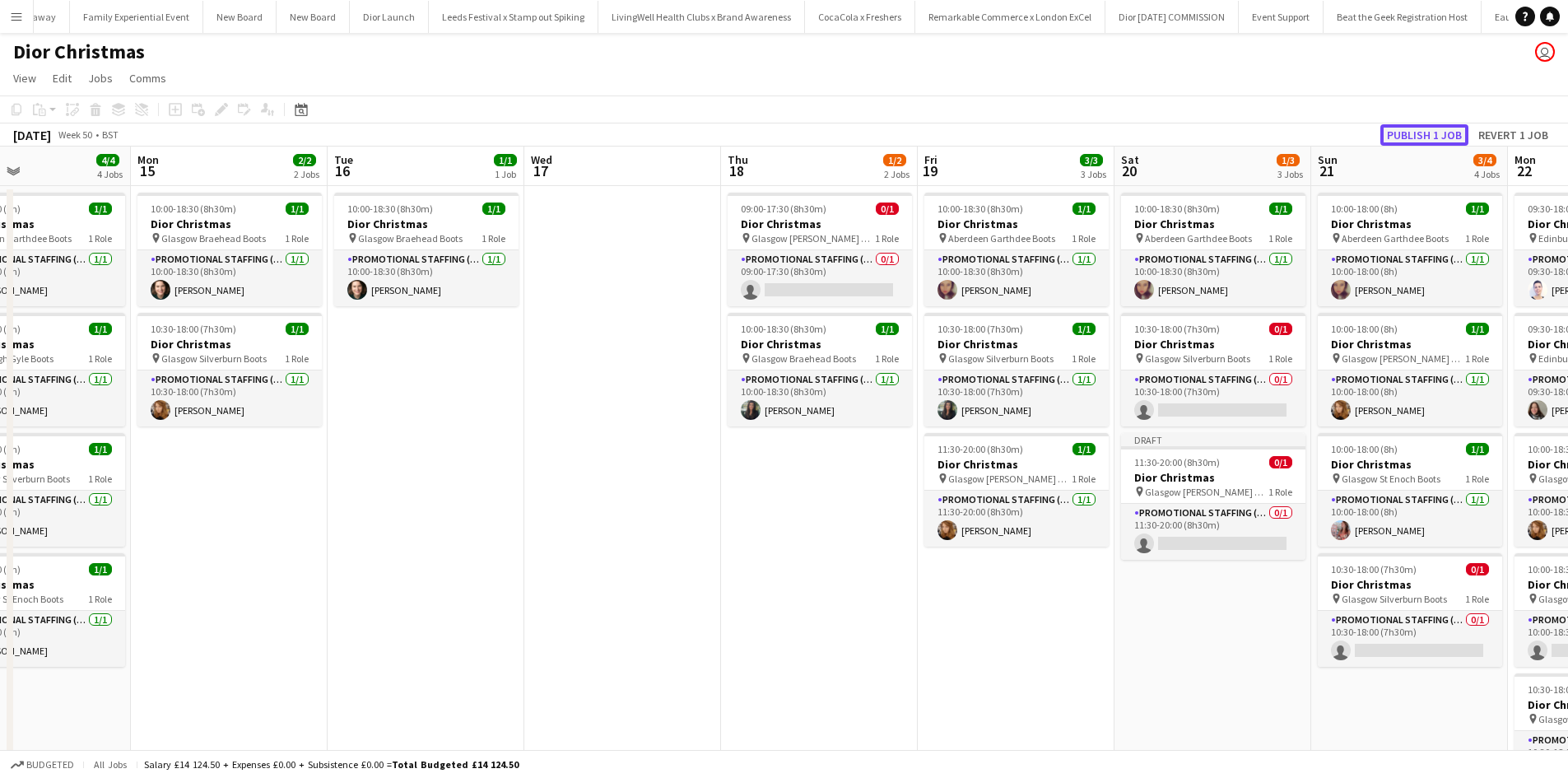
click at [1440, 135] on button "Publish 1 job" at bounding box center [1425, 135] width 88 height 21
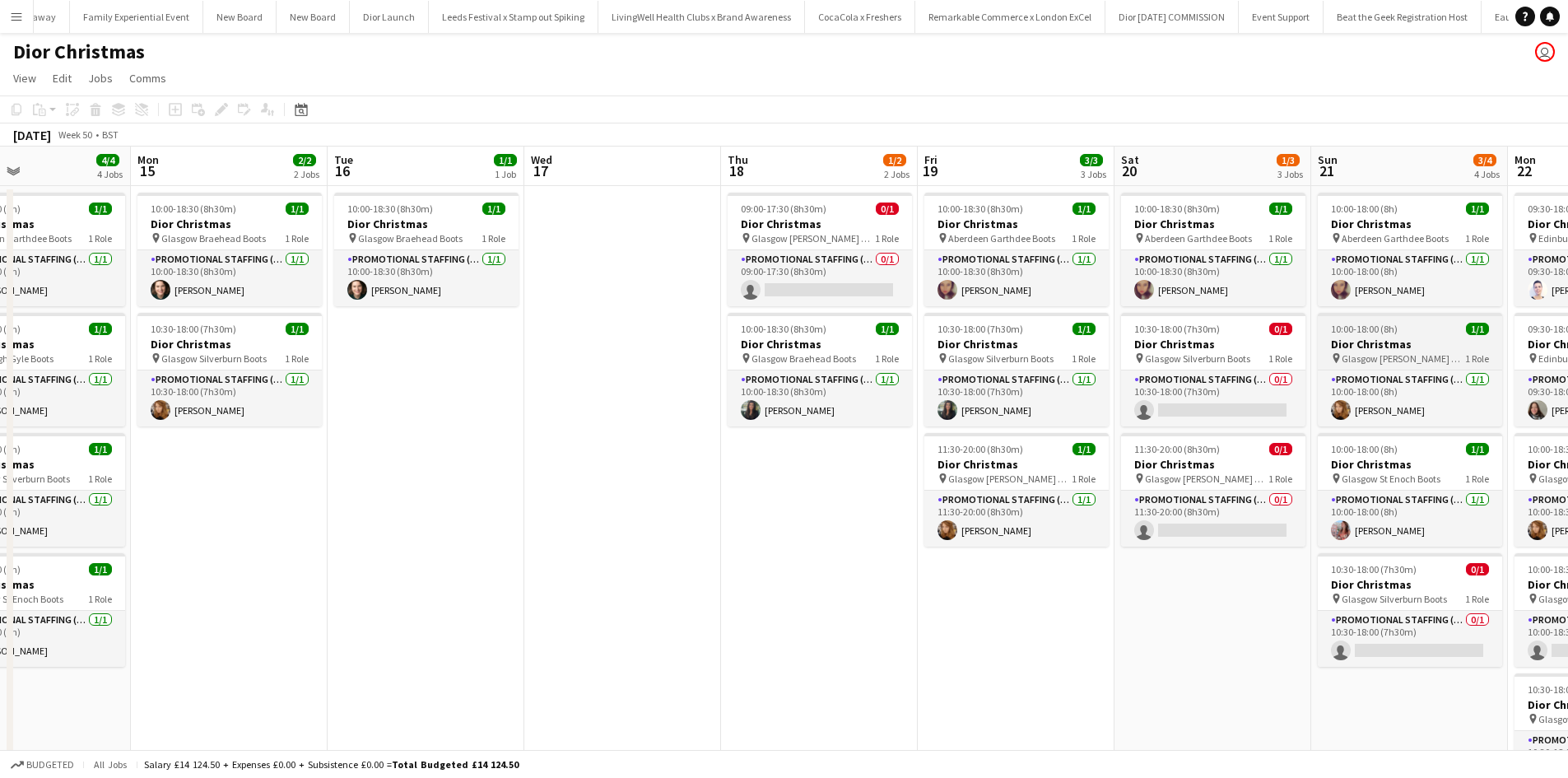
click at [1433, 338] on h3 "Dior Christmas" at bounding box center [1411, 344] width 185 height 15
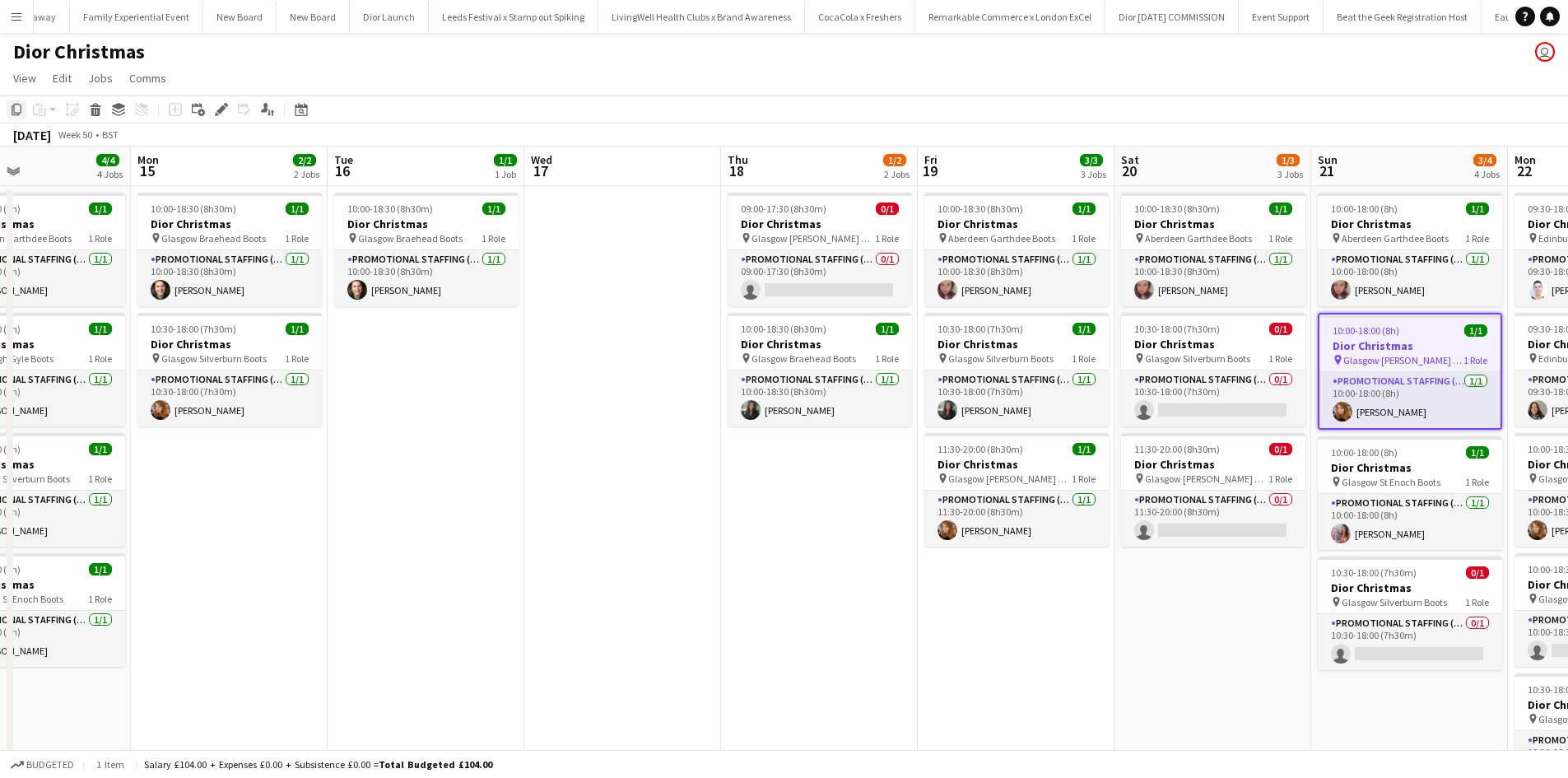
click at [20, 111] on icon at bounding box center [16, 109] width 10 height 11
click at [1457, 714] on app-date-cell "10:00-18:00 (8h) 1/1 Dior Christmas pin Aberdeen Garthdee Boots 1 Role Promotio…" at bounding box center [1410, 567] width 197 height 761
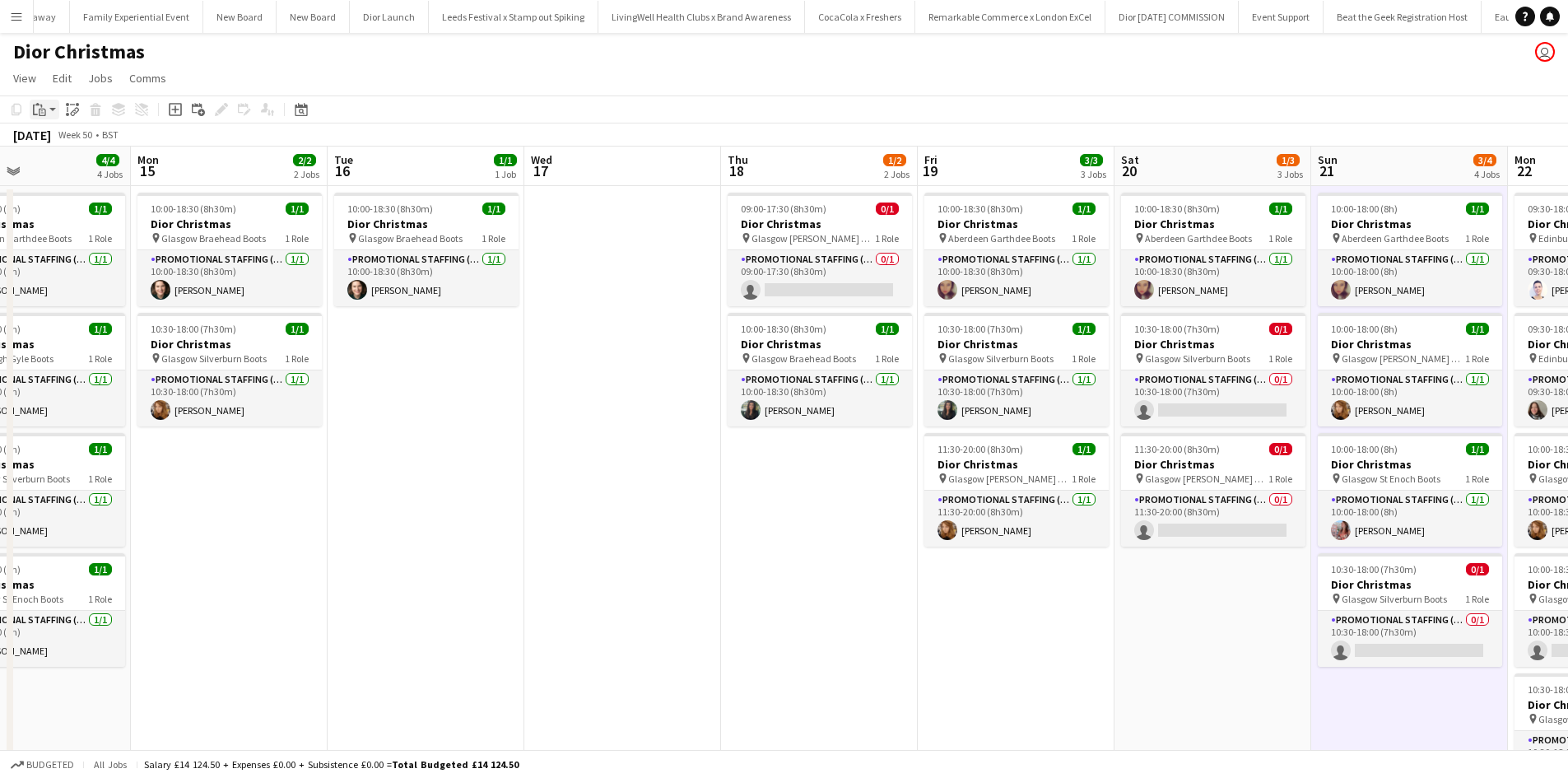
click at [41, 111] on icon "Paste" at bounding box center [39, 109] width 13 height 13
click at [61, 138] on link "Paste Ctrl+V" at bounding box center [121, 141] width 155 height 15
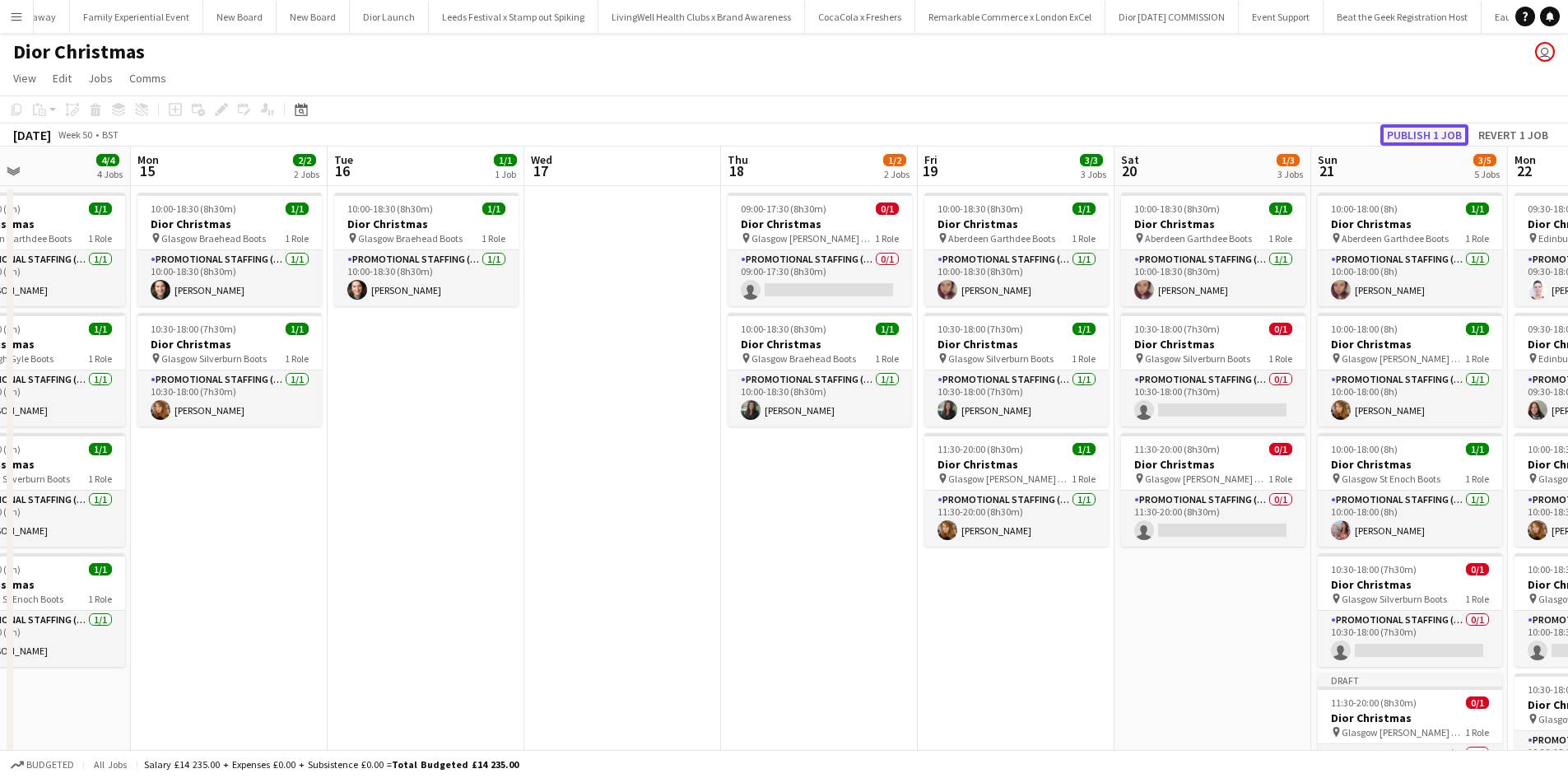
click at [1435, 136] on button "Publish 1 job" at bounding box center [1425, 135] width 88 height 21
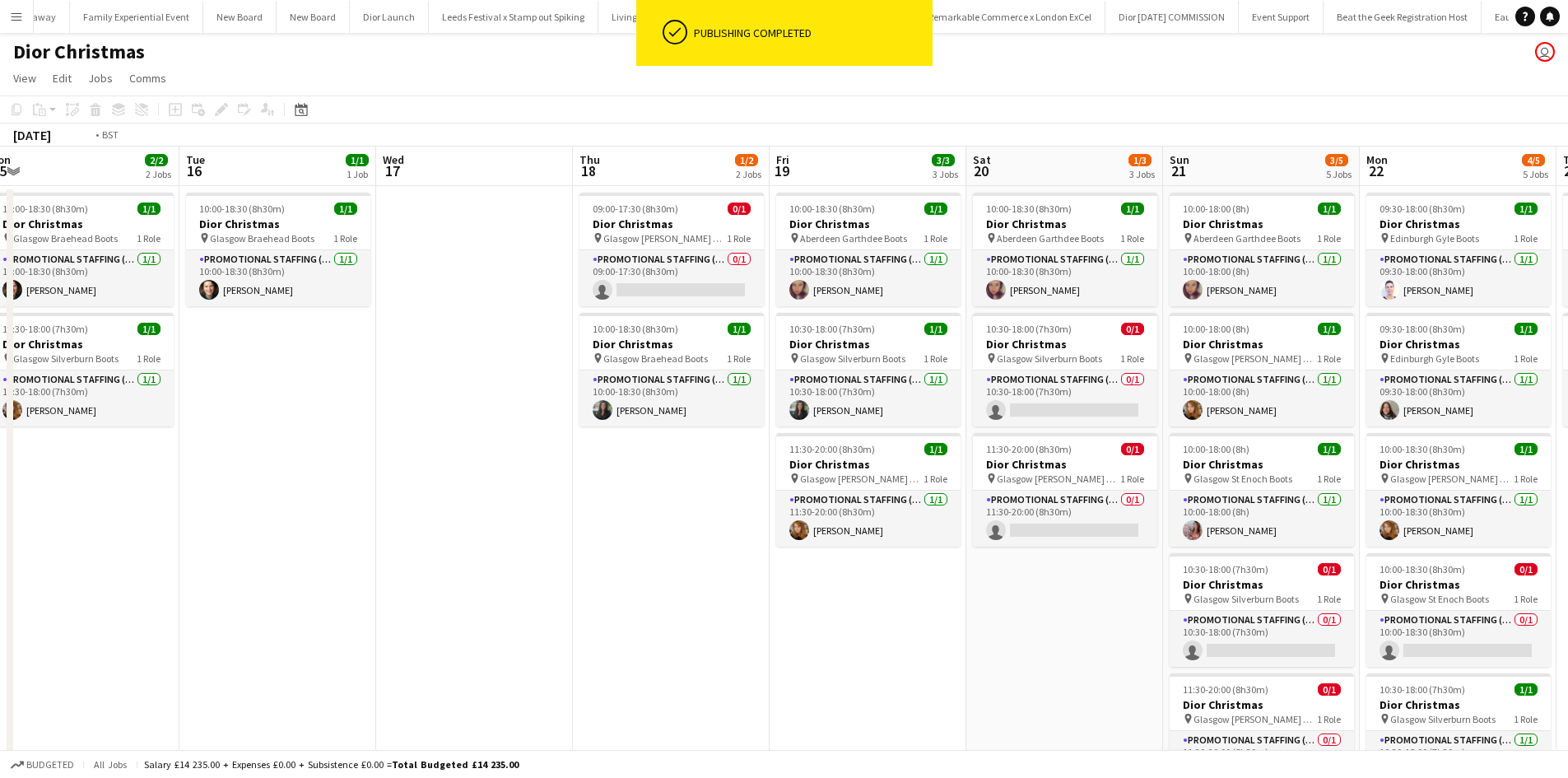
drag, startPoint x: 1214, startPoint y: 647, endPoint x: 1073, endPoint y: 639, distance: 141.2
click at [1074, 640] on app-calendar-viewport "Fri 12 3/3 3 Jobs Sat 13 2/3 3 Jobs Sun 14 4/4 4 Jobs Mon 15 2/2 2 Jobs Tue 16 …" at bounding box center [784, 547] width 1568 height 801
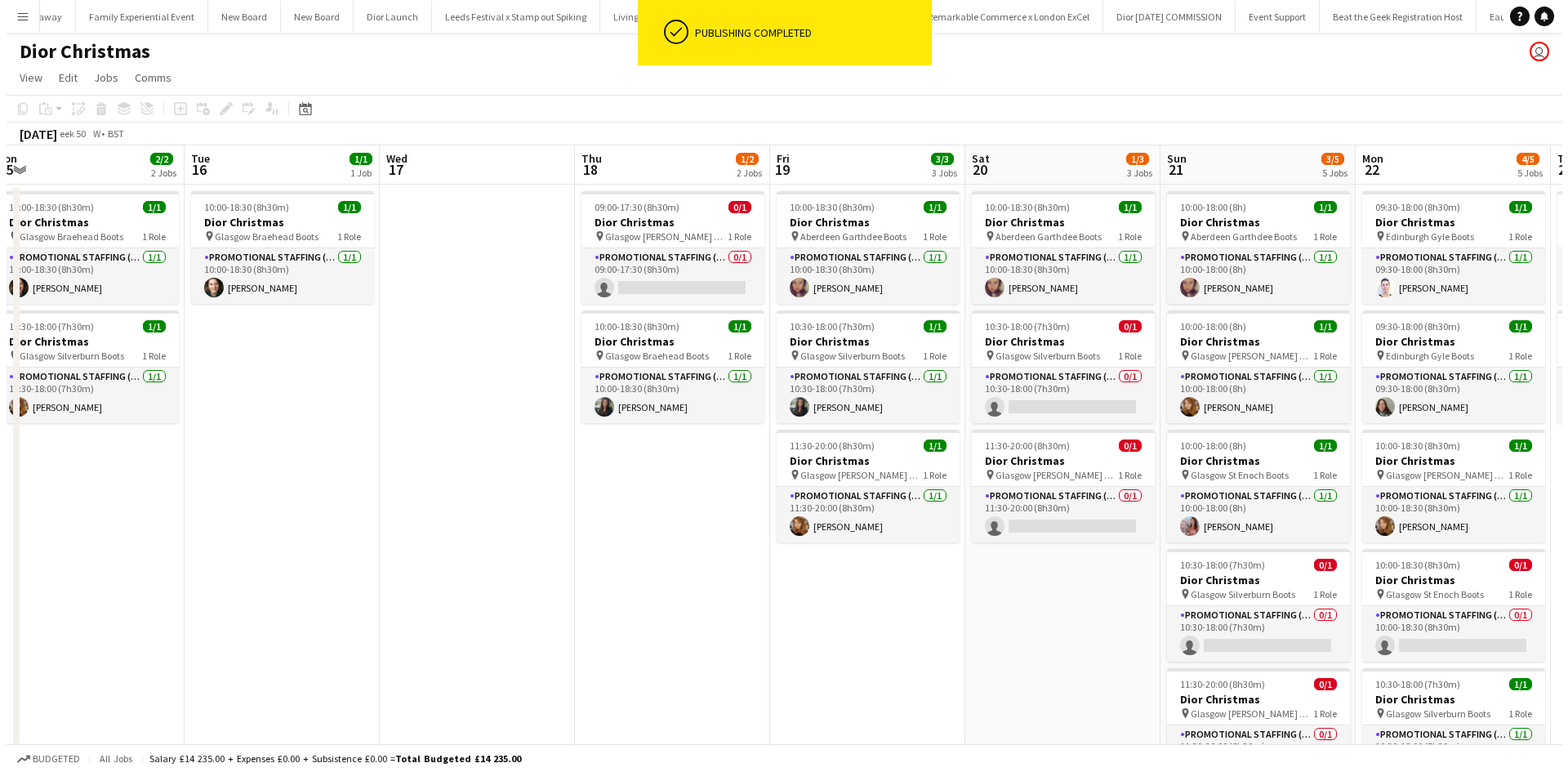
scroll to position [0, 603]
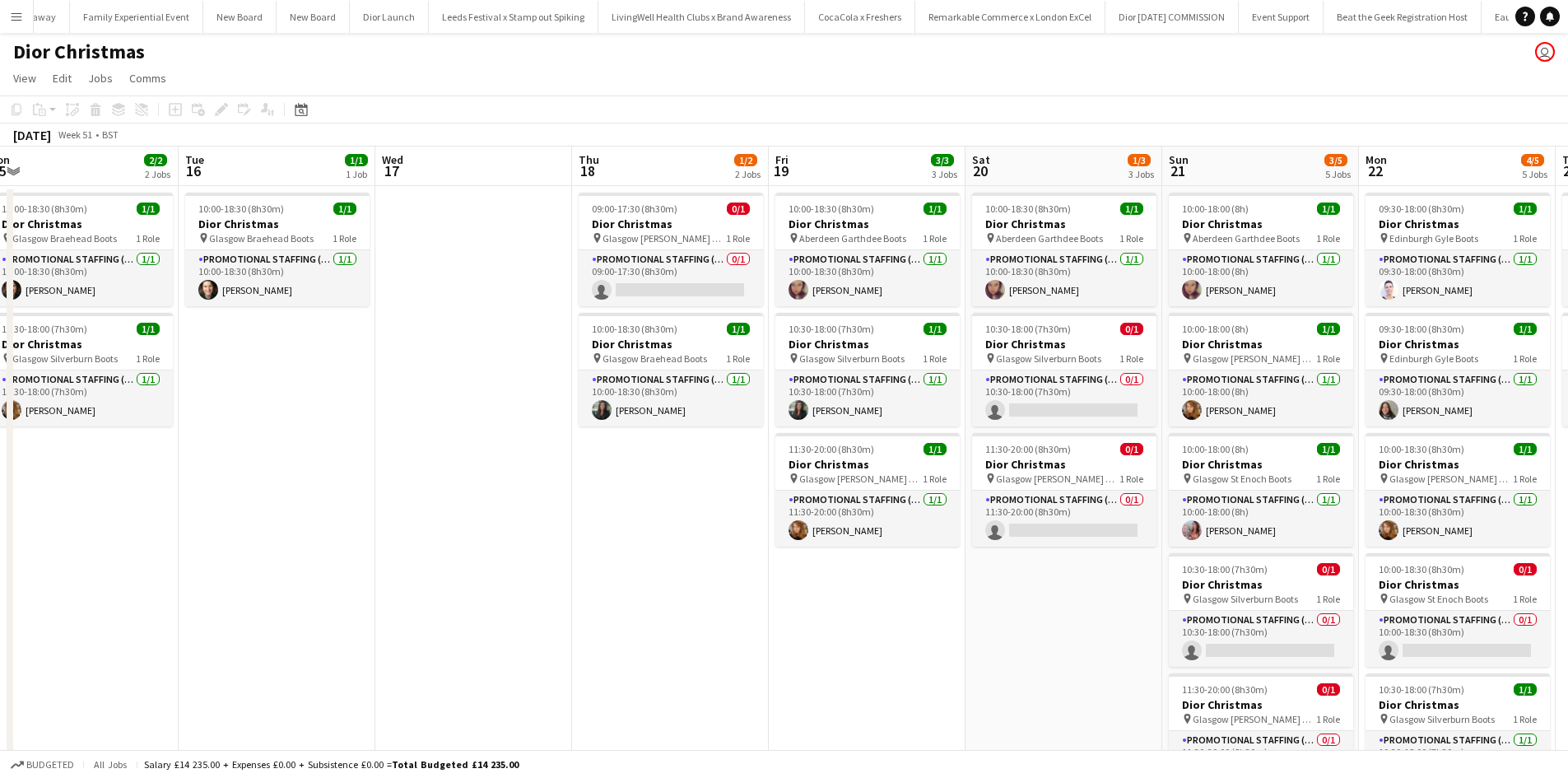
click at [983, 626] on app-date-cell "10:00-18:30 (8h30m) 1/1 Dior Christmas pin Aberdeen Garthdee Boots 1 Role Promo…" at bounding box center [1064, 567] width 197 height 761
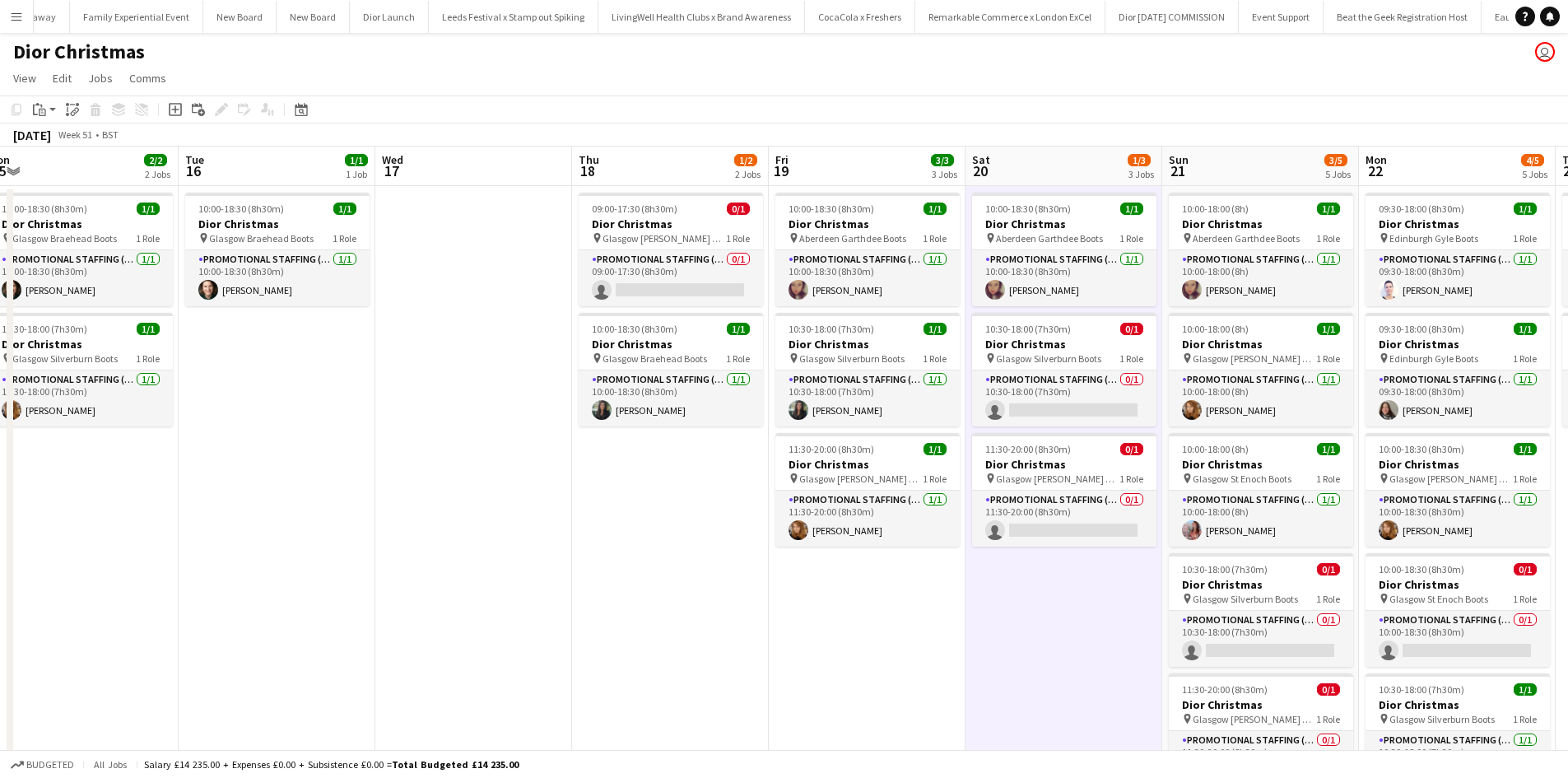
click at [16, 19] on app-icon "Menu" at bounding box center [16, 16] width 13 height 13
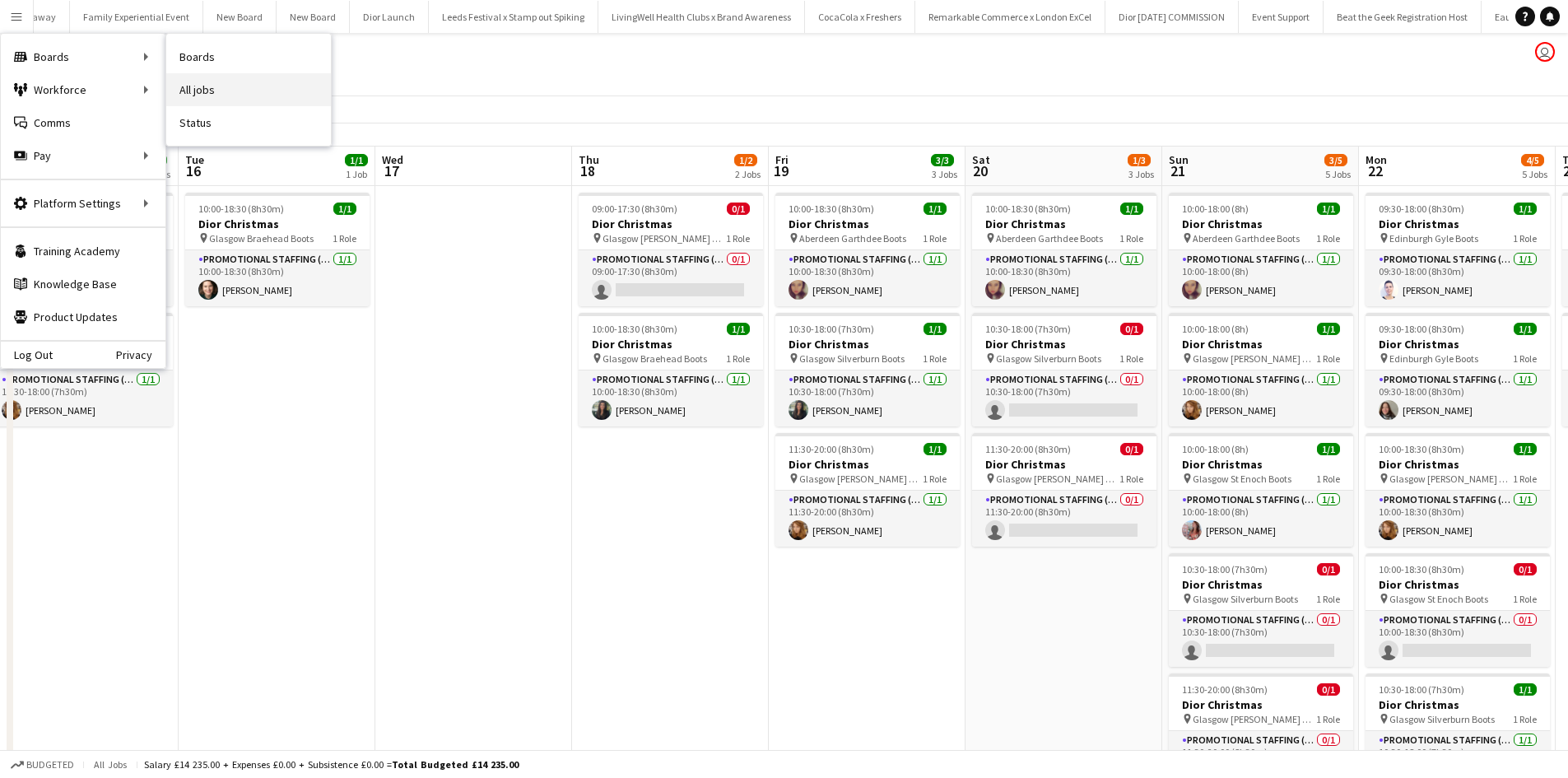
click at [191, 86] on link "All jobs" at bounding box center [248, 89] width 164 height 33
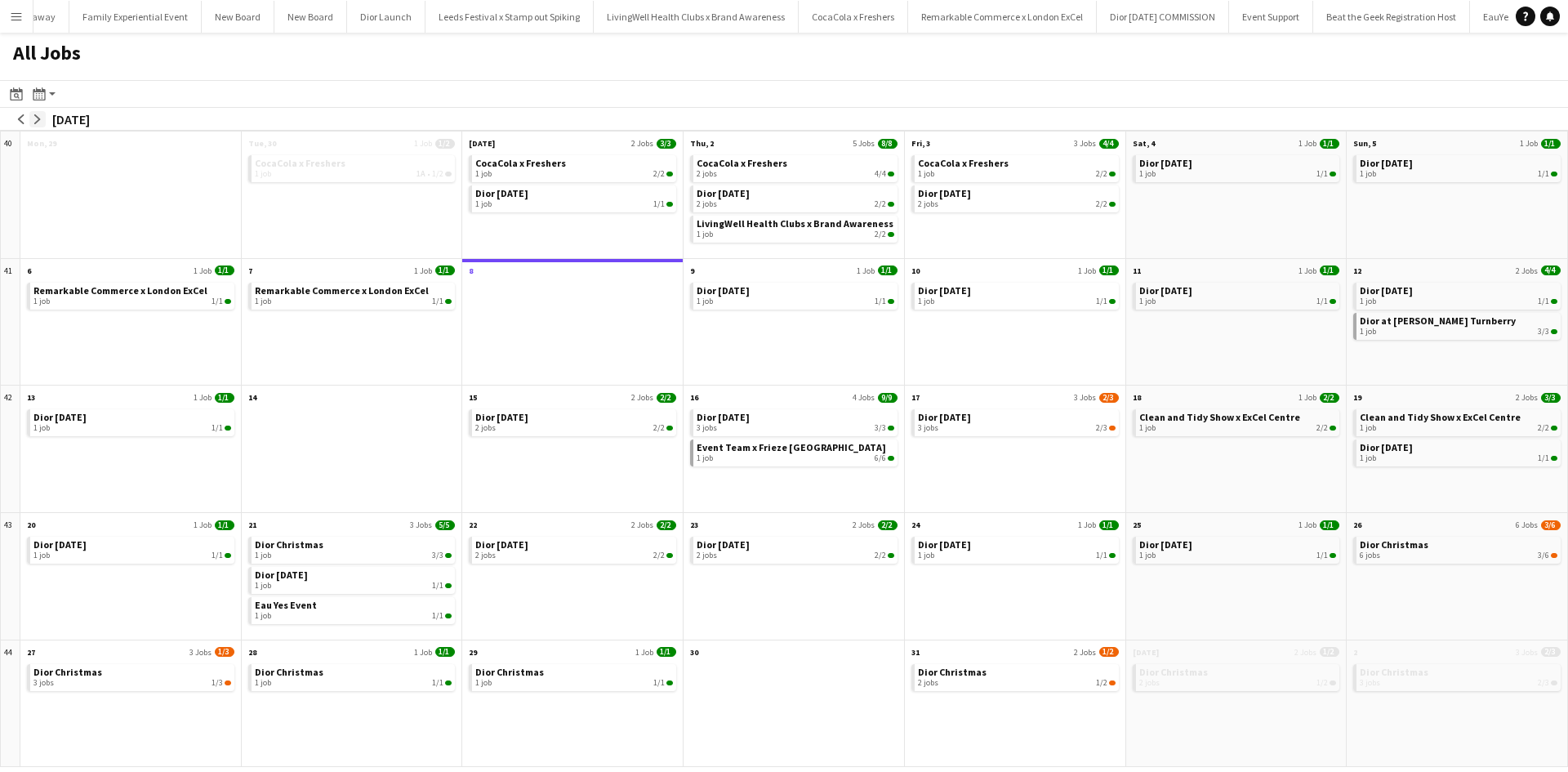
click at [44, 120] on button "arrow-right" at bounding box center [37, 119] width 17 height 17
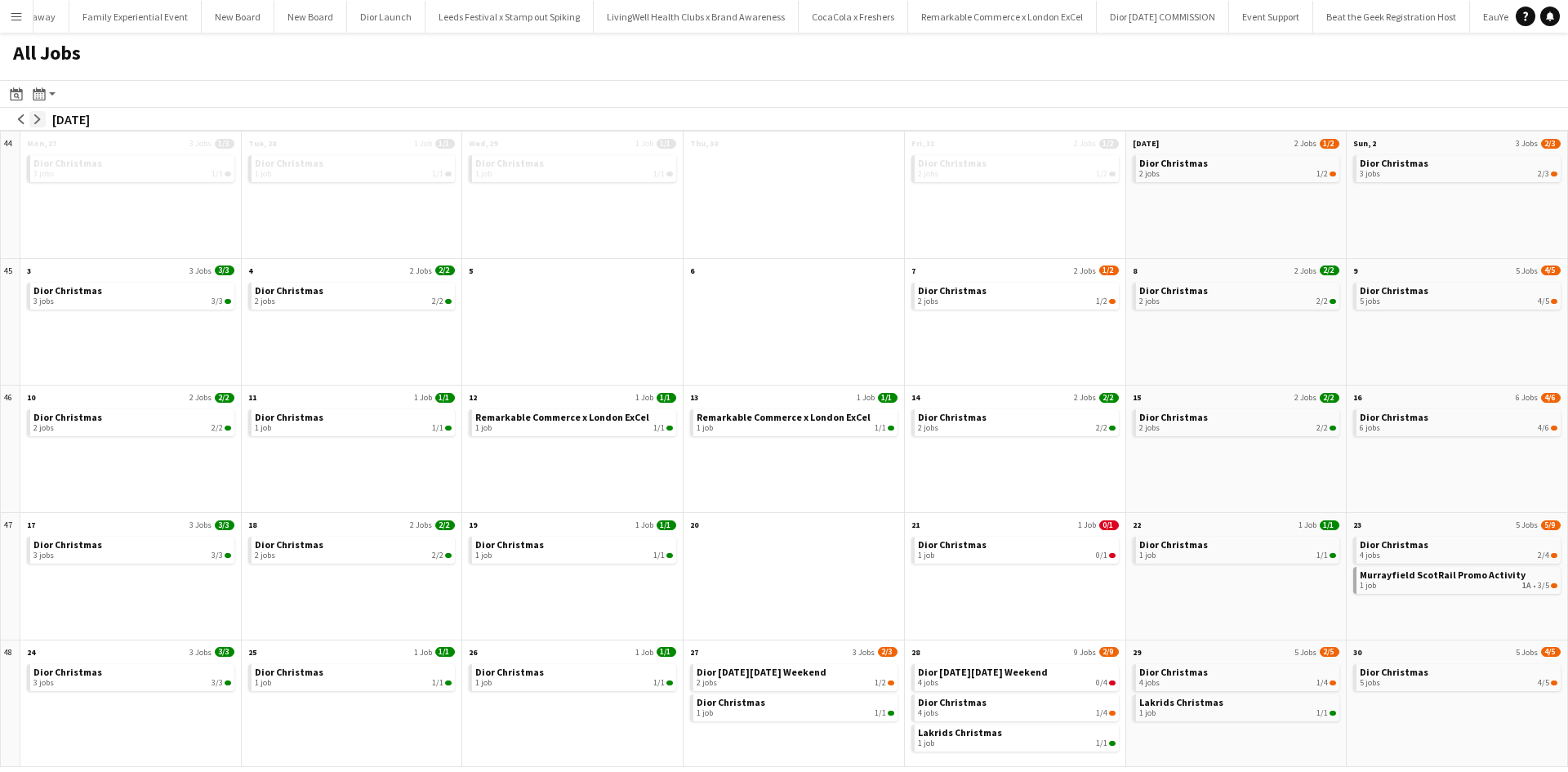
click at [44, 120] on button "arrow-right" at bounding box center [37, 119] width 17 height 17
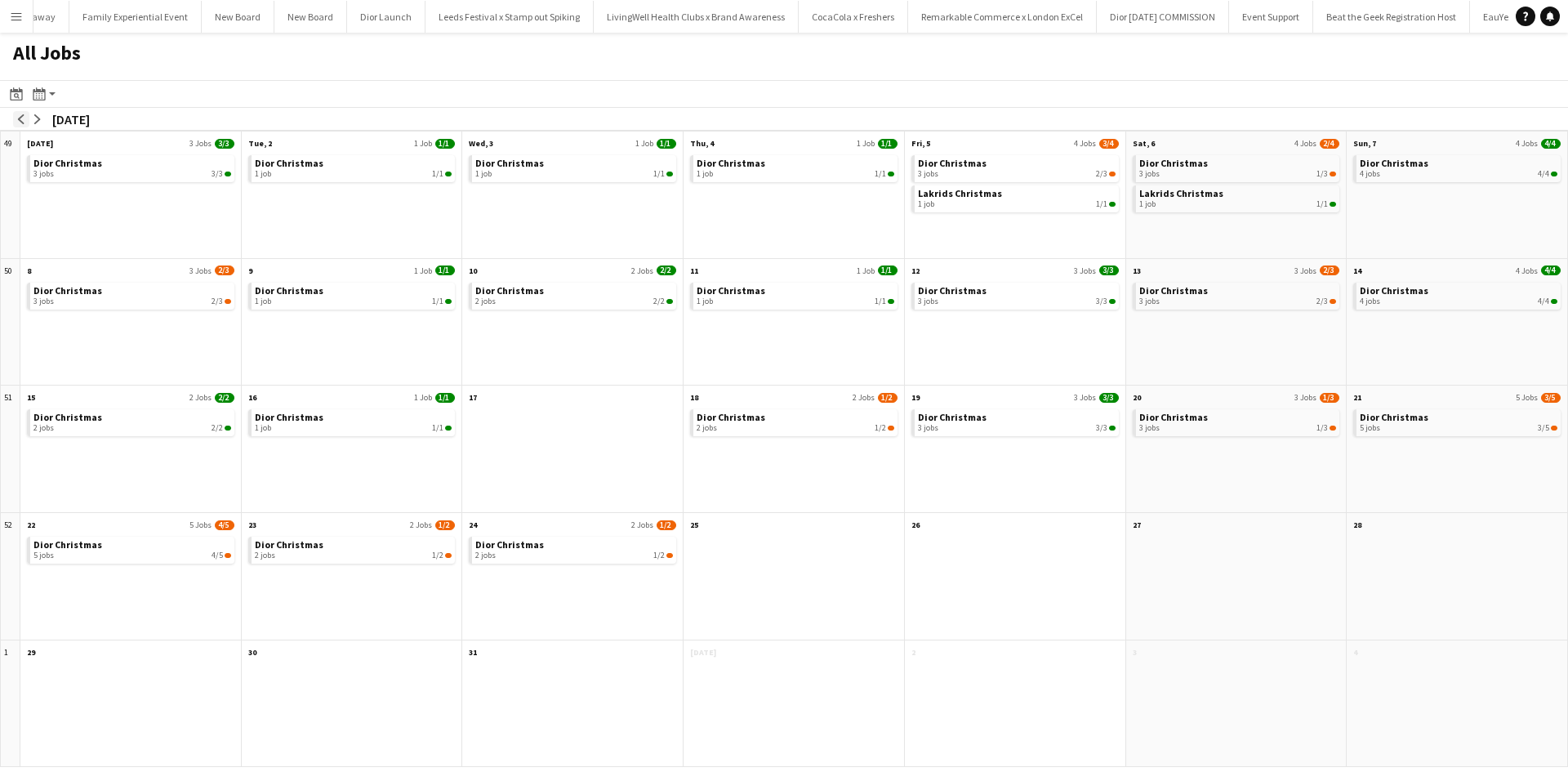
click at [17, 120] on app-icon "arrow-left" at bounding box center [21, 119] width 10 height 10
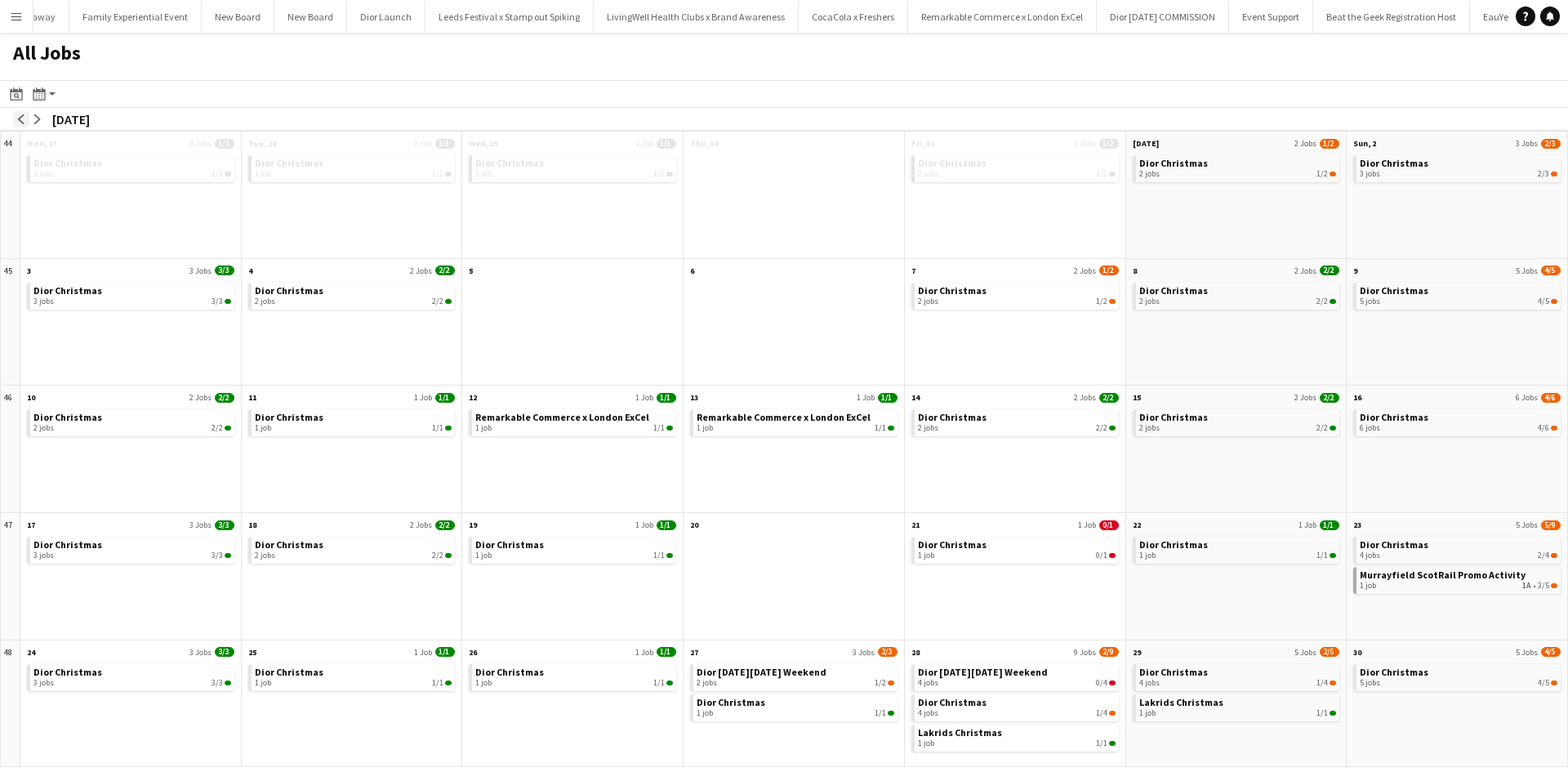
click at [16, 120] on button "arrow-left" at bounding box center [21, 119] width 17 height 17
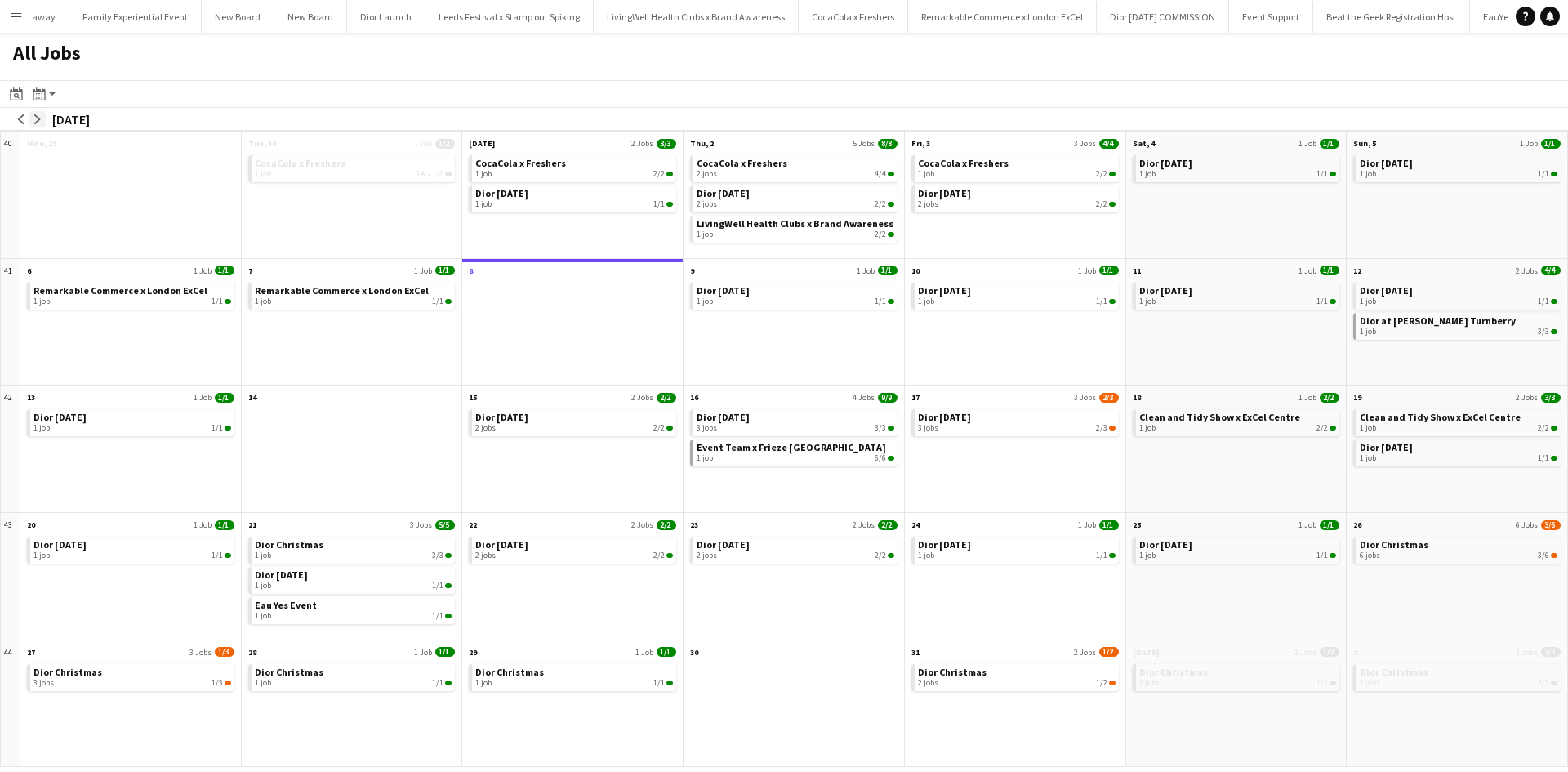
click at [38, 116] on app-icon "arrow-right" at bounding box center [37, 119] width 10 height 10
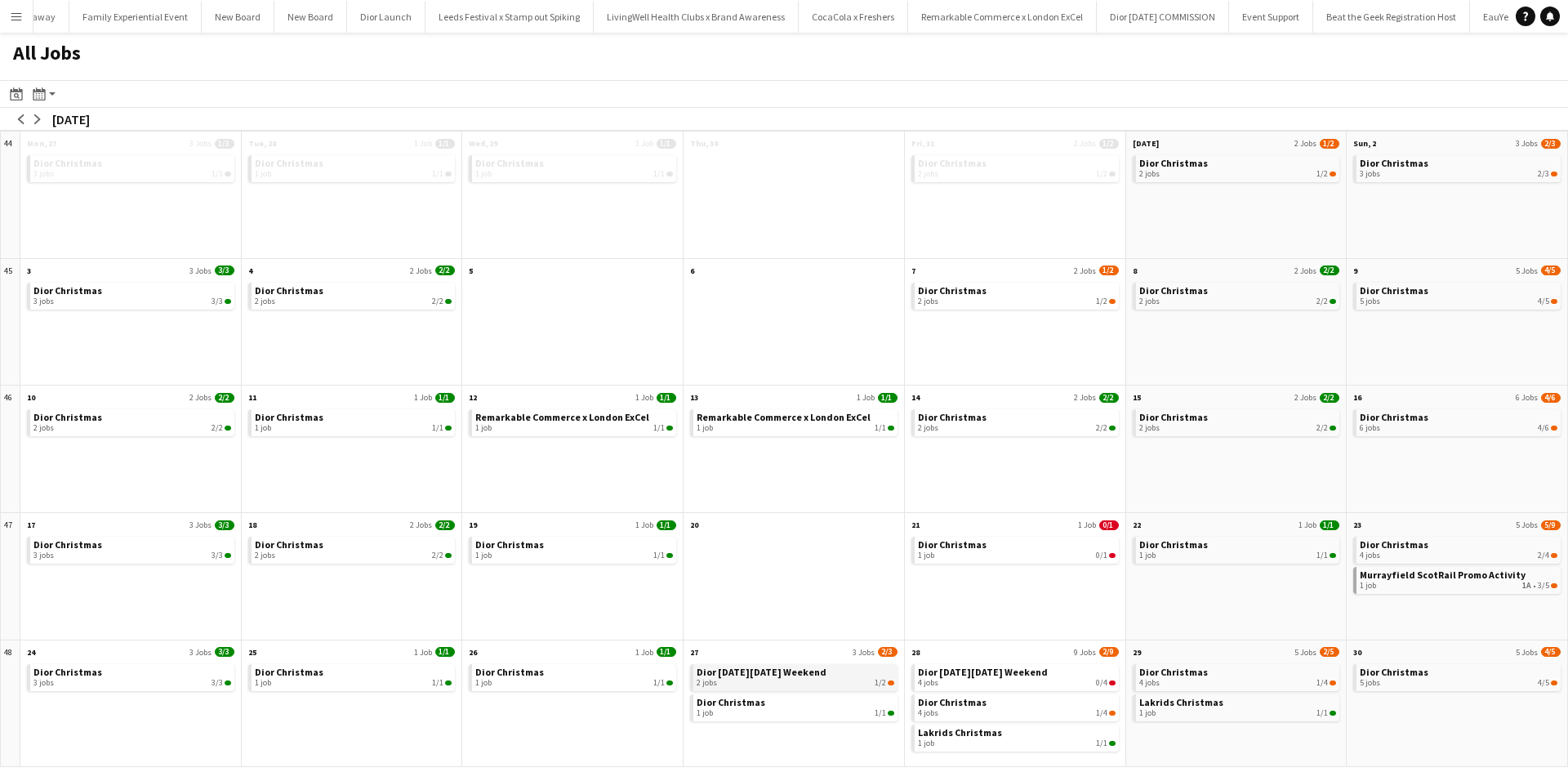
click at [792, 681] on div "2 jobs 1/2" at bounding box center [795, 682] width 198 height 10
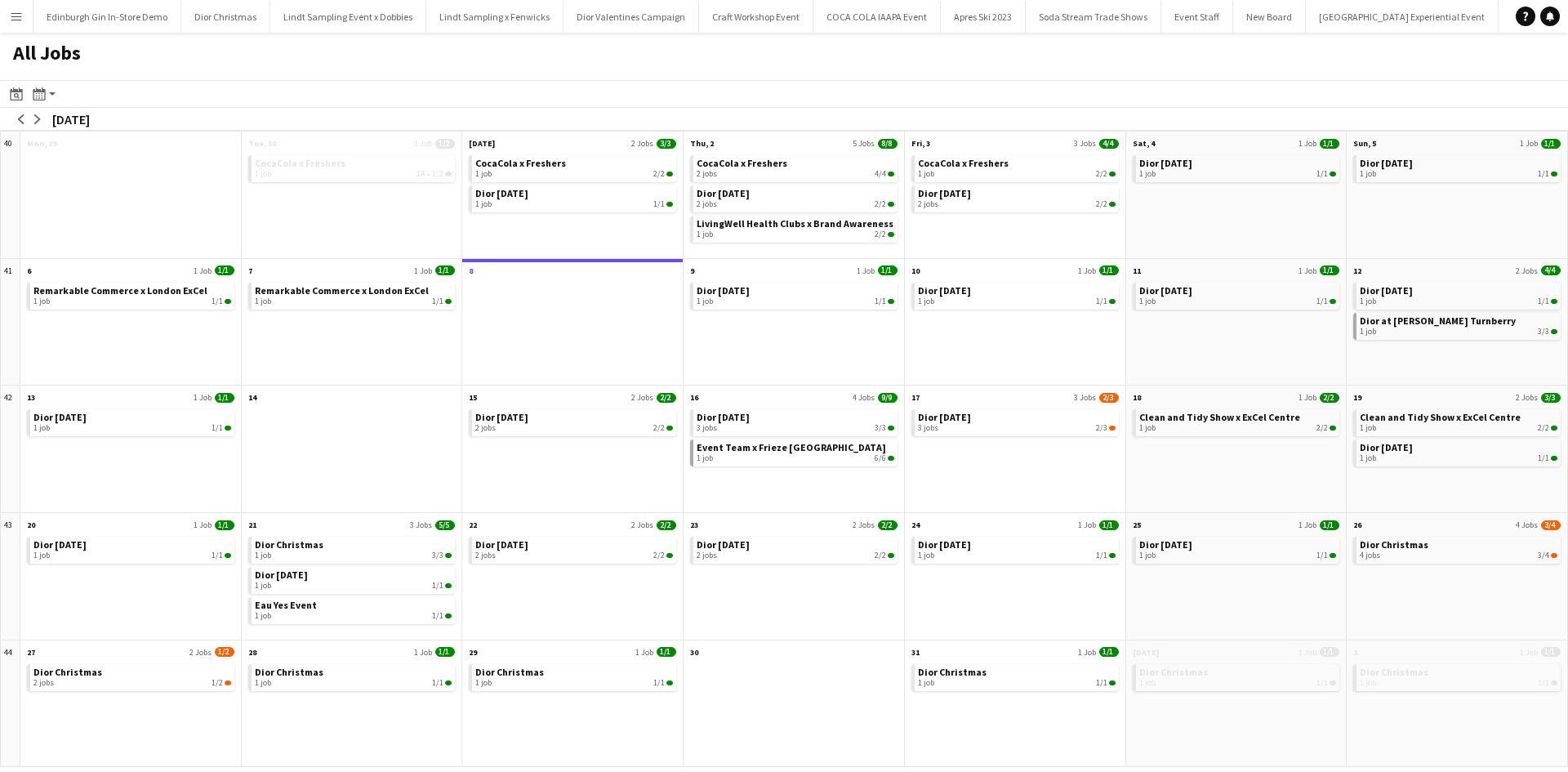
click at [17, 25] on button "Menu" at bounding box center [16, 16] width 32 height 32
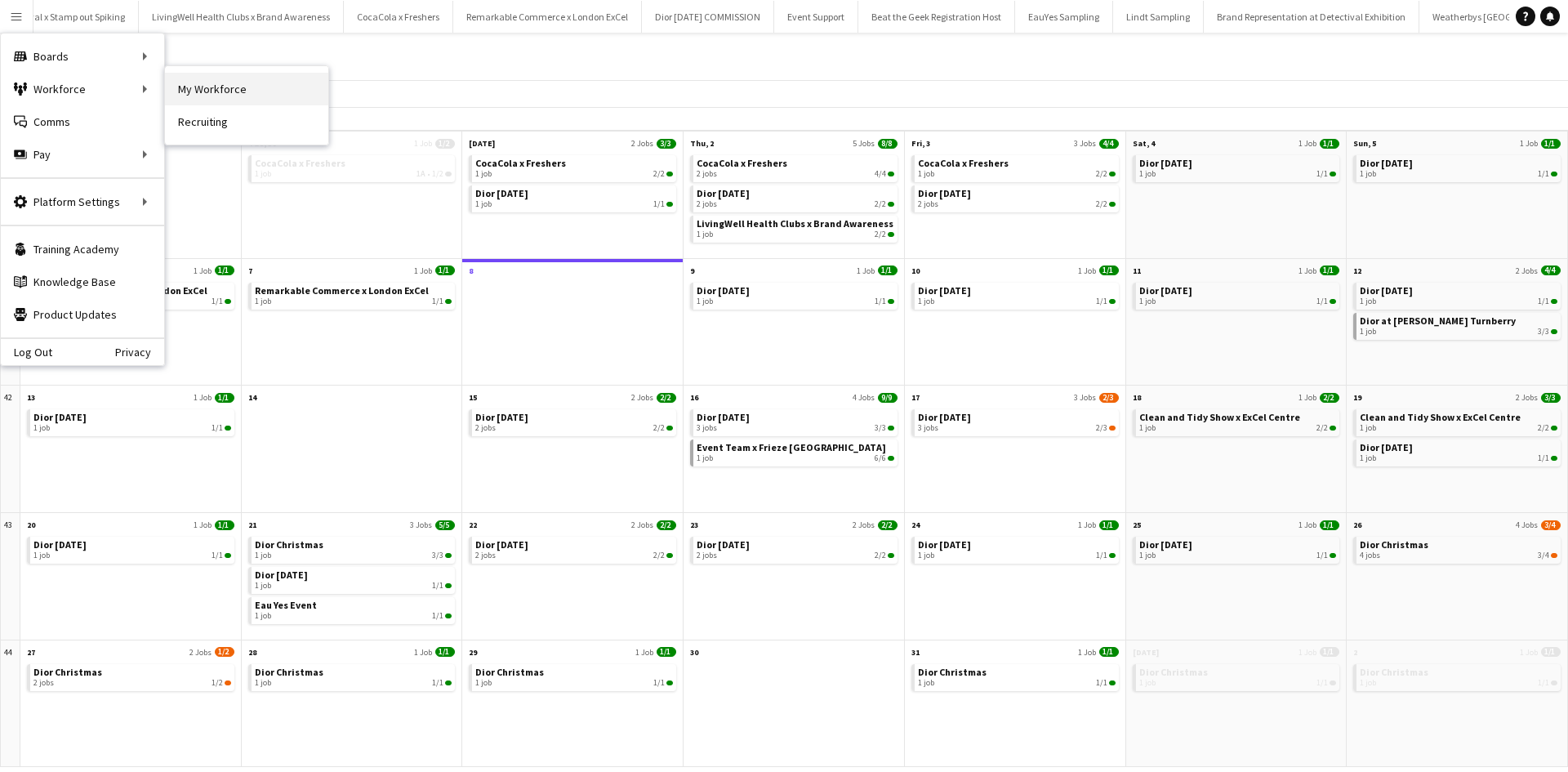
click at [192, 93] on link "My Workforce" at bounding box center [246, 88] width 163 height 32
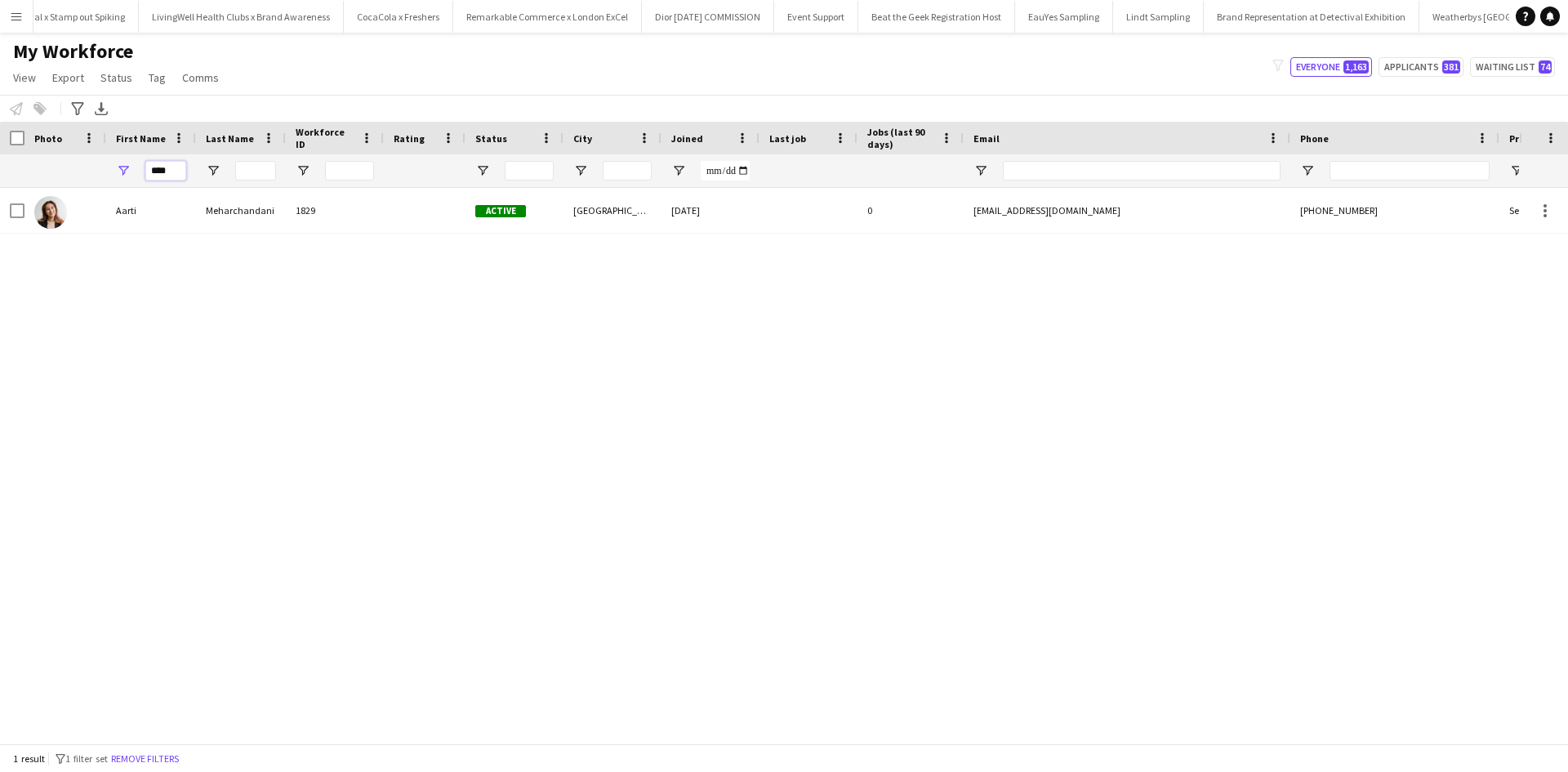
drag, startPoint x: 175, startPoint y: 174, endPoint x: 133, endPoint y: 164, distance: 43.2
click at [133, 164] on div "****" at bounding box center [151, 170] width 90 height 32
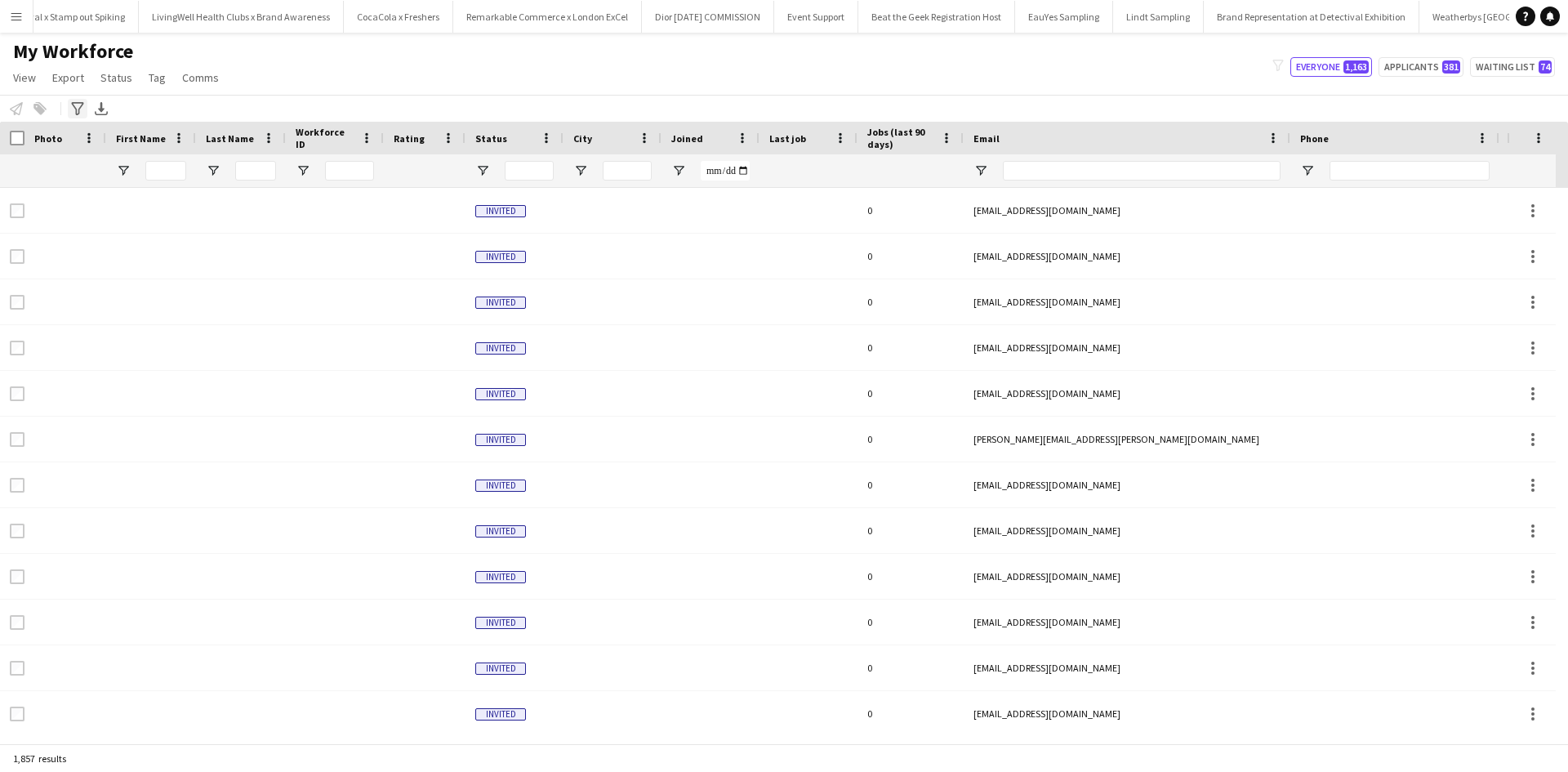
click at [77, 108] on icon "Advanced filters" at bounding box center [77, 108] width 13 height 13
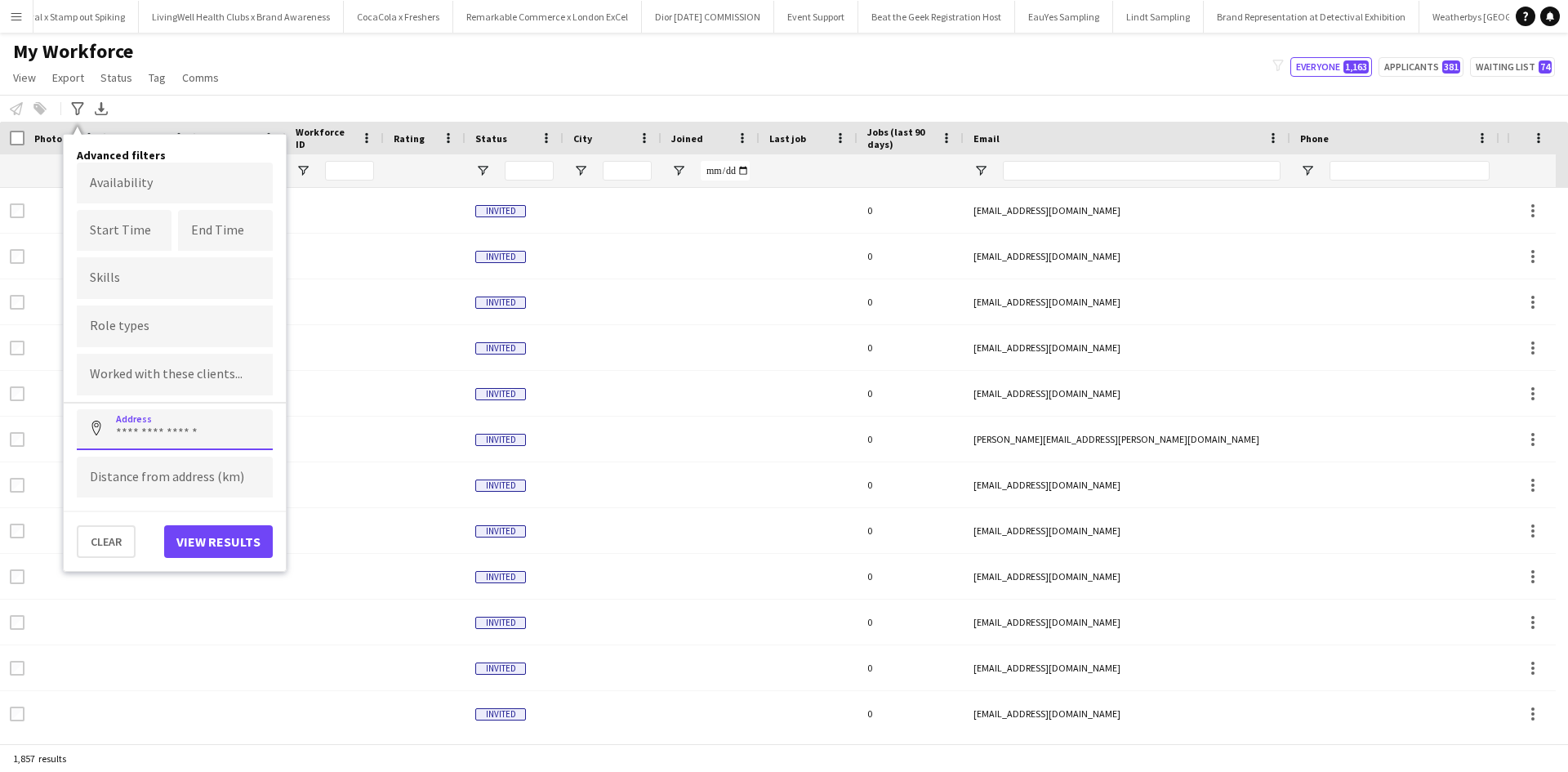
click at [134, 434] on input at bounding box center [174, 429] width 196 height 41
type input "**********"
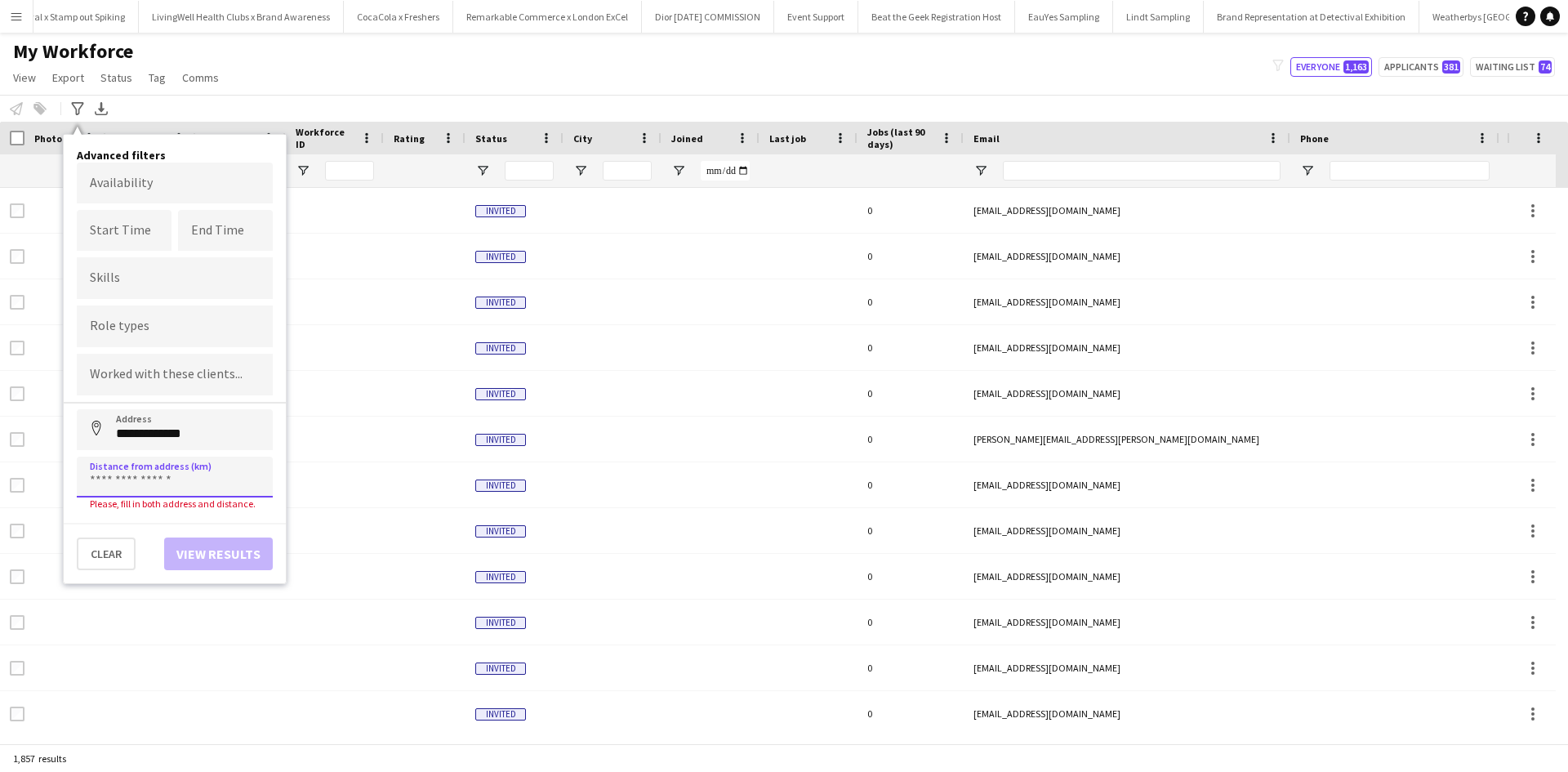
click at [162, 482] on input at bounding box center [174, 477] width 196 height 41
type input "*****"
click button "Address" at bounding box center [96, 428] width 39 height 39
type input "**********"
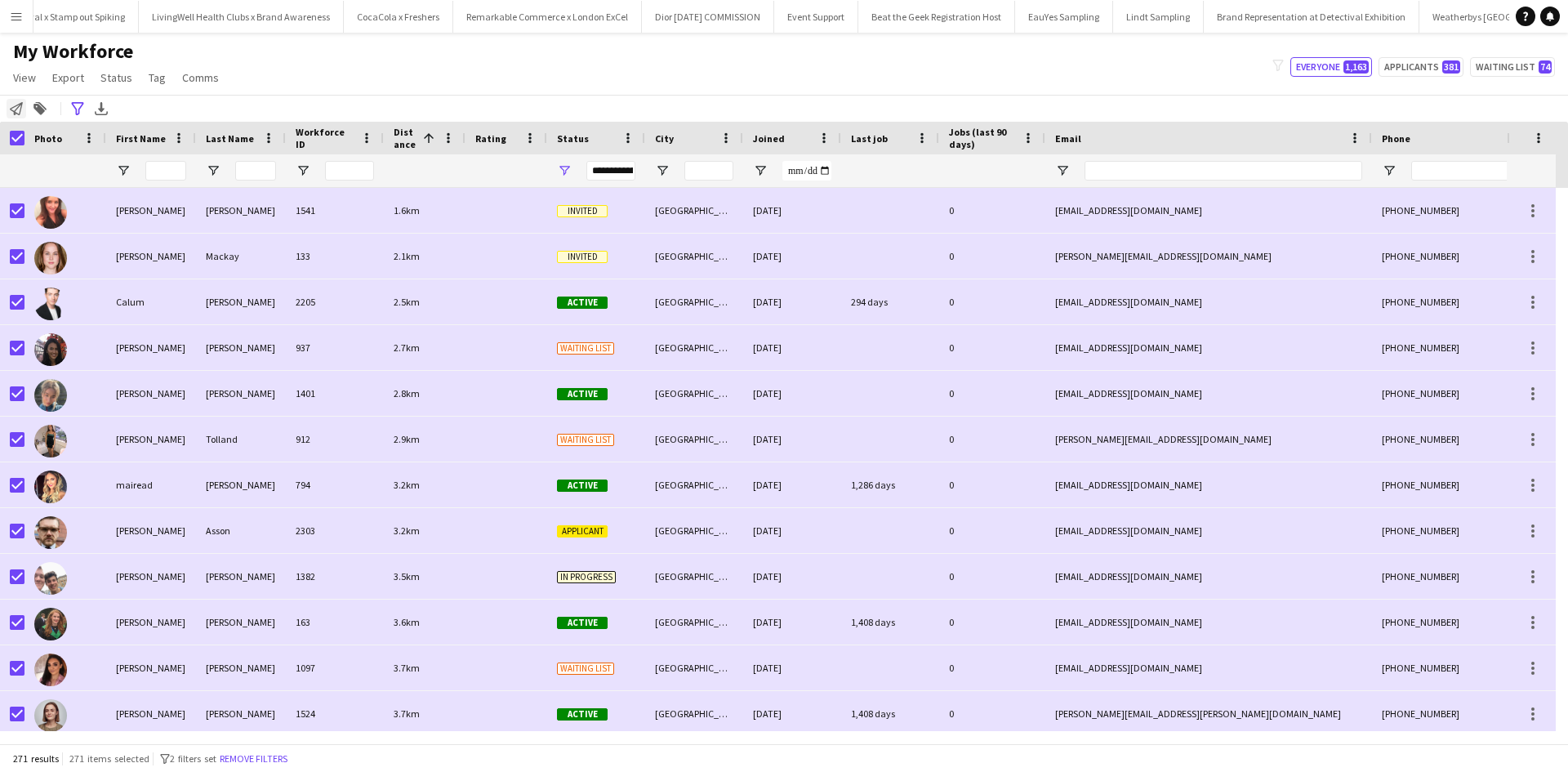
click at [17, 109] on icon at bounding box center [16, 108] width 13 height 13
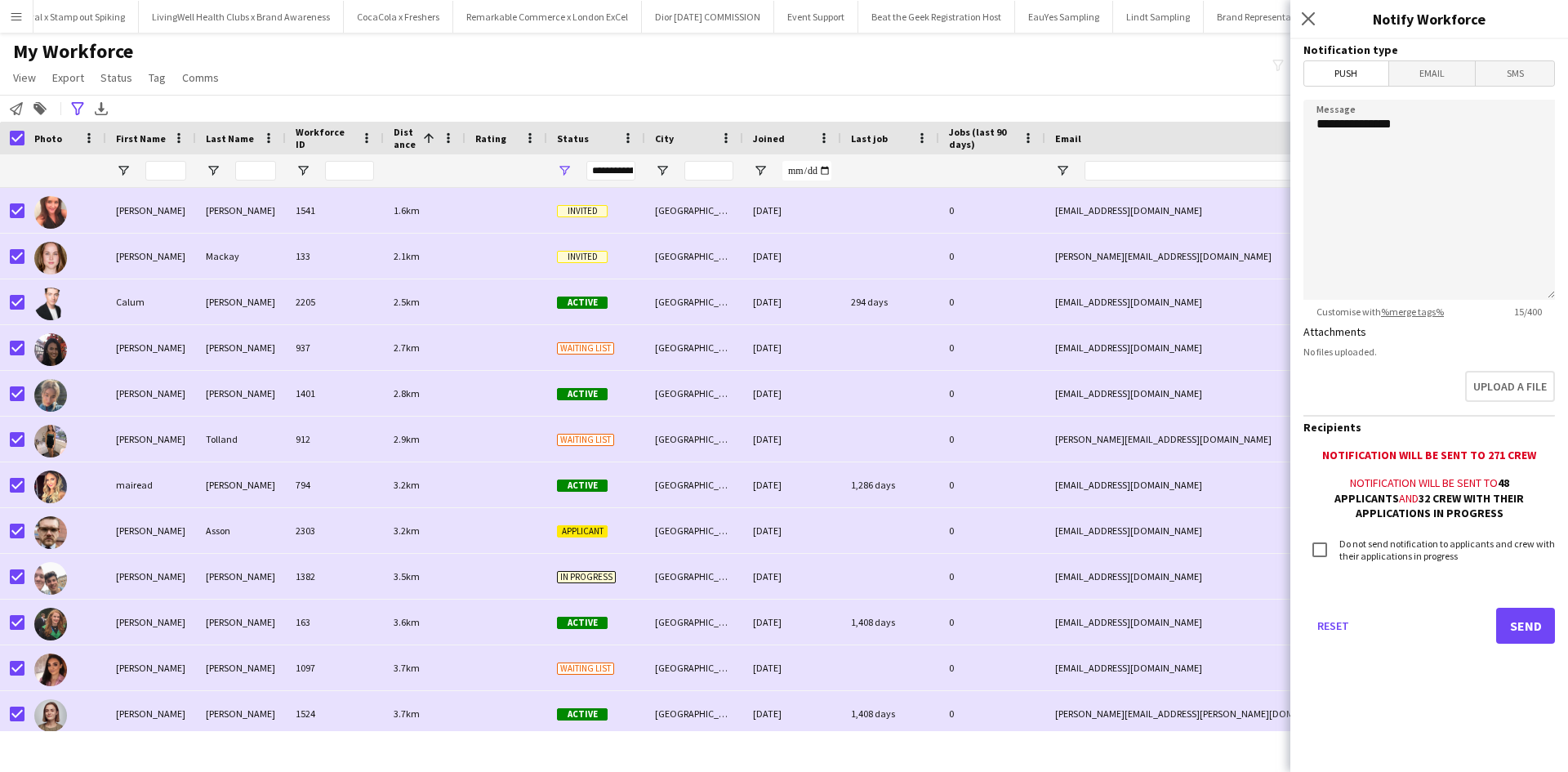
click at [1441, 85] on mat-button-toggle-group "Push Email SMS" at bounding box center [1429, 73] width 252 height 26
click at [1441, 72] on span "Email" at bounding box center [1432, 73] width 86 height 24
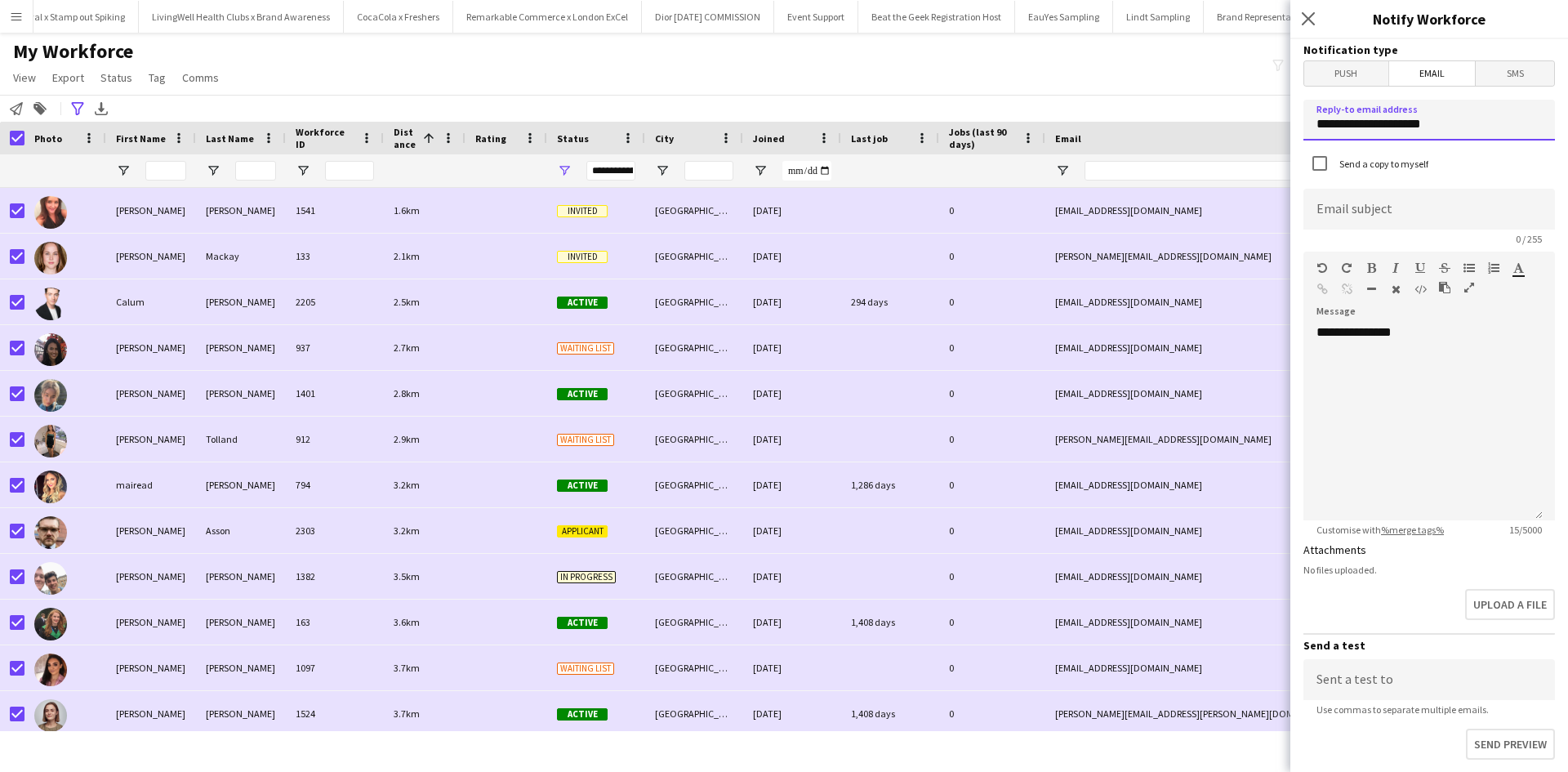
drag, startPoint x: 1445, startPoint y: 126, endPoint x: 1307, endPoint y: 115, distance: 138.4
click at [1314, 120] on input "**********" at bounding box center [1429, 120] width 252 height 41
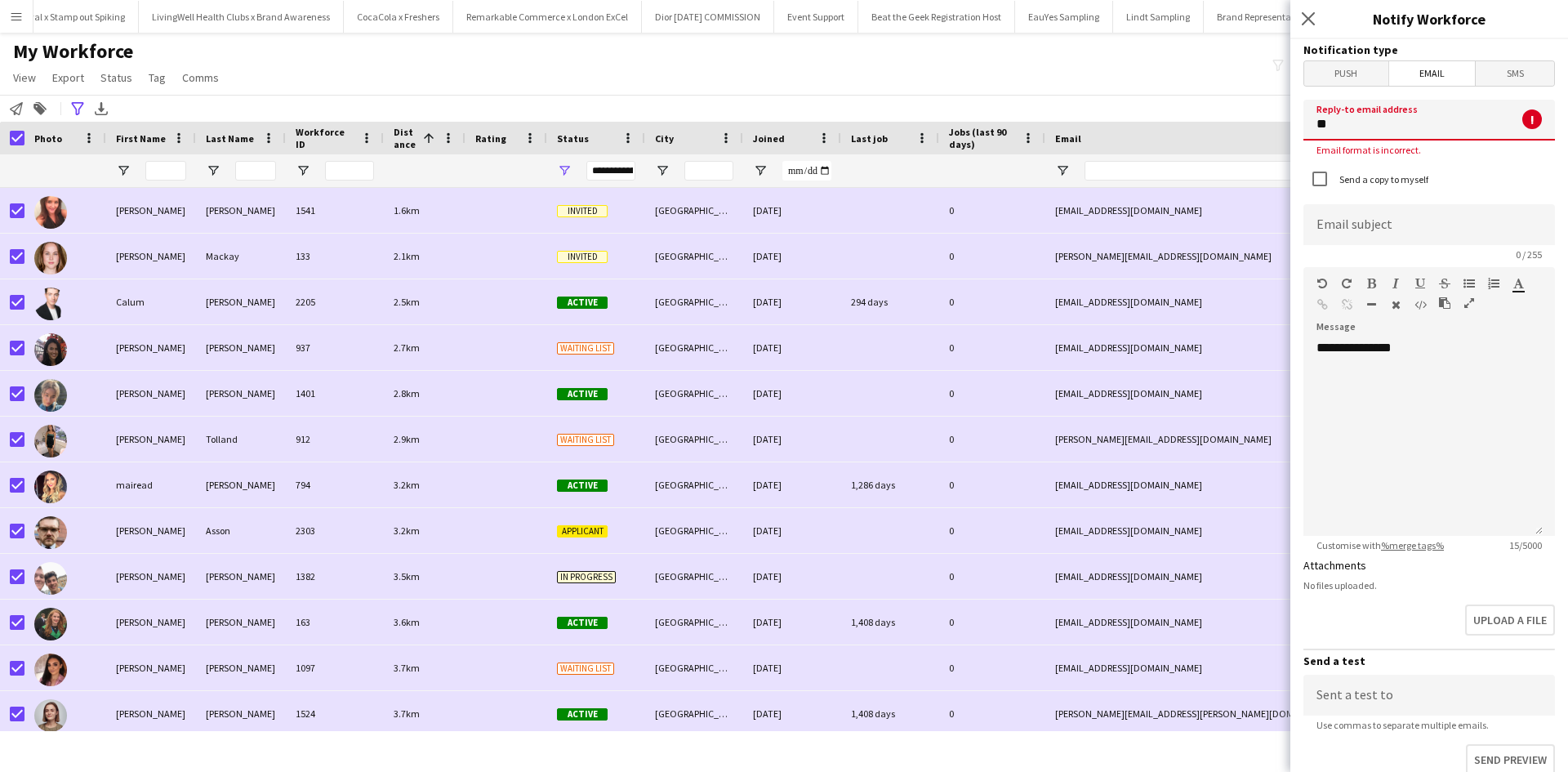
type input "**********"
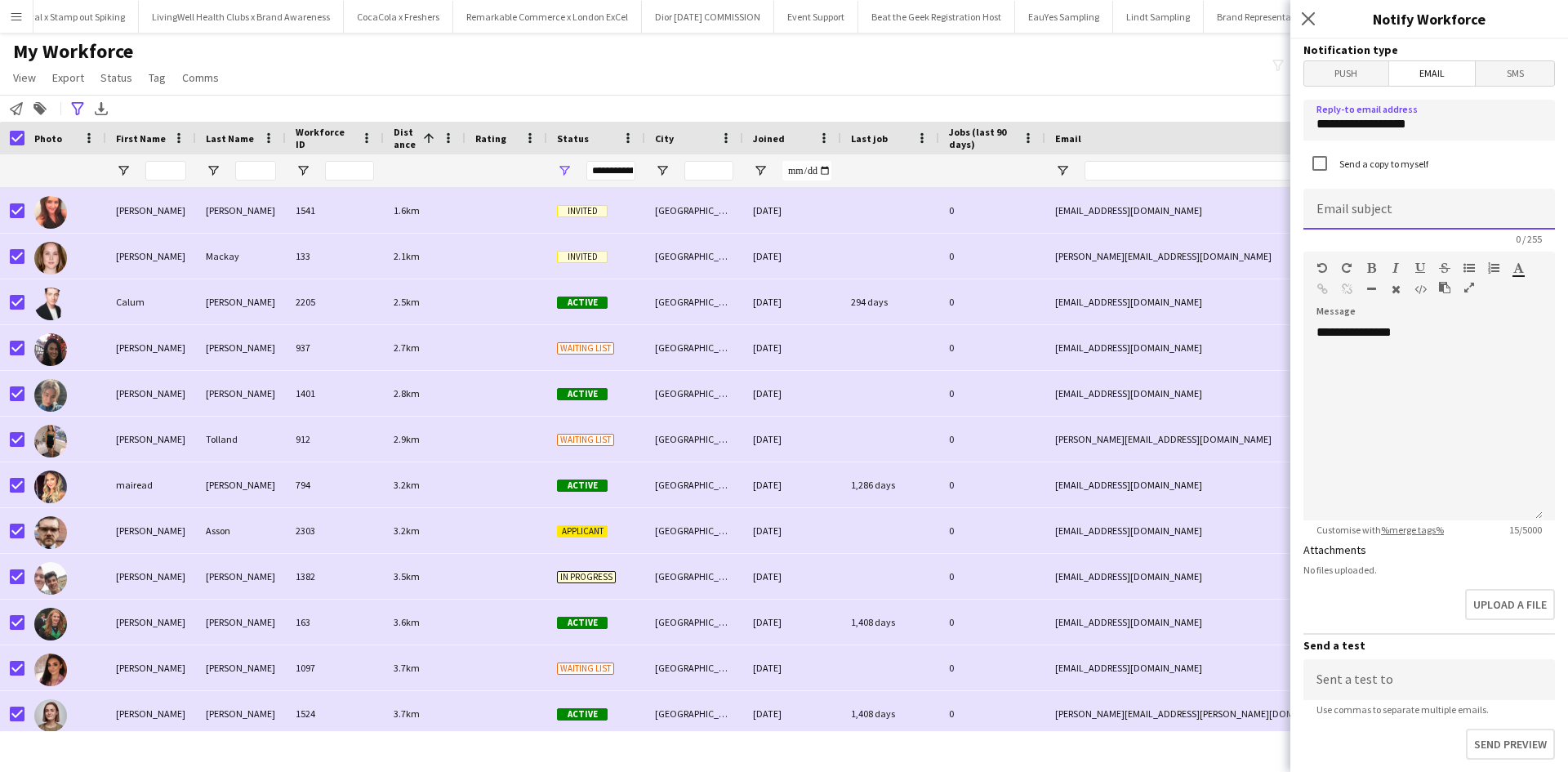
click at [1417, 208] on input at bounding box center [1429, 208] width 252 height 41
type input "**********"
click at [1449, 338] on div "**********" at bounding box center [1423, 422] width 239 height 196
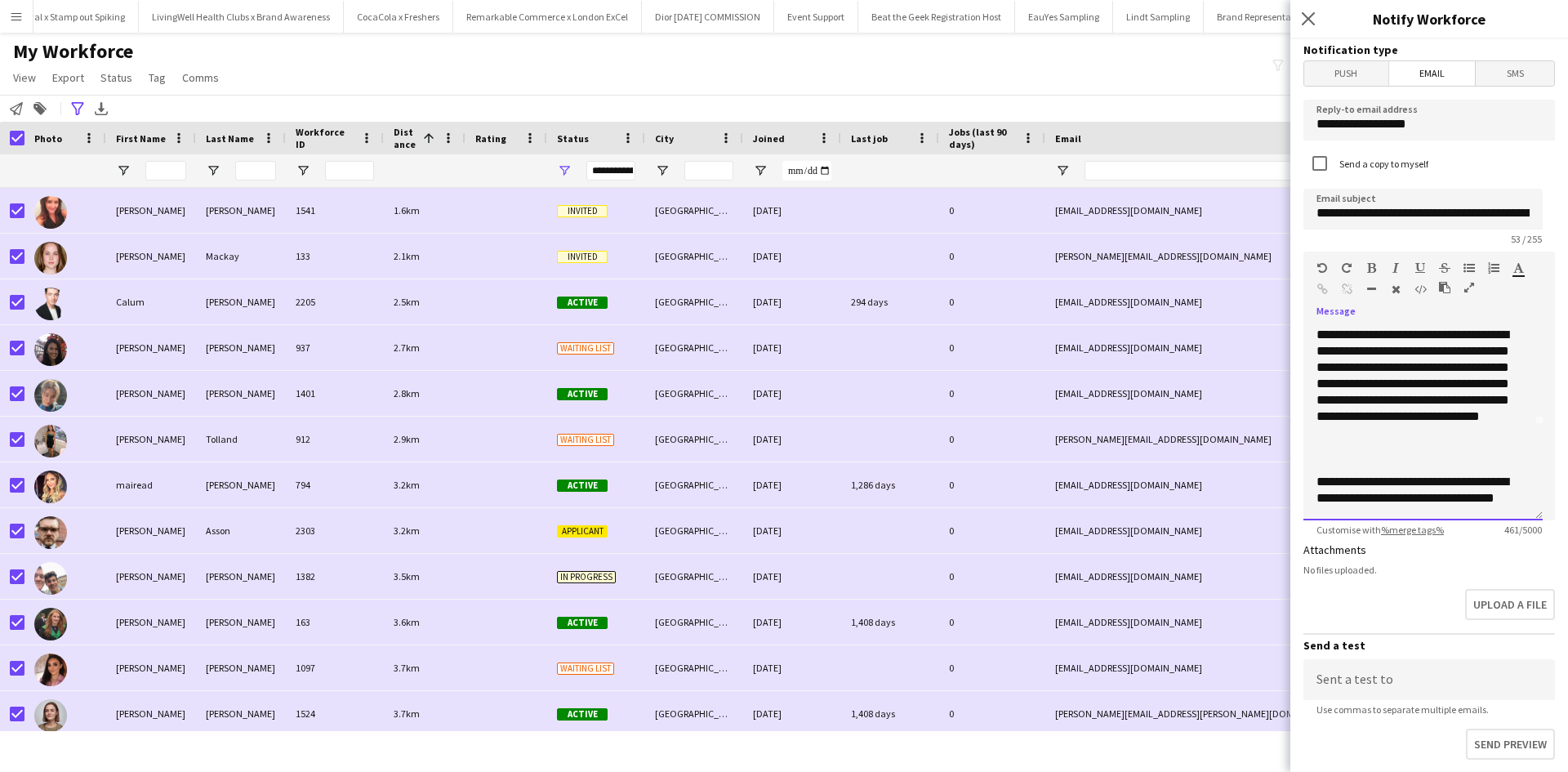
scroll to position [0, 0]
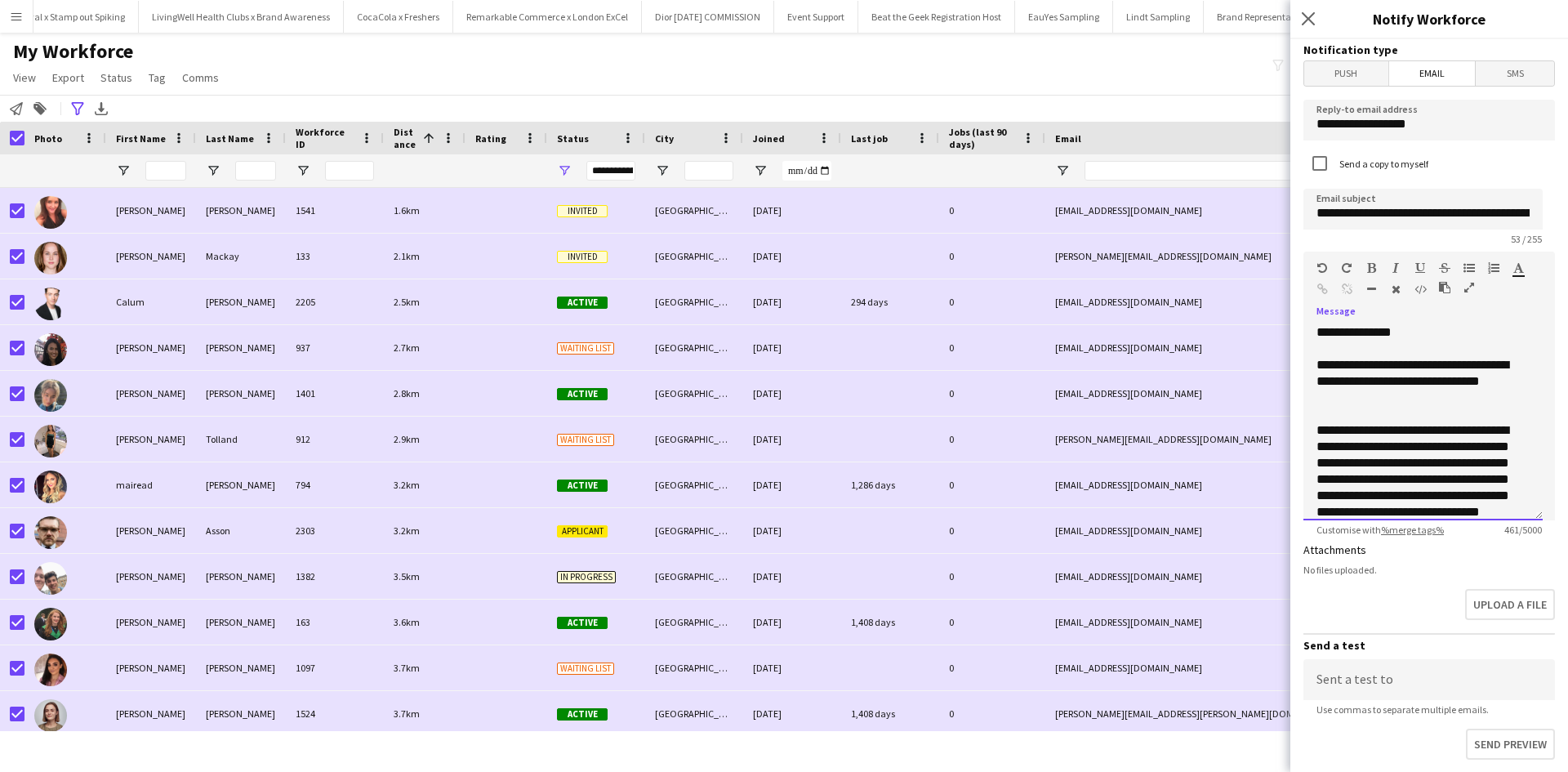
click at [1357, 367] on div "**********" at bounding box center [1417, 381] width 201 height 49
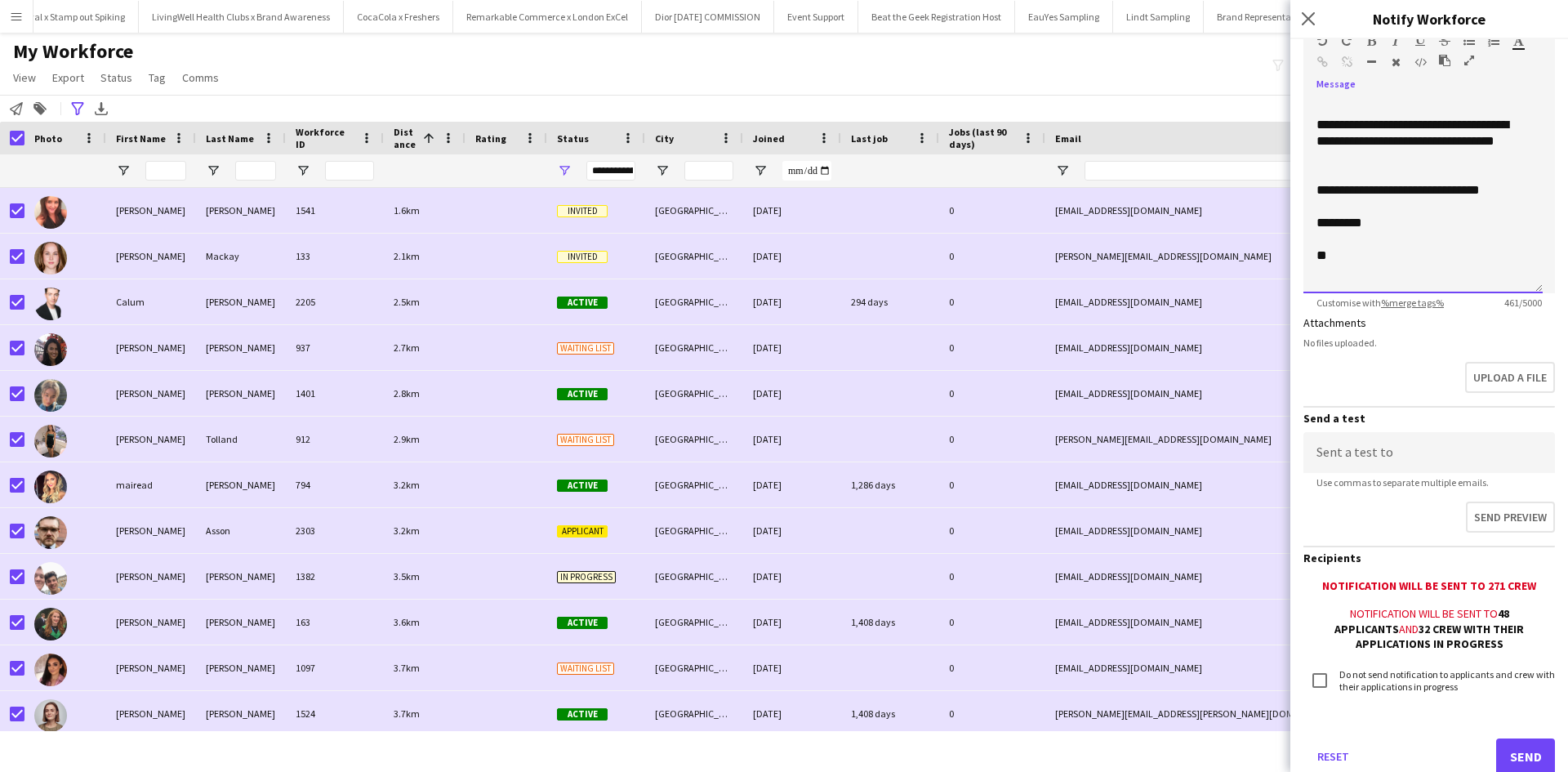
scroll to position [276, 0]
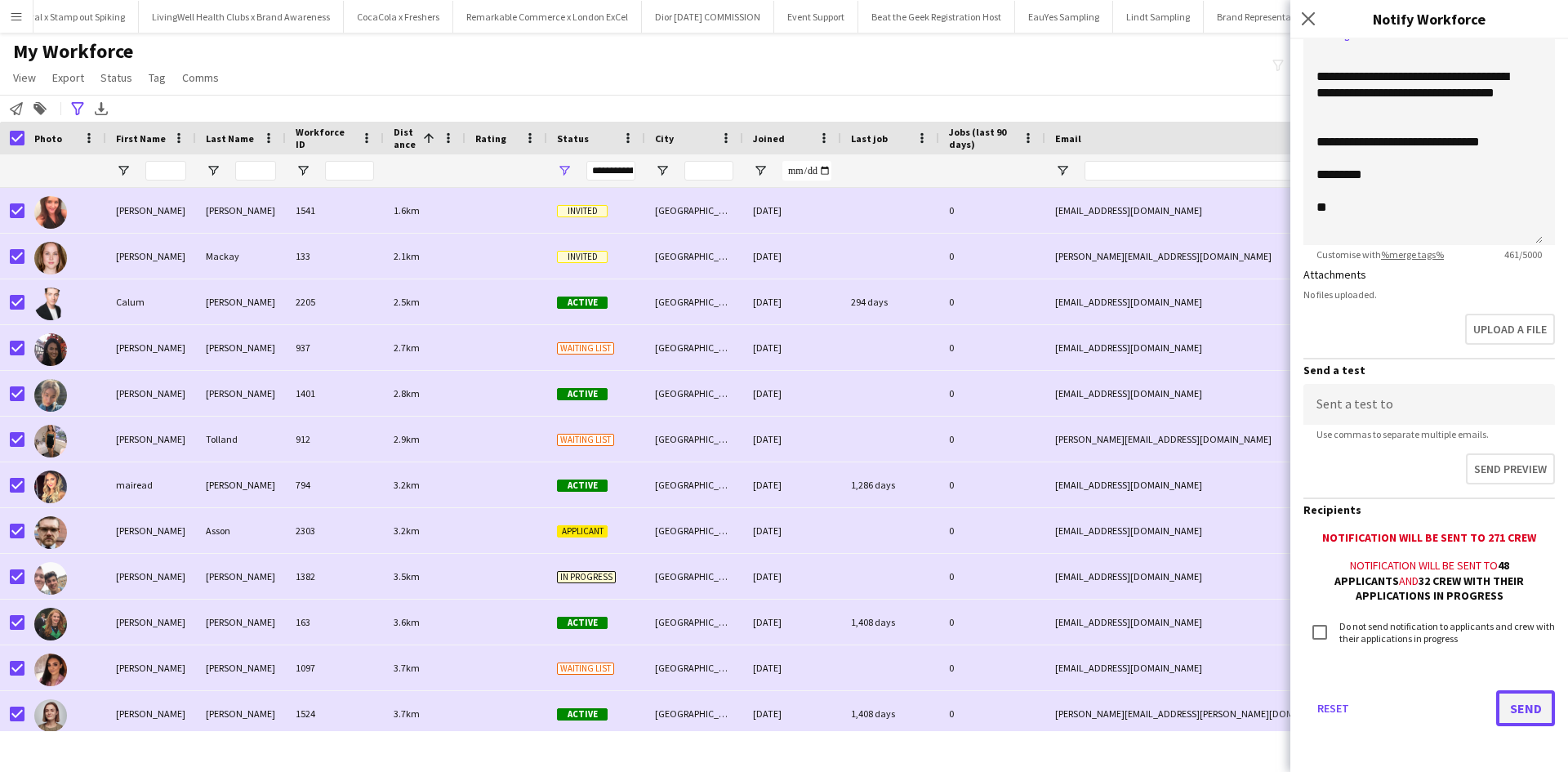
click at [1513, 701] on button "Send" at bounding box center [1525, 708] width 58 height 36
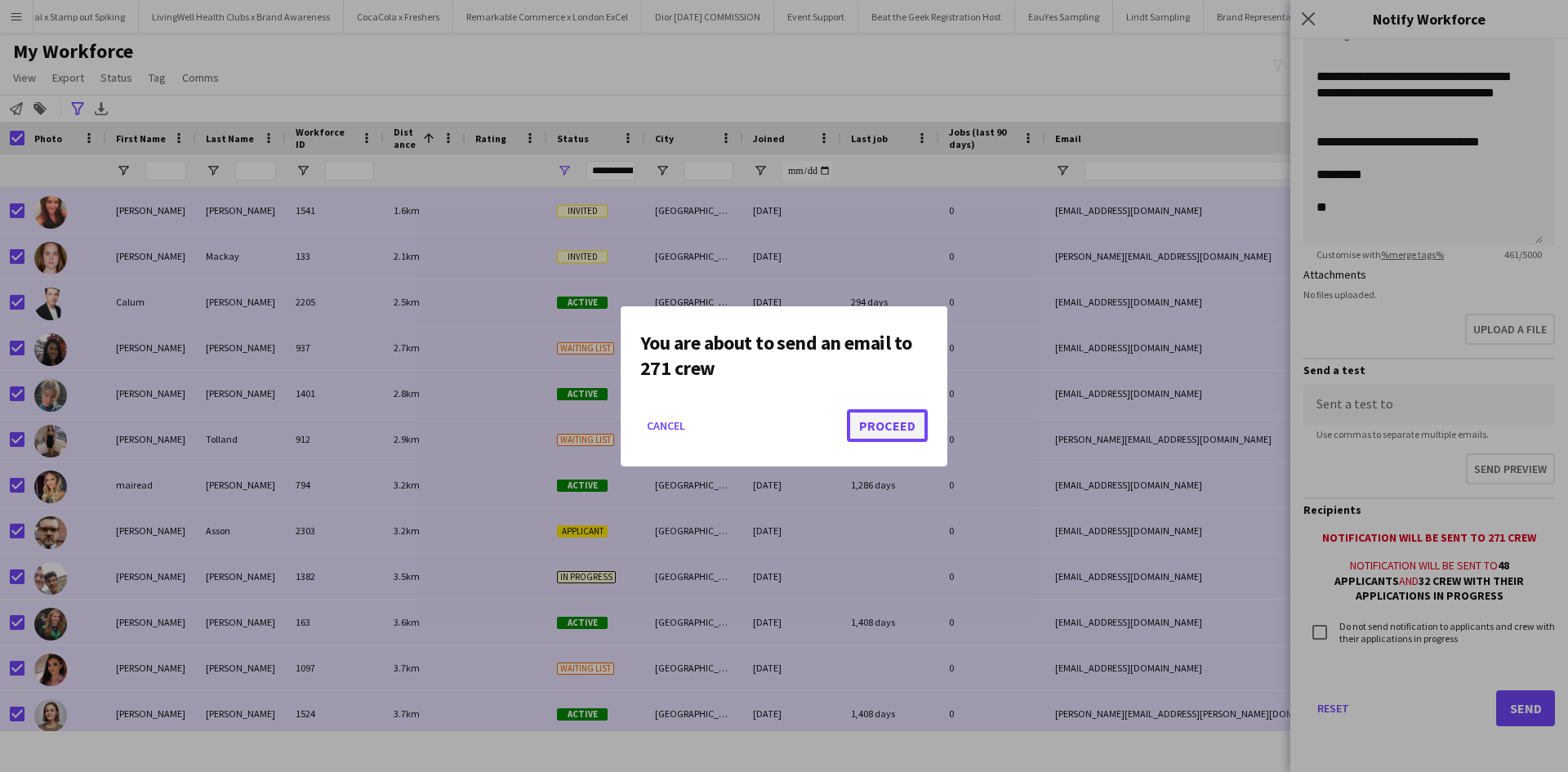
click at [884, 433] on button "Proceed" at bounding box center [887, 425] width 81 height 32
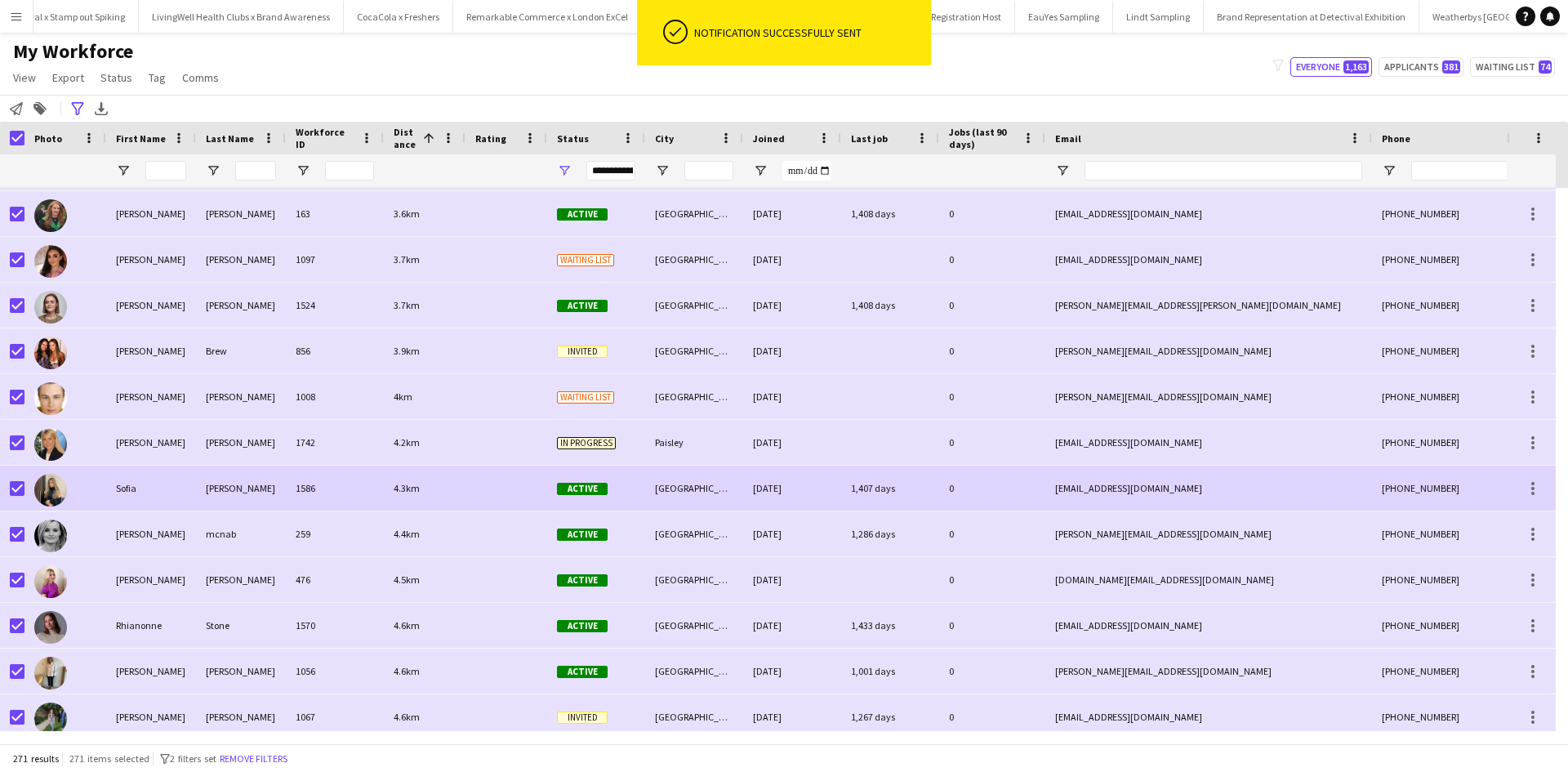
scroll to position [735, 0]
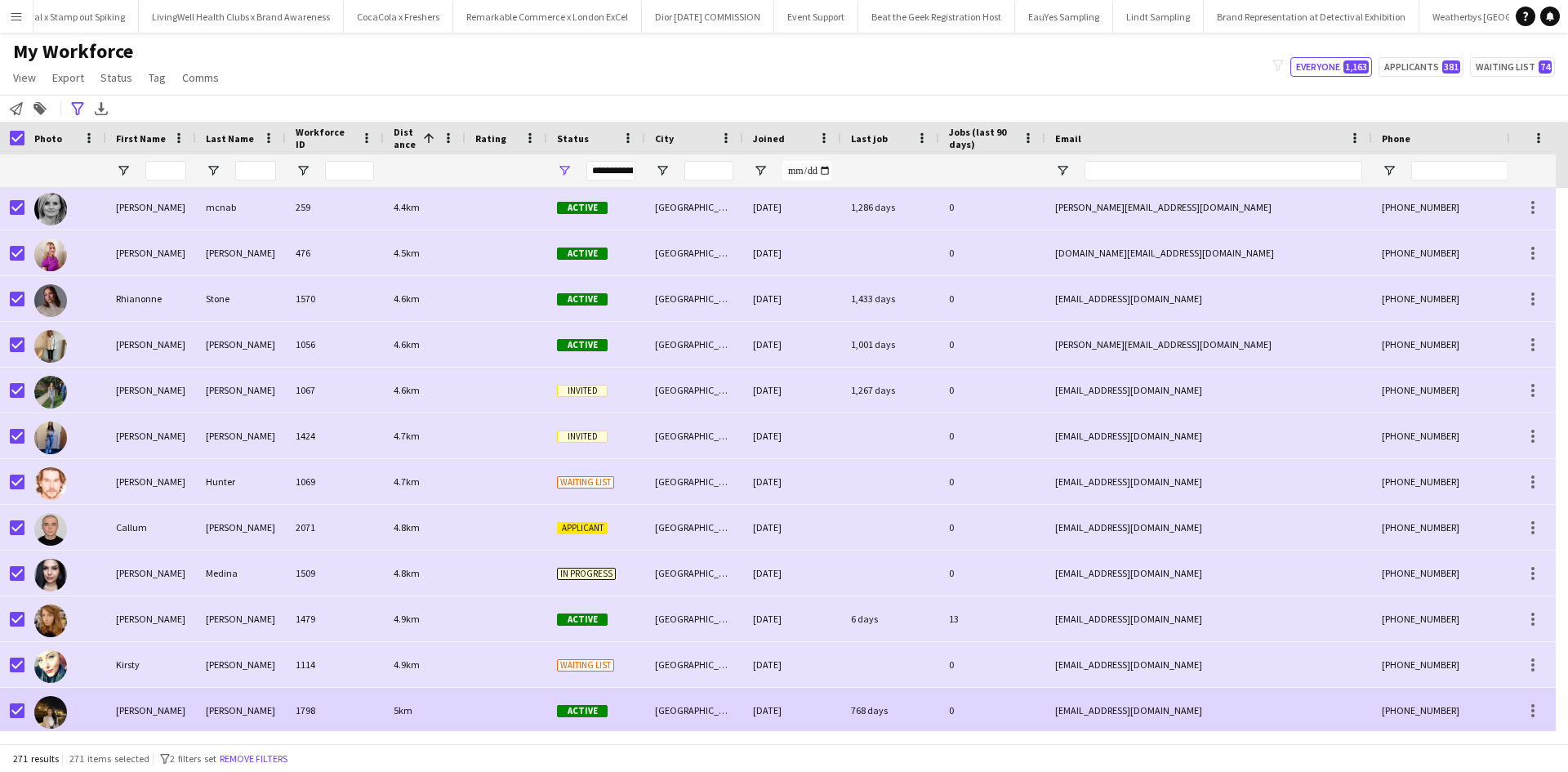
click at [139, 714] on div "Ketsia" at bounding box center [151, 711] width 90 height 45
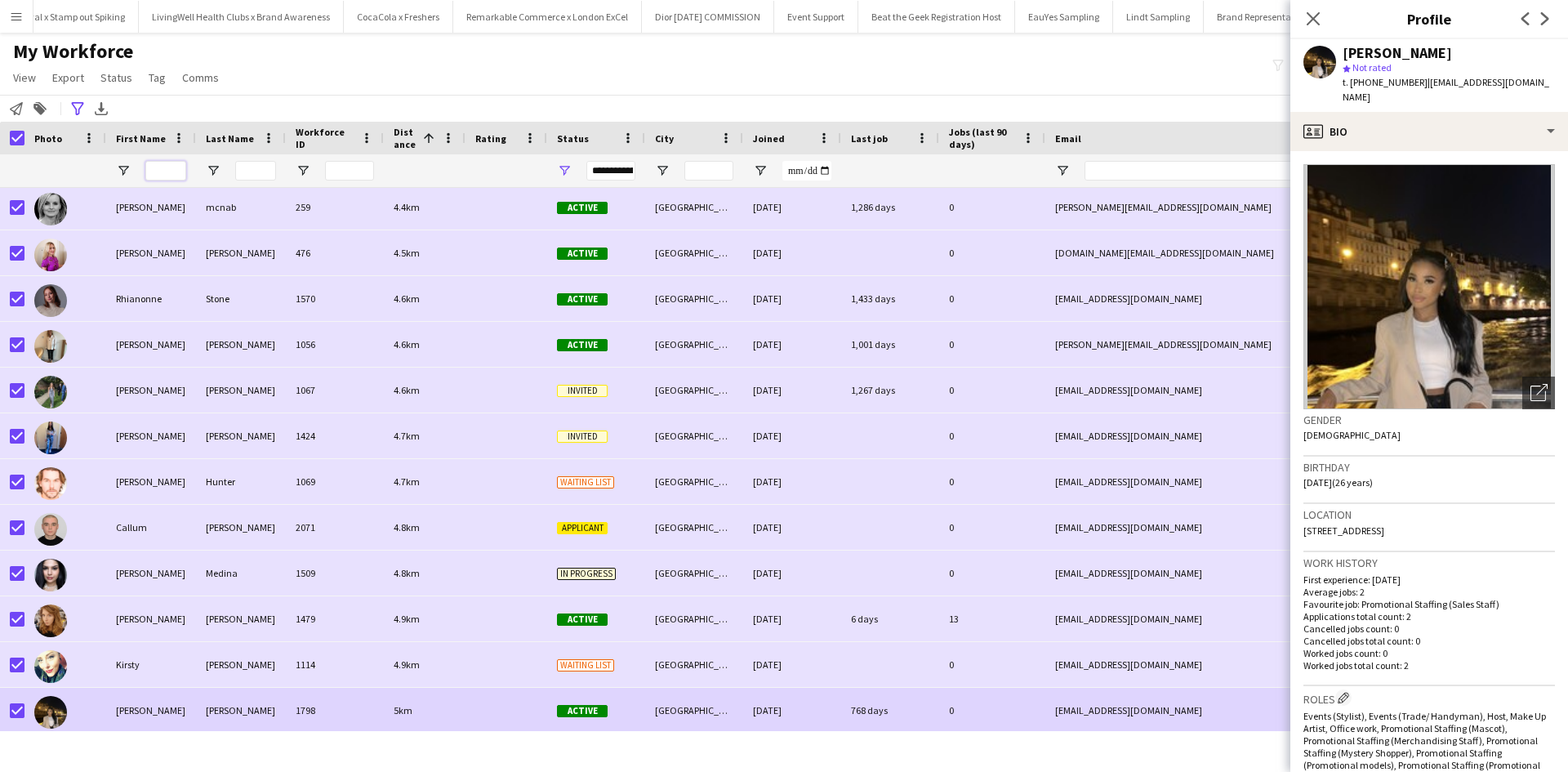
click at [157, 170] on input "First Name Filter Input" at bounding box center [166, 171] width 41 height 19
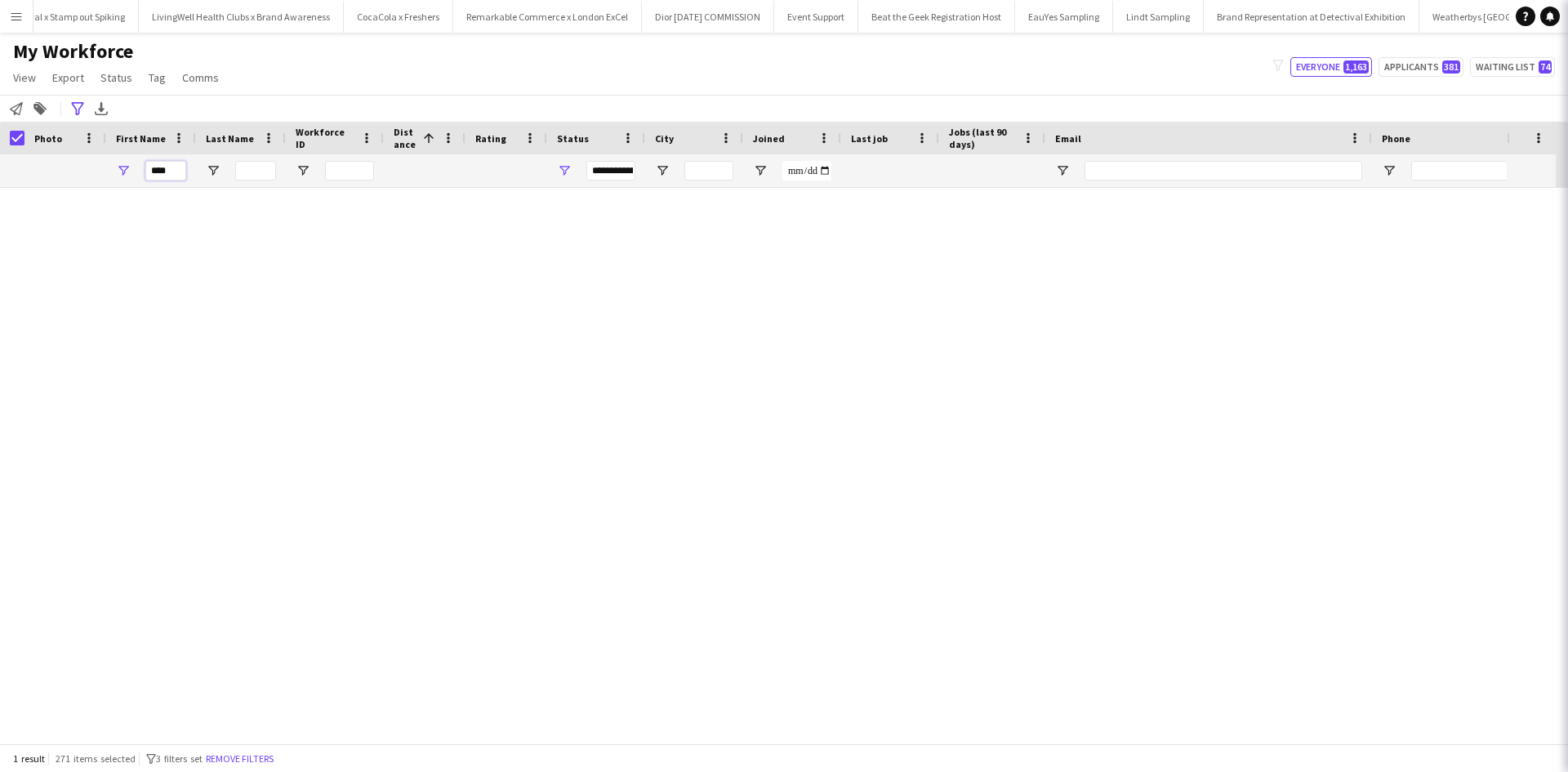
scroll to position [0, 0]
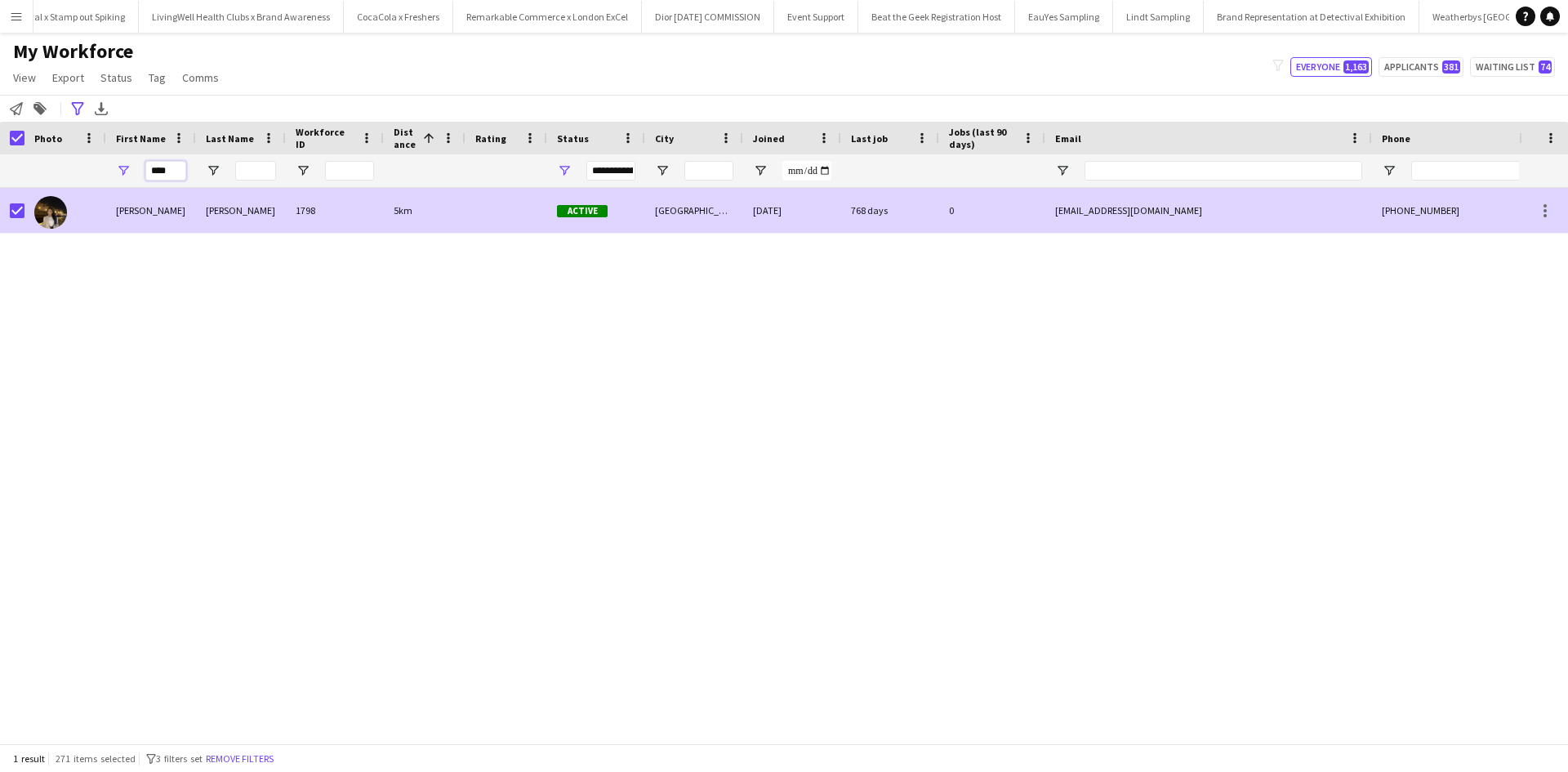
type input "****"
click at [132, 210] on div "Ketsia" at bounding box center [151, 210] width 90 height 45
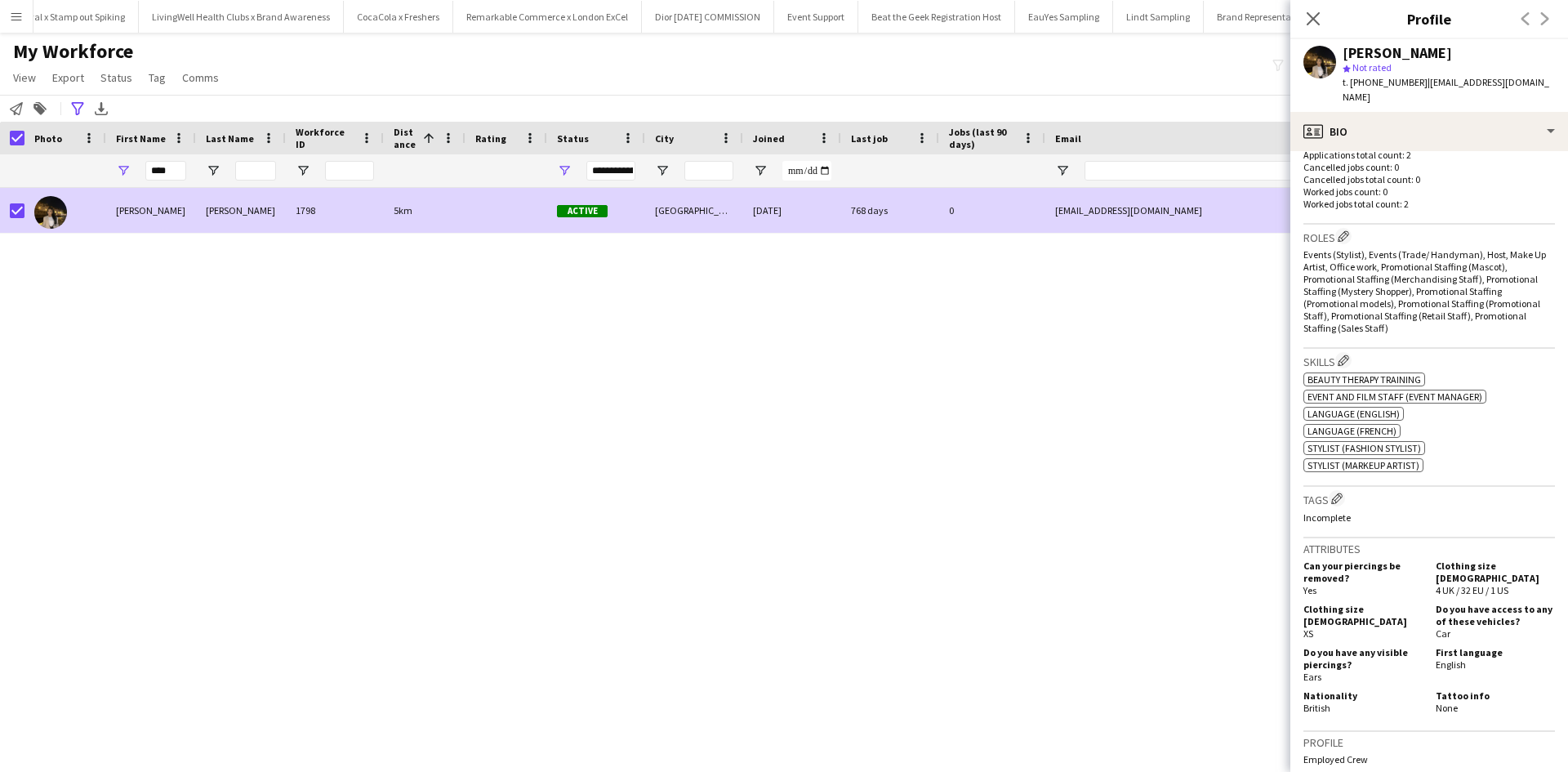
scroll to position [245, 0]
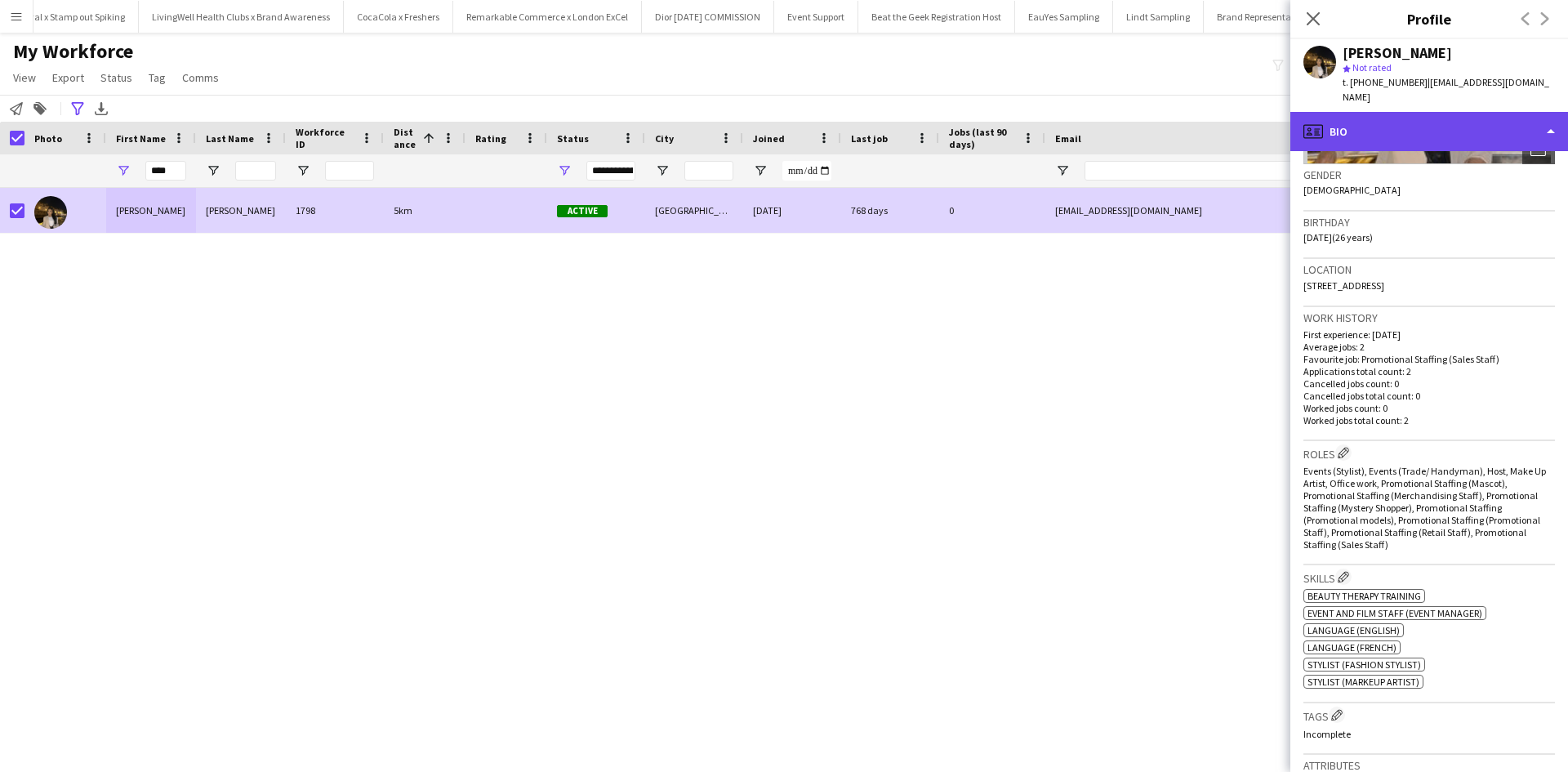
click at [1397, 117] on div "profile Bio" at bounding box center [1429, 131] width 277 height 39
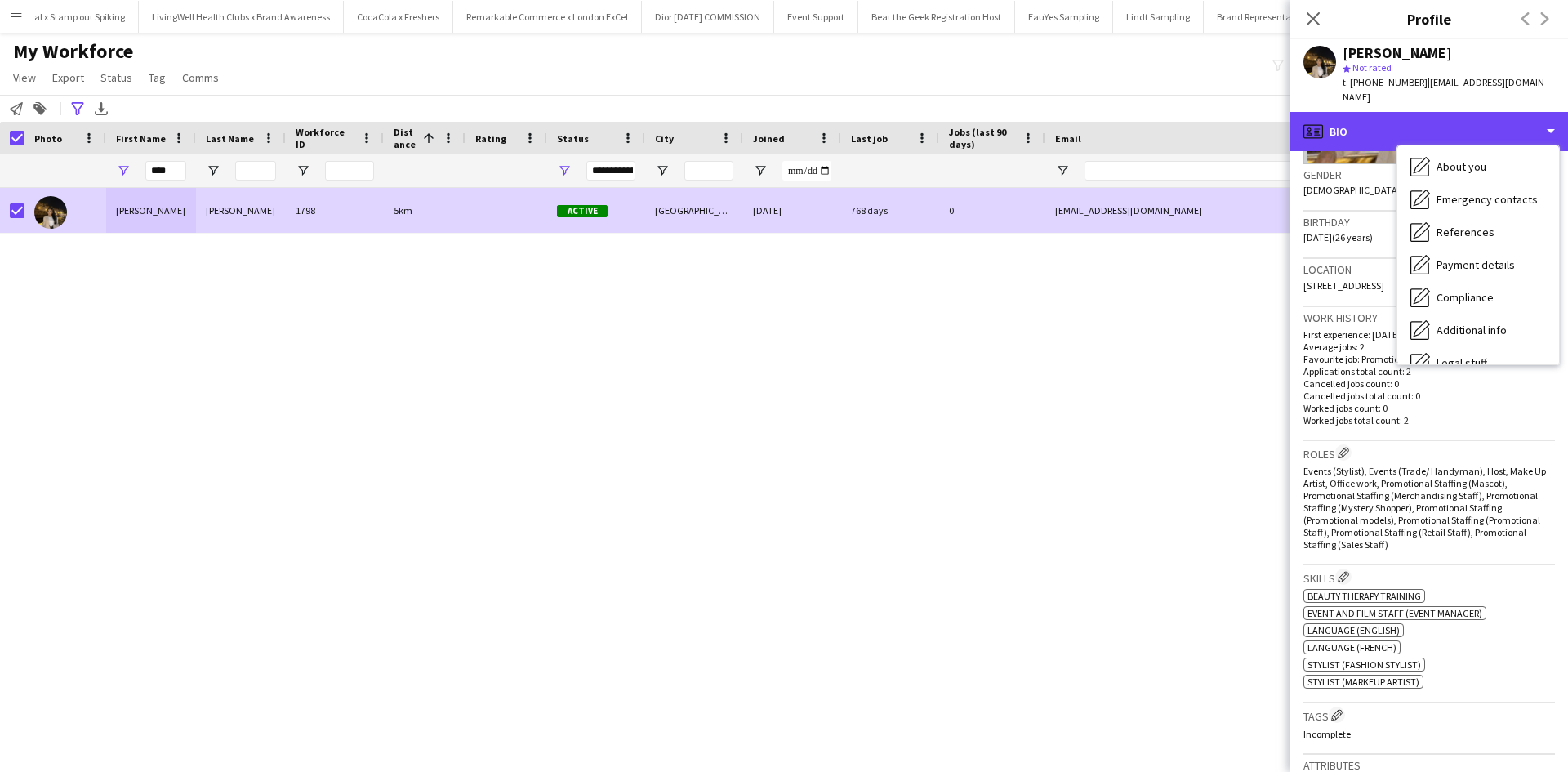
scroll to position [187, 0]
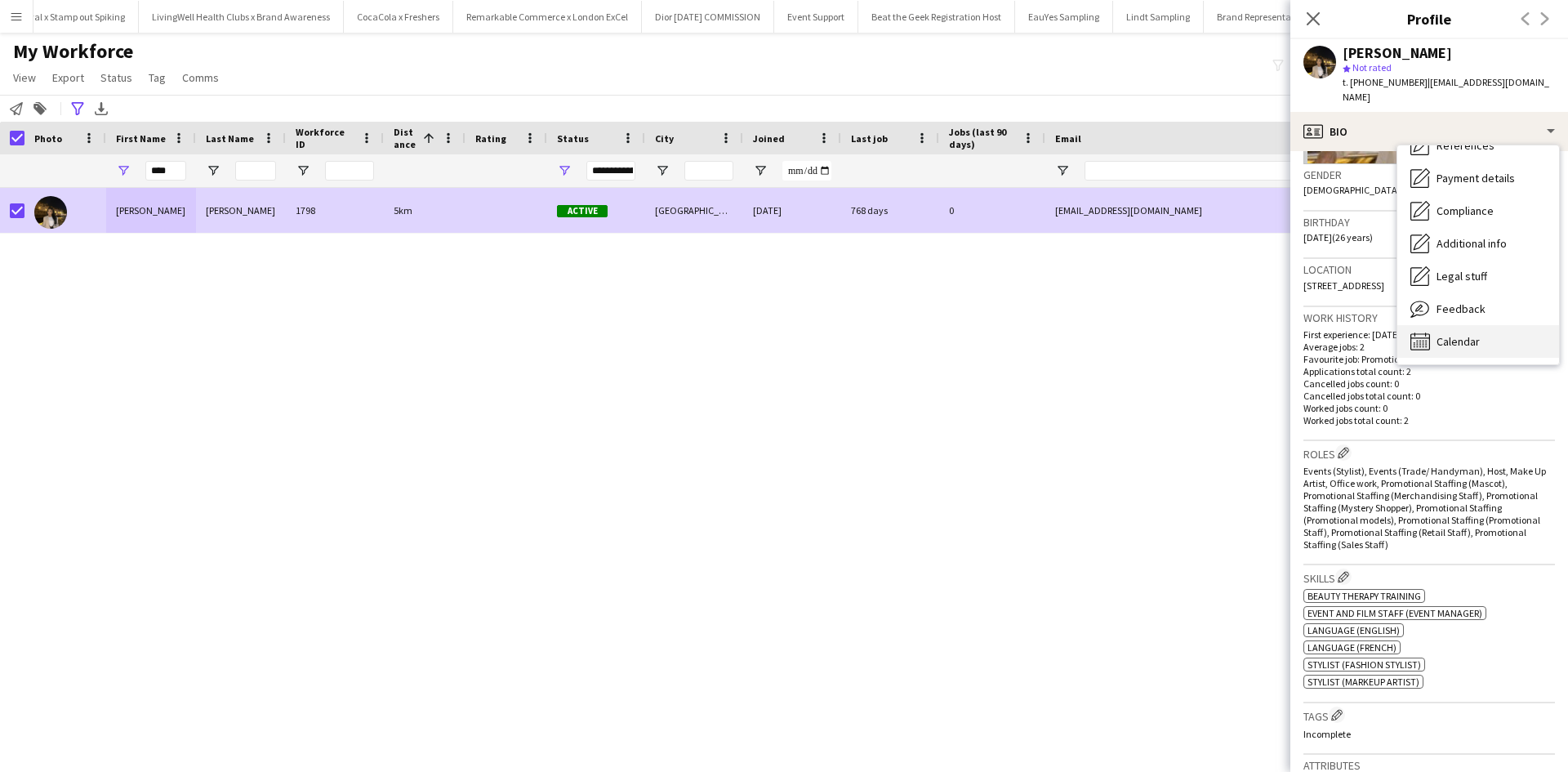
click at [1470, 334] on span "Calendar" at bounding box center [1459, 341] width 44 height 15
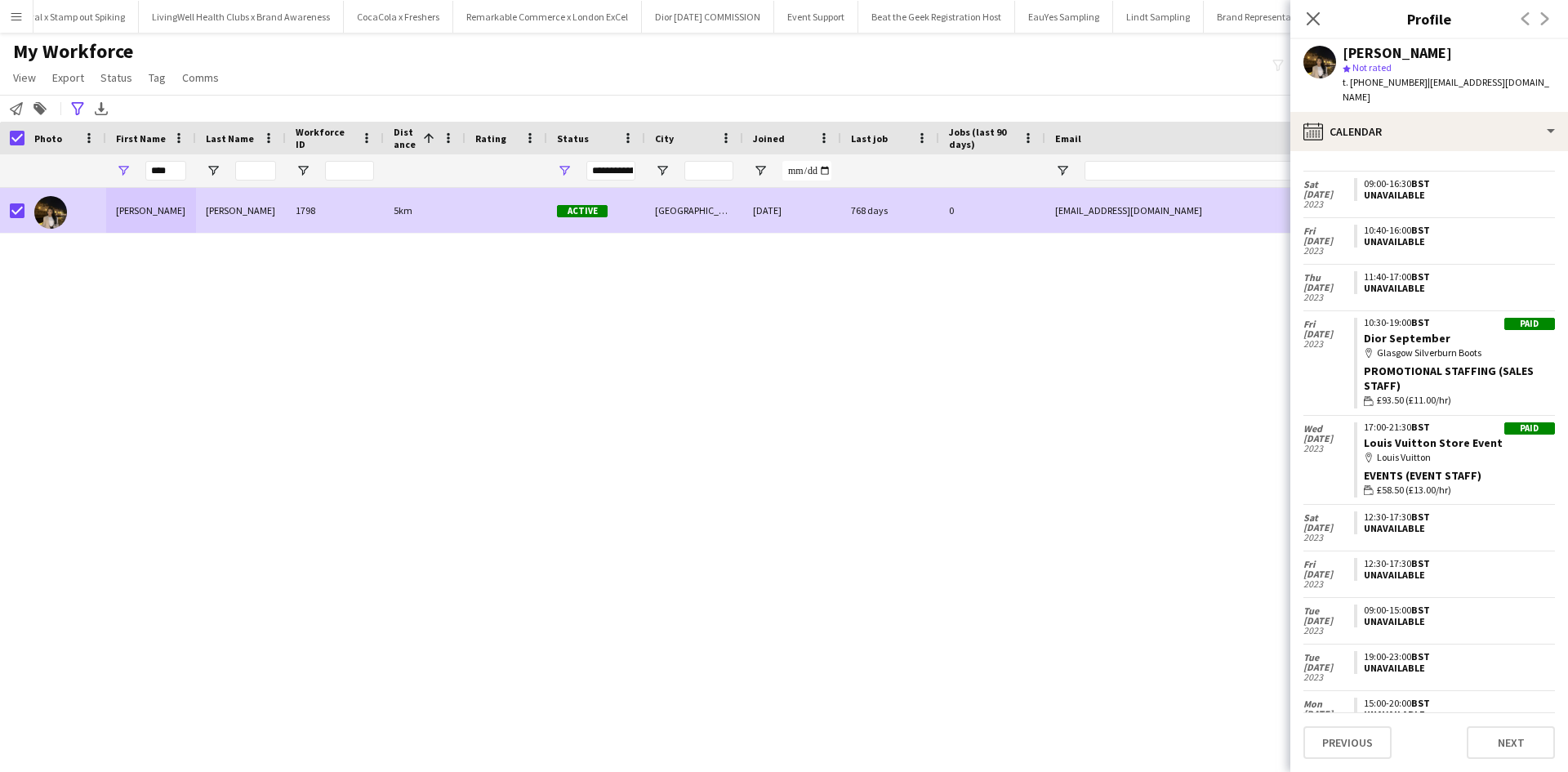
scroll to position [0, 0]
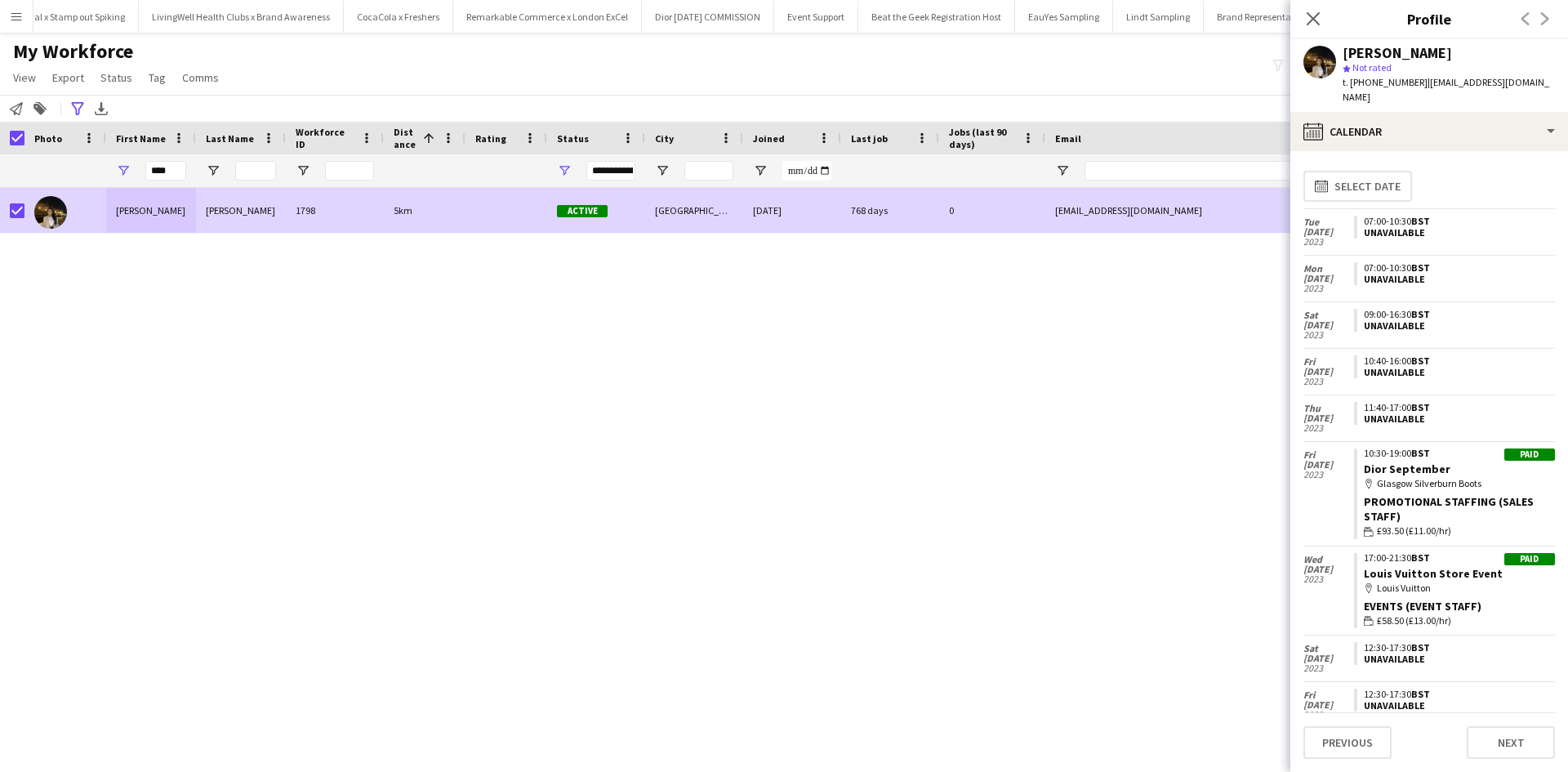
click at [18, 17] on app-icon "Menu" at bounding box center [16, 16] width 13 height 13
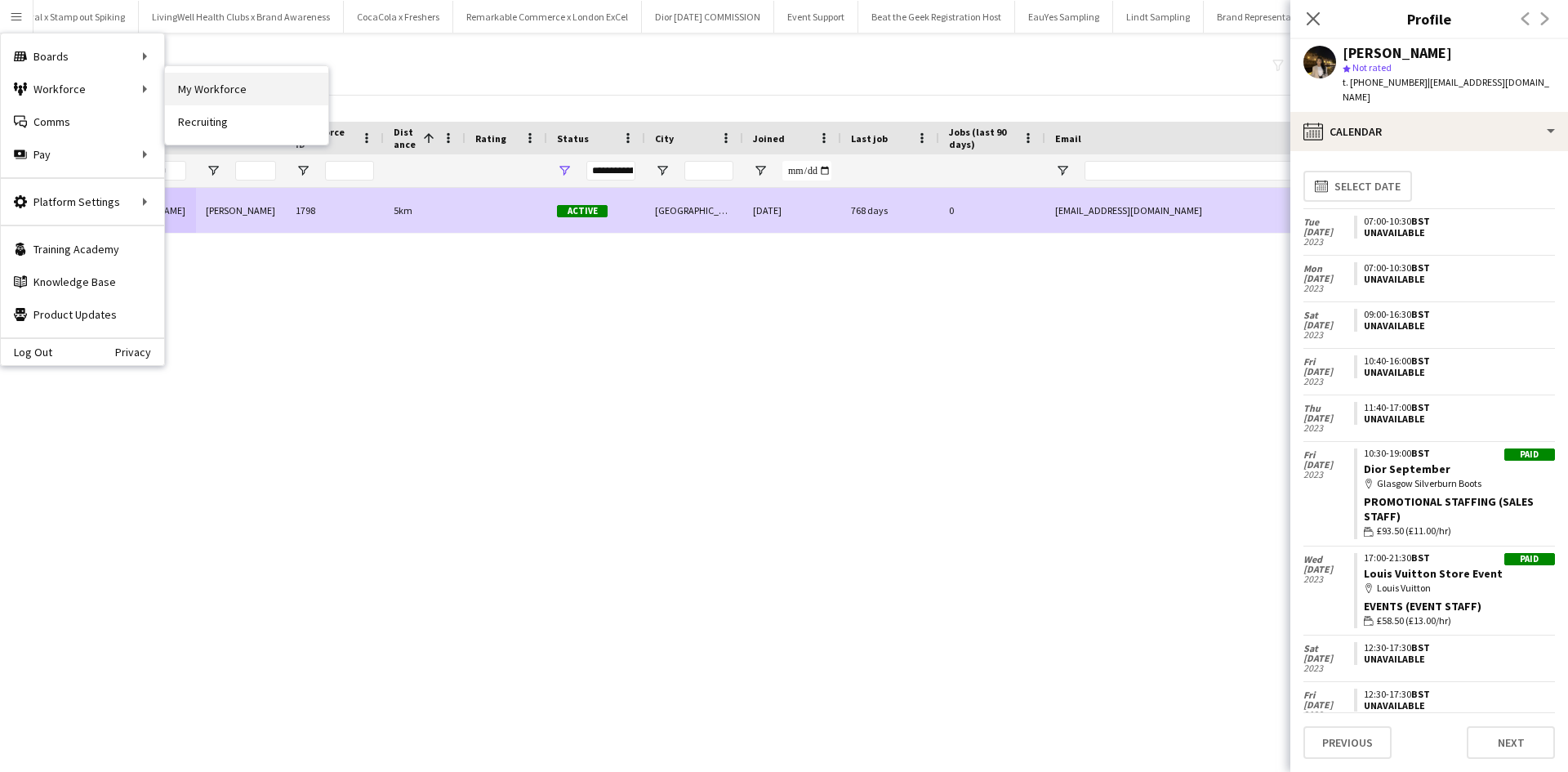
click at [228, 77] on link "My Workforce" at bounding box center [246, 88] width 163 height 32
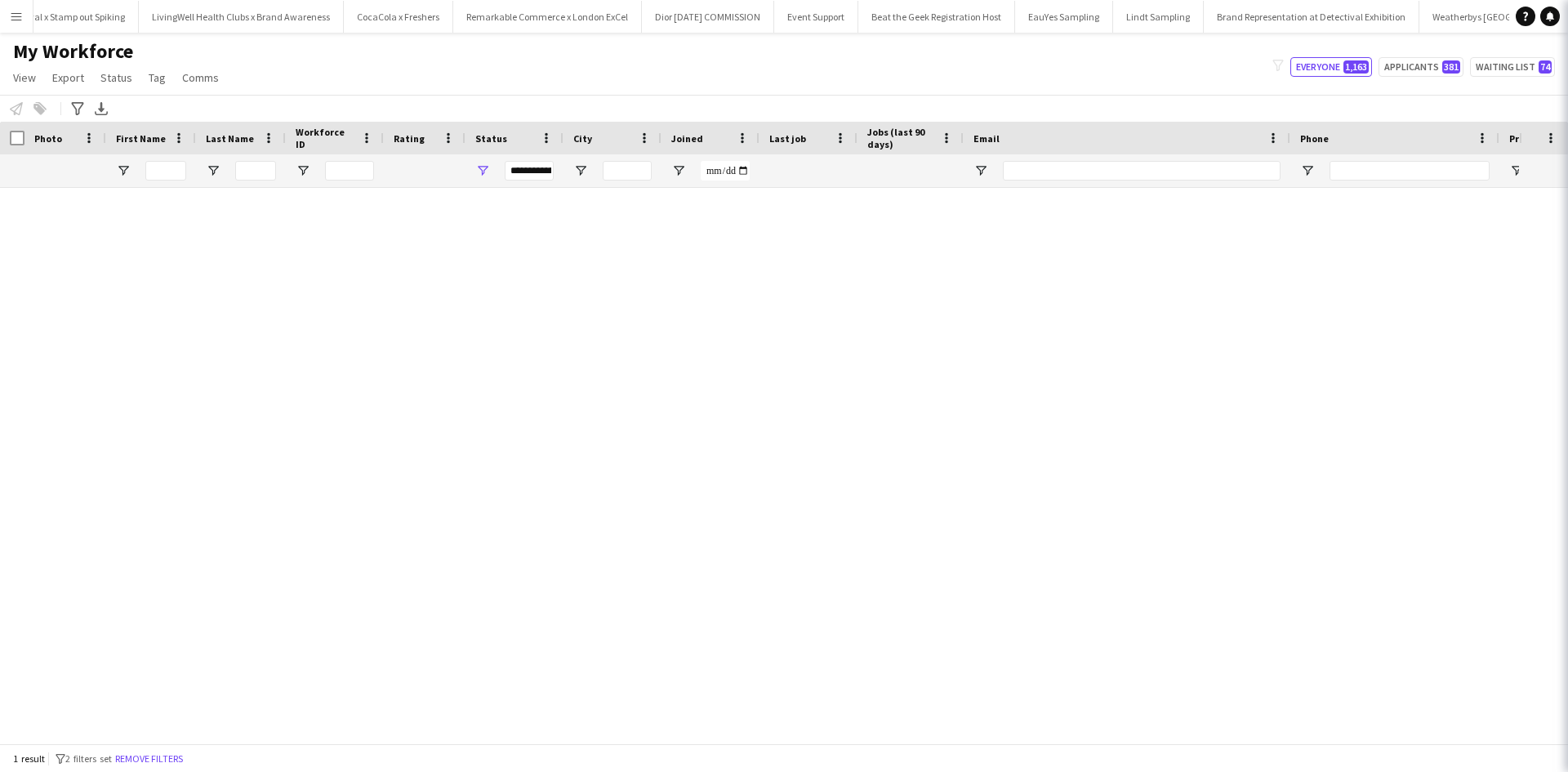
type input "****"
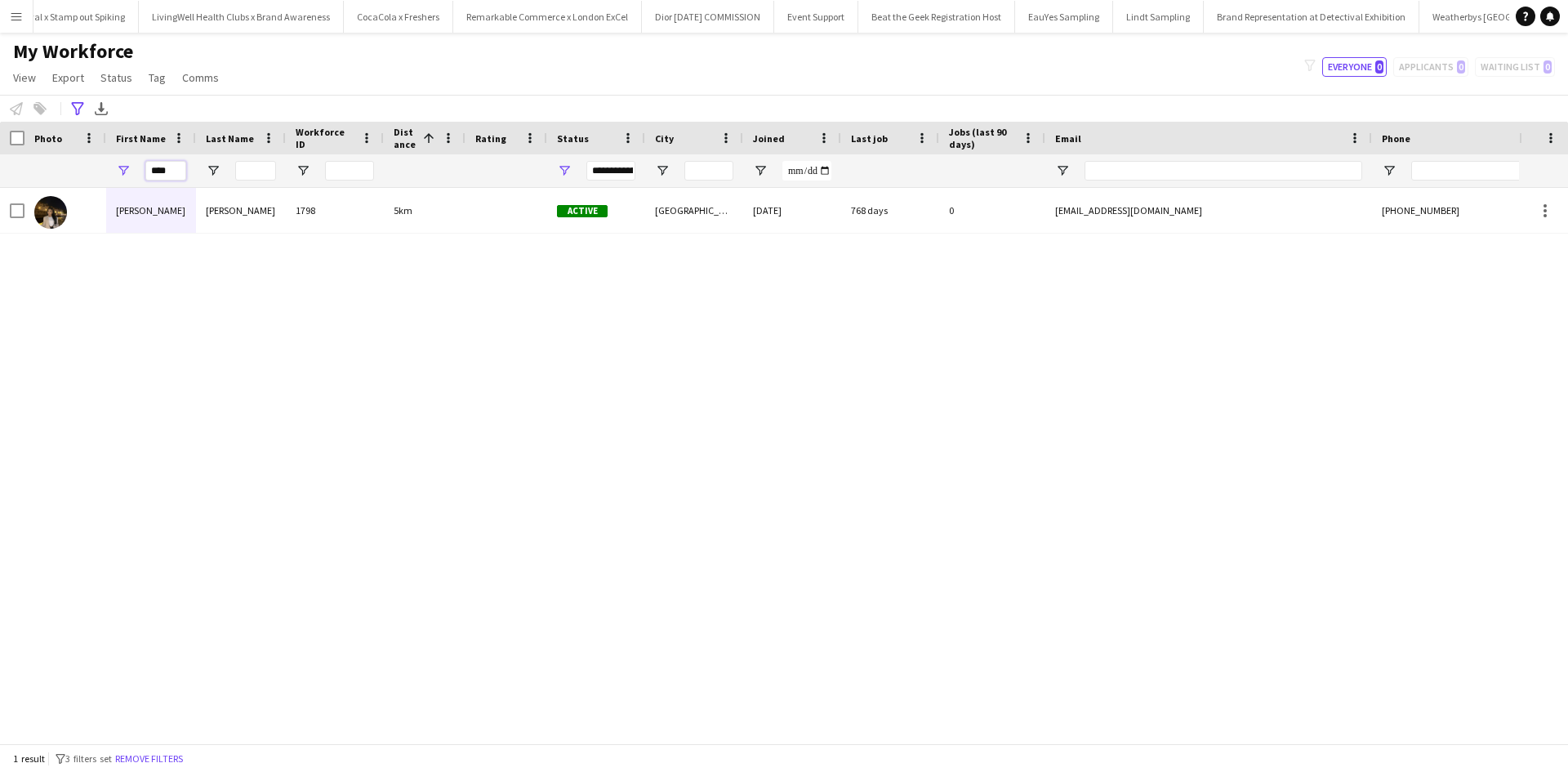
drag, startPoint x: 175, startPoint y: 172, endPoint x: 145, endPoint y: 171, distance: 30.0
click at [147, 172] on input "****" at bounding box center [166, 171] width 41 height 19
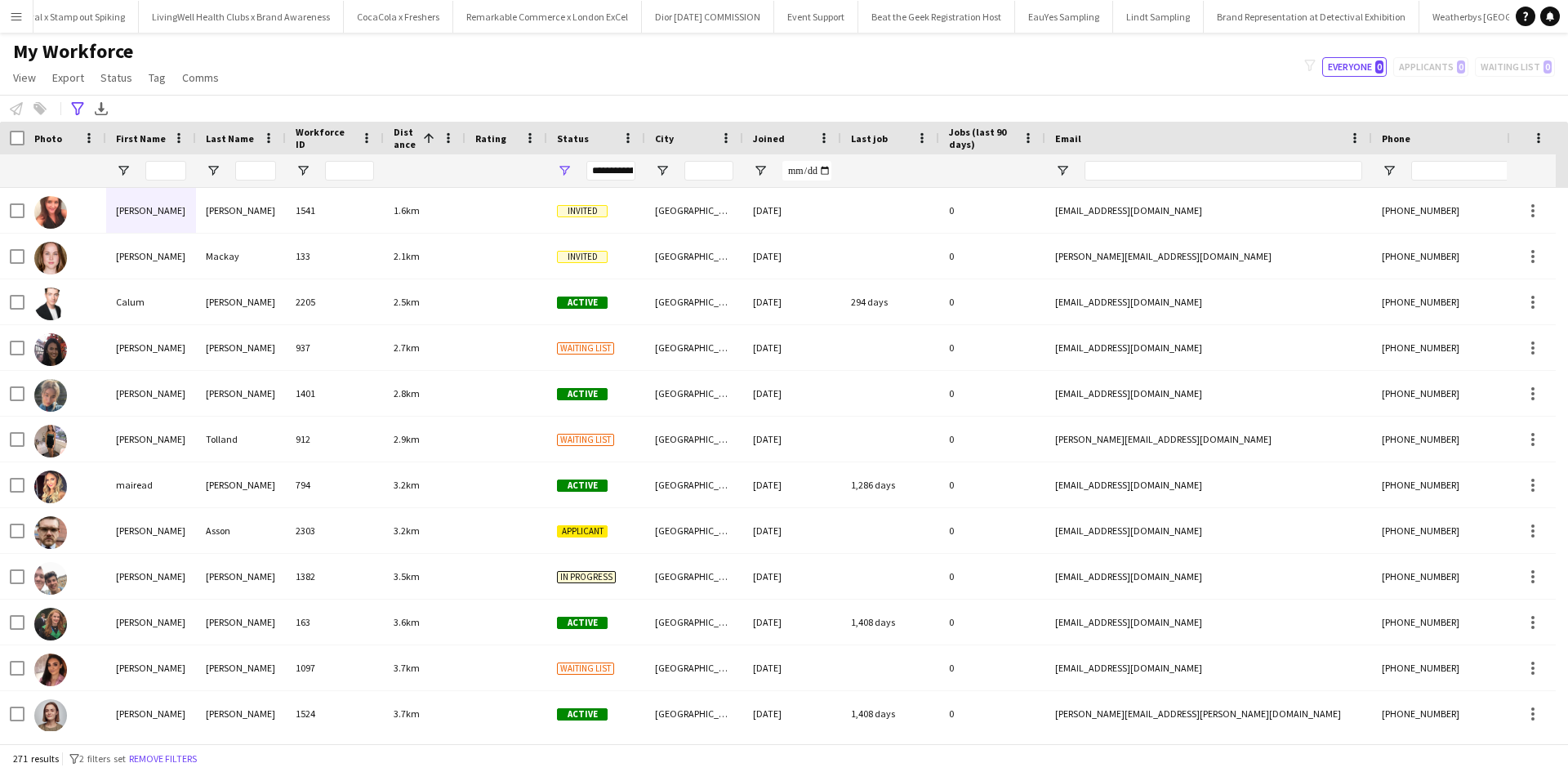
click at [17, 17] on app-icon "Menu" at bounding box center [16, 16] width 13 height 13
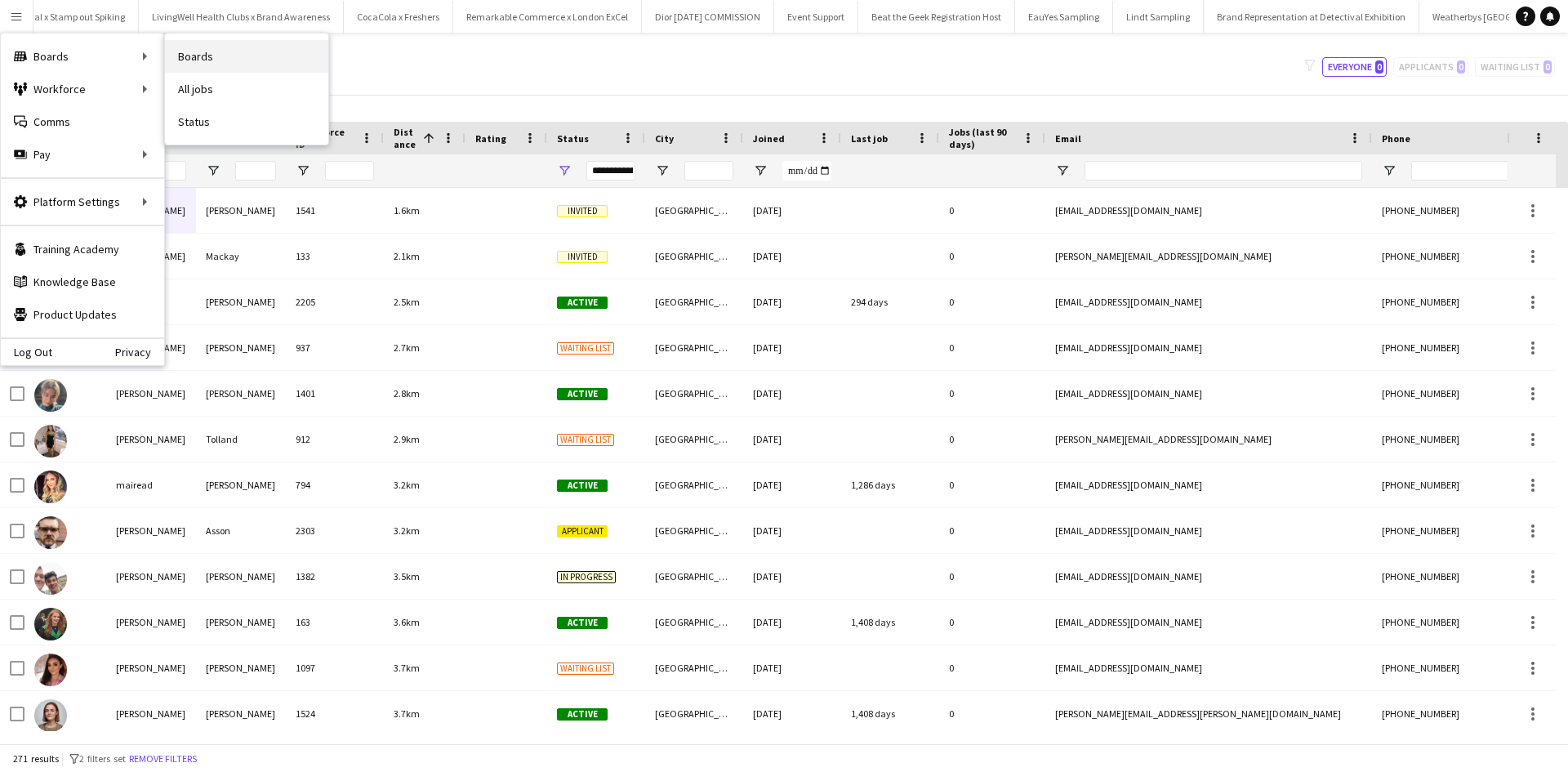
click at [187, 51] on link "Boards" at bounding box center [246, 56] width 163 height 32
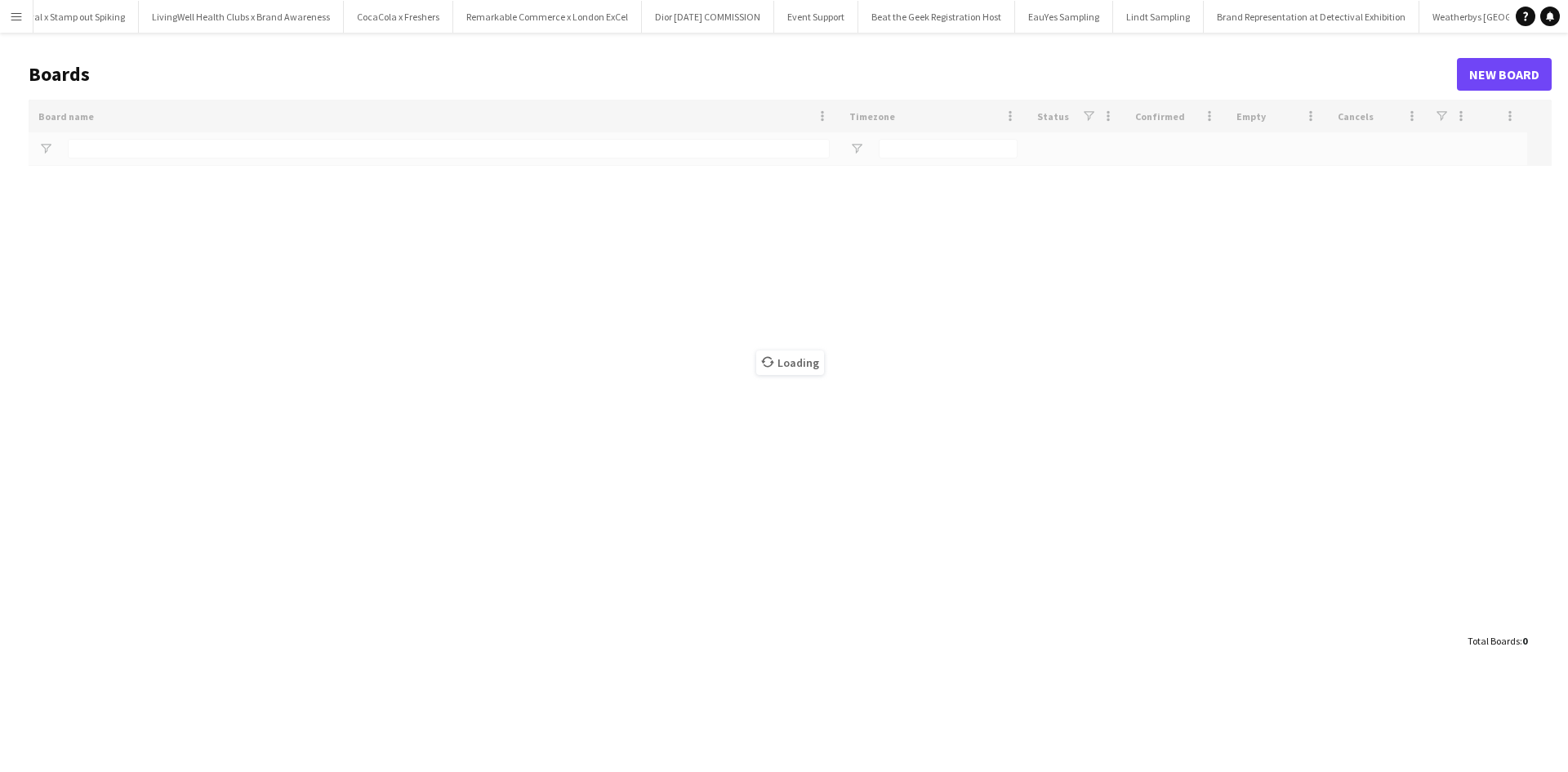
type input "**********"
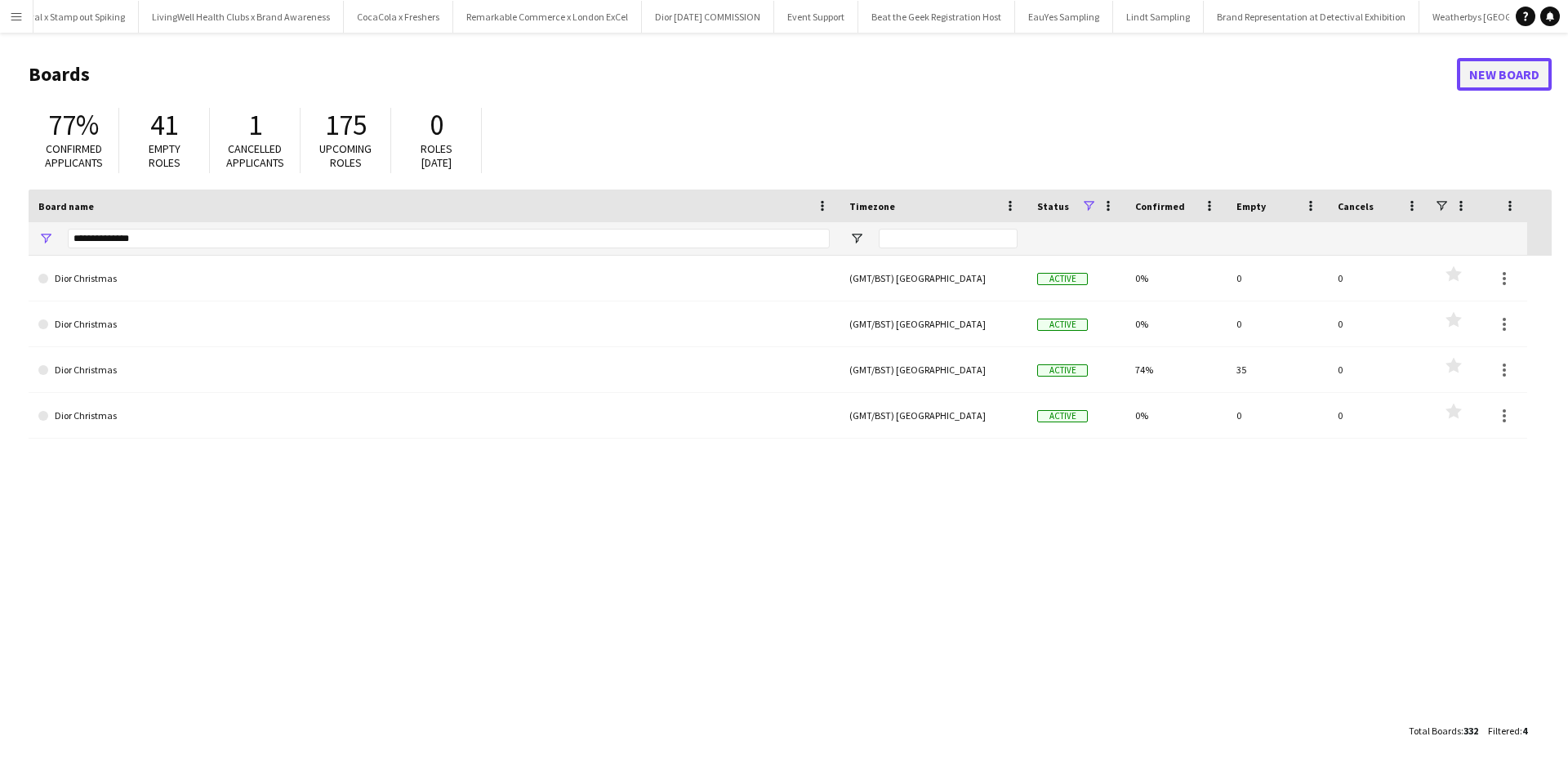
click at [1497, 76] on link "New Board" at bounding box center [1504, 74] width 95 height 32
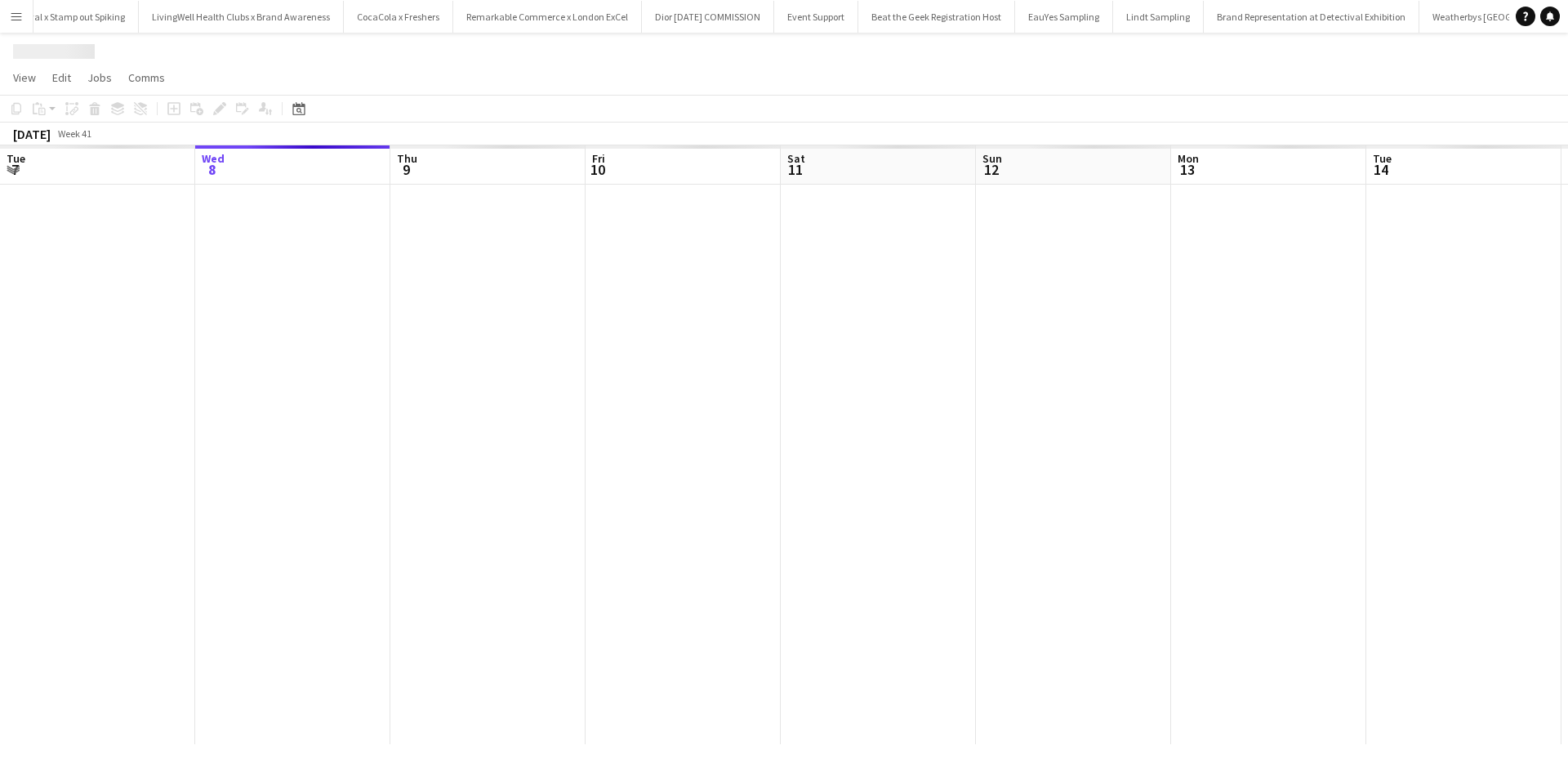
scroll to position [0, 18617]
click at [75, 53] on h1 "New Board" at bounding box center [60, 51] width 95 height 24
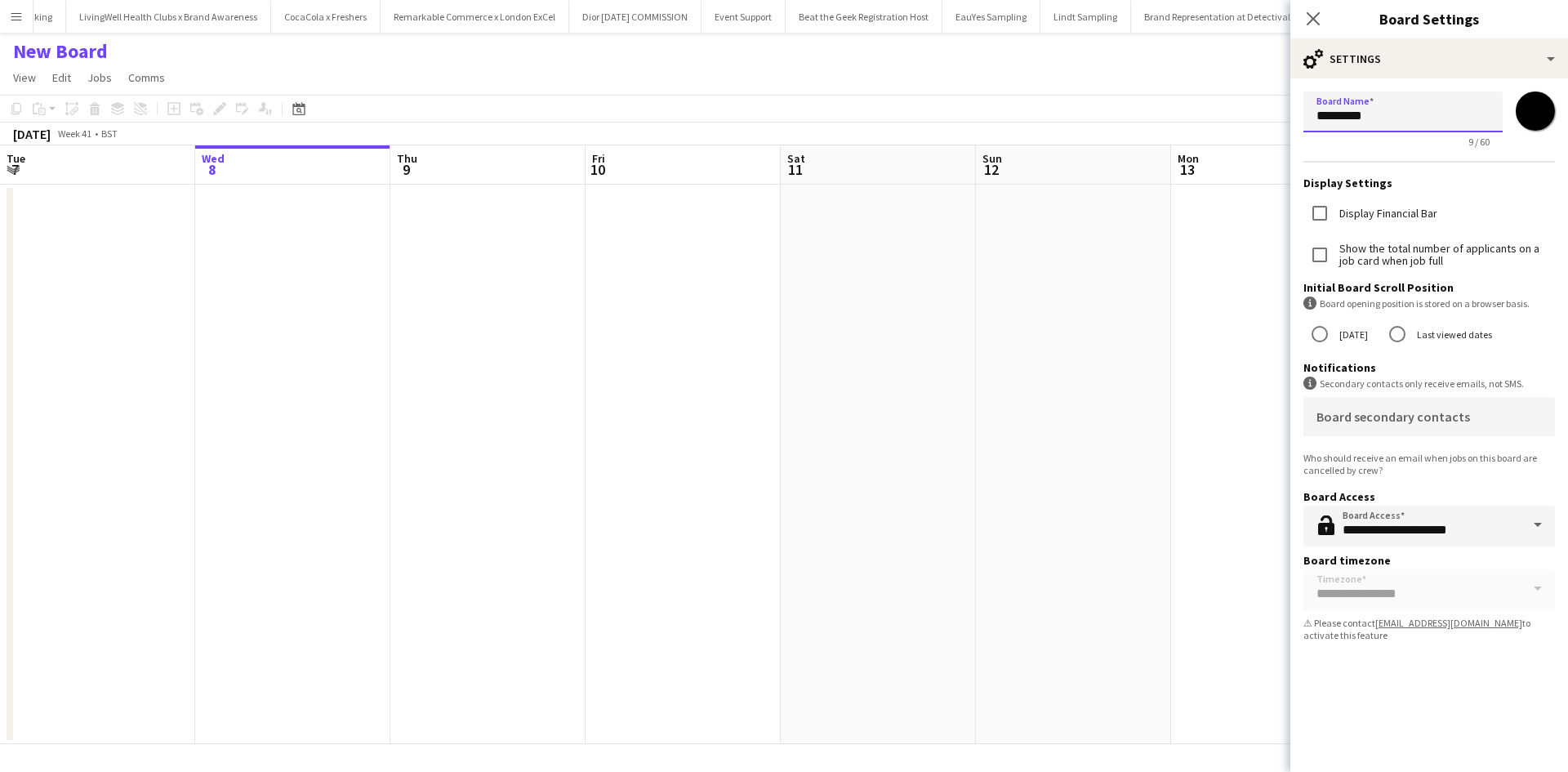
drag, startPoint x: 1416, startPoint y: 124, endPoint x: 1287, endPoint y: 122, distance: 129.0
click at [1287, 122] on body "Menu Boards Boards Boards All jobs Status Workforce Workforce My Workforce Recr…" at bounding box center [784, 386] width 1568 height 772
type input "**********"
click at [1144, 303] on app-date-cell at bounding box center [1074, 465] width 195 height 560
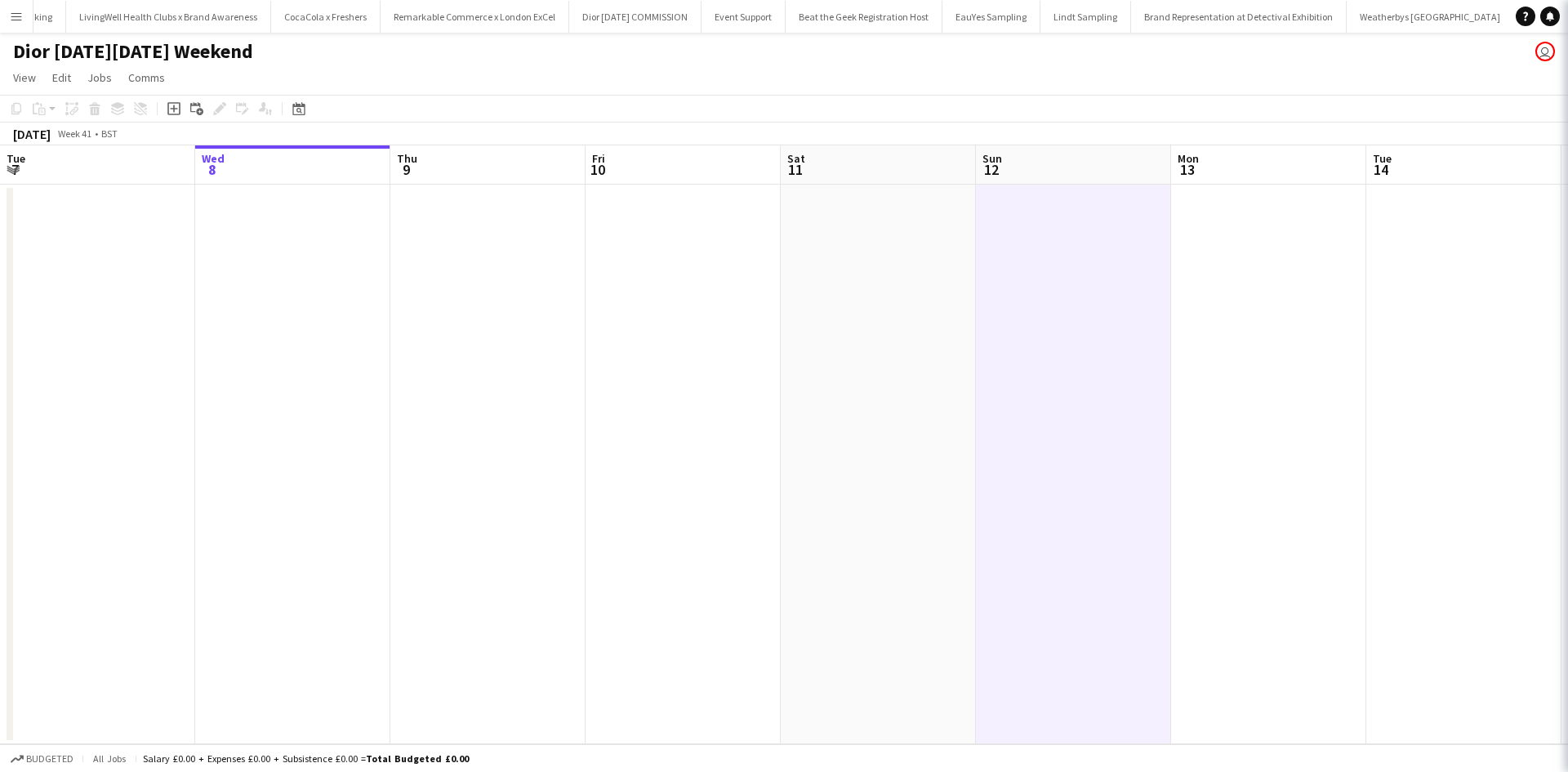
scroll to position [0, 18664]
click at [16, 16] on app-icon "Menu" at bounding box center [16, 16] width 13 height 13
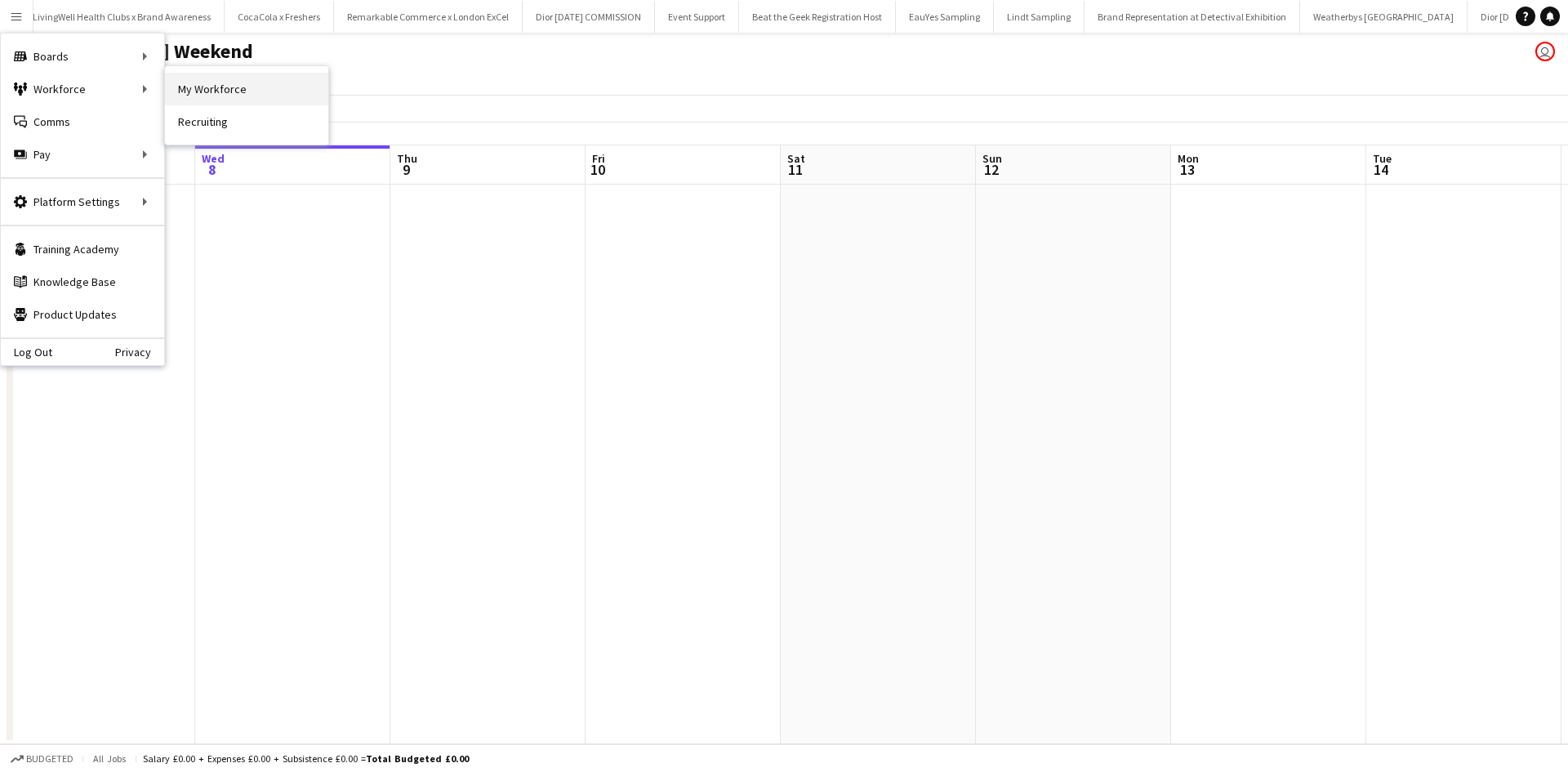
click at [225, 86] on link "My Workforce" at bounding box center [246, 88] width 163 height 32
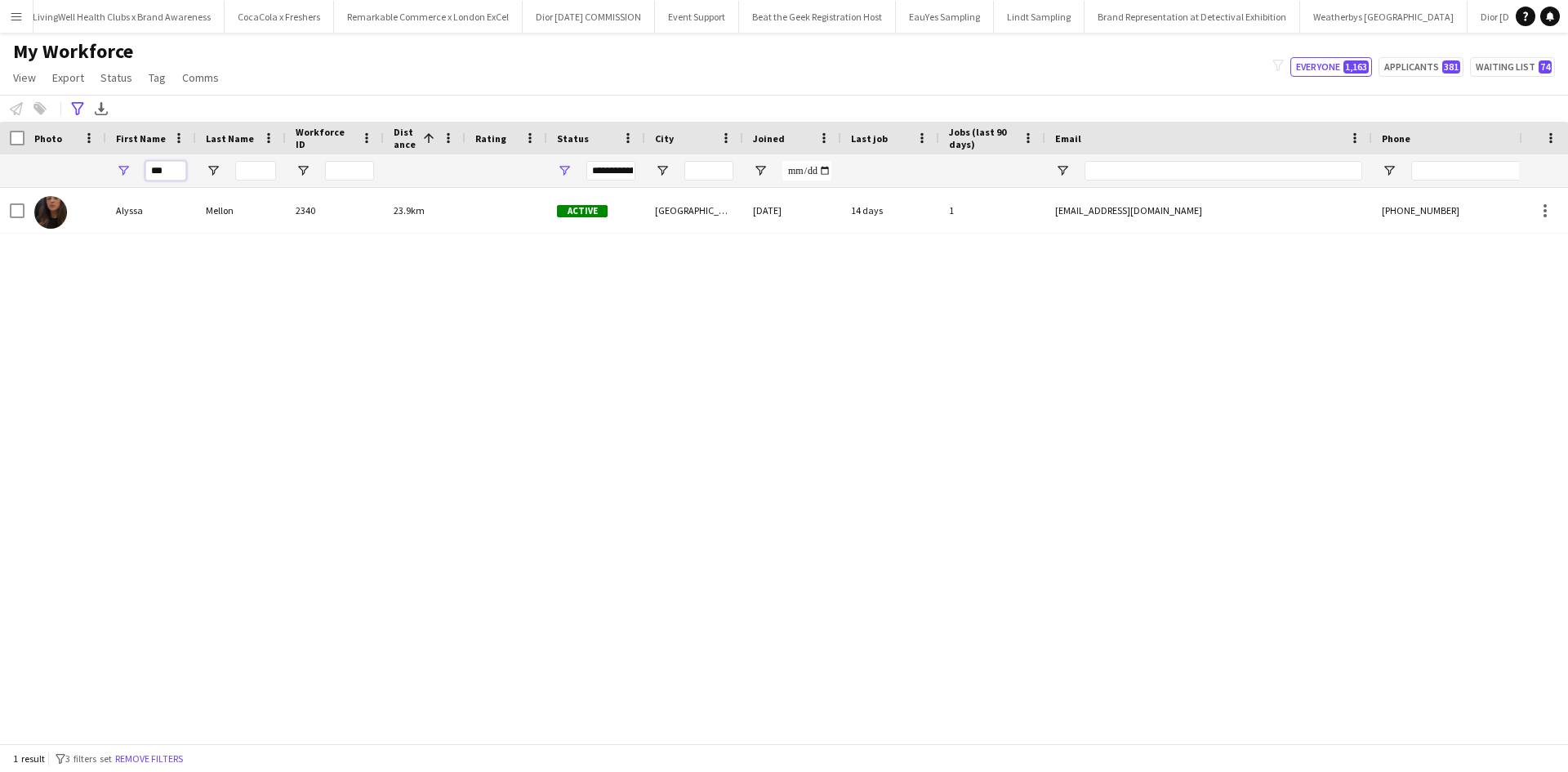
drag, startPoint x: 174, startPoint y: 170, endPoint x: 146, endPoint y: 165, distance: 28.4
click at [147, 166] on input "***" at bounding box center [166, 171] width 41 height 19
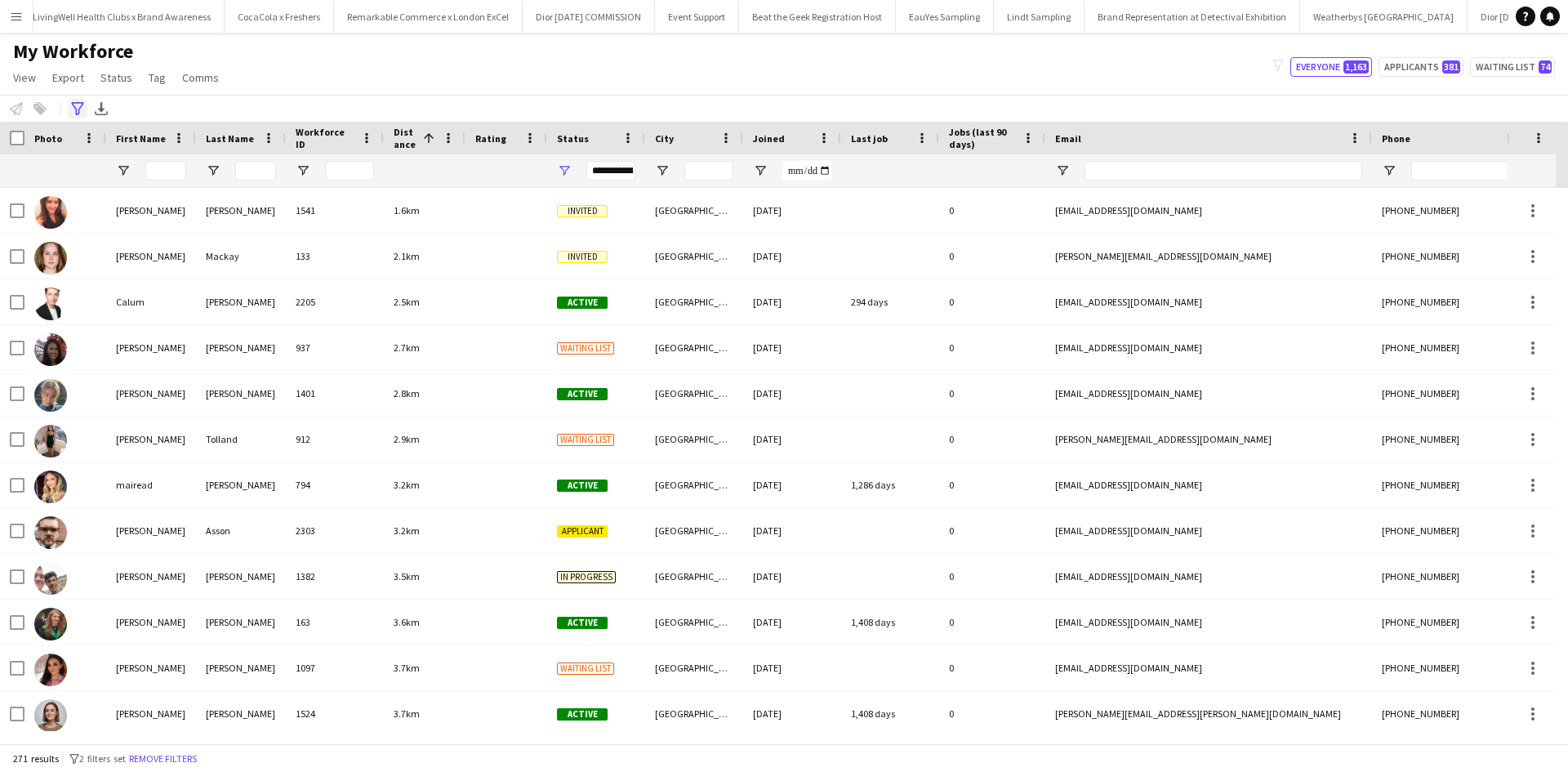
click at [83, 109] on icon "Advanced filters" at bounding box center [77, 108] width 13 height 13
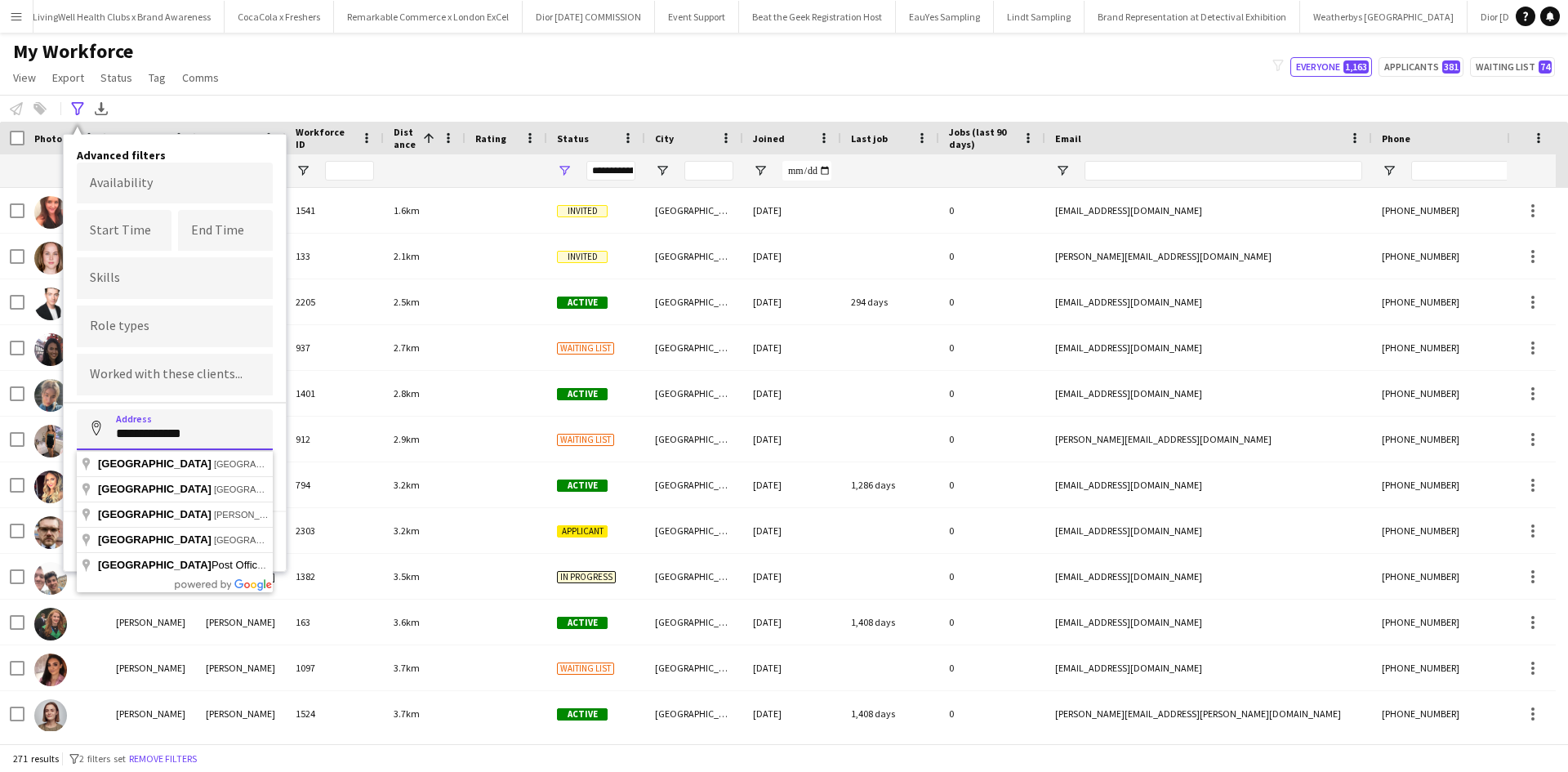
drag, startPoint x: 219, startPoint y: 434, endPoint x: 99, endPoint y: 436, distance: 120.0
click at [99, 436] on input "**********" at bounding box center [174, 429] width 196 height 41
type input "**********"
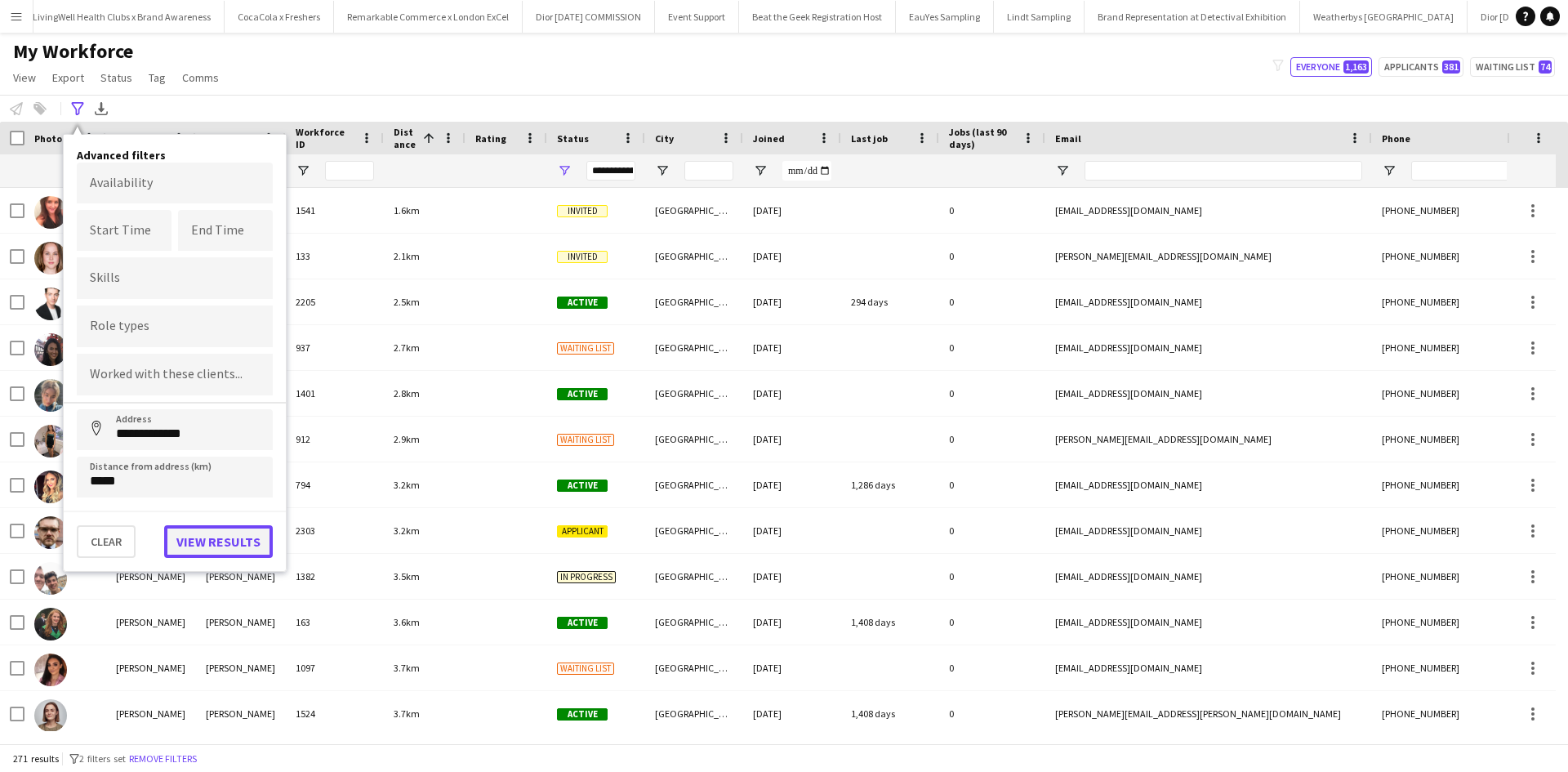
click at [205, 537] on button "View results" at bounding box center [218, 541] width 109 height 32
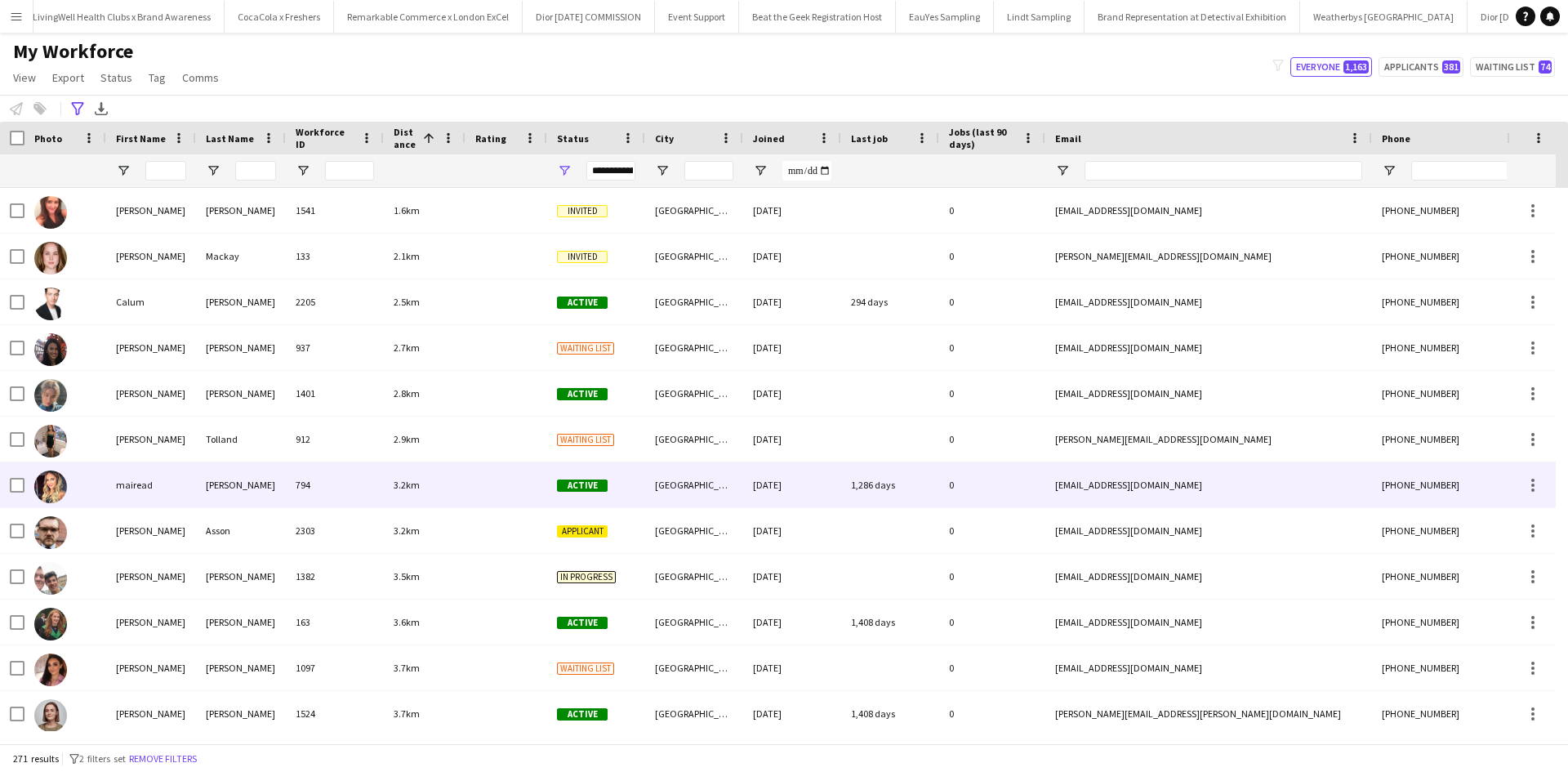
click at [122, 490] on div "mairead" at bounding box center [151, 485] width 90 height 45
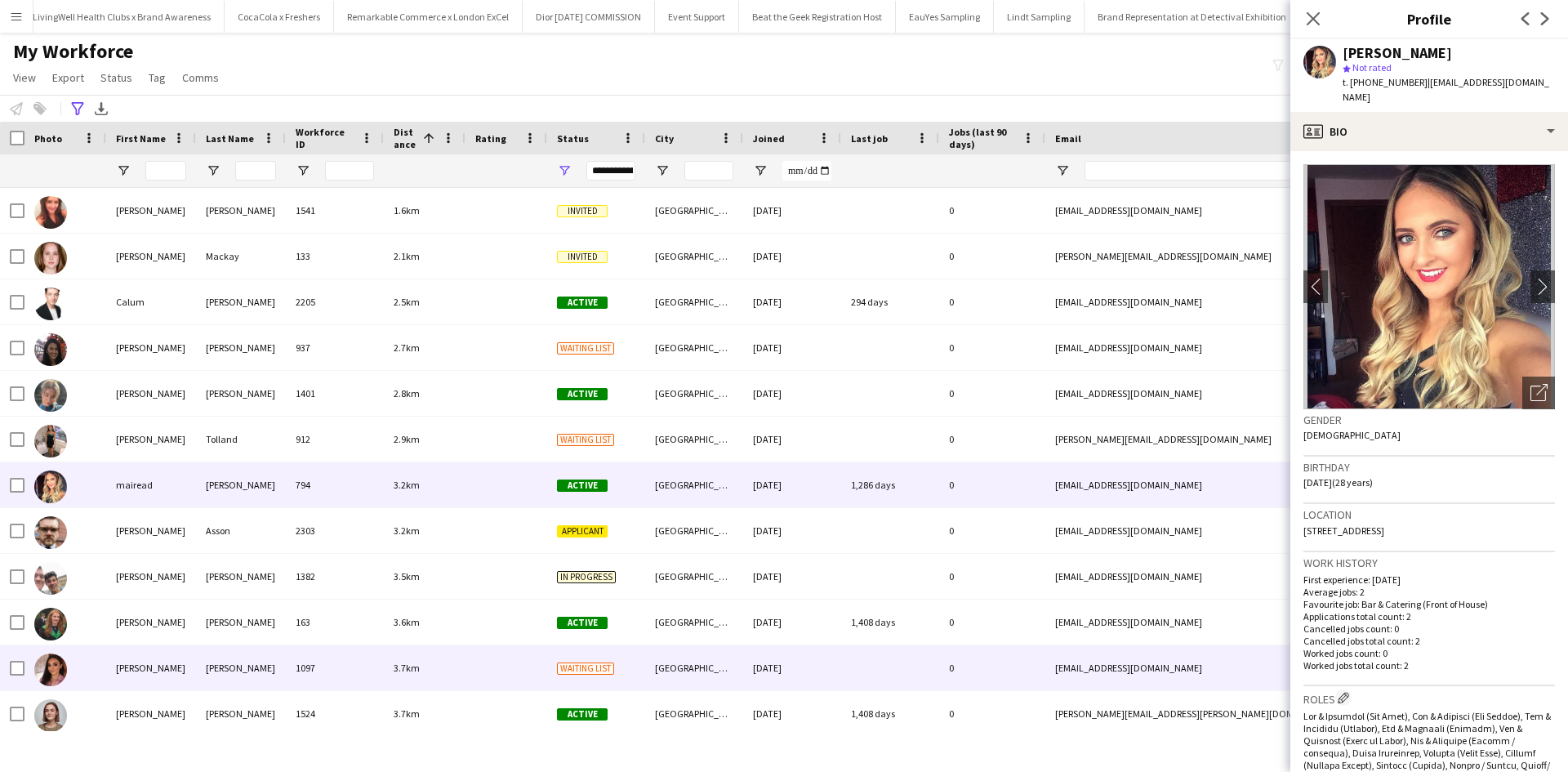
click at [139, 661] on div "Emma" at bounding box center [151, 668] width 90 height 45
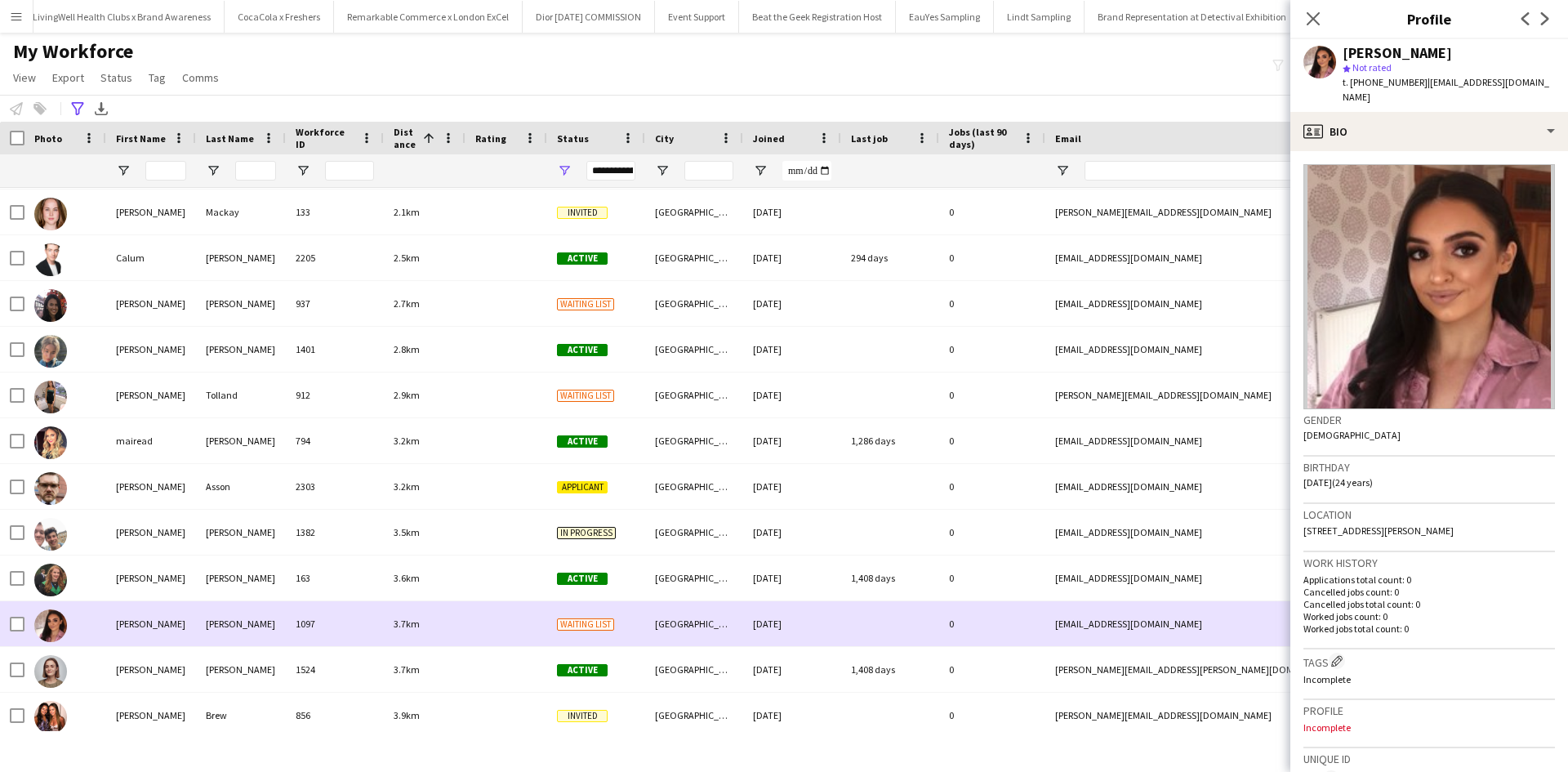
scroll to position [82, 0]
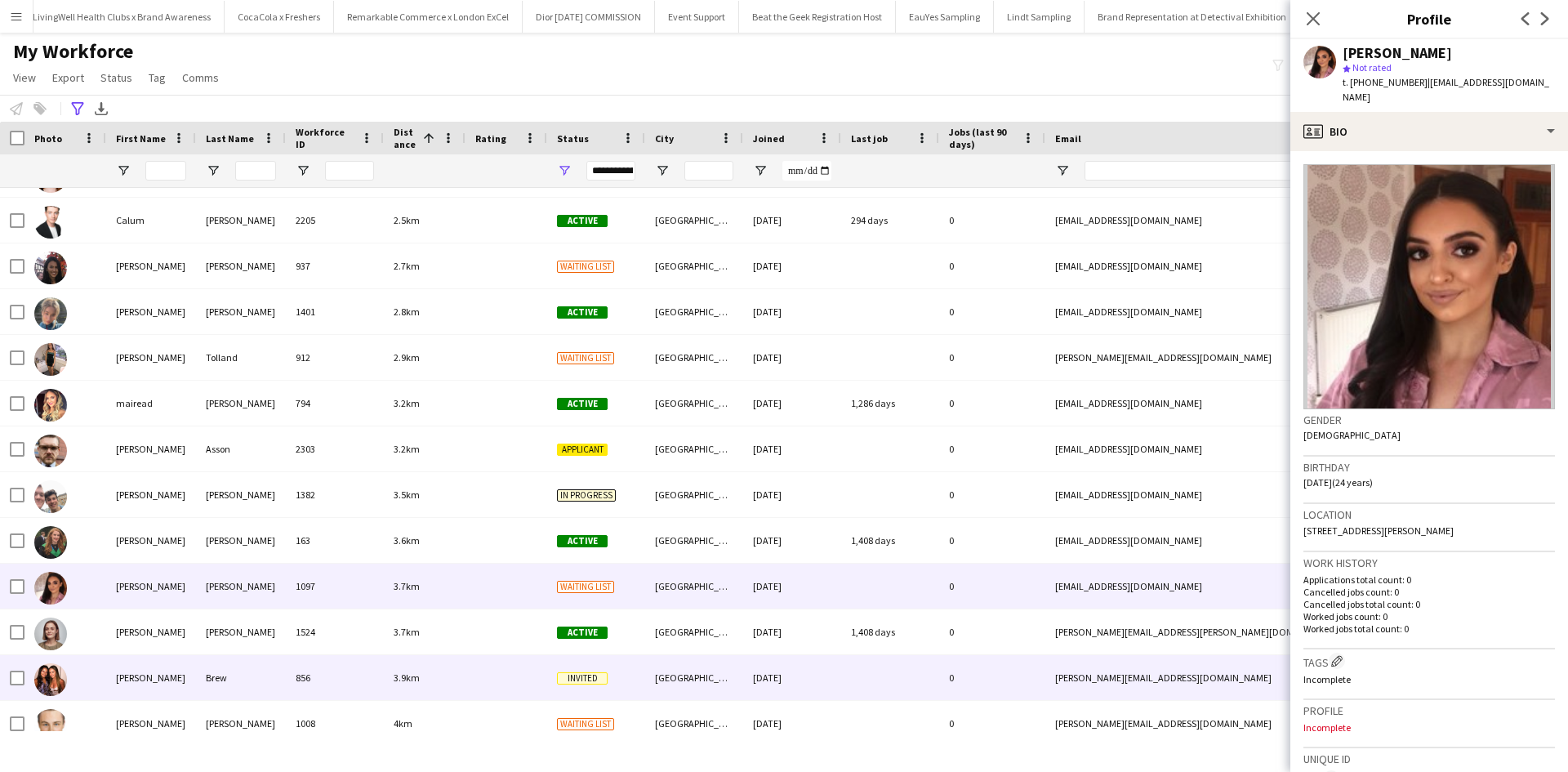
click at [127, 669] on div "Jennifer" at bounding box center [151, 678] width 90 height 45
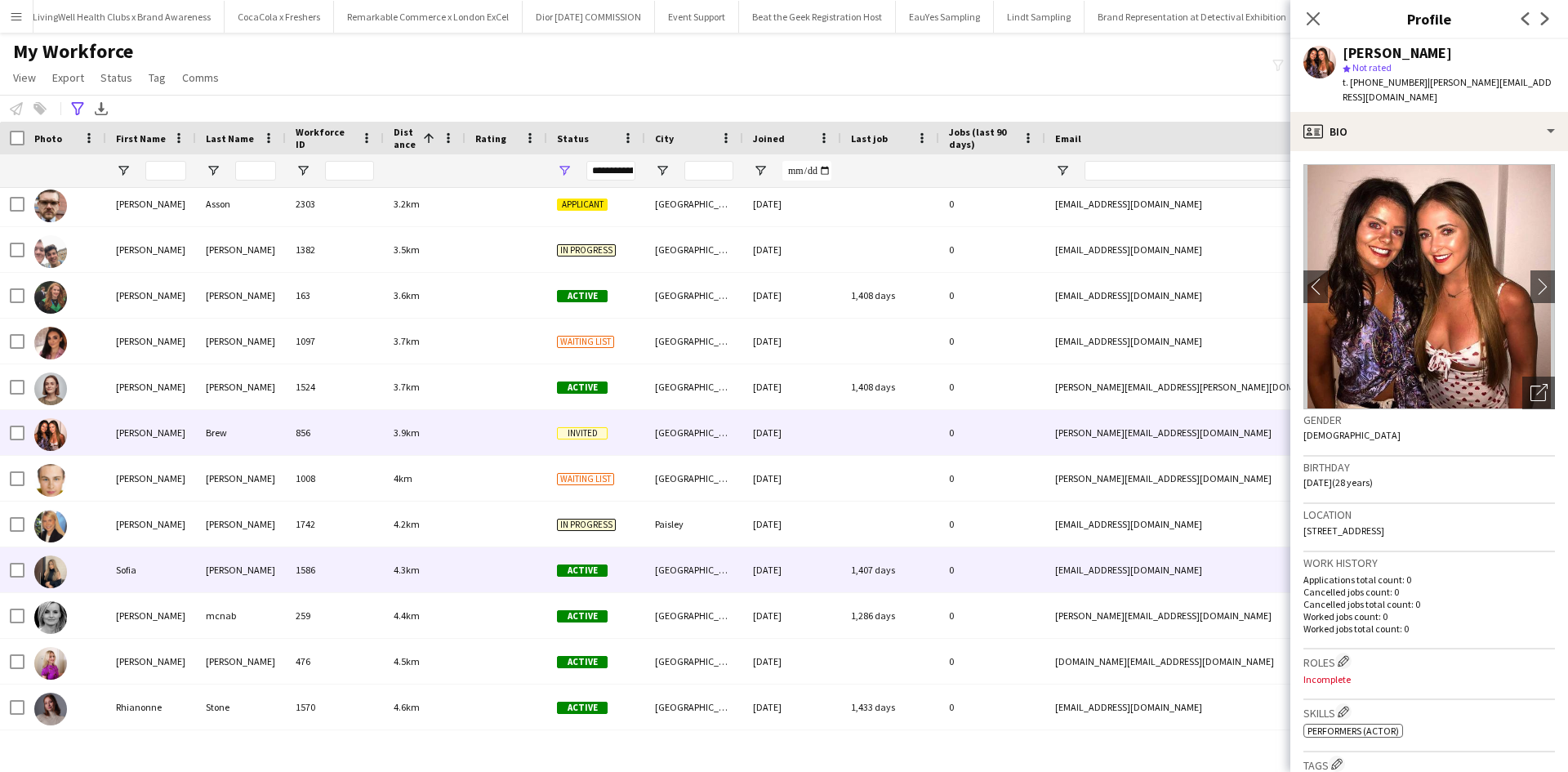
scroll to position [327, 0]
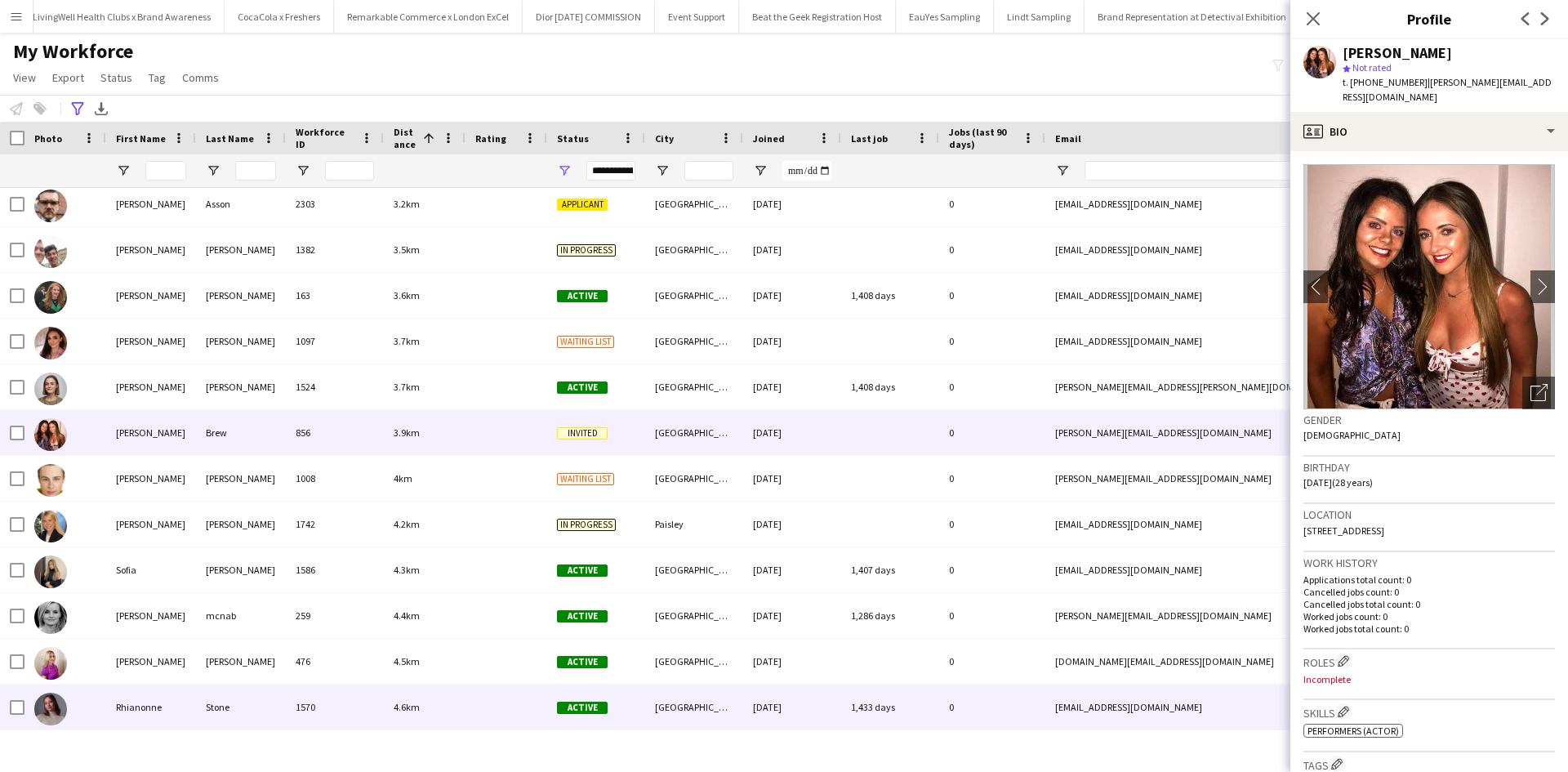
click at [130, 701] on div "Rhianonne" at bounding box center [151, 707] width 90 height 45
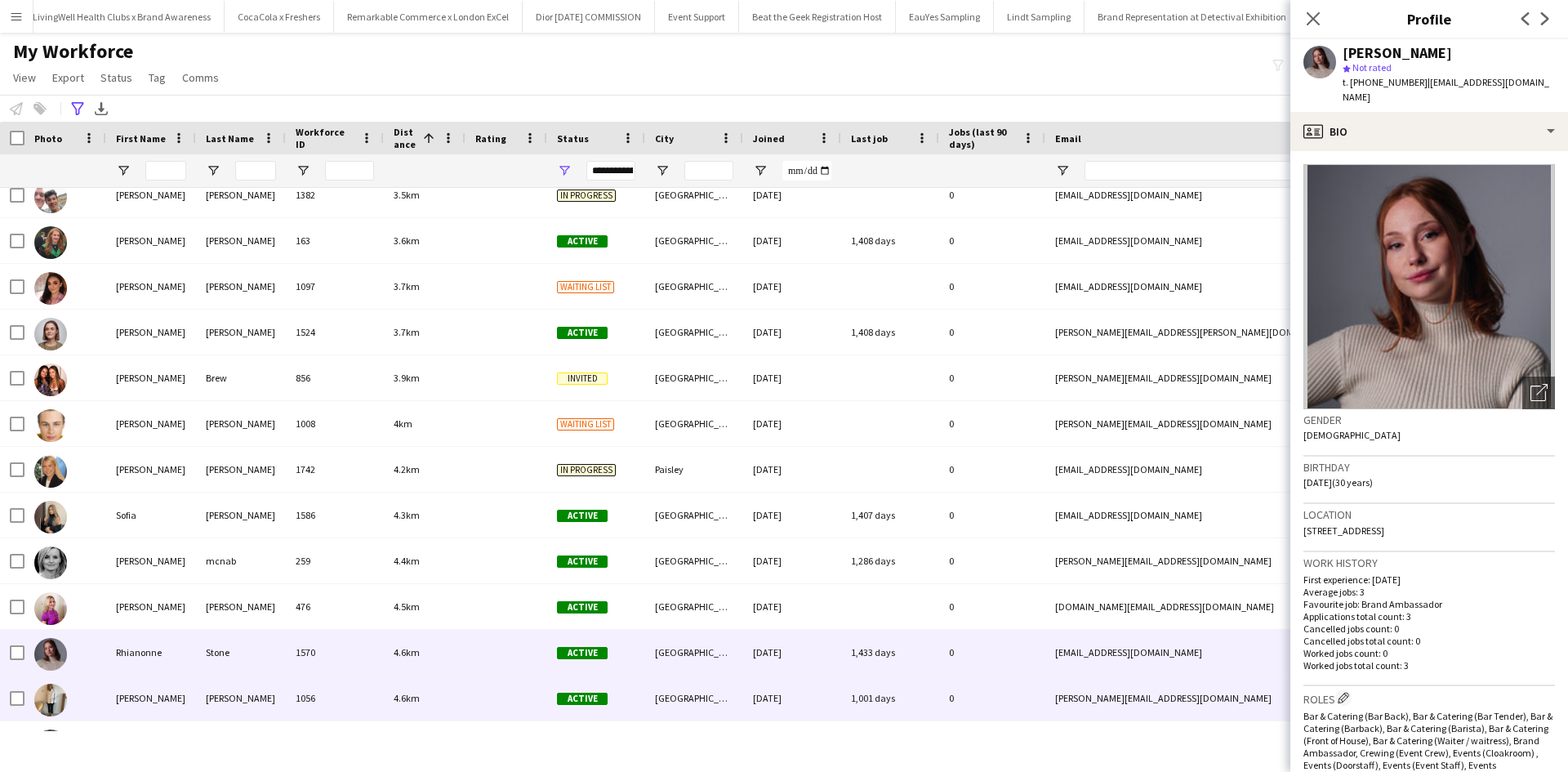
scroll to position [408, 0]
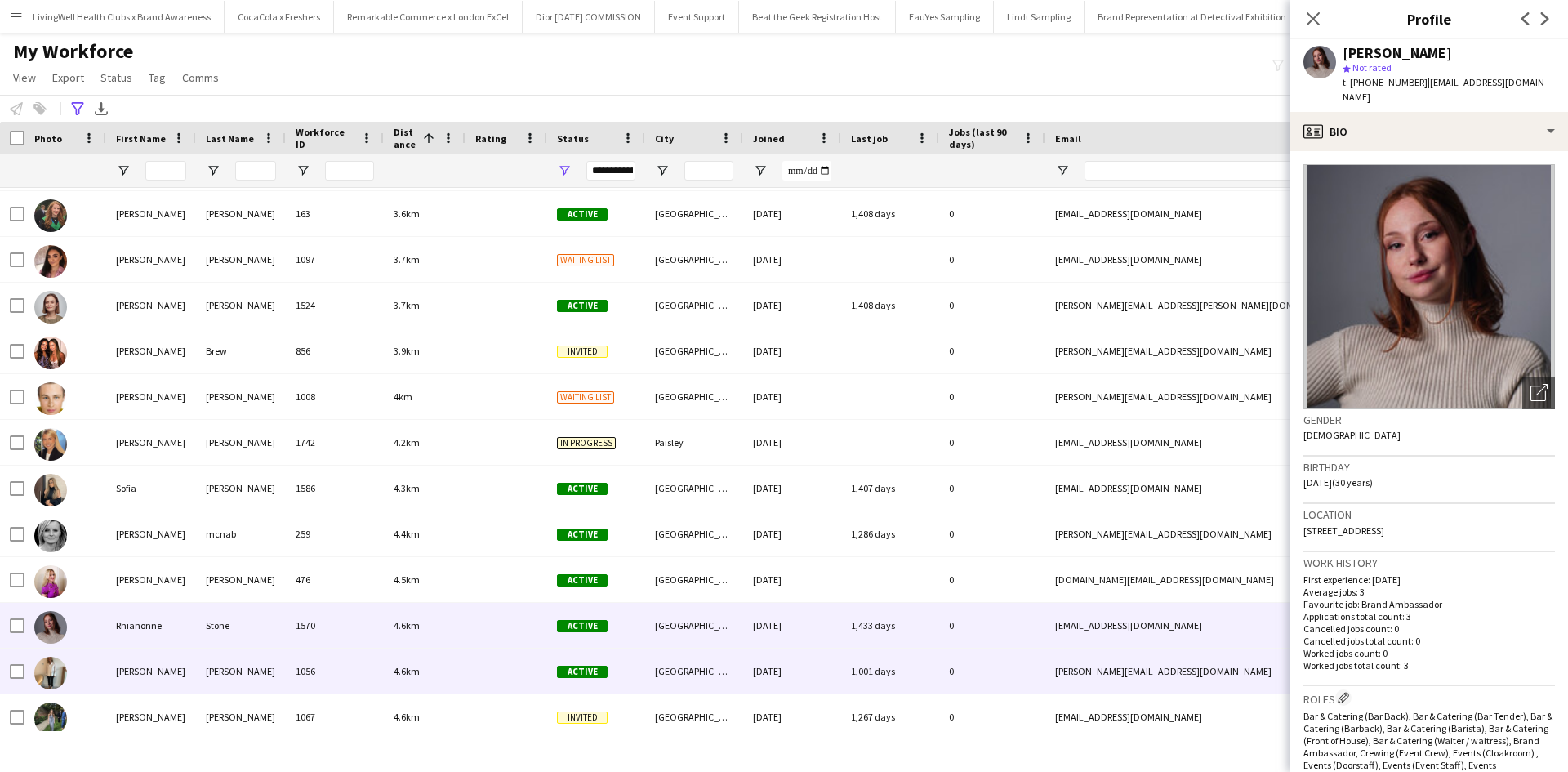
click at [140, 670] on div "Melanie" at bounding box center [151, 672] width 90 height 45
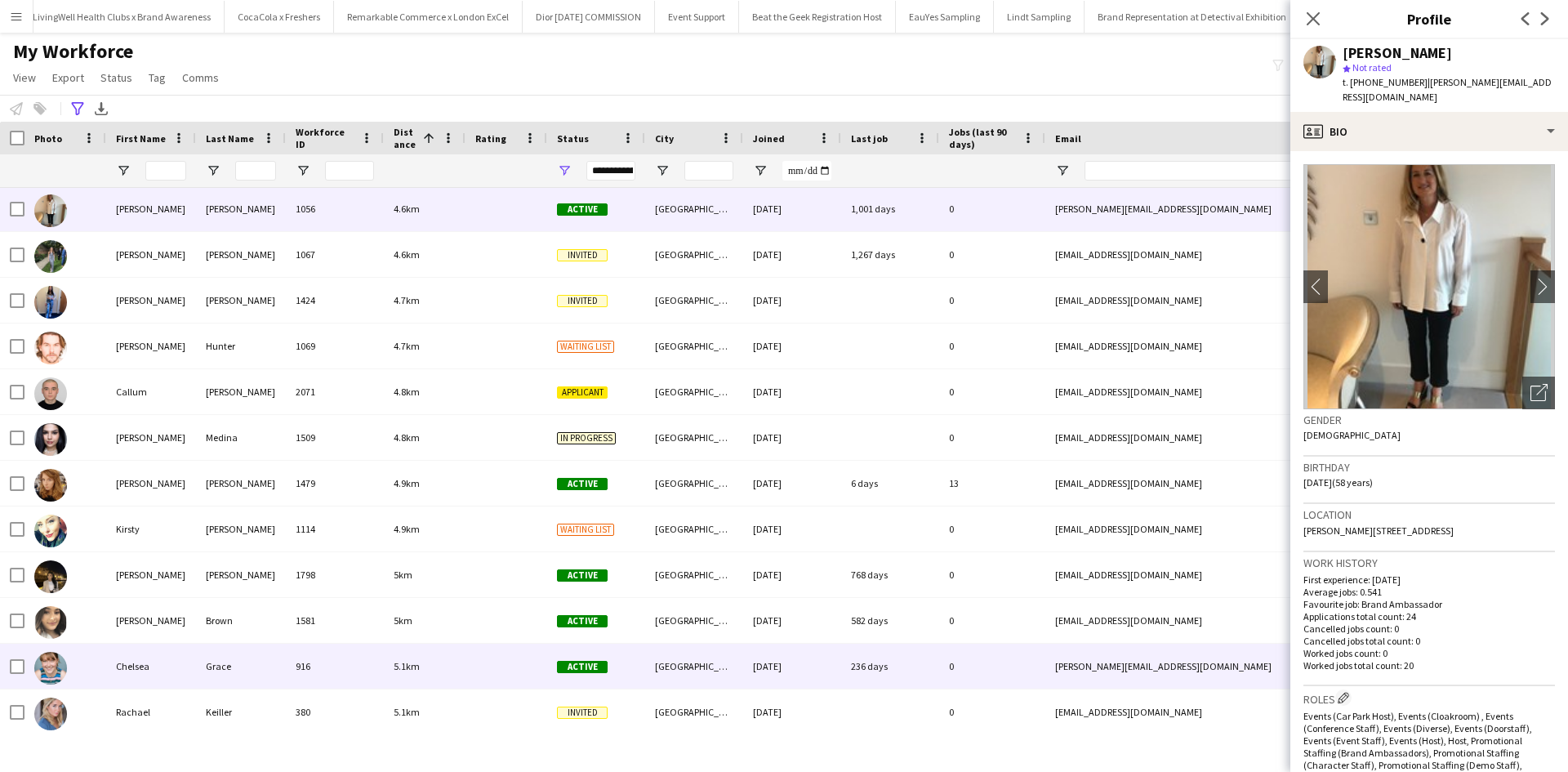
scroll to position [898, 0]
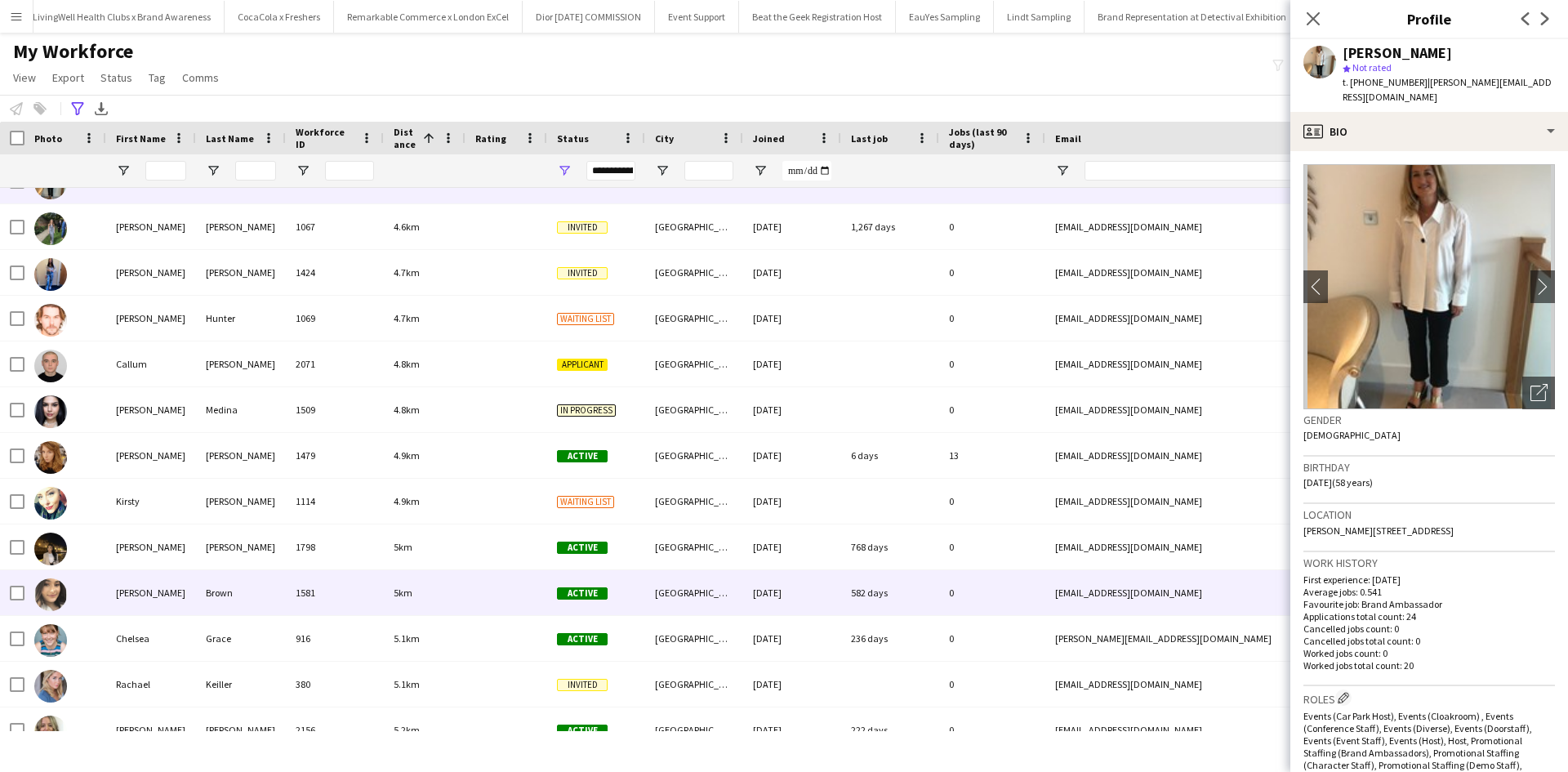
click at [134, 606] on div "Rachel" at bounding box center [151, 593] width 90 height 45
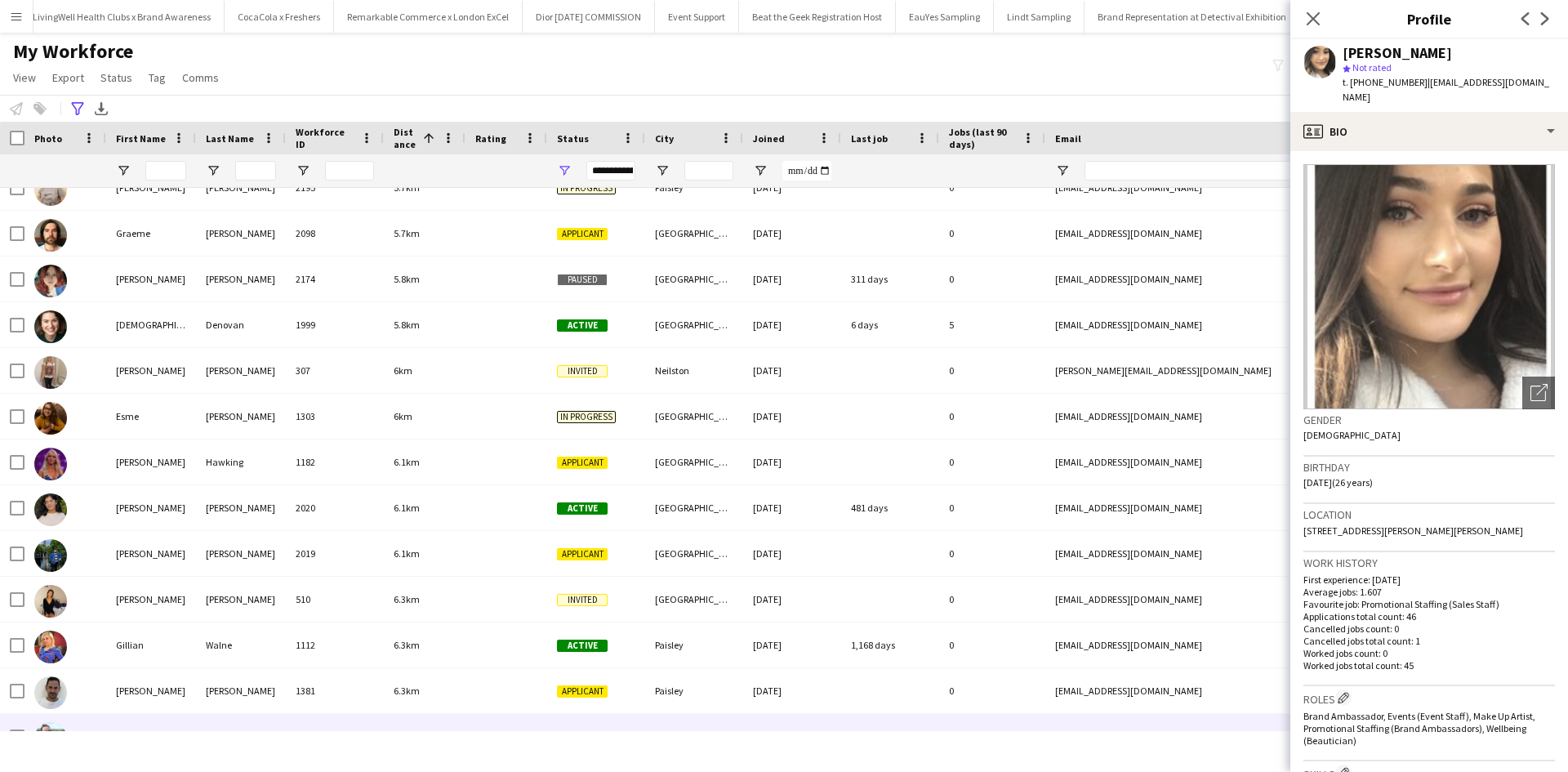
scroll to position [0, 0]
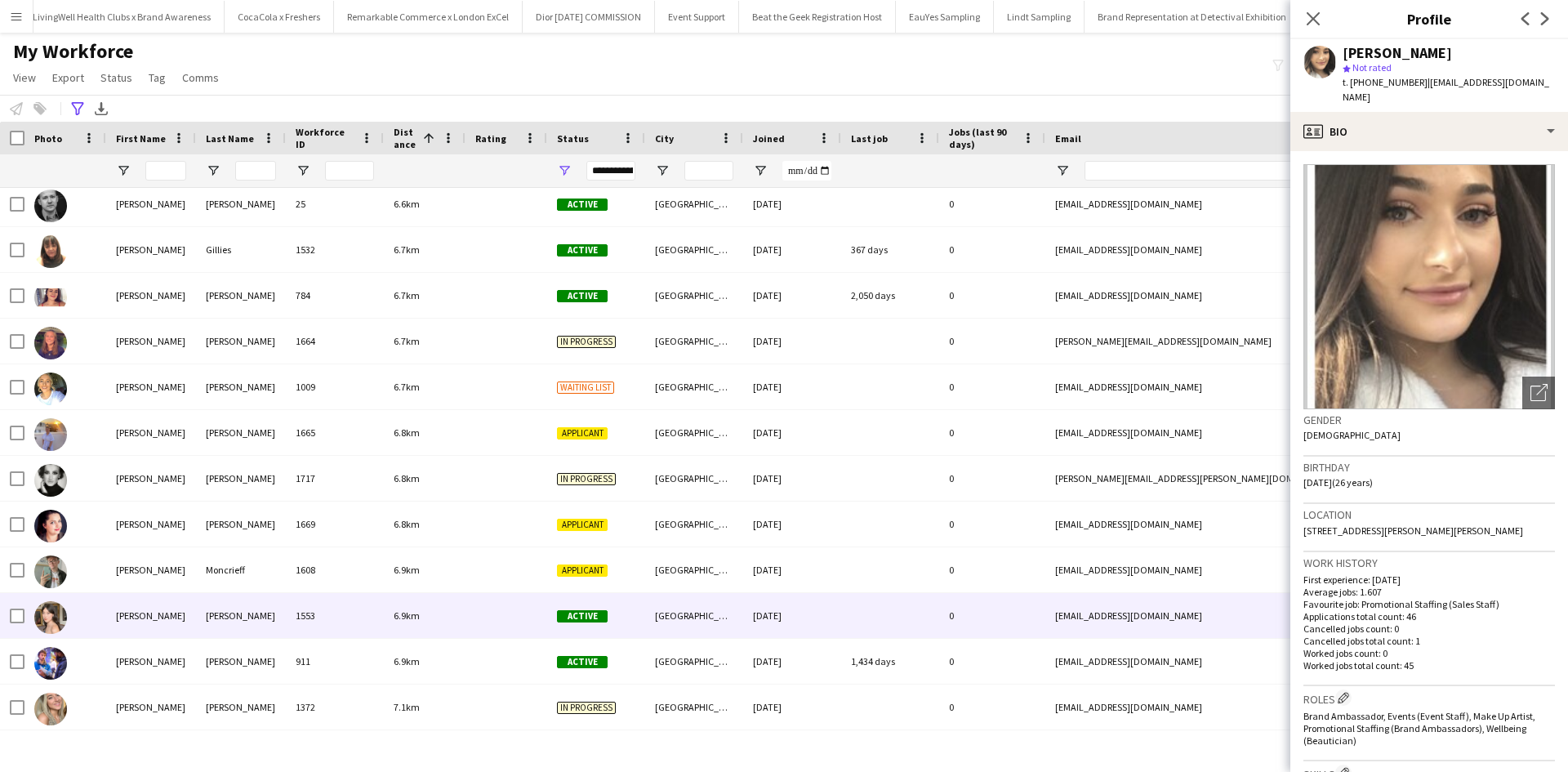
click at [129, 607] on div "Nicole" at bounding box center [151, 616] width 90 height 45
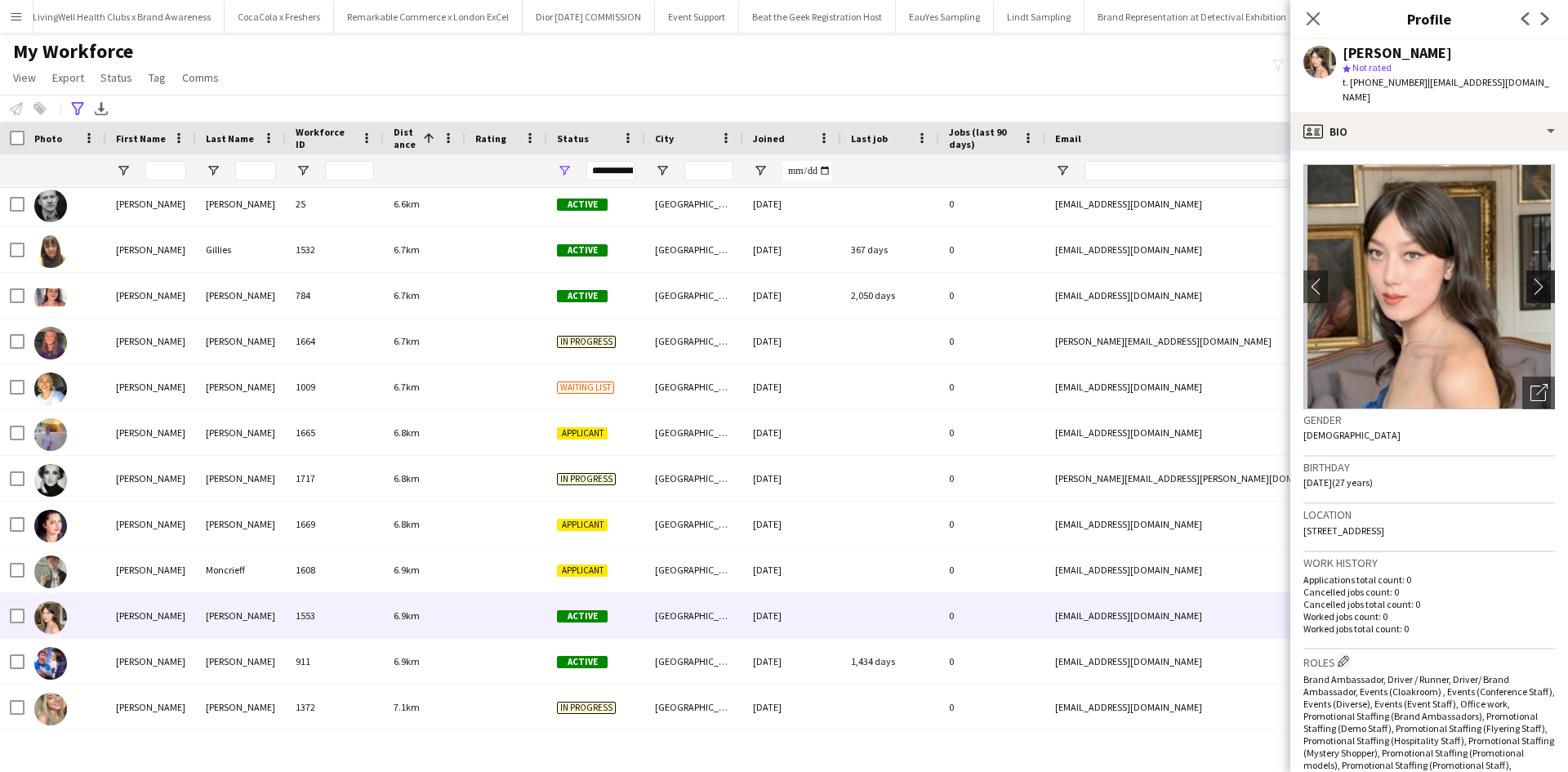
click at [1531, 295] on app-icon "chevron-right" at bounding box center [1543, 286] width 25 height 17
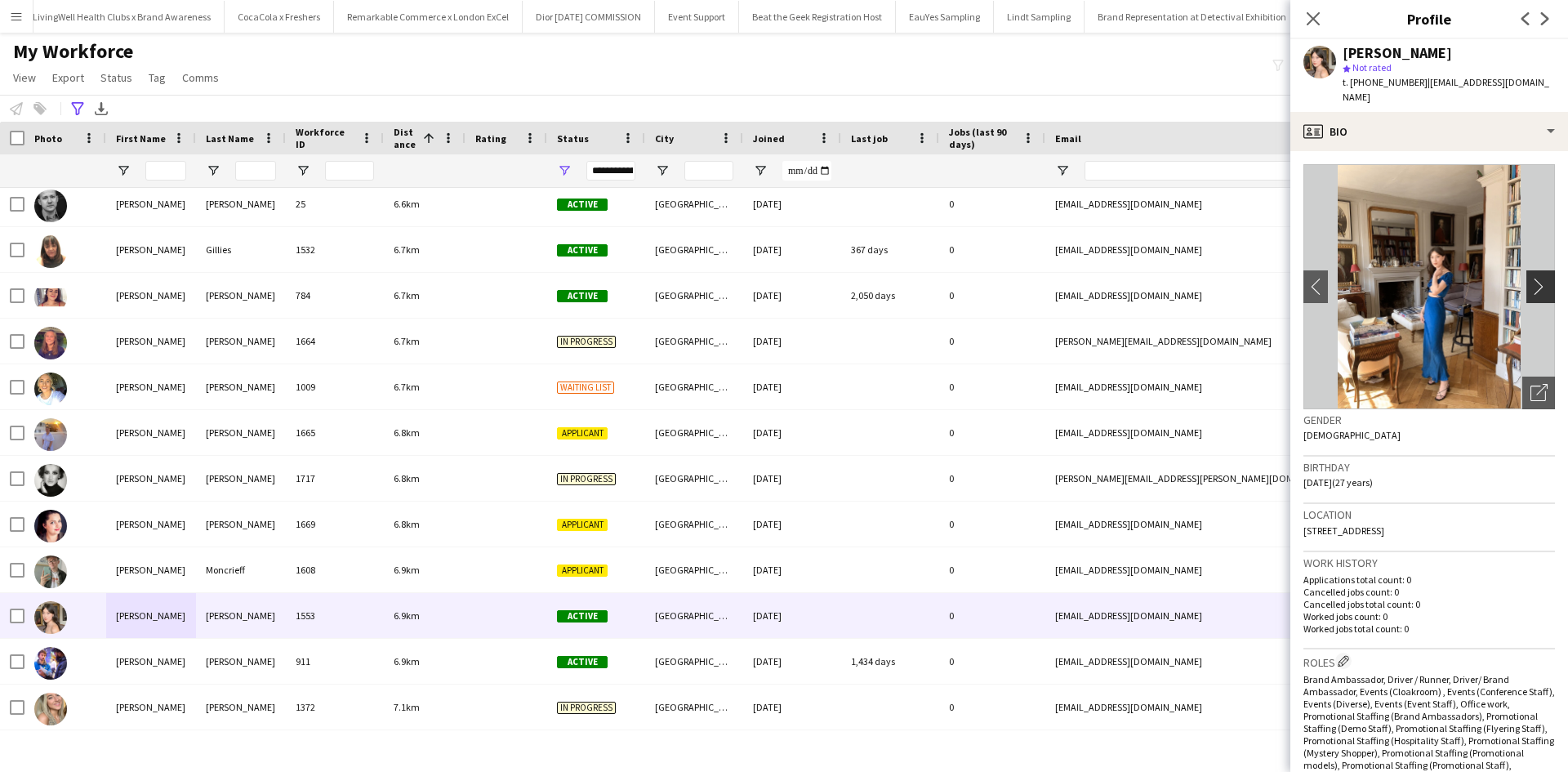
click at [1531, 295] on app-icon "chevron-right" at bounding box center [1543, 286] width 25 height 17
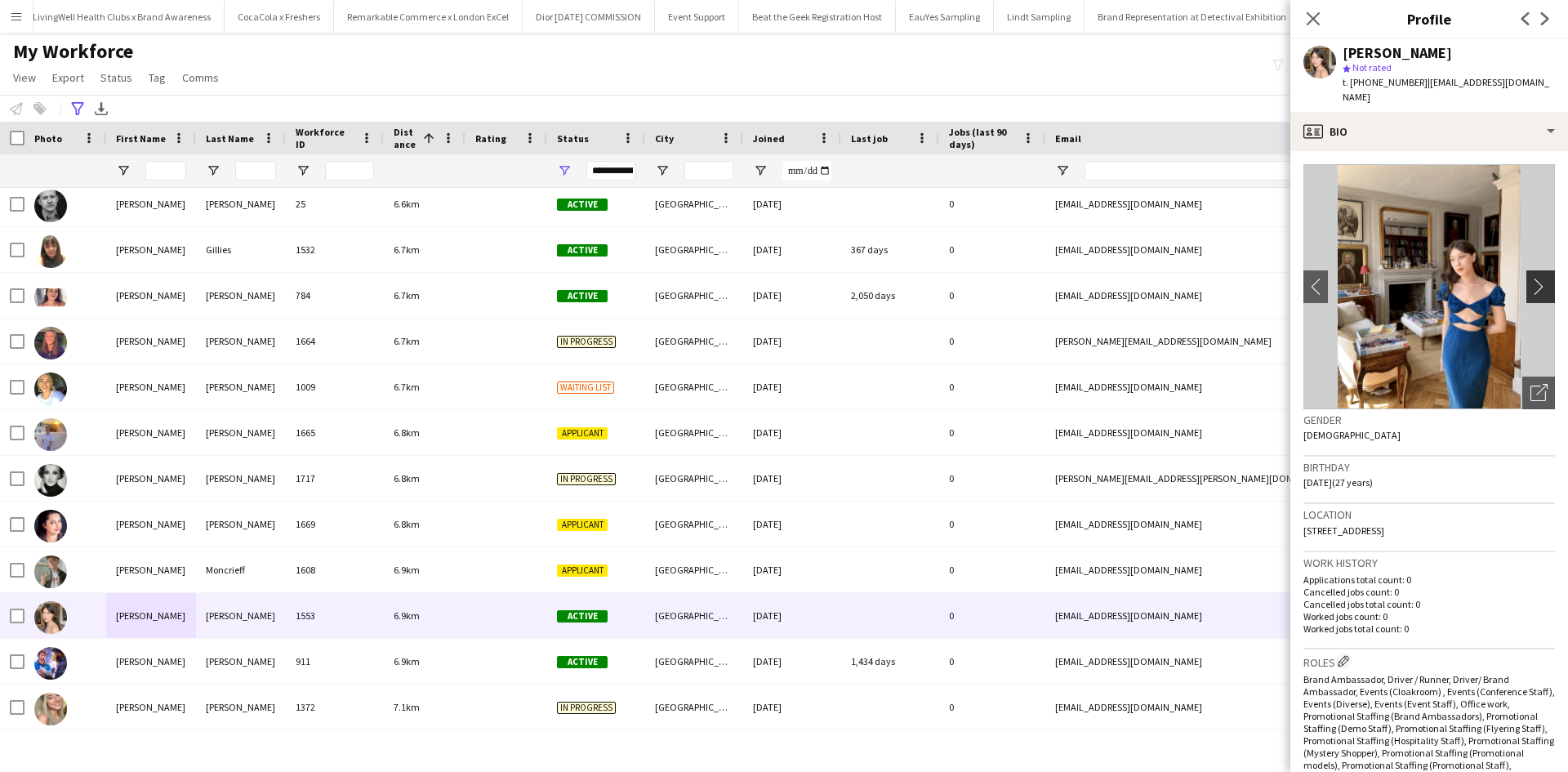
click at [1531, 295] on app-icon "chevron-right" at bounding box center [1543, 286] width 25 height 17
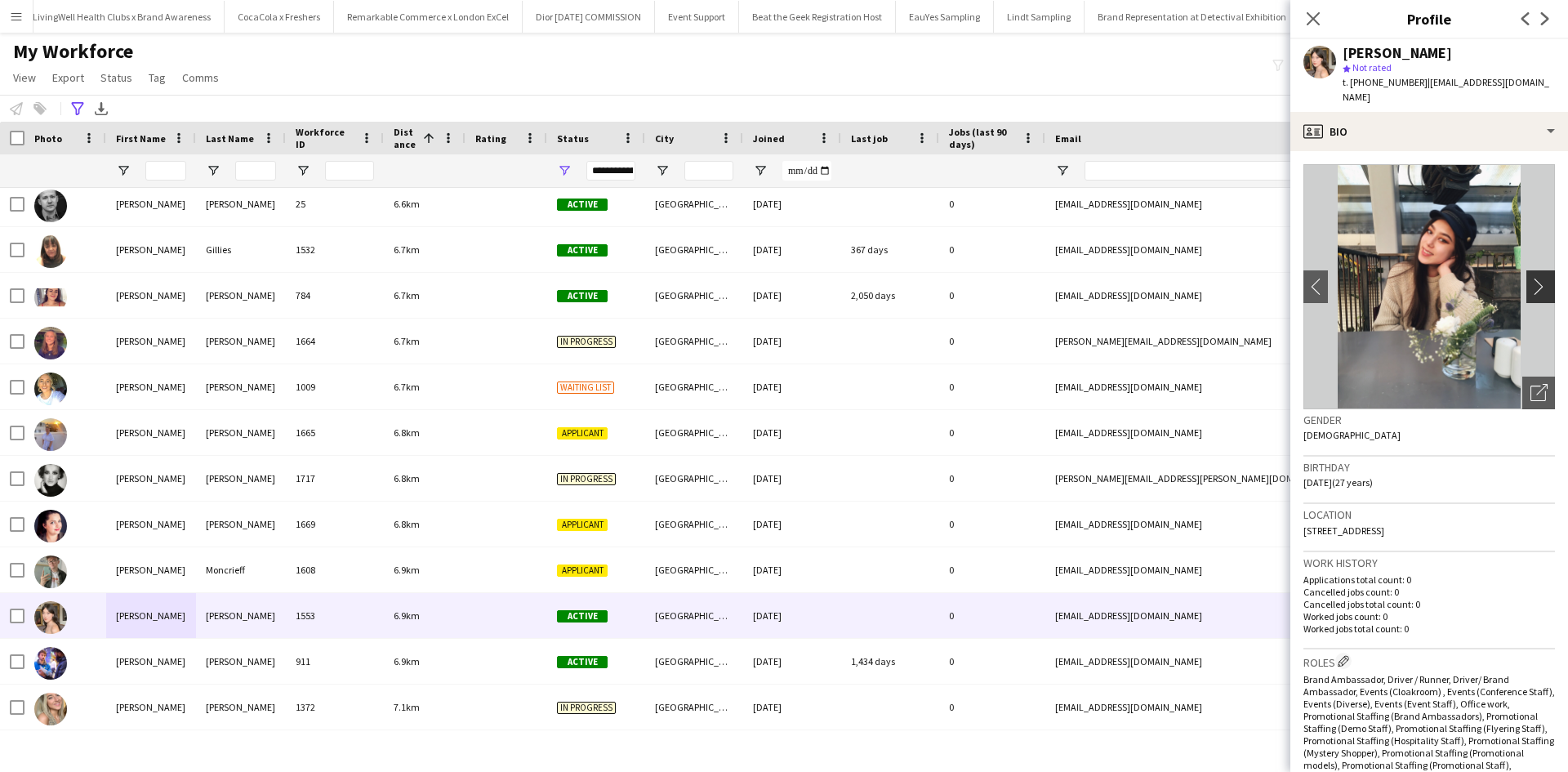
click at [1531, 295] on app-icon "chevron-right" at bounding box center [1543, 286] width 25 height 17
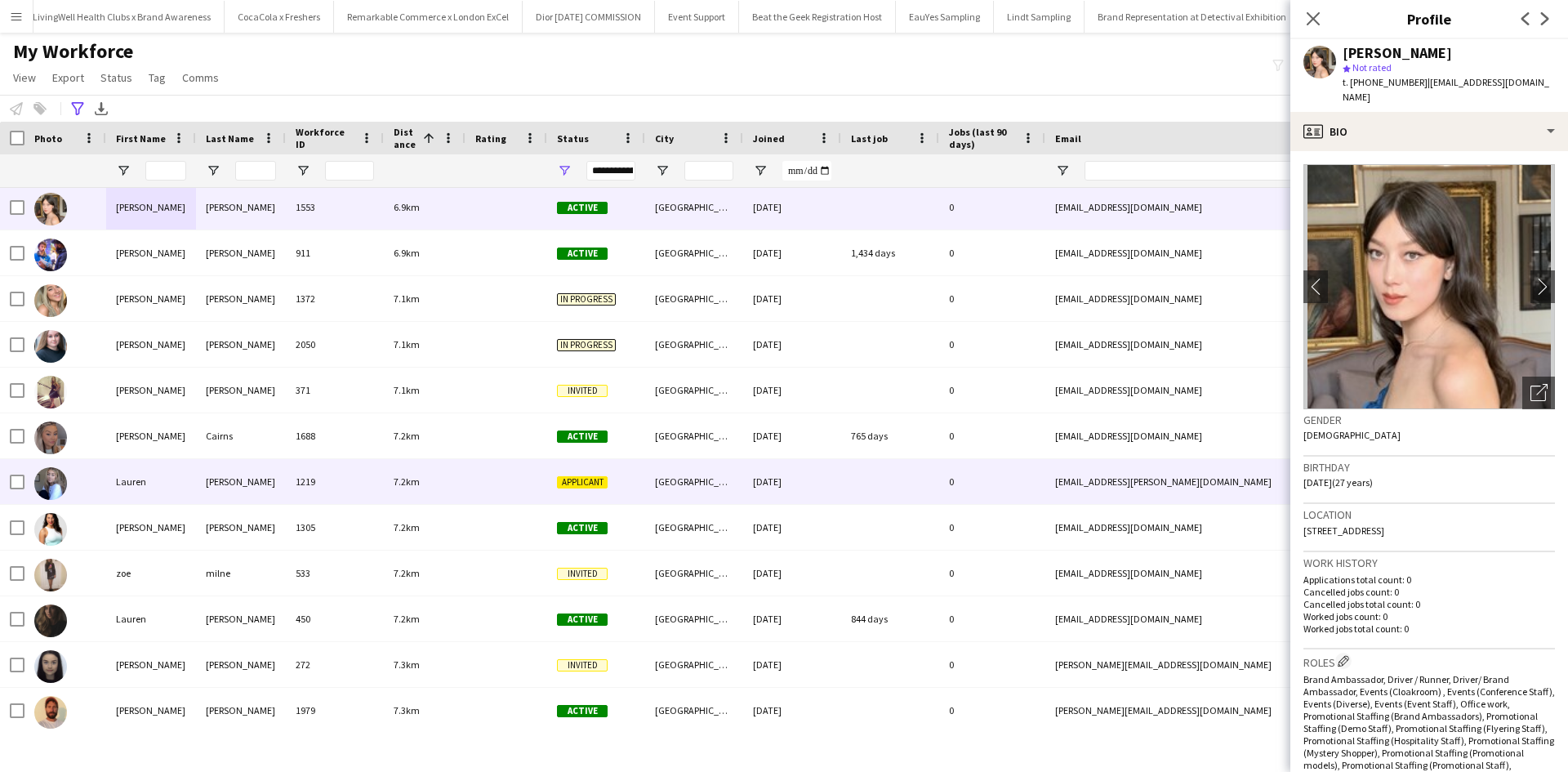
click at [126, 483] on div "Lauren" at bounding box center [151, 482] width 90 height 45
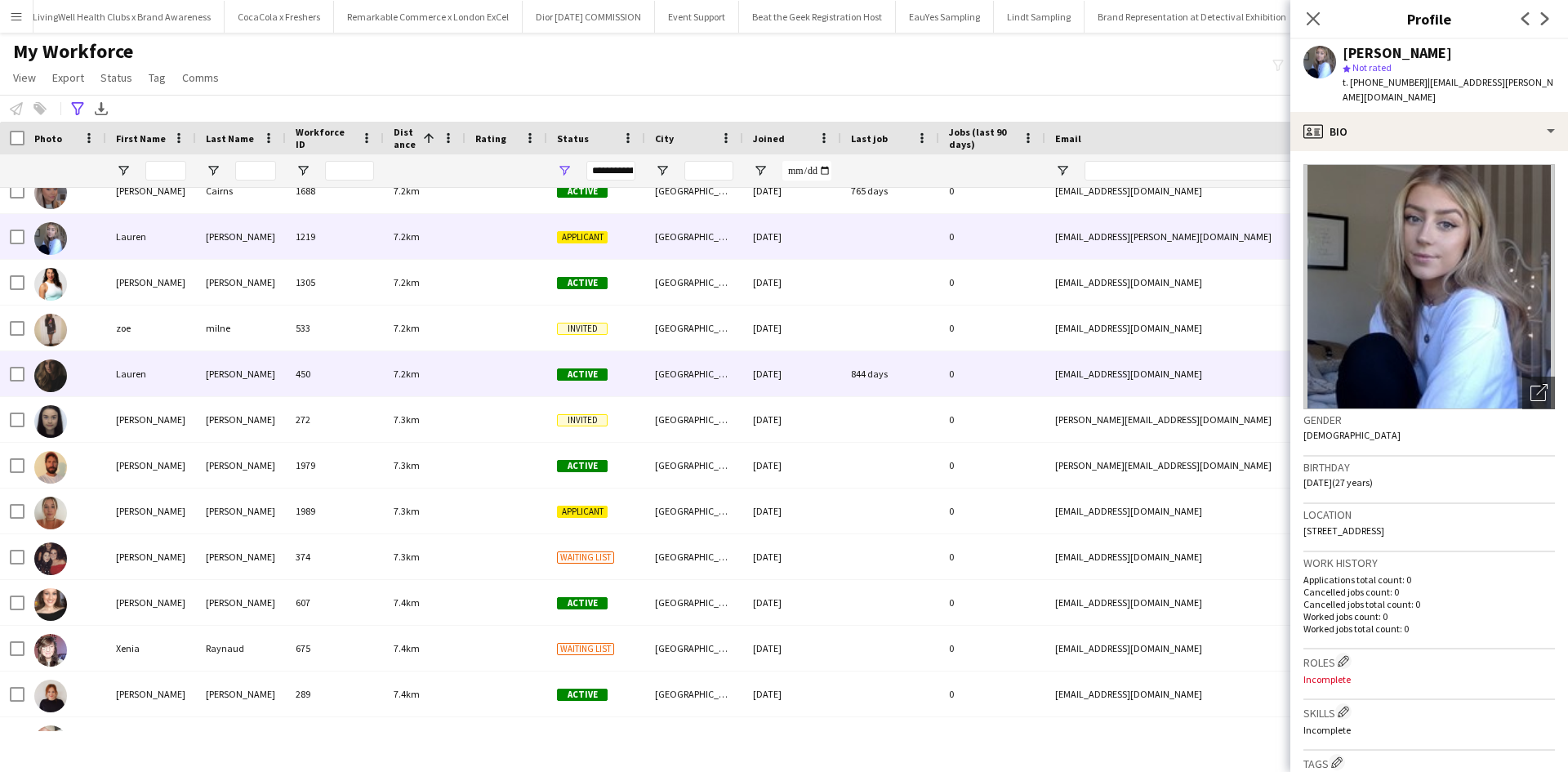
click at [141, 383] on div "Lauren" at bounding box center [151, 374] width 90 height 45
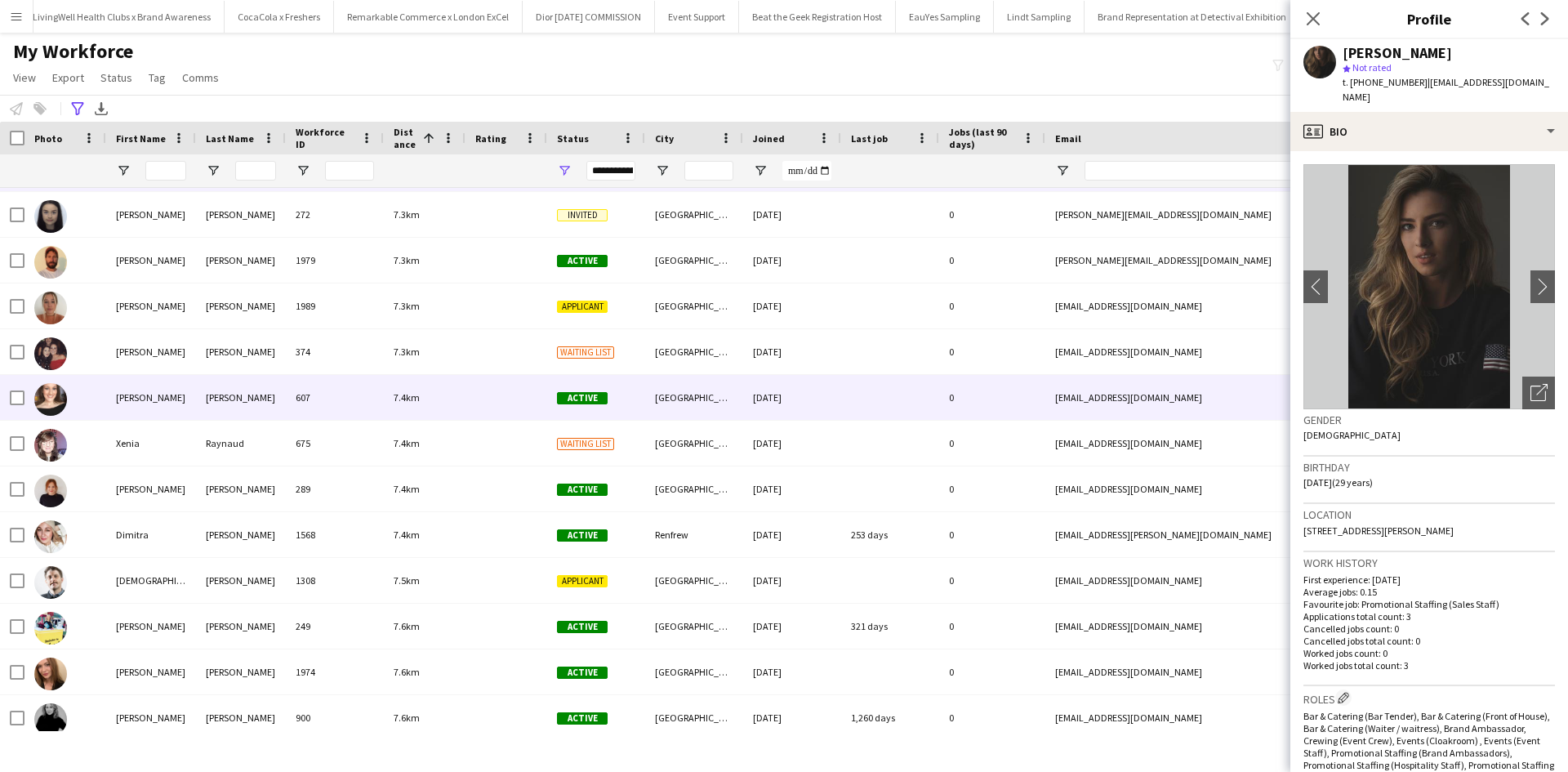
scroll to position [3514, 0]
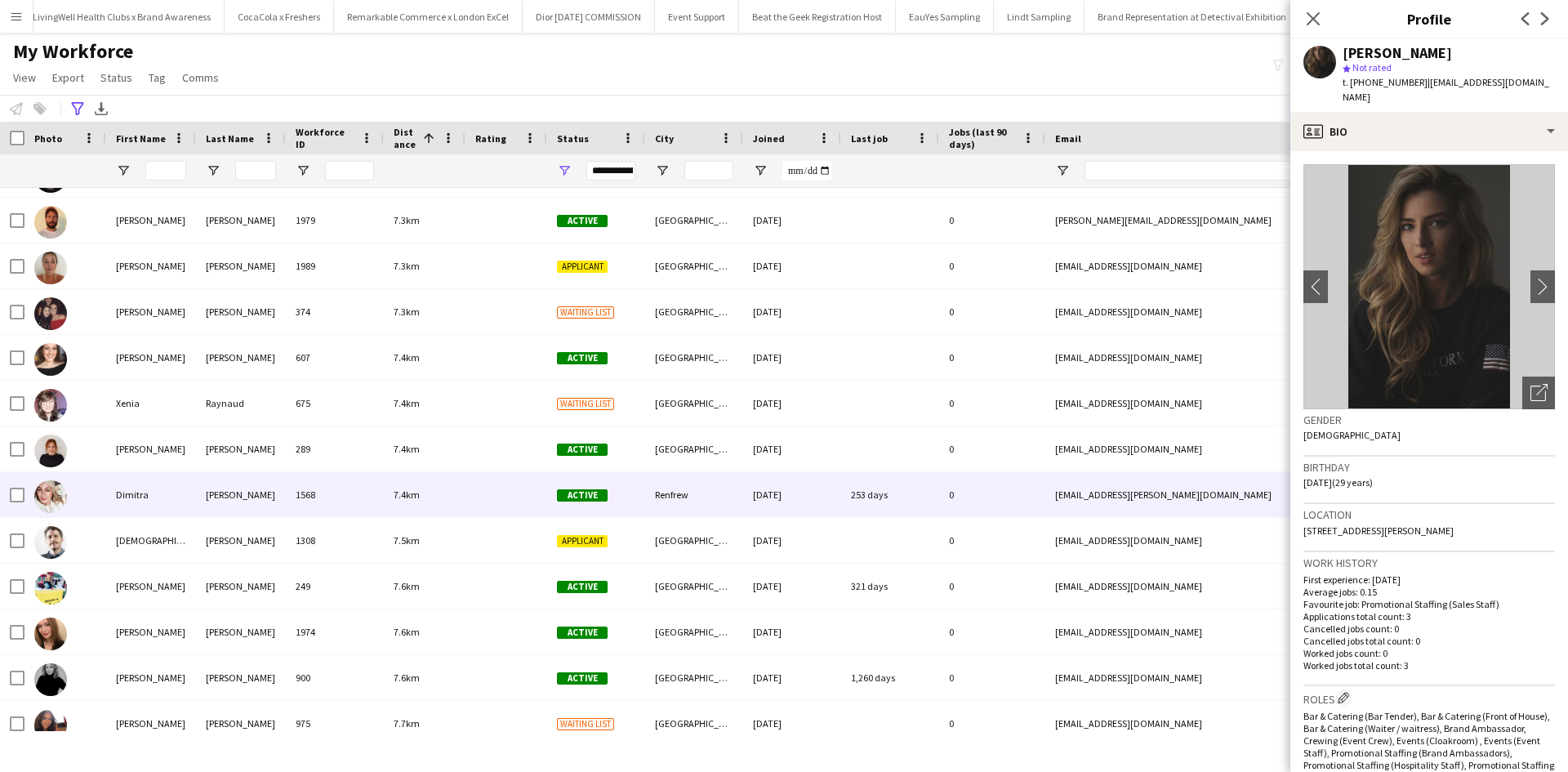
click at [144, 502] on div "Dimitra" at bounding box center [151, 495] width 90 height 45
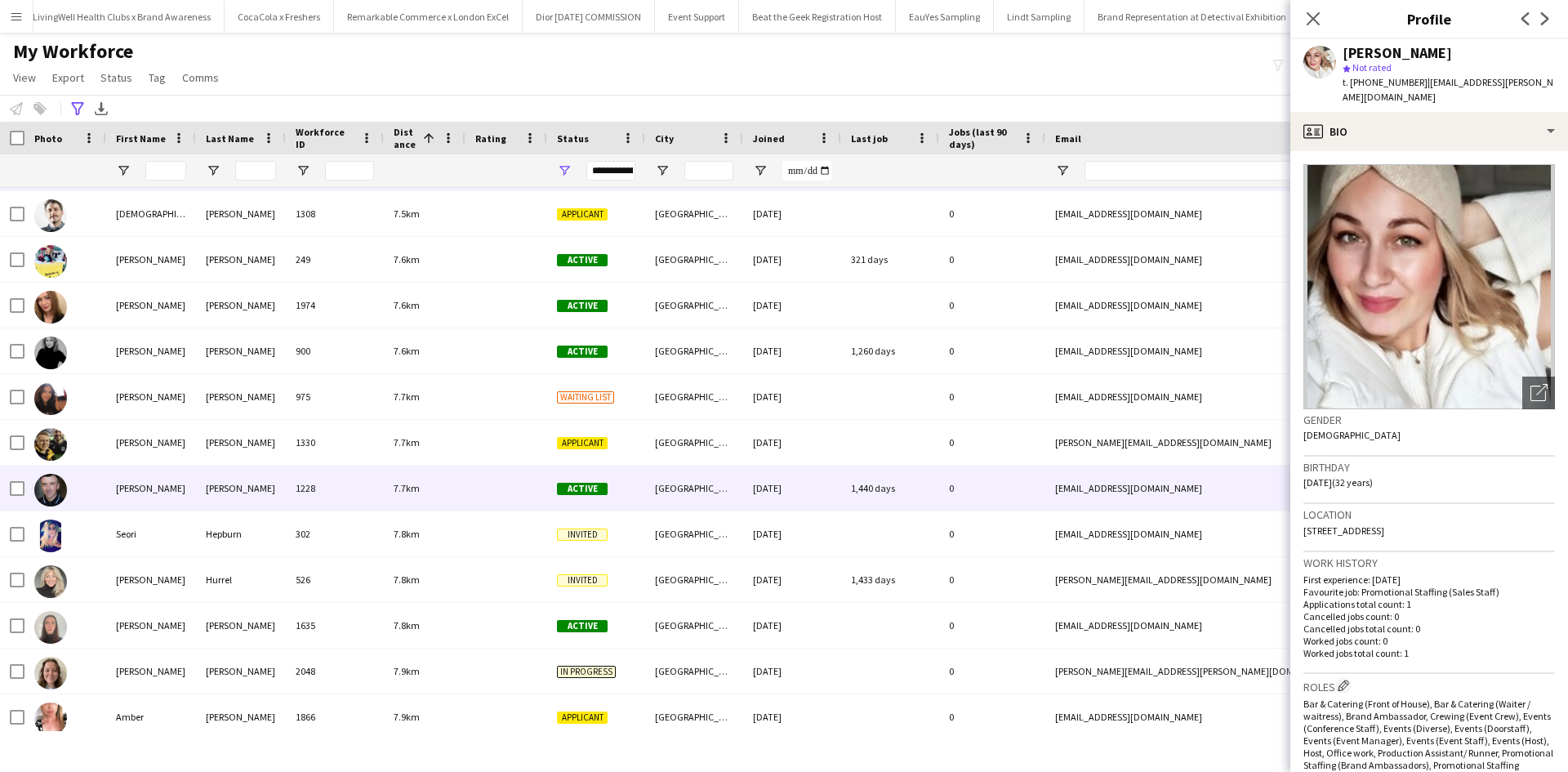
scroll to position [3904, 0]
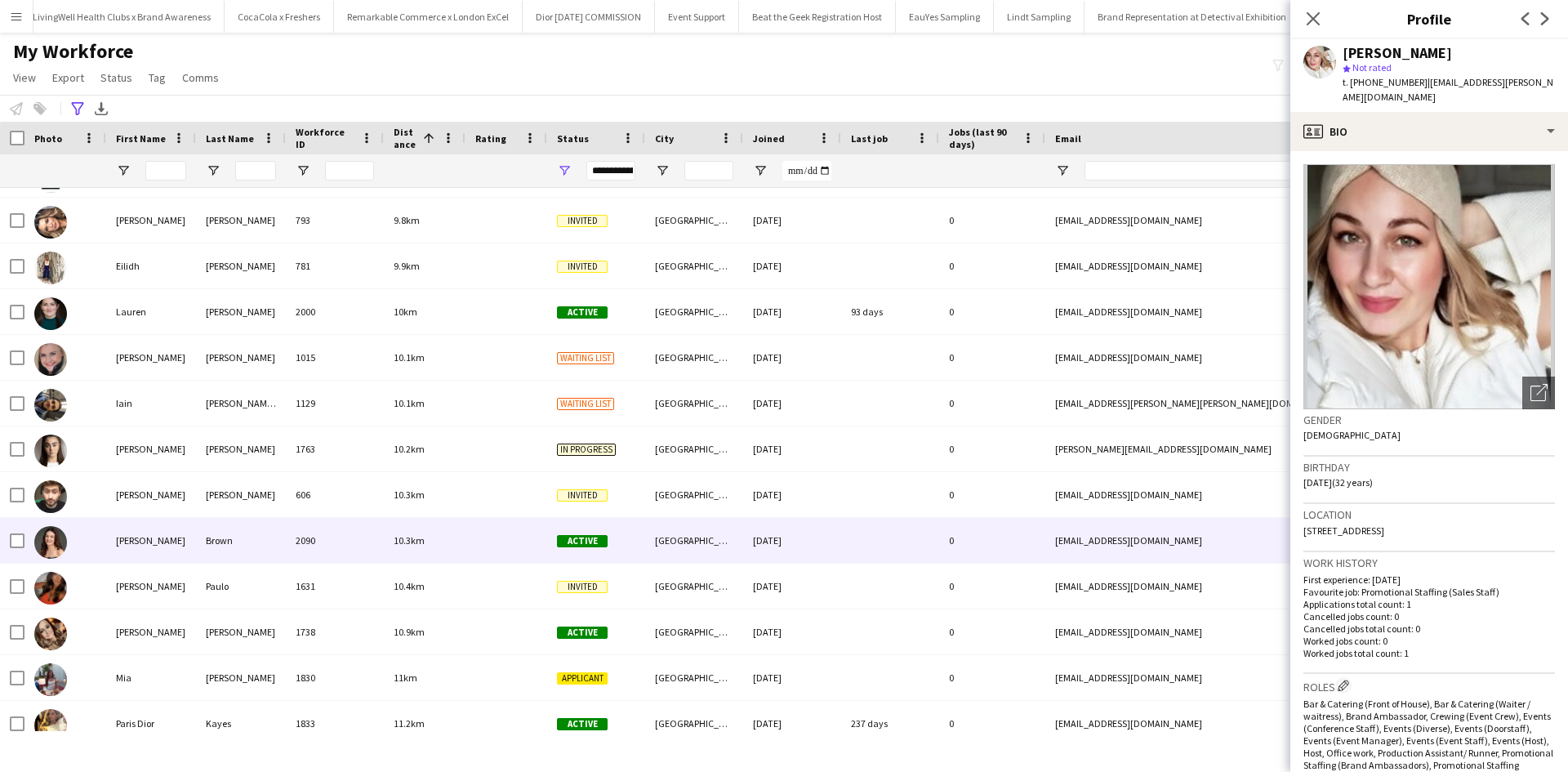
click at [125, 530] on div "Lisa" at bounding box center [151, 541] width 90 height 45
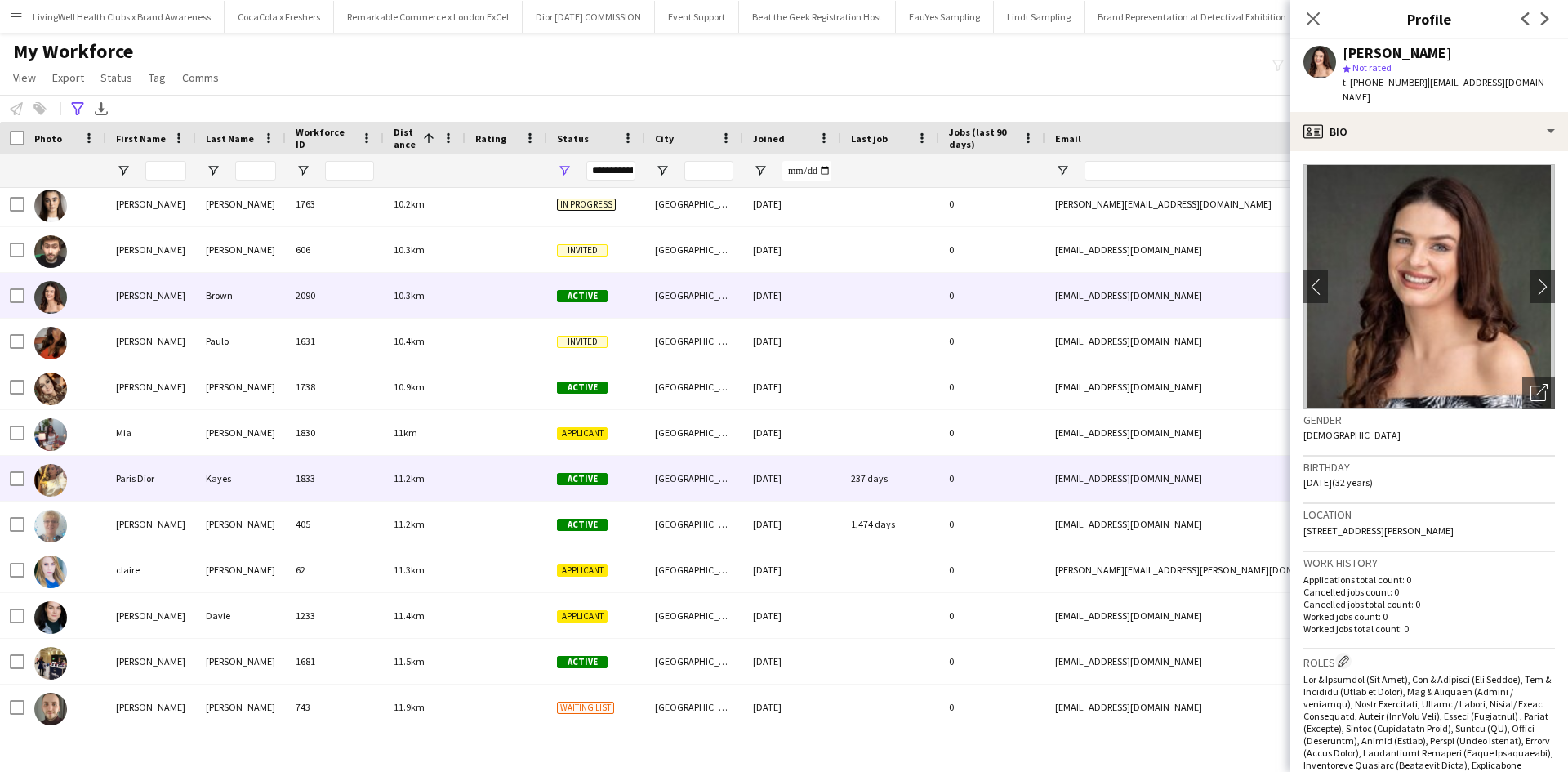
click at [133, 484] on div "Paris Dior" at bounding box center [151, 479] width 90 height 45
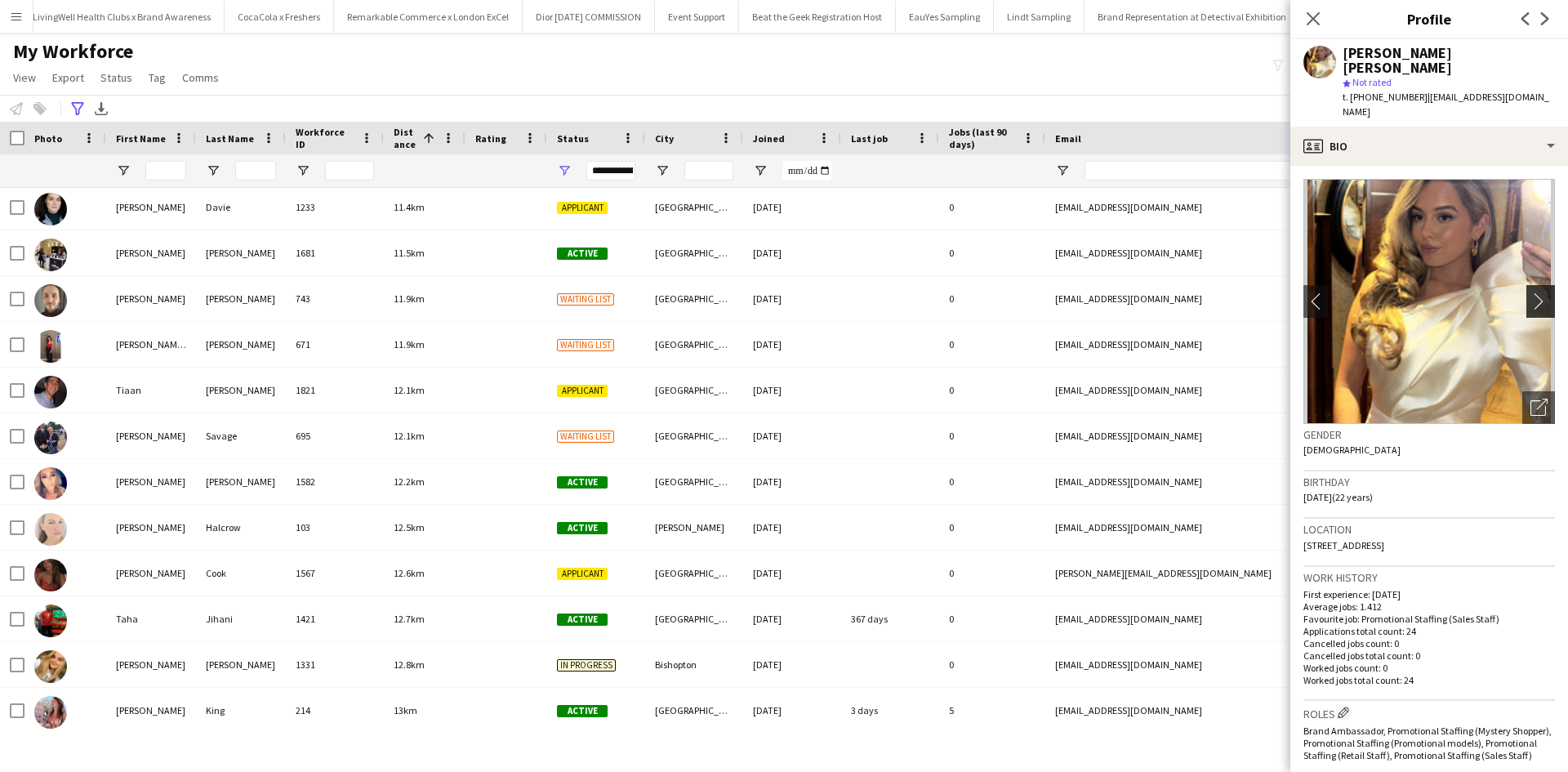
click at [1531, 292] on app-icon "chevron-right" at bounding box center [1543, 301] width 25 height 17
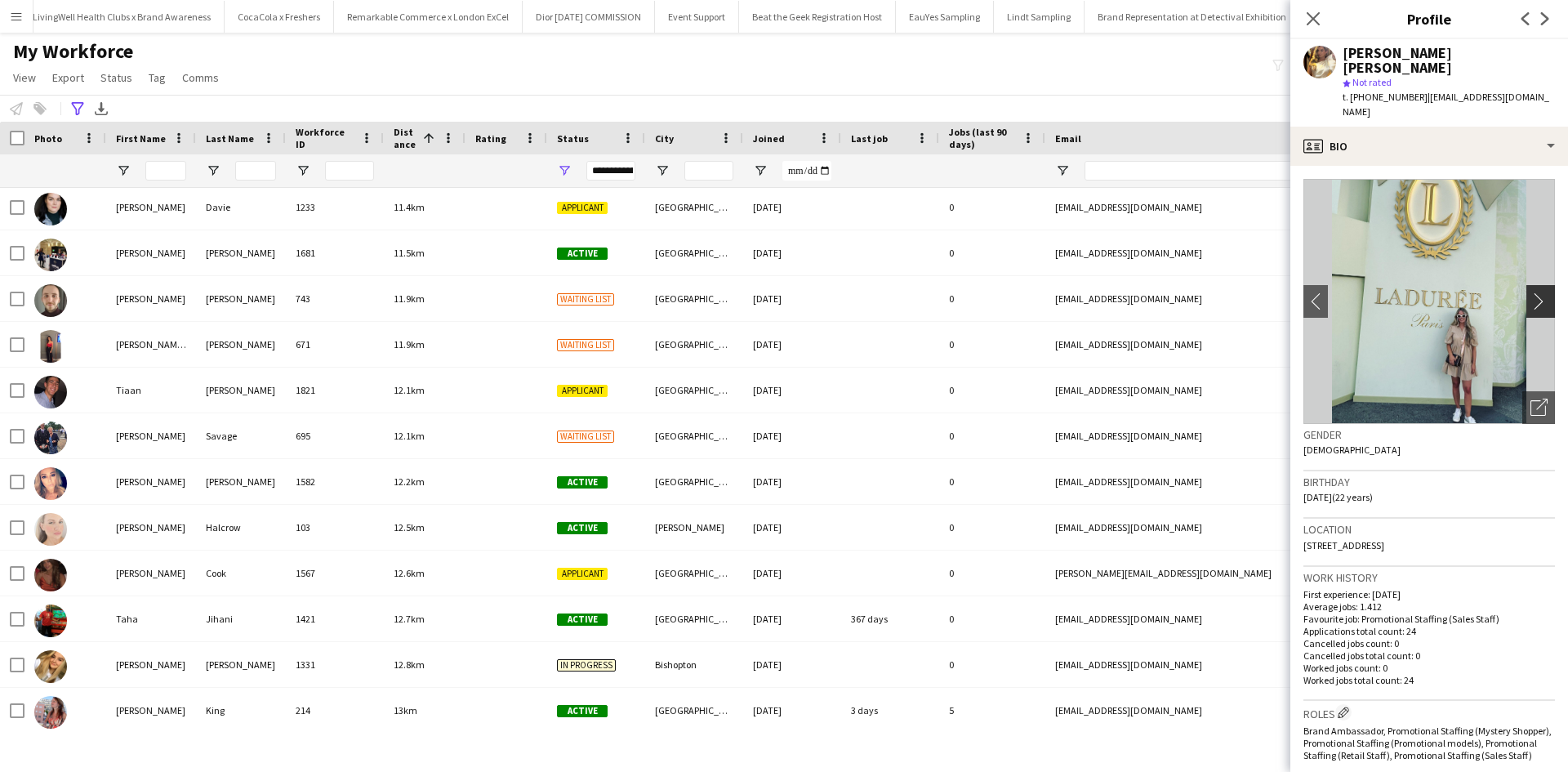
click at [1531, 292] on app-icon "chevron-right" at bounding box center [1543, 301] width 25 height 17
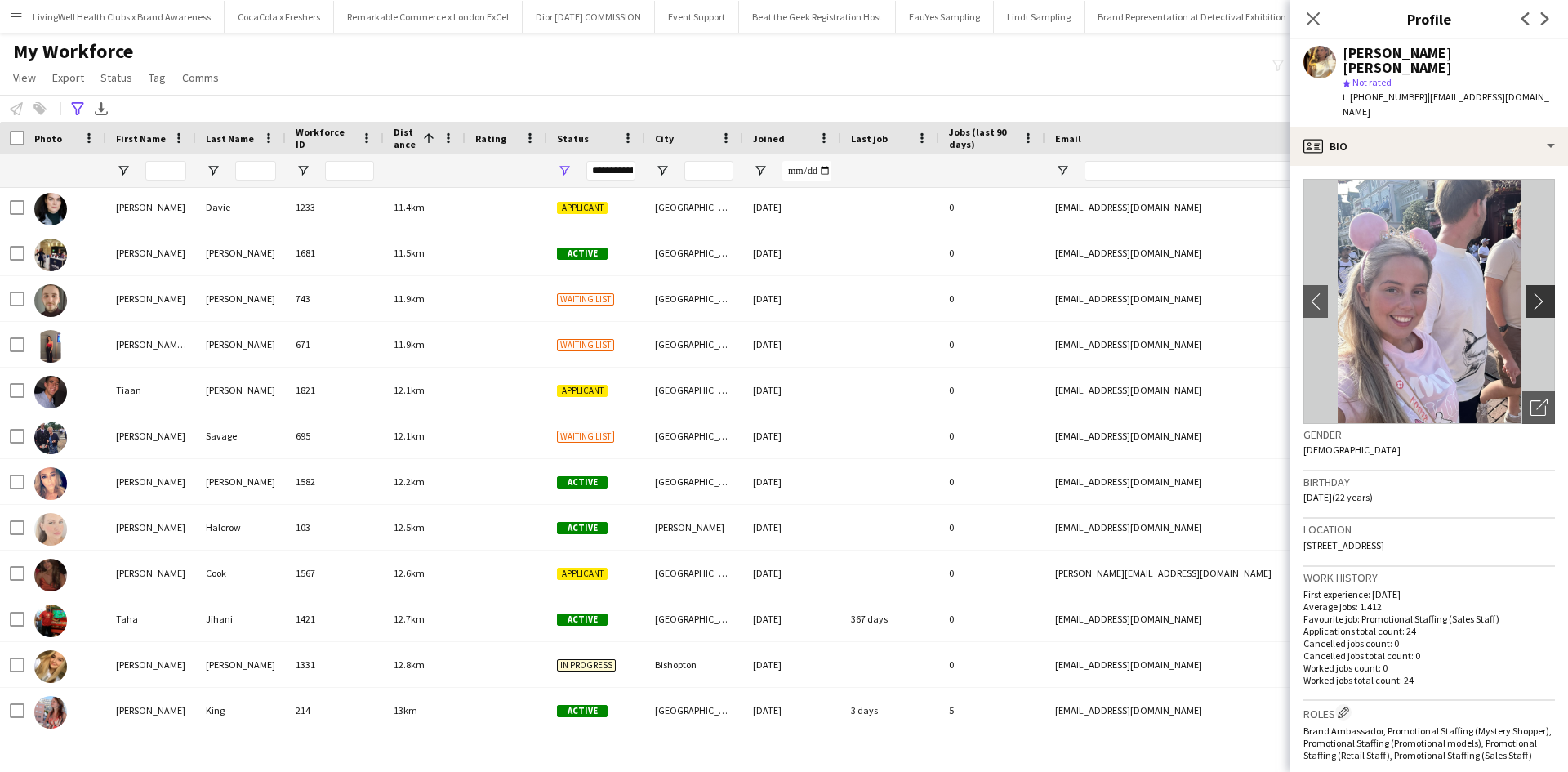
click at [1531, 292] on app-icon "chevron-right" at bounding box center [1543, 301] width 25 height 17
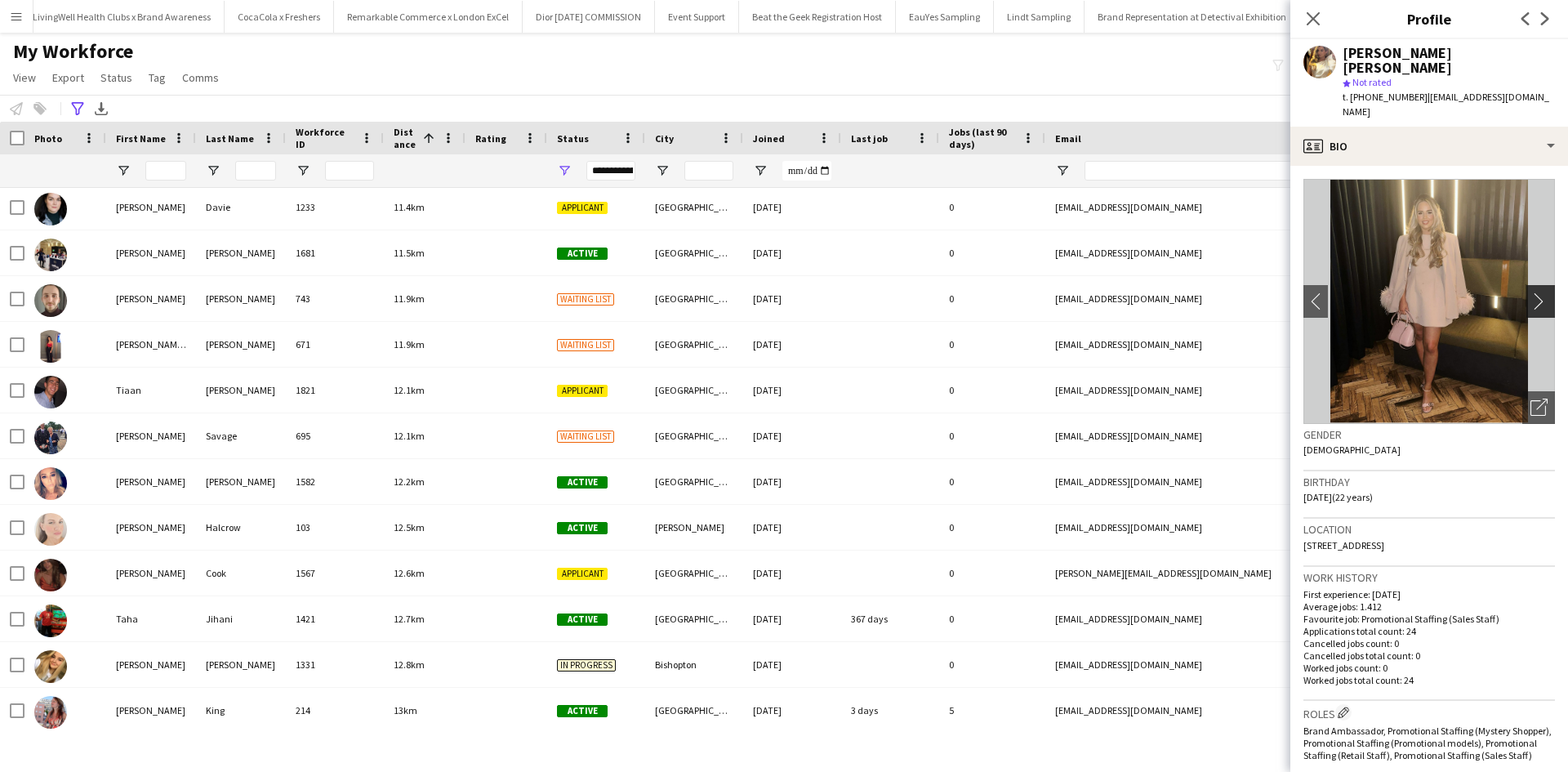
click at [1531, 292] on app-icon "chevron-right" at bounding box center [1543, 301] width 25 height 17
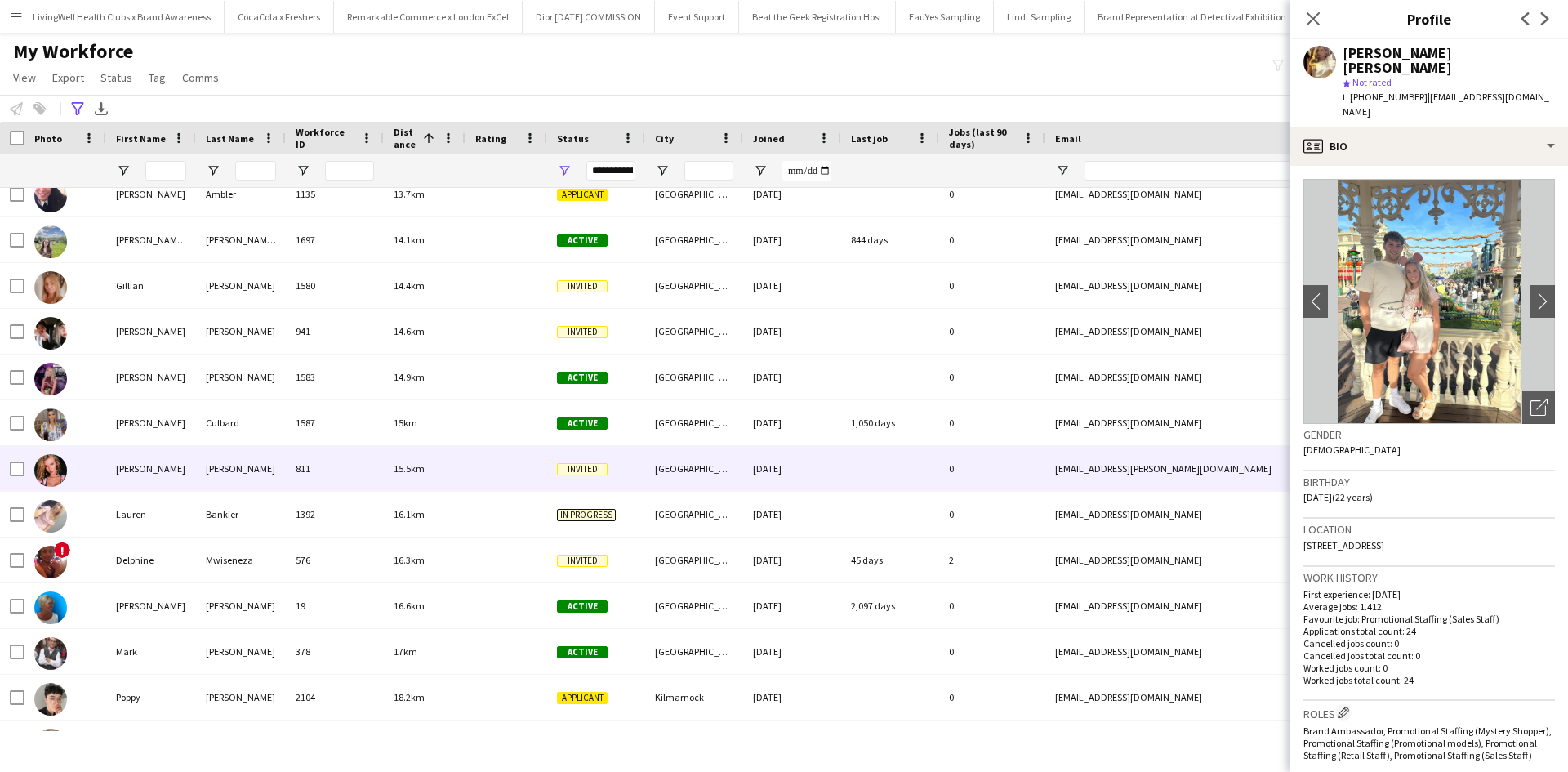
click at [126, 463] on div "Isabel" at bounding box center [151, 468] width 90 height 45
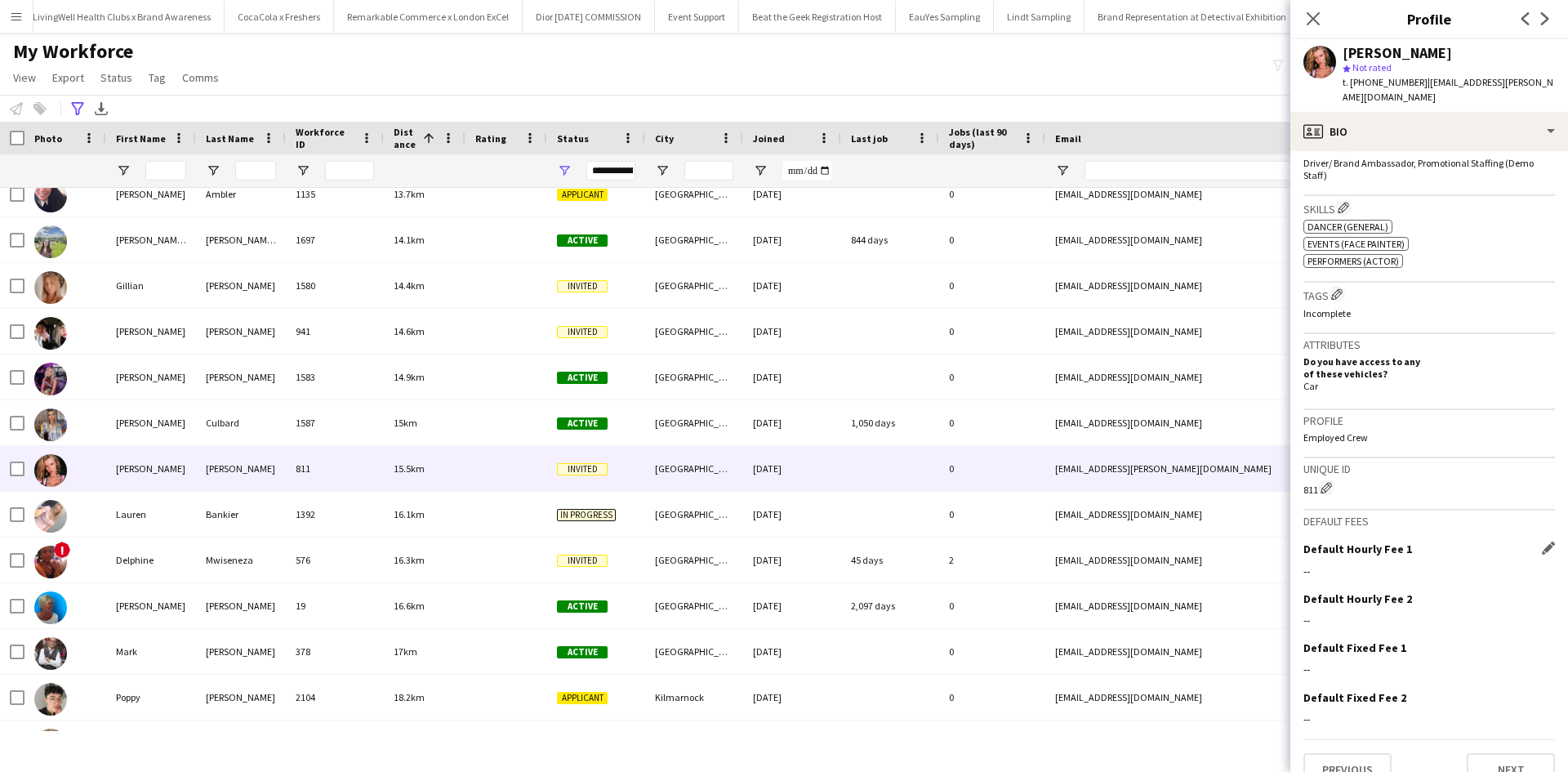
scroll to position [528, 0]
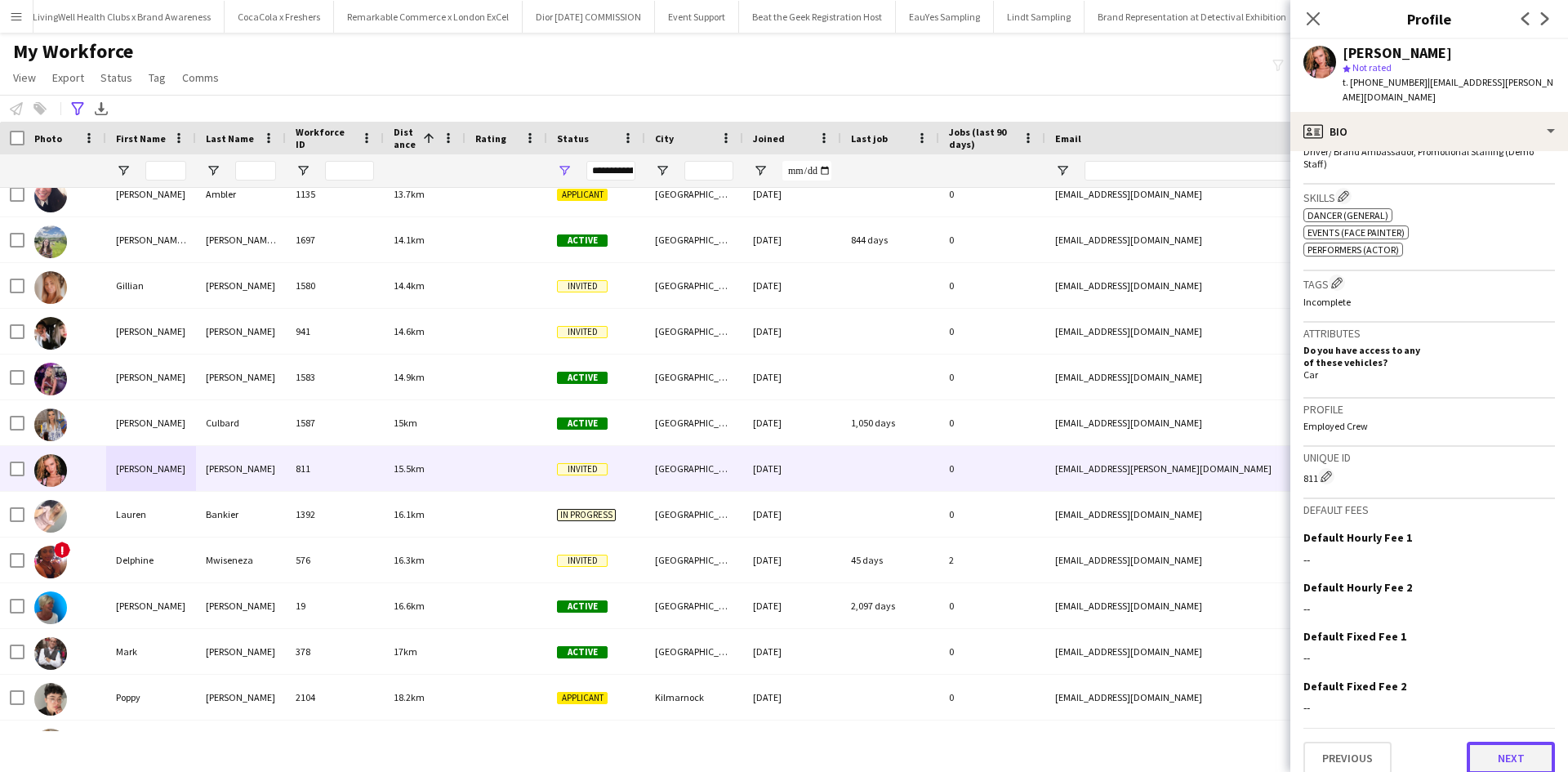
click at [1503, 751] on button "Next" at bounding box center [1510, 758] width 88 height 32
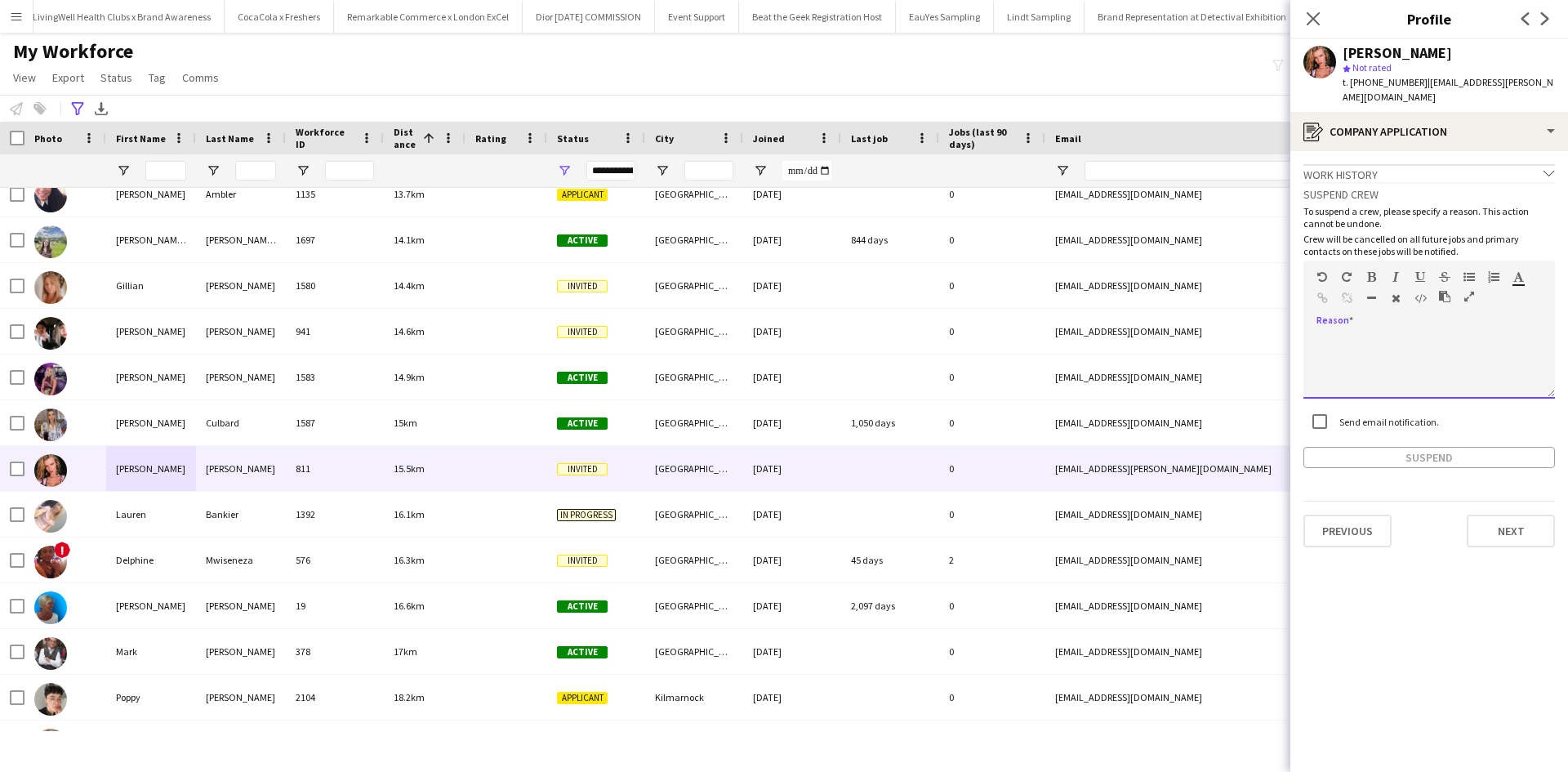
click at [1394, 347] on div at bounding box center [1429, 366] width 252 height 65
click at [1414, 447] on button "Suspend" at bounding box center [1429, 457] width 252 height 21
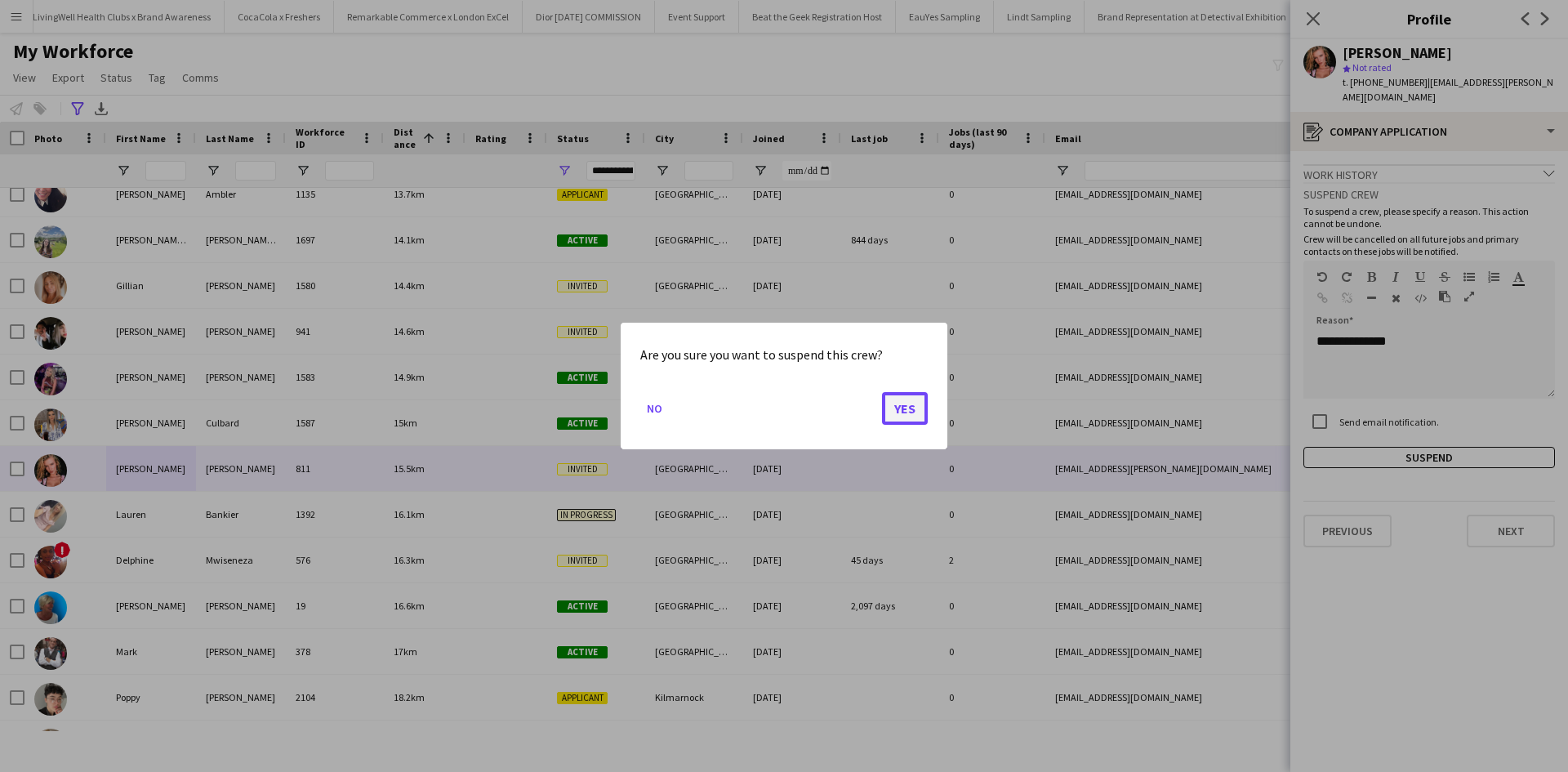
click at [898, 402] on button "Yes" at bounding box center [905, 408] width 45 height 32
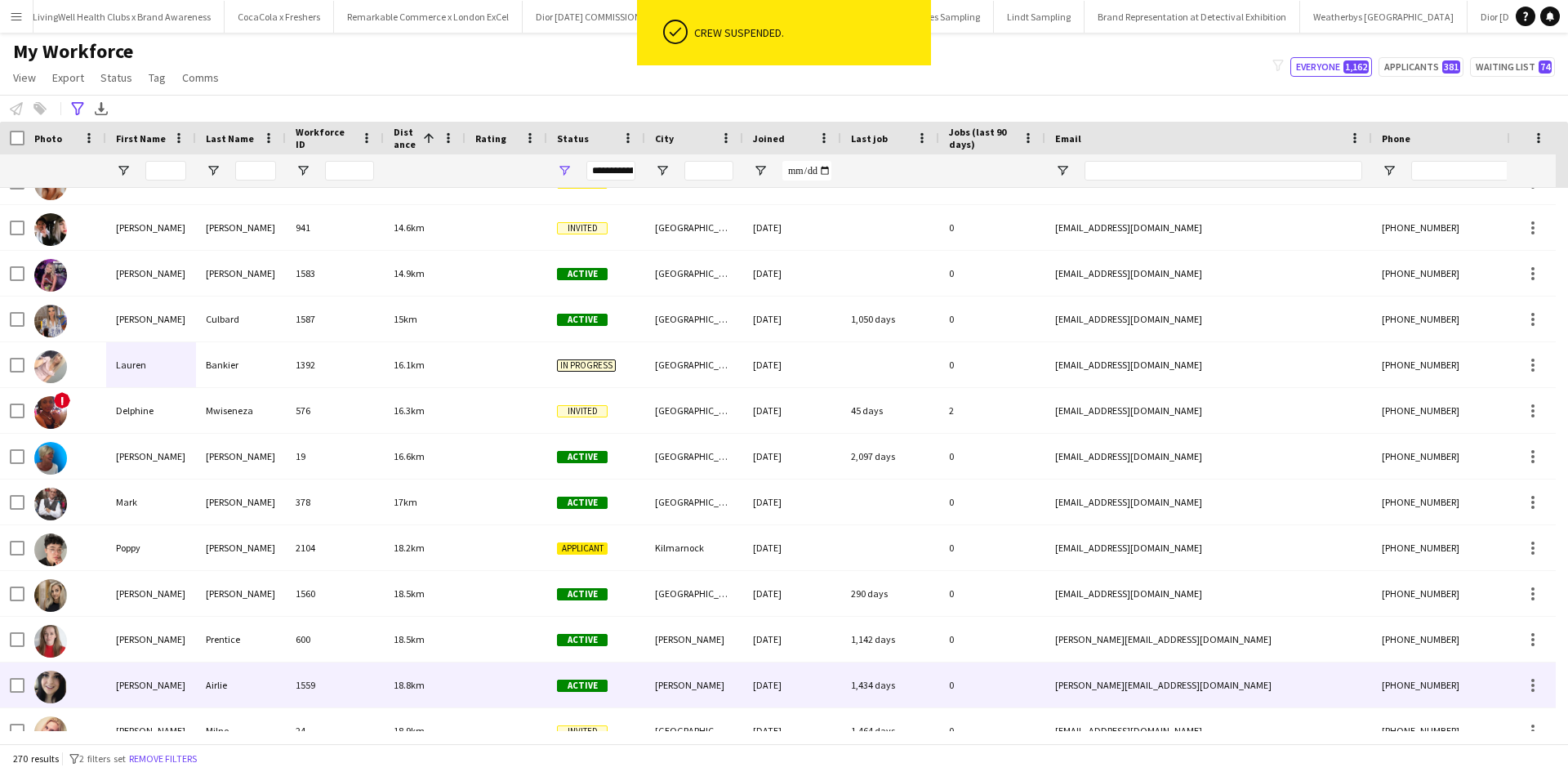
scroll to position [7354, 0]
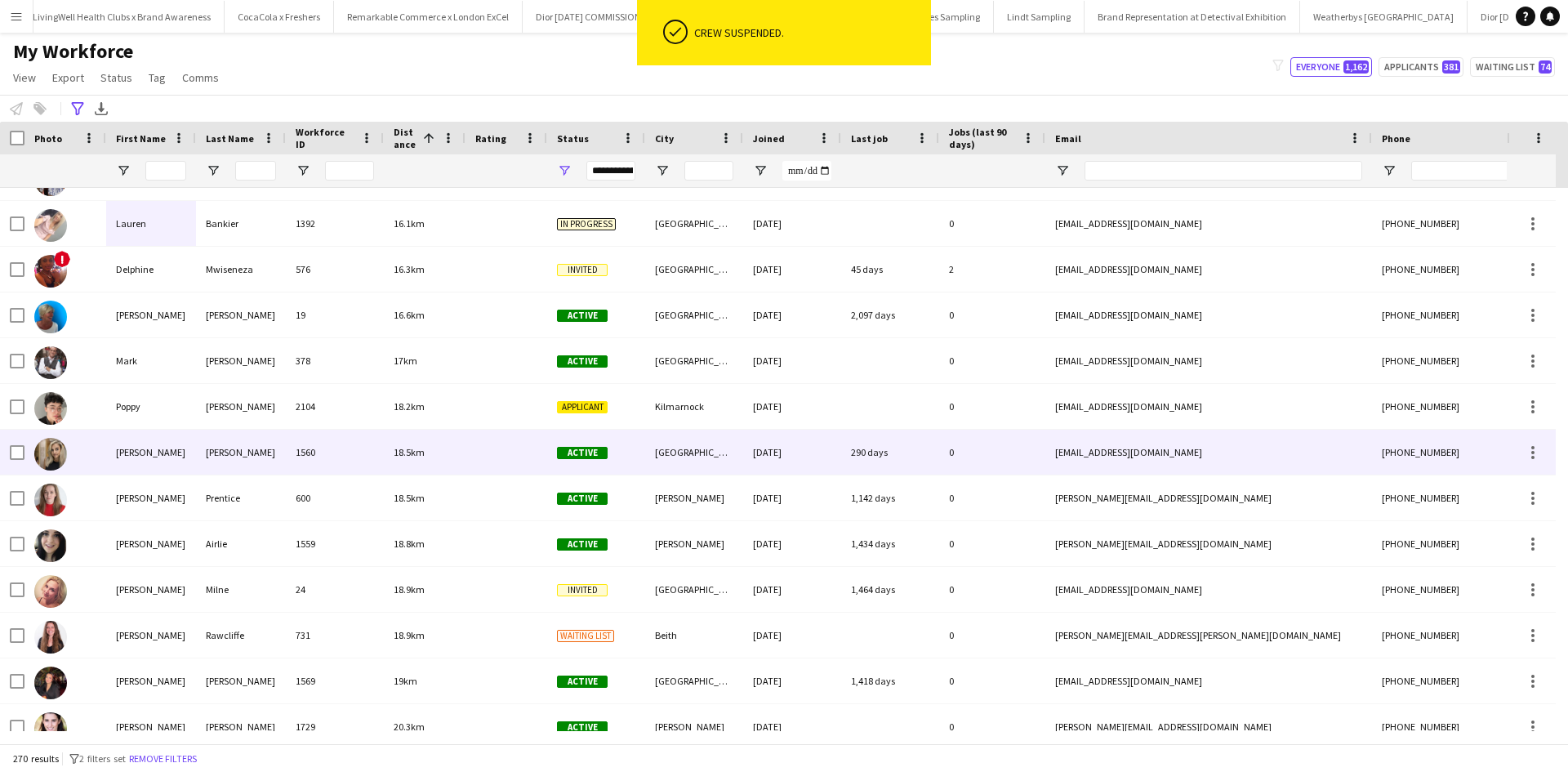
click at [133, 453] on div "Jenna" at bounding box center [151, 453] width 90 height 45
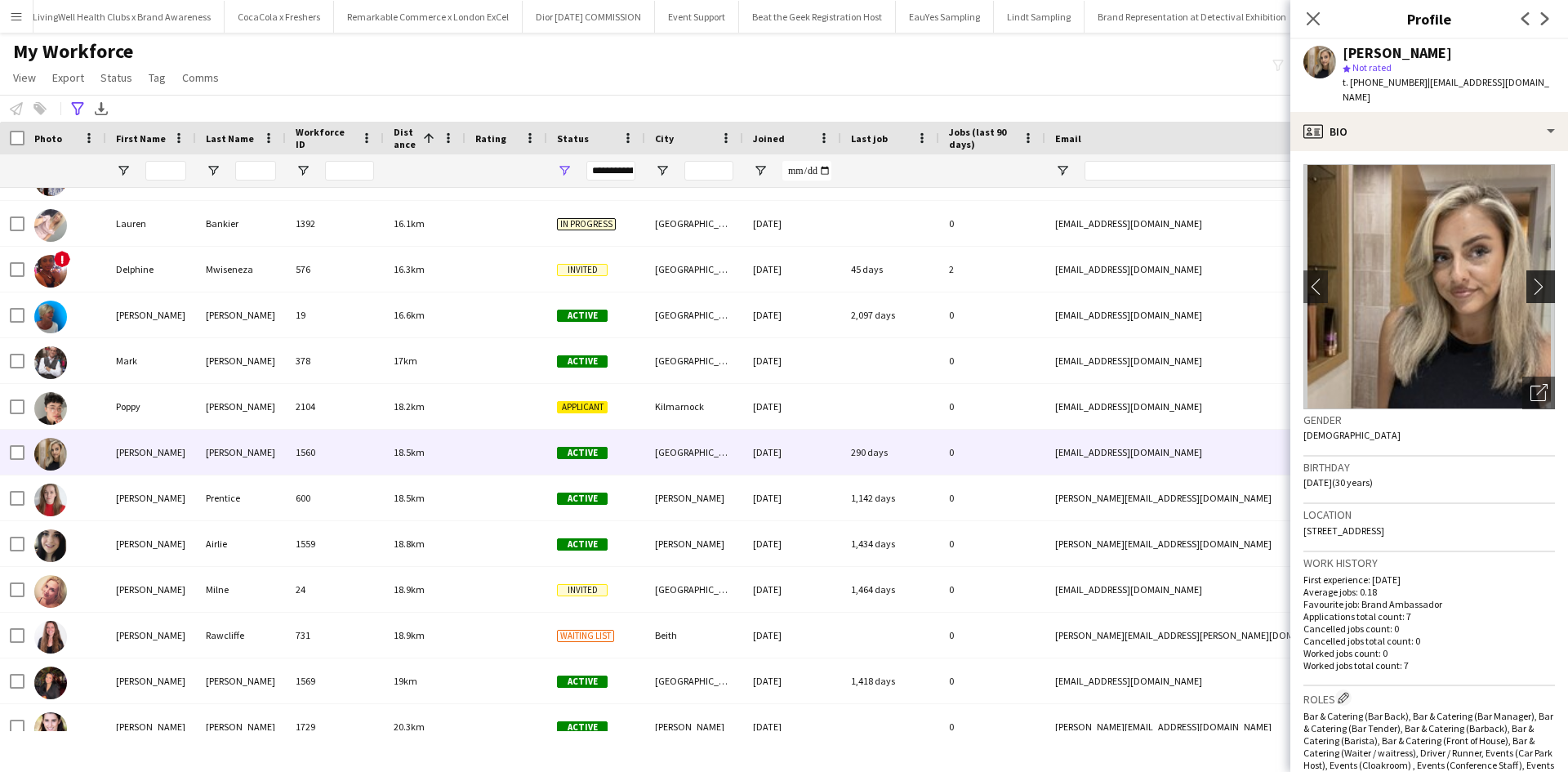
click at [1530, 270] on button "chevron-right" at bounding box center [1543, 286] width 32 height 32
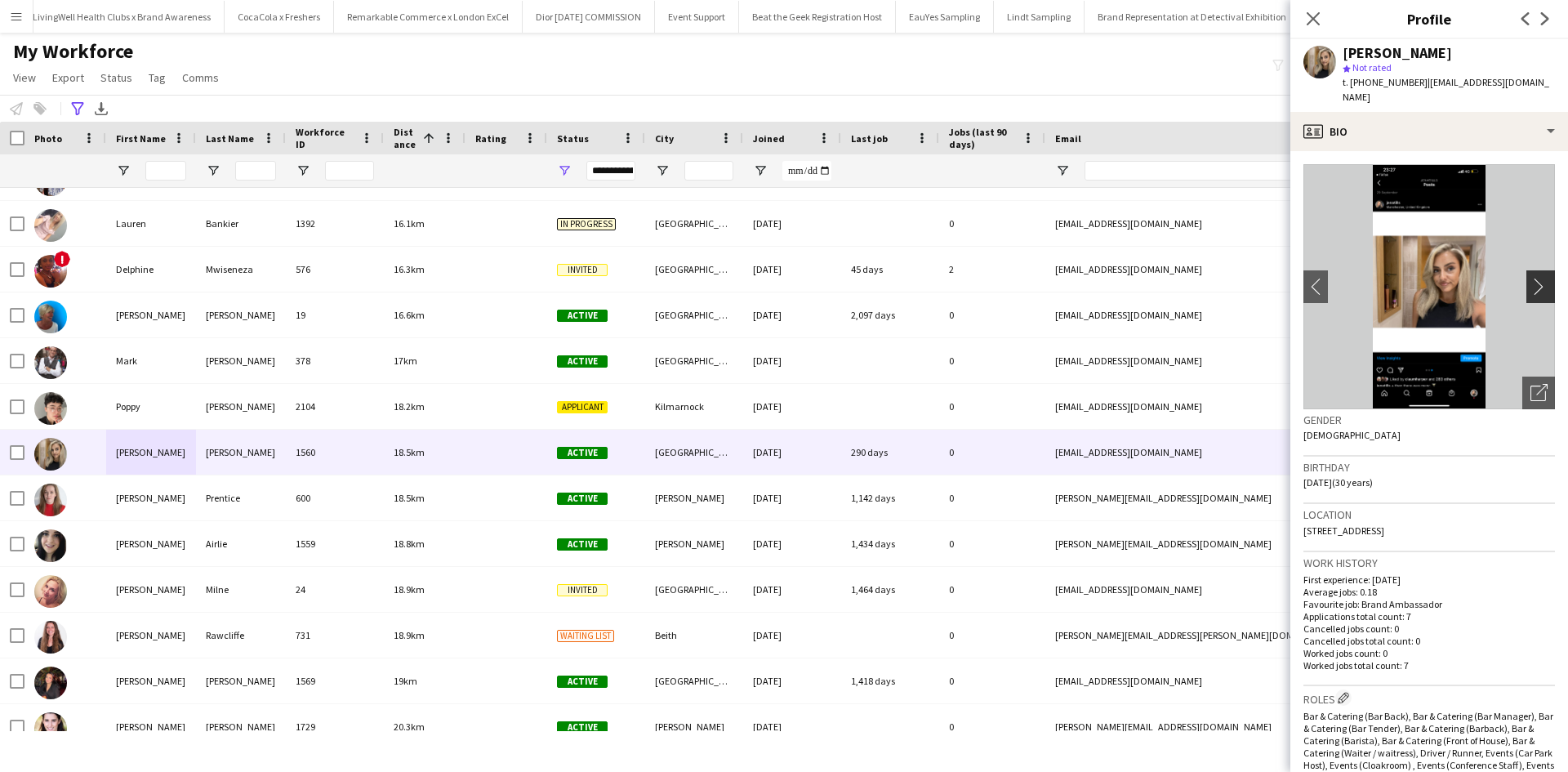
click at [1530, 270] on button "chevron-right" at bounding box center [1543, 286] width 32 height 32
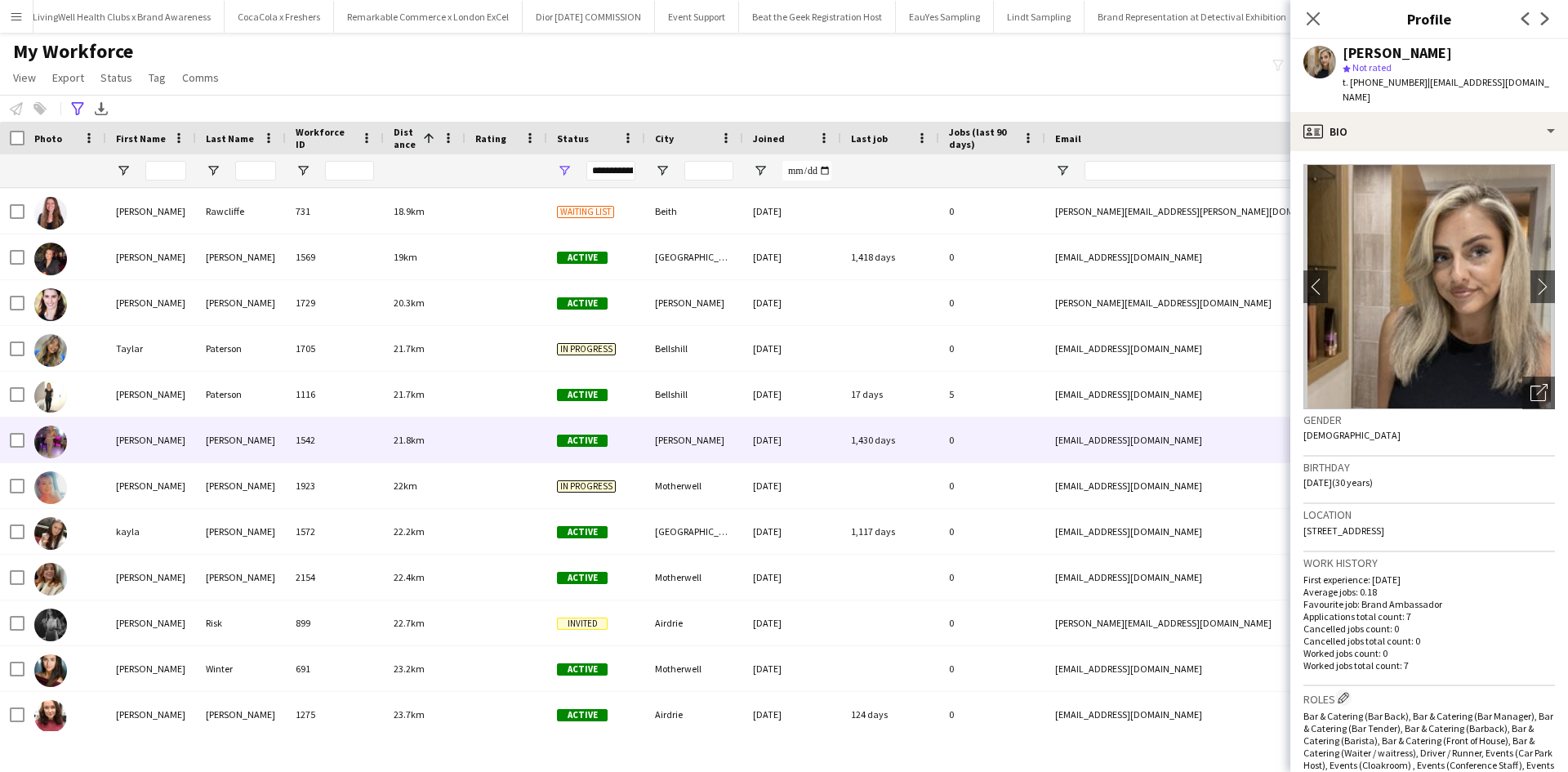
scroll to position [7844, 0]
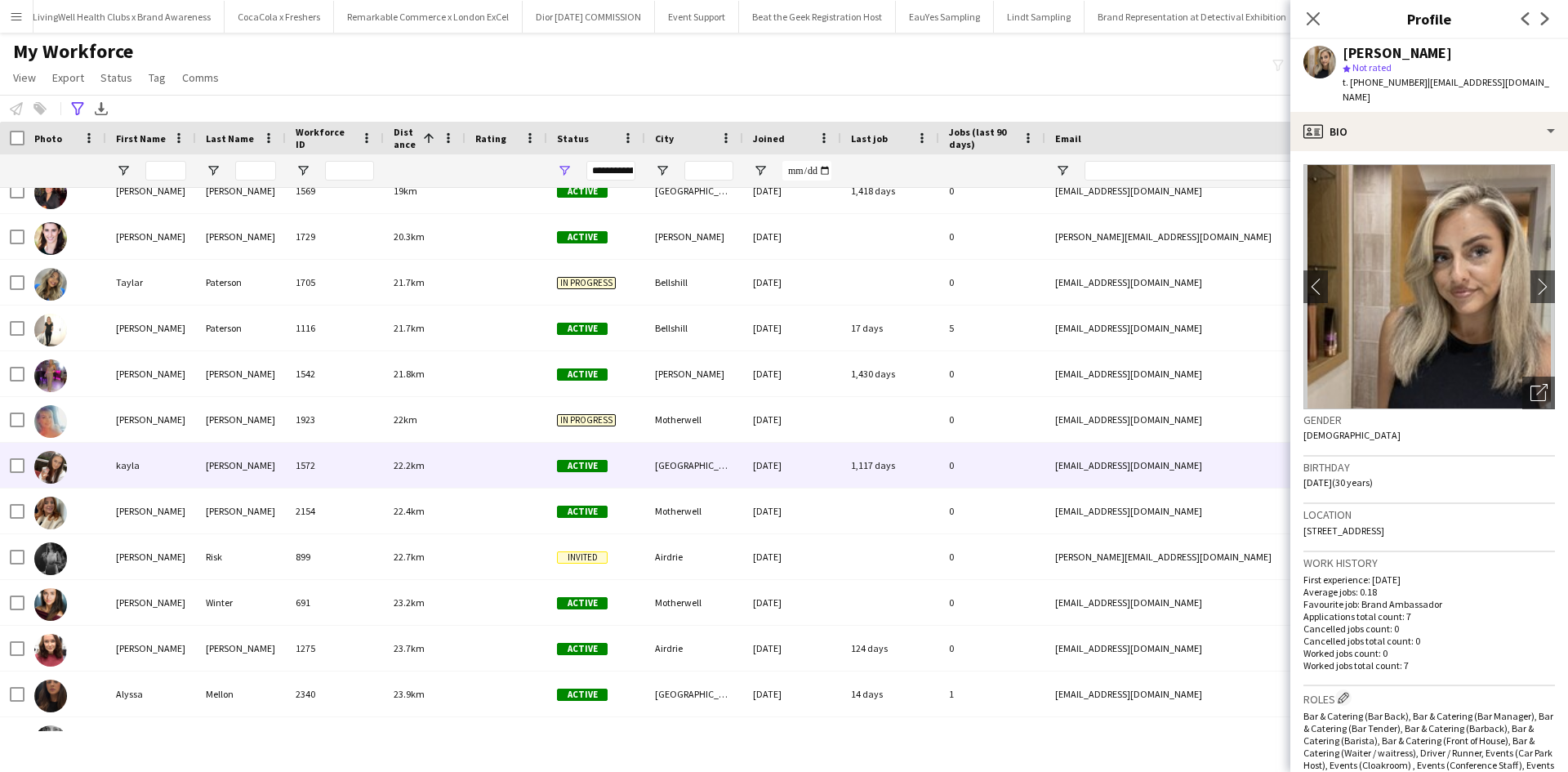
click at [133, 472] on div "kayla" at bounding box center [151, 466] width 90 height 45
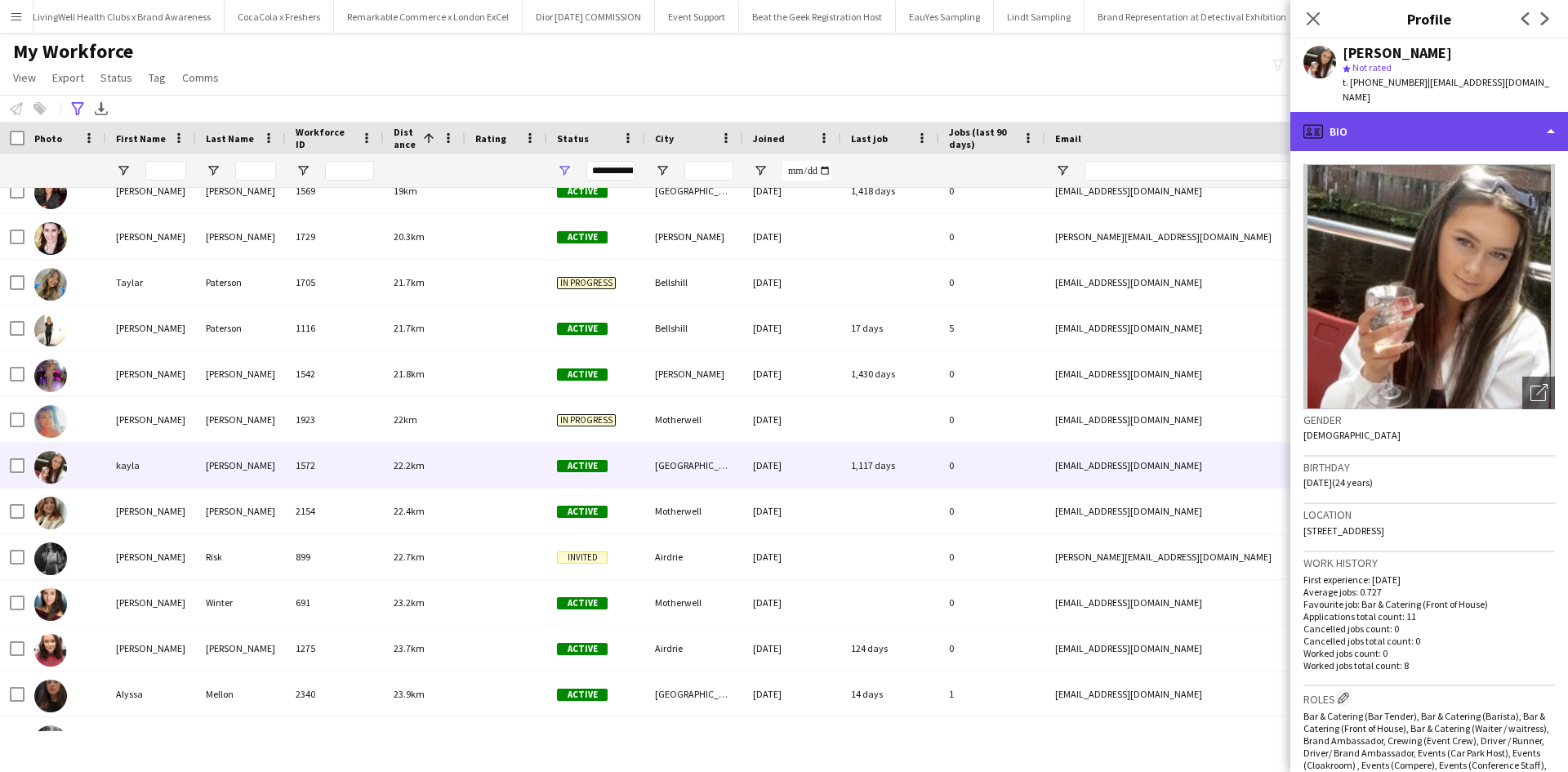
click at [1357, 115] on div "profile Bio" at bounding box center [1429, 131] width 277 height 39
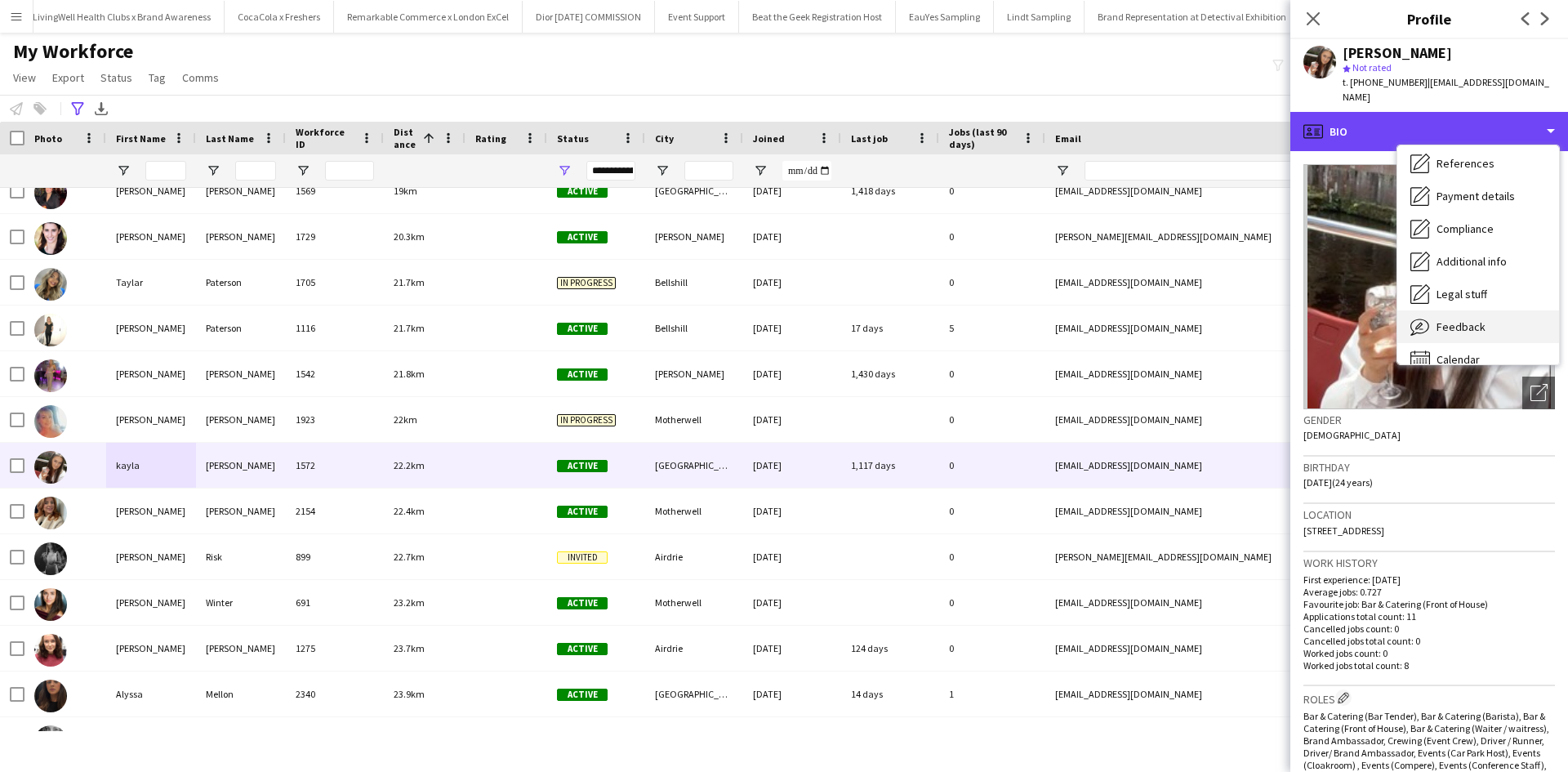
scroll to position [187, 0]
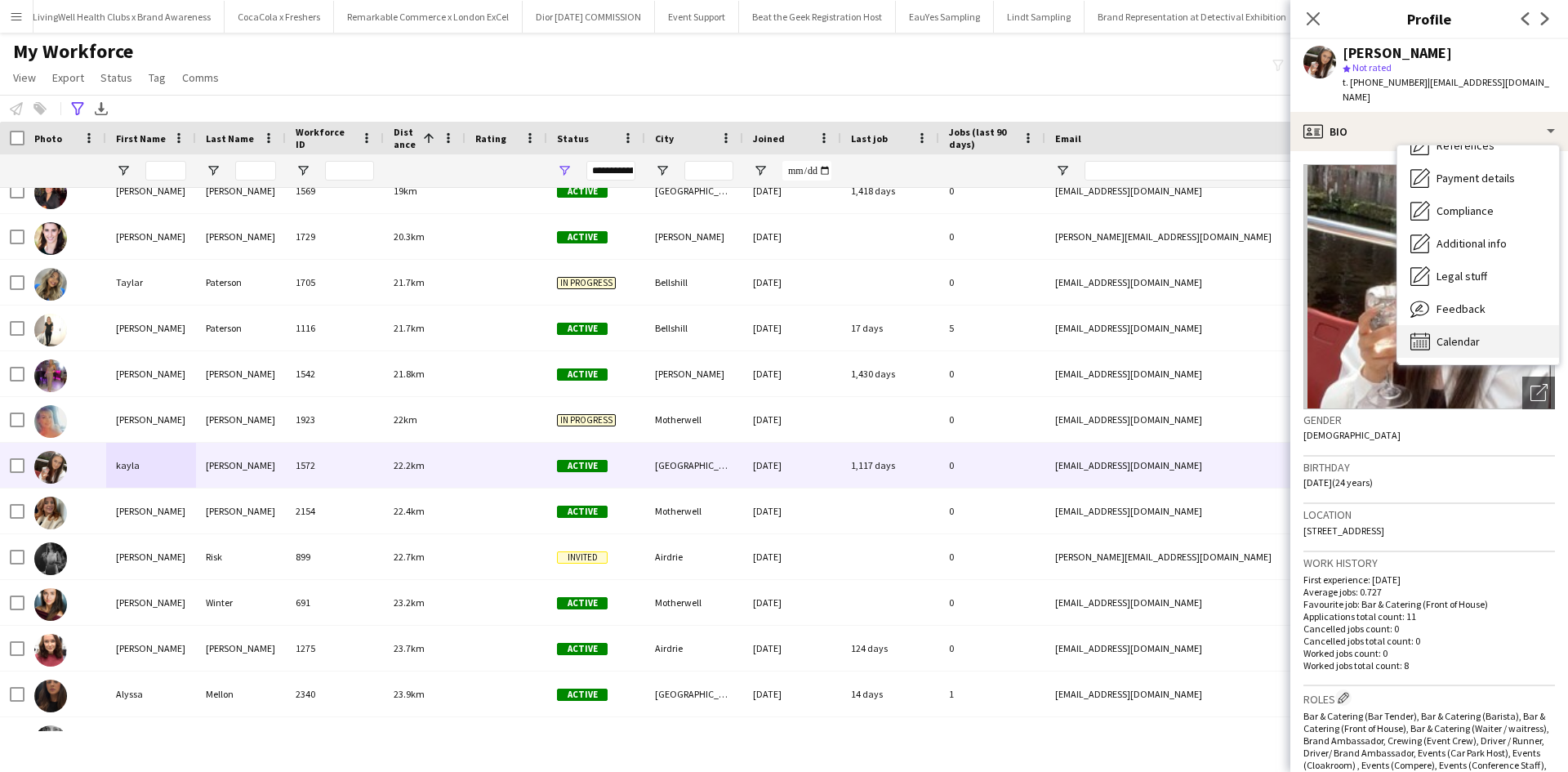
click at [1453, 334] on span "Calendar" at bounding box center [1459, 341] width 44 height 15
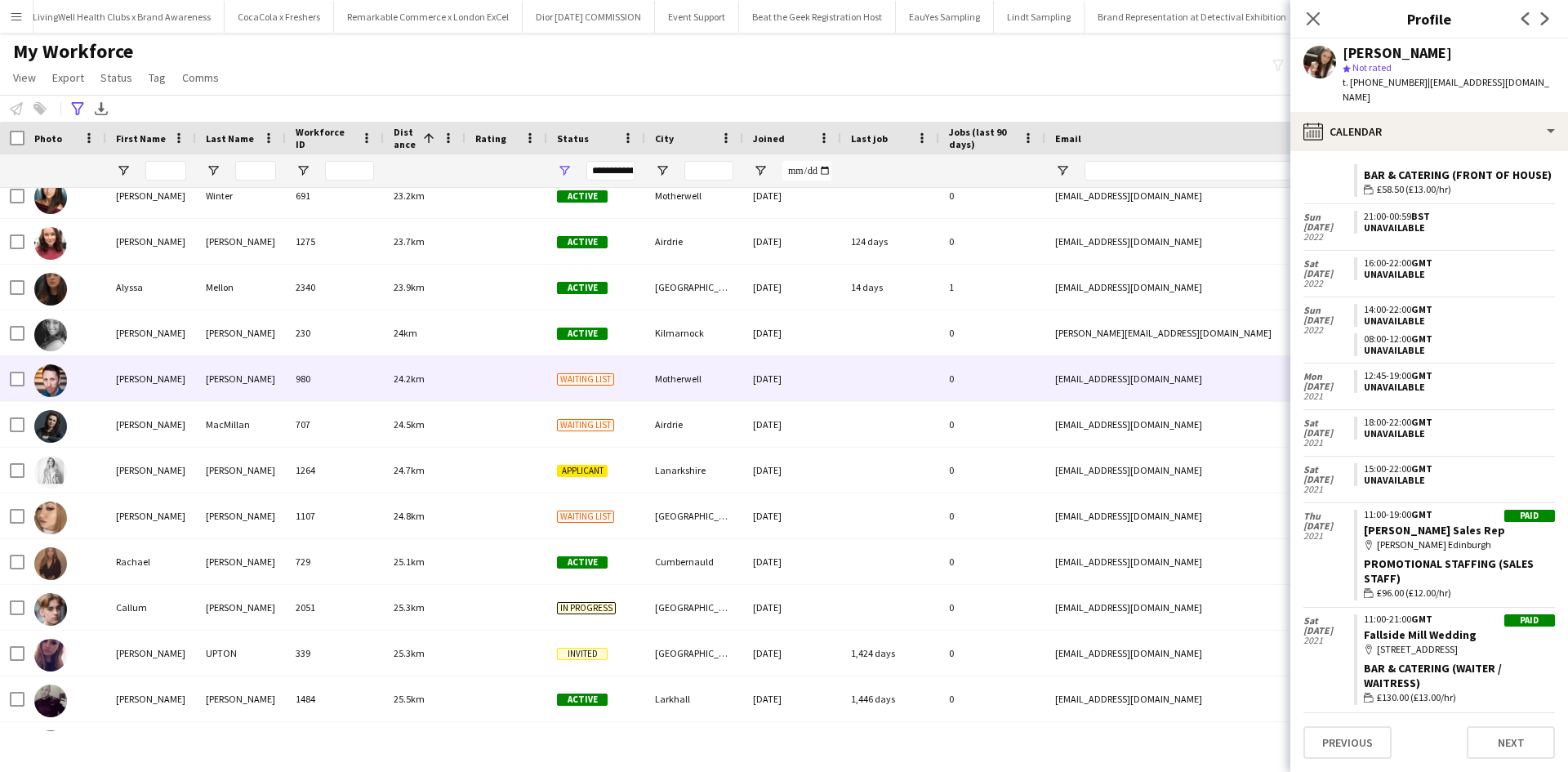
scroll to position [8253, 0]
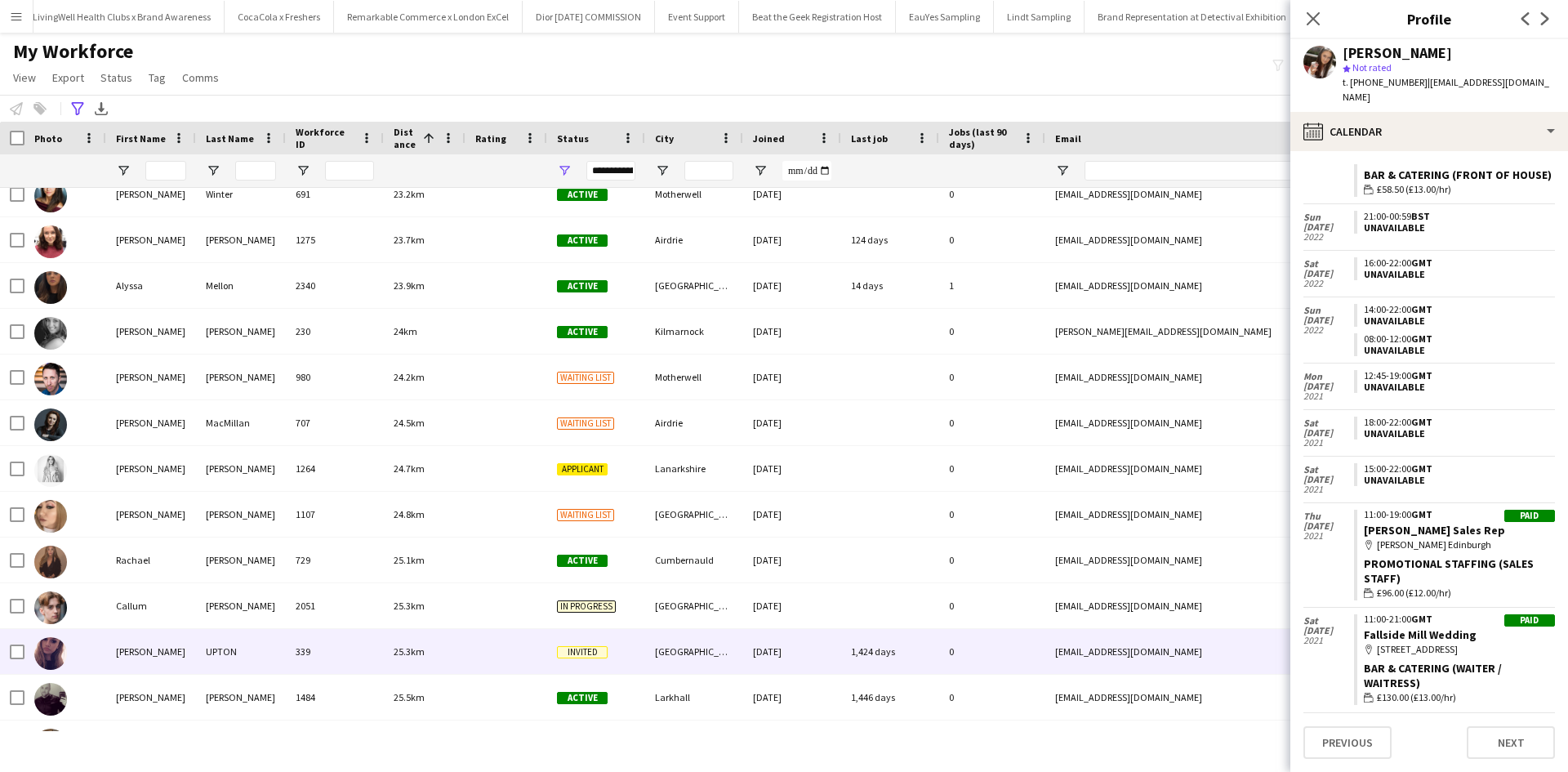
click at [118, 634] on div "Stephanie" at bounding box center [151, 652] width 90 height 45
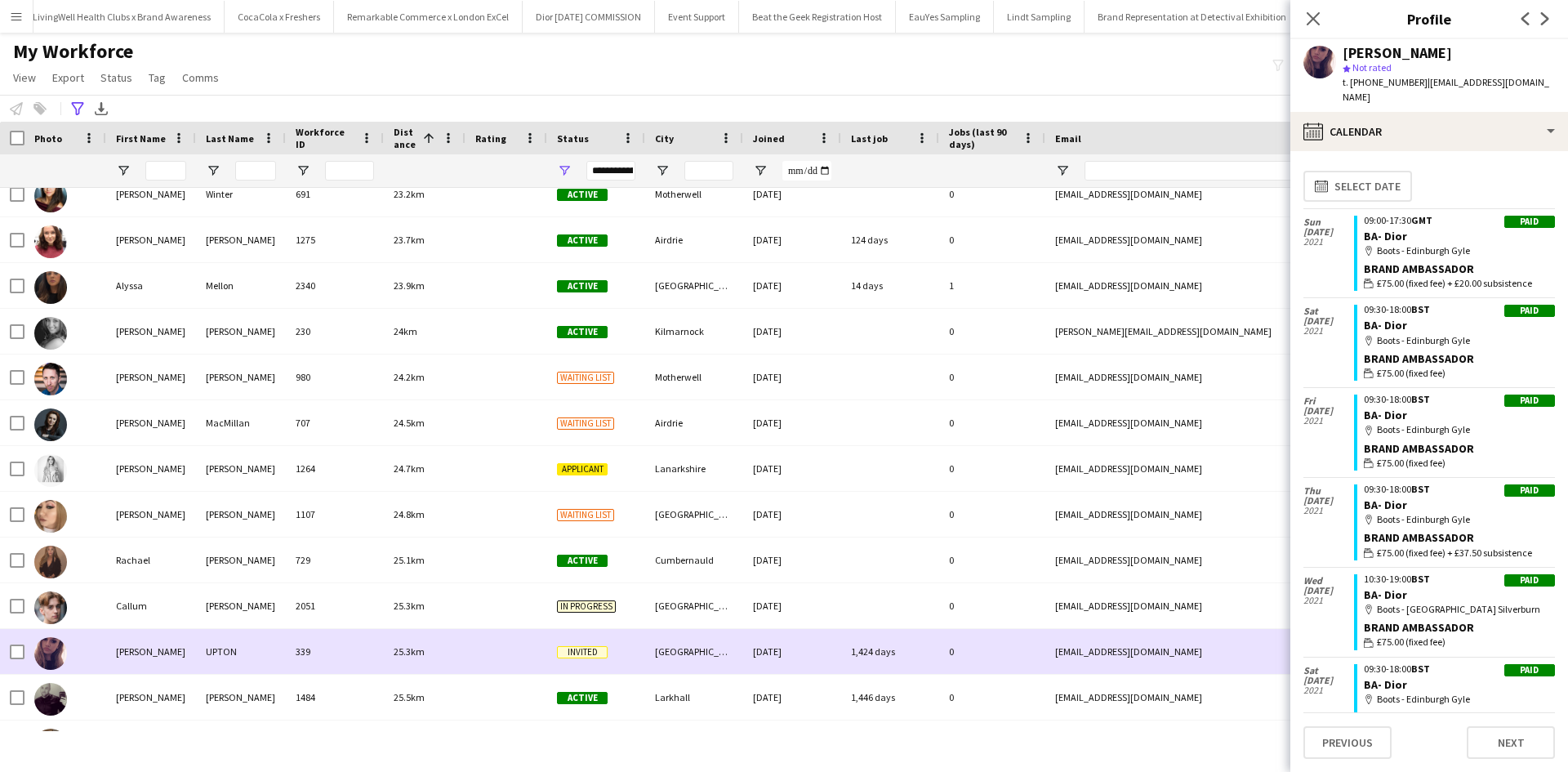
click at [123, 647] on div "Stephanie" at bounding box center [151, 652] width 90 height 45
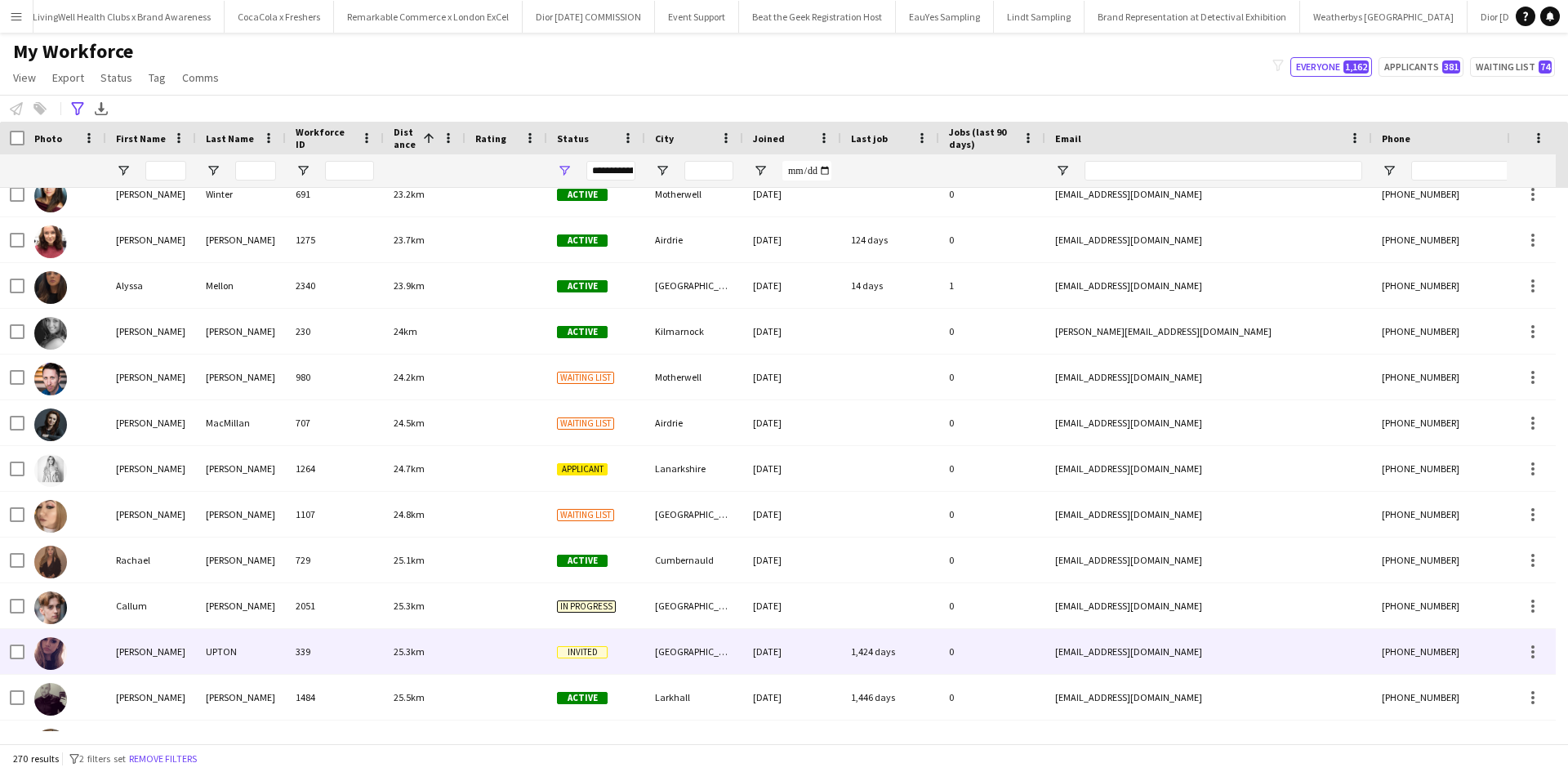
click at [125, 647] on div "Stephanie" at bounding box center [151, 652] width 90 height 45
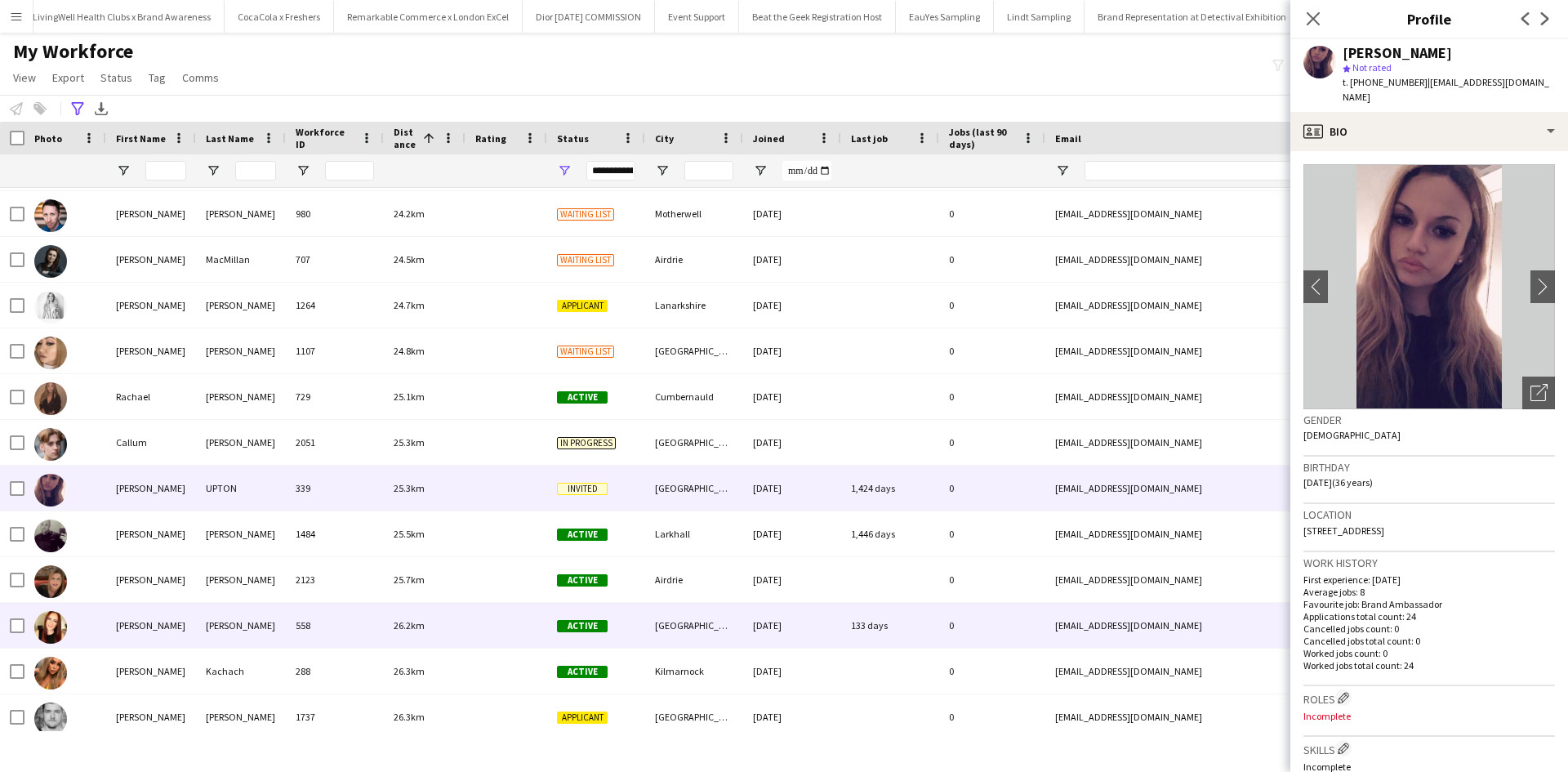
click at [126, 628] on div "Alison" at bounding box center [151, 625] width 90 height 45
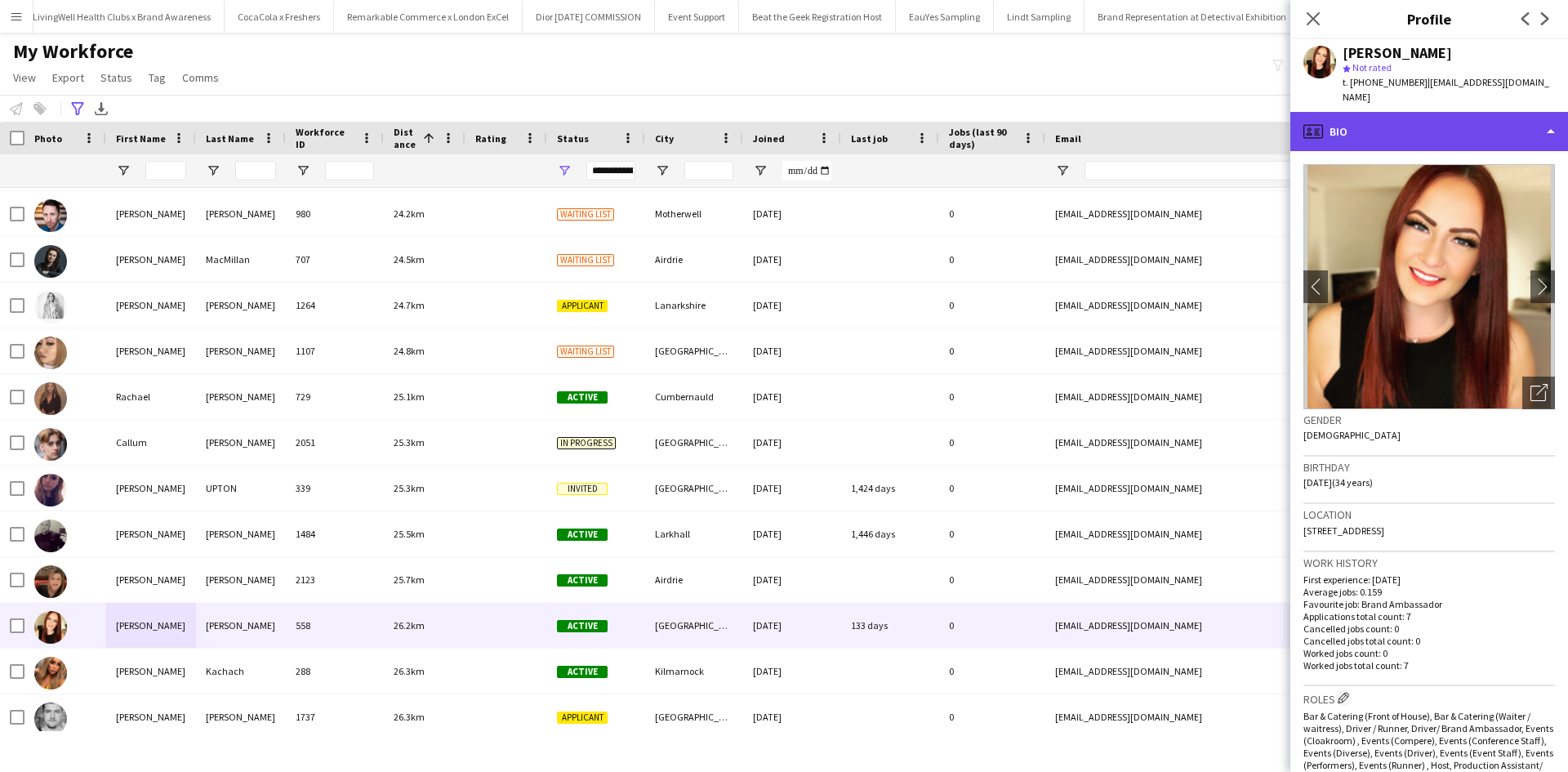
click at [1345, 112] on div "profile Bio" at bounding box center [1429, 131] width 277 height 39
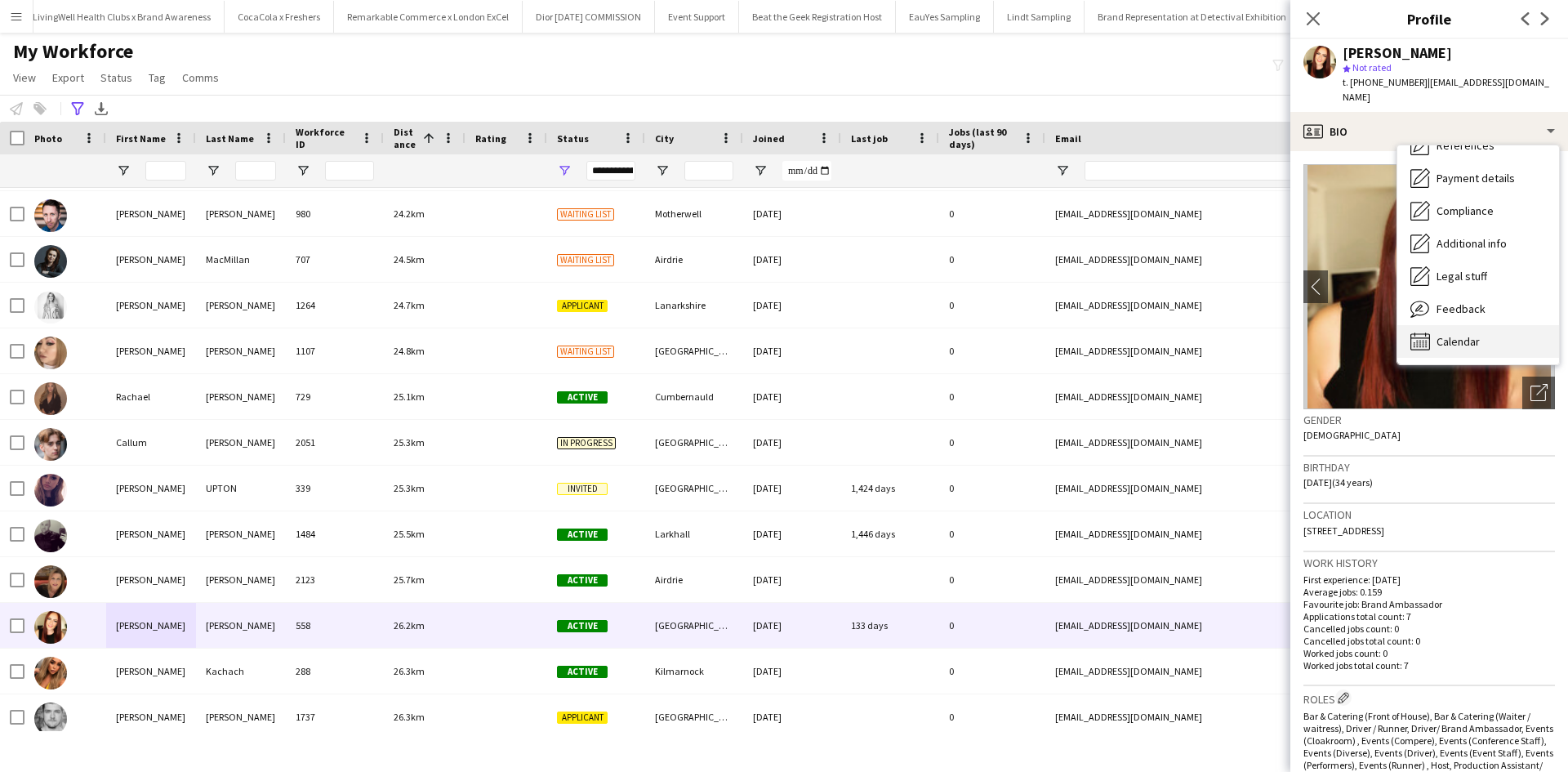
click at [1484, 328] on div "Calendar Calendar" at bounding box center [1478, 341] width 161 height 32
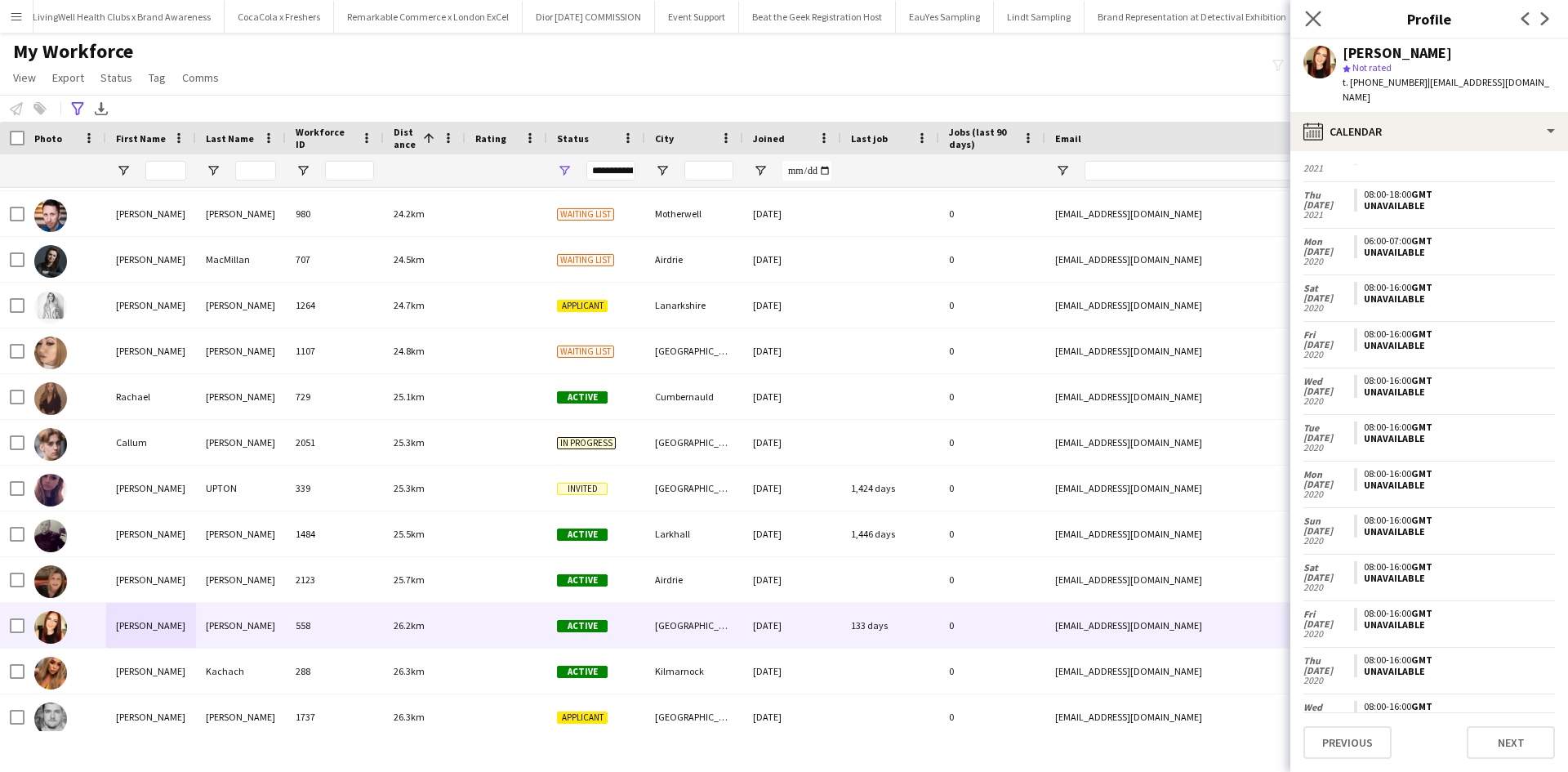
click at [1307, 27] on app-icon "Close pop-in" at bounding box center [1313, 18] width 24 height 24
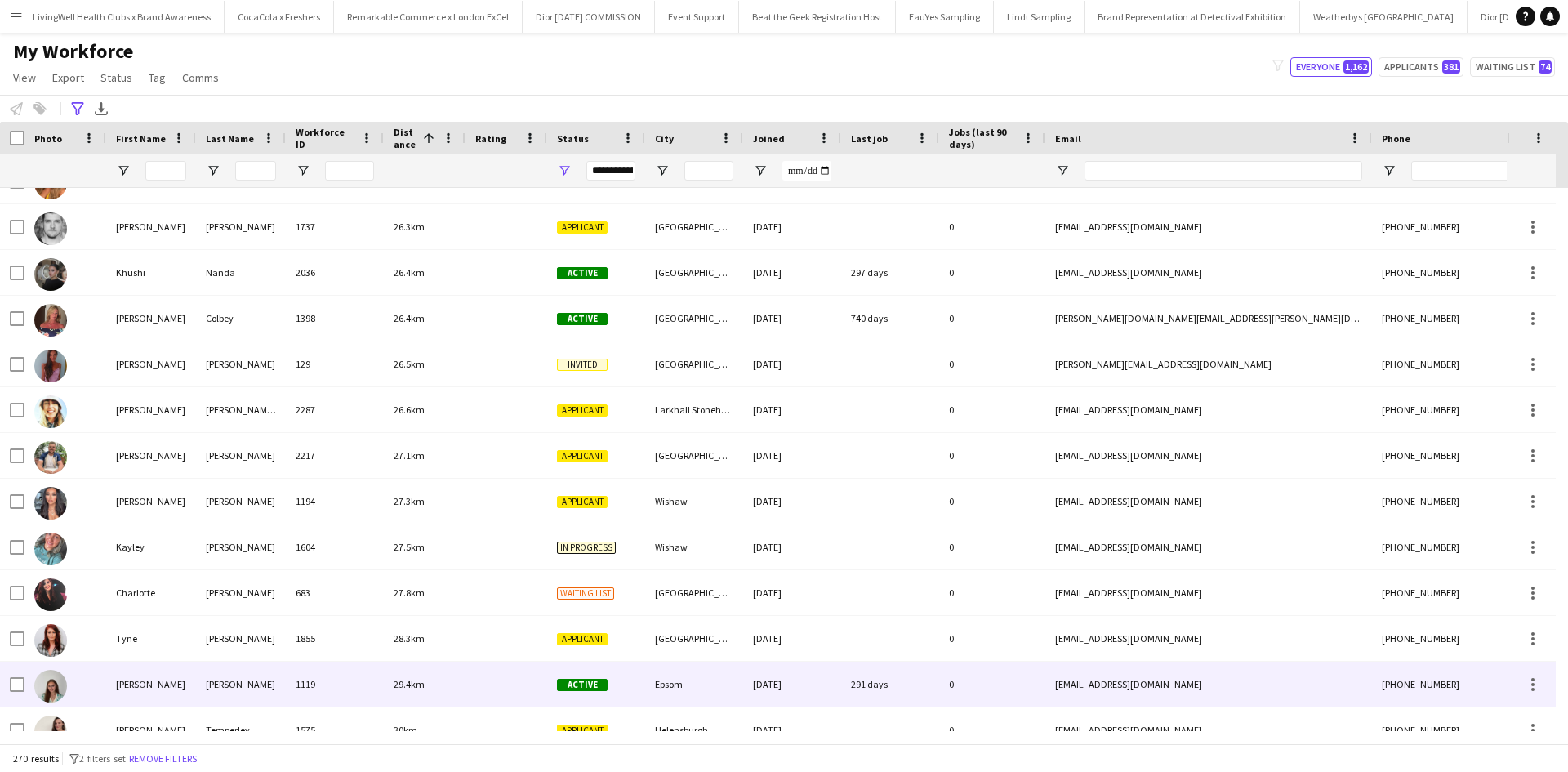
click at [141, 689] on div "Nicola" at bounding box center [151, 685] width 90 height 45
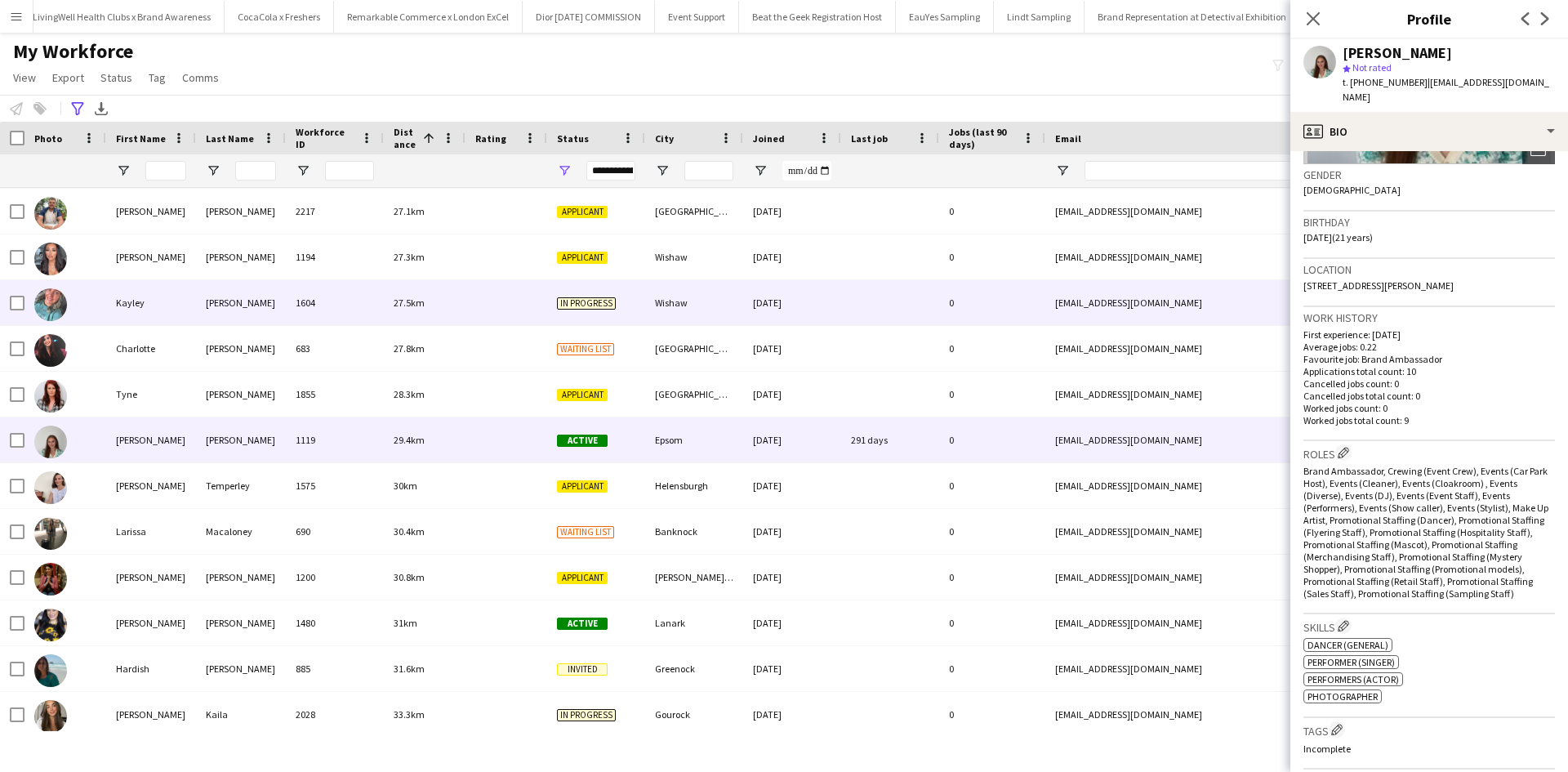
scroll to position [9151, 0]
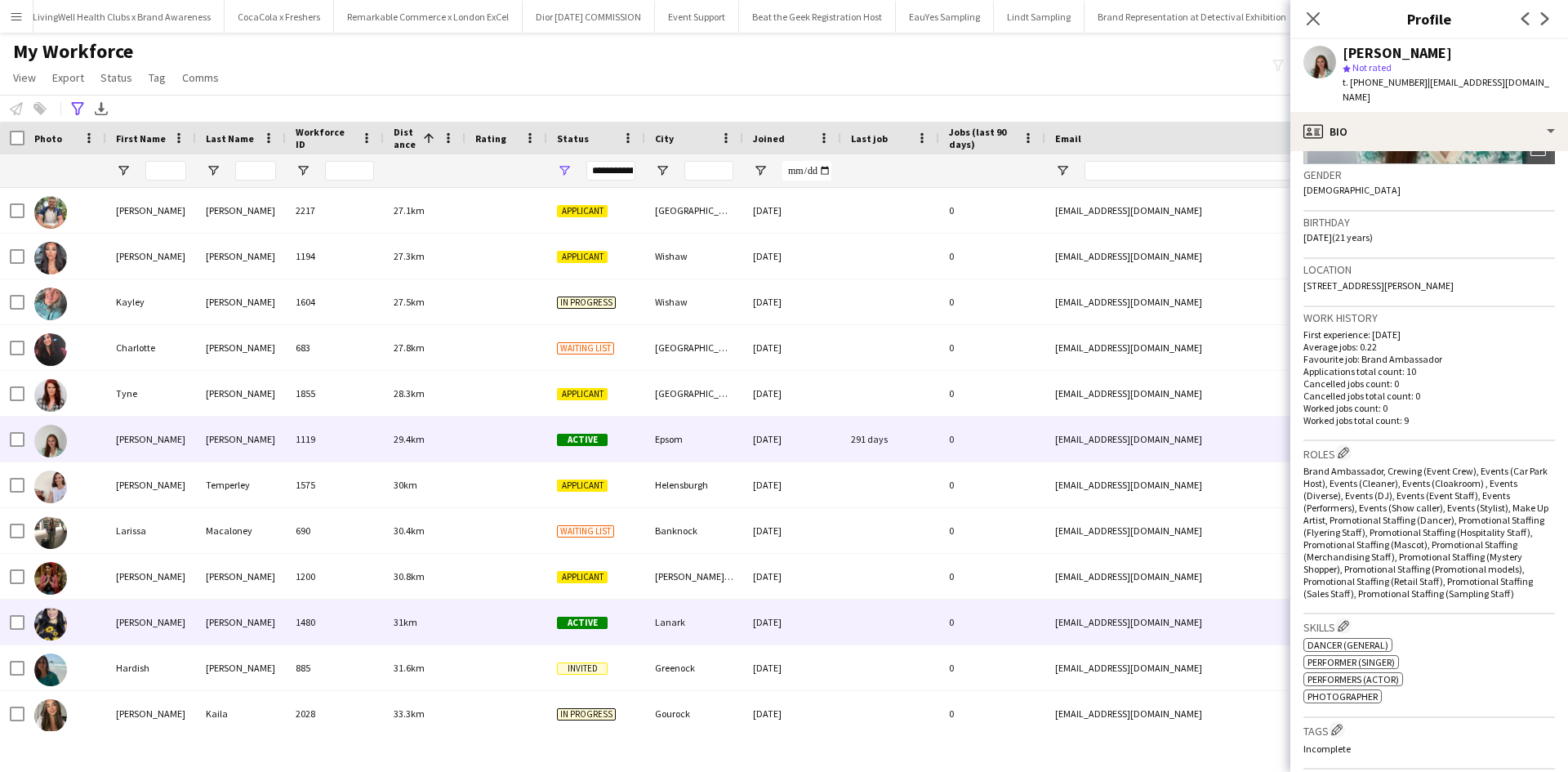
click at [122, 639] on div "Natalie" at bounding box center [151, 623] width 90 height 45
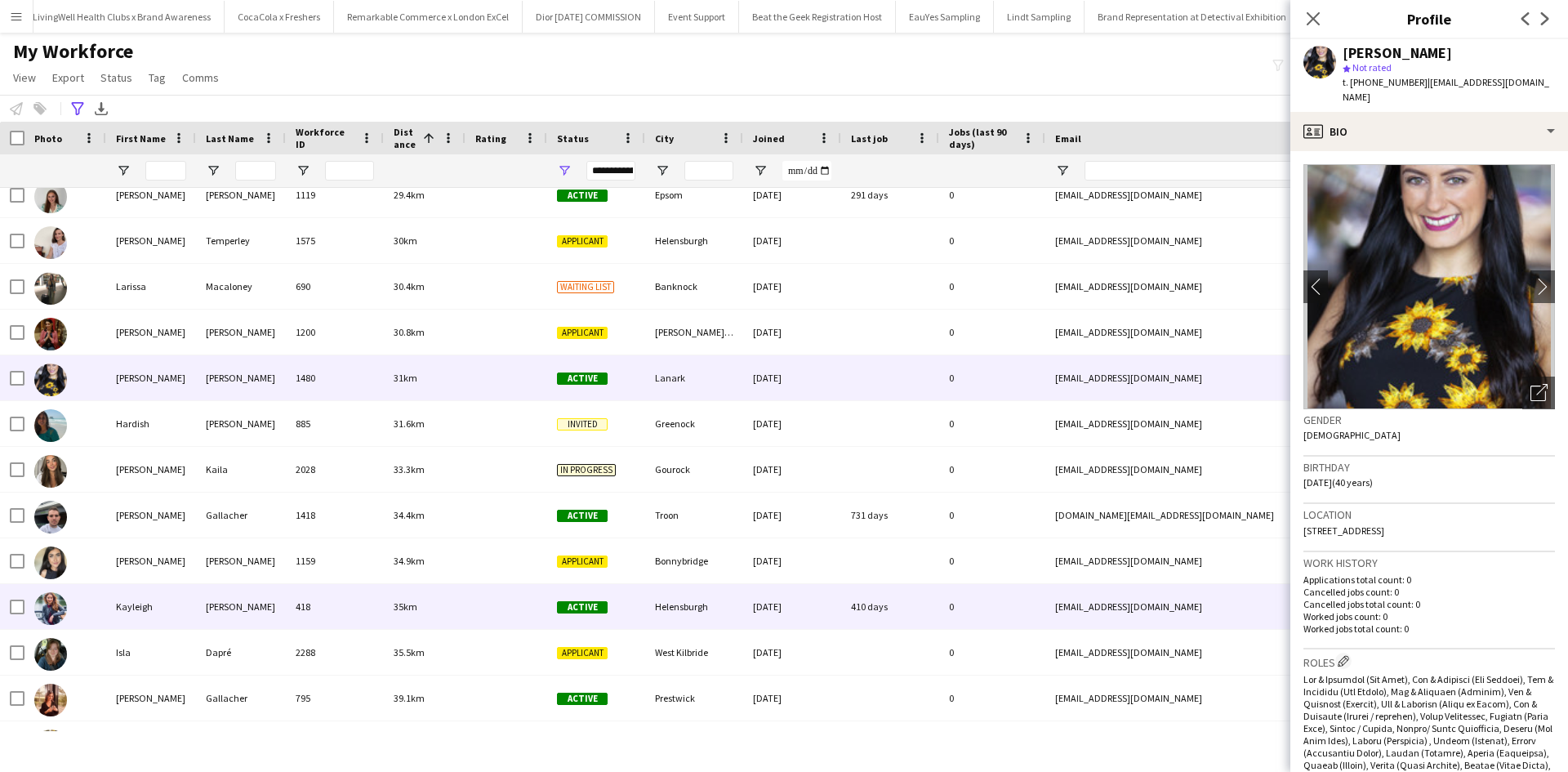
scroll to position [9397, 0]
click at [142, 609] on div "Kayleigh" at bounding box center [151, 606] width 90 height 45
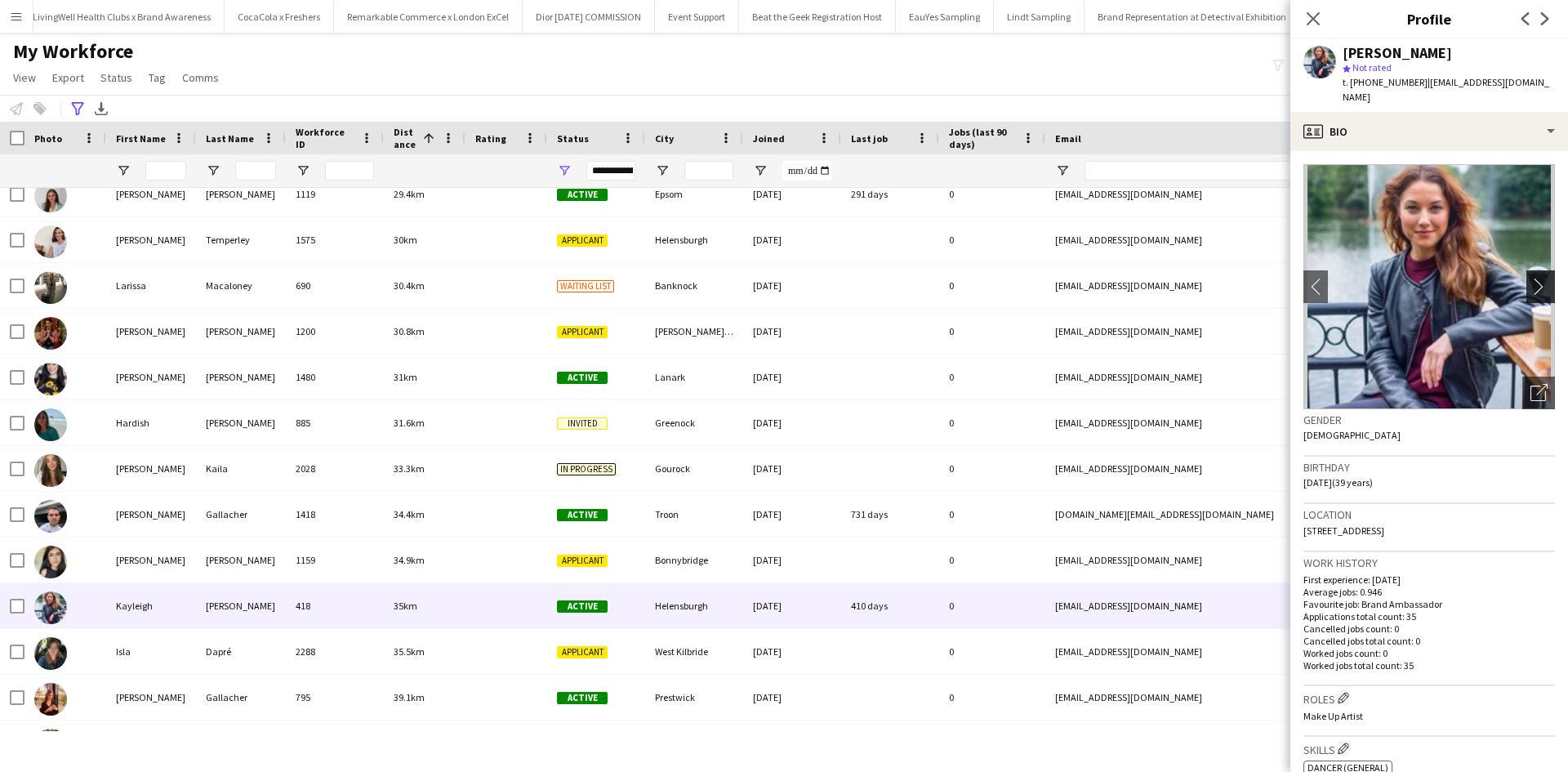
click at [1531, 277] on app-icon "chevron-right" at bounding box center [1543, 286] width 25 height 17
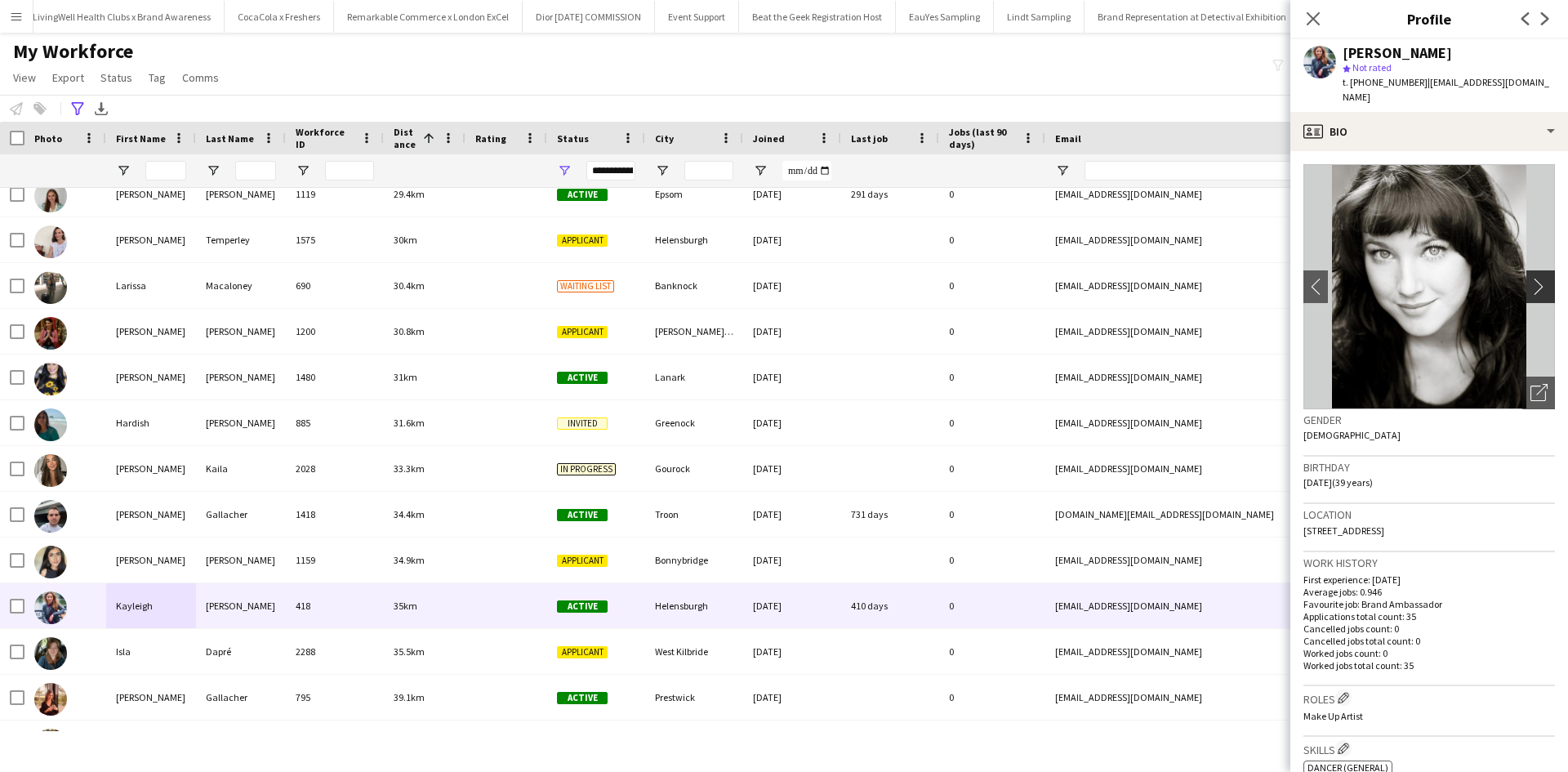
click at [1531, 277] on app-icon "chevron-right" at bounding box center [1543, 286] width 25 height 17
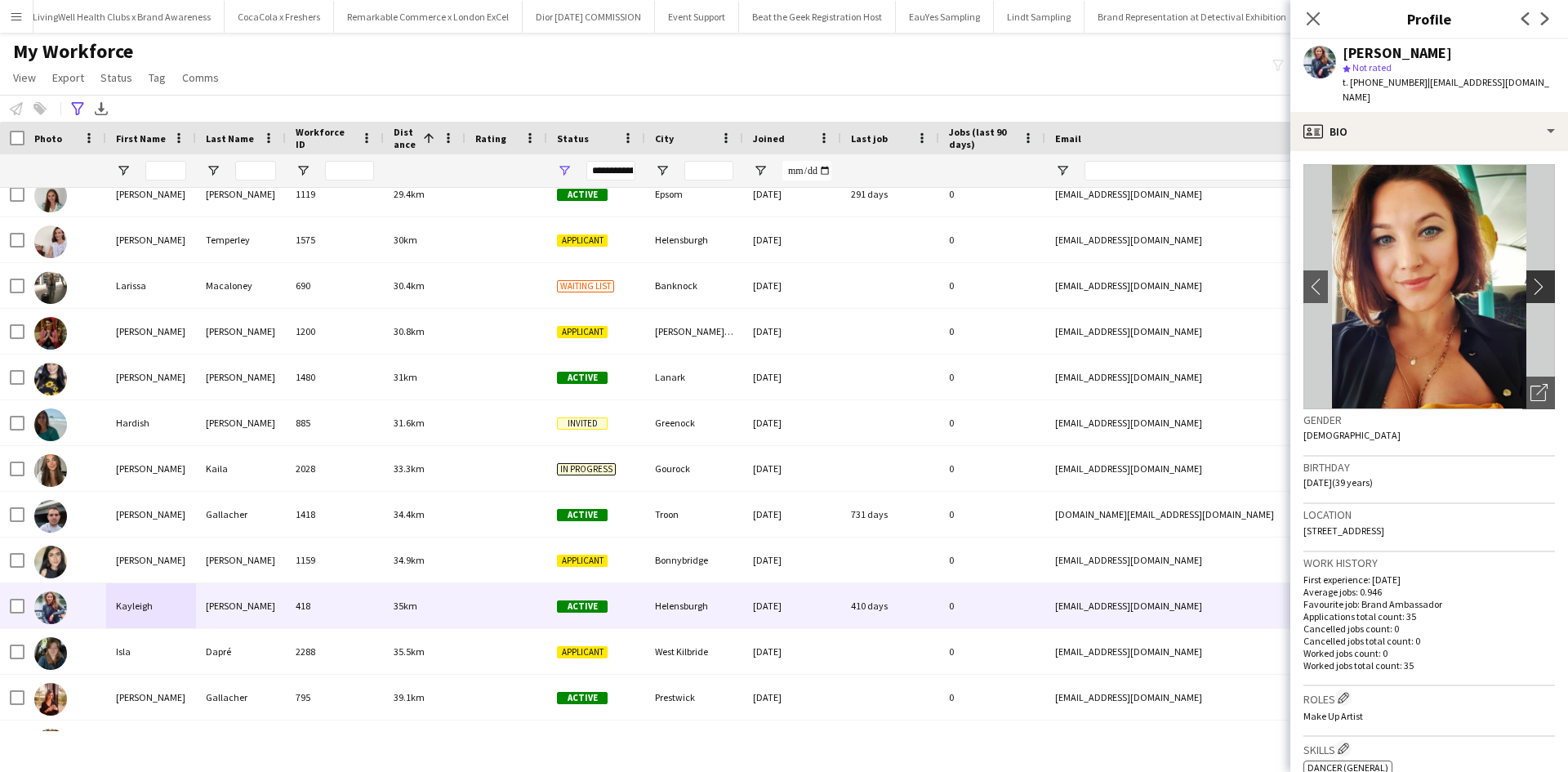
click at [1531, 277] on app-icon "chevron-right" at bounding box center [1543, 286] width 25 height 17
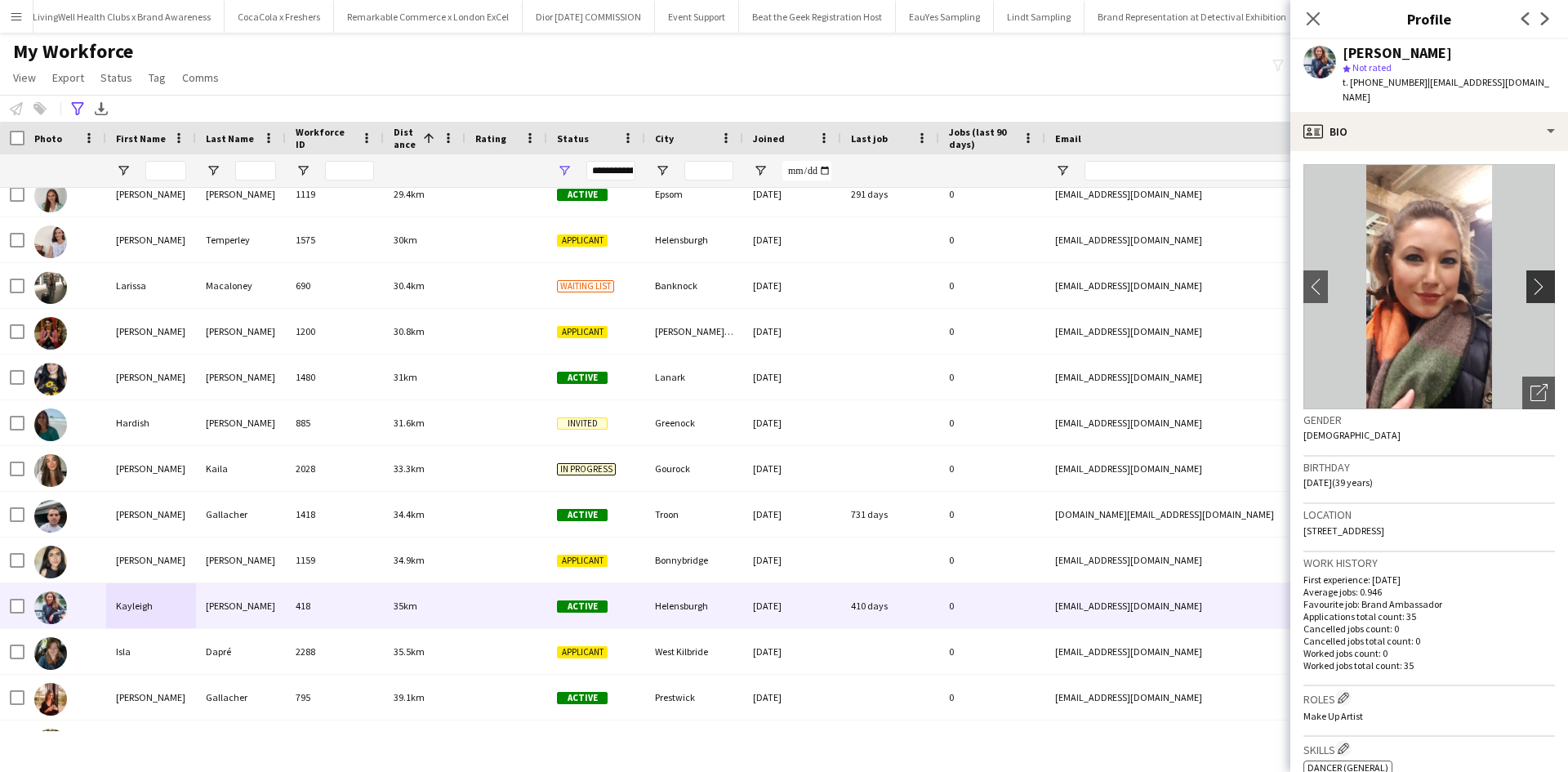
click at [1531, 277] on app-icon "chevron-right" at bounding box center [1543, 286] width 25 height 17
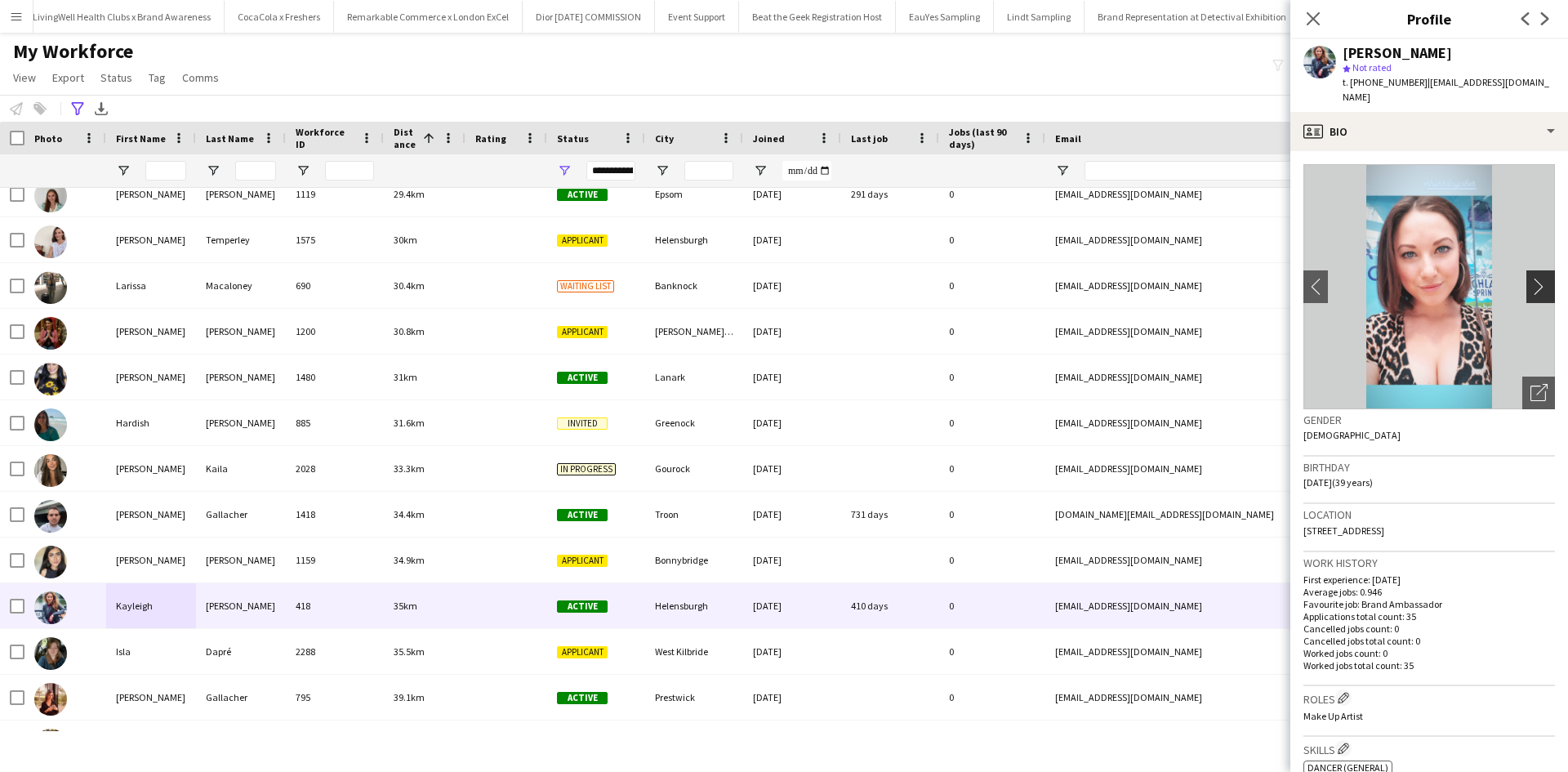
click at [1531, 277] on app-icon "chevron-right" at bounding box center [1543, 286] width 25 height 17
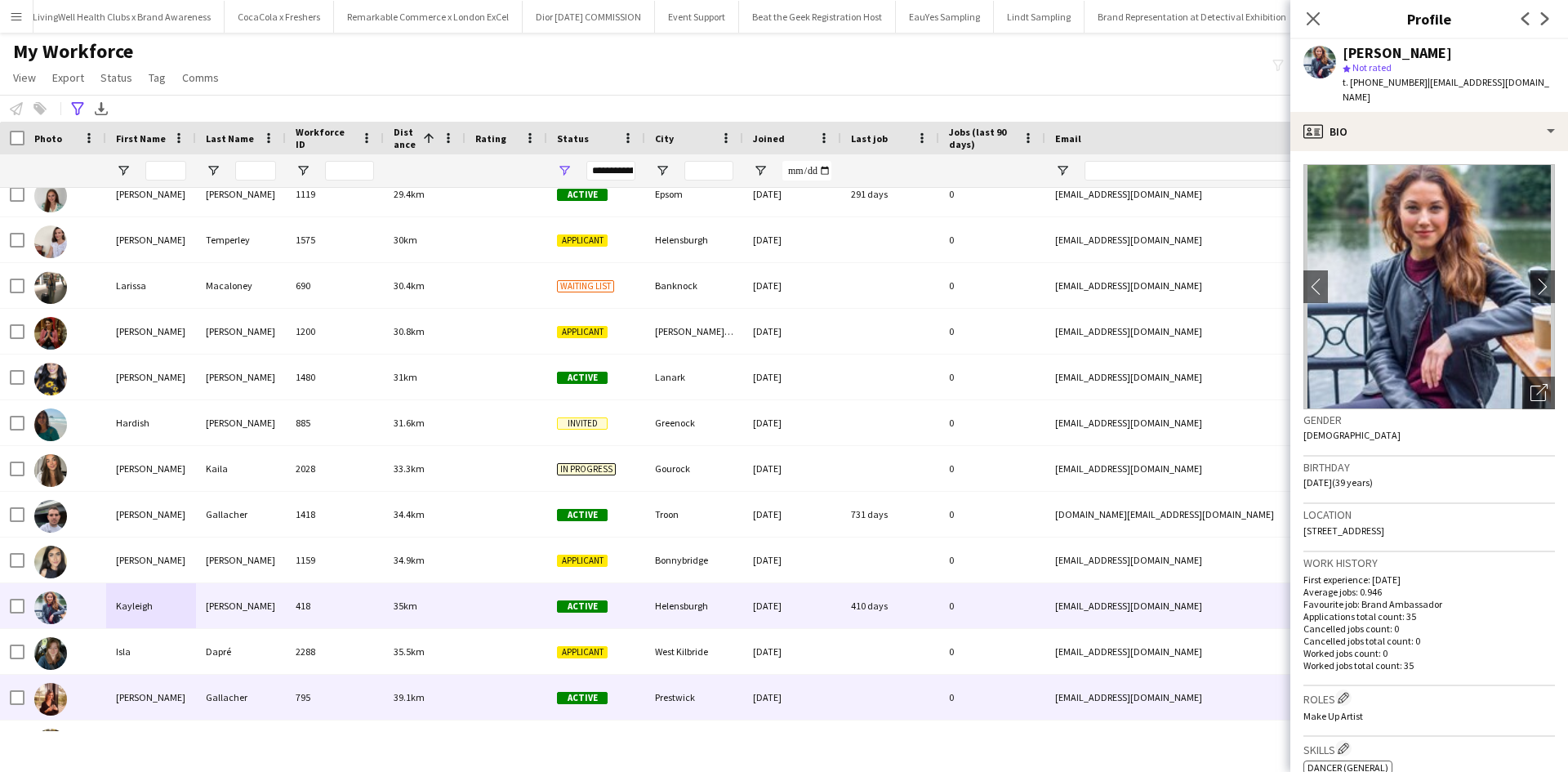
click at [141, 696] on div "Katie" at bounding box center [151, 698] width 90 height 45
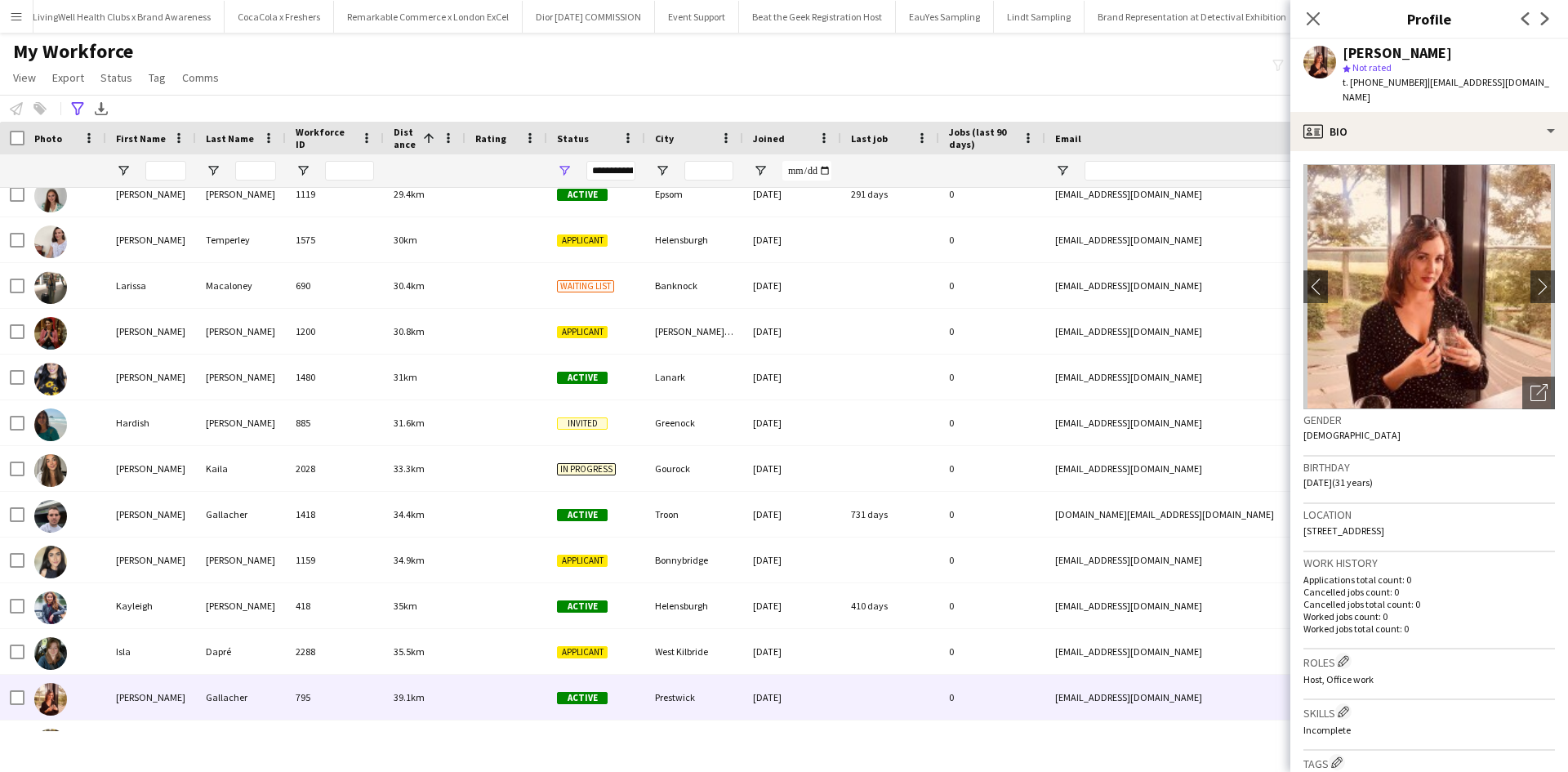
click at [1522, 251] on img at bounding box center [1429, 286] width 252 height 245
click at [1531, 277] on app-icon "chevron-right" at bounding box center [1543, 286] width 25 height 17
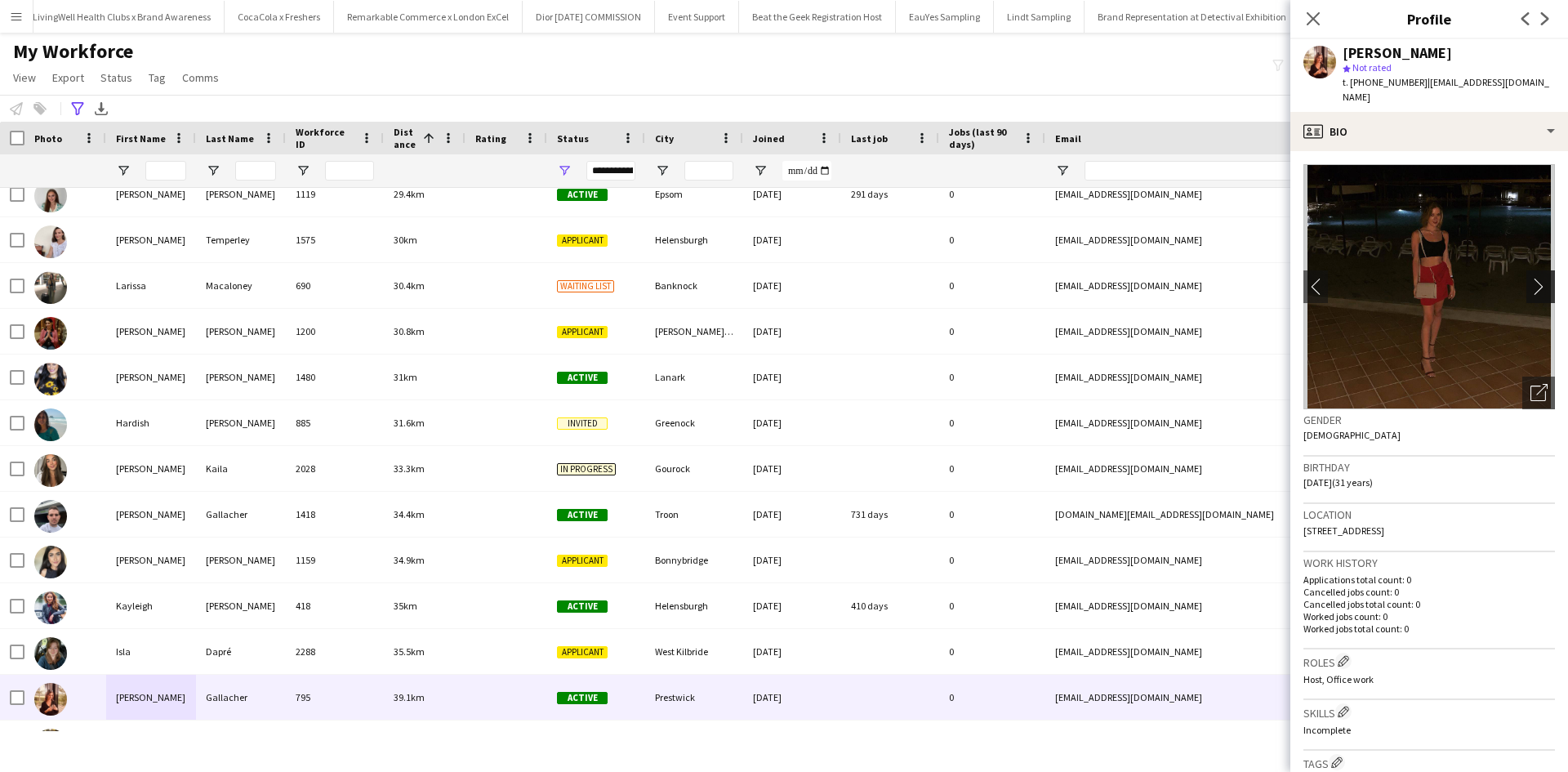
click at [1531, 277] on app-icon "chevron-right" at bounding box center [1543, 286] width 25 height 17
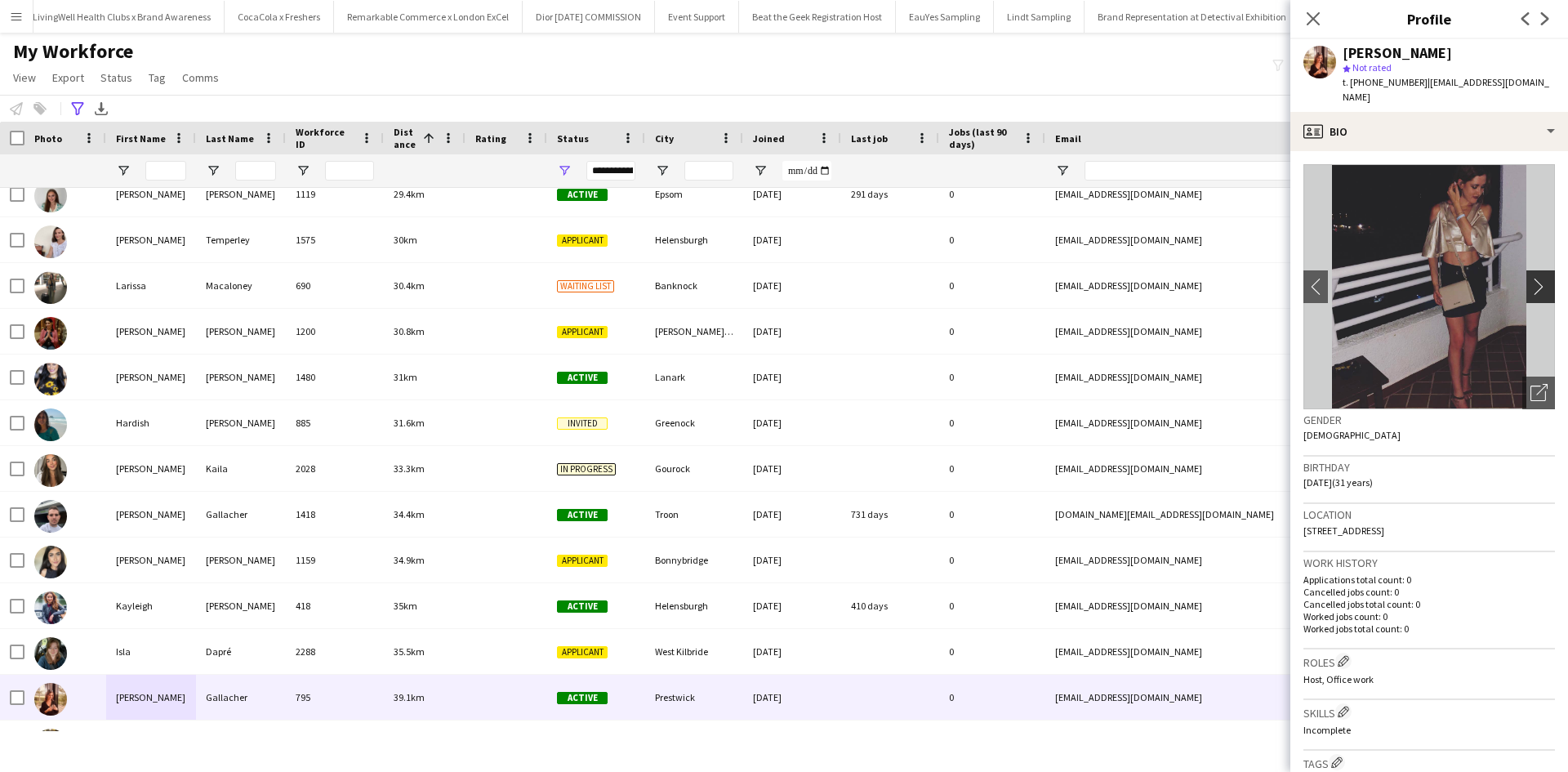
click at [1531, 277] on app-icon "chevron-right" at bounding box center [1543, 286] width 25 height 17
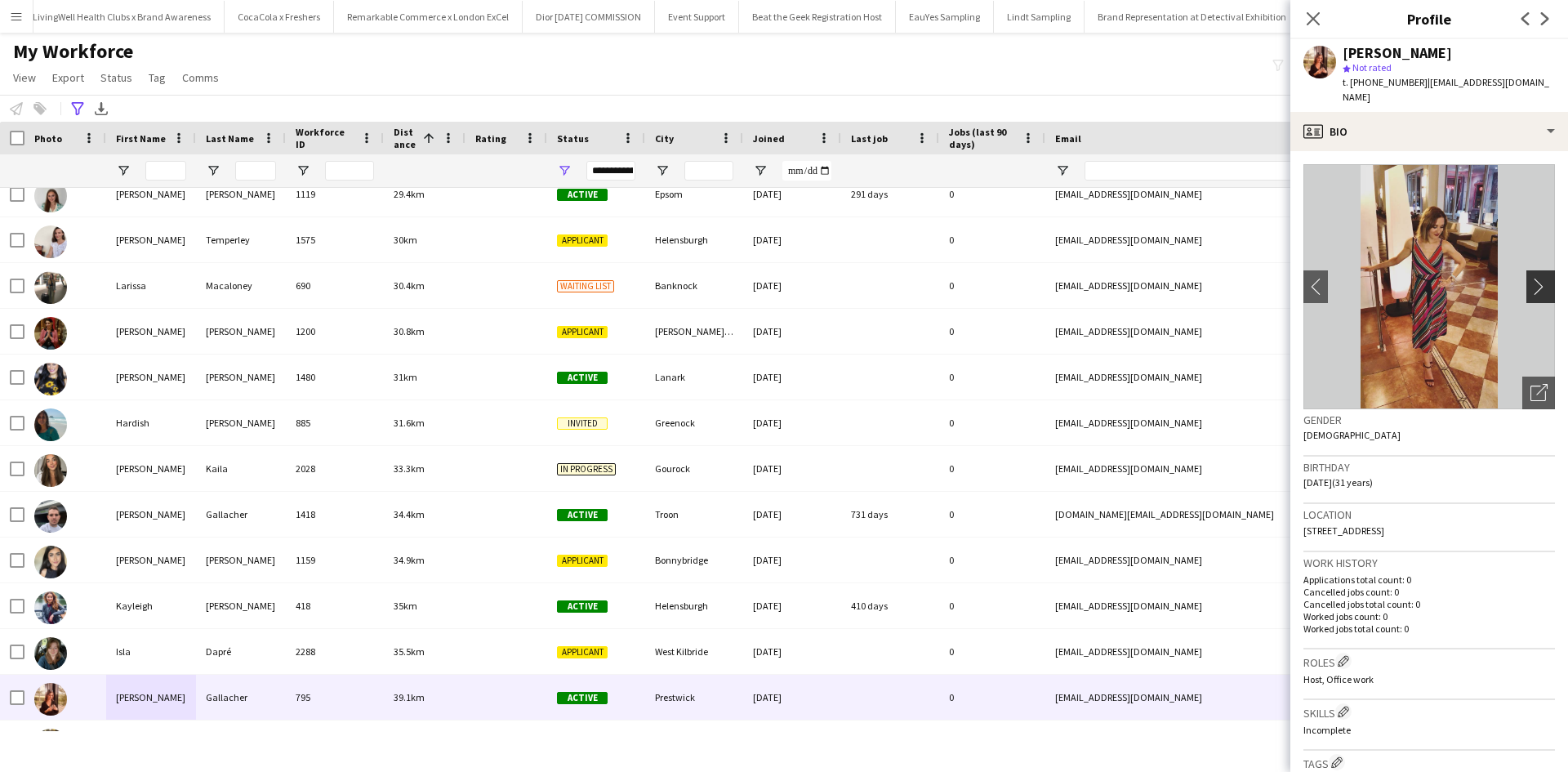
click at [1531, 277] on app-icon "chevron-right" at bounding box center [1543, 286] width 25 height 17
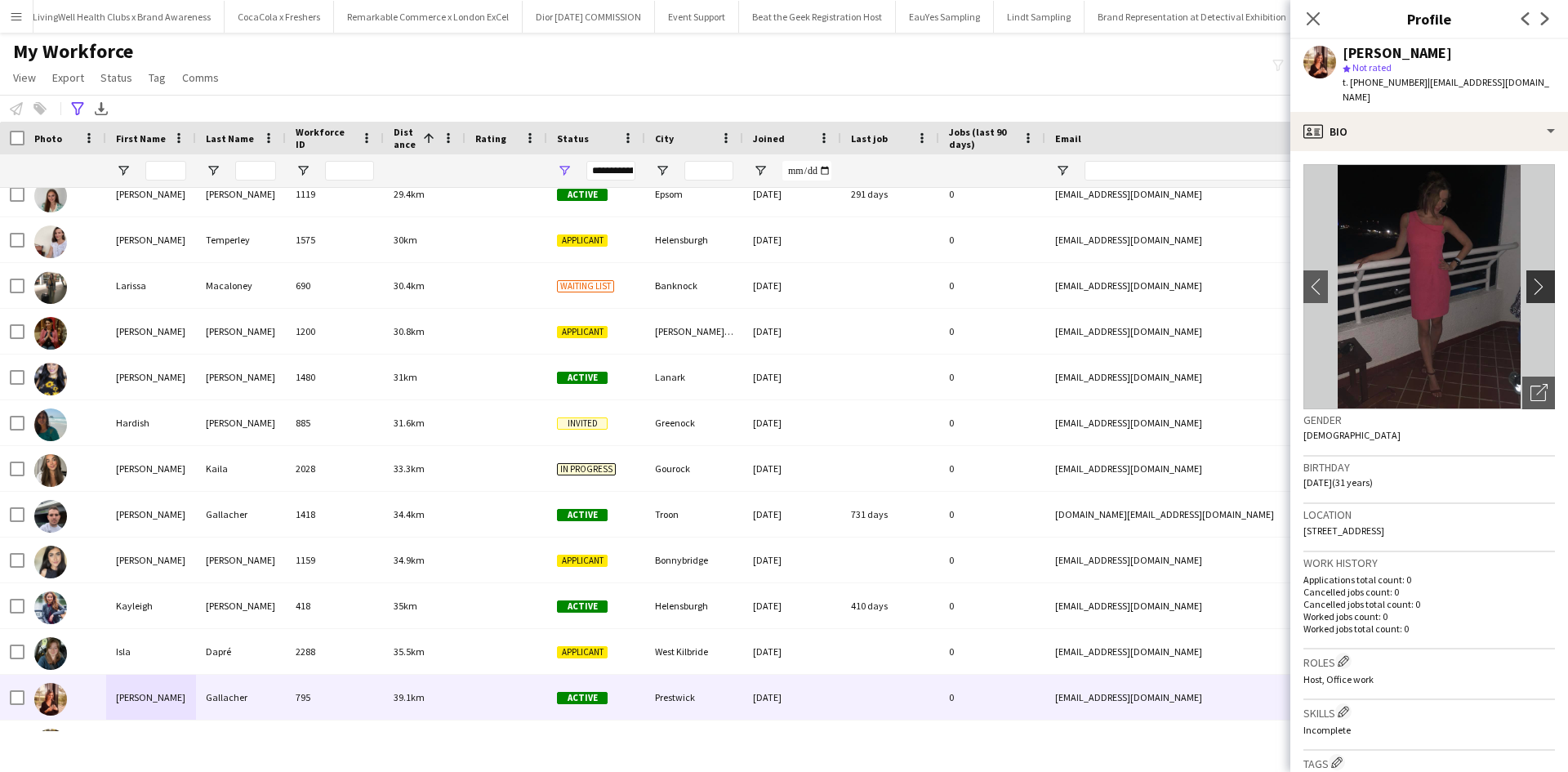
click at [1531, 277] on app-icon "chevron-right" at bounding box center [1543, 286] width 25 height 17
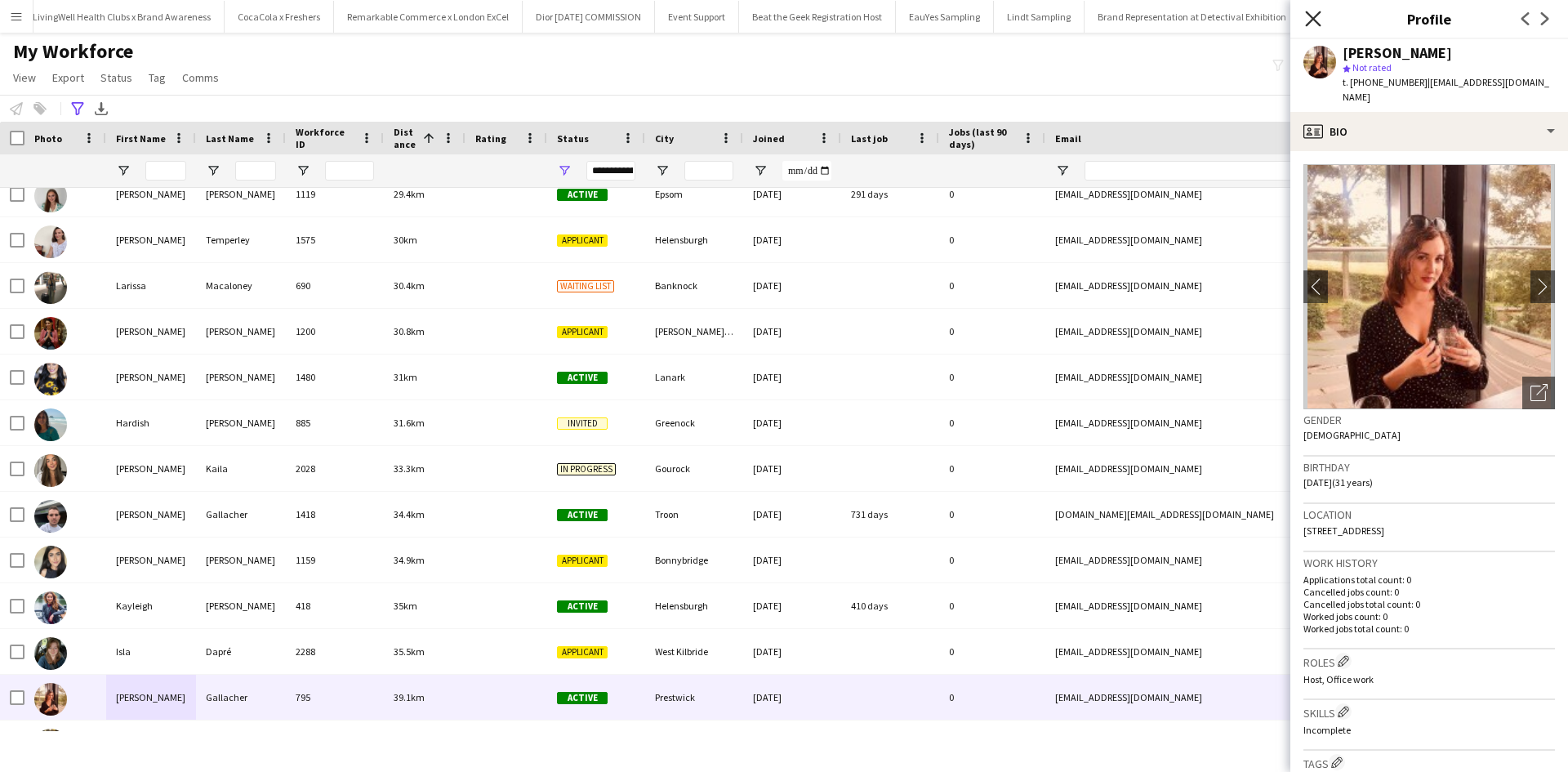
click at [1306, 20] on icon "Close pop-in" at bounding box center [1313, 18] width 16 height 16
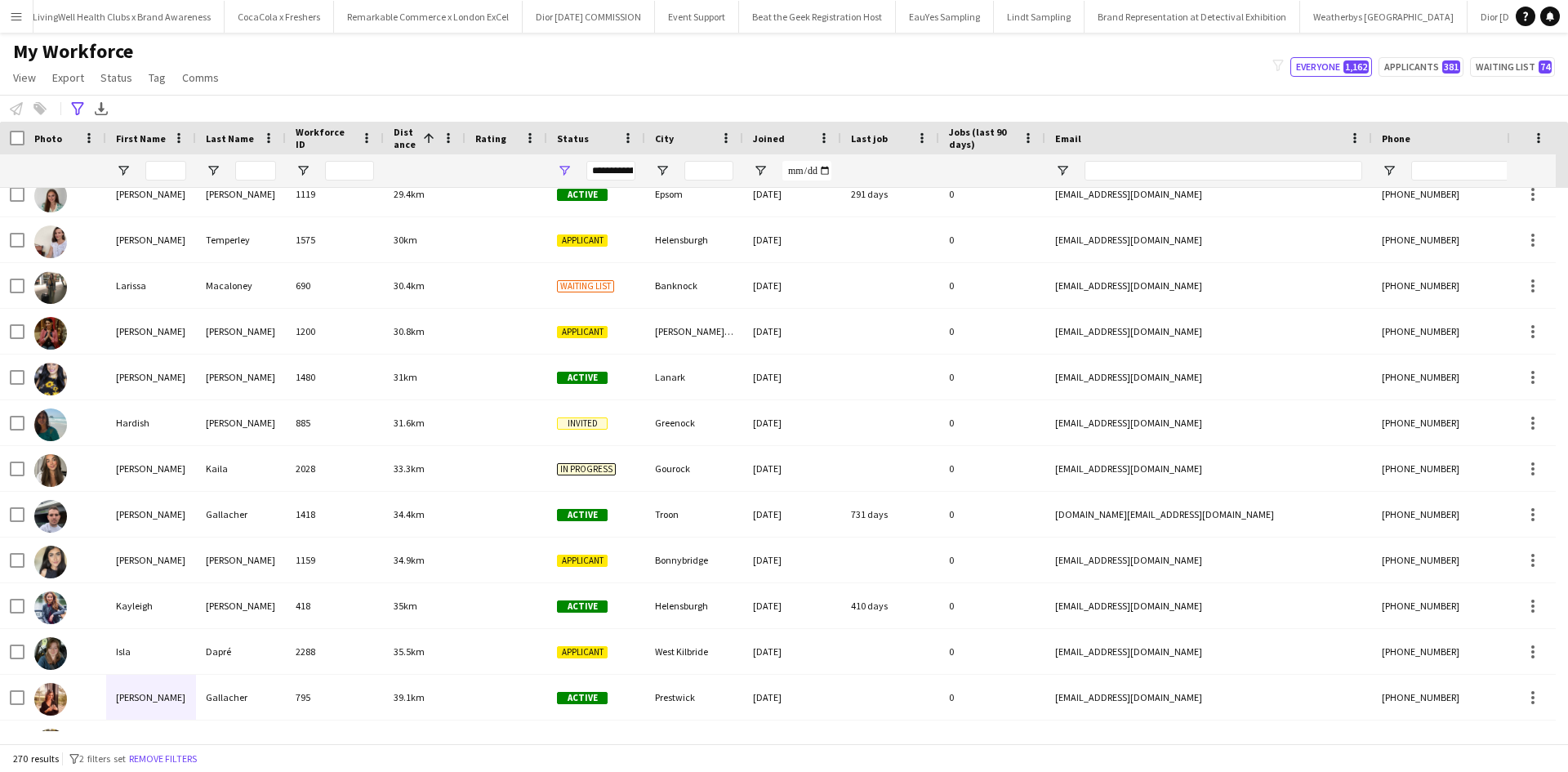
click at [17, 24] on button "Menu" at bounding box center [16, 16] width 32 height 32
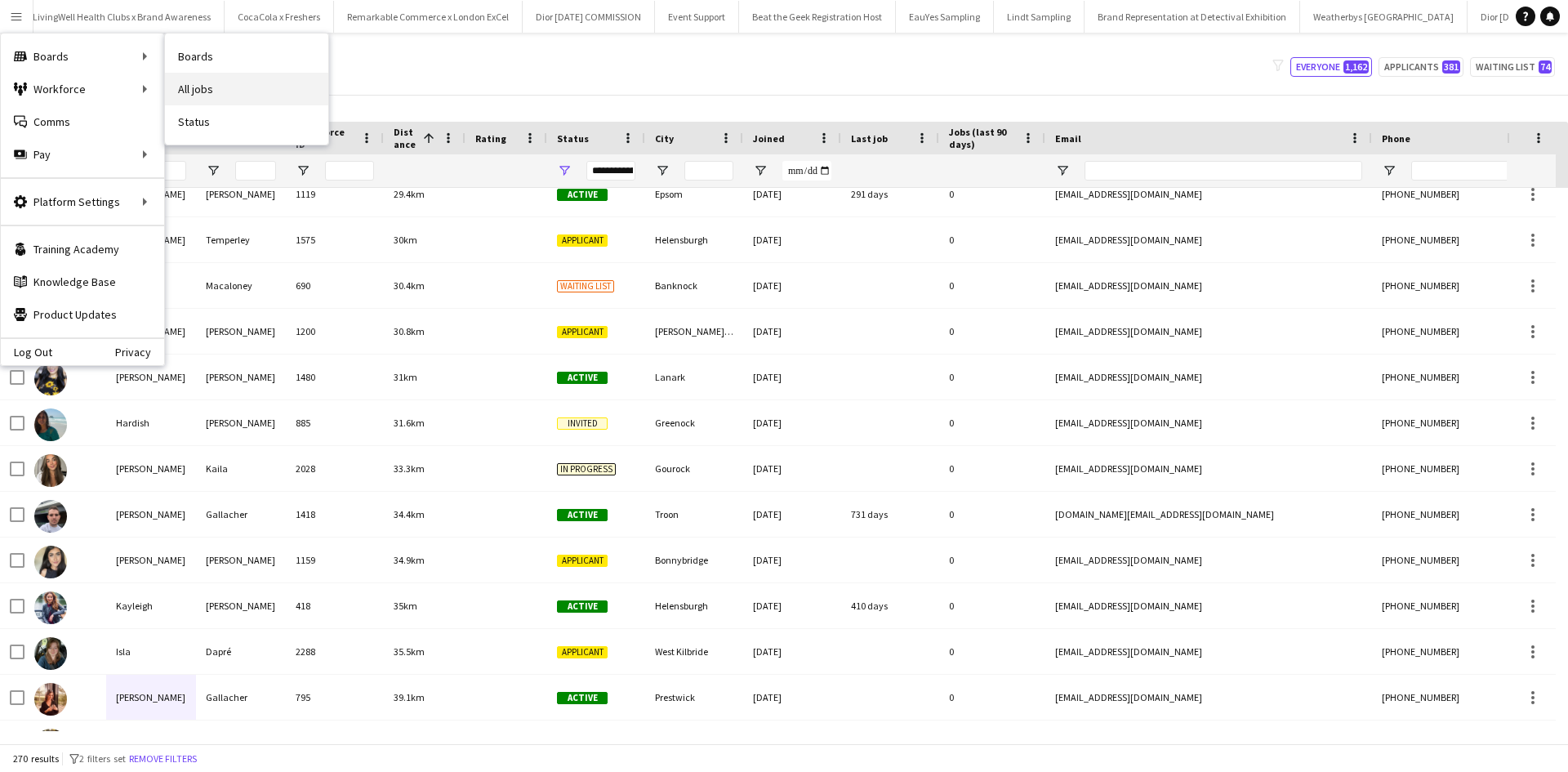
click at [219, 92] on link "All jobs" at bounding box center [246, 88] width 163 height 32
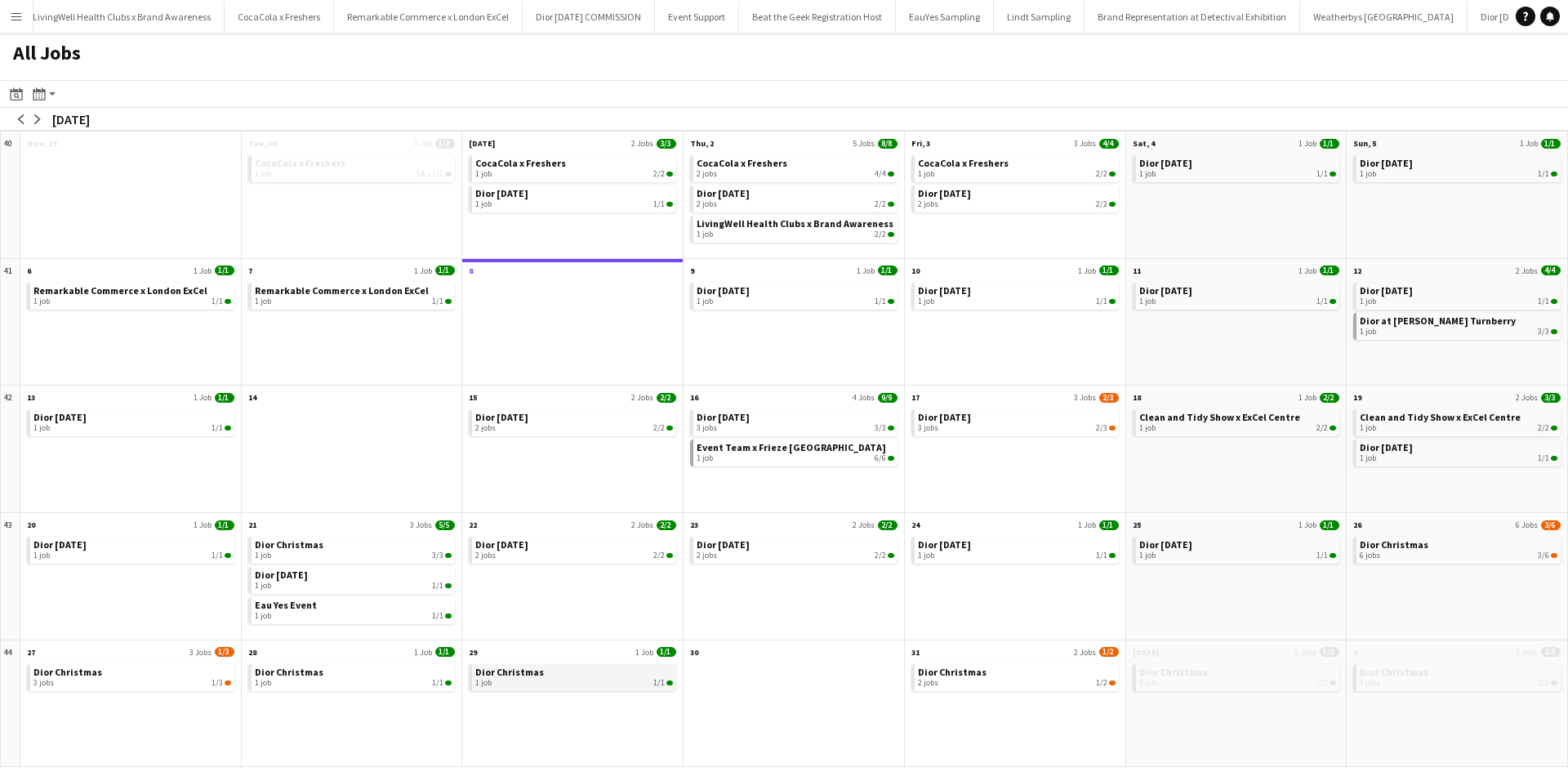
click at [508, 672] on span "Dior Christmas" at bounding box center [509, 672] width 69 height 12
click at [40, 120] on app-icon "arrow-right" at bounding box center [37, 119] width 10 height 10
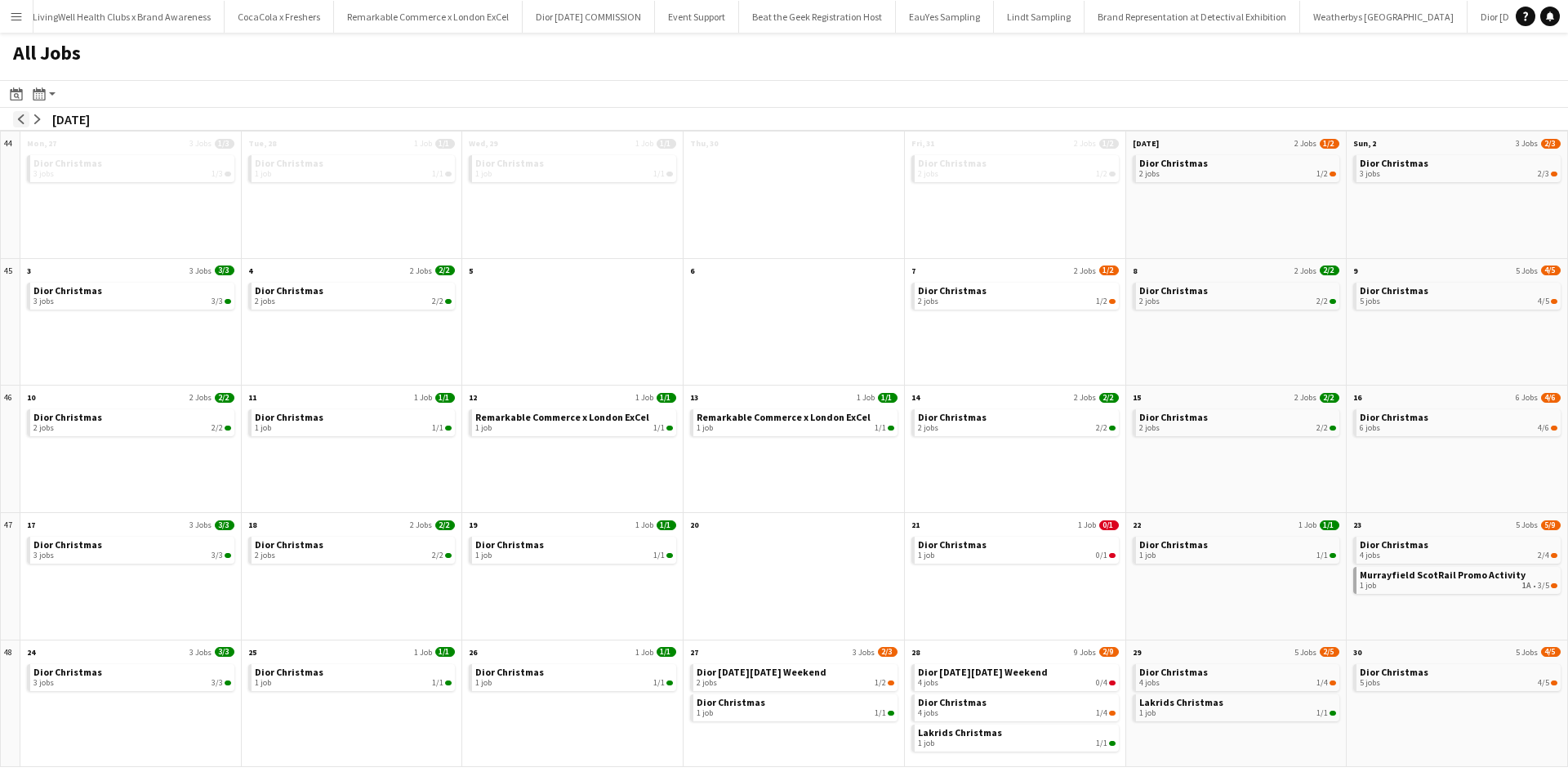
click at [17, 122] on app-icon "arrow-left" at bounding box center [21, 119] width 10 height 10
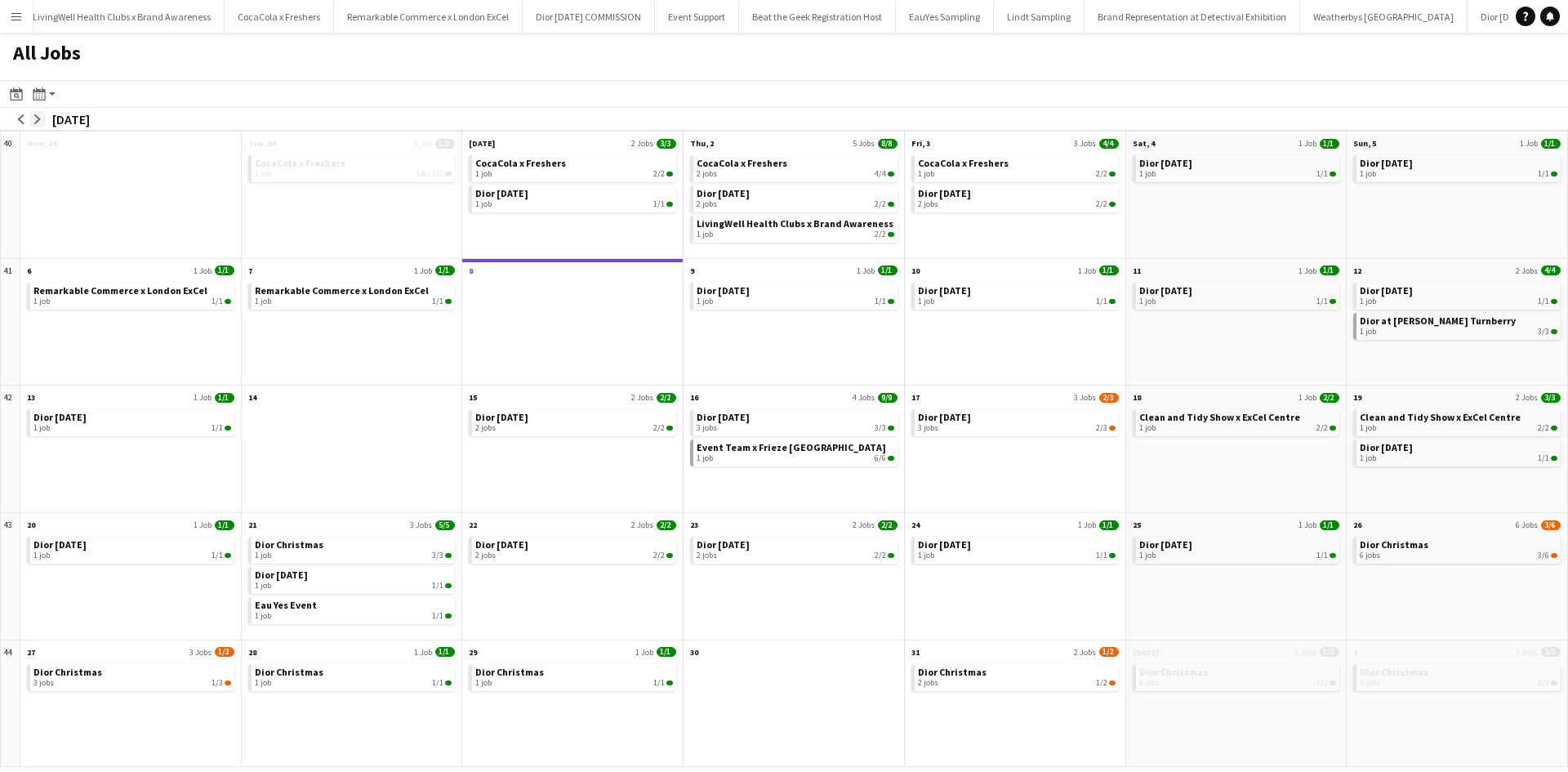
click at [35, 122] on app-icon "arrow-right" at bounding box center [37, 119] width 10 height 10
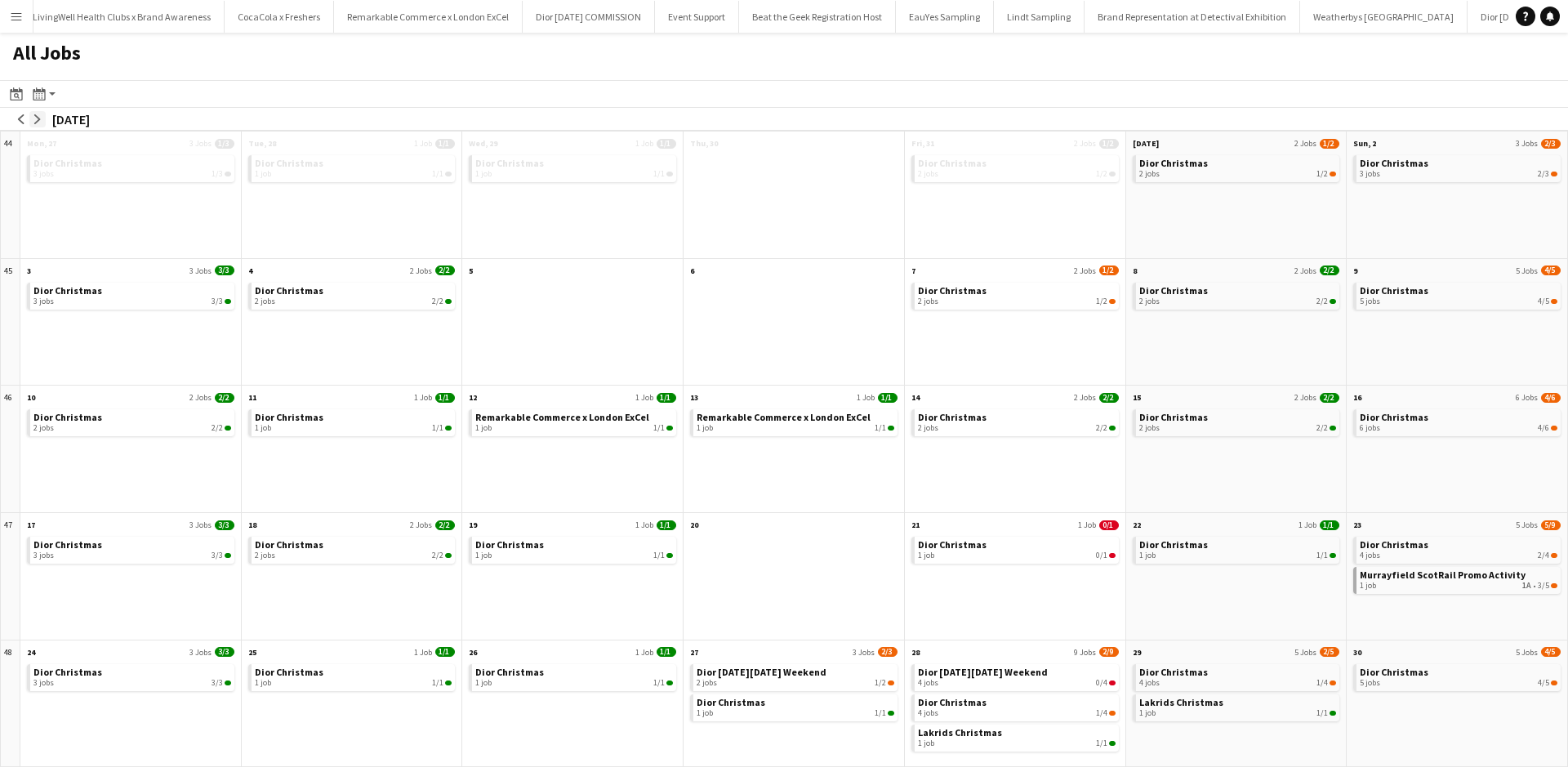
click at [37, 123] on app-icon "arrow-right" at bounding box center [37, 119] width 10 height 10
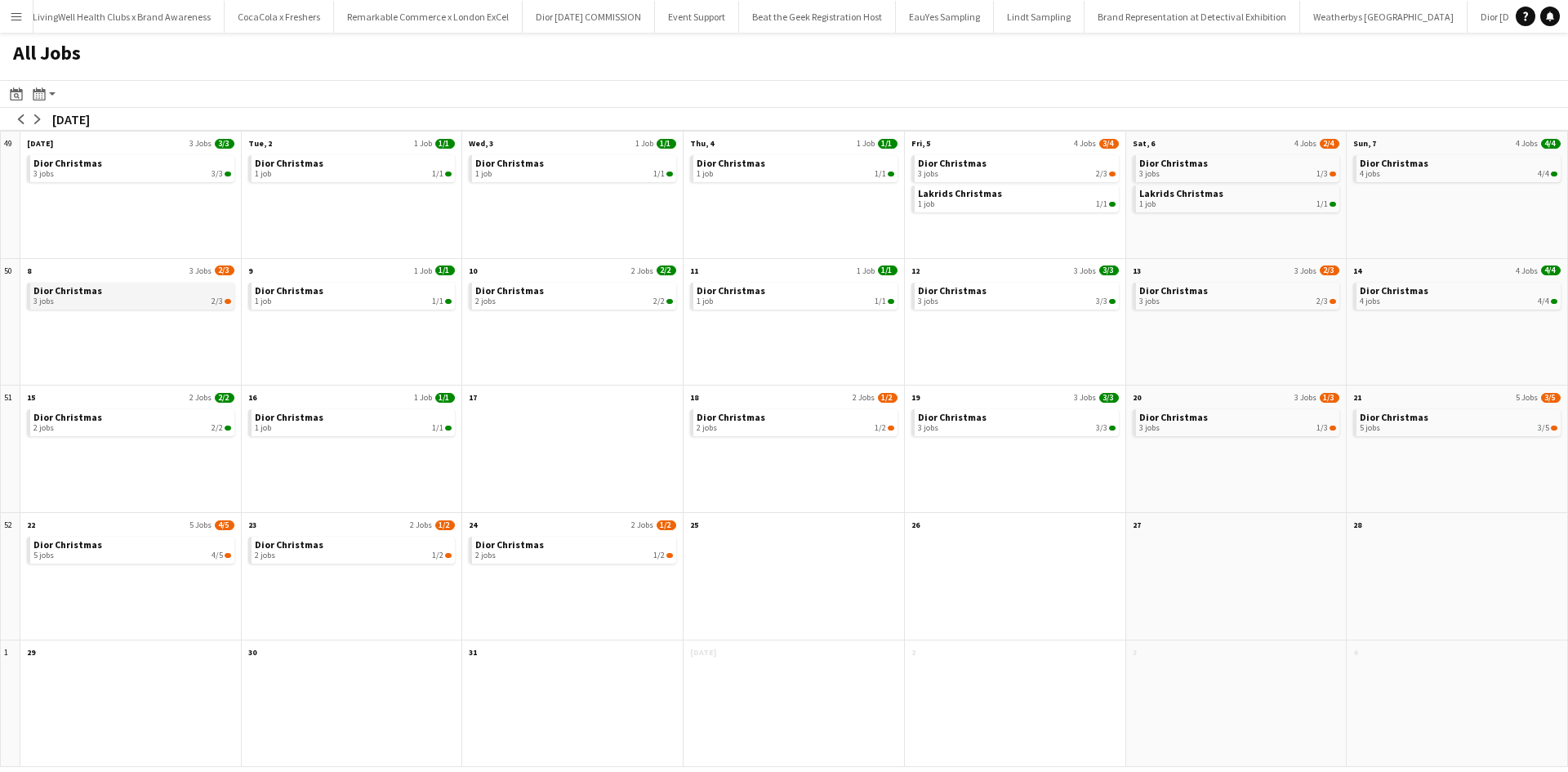
click at [85, 299] on div "3 jobs 2/3" at bounding box center [132, 301] width 198 height 10
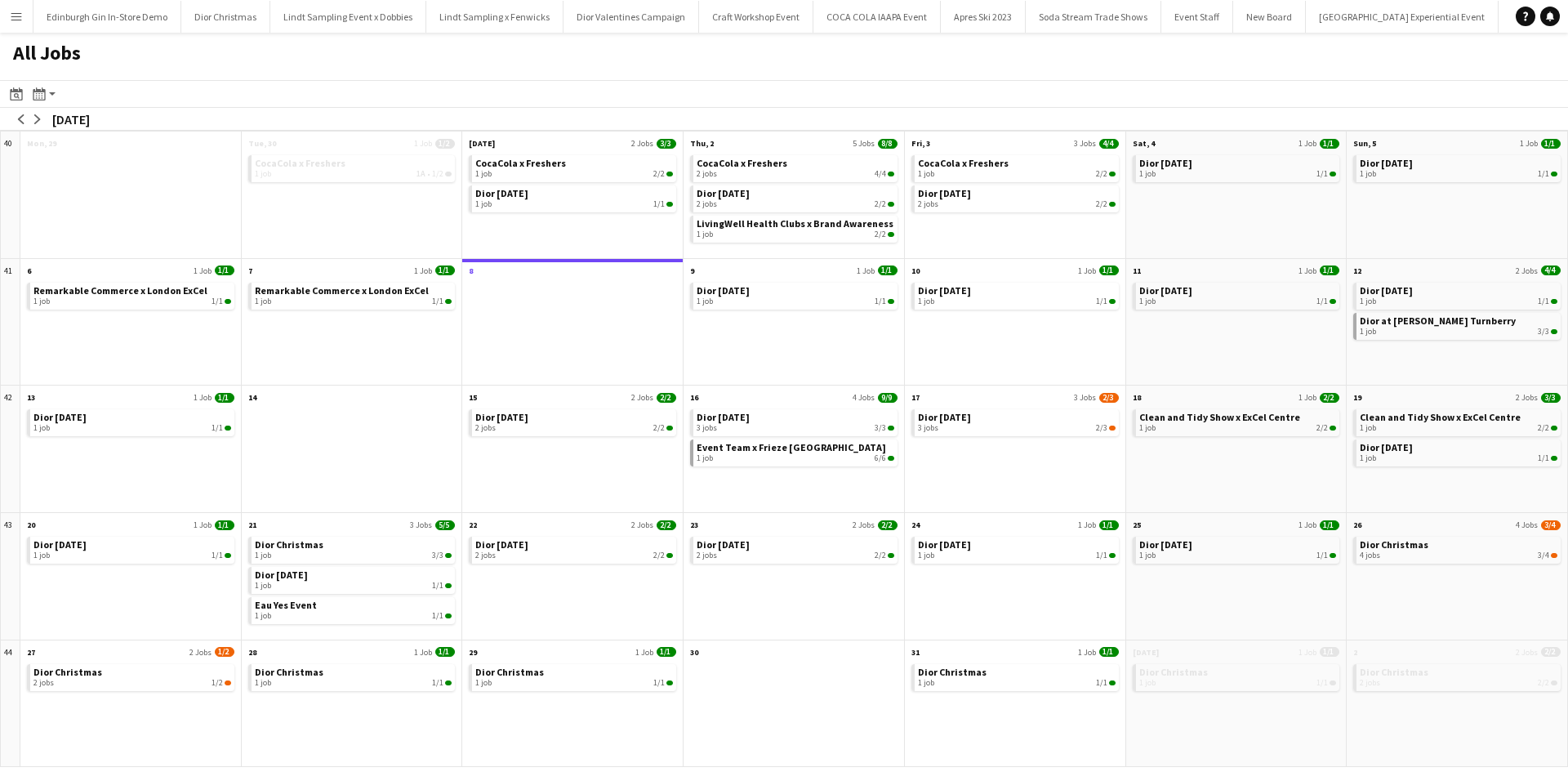
scroll to position [0, 17548]
click at [13, 10] on app-icon "Menu" at bounding box center [16, 16] width 13 height 13
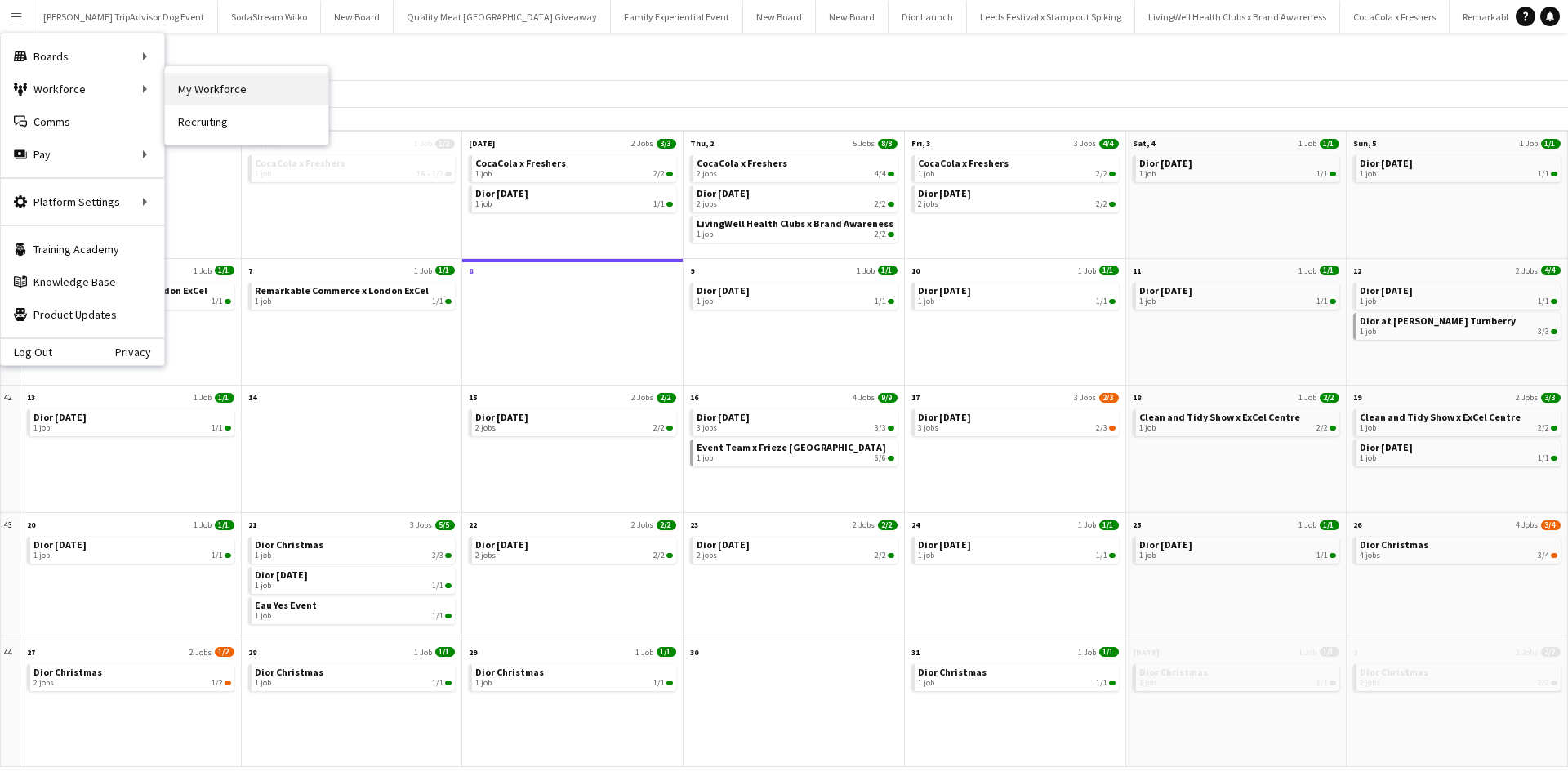
click at [214, 92] on link "My Workforce" at bounding box center [246, 88] width 163 height 32
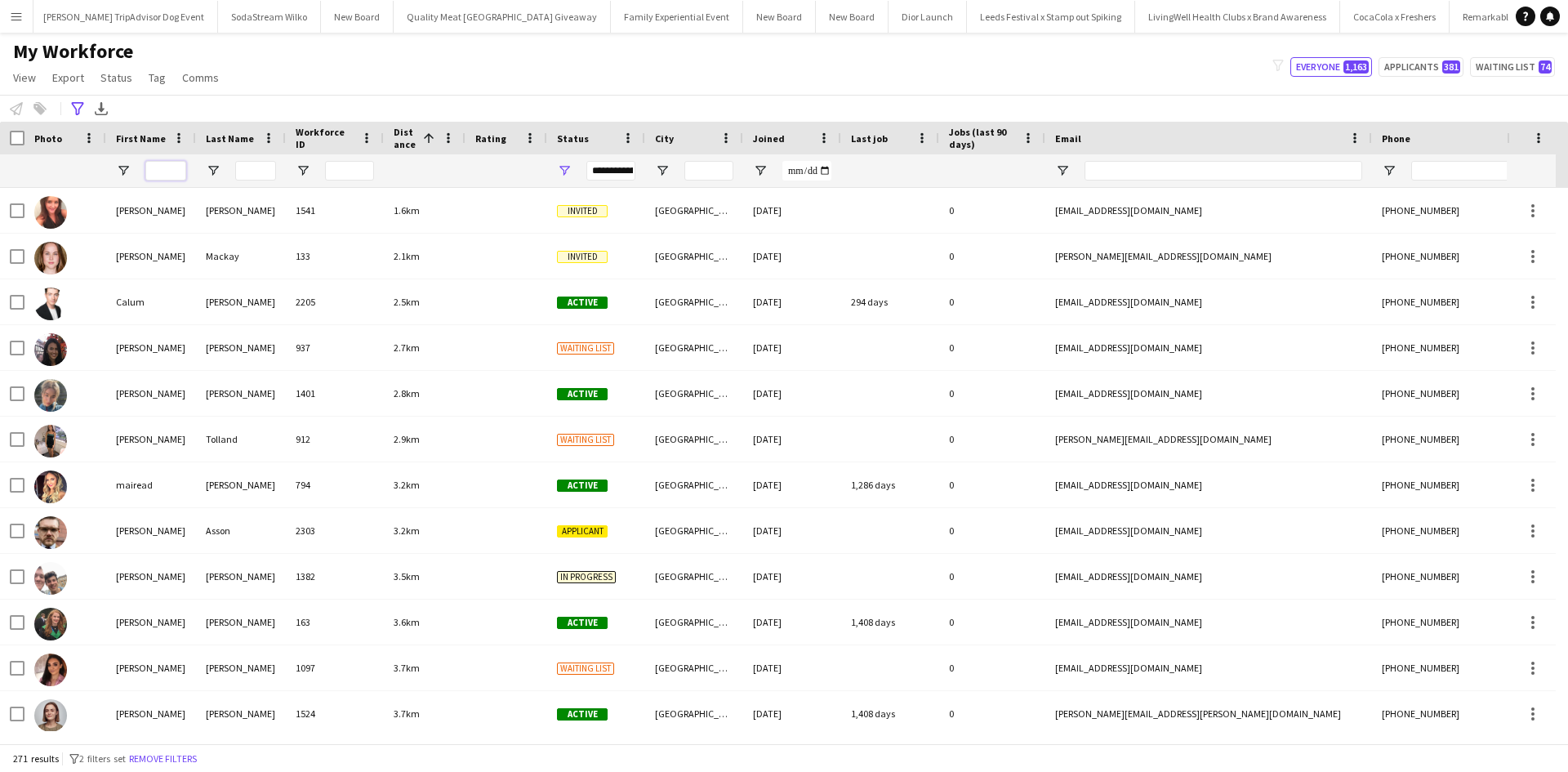
click at [167, 166] on input "First Name Filter Input" at bounding box center [166, 171] width 41 height 19
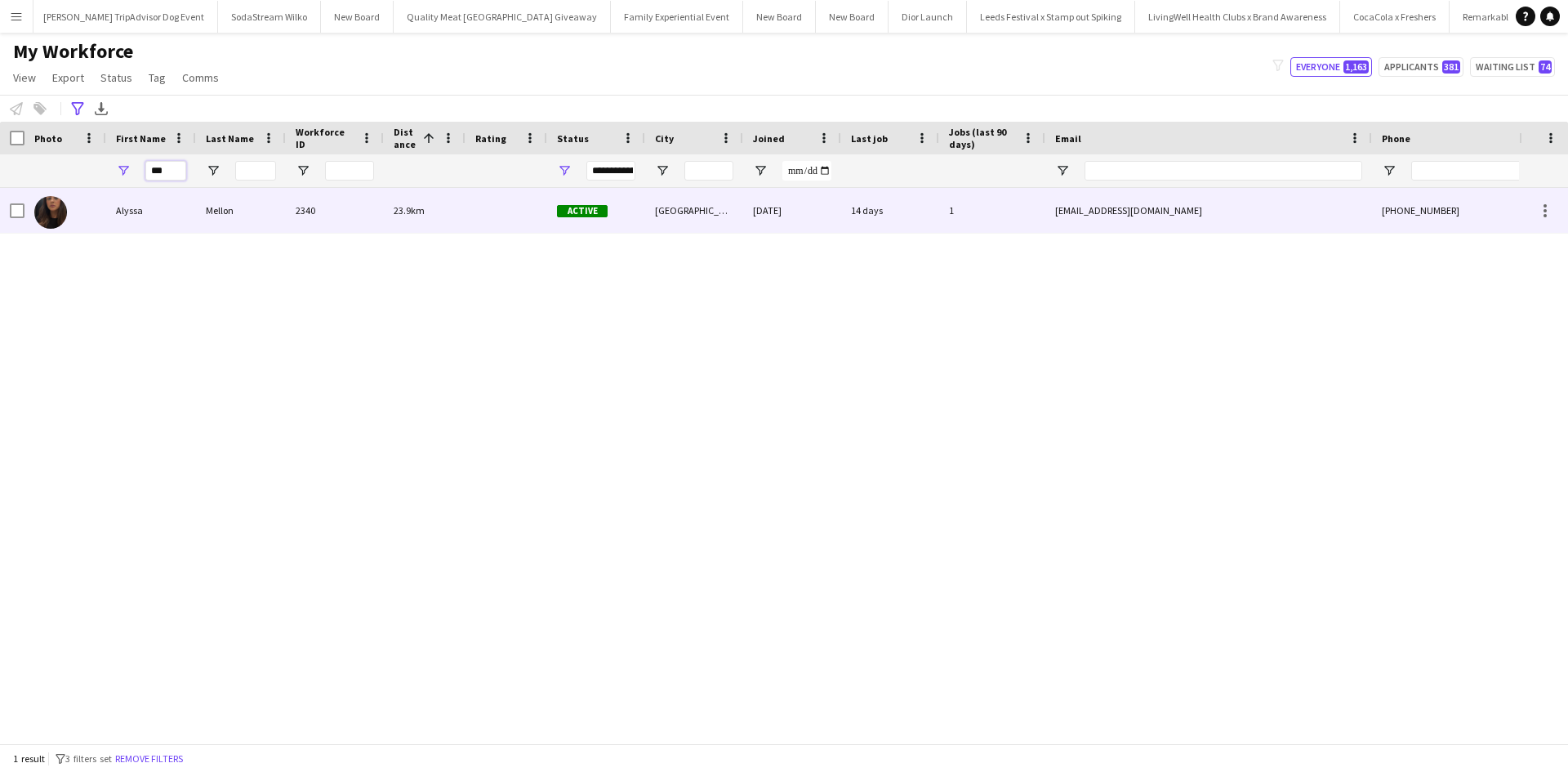
type input "***"
click at [133, 211] on div "Alyssa" at bounding box center [151, 210] width 90 height 45
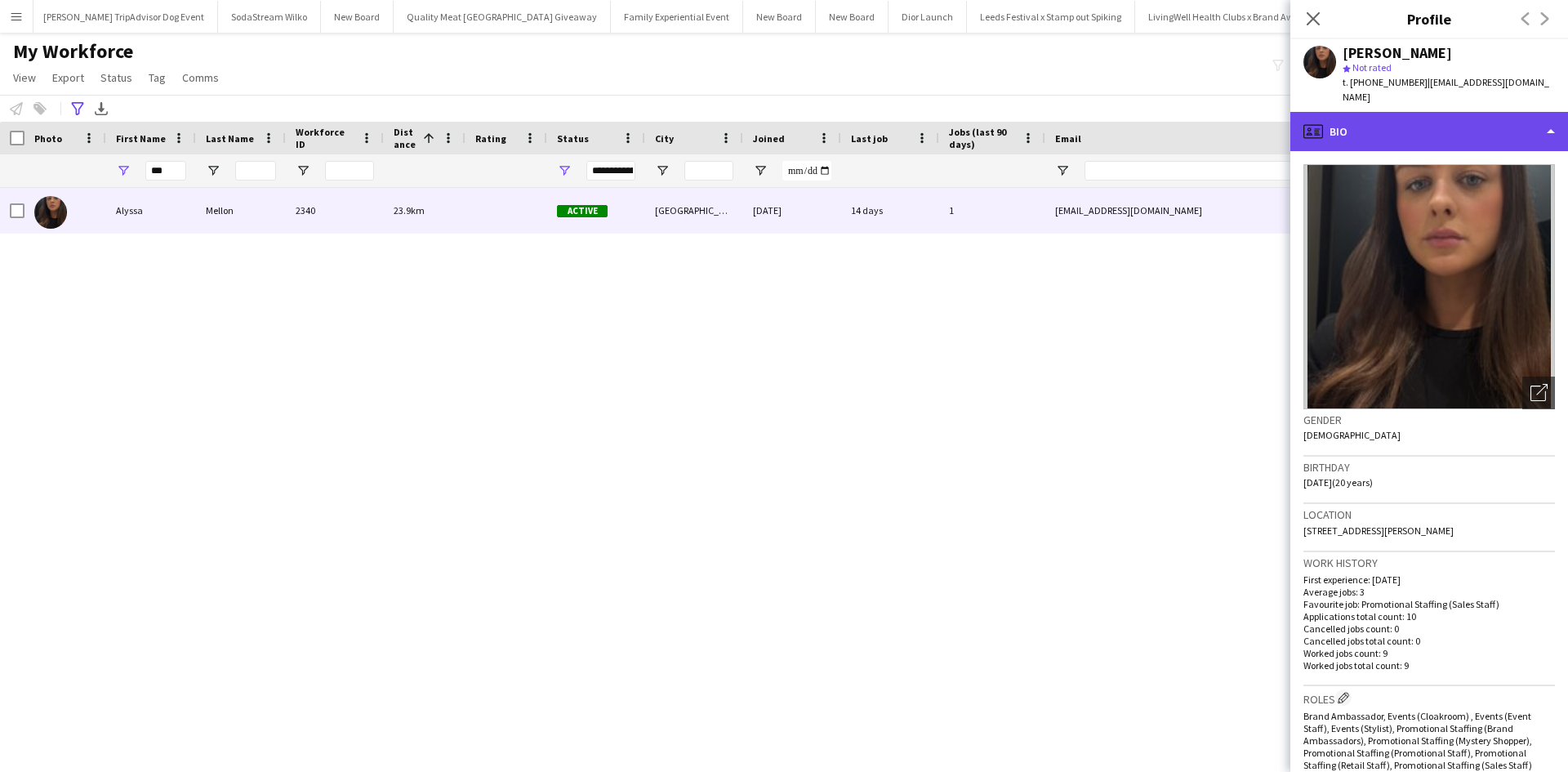
drag, startPoint x: 1374, startPoint y: 108, endPoint x: 1390, endPoint y: 135, distance: 31.4
click at [1375, 112] on div "profile Bio" at bounding box center [1429, 131] width 277 height 39
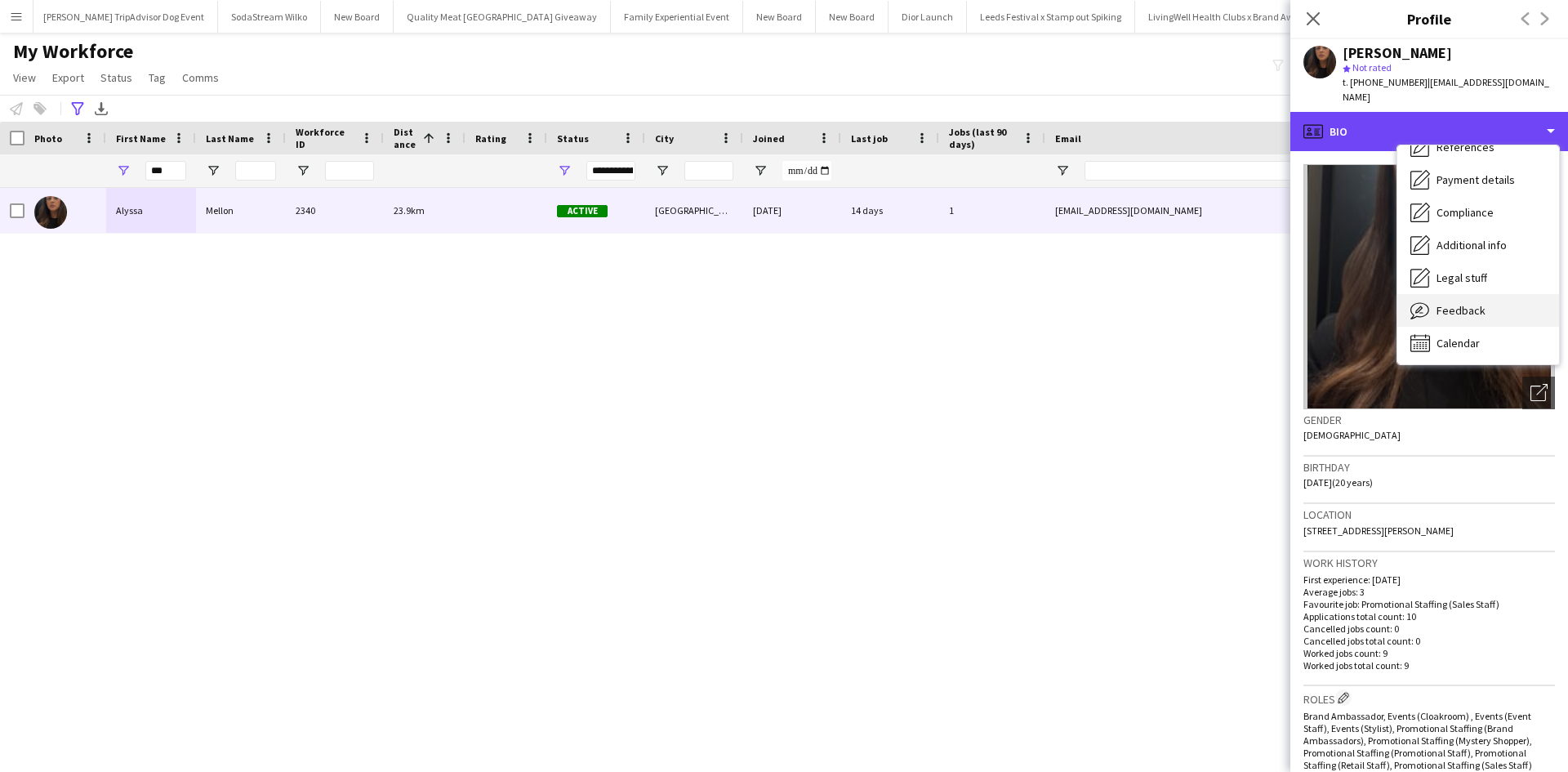
scroll to position [187, 0]
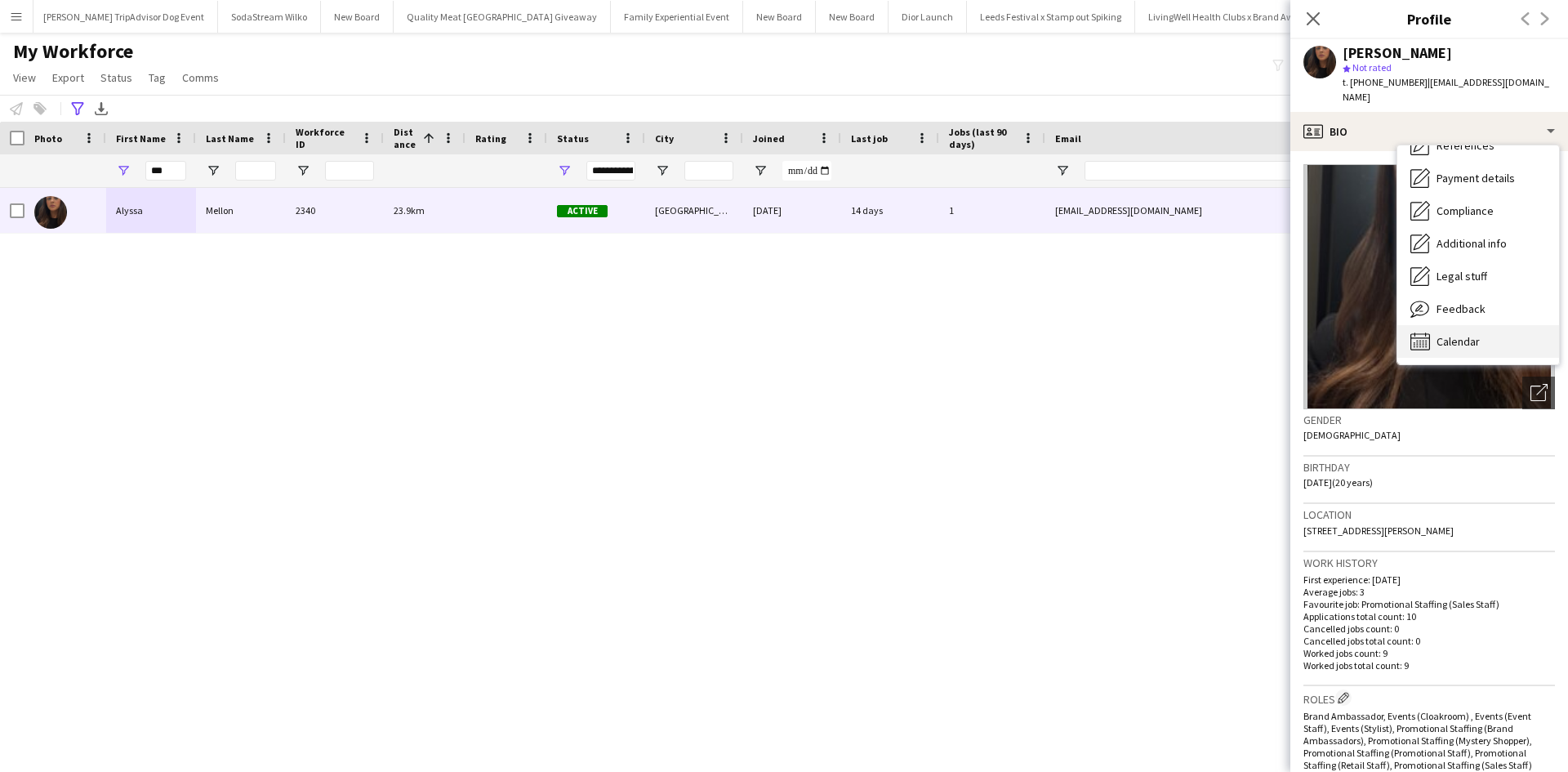
click at [1481, 327] on div "Calendar Calendar" at bounding box center [1478, 341] width 161 height 32
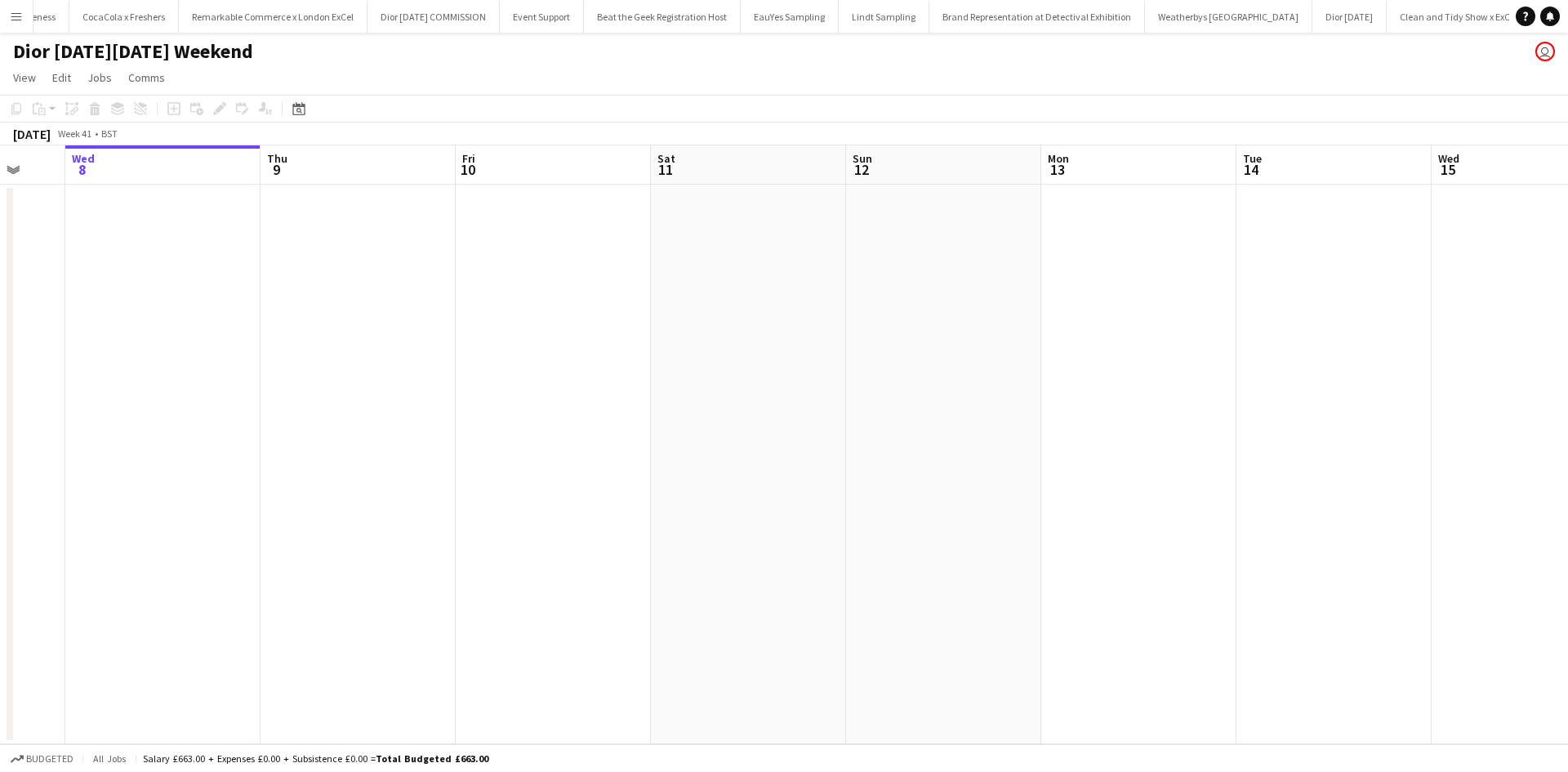
drag, startPoint x: 1018, startPoint y: 539, endPoint x: 481, endPoint y: 495, distance: 538.8
click at [475, 495] on app-calendar-viewport "Sun 5 Mon 6 Tue 7 Wed 8 Thu 9 Fri 10 Sat 11 Sun 12 Mon 13 Tue 14 Wed 15 Thu 16 …" at bounding box center [784, 445] width 1568 height 599
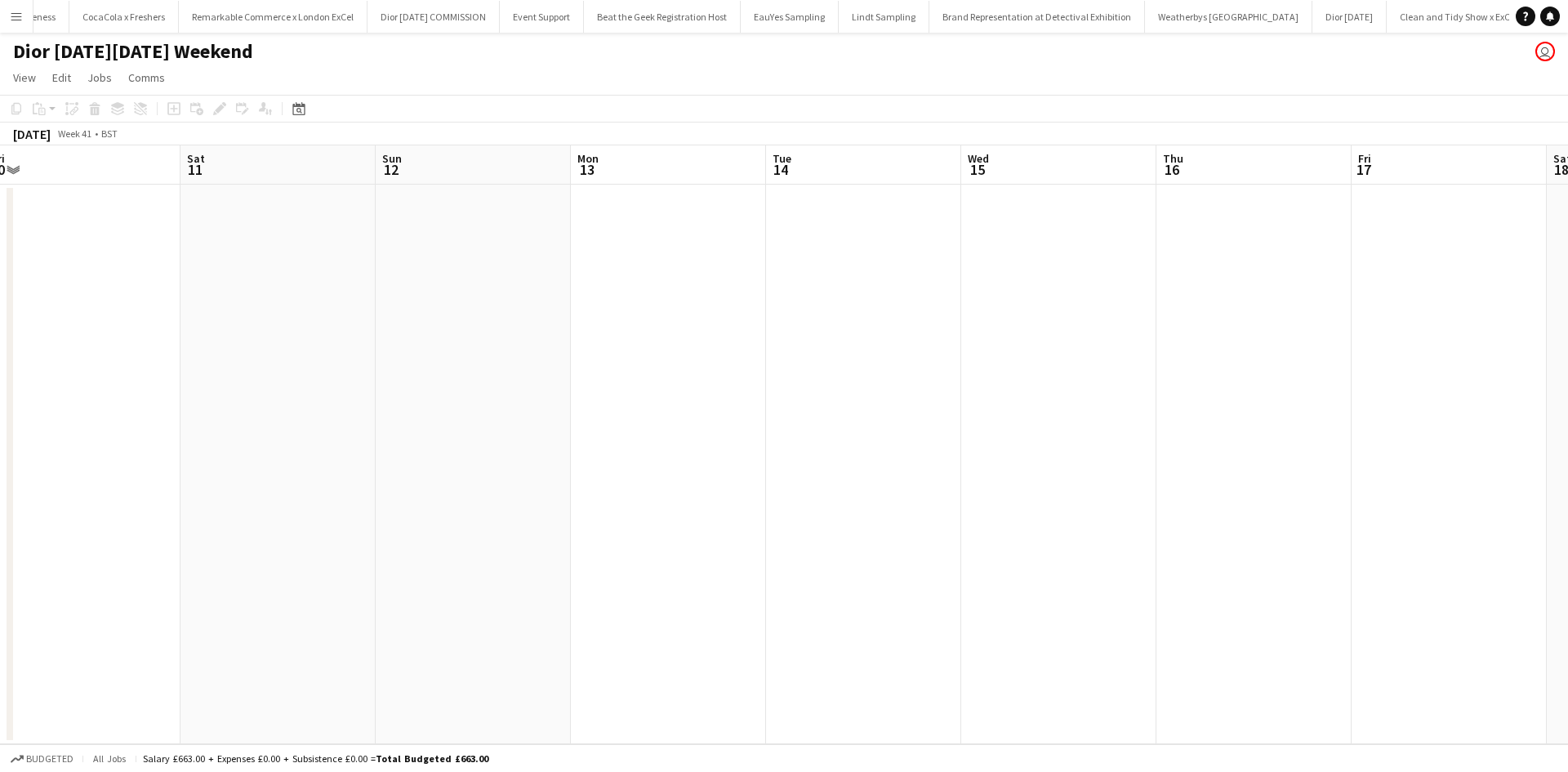
drag, startPoint x: 1228, startPoint y: 642, endPoint x: 731, endPoint y: 549, distance: 505.6
click at [727, 553] on app-calendar-viewport "Tue 7 Wed 8 Thu 9 Fri 10 Sat 11 Sun 12 Mon 13 Tue 14 Wed 15 Thu 16 Fri 17 Sat 1…" at bounding box center [784, 445] width 1568 height 599
drag, startPoint x: 1060, startPoint y: 583, endPoint x: 600, endPoint y: 492, distance: 468.9
click at [626, 500] on app-calendar-viewport "Thu 9 Fri 10 Sat 11 Sun 12 Mon 13 Tue 14 Wed 15 Thu 16 Fri 17 Sat 18 Sun 19 Mon…" at bounding box center [784, 445] width 1568 height 599
drag, startPoint x: 903, startPoint y: 545, endPoint x: 531, endPoint y: 453, distance: 383.2
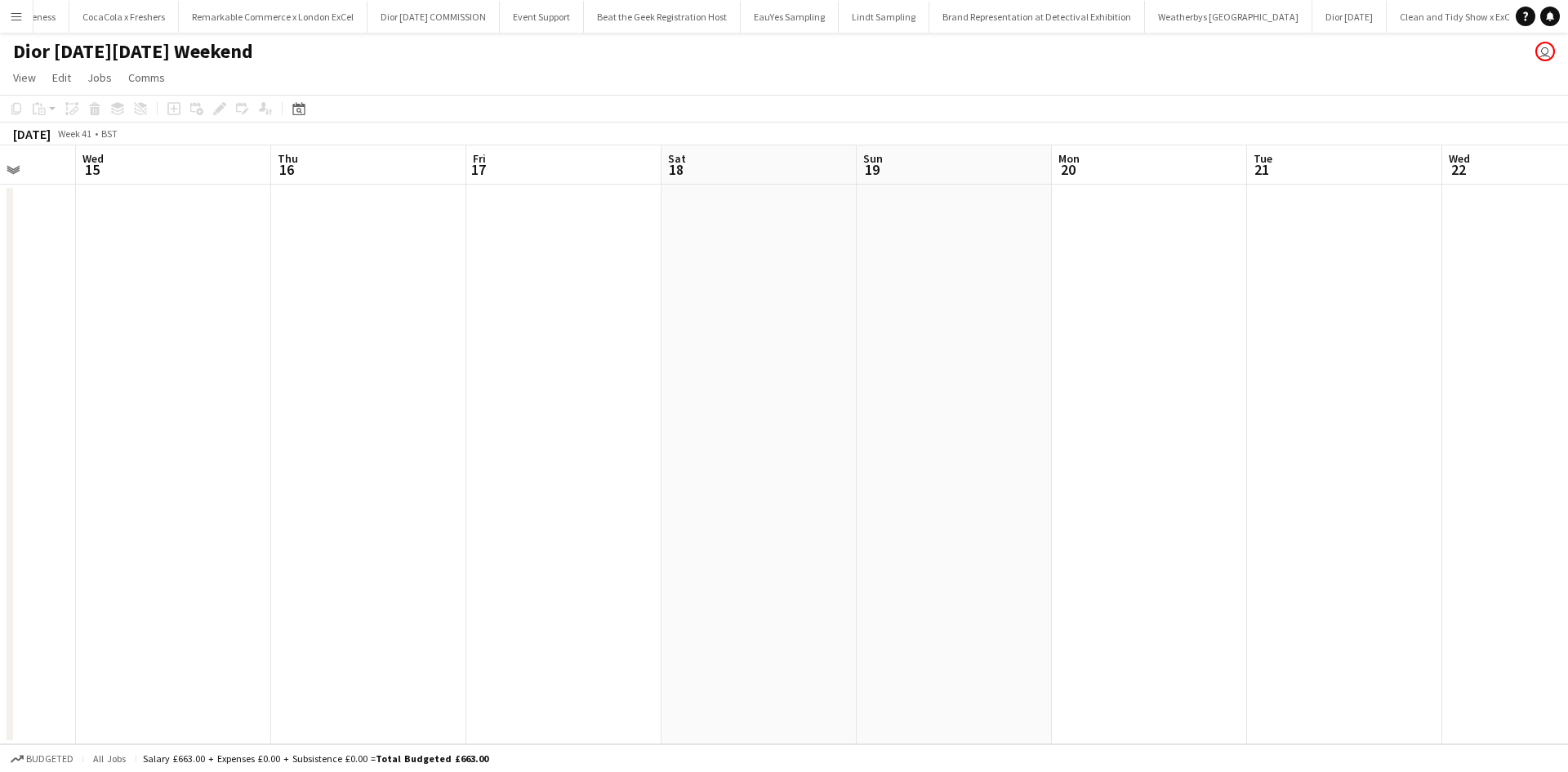
click at [467, 445] on app-calendar-viewport "Sun 12 Mon 13 Tue 14 Wed 15 Thu 16 Fri 17 Sat 18 Sun 19 Mon 20 Tue 21 Wed 22 Th…" at bounding box center [784, 445] width 1568 height 599
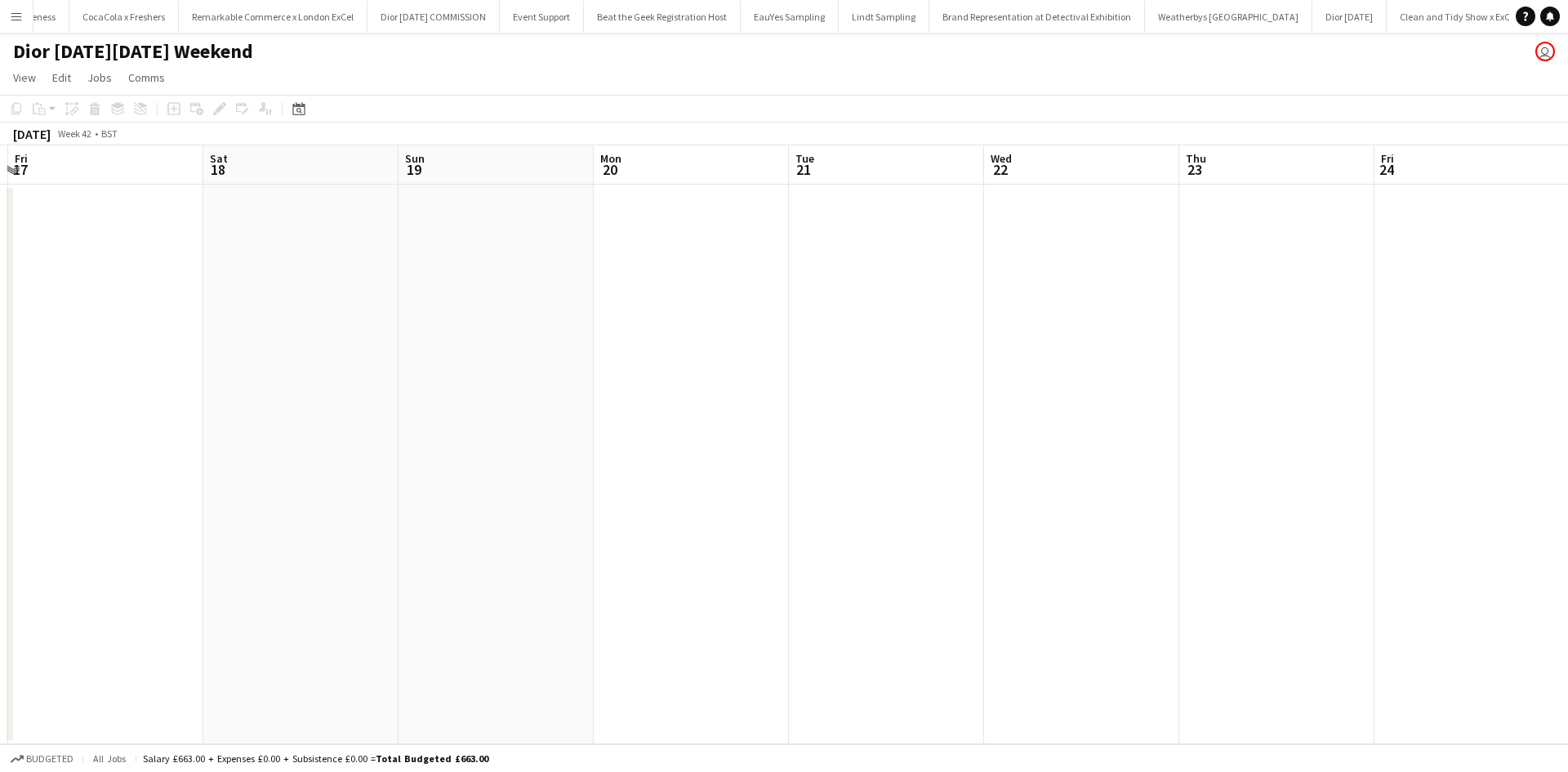
drag, startPoint x: 849, startPoint y: 545, endPoint x: 622, endPoint y: 497, distance: 232.0
click at [640, 501] on app-calendar-viewport "Tue 14 Wed 15 Thu 16 Fri 17 Sat 18 Sun 19 Mon 20 Tue 21 Wed 22 Thu 23 Fri 24 Sa…" at bounding box center [784, 445] width 1568 height 599
drag, startPoint x: 639, startPoint y: 514, endPoint x: 591, endPoint y: 503, distance: 49.2
click at [604, 506] on app-calendar-viewport "Thu 16 Fri 17 Sat 18 Sun 19 Mon 20 Tue 21 Wed 22 Thu 23 Fri 24 Sat 25 Sun 26 Mo…" at bounding box center [784, 445] width 1568 height 599
drag, startPoint x: 899, startPoint y: 562, endPoint x: 600, endPoint y: 490, distance: 307.5
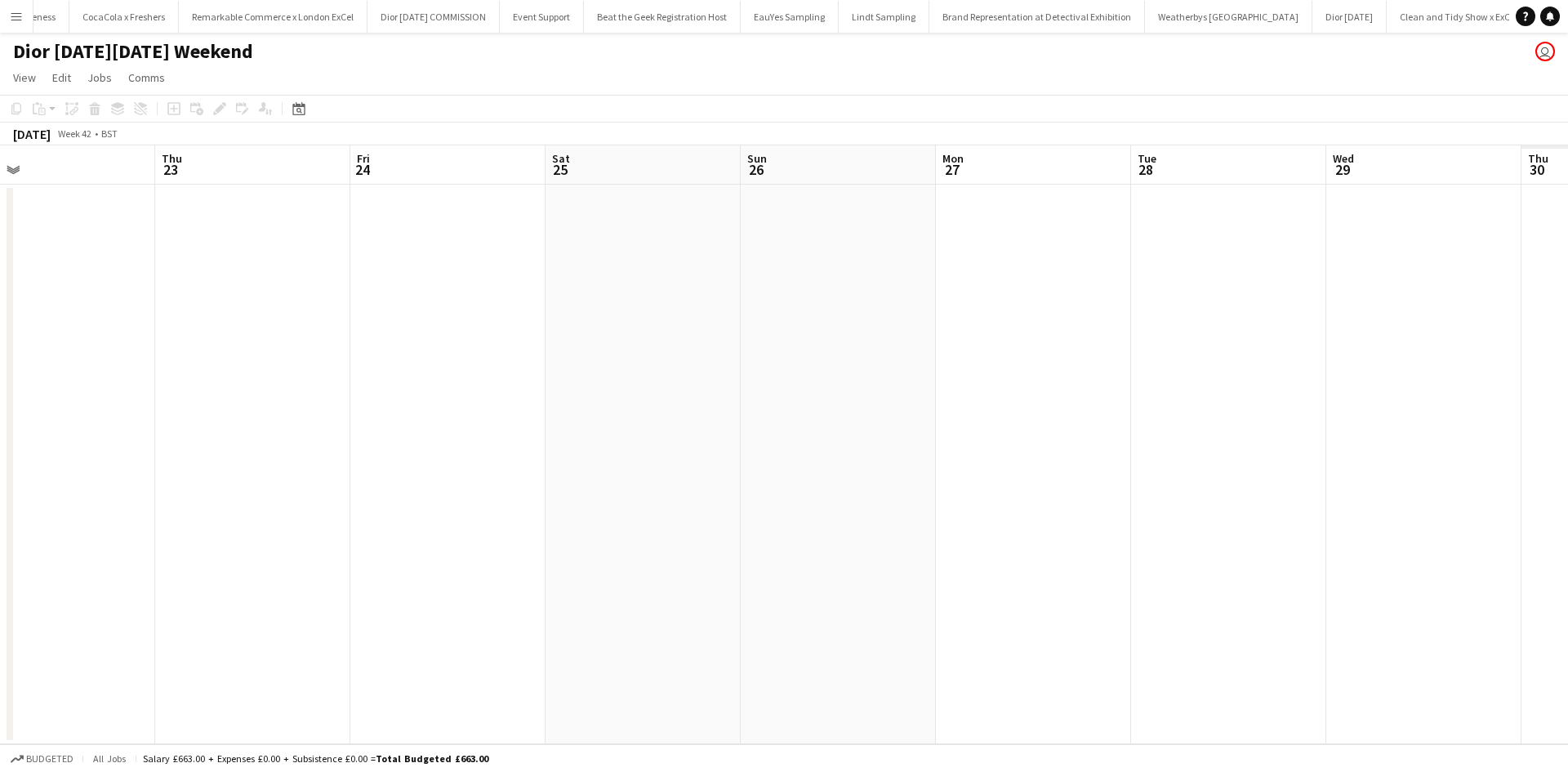
click at [505, 479] on app-calendar-viewport "Sat 18 Sun 19 Mon 20 Tue 21 Wed 22 Thu 23 Fri 24 Sat 25 Sun 26 Mon 27 Tue 28 We…" at bounding box center [784, 445] width 1568 height 599
drag, startPoint x: 661, startPoint y: 502, endPoint x: 636, endPoint y: 489, distance: 28.2
click at [414, 446] on app-calendar-viewport "Sat 18 Sun 19 Mon 20 Tue 21 Wed 22 Thu 23 Fri 24 Sat 25 Sun 26 Mon 27 Tue 28 We…" at bounding box center [784, 445] width 1568 height 599
drag, startPoint x: 692, startPoint y: 502, endPoint x: 706, endPoint y: 502, distance: 14.0
click at [470, 442] on app-calendar-viewport "Mon 20 Tue 21 Wed 22 Thu 23 Fri 24 Sat 25 Sun 26 Mon 27 Tue 28 Wed 29 Thu 30 Fr…" at bounding box center [784, 445] width 1568 height 599
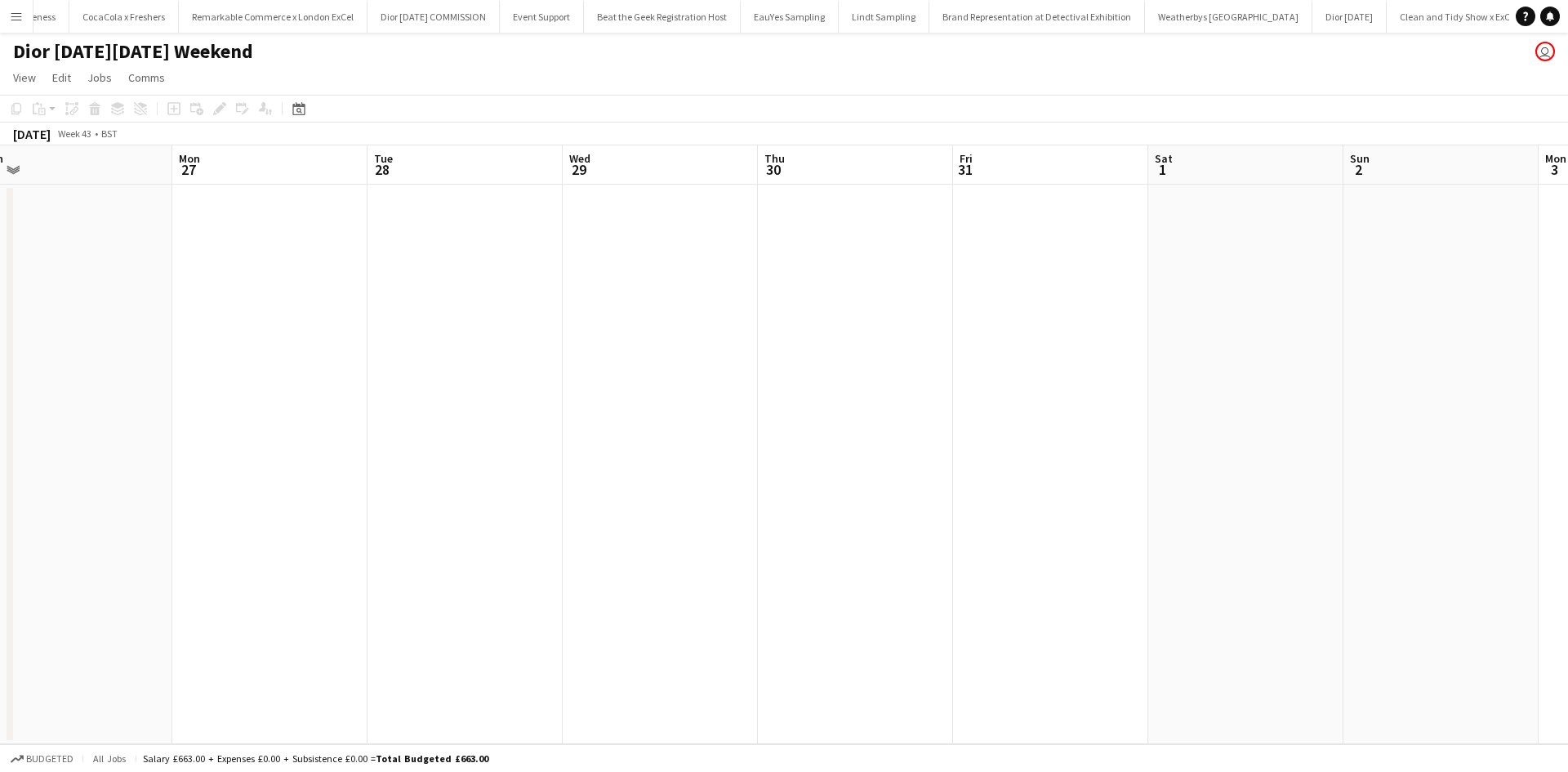
drag, startPoint x: 456, startPoint y: 443, endPoint x: 561, endPoint y: 474, distance: 109.5
click at [438, 441] on app-calendar-viewport "Wed 22 Thu 23 Fri 24 Sat 25 Sun 26 Mon 27 Tue 28 Wed 29 Thu 30 Fri 31 Sat 1 Sun…" at bounding box center [784, 445] width 1568 height 599
drag, startPoint x: 556, startPoint y: 477, endPoint x: 543, endPoint y: 476, distance: 13.0
click at [541, 476] on app-calendar-viewport "Wed 22 Thu 23 Fri 24 Sat 25 Sun 26 Mon 27 Tue 28 Wed 29 Thu 30 Fri 31 Sat 1 Sun…" at bounding box center [784, 445] width 1568 height 599
drag, startPoint x: 959, startPoint y: 575, endPoint x: 575, endPoint y: 487, distance: 394.0
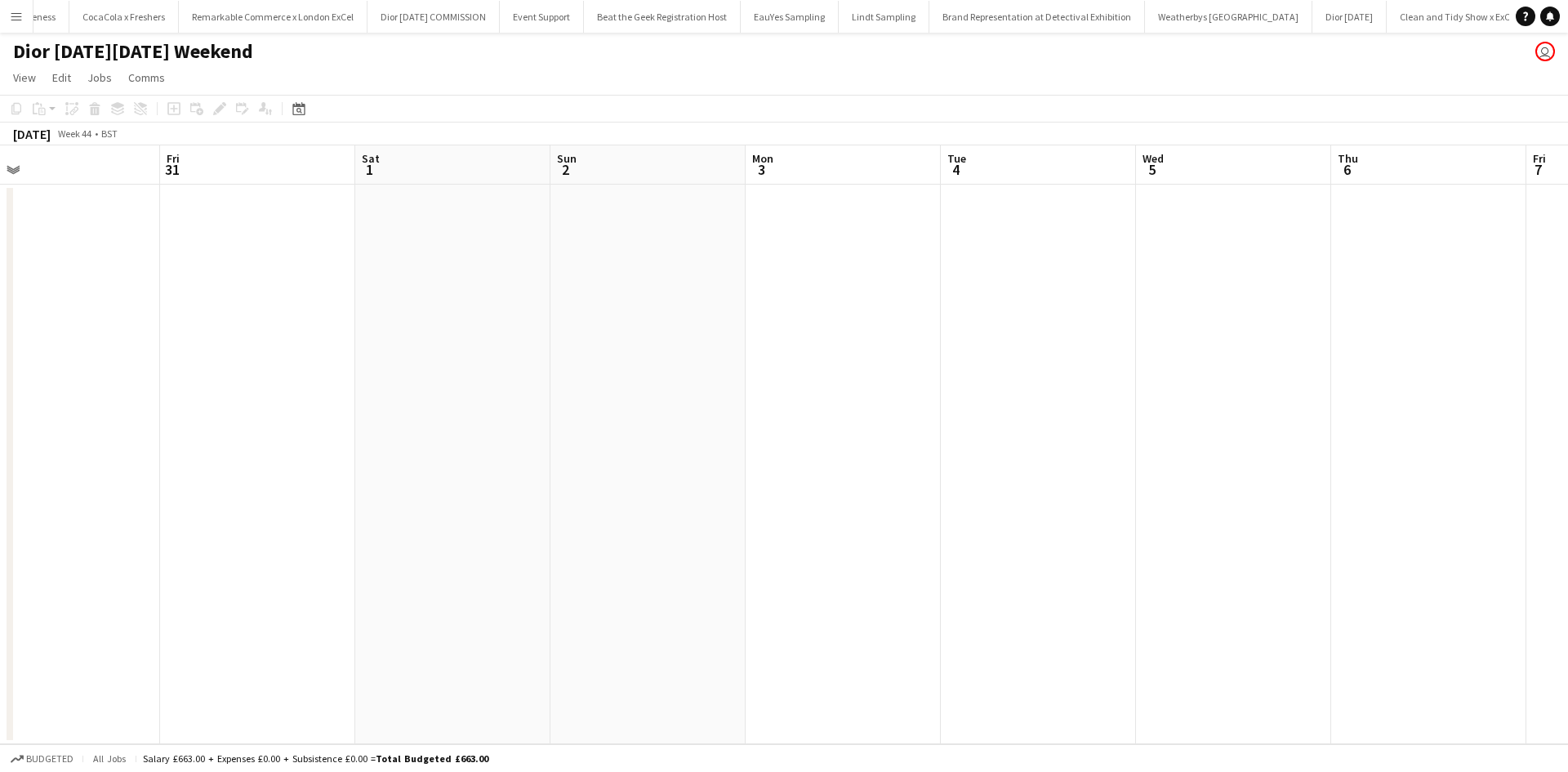
click at [549, 483] on app-calendar-viewport "Sun 26 Mon 27 Tue 28 Wed 29 Thu 30 Fri 31 Sat 1 Sun 2 Mon 3 Tue 4 Wed 5 Thu 6 F…" at bounding box center [784, 445] width 1568 height 599
drag, startPoint x: 883, startPoint y: 571, endPoint x: 550, endPoint y: 513, distance: 338.0
click at [552, 513] on app-calendar-viewport "Sun 26 Mon 27 Tue 28 Wed 29 Thu 30 Fri 31 Sat 1 Sun 2 Mon 3 Tue 4 Wed 5 Thu 6 F…" at bounding box center [784, 445] width 1568 height 599
drag, startPoint x: 1272, startPoint y: 635, endPoint x: 608, endPoint y: 468, distance: 684.7
click at [609, 468] on app-calendar-viewport "Tue 28 Wed 29 Thu 30 Fri 31 Sat 1 Sun 2 Mon 3 Tue 4 Wed 5 Thu 6 Fri 7 Sat 8 Sun…" at bounding box center [784, 445] width 1568 height 599
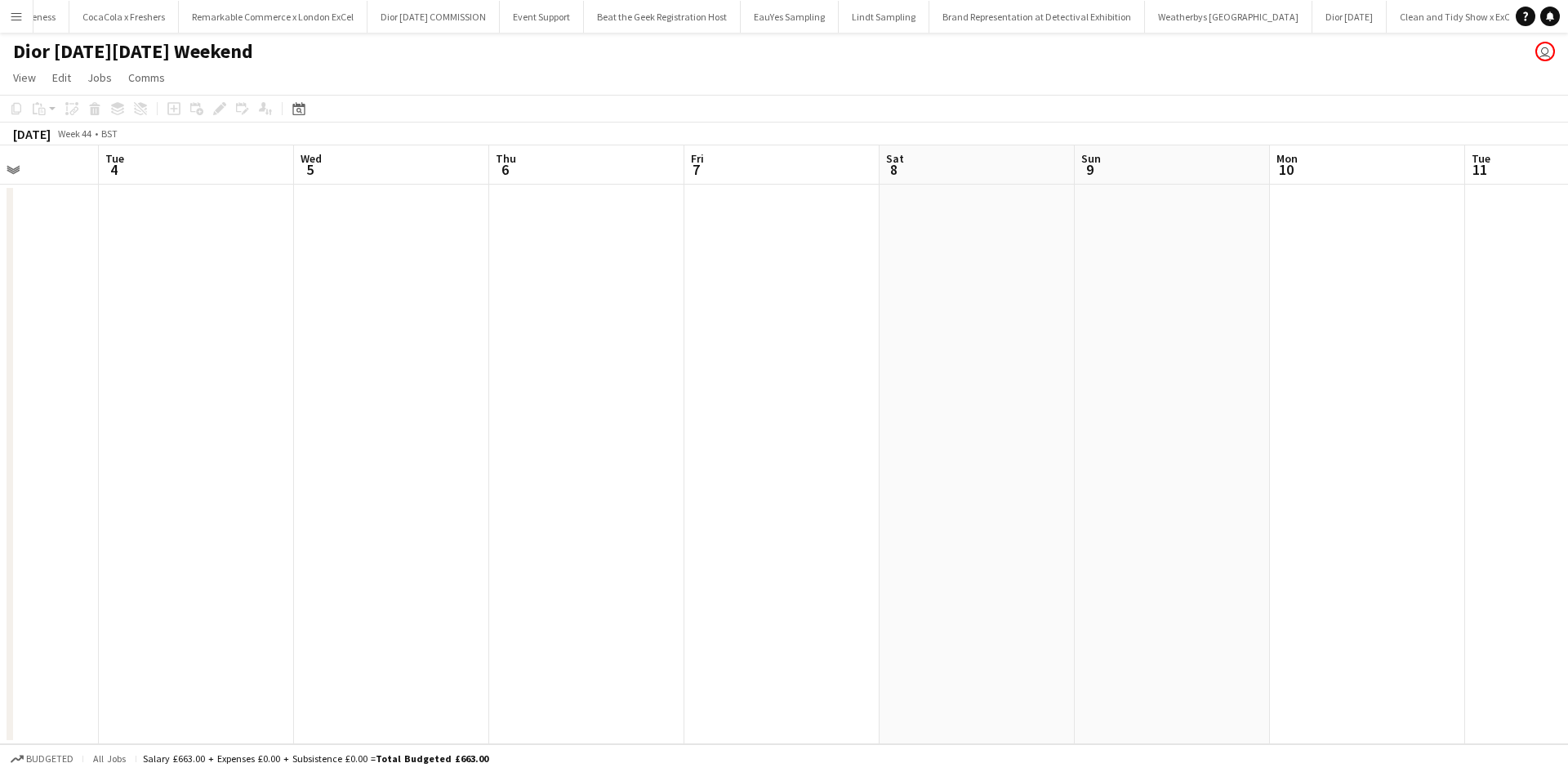
drag, startPoint x: 1286, startPoint y: 606, endPoint x: 631, endPoint y: 434, distance: 677.2
click at [631, 434] on app-calendar-viewport "Fri 31 Sat 1 Sun 2 Mon 3 Tue 4 Wed 5 Thu 6 Fri 7 Sat 8 Sun 9 Mon 10 Tue 11 Wed …" at bounding box center [784, 445] width 1568 height 599
drag, startPoint x: 1050, startPoint y: 510, endPoint x: 669, endPoint y: 406, distance: 394.9
click at [743, 441] on app-calendar-viewport "Thu 6 Fri 7 Sat 8 Sun 9 Mon 10 Tue 11 Wed 12 Thu 13 Fri 14 Sat 15 Sun 16 Mon 17…" at bounding box center [784, 445] width 1568 height 599
drag, startPoint x: 1121, startPoint y: 564, endPoint x: 296, endPoint y: 478, distance: 829.5
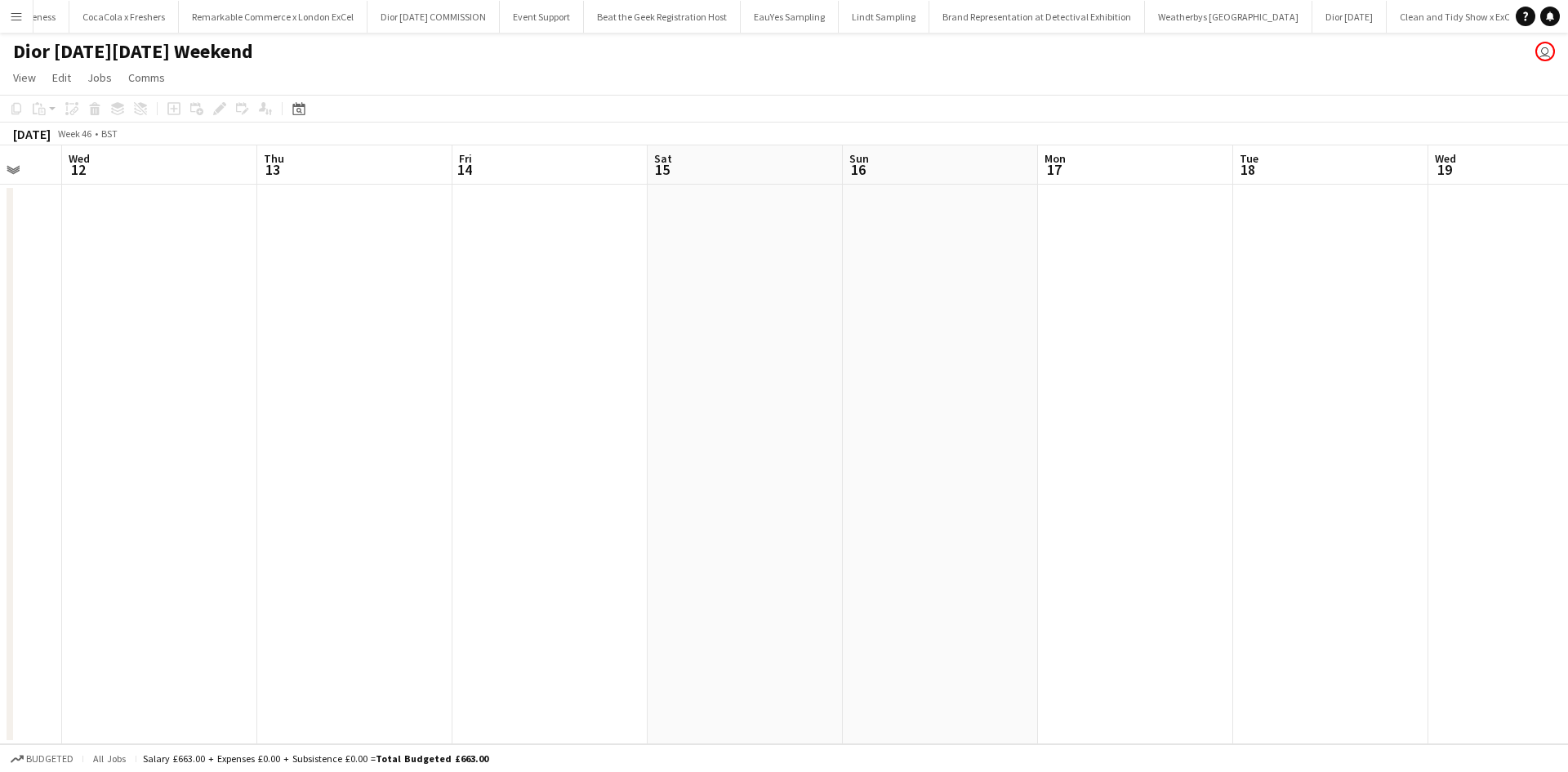
click at [269, 473] on app-calendar-viewport "Sat 8 Sun 9 Mon 10 Tue 11 Wed 12 Thu 13 Fri 14 Sat 15 Sun 16 Mon 17 Tue 18 Wed …" at bounding box center [784, 445] width 1568 height 599
drag, startPoint x: 1349, startPoint y: 695, endPoint x: 1316, endPoint y: 668, distance: 42.6
click at [801, 550] on app-calendar-viewport "Wed 12 Thu 13 Fri 14 Sat 15 Sun 16 Mon 17 Tue 18 Wed 19 Thu 20 Fri 21 Sat 22 Su…" at bounding box center [784, 445] width 1568 height 599
drag, startPoint x: 1315, startPoint y: 668, endPoint x: 828, endPoint y: 517, distance: 509.9
click at [828, 517] on app-calendar-viewport "Fri 14 Sat 15 Sun 16 Mon 17 Tue 18 Wed 19 Thu 20 Fri 21 Sat 22 Sun 23 Mon 24 Tu…" at bounding box center [784, 445] width 1568 height 599
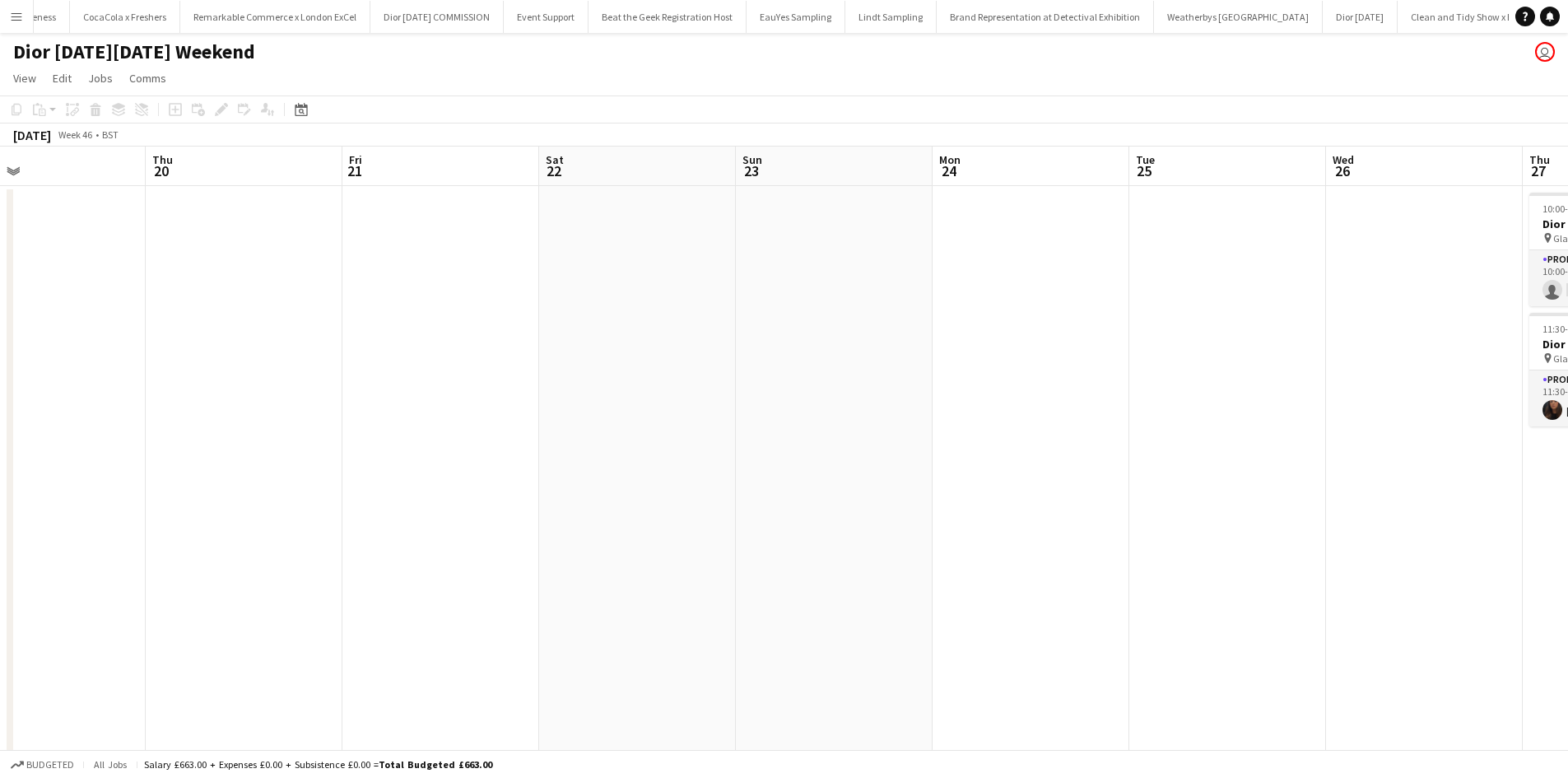
drag, startPoint x: 553, startPoint y: 402, endPoint x: 524, endPoint y: 398, distance: 29.3
click at [526, 398] on app-calendar-viewport "Sun 16 Mon 17 Tue 18 Wed 19 Thu 20 Fri 21 Sat 22 Sun 23 Mon 24 Tue 25 Wed 26 Th…" at bounding box center [784, 455] width 1568 height 618
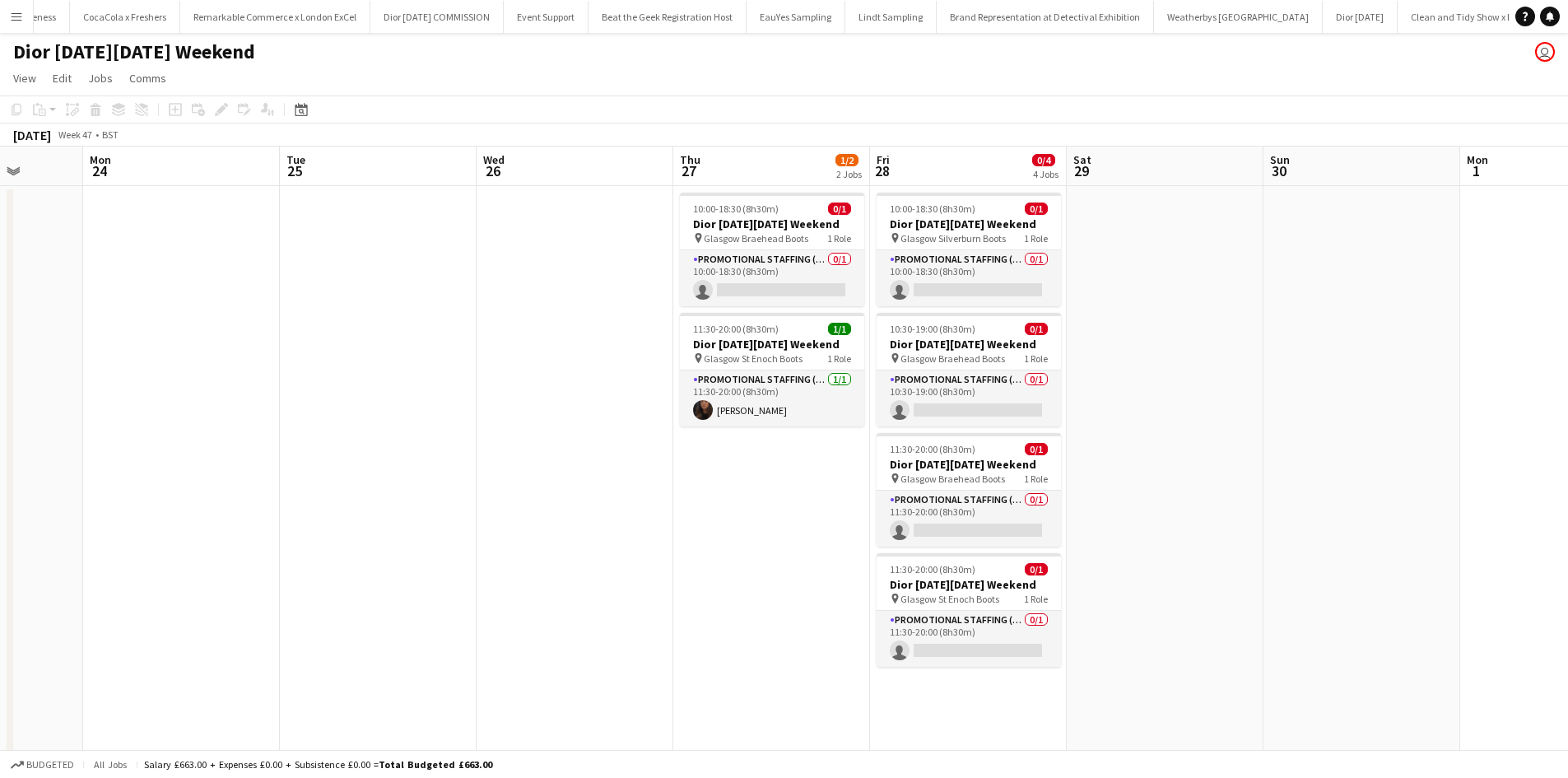
drag, startPoint x: 734, startPoint y: 511, endPoint x: 498, endPoint y: 469, distance: 239.7
click at [500, 469] on app-calendar-viewport "Fri 21 Sat 22 Sun 23 Mon 24 Tue 25 Wed 26 Thu 27 1/2 2 Jobs Fri 28 0/4 4 Jobs S…" at bounding box center [784, 455] width 1568 height 618
click at [811, 274] on app-card-role "Promotional Staffing (Sales Staff) 0/1 10:00-18:30 (8h30m) single-neutral-actio…" at bounding box center [772, 279] width 185 height 56
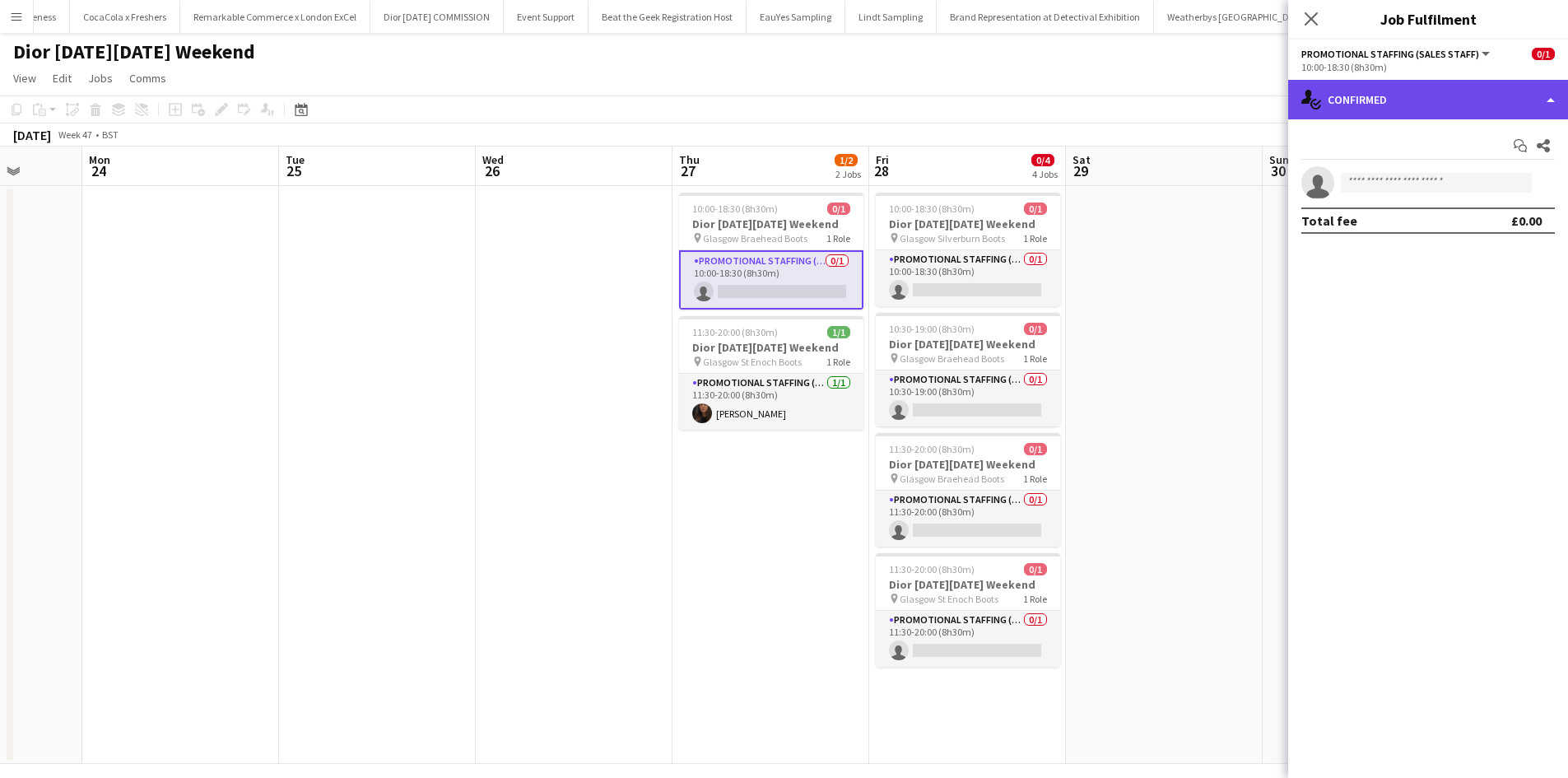
click at [1405, 105] on div "single-neutral-actions-check-2 Confirmed" at bounding box center [1428, 99] width 279 height 40
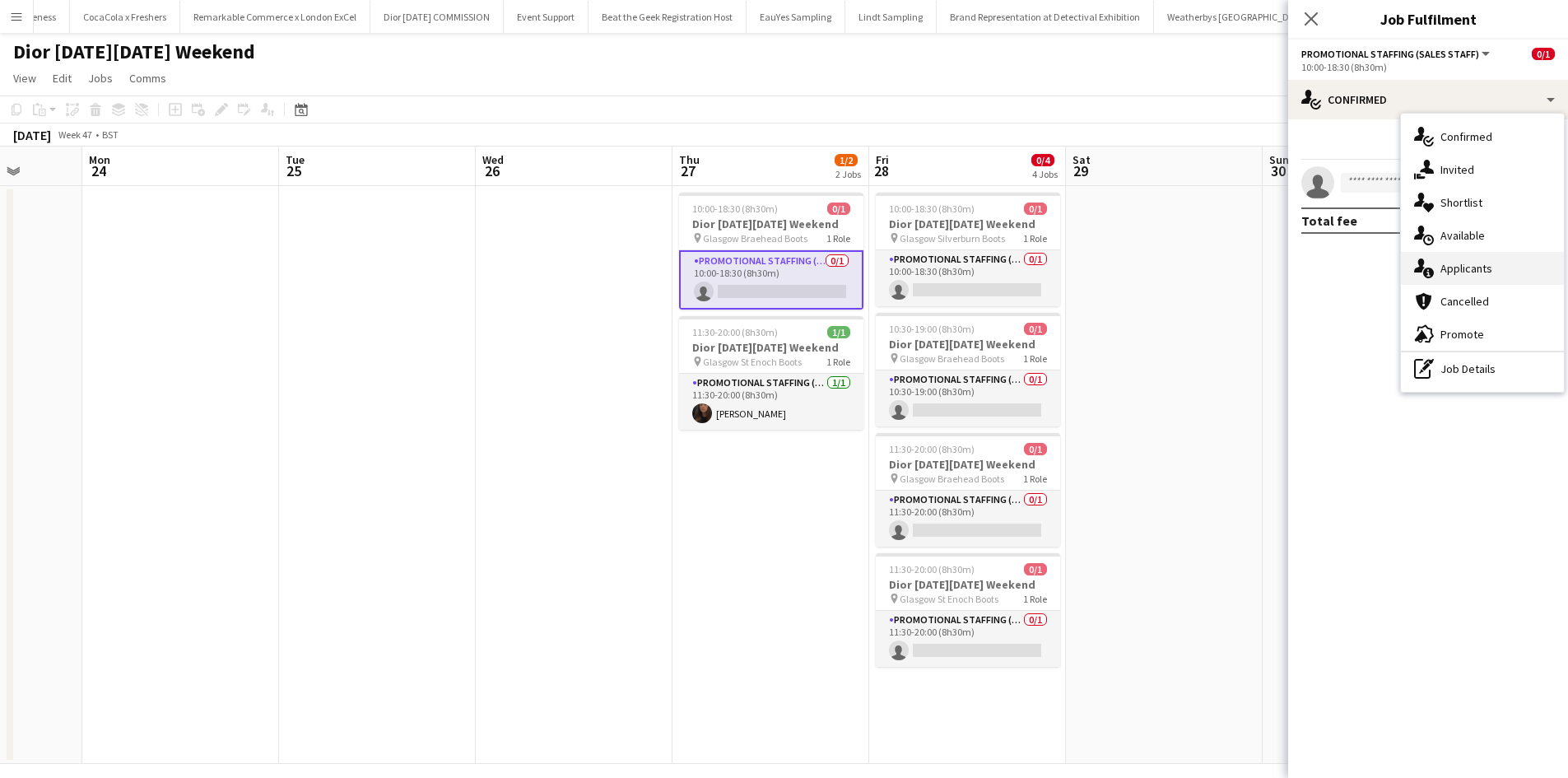
click at [1476, 263] on span "Applicants" at bounding box center [1466, 268] width 52 height 15
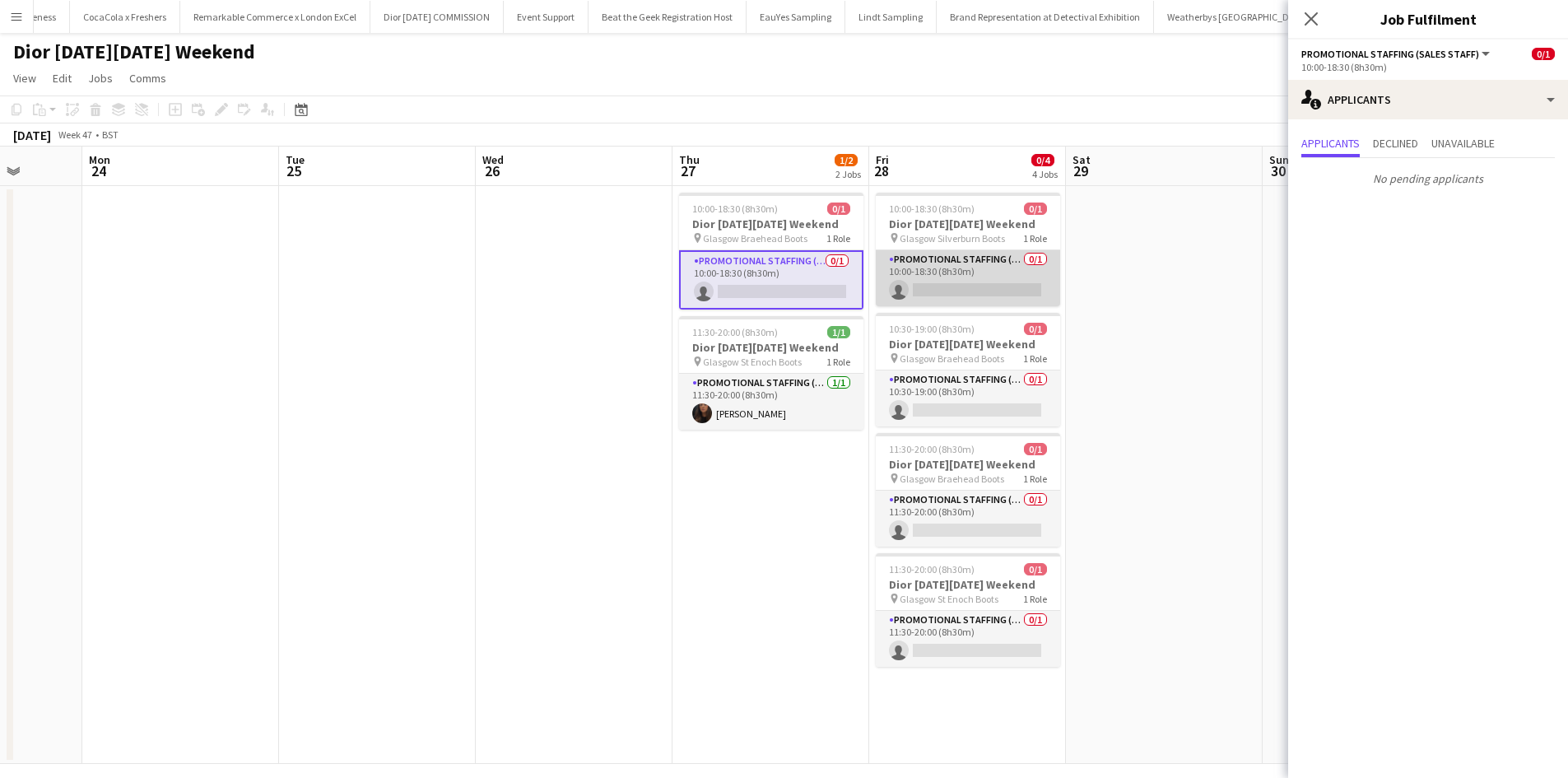
click at [993, 268] on app-card-role "Promotional Staffing (Sales Staff) 0/1 10:00-18:30 (8h30m) single-neutral-actio…" at bounding box center [969, 279] width 185 height 56
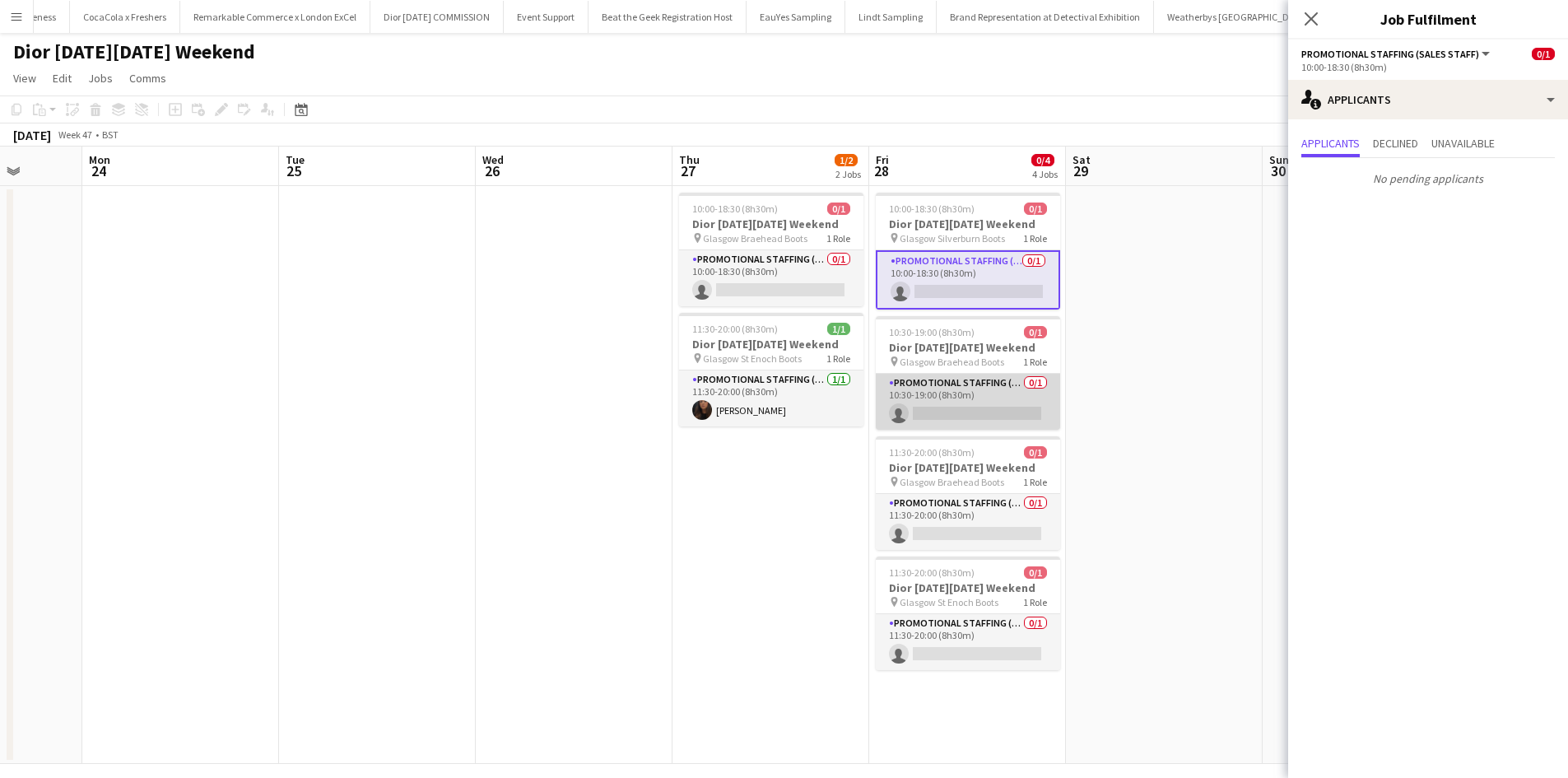
click at [1000, 389] on app-card-role "Promotional Staffing (Sales Staff) 0/1 10:30-19:00 (8h30m) single-neutral-actio…" at bounding box center [969, 402] width 185 height 56
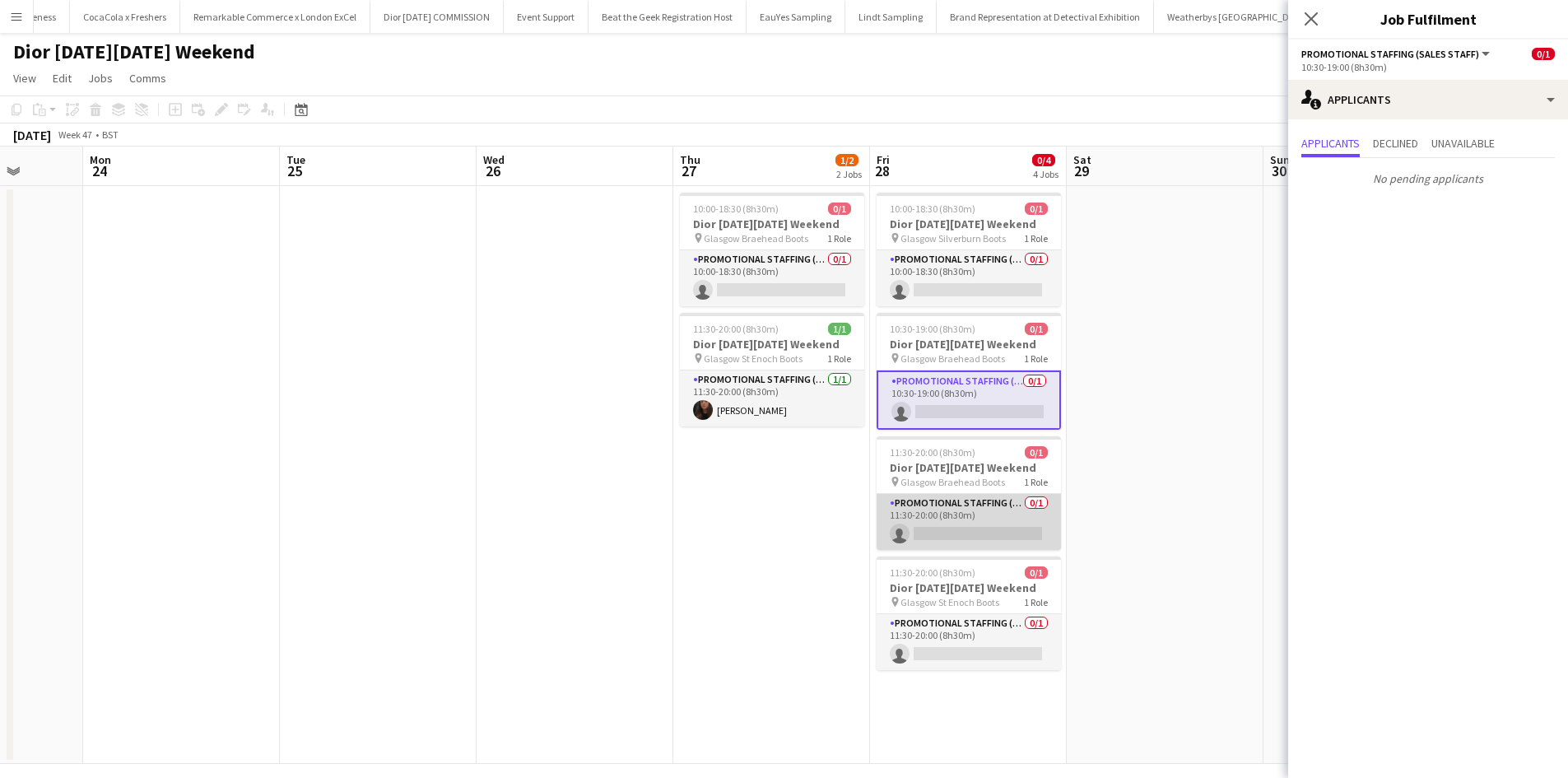
click at [1002, 511] on app-card-role "Promotional Staffing (Sales Staff) 0/1 11:30-20:00 (8h30m) single-neutral-actio…" at bounding box center [969, 522] width 185 height 56
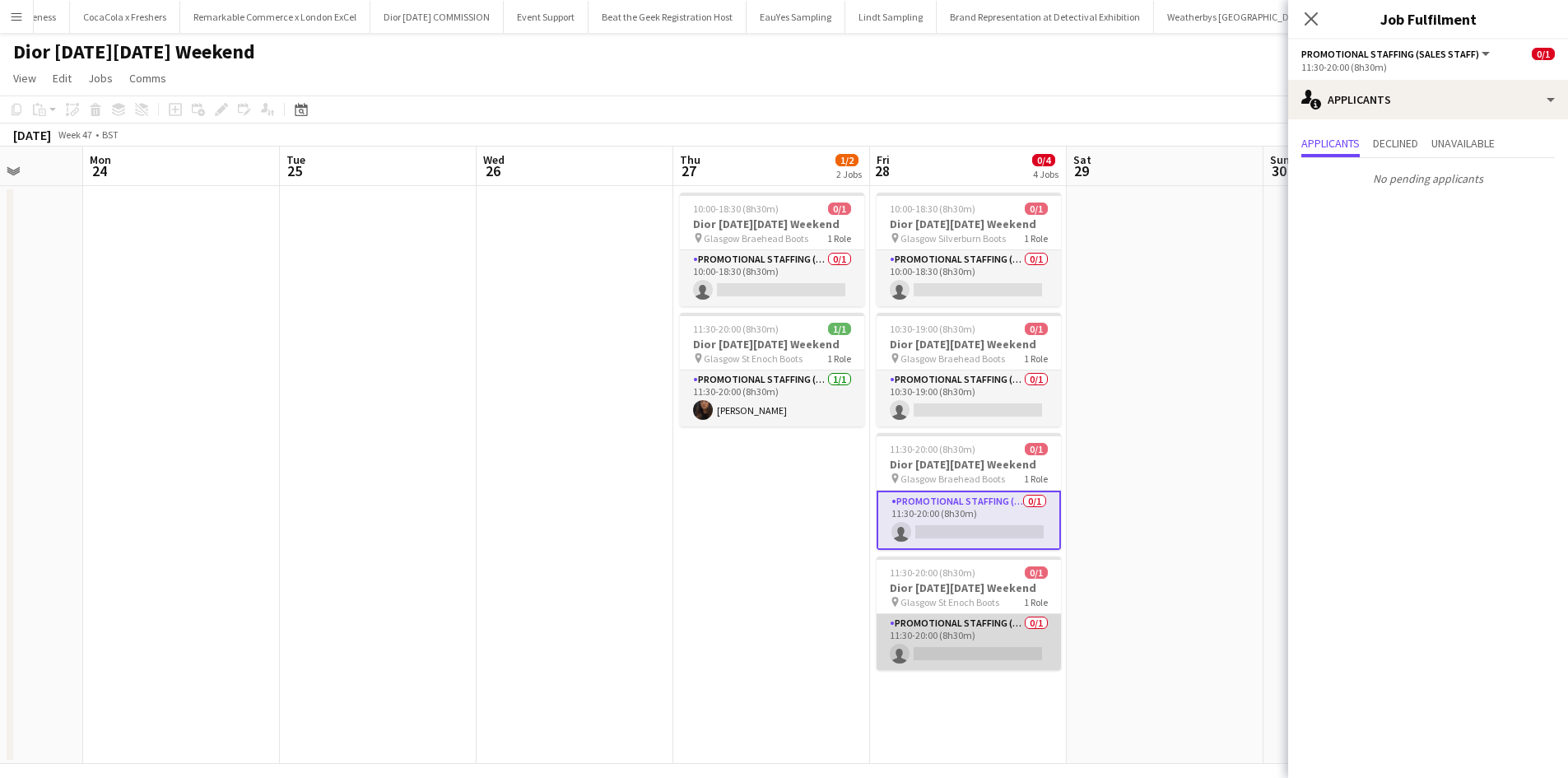
click at [997, 628] on app-card-role "Promotional Staffing (Sales Staff) 0/1 11:30-20:00 (8h30m) single-neutral-actio…" at bounding box center [969, 643] width 185 height 56
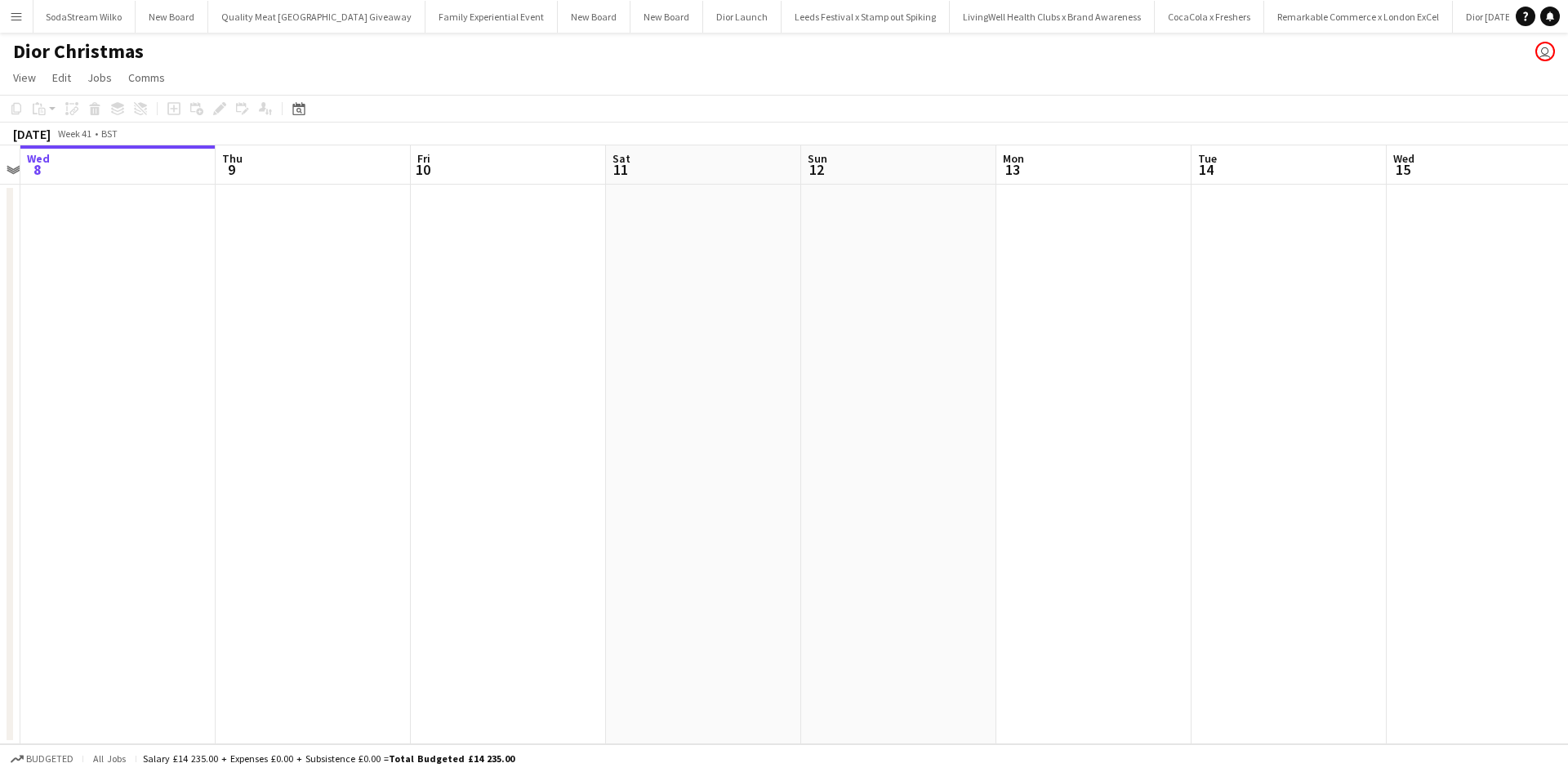
scroll to position [0, 18062]
drag, startPoint x: 999, startPoint y: 529, endPoint x: 897, endPoint y: 540, distance: 102.6
click at [347, 468] on app-calendar-viewport "Sun 5 Mon 6 Tue 7 Wed 8 Thu 9 Fri 10 Sat 11 Sun 12 Mon 13 Tue 14 Wed 15 Thu 16 …" at bounding box center [784, 445] width 1568 height 599
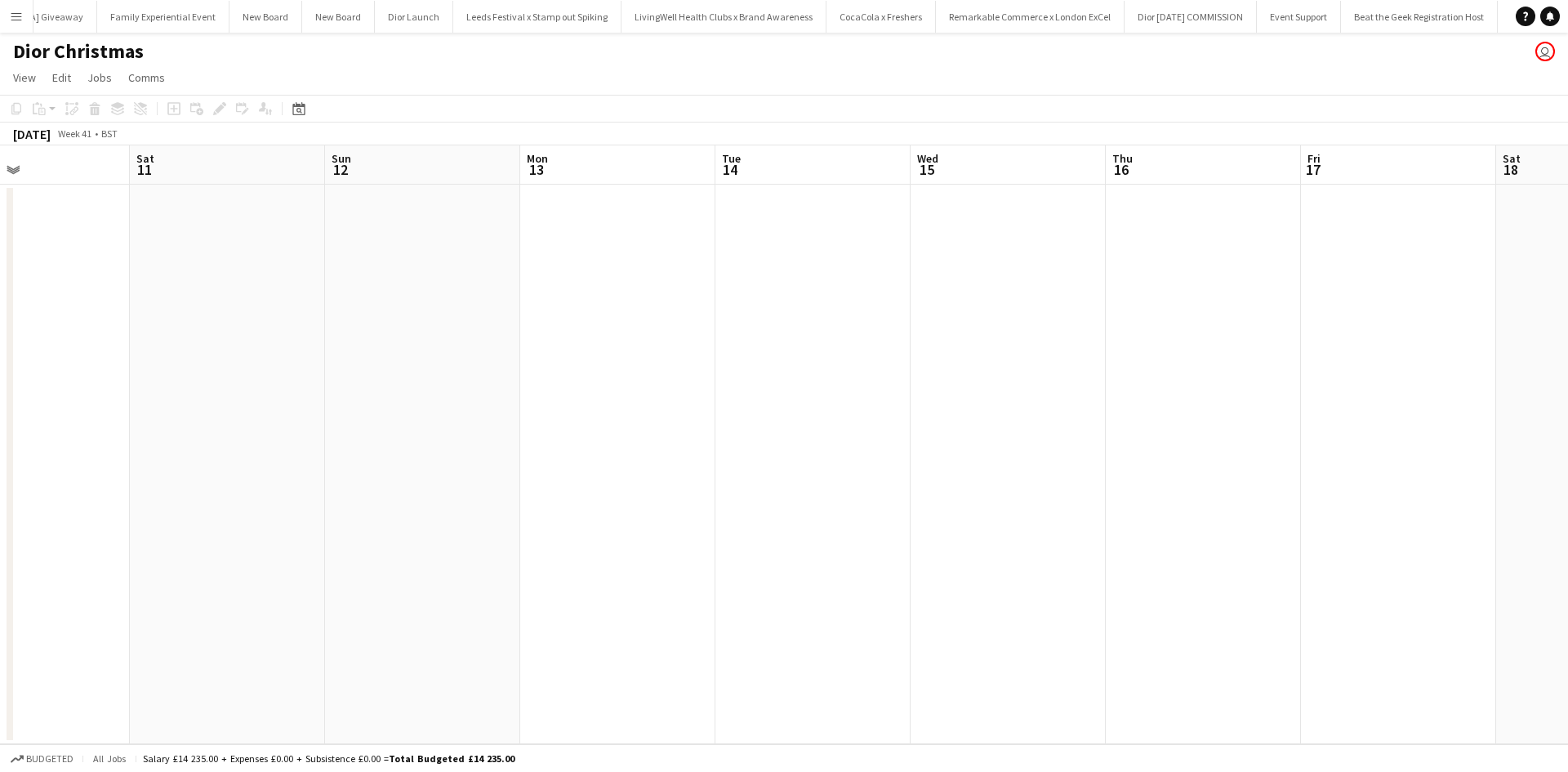
scroll to position [0, 18090]
drag, startPoint x: 946, startPoint y: 551, endPoint x: 420, endPoint y: 468, distance: 532.5
click at [329, 465] on app-calendar-viewport "Tue 7 Wed 8 Thu 9 Fri 10 Sat 11 Sun 12 Mon 13 Tue 14 Wed 15 Thu 16 Fri 17 Sat 1…" at bounding box center [784, 445] width 1568 height 599
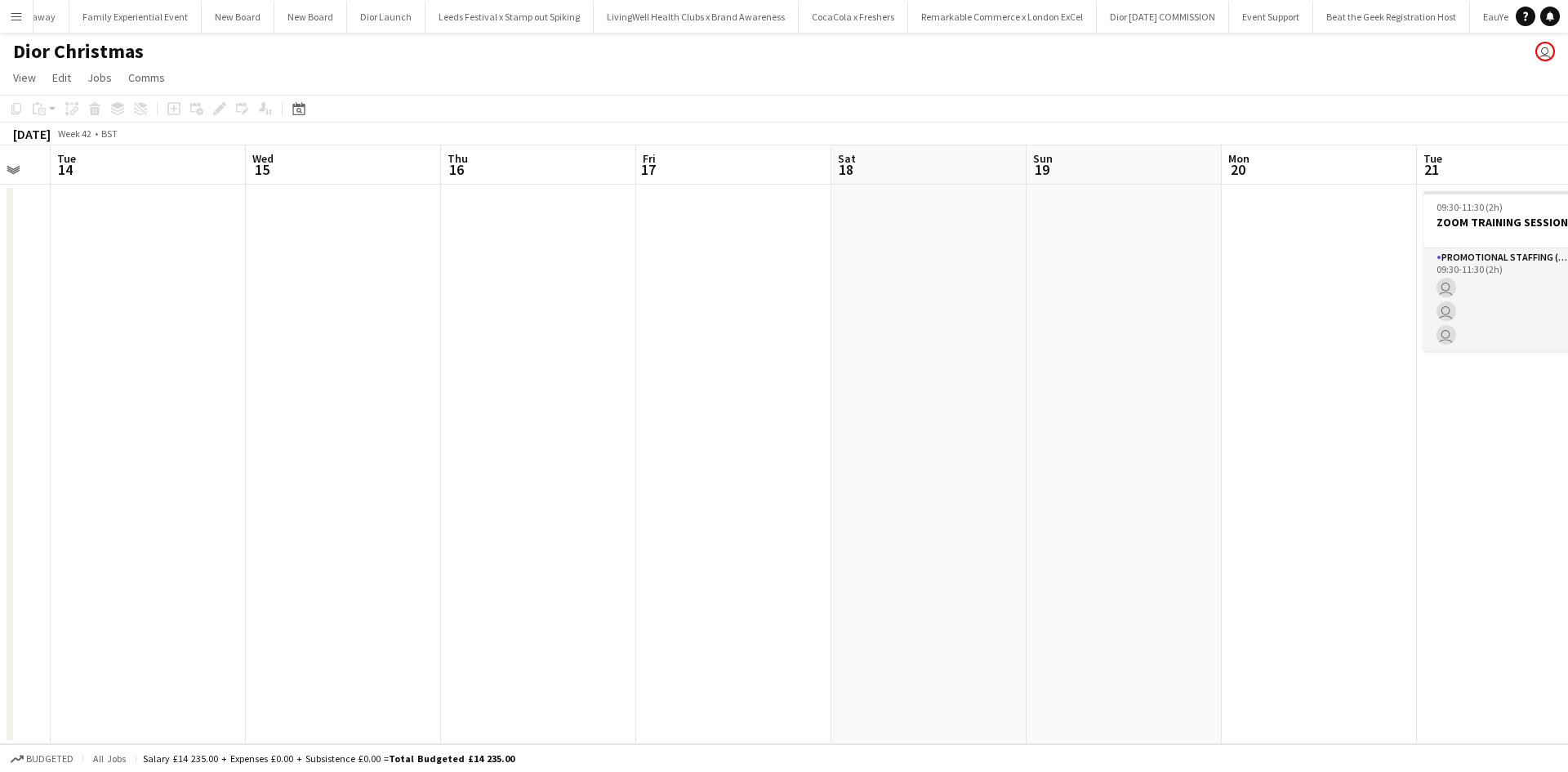
drag, startPoint x: 399, startPoint y: 474, endPoint x: 371, endPoint y: 467, distance: 28.9
click at [369, 467] on app-calendar-viewport "Sat 11 Sun 12 Mon 13 Tue 14 Wed 15 Thu 16 Fri 17 Sat 18 Sun 19 Mon 20 Tue 21 3/…" at bounding box center [784, 445] width 1568 height 599
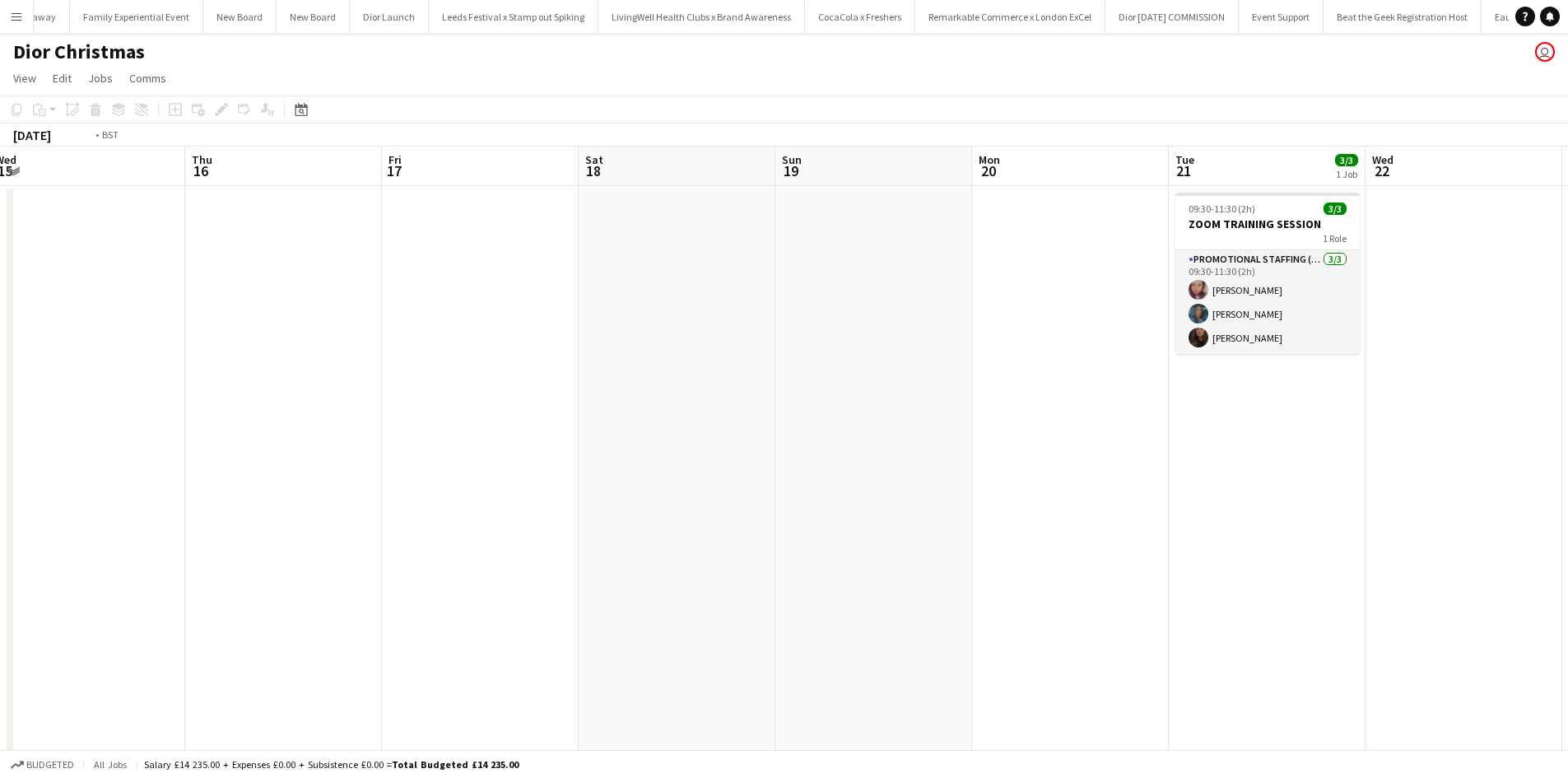
drag, startPoint x: 998, startPoint y: 585, endPoint x: 348, endPoint y: 491, distance: 656.8
click at [129, 454] on app-calendar-viewport "Mon 13 Tue 14 Wed 15 Thu 16 Fri 17 Sat 18 Sun 19 Mon 20 Tue 21 3/3 1 Job Wed 22…" at bounding box center [784, 547] width 1568 height 801
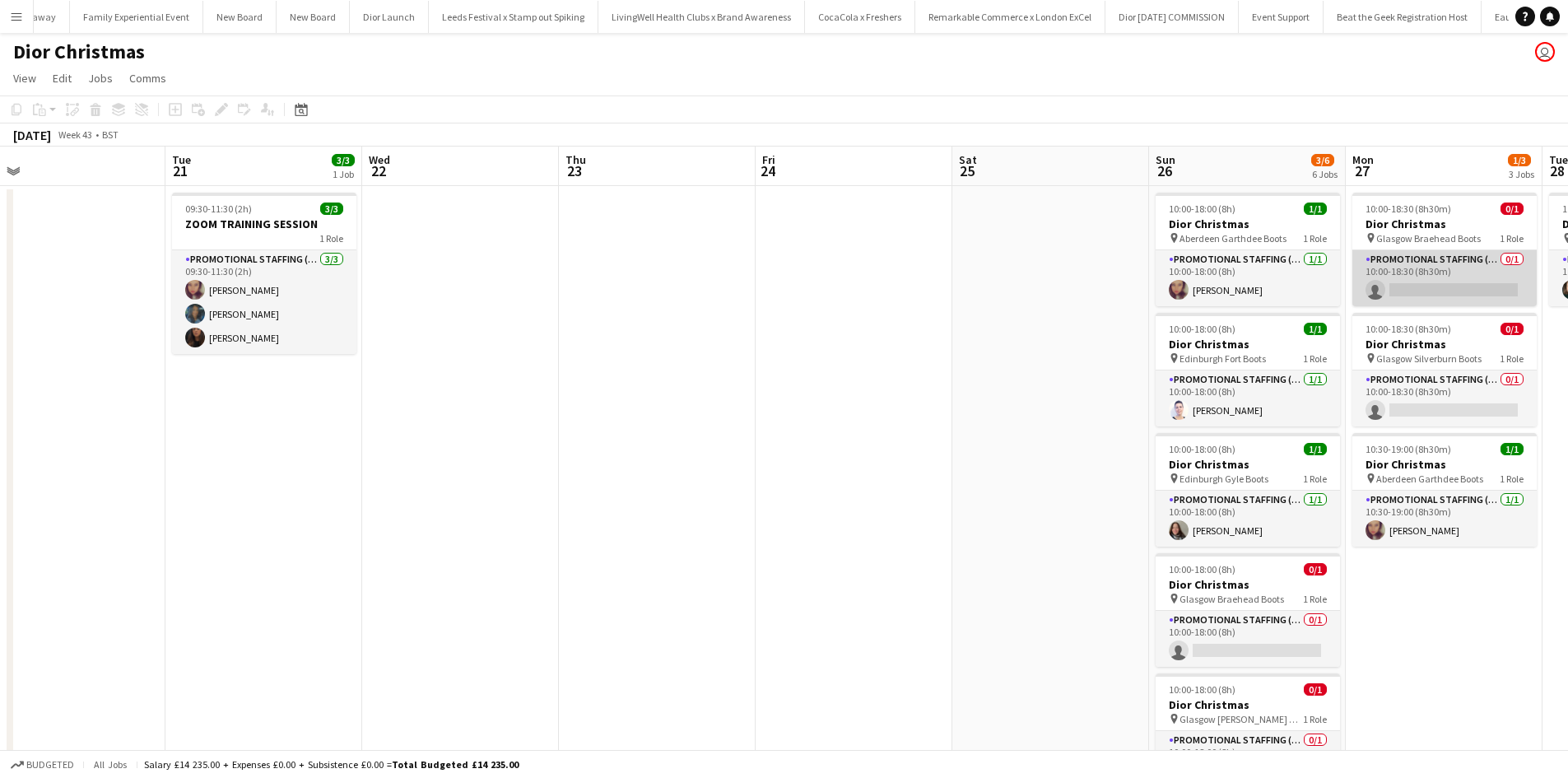
click at [1435, 289] on app-card-role "Promotional Staffing (Sales Staff) 0/1 10:00-18:30 (8h30m) single-neutral-actio…" at bounding box center [1445, 279] width 185 height 56
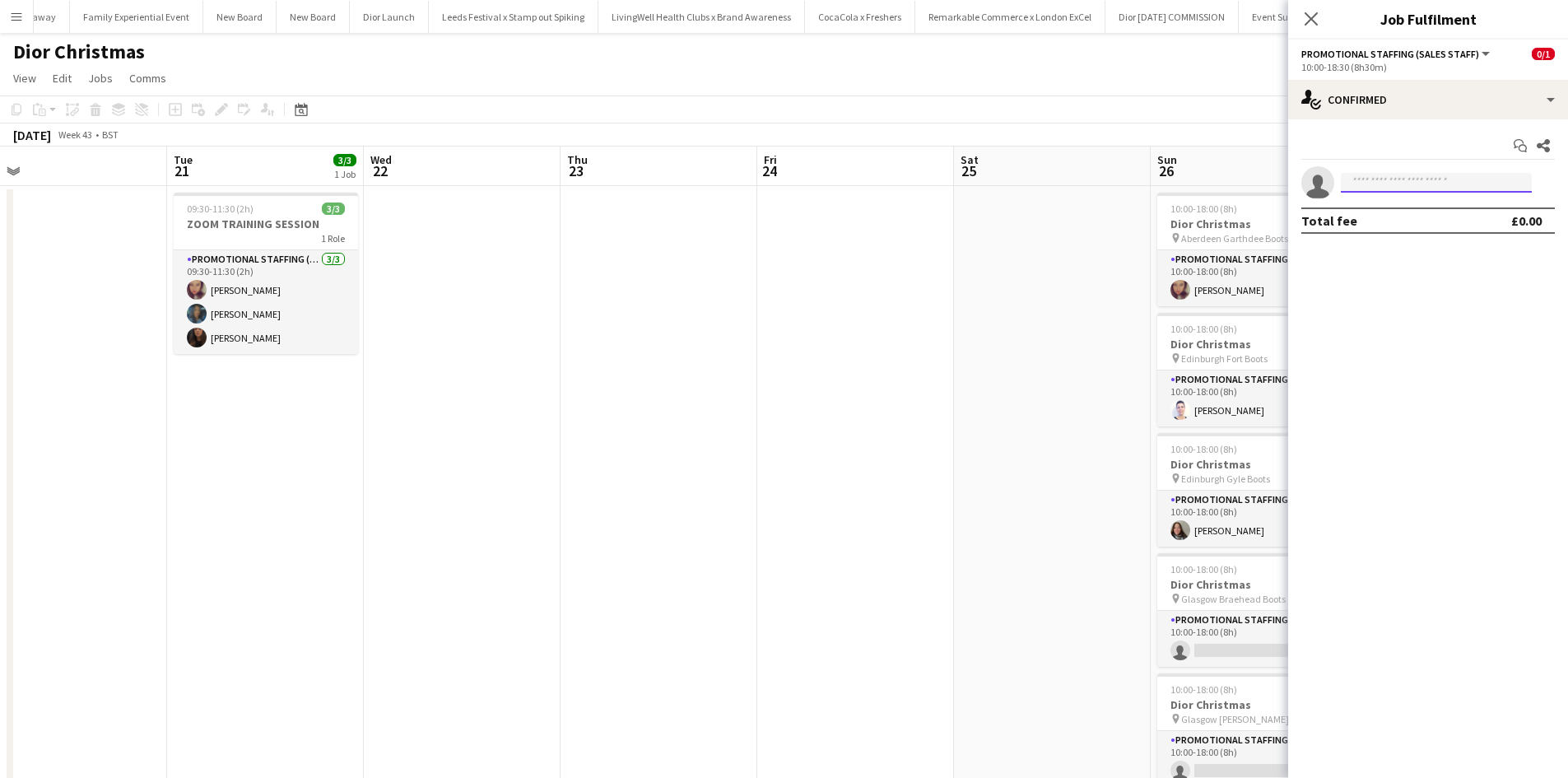
click at [1414, 177] on input at bounding box center [1436, 183] width 191 height 19
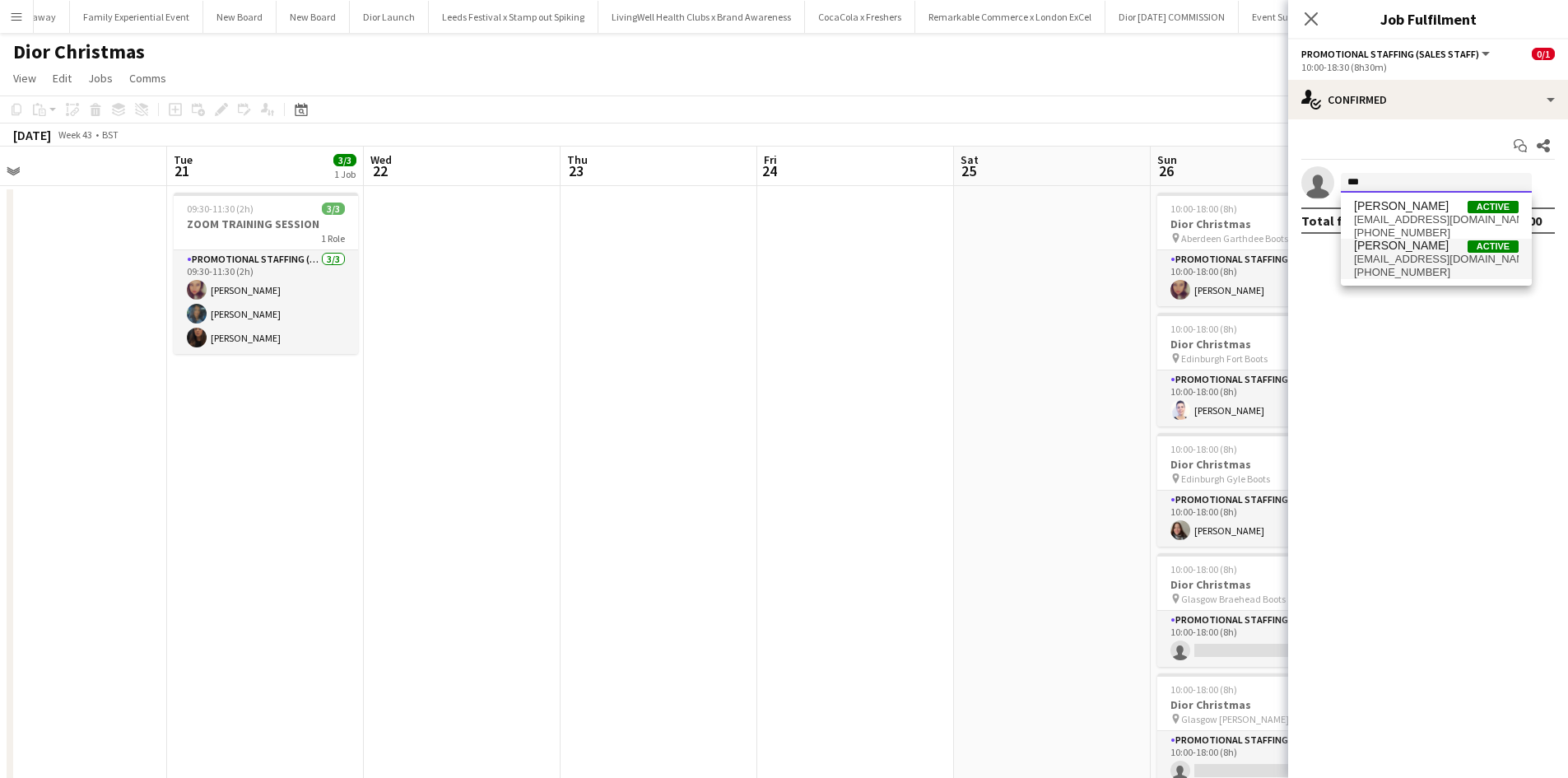
type input "***"
click at [1410, 255] on span "mehreenparvez88@hotmail.com" at bounding box center [1436, 259] width 164 height 13
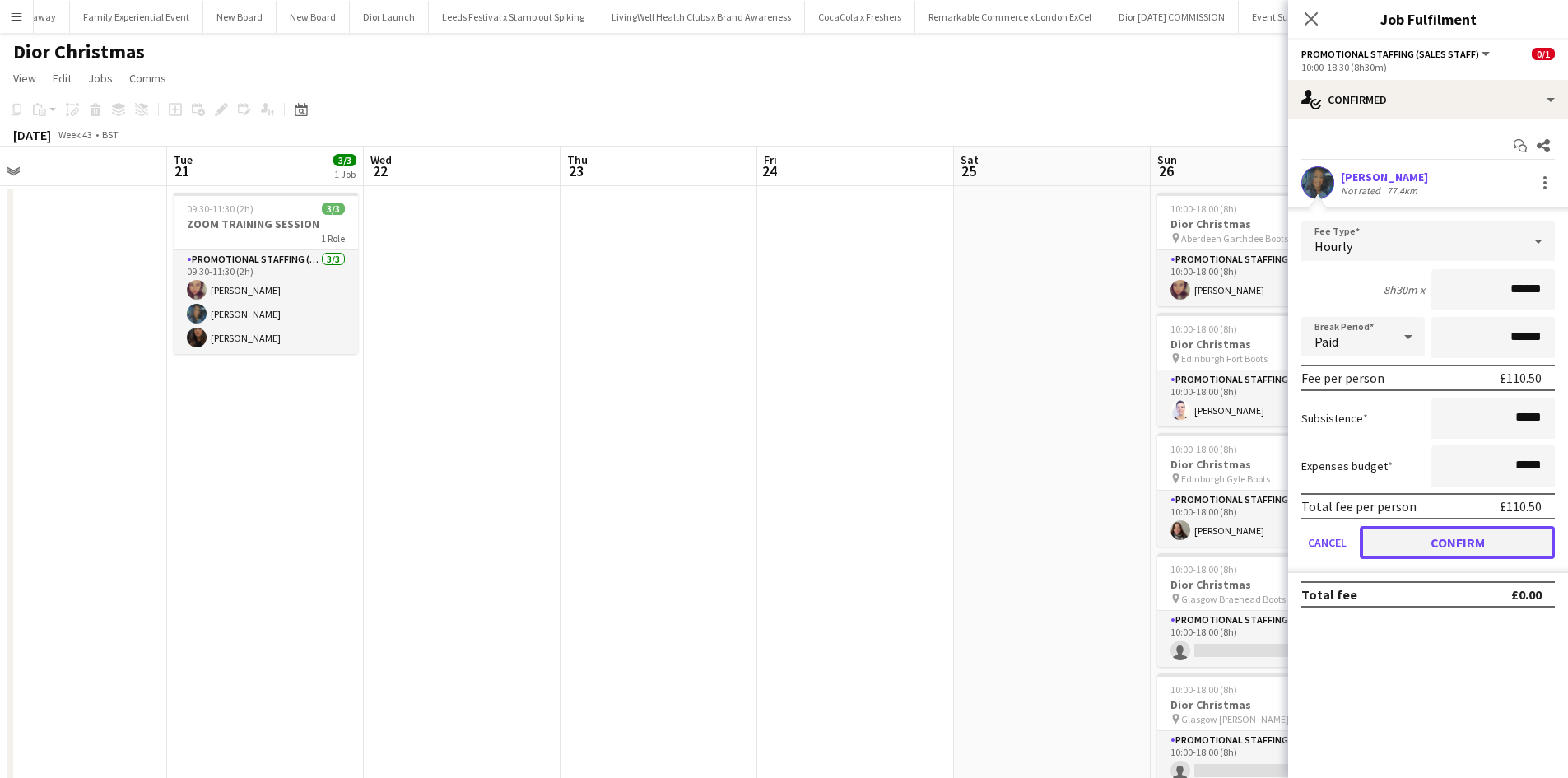
click button "Confirm"
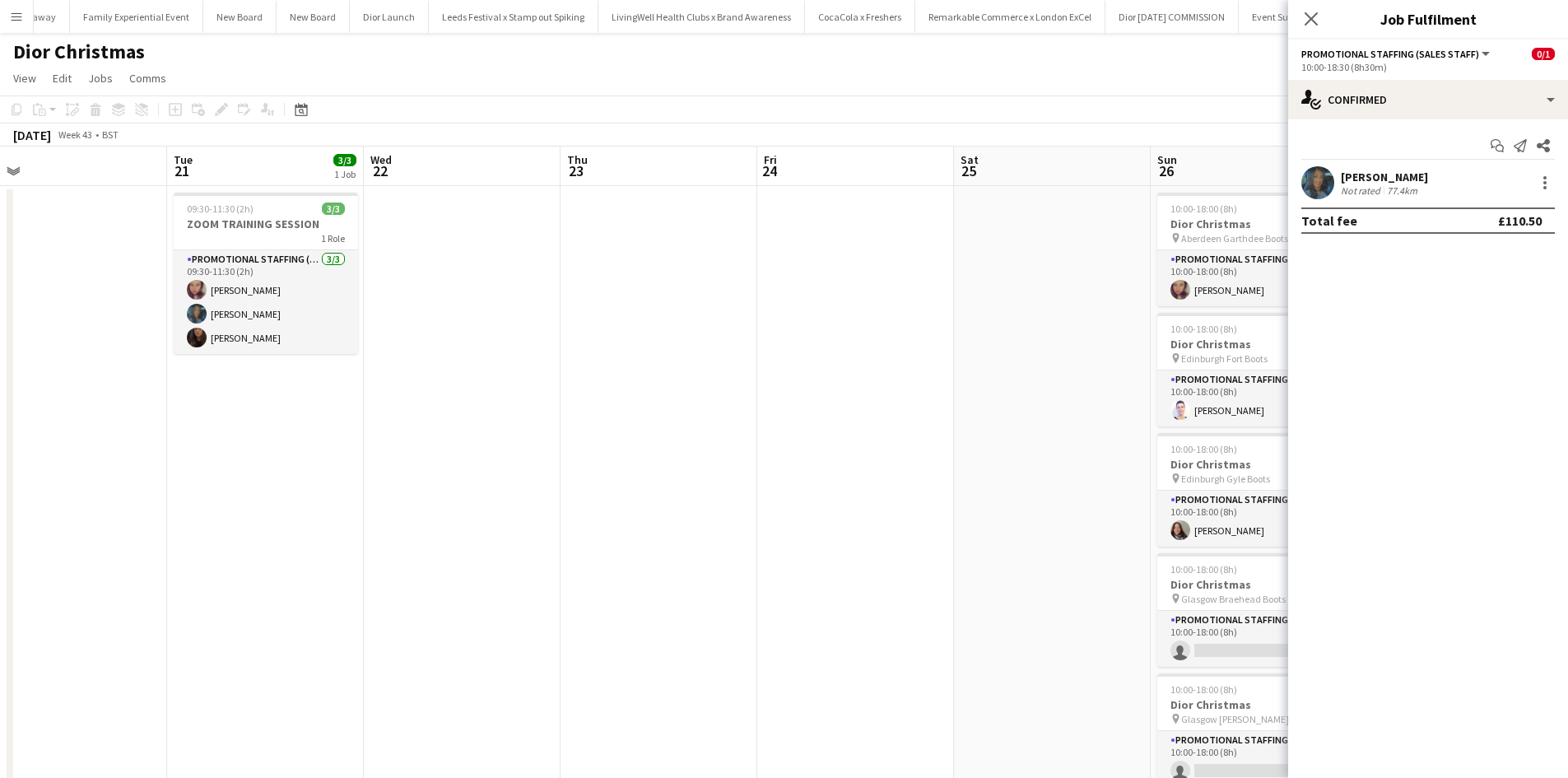
click app-date-cell
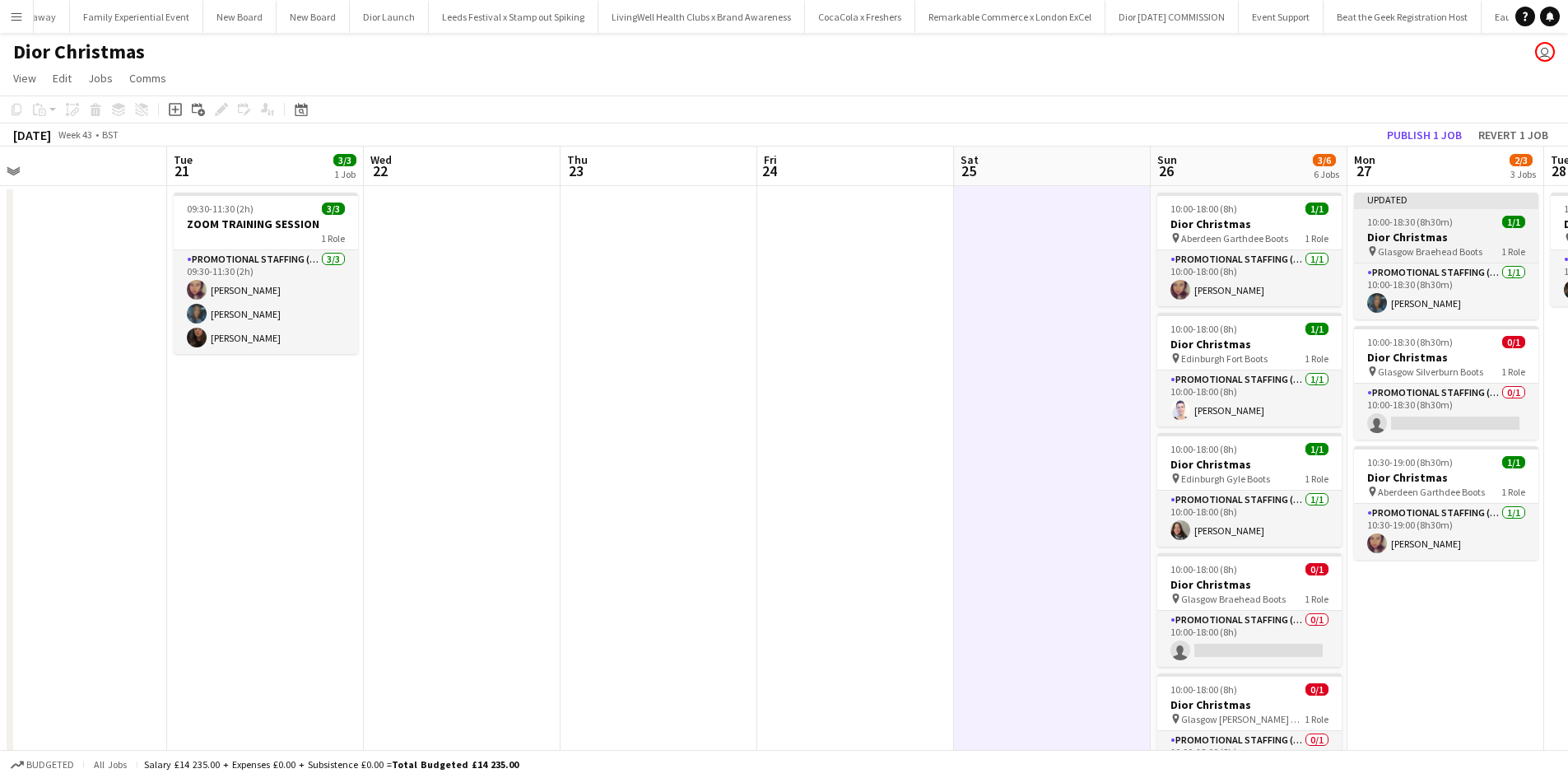
scroll to position [0, 817]
click button "Publish 1 job"
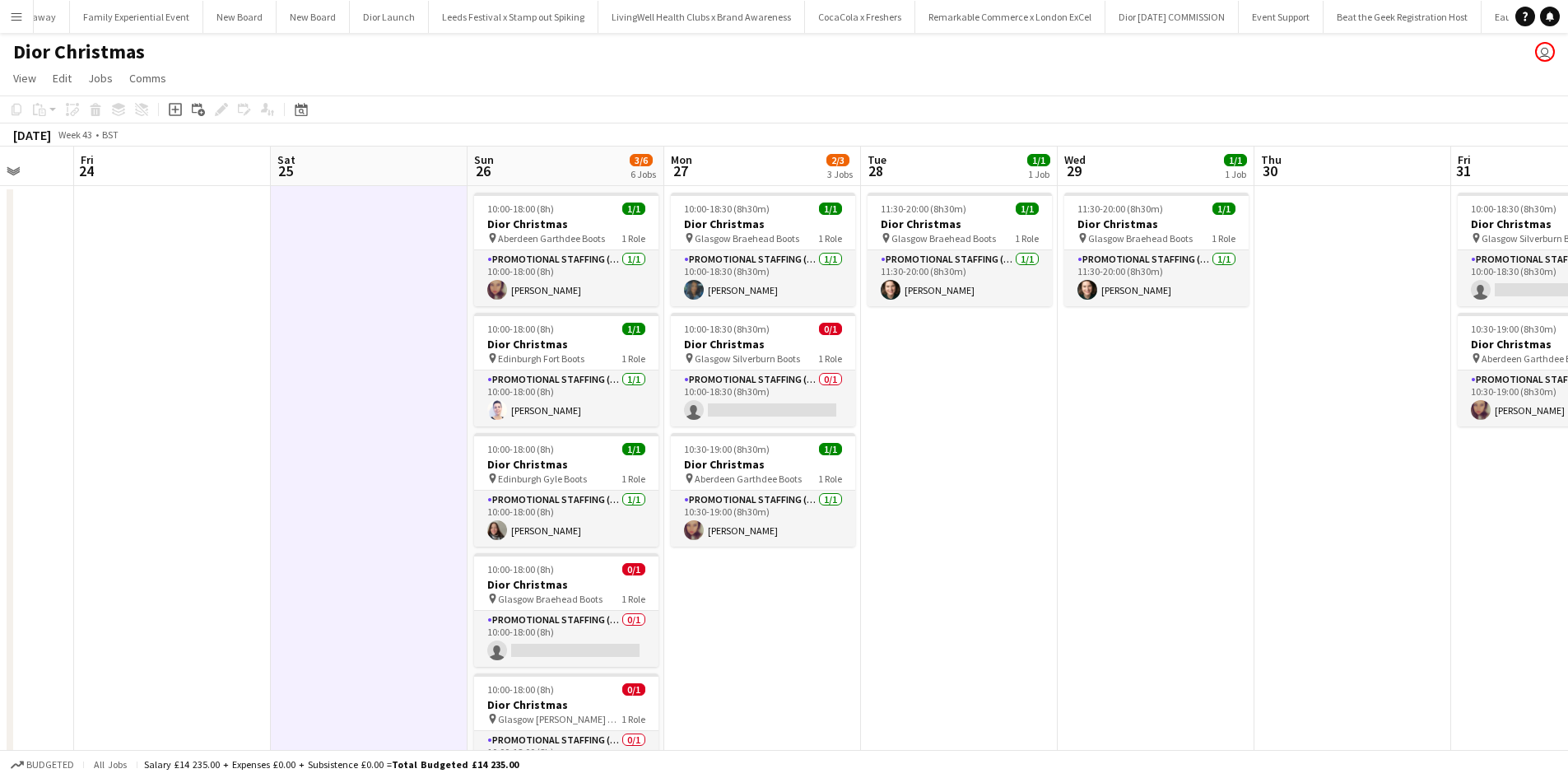
drag, startPoint x: 894, startPoint y: 527, endPoint x: 134, endPoint y: 423, distance: 767.1
click app-calendar-viewport "Mon 20 Tue 21 3/3 1 Job Wed 22 Thu 23 Fri 24 Sat 25 Sun 26 3/6 6 Jobs Mon 27 2/…"
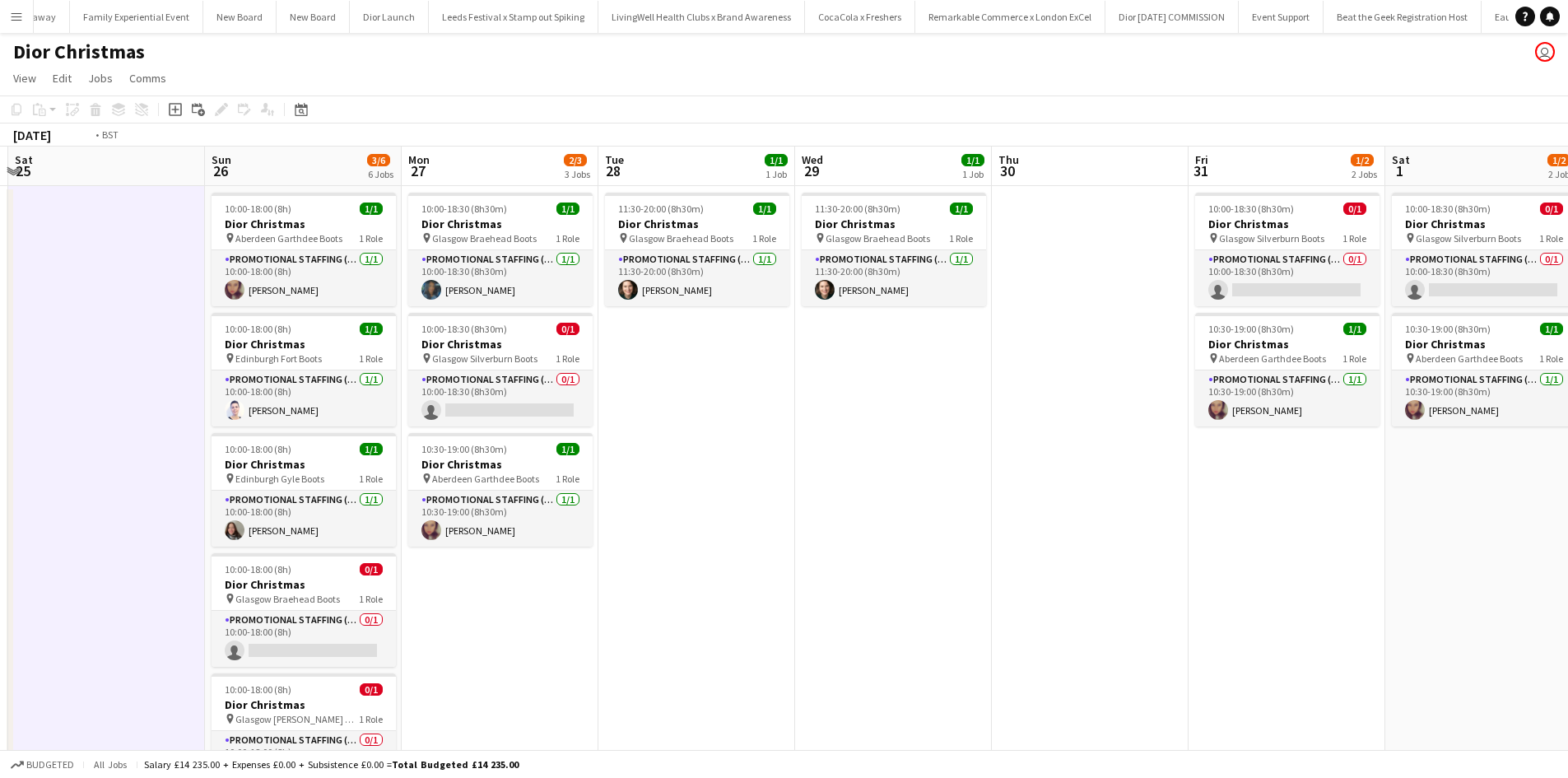
drag, startPoint x: 1049, startPoint y: 534, endPoint x: 330, endPoint y: 415, distance: 728.8
click app-calendar-viewport "Wed 22 Thu 23 Fri 24 Sat 25 Sun 26 3/6 6 Jobs Mon 27 2/3 3 Jobs Tue 28 1/1 1 Jo…"
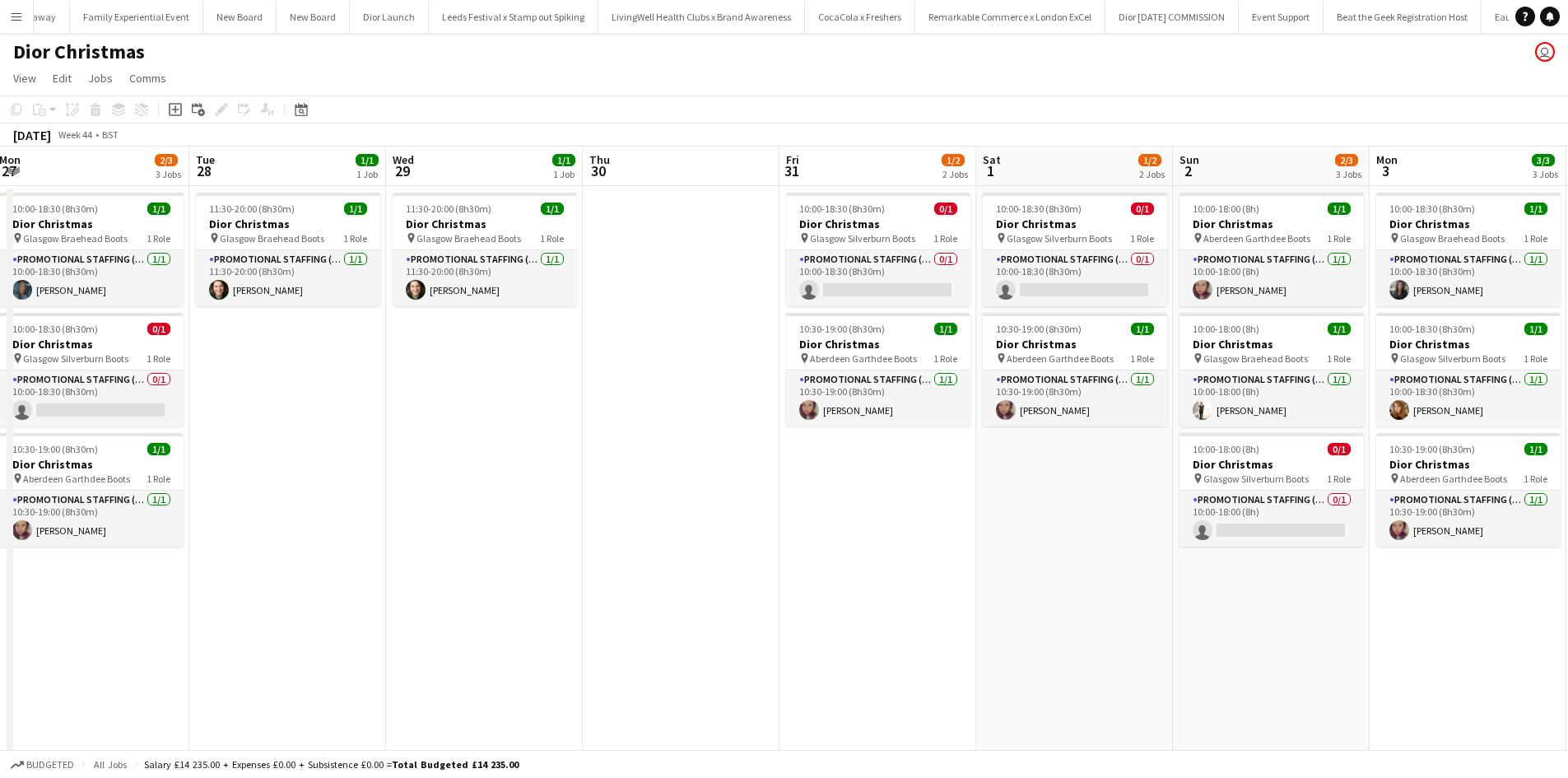
drag, startPoint x: 872, startPoint y: 534, endPoint x: 402, endPoint y: 443, distance: 478.7
click app-calendar-viewport "Fri 24 Sat 25 Sun 26 3/6 6 Jobs Mon 27 2/3 3 Jobs Tue 28 1/1 1 Job Wed 29 1/1 1…"
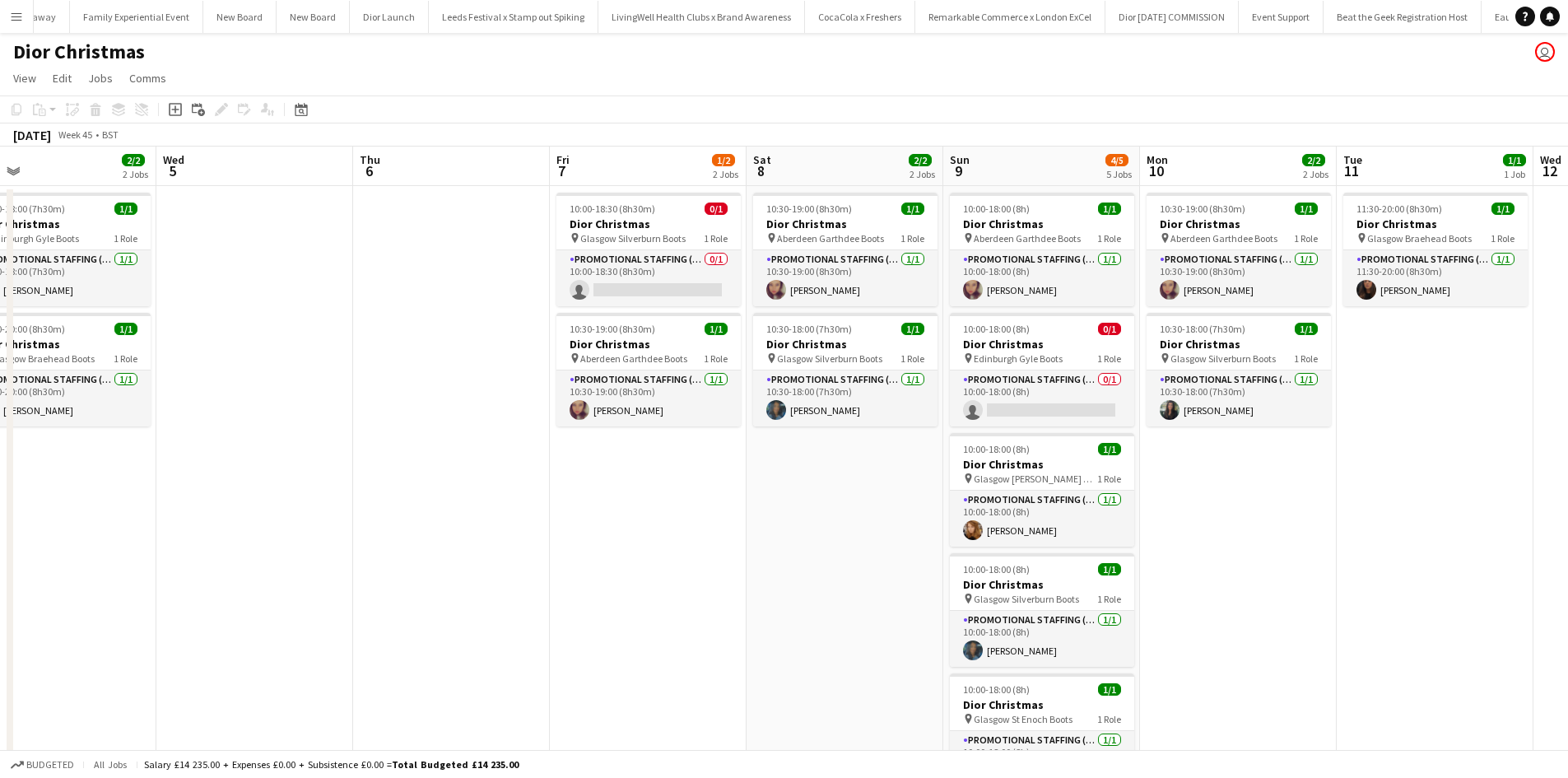
drag, startPoint x: 1288, startPoint y: 591, endPoint x: 288, endPoint y: 424, distance: 1013.8
click app-calendar-viewport "Fri 31 1/2 2 Jobs Sat 1 1/2 2 Jobs Sun 2 2/3 3 Jobs Mon 3 3/3 3 Jobs Tue 4 2/2 …"
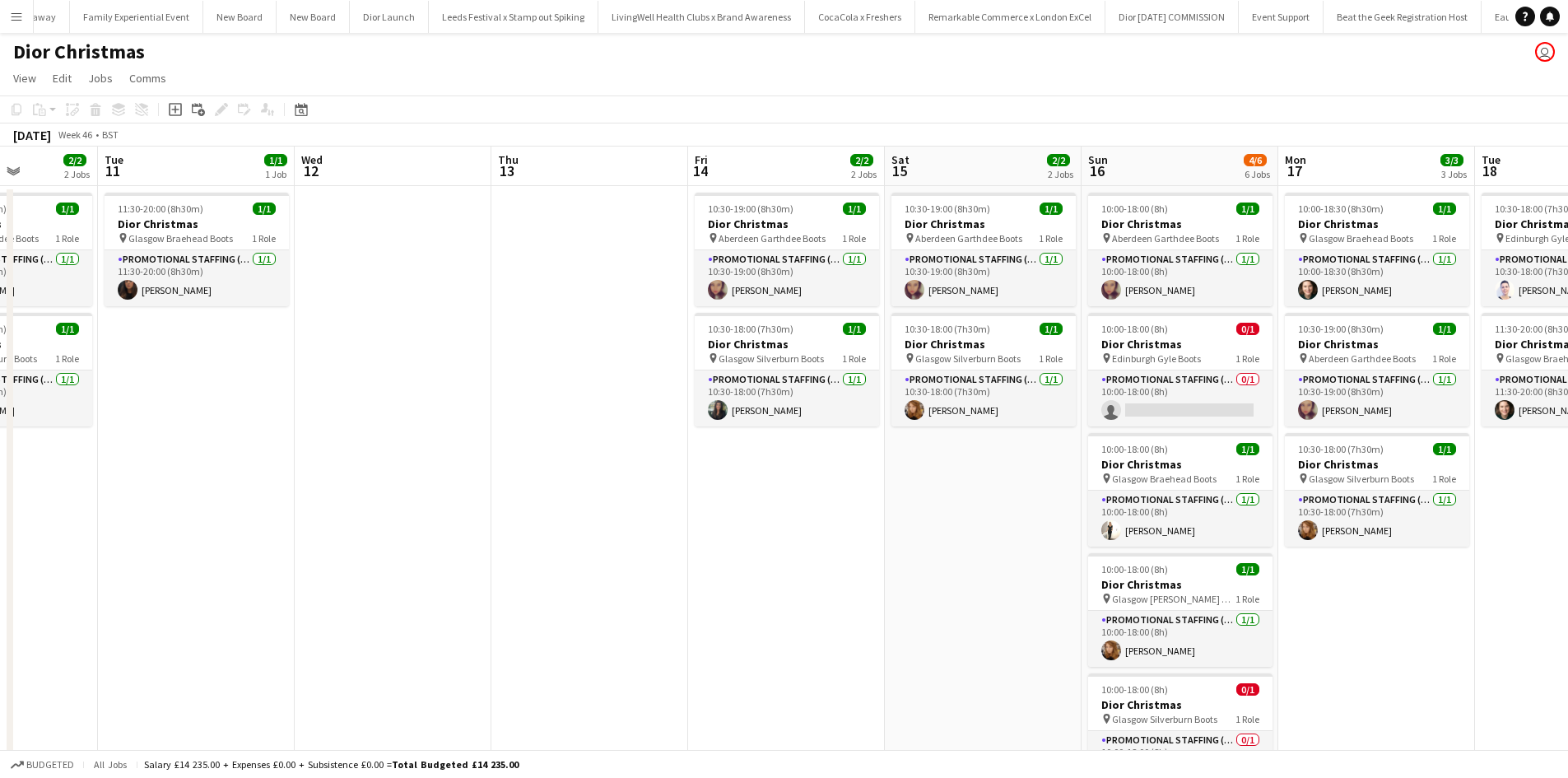
scroll to position [0, 695]
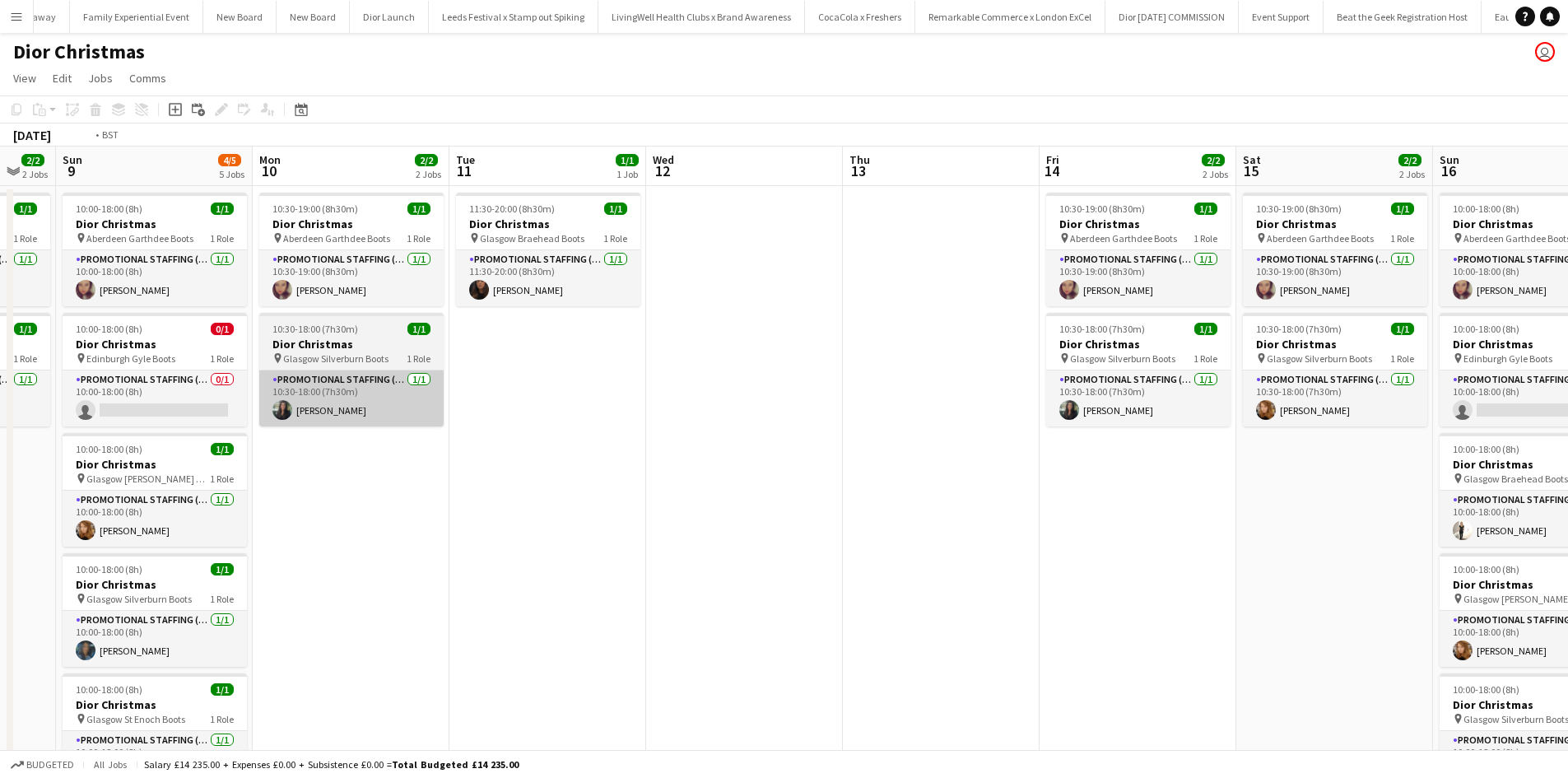
drag, startPoint x: 1284, startPoint y: 481, endPoint x: 642, endPoint y: 389, distance: 648.6
click app-calendar-viewport "Fri 7 1/2 2 Jobs Sat 8 2/2 2 Jobs Sun 9 4/5 5 Jobs Mon 10 2/2 2 Jobs Tue 11 1/1…"
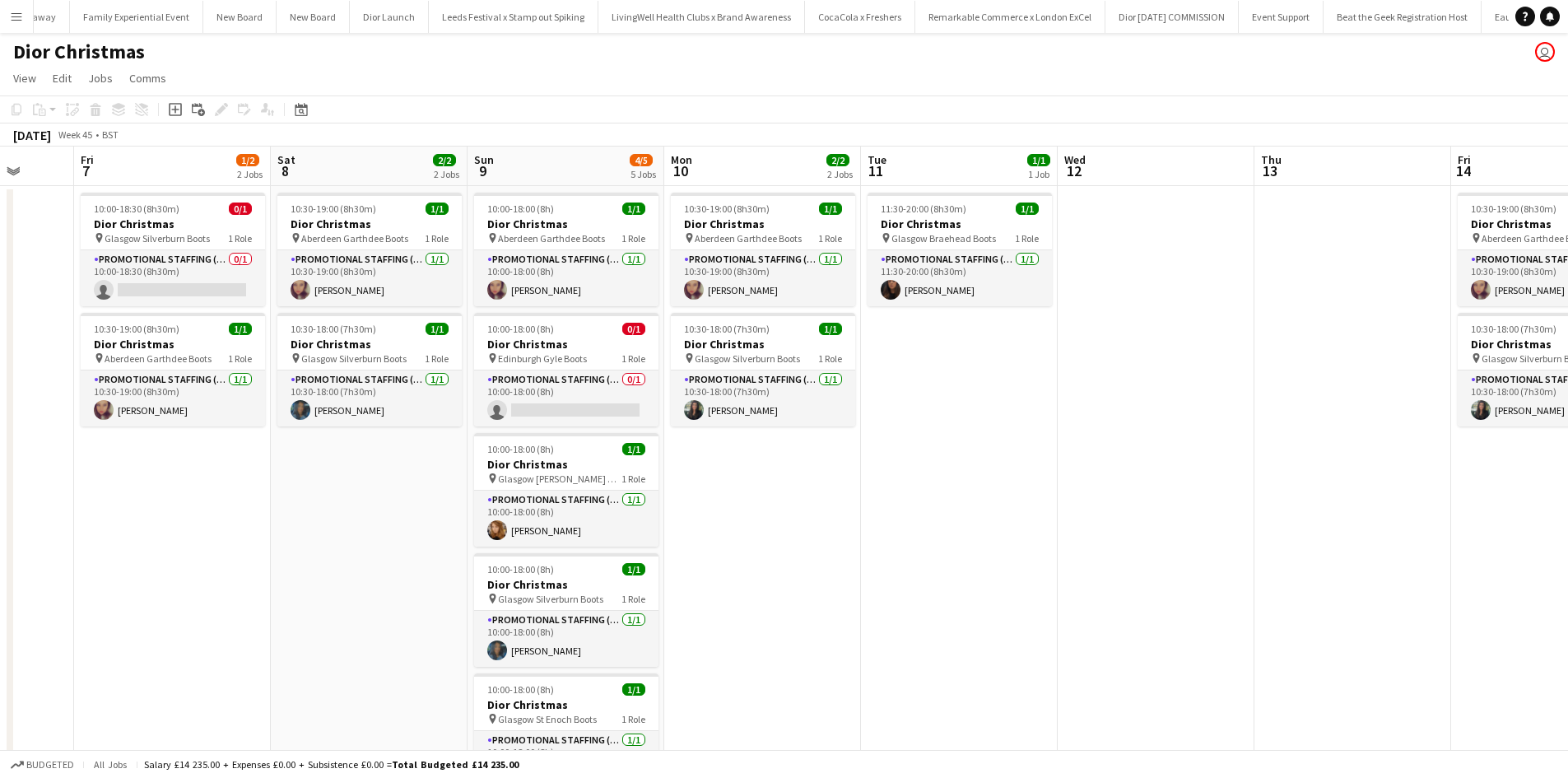
scroll to position [0, 514]
drag, startPoint x: 563, startPoint y: 527, endPoint x: 748, endPoint y: 516, distance: 185.3
click app-calendar-viewport "Tue 4 2/2 2 Jobs Wed 5 Thu 6 Fri 7 1/2 2 Jobs Sat 8 2/2 2 Jobs Sun 9 4/5 5 Jobs…"
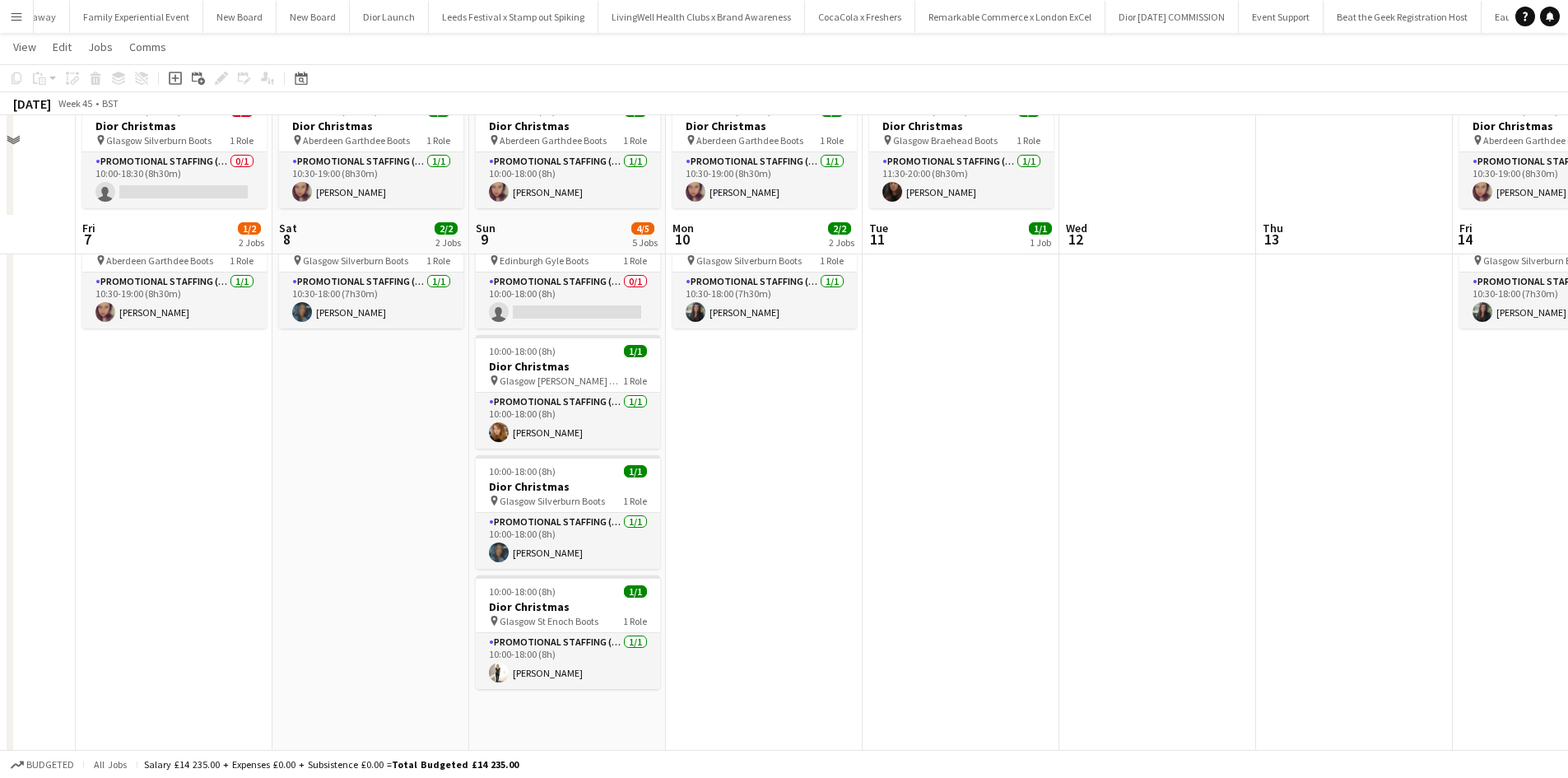
scroll to position [0, 0]
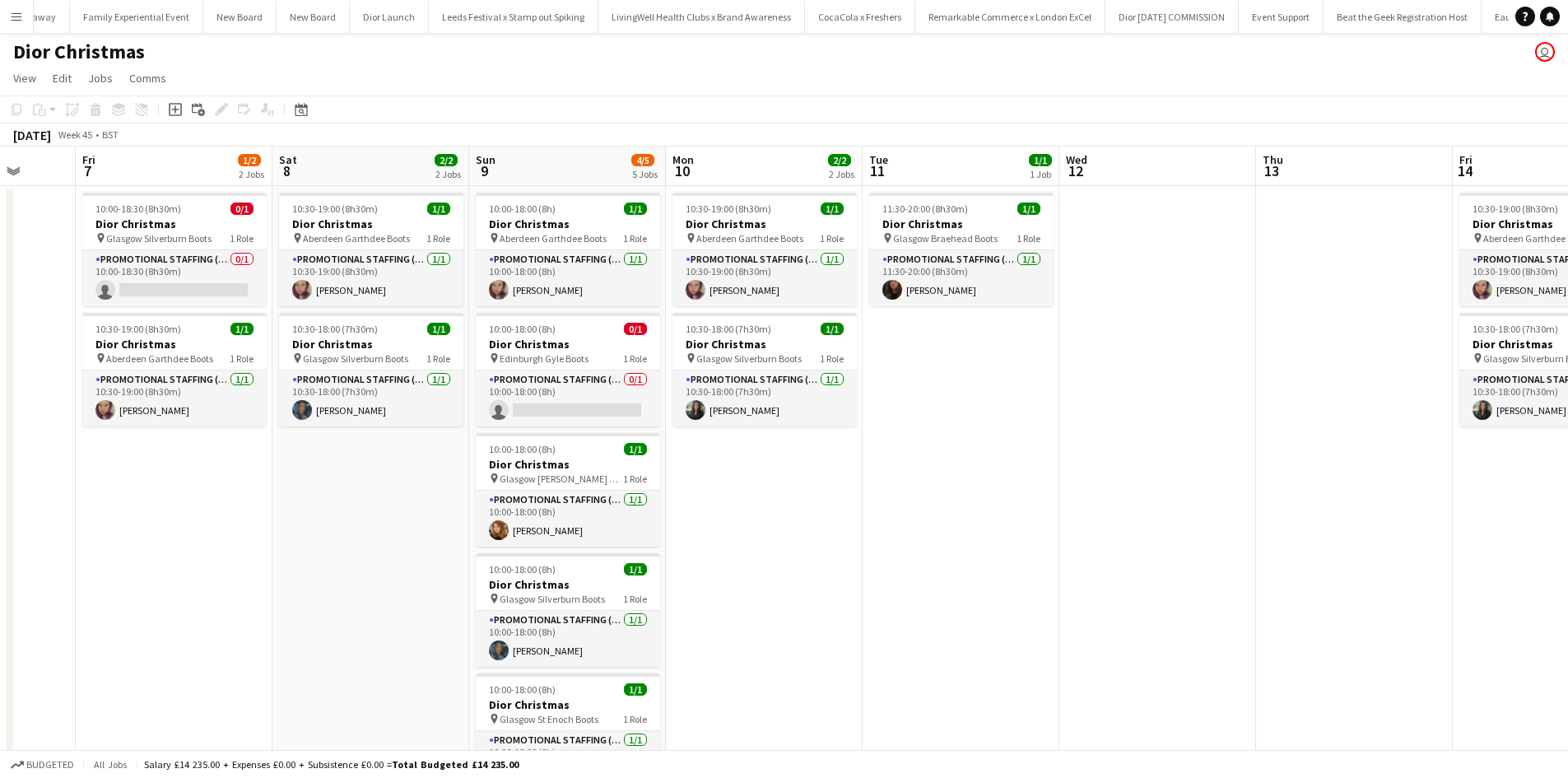
click app-date-cell "10:30-19:00 (8h30m) 1/1 Dior Christmas pin Aberdeen Garthdee Boots 1 Role Promo…"
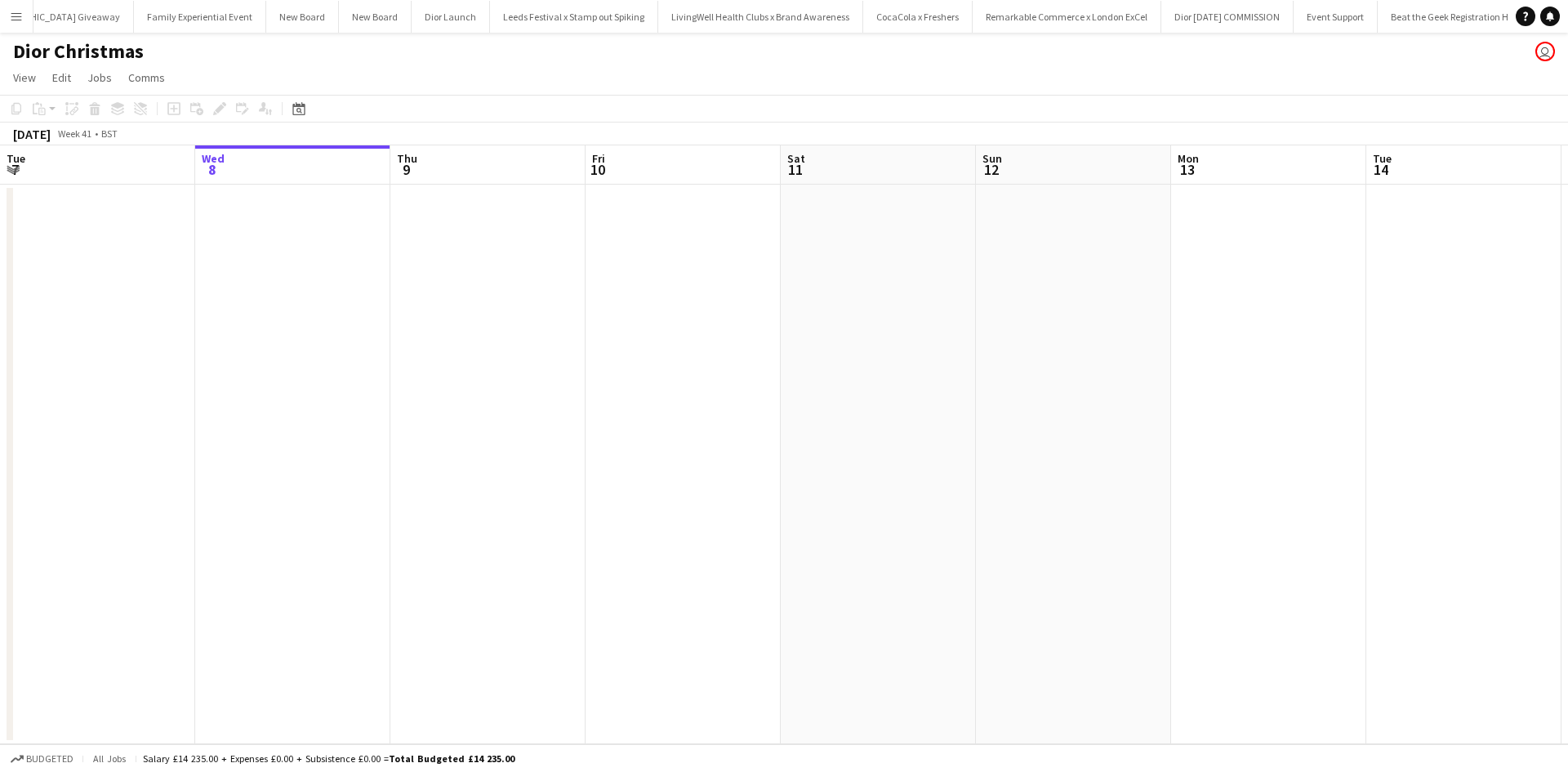
scroll to position [0, 18090]
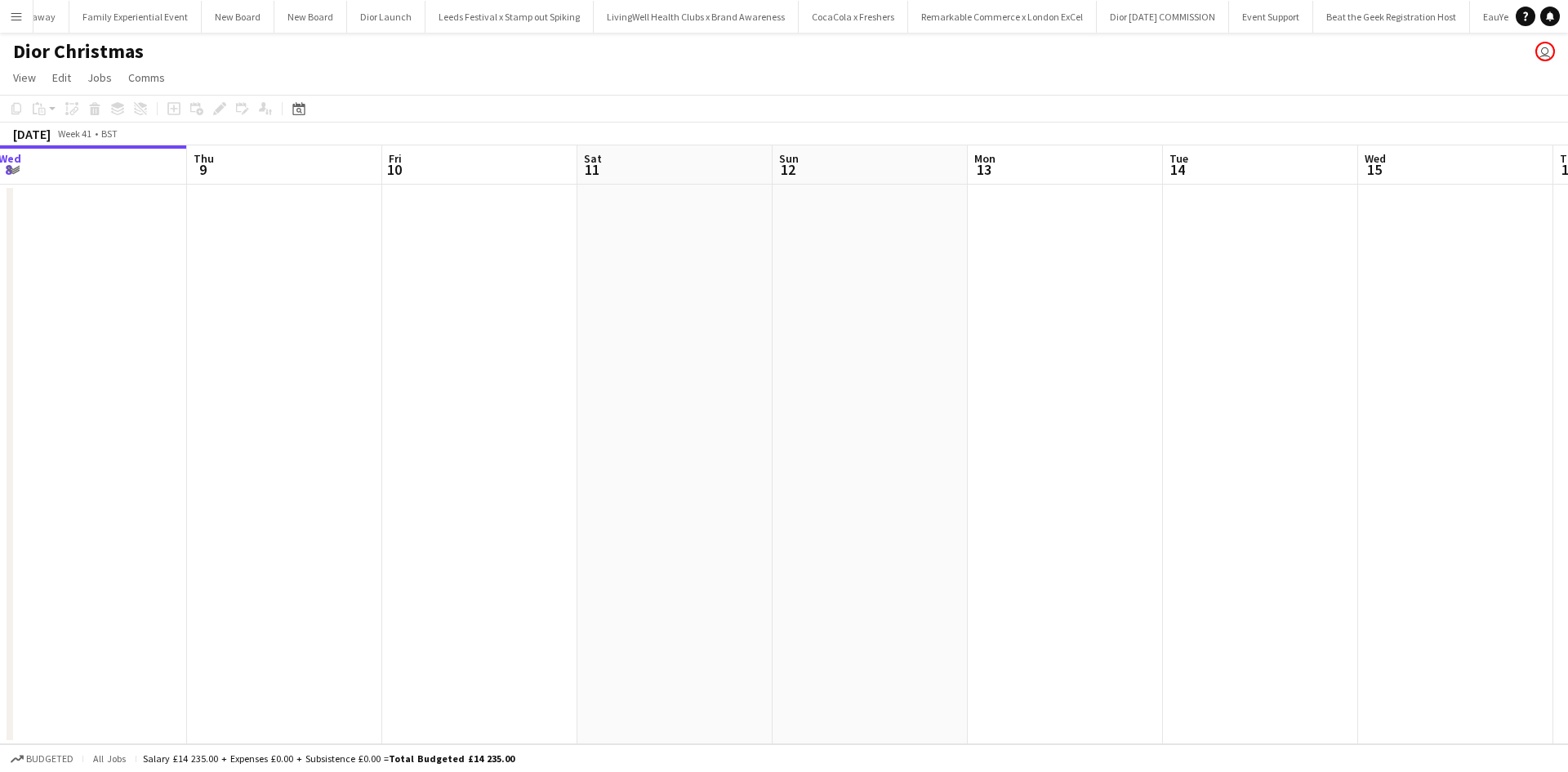
drag, startPoint x: 917, startPoint y: 494, endPoint x: 307, endPoint y: 434, distance: 612.9
click at [310, 434] on app-calendar-viewport "Sun 5 Mon 6 Tue 7 Wed 8 Thu 9 Fri 10 Sat 11 Sun 12 Mon 13 Tue 14 Wed 15 Thu 16 …" at bounding box center [784, 445] width 1568 height 599
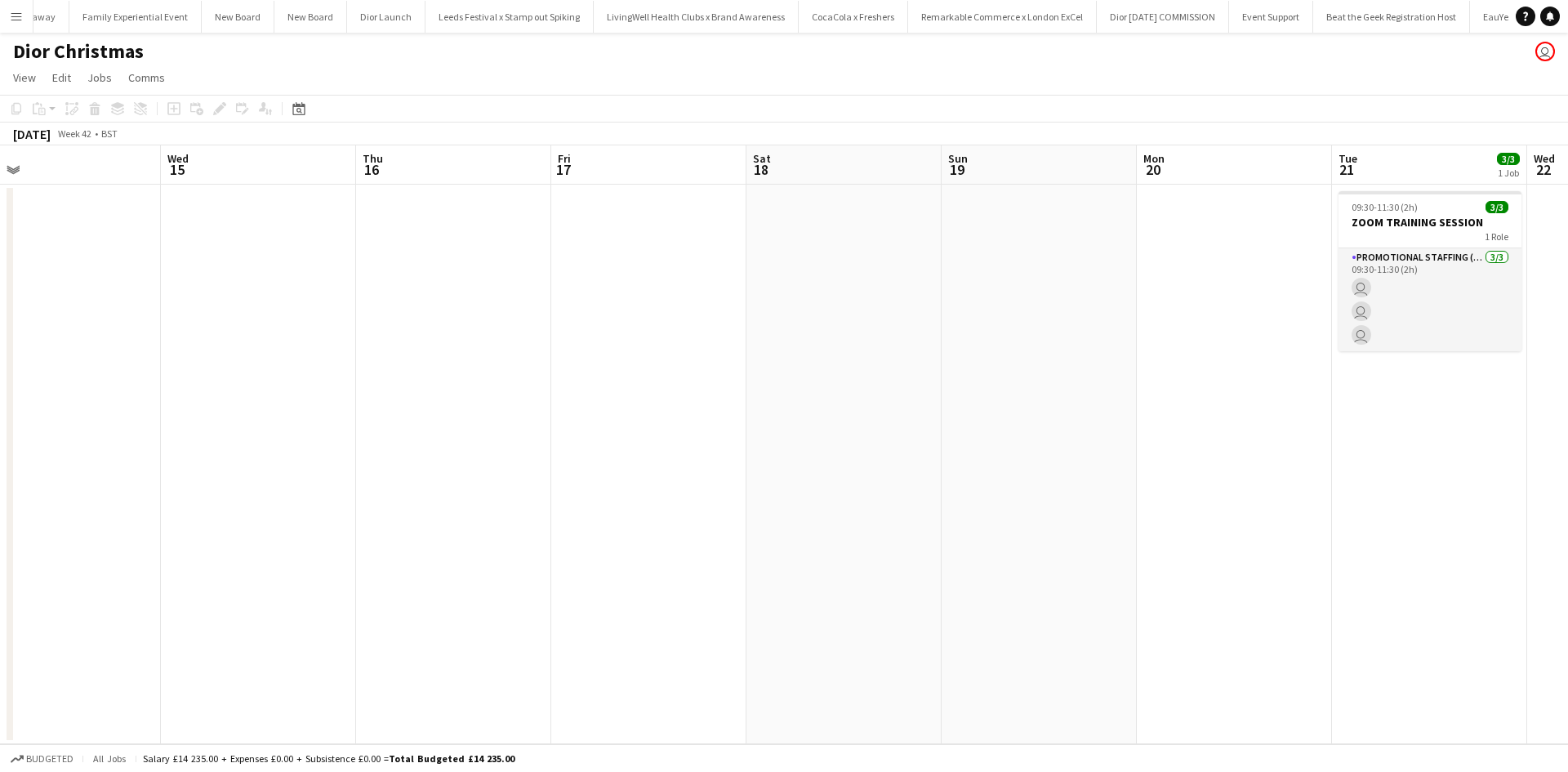
drag, startPoint x: 1042, startPoint y: 520, endPoint x: 189, endPoint y: 454, distance: 855.5
click at [174, 458] on app-calendar-viewport "Sat 11 Sun 12 Mon 13 Tue 14 Wed 15 Thu 16 Fri 17 Sat 18 Sun 19 Mon 20 Tue 21 3/…" at bounding box center [784, 445] width 1568 height 599
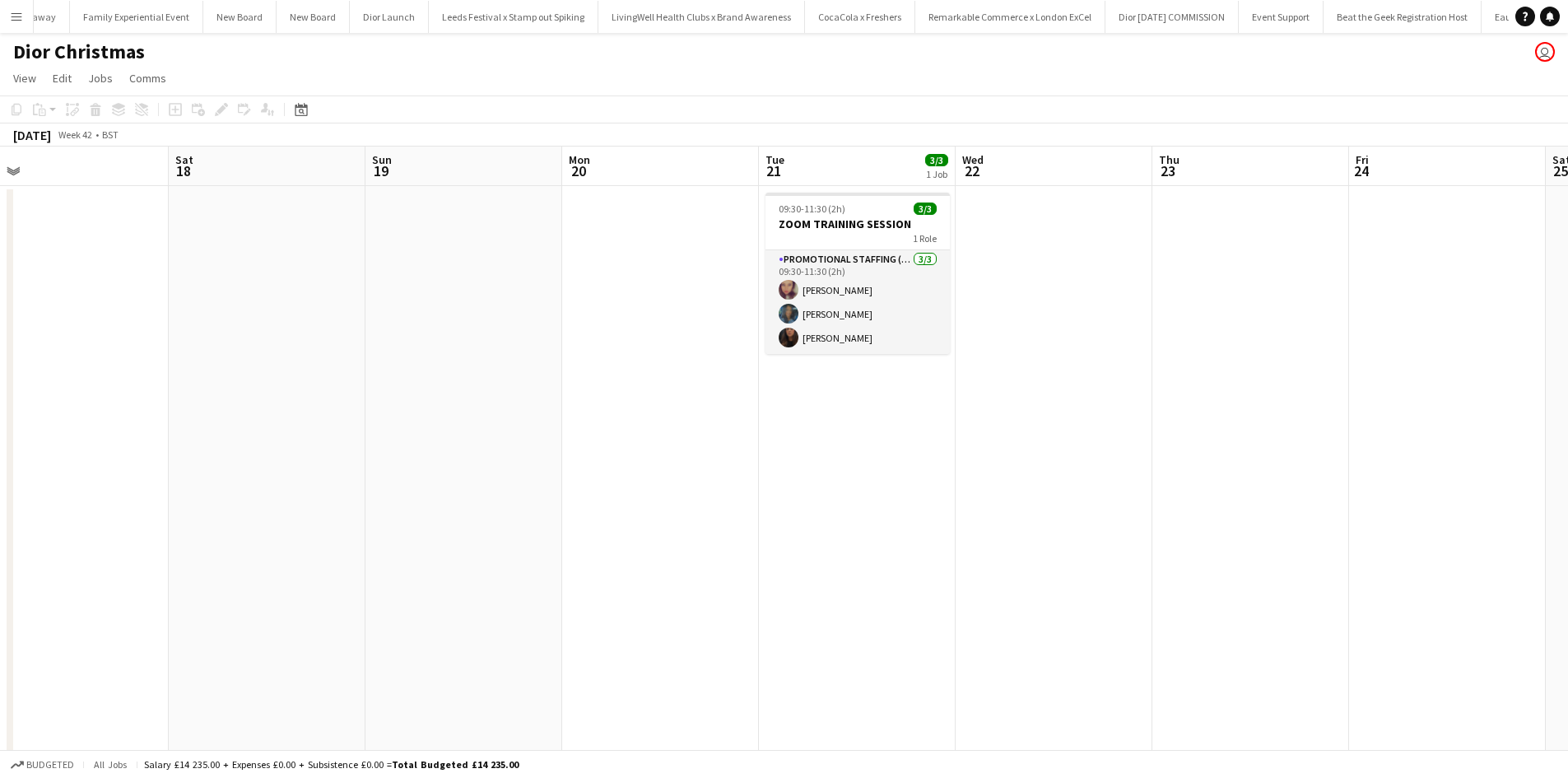
drag, startPoint x: 1187, startPoint y: 581, endPoint x: 253, endPoint y: 490, distance: 938.4
click at [261, 491] on app-calendar-viewport "Tue 14 Wed 15 Thu 16 Fri 17 Sat 18 Sun 19 Mon 20 Tue 21 3/3 1 Job Wed 22 Thu 23…" at bounding box center [784, 547] width 1568 height 801
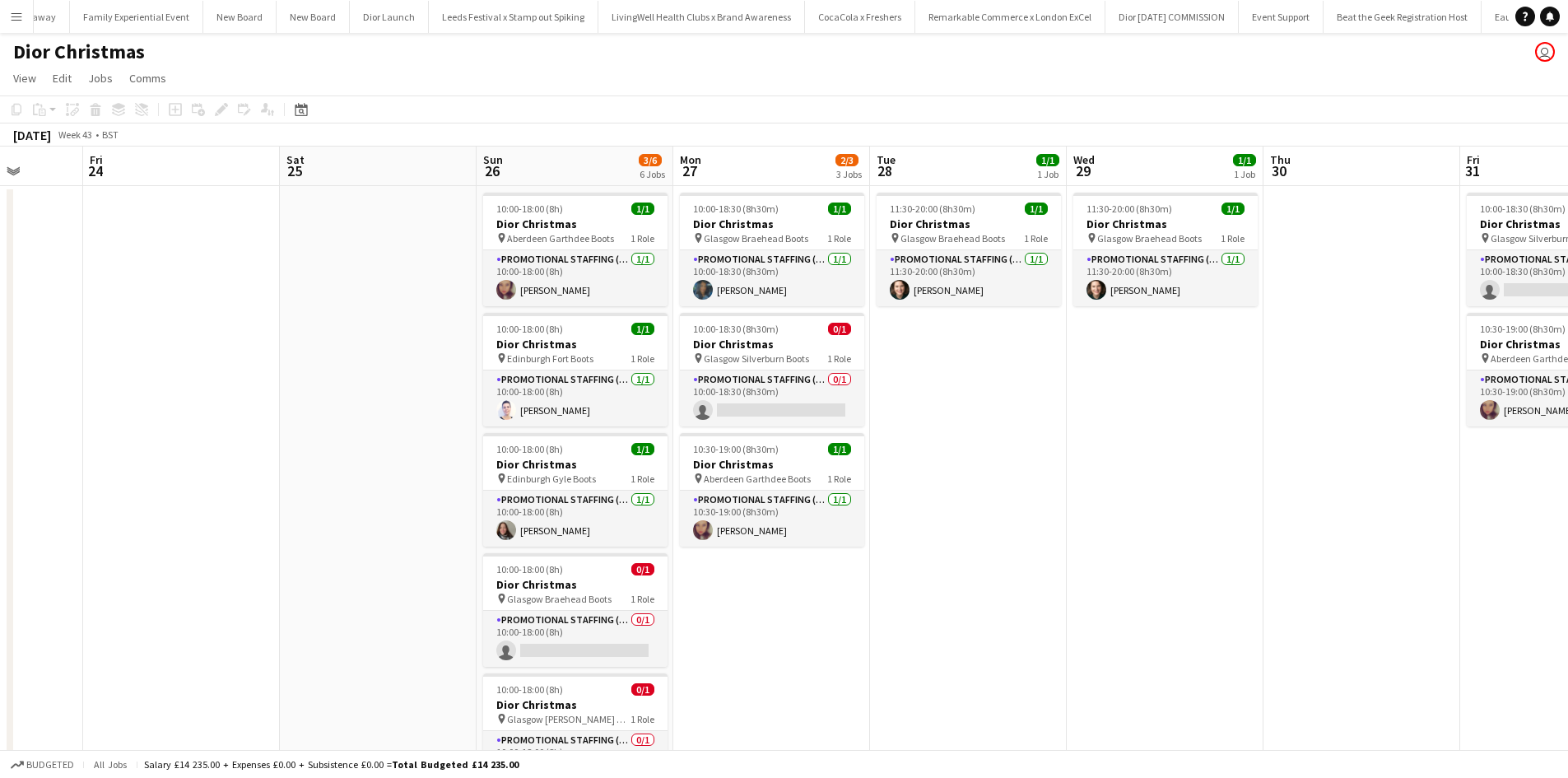
drag, startPoint x: 1012, startPoint y: 610, endPoint x: 83, endPoint y: 464, distance: 940.4
click at [83, 464] on app-calendar-viewport "Tue 21 3/3 1 Job Wed 22 Thu 23 Fri 24 Sat 25 Sun 26 3/6 6 Jobs Mon 27 2/3 3 Job…" at bounding box center [784, 547] width 1568 height 801
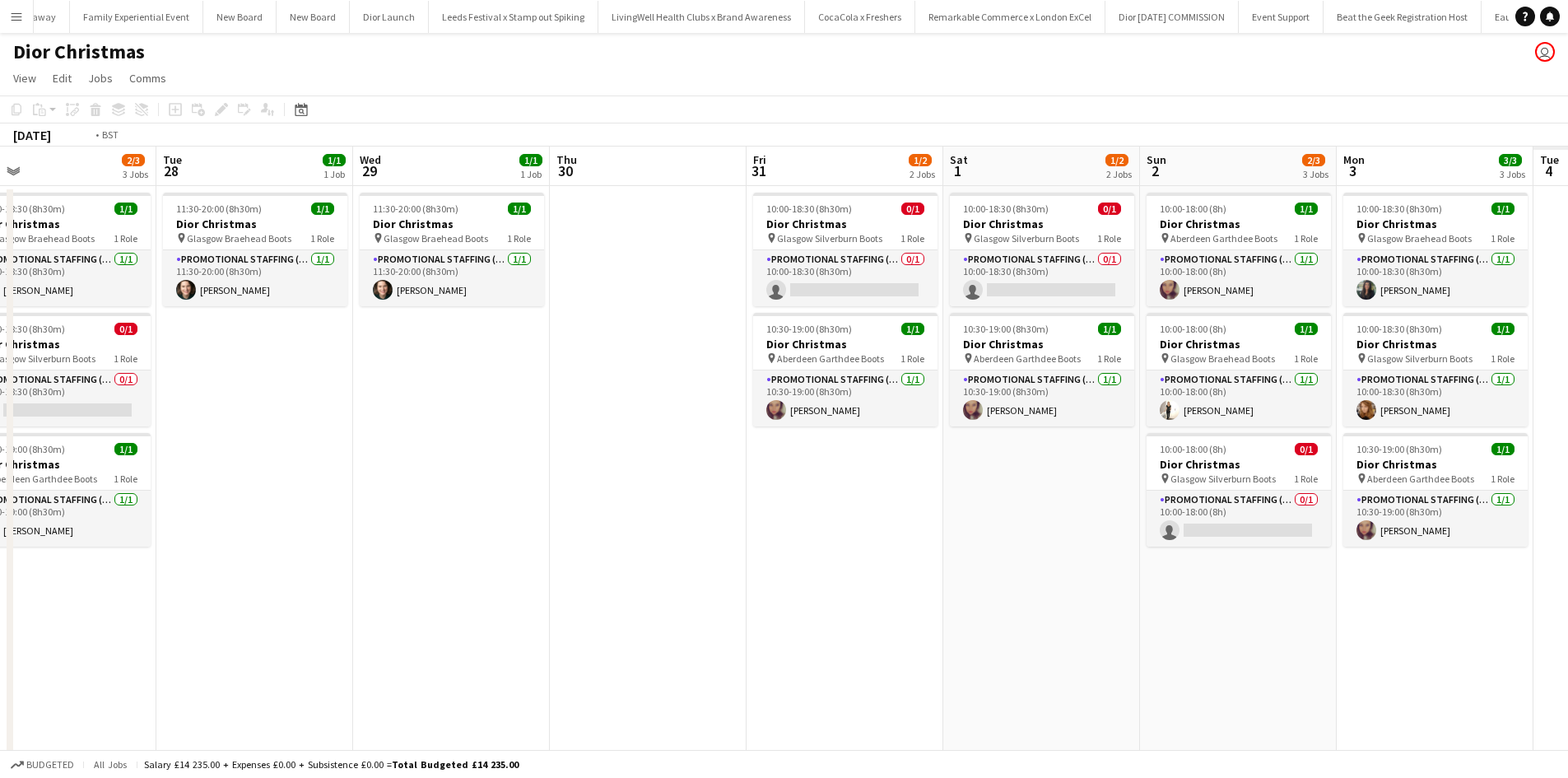
drag, startPoint x: 1209, startPoint y: 554, endPoint x: 92, endPoint y: 418, distance: 1125.2
click at [93, 419] on app-calendar-viewport "Thu 23 Fri 24 Sat 25 Sun 26 3/6 6 Jobs Mon 27 2/3 3 Jobs Tue 28 1/1 1 Job Wed 2…" at bounding box center [784, 547] width 1568 height 801
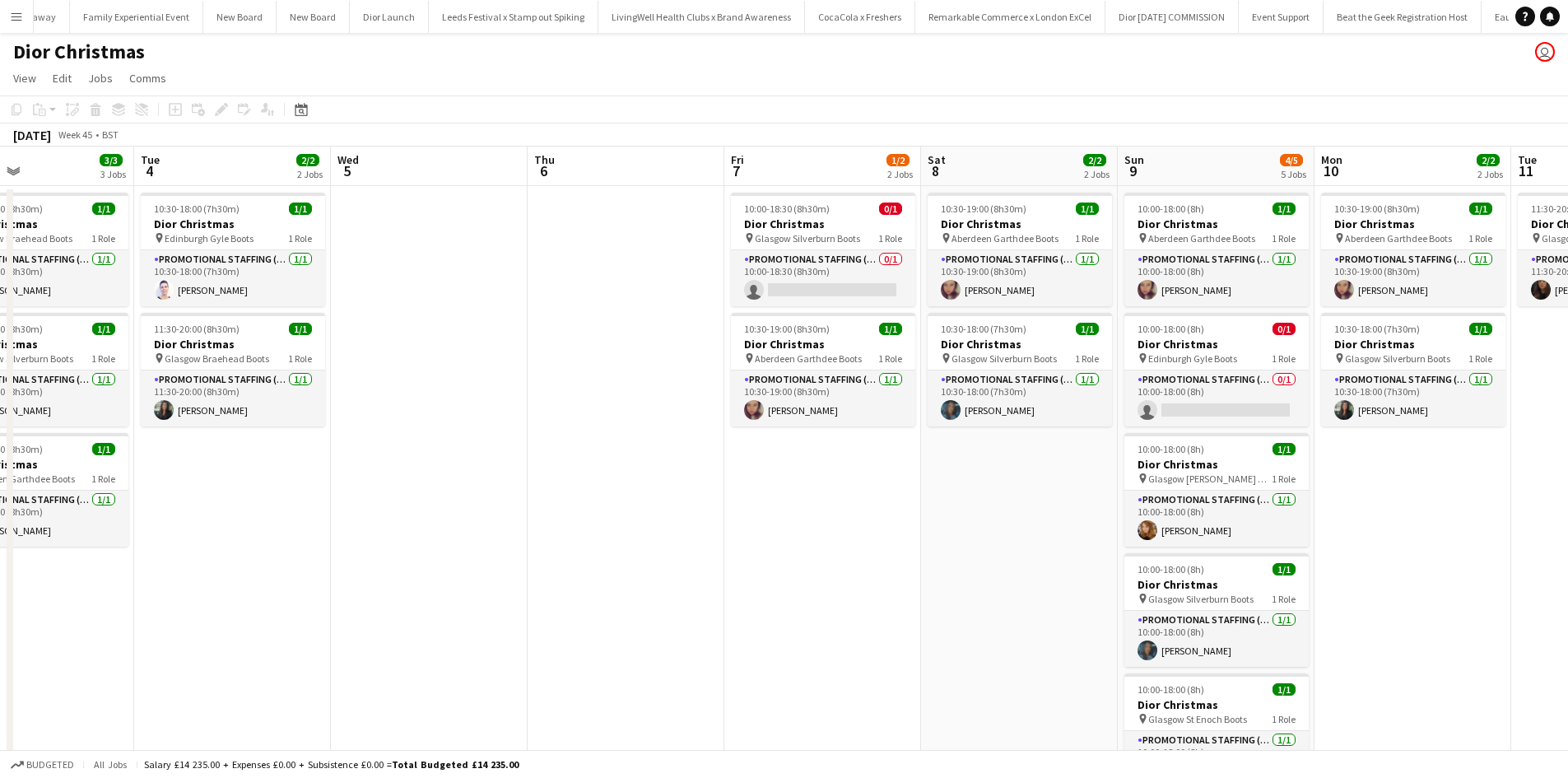
drag, startPoint x: 1383, startPoint y: 610, endPoint x: 69, endPoint y: 486, distance: 1319.8
click at [70, 488] on app-calendar-viewport "Sat 1 1/2 2 Jobs Sun 2 2/3 3 Jobs Mon 3 3/3 3 Jobs Tue 4 2/2 2 Jobs Wed 5 Thu 6…" at bounding box center [784, 547] width 1568 height 801
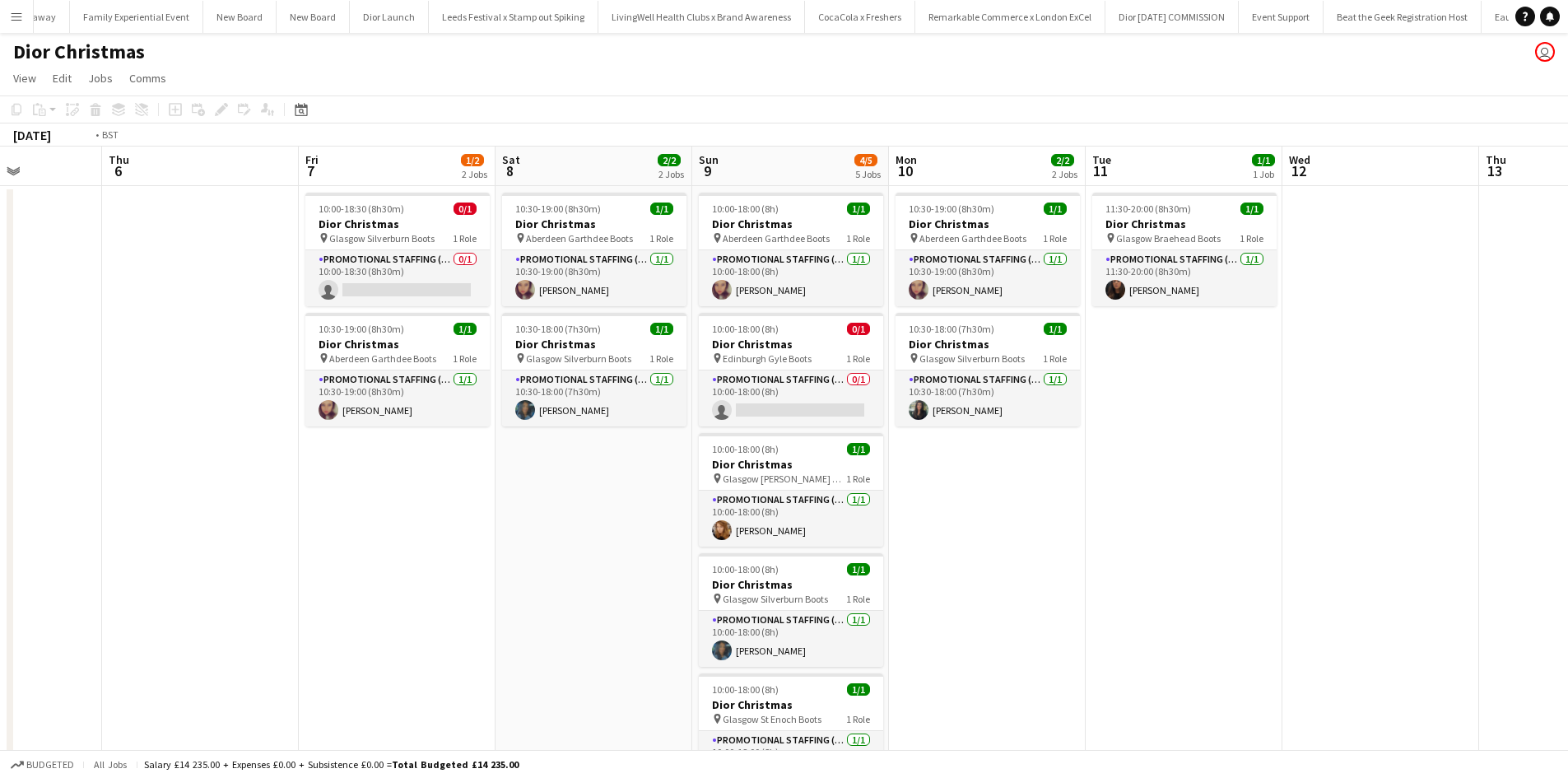
drag, startPoint x: 1056, startPoint y: 587, endPoint x: 49, endPoint y: 484, distance: 1012.3
click at [57, 488] on app-calendar-viewport "Mon 3 3/3 3 Jobs Tue 4 2/2 2 Jobs Wed 5 Thu 6 Fri 7 1/2 2 Jobs Sat 8 2/2 2 Jobs…" at bounding box center [784, 547] width 1568 height 801
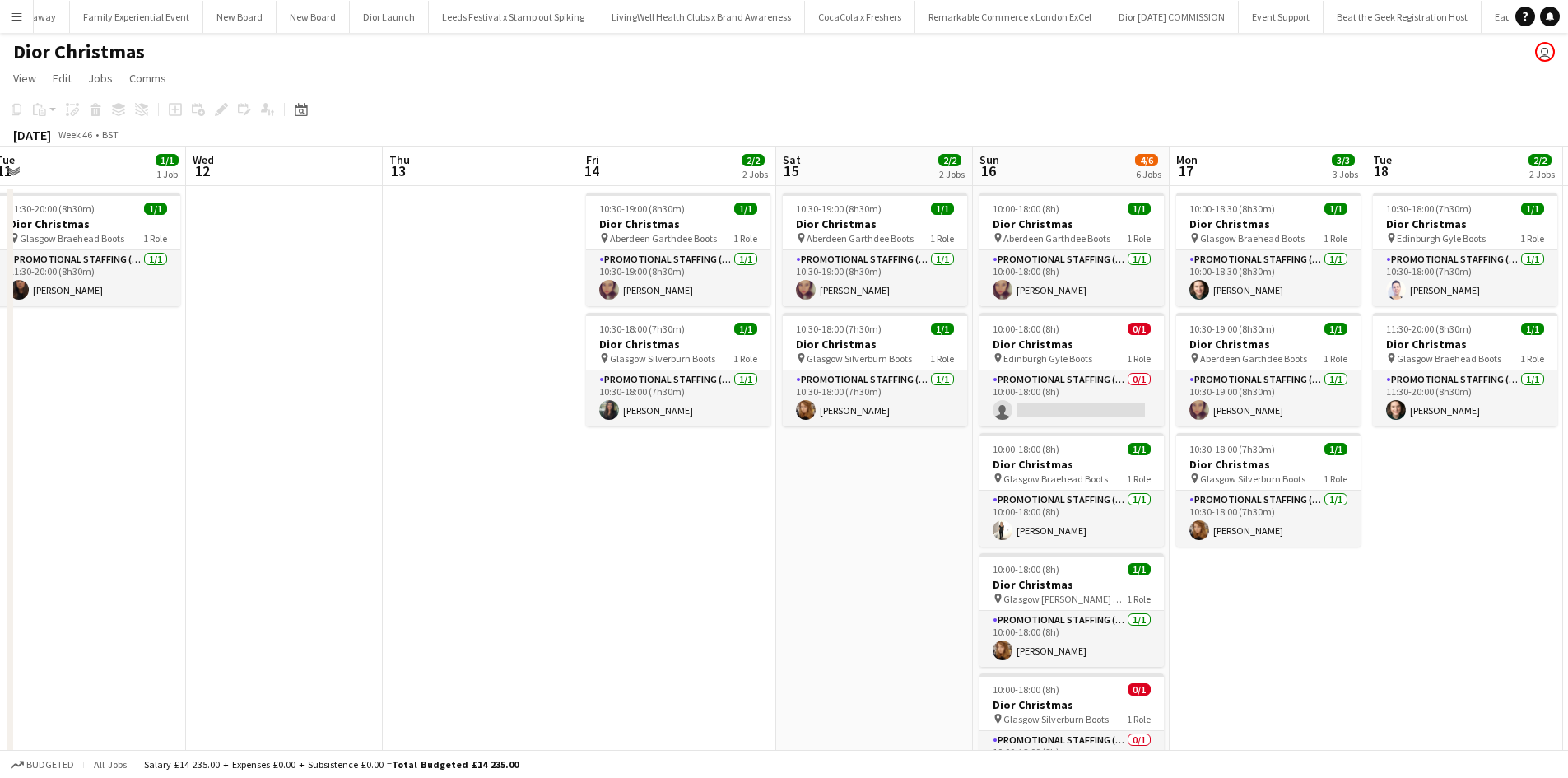
drag, startPoint x: 494, startPoint y: 544, endPoint x: 0, endPoint y: 492, distance: 496.7
click at [0, 493] on app-calendar-viewport "Sat 8 2/2 2 Jobs Sun 9 4/5 5 Jobs Mon 10 2/2 2 Jobs Tue 11 1/1 1 Job Wed 12 Thu…" at bounding box center [784, 547] width 1568 height 801
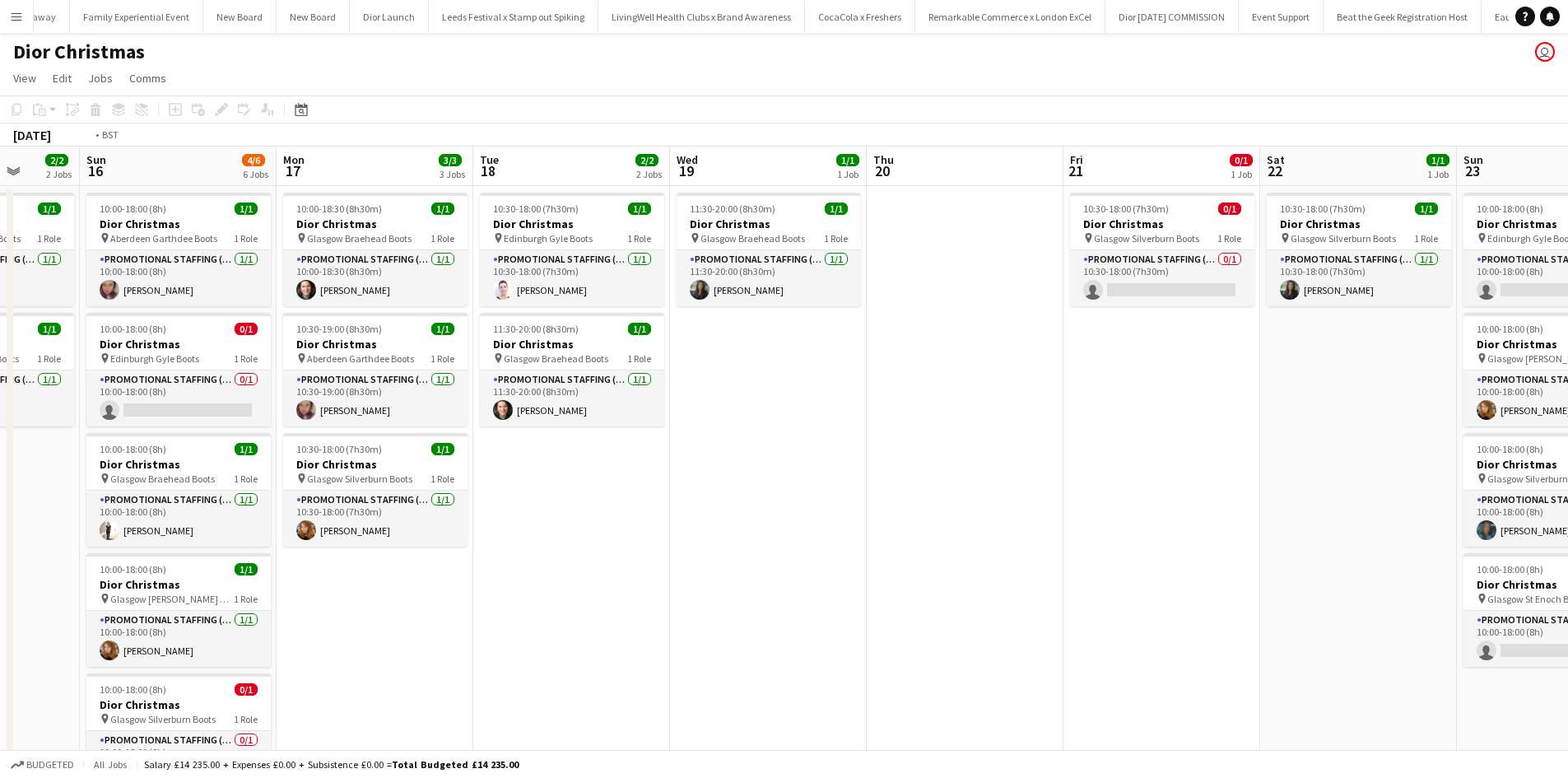
drag, startPoint x: 1201, startPoint y: 681, endPoint x: 97, endPoint y: 511, distance: 1117.0
click at [101, 513] on app-calendar-viewport "Thu 13 Fri 14 2/2 2 Jobs Sat 15 2/2 2 Jobs Sun 16 4/6 6 Jobs Mon 17 3/3 3 Jobs …" at bounding box center [784, 547] width 1568 height 801
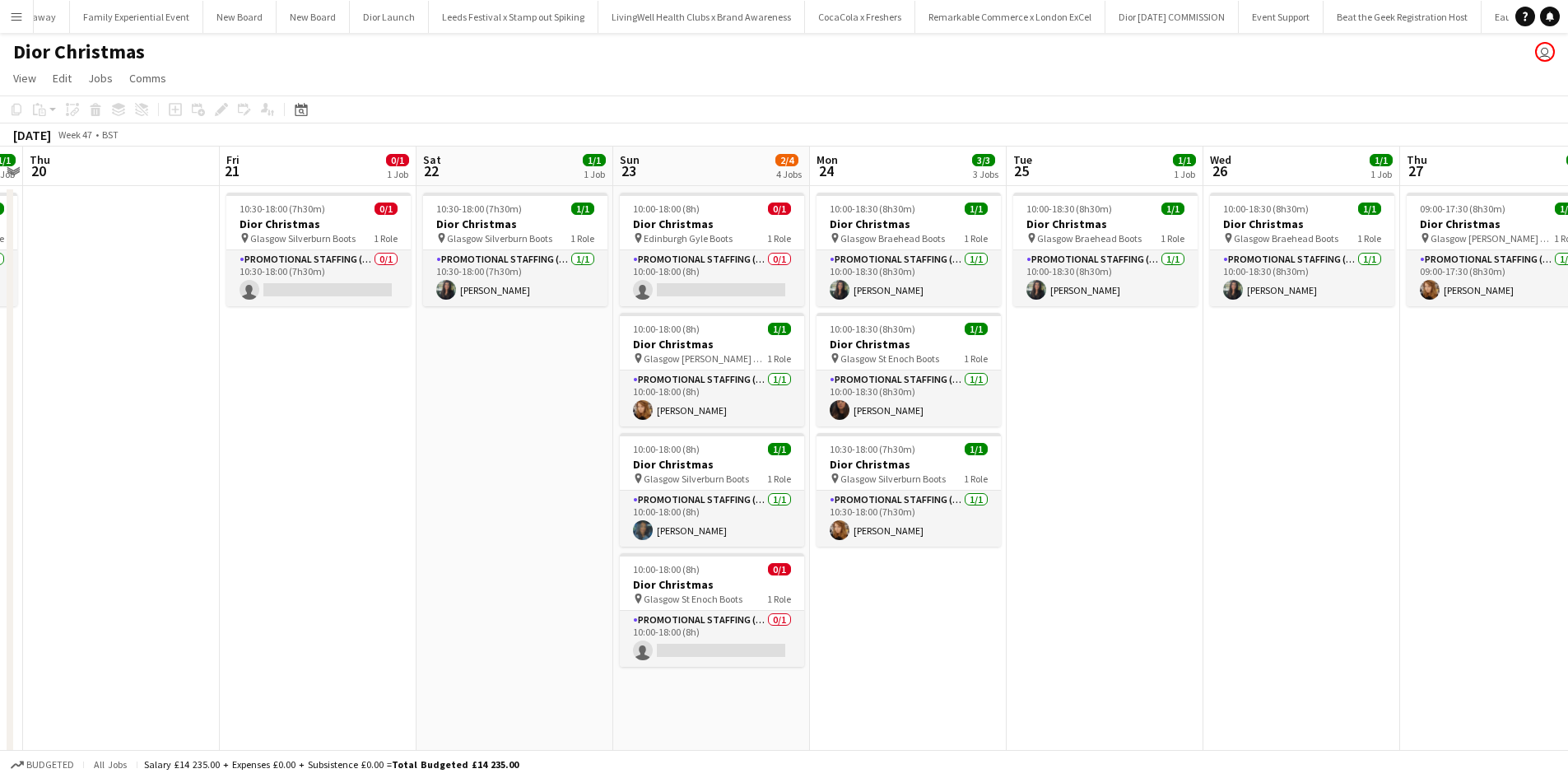
drag, startPoint x: 692, startPoint y: 562, endPoint x: 0, endPoint y: 462, distance: 699.2
click at [0, 465] on app-calendar-viewport "Sun 16 4/6 6 Jobs Mon 17 3/3 3 Jobs Tue 18 2/2 2 Jobs Wed 19 1/1 1 Job Thu 20 F…" at bounding box center [784, 547] width 1568 height 801
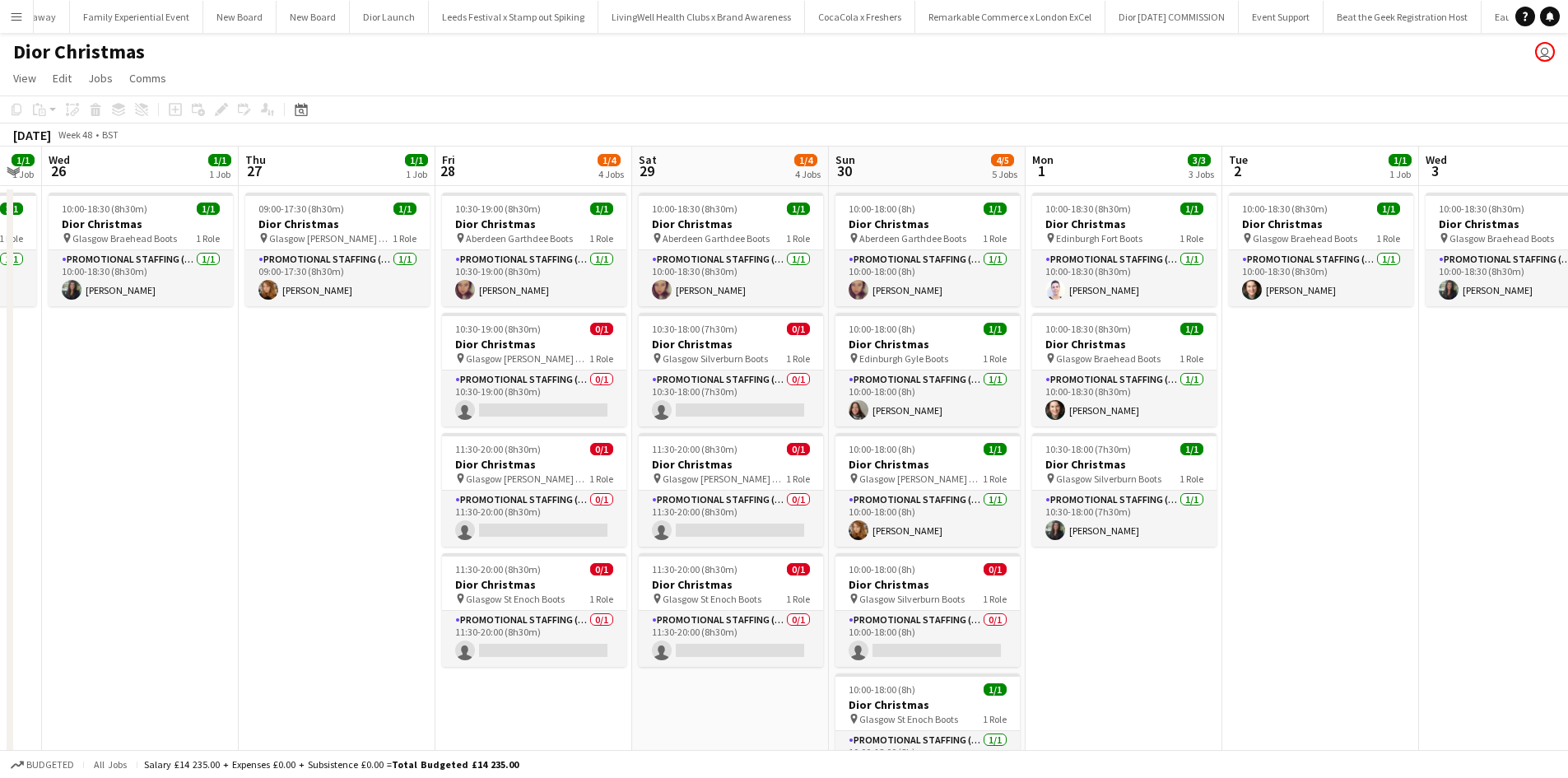
drag, startPoint x: 731, startPoint y: 586, endPoint x: 4, endPoint y: 476, distance: 735.3
click at [8, 479] on div "Sat 22 1/1 1 Job Sun 23 2/4 4 Jobs Mon 24 3/3 3 Jobs Tue 25 1/1 1 Job Wed 26 1/…" at bounding box center [784, 547] width 1568 height 801
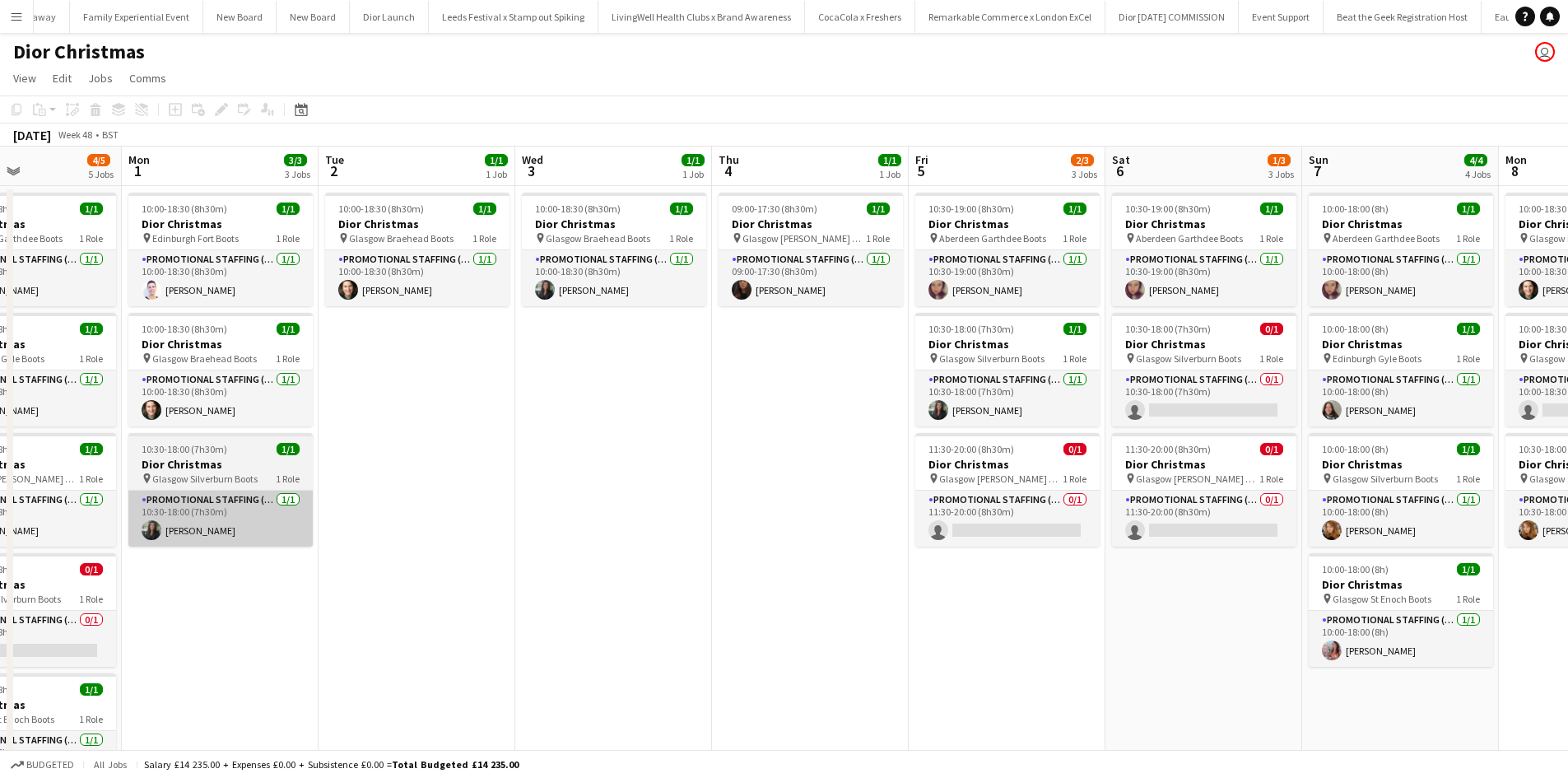
drag, startPoint x: 1186, startPoint y: 651, endPoint x: 242, endPoint y: 508, distance: 954.8
click at [244, 508] on app-calendar-viewport "Thu 27 1/1 1 Job Fri 28 1/4 4 Jobs Sat 29 1/4 4 Jobs Sun 30 4/5 5 Jobs Mon 1 3/…" at bounding box center [784, 547] width 1568 height 801
click at [243, 508] on app-calendar-viewport "Thu 27 1/1 1 Job Fri 28 1/4 4 Jobs Sat 29 1/4 4 Jobs Sun 30 4/5 5 Jobs Mon 1 3/…" at bounding box center [784, 547] width 1568 height 801
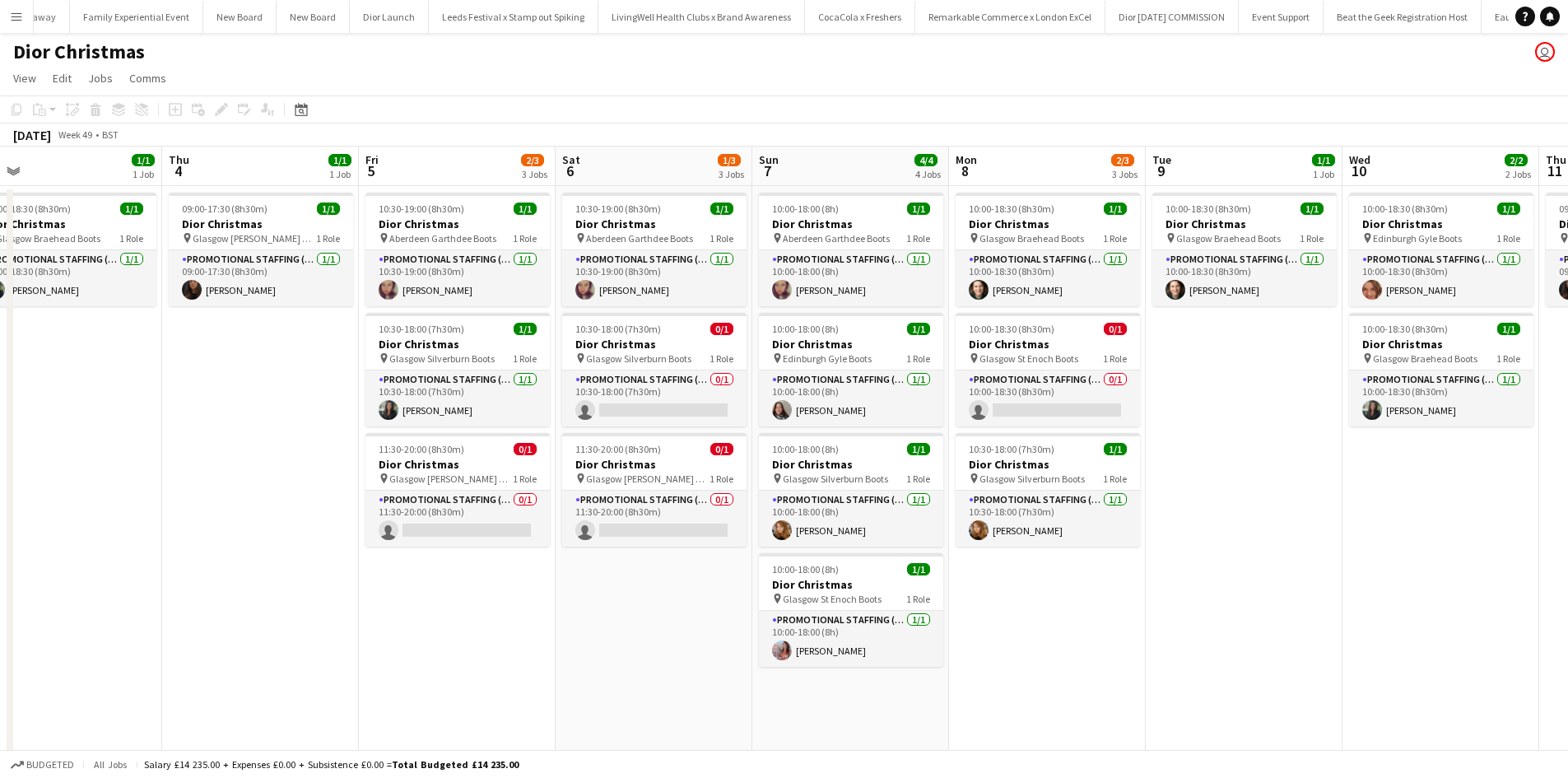
scroll to position [0, 469]
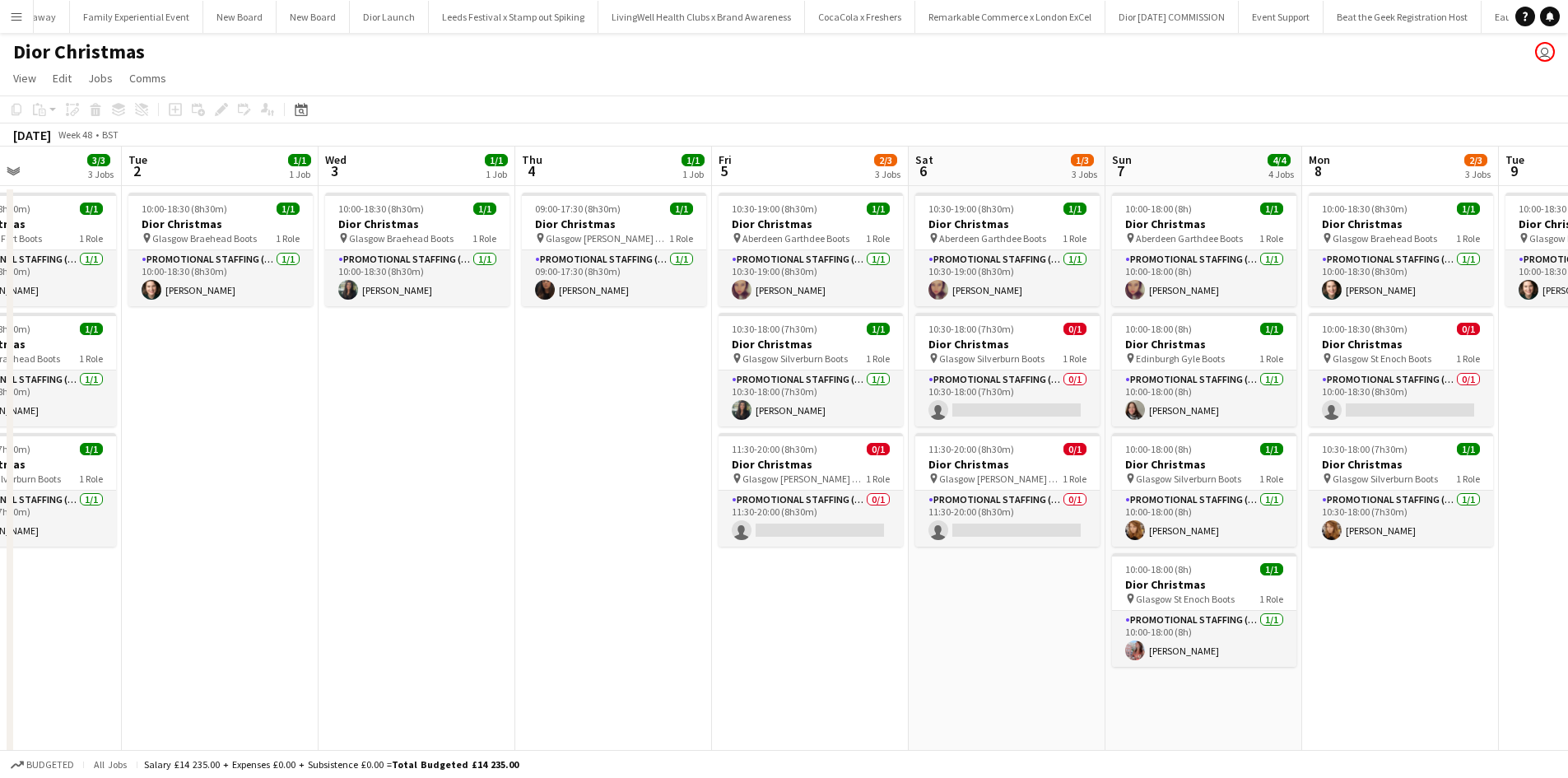
drag, startPoint x: 647, startPoint y: 540, endPoint x: 98, endPoint y: 482, distance: 552.1
click at [98, 482] on app-calendar-viewport "Sat 29 1/4 4 Jobs Sun 30 4/5 5 Jobs Mon 1 3/3 3 Jobs Tue 2 1/1 1 Job Wed 3 1/1 …" at bounding box center [784, 547] width 1568 height 801
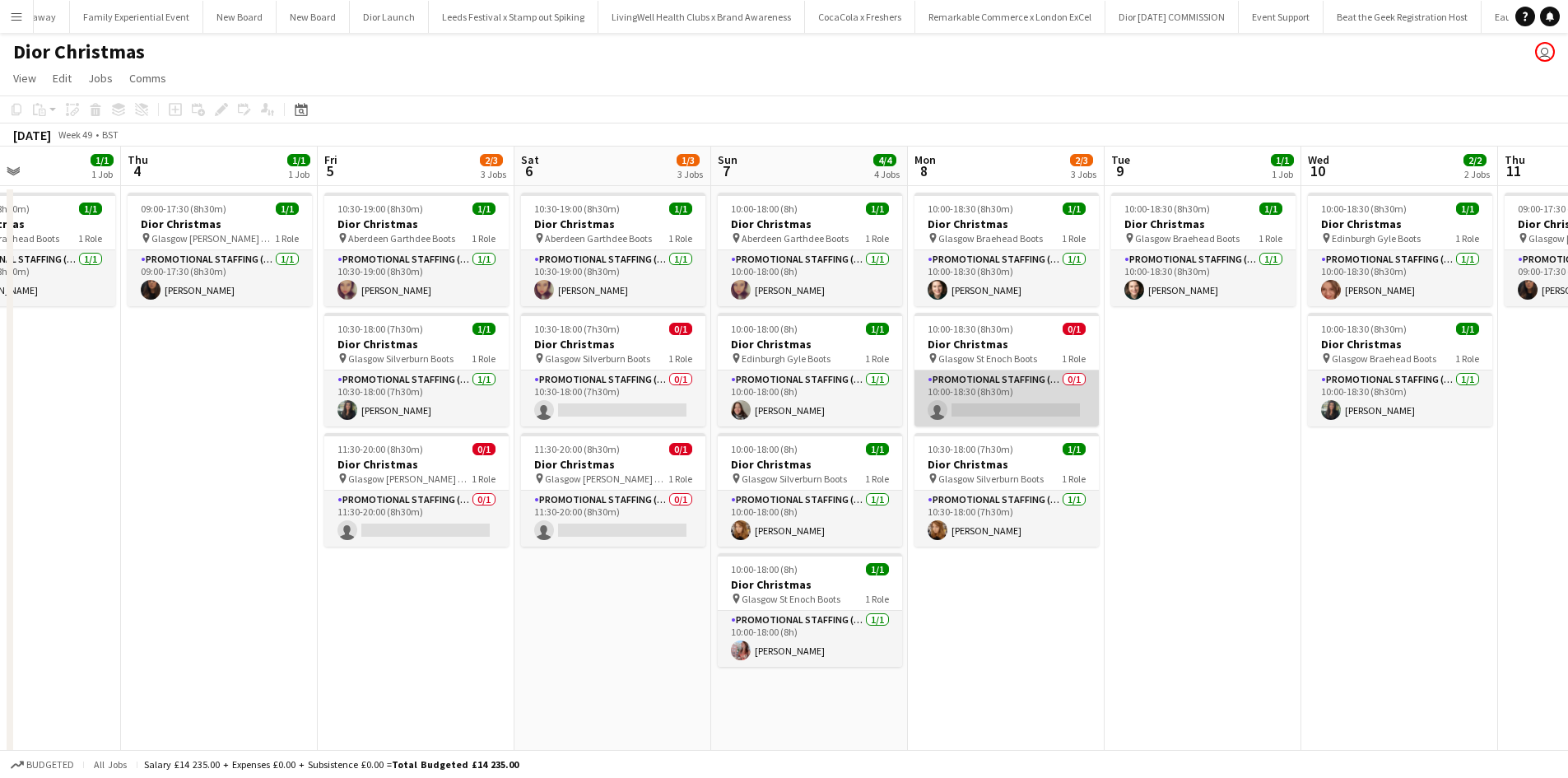
click at [960, 416] on app-card-role "Promotional Staffing (Sales Staff) 0/1 10:00-18:30 (8h30m) single-neutral-actio…" at bounding box center [1007, 399] width 185 height 56
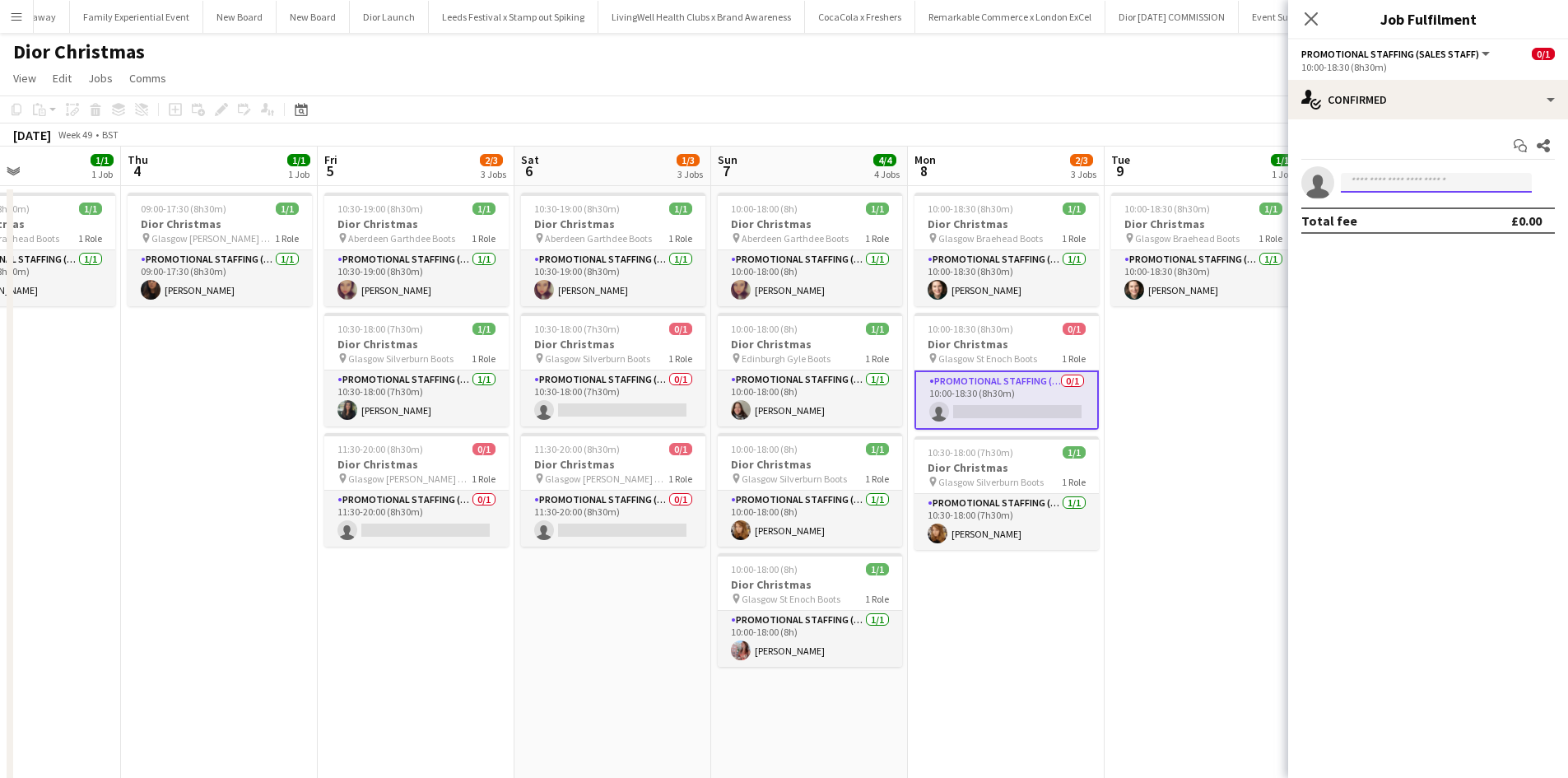
click at [1373, 189] on input at bounding box center [1436, 183] width 191 height 19
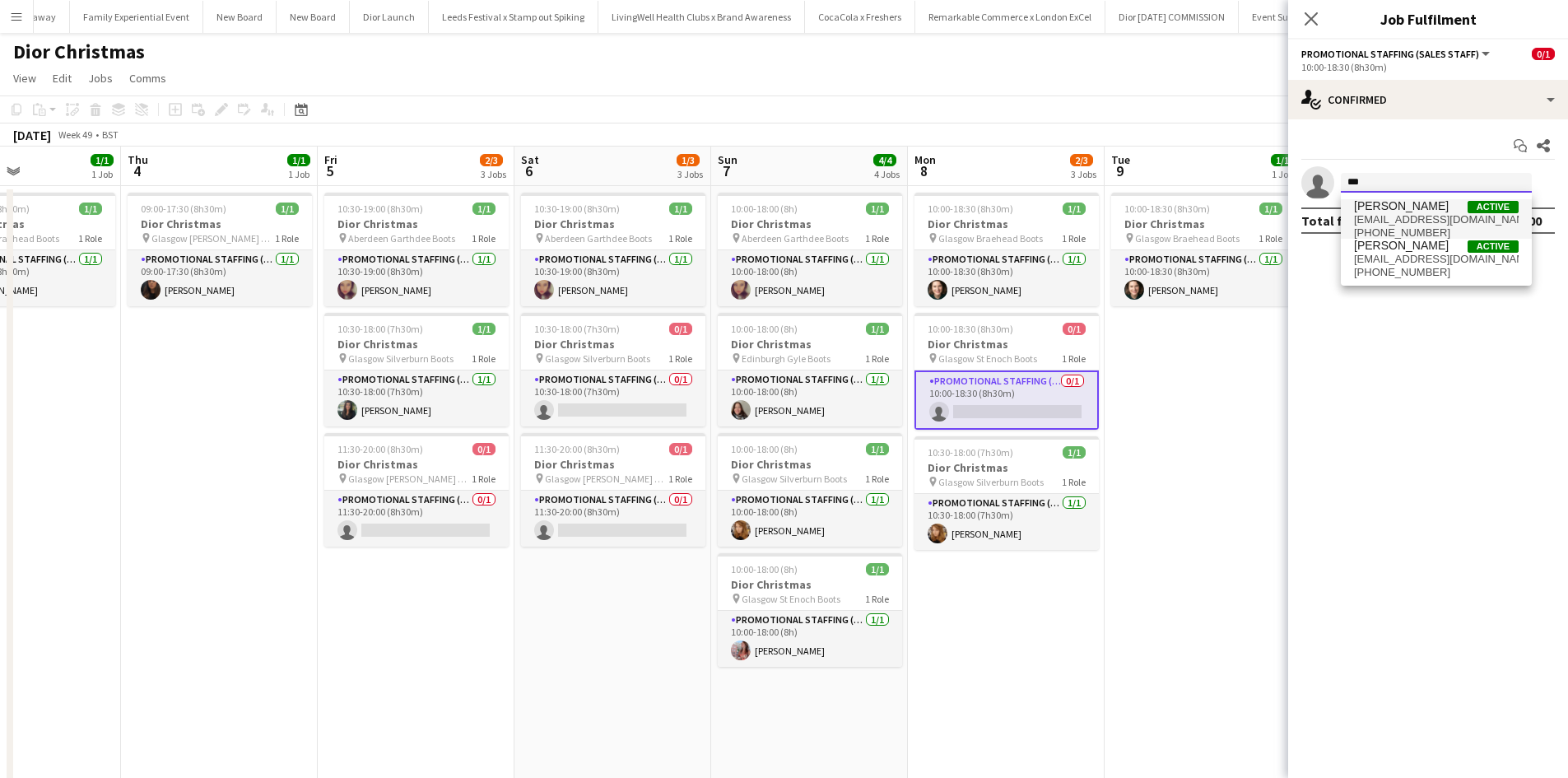
type input "***"
click at [1387, 203] on span "[PERSON_NAME]" at bounding box center [1402, 207] width 95 height 14
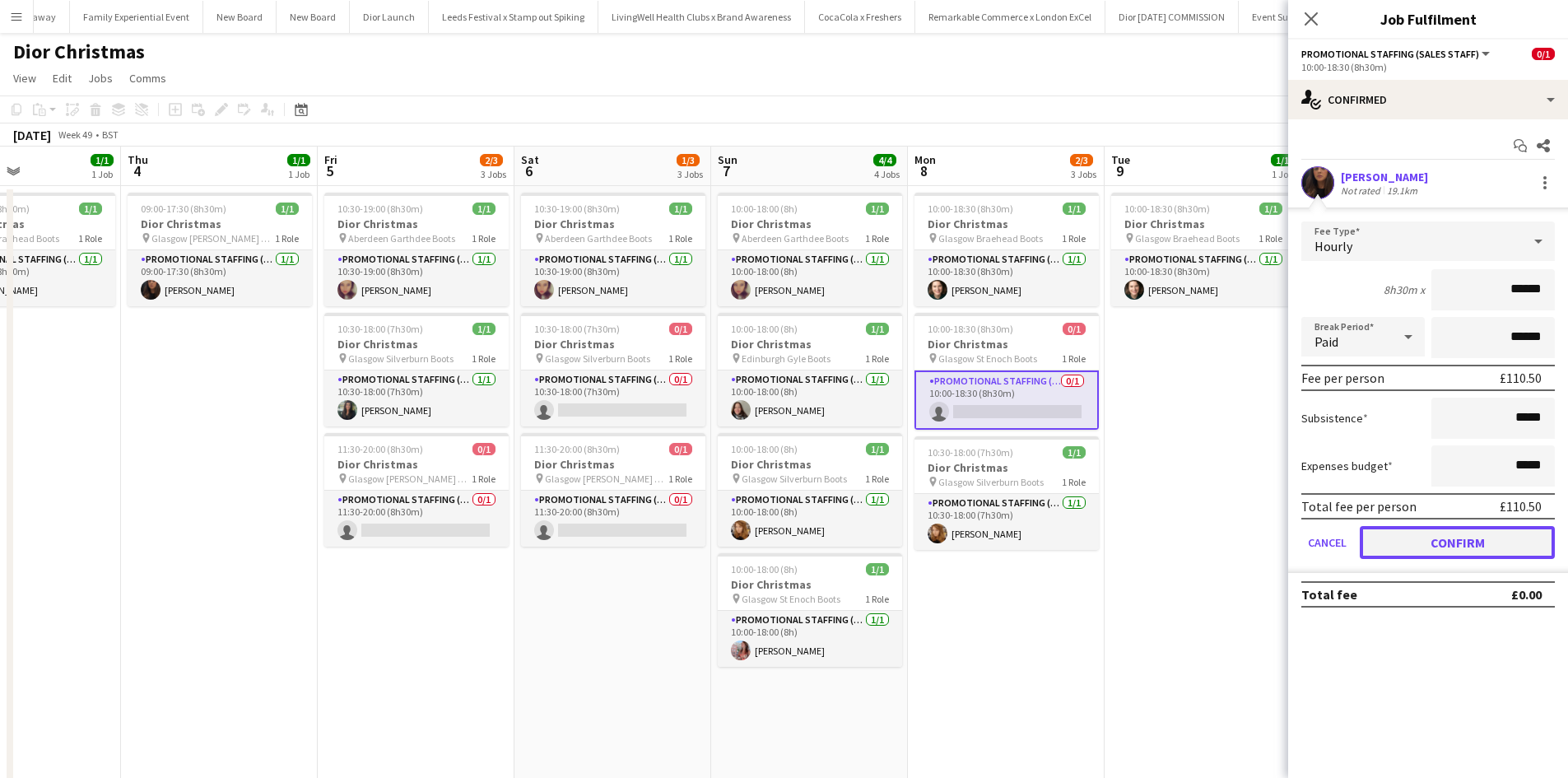
click at [1462, 539] on button "Confirm" at bounding box center [1457, 542] width 195 height 33
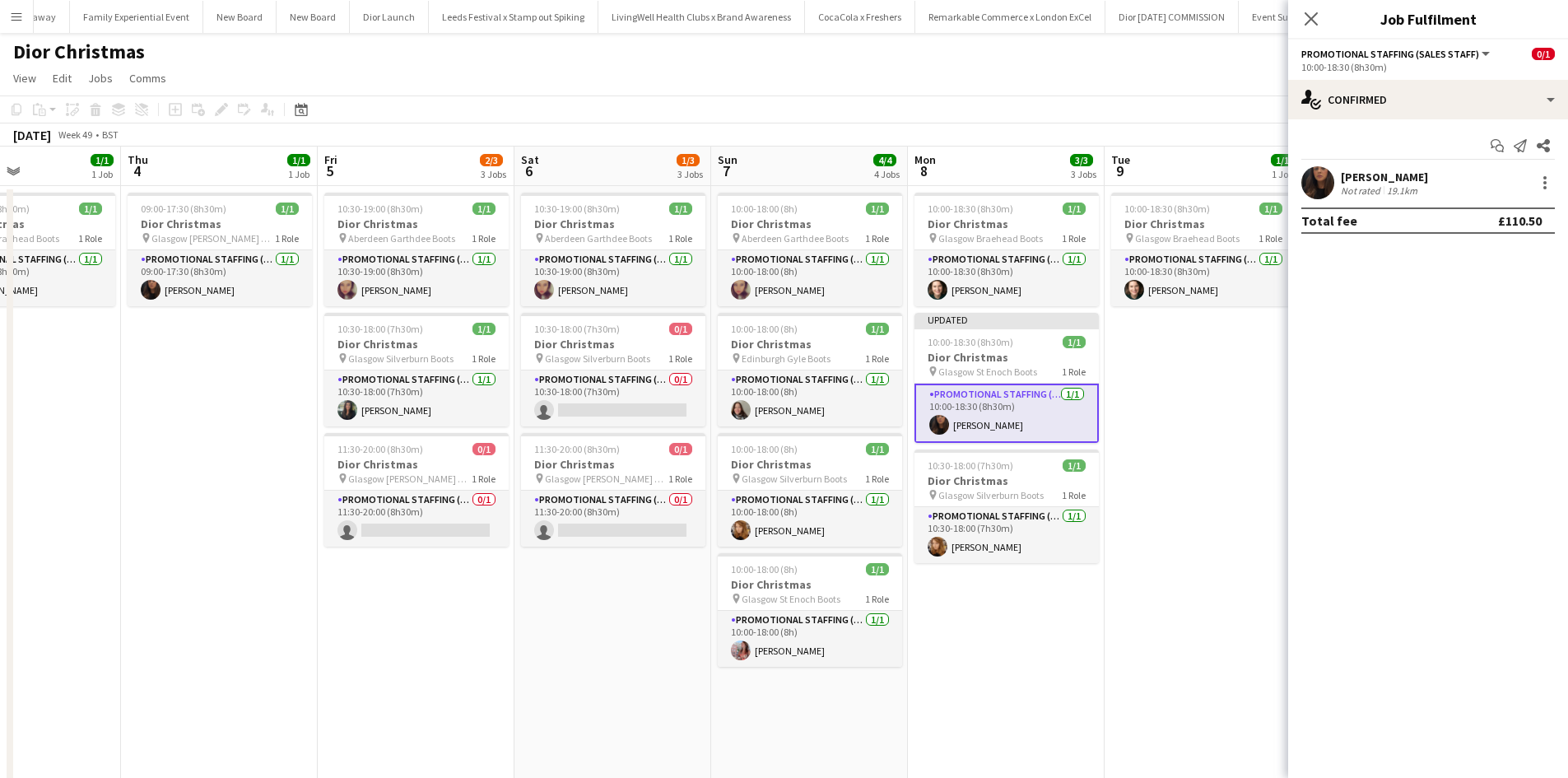
click at [1213, 576] on app-date-cell "10:00-18:30 (8h30m) 1/1 Dior Christmas pin Glasgow Braehead Boots 1 Role Promot…" at bounding box center [1203, 567] width 197 height 761
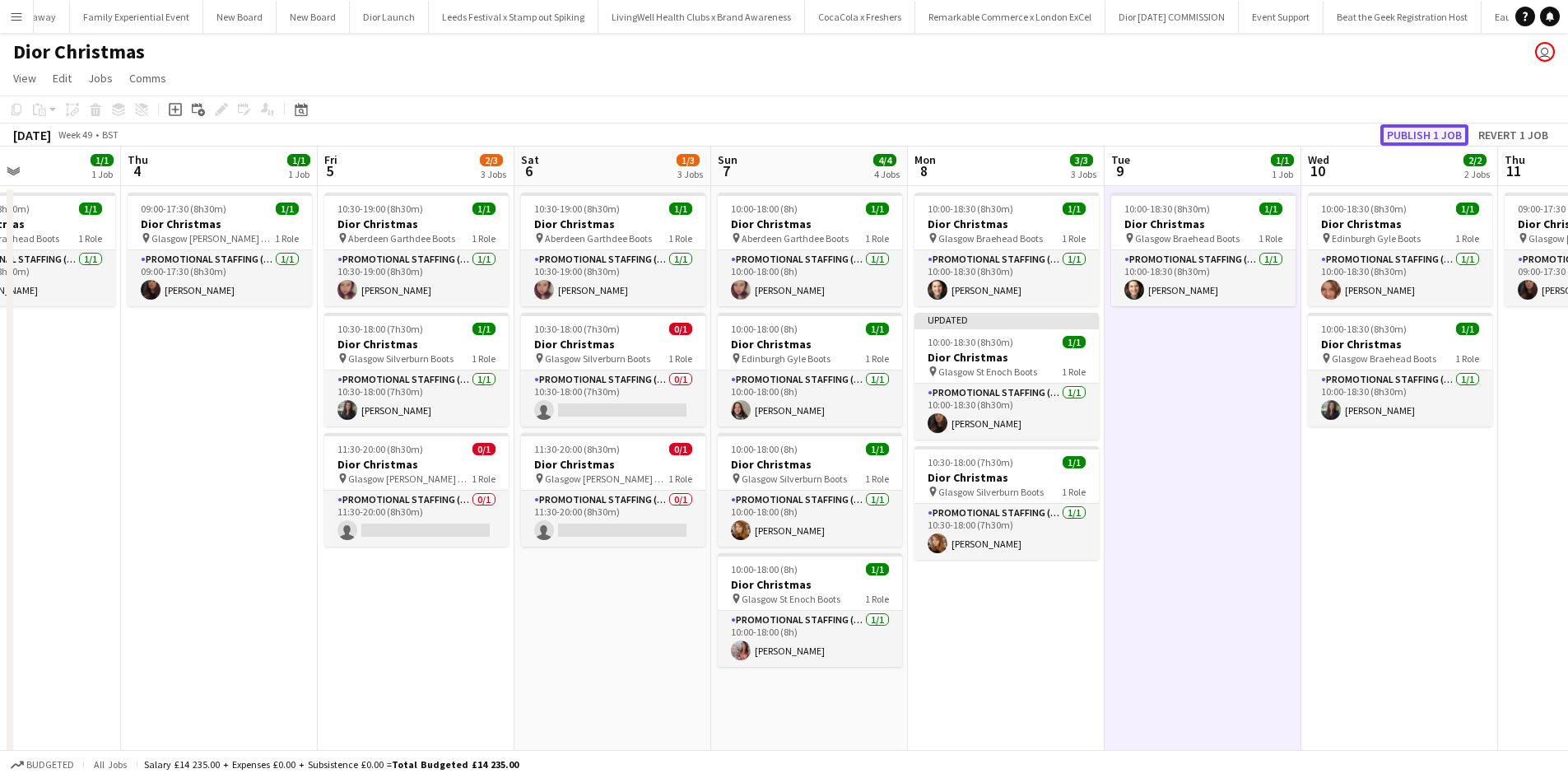
click at [1460, 131] on button "Publish 1 job" at bounding box center [1425, 135] width 88 height 21
